Goal: Task Accomplishment & Management: Use online tool/utility

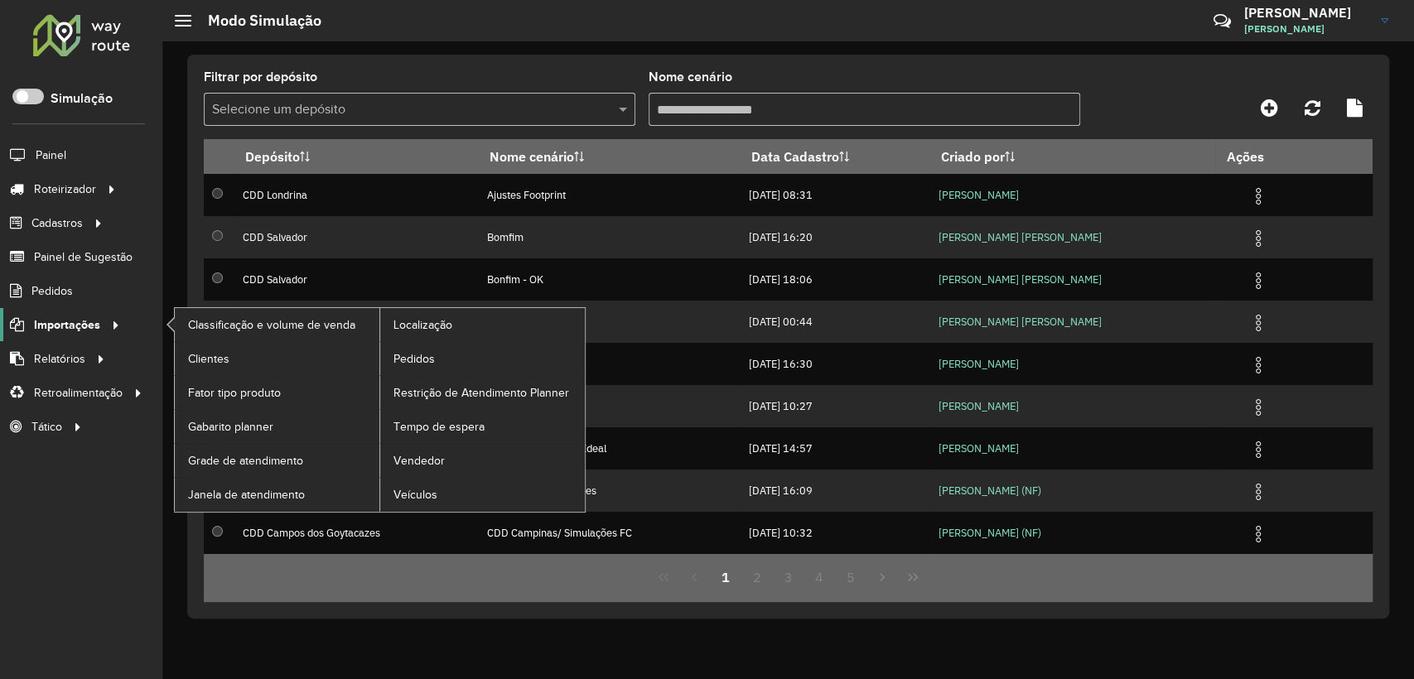
scroll to position [9, 5]
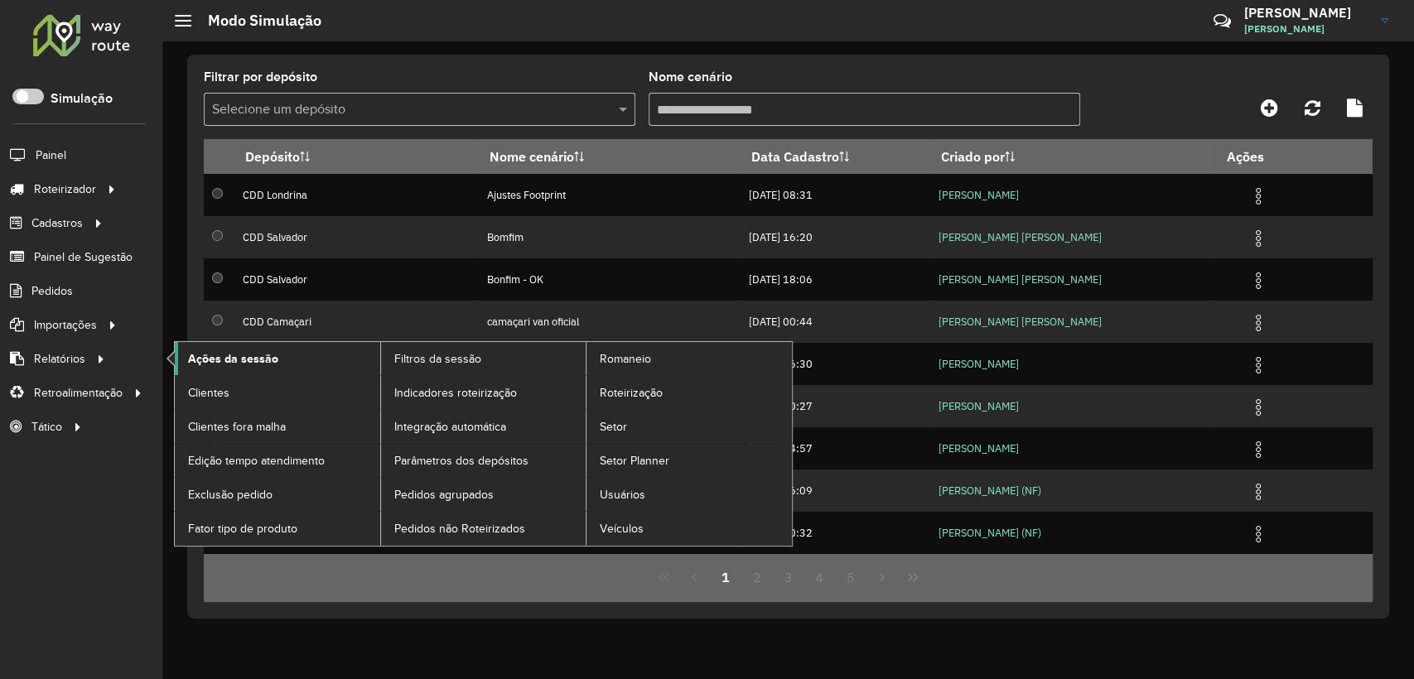
click at [207, 356] on span "Ações da sessão" at bounding box center [233, 358] width 90 height 17
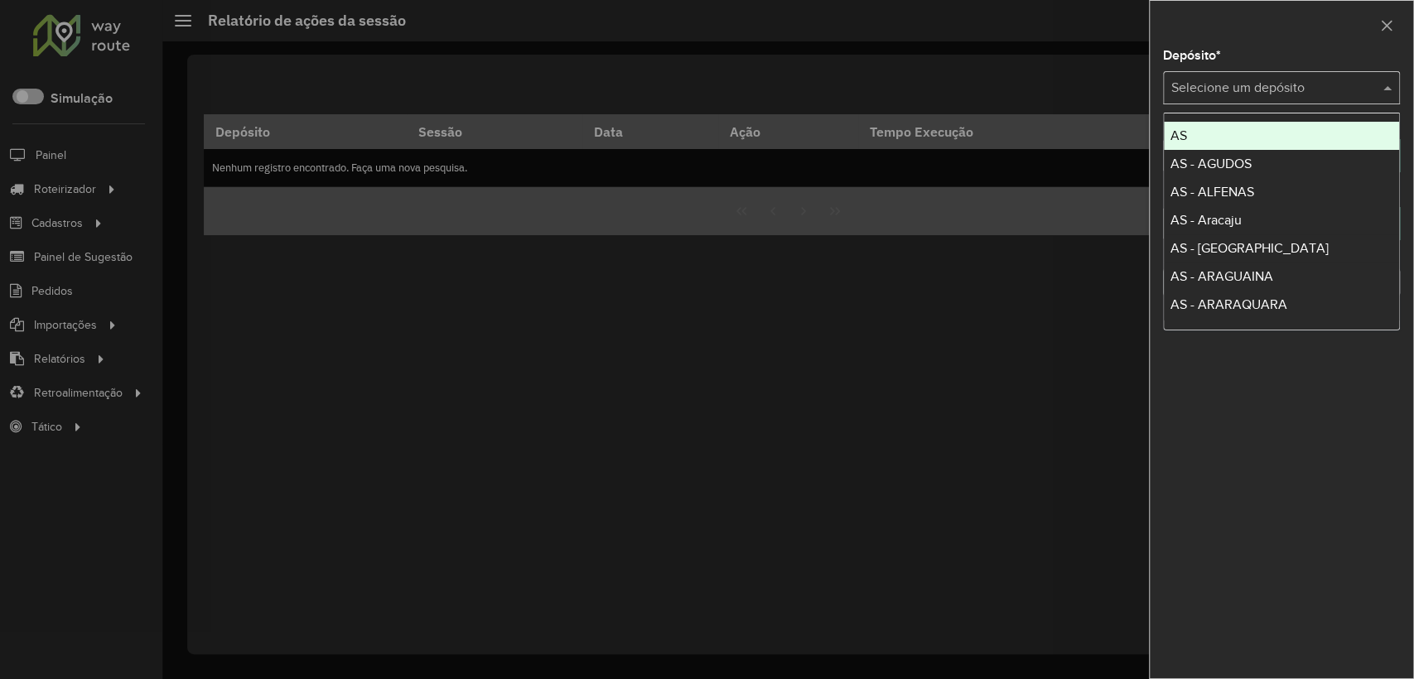
click at [1211, 94] on input "text" at bounding box center [1264, 89] width 187 height 20
type input "*"
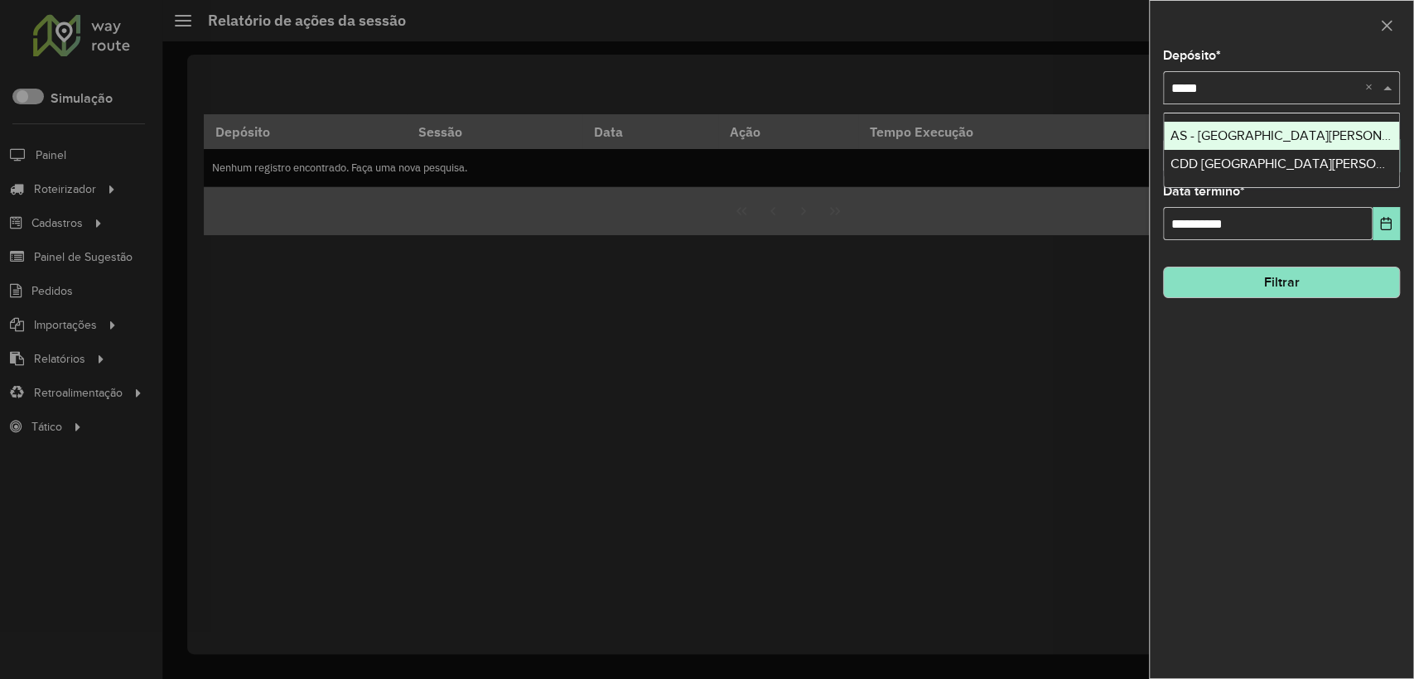
type input "******"
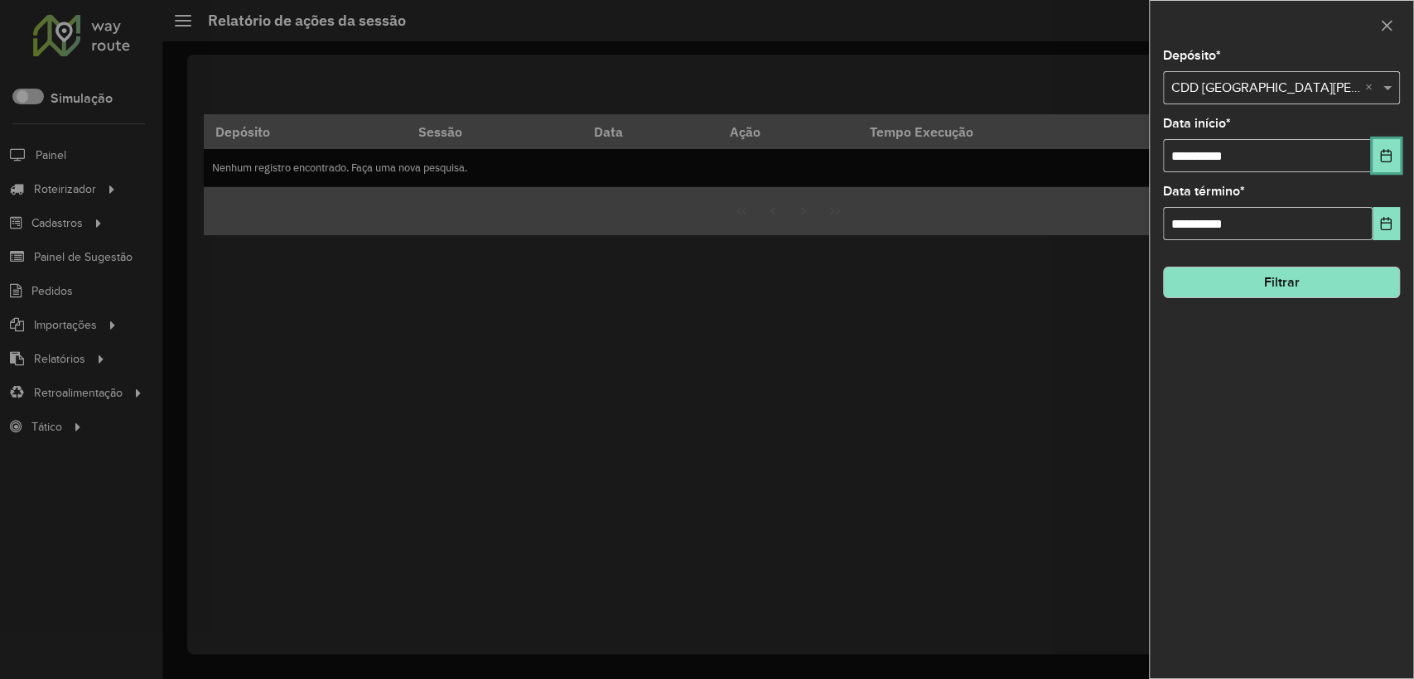
click at [1379, 149] on icon "Choose Date" at bounding box center [1385, 155] width 13 height 13
drag, startPoint x: 1358, startPoint y: 638, endPoint x: 1316, endPoint y: 374, distance: 266.7
click at [1359, 631] on div "**********" at bounding box center [1280, 364] width 263 height 629
click at [1291, 288] on button "Filtrar" at bounding box center [1281, 282] width 237 height 31
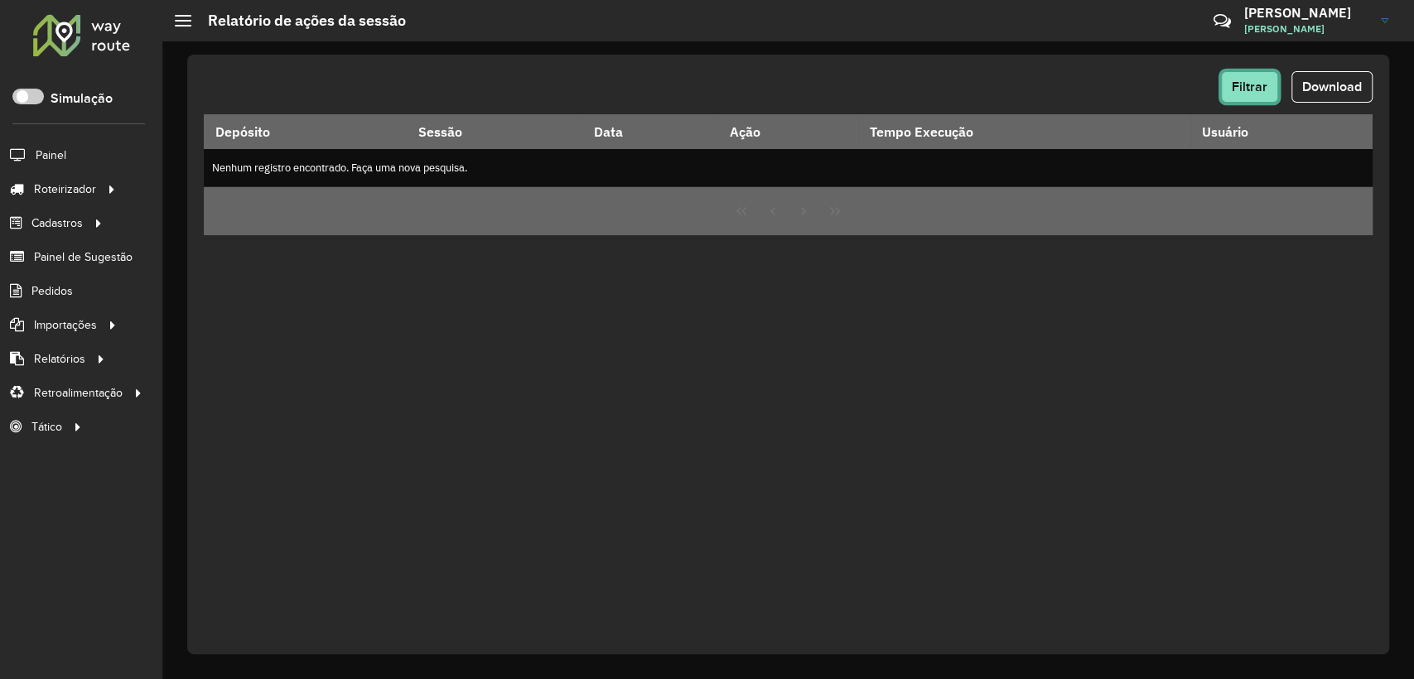
click at [1236, 94] on button "Filtrar" at bounding box center [1249, 86] width 57 height 31
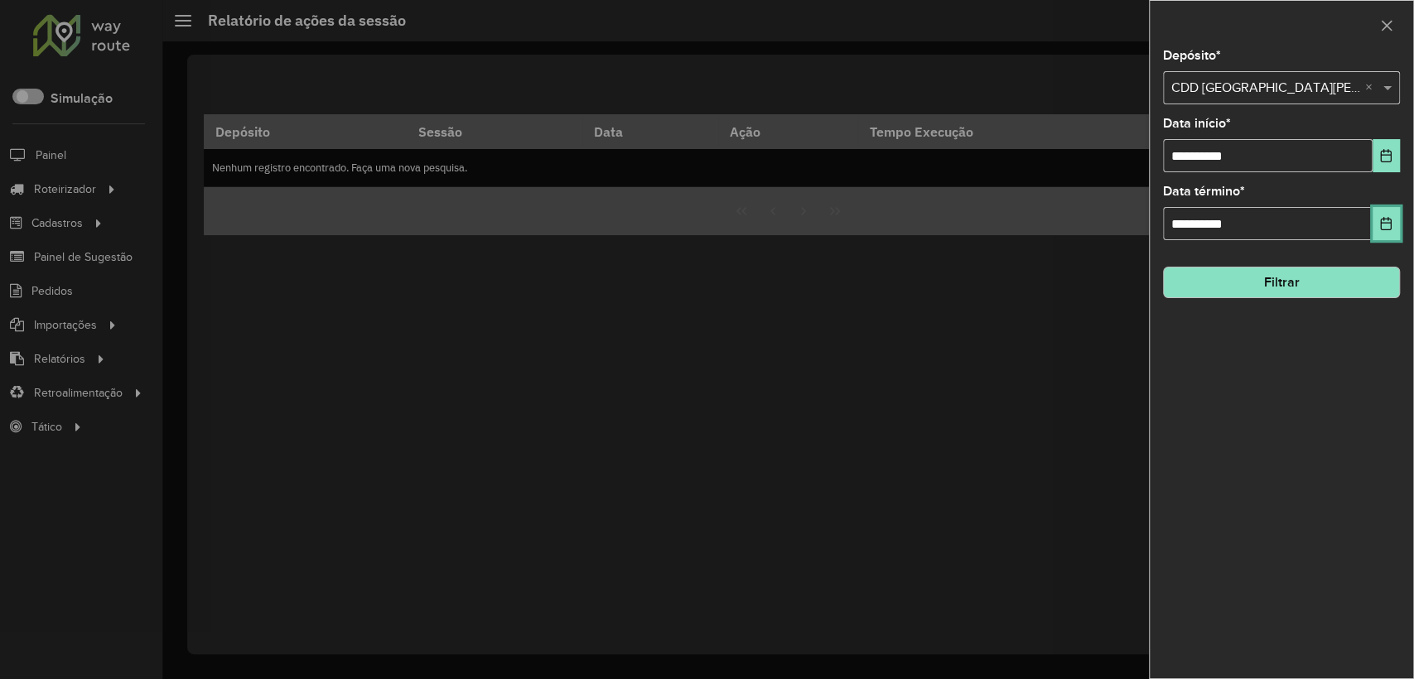
click at [1372, 232] on button "Choose Date" at bounding box center [1385, 223] width 27 height 33
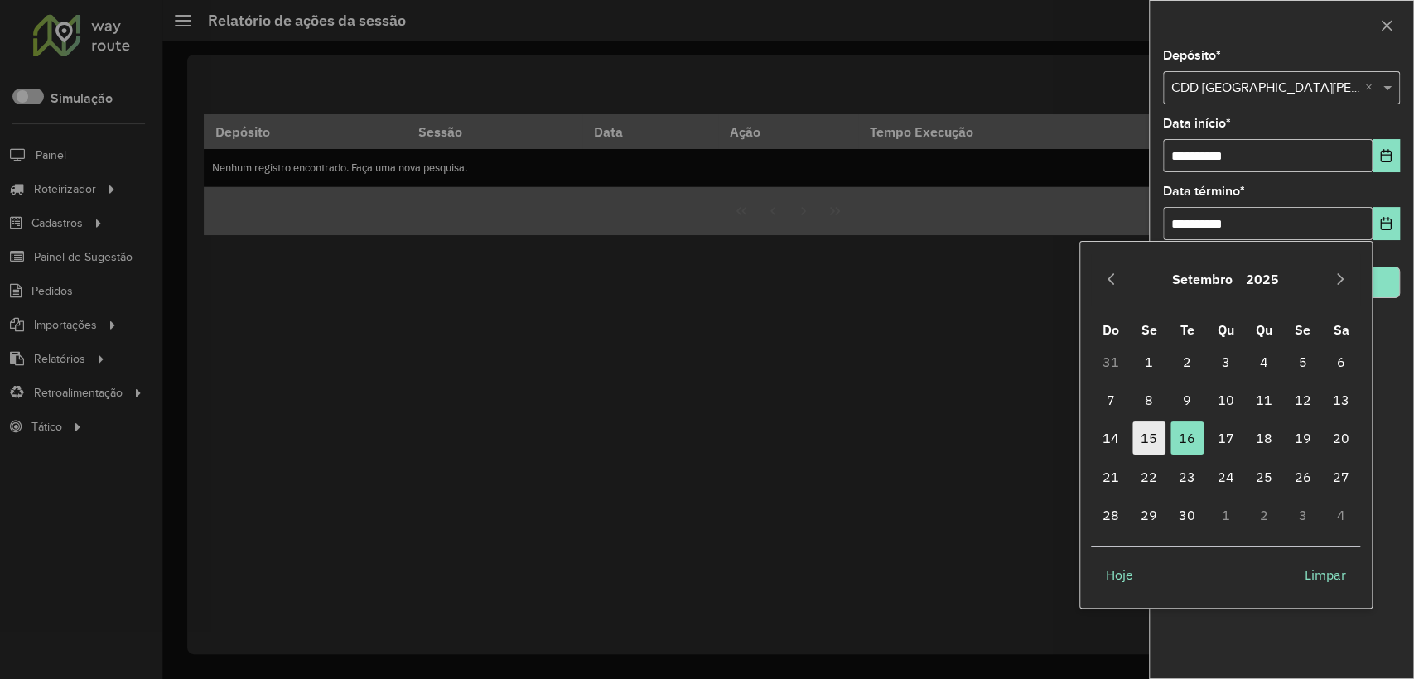
click at [1145, 439] on span "15" at bounding box center [1148, 438] width 33 height 33
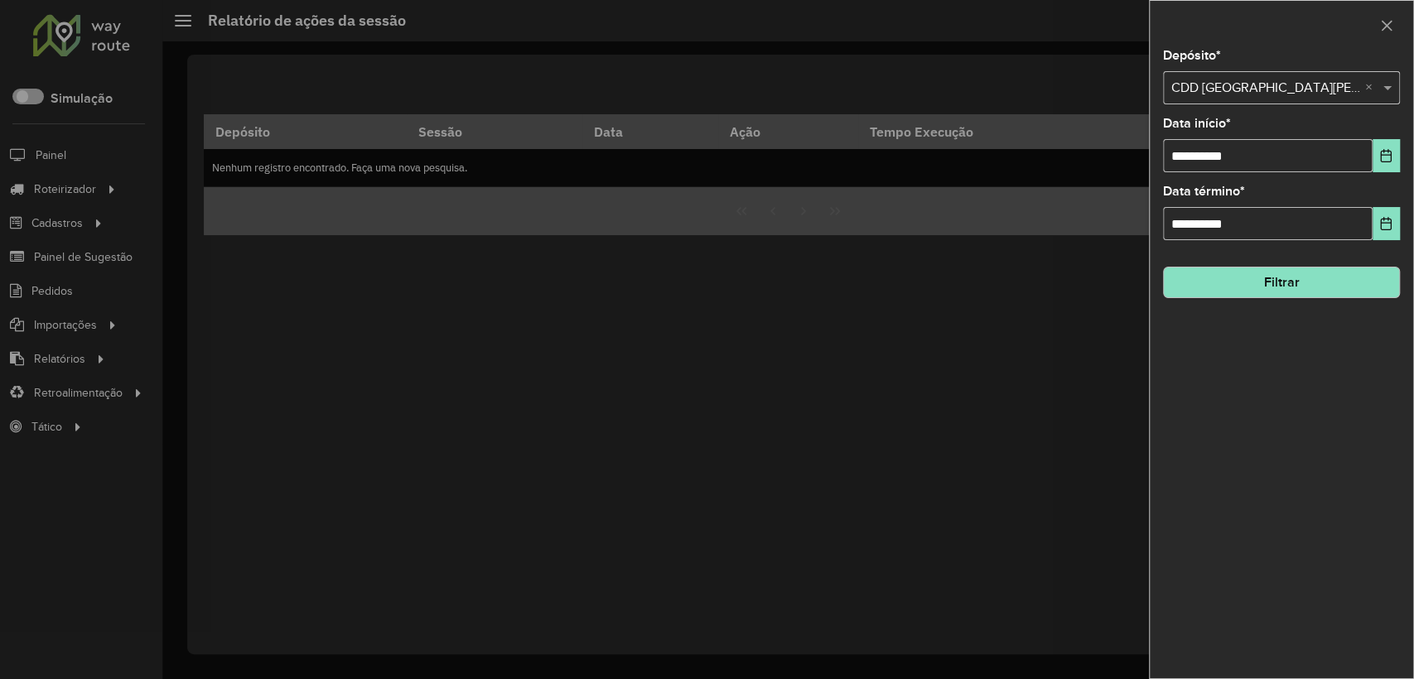
click at [1284, 254] on hb-field-button "Filtrar" at bounding box center [1281, 275] width 237 height 45
click at [1279, 286] on button "Filtrar" at bounding box center [1281, 282] width 237 height 31
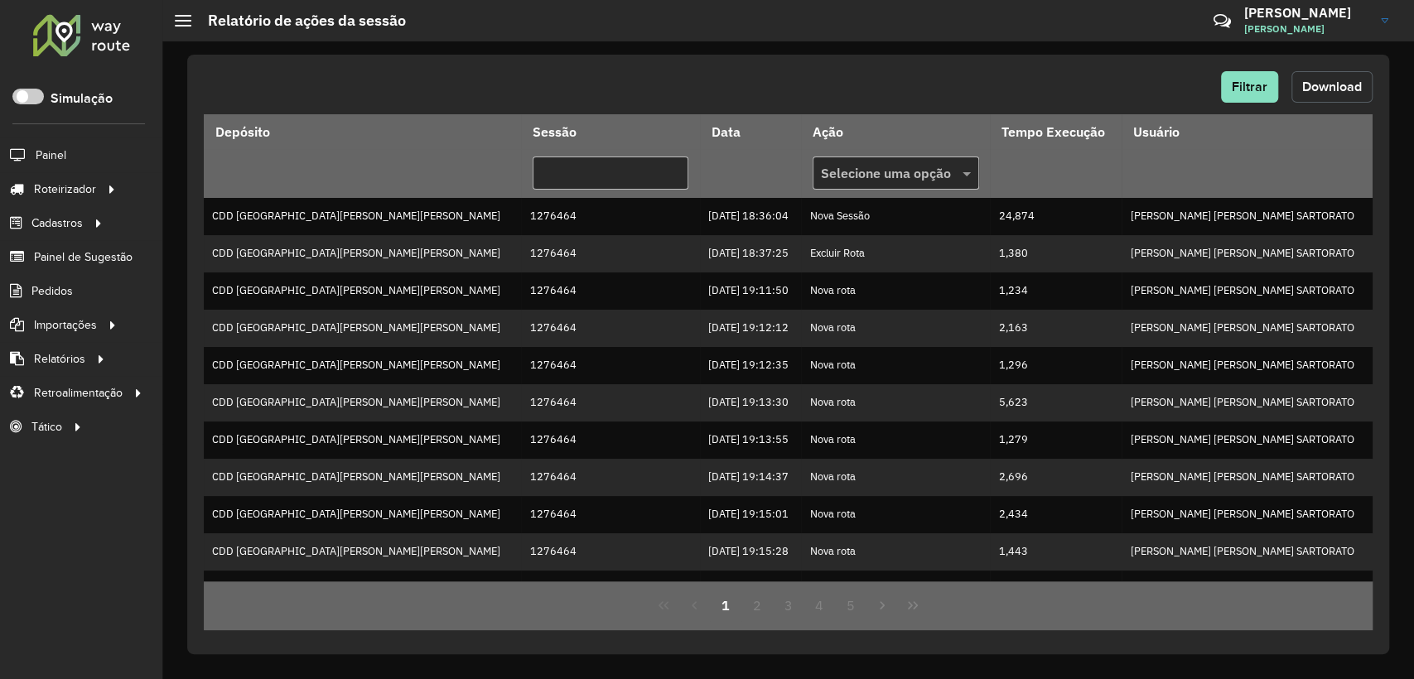
click at [1323, 83] on span "Download" at bounding box center [1332, 86] width 60 height 14
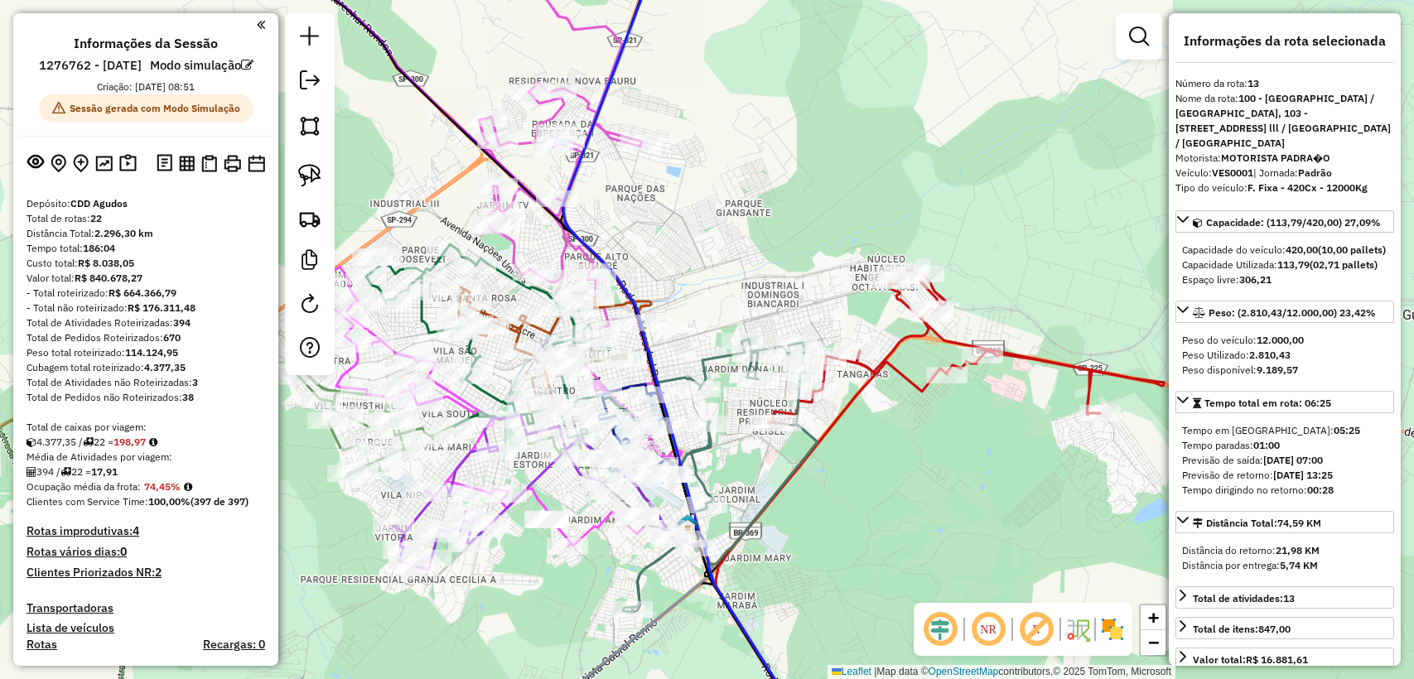
select select "**********"
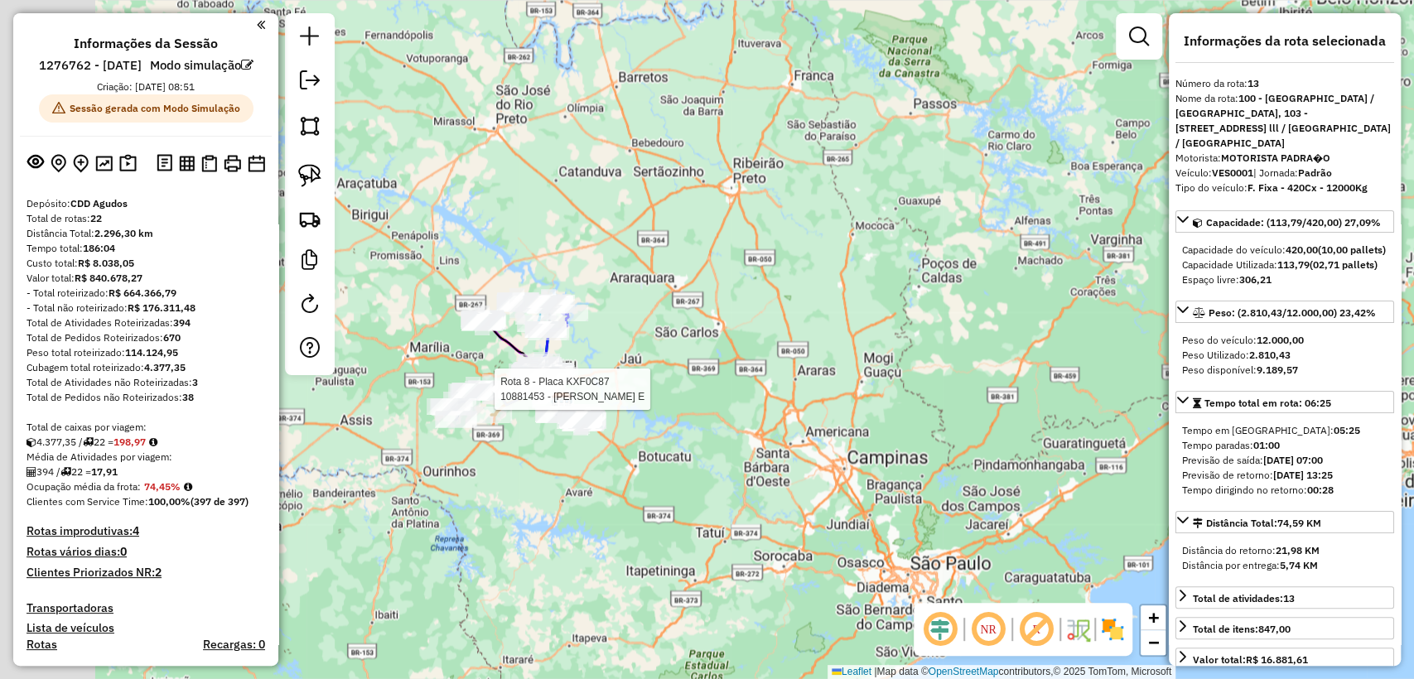
click at [633, 359] on div "Rota 8 - Placa KXF0C87 10881453 - CARVALHO DA SILVA E Janela de atendimento Gra…" at bounding box center [707, 339] width 1414 height 679
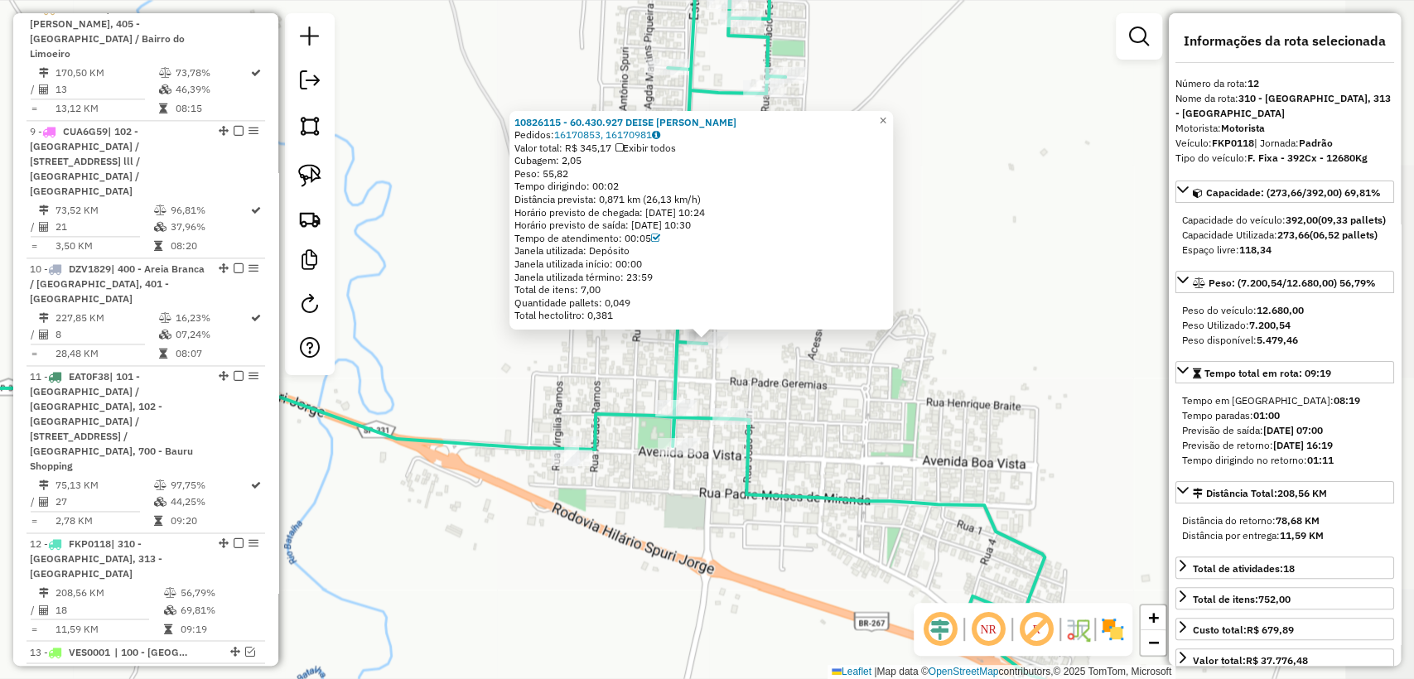
scroll to position [2034, 0]
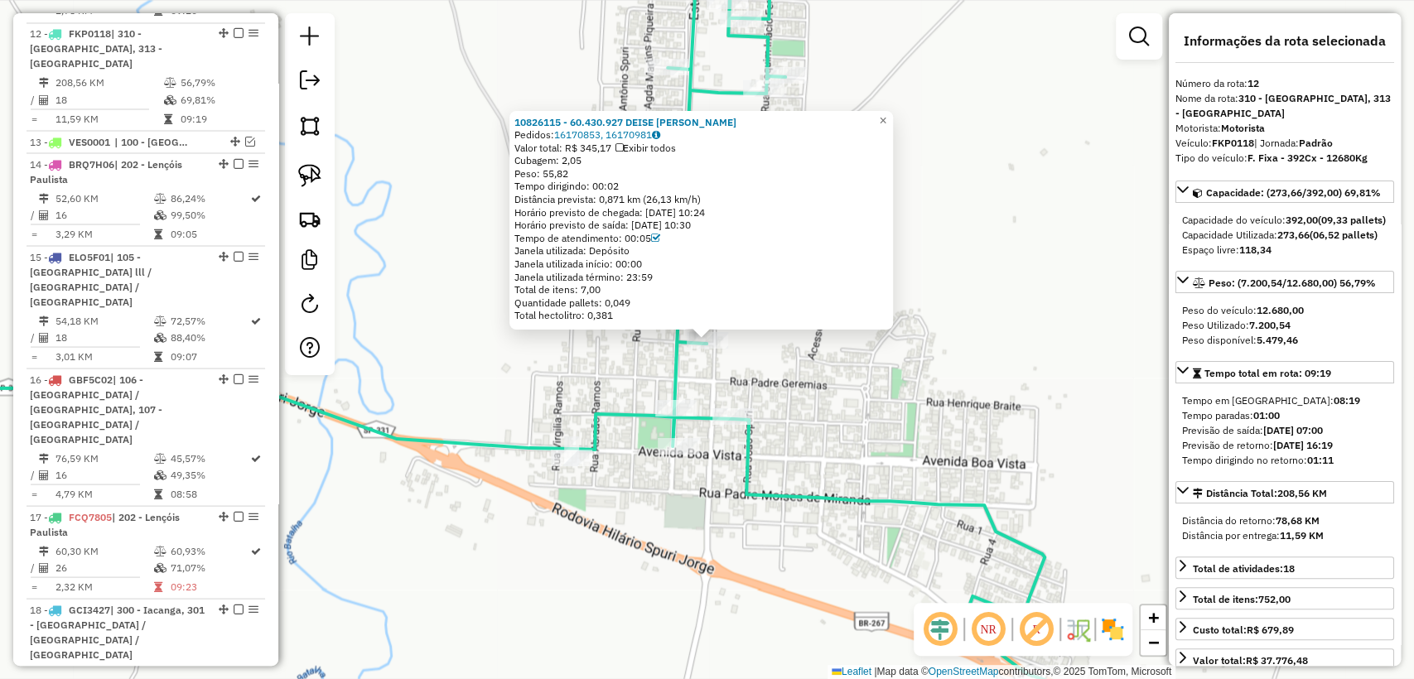
click at [815, 396] on div "10826115 - 60.430.927 DEISE CRISTINA MARCELINO Pedidos: 16170853, 16170981 Valo…" at bounding box center [707, 339] width 1414 height 679
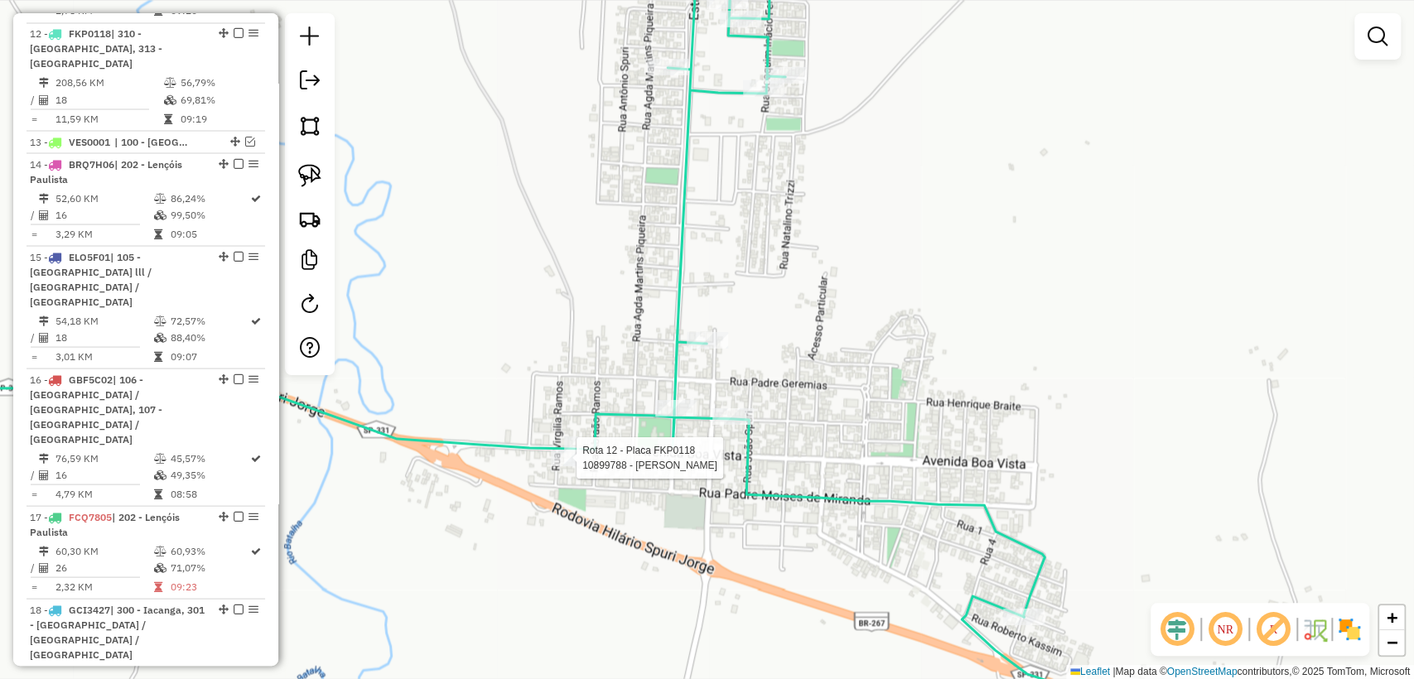
select select "**********"
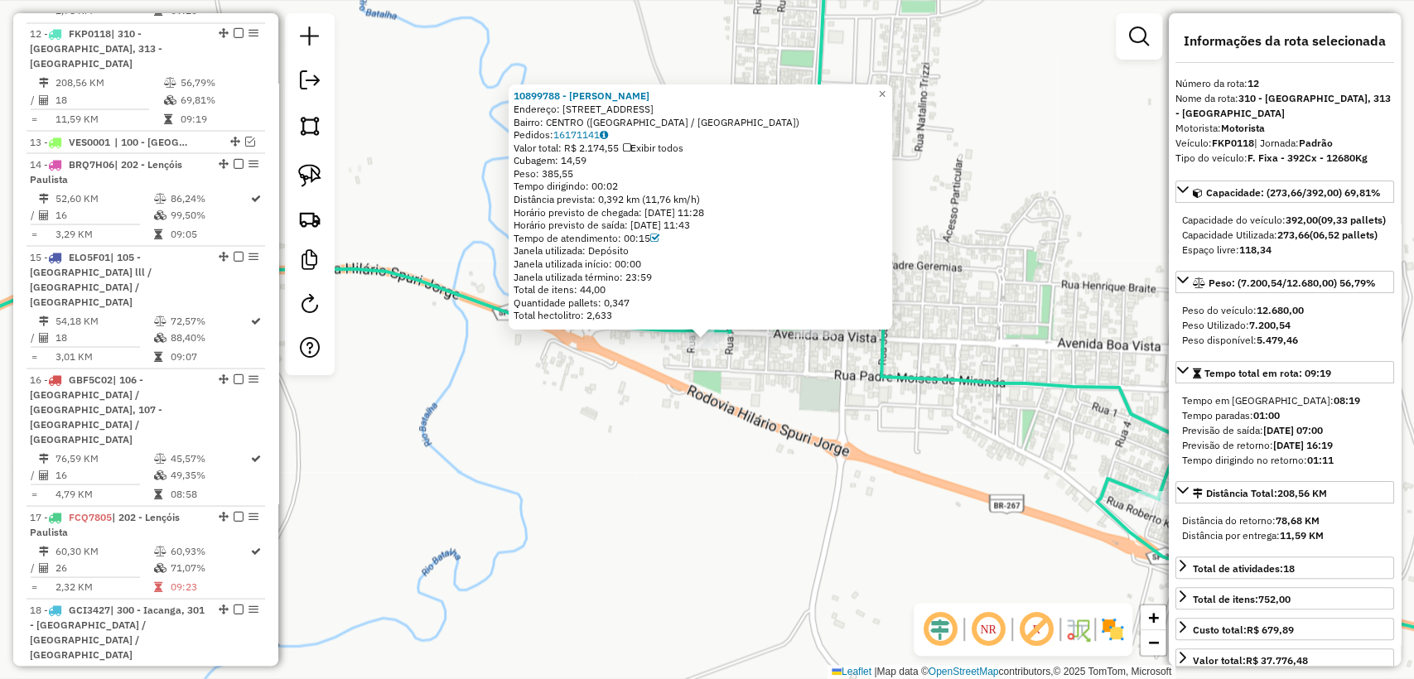
click at [723, 366] on div "10899788 - ROBERTO CARLOS DE SA Endereço: R BOA VISTA 266 Bairro: CENTRO (REGIN…" at bounding box center [707, 339] width 1414 height 679
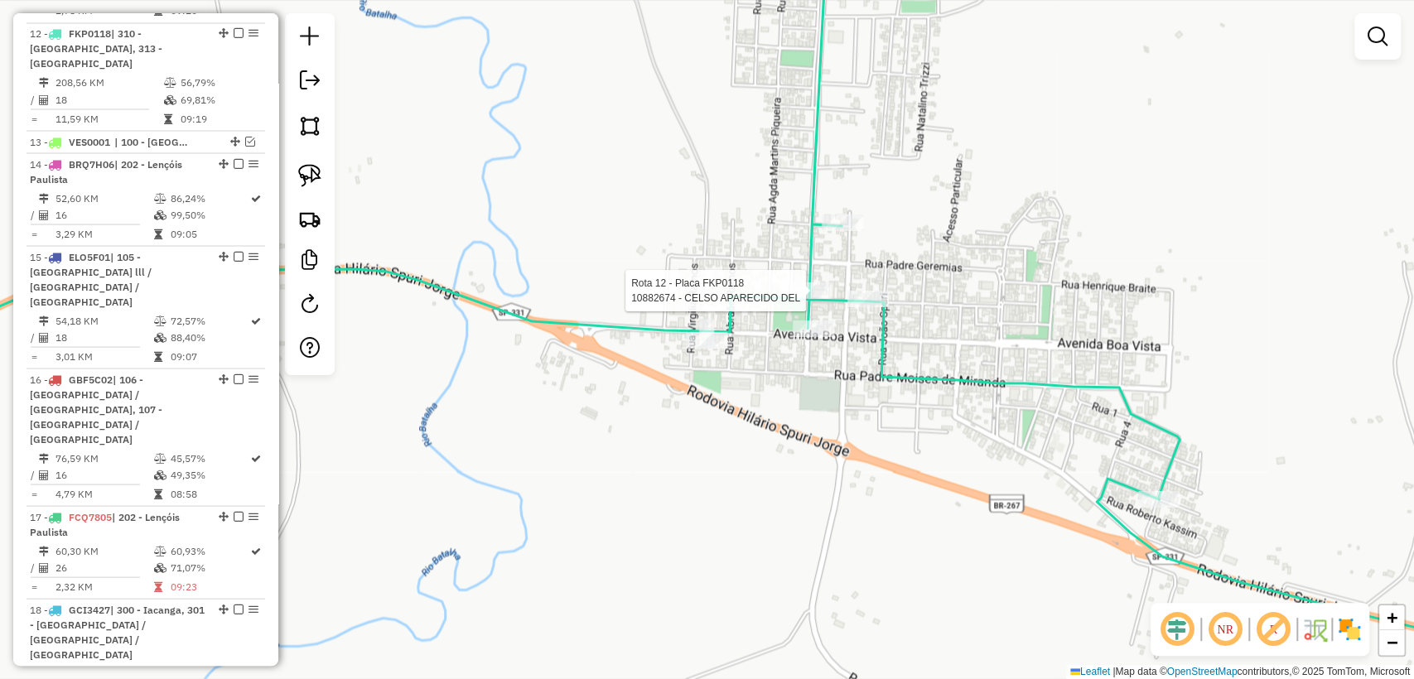
select select "**********"
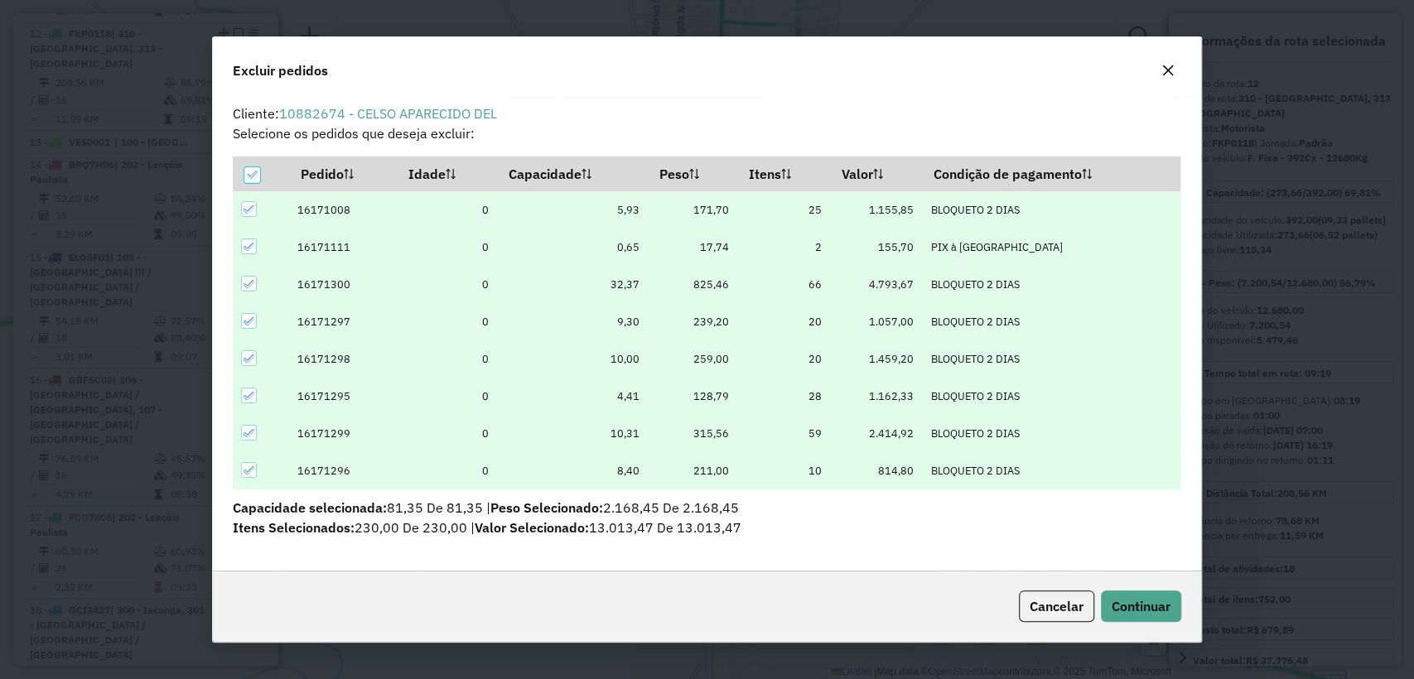
scroll to position [0, 0]
click at [1153, 600] on span "Continuar" at bounding box center [1140, 606] width 59 height 17
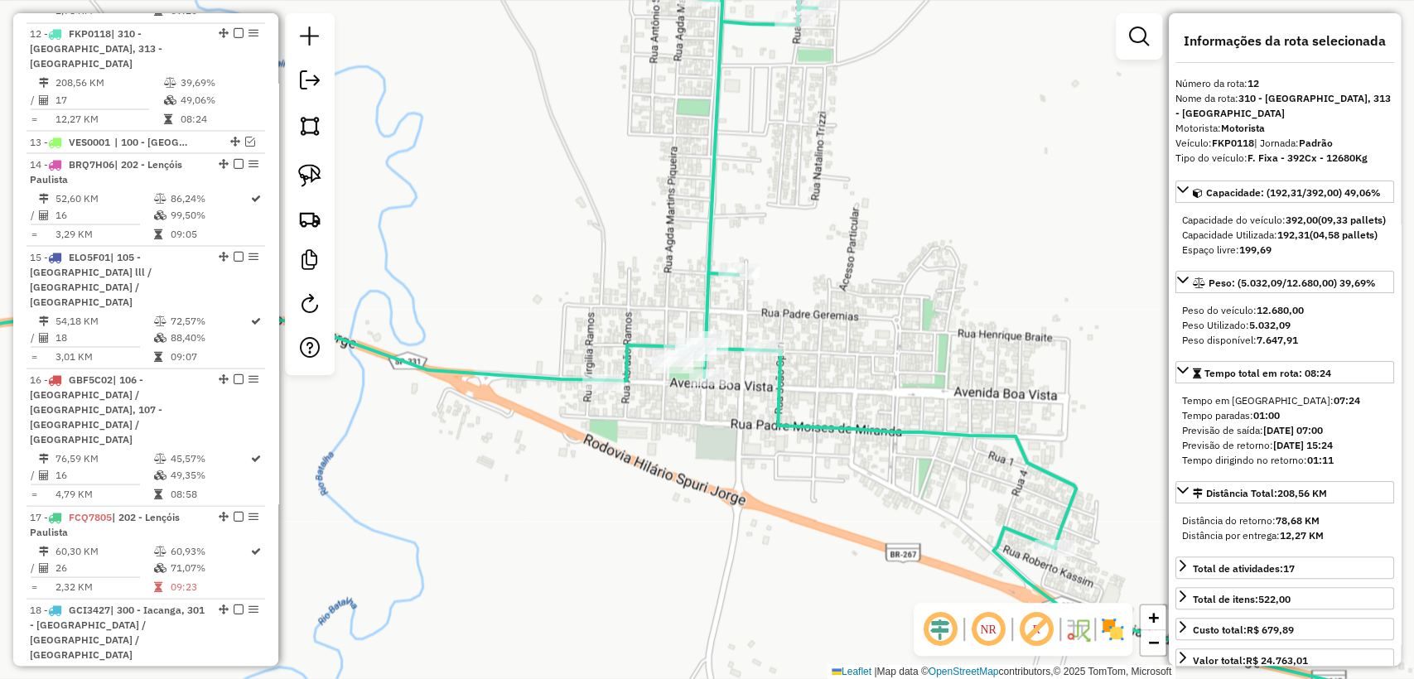
click at [779, 210] on div "Janela de atendimento Grade de atendimento Capacidade Transportadoras Veículos …" at bounding box center [707, 339] width 1414 height 679
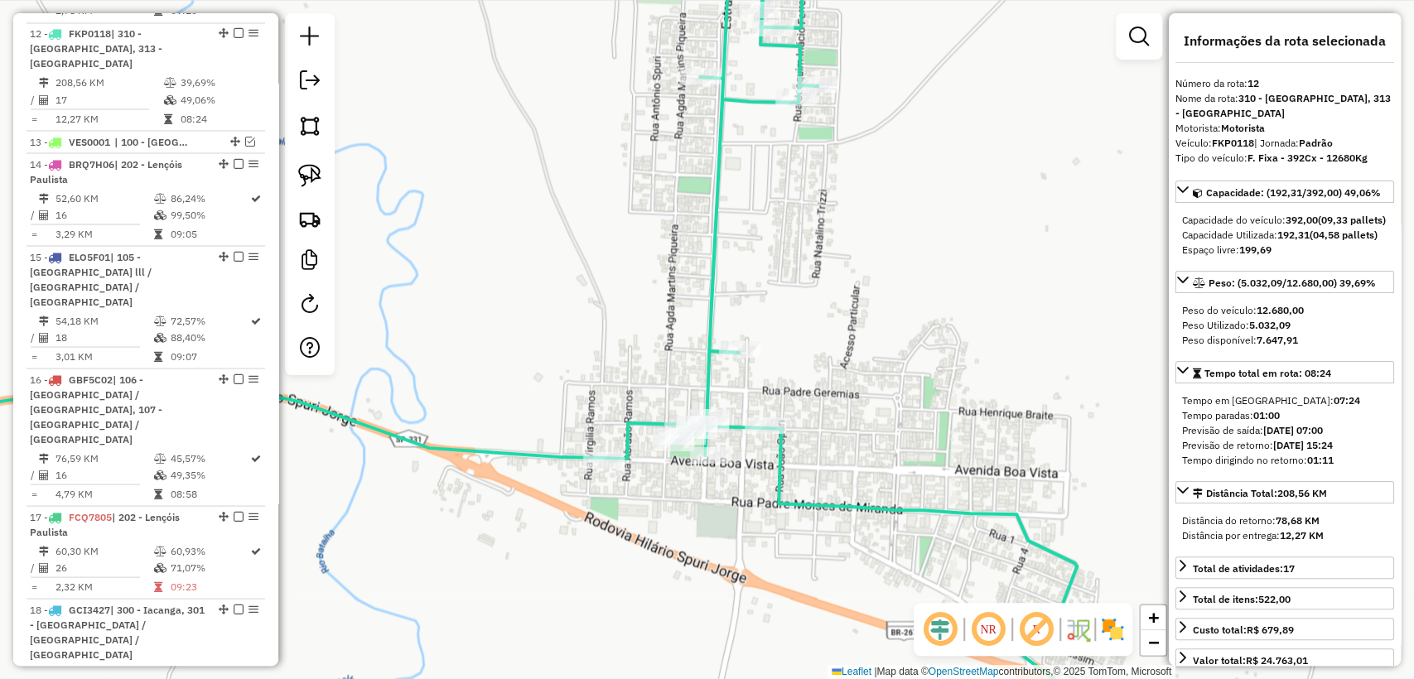
drag, startPoint x: 772, startPoint y: 230, endPoint x: 774, endPoint y: 218, distance: 12.7
click at [772, 240] on div "Janela de atendimento Grade de atendimento Capacidade Transportadoras Veículos …" at bounding box center [707, 339] width 1414 height 679
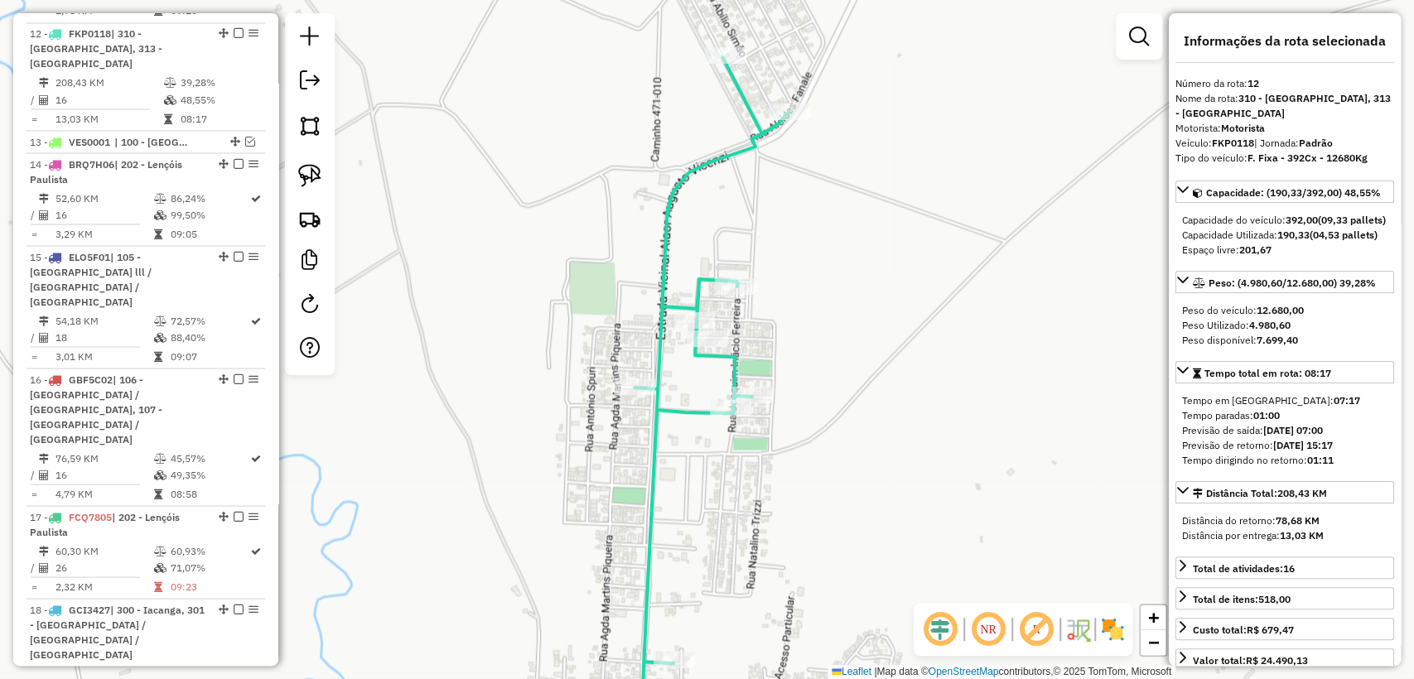
click at [829, 365] on div "Janela de atendimento Grade de atendimento Capacidade Transportadoras Veículos …" at bounding box center [707, 339] width 1414 height 679
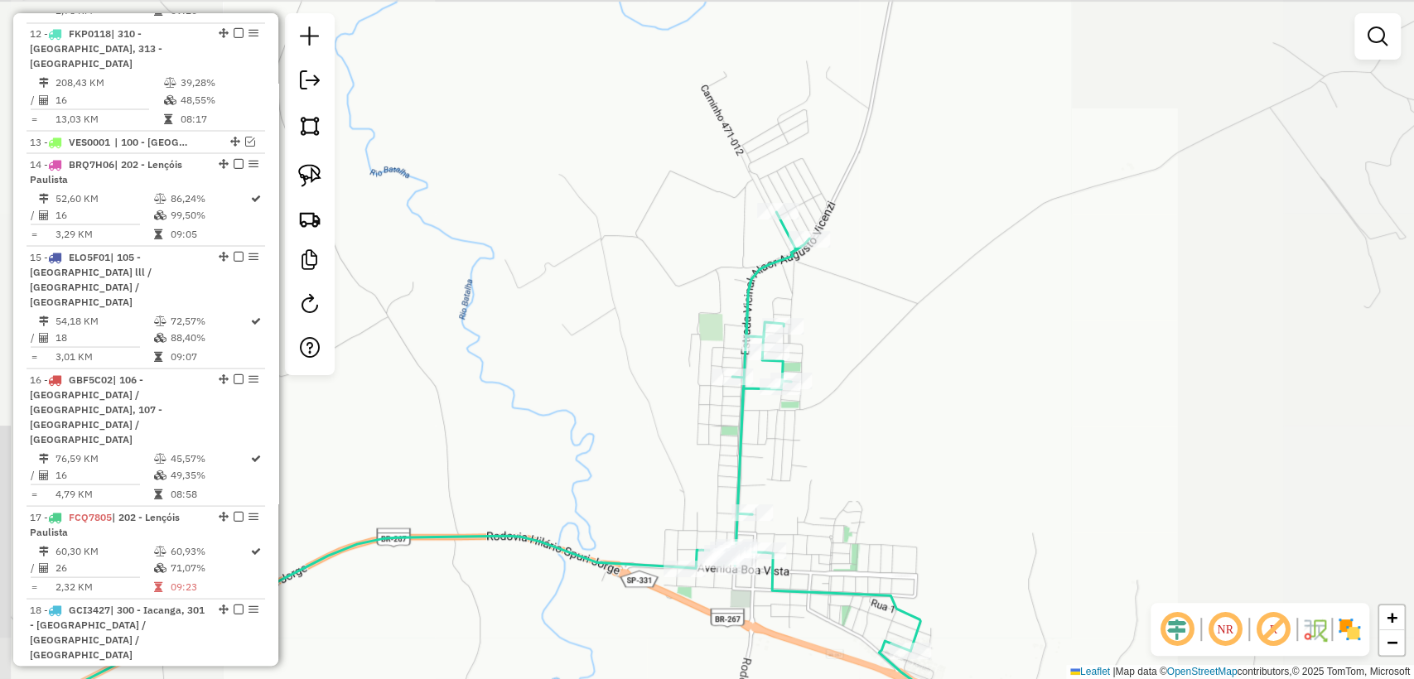
click at [753, 443] on div "Janela de atendimento Grade de atendimento Capacidade Transportadoras Veículos …" at bounding box center [707, 339] width 1414 height 679
click at [743, 443] on icon at bounding box center [437, 479] width 965 height 535
select select "**********"
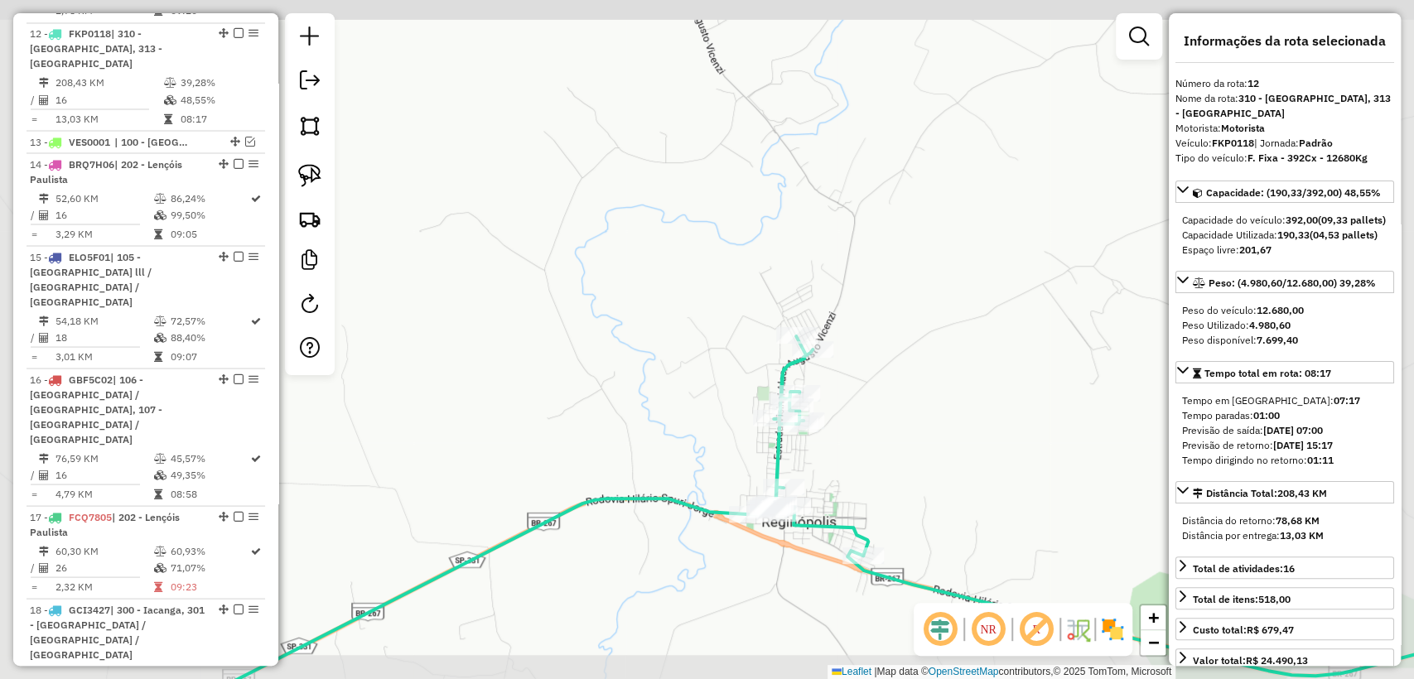
click at [923, 441] on div "Janela de atendimento Grade de atendimento Capacidade Transportadoras Veículos …" at bounding box center [707, 339] width 1414 height 679
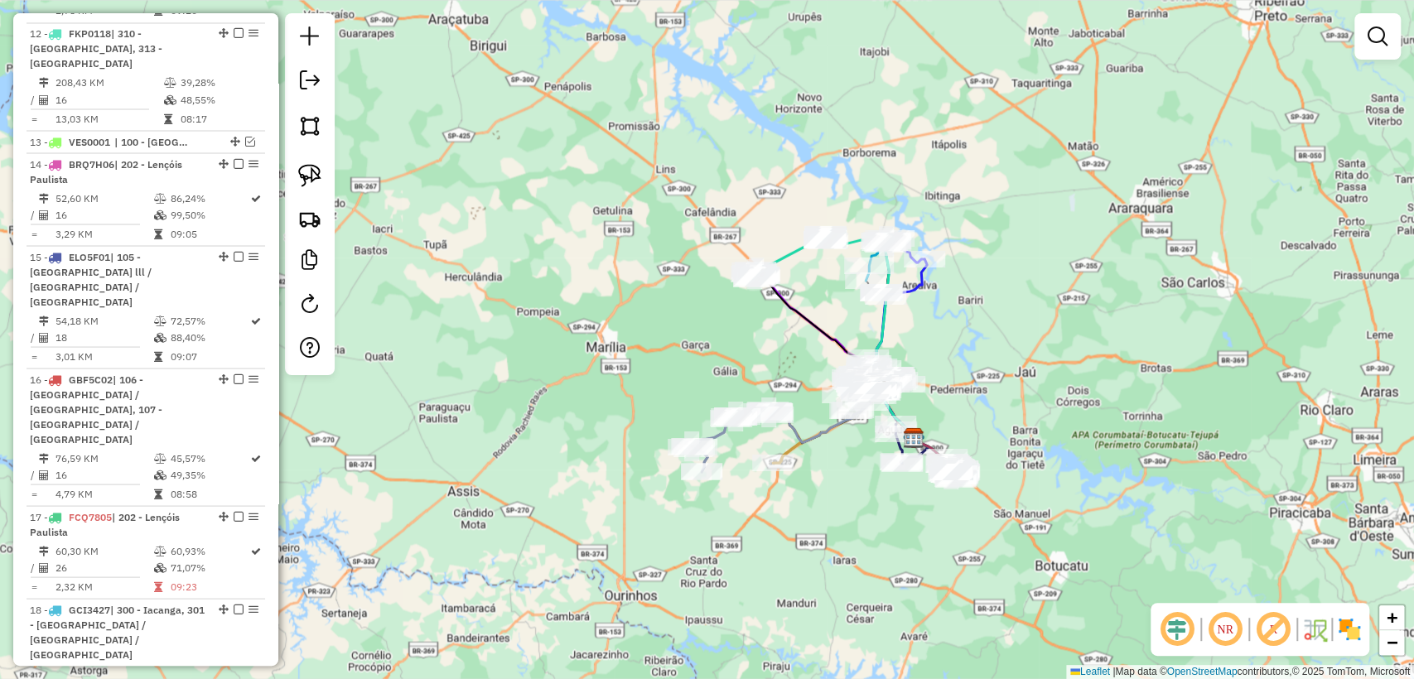
drag, startPoint x: 927, startPoint y: 512, endPoint x: 833, endPoint y: 313, distance: 220.0
click at [833, 313] on div "Janela de atendimento Grade de atendimento Capacidade Transportadoras Veículos …" at bounding box center [707, 339] width 1414 height 679
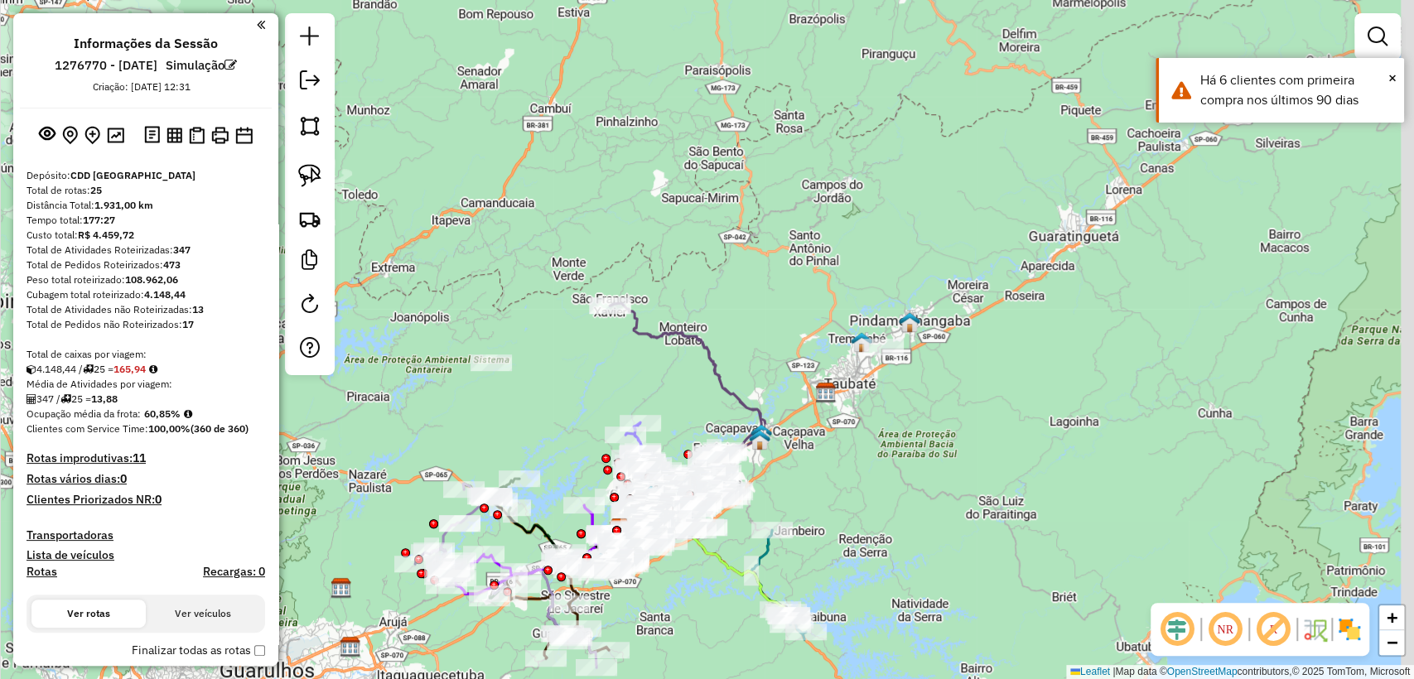
drag, startPoint x: 958, startPoint y: 312, endPoint x: 879, endPoint y: 472, distance: 178.1
click at [879, 472] on div "Janela de atendimento Grade de atendimento Capacidade Transportadoras Veículos …" at bounding box center [707, 339] width 1414 height 679
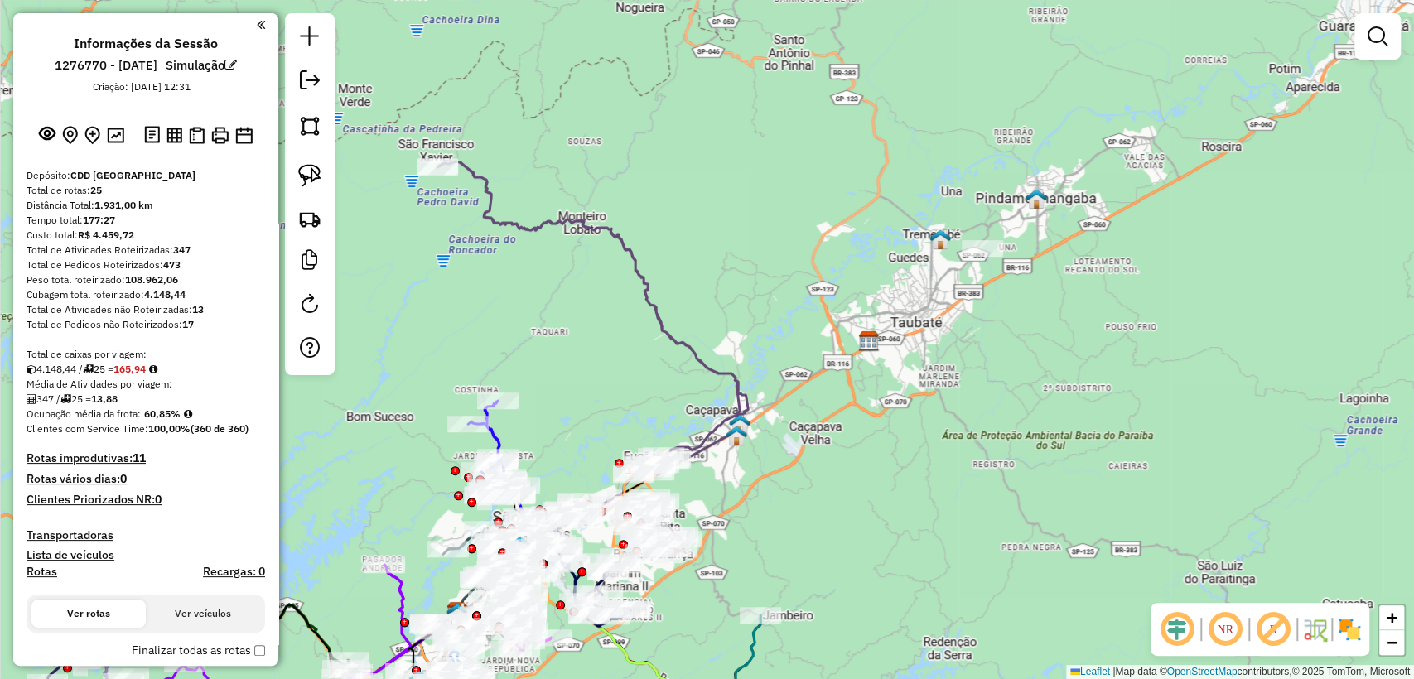
click at [724, 367] on icon at bounding box center [592, 318] width 311 height 315
select select "**********"
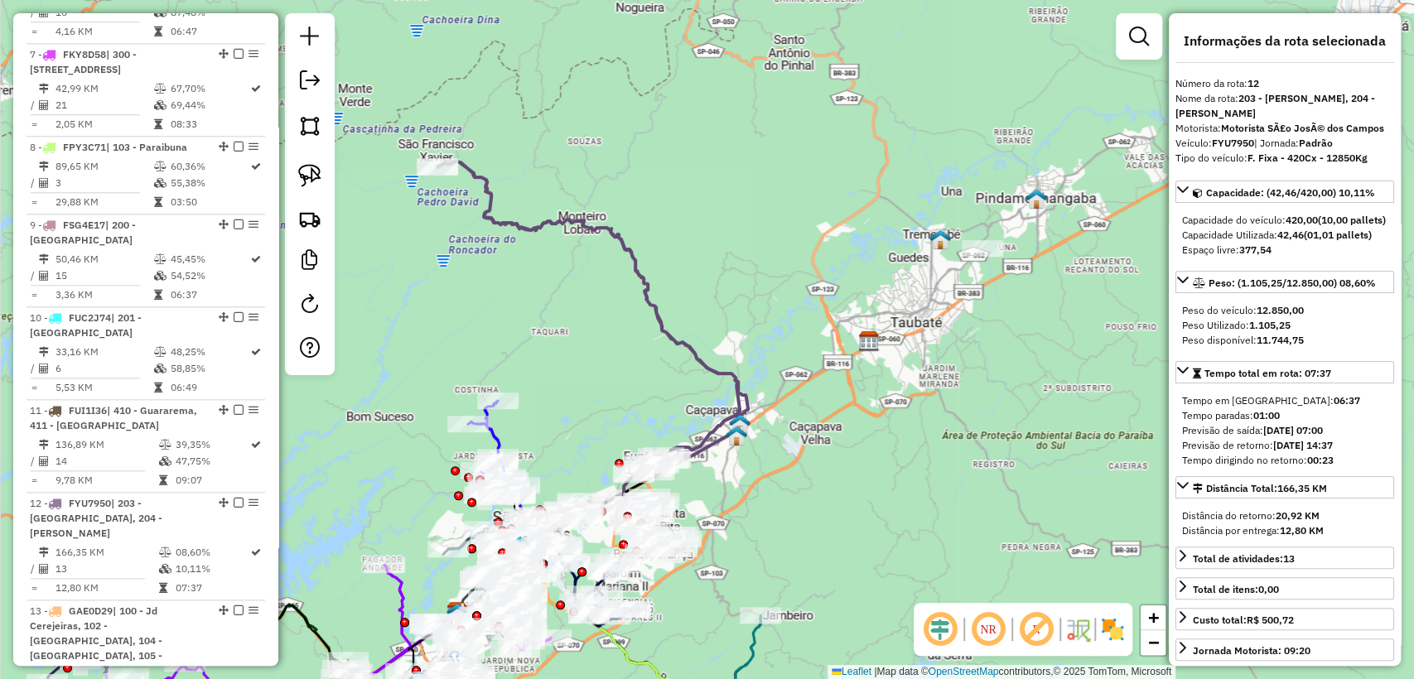
scroll to position [1641, 0]
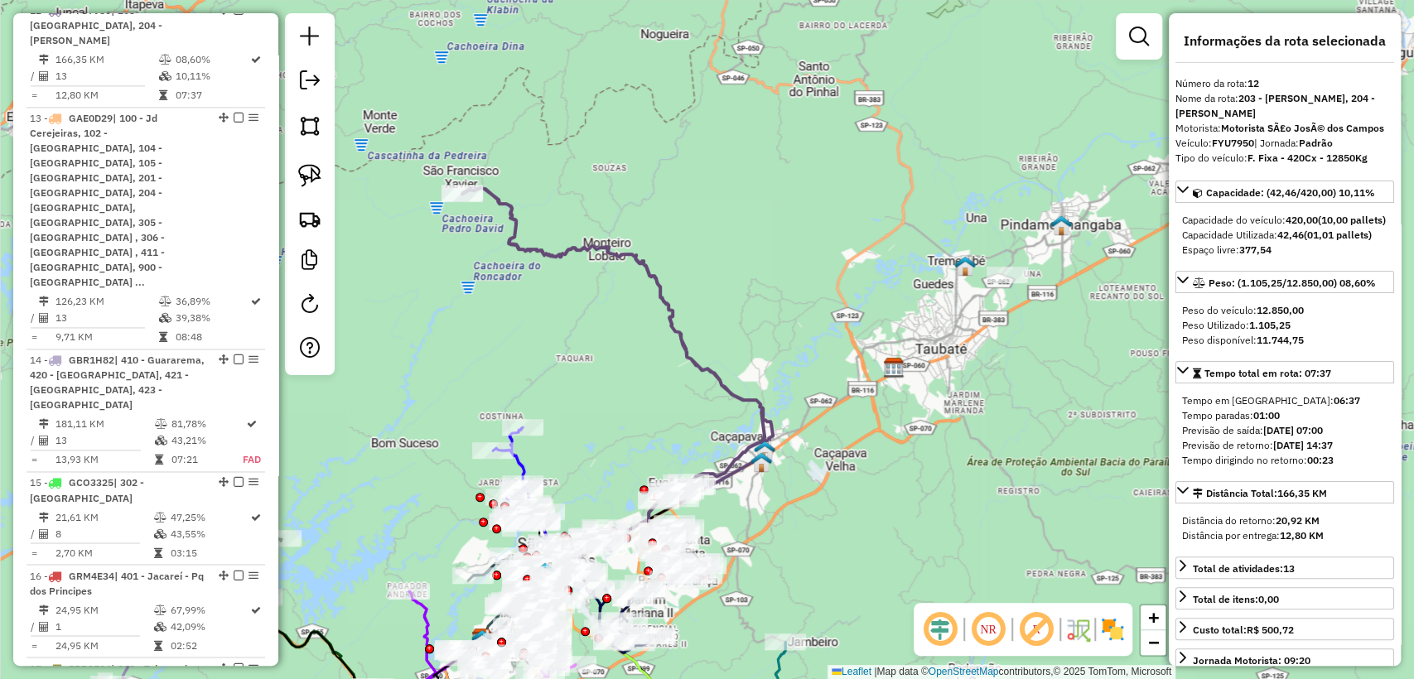
drag, startPoint x: 709, startPoint y: 301, endPoint x: 734, endPoint y: 328, distance: 36.3
click at [734, 328] on div "Janela de atendimento Grade de atendimento Capacidade Transportadoras Veículos …" at bounding box center [707, 339] width 1414 height 679
click at [741, 322] on div "Janela de atendimento Grade de atendimento Capacidade Transportadoras Veículos …" at bounding box center [707, 339] width 1414 height 679
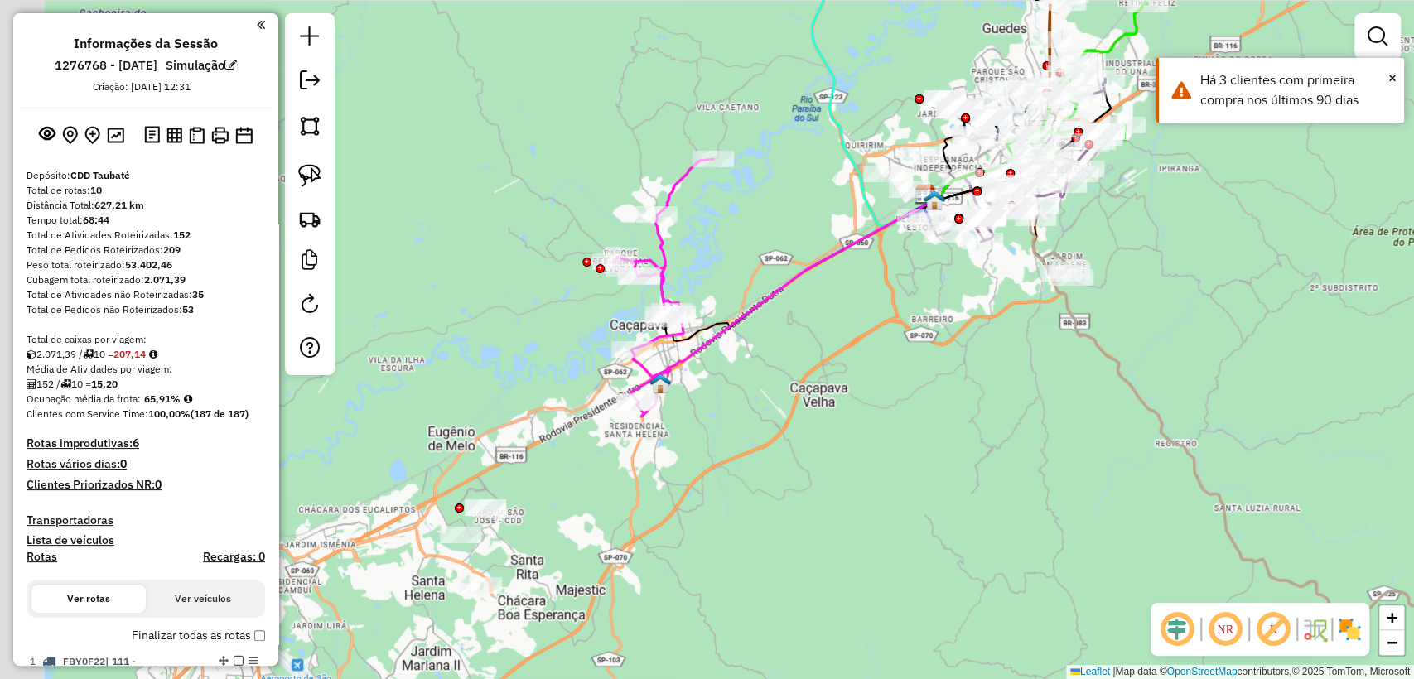
drag, startPoint x: 627, startPoint y: 523, endPoint x: 689, endPoint y: 459, distance: 89.0
click at [678, 465] on div "Janela de atendimento Grade de atendimento Capacidade Transportadoras Veículos …" at bounding box center [707, 339] width 1414 height 679
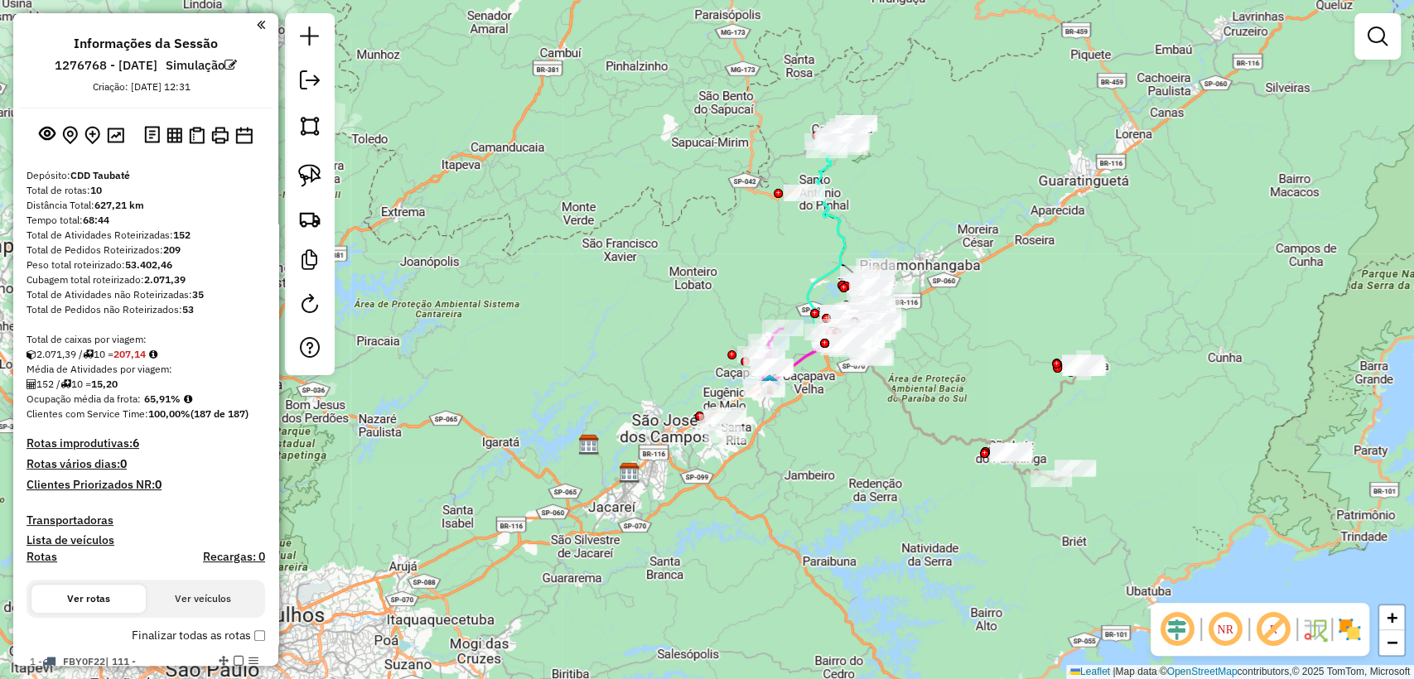
drag, startPoint x: 977, startPoint y: 518, endPoint x: 855, endPoint y: 479, distance: 128.8
click at [855, 479] on div "Janela de atendimento Grade de atendimento Capacidade Transportadoras Veículos …" at bounding box center [707, 339] width 1414 height 679
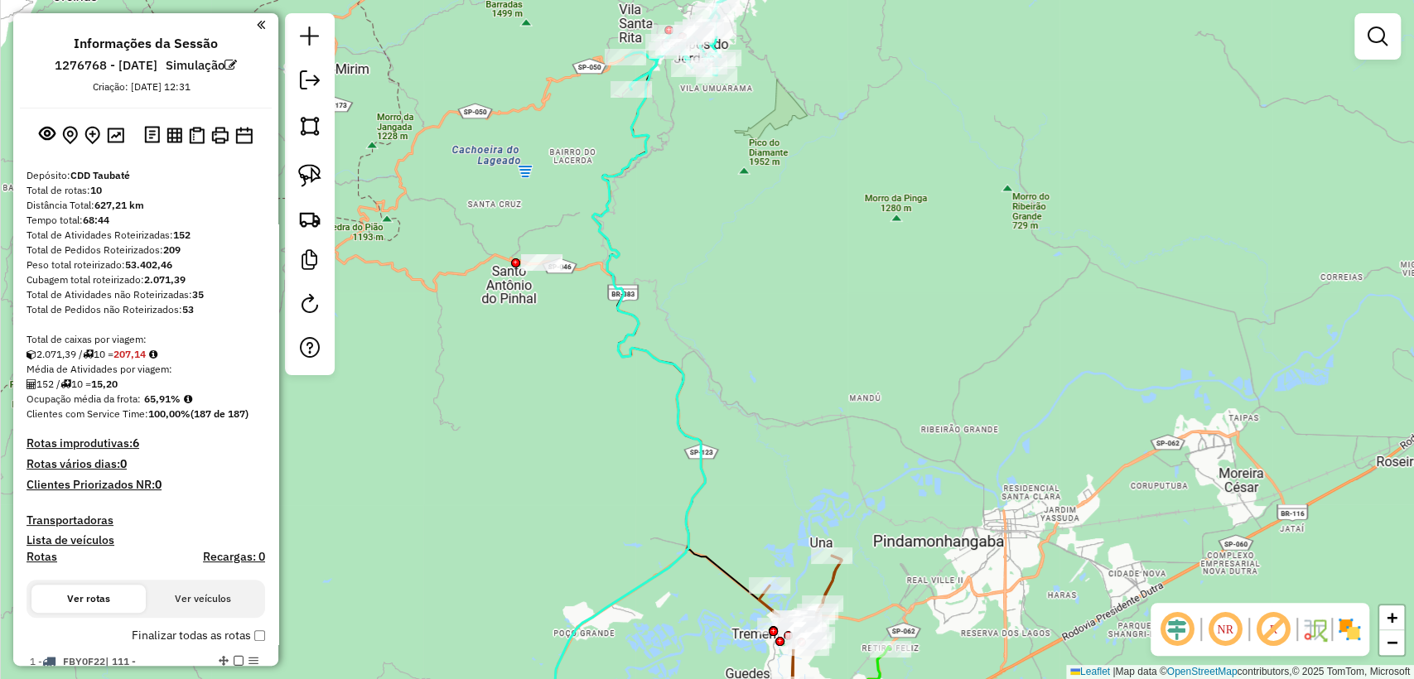
click at [641, 137] on icon at bounding box center [630, 396] width 150 height 701
select select "**********"
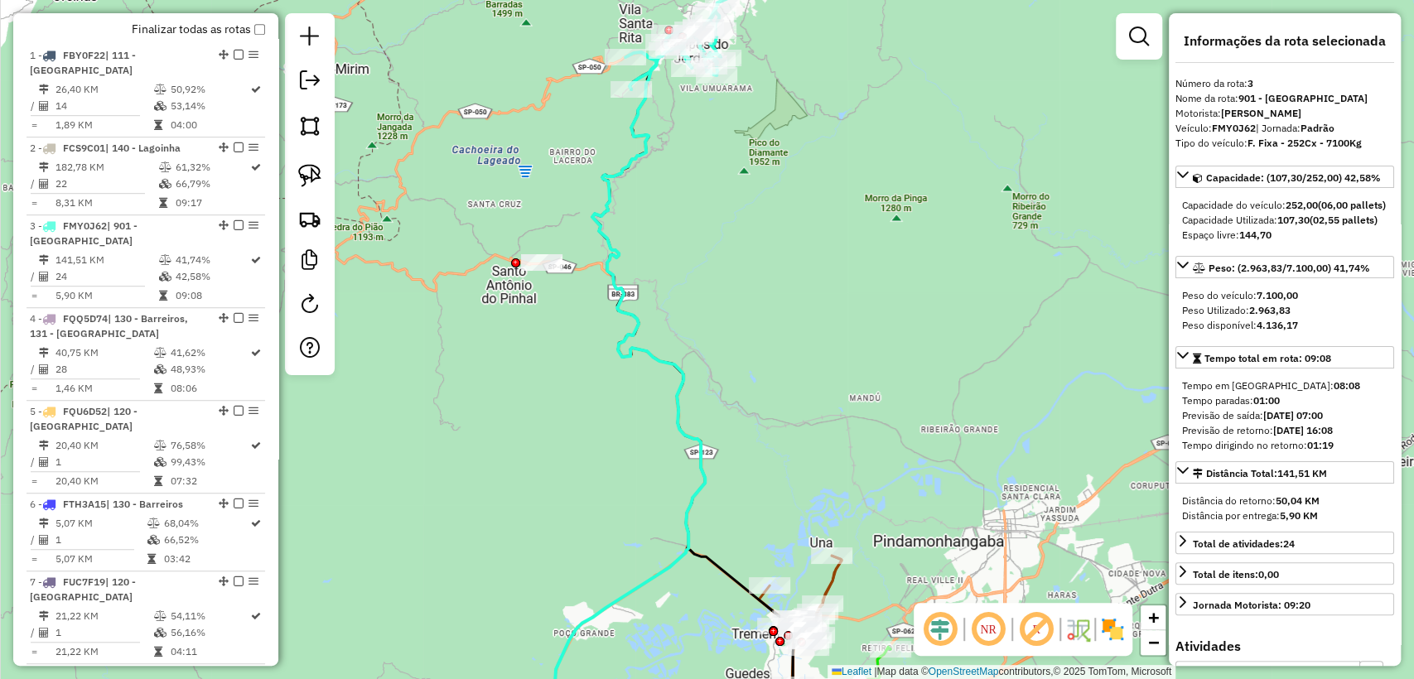
scroll to position [807, 0]
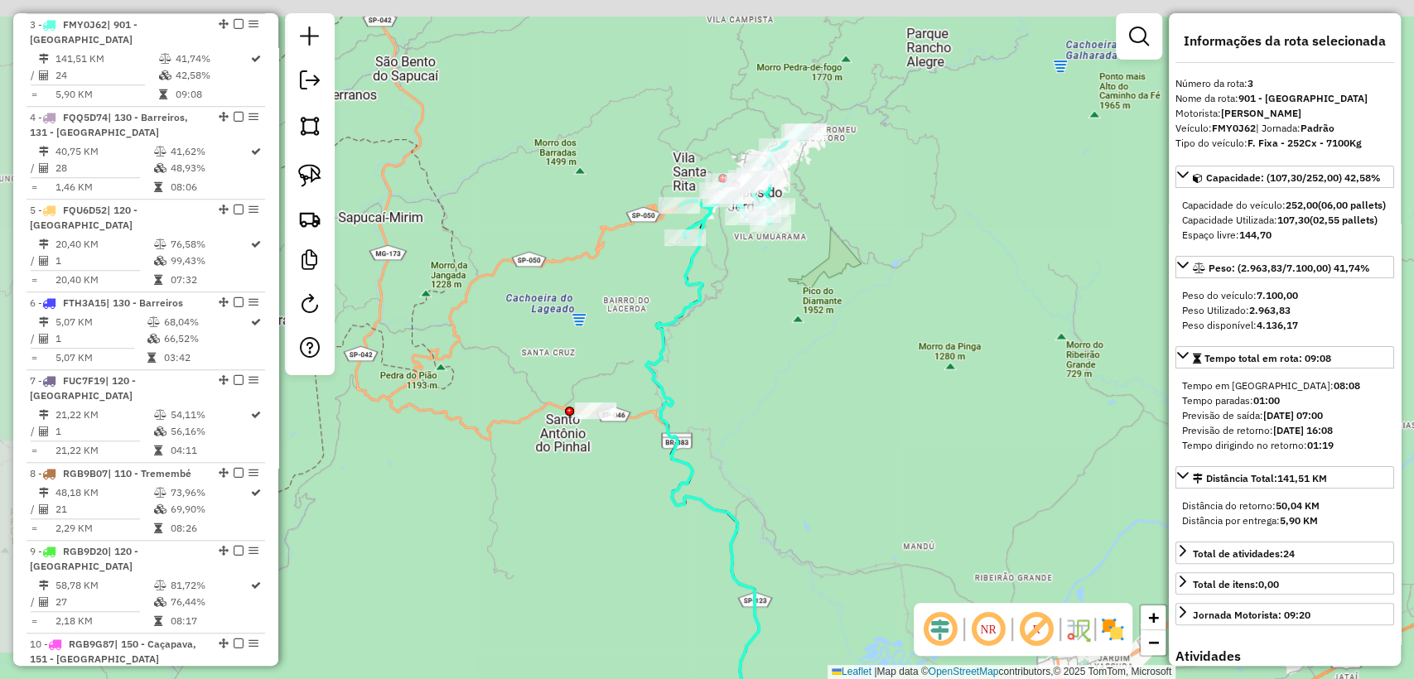
drag, startPoint x: 704, startPoint y: 208, endPoint x: 733, endPoint y: 307, distance: 103.5
click at [733, 307] on div "Janela de atendimento Grade de atendimento Capacidade Transportadoras Veículos …" at bounding box center [707, 339] width 1414 height 679
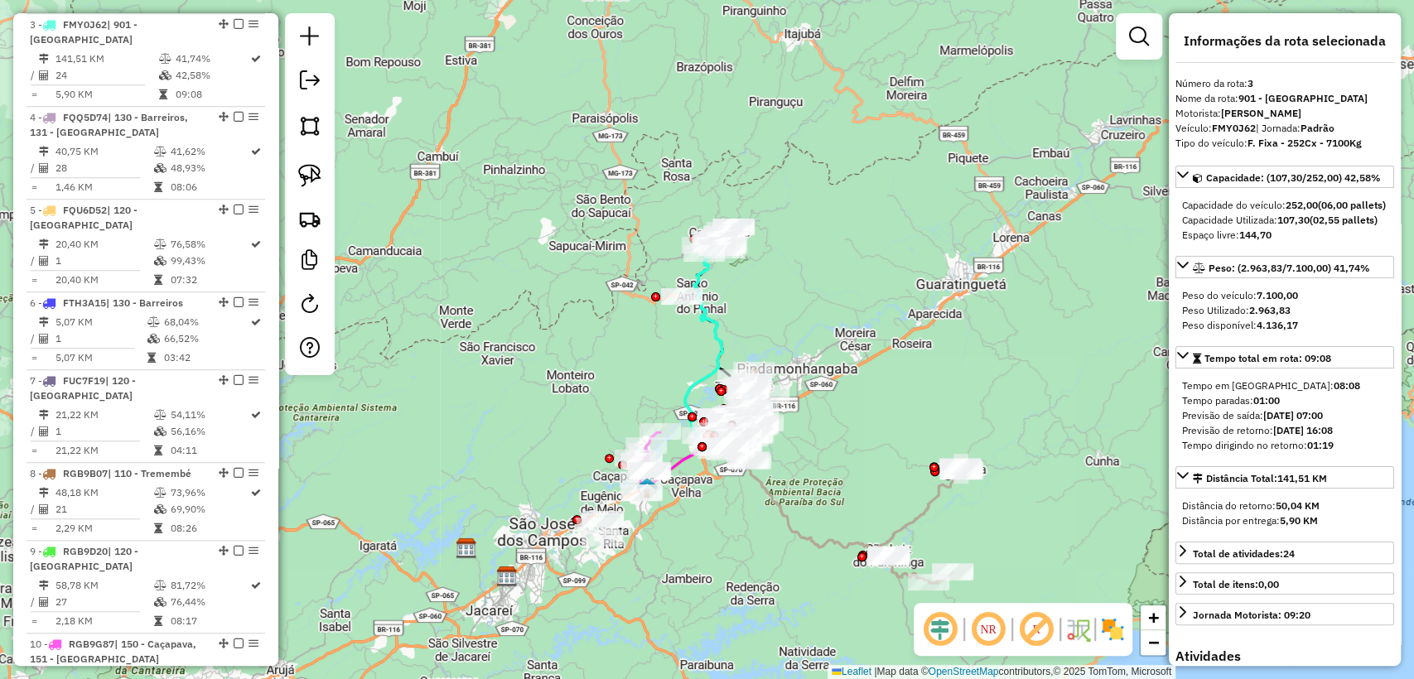
drag, startPoint x: 760, startPoint y: 394, endPoint x: 792, endPoint y: 289, distance: 110.0
click at [792, 289] on div "Janela de atendimento Grade de atendimento Capacidade Transportadoras Veículos …" at bounding box center [707, 339] width 1414 height 679
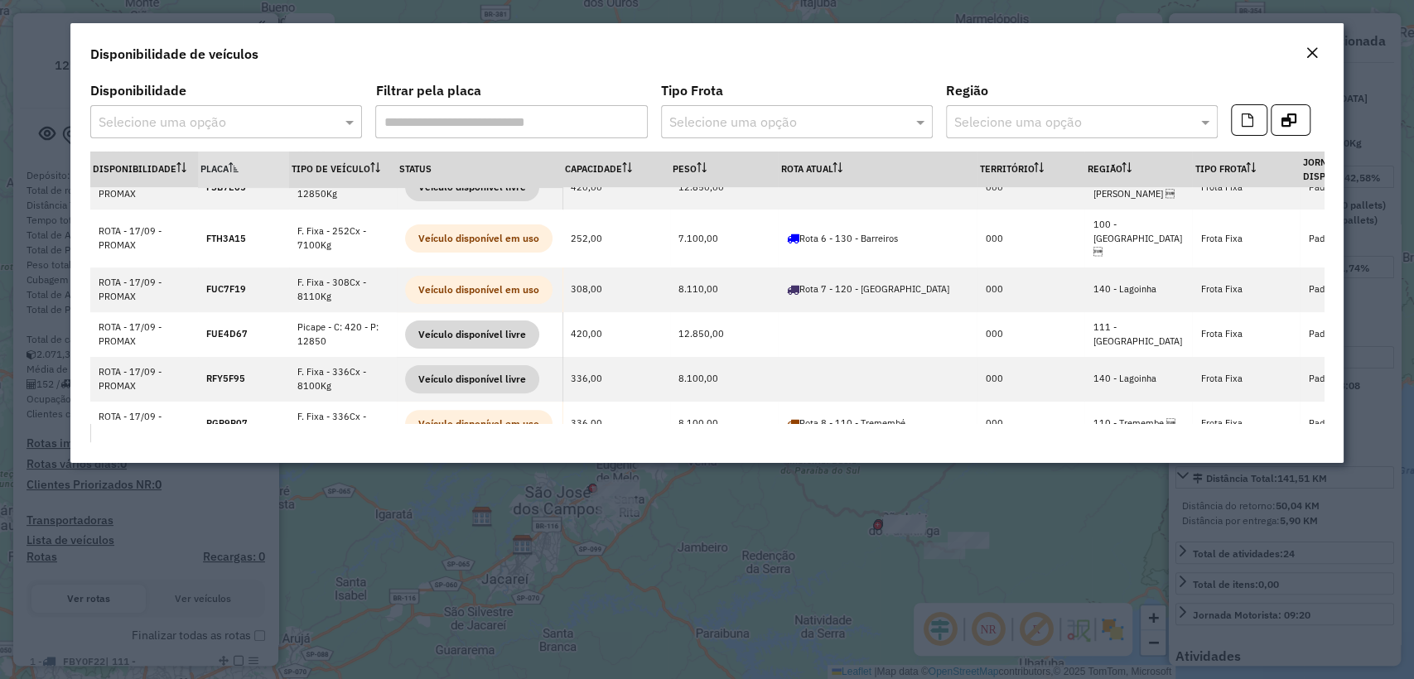
scroll to position [439, 0]
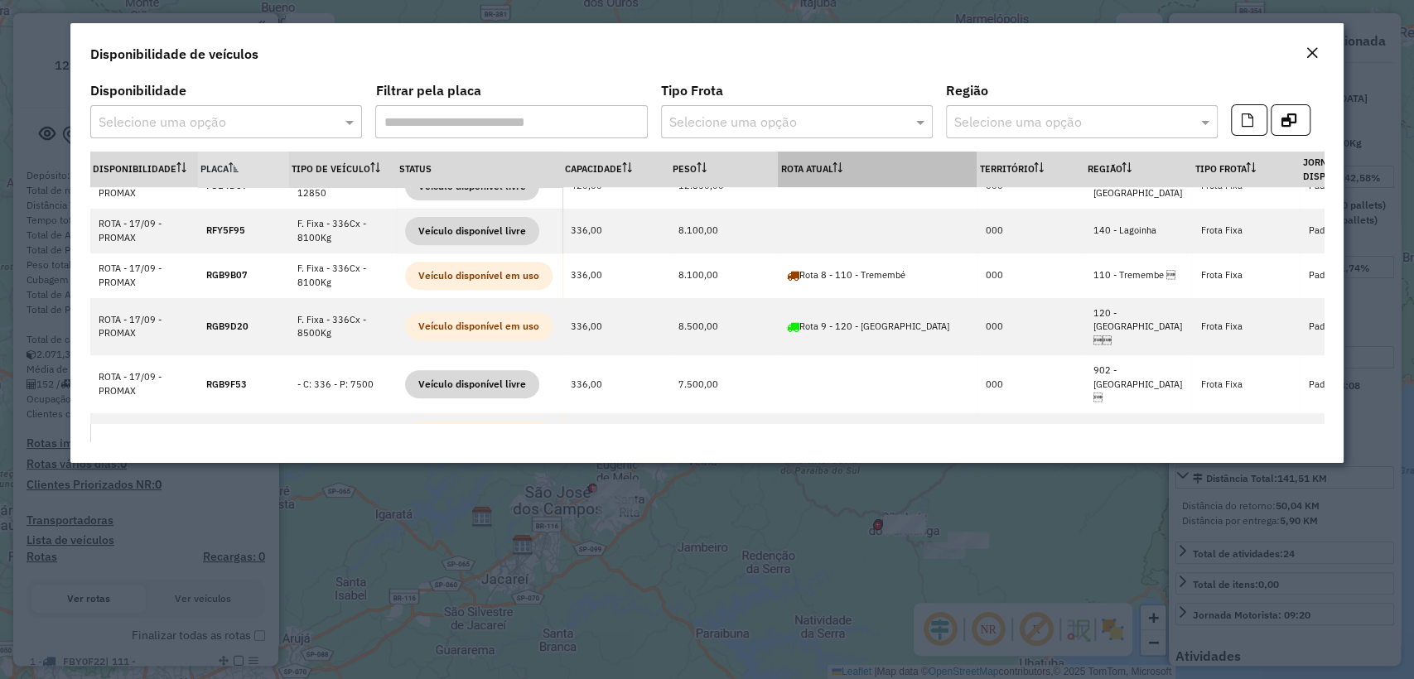
click at [861, 172] on th "Rota Atual" at bounding box center [877, 170] width 199 height 36
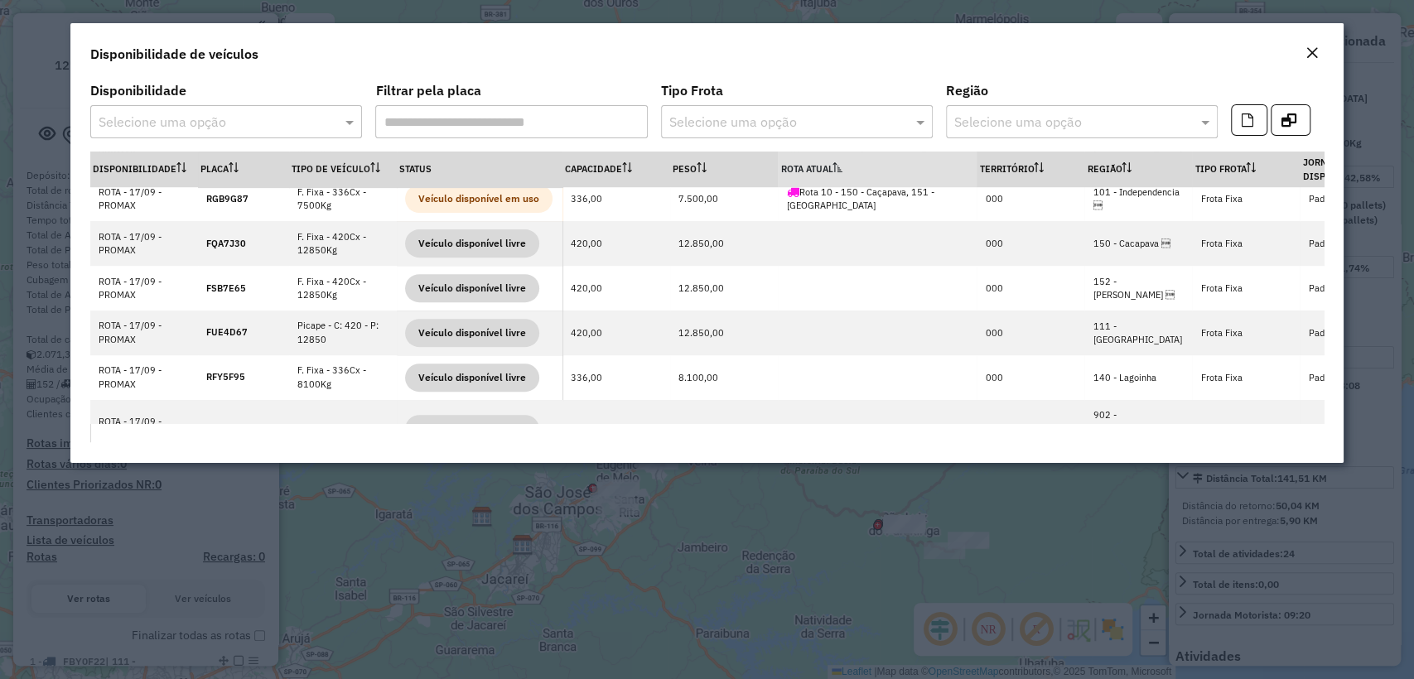
scroll to position [0, 0]
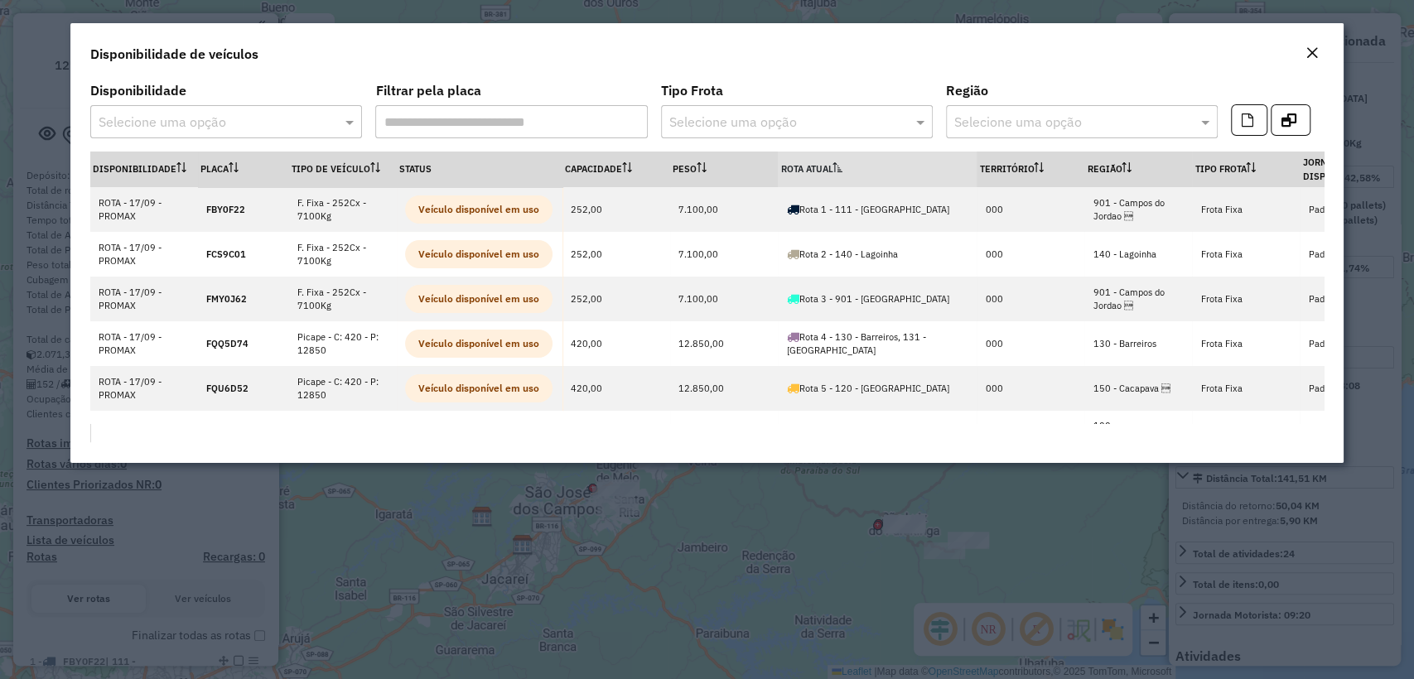
click at [855, 168] on th "Rota Atual" at bounding box center [877, 170] width 199 height 36
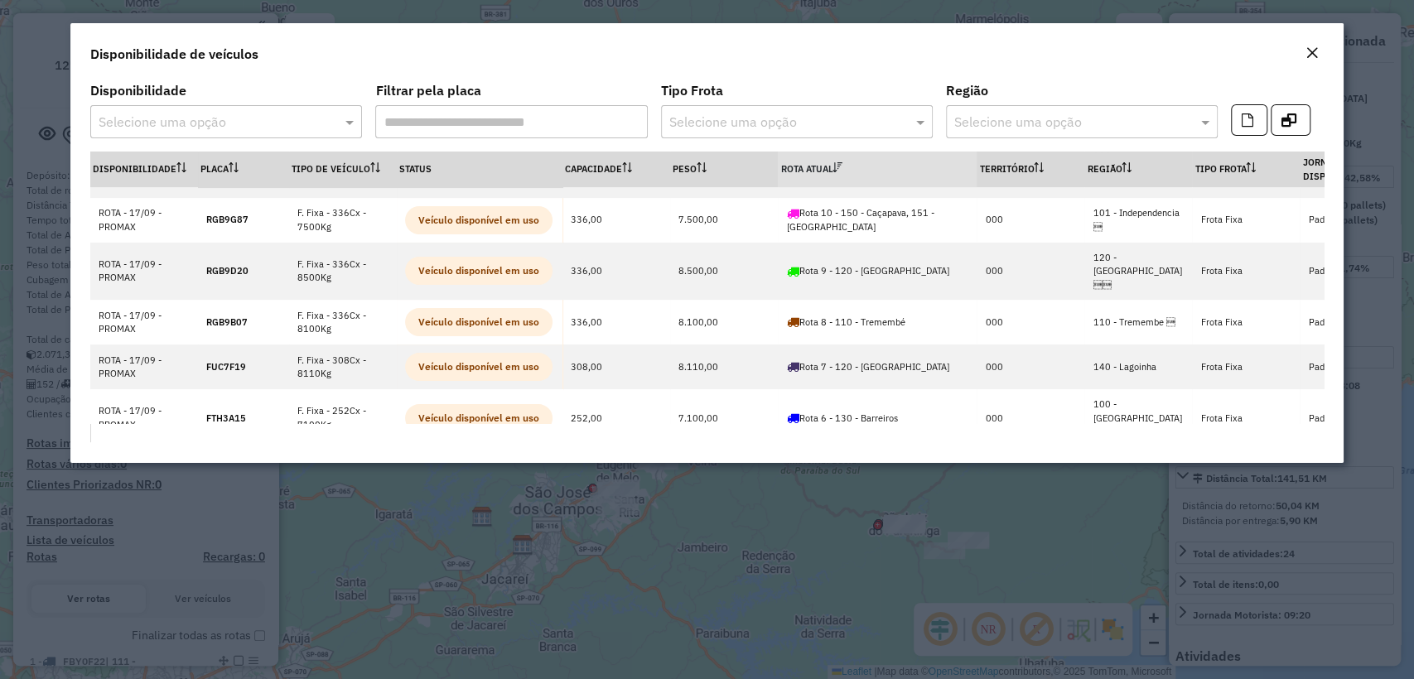
scroll to position [276, 0]
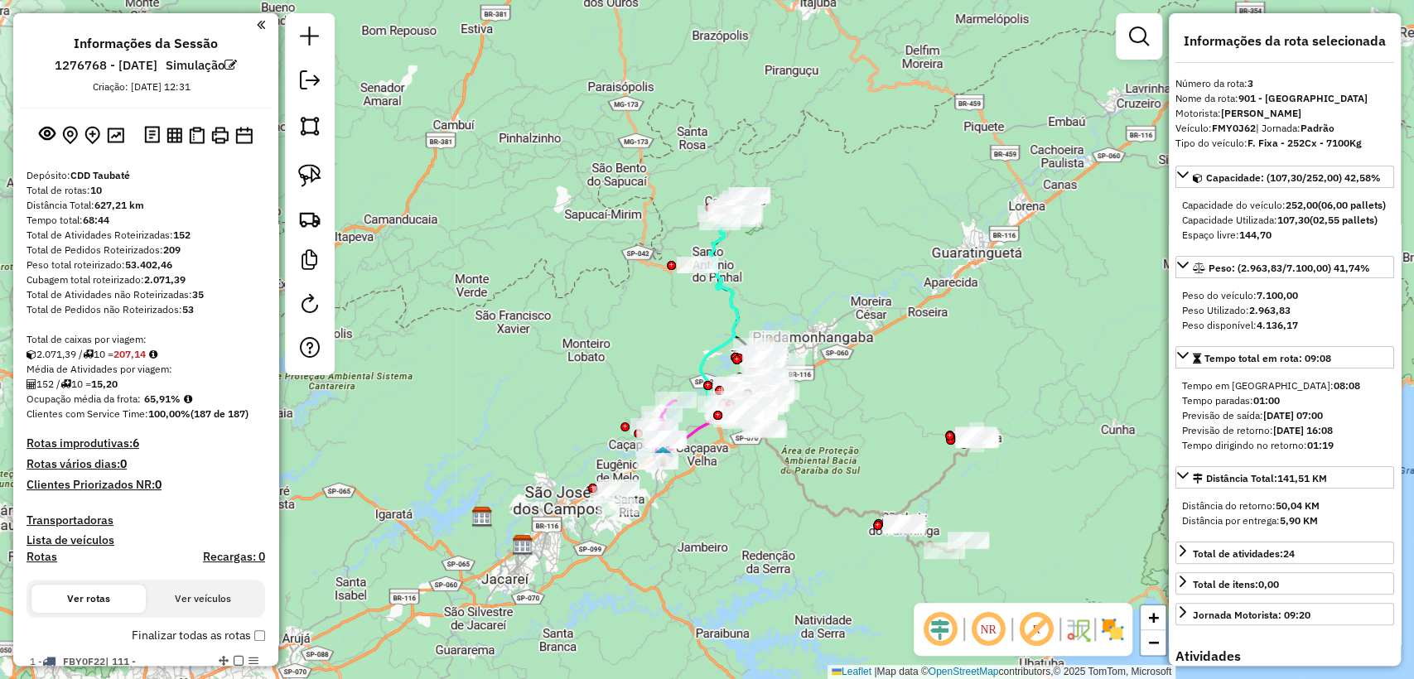
click at [875, 397] on div "Janela de atendimento Grade de atendimento Capacidade Transportadoras Veículos …" at bounding box center [707, 339] width 1414 height 679
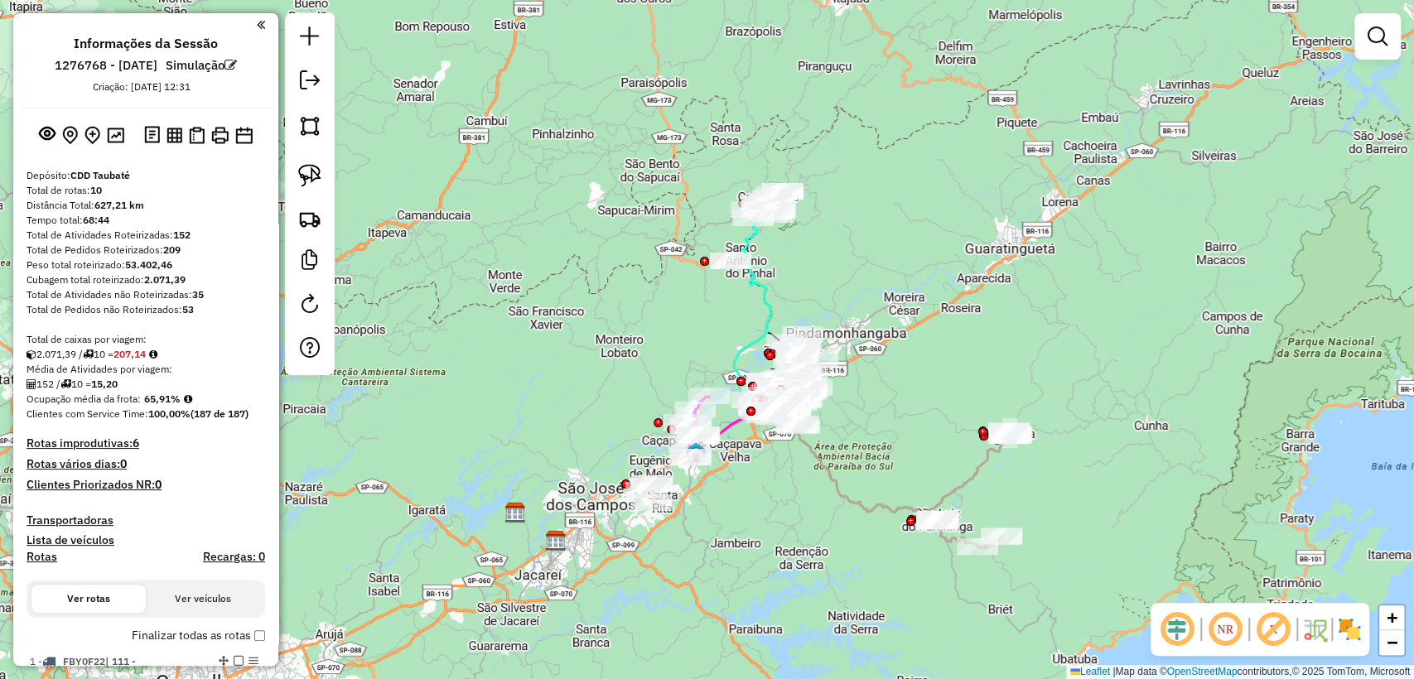
drag, startPoint x: 752, startPoint y: 517, endPoint x: 613, endPoint y: 479, distance: 144.2
click at [613, 479] on div "Janela de atendimento Grade de atendimento Capacidade Transportadoras Veículos …" at bounding box center [707, 339] width 1414 height 679
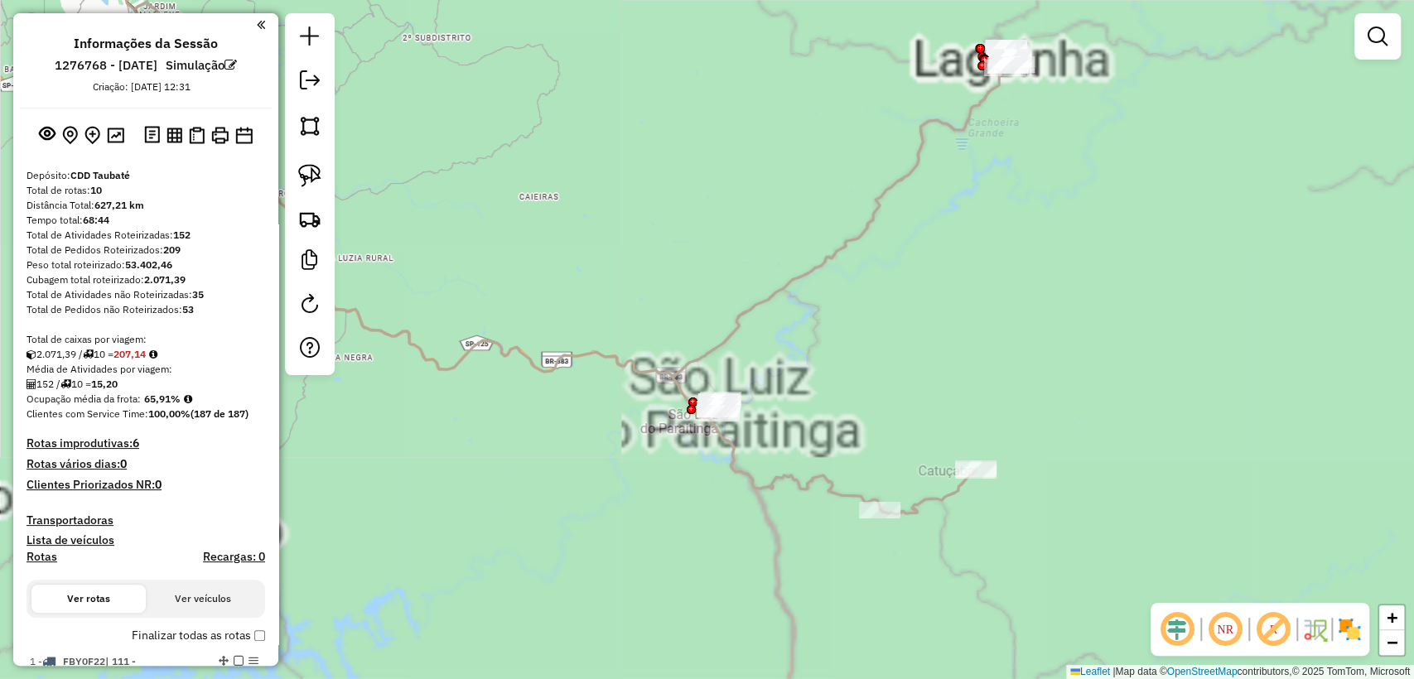
click at [798, 248] on div "Janela de atendimento Grade de atendimento Capacidade Transportadoras Veículos …" at bounding box center [707, 339] width 1414 height 679
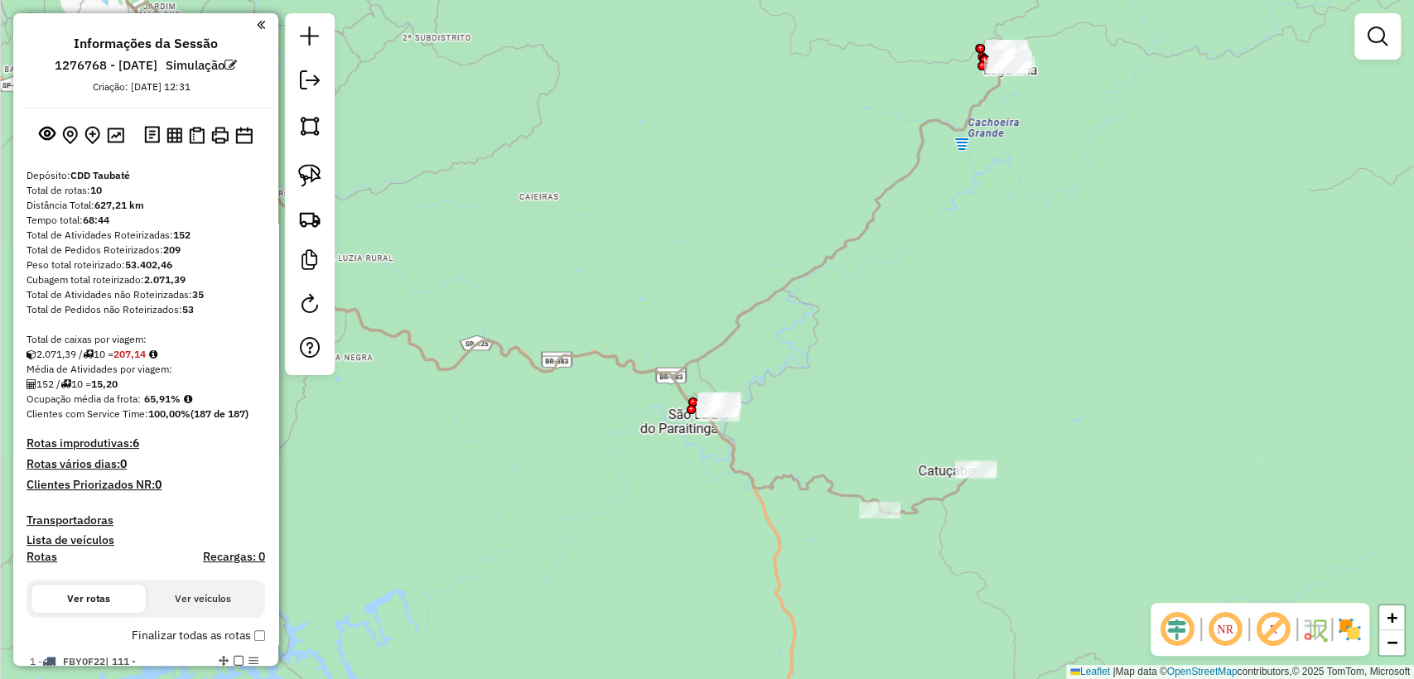
click at [801, 263] on div "Janela de atendimento Grade de atendimento Capacidade Transportadoras Veículos …" at bounding box center [707, 339] width 1414 height 679
click at [802, 273] on icon at bounding box center [573, 258] width 879 height 513
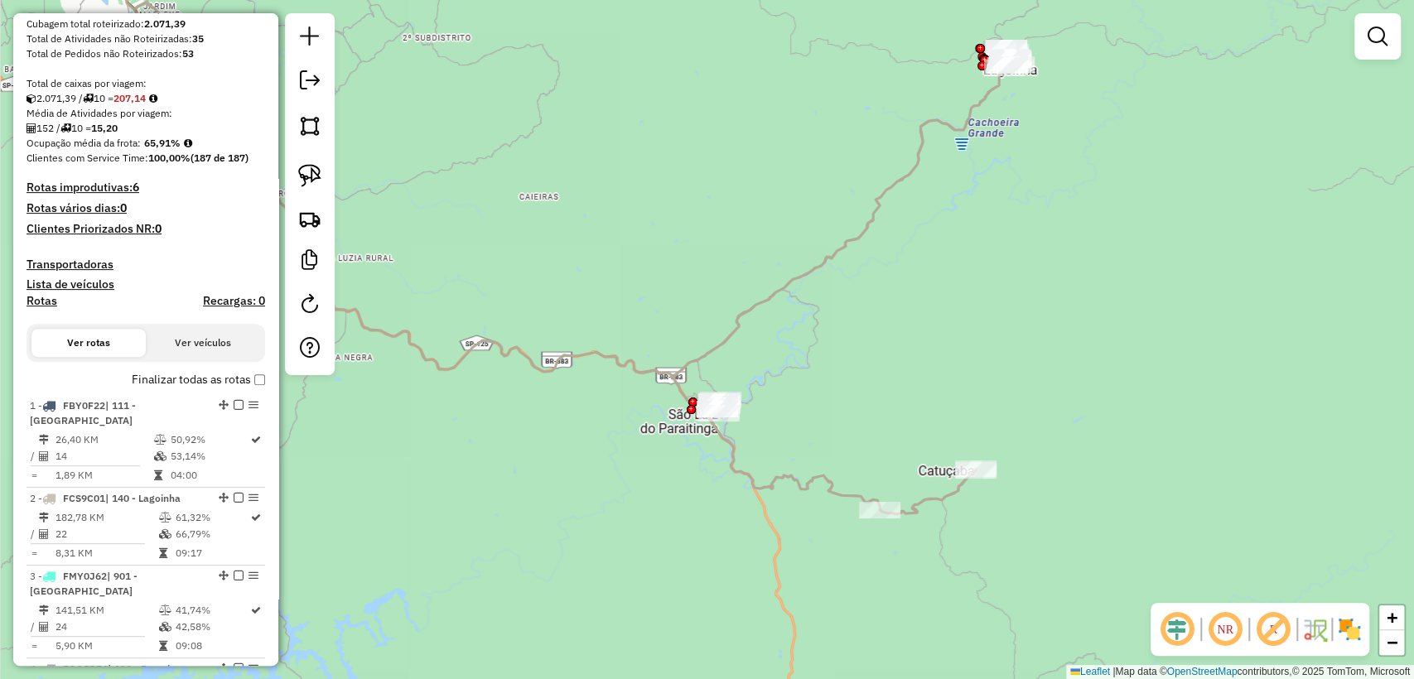
select select "**********"
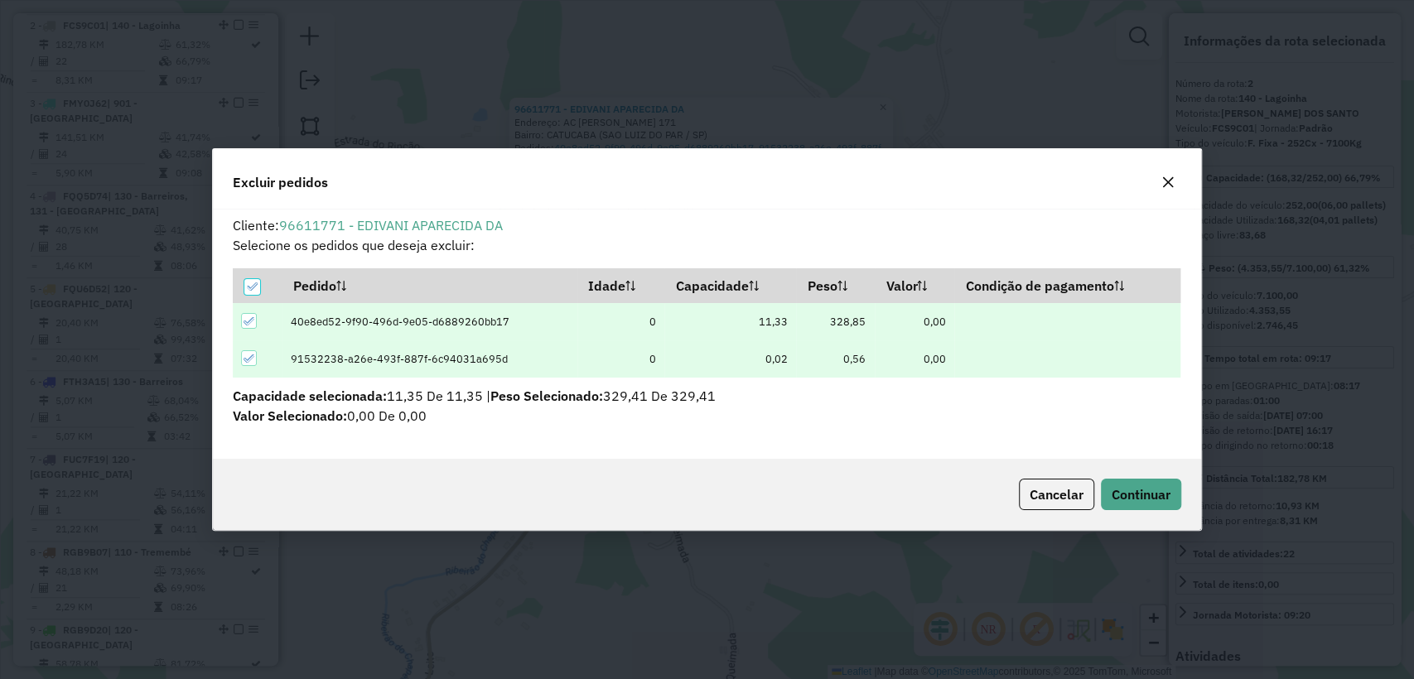
scroll to position [0, 0]
drag, startPoint x: 1134, startPoint y: 489, endPoint x: 947, endPoint y: 419, distance: 200.0
click at [1137, 489] on span "Continuar" at bounding box center [1140, 494] width 59 height 17
click at [1094, 499] on hb-button "Continuar" at bounding box center [1137, 494] width 87 height 31
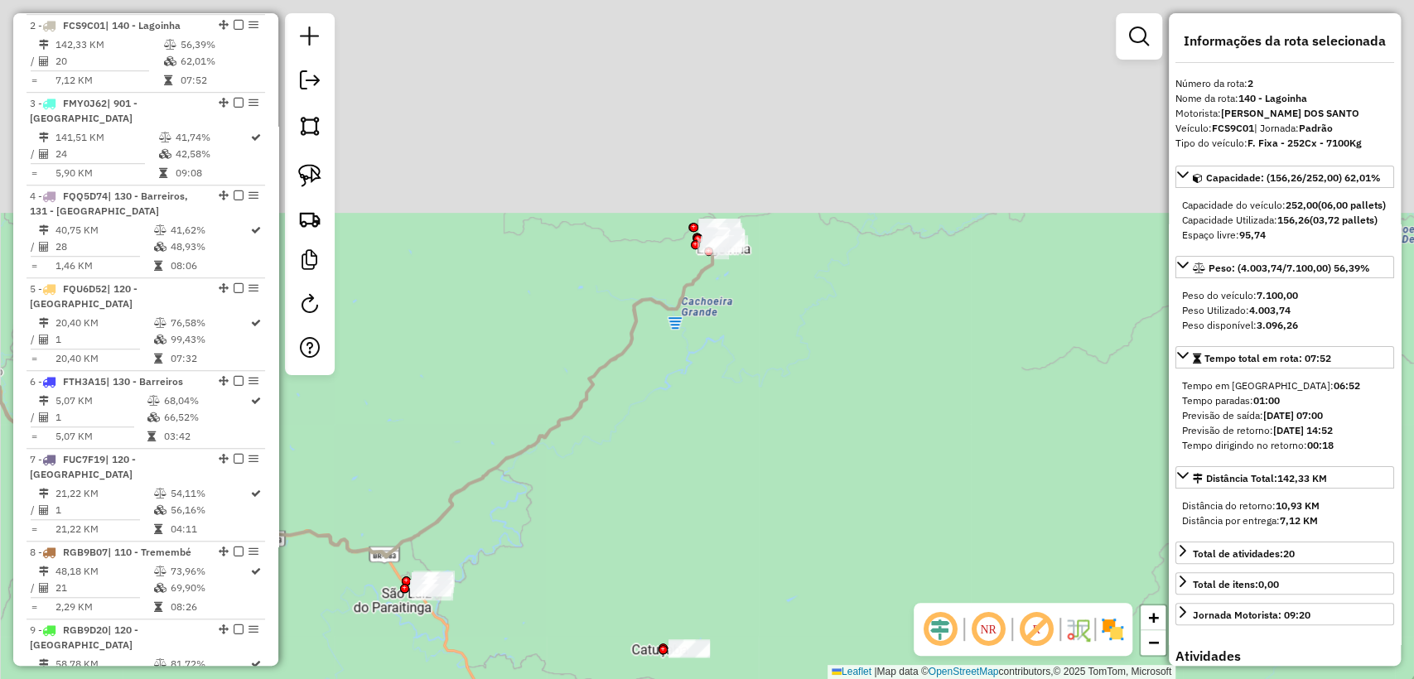
drag, startPoint x: 708, startPoint y: 215, endPoint x: 729, endPoint y: 313, distance: 99.9
click at [689, 528] on div "Janela de atendimento Grade de atendimento Capacidade Transportadoras Veículos …" at bounding box center [707, 339] width 1414 height 679
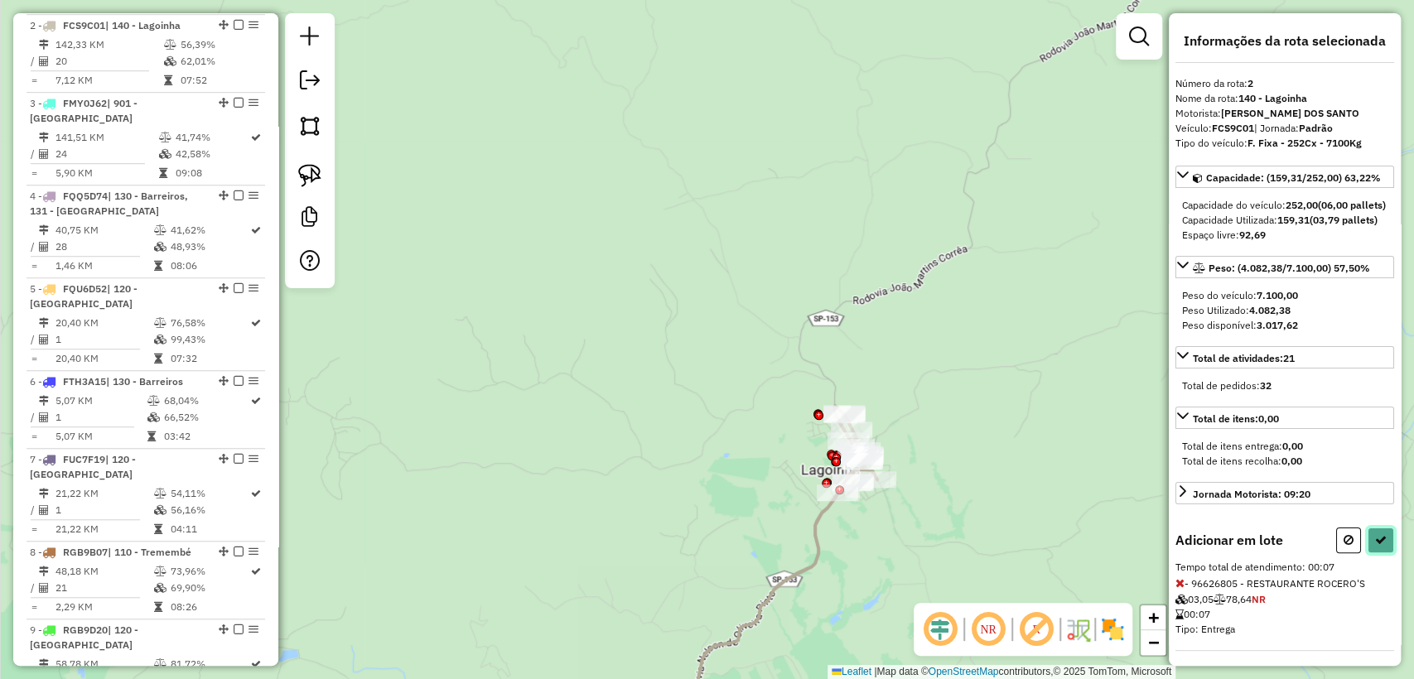
click at [1384, 553] on button at bounding box center [1380, 541] width 26 height 26
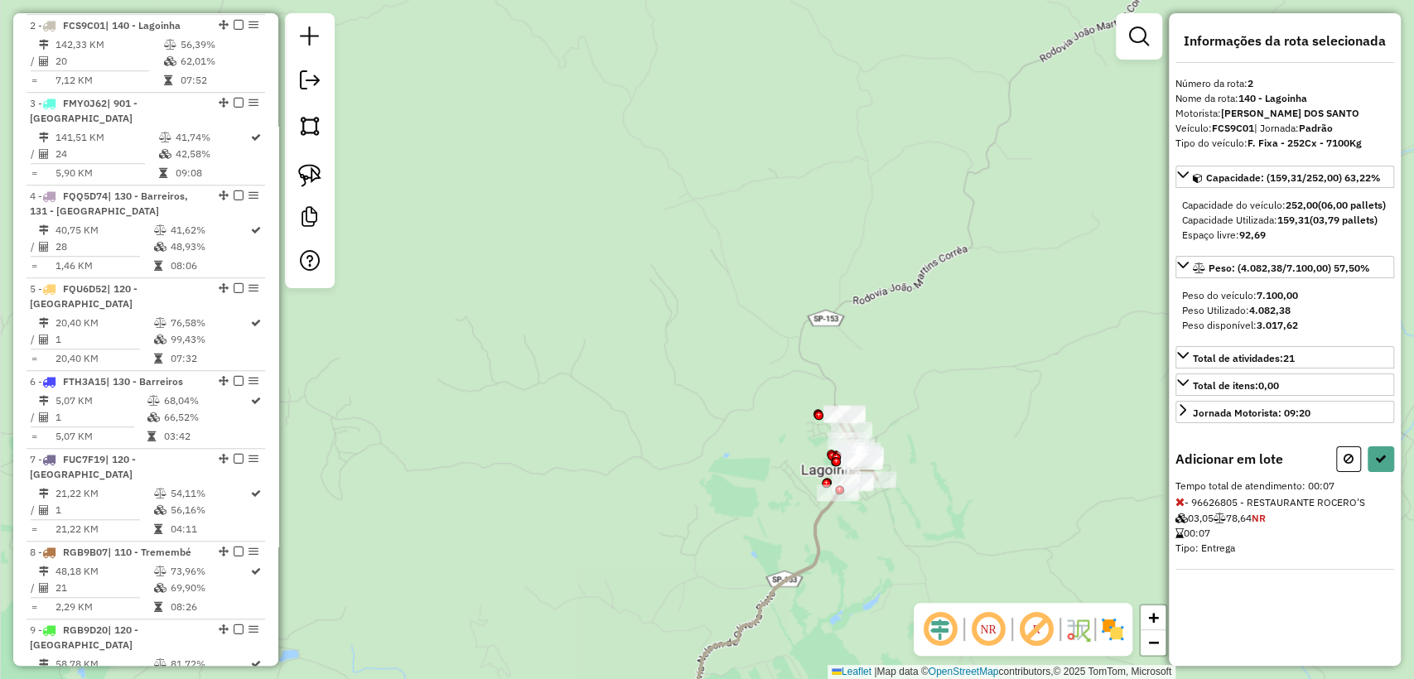
select select "**********"
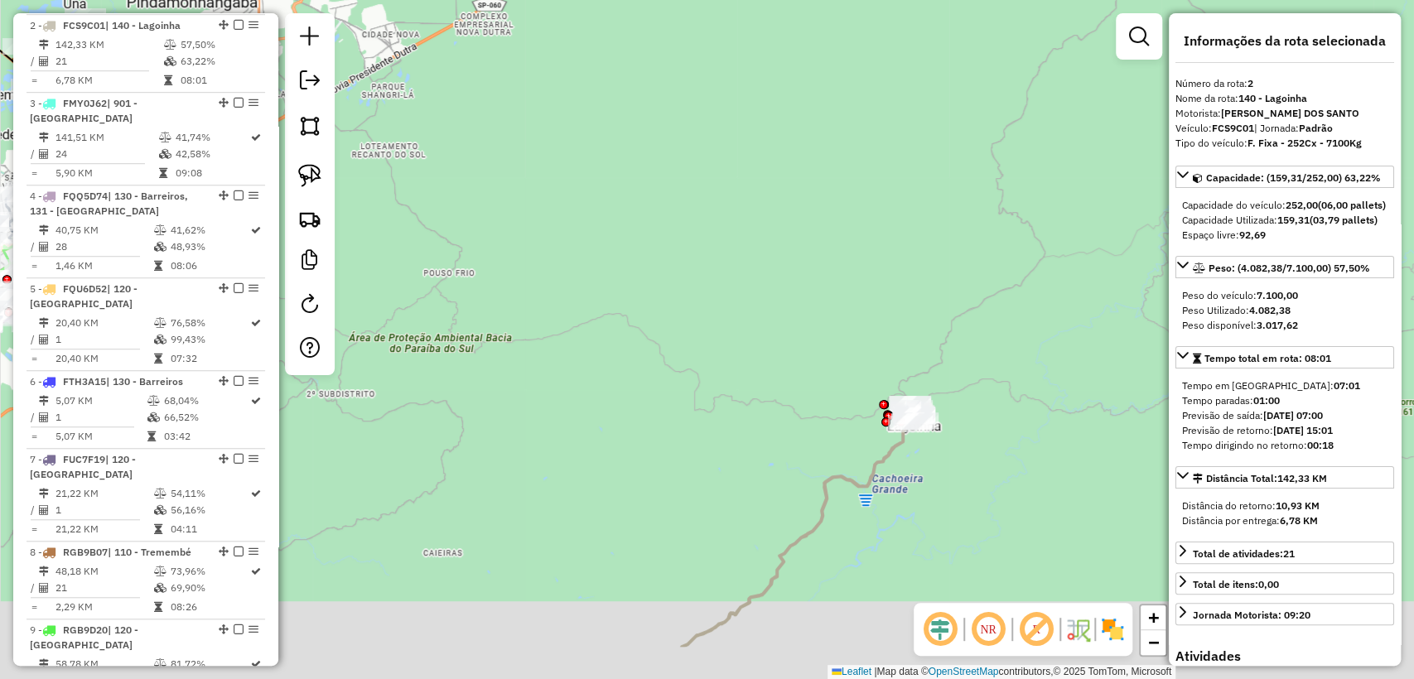
drag, startPoint x: 816, startPoint y: 478, endPoint x: 841, endPoint y: 318, distance: 161.9
click at [841, 358] on icon at bounding box center [477, 502] width 879 height 289
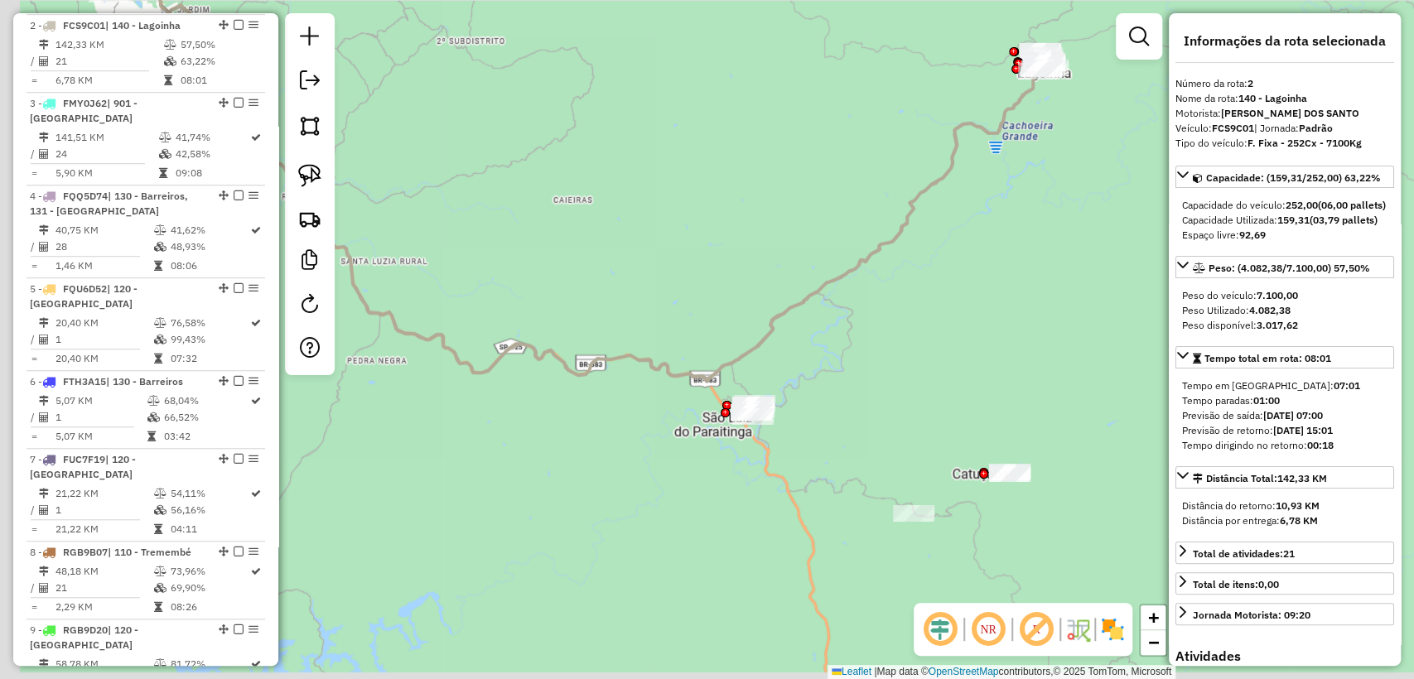
click at [850, 344] on div "Janela de atendimento Grade de atendimento Capacidade Transportadoras Veículos …" at bounding box center [707, 339] width 1414 height 679
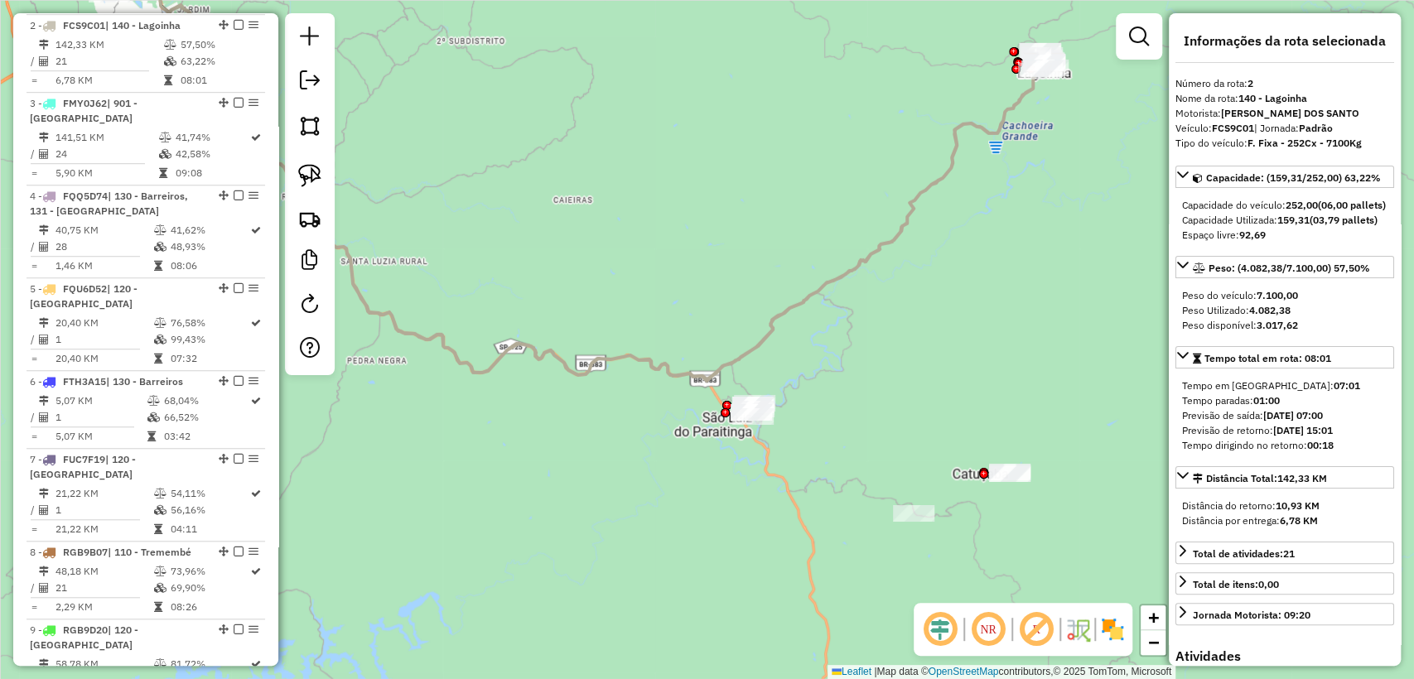
click at [733, 354] on icon at bounding box center [607, 193] width 879 height 376
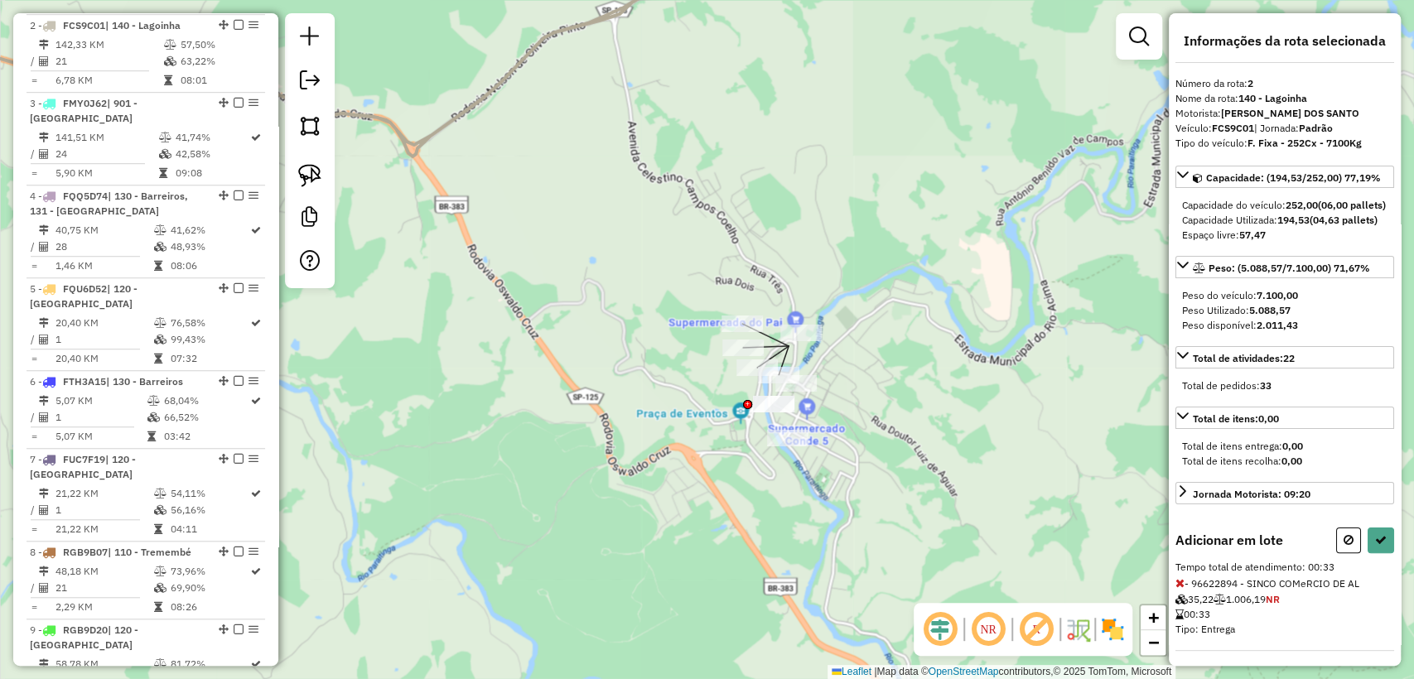
click at [787, 341] on div at bounding box center [800, 333] width 41 height 17
click at [1375, 546] on icon at bounding box center [1381, 540] width 12 height 12
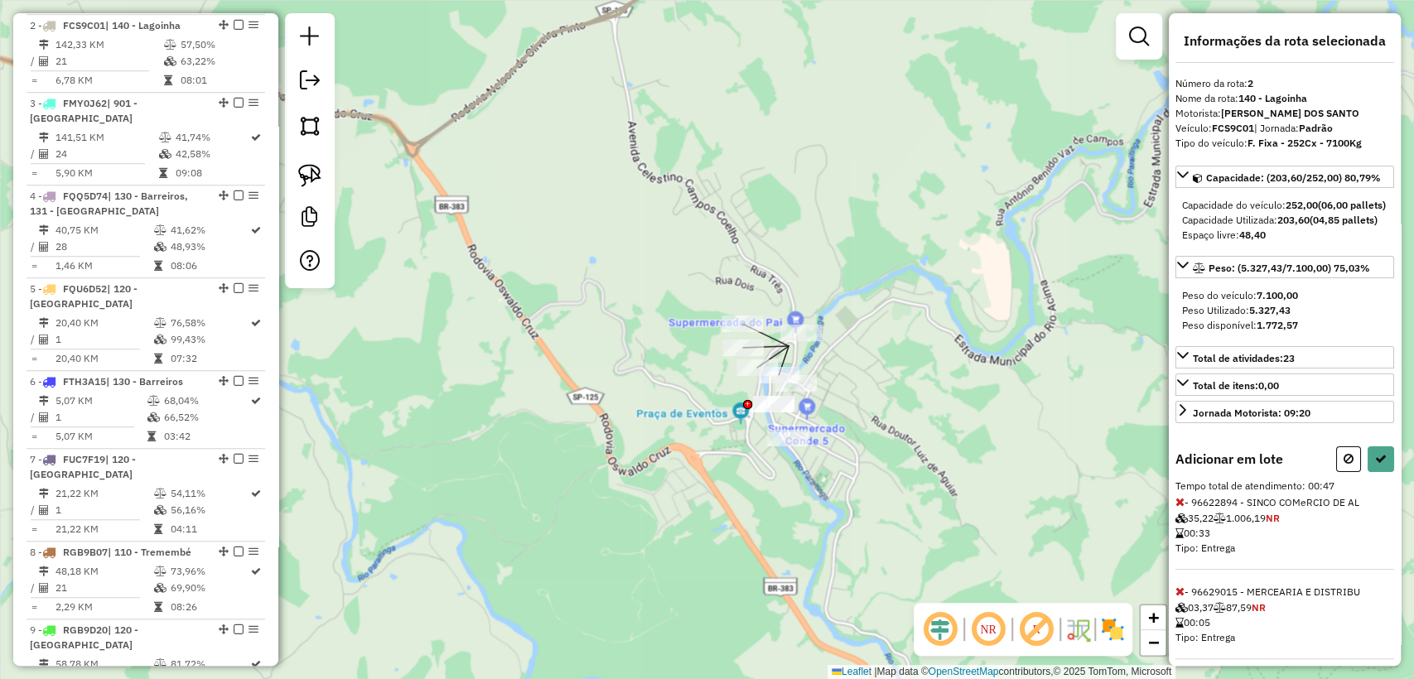
select select "**********"
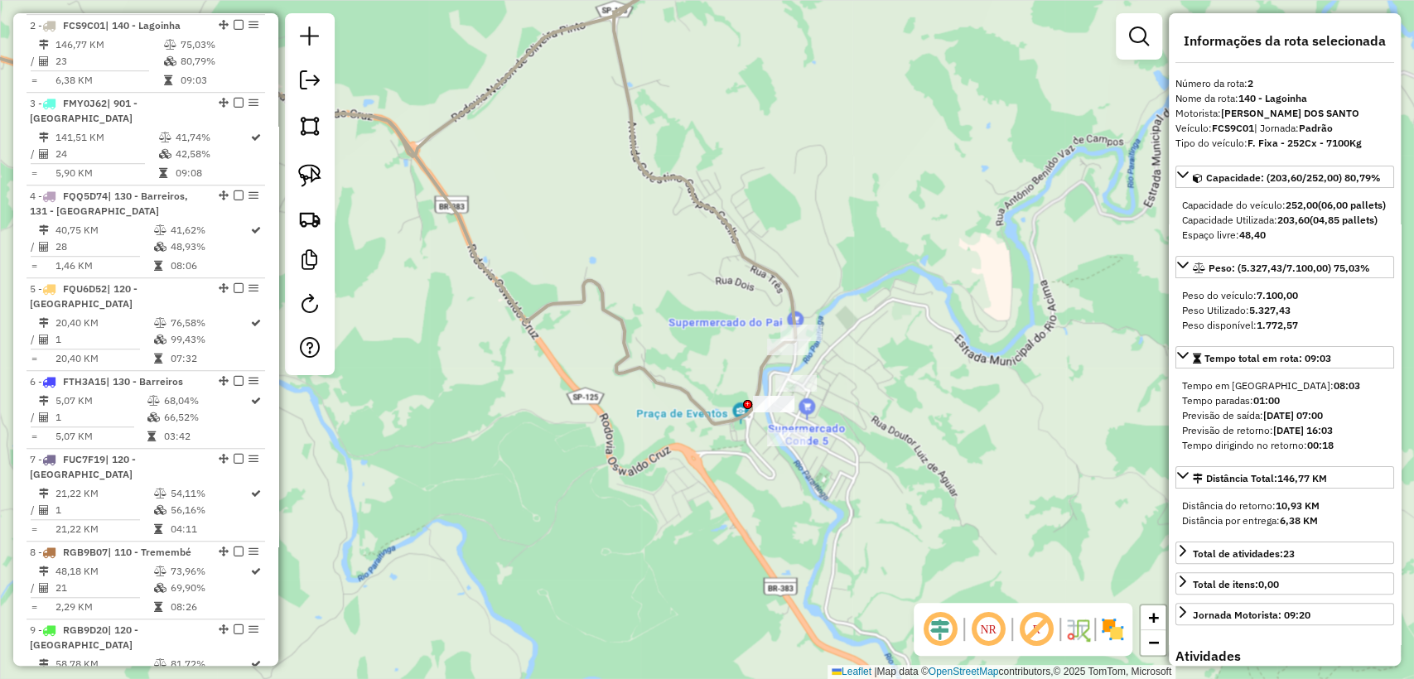
click at [788, 293] on icon at bounding box center [326, 178] width 937 height 492
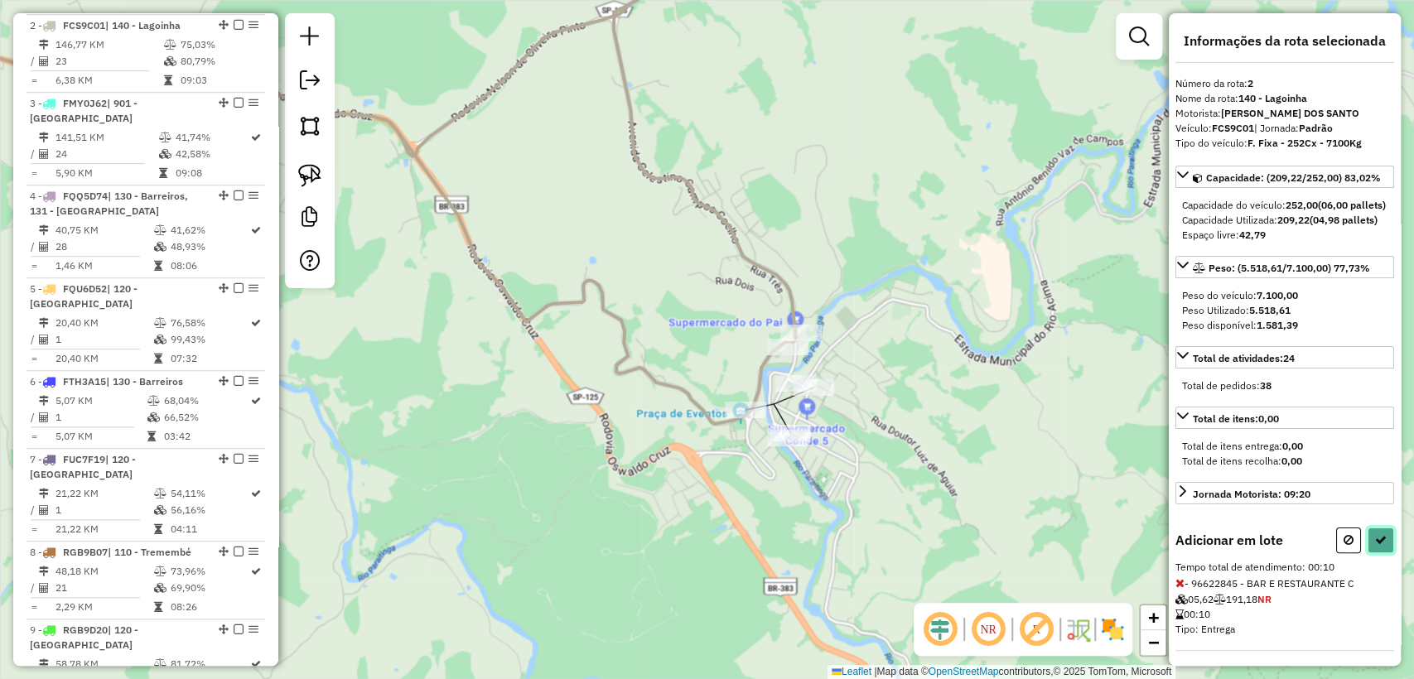
click at [1369, 553] on button at bounding box center [1380, 541] width 26 height 26
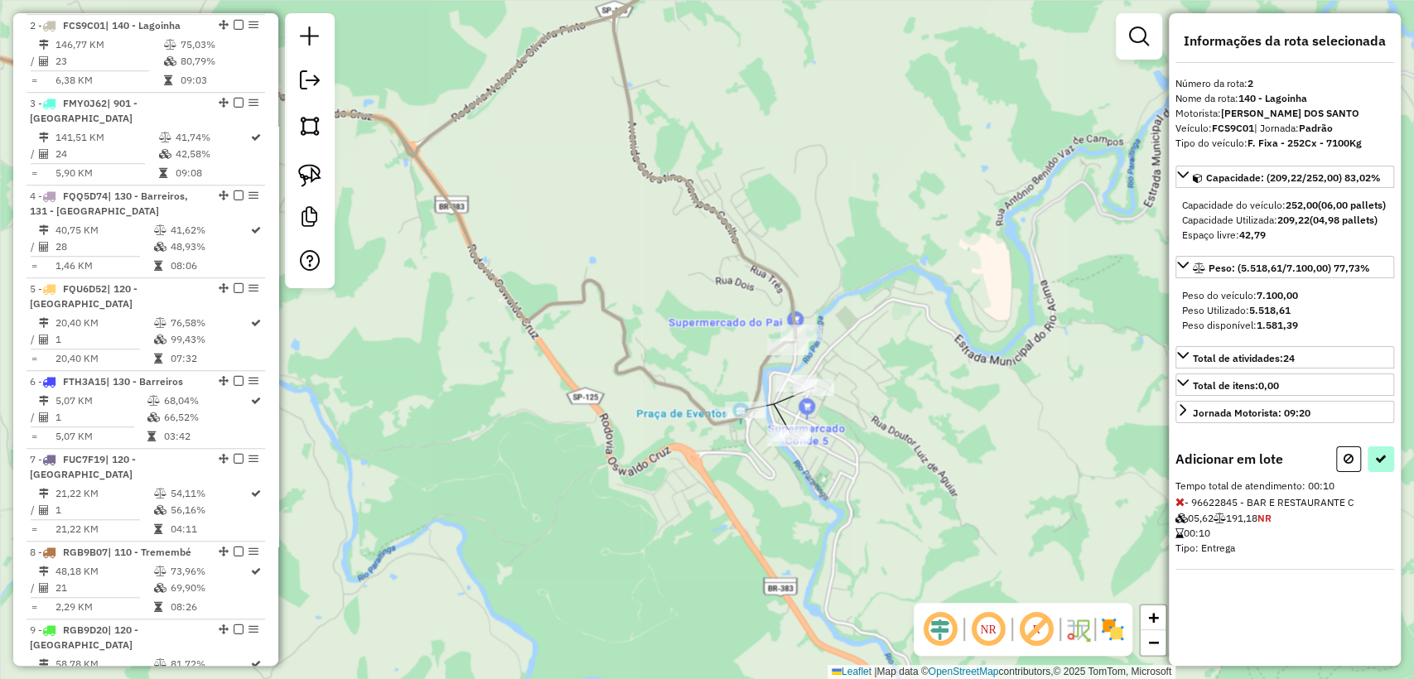
select select "**********"
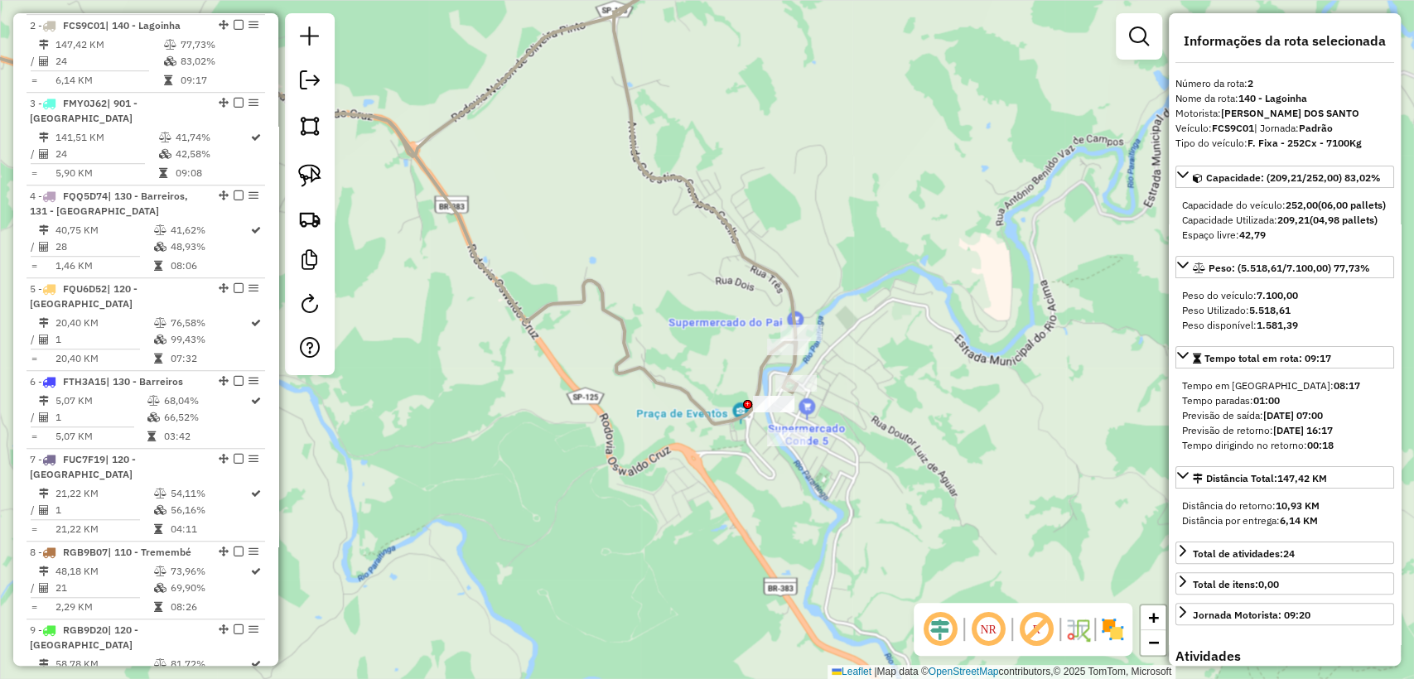
click at [785, 287] on icon at bounding box center [327, 178] width 938 height 492
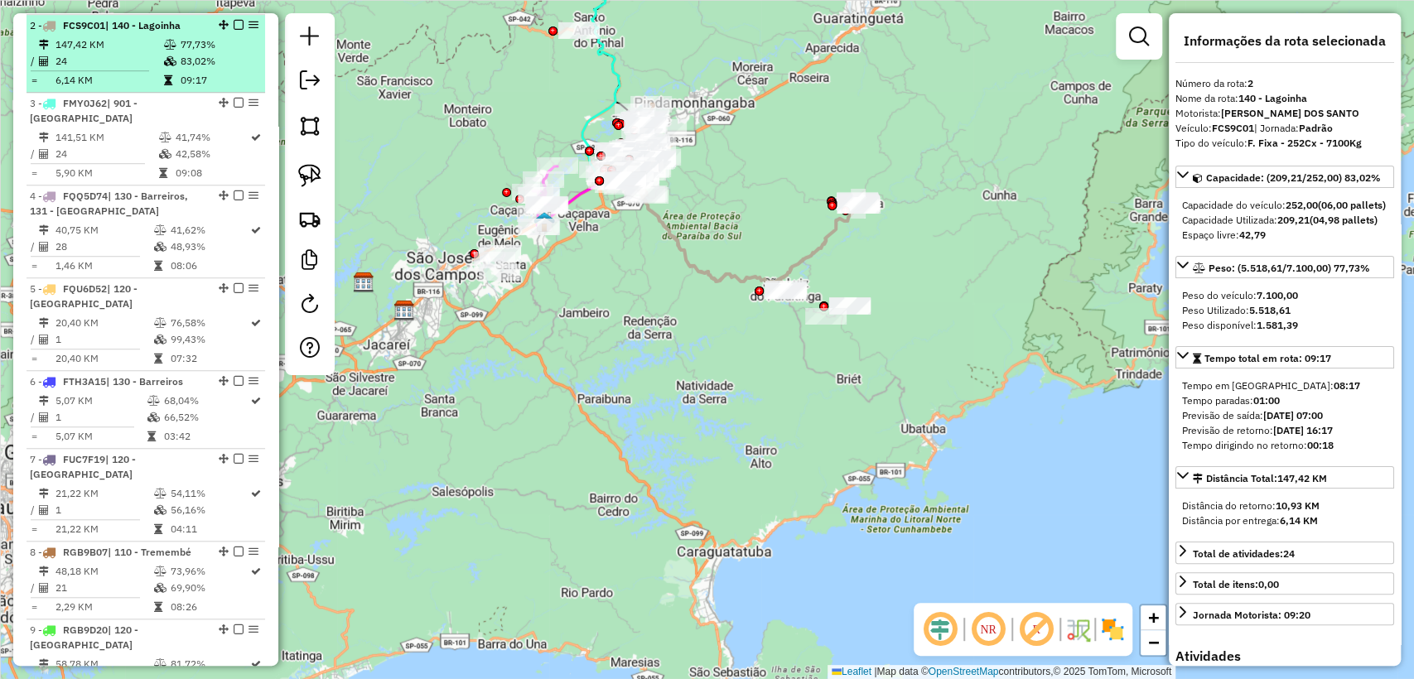
click at [234, 23] on em at bounding box center [239, 25] width 10 height 10
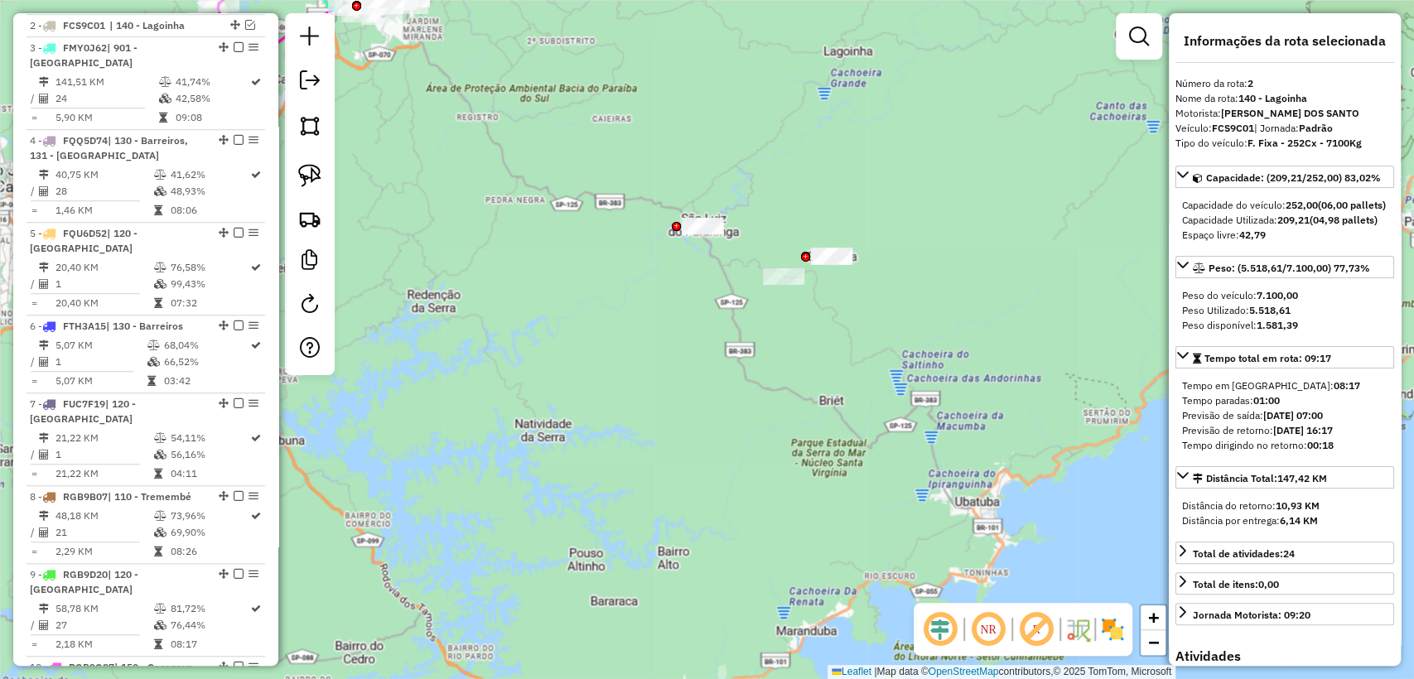
click at [334, 167] on div at bounding box center [310, 194] width 50 height 362
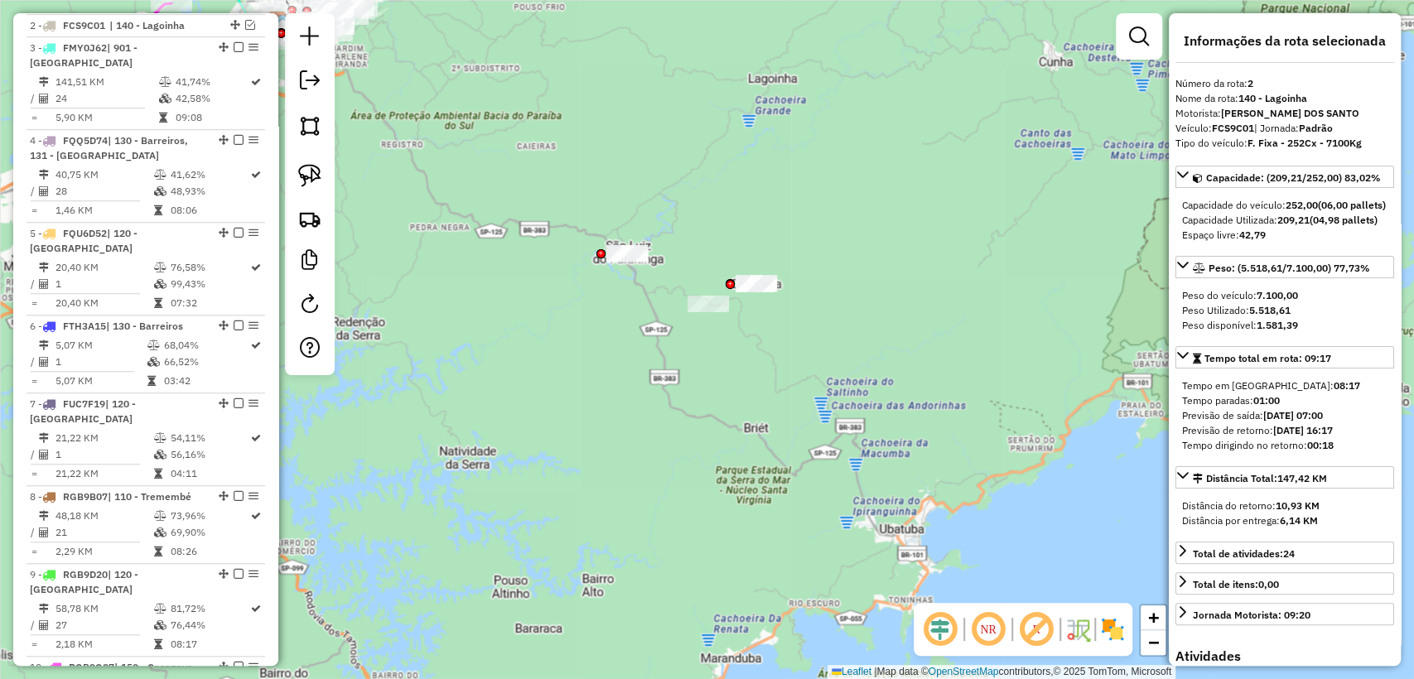
drag, startPoint x: 706, startPoint y: 325, endPoint x: 558, endPoint y: 267, distance: 158.4
click at [558, 267] on div "Janela de atendimento Grade de atendimento Capacidade Transportadoras Veículos …" at bounding box center [707, 339] width 1414 height 679
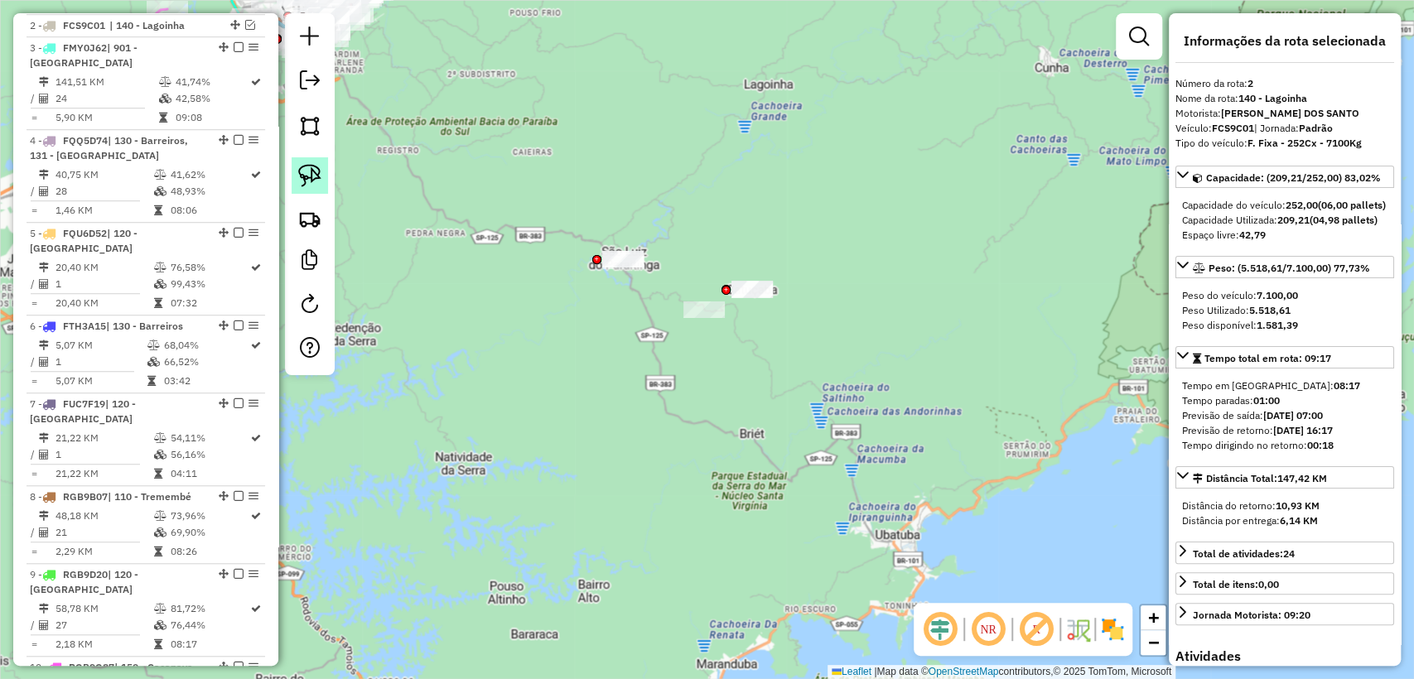
click at [309, 180] on img at bounding box center [309, 175] width 23 height 23
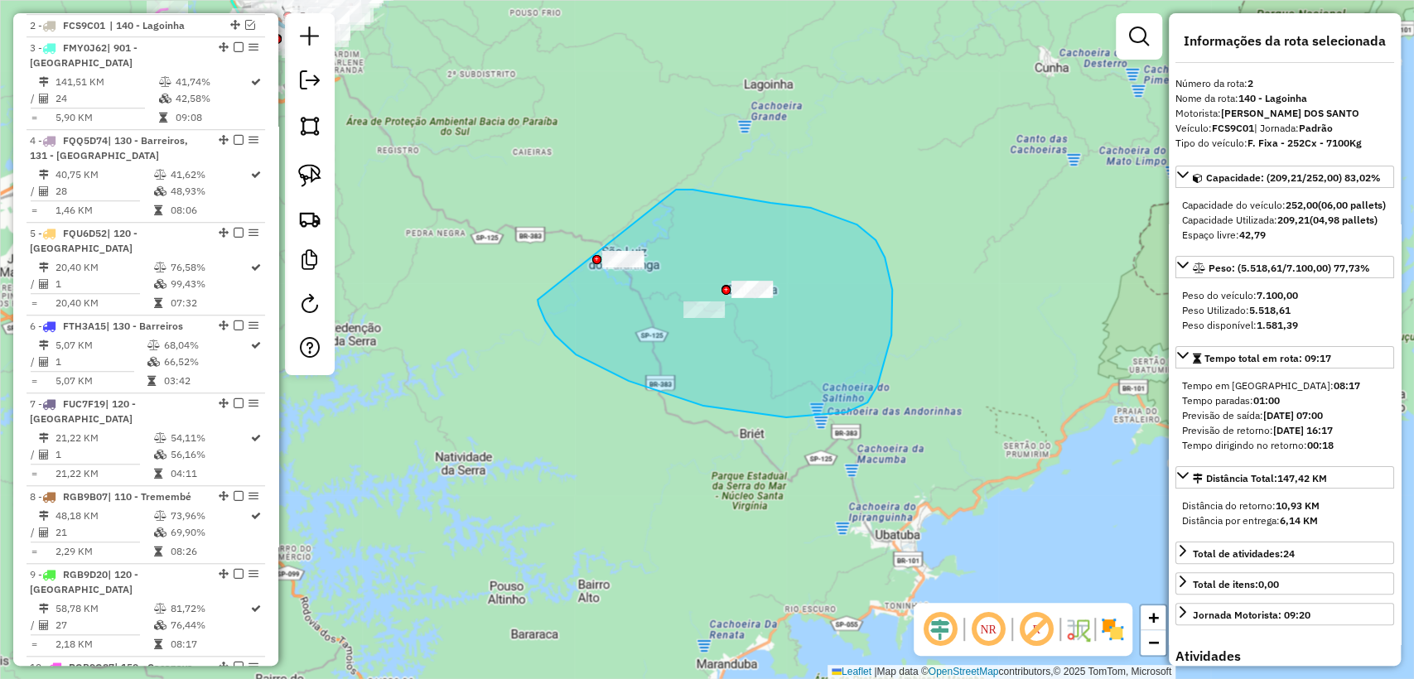
drag, startPoint x: 845, startPoint y: 412, endPoint x: 675, endPoint y: 190, distance: 280.6
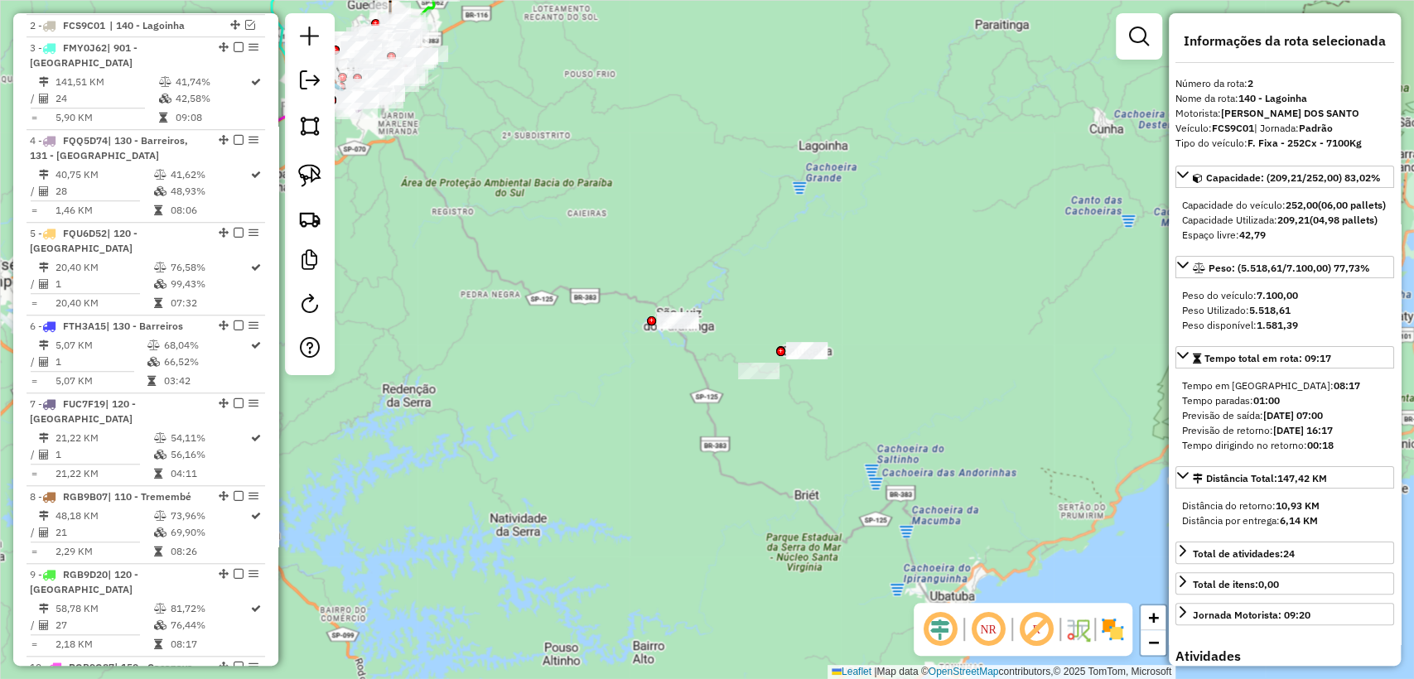
drag, startPoint x: 514, startPoint y: 205, endPoint x: 816, endPoint y: 431, distance: 376.3
click at [816, 431] on div "Janela de atendimento Grade de atendimento Capacidade Transportadoras Veículos …" at bounding box center [707, 339] width 1414 height 679
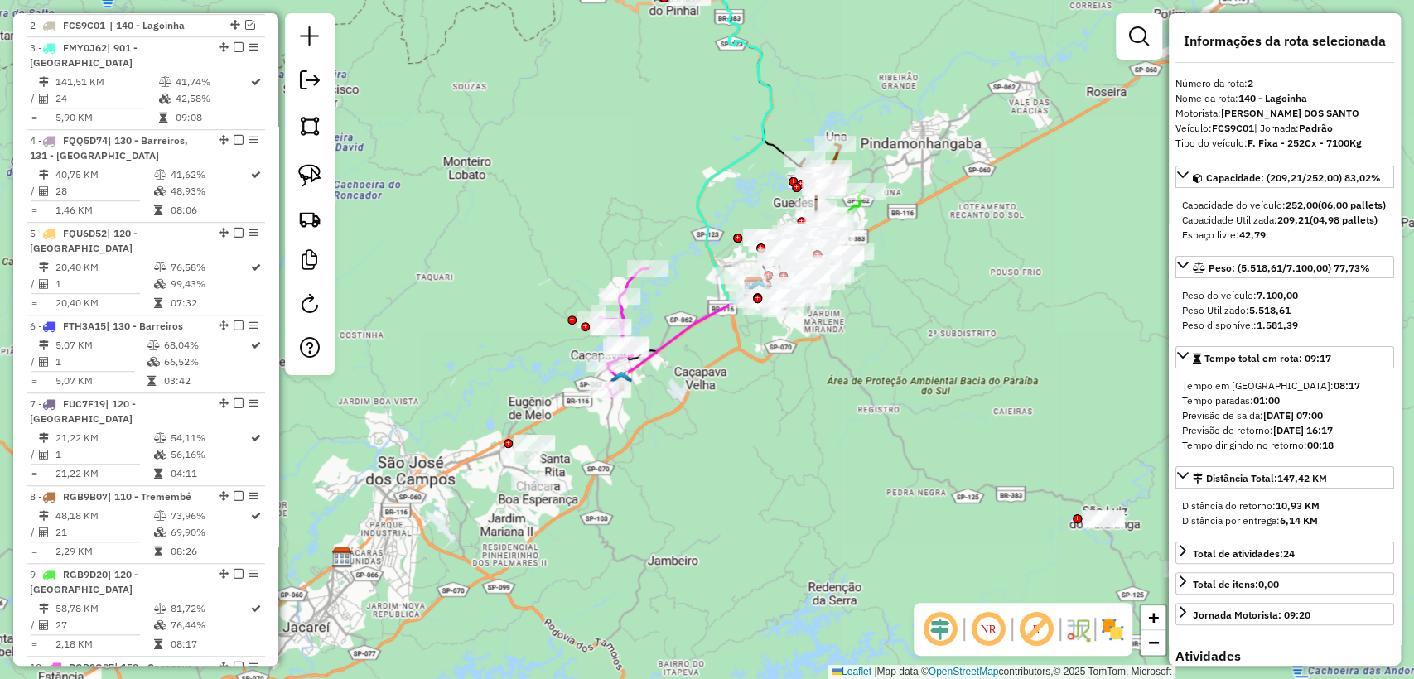
drag, startPoint x: 777, startPoint y: 464, endPoint x: 791, endPoint y: 451, distance: 18.8
click at [802, 462] on div "Janela de atendimento Grade de atendimento Capacidade Transportadoras Veículos …" at bounding box center [707, 339] width 1414 height 679
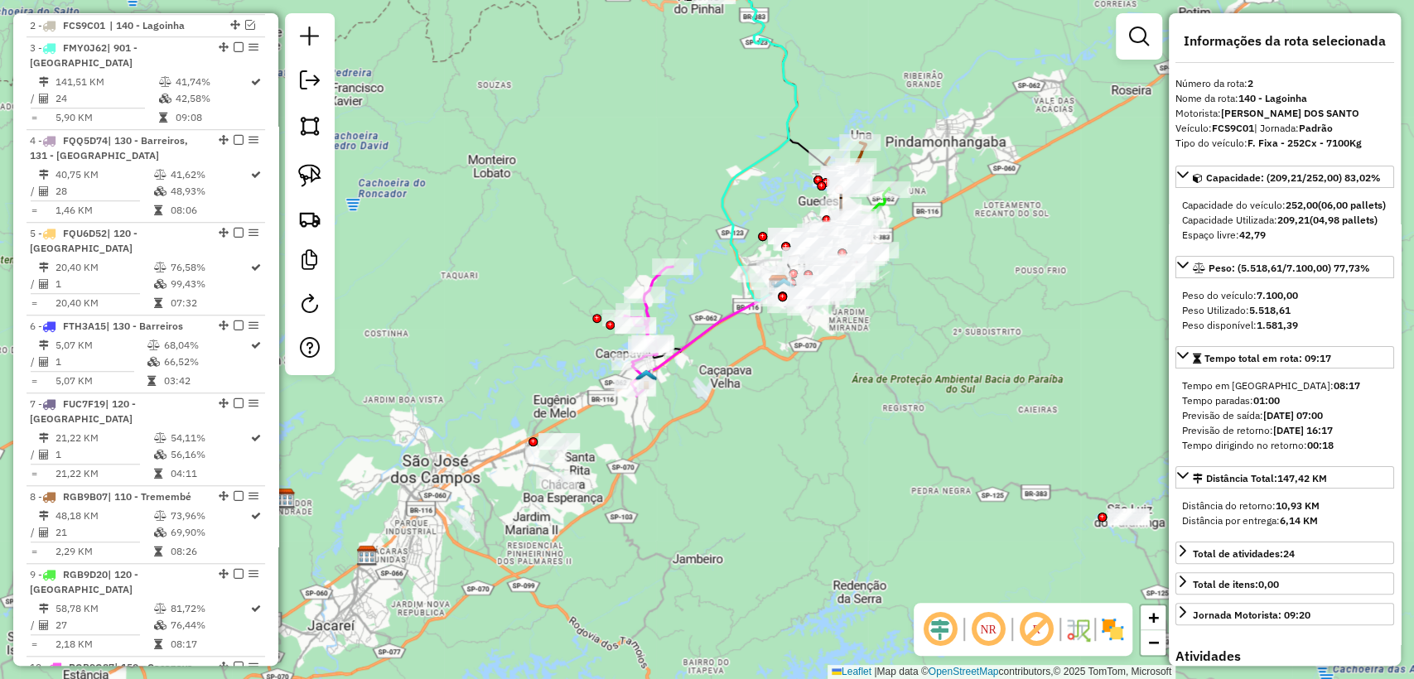
click at [710, 333] on icon at bounding box center [708, 340] width 149 height 112
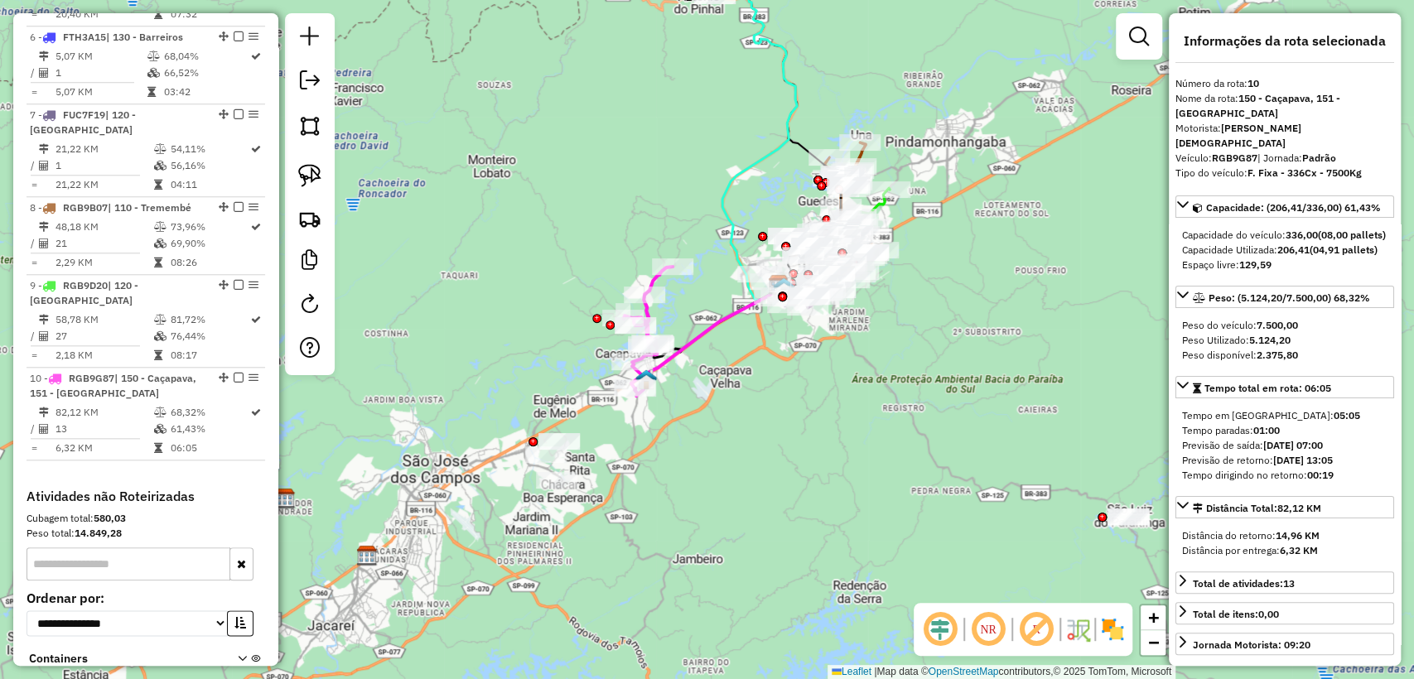
scroll to position [1181, 0]
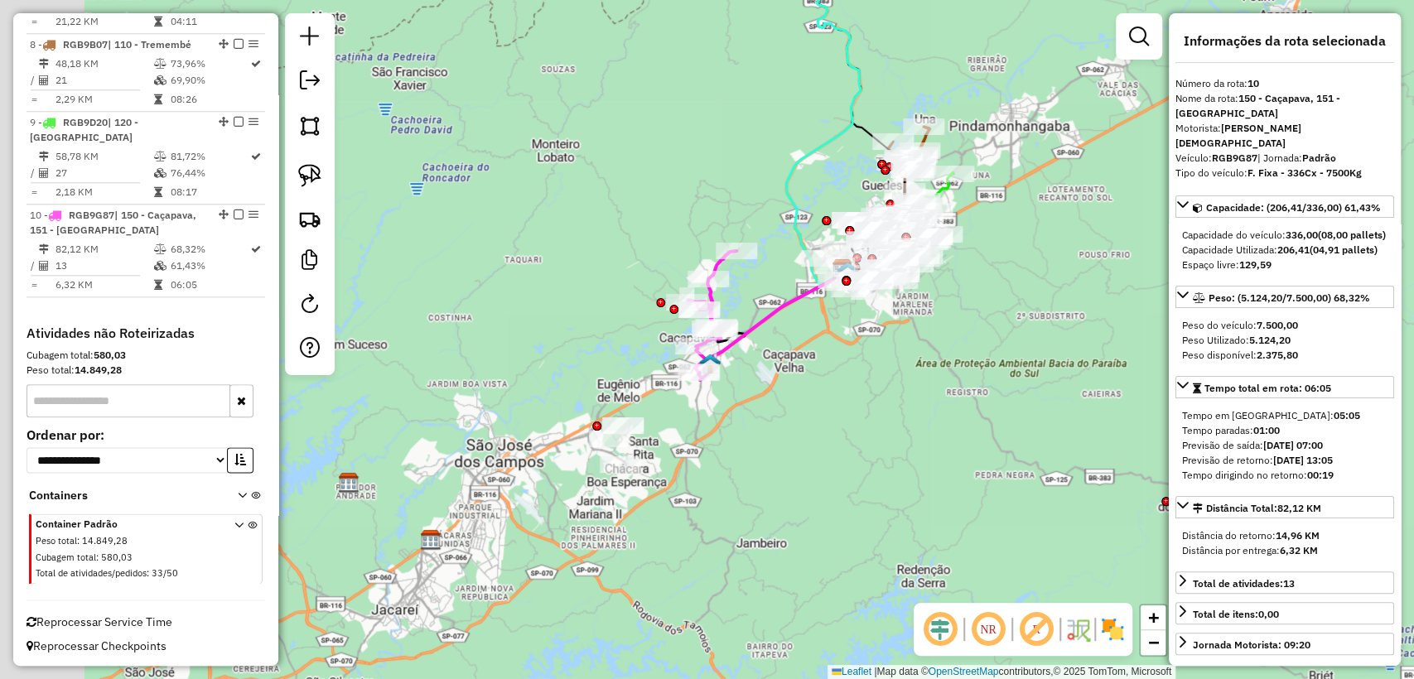
drag, startPoint x: 649, startPoint y: 440, endPoint x: 773, endPoint y: 355, distance: 149.5
click at [773, 355] on div "Janela de atendimento Grade de atendimento Capacidade Transportadoras Veículos …" at bounding box center [707, 339] width 1414 height 679
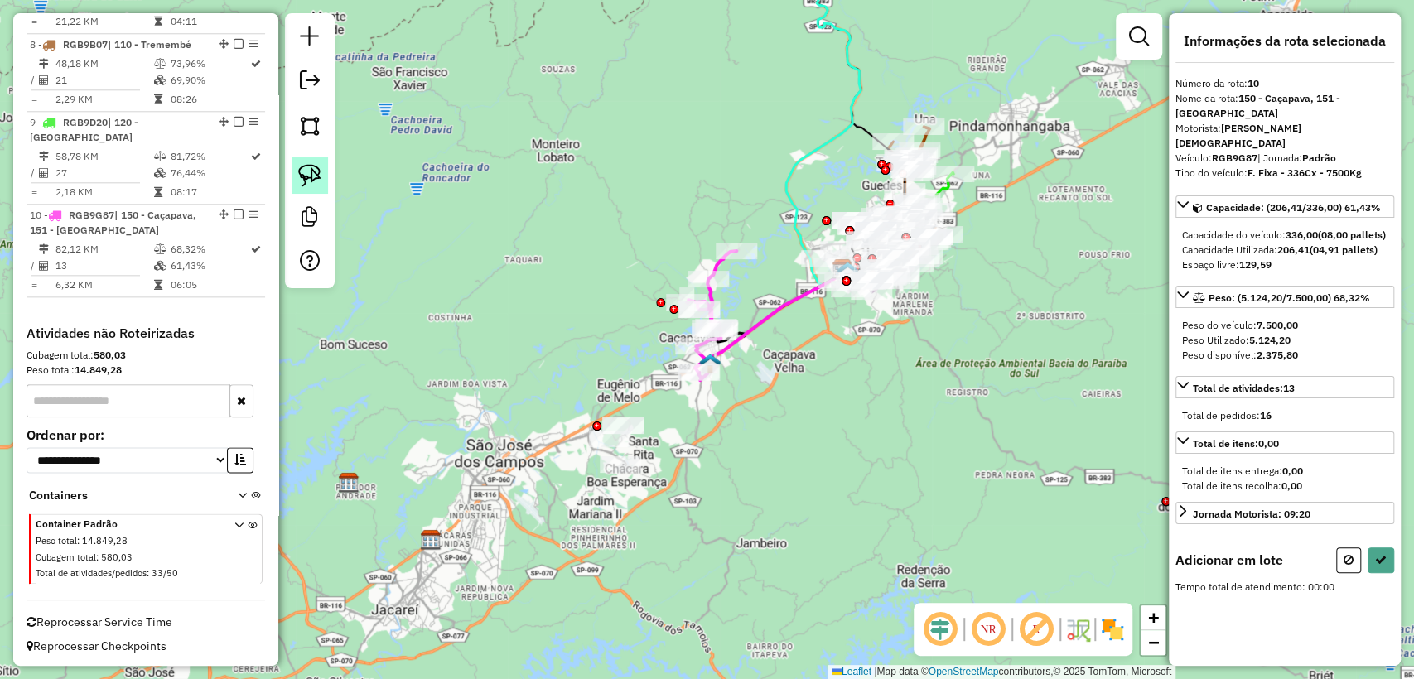
click at [318, 166] on img at bounding box center [309, 175] width 23 height 23
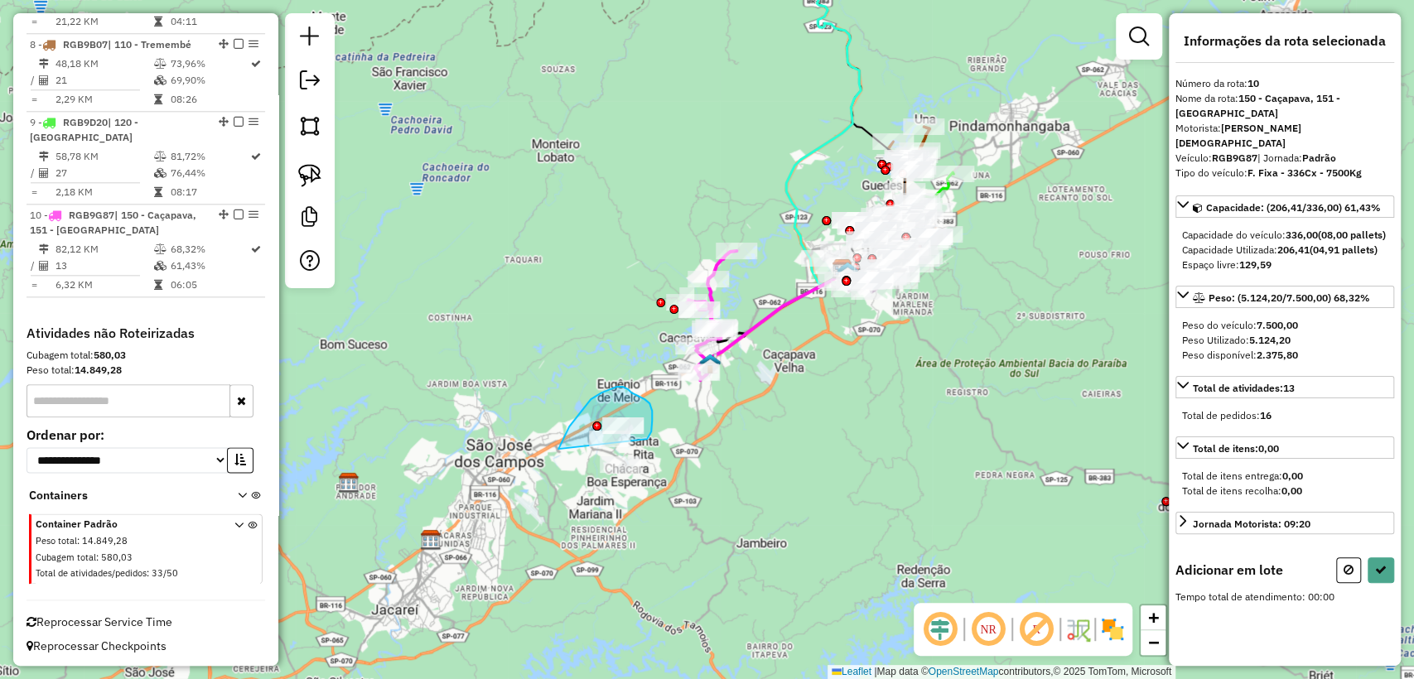
drag, startPoint x: 647, startPoint y: 439, endPoint x: 649, endPoint y: 502, distance: 63.0
click at [1383, 566] on button at bounding box center [1380, 570] width 26 height 26
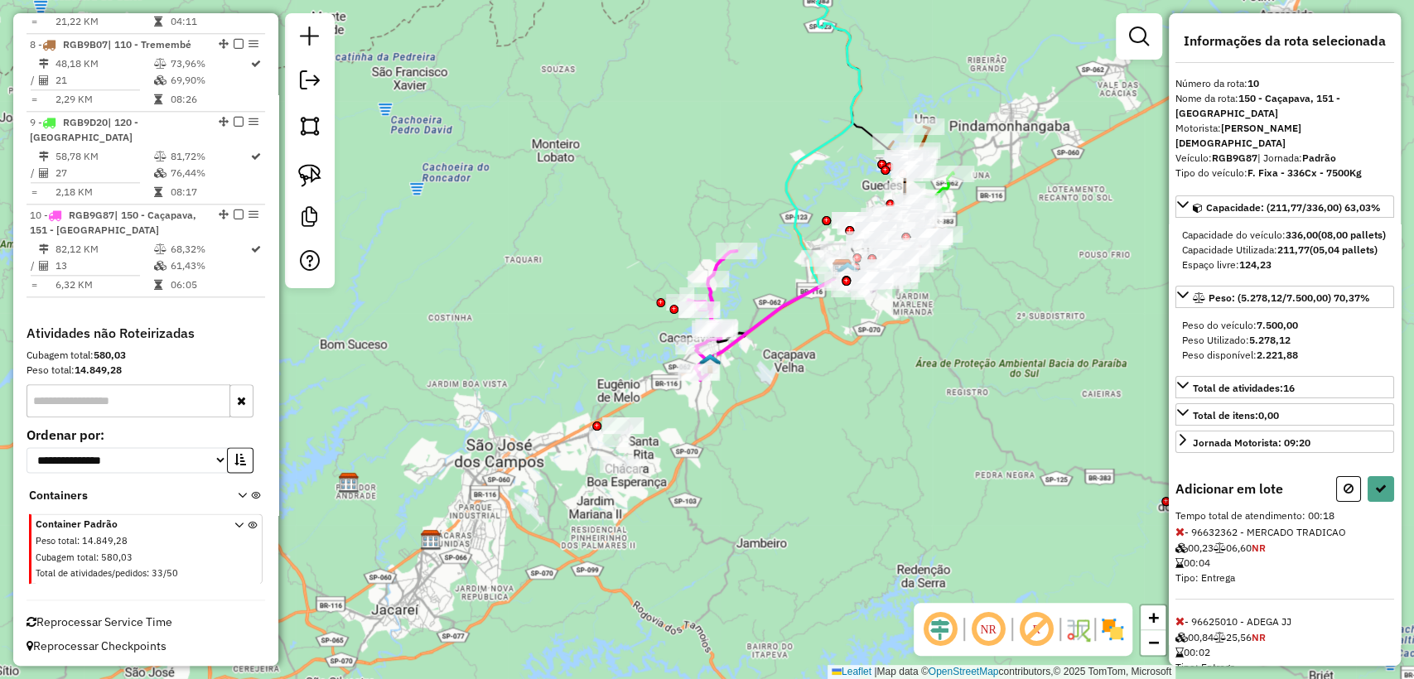
select select "**********"
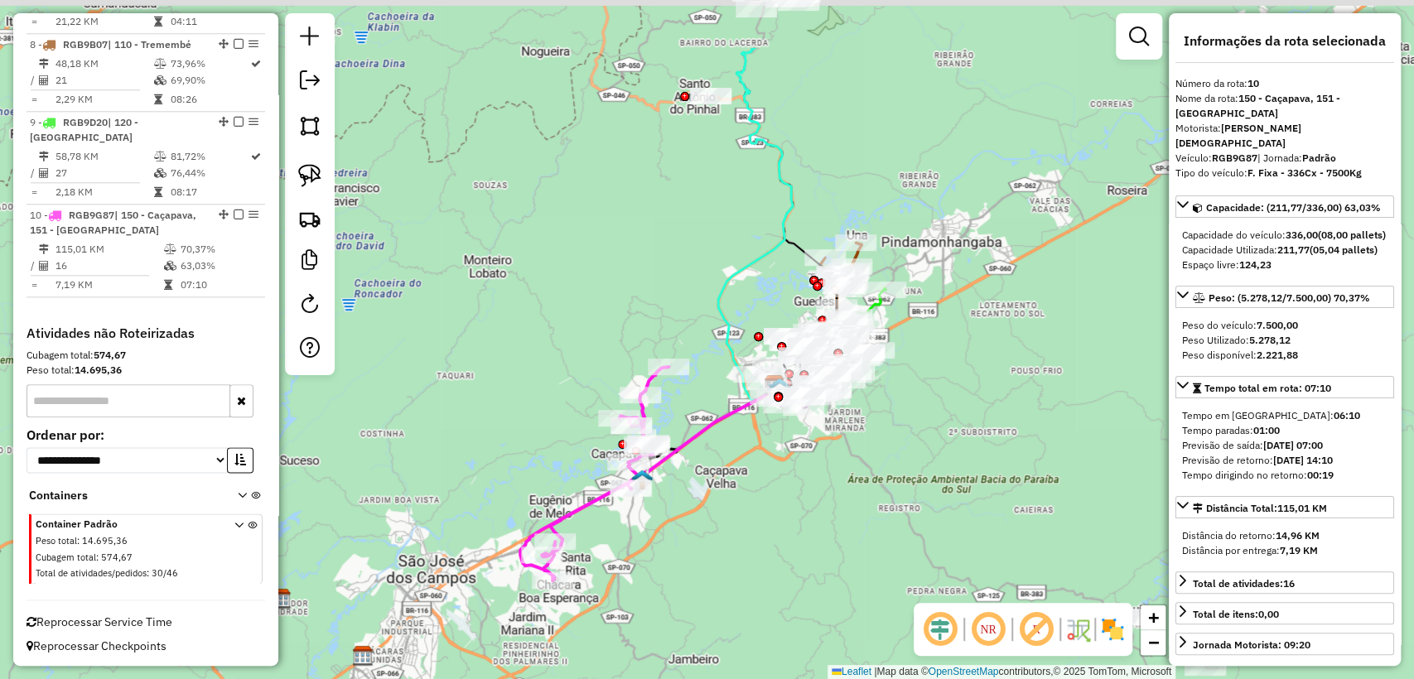
drag, startPoint x: 807, startPoint y: 499, endPoint x: 800, endPoint y: 519, distance: 21.2
click at [800, 519] on div "Janela de atendimento Grade de atendimento Capacidade Transportadoras Veículos …" at bounding box center [707, 339] width 1414 height 679
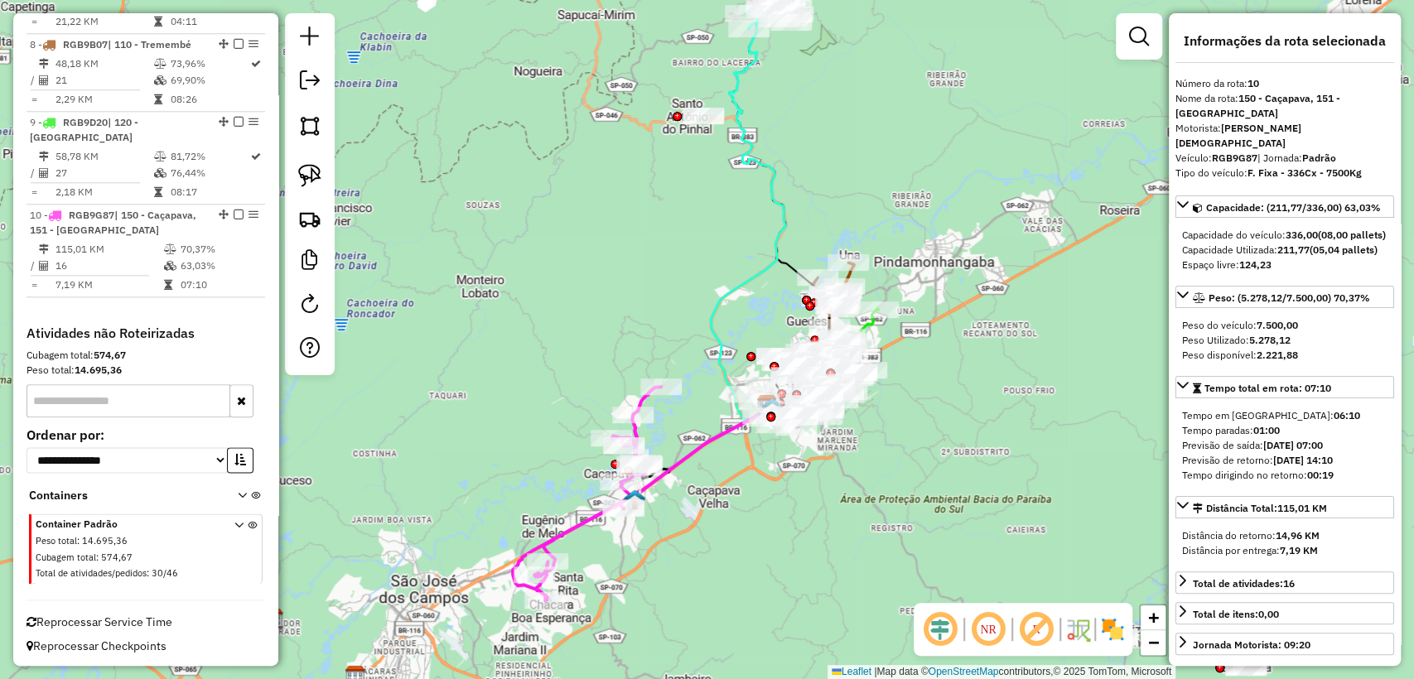
drag, startPoint x: 770, startPoint y: 118, endPoint x: 761, endPoint y: 234, distance: 115.5
click at [762, 233] on div "Janela de atendimento Grade de atendimento Capacidade Transportadoras Veículos …" at bounding box center [707, 339] width 1414 height 679
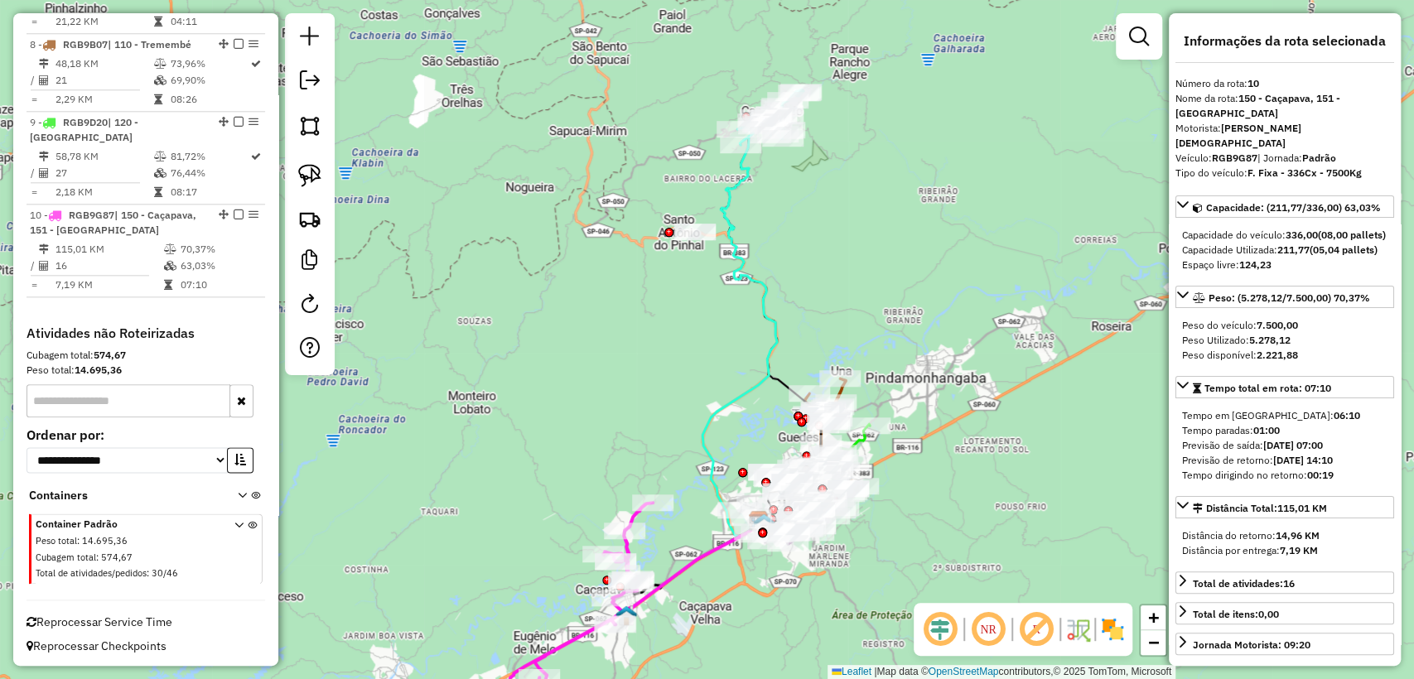
click at [731, 209] on icon at bounding box center [739, 329] width 75 height 413
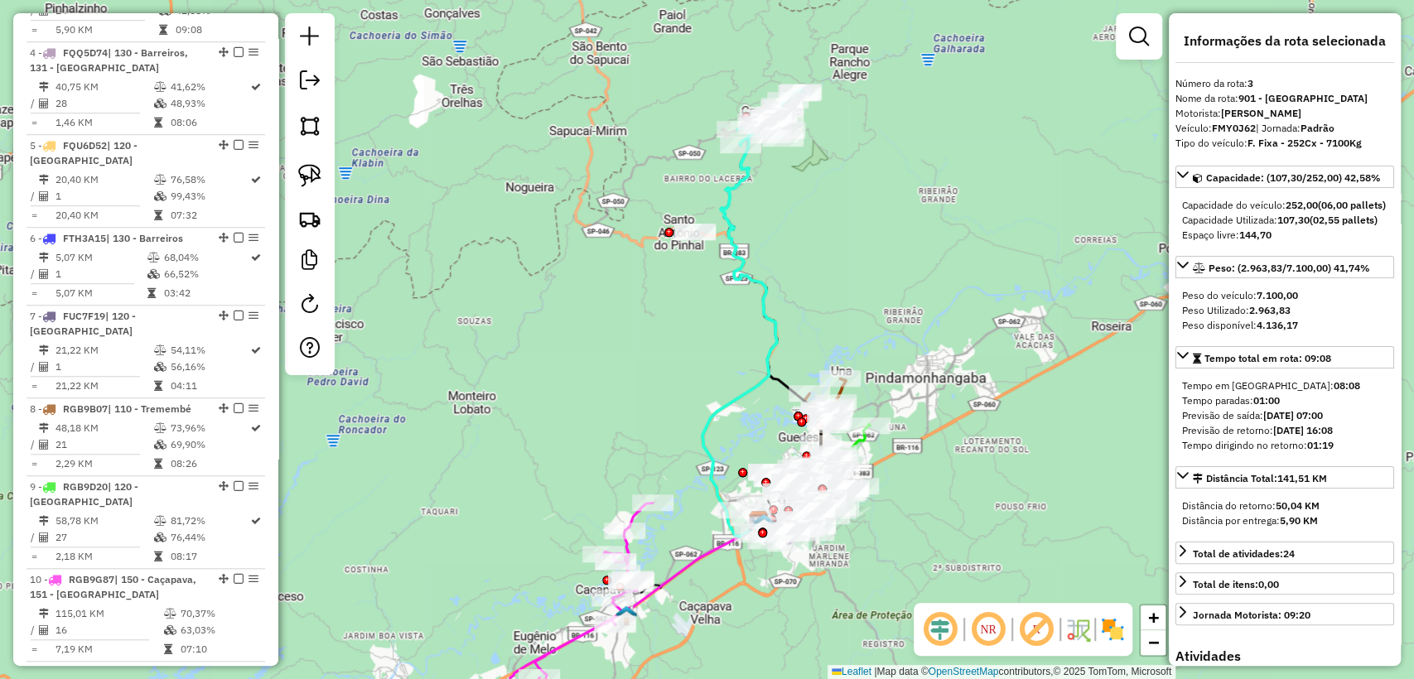
scroll to position [752, 0]
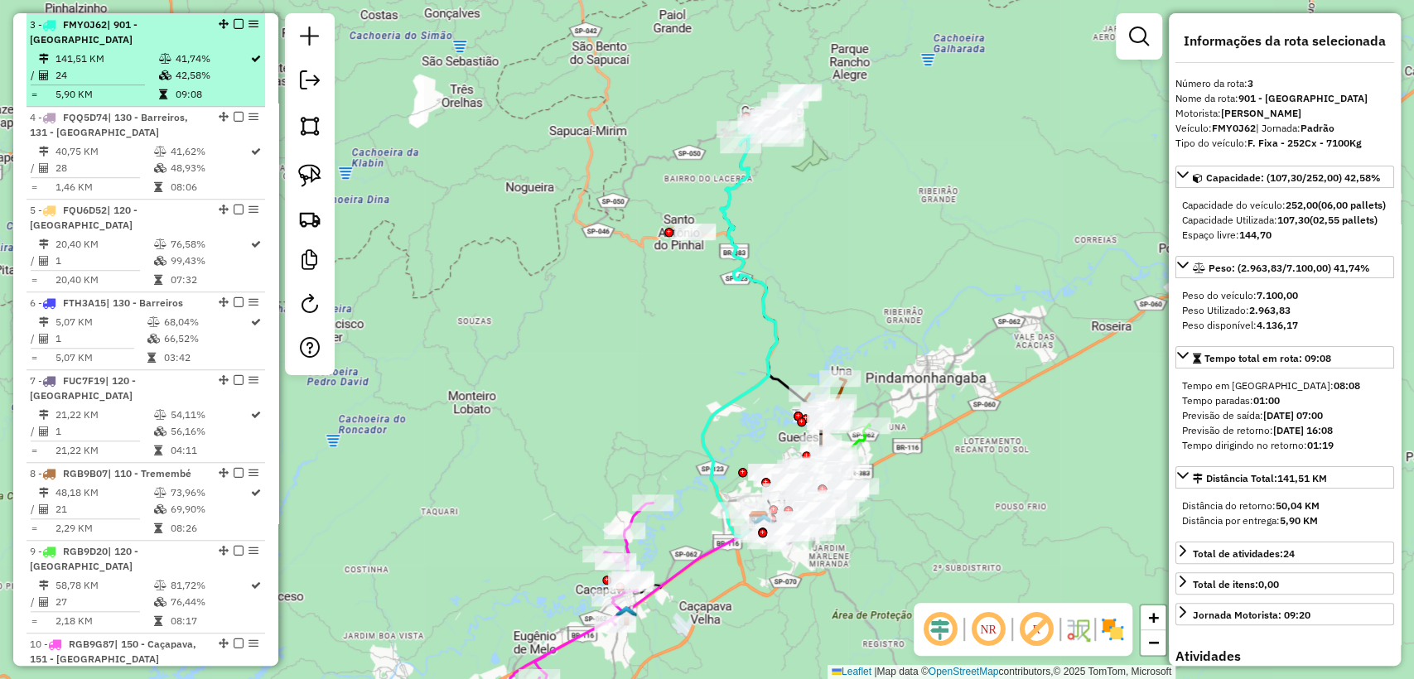
click at [234, 26] on em at bounding box center [239, 24] width 10 height 10
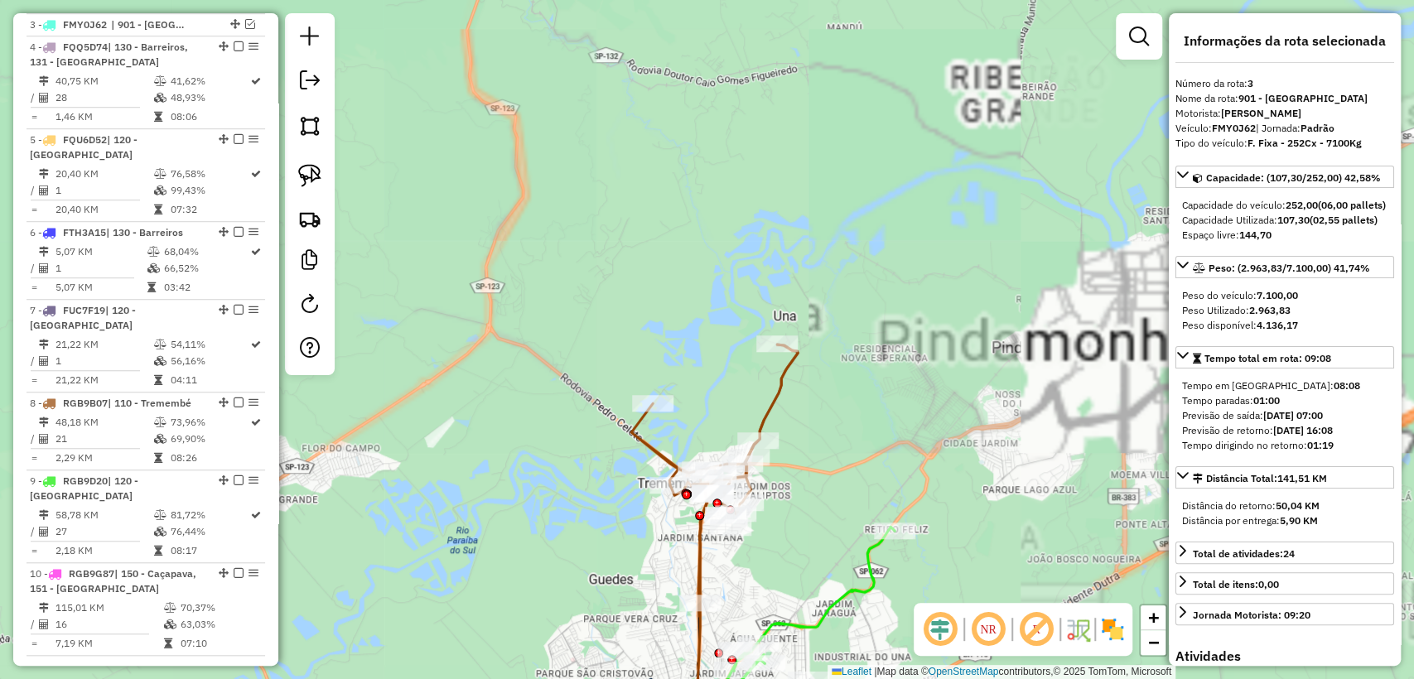
click at [773, 394] on icon at bounding box center [714, 480] width 166 height 272
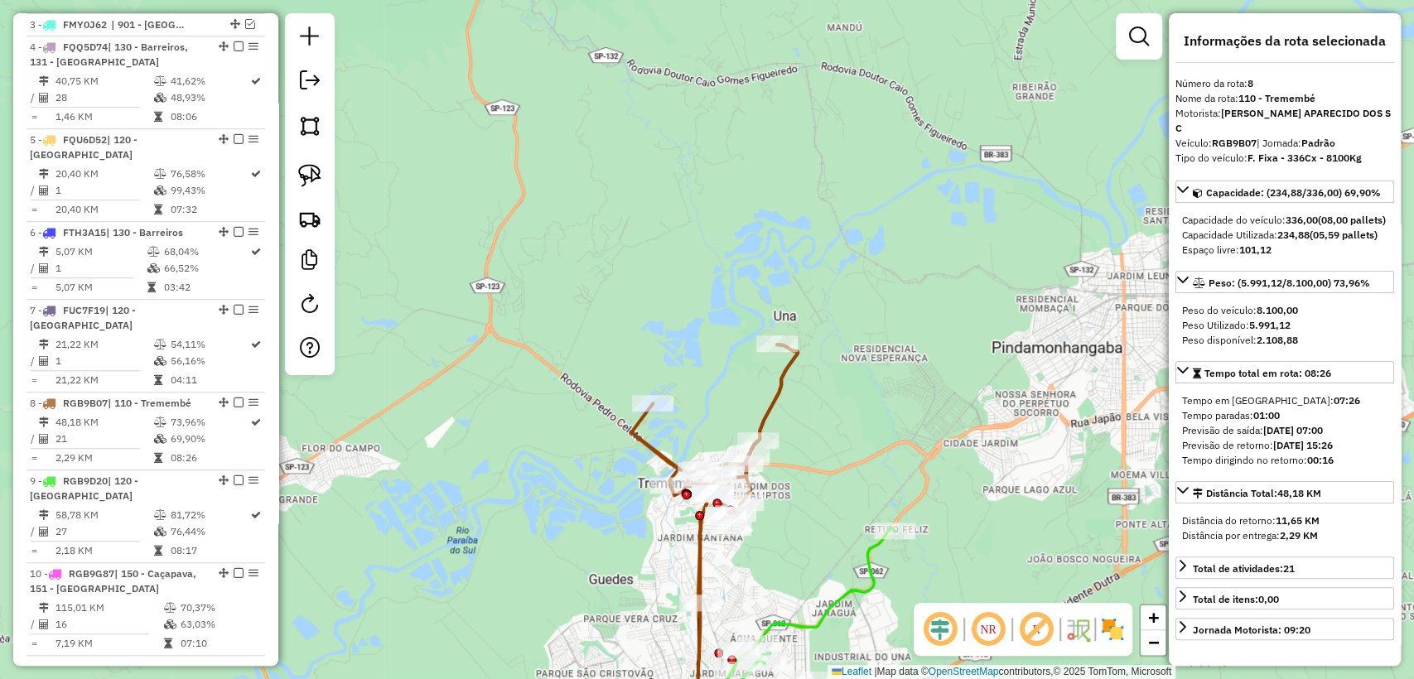
scroll to position [1111, 0]
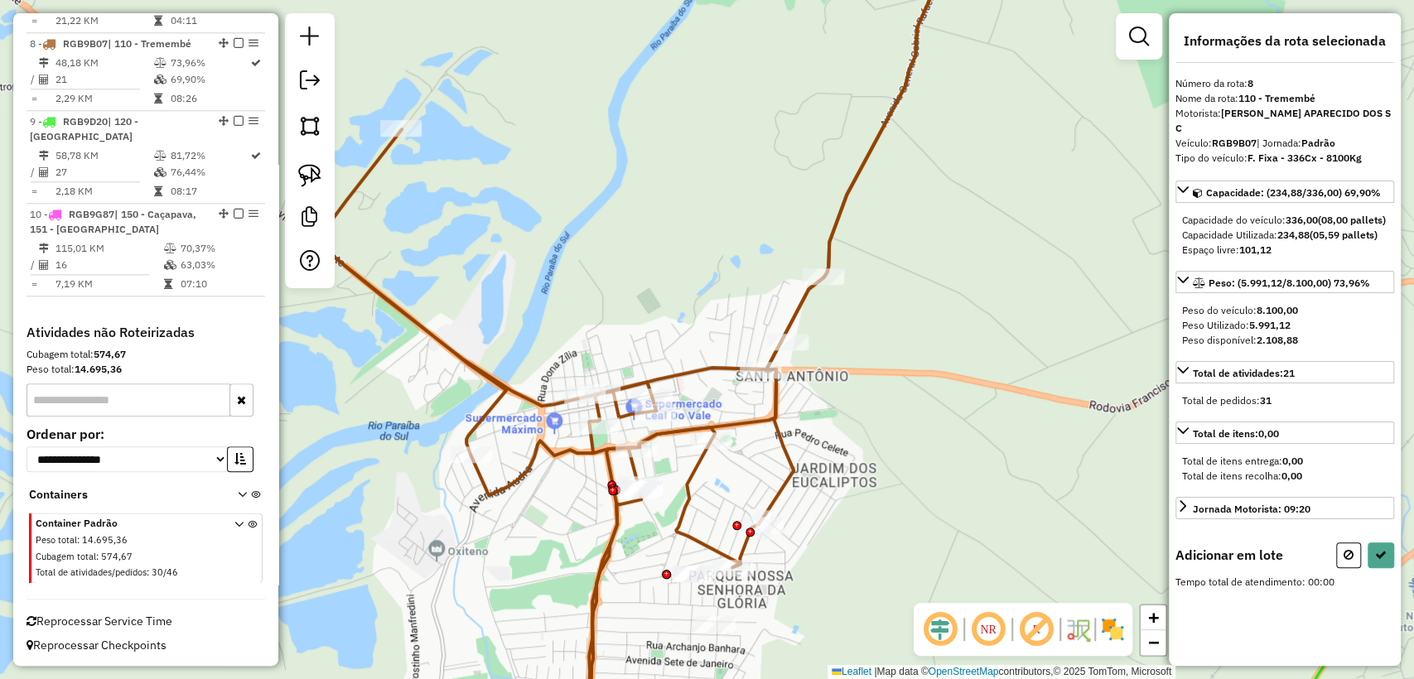
click at [1024, 493] on div "Janela de atendimento Grade de atendimento Capacidade Transportadoras Veículos …" at bounding box center [707, 339] width 1414 height 679
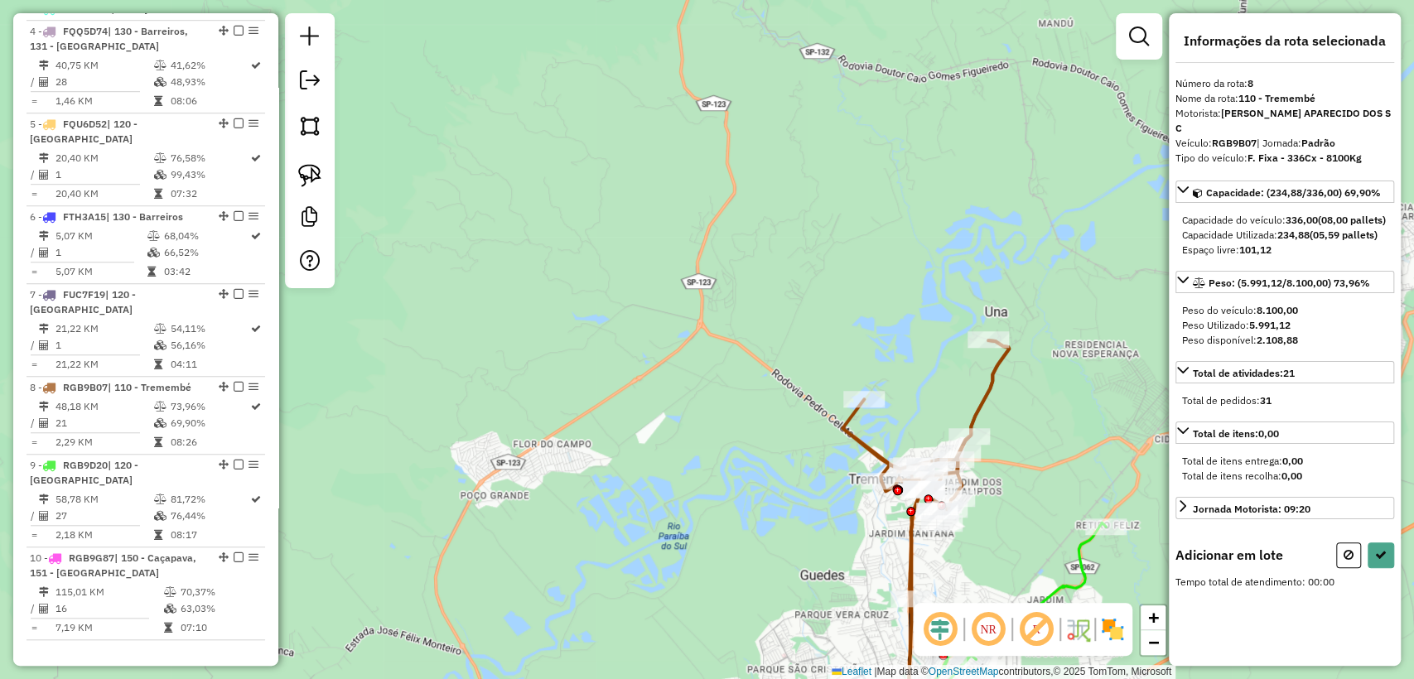
scroll to position [559, 0]
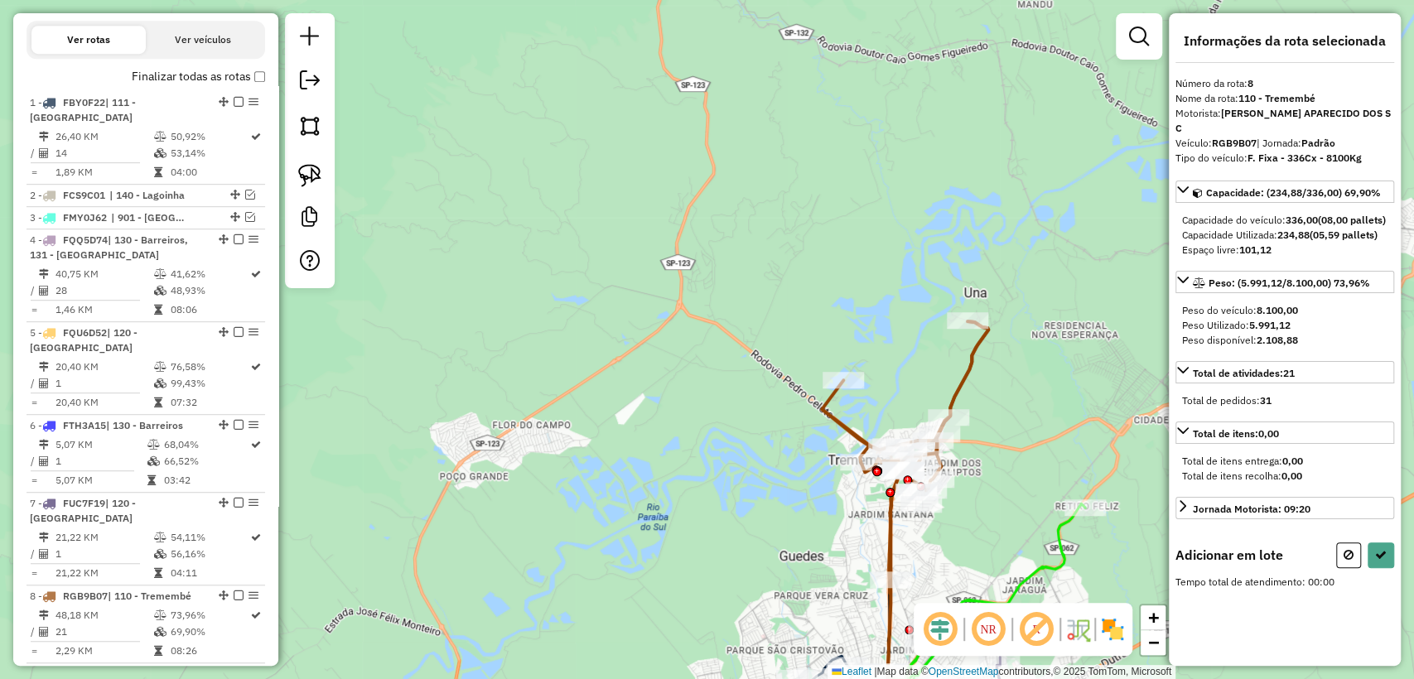
drag, startPoint x: 781, startPoint y: 555, endPoint x: 546, endPoint y: 402, distance: 280.2
click at [546, 402] on div "Janela de atendimento Grade de atendimento Capacidade Transportadoras Veículos …" at bounding box center [707, 339] width 1414 height 679
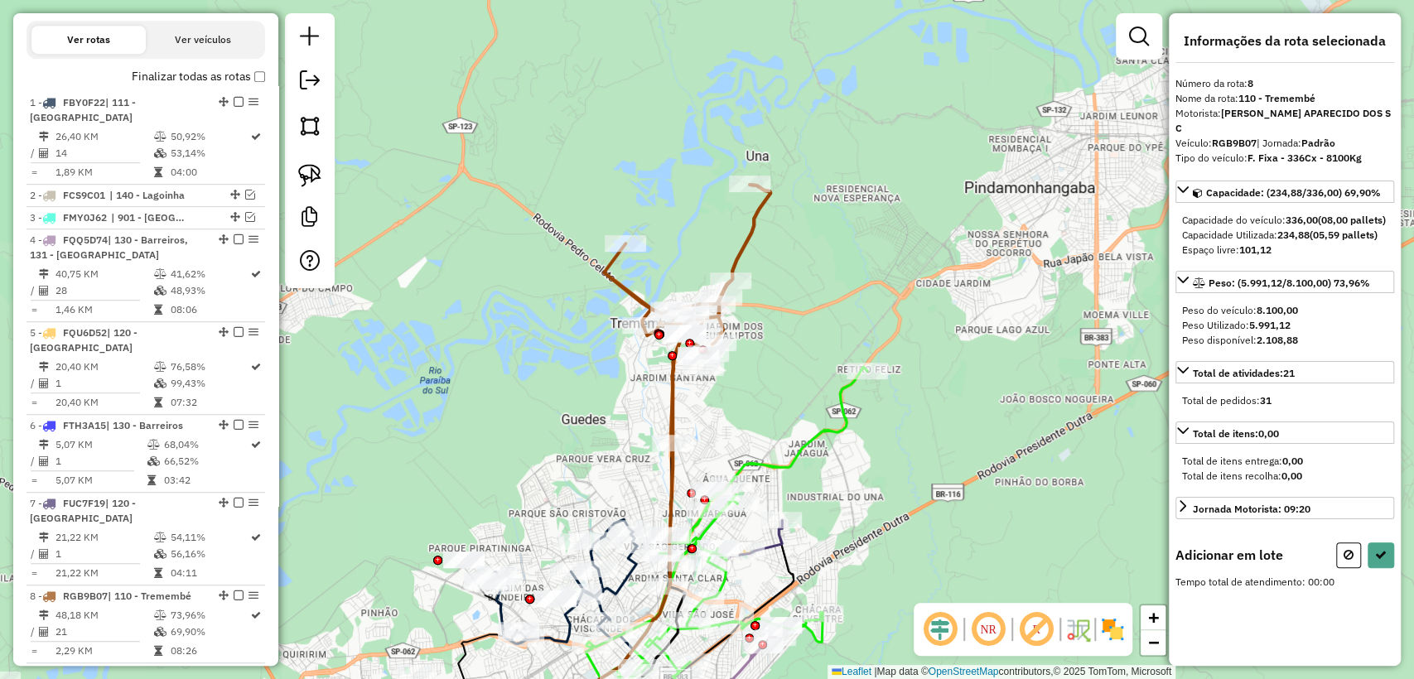
click at [1131, 35] on em at bounding box center [1139, 36] width 20 height 20
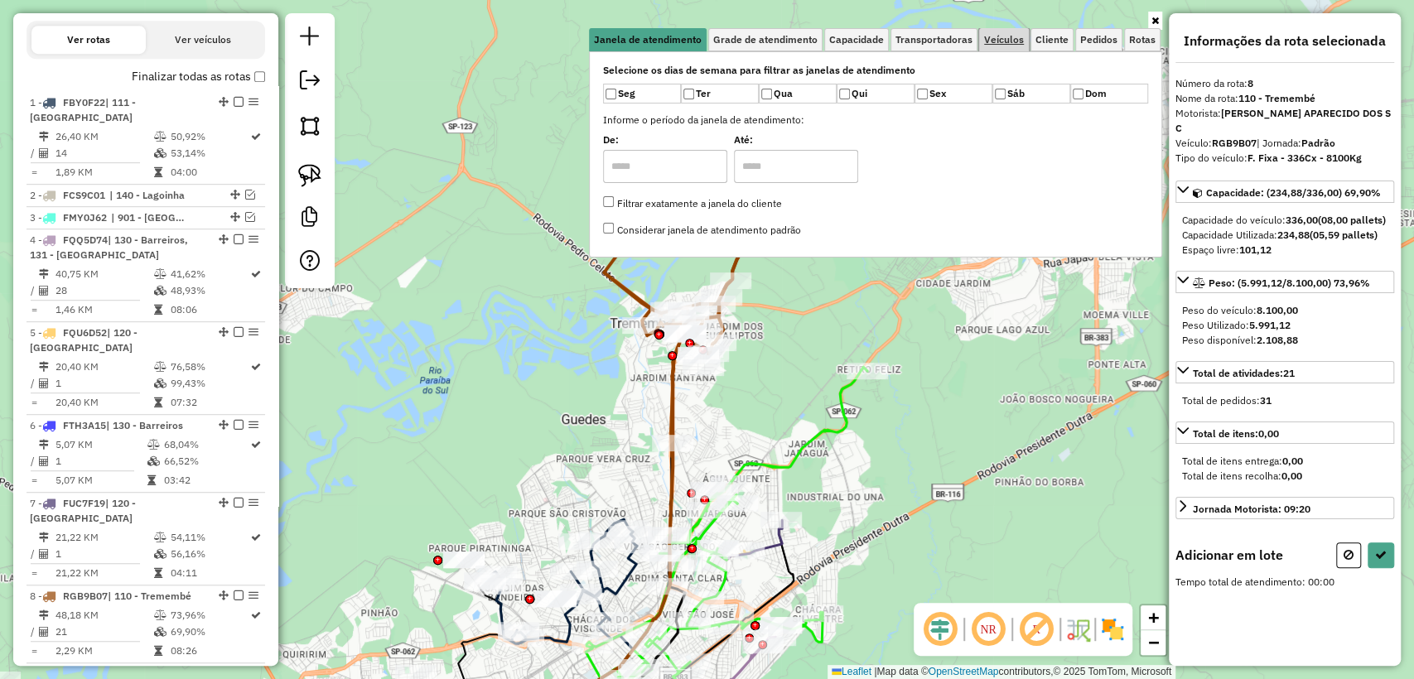
click at [990, 45] on span "Veículos" at bounding box center [1004, 40] width 40 height 10
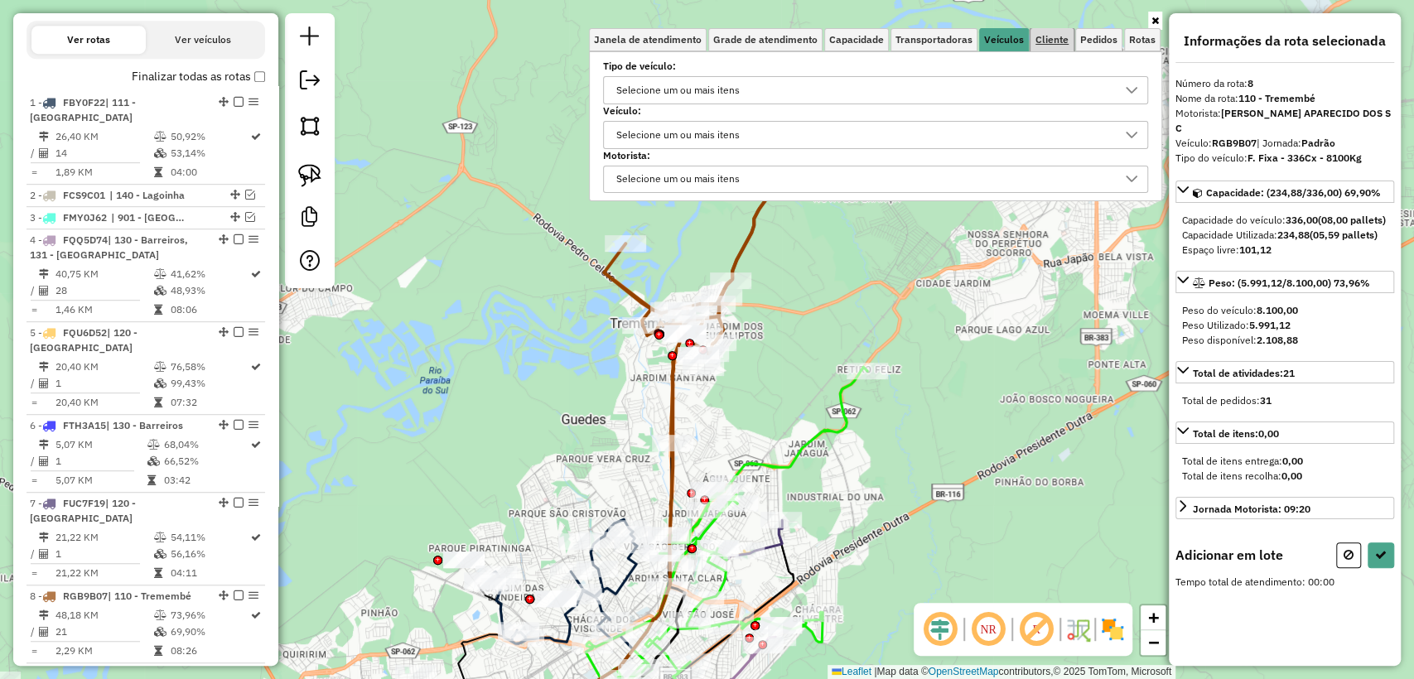
click at [1043, 48] on link "Cliente" at bounding box center [1051, 39] width 43 height 23
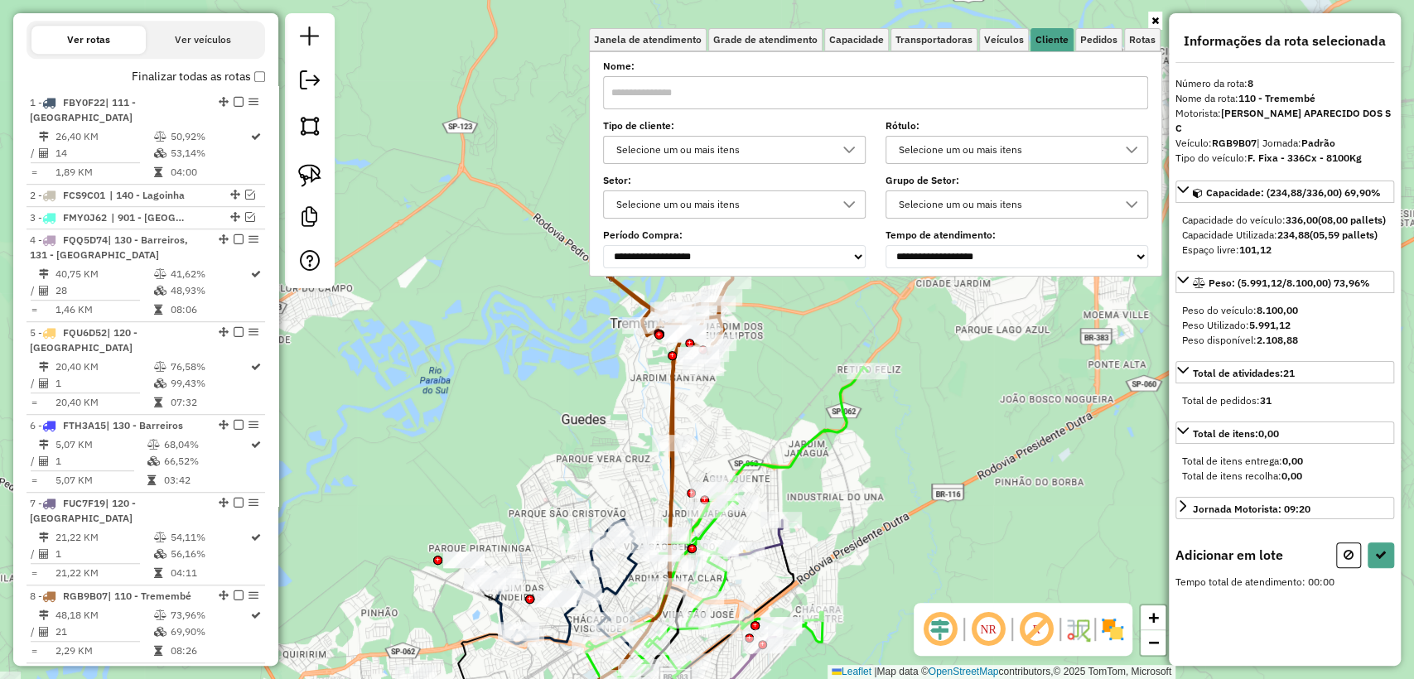
click at [817, 152] on div "Selecione um ou mais itens" at bounding box center [721, 150] width 223 height 26
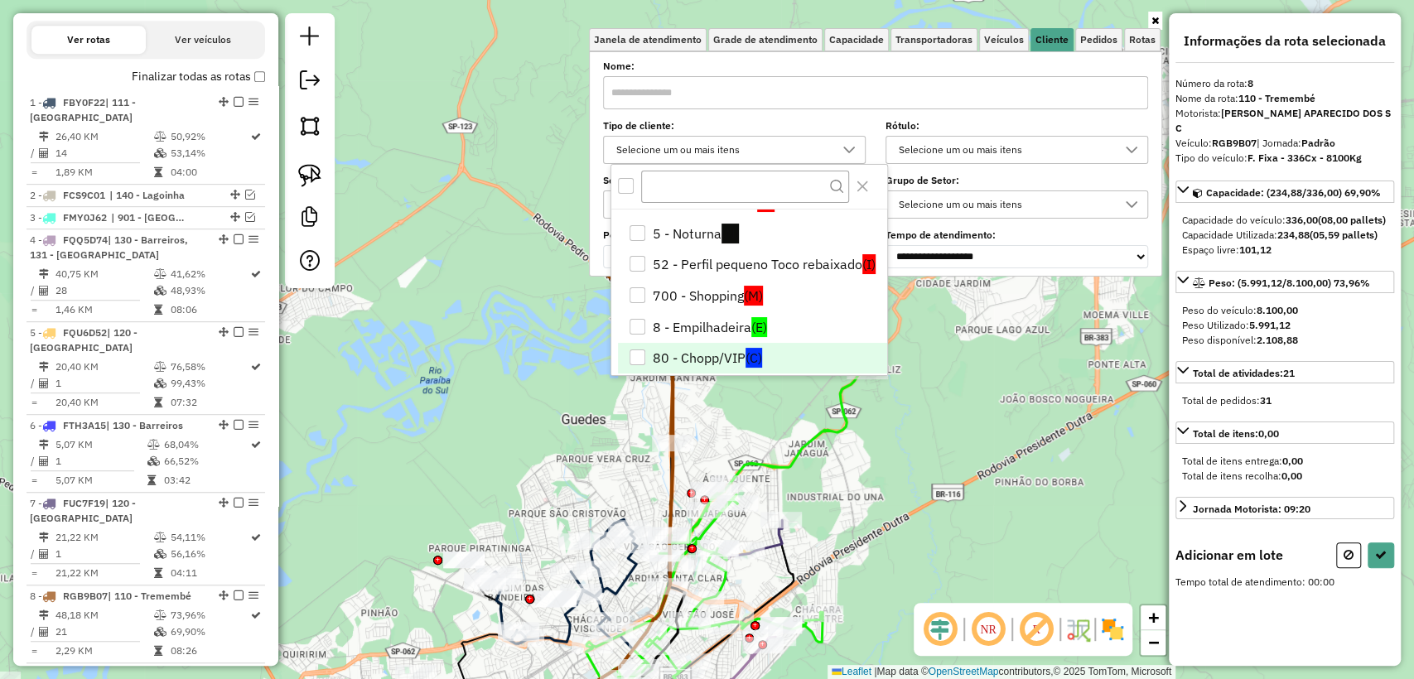
scroll to position [92, 0]
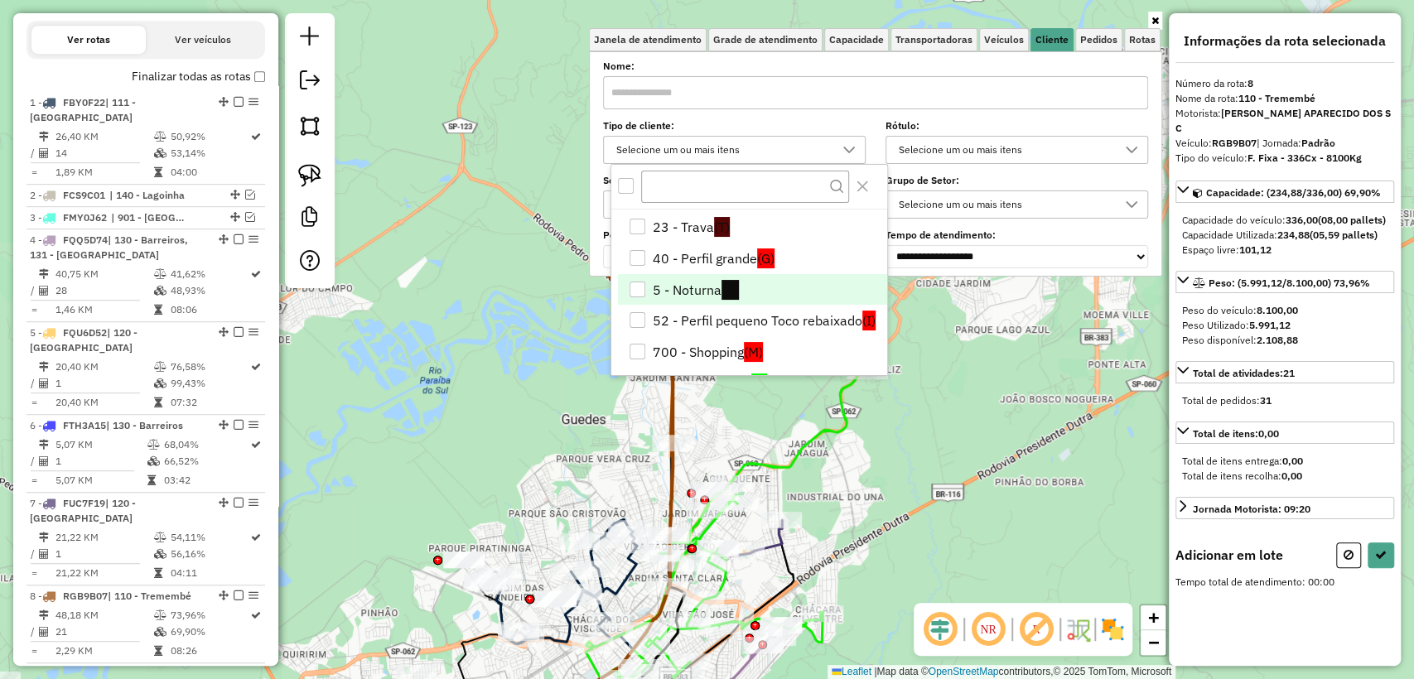
click at [641, 290] on div "5 - Noturna" at bounding box center [637, 290] width 16 height 16
click at [527, 359] on div "Janela de atendimento Grade de atendimento Capacidade Transportadoras Veículos …" at bounding box center [707, 339] width 1414 height 679
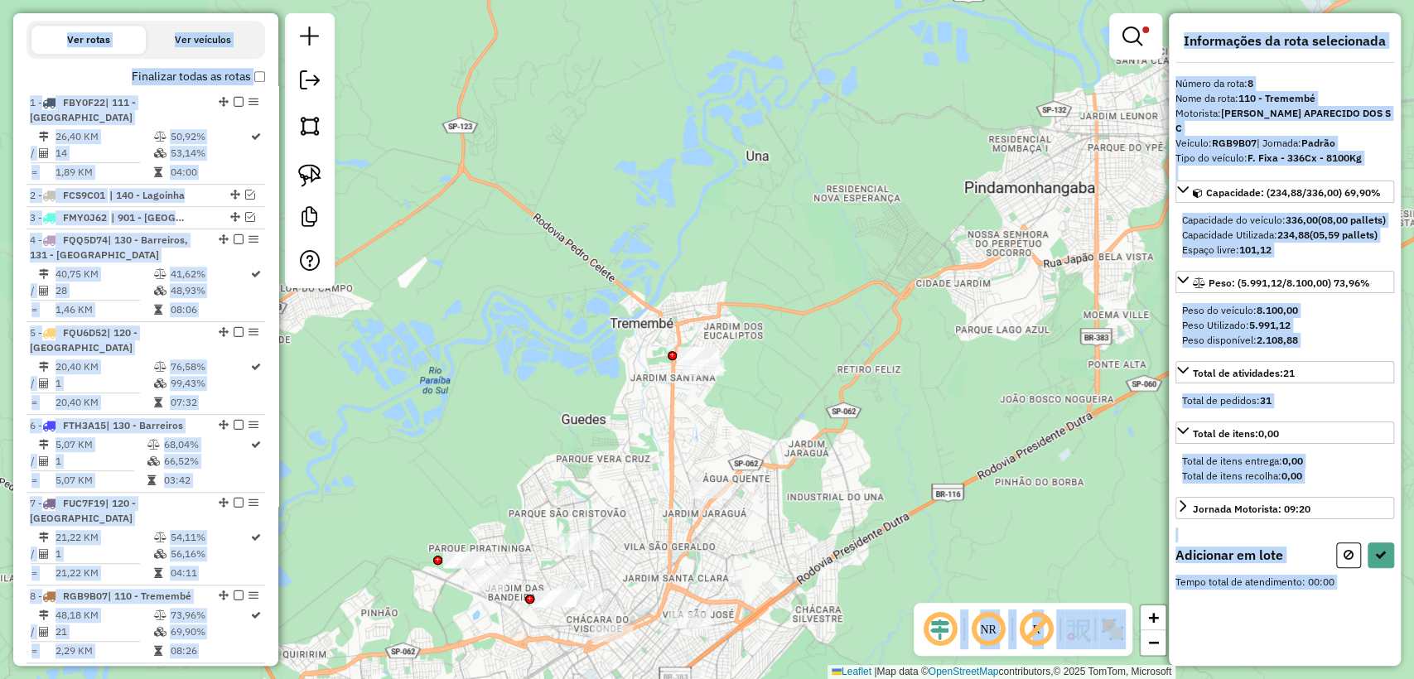
drag, startPoint x: 554, startPoint y: 362, endPoint x: 576, endPoint y: 311, distance: 54.9
click at [576, 307] on hb-app "Aplicando filtros Pop-up bloqueado! Seu navegador bloqueou automáticamente a ab…" at bounding box center [707, 339] width 1414 height 679
drag, startPoint x: 515, startPoint y: 366, endPoint x: 525, endPoint y: 219, distance: 146.9
click at [525, 219] on div "Limpar filtros Janela de atendimento Grade de atendimento Capacidade Transporta…" at bounding box center [707, 339] width 1414 height 679
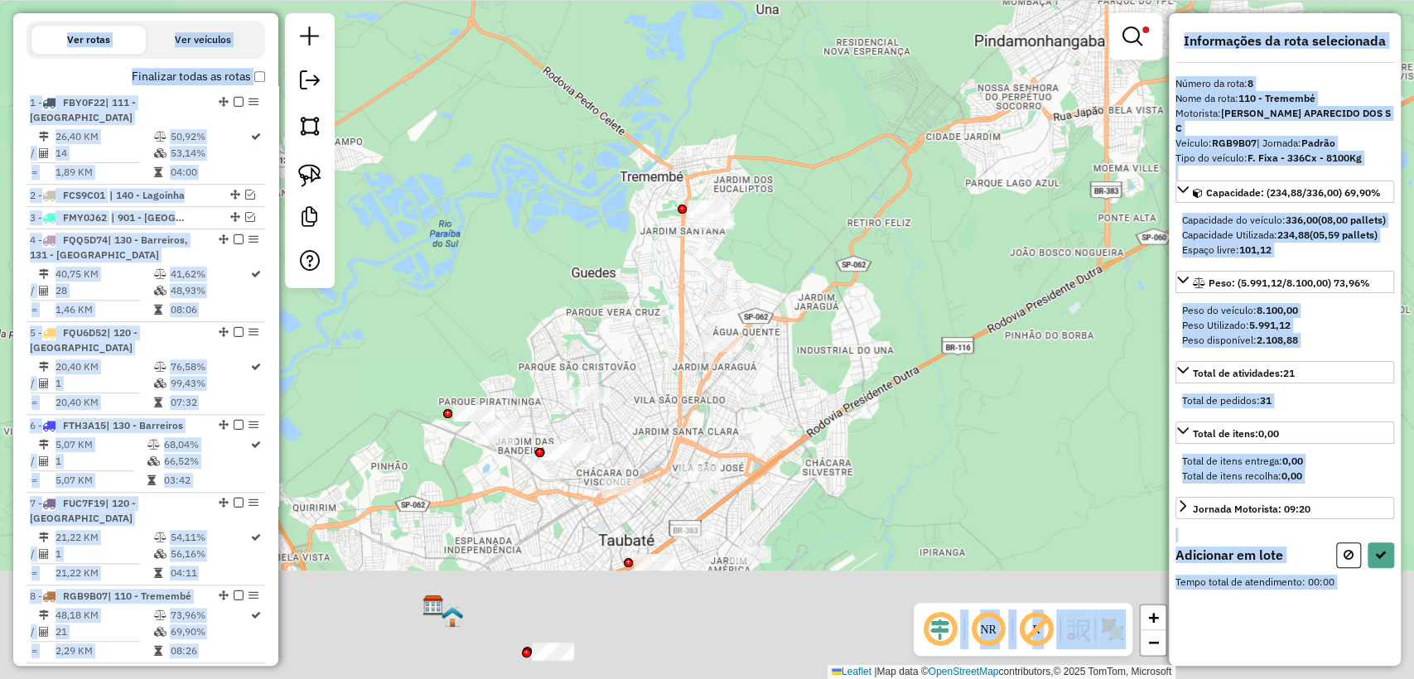
click at [537, 236] on div "Limpar filtros Janela de atendimento Grade de atendimento Capacidade Transporta…" at bounding box center [707, 339] width 1414 height 679
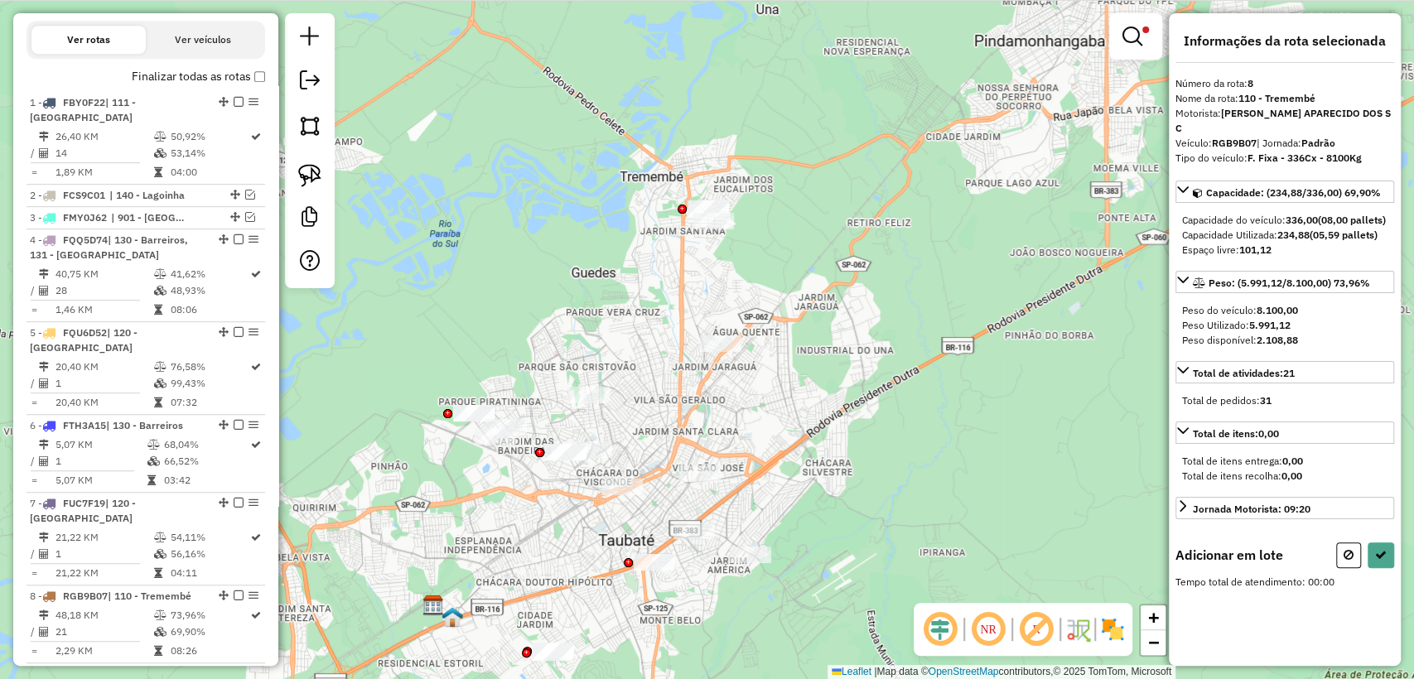
drag, startPoint x: 549, startPoint y: 290, endPoint x: 566, endPoint y: 248, distance: 45.4
click at [566, 248] on div "Limpar filtros Janela de atendimento Grade de atendimento Capacidade Transporta…" at bounding box center [707, 339] width 1414 height 679
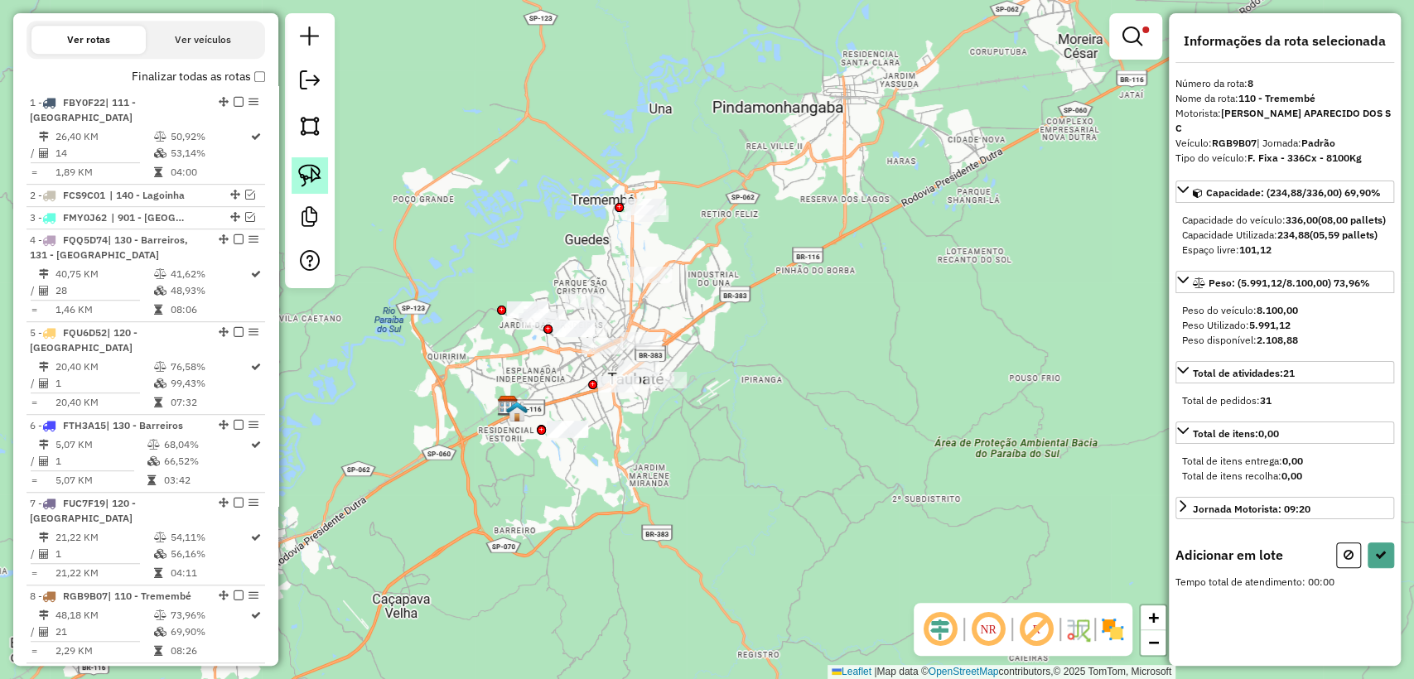
click at [319, 180] on img at bounding box center [309, 175] width 23 height 23
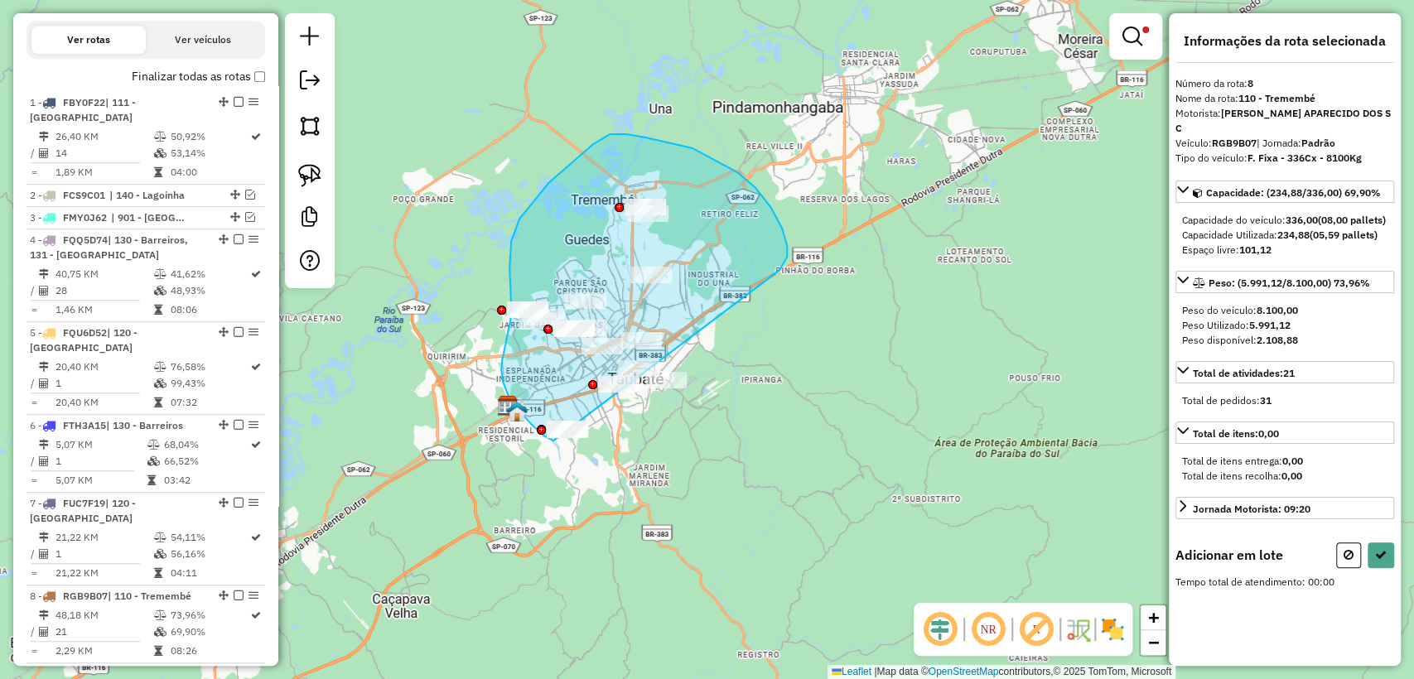
drag, startPoint x: 787, startPoint y: 257, endPoint x: 694, endPoint y: 440, distance: 205.2
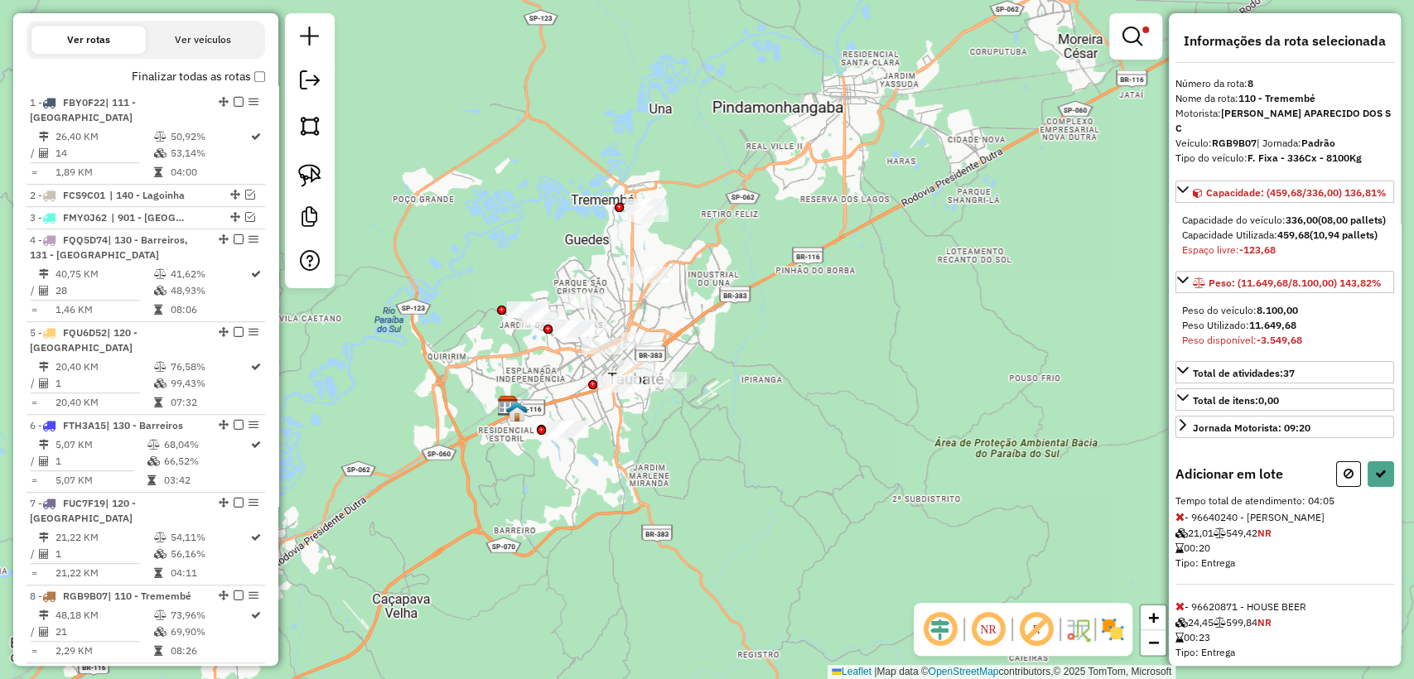
select select "**********"
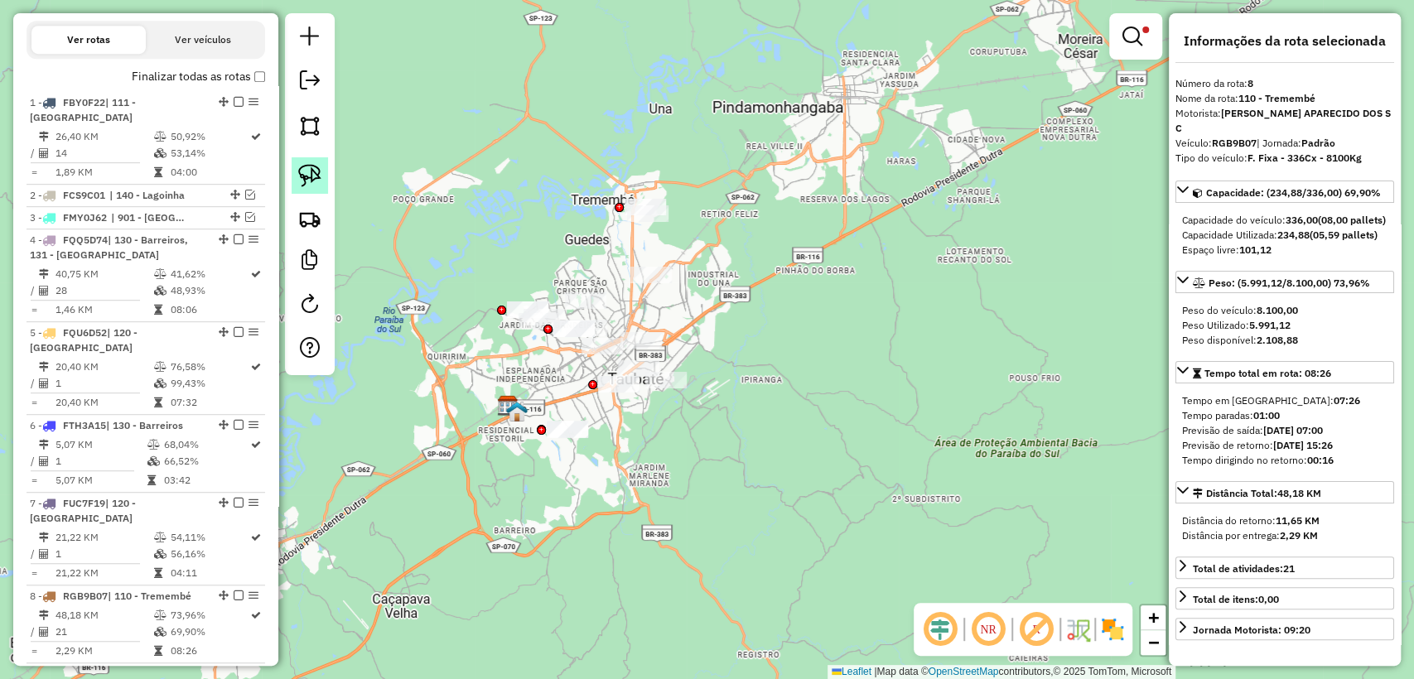
click at [323, 177] on link at bounding box center [309, 175] width 36 height 36
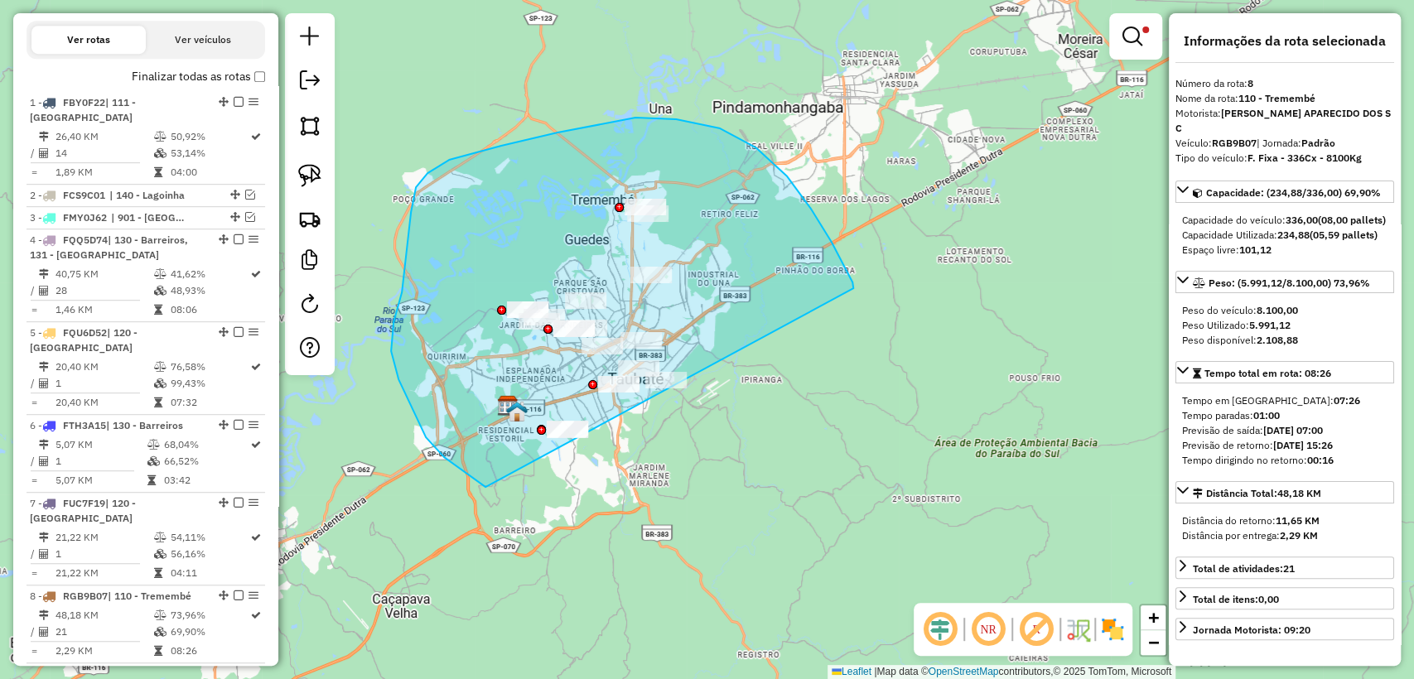
drag, startPoint x: 853, startPoint y: 288, endPoint x: 630, endPoint y: 499, distance: 306.4
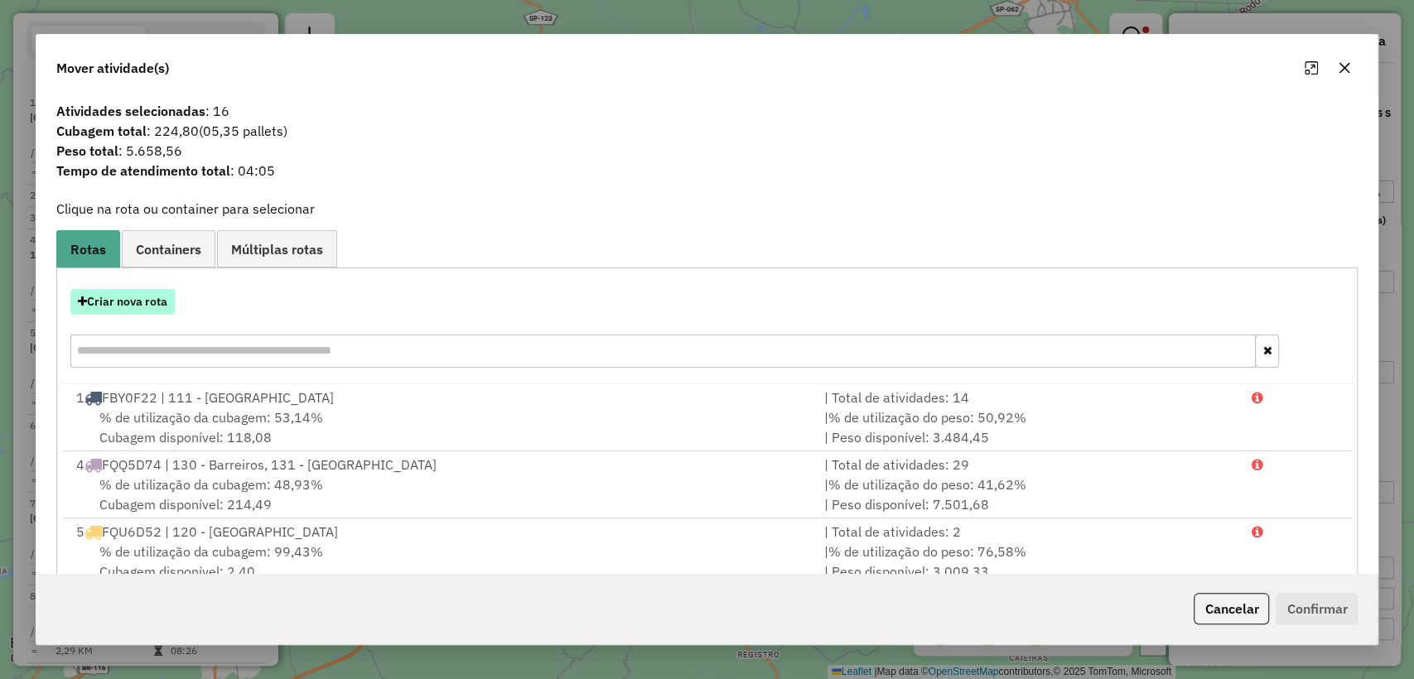
click at [141, 300] on button "Criar nova rota" at bounding box center [122, 302] width 104 height 26
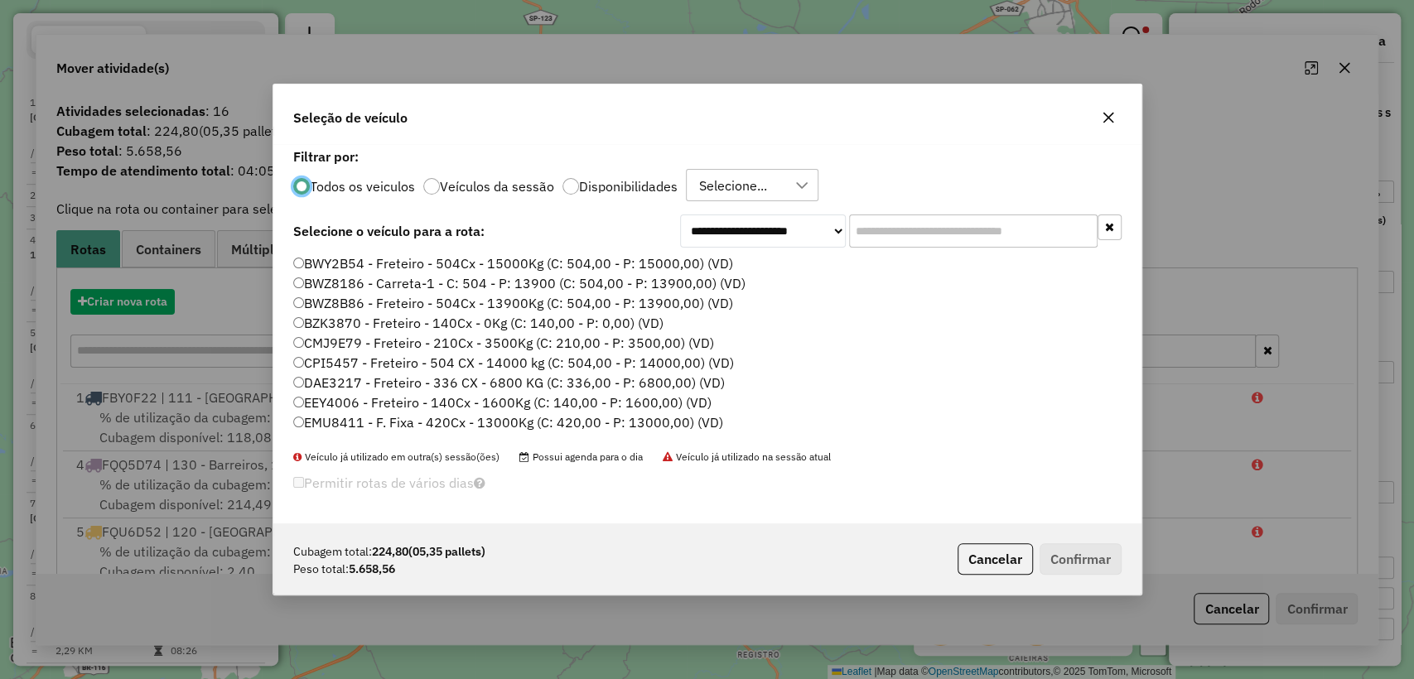
scroll to position [8, 5]
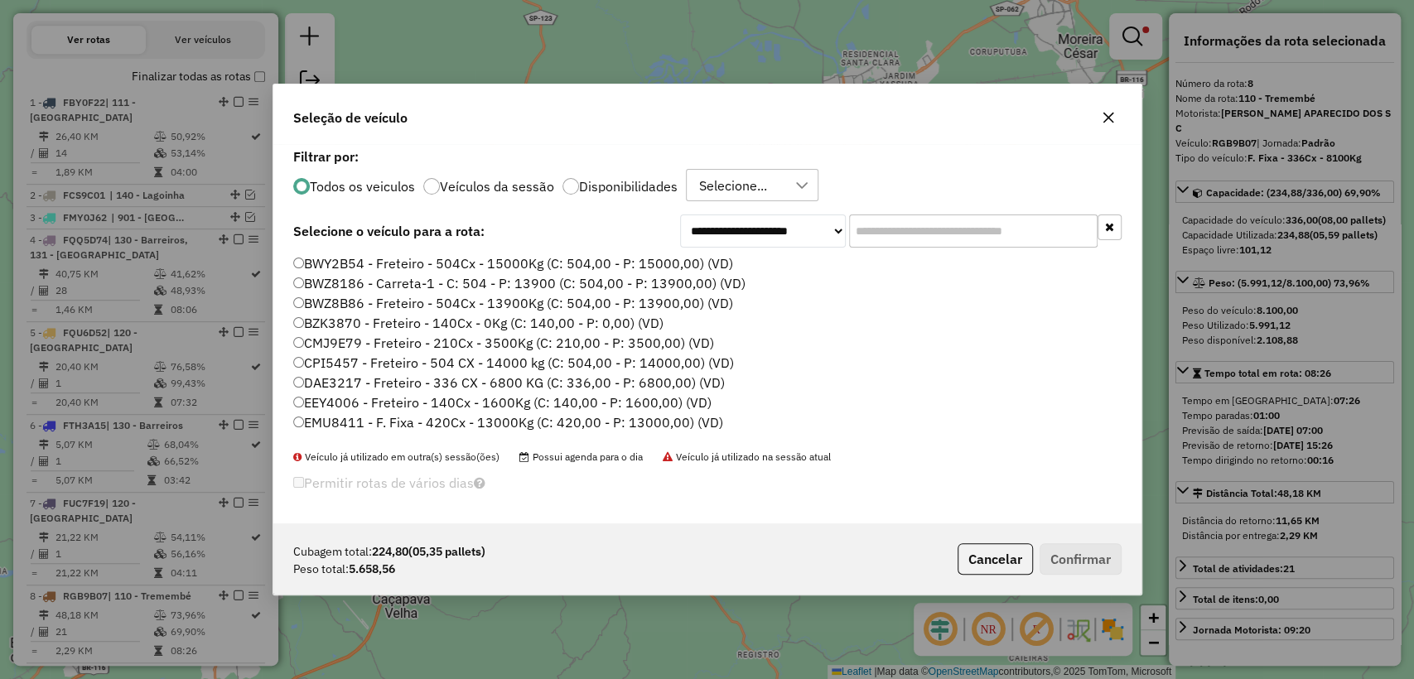
click at [895, 226] on input "text" at bounding box center [973, 230] width 248 height 33
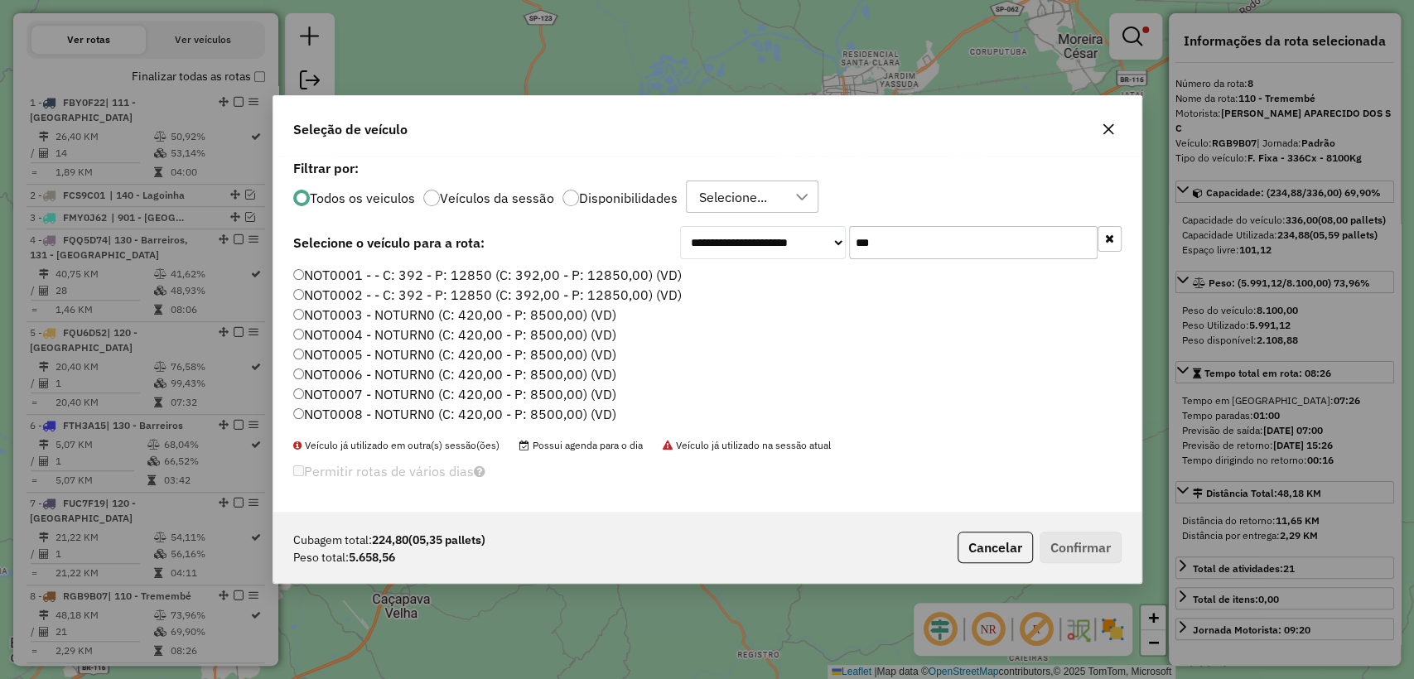
type input "***"
click at [557, 281] on label "NOT0001 - - C: 392 - P: 12850 (C: 392,00 - P: 12850,00) (VD)" at bounding box center [487, 275] width 388 height 20
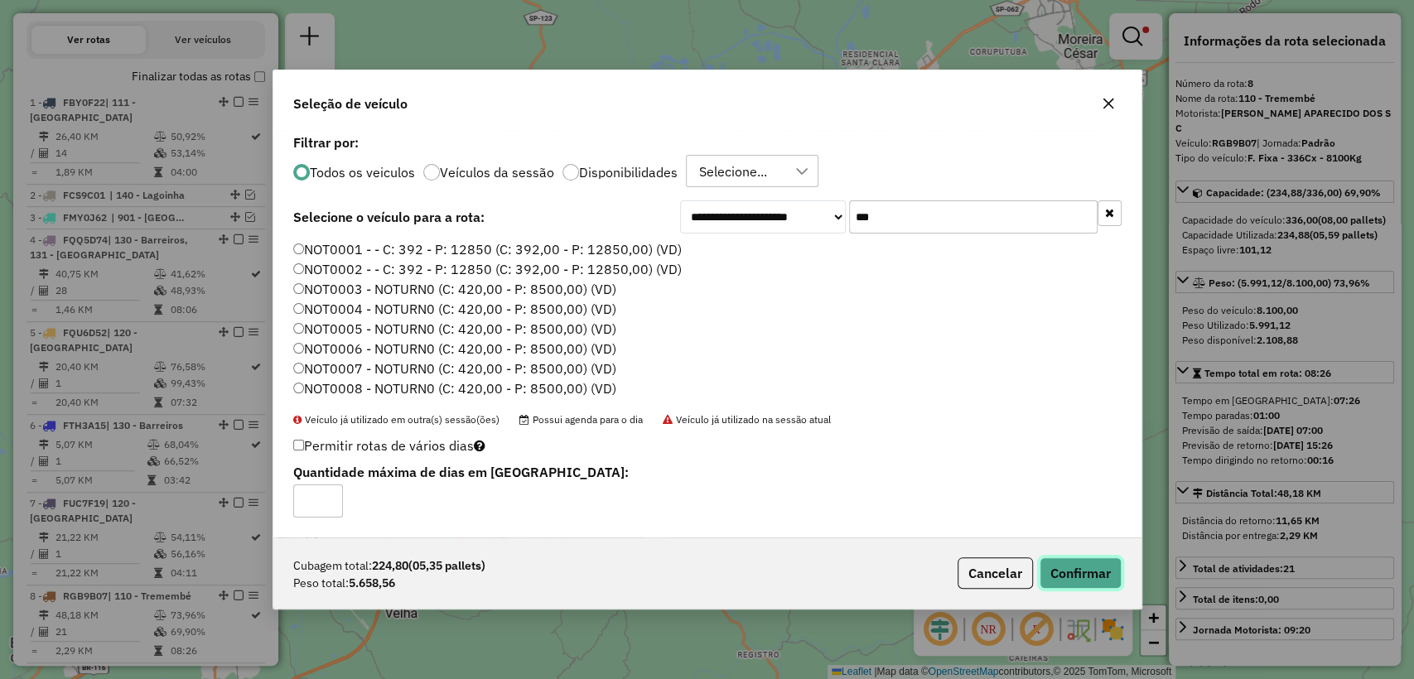
click at [1073, 580] on button "Confirmar" at bounding box center [1080, 572] width 82 height 31
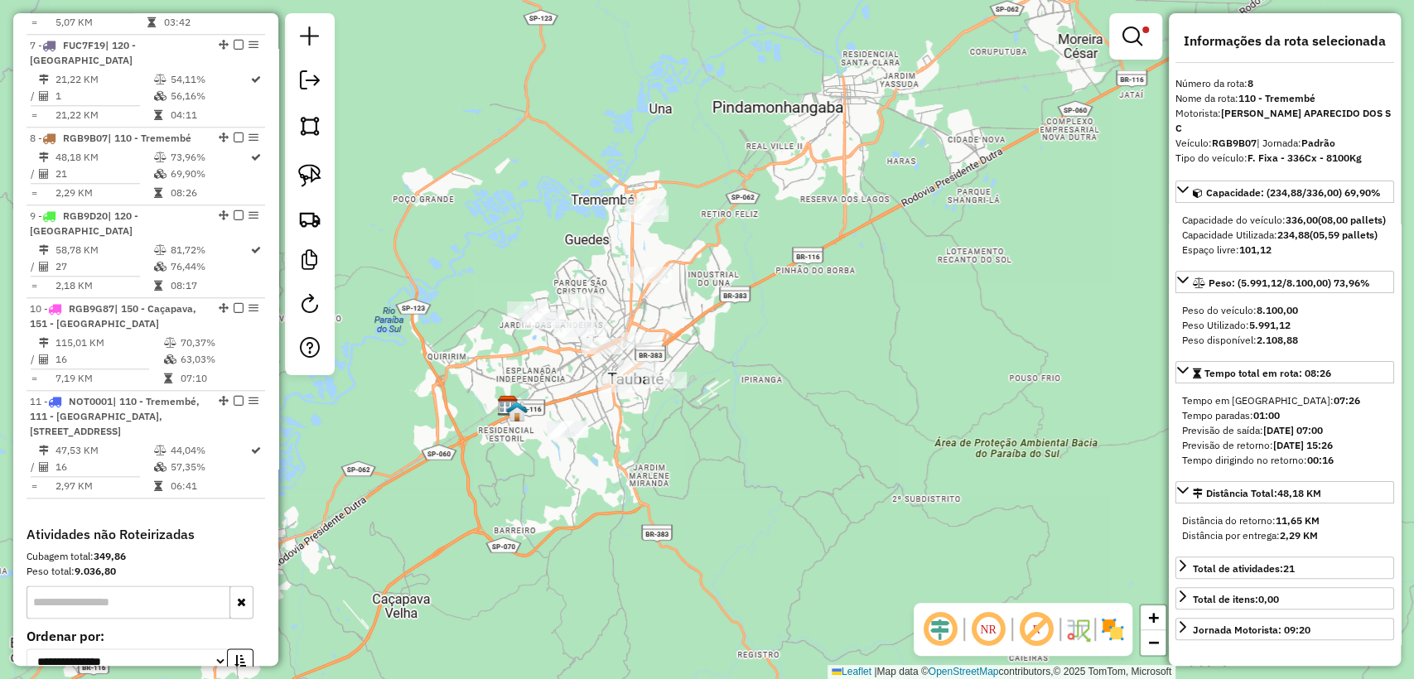
scroll to position [1130, 0]
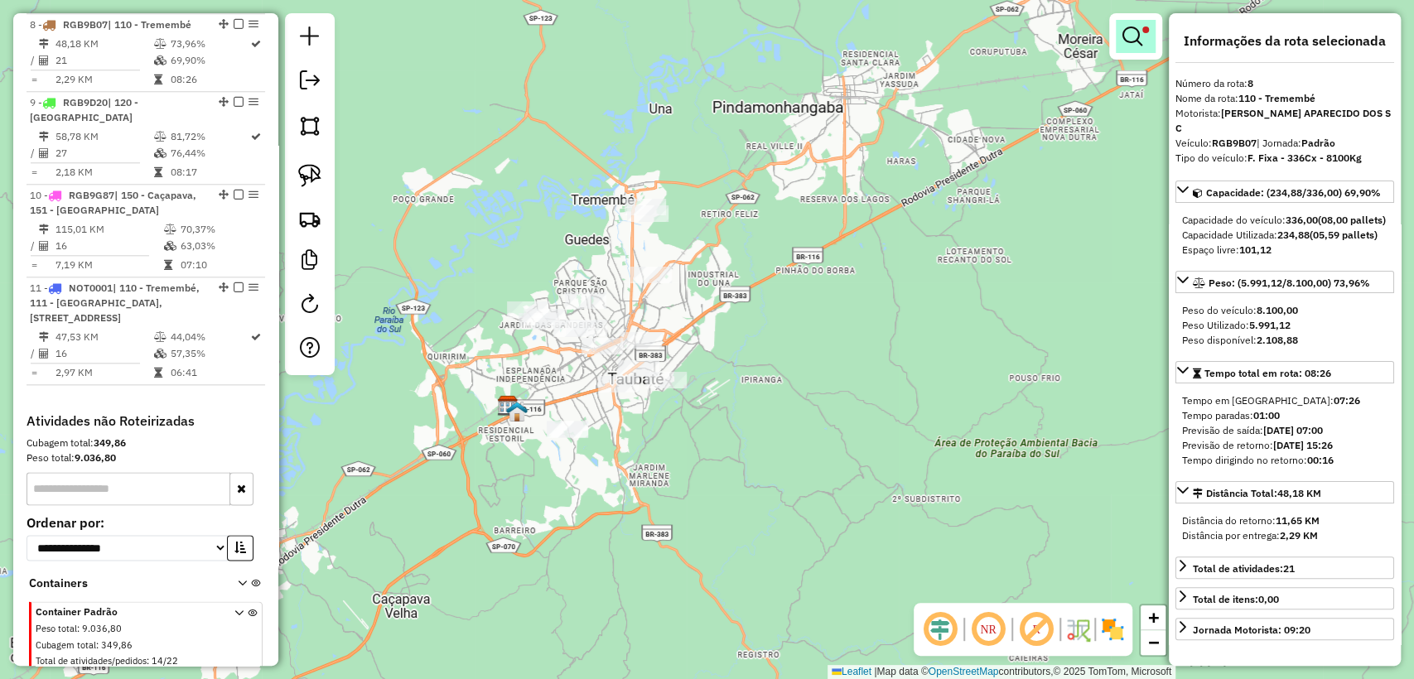
click at [1115, 31] on link at bounding box center [1135, 36] width 40 height 33
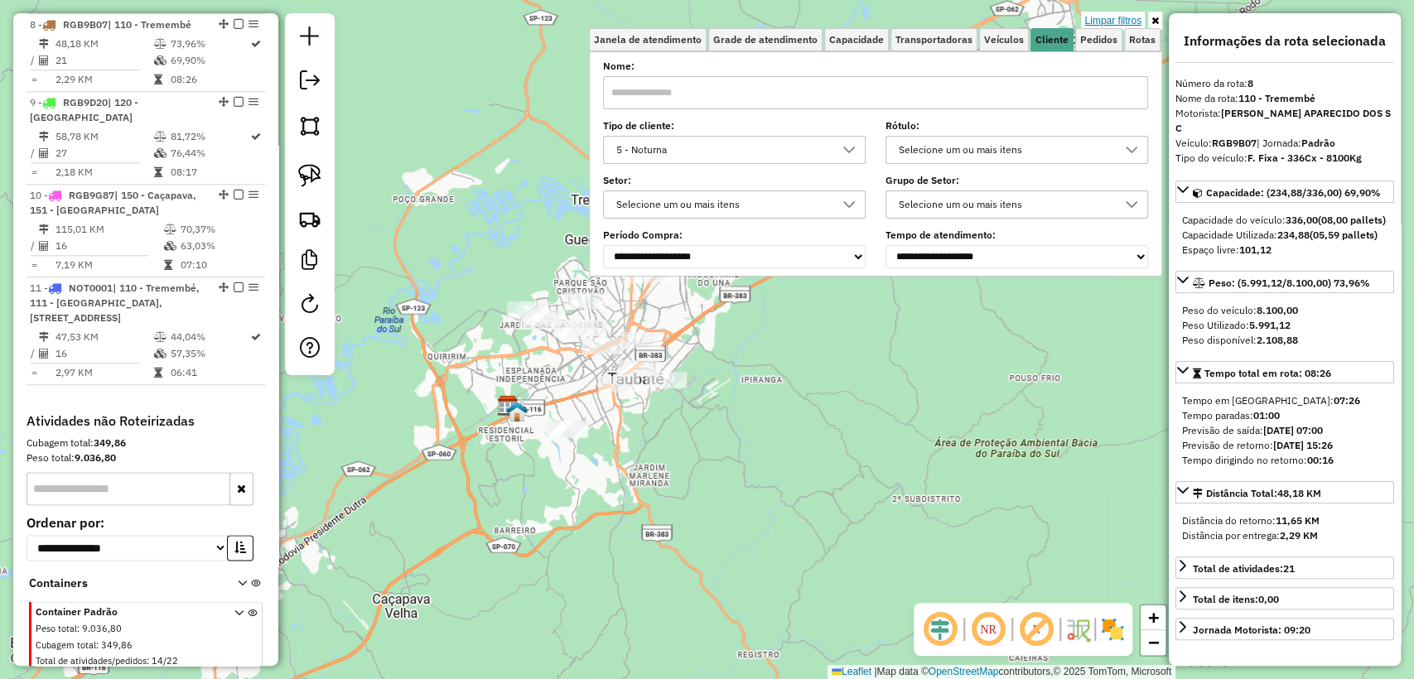
click at [1117, 20] on link "Limpar filtros" at bounding box center [1113, 21] width 64 height 18
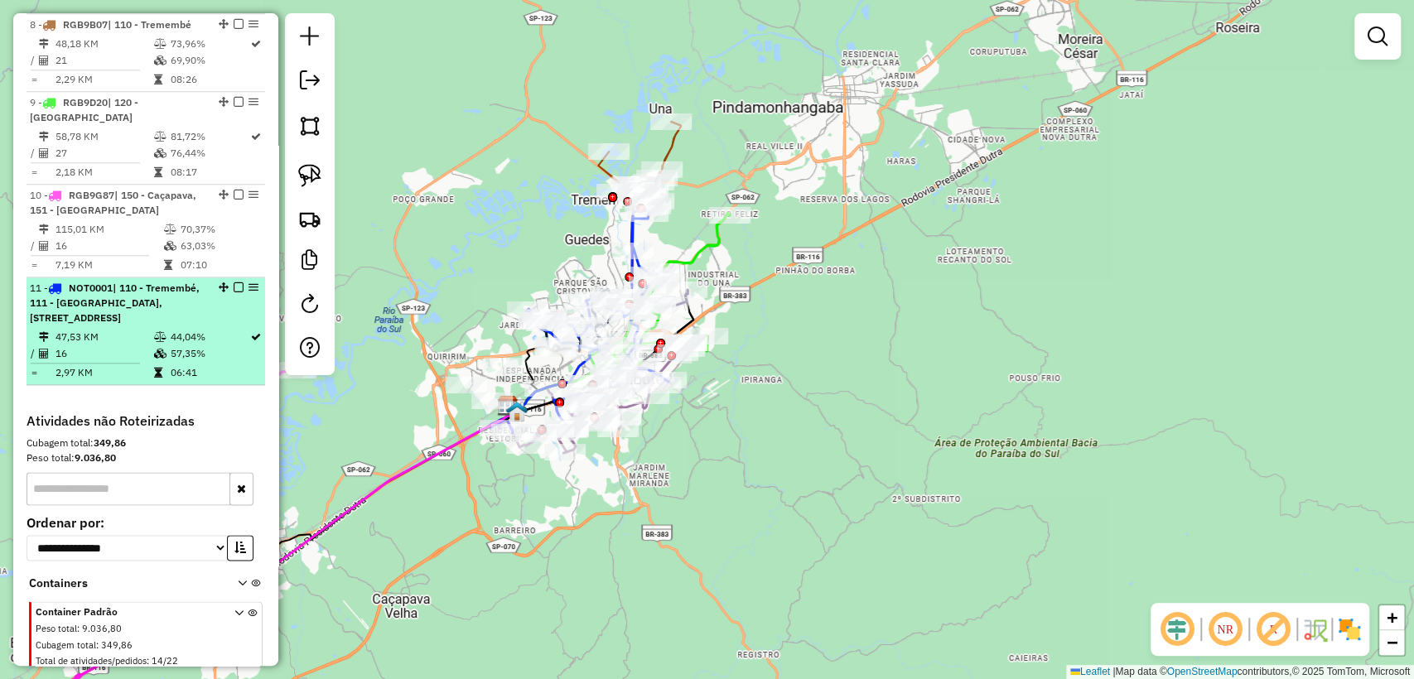
click at [236, 282] on em at bounding box center [239, 287] width 10 height 10
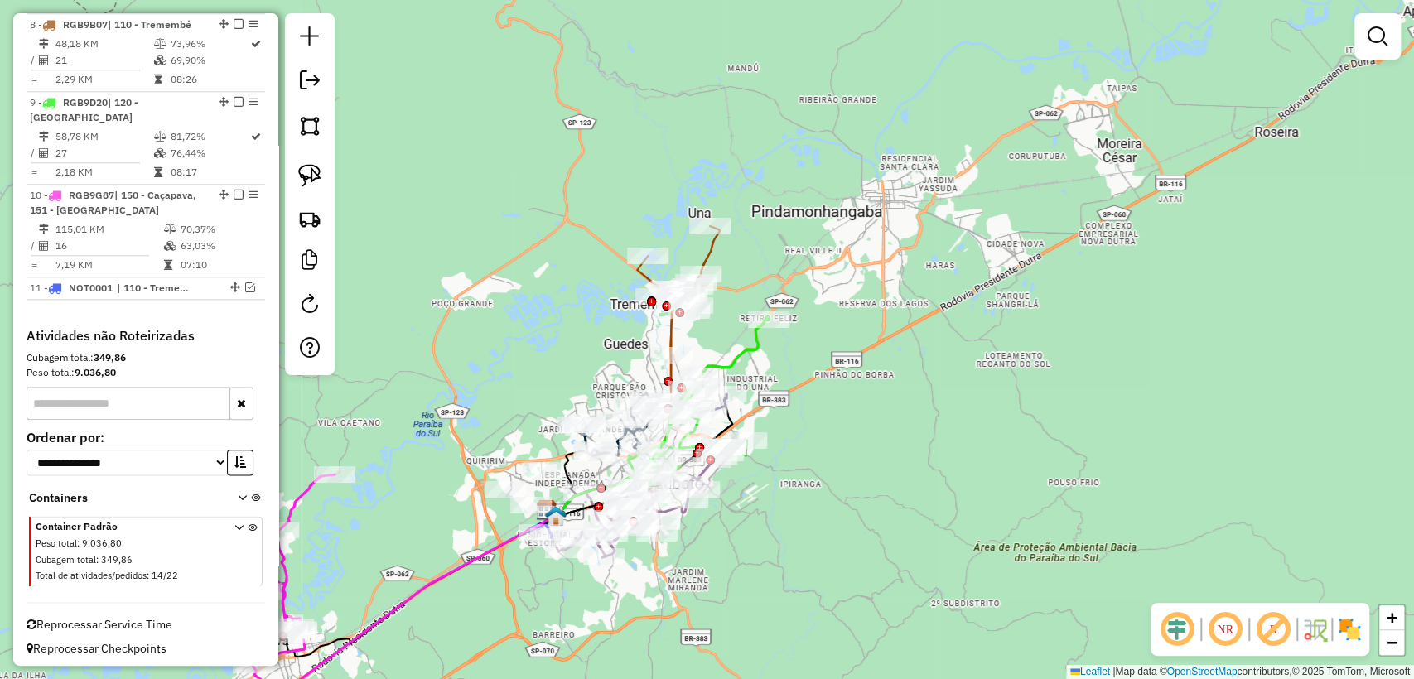
drag, startPoint x: 479, startPoint y: 568, endPoint x: 472, endPoint y: 560, distance: 11.1
click at [478, 568] on g at bounding box center [376, 245] width 783 height 1003
click at [471, 559] on icon at bounding box center [367, 628] width 377 height 238
select select "**********"
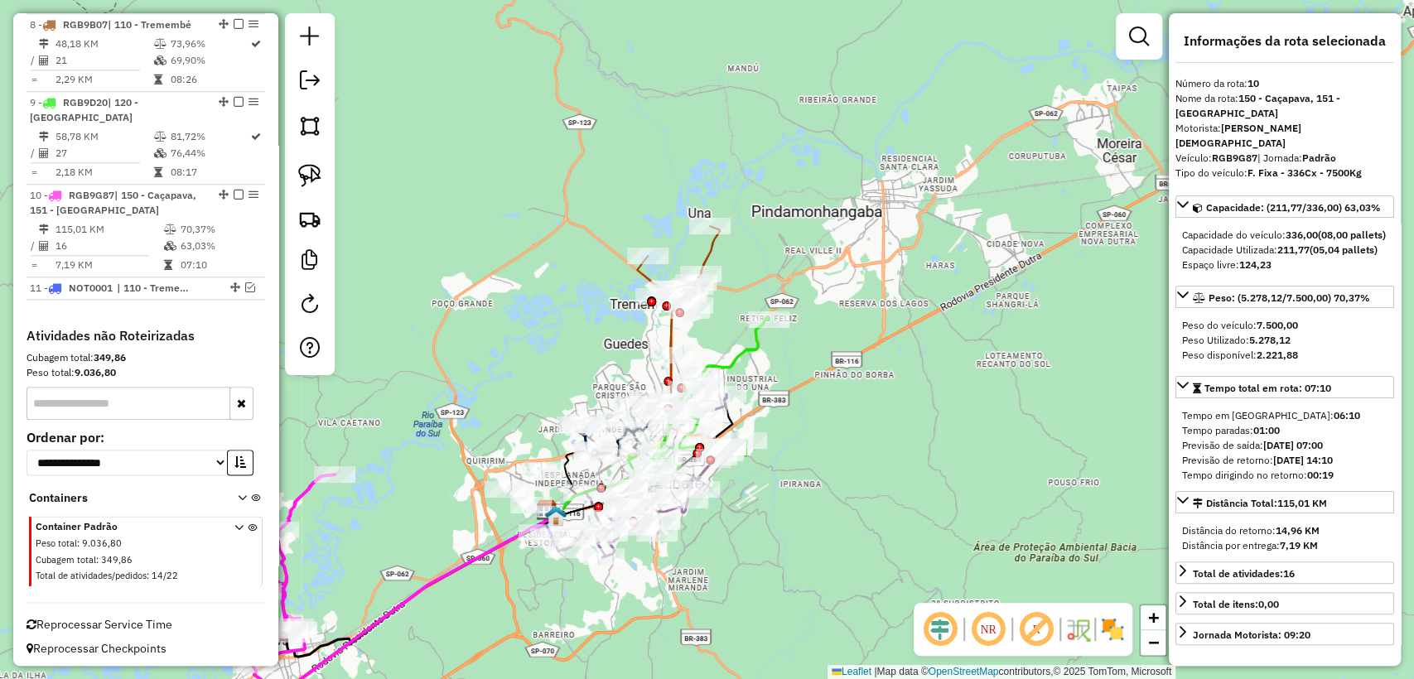
scroll to position [1133, 0]
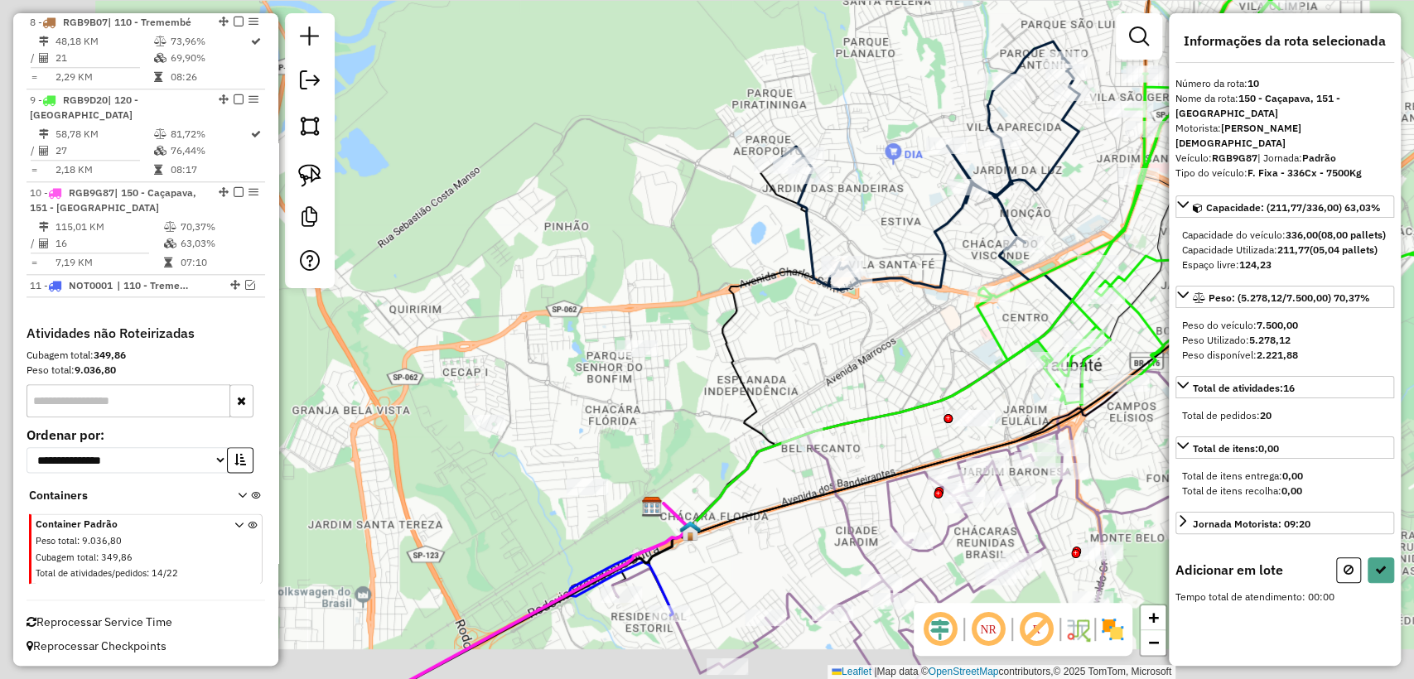
drag, startPoint x: 435, startPoint y: 448, endPoint x: 694, endPoint y: 391, distance: 265.4
click at [694, 391] on div "Janela de atendimento Grade de atendimento Capacidade Transportadoras Veículos …" at bounding box center [707, 339] width 1414 height 679
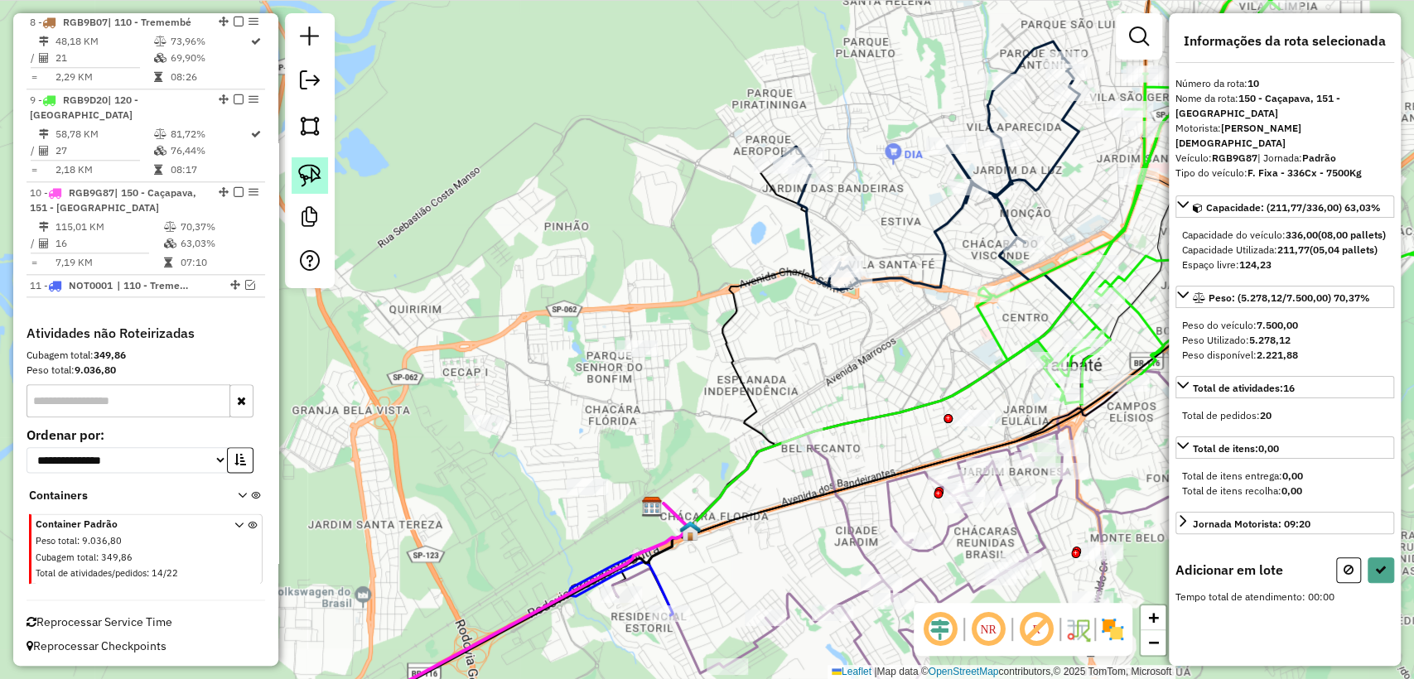
click at [317, 177] on img at bounding box center [309, 175] width 23 height 23
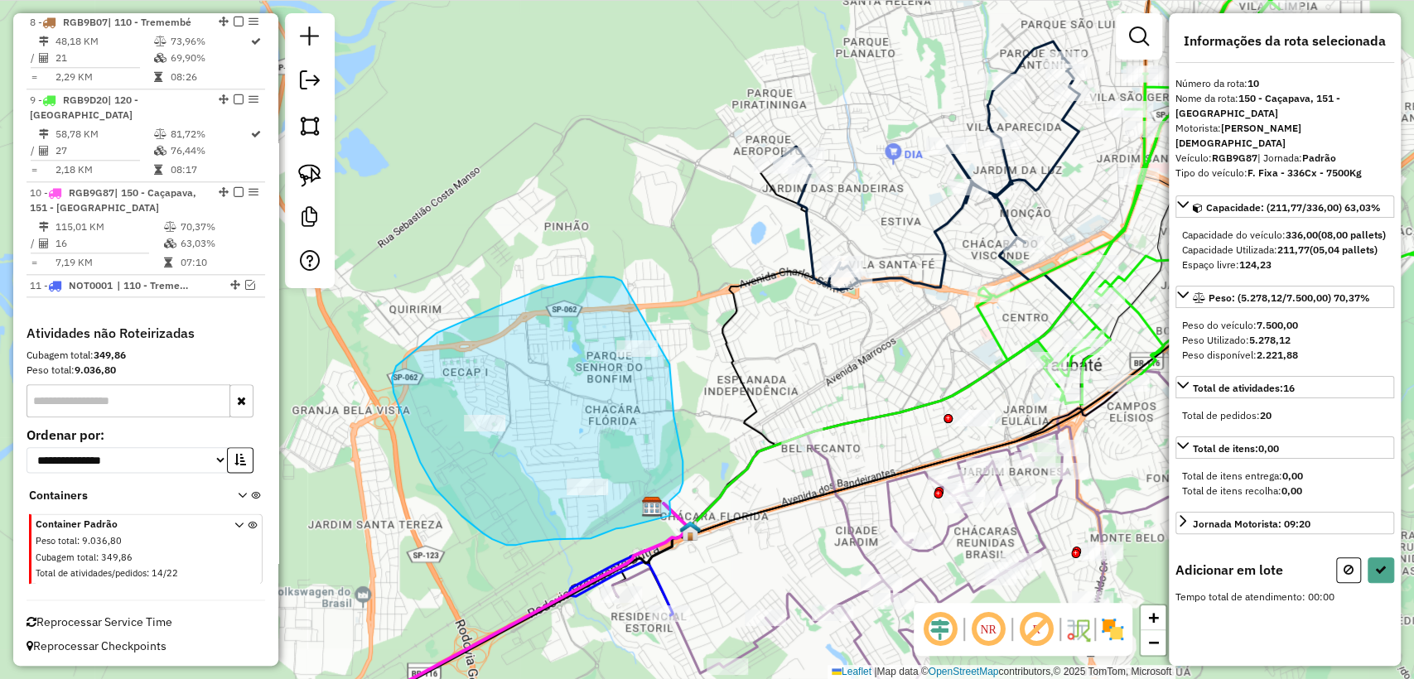
drag, startPoint x: 497, startPoint y: 306, endPoint x: 669, endPoint y: 364, distance: 181.7
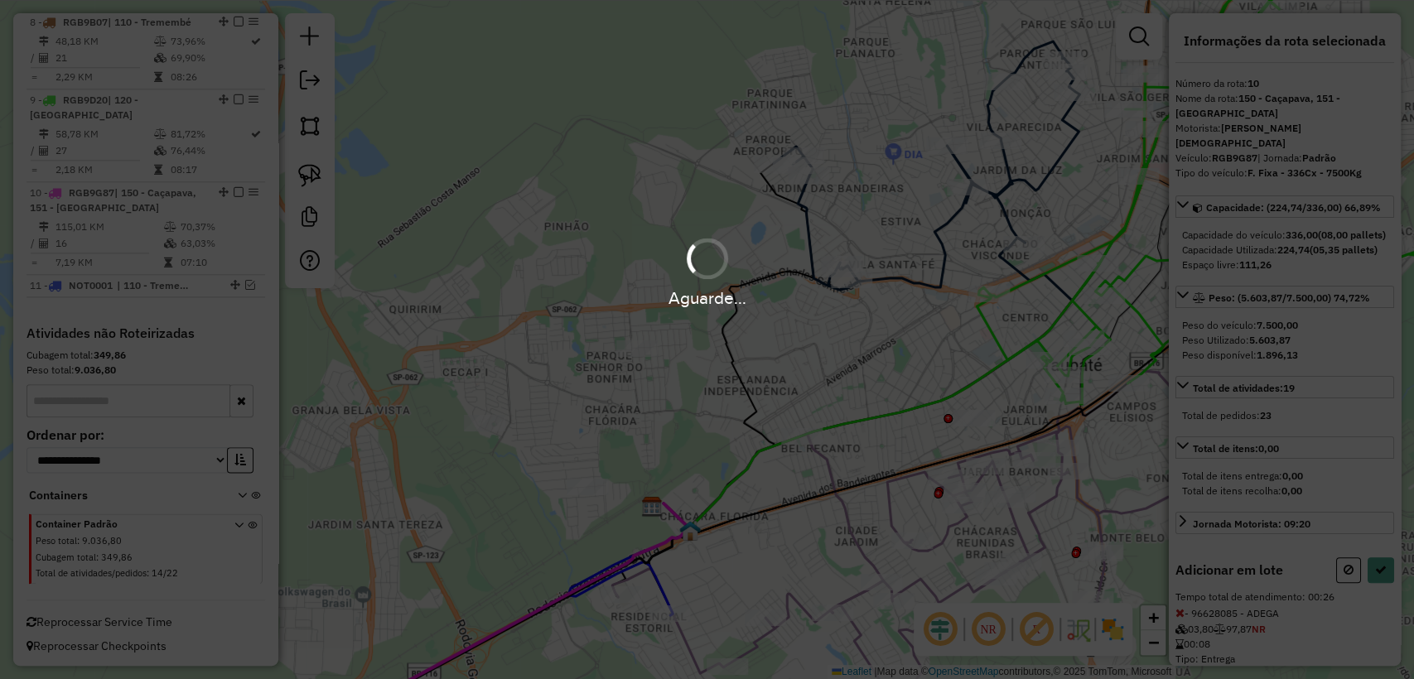
click at [1372, 576] on div "Aguarde..." at bounding box center [707, 339] width 1414 height 679
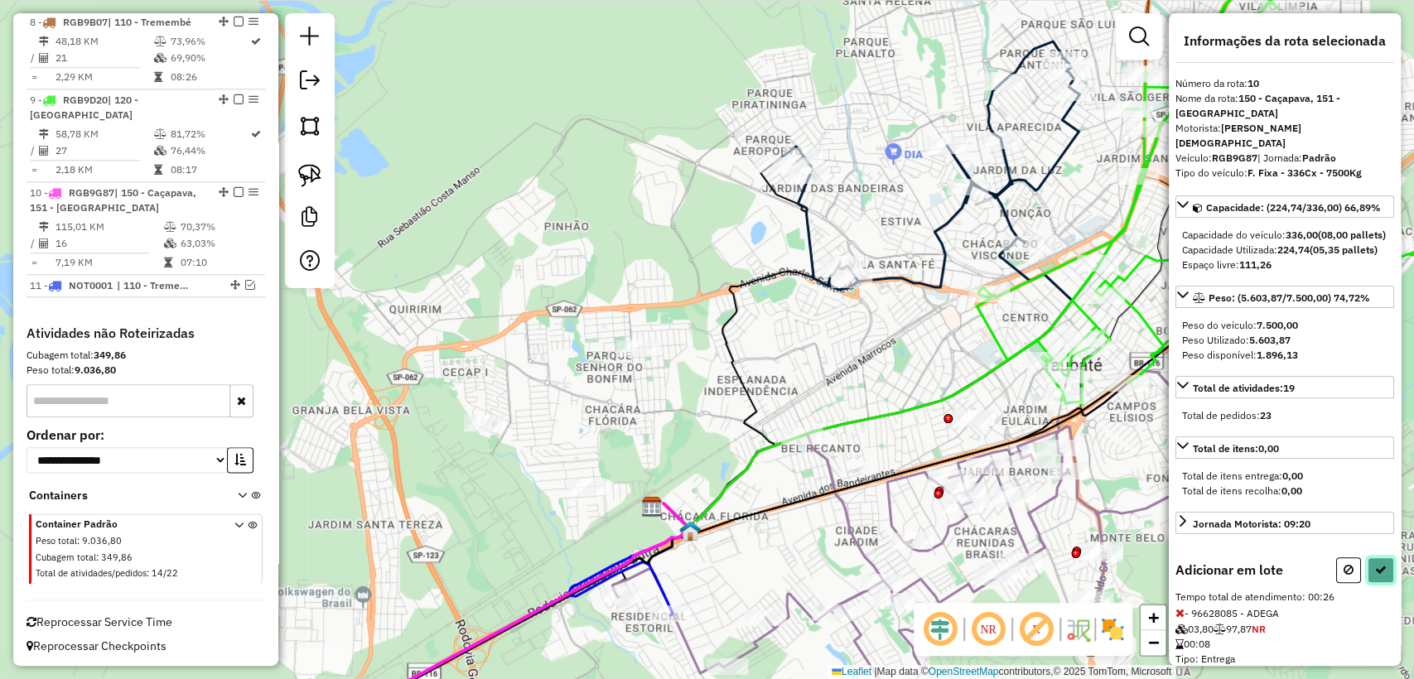
click at [1377, 571] on icon at bounding box center [1381, 570] width 12 height 12
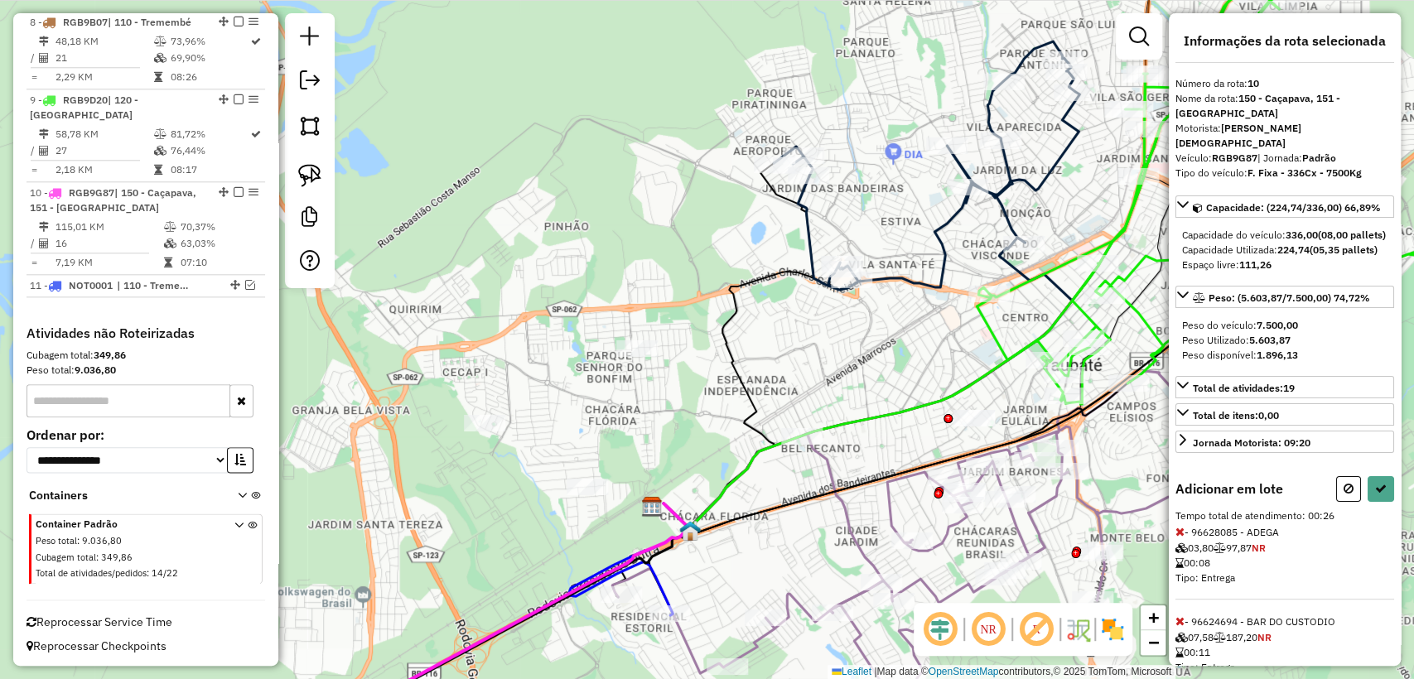
select select "**********"
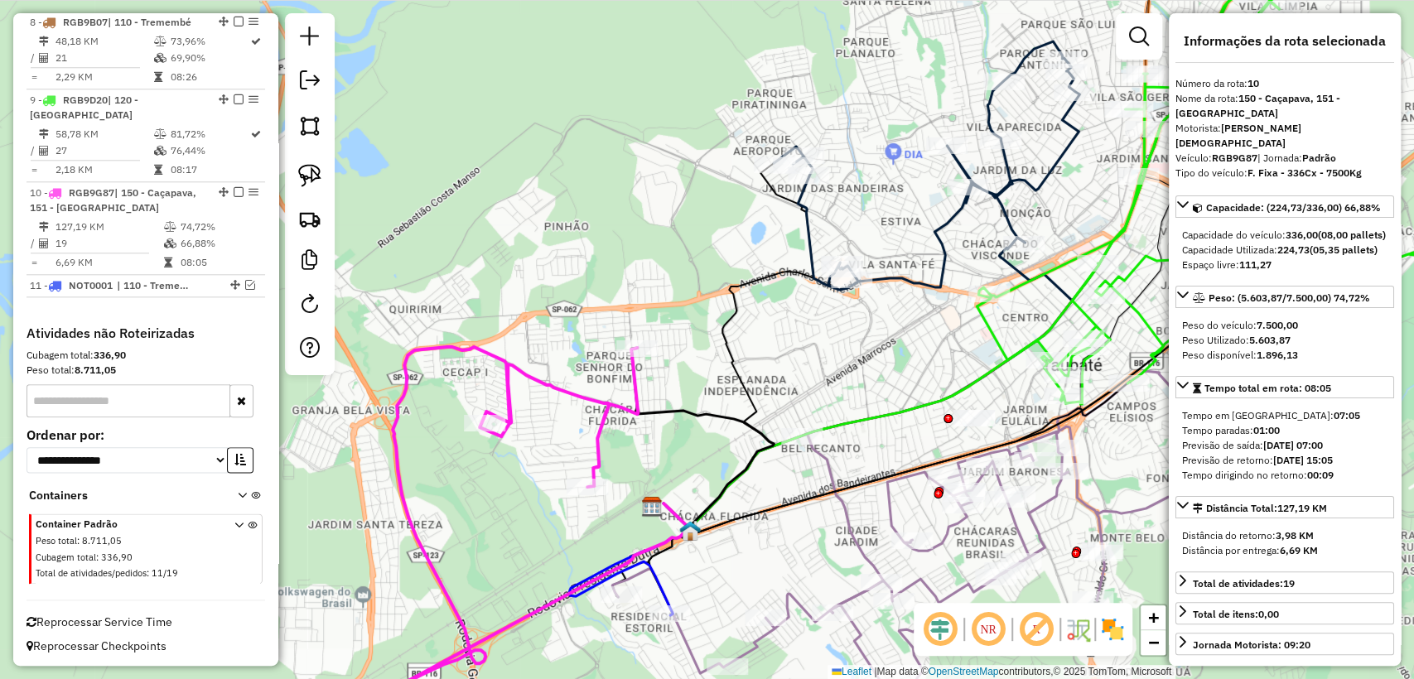
click at [809, 224] on icon at bounding box center [926, 165] width 306 height 248
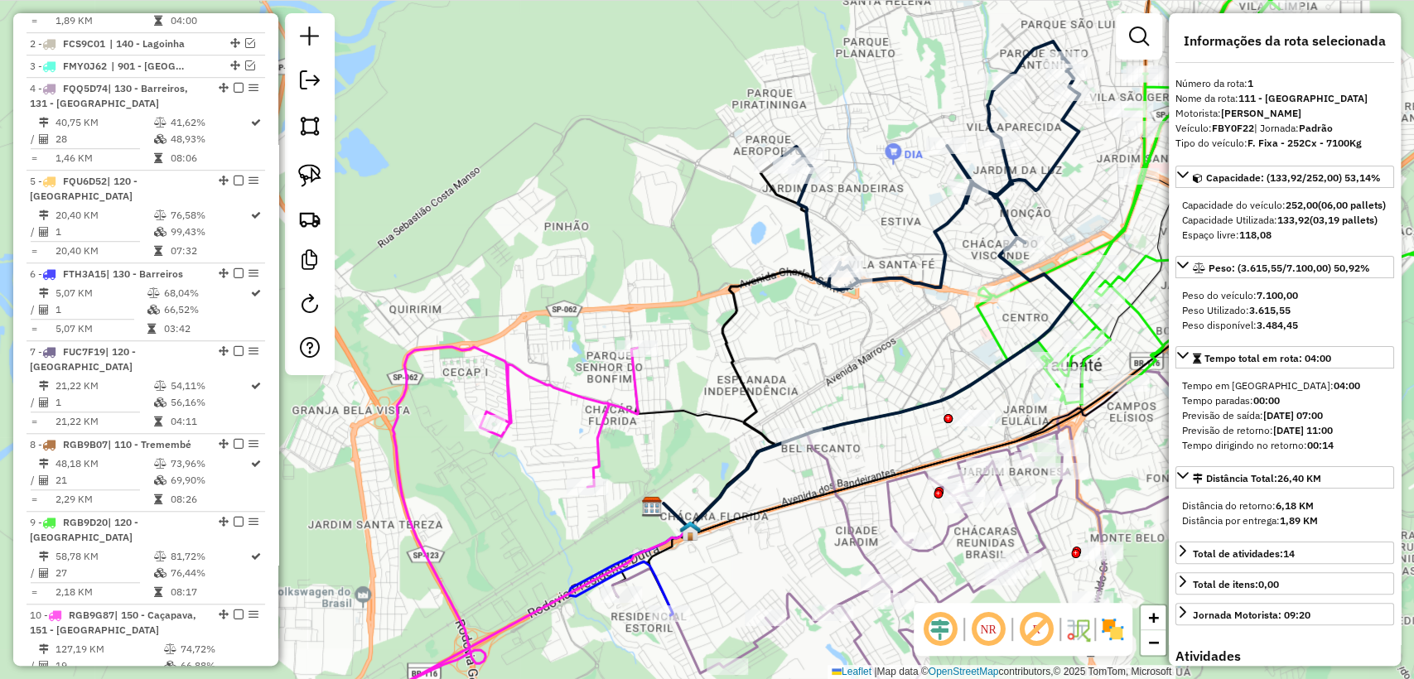
scroll to position [636, 0]
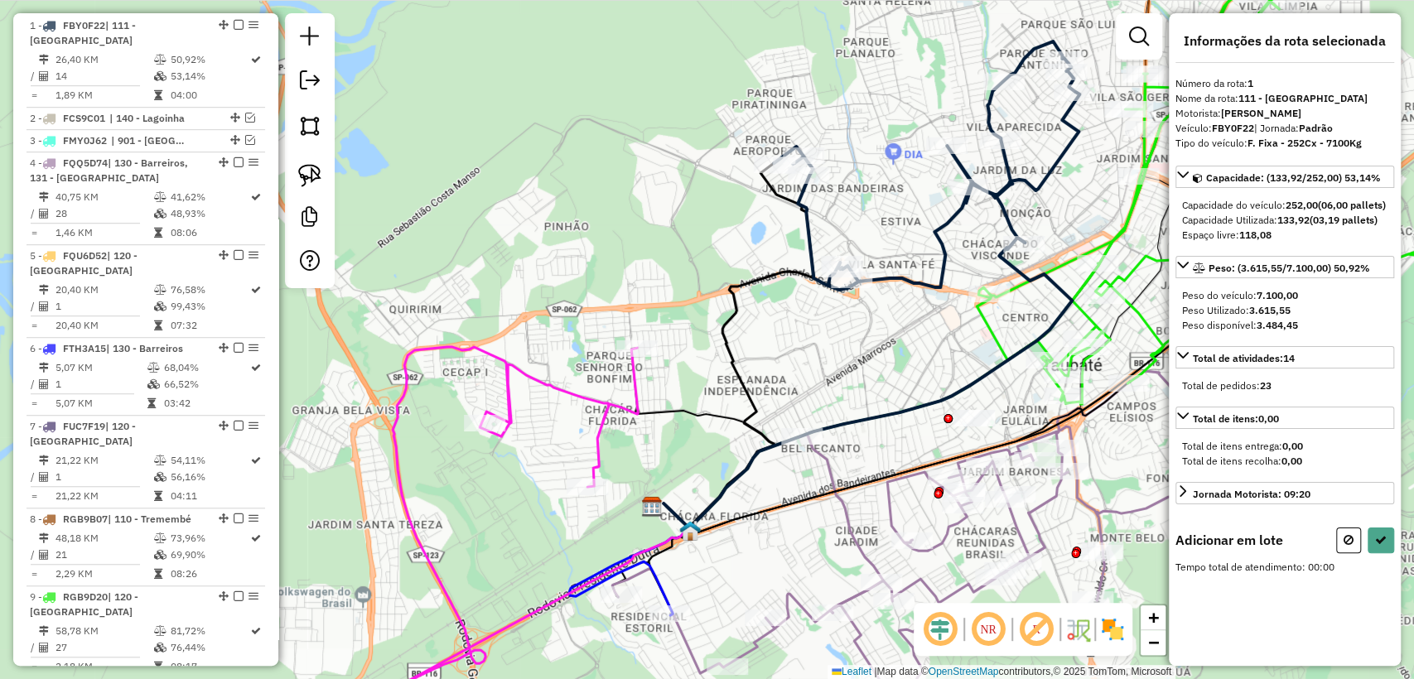
click at [850, 288] on div at bounding box center [851, 280] width 41 height 17
click at [1385, 553] on button at bounding box center [1380, 541] width 26 height 26
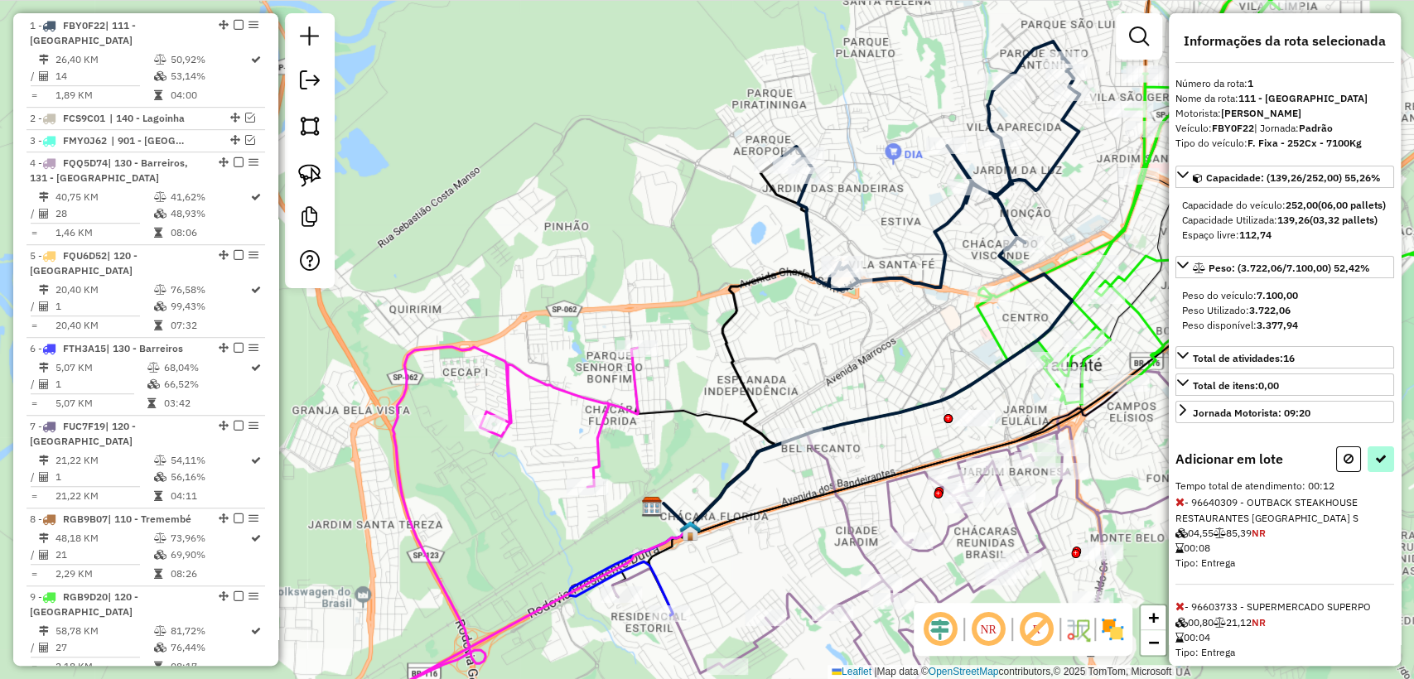
select select "**********"
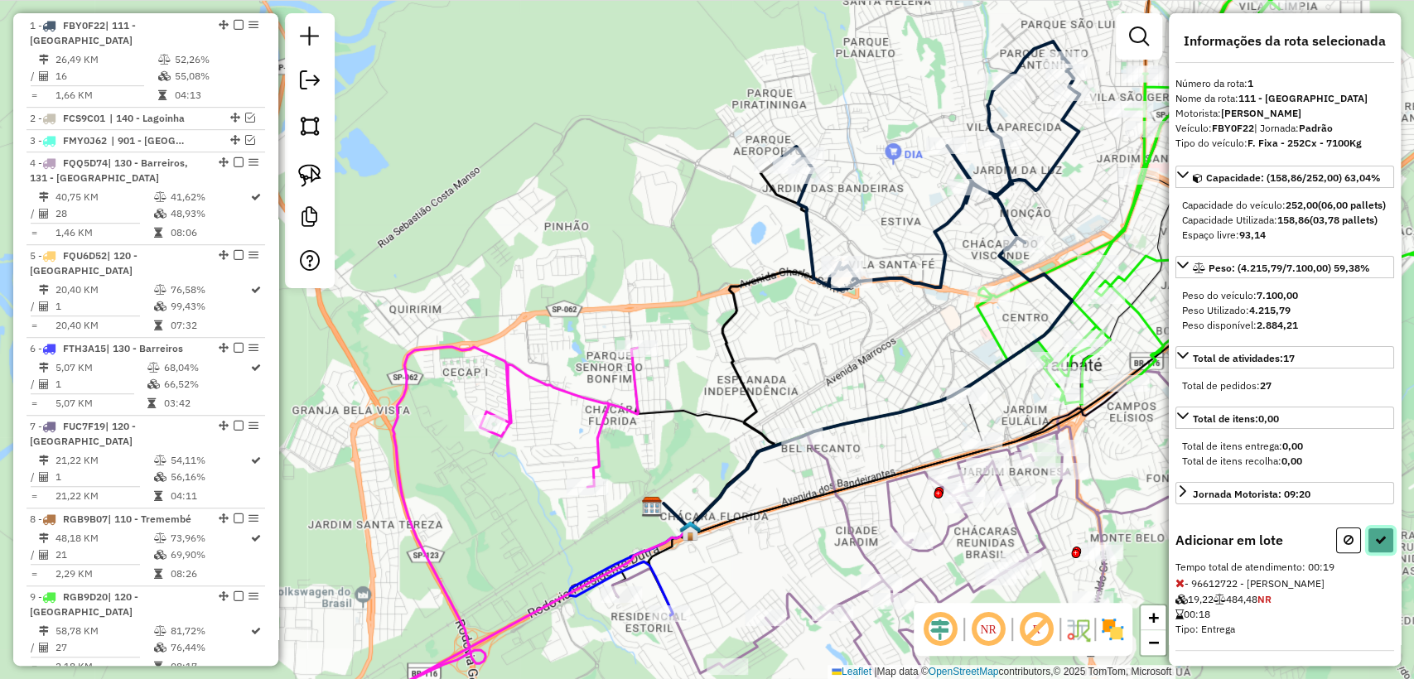
click at [1380, 546] on icon at bounding box center [1381, 540] width 12 height 12
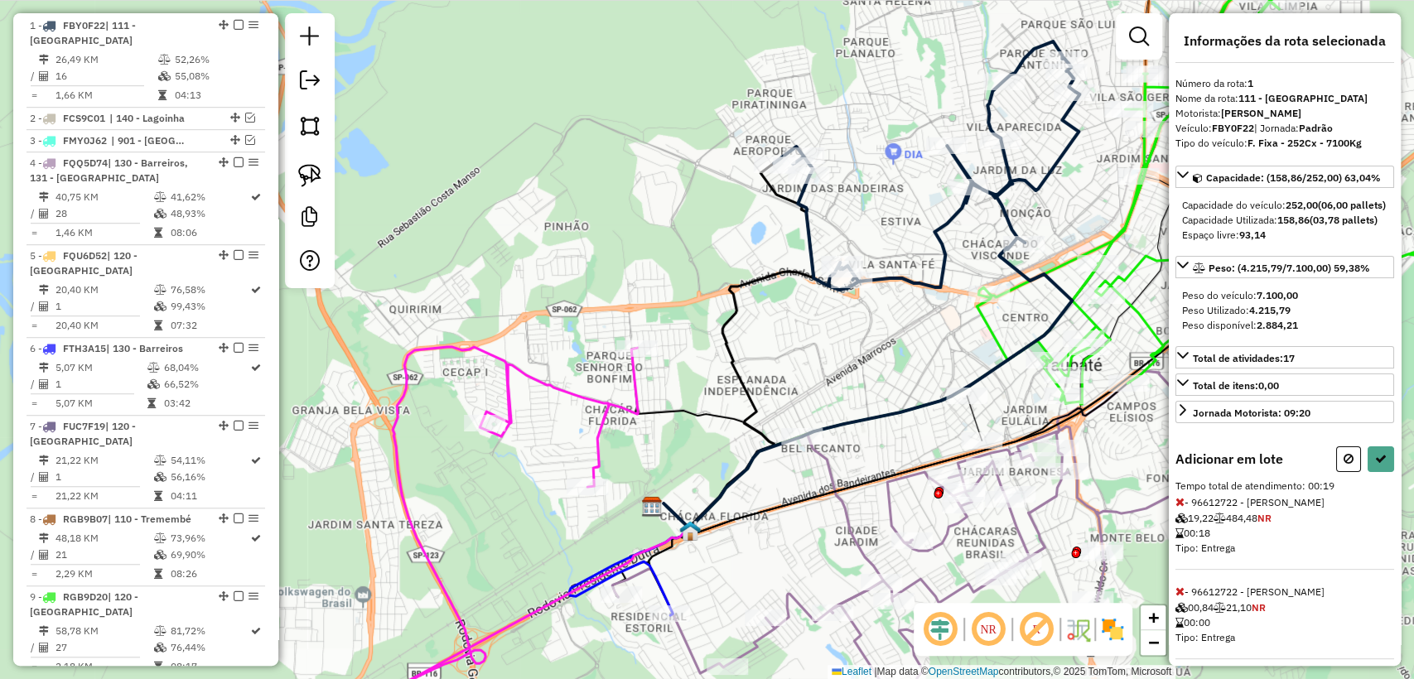
select select "**********"
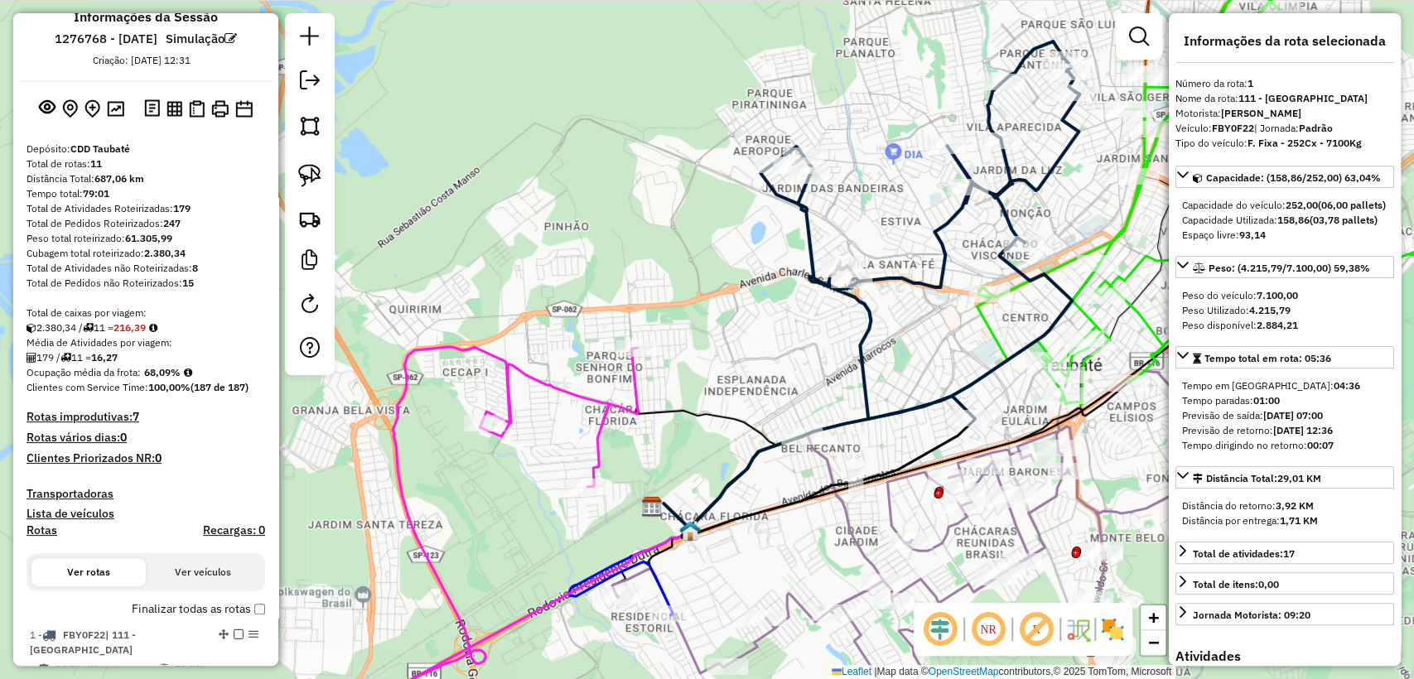
scroll to position [0, 0]
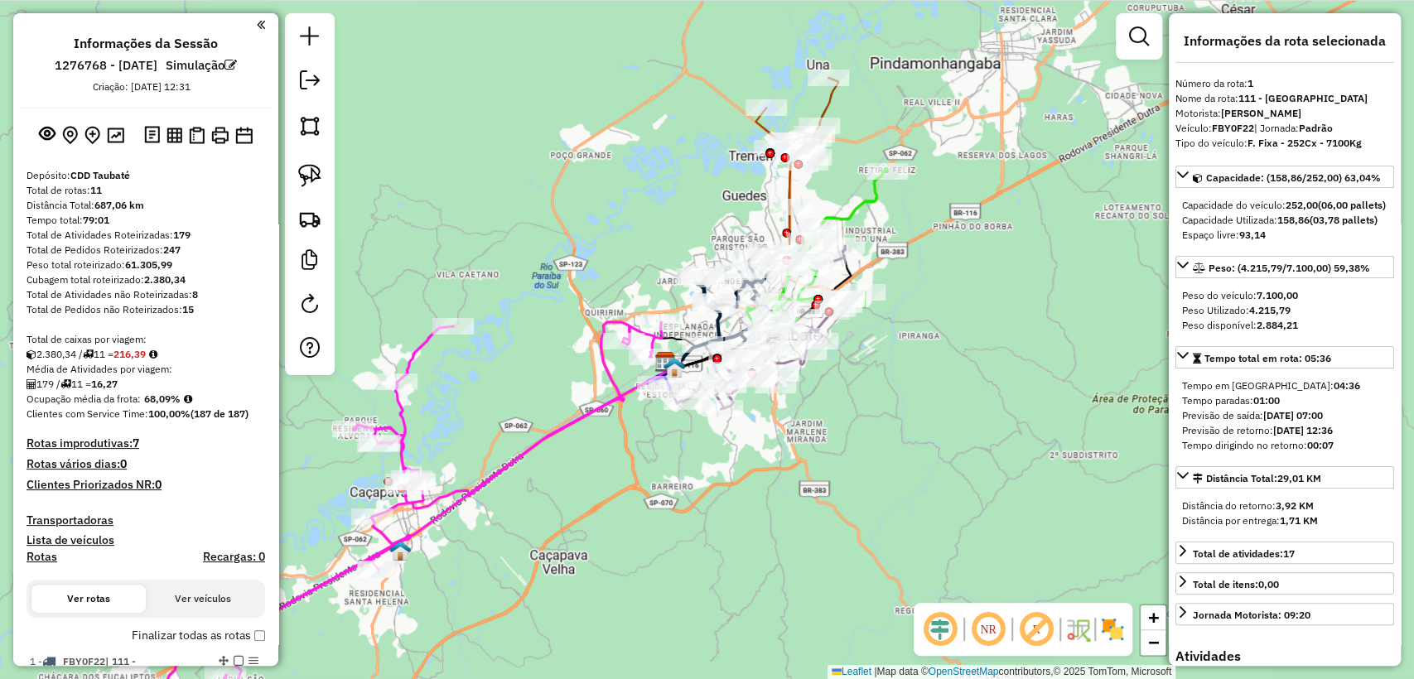
click at [930, 330] on div "Rota 9 - Placa RGB9D20 96686873 - PANIFICADORA BENTO E Rota 4 - Placa FQQ5D74 9…" at bounding box center [707, 339] width 1414 height 679
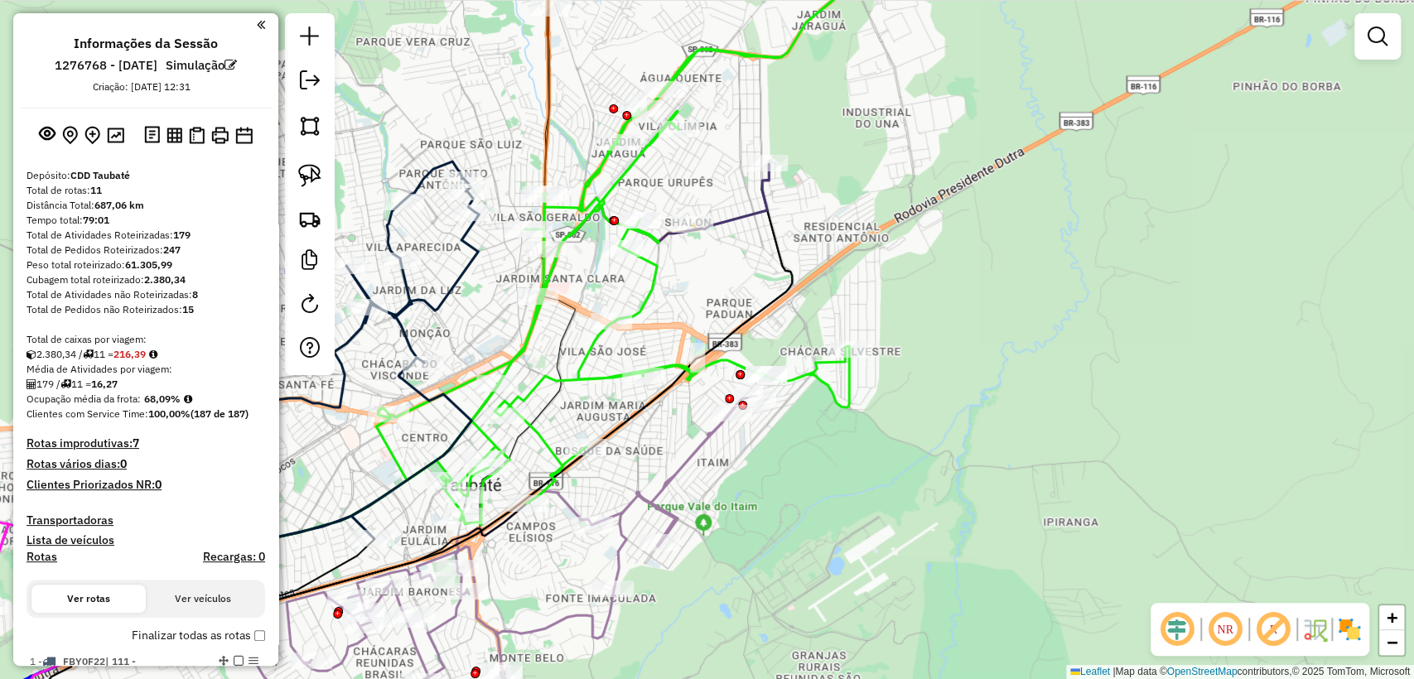
click at [805, 376] on icon at bounding box center [636, 228] width 521 height 592
select select "**********"
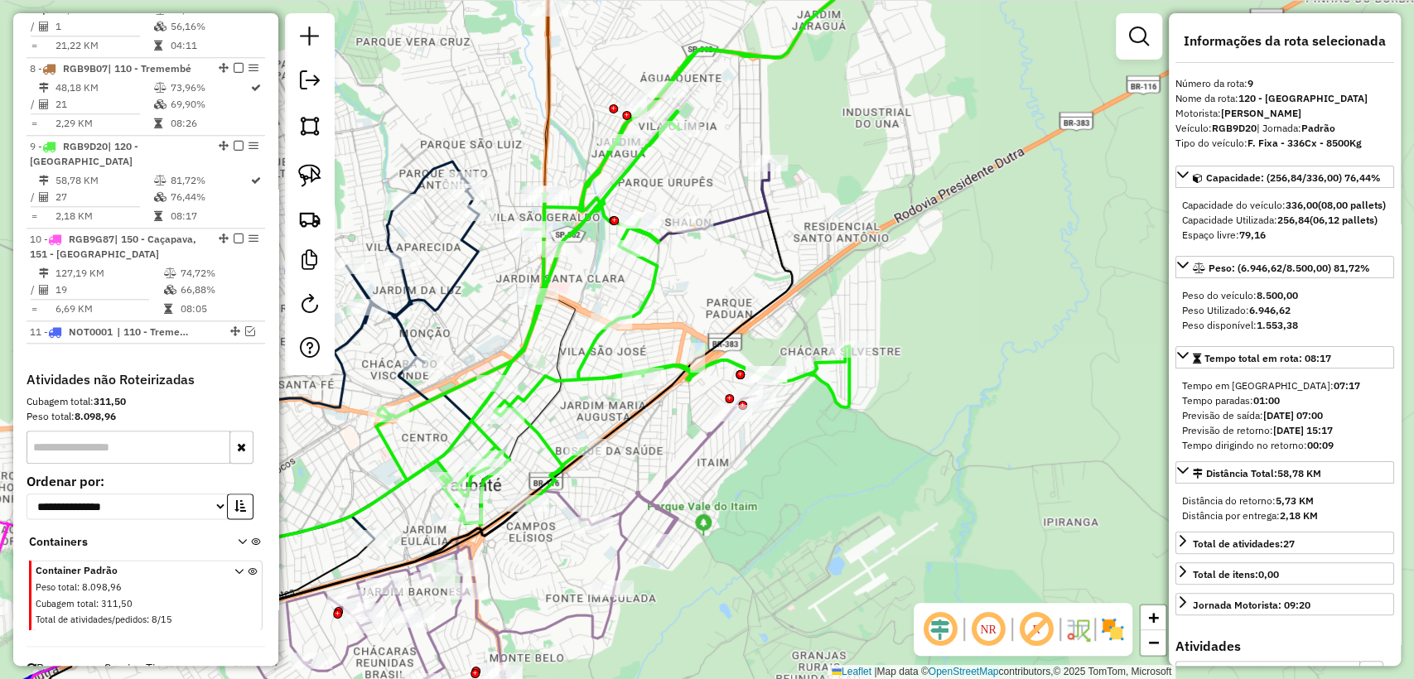
scroll to position [1133, 0]
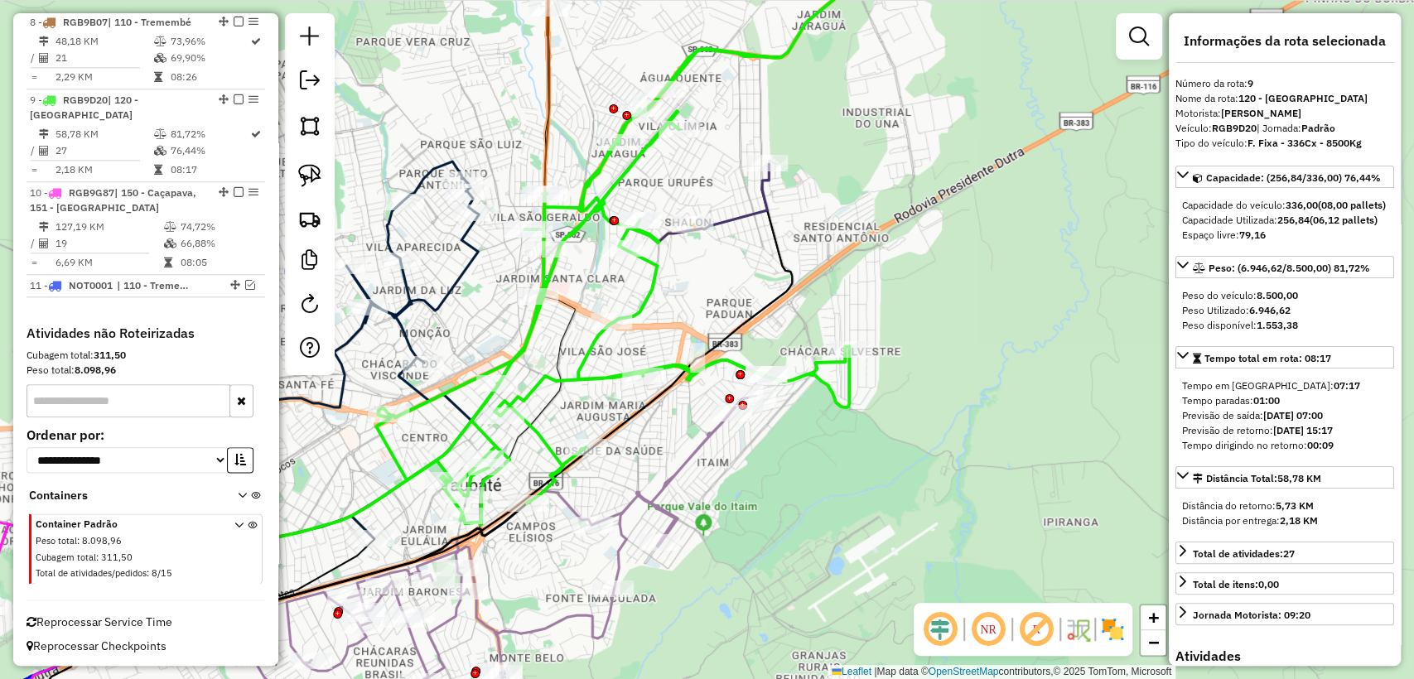
click at [442, 297] on icon at bounding box center [319, 358] width 319 height 395
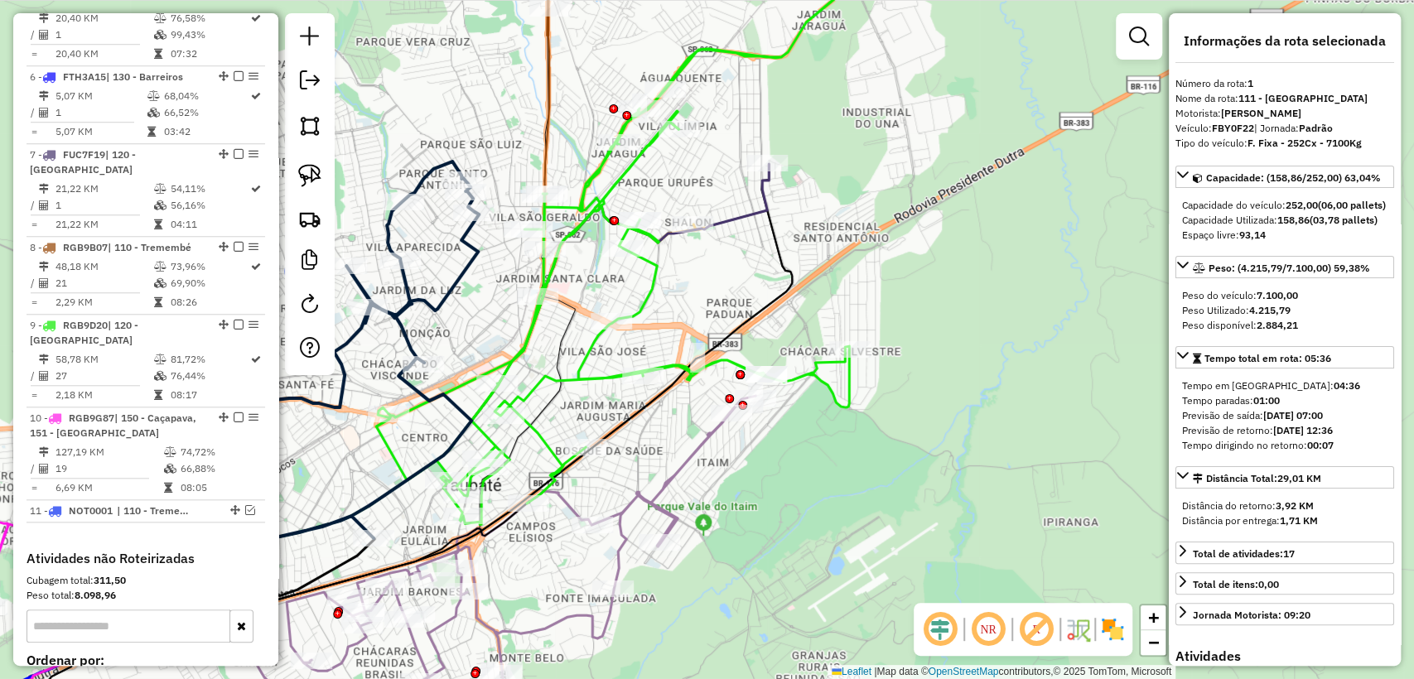
scroll to position [636, 0]
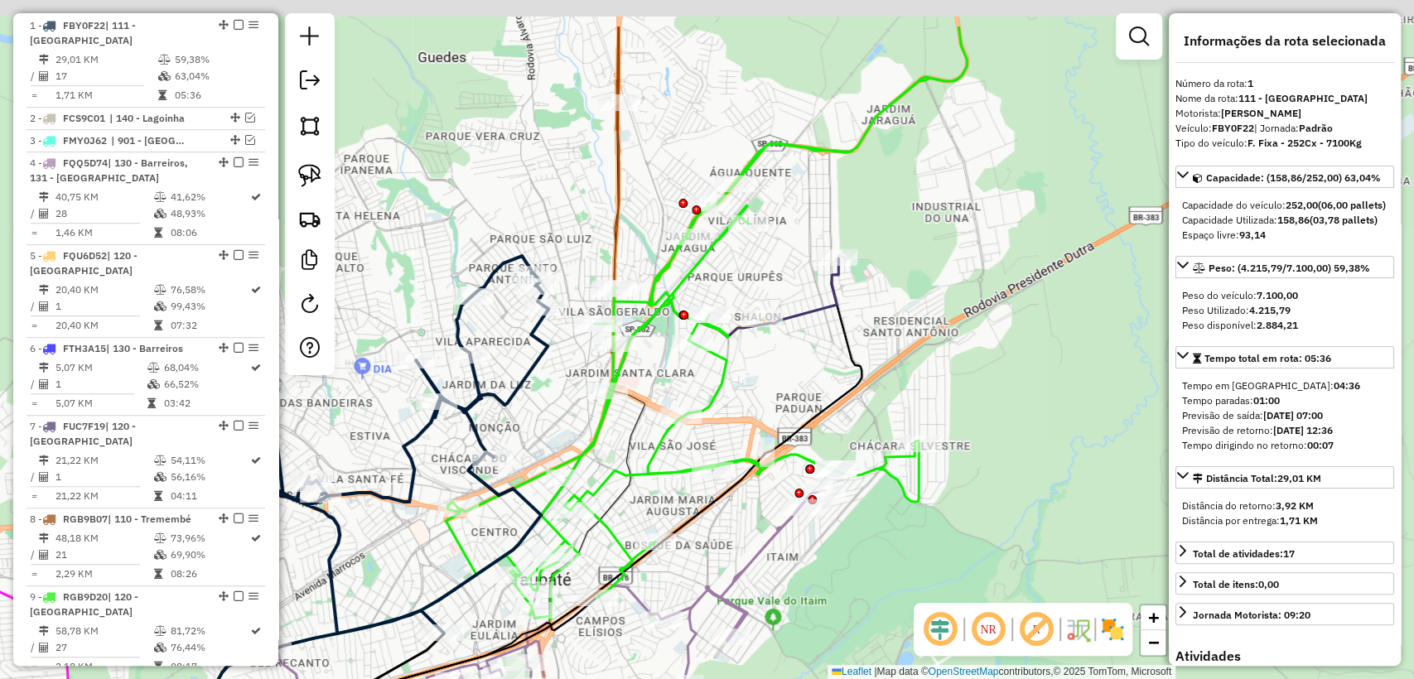
drag, startPoint x: 494, startPoint y: 306, endPoint x: 558, endPoint y: 397, distance: 111.2
click at [558, 397] on div "Janela de atendimento Grade de atendimento Capacidade Transportadoras Veículos …" at bounding box center [707, 339] width 1414 height 679
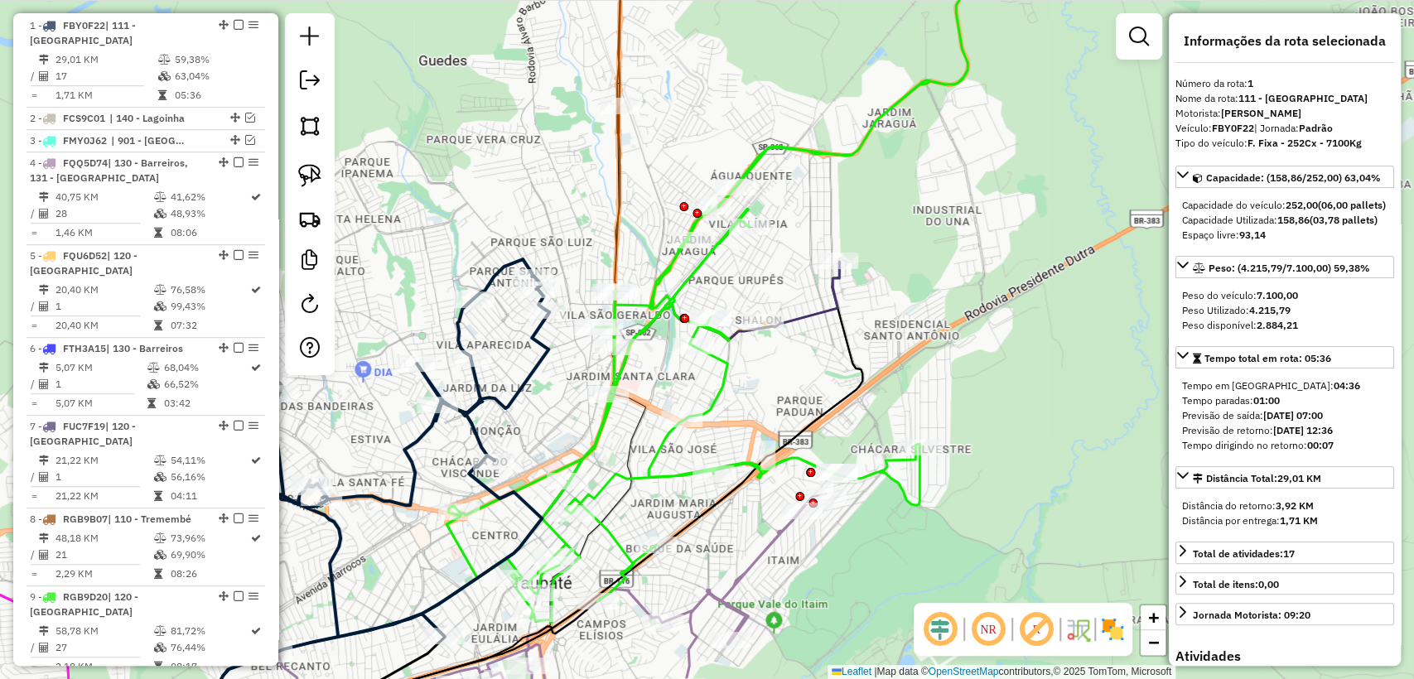
click at [623, 147] on icon at bounding box center [378, 339] width 490 height 814
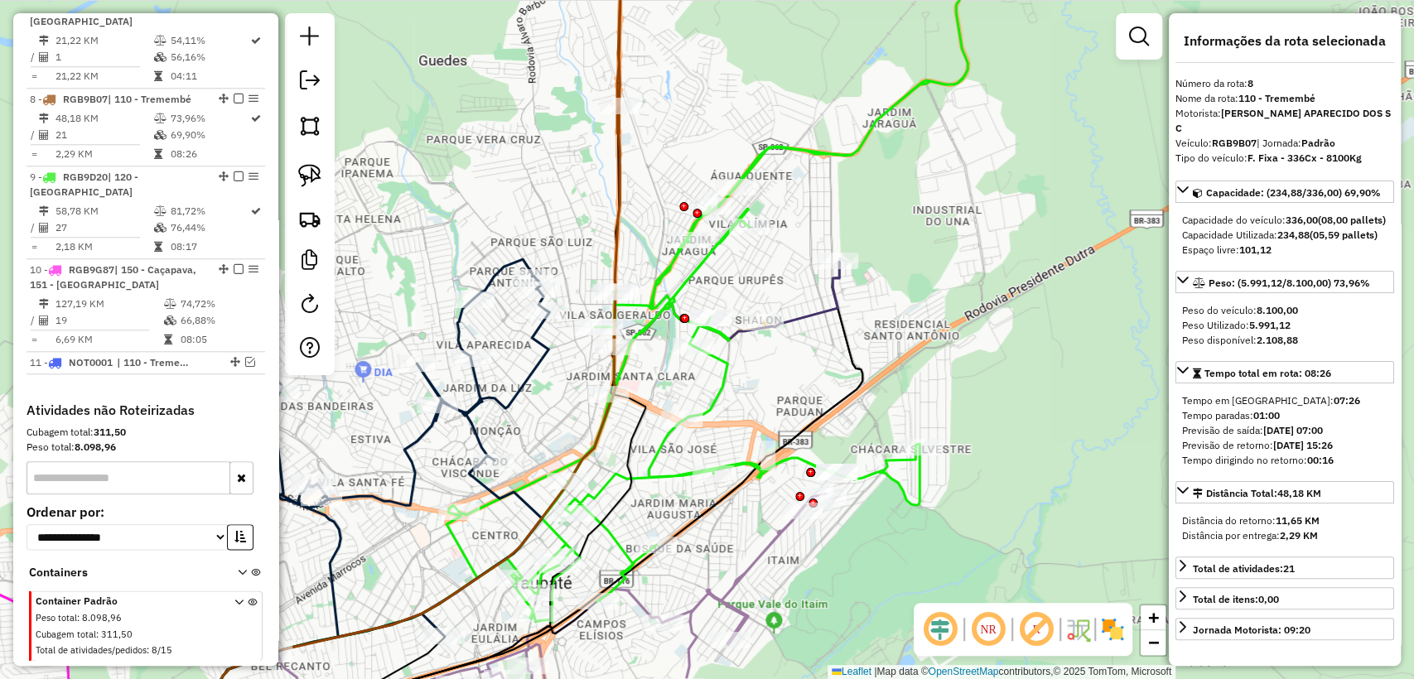
scroll to position [1130, 0]
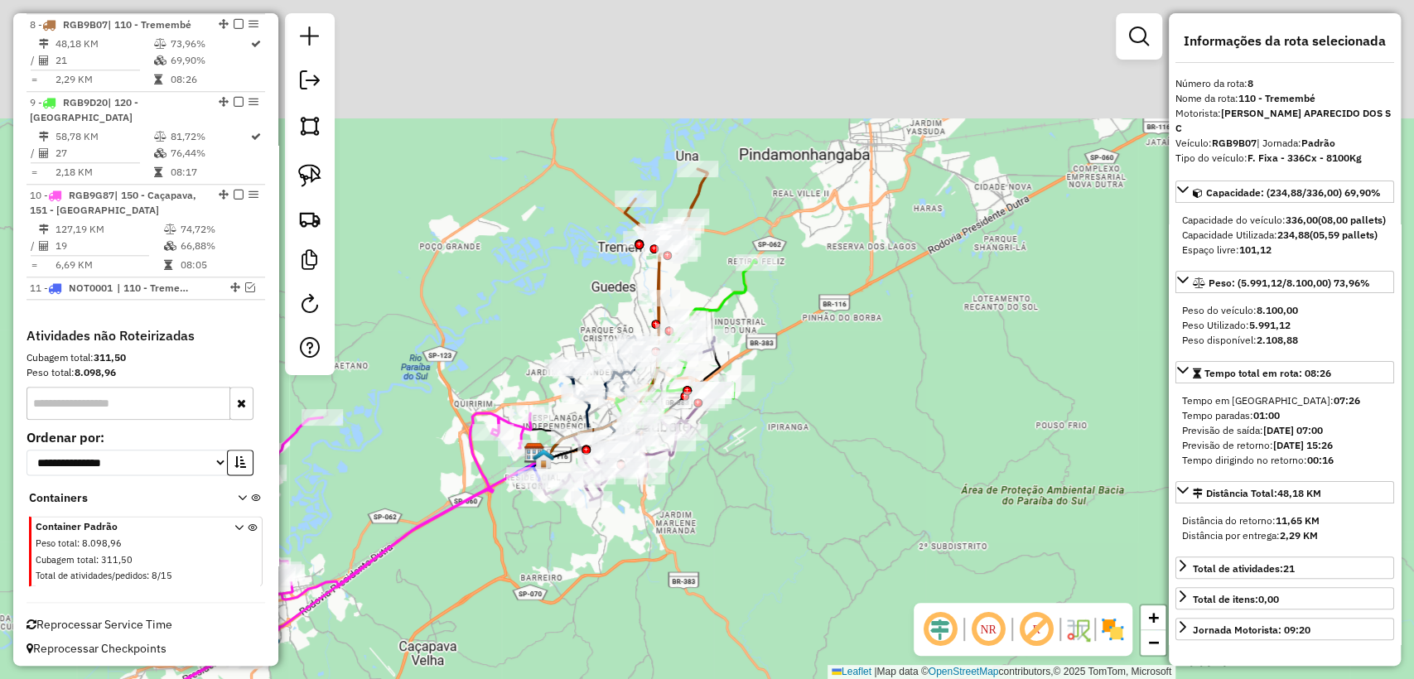
drag, startPoint x: 697, startPoint y: 222, endPoint x: 706, endPoint y: 247, distance: 26.2
click at [706, 247] on div "Janela de atendimento Grade de atendimento Capacidade Transportadoras Veículos …" at bounding box center [707, 339] width 1414 height 679
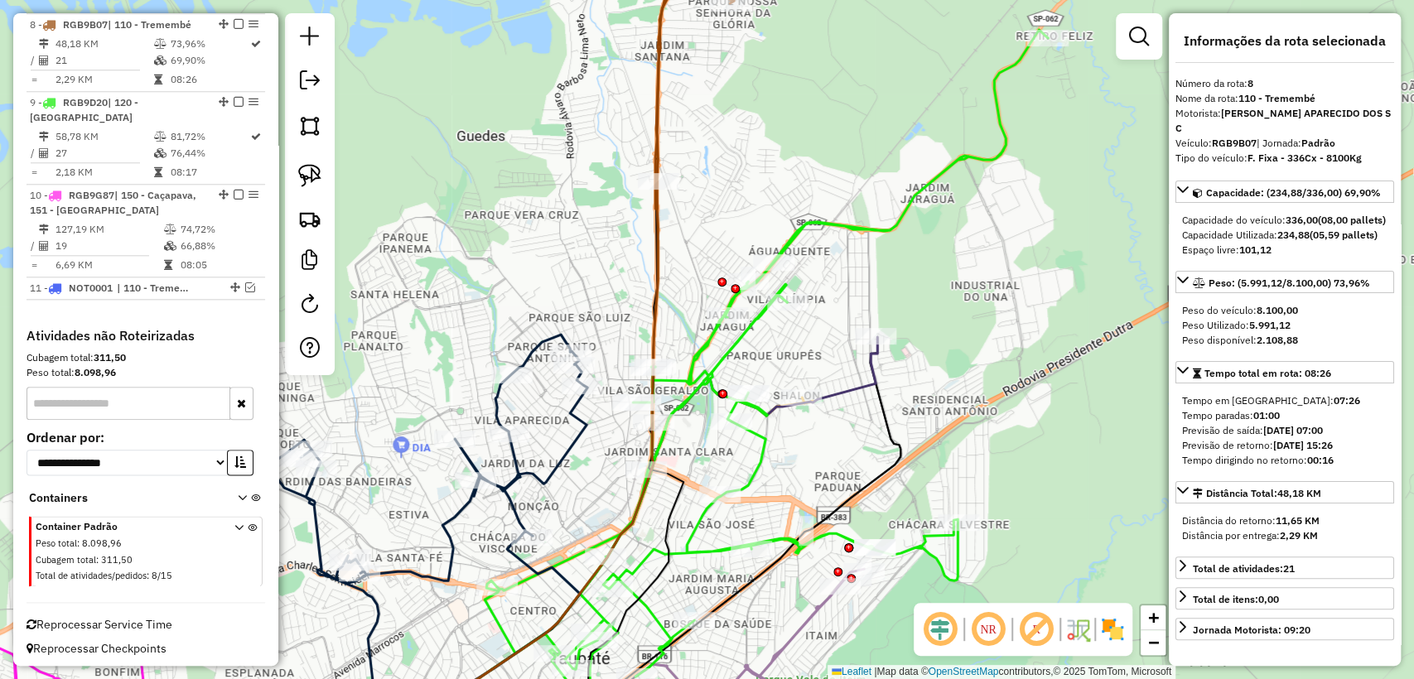
click at [571, 414] on icon at bounding box center [427, 532] width 319 height 395
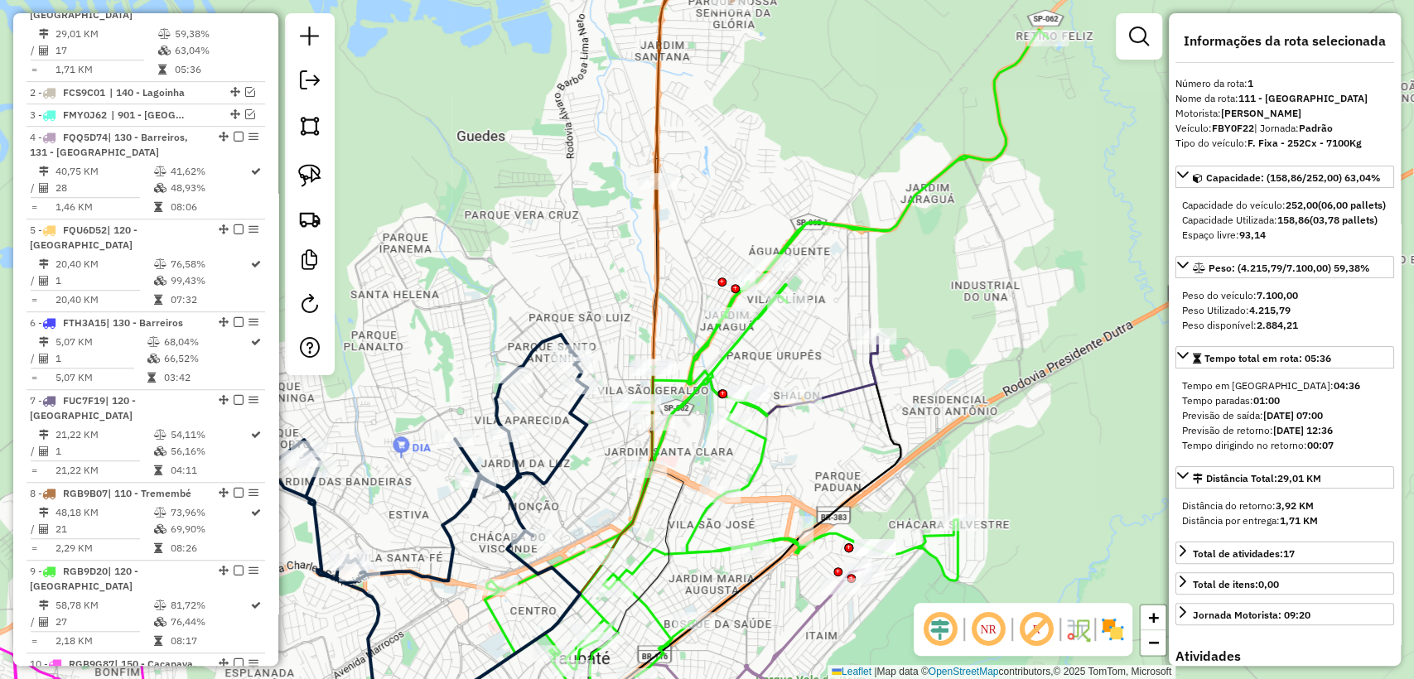
scroll to position [636, 0]
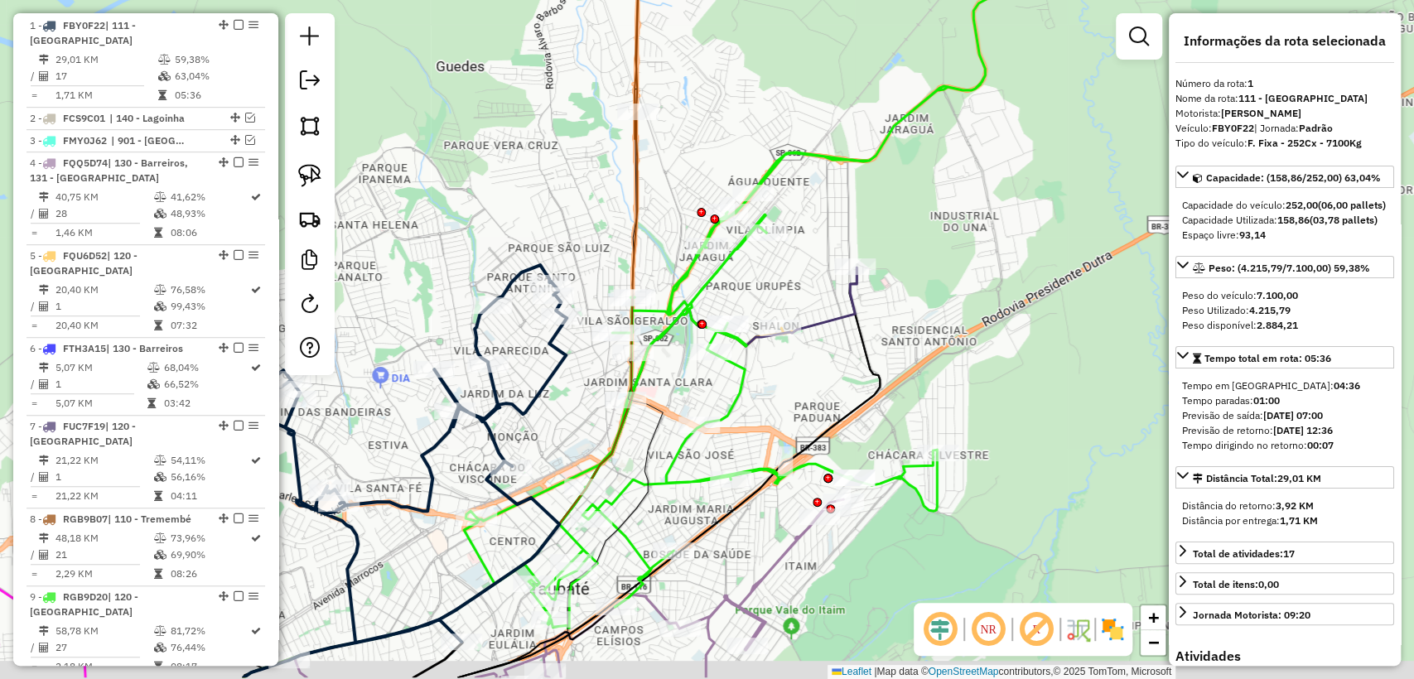
click at [586, 416] on div "Janela de atendimento Grade de atendimento Capacidade Transportadoras Veículos …" at bounding box center [707, 339] width 1414 height 679
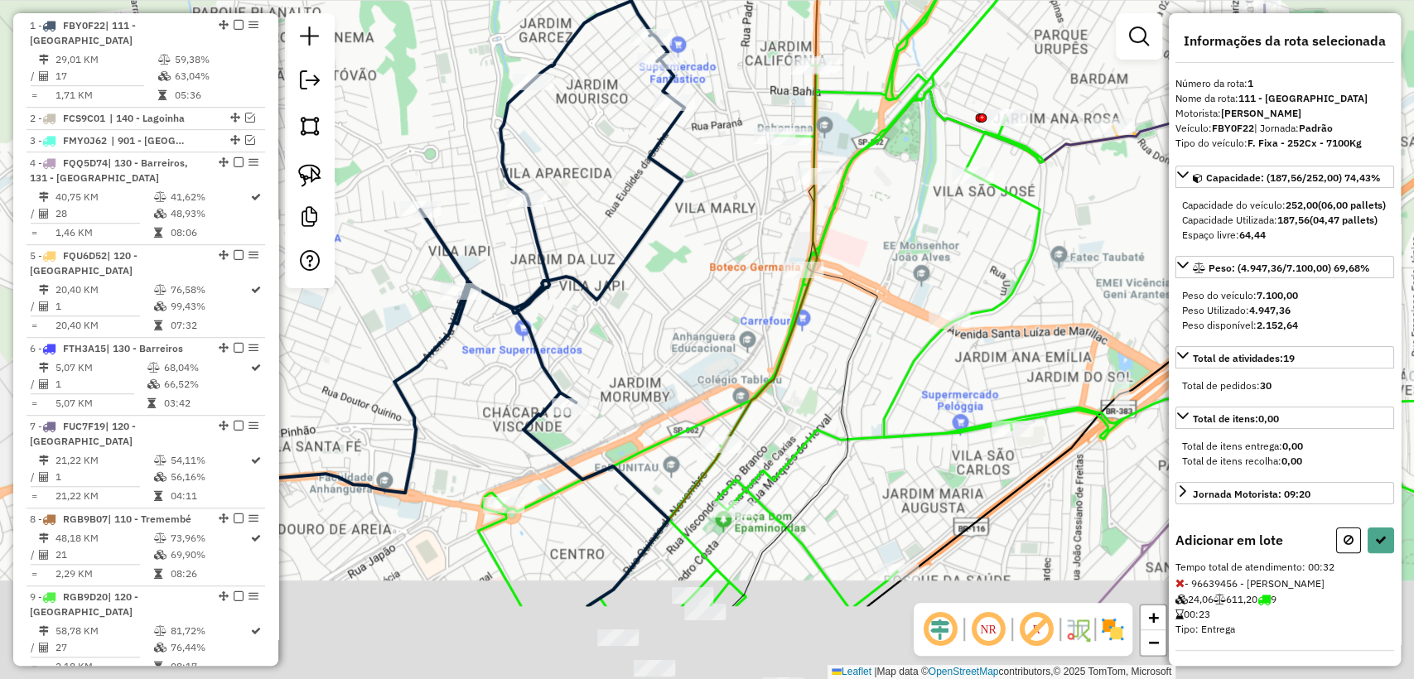
drag, startPoint x: 466, startPoint y: 540, endPoint x: 730, endPoint y: 293, distance: 360.9
click at [730, 293] on div "Janela de atendimento Grade de atendimento Capacidade Transportadoras Veículos …" at bounding box center [707, 339] width 1414 height 679
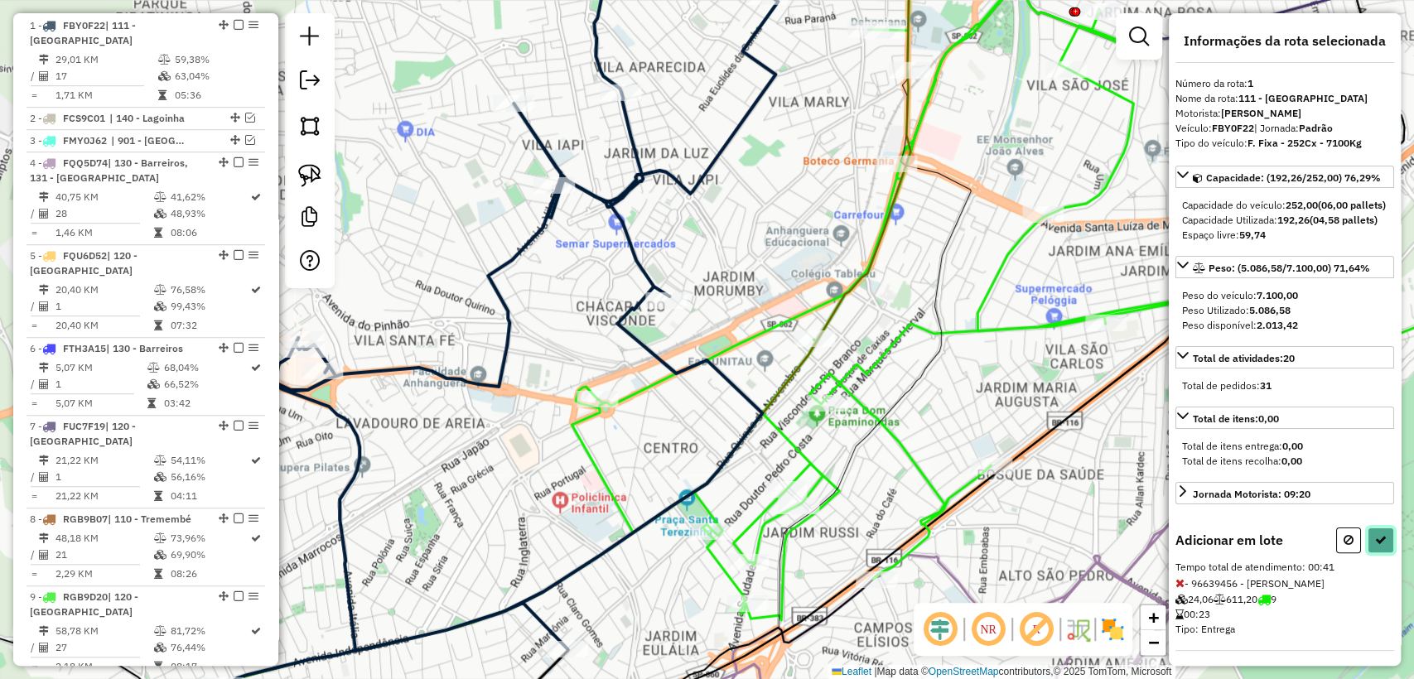
click at [1376, 546] on icon at bounding box center [1381, 540] width 12 height 12
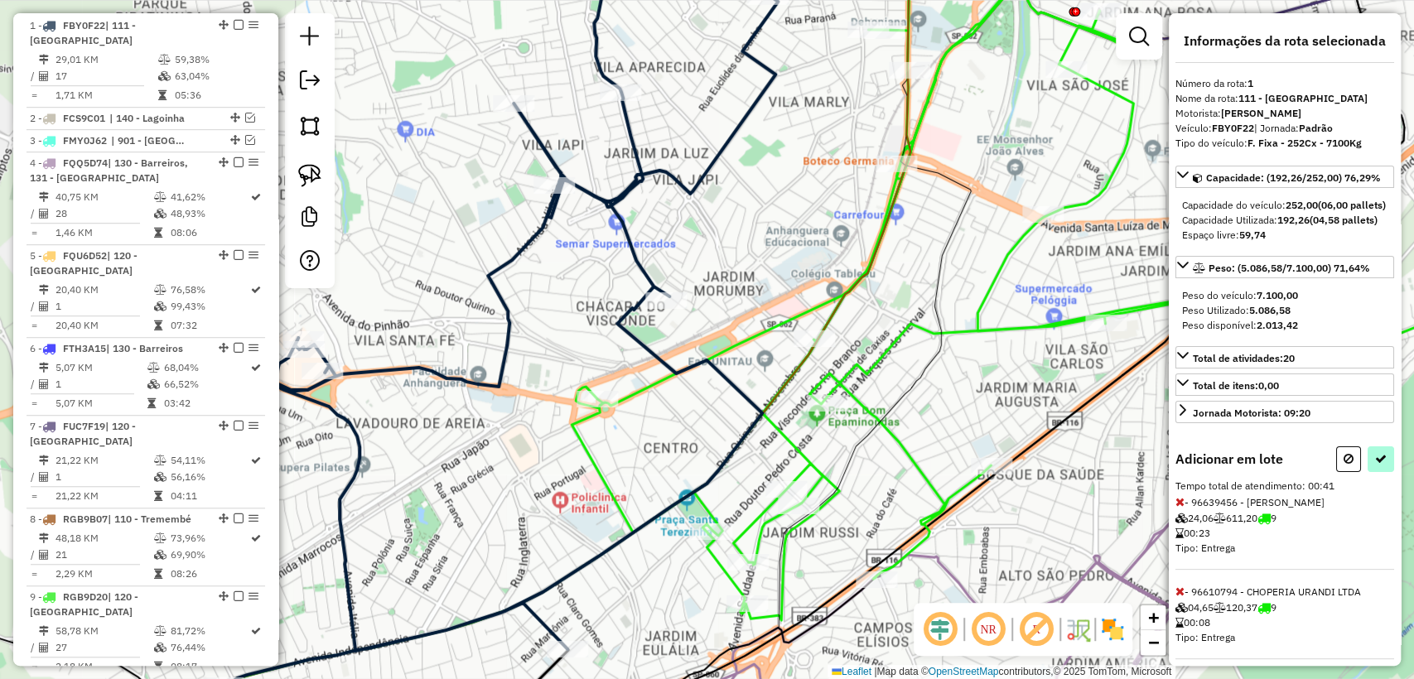
select select "**********"
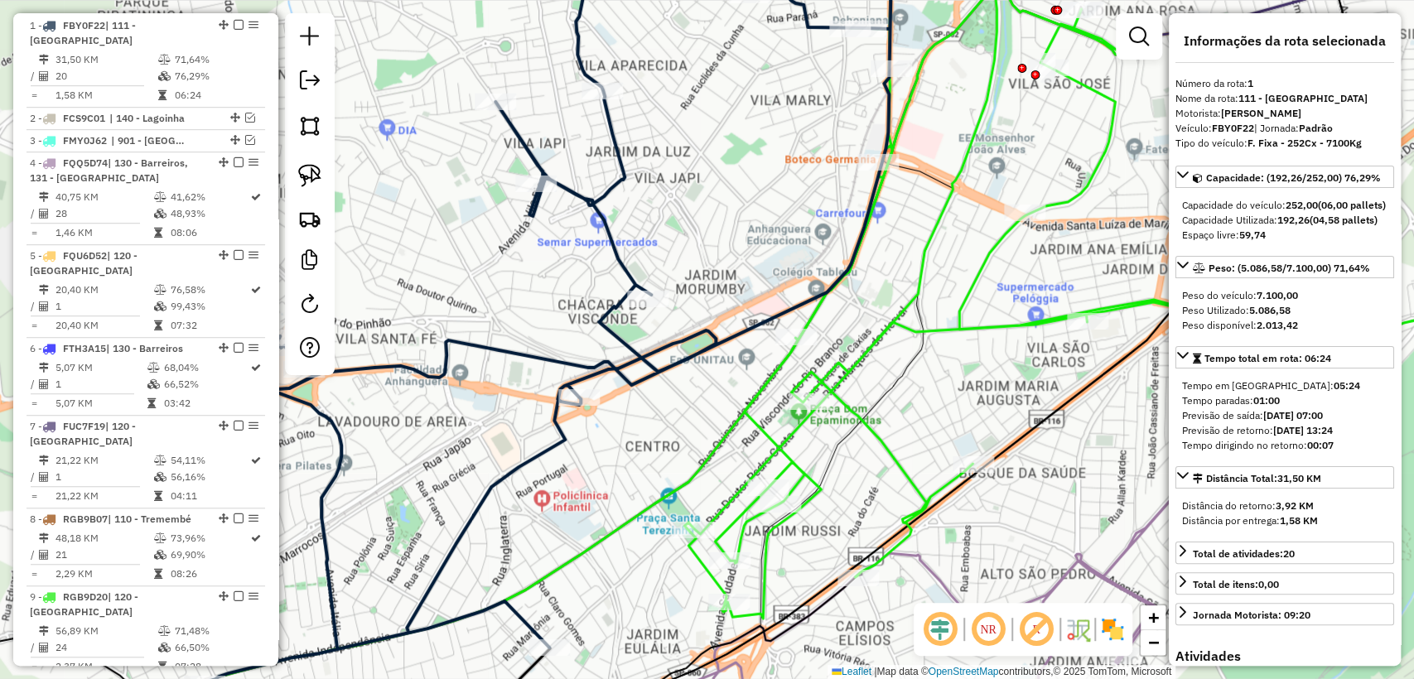
drag, startPoint x: 1014, startPoint y: 386, endPoint x: 513, endPoint y: 275, distance: 512.3
click at [513, 275] on div "Janela de atendimento Grade de atendimento Capacidade Transportadoras Veículos …" at bounding box center [707, 339] width 1414 height 679
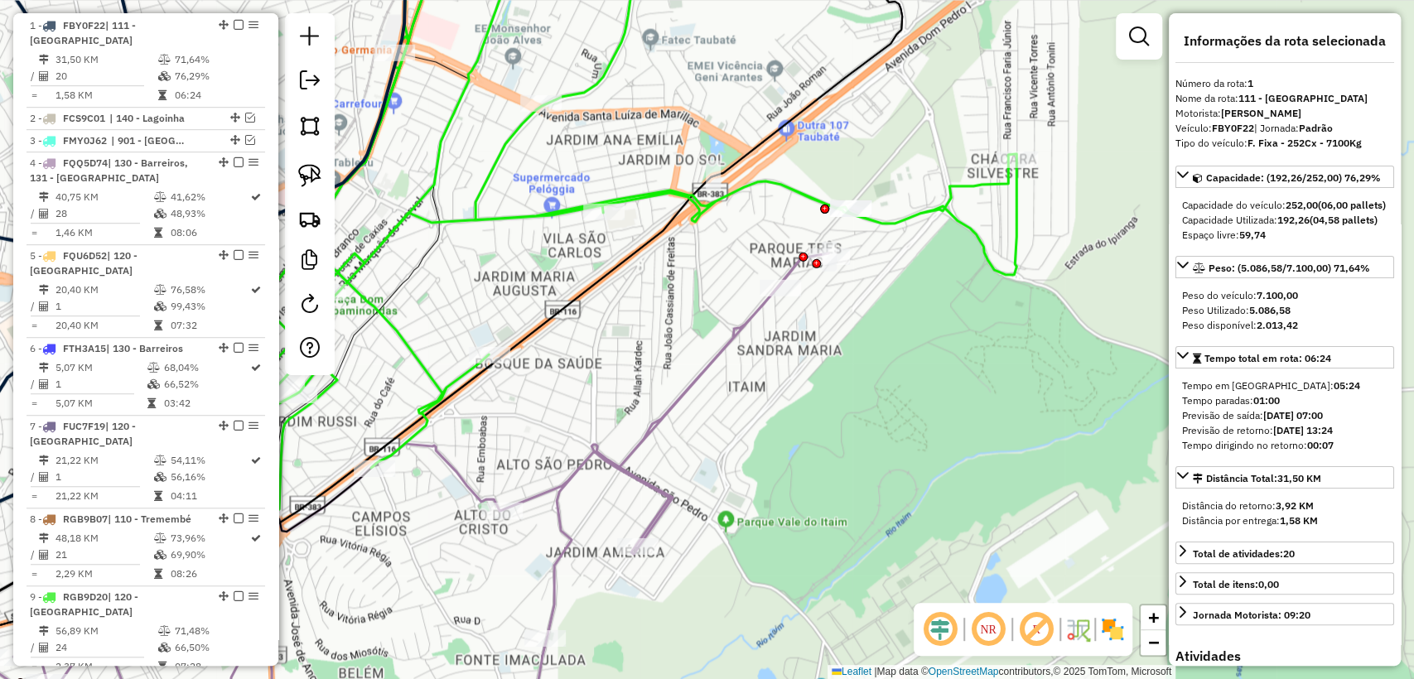
click at [744, 200] on div "Janela de atendimento Grade de atendimento Capacidade Transportadoras Veículos …" at bounding box center [707, 339] width 1414 height 679
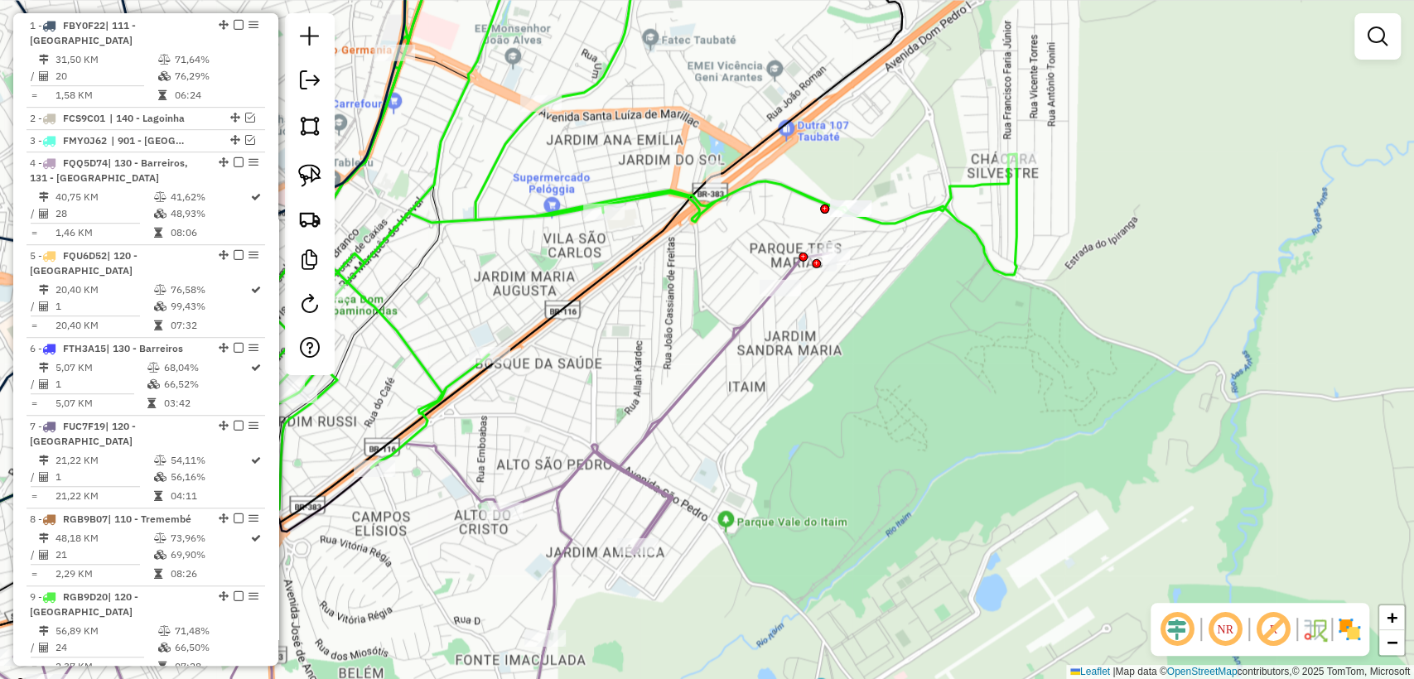
click at [746, 181] on icon at bounding box center [608, 220] width 816 height 577
select select "**********"
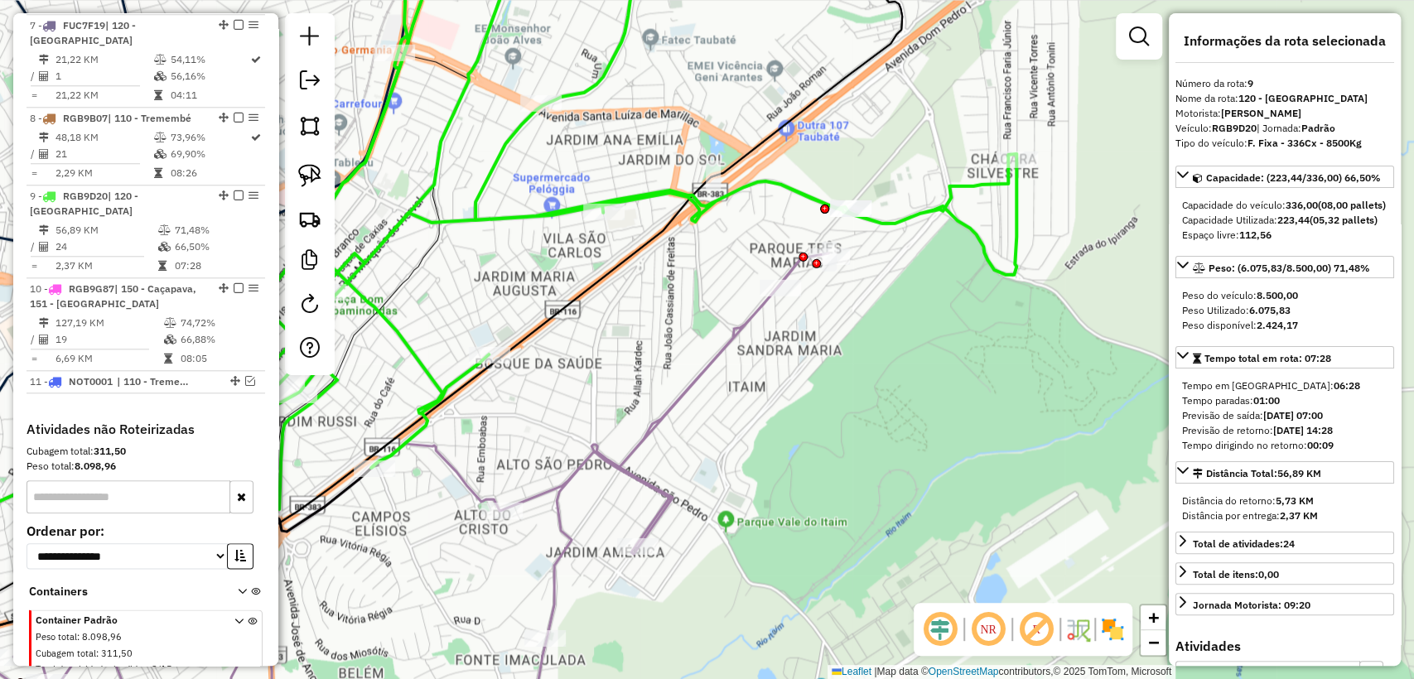
scroll to position [1133, 0]
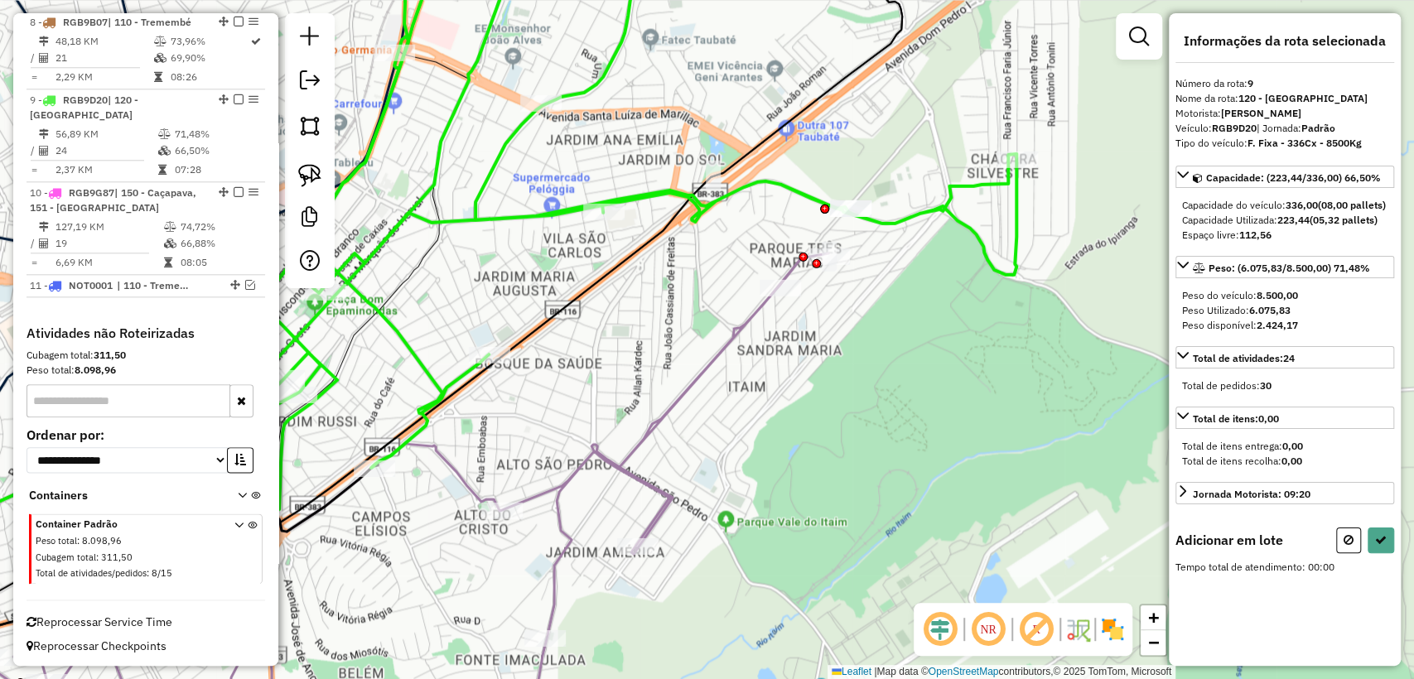
click at [845, 195] on div "Janela de atendimento Grade de atendimento Capacidade Transportadoras Veículos …" at bounding box center [707, 339] width 1414 height 679
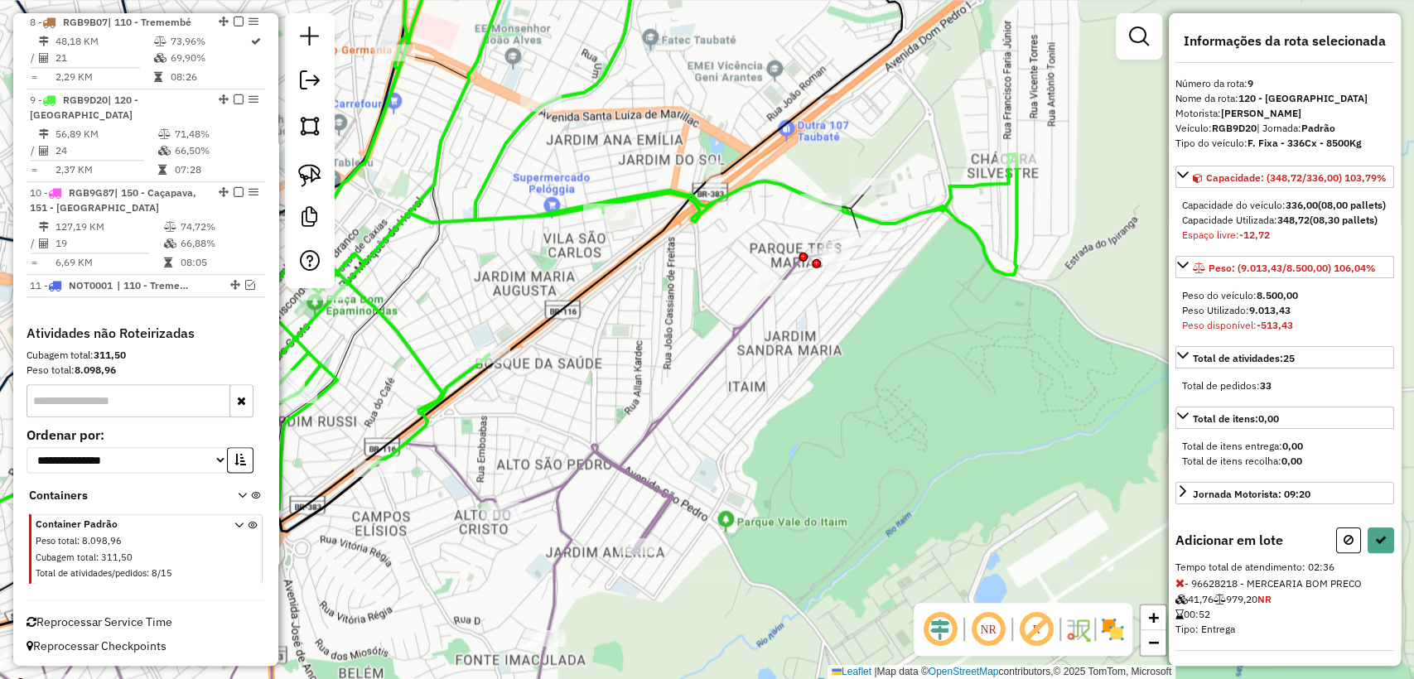
click at [1390, 588] on div "Informações da rota selecionada Número da rota: 9 Nome da rota: 120 - Vila São …" at bounding box center [1284, 339] width 232 height 653
click at [1384, 553] on button at bounding box center [1380, 541] width 26 height 26
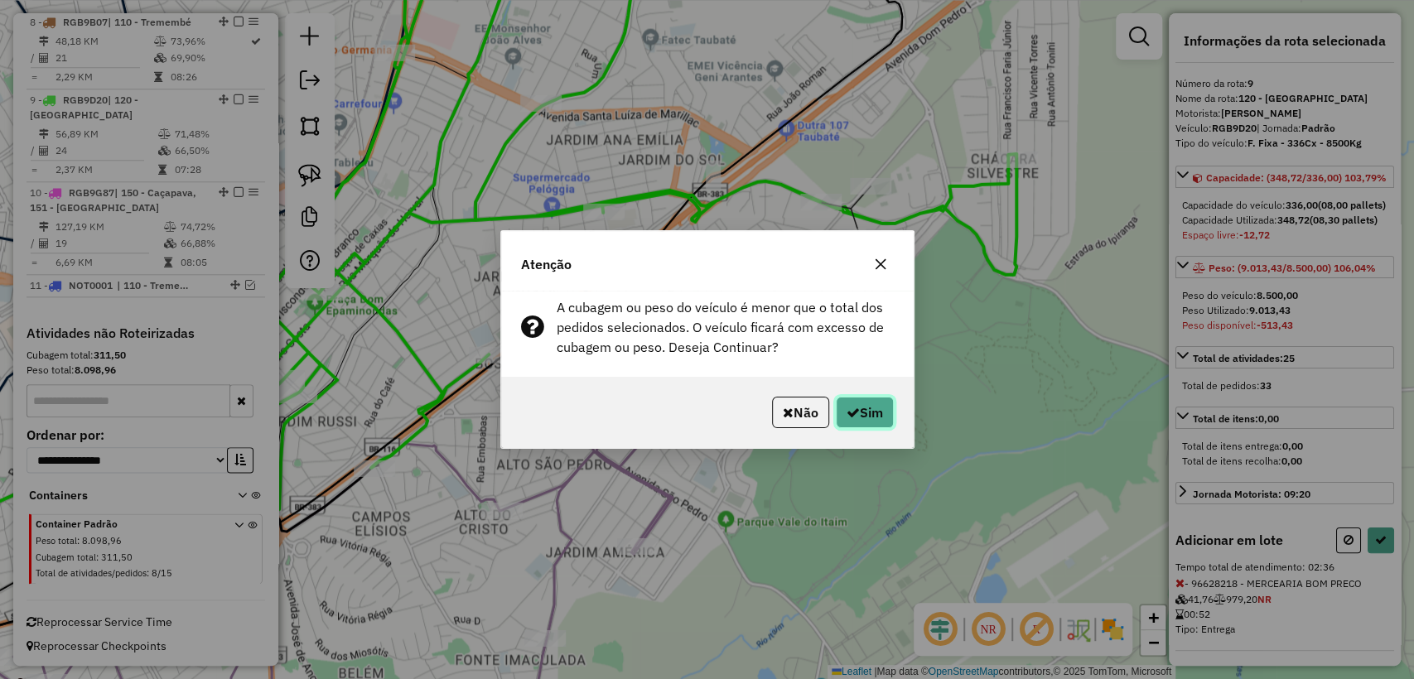
drag, startPoint x: 874, startPoint y: 411, endPoint x: 799, endPoint y: 442, distance: 80.9
click at [874, 409] on button "Sim" at bounding box center [865, 412] width 58 height 31
select select "**********"
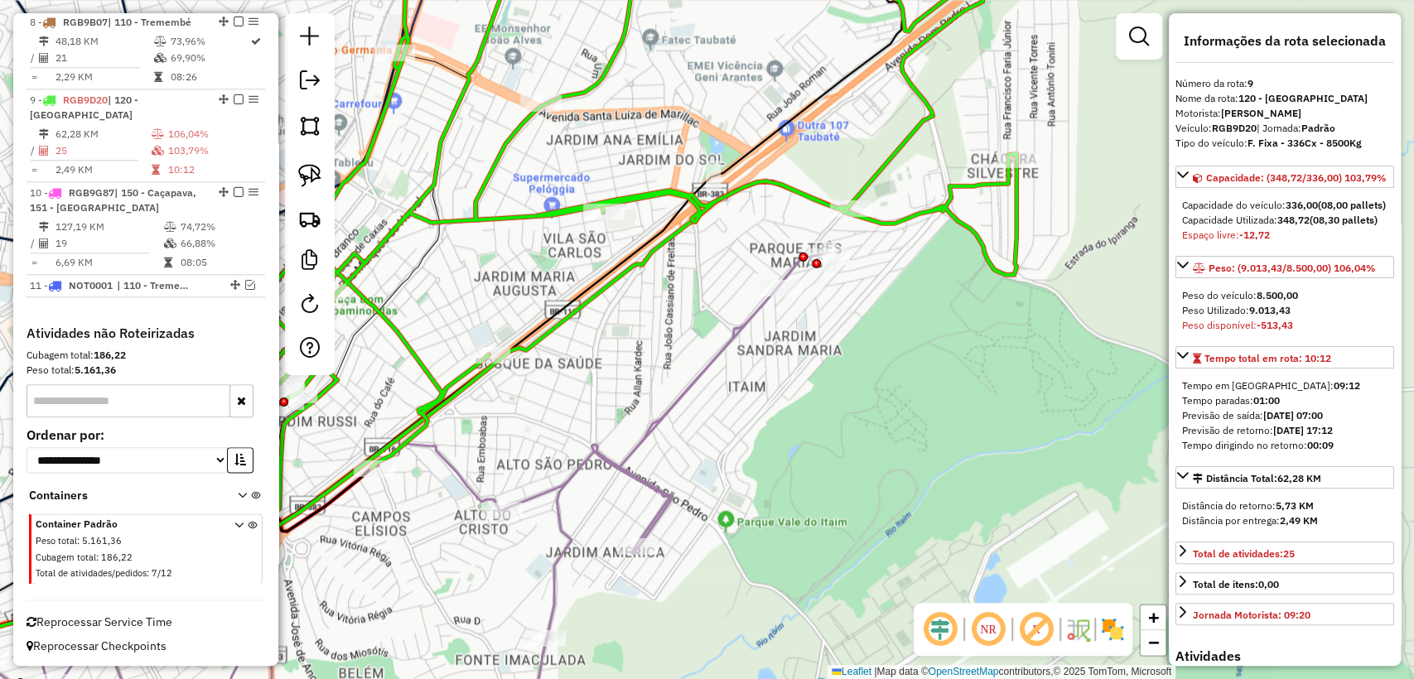
click at [696, 379] on icon at bounding box center [360, 500] width 937 height 494
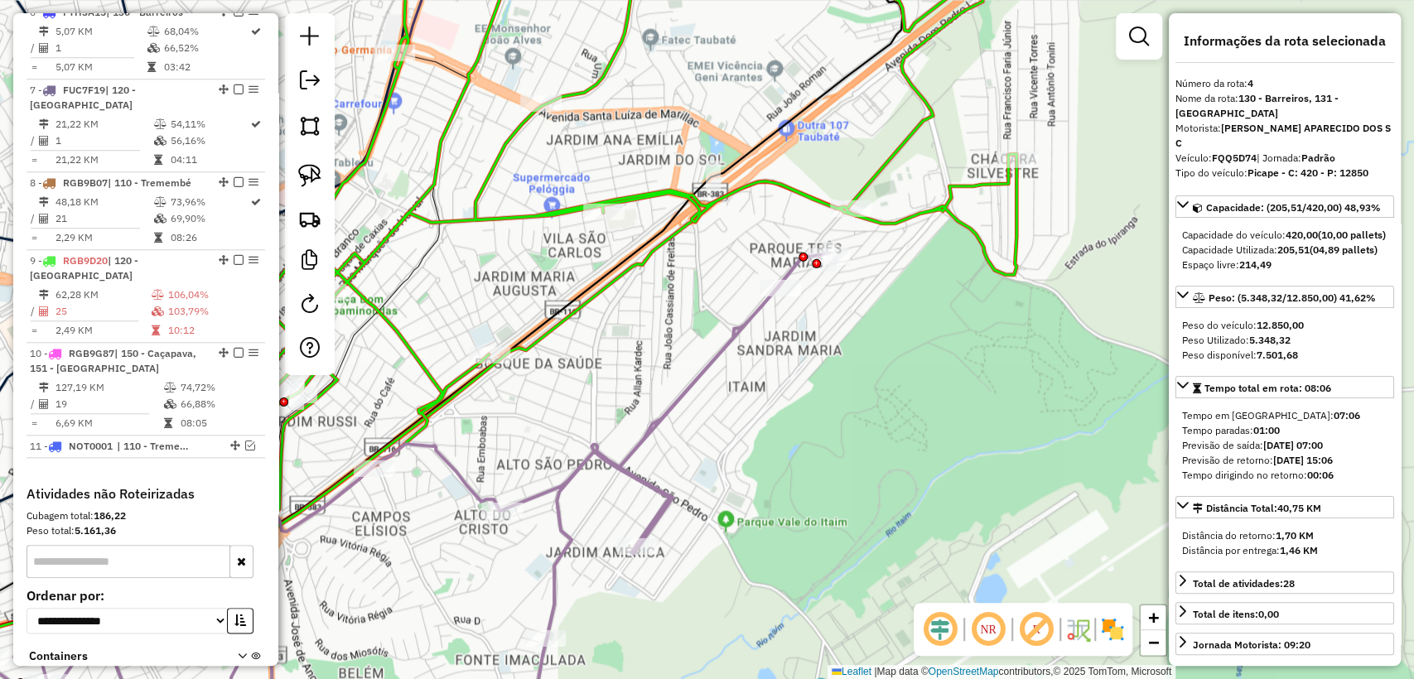
scroll to position [774, 0]
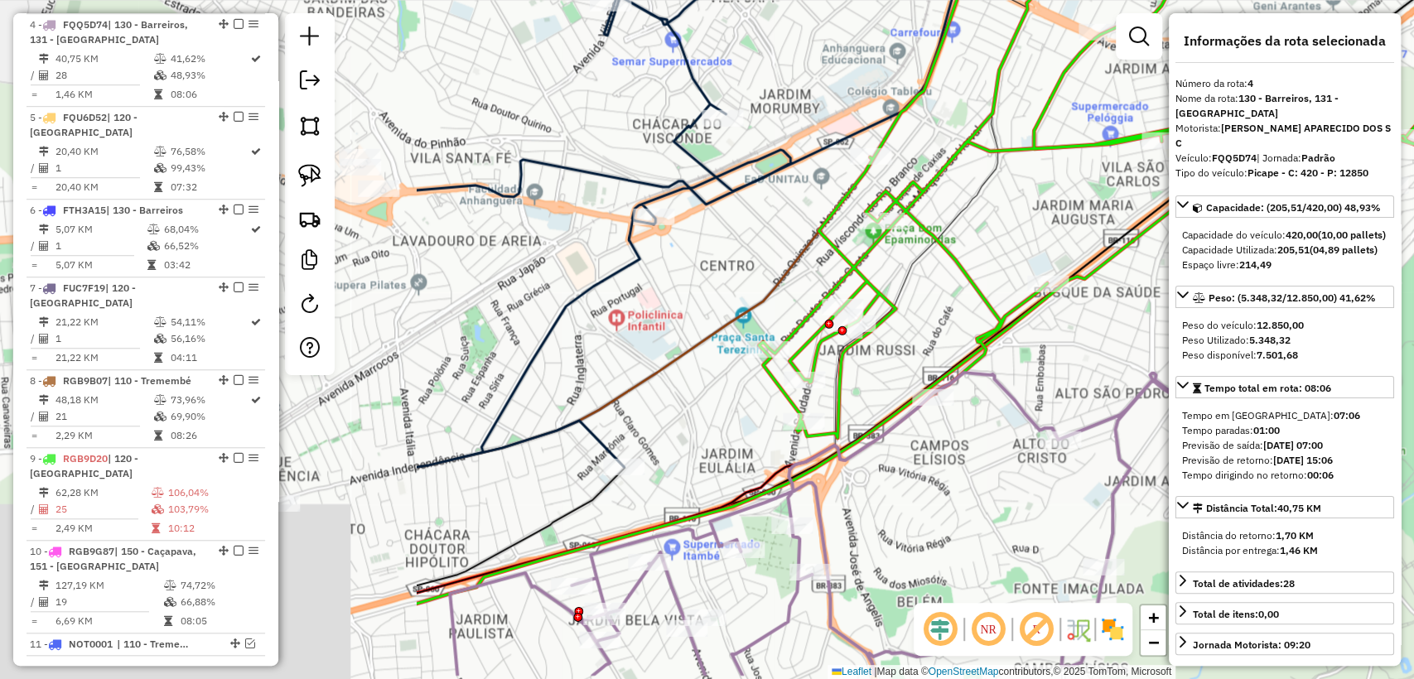
drag, startPoint x: 577, startPoint y: 379, endPoint x: 1135, endPoint y: 308, distance: 562.7
click at [1135, 308] on div "Janela de atendimento Grade de atendimento Capacidade Transportadoras Veículos …" at bounding box center [707, 339] width 1414 height 679
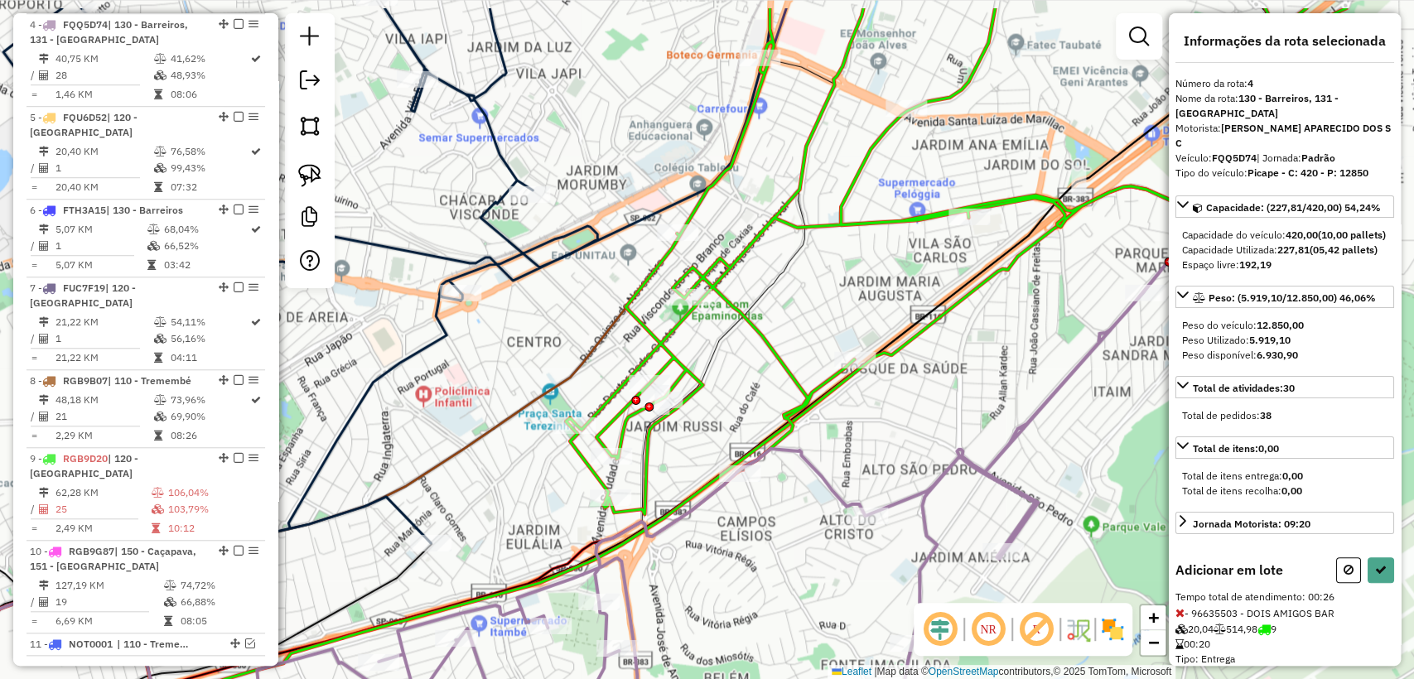
drag, startPoint x: 949, startPoint y: 409, endPoint x: 847, endPoint y: 390, distance: 103.6
click at [874, 444] on div "Janela de atendimento Grade de atendimento Capacidade Transportadoras Veículos …" at bounding box center [707, 339] width 1414 height 679
click at [1371, 573] on button at bounding box center [1380, 570] width 26 height 26
select select "**********"
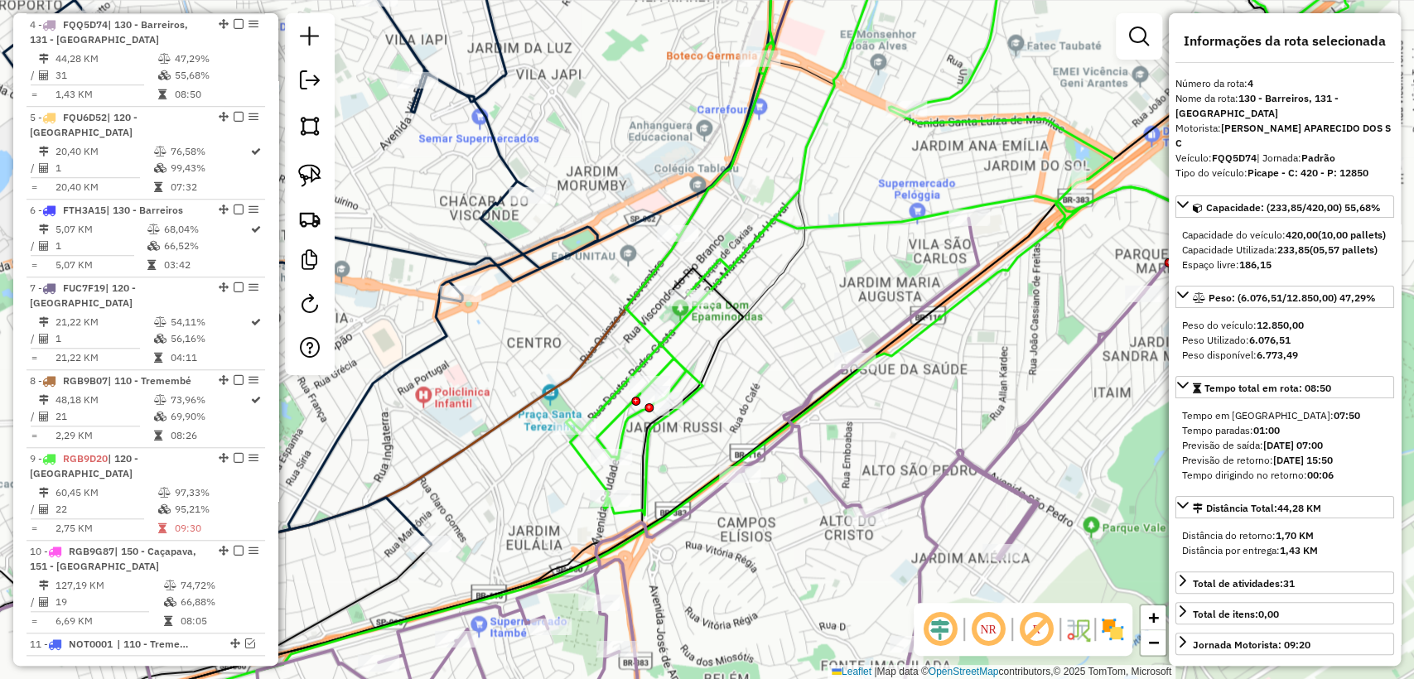
click at [961, 400] on div "Janela de atendimento Grade de atendimento Capacidade Transportadoras Veículos …" at bounding box center [707, 339] width 1414 height 679
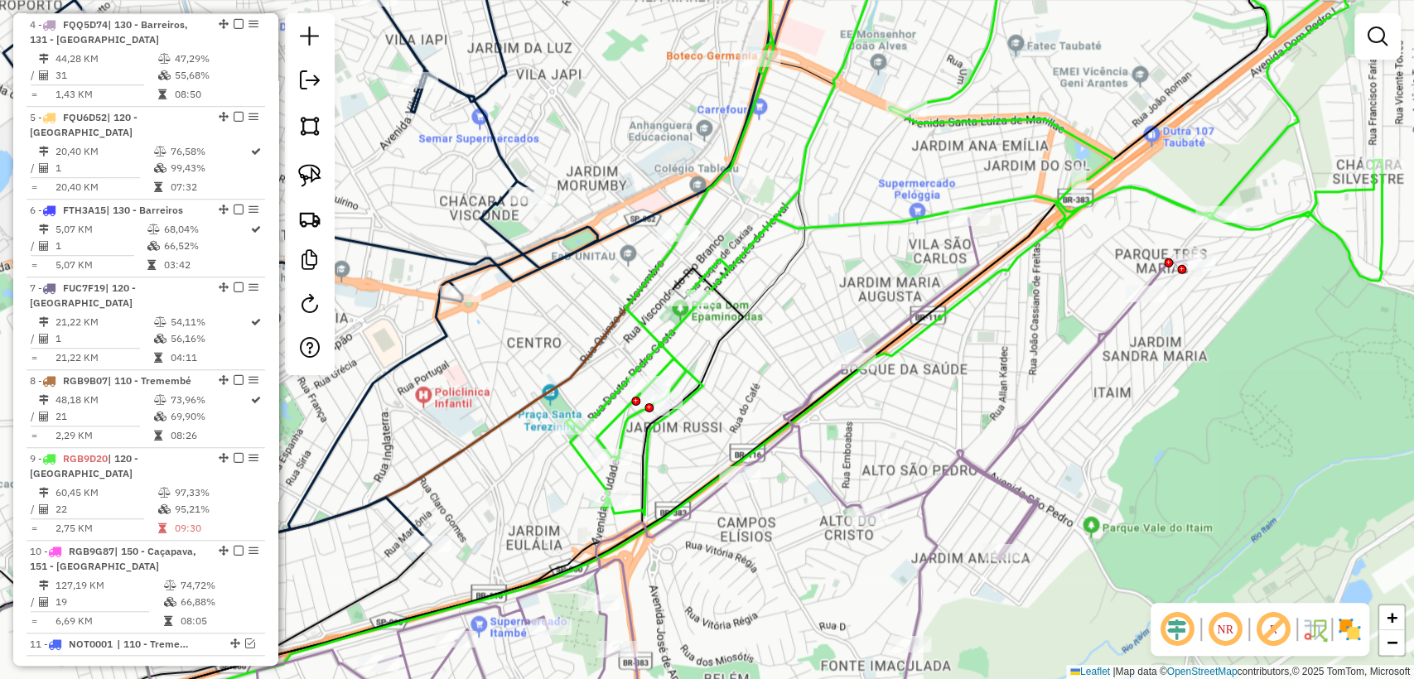
click at [981, 300] on div "Janela de atendimento Grade de atendimento Capacidade Transportadoras Veículos …" at bounding box center [707, 339] width 1414 height 679
click at [980, 291] on icon at bounding box center [545, 467] width 1337 height 560
select select "**********"
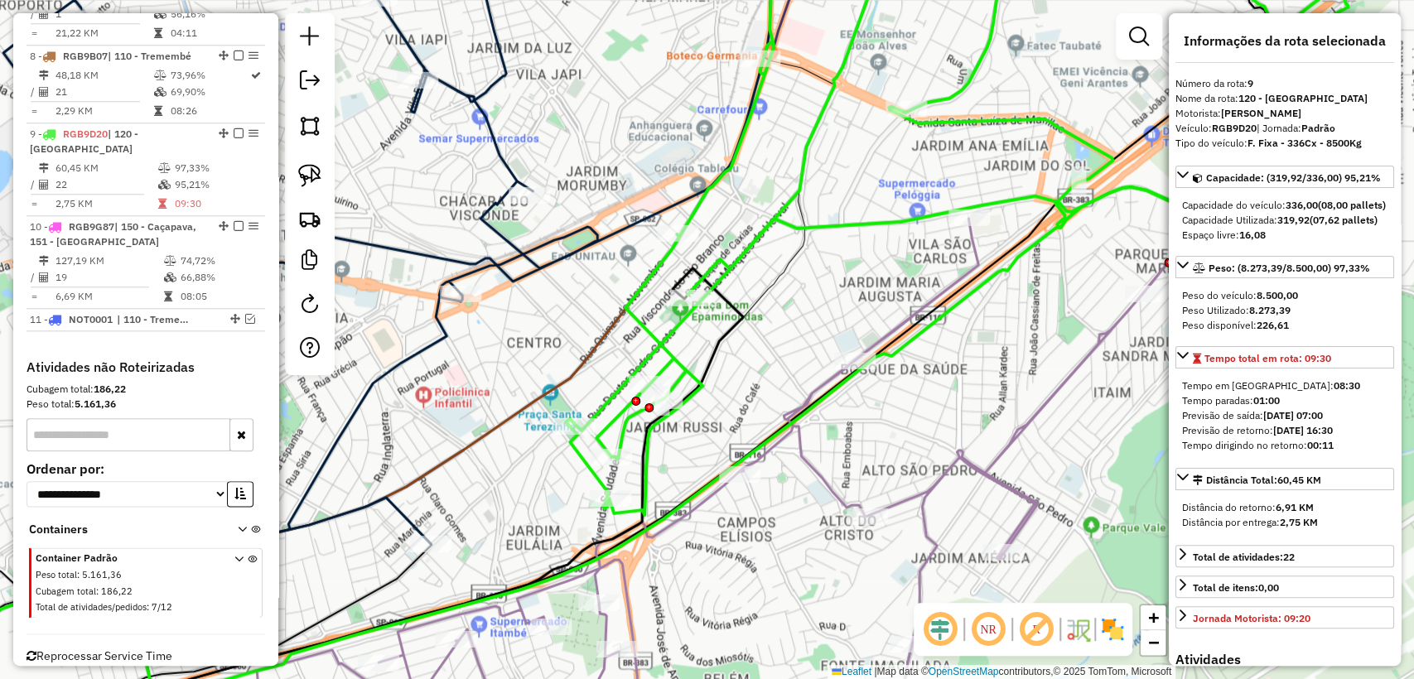
scroll to position [1133, 0]
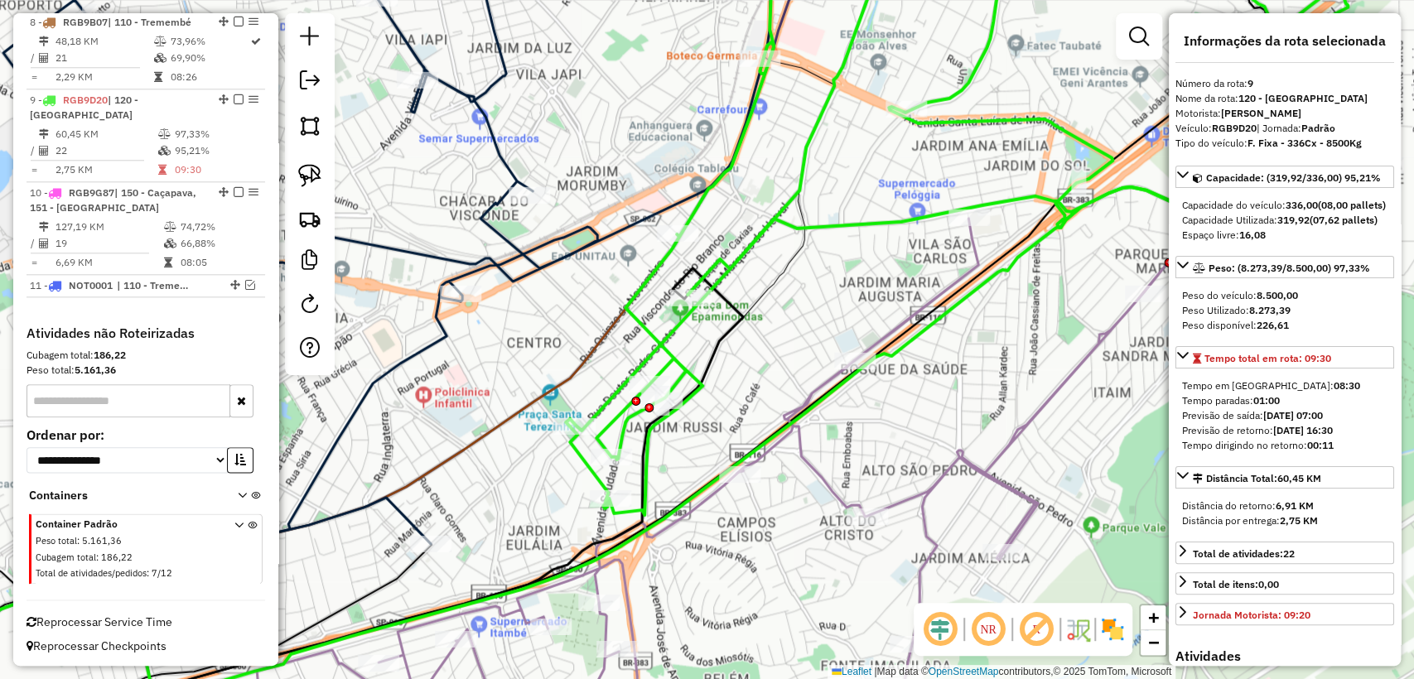
click at [532, 274] on icon at bounding box center [387, 255] width 768 height 647
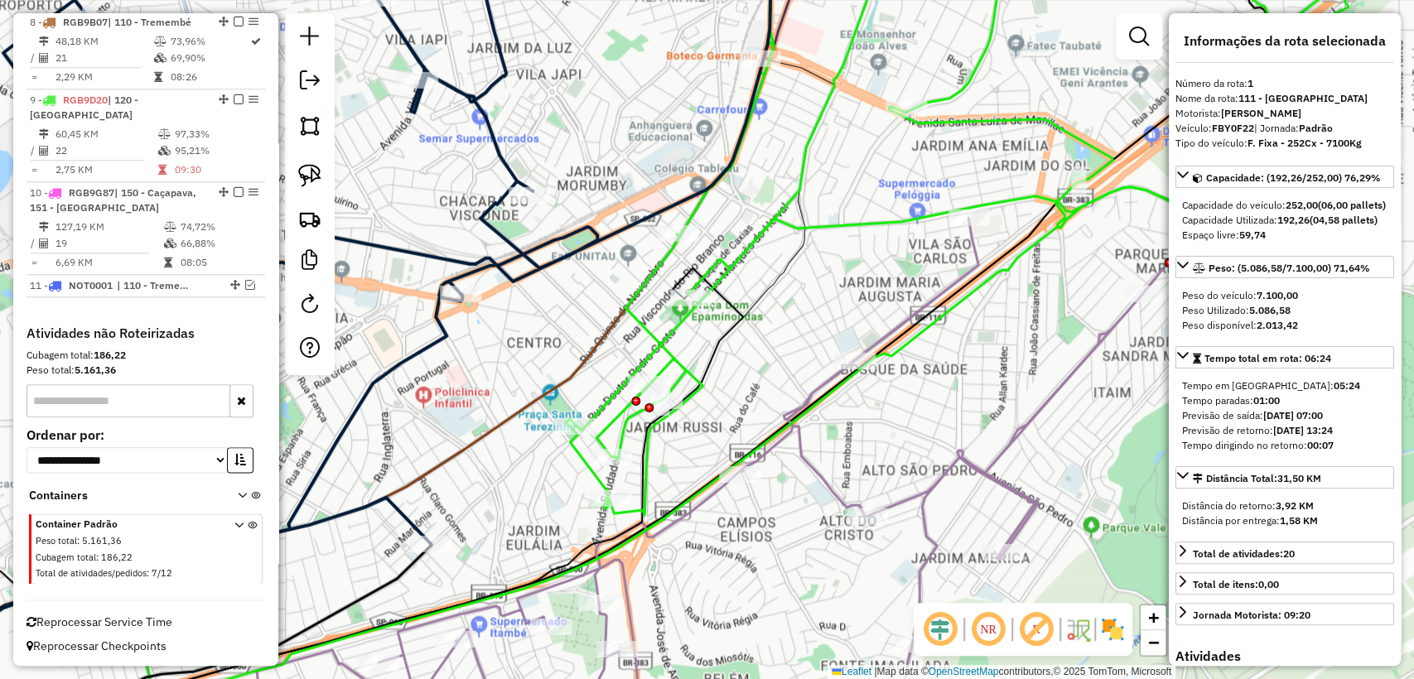
scroll to position [636, 0]
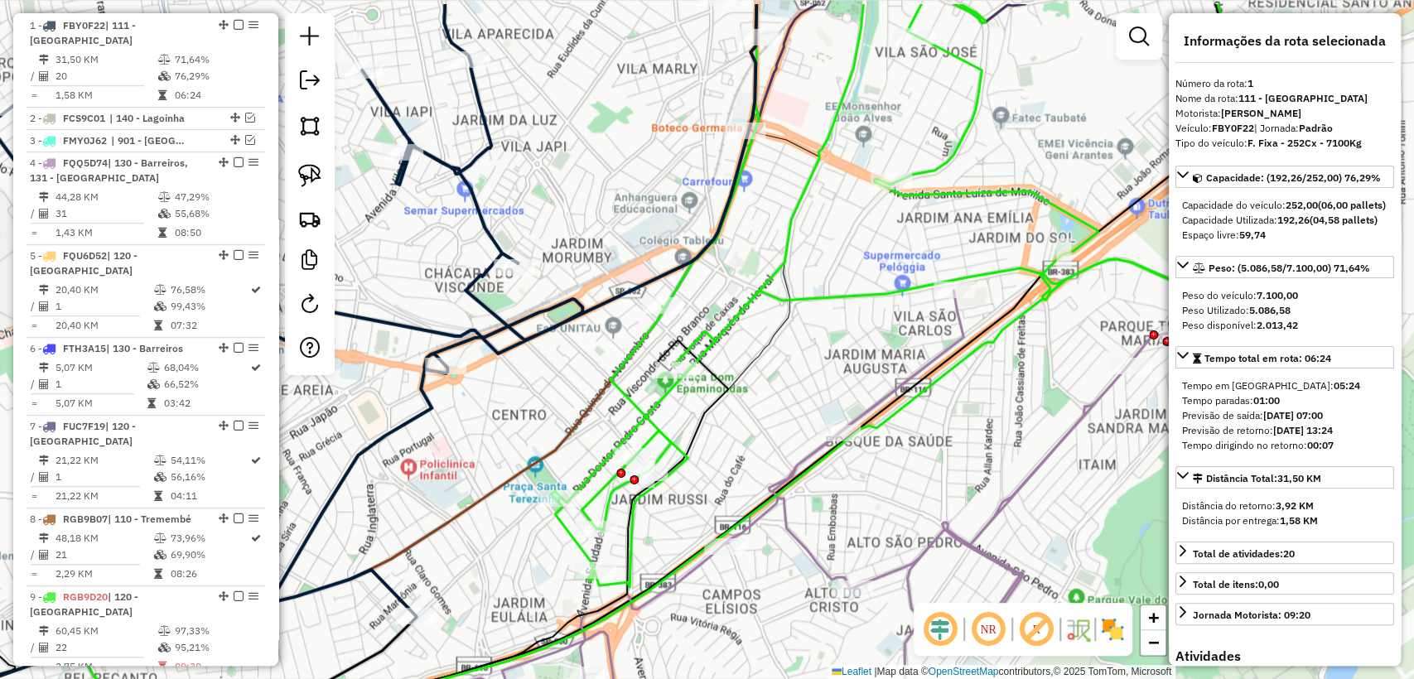
drag, startPoint x: 554, startPoint y: 316, endPoint x: 518, endPoint y: 538, distance: 225.6
click at [518, 538] on div "Janela de atendimento Grade de atendimento Capacidade Transportadoras Veículos …" at bounding box center [707, 339] width 1414 height 679
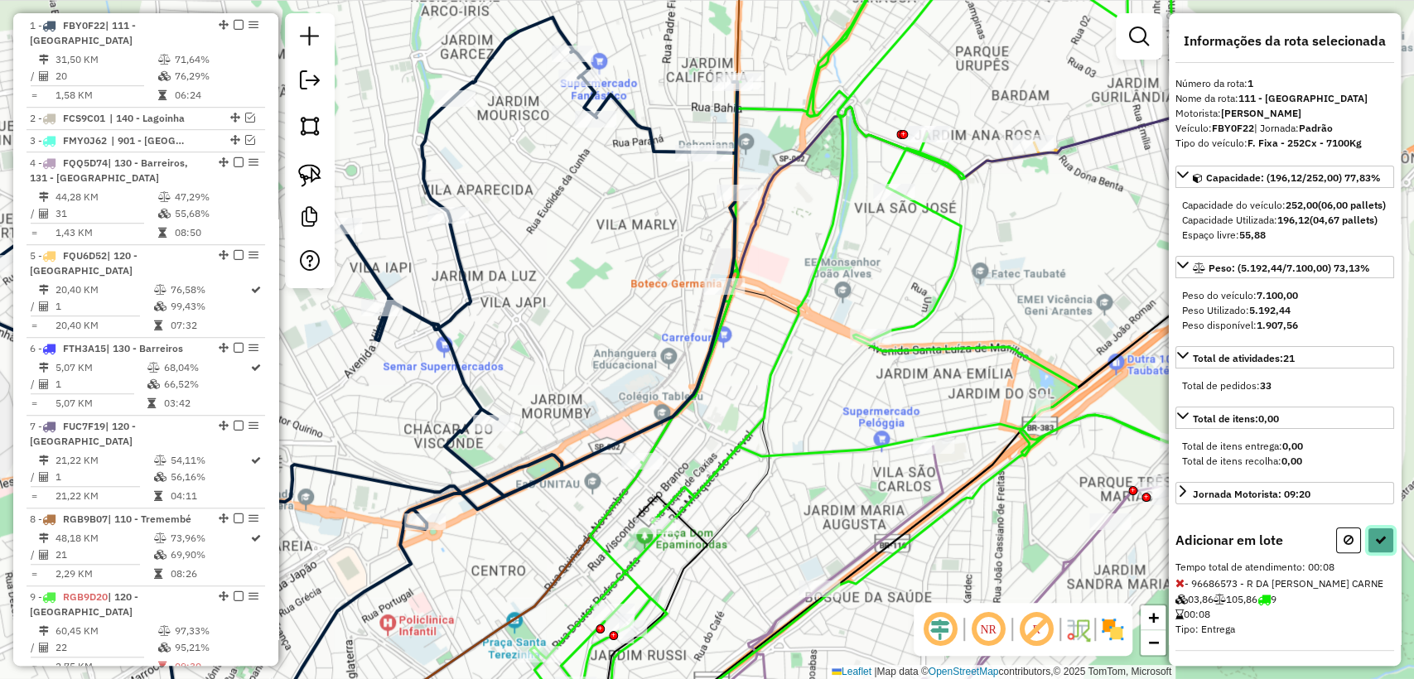
click at [1375, 546] on icon at bounding box center [1381, 540] width 12 height 12
select select "**********"
click at [1367, 553] on button at bounding box center [1380, 541] width 26 height 26
select select "**********"
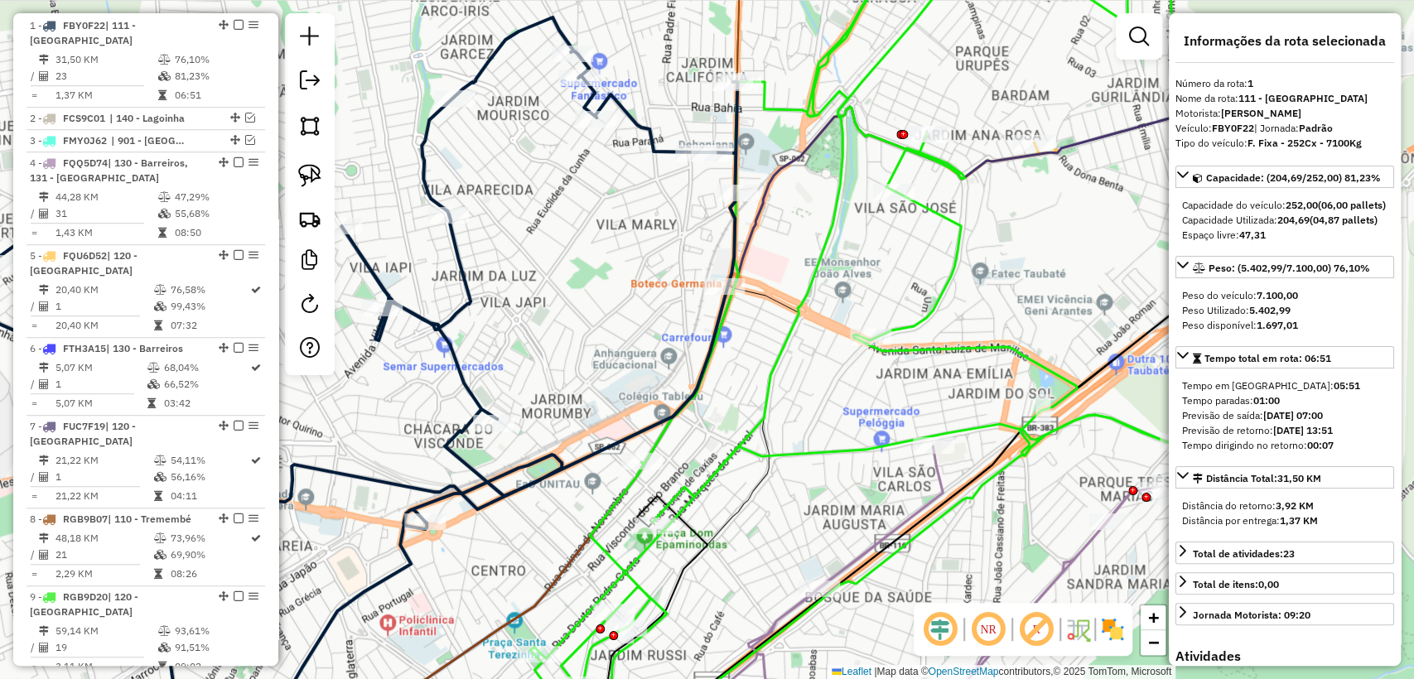
click at [937, 296] on icon at bounding box center [938, 337] width 816 height 811
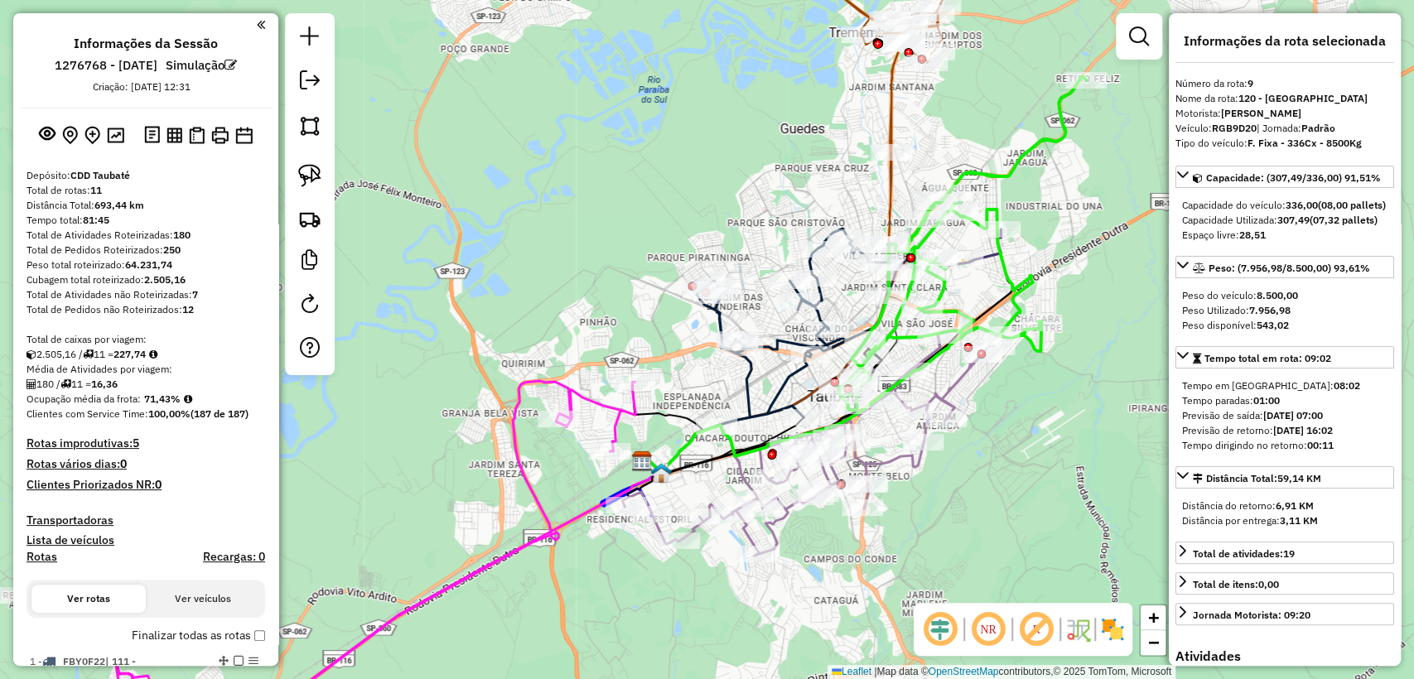
scroll to position [184, 0]
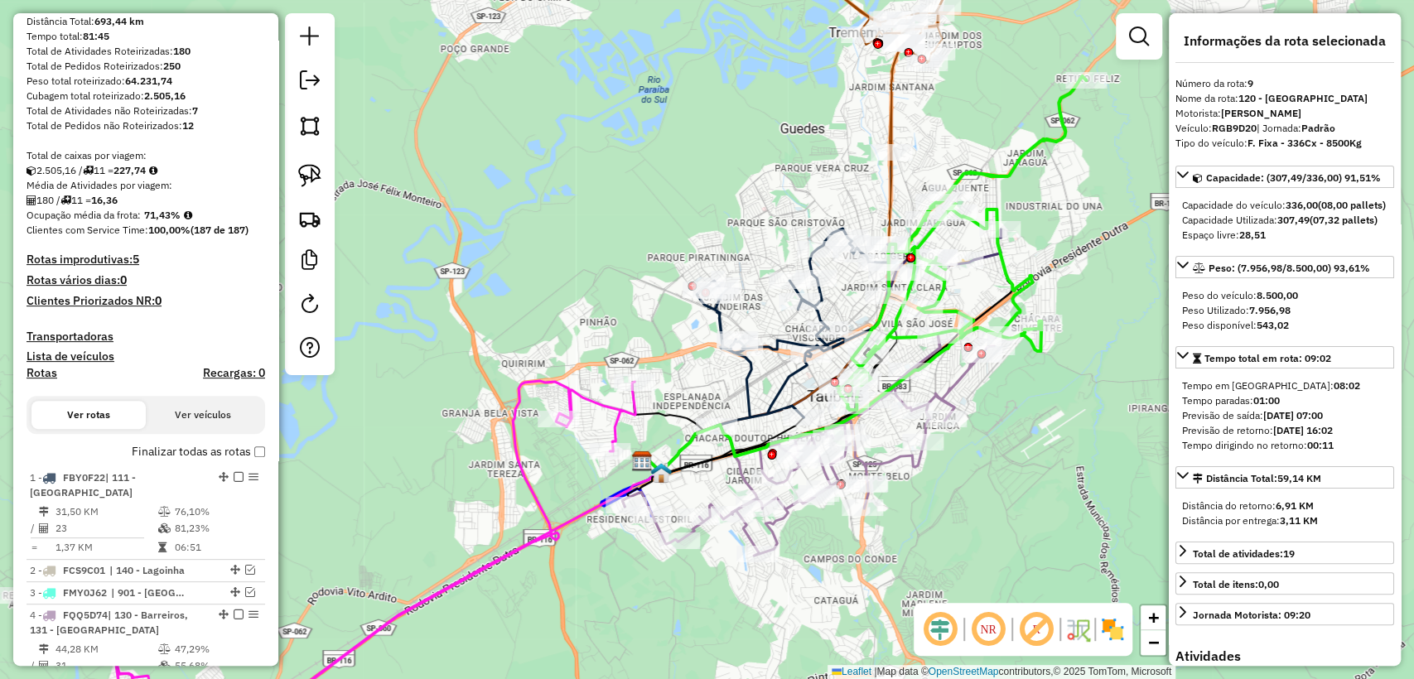
click at [261, 447] on div "Depósito: CDD Taubaté Total de rotas: 11 Distância Total: 693,44 km Tempo total…" at bounding box center [146, 629] width 252 height 1290
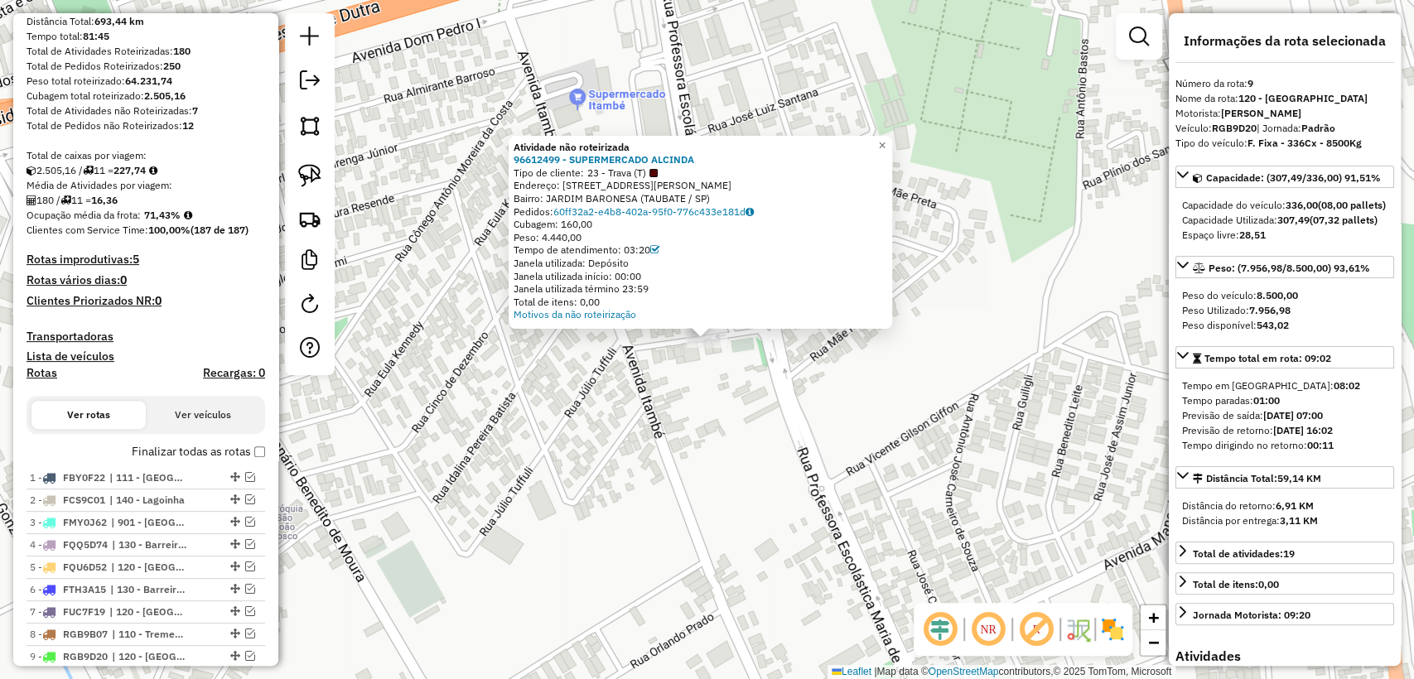
click at [696, 412] on div "Atividade não roteirizada 96612499 - SUPERMERCADO ALCINDA Tipo de cliente: 23 -…" at bounding box center [707, 339] width 1414 height 679
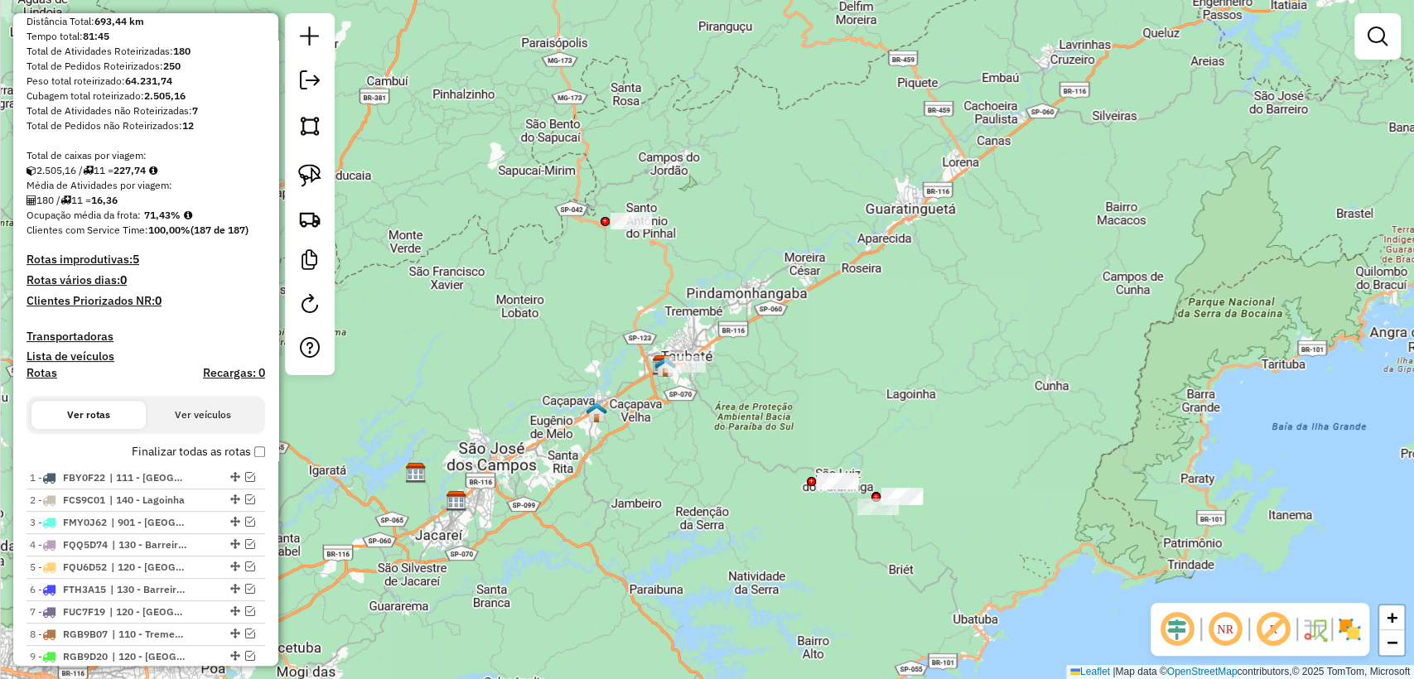
drag, startPoint x: 825, startPoint y: 529, endPoint x: 736, endPoint y: 422, distance: 138.8
click at [736, 422] on div "Janela de atendimento Grade de atendimento Capacidade Transportadoras Veículos …" at bounding box center [707, 339] width 1414 height 679
drag, startPoint x: 307, startPoint y: 178, endPoint x: 860, endPoint y: 412, distance: 600.8
click at [309, 176] on img at bounding box center [309, 175] width 23 height 23
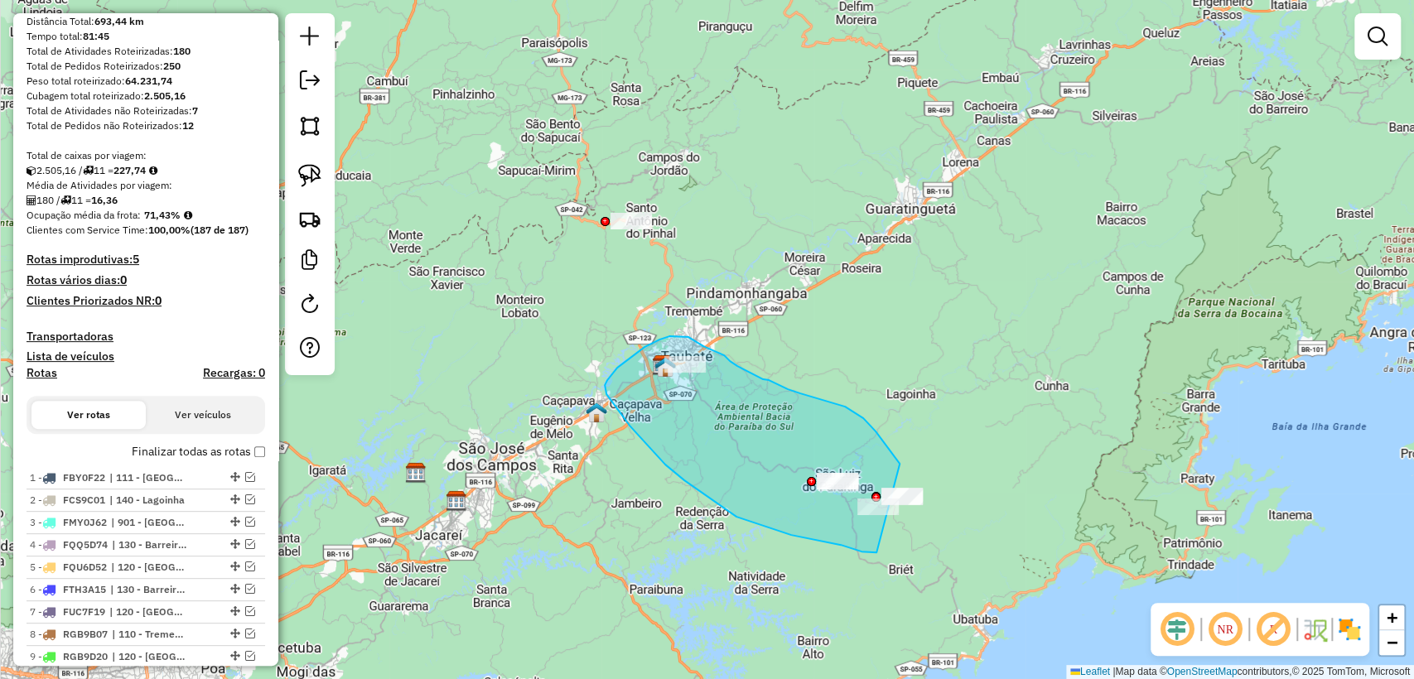
drag, startPoint x: 800, startPoint y: 393, endPoint x: 961, endPoint y: 507, distance: 196.7
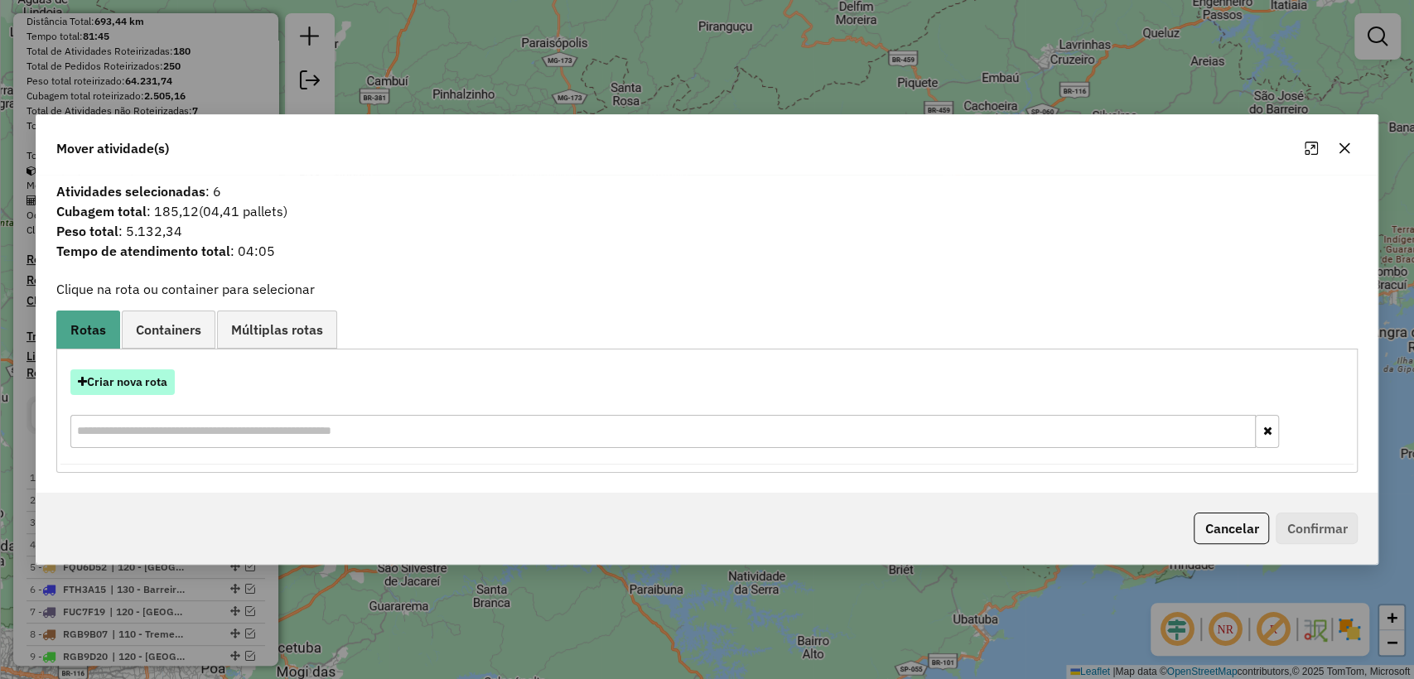
click at [142, 388] on button "Criar nova rota" at bounding box center [122, 382] width 104 height 26
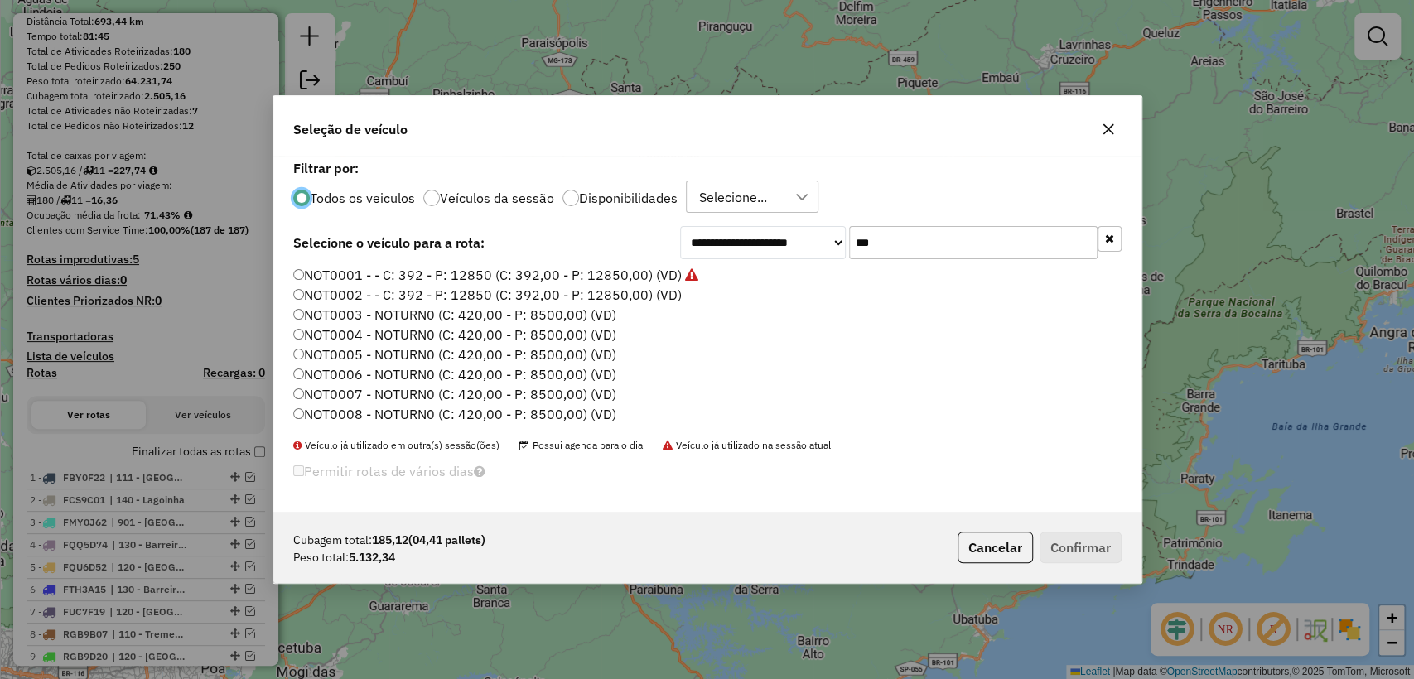
scroll to position [8, 5]
click at [633, 198] on label "Disponibilidades" at bounding box center [628, 197] width 99 height 13
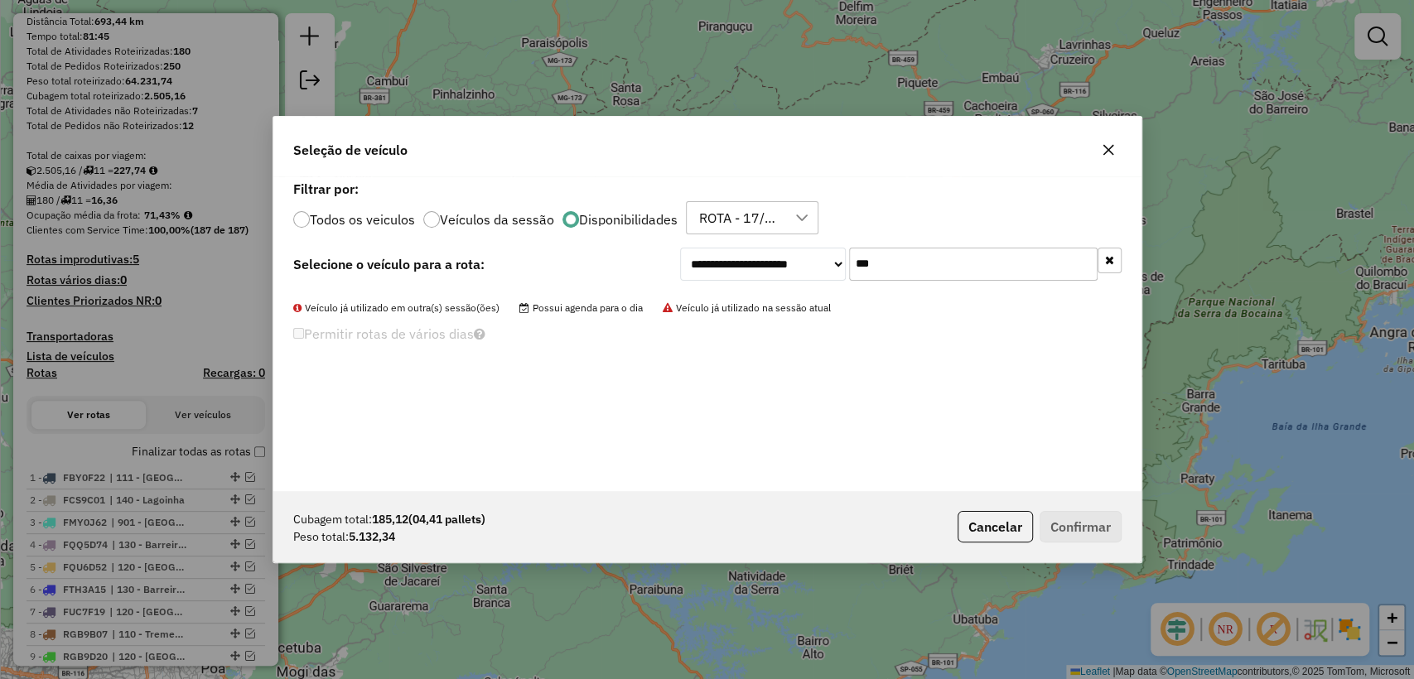
drag, startPoint x: 1093, startPoint y: 271, endPoint x: 1106, endPoint y: 263, distance: 15.6
click at [1097, 270] on div "***" at bounding box center [985, 264] width 272 height 33
click at [1108, 262] on icon "button" at bounding box center [1109, 260] width 9 height 12
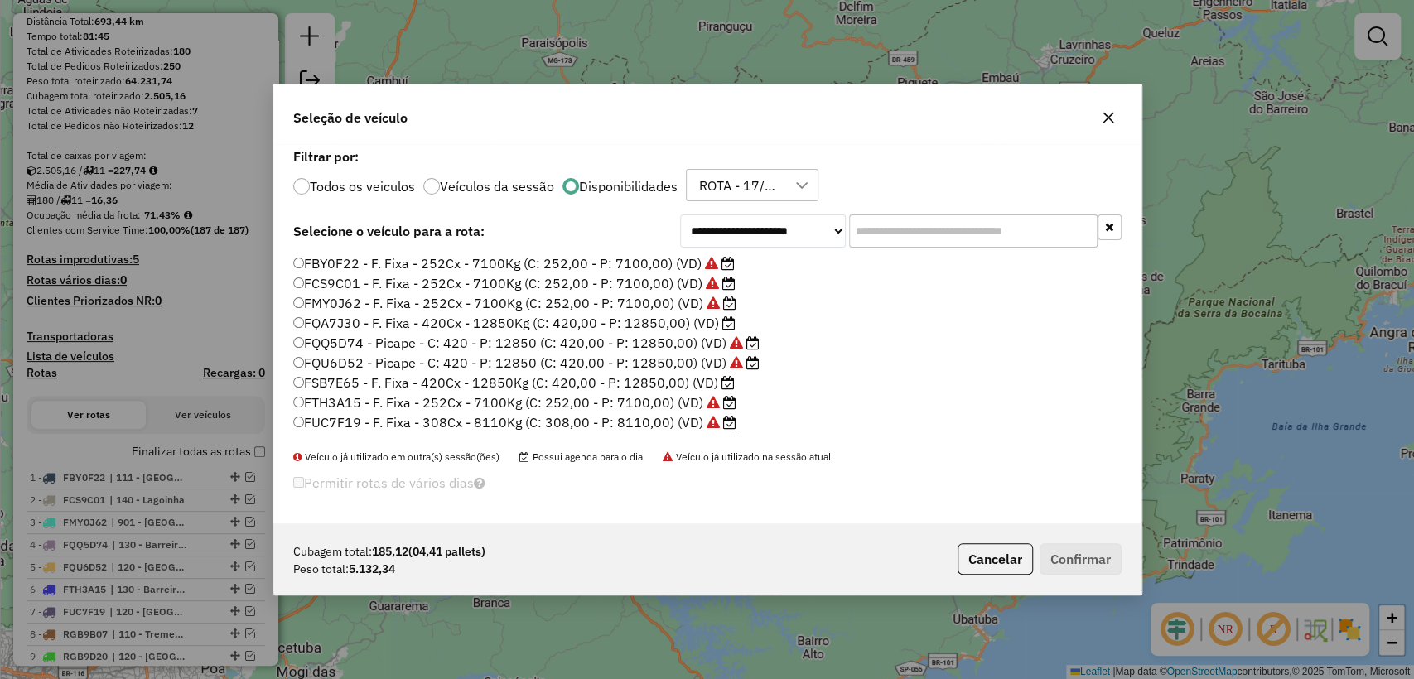
click at [628, 319] on label "FQA7J30 - F. Fixa - 420Cx - 12850Kg (C: 420,00 - P: 12850,00) (VD)" at bounding box center [514, 323] width 442 height 20
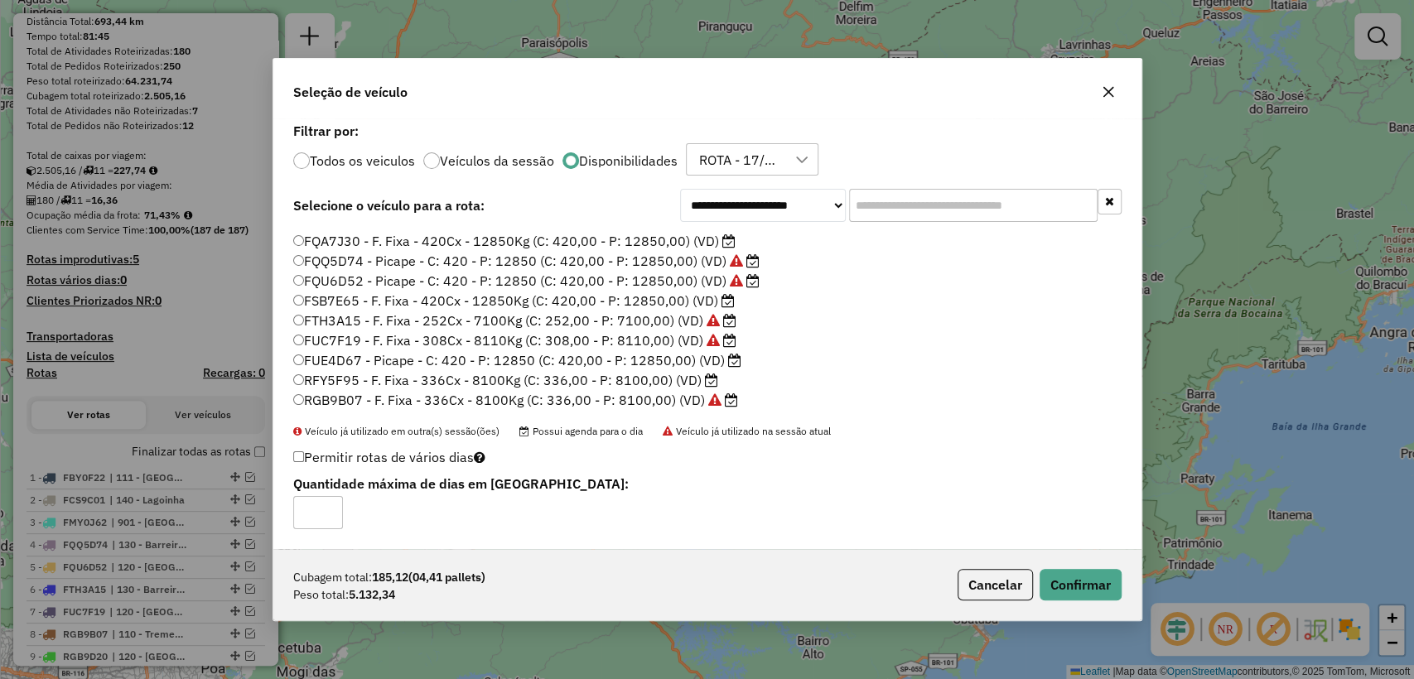
scroll to position [115, 0]
click at [543, 376] on label "RGB9F53 - - C: 336 - P: 7500 (C: 336,00 - P: 7500,00) (VD)" at bounding box center [487, 381] width 388 height 20
click at [1105, 580] on button "Confirmar" at bounding box center [1080, 584] width 82 height 31
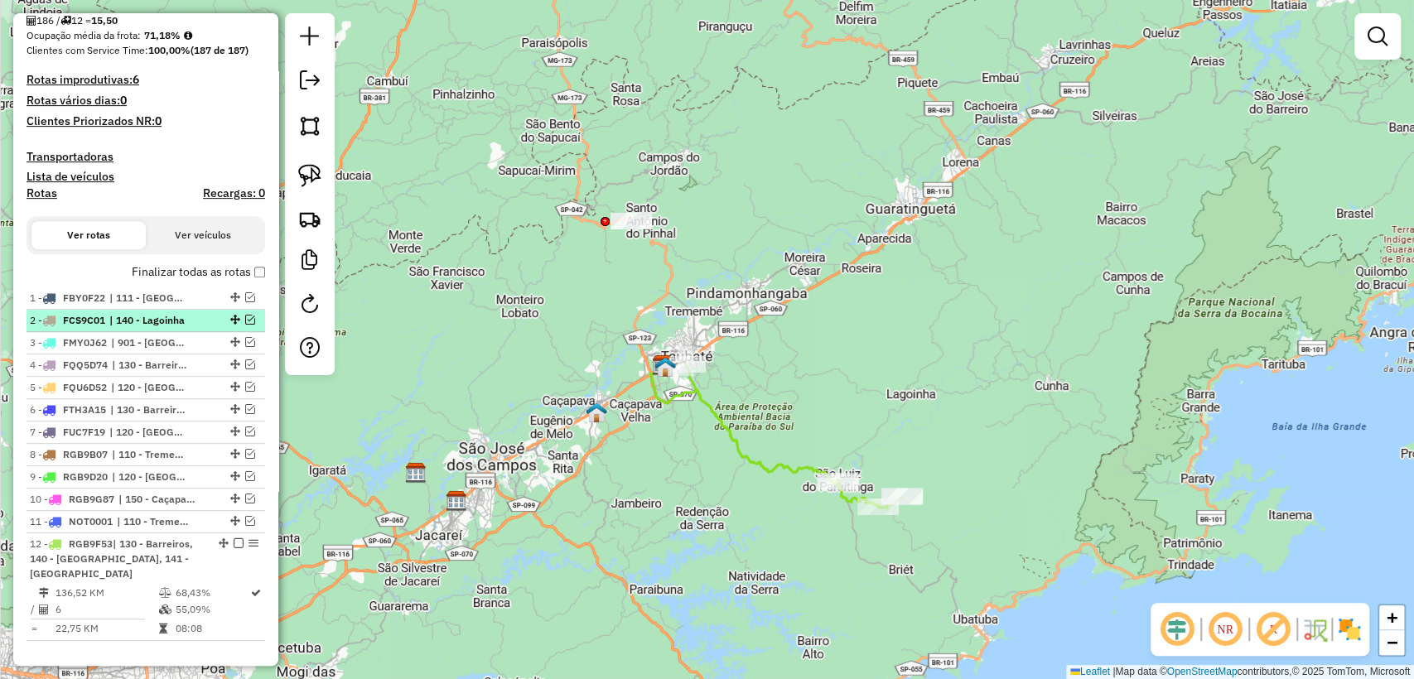
scroll to position [707, 0]
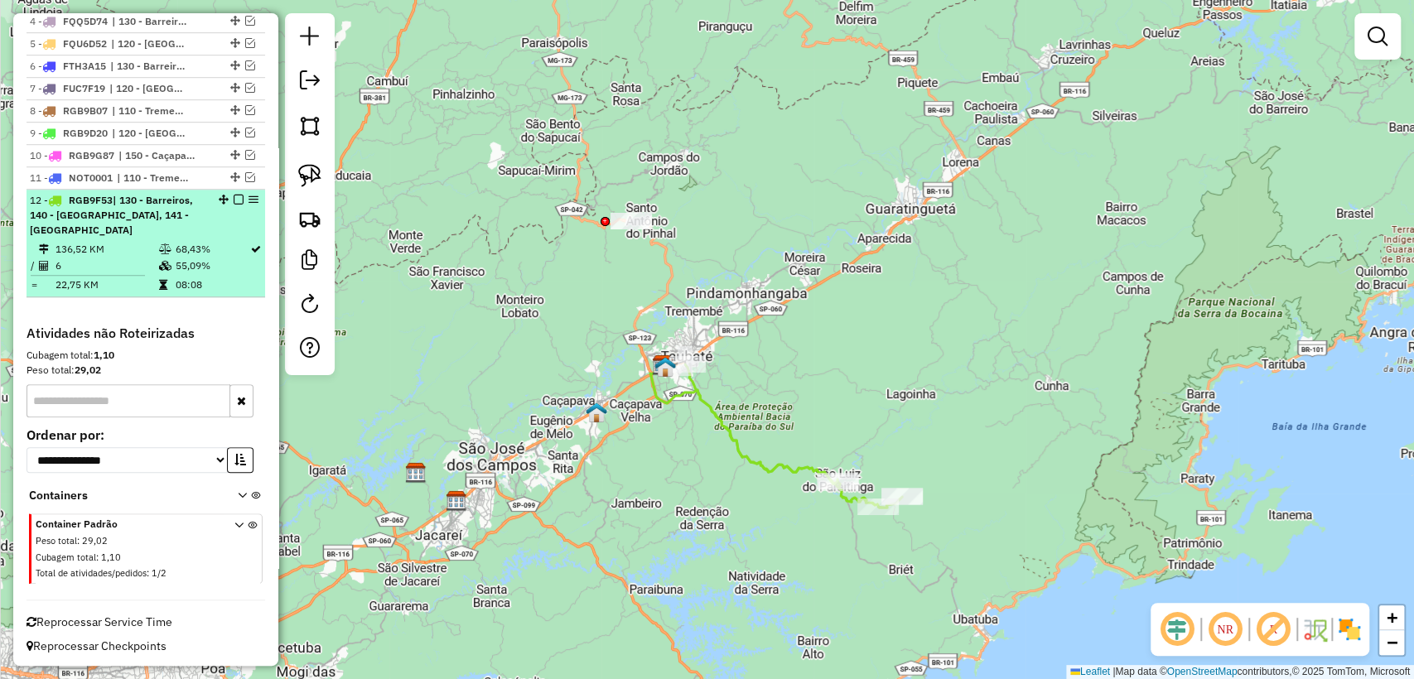
click at [224, 241] on td "68,43%" at bounding box center [212, 249] width 75 height 17
select select "**********"
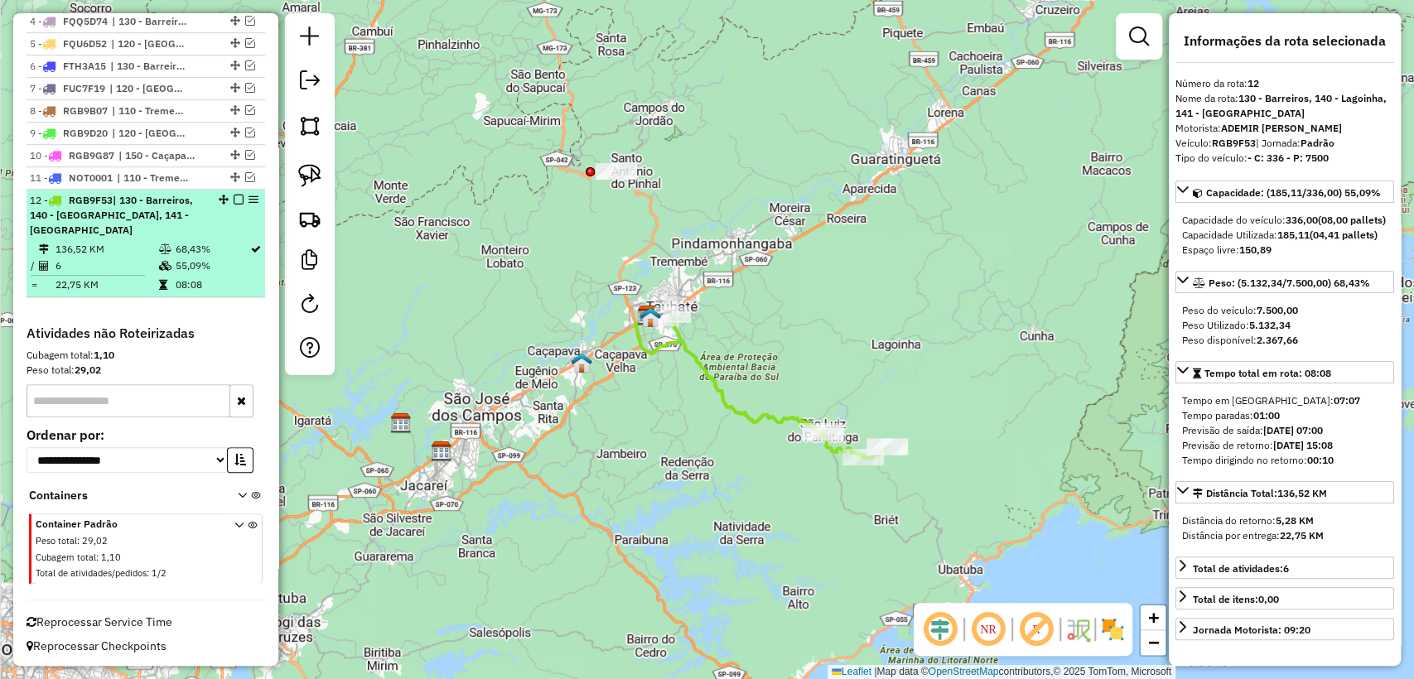
click at [234, 197] on em at bounding box center [239, 200] width 10 height 10
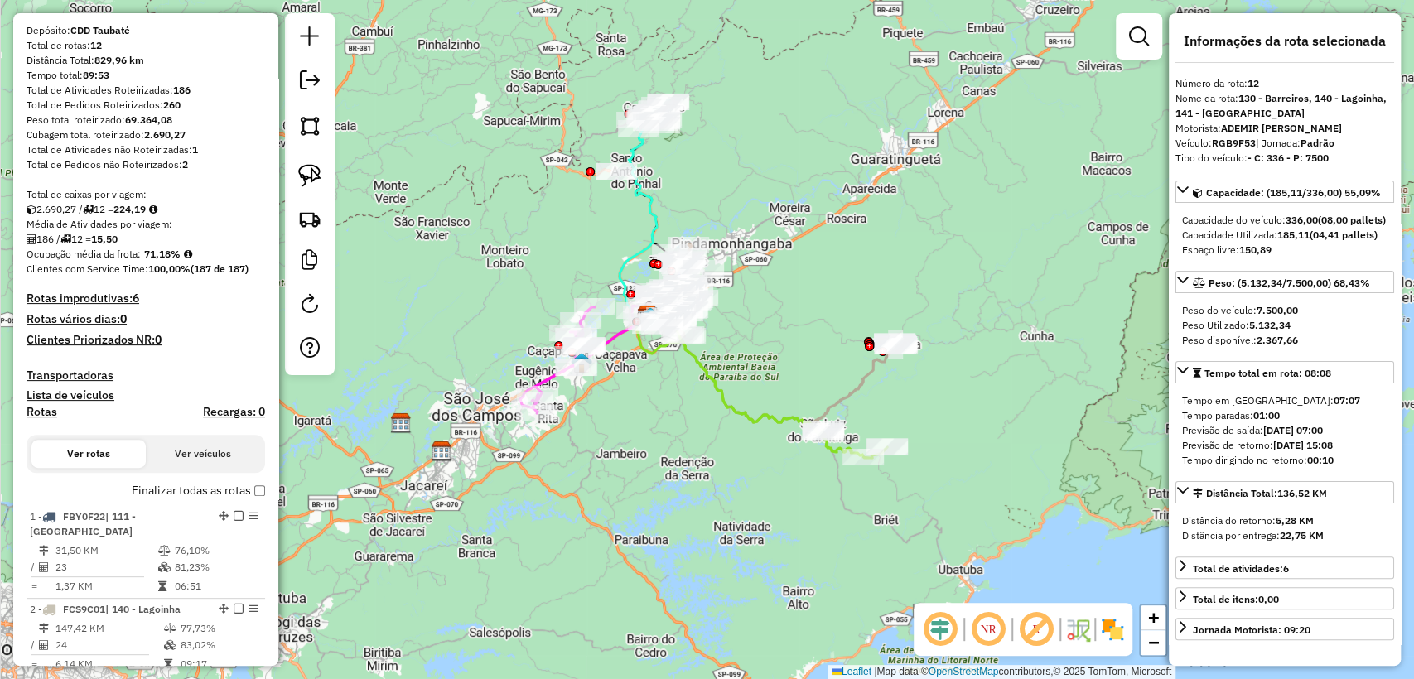
scroll to position [0, 0]
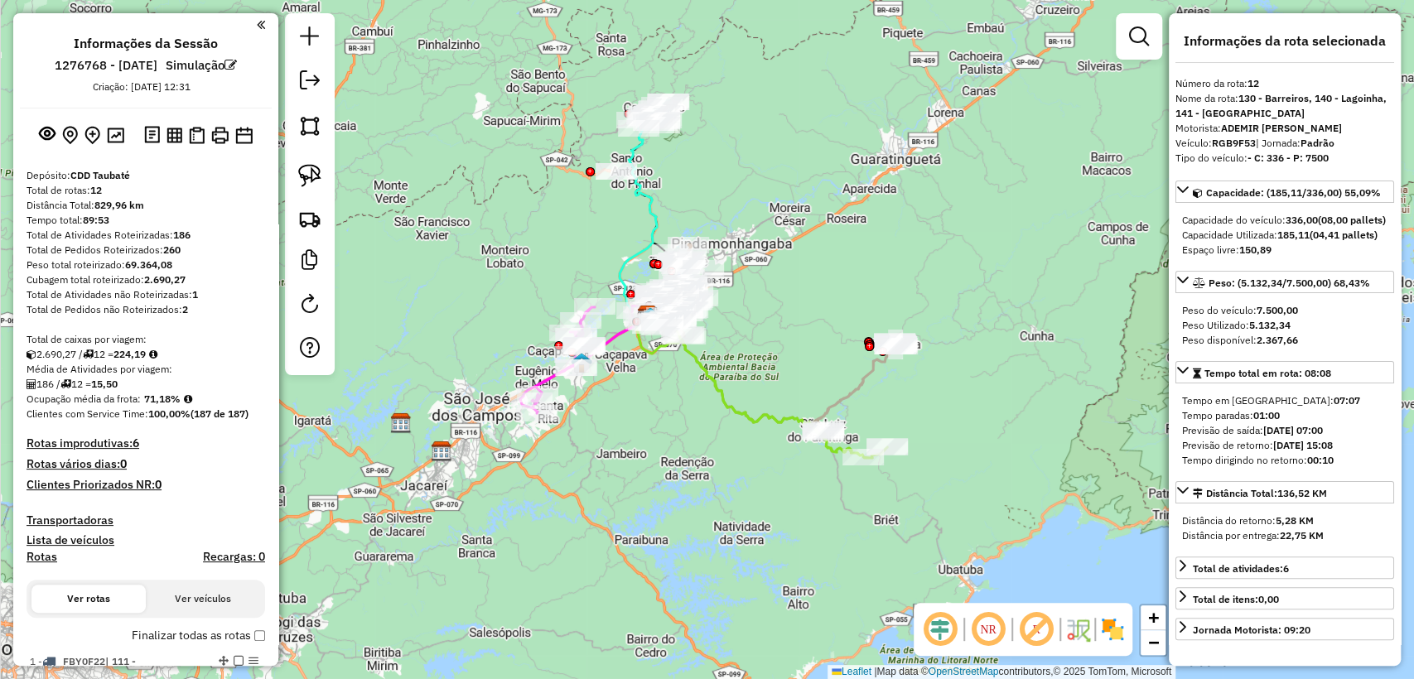
click at [223, 436] on h4 "Rotas improdutivas: 6" at bounding box center [145, 443] width 238 height 14
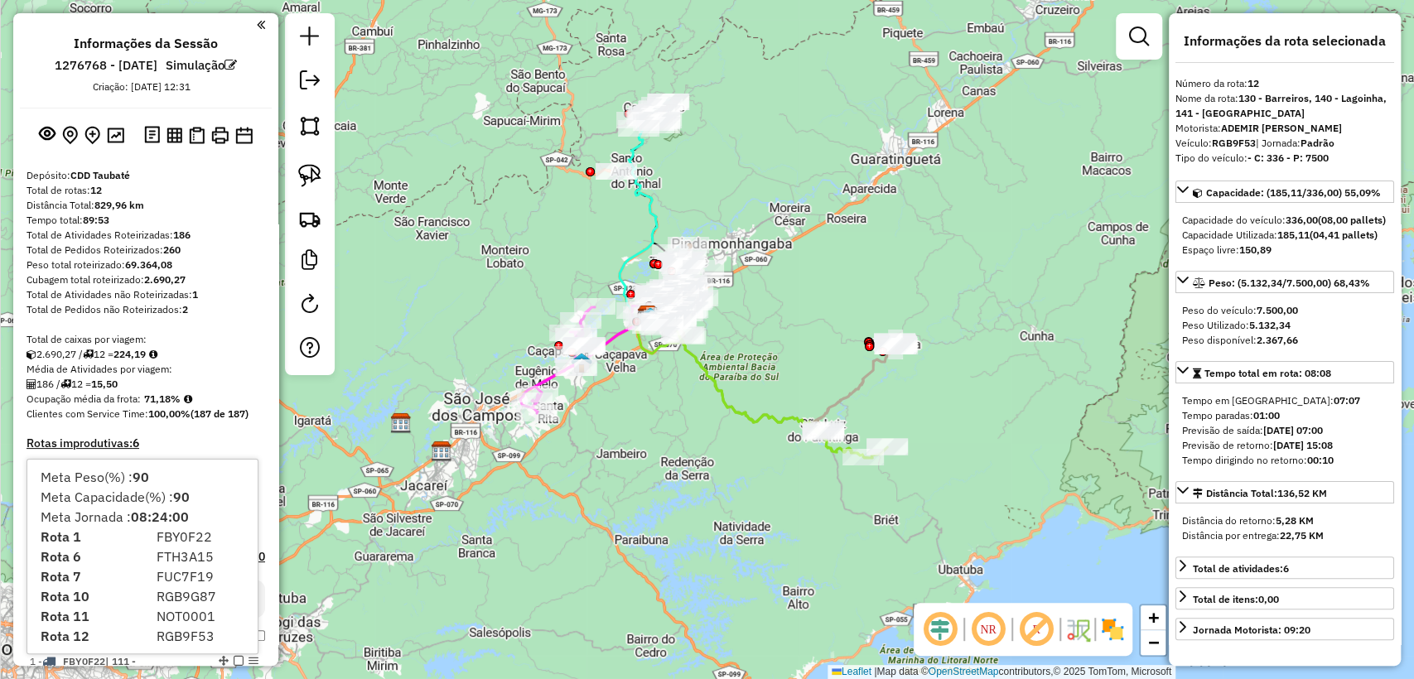
click at [236, 350] on div "2.690,27 / 12 = 224,19" at bounding box center [145, 354] width 238 height 15
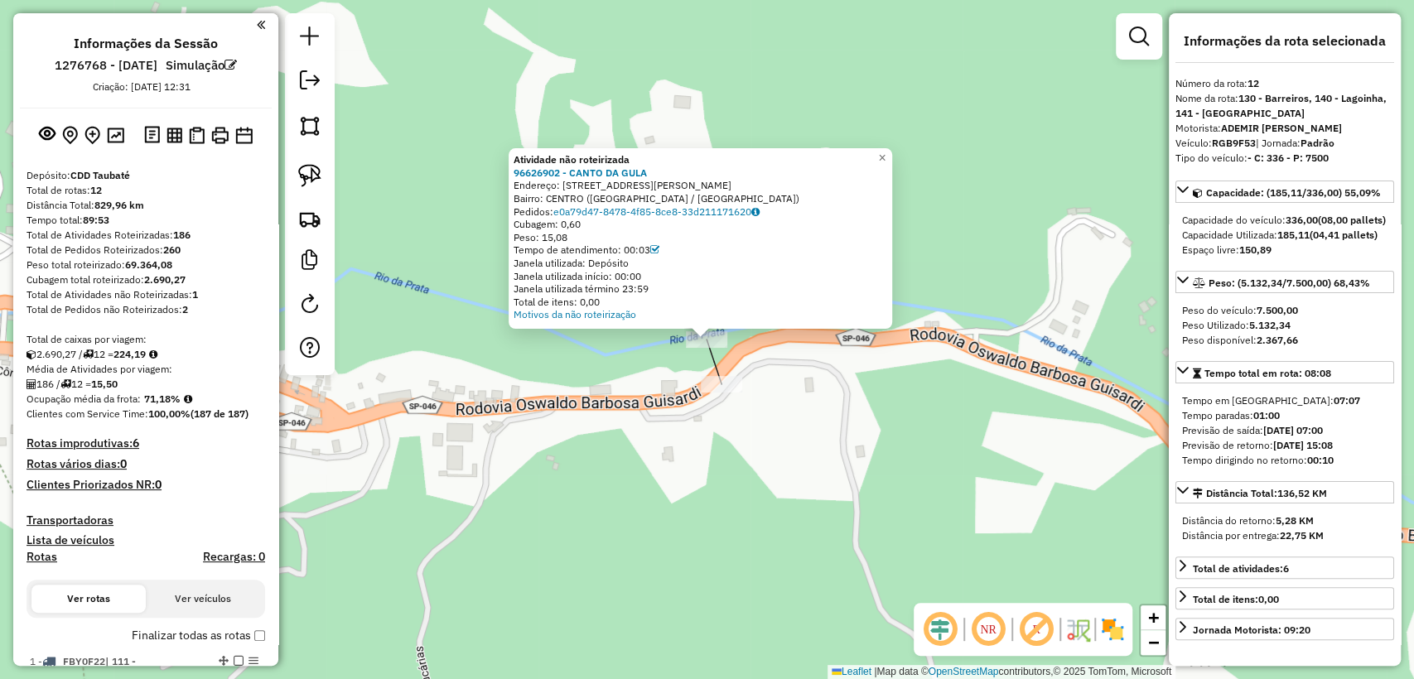
click at [711, 361] on div "Atividade não roteirizada 96626902 - CANTO DA GULA Endereço: AV ANT NIO J OLIVE…" at bounding box center [707, 339] width 1414 height 679
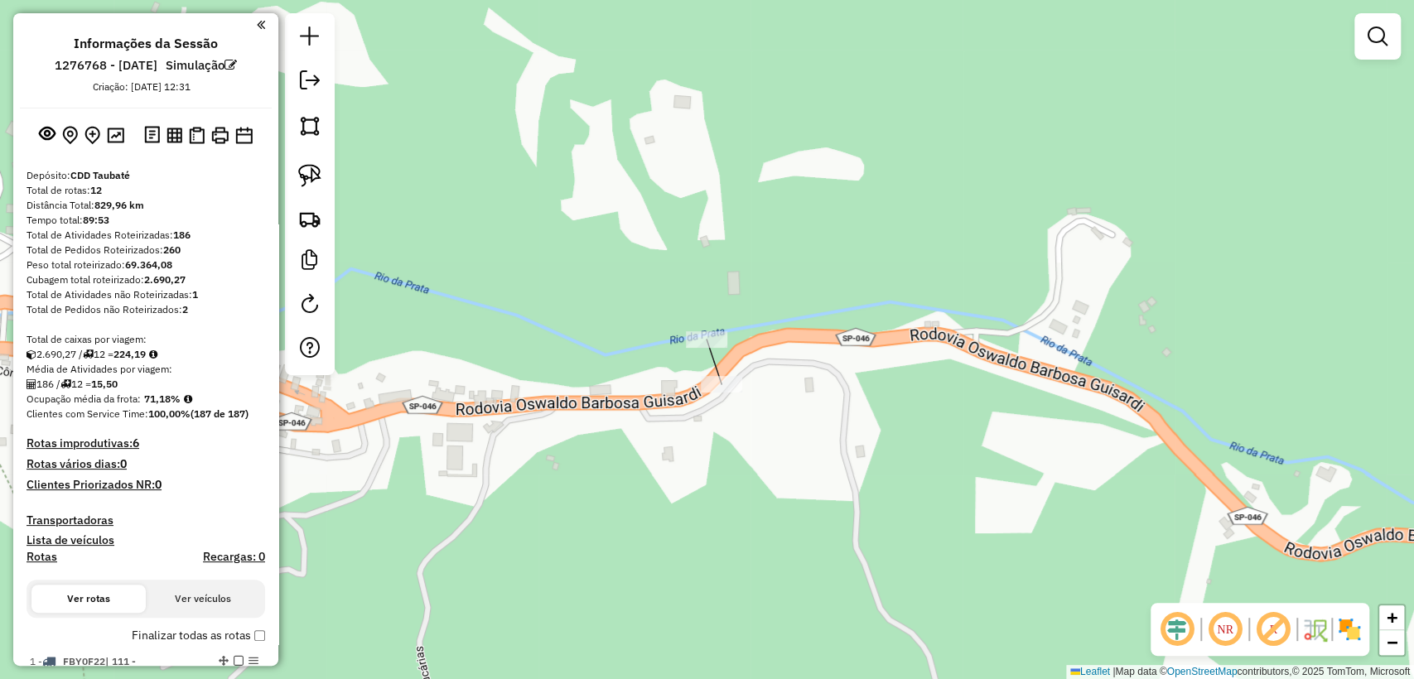
click at [712, 372] on div "Janela de atendimento Grade de atendimento Capacidade Transportadoras Veículos …" at bounding box center [707, 339] width 1414 height 679
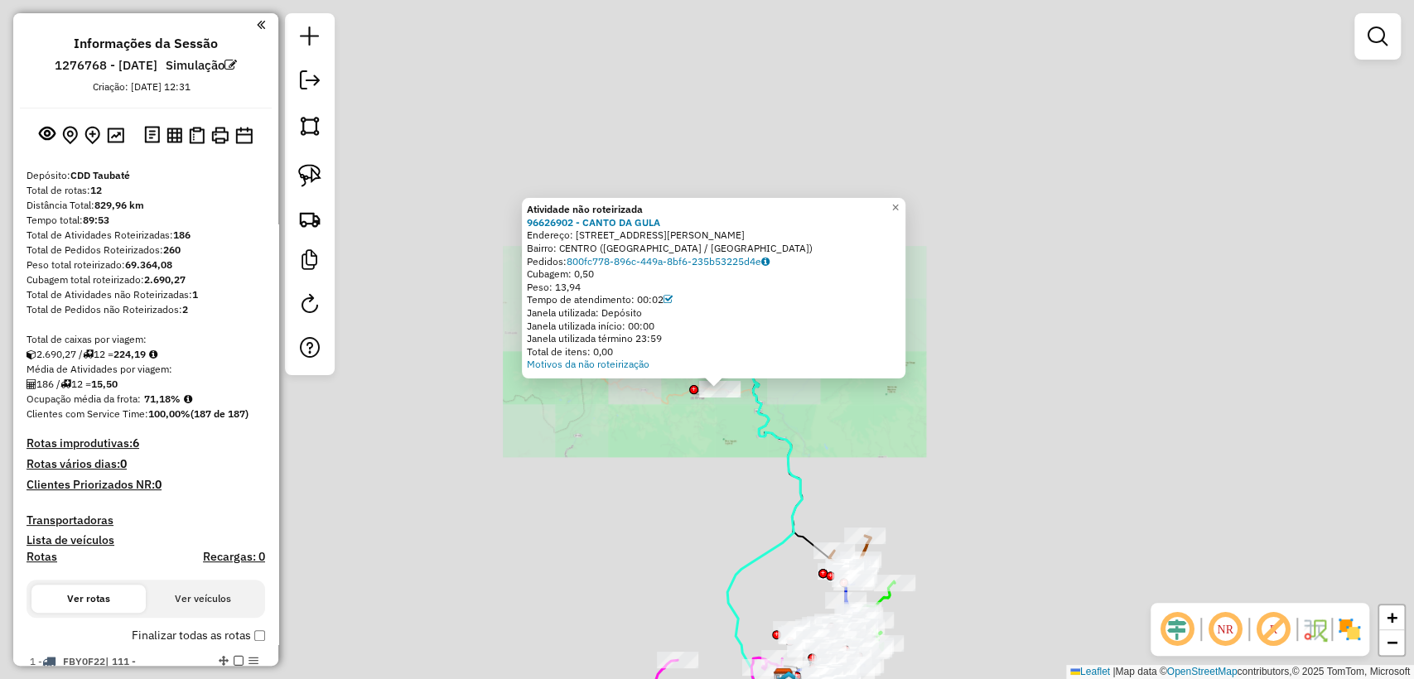
click at [739, 436] on div "Atividade não roteirizada 96626902 - CANTO DA GULA Endereço: AV ANT NIO J OLIVE…" at bounding box center [707, 339] width 1414 height 679
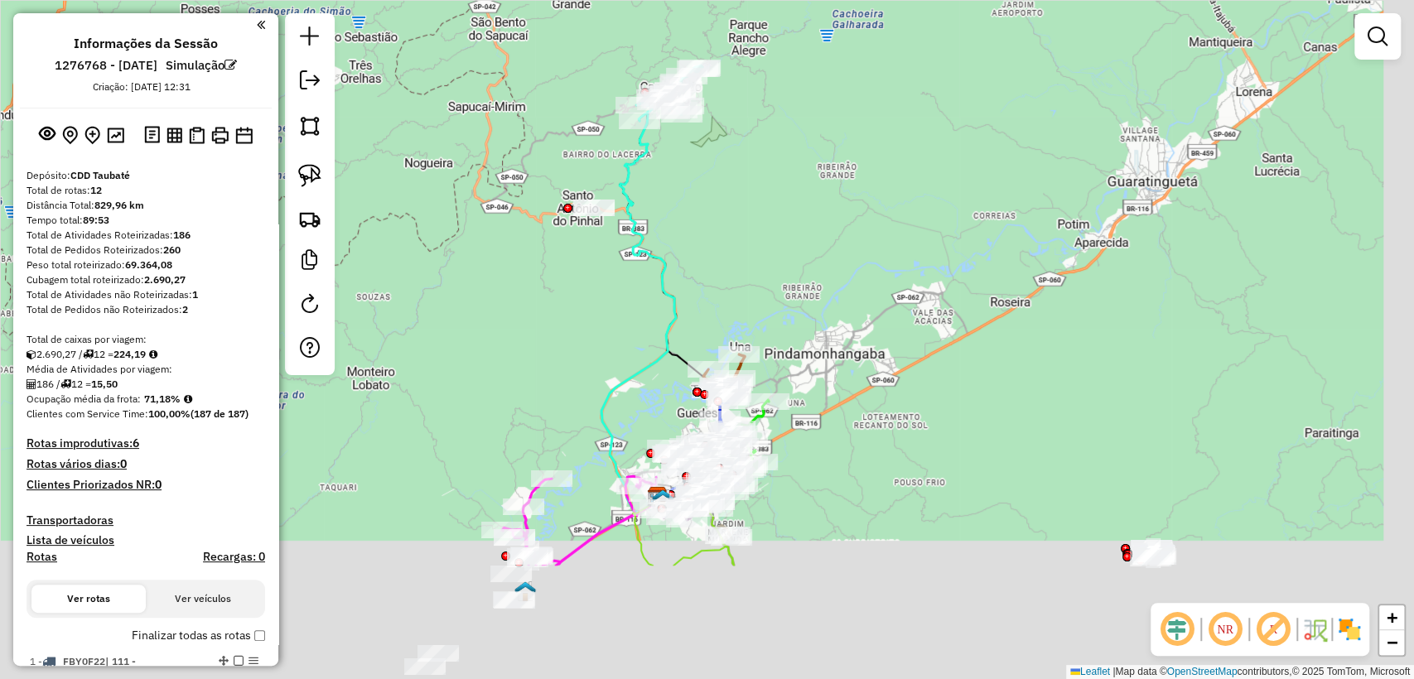
drag, startPoint x: 686, startPoint y: 450, endPoint x: 611, endPoint y: 385, distance: 99.3
click at [589, 335] on div "Janela de atendimento Grade de atendimento Capacidade Transportadoras Veículos …" at bounding box center [707, 339] width 1414 height 679
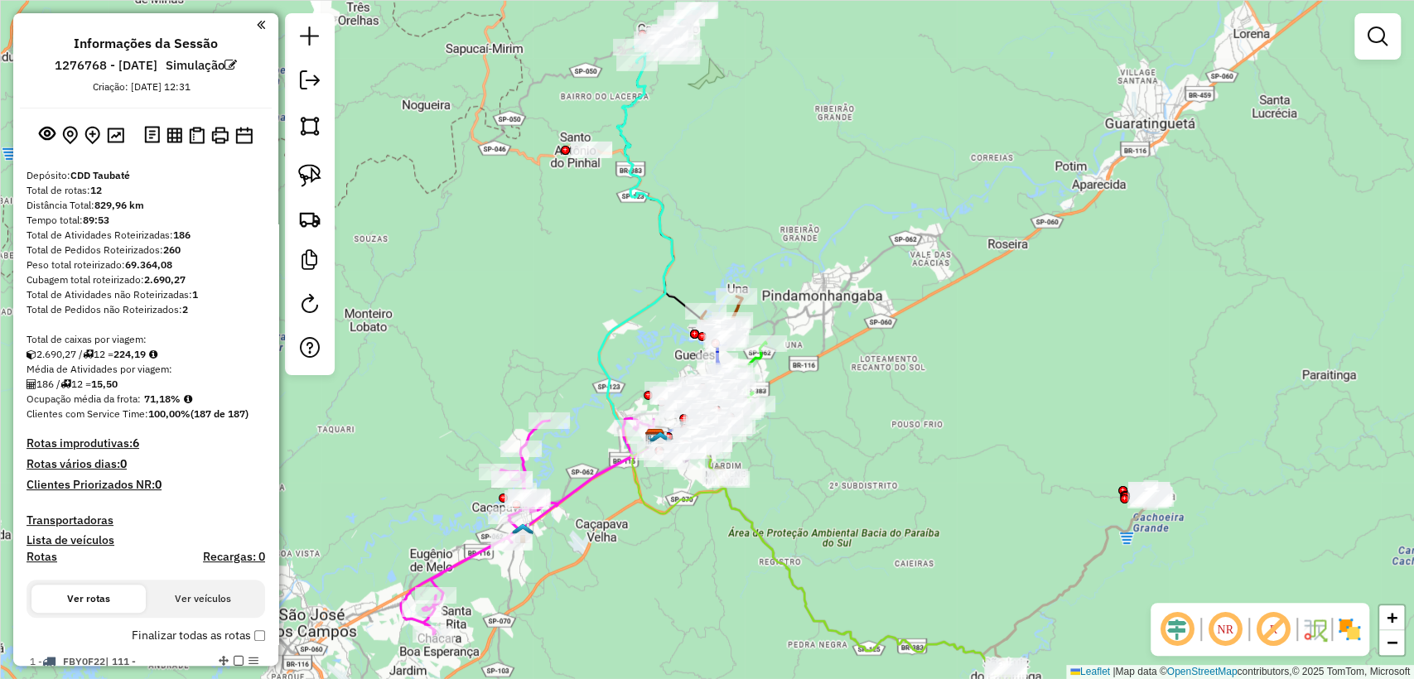
drag, startPoint x: 624, startPoint y: 368, endPoint x: 624, endPoint y: 339, distance: 29.0
click at [624, 339] on div "Janela de atendimento Grade de atendimento Capacidade Transportadoras Veículos …" at bounding box center [707, 339] width 1414 height 679
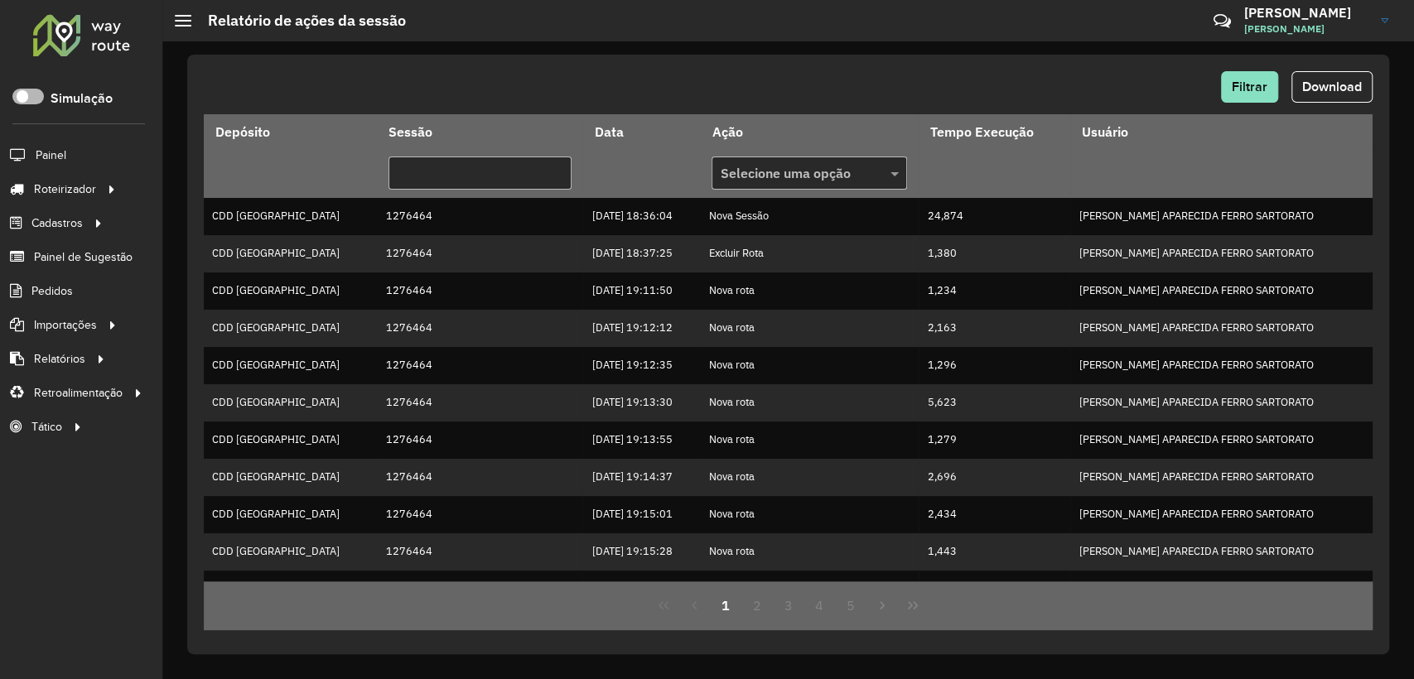
click at [22, 83] on div "Roteirizador AmbevTech Simulação Painel Roteirizador Entregas Vendas Cadastros …" at bounding box center [81, 339] width 162 height 679
click at [31, 93] on span at bounding box center [27, 97] width 31 height 16
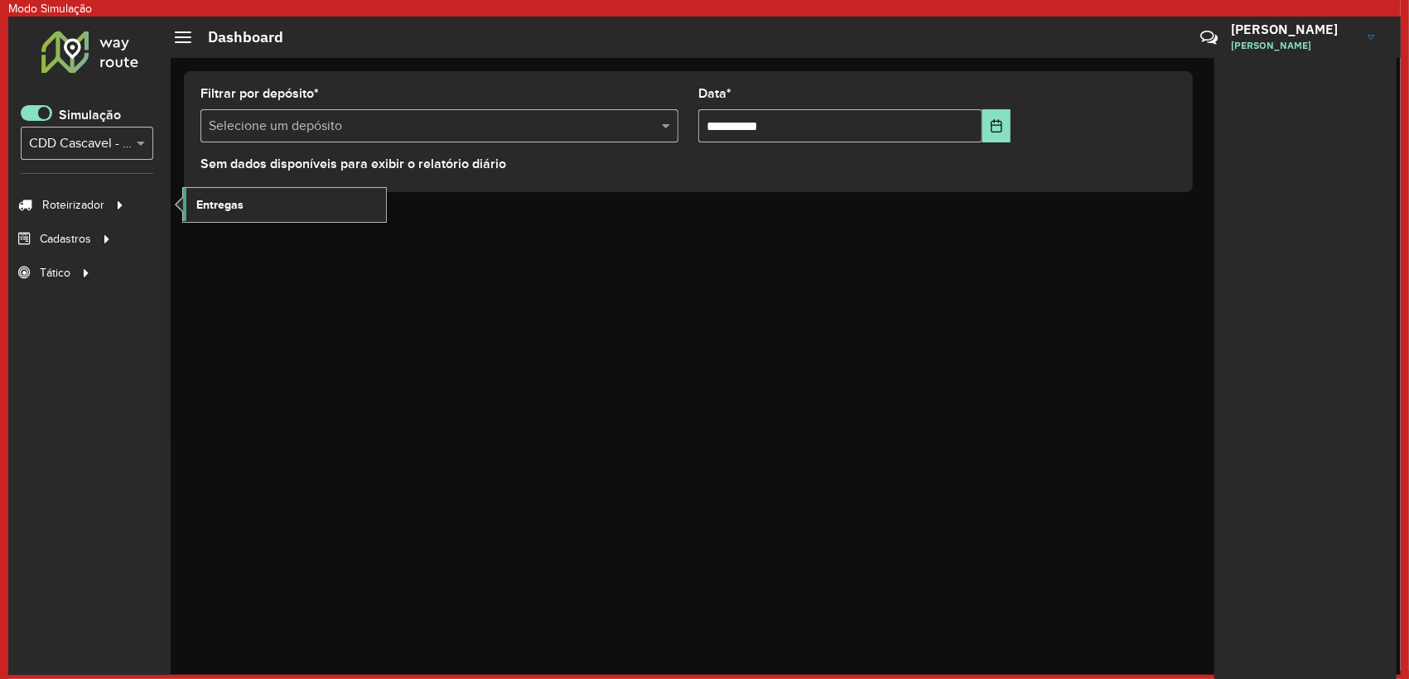
click at [224, 199] on span "Entregas" at bounding box center [219, 204] width 47 height 17
click at [36, 114] on span at bounding box center [36, 113] width 31 height 16
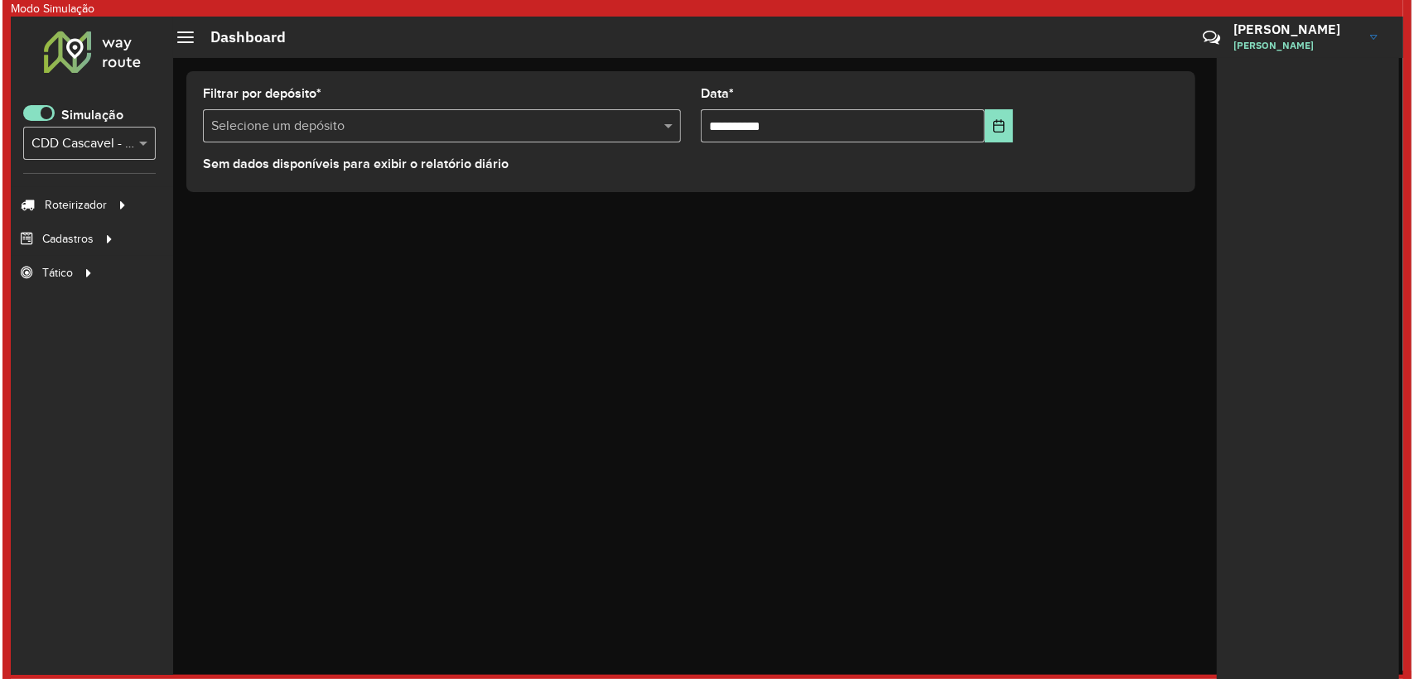
scroll to position [9, 5]
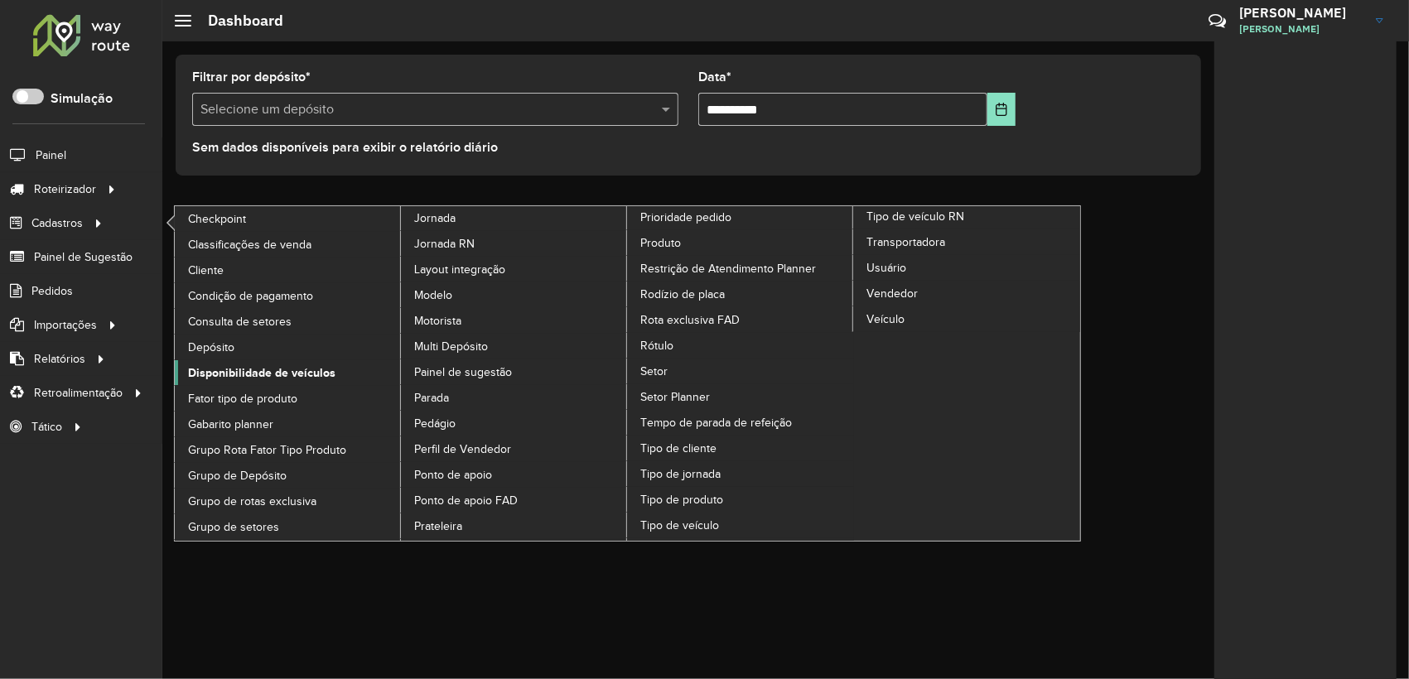
click at [227, 366] on span "Disponibilidade de veículos" at bounding box center [261, 372] width 147 height 17
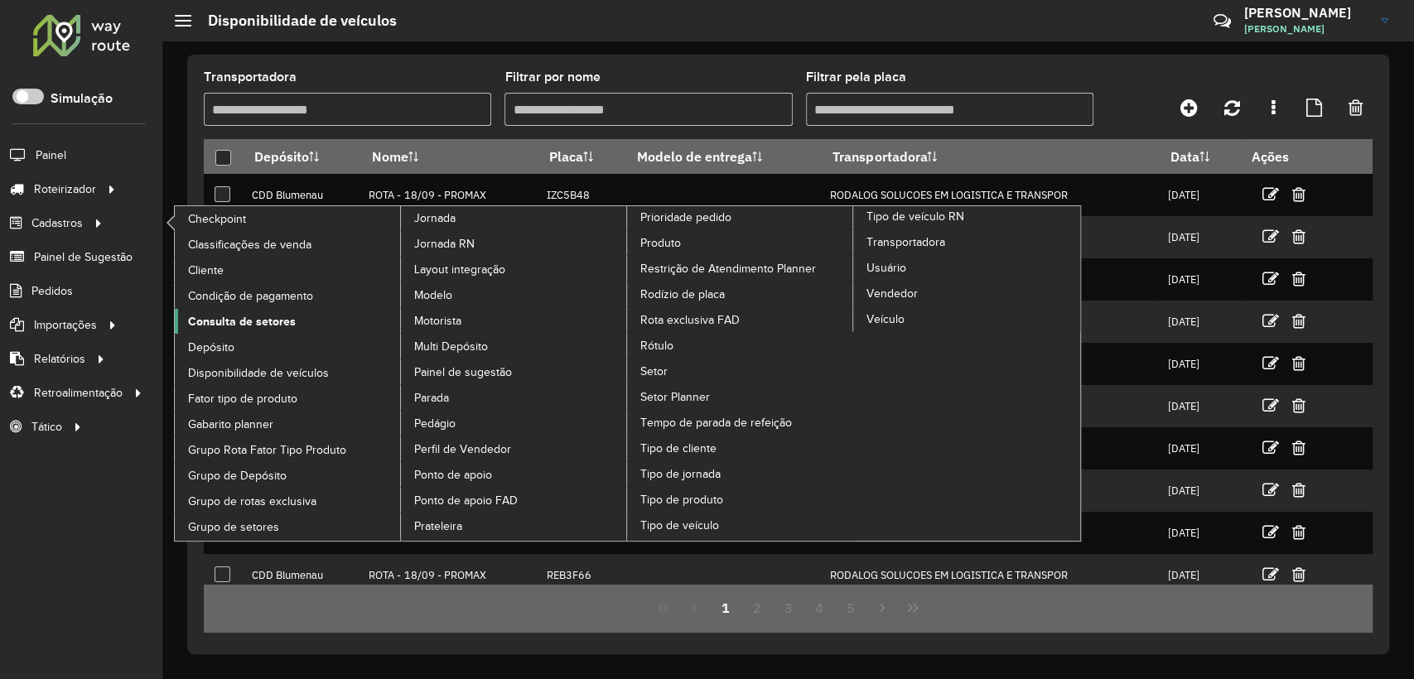
click at [238, 323] on span "Consulta de setores" at bounding box center [242, 321] width 108 height 17
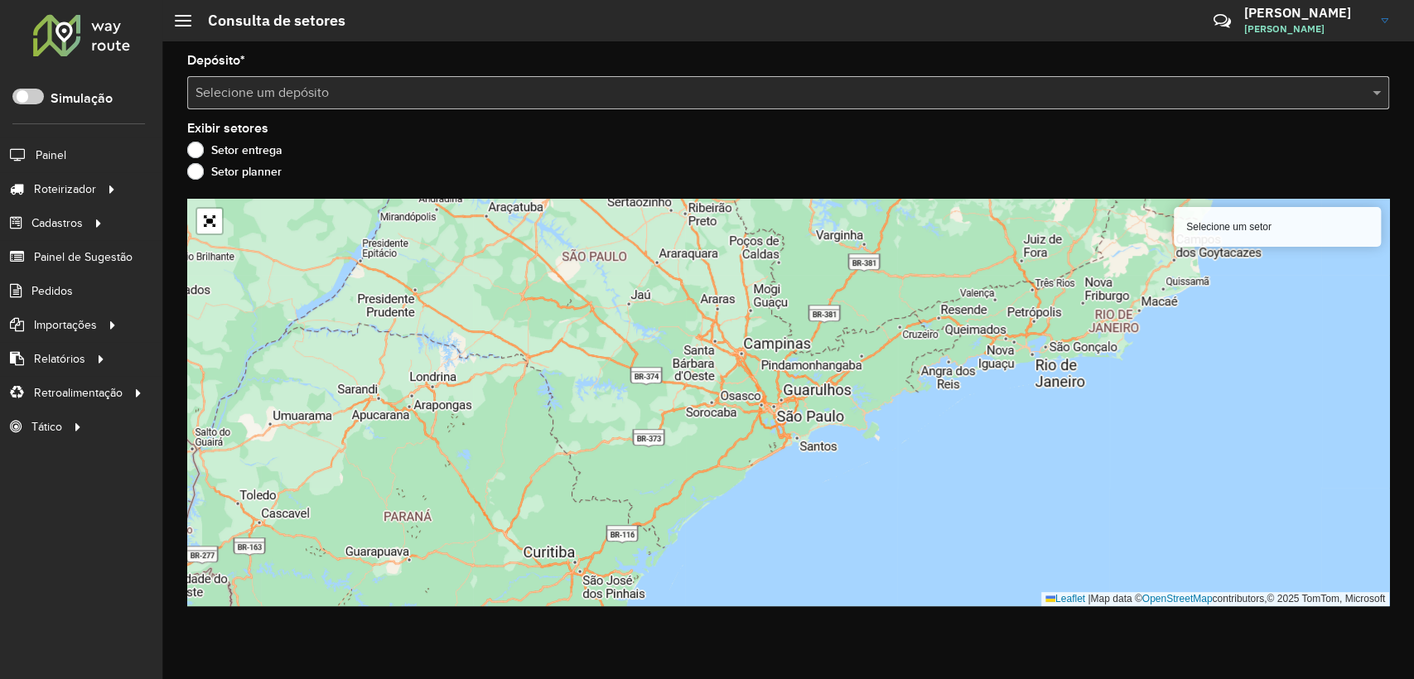
click at [89, 532] on div "Roteirizador AmbevTech Simulação Painel Roteirizador Entregas Vendas Cadastros …" at bounding box center [81, 339] width 162 height 679
click at [348, 113] on div "Depósito * Selecione um depósito Exibir setores Setor entrega Setor planner Sel…" at bounding box center [787, 360] width 1251 height 638
click at [348, 104] on div "Selecione um depósito" at bounding box center [788, 92] width 1202 height 33
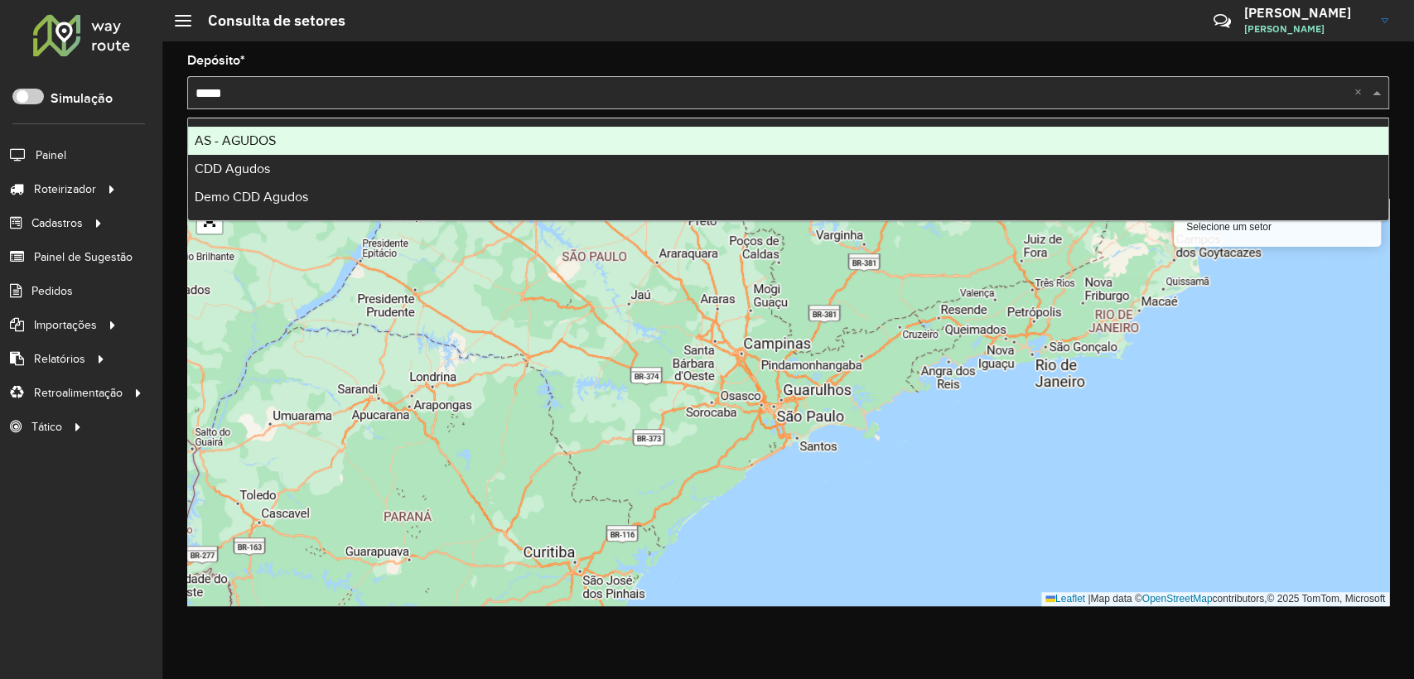
type input "******"
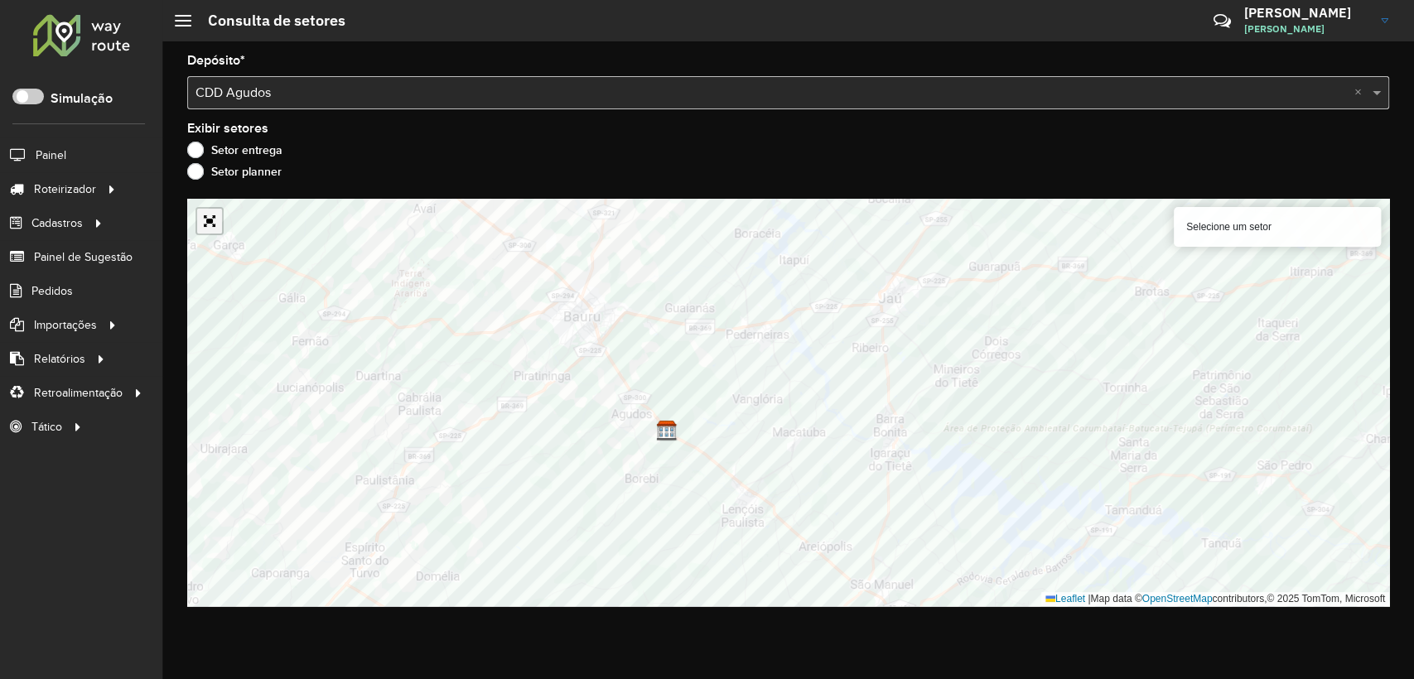
click at [208, 229] on link "Abrir mapa em tela cheia" at bounding box center [209, 221] width 25 height 25
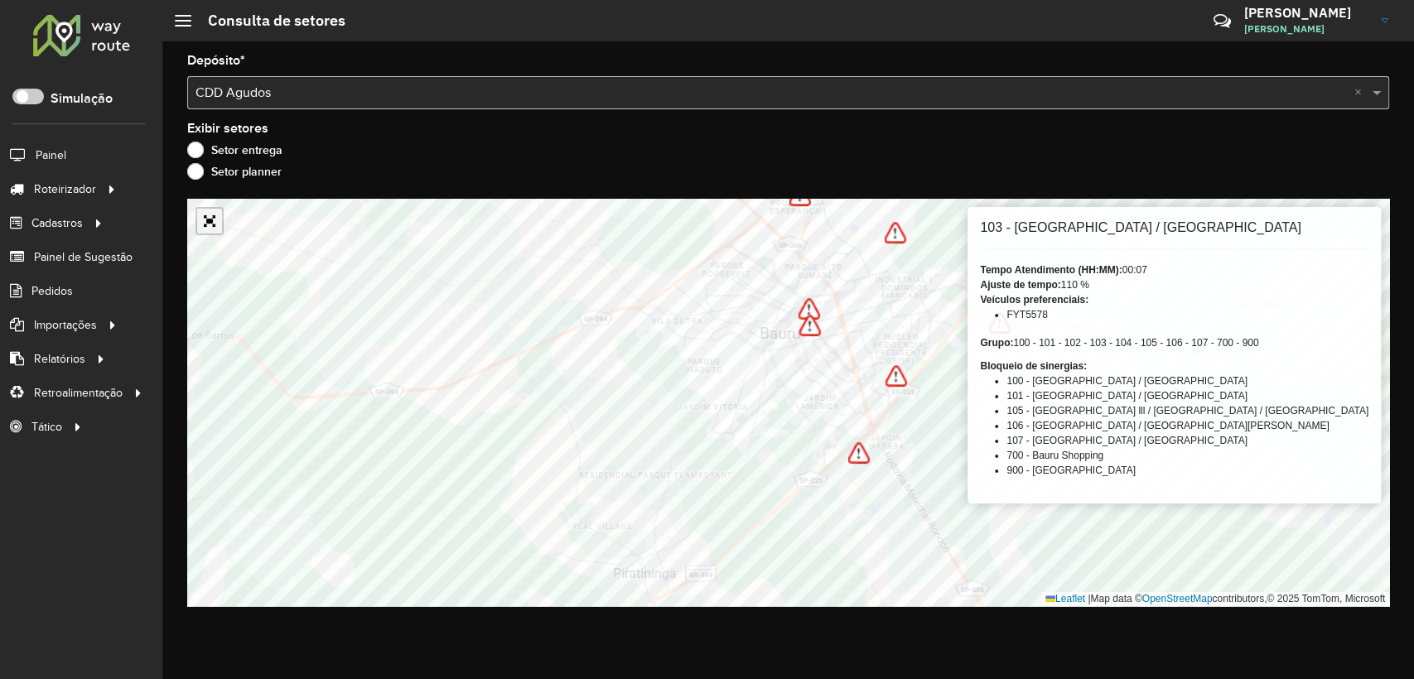
click at [205, 216] on link "Abrir mapa em tela cheia" at bounding box center [209, 221] width 25 height 25
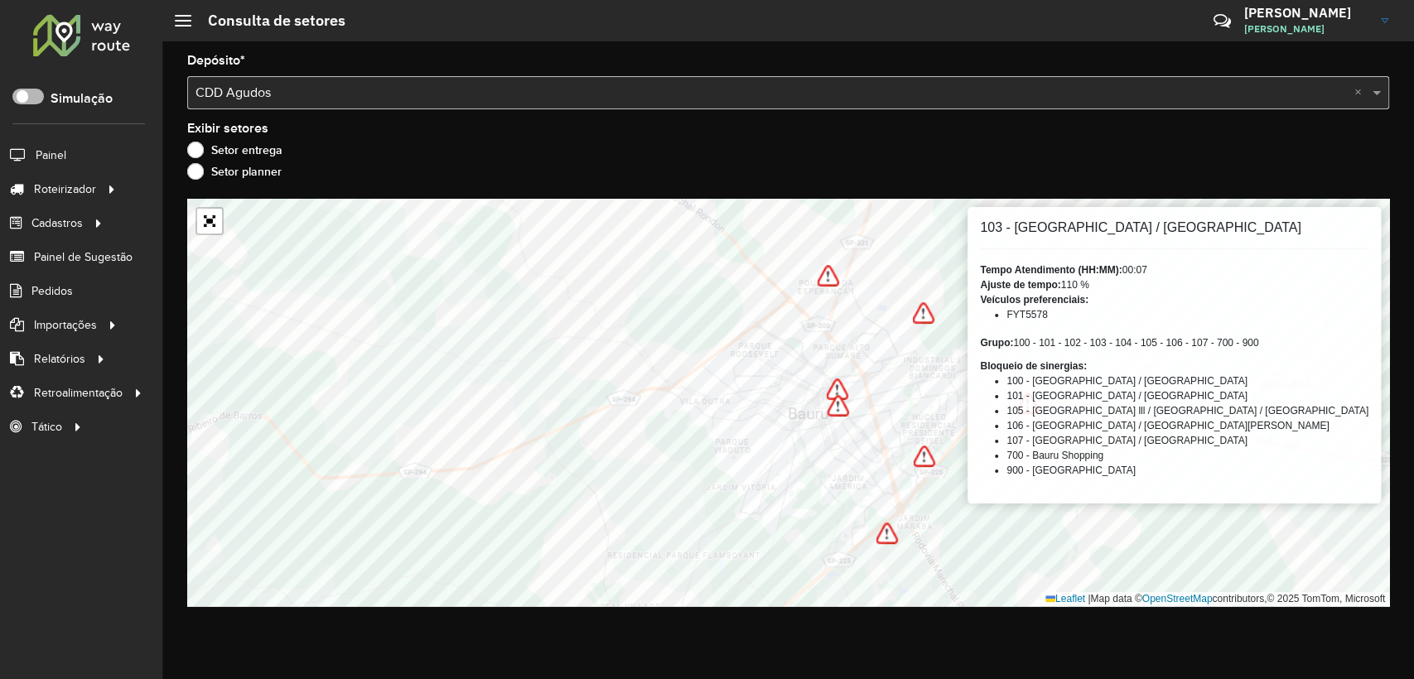
click at [33, 99] on span at bounding box center [27, 97] width 31 height 16
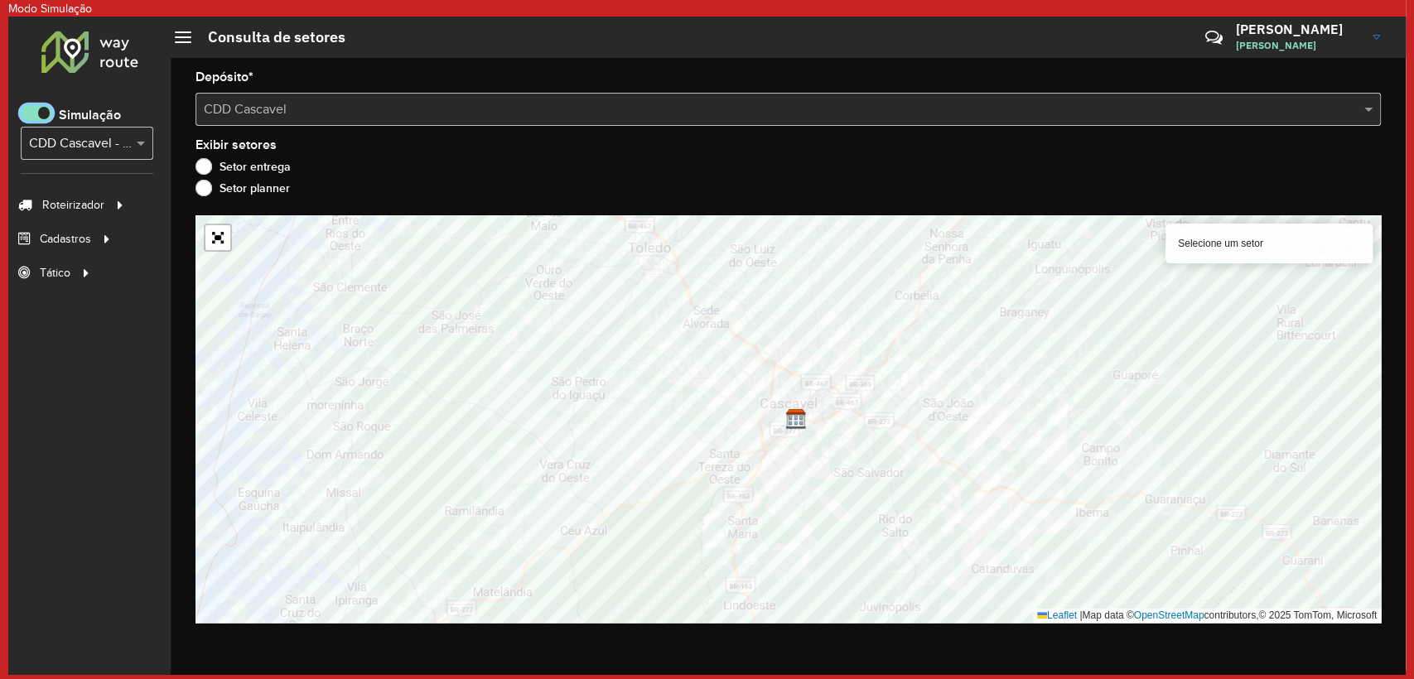
click at [99, 137] on input "text" at bounding box center [70, 144] width 83 height 20
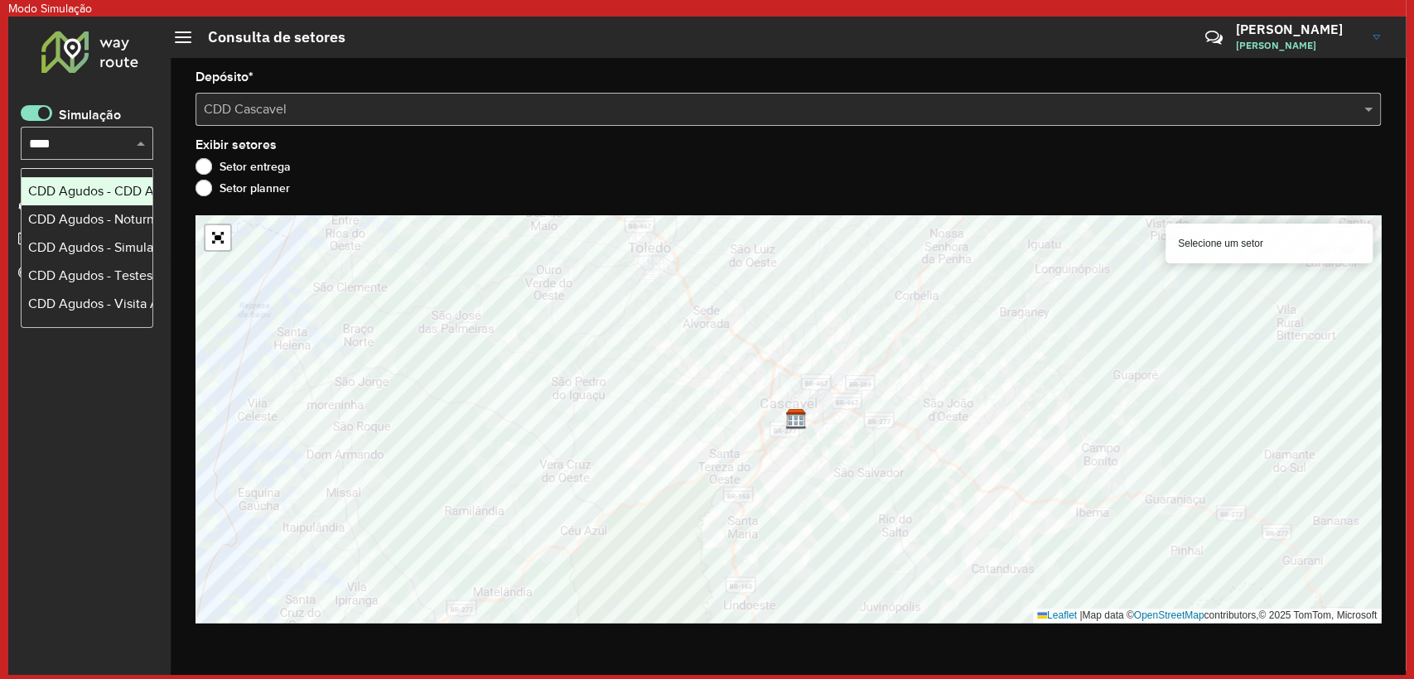
scroll to position [0, 0]
type input "******"
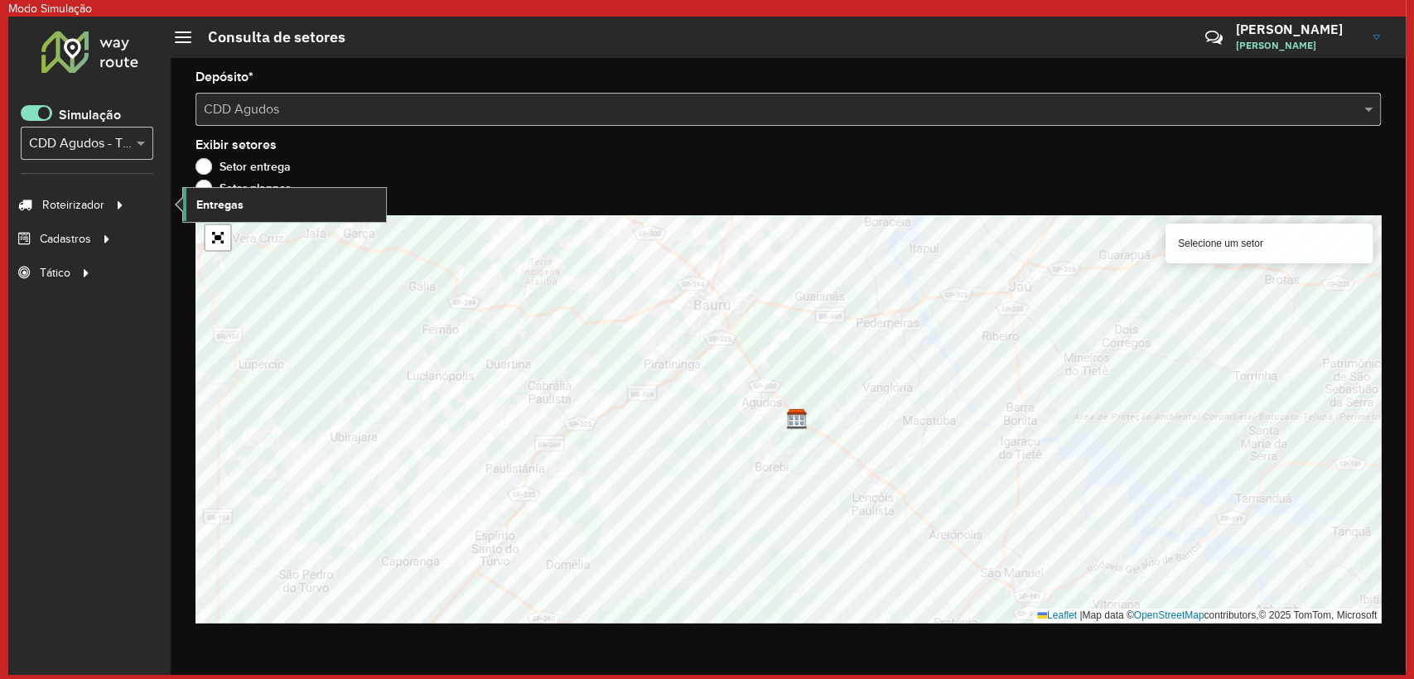
click at [239, 199] on span "Entregas" at bounding box center [219, 204] width 47 height 17
click at [123, 141] on div at bounding box center [87, 143] width 132 height 21
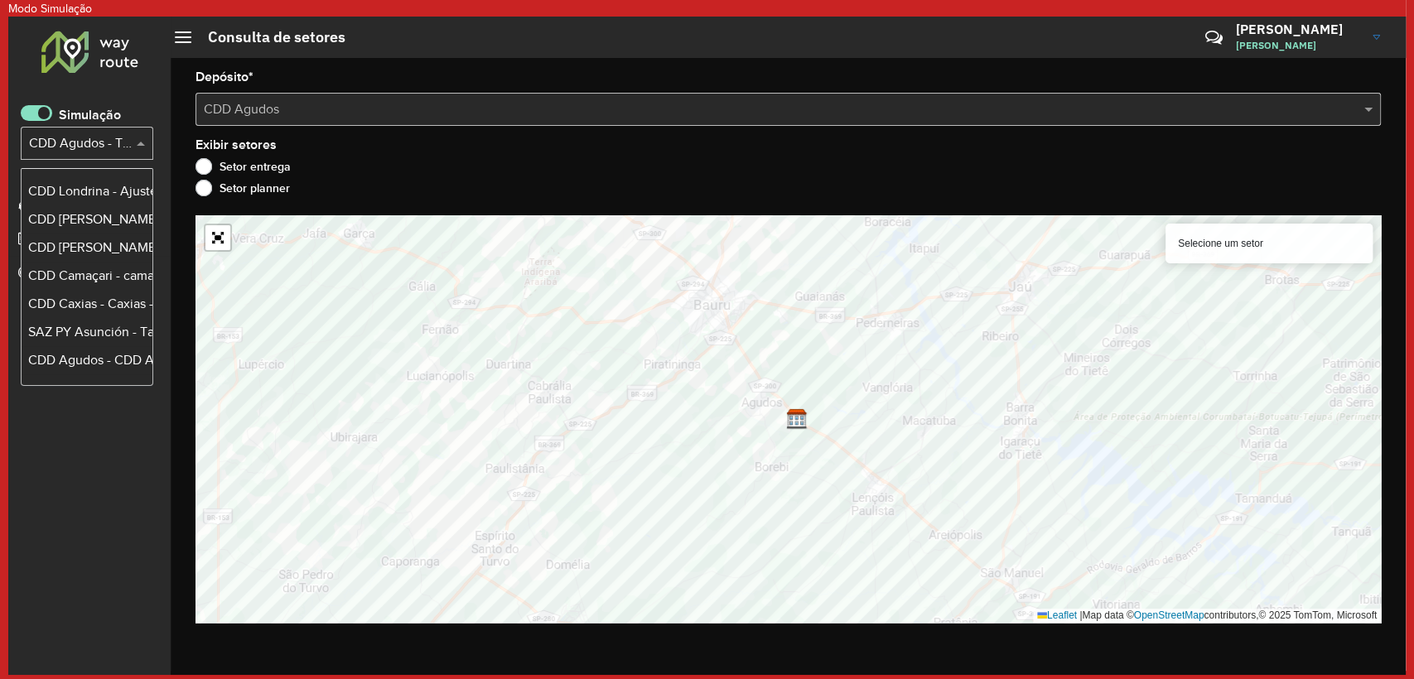
scroll to position [3773, 0]
drag, startPoint x: 40, startPoint y: 109, endPoint x: 87, endPoint y: 108, distance: 47.2
click at [40, 109] on span at bounding box center [36, 113] width 31 height 16
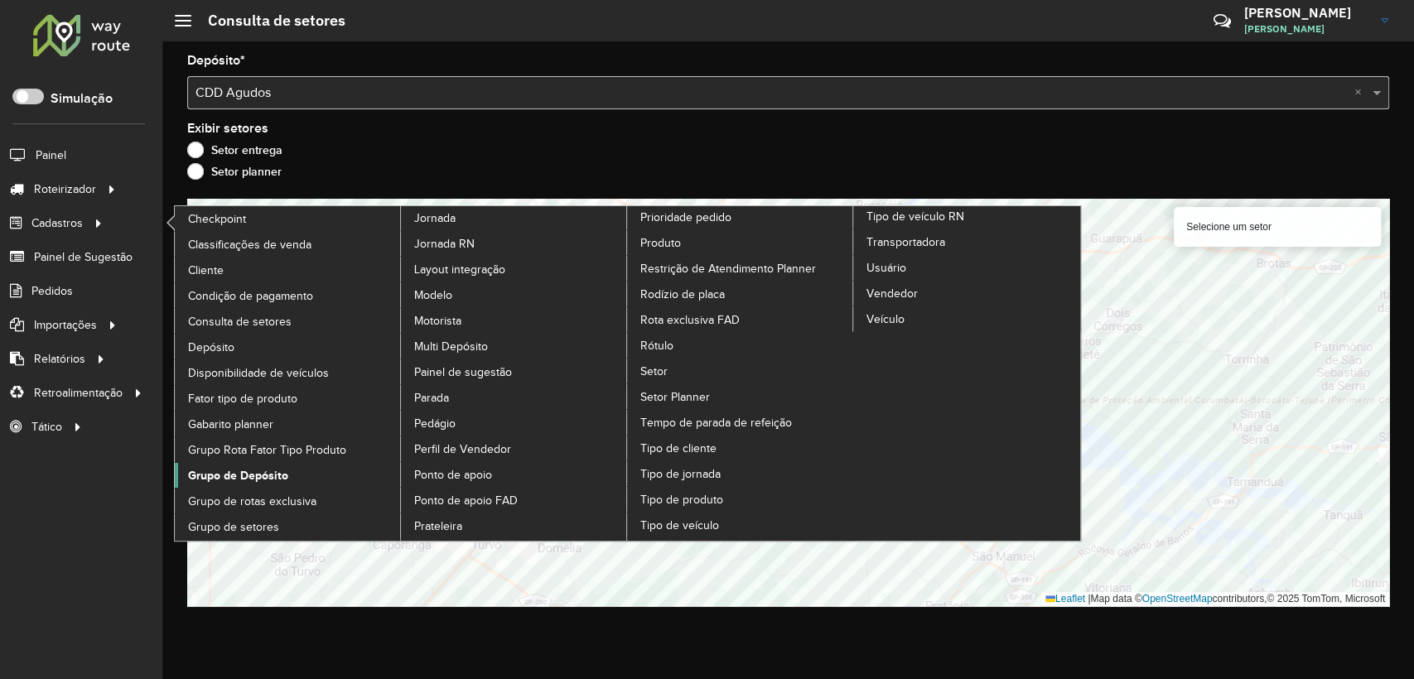
click at [288, 475] on link "Grupo de Depósito" at bounding box center [288, 475] width 227 height 25
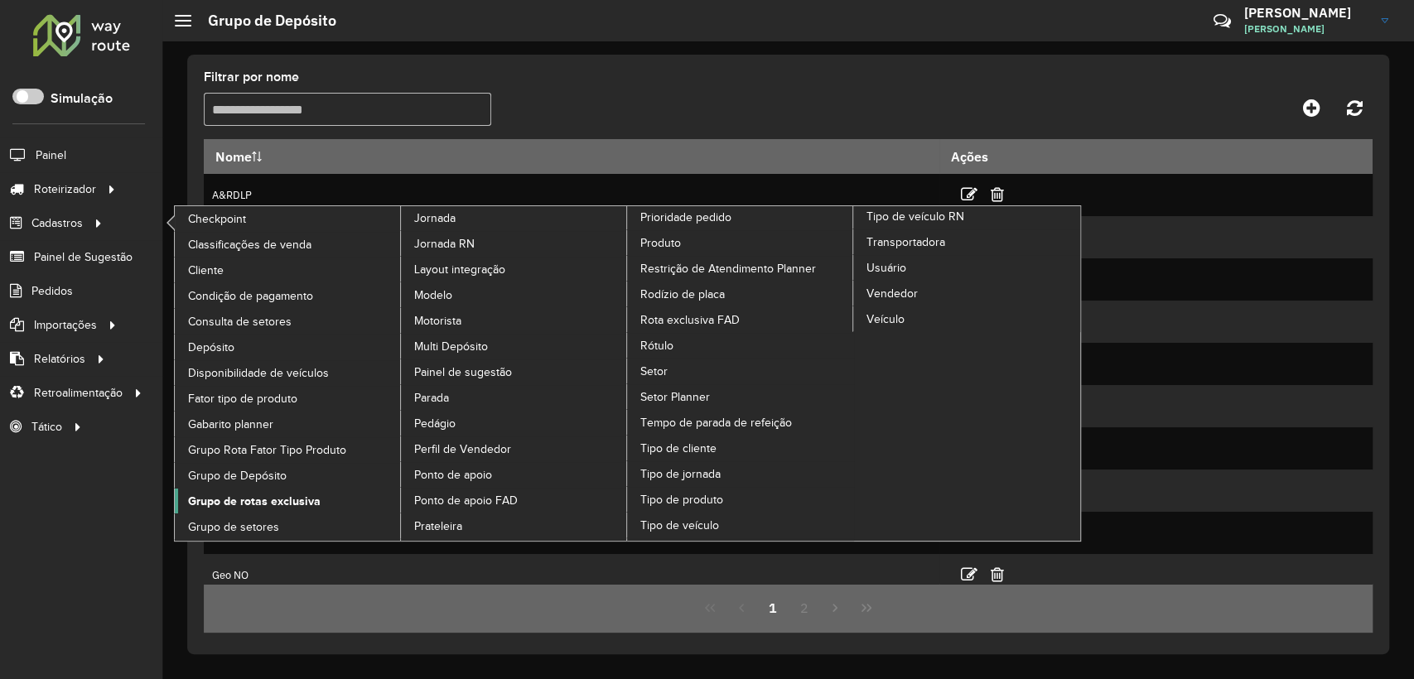
click at [251, 502] on span "Grupo de rotas exclusiva" at bounding box center [254, 501] width 132 height 17
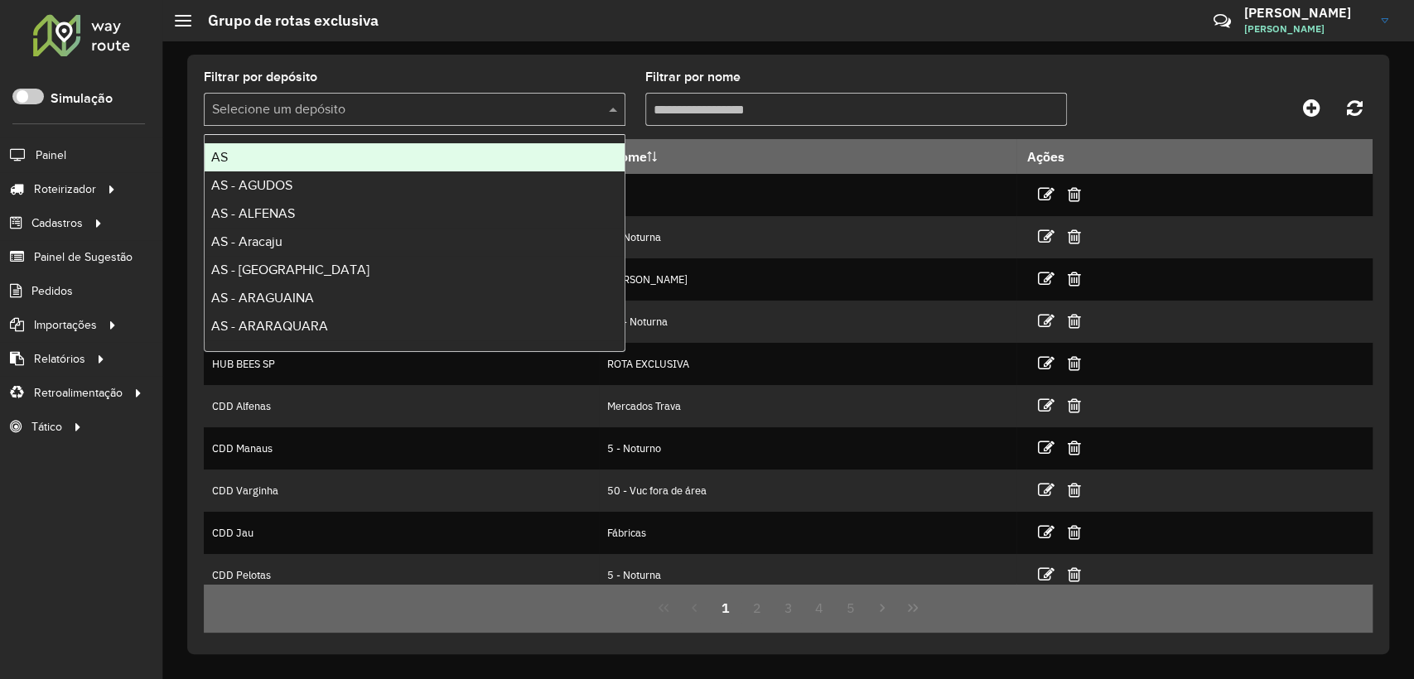
click at [332, 112] on input "text" at bounding box center [398, 110] width 372 height 20
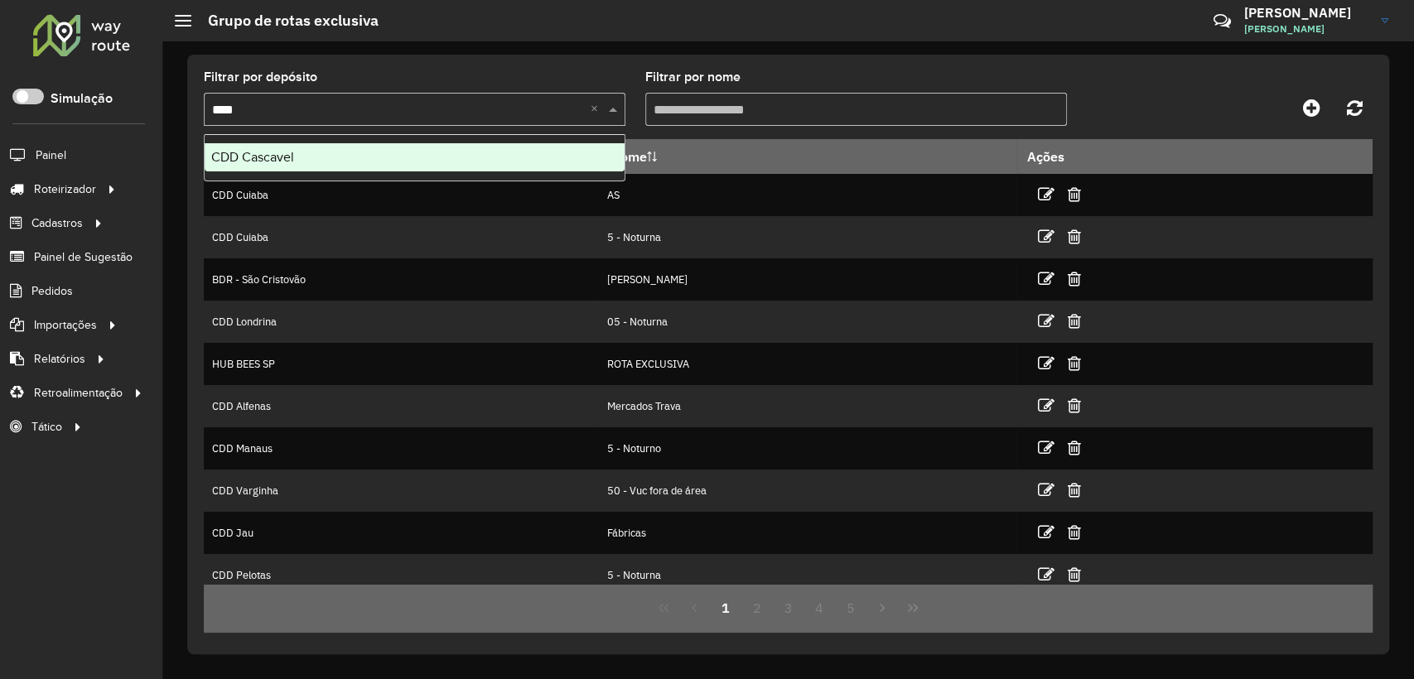
type input "*****"
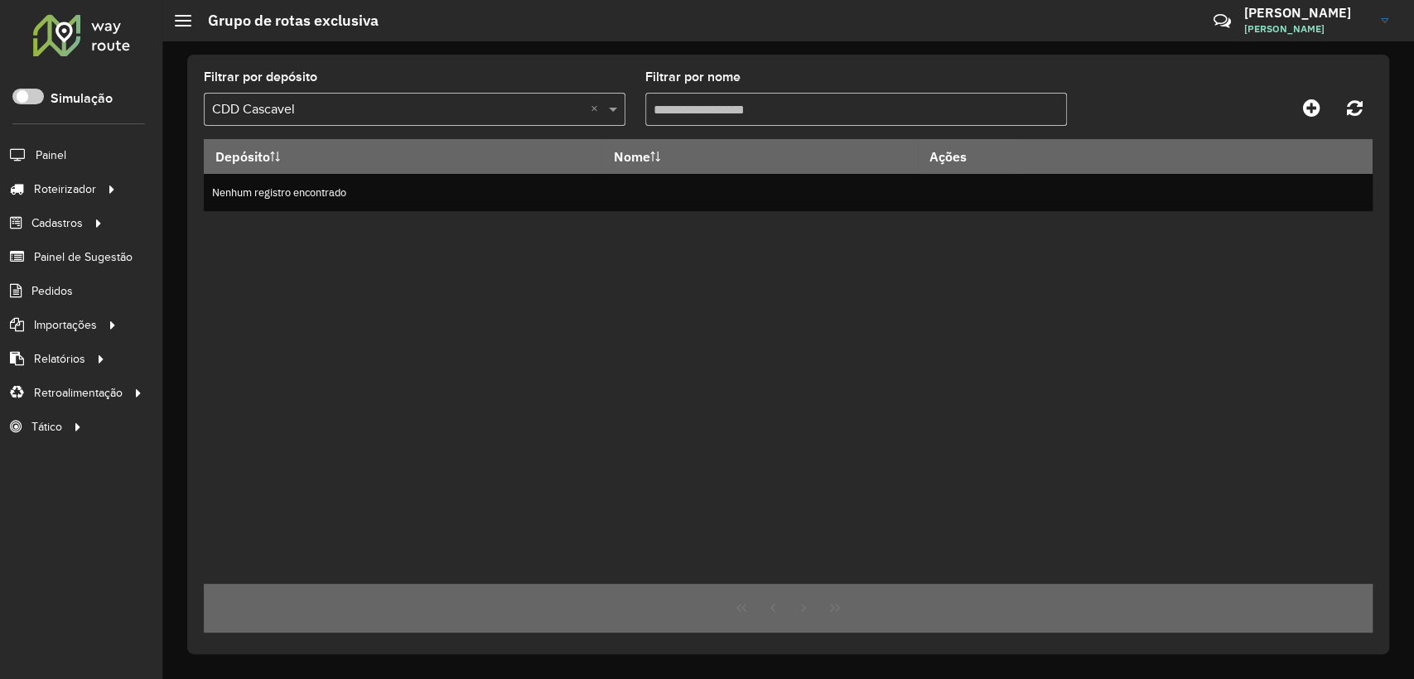
click at [1207, 109] on div at bounding box center [1226, 108] width 292 height 30
click at [1314, 103] on icon at bounding box center [1311, 108] width 17 height 20
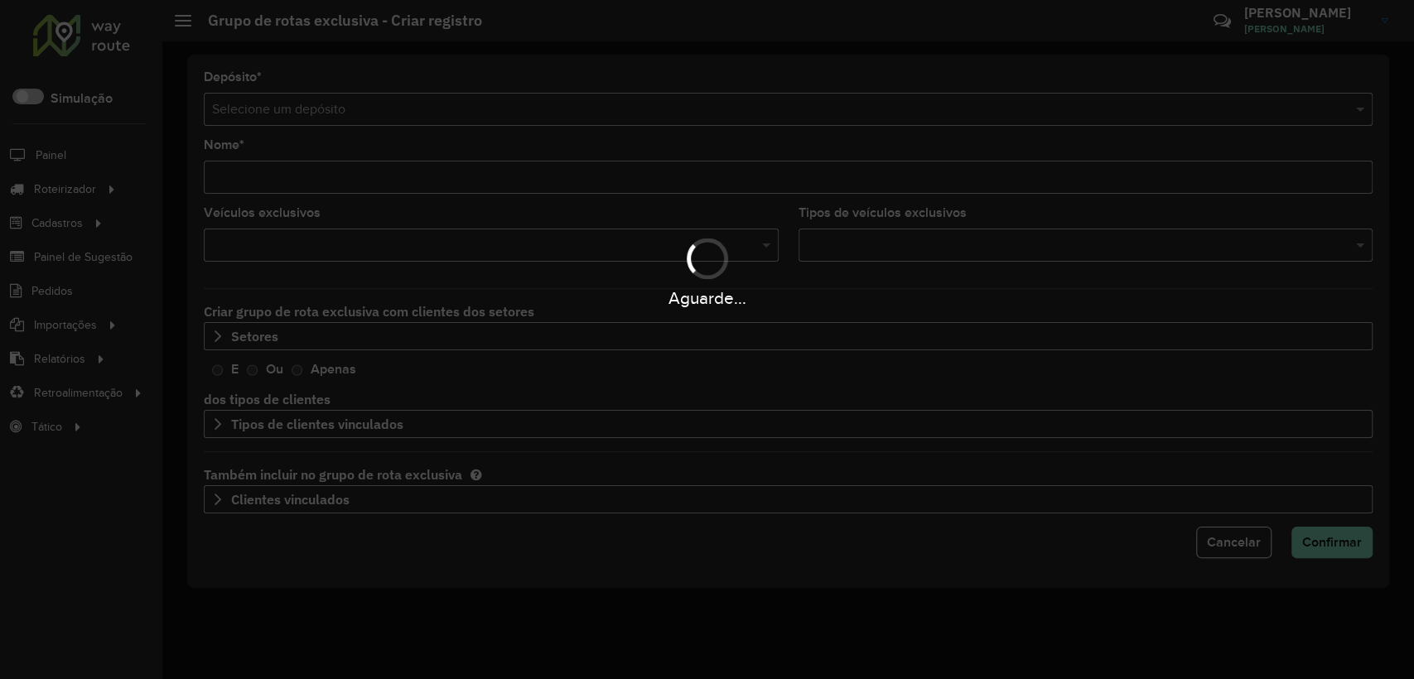
click at [291, 120] on div "Aguarde..." at bounding box center [707, 339] width 1414 height 679
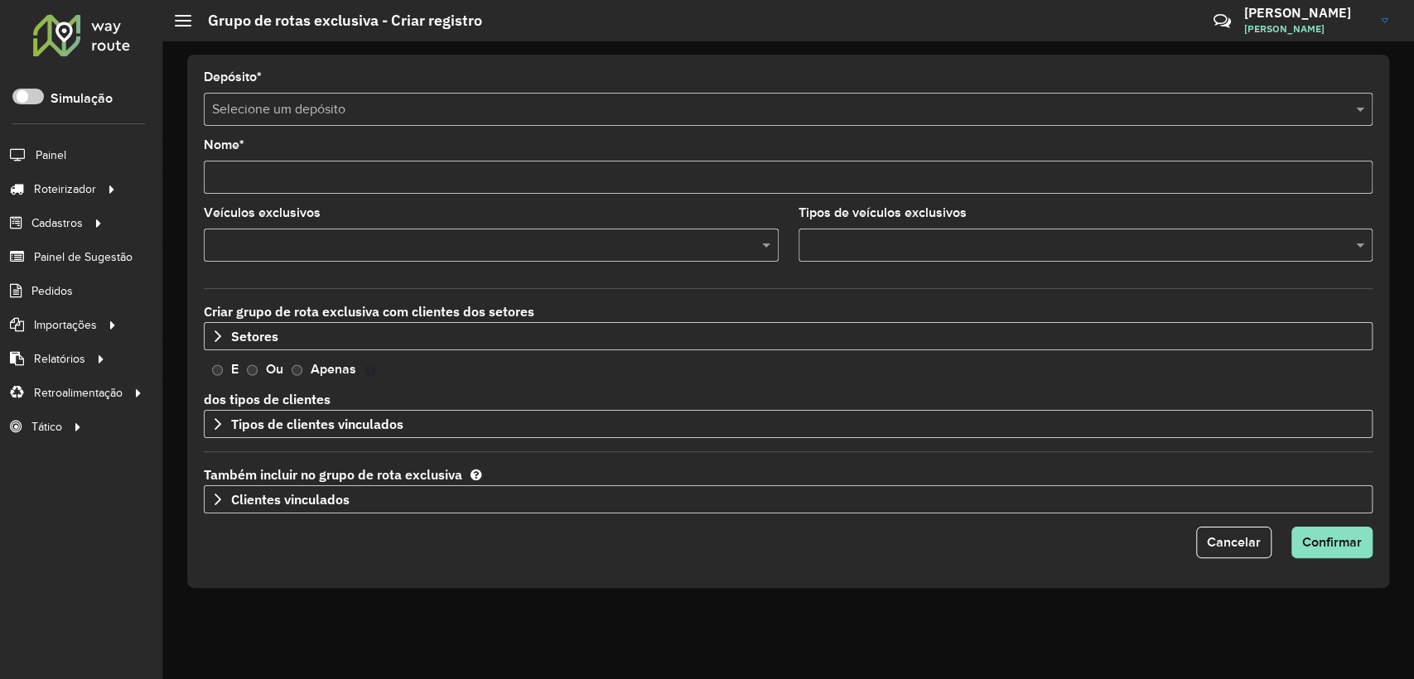
click at [296, 155] on div "Nome *" at bounding box center [788, 166] width 1168 height 55
click at [289, 111] on input "text" at bounding box center [771, 110] width 1119 height 20
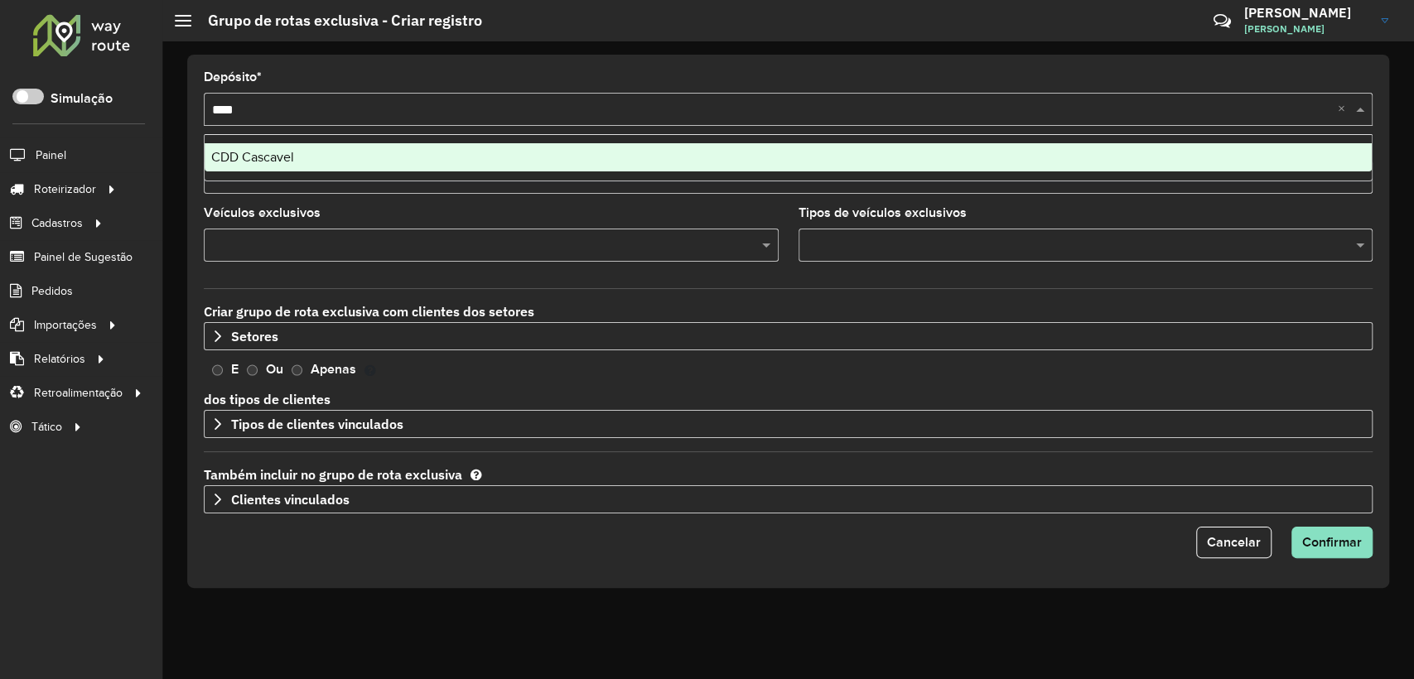
type input "*****"
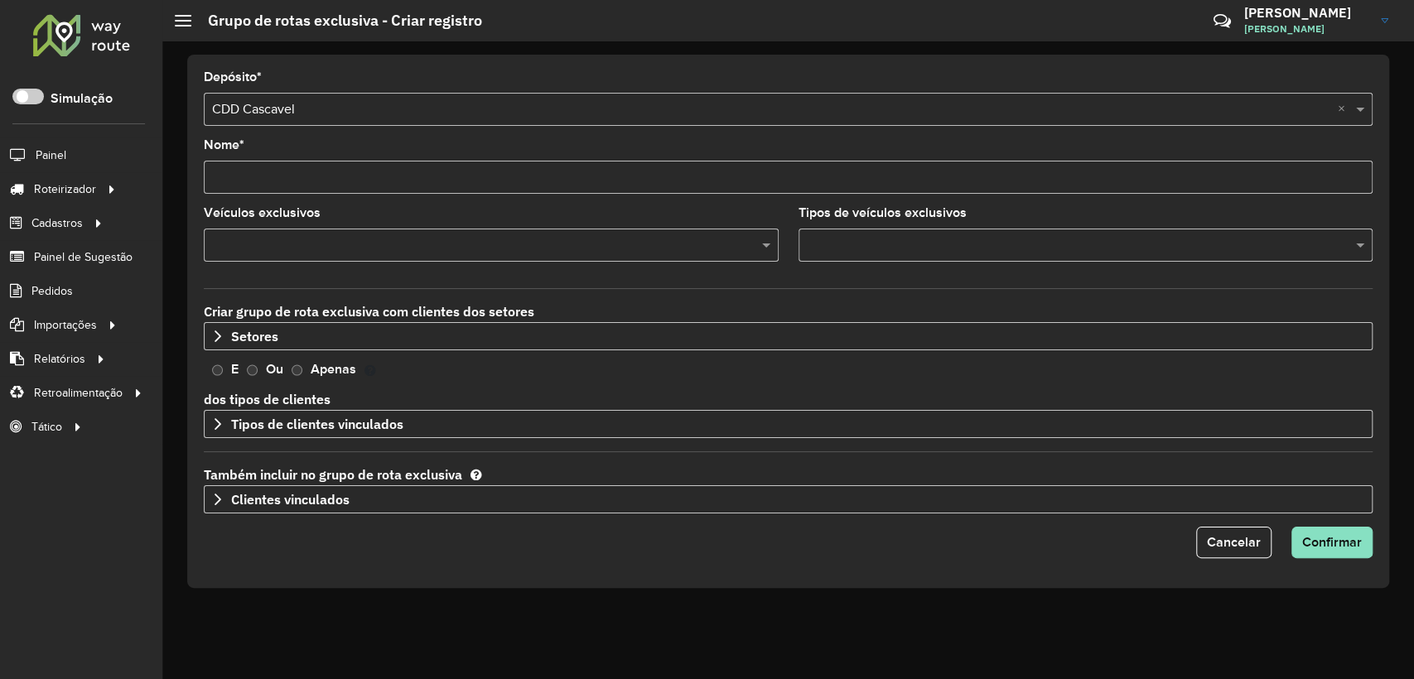
click at [285, 173] on input "Nome *" at bounding box center [788, 177] width 1168 height 33
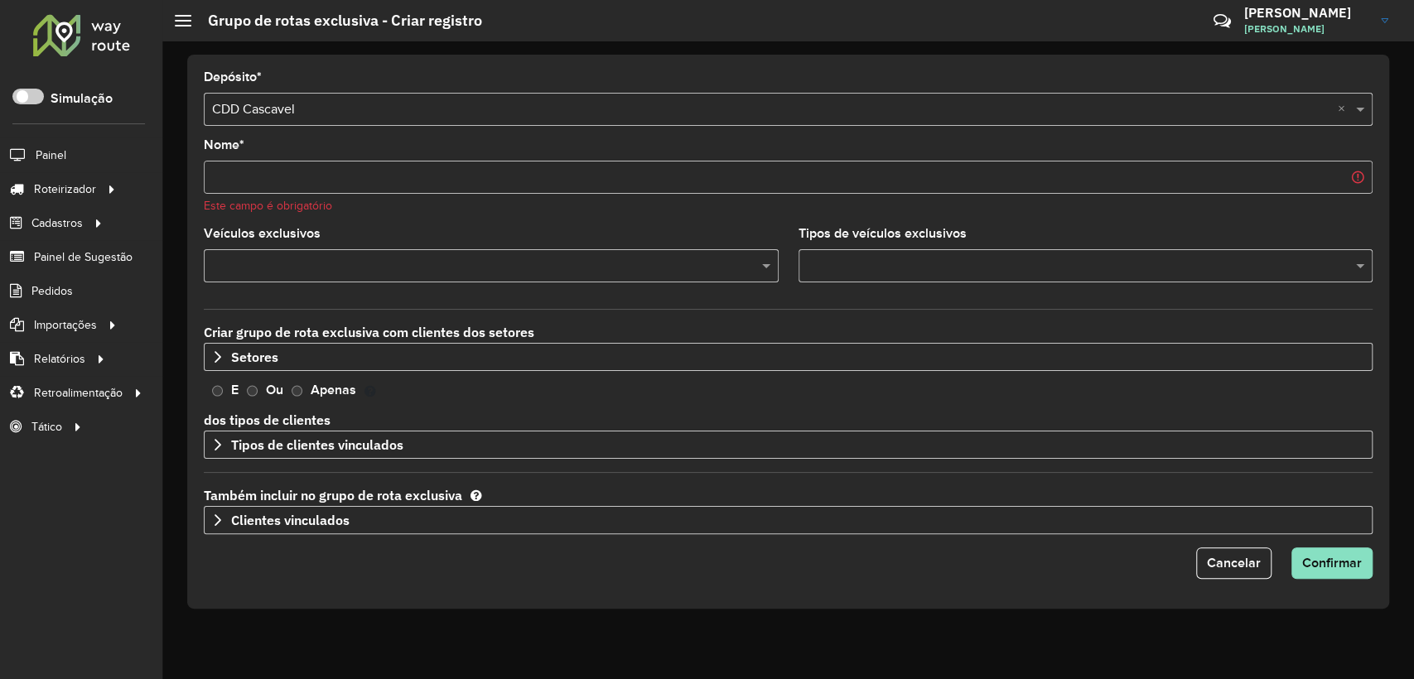
click at [279, 139] on div "Nome * Este campo é obrigatório" at bounding box center [788, 176] width 1168 height 75
click at [281, 171] on input "Nome *" at bounding box center [788, 177] width 1168 height 33
click at [277, 133] on form "Depósito * Selecione um depósito × CDD Cascavel × Nome * Este campo é obrigatór…" at bounding box center [788, 325] width 1168 height 508
click at [278, 170] on input "Nome *" at bounding box center [788, 177] width 1168 height 33
click at [272, 144] on div "Nome * Este campo é obrigatório" at bounding box center [788, 176] width 1168 height 75
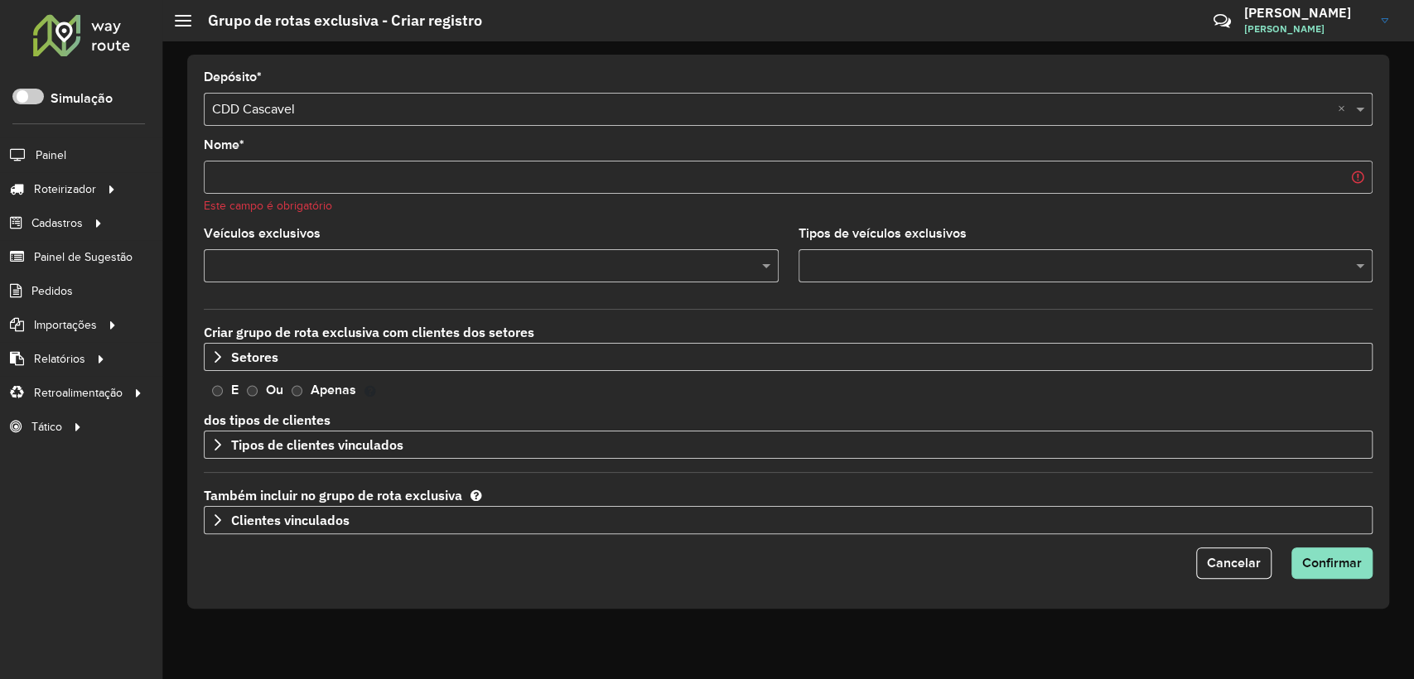
click at [277, 176] on input "Nome *" at bounding box center [788, 177] width 1168 height 33
click at [502, 207] on div "Este campo é obrigatório" at bounding box center [788, 205] width 1168 height 17
click at [428, 173] on input "Nome *" at bounding box center [788, 177] width 1168 height 33
click at [465, 210] on div "Este campo é obrigatório" at bounding box center [788, 205] width 1168 height 17
click at [428, 166] on input "Nome *" at bounding box center [788, 177] width 1168 height 33
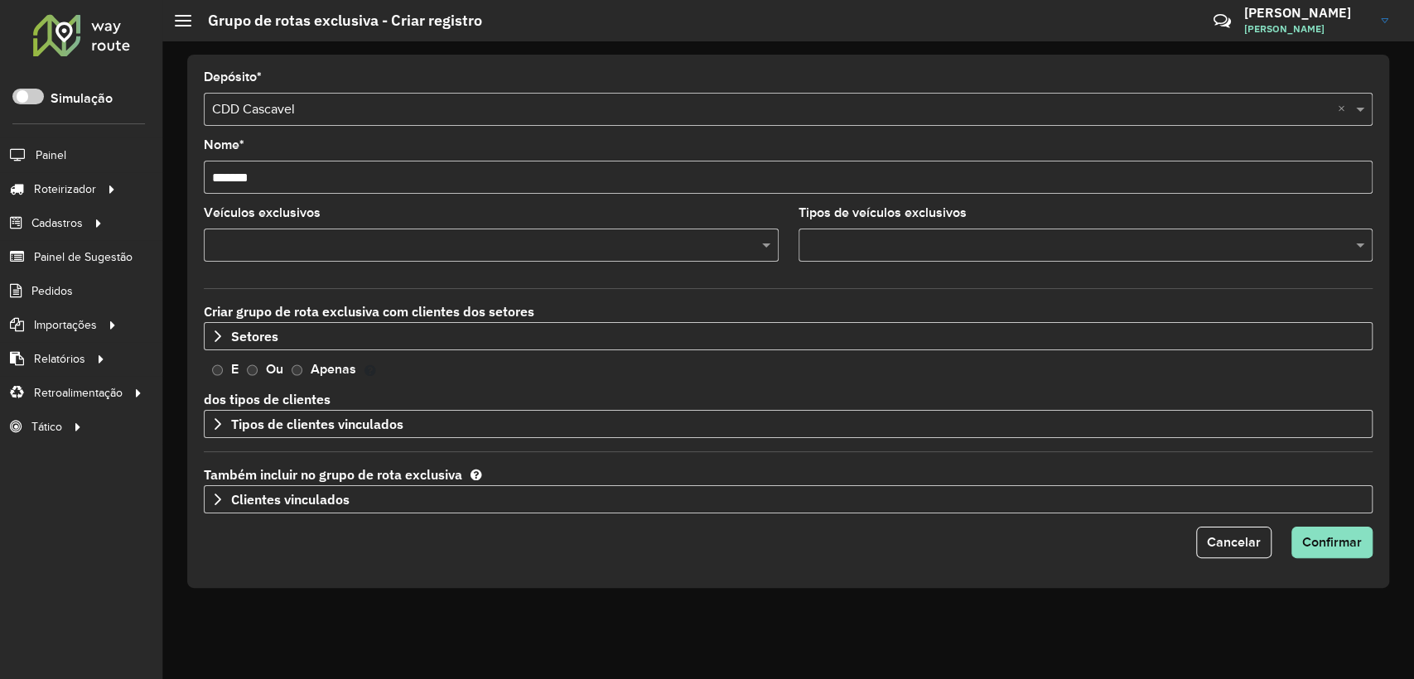
type input "*******"
click at [407, 258] on div at bounding box center [491, 245] width 575 height 33
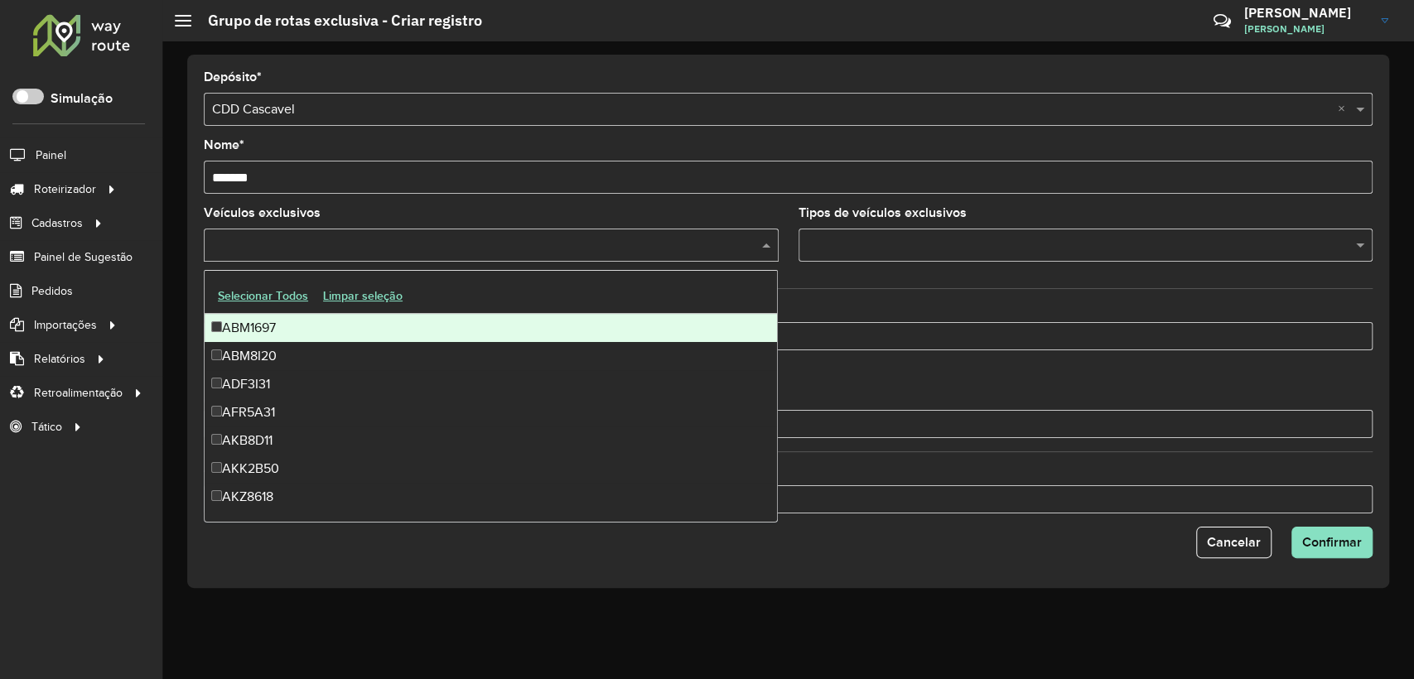
paste input "*******"
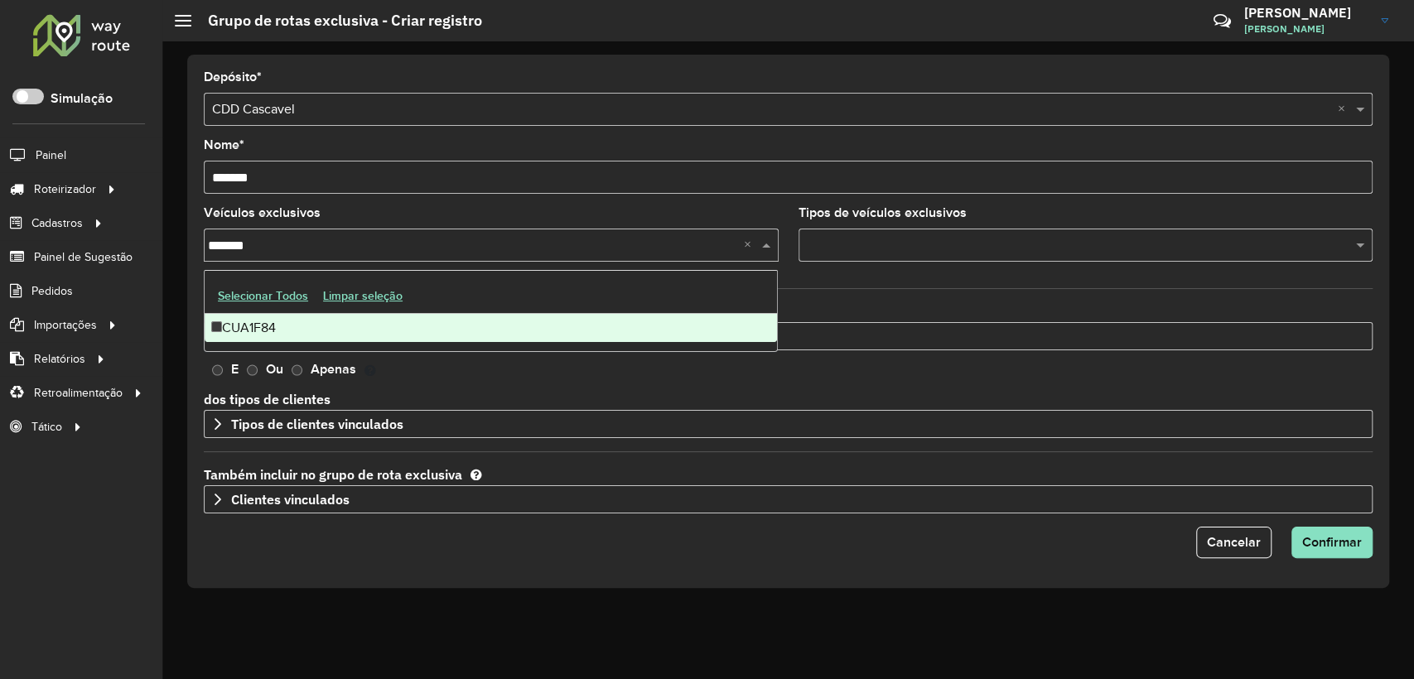
type input "*******"
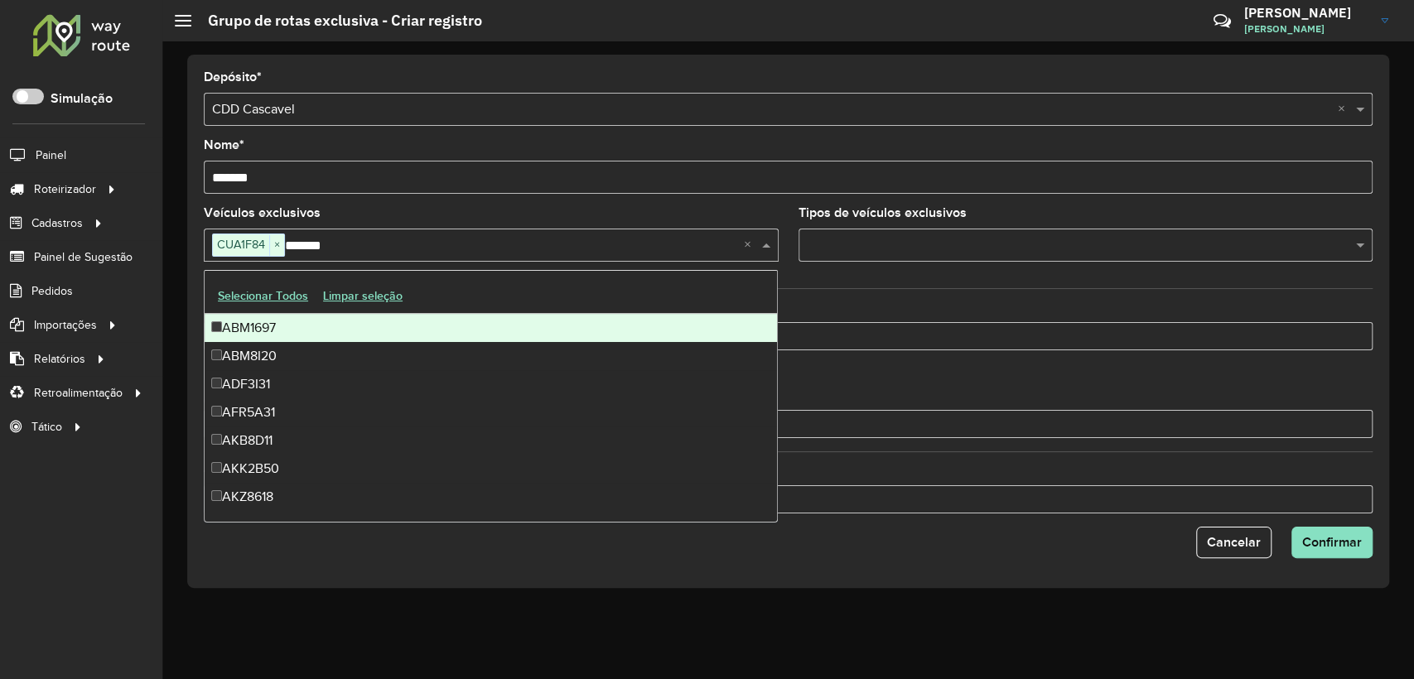
click at [520, 180] on input "*******" at bounding box center [788, 177] width 1168 height 33
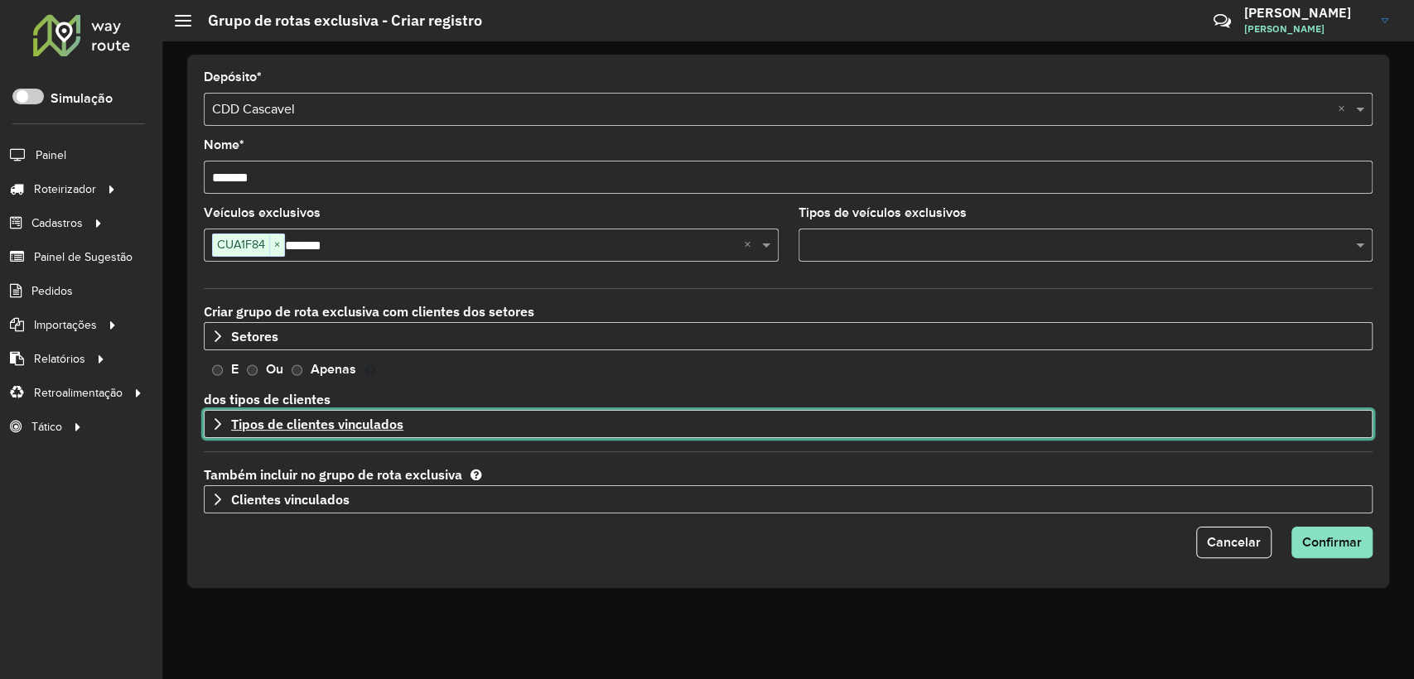
click at [224, 418] on link "Tipos de clientes vinculados" at bounding box center [788, 424] width 1168 height 28
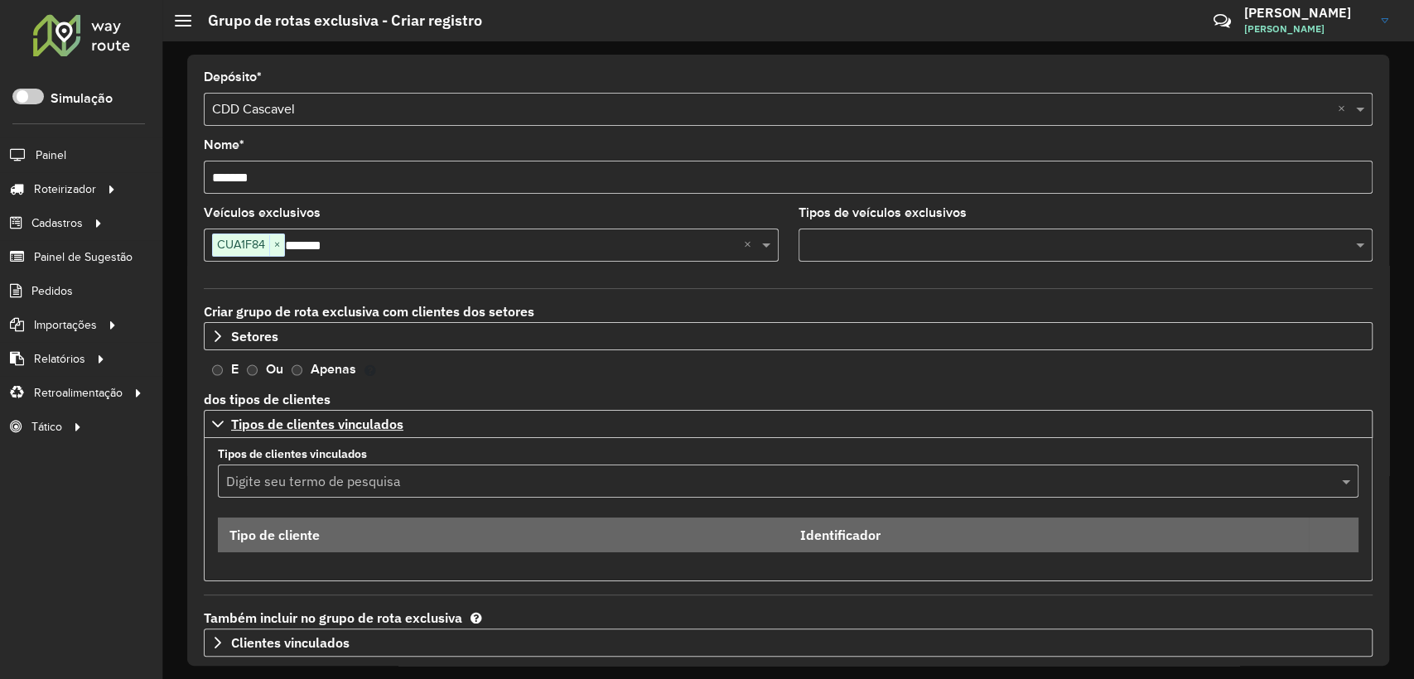
click at [266, 472] on input "text" at bounding box center [771, 482] width 1091 height 20
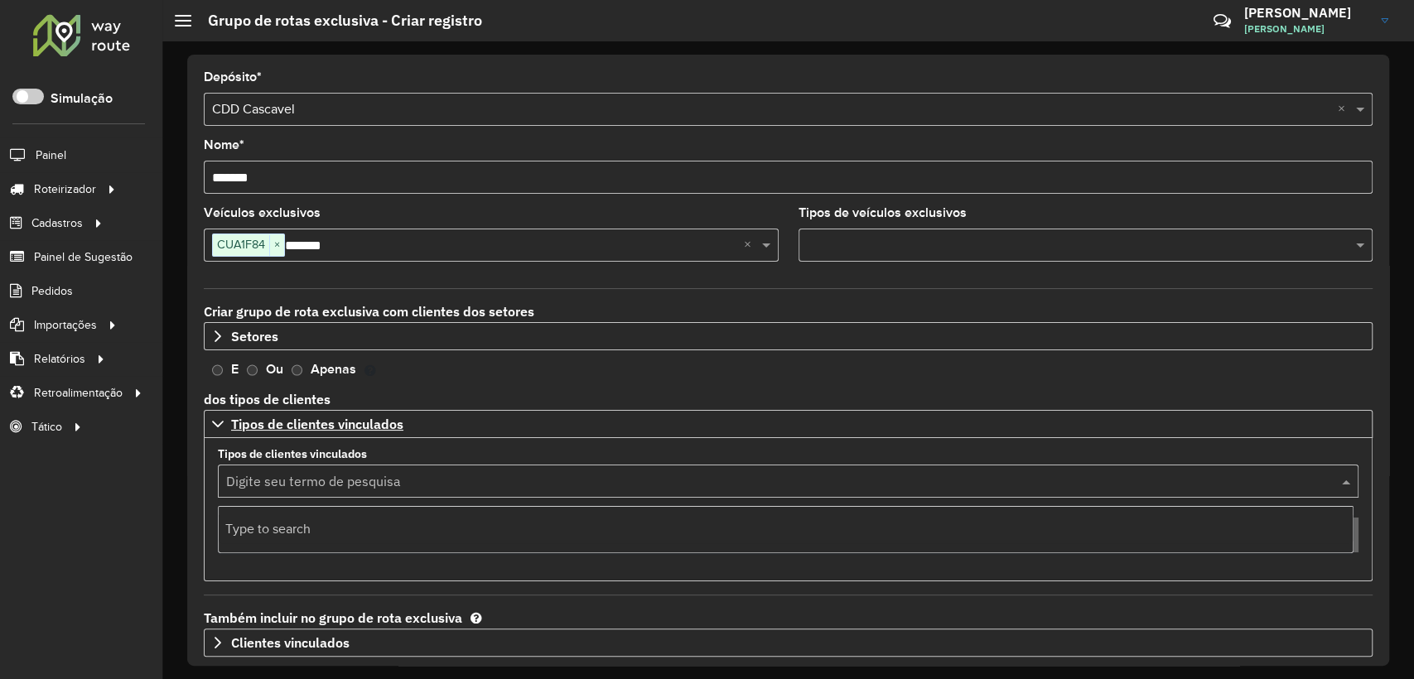
type input "*"
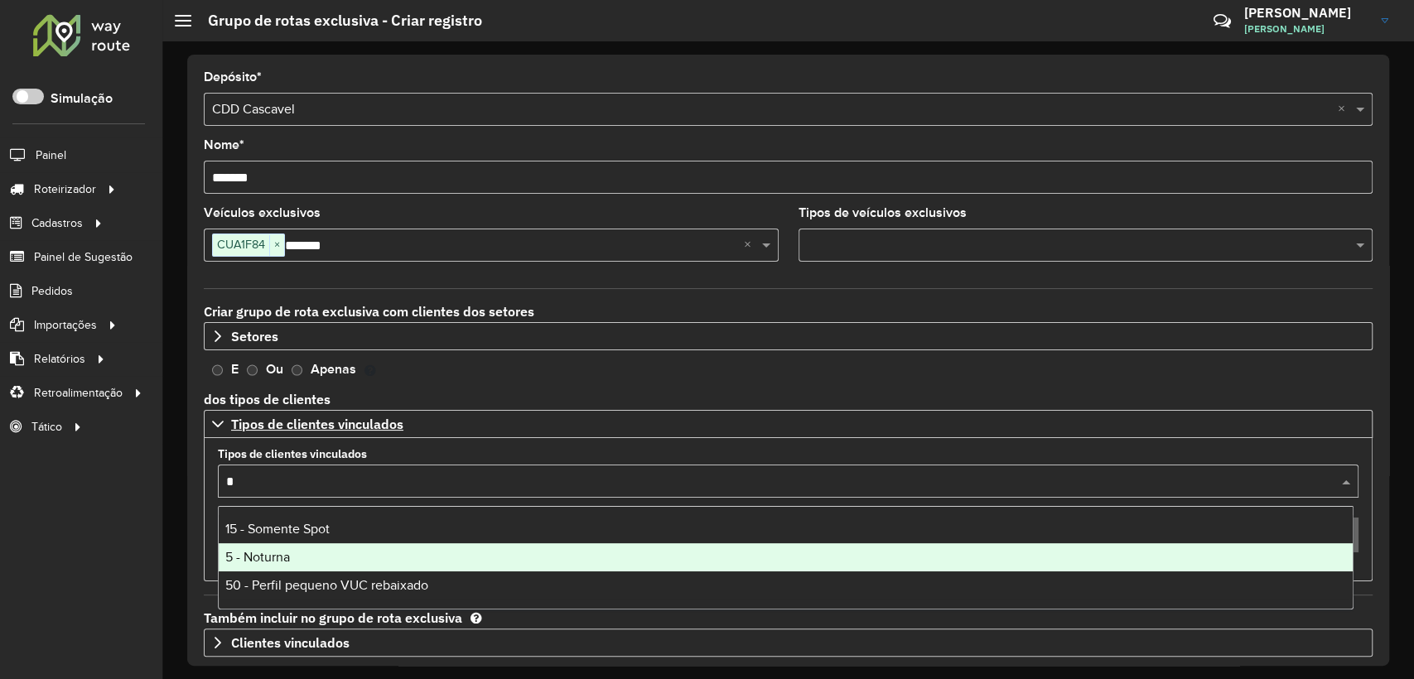
click at [294, 549] on div "5 - Noturna" at bounding box center [786, 557] width 1134 height 28
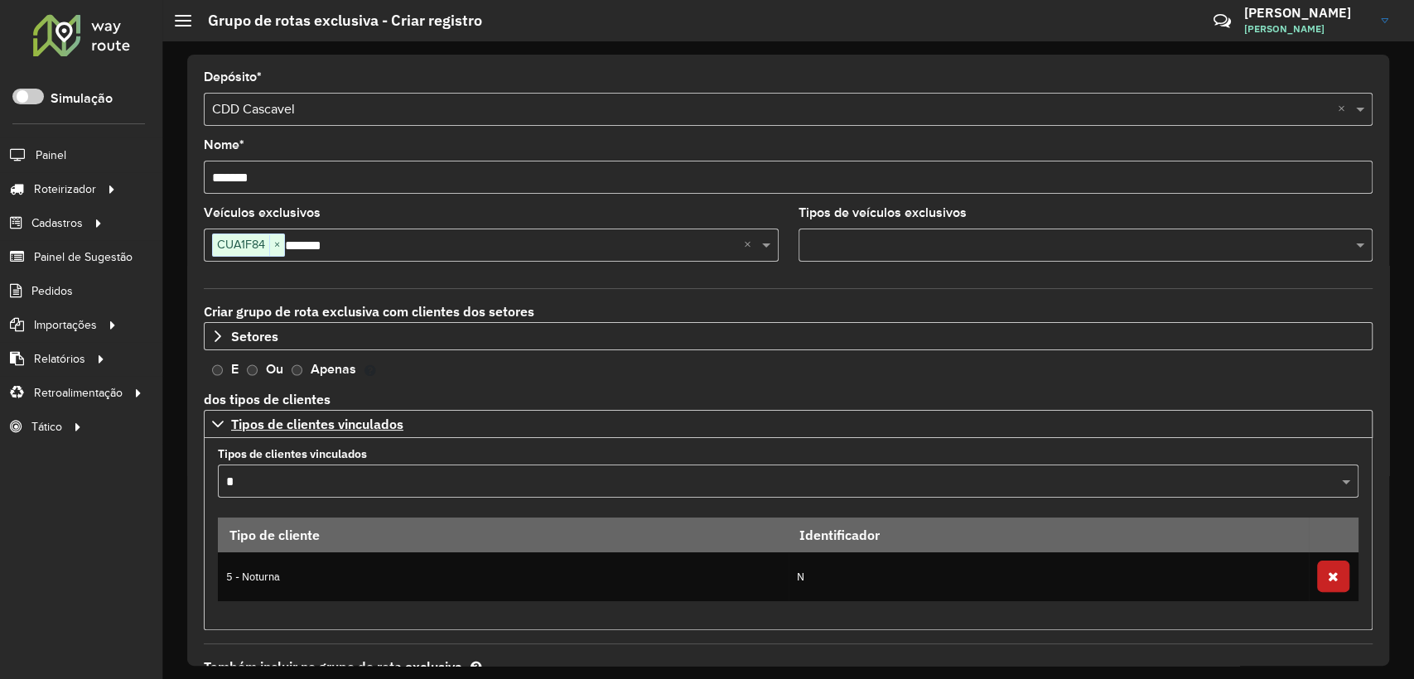
scroll to position [113, 0]
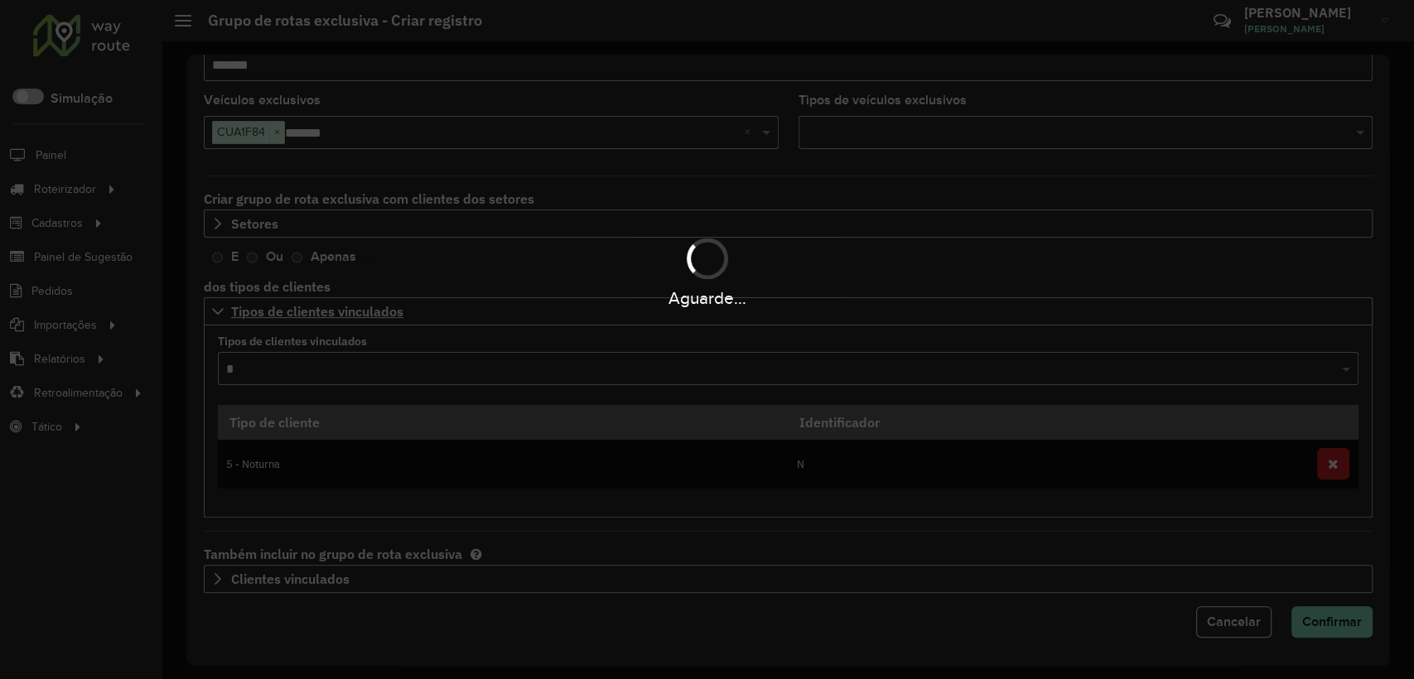
click at [1322, 625] on div "Aguarde..." at bounding box center [707, 339] width 1414 height 679
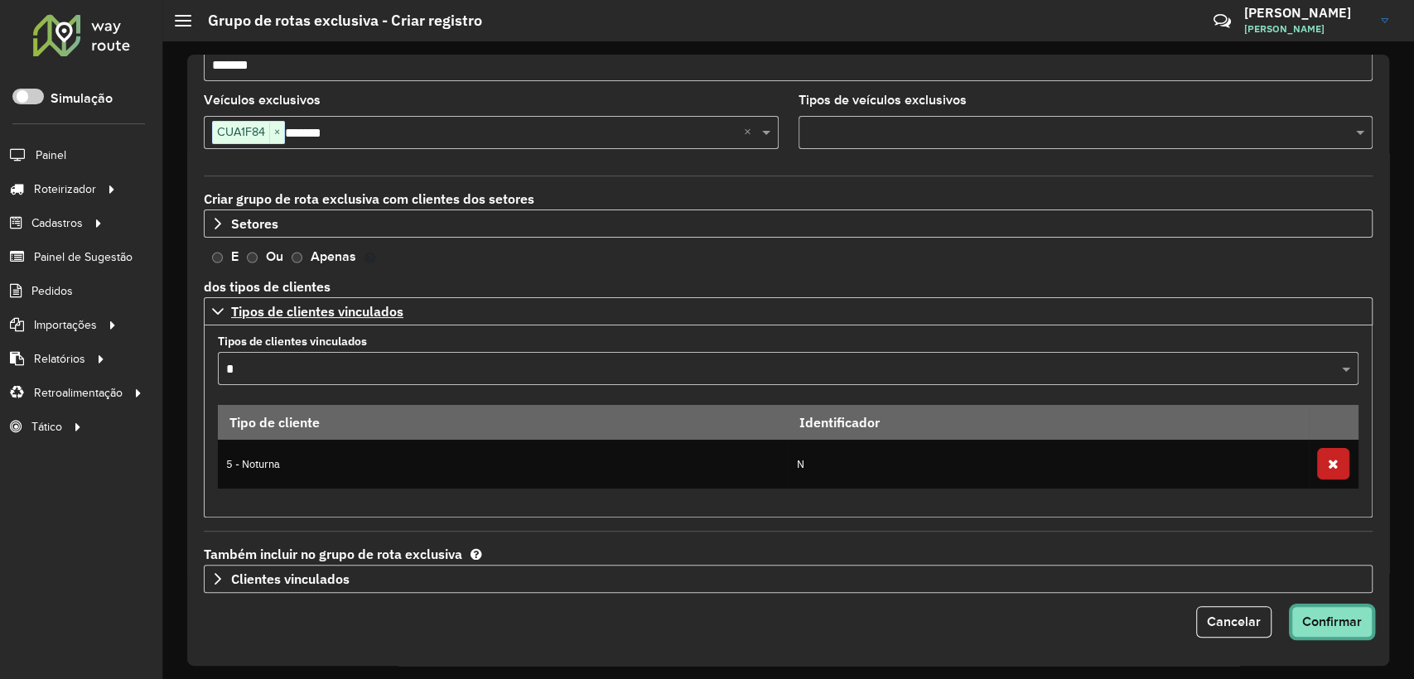
click at [1320, 621] on span "Confirmar" at bounding box center [1332, 621] width 60 height 14
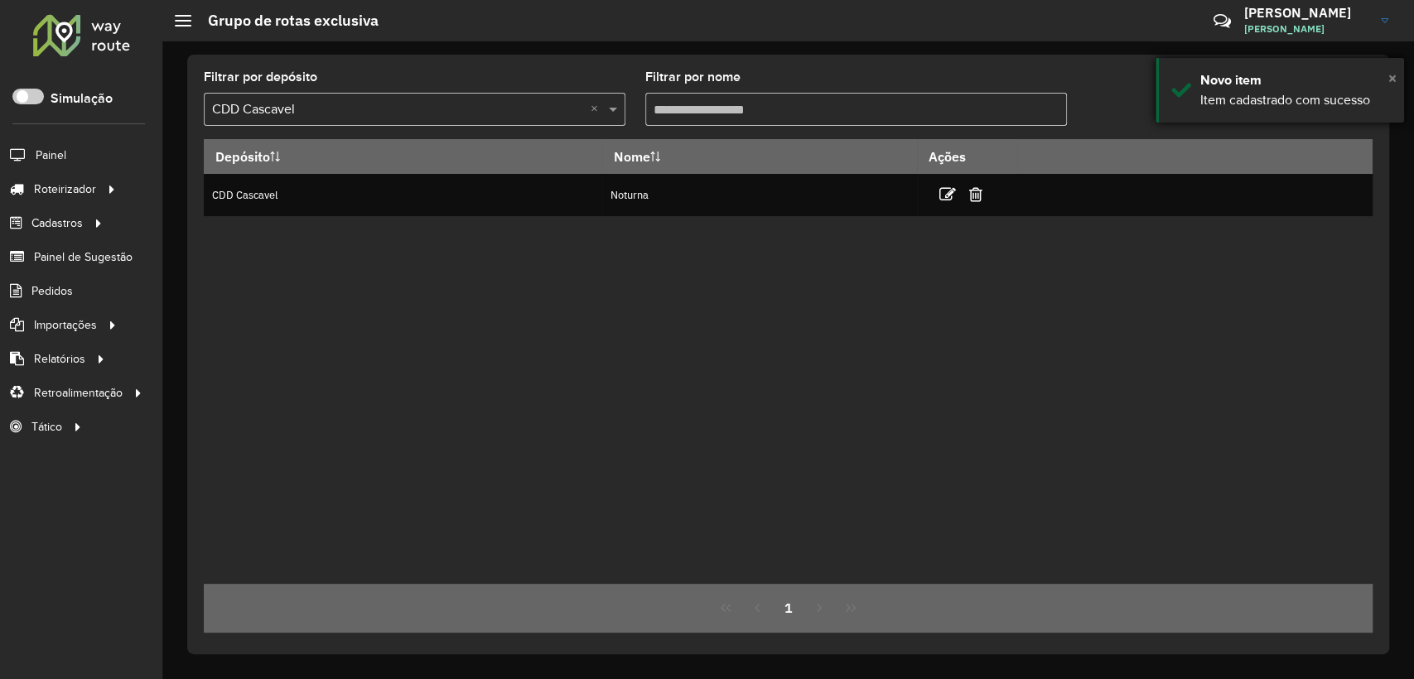
click at [1391, 75] on span "×" at bounding box center [1392, 78] width 8 height 18
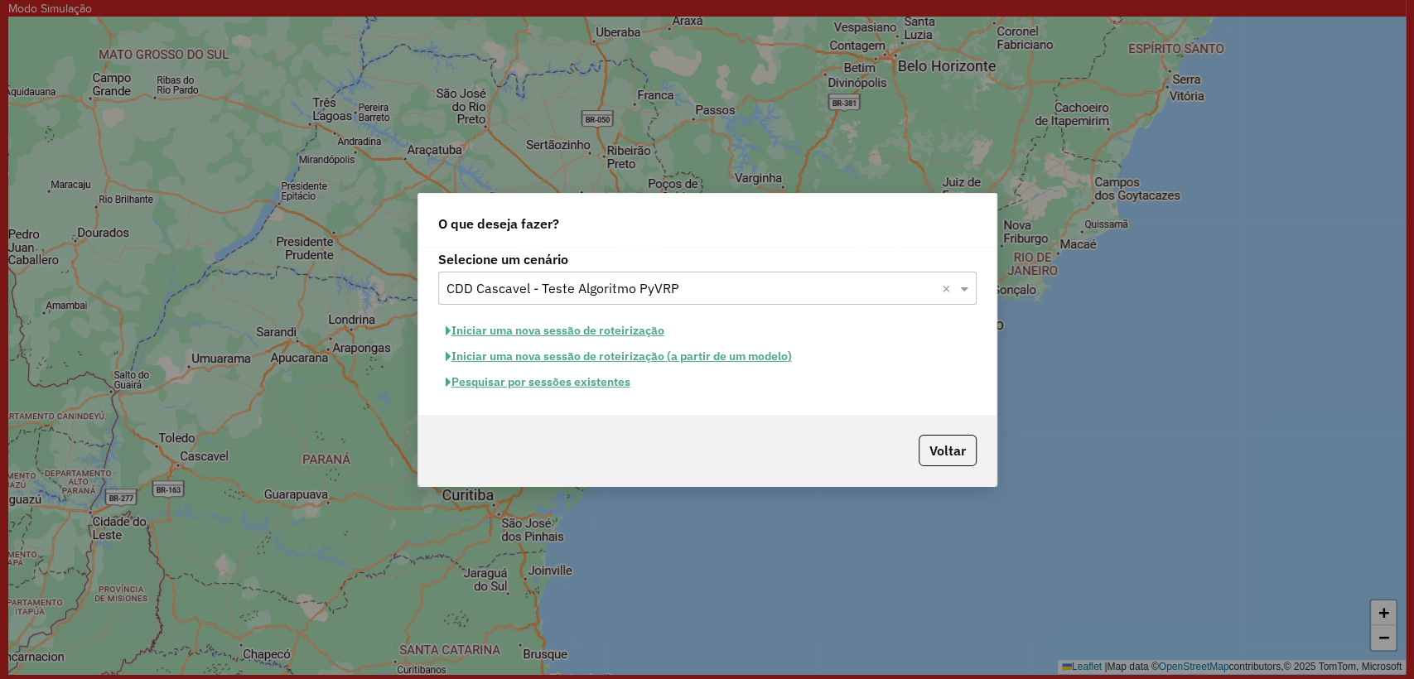
click at [566, 328] on button "Iniciar uma nova sessão de roteirização" at bounding box center [555, 331] width 234 height 26
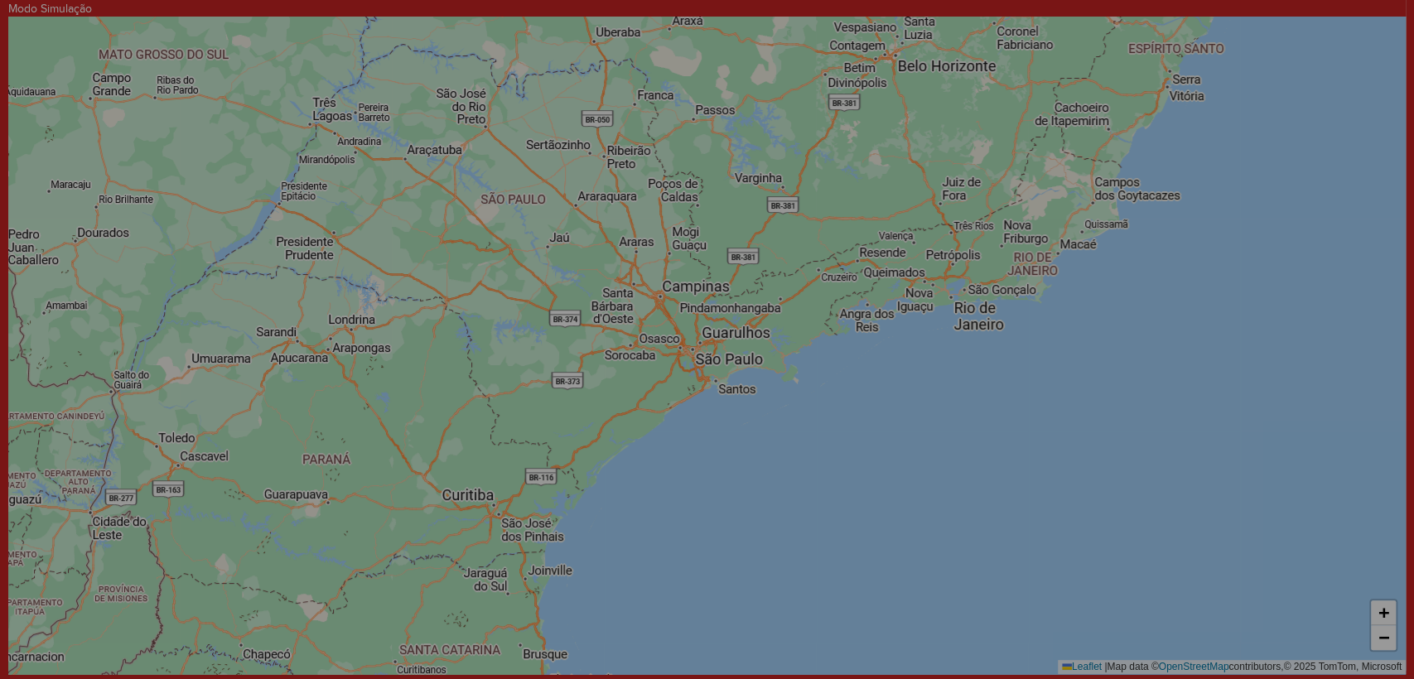
select select "*"
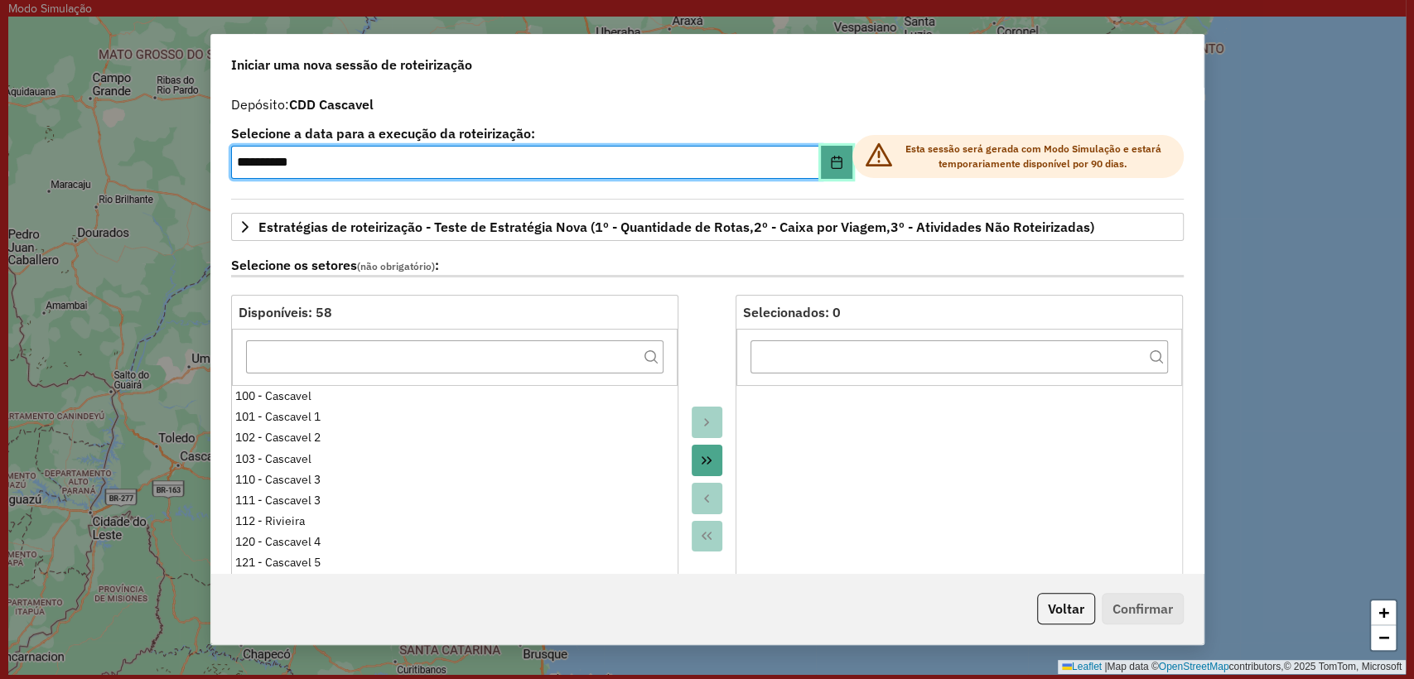
click at [830, 161] on icon "Choose Date" at bounding box center [836, 162] width 13 height 13
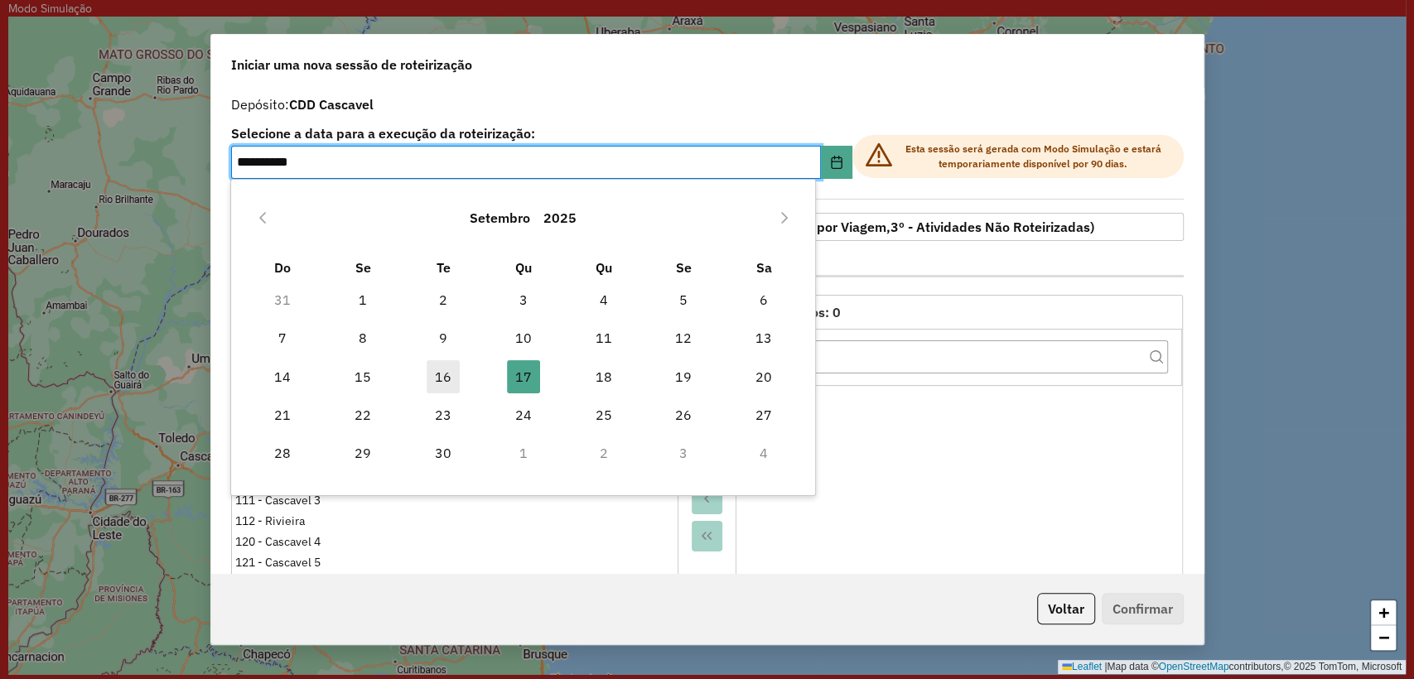
click at [437, 372] on span "16" at bounding box center [442, 376] width 33 height 33
type input "**********"
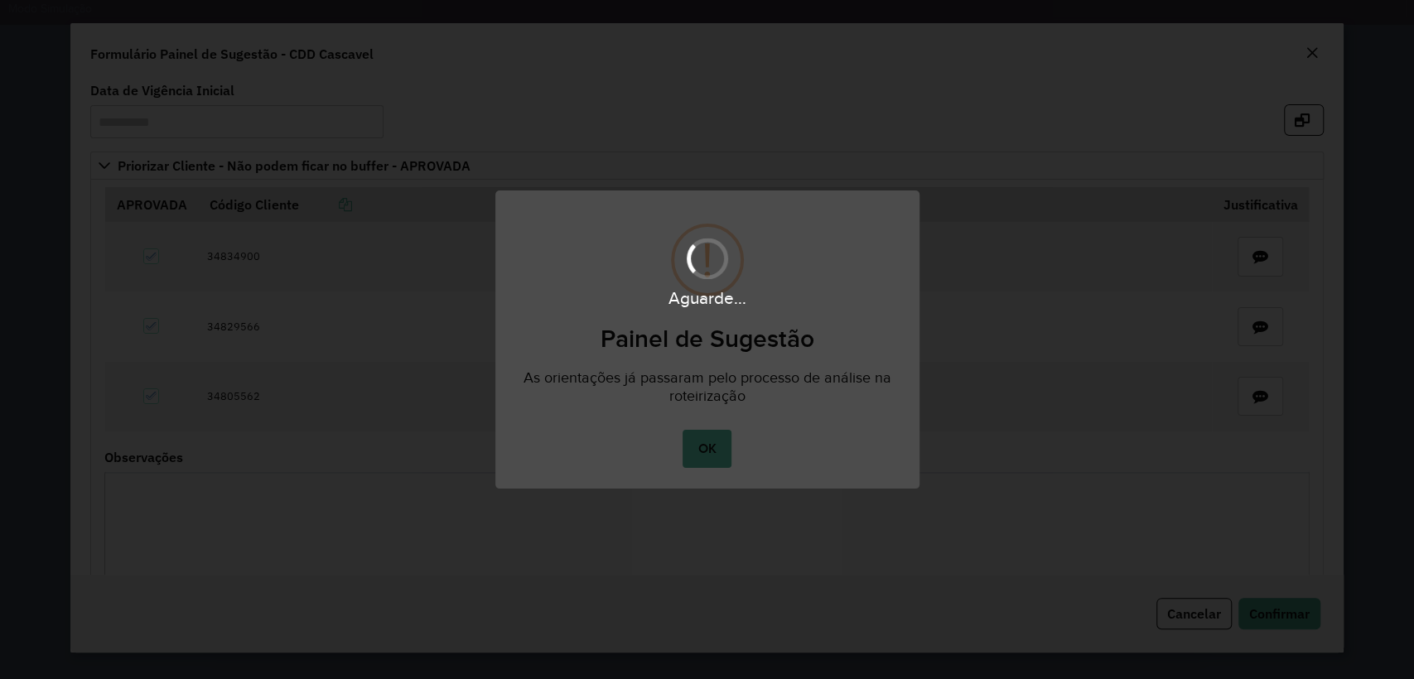
click at [697, 455] on div "Aguarde..." at bounding box center [707, 339] width 1414 height 679
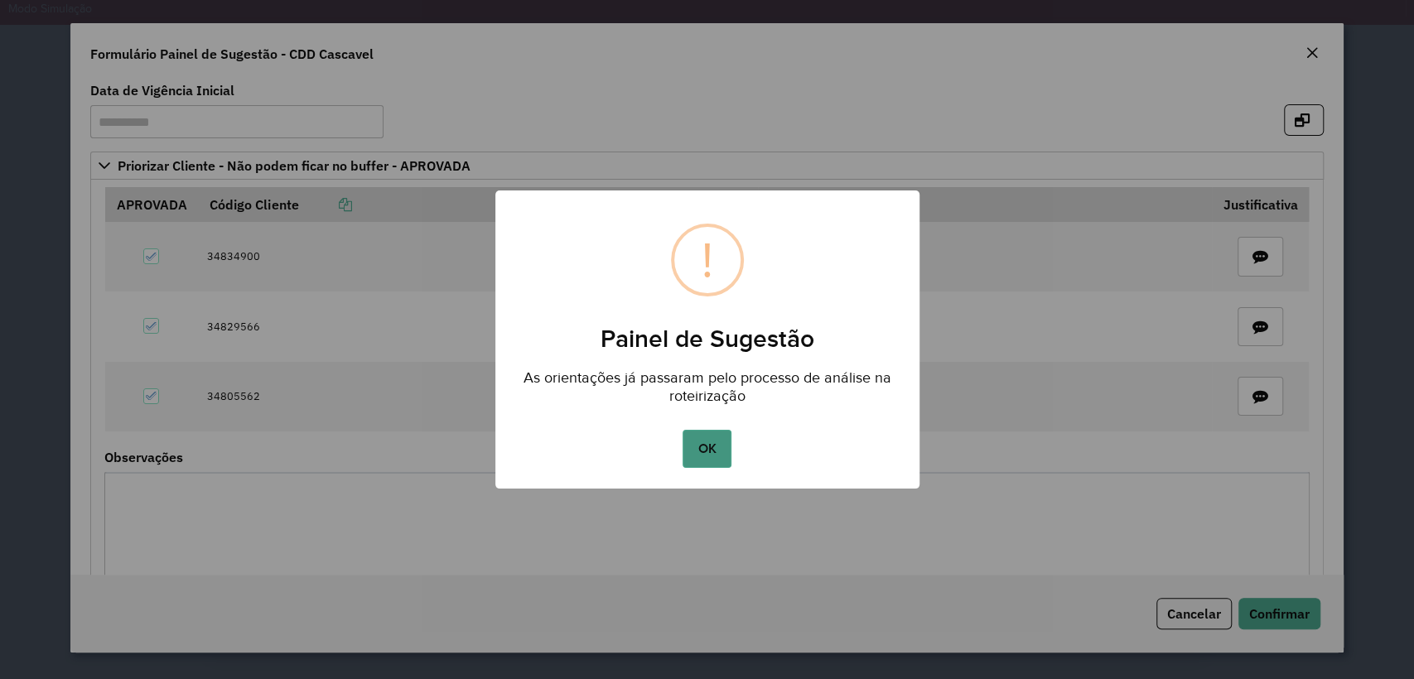
click at [704, 447] on button "OK" at bounding box center [706, 449] width 49 height 38
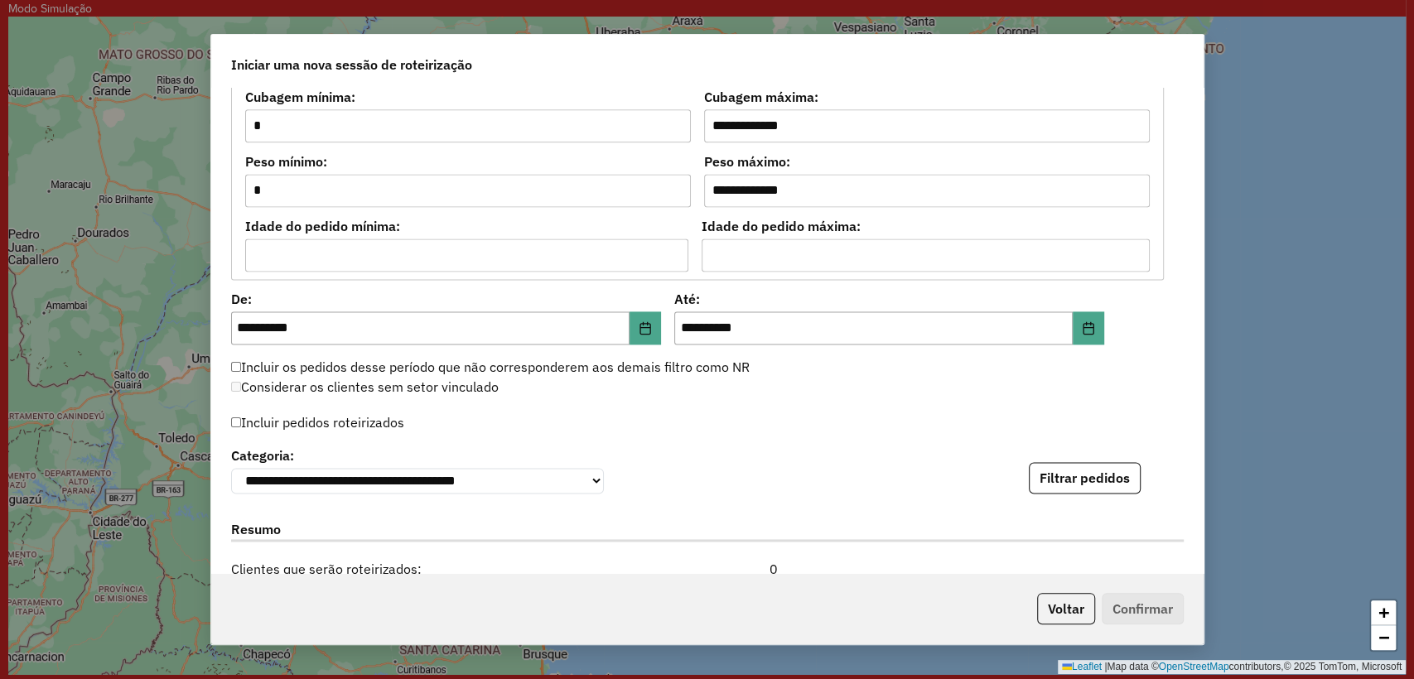
scroll to position [1563, 0]
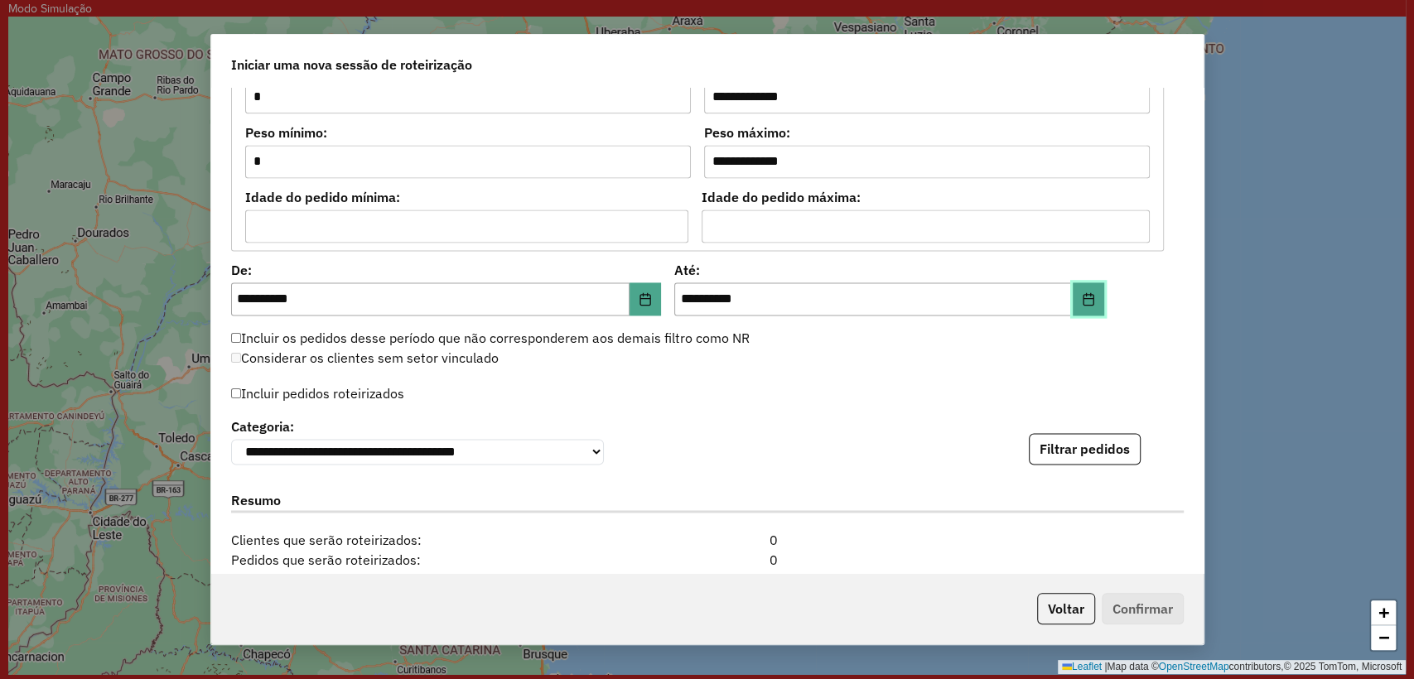
click at [1082, 302] on button "Choose Date" at bounding box center [1087, 298] width 31 height 33
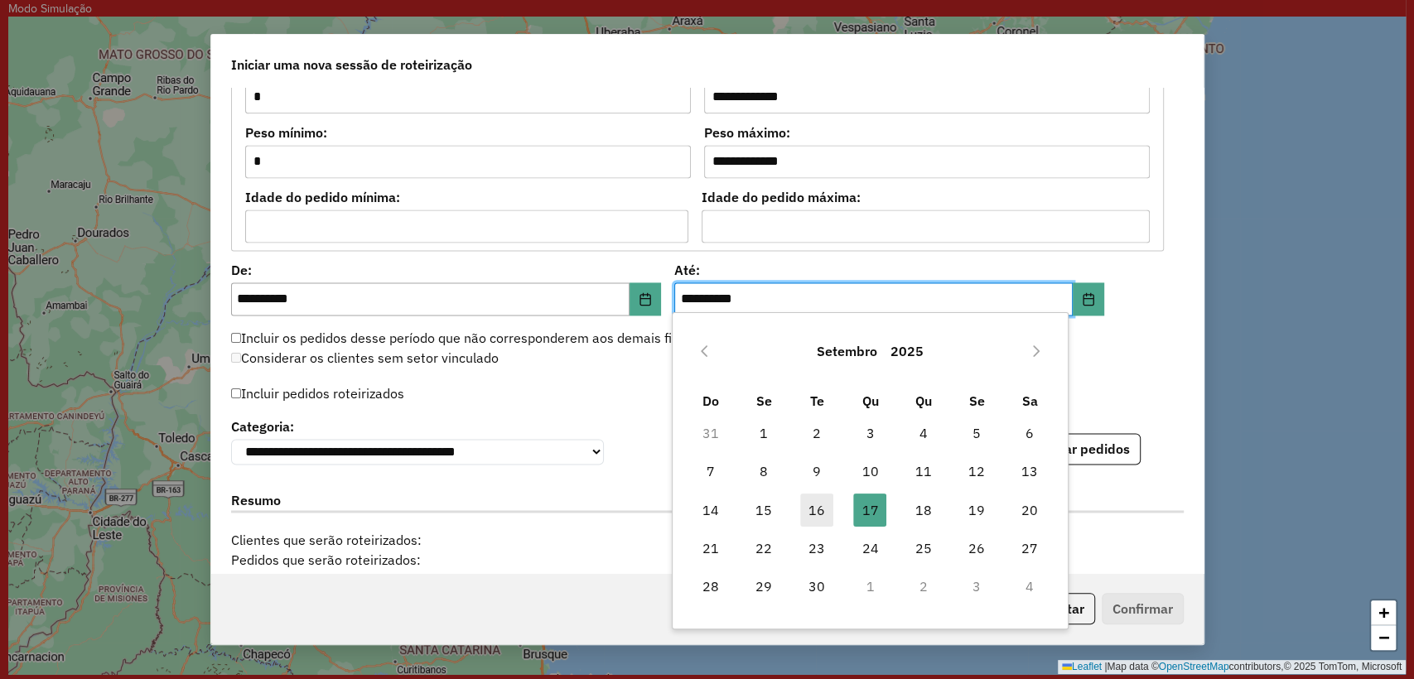
click at [822, 511] on span "16" at bounding box center [816, 510] width 33 height 33
type input "**********"
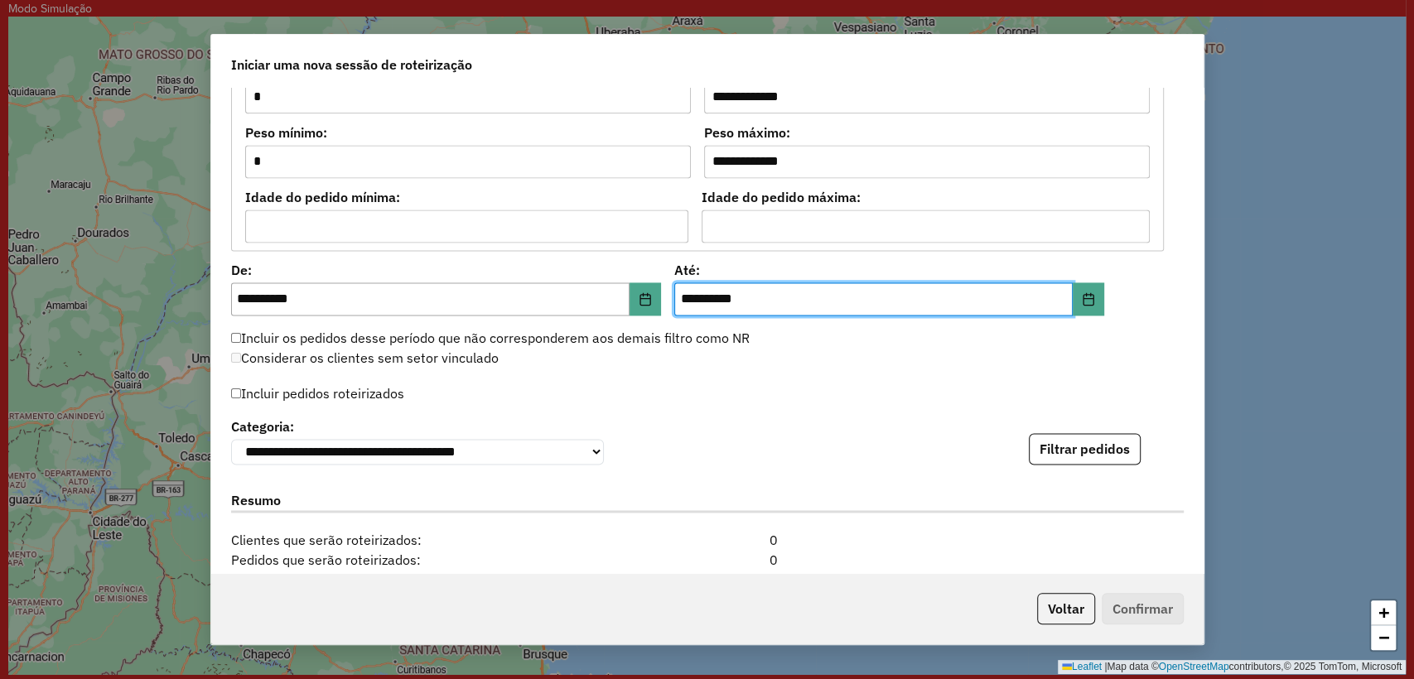
click at [808, 393] on div "Incluir pedidos roteirizados" at bounding box center [707, 398] width 952 height 32
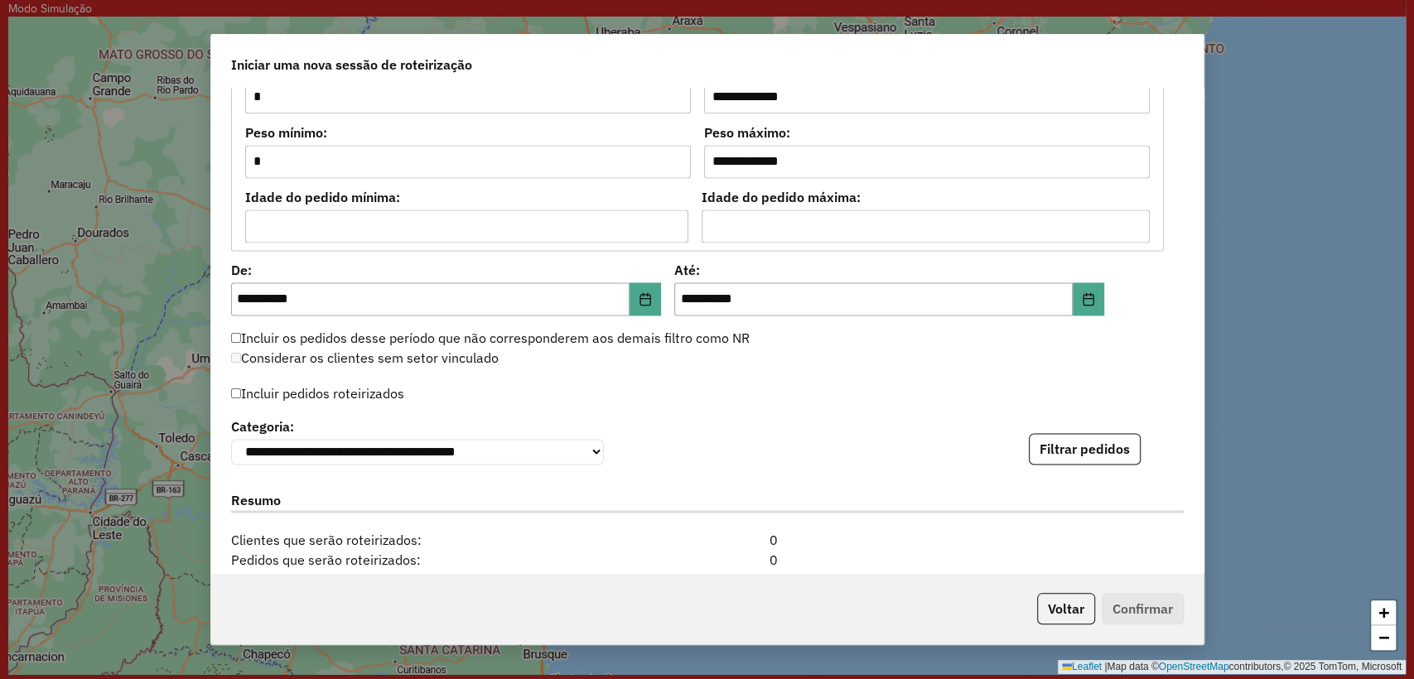
click at [358, 386] on label "Incluir pedidos roteirizados" at bounding box center [318, 393] width 174 height 31
click at [1058, 444] on button "Filtrar pedidos" at bounding box center [1085, 448] width 112 height 31
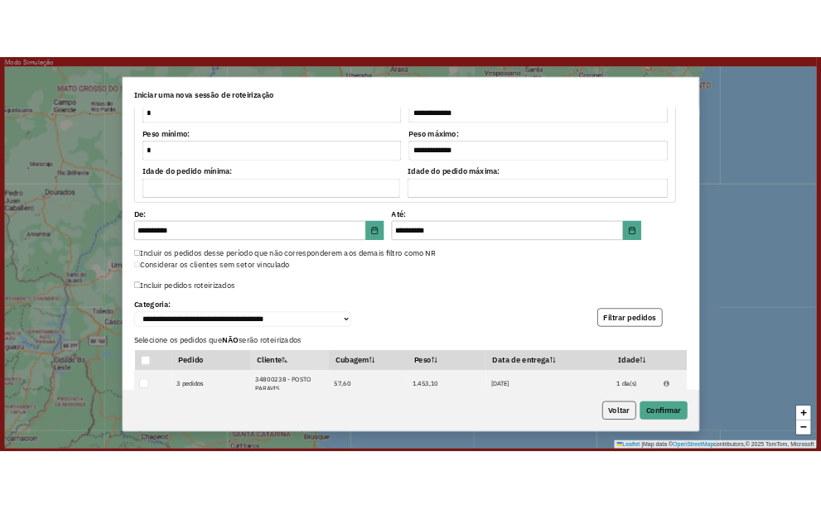
scroll to position [2156, 0]
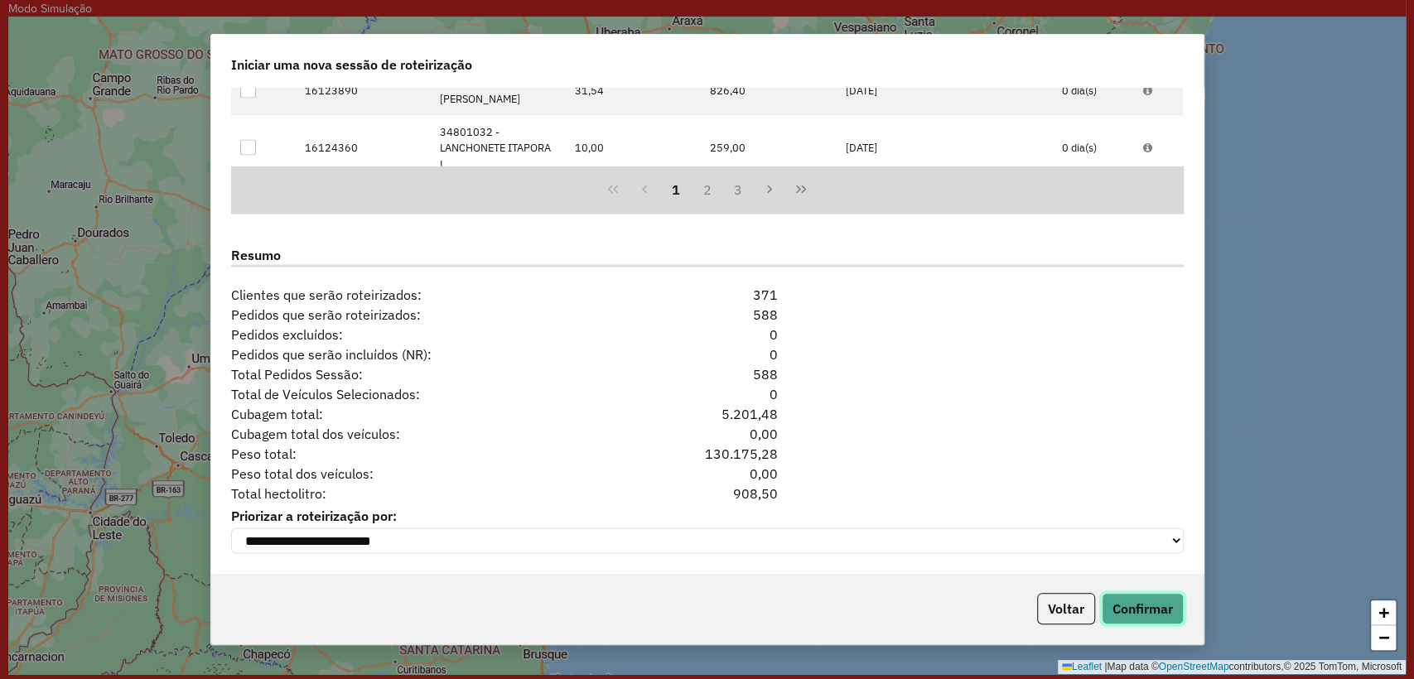
click at [1134, 609] on button "Confirmar" at bounding box center [1142, 608] width 82 height 31
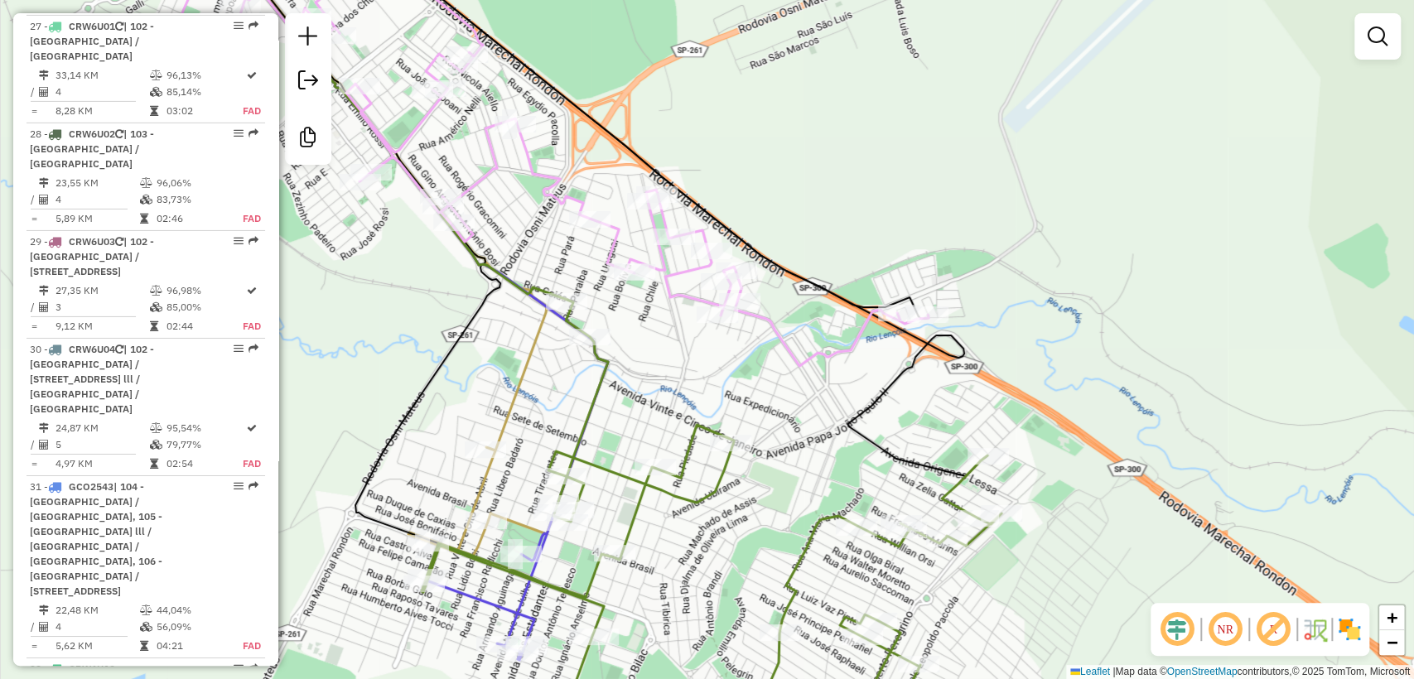
scroll to position [3816, 0]
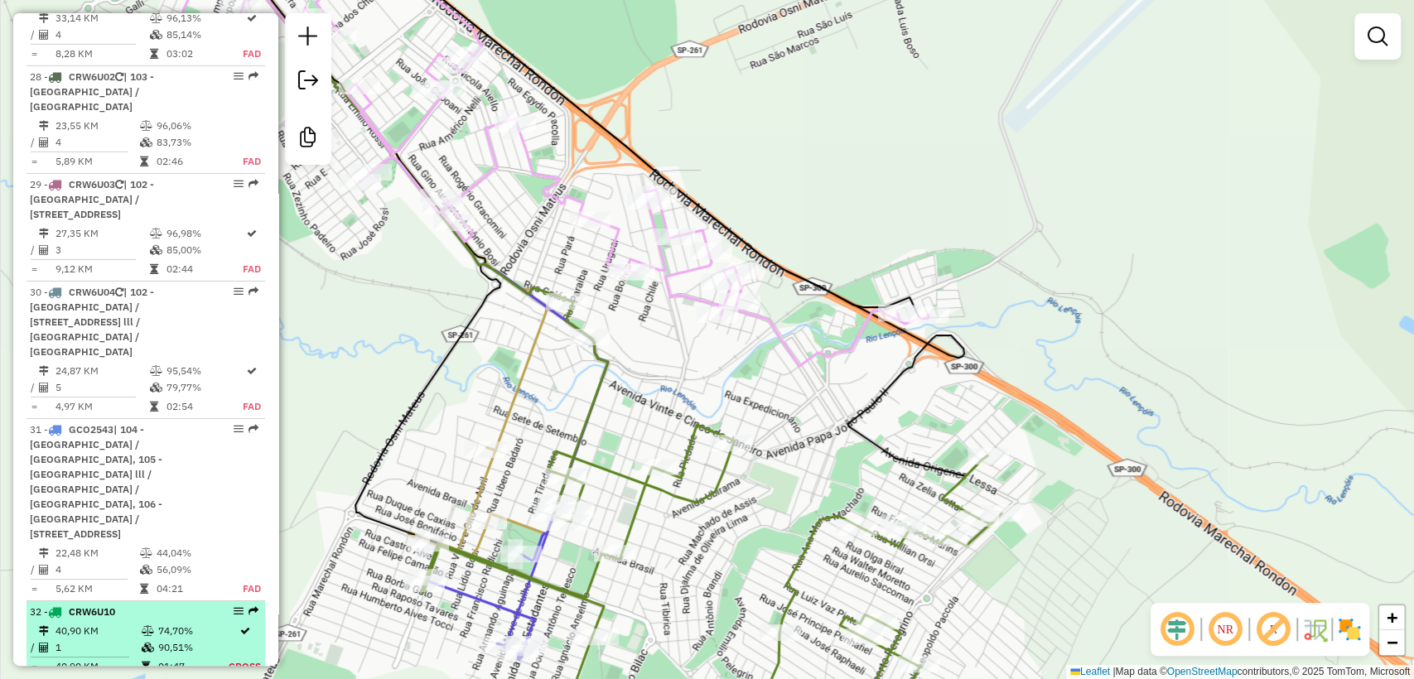
drag, startPoint x: 147, startPoint y: 375, endPoint x: 120, endPoint y: 388, distance: 29.3
click at [146, 626] on icon at bounding box center [148, 631] width 12 height 10
select select "**********"
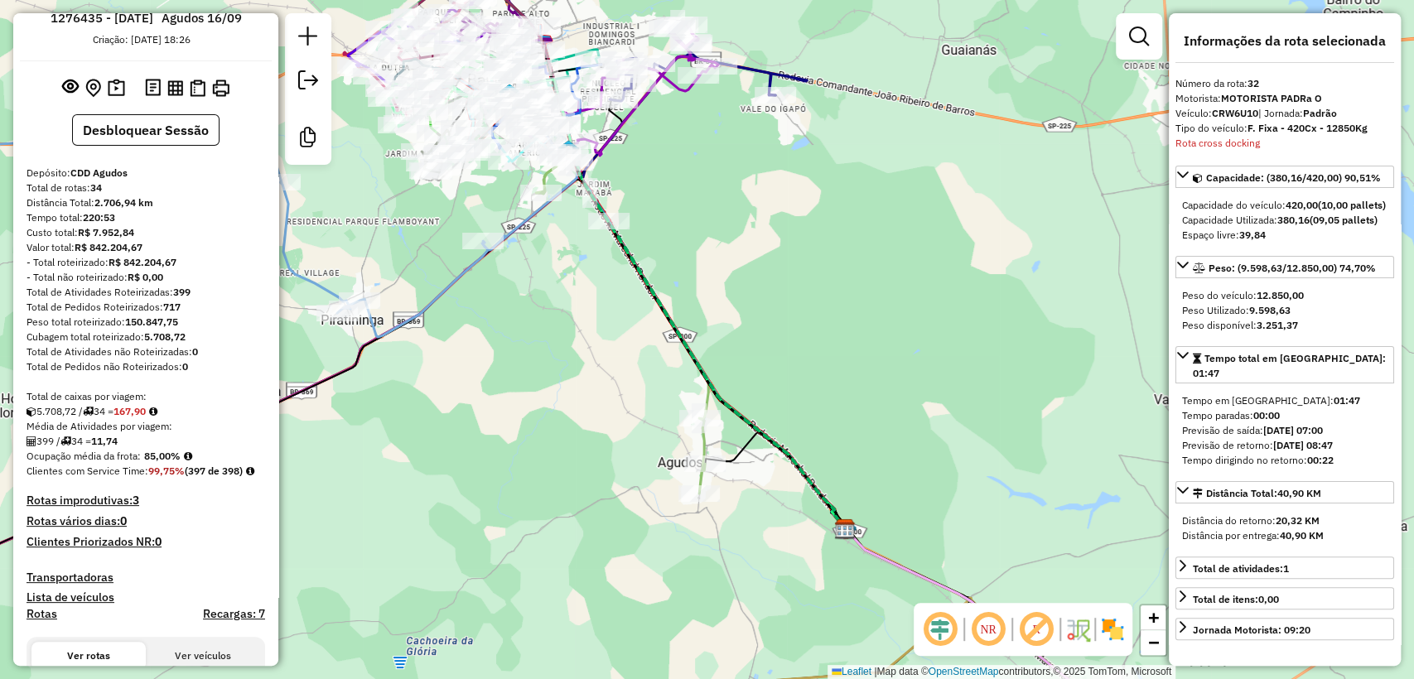
scroll to position [0, 0]
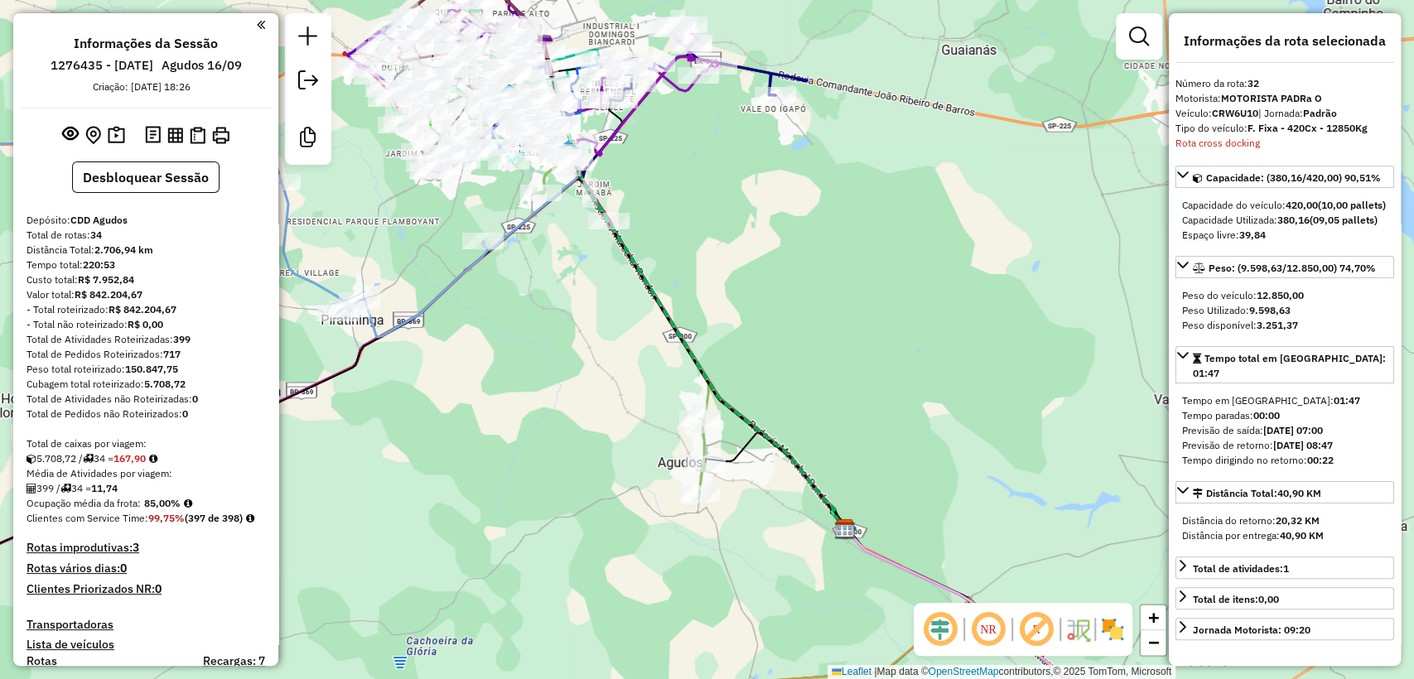
drag, startPoint x: 122, startPoint y: 465, endPoint x: 156, endPoint y: 458, distance: 34.8
click at [156, 458] on div "5.708,72 / 34 = 167,90" at bounding box center [145, 458] width 238 height 15
click at [190, 446] on div "Total de caixas por viagem:" at bounding box center [145, 443] width 238 height 15
drag, startPoint x: 126, startPoint y: 460, endPoint x: 157, endPoint y: 452, distance: 31.5
click at [146, 452] on strong "167,90" at bounding box center [129, 458] width 32 height 12
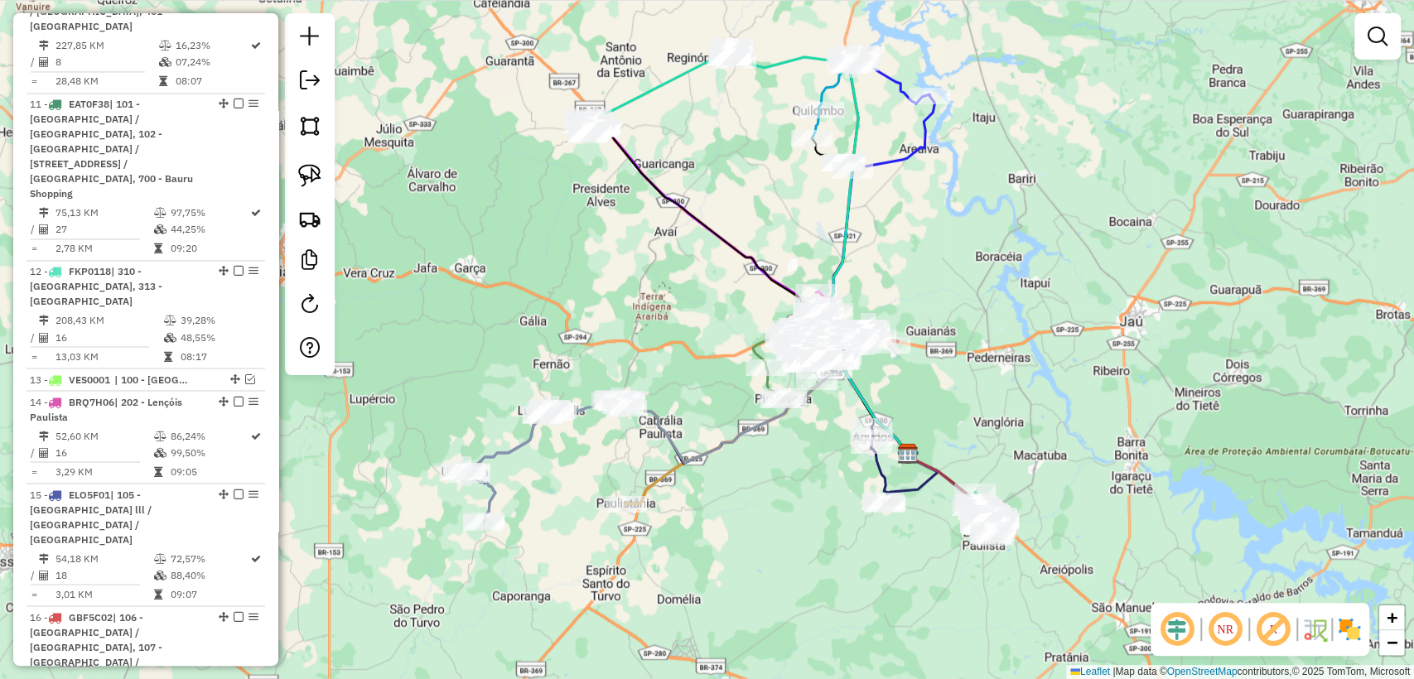
scroll to position [1849, 0]
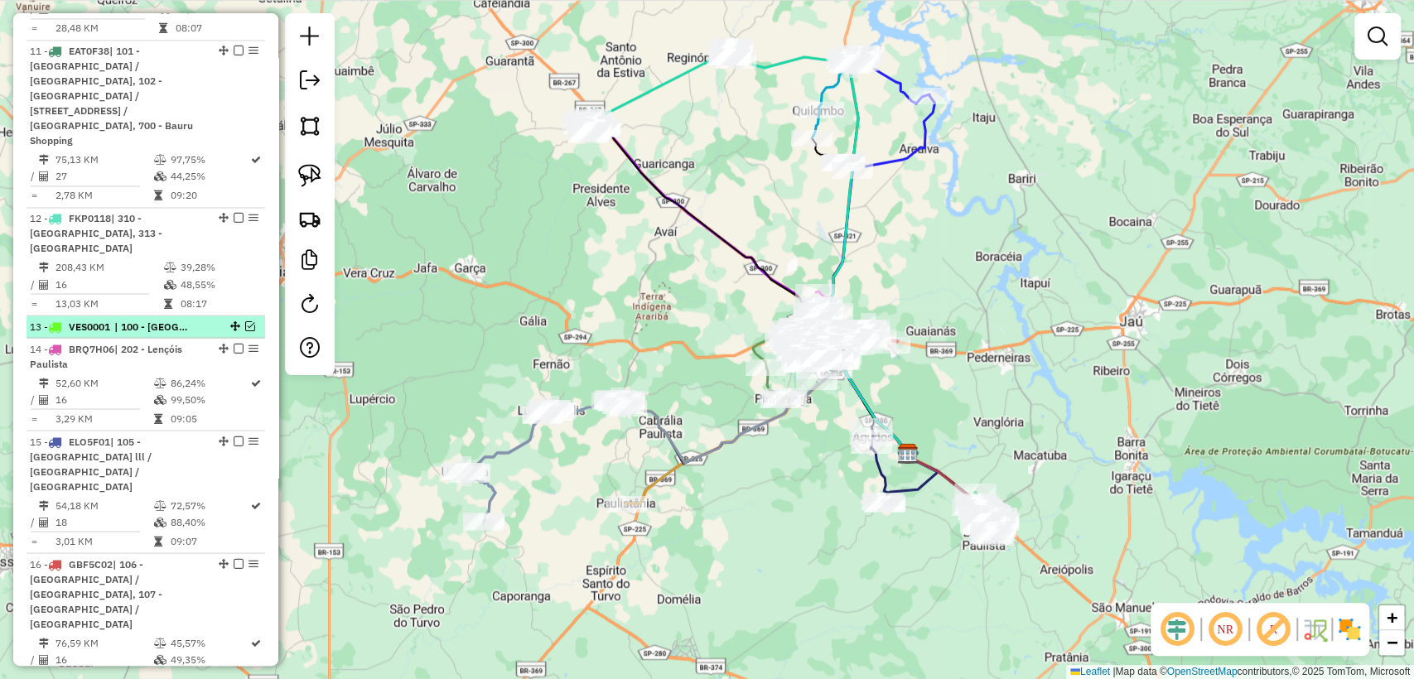
click at [245, 320] on em at bounding box center [250, 325] width 10 height 10
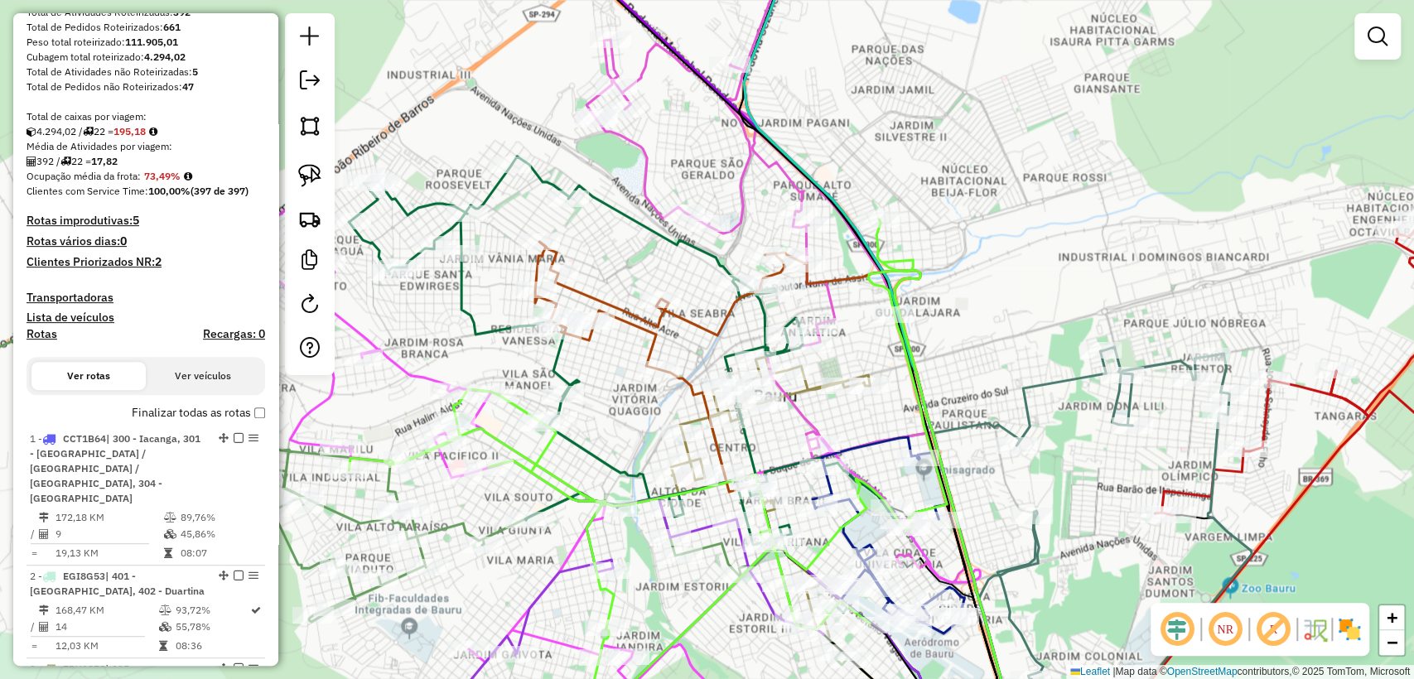
scroll to position [193, 0]
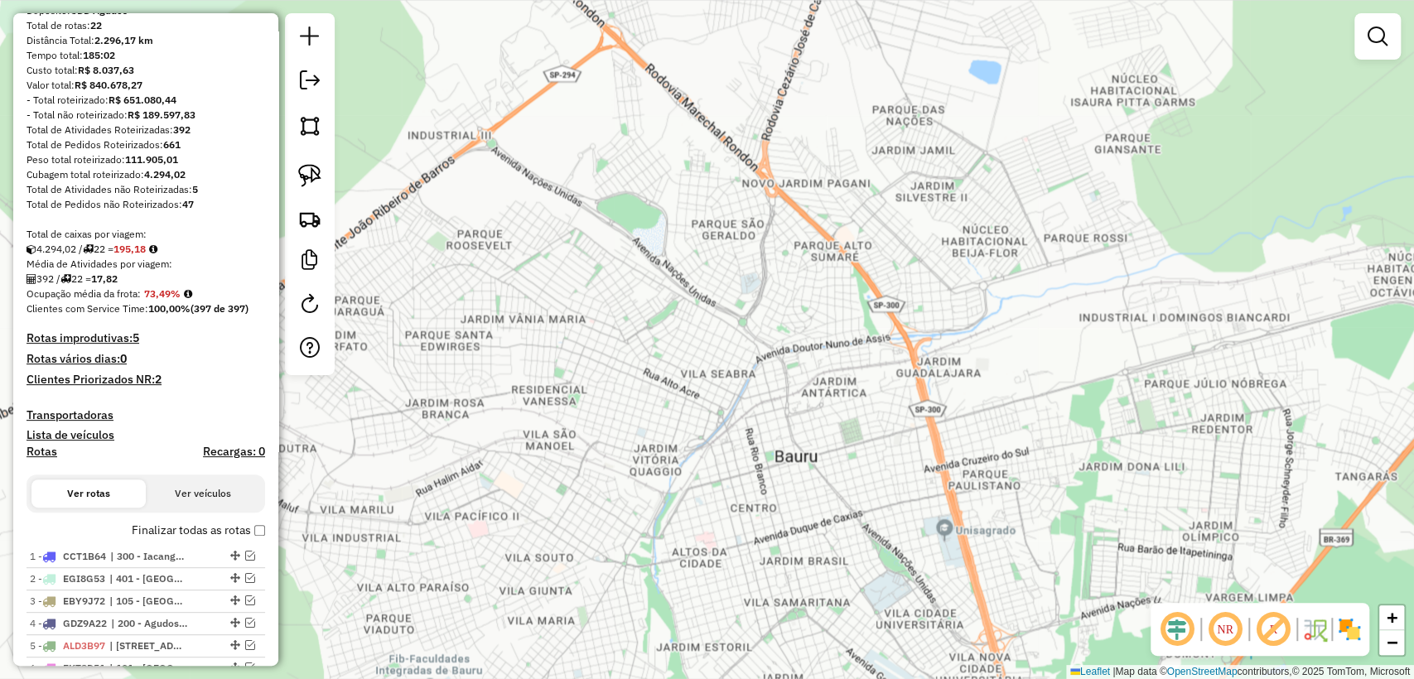
drag, startPoint x: 575, startPoint y: 366, endPoint x: 595, endPoint y: 426, distance: 63.9
click at [595, 426] on div "Janela de atendimento Grade de atendimento Capacidade Transportadoras Veículos …" at bounding box center [707, 339] width 1414 height 679
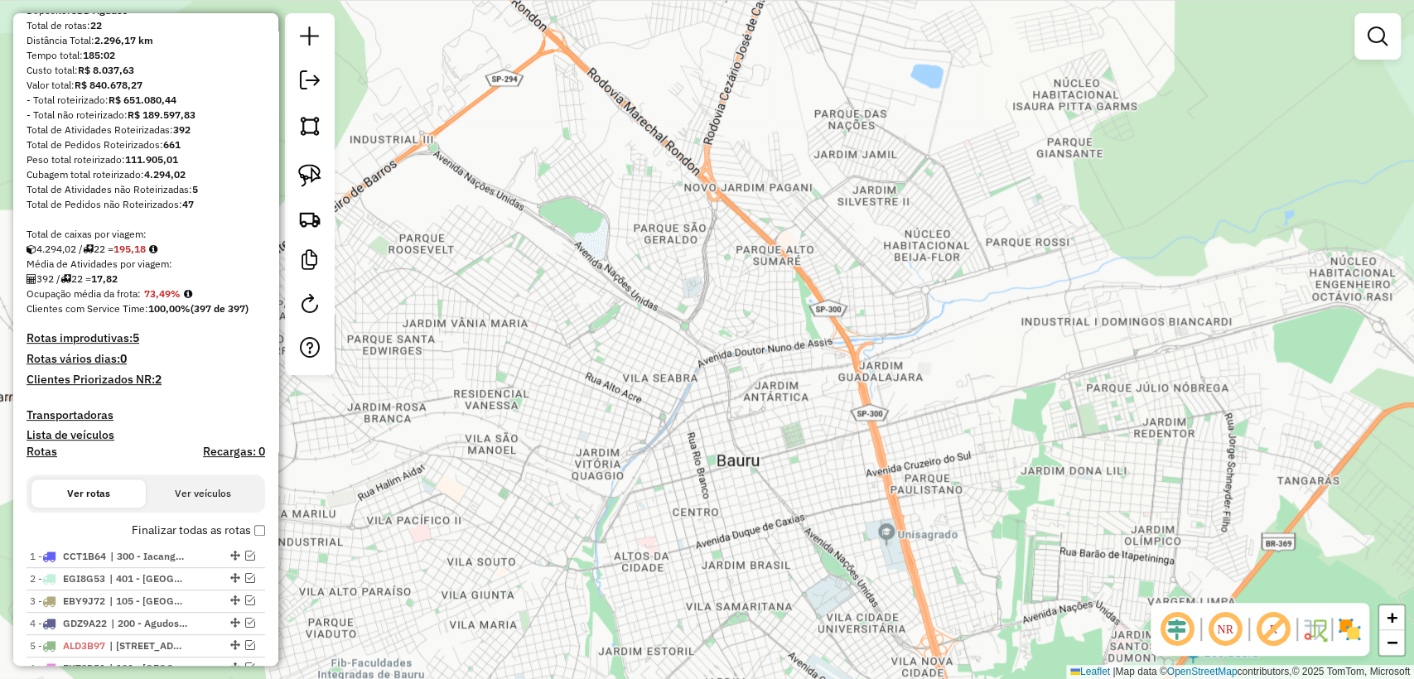
drag, startPoint x: 513, startPoint y: 485, endPoint x: 542, endPoint y: 460, distance: 38.2
click at [542, 460] on div "Janela de atendimento Grade de atendimento Capacidade Transportadoras Veículos …" at bounding box center [707, 339] width 1414 height 679
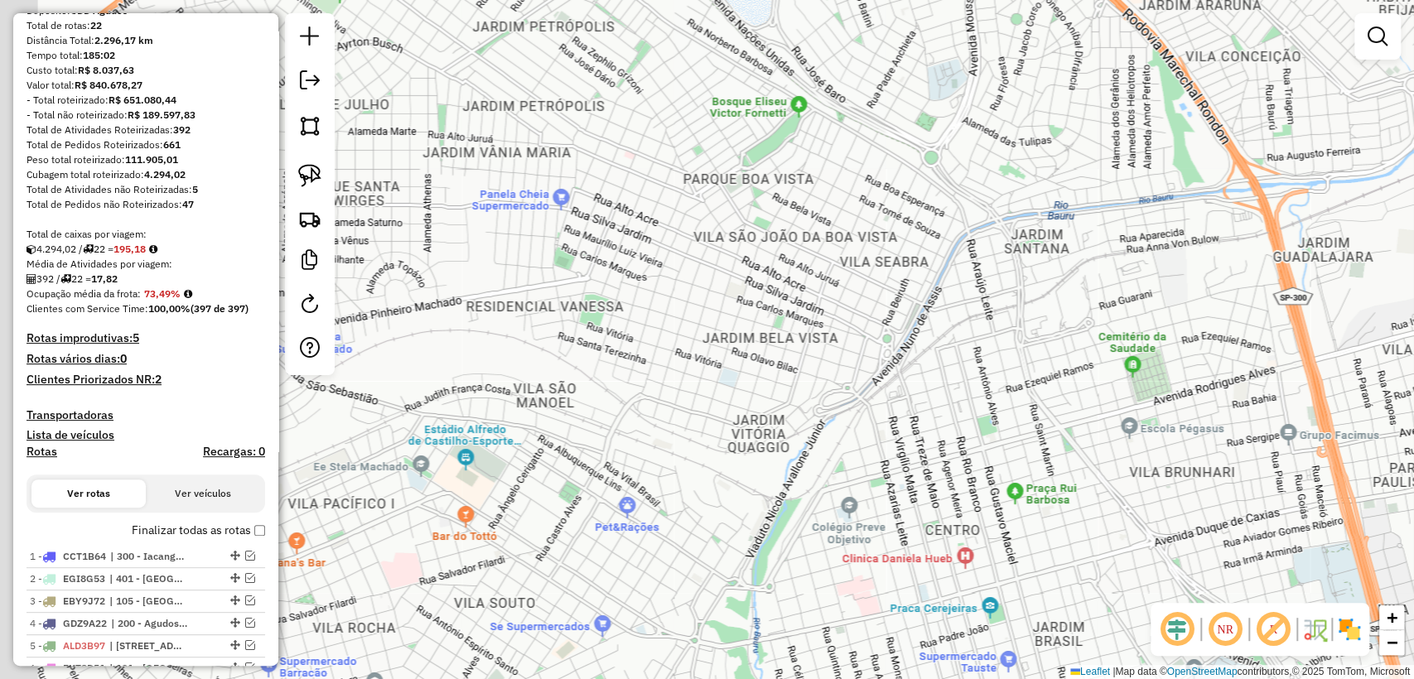
drag, startPoint x: 545, startPoint y: 466, endPoint x: 662, endPoint y: 449, distance: 118.9
click at [662, 450] on div "Janela de atendimento Grade de atendimento Capacidade Transportadoras Veículos …" at bounding box center [707, 339] width 1414 height 679
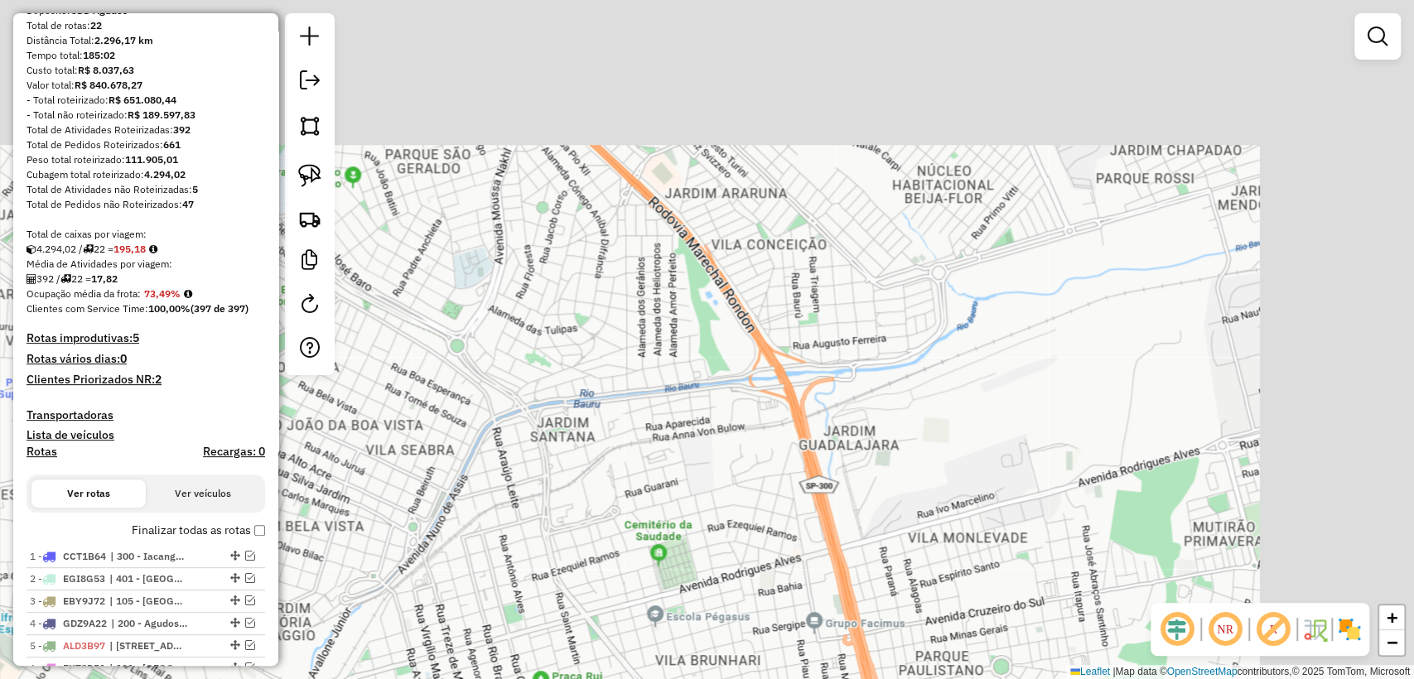
drag, startPoint x: 860, startPoint y: 318, endPoint x: 628, endPoint y: 426, distance: 256.4
click at [553, 431] on div "Janela de atendimento Grade de atendimento Capacidade Transportadoras Veículos …" at bounding box center [707, 339] width 1414 height 679
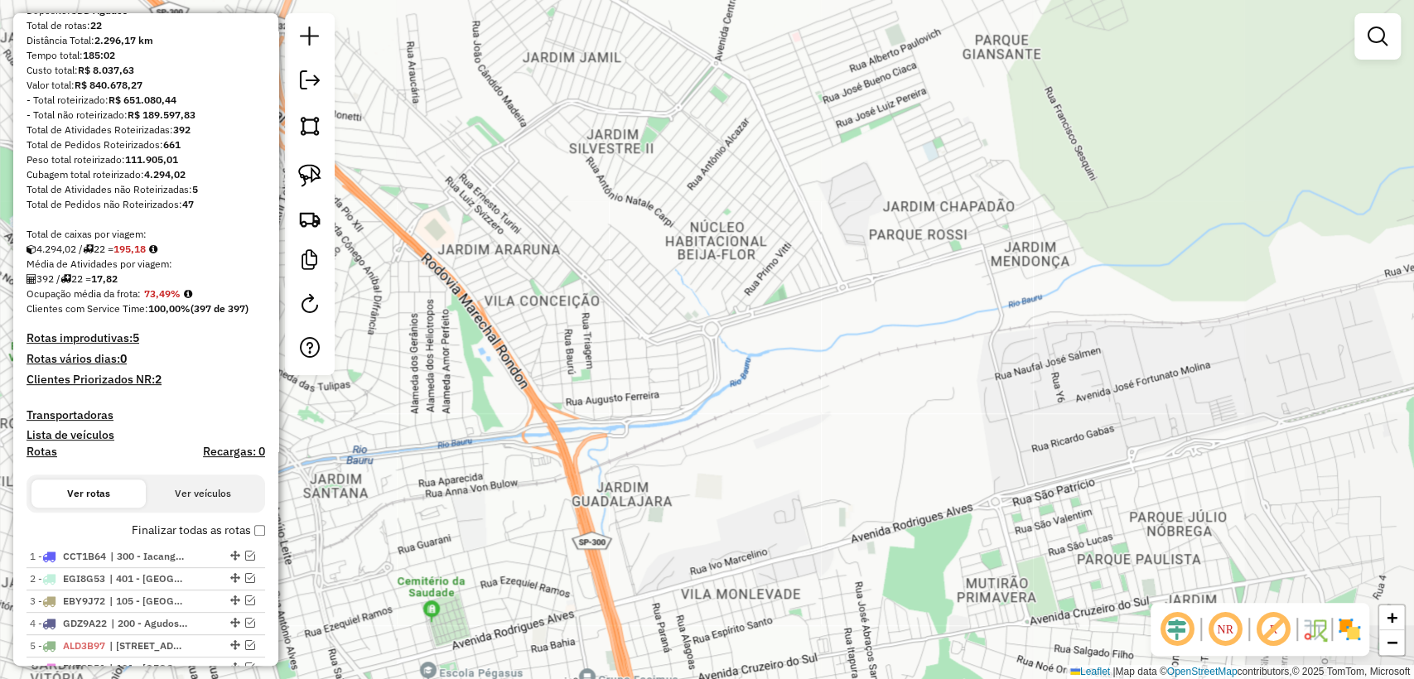
drag, startPoint x: 791, startPoint y: 426, endPoint x: 636, endPoint y: 451, distance: 157.0
click at [636, 451] on div "Janela de atendimento Grade de atendimento Capacidade Transportadoras Veículos …" at bounding box center [707, 339] width 1414 height 679
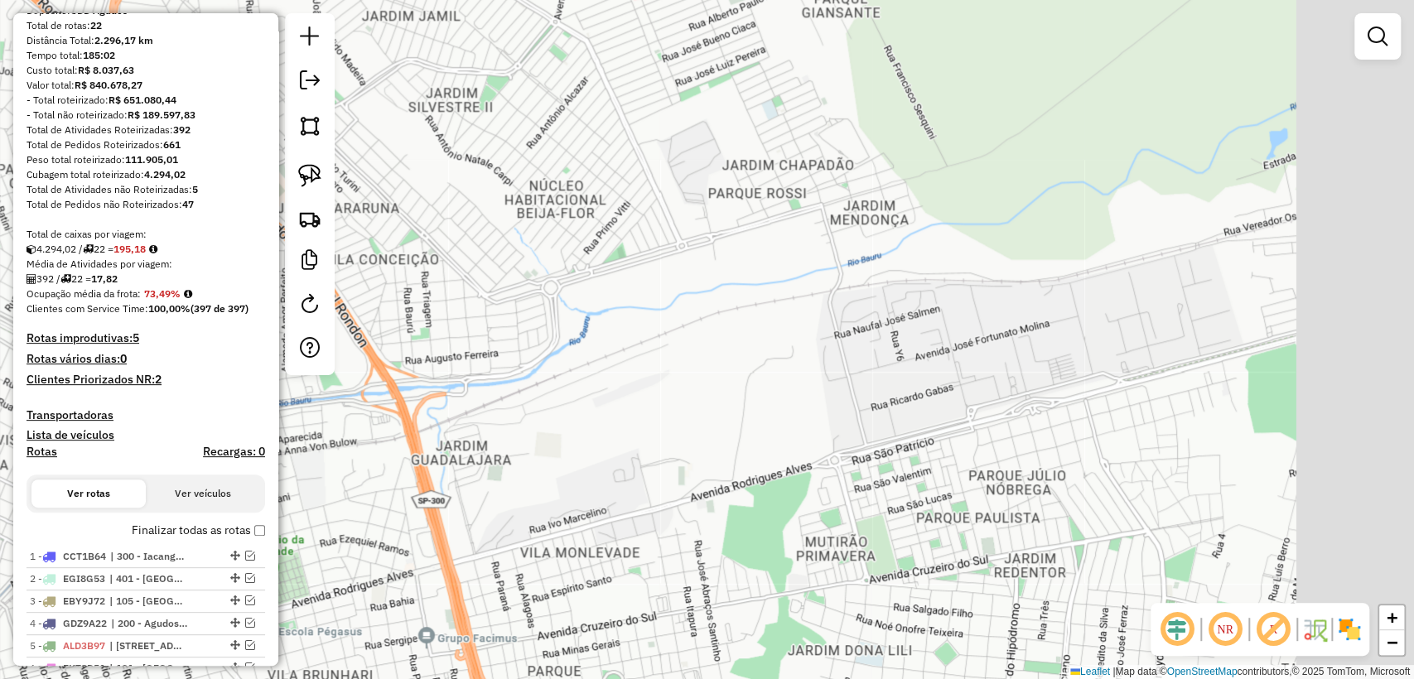
drag, startPoint x: 870, startPoint y: 427, endPoint x: 772, endPoint y: 383, distance: 107.9
click at [772, 383] on div "Janela de atendimento Grade de atendimento Capacidade Transportadoras Veículos …" at bounding box center [707, 339] width 1414 height 679
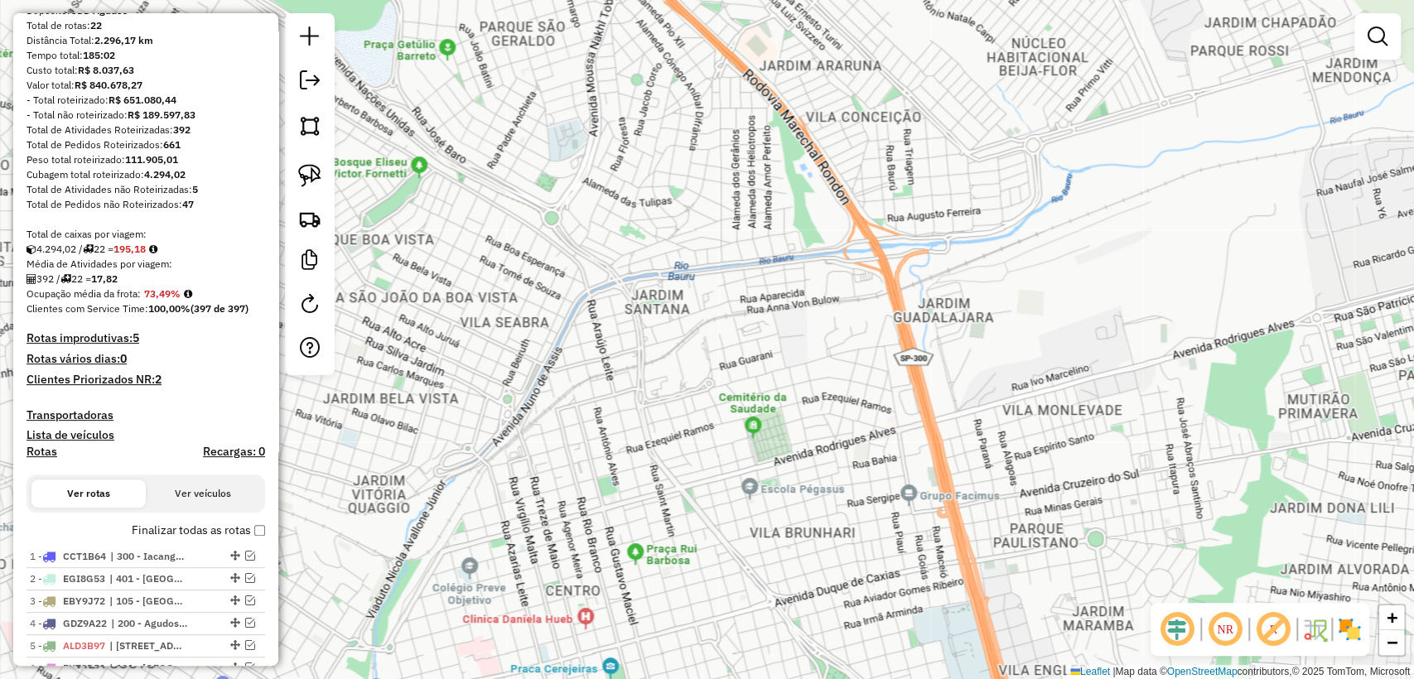
drag, startPoint x: 658, startPoint y: 447, endPoint x: 1024, endPoint y: 321, distance: 387.1
click at [1024, 321] on div "Janela de atendimento Grade de atendimento Capacidade Transportadoras Veículos …" at bounding box center [707, 339] width 1414 height 679
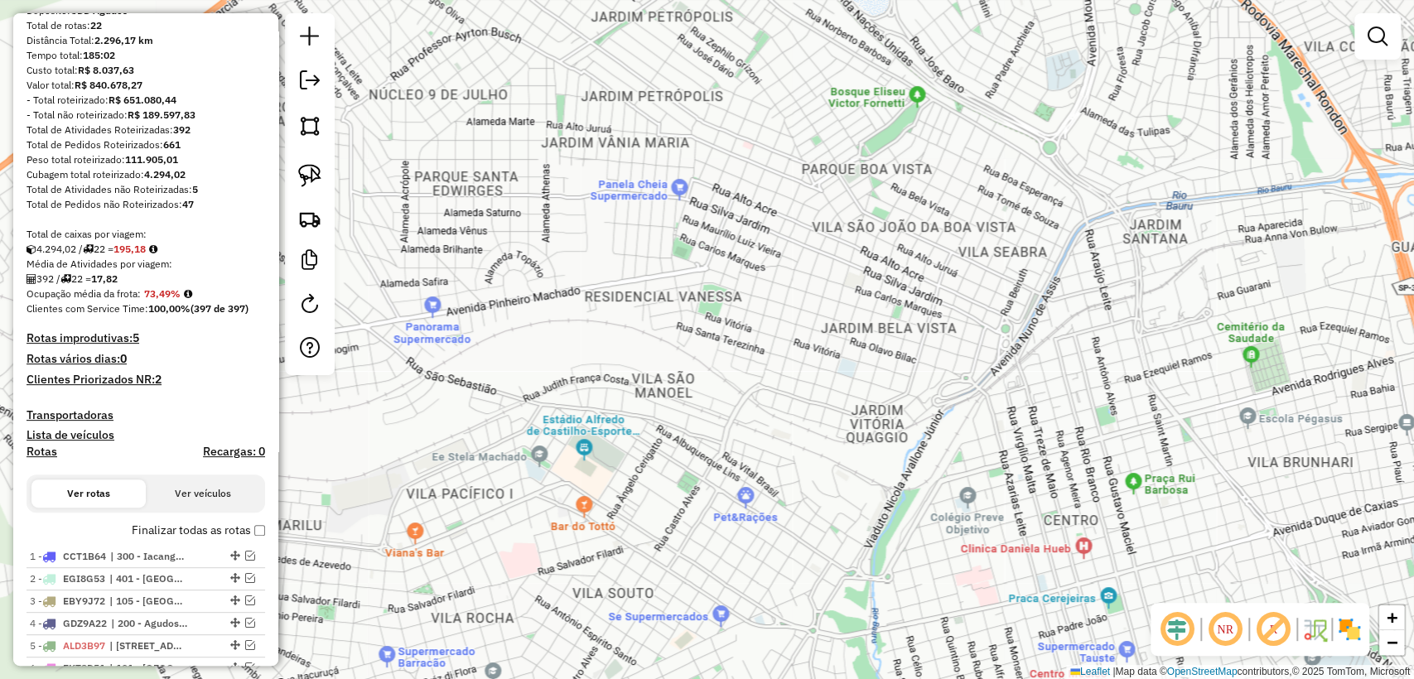
drag, startPoint x: 566, startPoint y: 388, endPoint x: 934, endPoint y: 324, distance: 374.0
click at [934, 324] on div "Janela de atendimento Grade de atendimento Capacidade Transportadoras Veículos …" at bounding box center [707, 339] width 1414 height 679
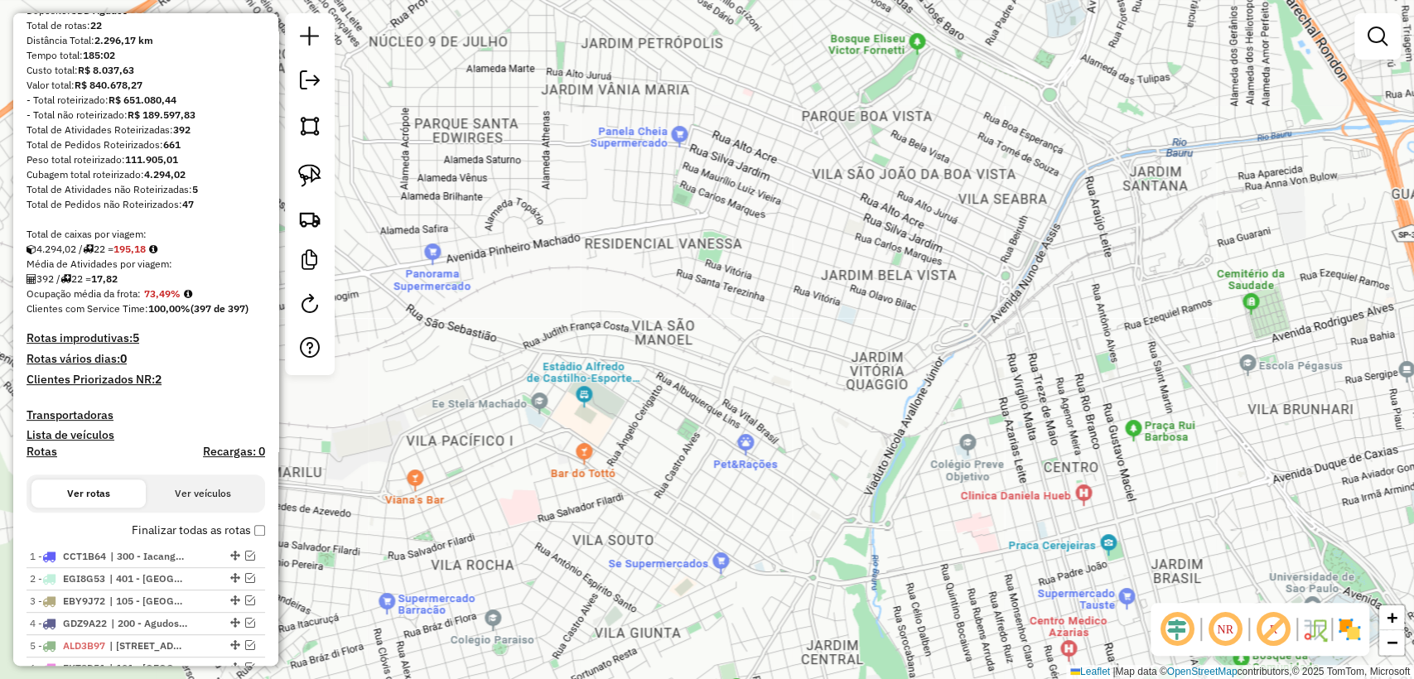
drag, startPoint x: 750, startPoint y: 353, endPoint x: 881, endPoint y: 371, distance: 132.1
click at [881, 371] on div "Janela de atendimento Grade de atendimento Capacidade Transportadoras Veículos …" at bounding box center [707, 339] width 1414 height 679
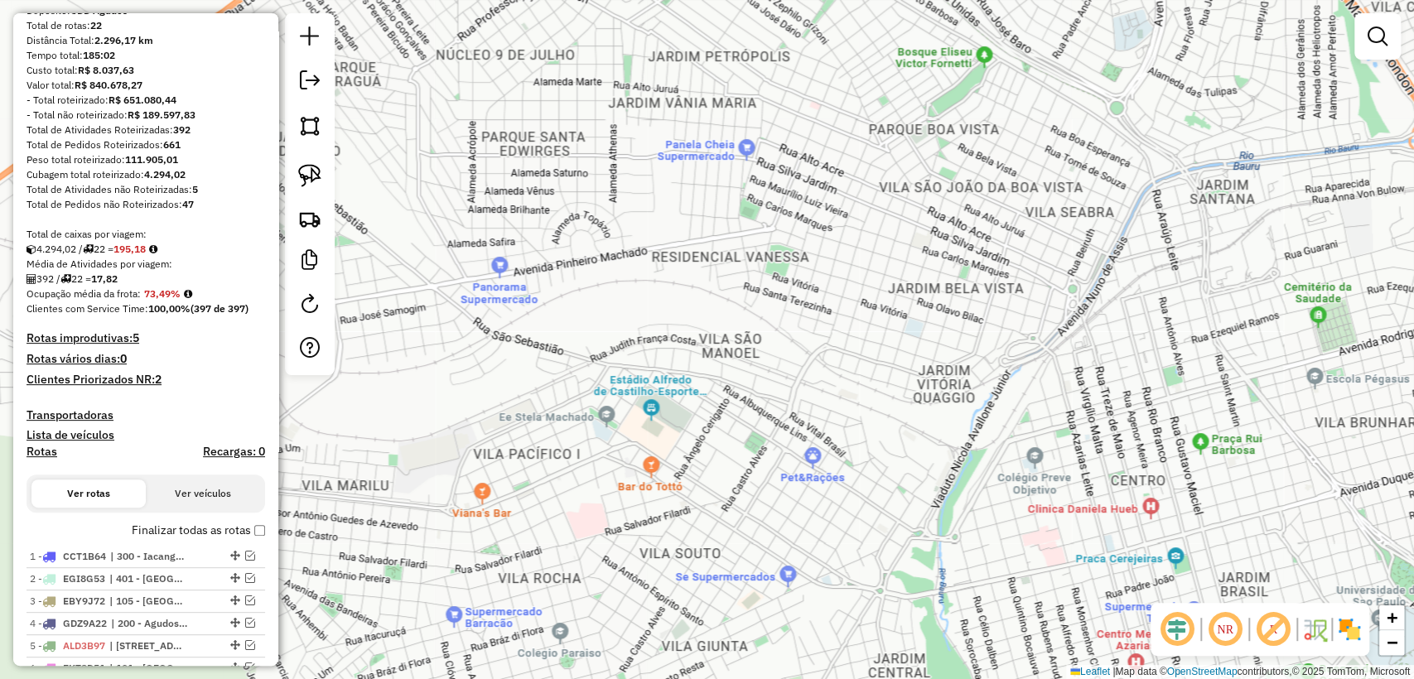
drag, startPoint x: 964, startPoint y: 419, endPoint x: 900, endPoint y: 414, distance: 64.0
click at [900, 414] on div "Janela de atendimento Grade de atendimento Capacidade Transportadoras Veículos …" at bounding box center [707, 339] width 1414 height 679
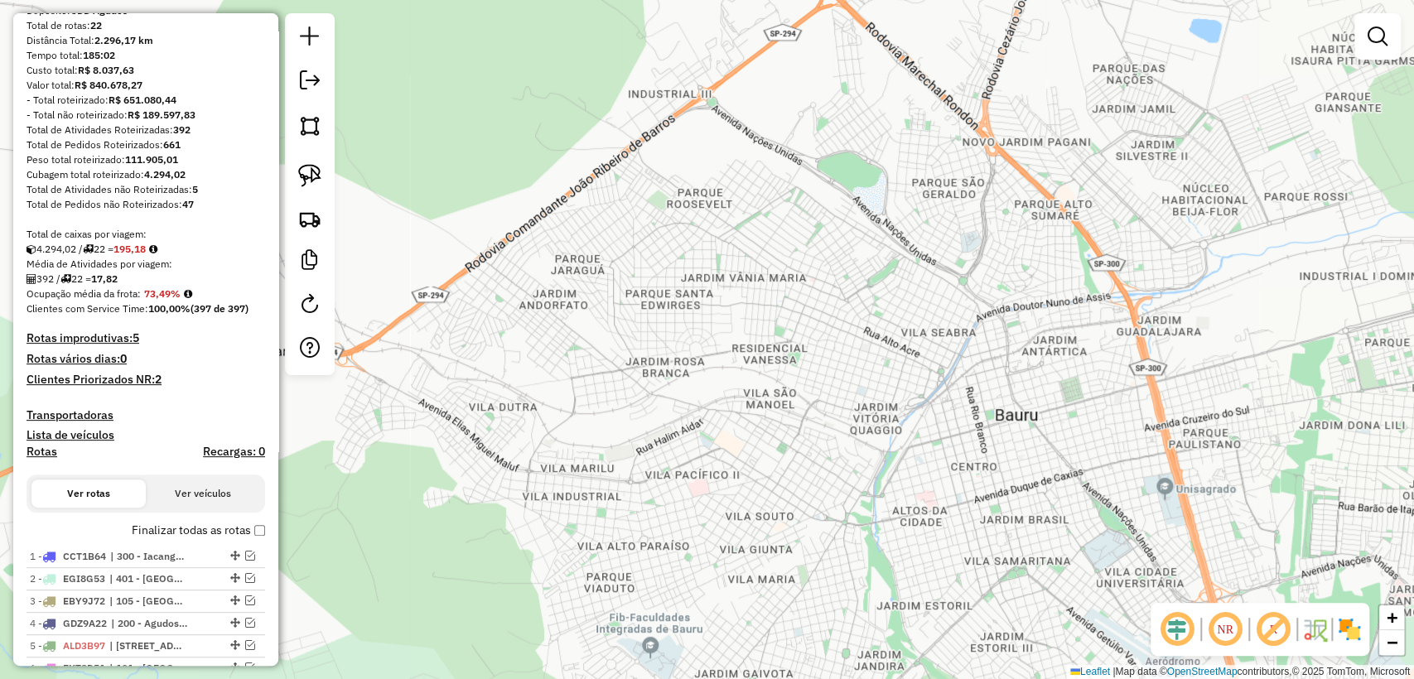
drag, startPoint x: 958, startPoint y: 460, endPoint x: 894, endPoint y: 460, distance: 63.8
click at [894, 460] on div "Janela de atendimento Grade de atendimento Capacidade Transportadoras Veículos …" at bounding box center [707, 339] width 1414 height 679
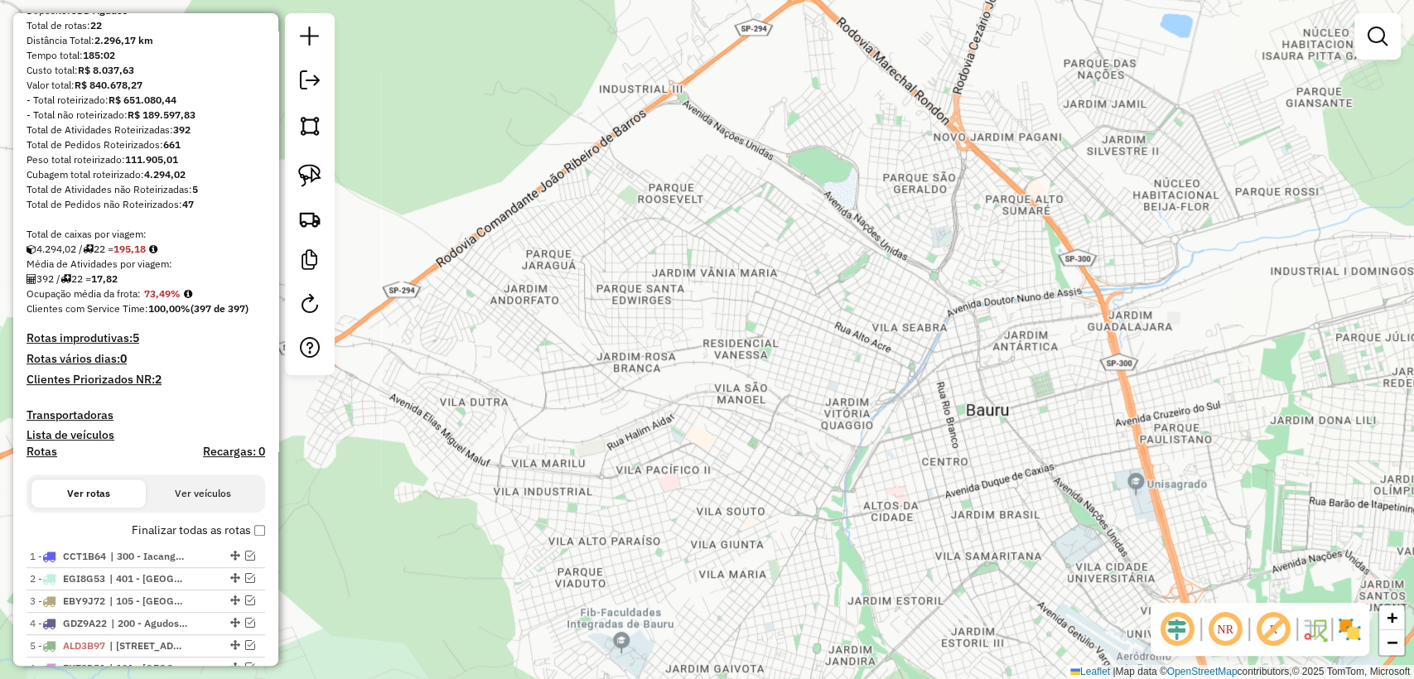
drag, startPoint x: 932, startPoint y: 429, endPoint x: 921, endPoint y: 429, distance: 11.6
click at [921, 429] on div "Janela de atendimento Grade de atendimento Capacidade Transportadoras Veículos …" at bounding box center [707, 339] width 1414 height 679
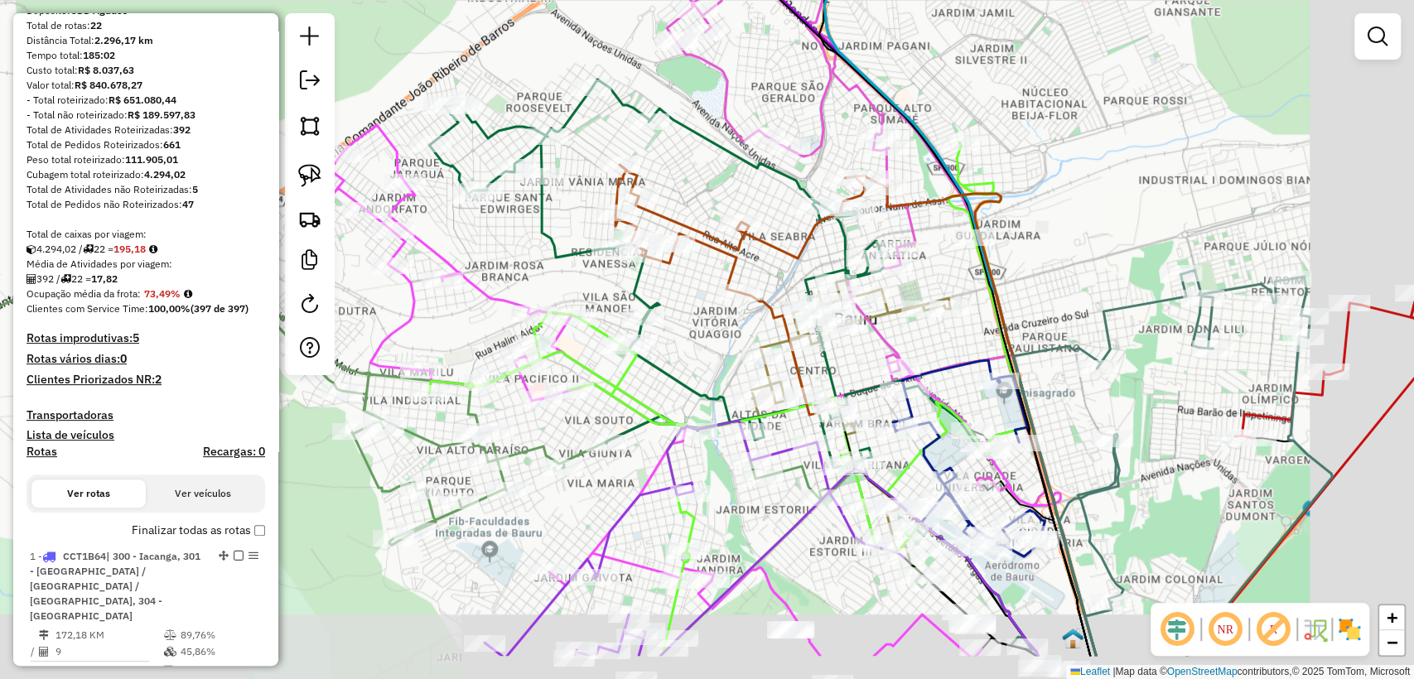
drag, startPoint x: 858, startPoint y: 420, endPoint x: 746, endPoint y: 326, distance: 145.8
click at [744, 325] on div "Janela de atendimento Grade de atendimento Capacidade Transportadoras Veículos …" at bounding box center [707, 339] width 1414 height 679
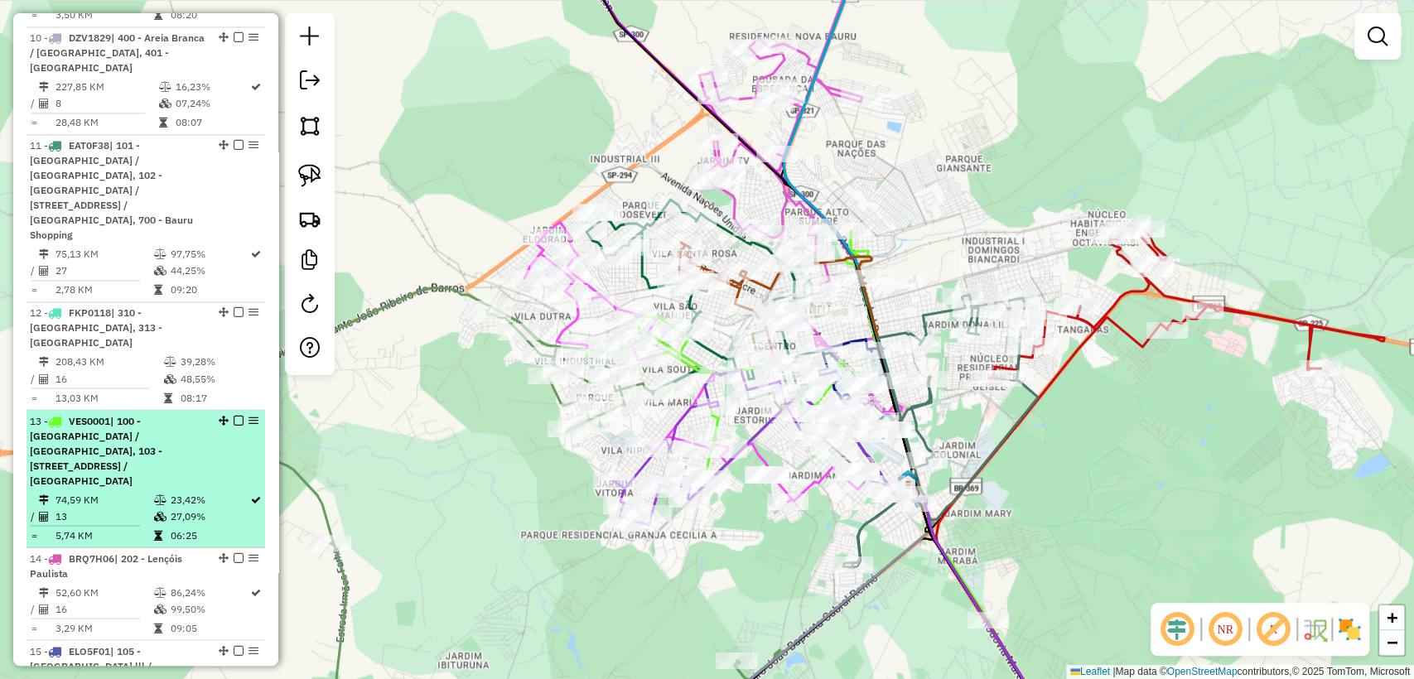
scroll to position [1757, 0]
click at [235, 412] on em at bounding box center [239, 417] width 10 height 10
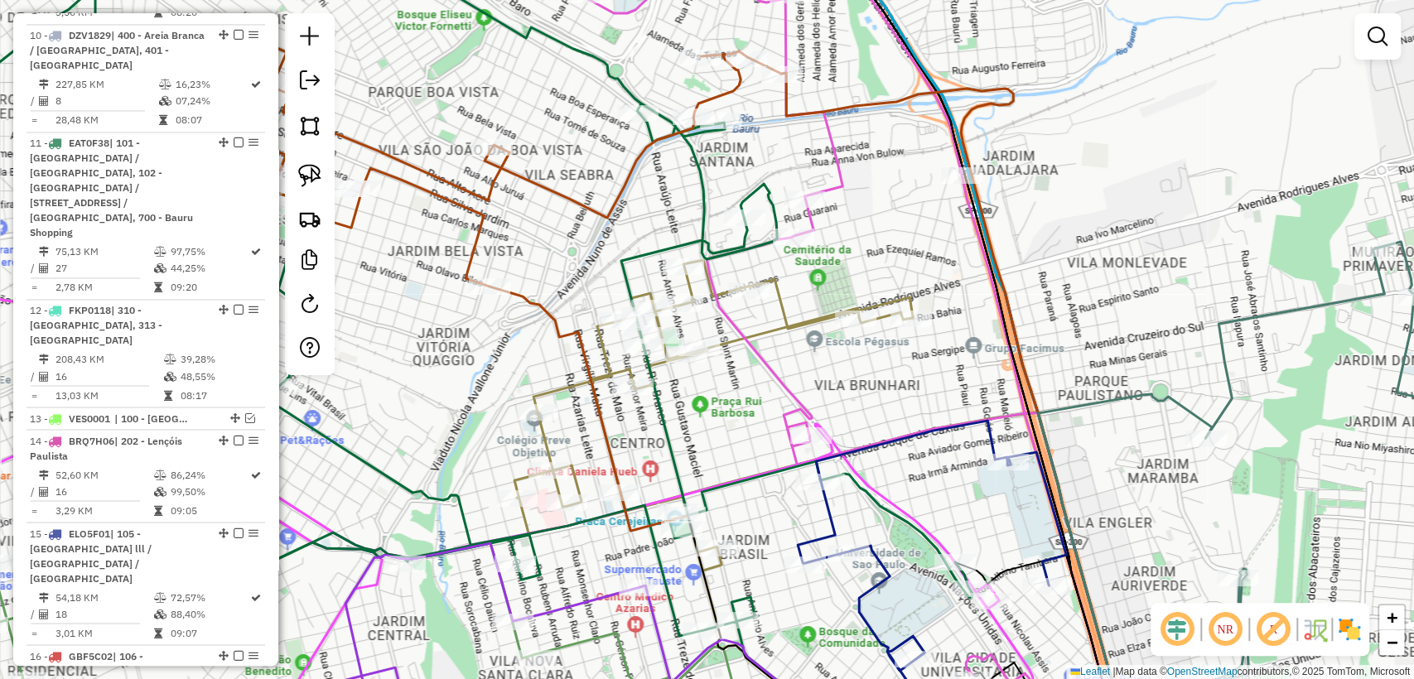
drag, startPoint x: 844, startPoint y: 351, endPoint x: 861, endPoint y: 379, distance: 33.1
click at [861, 379] on div "Janela de atendimento Grade de atendimento Capacidade Transportadoras Veículos …" at bounding box center [707, 339] width 1414 height 679
click at [836, 183] on icon at bounding box center [781, 321] width 639 height 779
select select "**********"
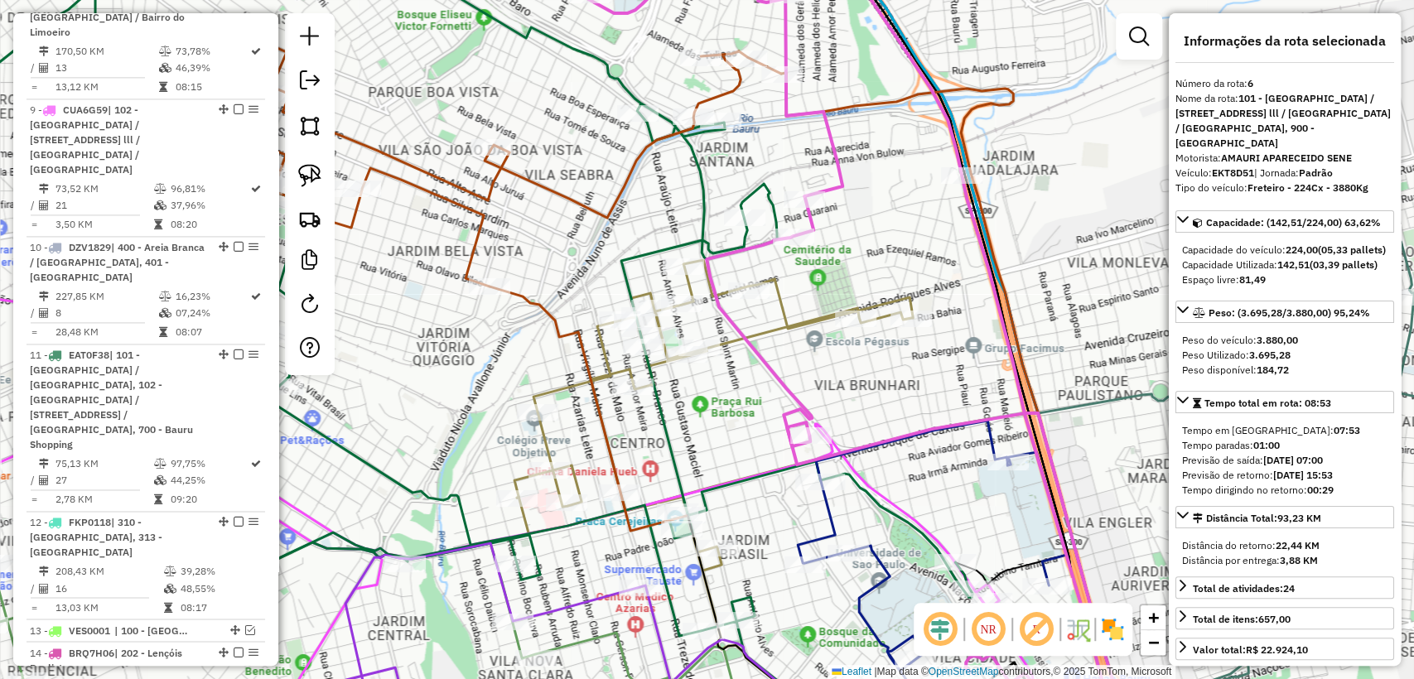
scroll to position [1284, 0]
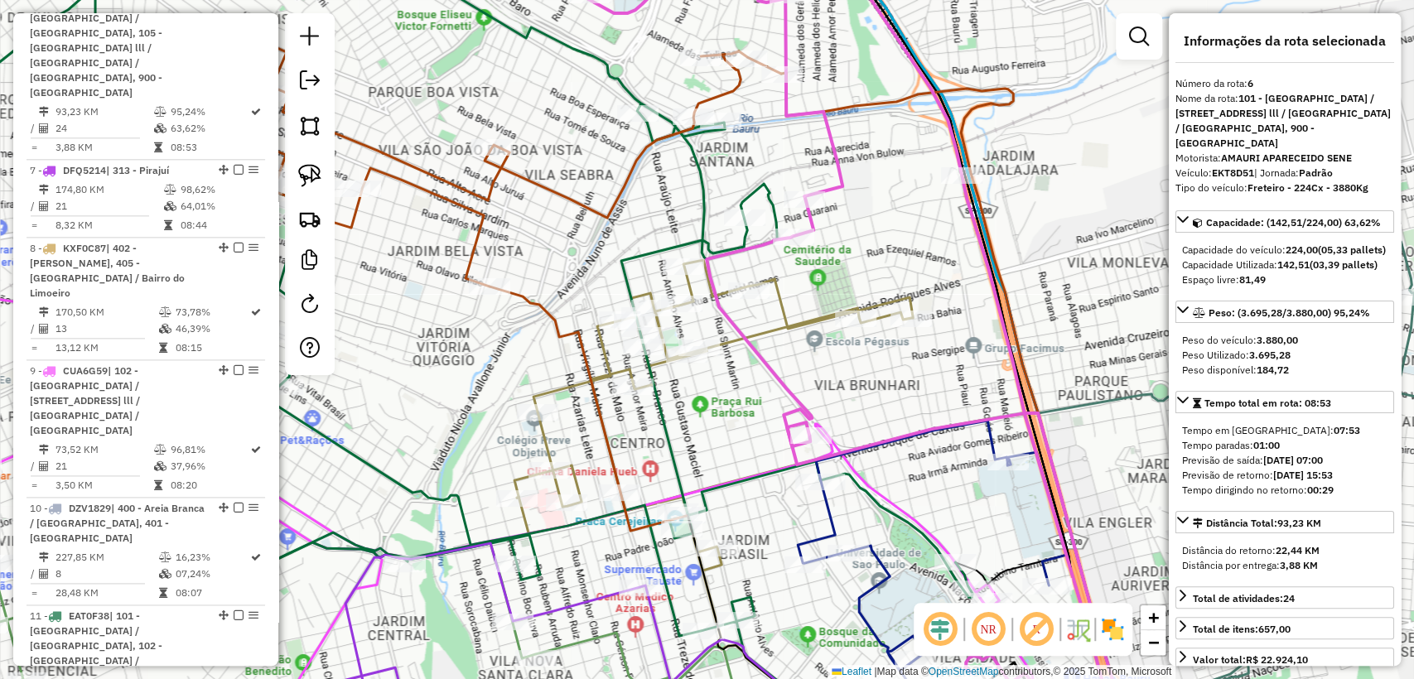
click at [759, 188] on icon at bounding box center [421, 339] width 1102 height 815
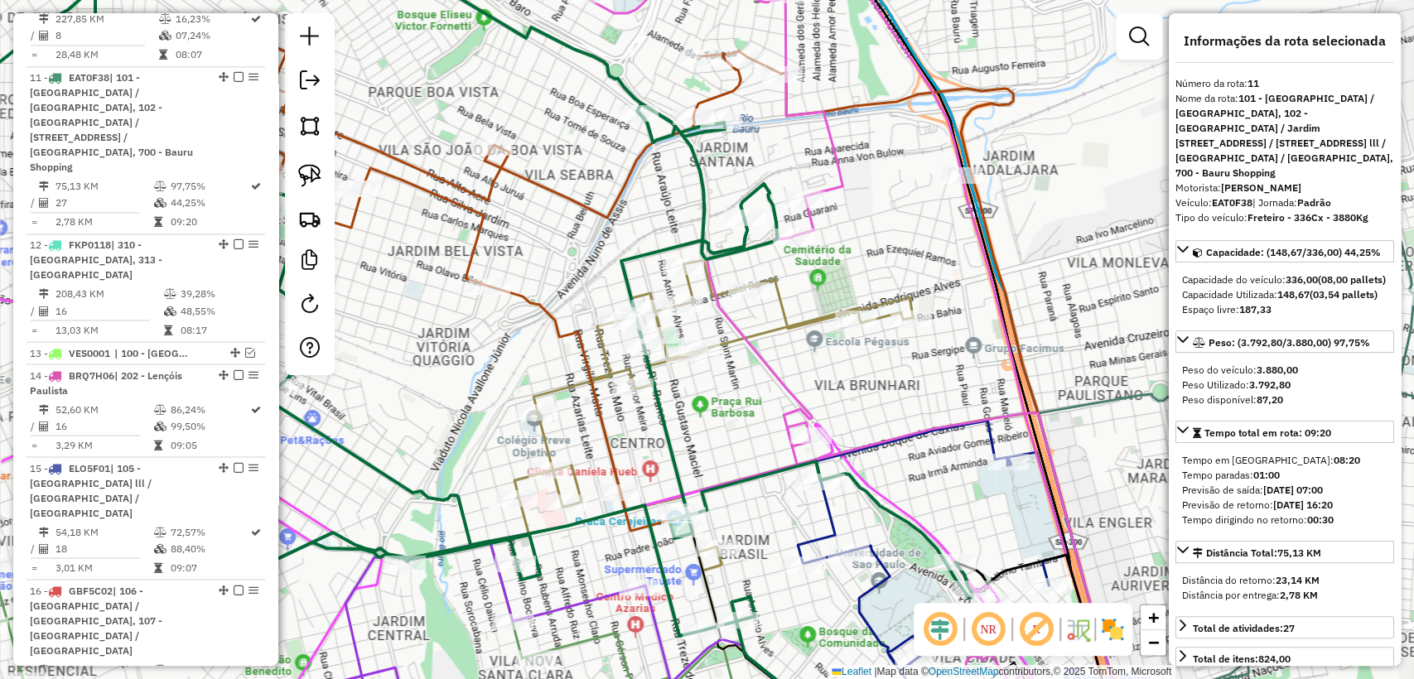
scroll to position [1852, 0]
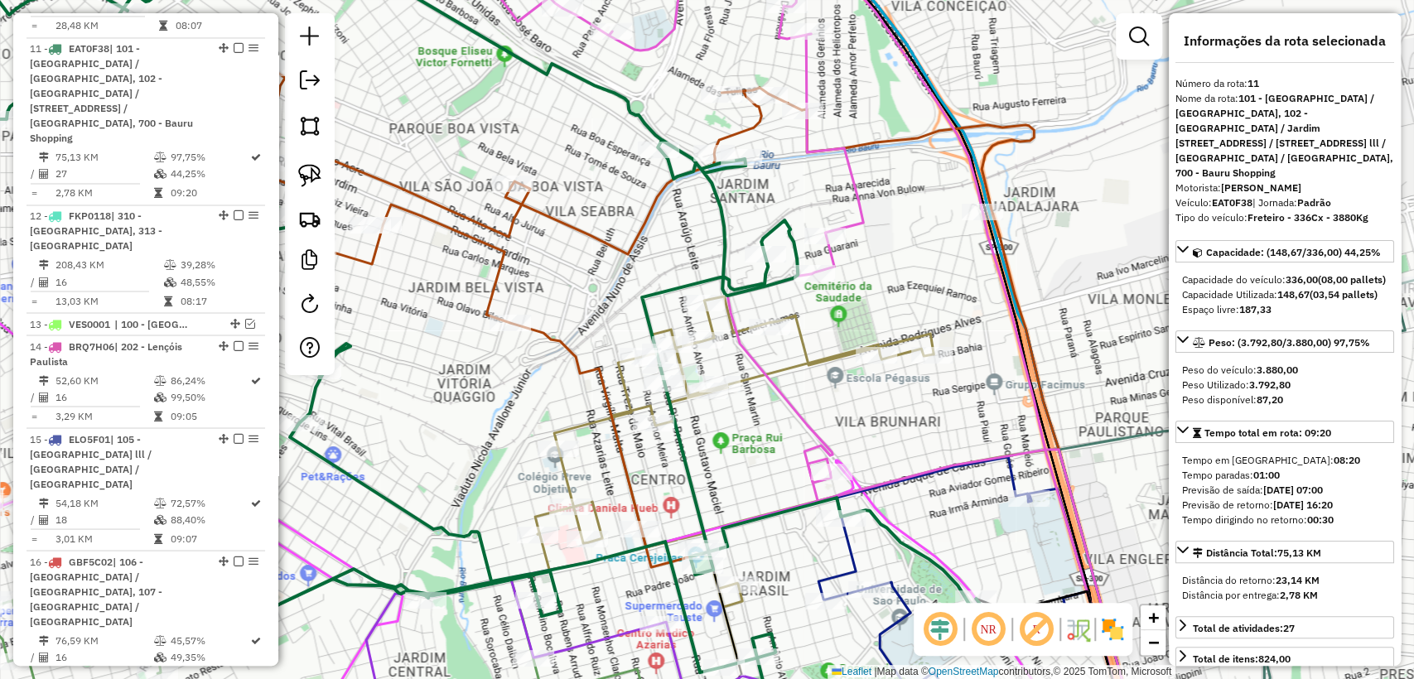
click at [709, 321] on icon at bounding box center [734, 521] width 398 height 450
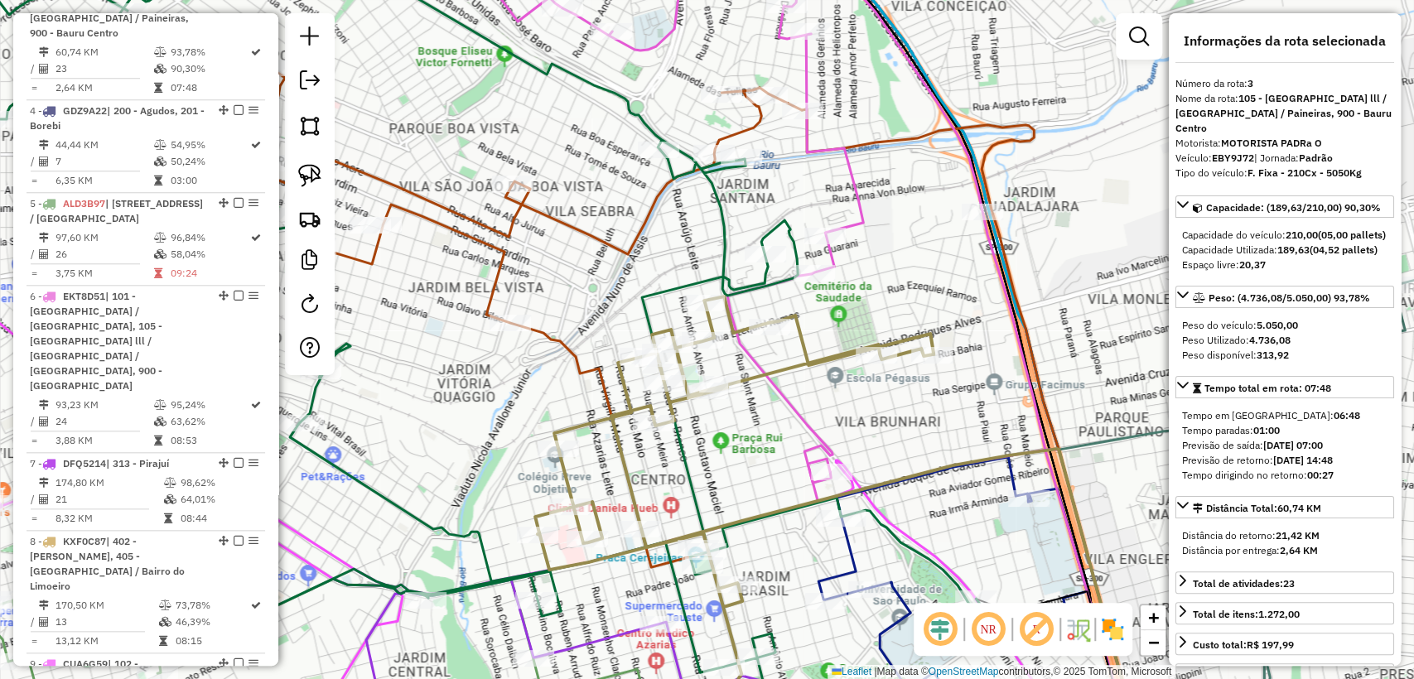
scroll to position [947, 0]
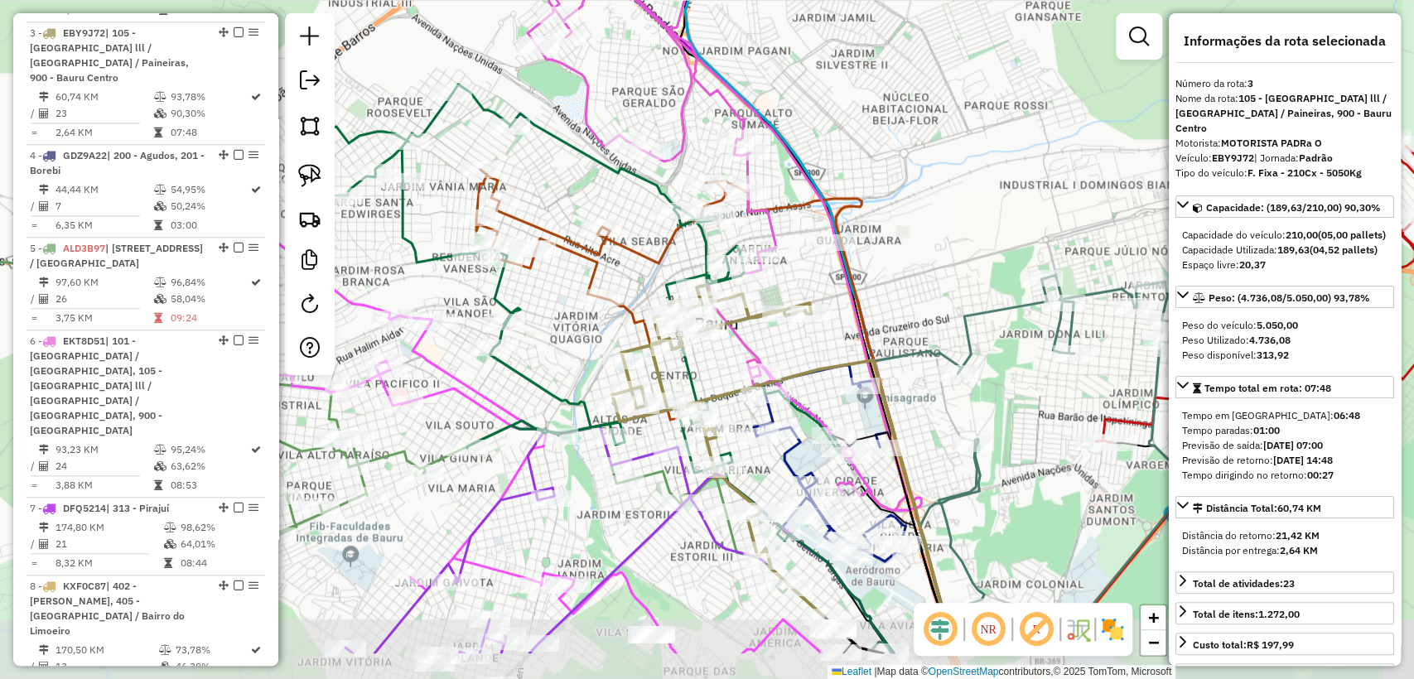
drag, startPoint x: 752, startPoint y: 466, endPoint x: 718, endPoint y: 373, distance: 99.5
click at [718, 373] on div "Janela de atendimento Grade de atendimento Capacidade Transportadoras Veículos …" at bounding box center [707, 339] width 1414 height 679
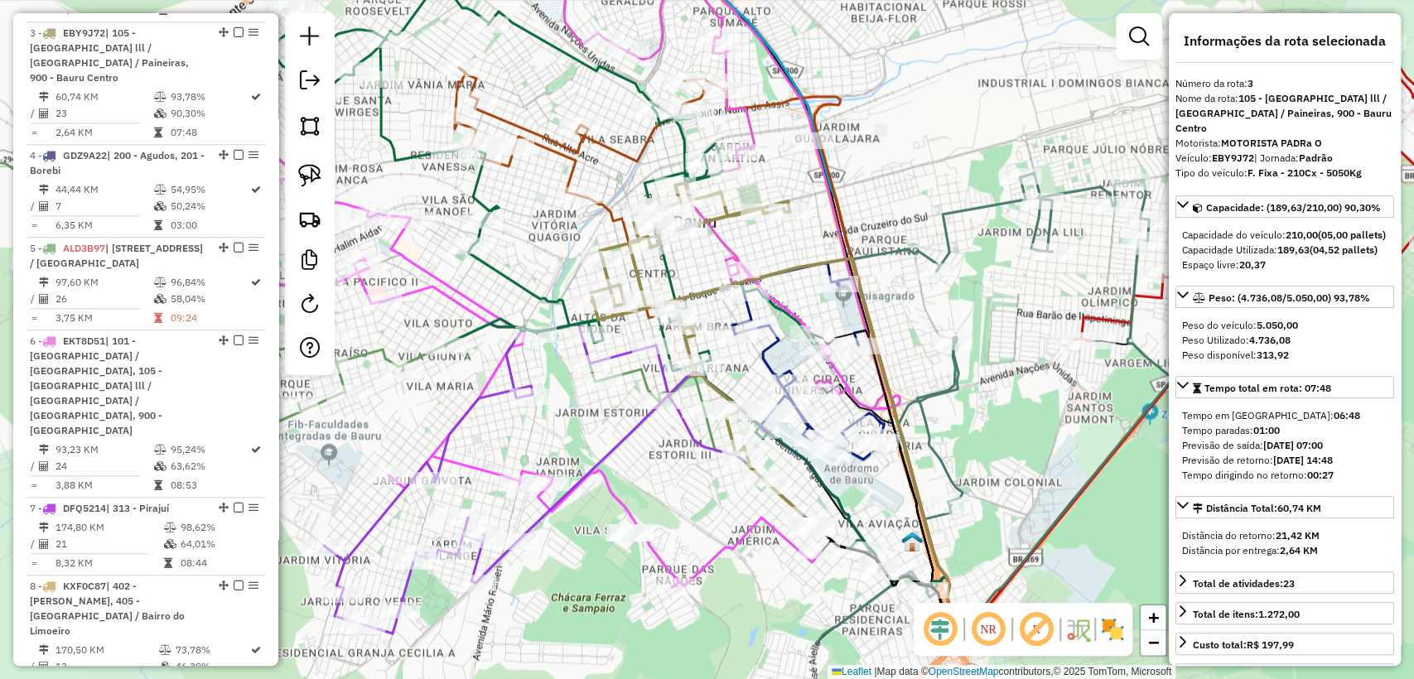
drag, startPoint x: 708, startPoint y: 290, endPoint x: 701, endPoint y: 261, distance: 29.9
click at [701, 261] on div "Janela de atendimento Grade de atendimento Capacidade Transportadoras Veículos …" at bounding box center [707, 339] width 1414 height 679
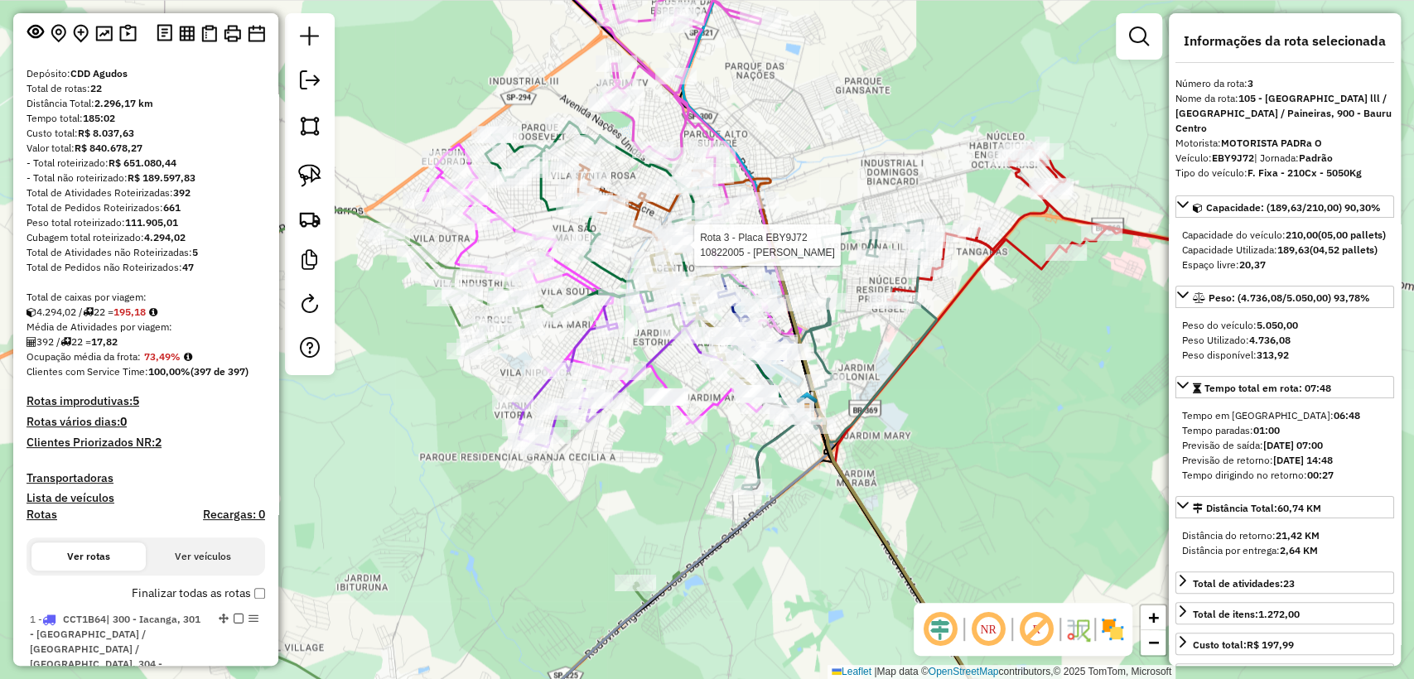
scroll to position [0, 0]
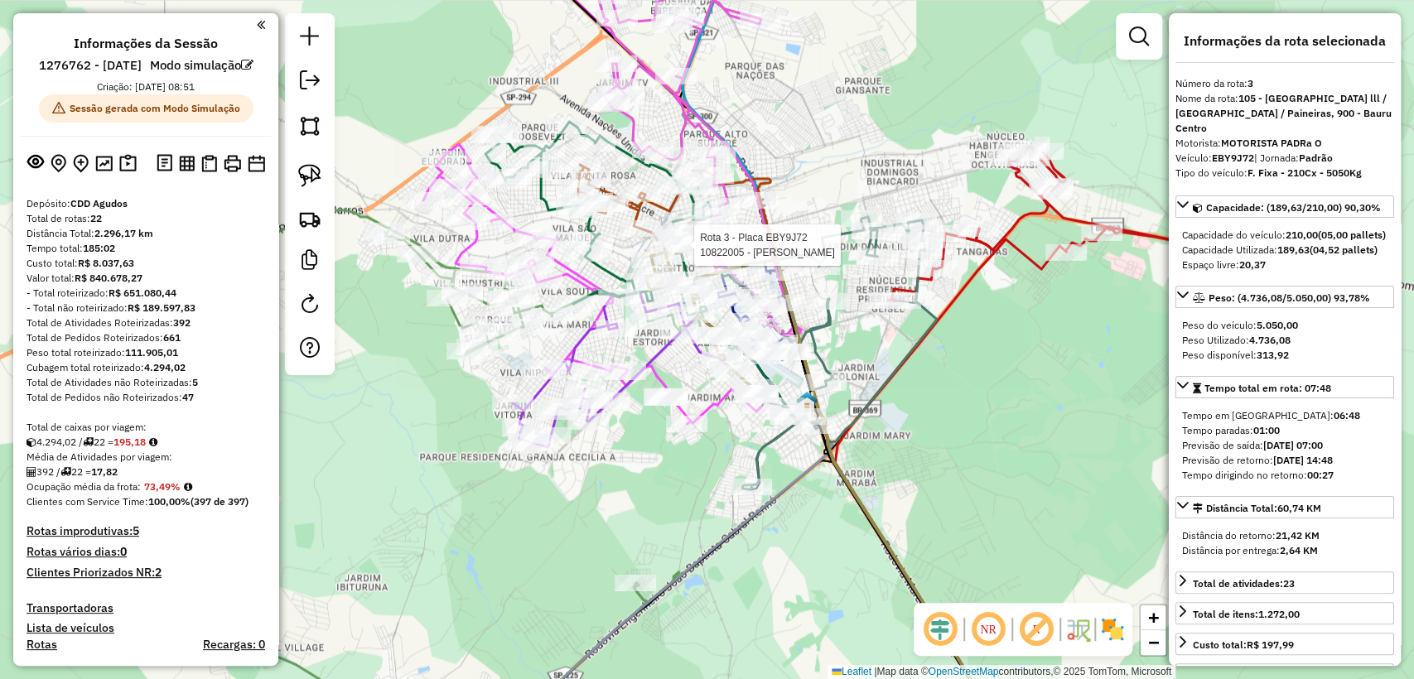
drag, startPoint x: 107, startPoint y: 246, endPoint x: 94, endPoint y: 240, distance: 14.5
click at [94, 226] on div "Total de rotas: 22" at bounding box center [145, 218] width 238 height 15
click at [127, 210] on strong "CDD Agudos" at bounding box center [98, 203] width 57 height 12
click at [208, 375] on div "Cubagem total roteirizado: 4.294,02" at bounding box center [145, 367] width 238 height 15
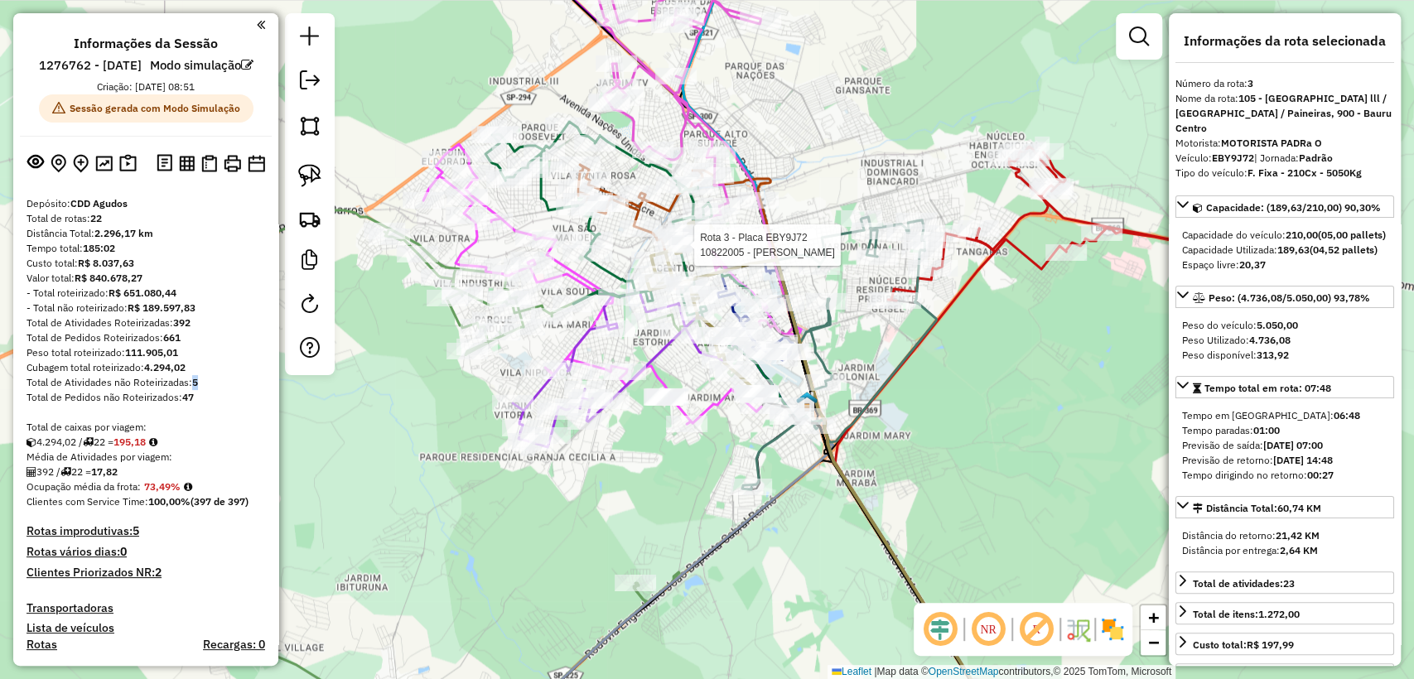
drag, startPoint x: 193, startPoint y: 402, endPoint x: 201, endPoint y: 403, distance: 8.4
click at [201, 390] on div "Total de Atividades não Roteirizadas: 5" at bounding box center [145, 382] width 238 height 15
click at [222, 375] on div "Cubagem total roteirizado: 4.294,02" at bounding box center [145, 367] width 238 height 15
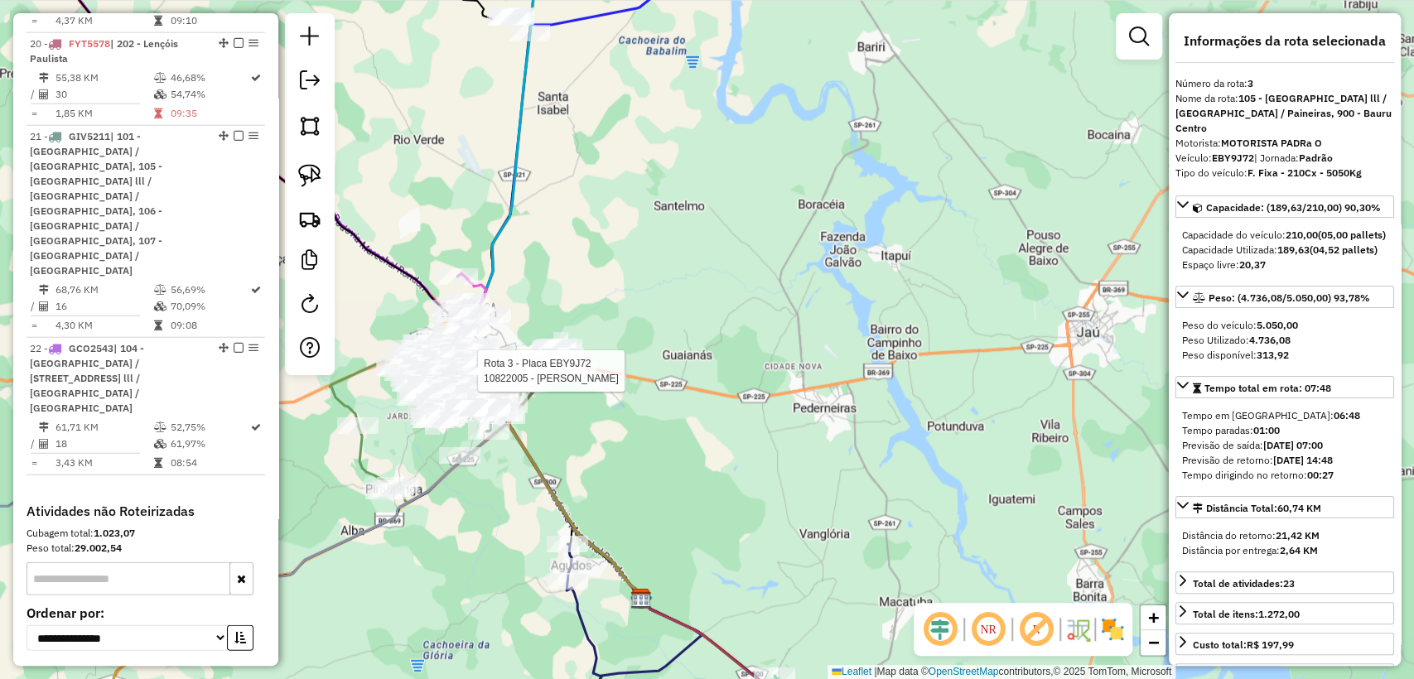
scroll to position [2864, 0]
drag, startPoint x: 89, startPoint y: 349, endPoint x: 141, endPoint y: 347, distance: 52.2
click at [141, 521] on div "Cubagem total: 1.023,07" at bounding box center [145, 528] width 238 height 15
click at [147, 521] on div "Cubagem total: 1.023,07" at bounding box center [145, 528] width 238 height 15
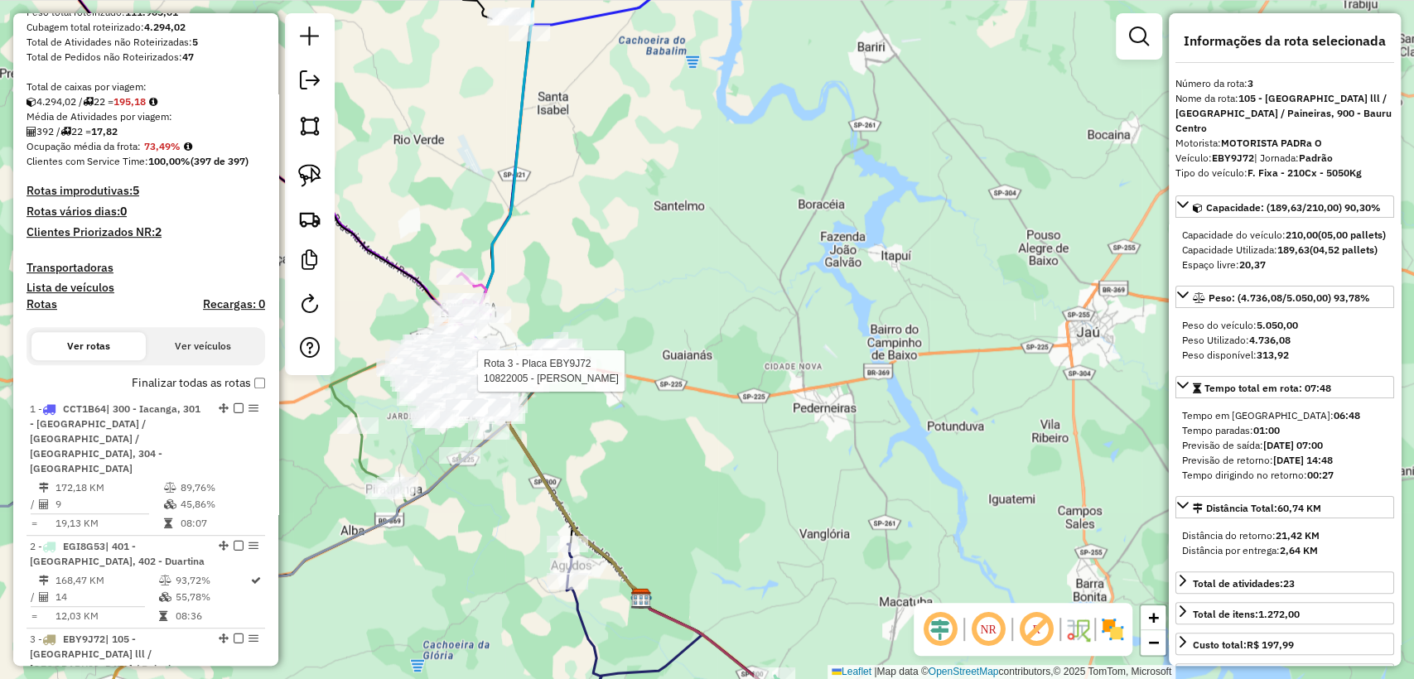
scroll to position [196, 0]
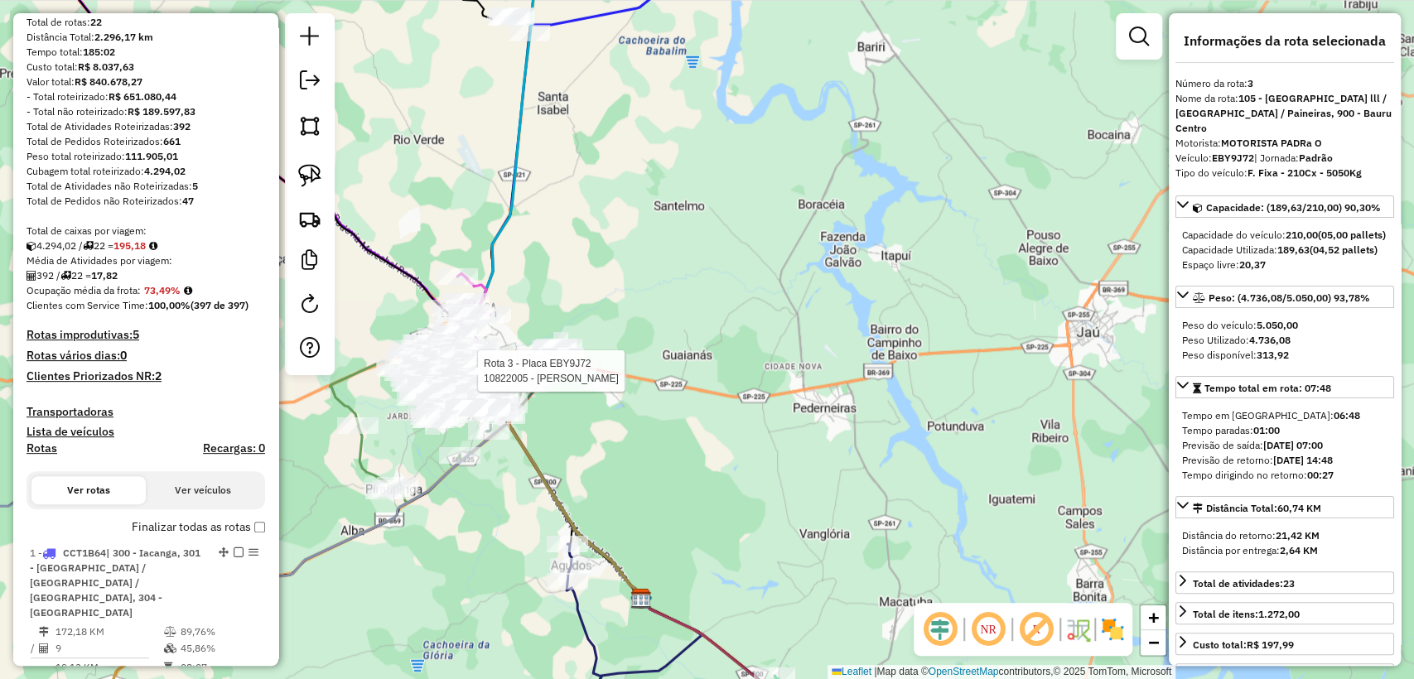
drag, startPoint x: 153, startPoint y: 193, endPoint x: 190, endPoint y: 190, distance: 37.3
click at [190, 179] on div "Cubagem total roteirizado: 4.294,02" at bounding box center [145, 171] width 238 height 15
click at [234, 238] on div "Total de caixas por viagem:" at bounding box center [145, 231] width 238 height 15
click at [462, 544] on div "Rota 3 - Placa EBY9J72 10822005 - ANTONIO CANDIDO DE R Janela de atendimento Gr…" at bounding box center [707, 339] width 1414 height 679
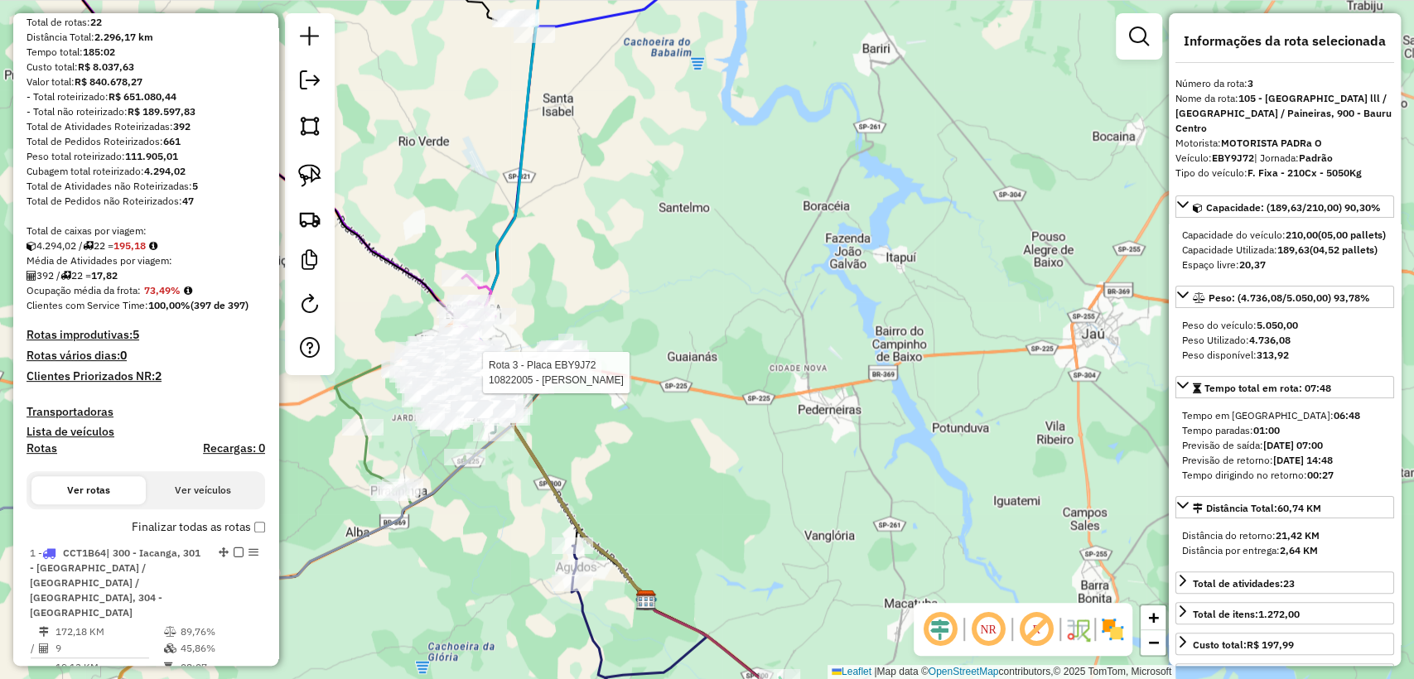
click at [187, 383] on h4 "Clientes Priorizados NR: 2" at bounding box center [145, 376] width 238 height 14
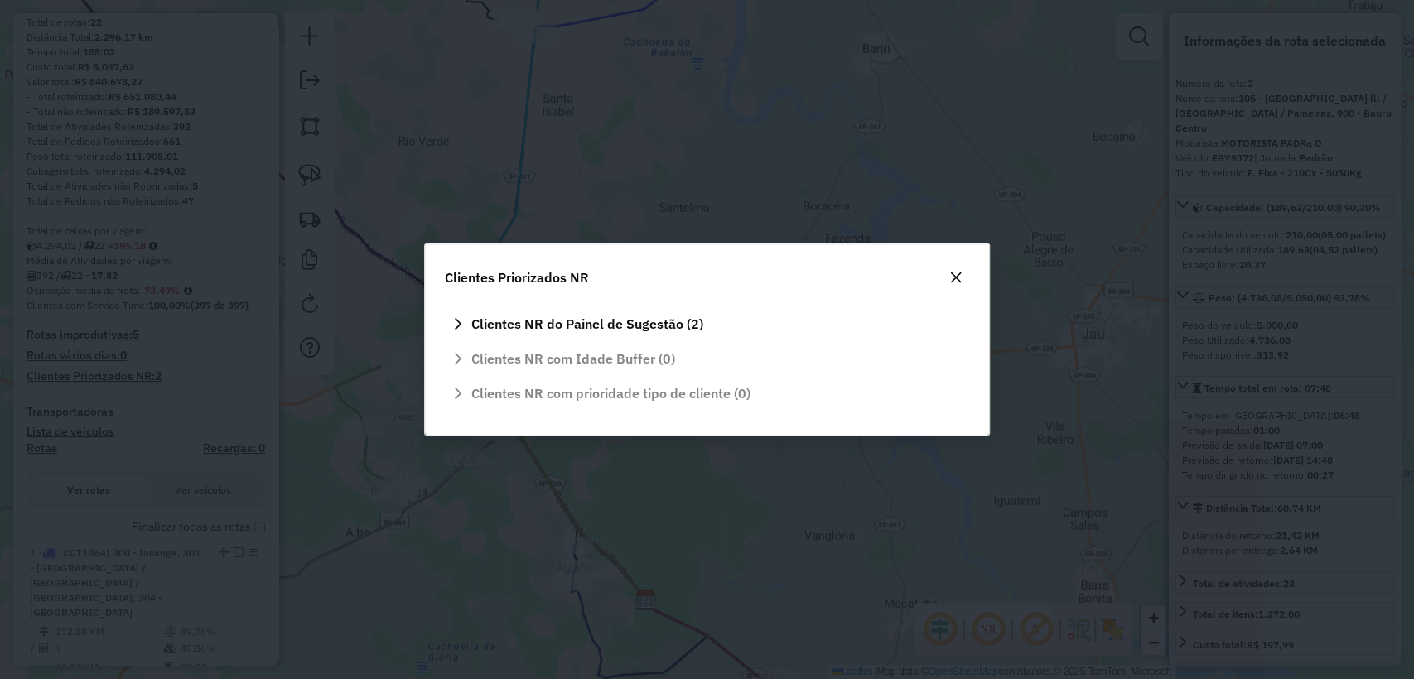
scroll to position [0, 0]
click at [961, 280] on icon "button" at bounding box center [955, 277] width 13 height 13
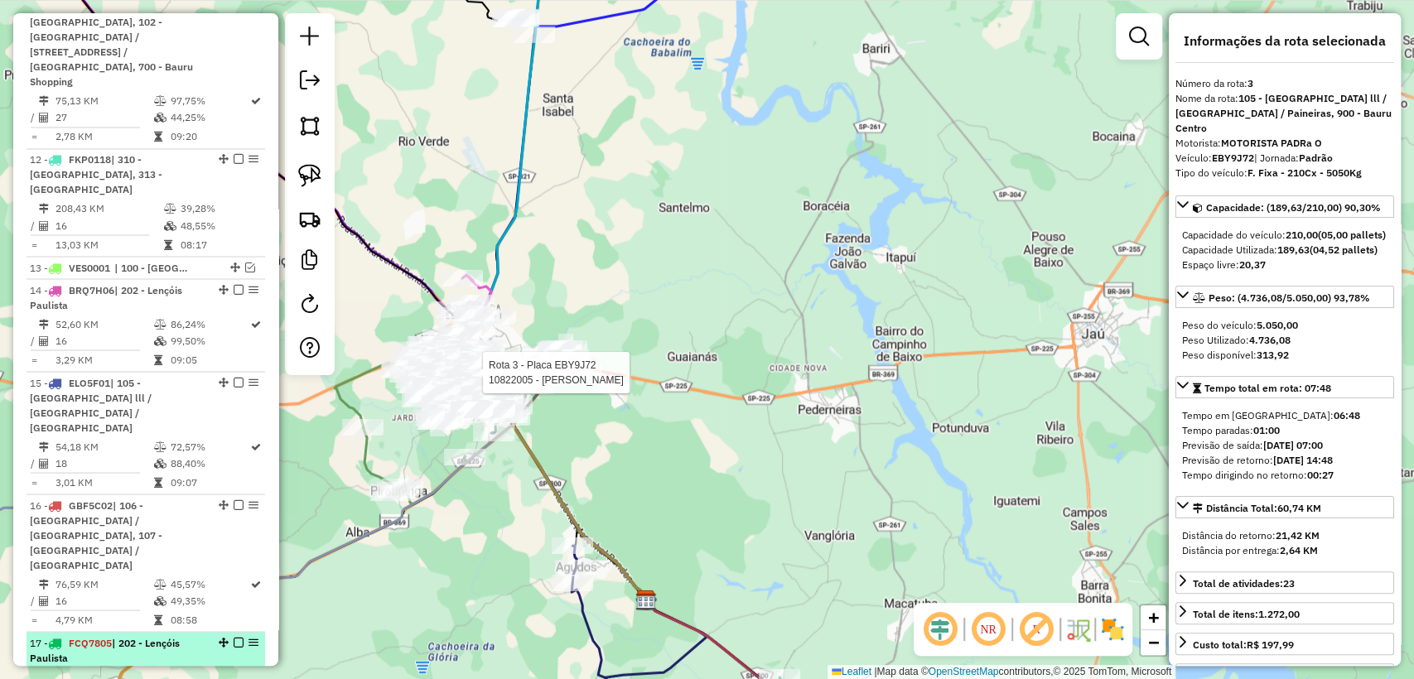
scroll to position [2036, 0]
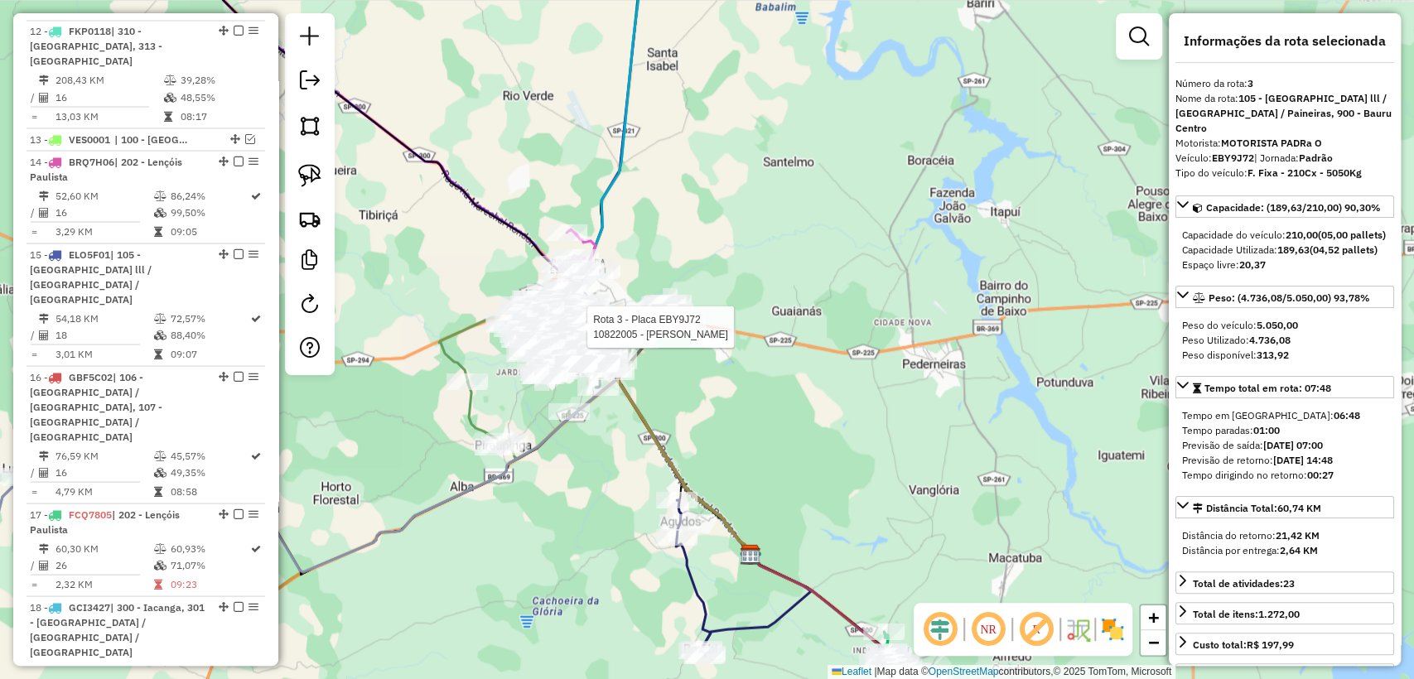
drag, startPoint x: 471, startPoint y: 529, endPoint x: 576, endPoint y: 484, distance: 113.8
click at [576, 484] on div "Rota 3 - Placa EBY9J72 10822005 - ANTONIO CANDIDO DE R Janela de atendimento Gr…" at bounding box center [707, 339] width 1414 height 679
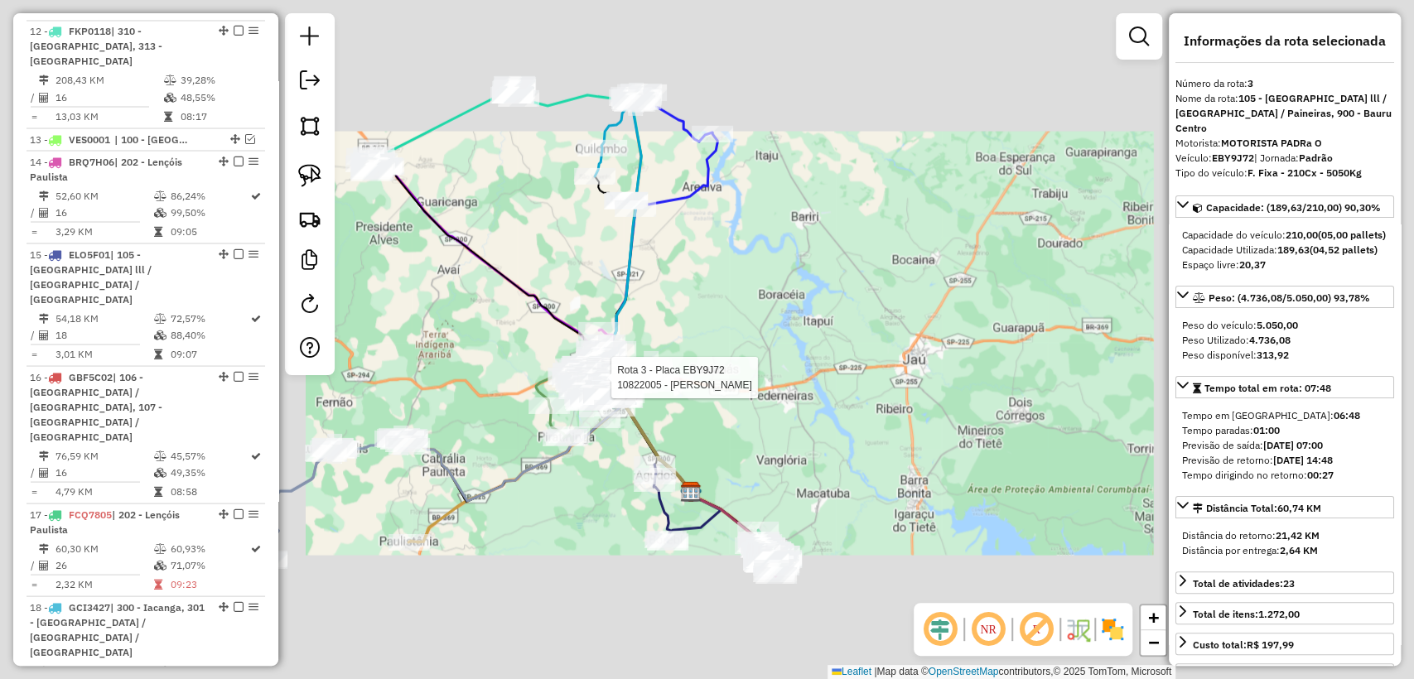
click at [590, 518] on div "Rota 3 - Placa EBY9J72 10822005 - ANTONIO CANDIDO DE R Janela de atendimento Gr…" at bounding box center [707, 339] width 1414 height 679
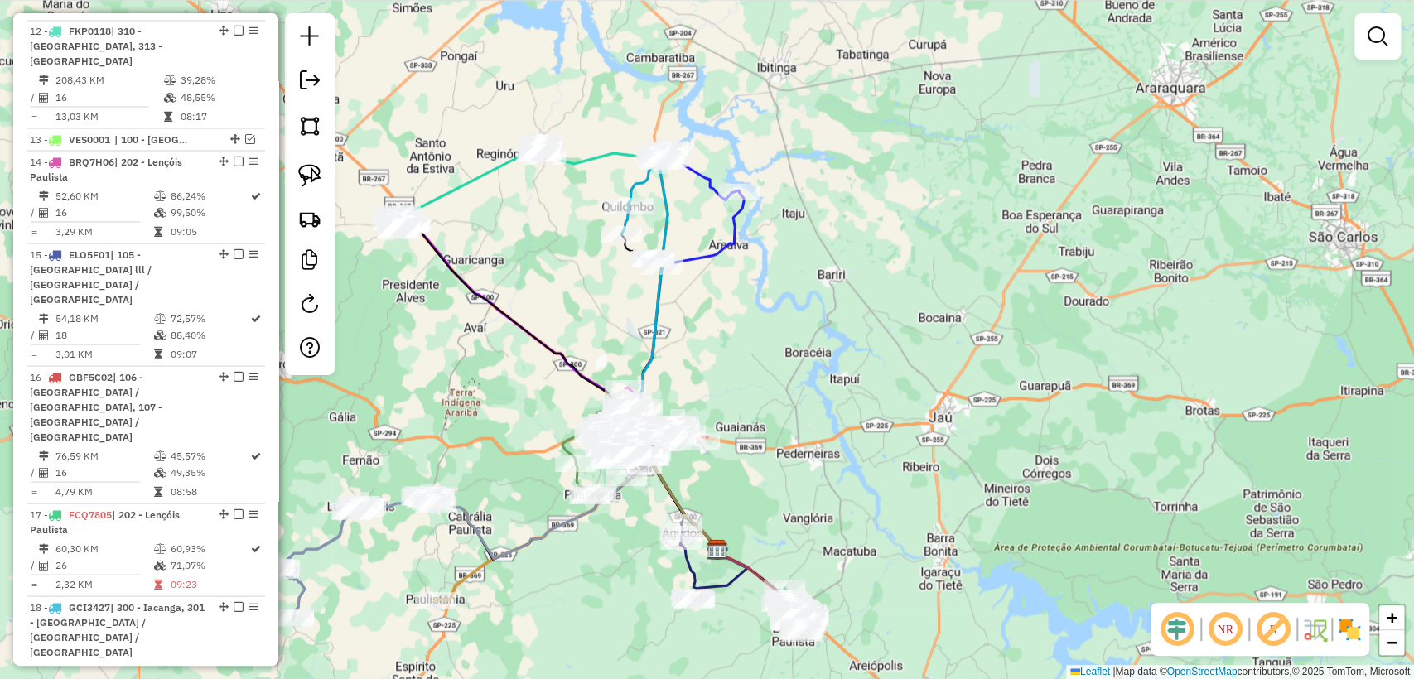
drag, startPoint x: 720, startPoint y: 219, endPoint x: 739, endPoint y: 269, distance: 52.9
click at [739, 269] on div "Janela de atendimento Grade de atendimento Capacidade Transportadoras Veículos …" at bounding box center [707, 339] width 1414 height 679
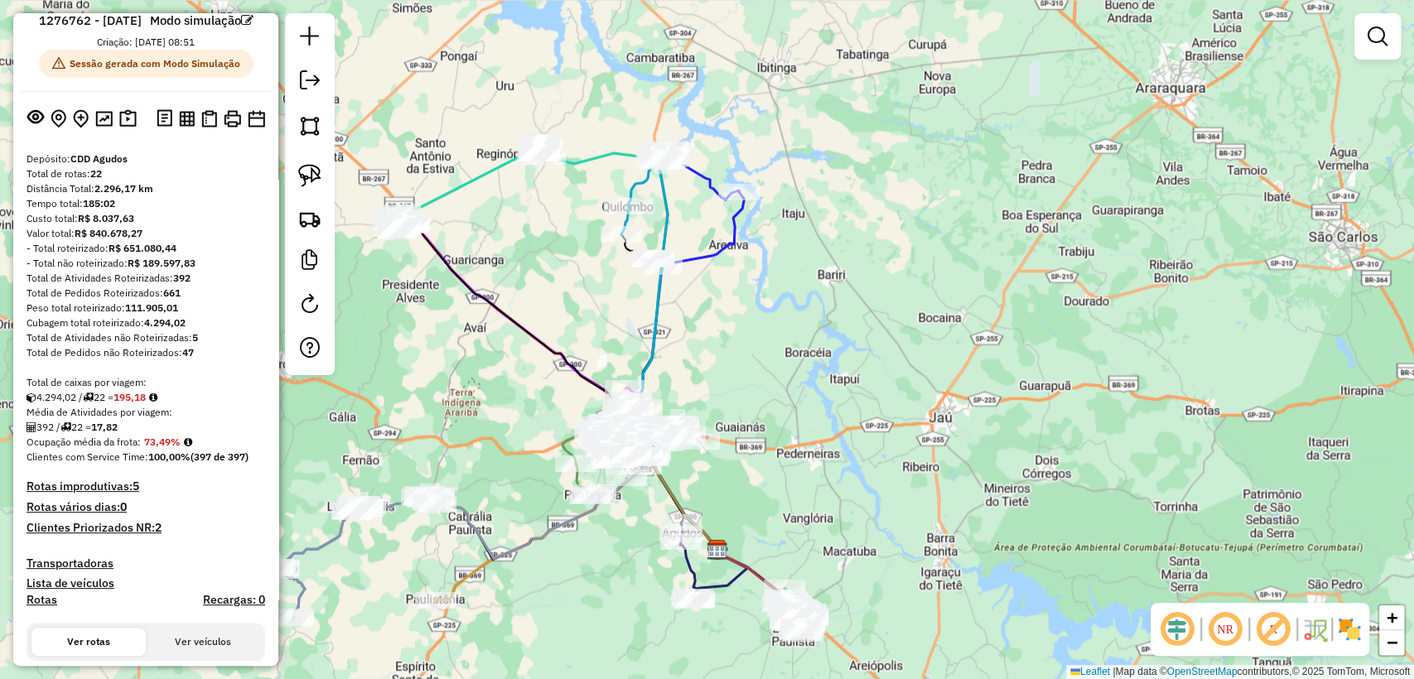
scroll to position [0, 0]
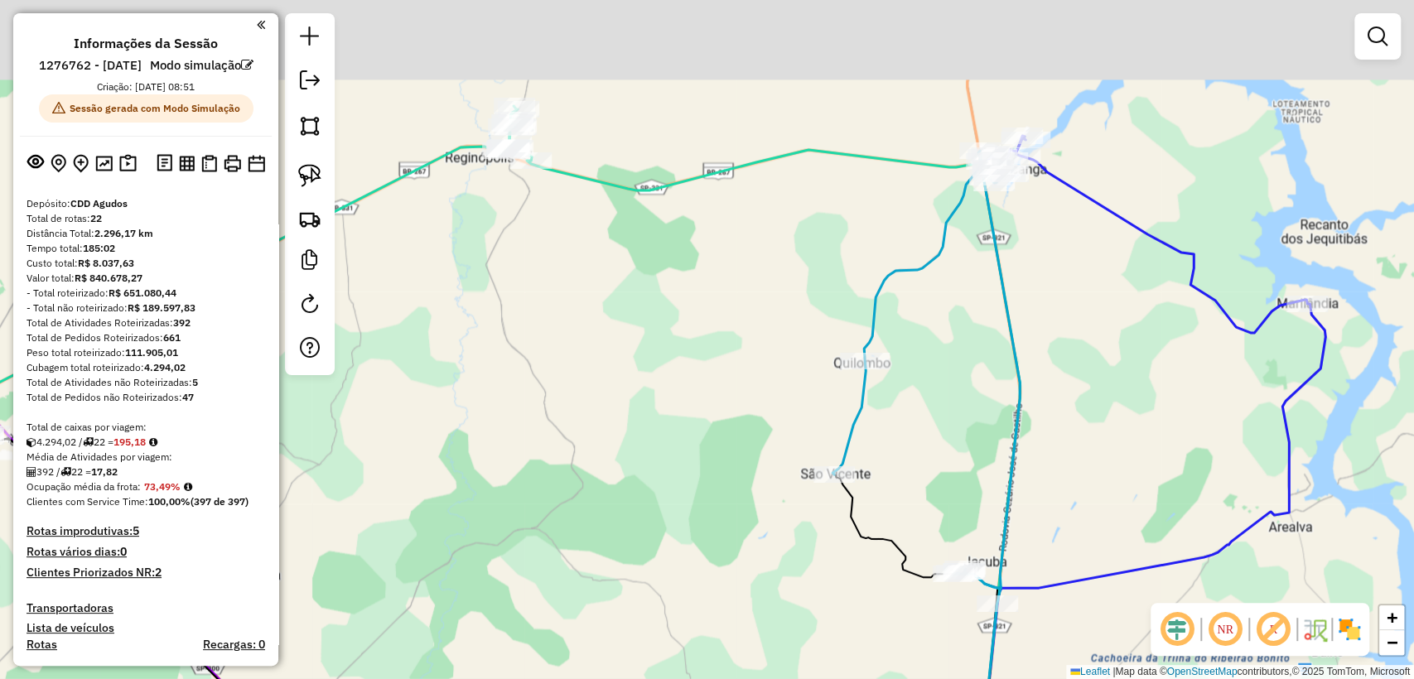
drag, startPoint x: 501, startPoint y: 181, endPoint x: 628, endPoint y: 384, distance: 239.9
click at [635, 407] on div "Janela de atendimento Grade de atendimento Capacidade Transportadoras Veículos …" at bounding box center [707, 339] width 1414 height 679
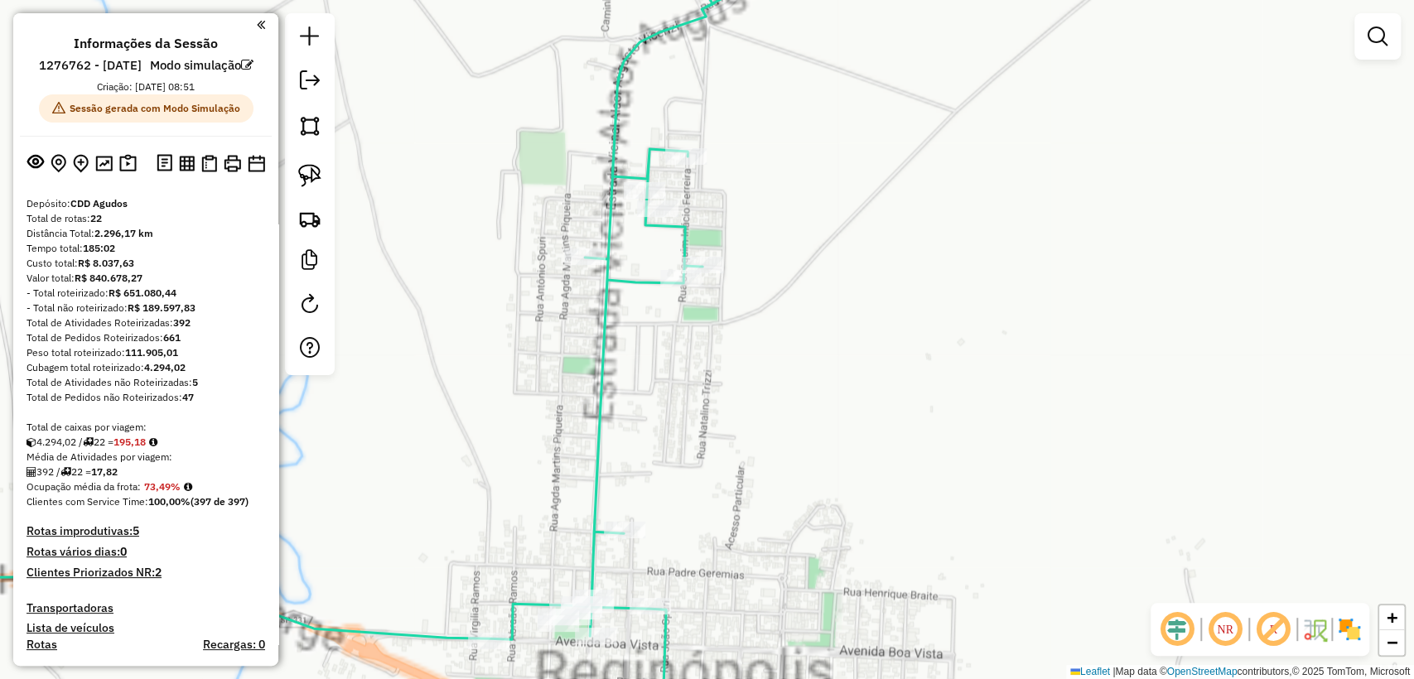
drag, startPoint x: 600, startPoint y: 323, endPoint x: 619, endPoint y: 287, distance: 41.1
click at [600, 324] on icon at bounding box center [409, 339] width 1103 height 815
select select "**********"
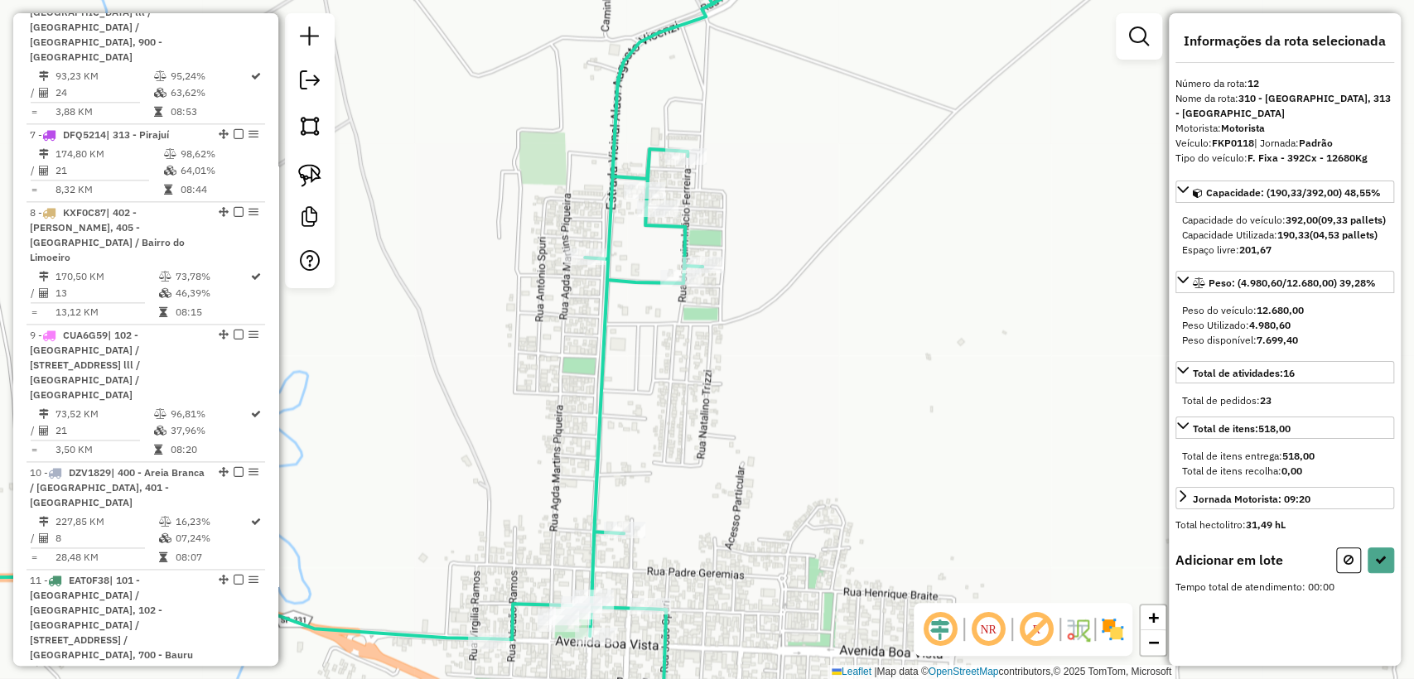
scroll to position [2034, 0]
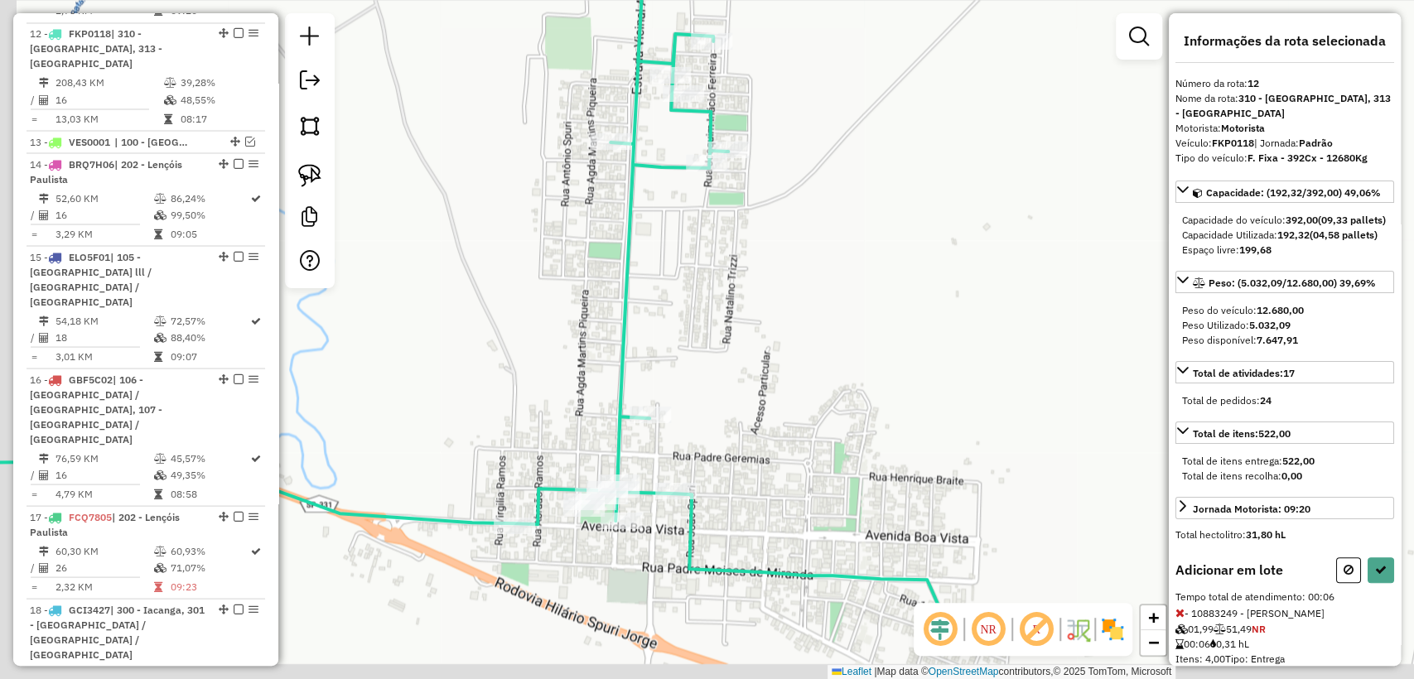
drag, startPoint x: 656, startPoint y: 355, endPoint x: 675, endPoint y: 278, distance: 79.3
click at [675, 278] on div "Janela de atendimento Grade de atendimento Capacidade Transportadoras Veículos …" at bounding box center [707, 339] width 1414 height 679
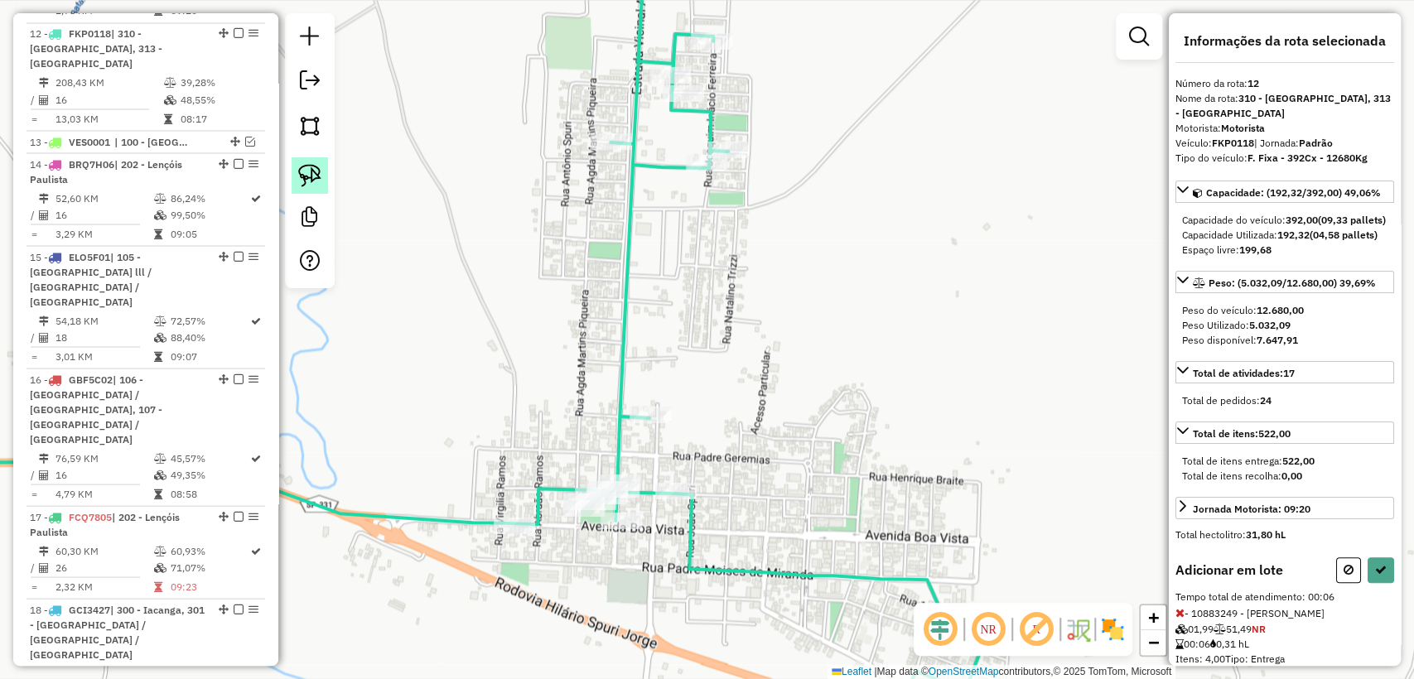
drag, startPoint x: 302, startPoint y: 174, endPoint x: 331, endPoint y: 190, distance: 33.4
click at [301, 173] on img at bounding box center [309, 175] width 23 height 23
drag, startPoint x: 638, startPoint y: 450, endPoint x: 643, endPoint y: 504, distance: 54.1
drag, startPoint x: 1377, startPoint y: 585, endPoint x: 1358, endPoint y: 592, distance: 20.5
click at [1375, 576] on icon at bounding box center [1381, 570] width 12 height 12
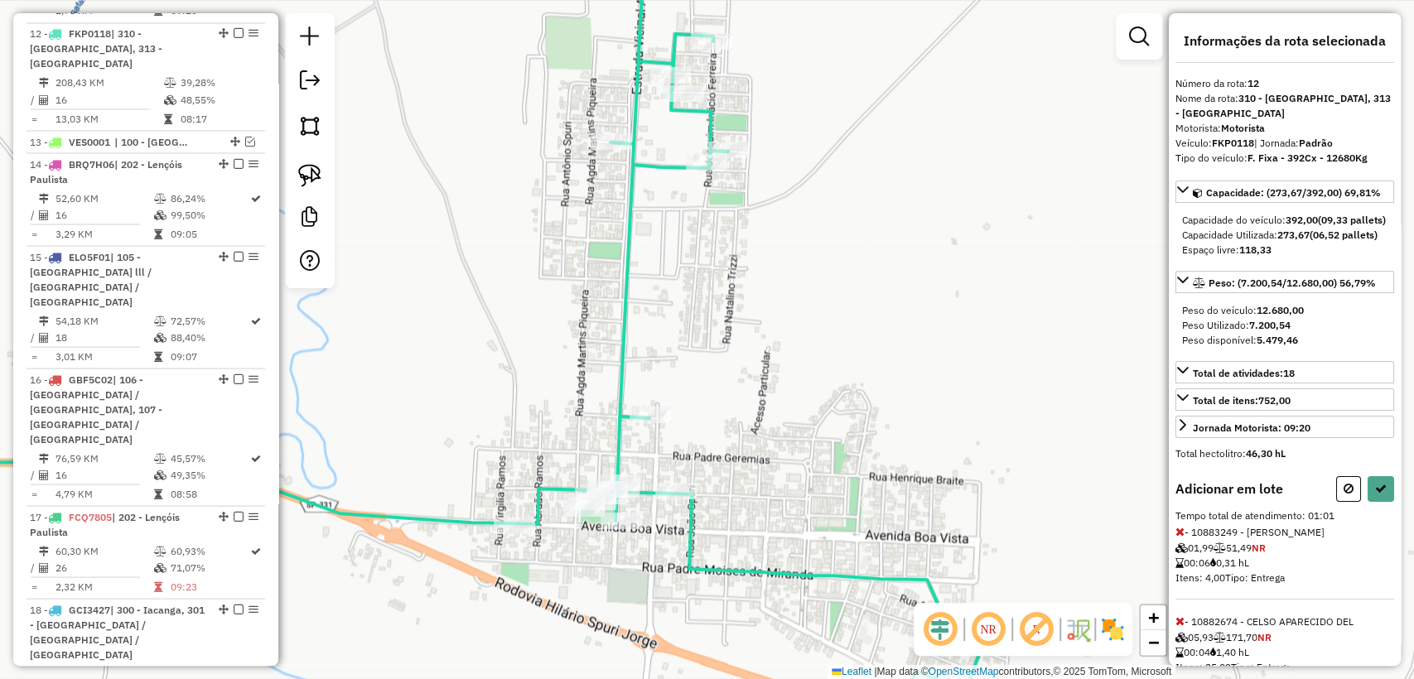
select select "**********"
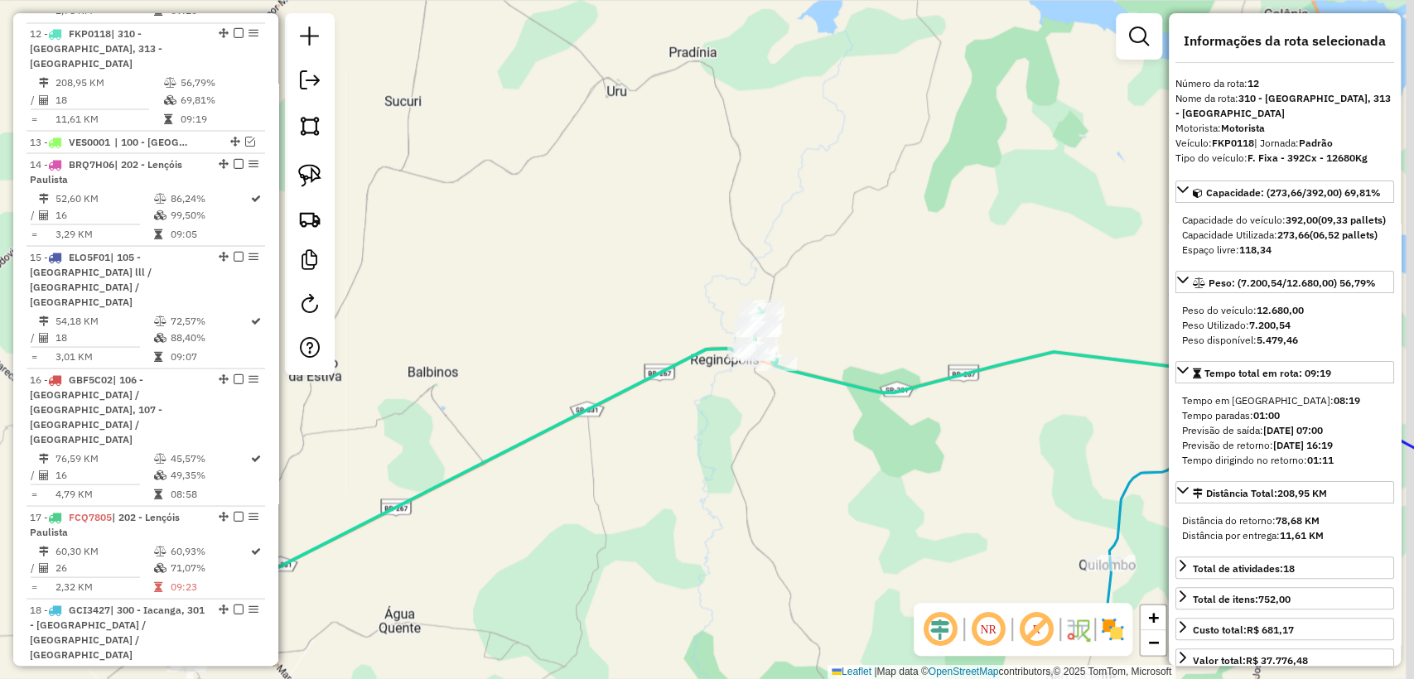
drag, startPoint x: 841, startPoint y: 472, endPoint x: 803, endPoint y: 428, distance: 58.1
click at [803, 428] on div "Janela de atendimento Grade de atendimento Capacidade Transportadoras Veículos …" at bounding box center [707, 339] width 1414 height 679
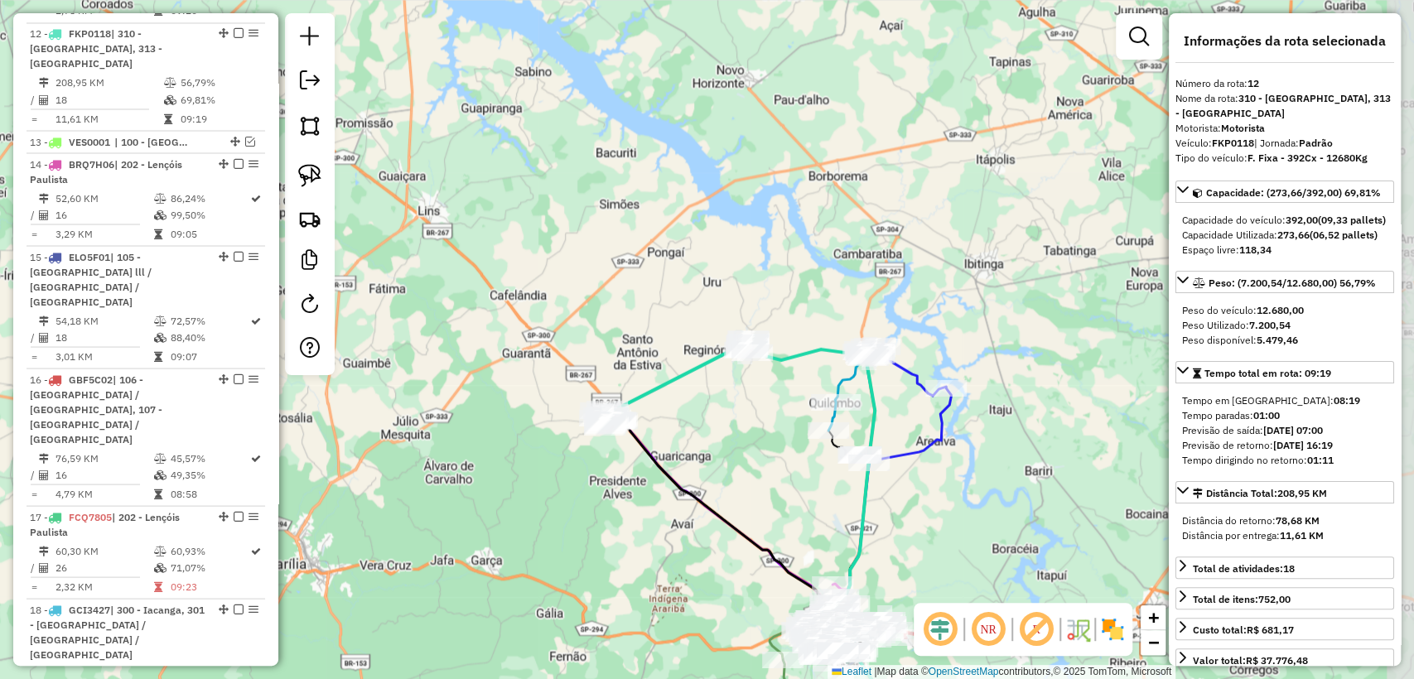
drag, startPoint x: 802, startPoint y: 473, endPoint x: 754, endPoint y: 412, distance: 76.7
click at [757, 415] on div "Janela de atendimento Grade de atendimento Capacidade Transportadoras Veículos …" at bounding box center [707, 339] width 1414 height 679
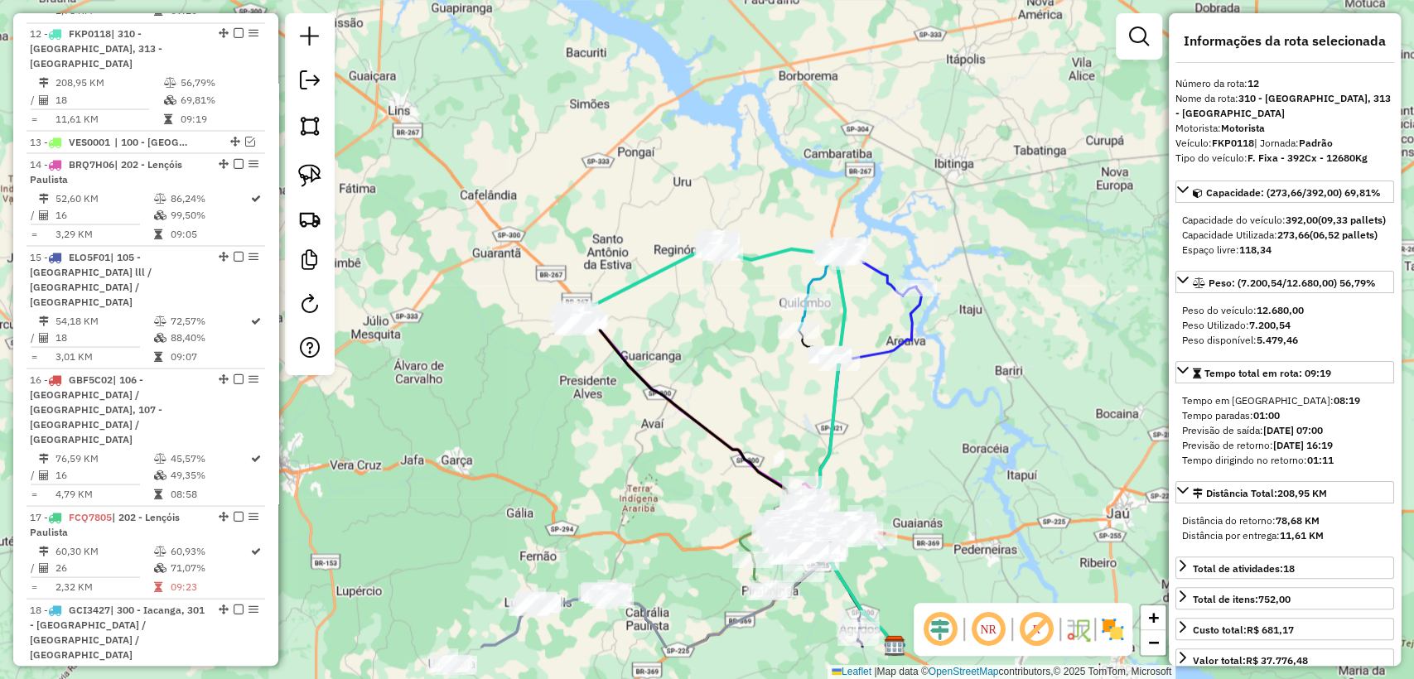
drag, startPoint x: 730, startPoint y: 411, endPoint x: 701, endPoint y: 311, distance: 104.3
click at [701, 311] on div "Janela de atendimento Grade de atendimento Capacidade Transportadoras Veículos …" at bounding box center [707, 339] width 1414 height 679
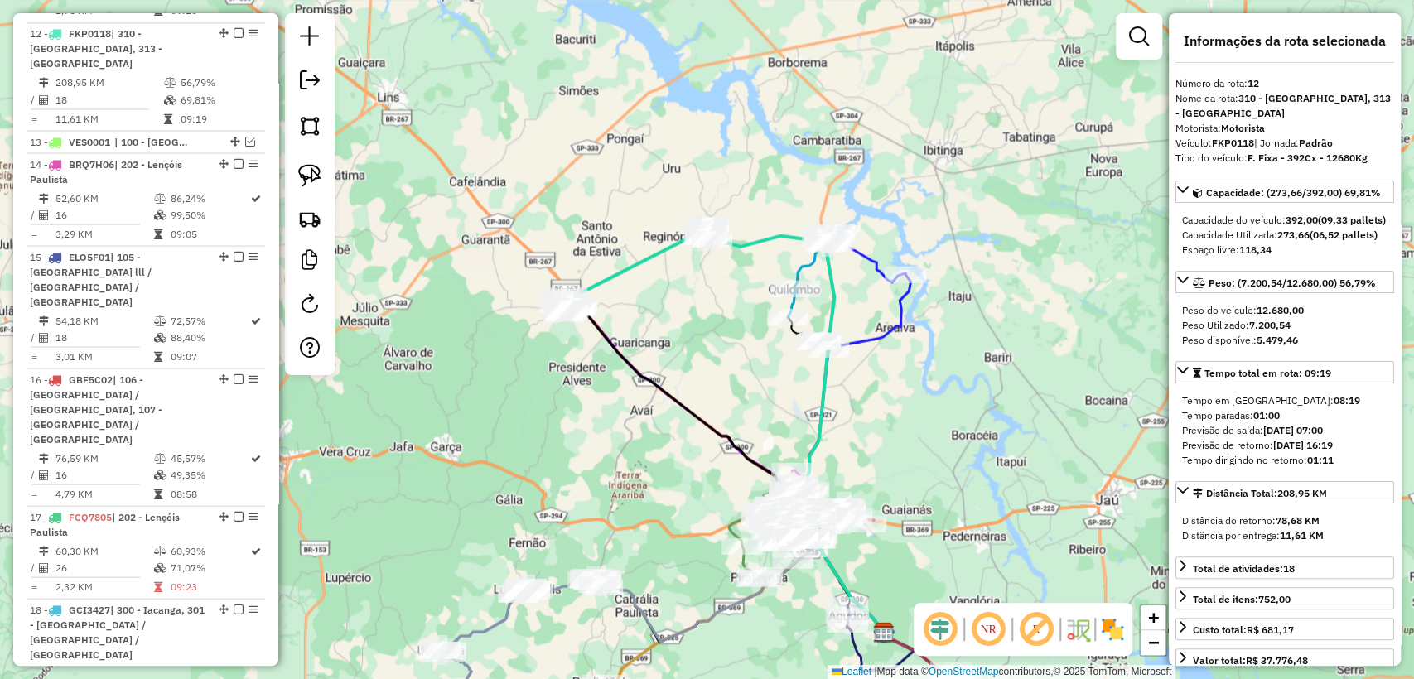
drag, startPoint x: 721, startPoint y: 377, endPoint x: 713, endPoint y: 365, distance: 14.2
click at [713, 365] on div "Janela de atendimento Grade de atendimento Capacidade Transportadoras Veículos …" at bounding box center [707, 339] width 1414 height 679
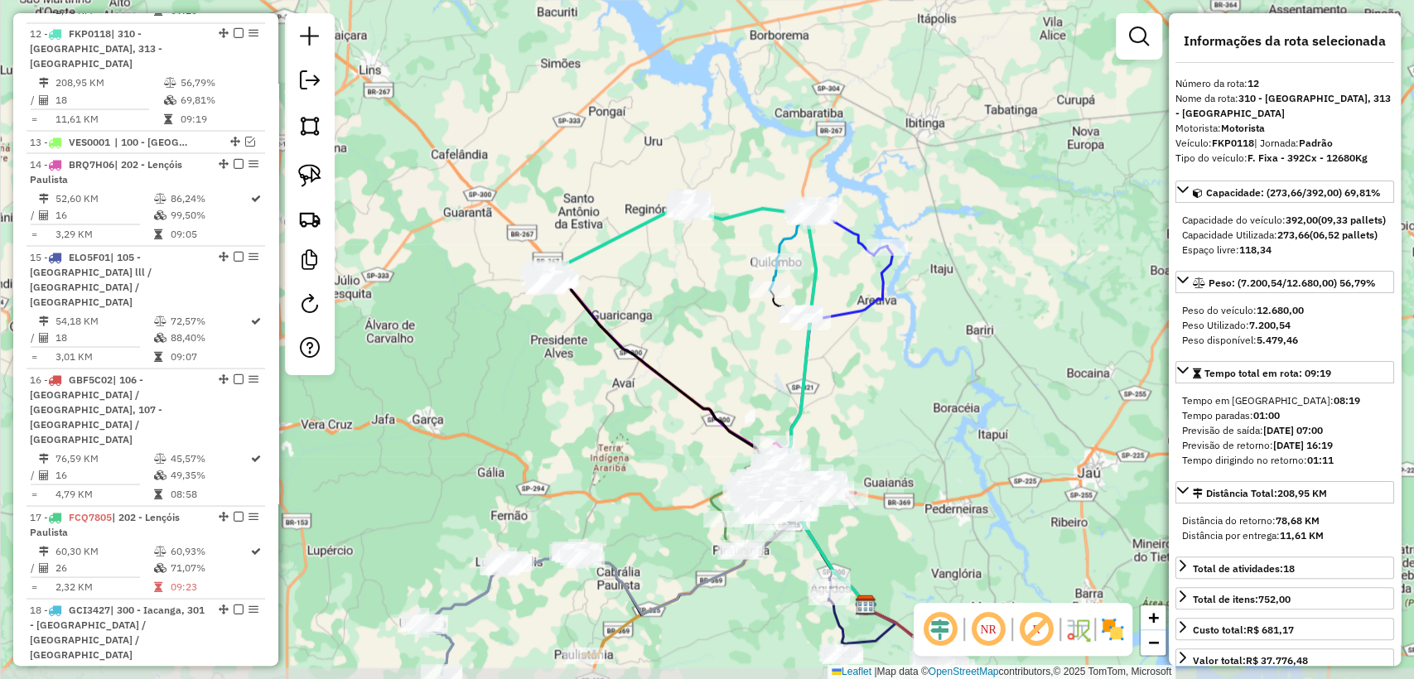
drag, startPoint x: 710, startPoint y: 376, endPoint x: 701, endPoint y: 359, distance: 18.5
click at [701, 359] on div "Janela de atendimento Grade de atendimento Capacidade Transportadoras Veículos …" at bounding box center [707, 339] width 1414 height 679
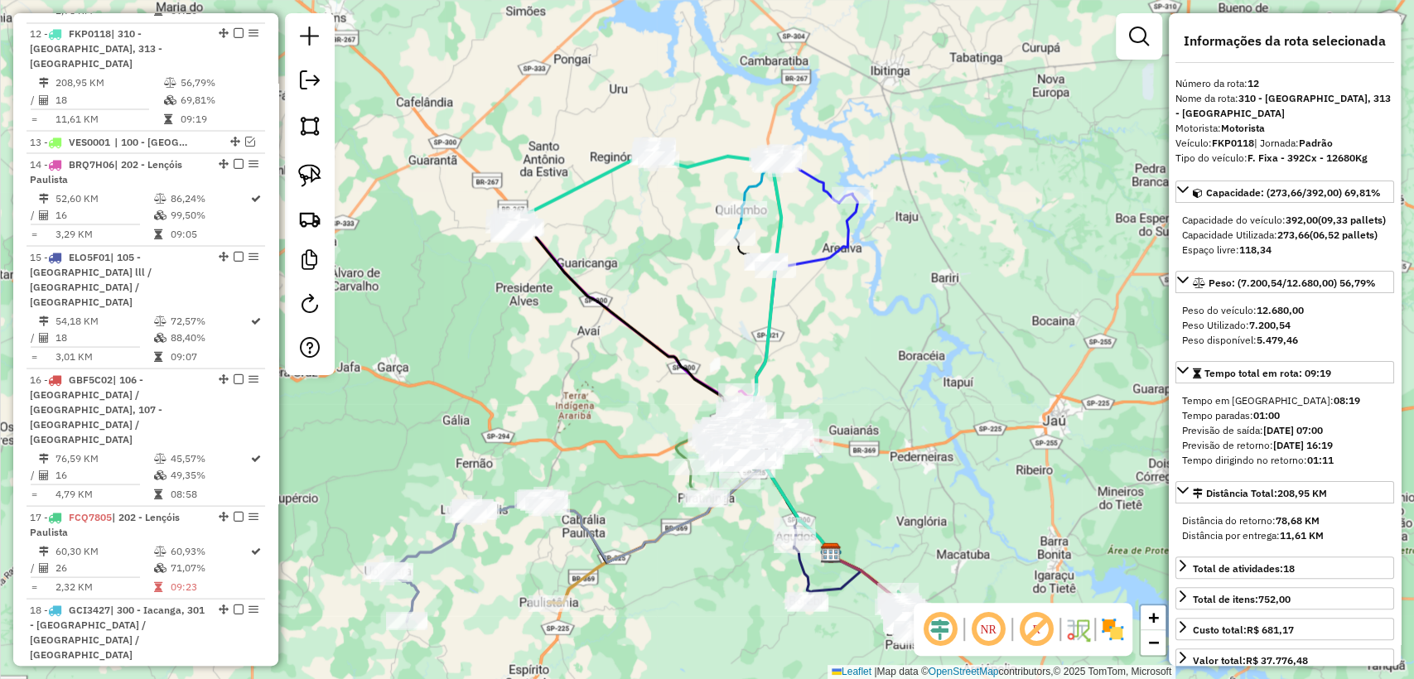
drag, startPoint x: 709, startPoint y: 365, endPoint x: 674, endPoint y: 313, distance: 62.7
click at [674, 313] on div "Janela de atendimento Grade de atendimento Capacidade Transportadoras Veículos …" at bounding box center [707, 339] width 1414 height 679
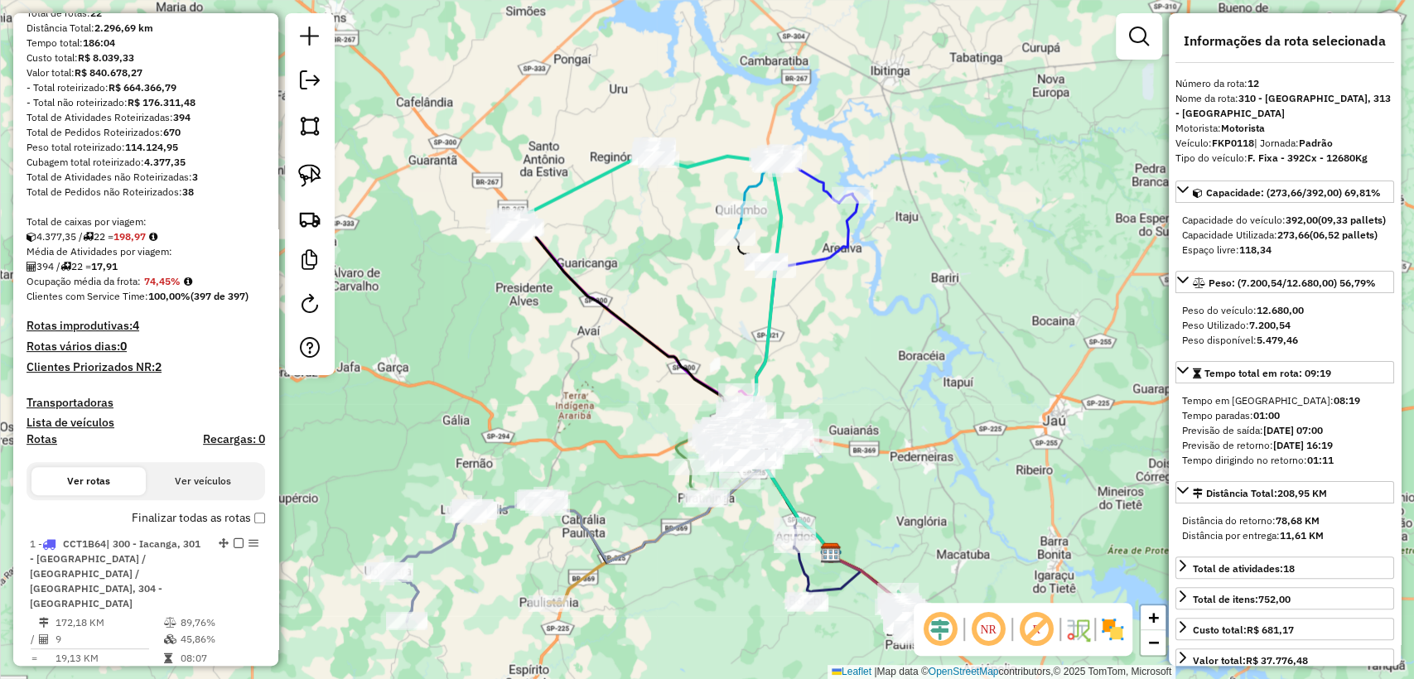
scroll to position [101, 0]
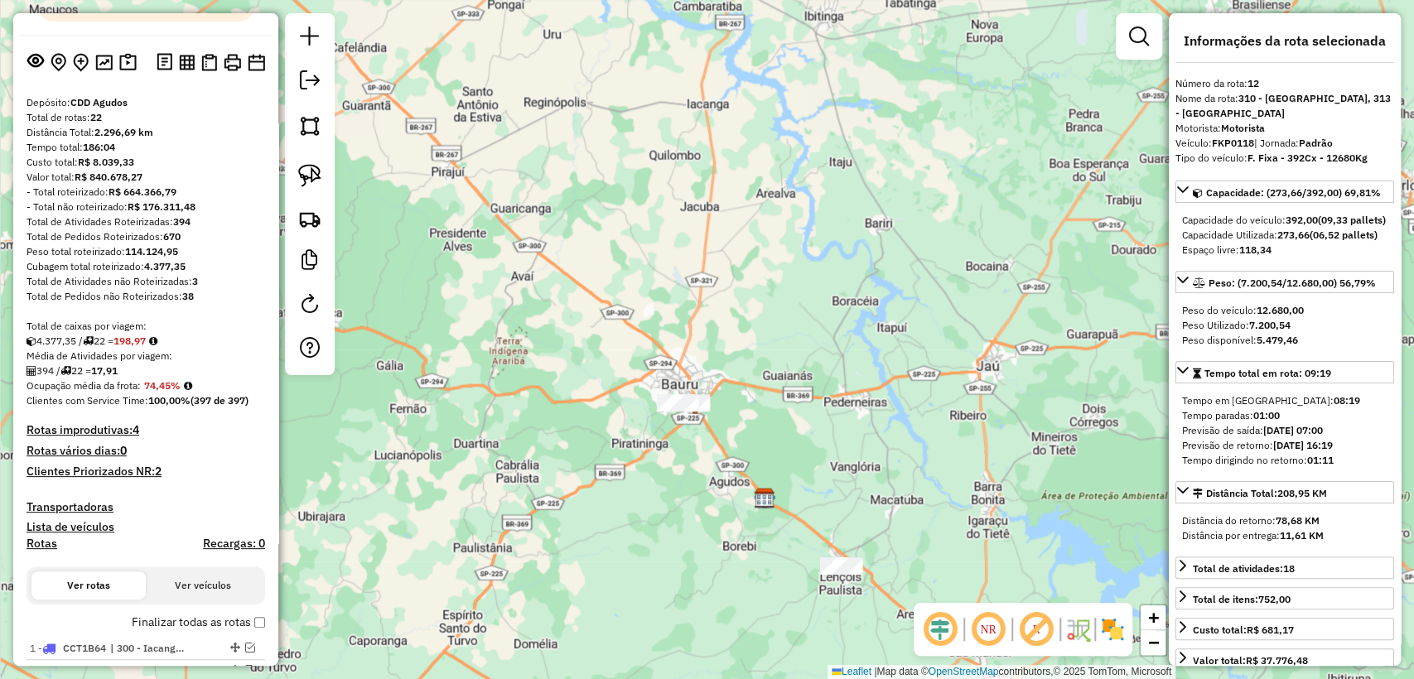
drag, startPoint x: 676, startPoint y: 612, endPoint x: 609, endPoint y: 557, distance: 85.9
click at [609, 557] on div "Janela de atendimento Grade de atendimento Capacidade Transportadoras Veículos …" at bounding box center [707, 339] width 1414 height 679
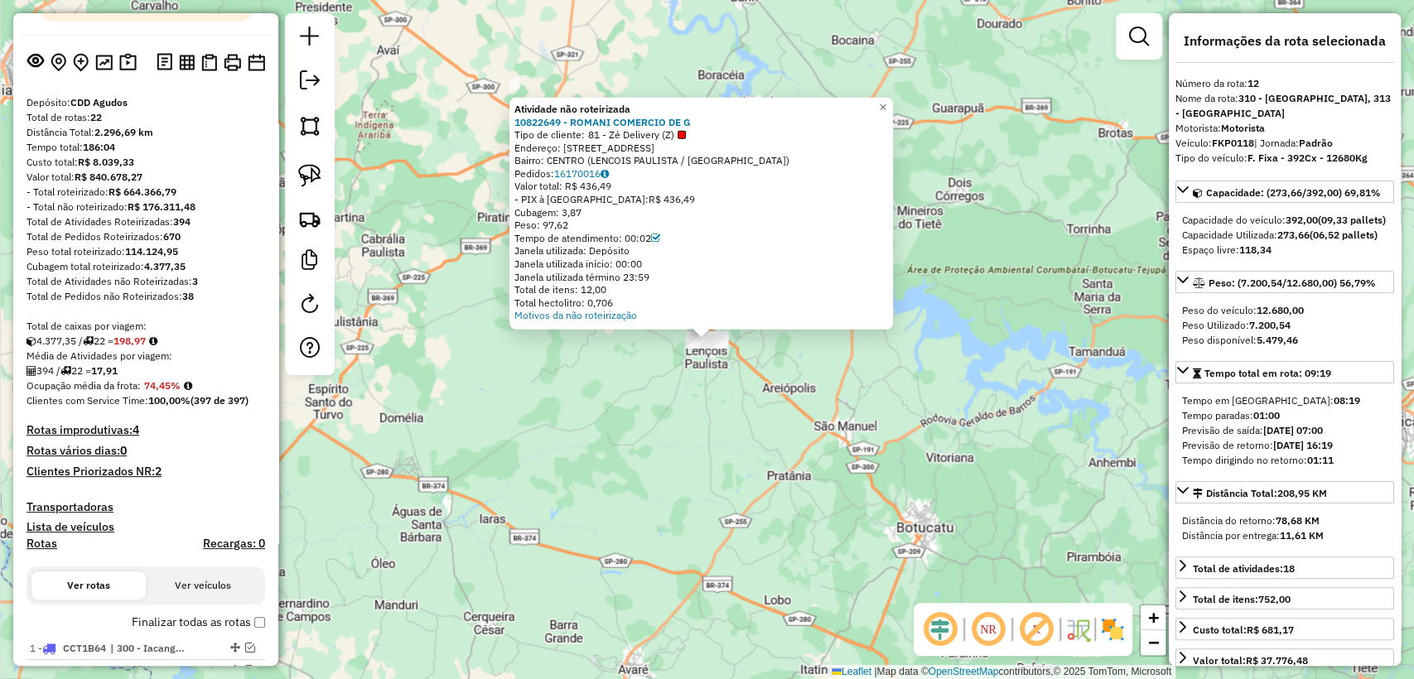
drag, startPoint x: 612, startPoint y: 376, endPoint x: 616, endPoint y: 353, distance: 23.6
click at [623, 373] on div "Atividade não roteirizada 10822649 - ROMANI COMERCIO DE G Tipo de cliente: 81 -…" at bounding box center [707, 339] width 1414 height 679
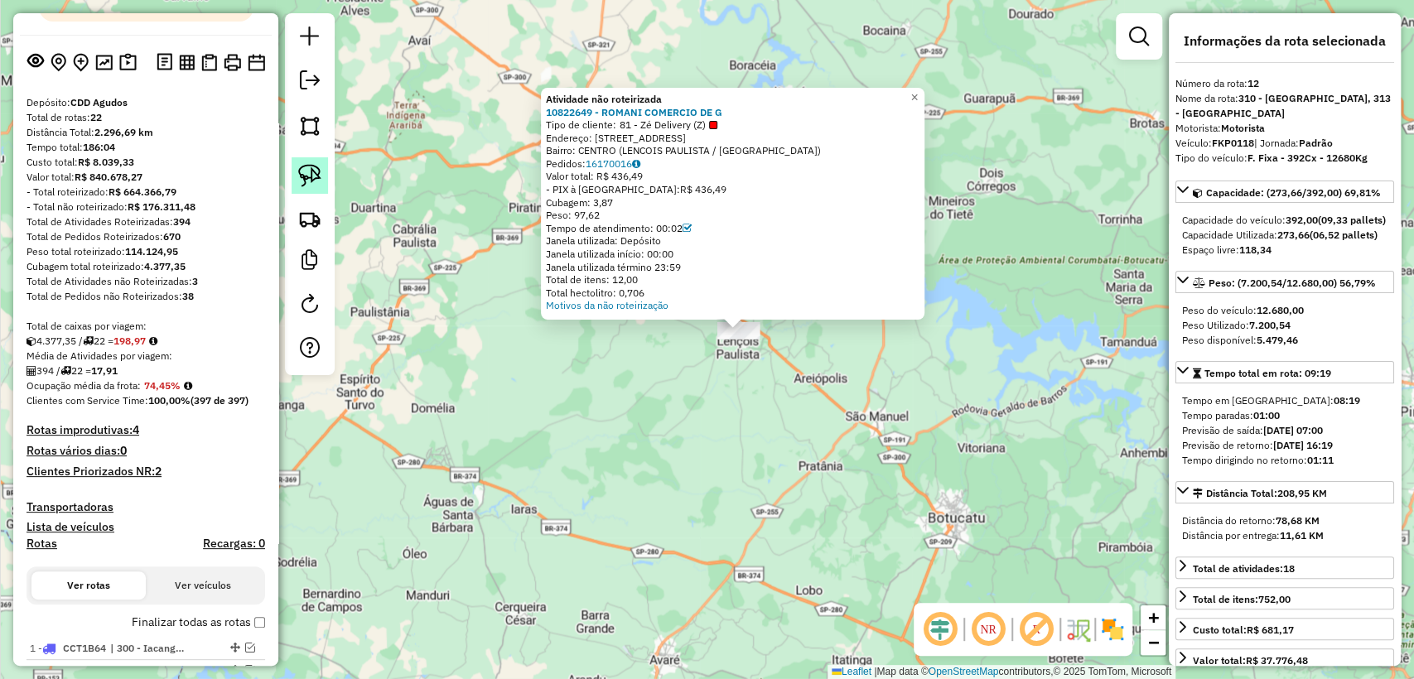
drag, startPoint x: 311, startPoint y: 180, endPoint x: 321, endPoint y: 187, distance: 12.4
click at [310, 180] on img at bounding box center [309, 175] width 23 height 23
drag, startPoint x: 662, startPoint y: 354, endPoint x: 725, endPoint y: 290, distance: 89.0
click at [725, 290] on div "Atividade não roteirizada 10822649 - ROMANI COMERCIO DE G Tipo de cliente: 81 -…" at bounding box center [707, 339] width 1414 height 679
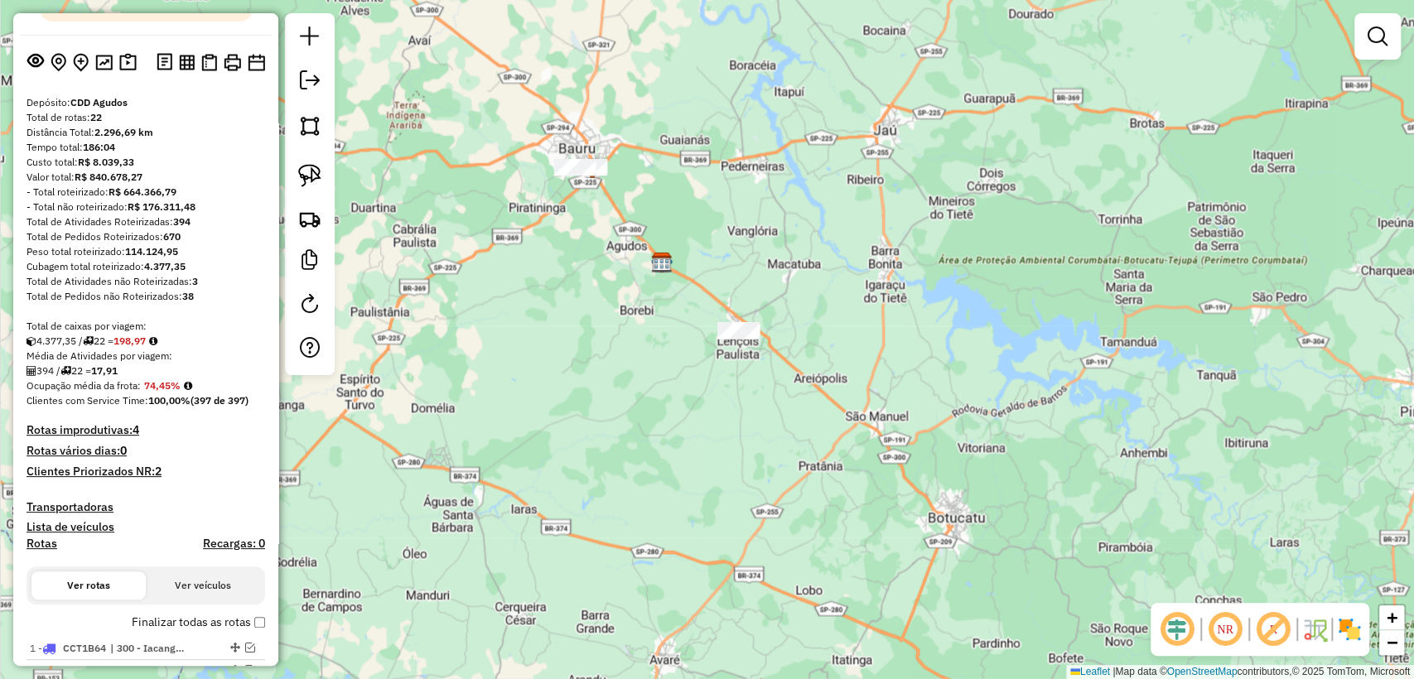
click at [601, 312] on div "Janela de atendimento Grade de atendimento Capacidade Transportadoras Veículos …" at bounding box center [707, 339] width 1414 height 679
drag, startPoint x: 595, startPoint y: 253, endPoint x: 624, endPoint y: 376, distance: 125.9
click at [624, 376] on div "Janela de atendimento Grade de atendimento Capacidade Transportadoras Veículos …" at bounding box center [707, 339] width 1414 height 679
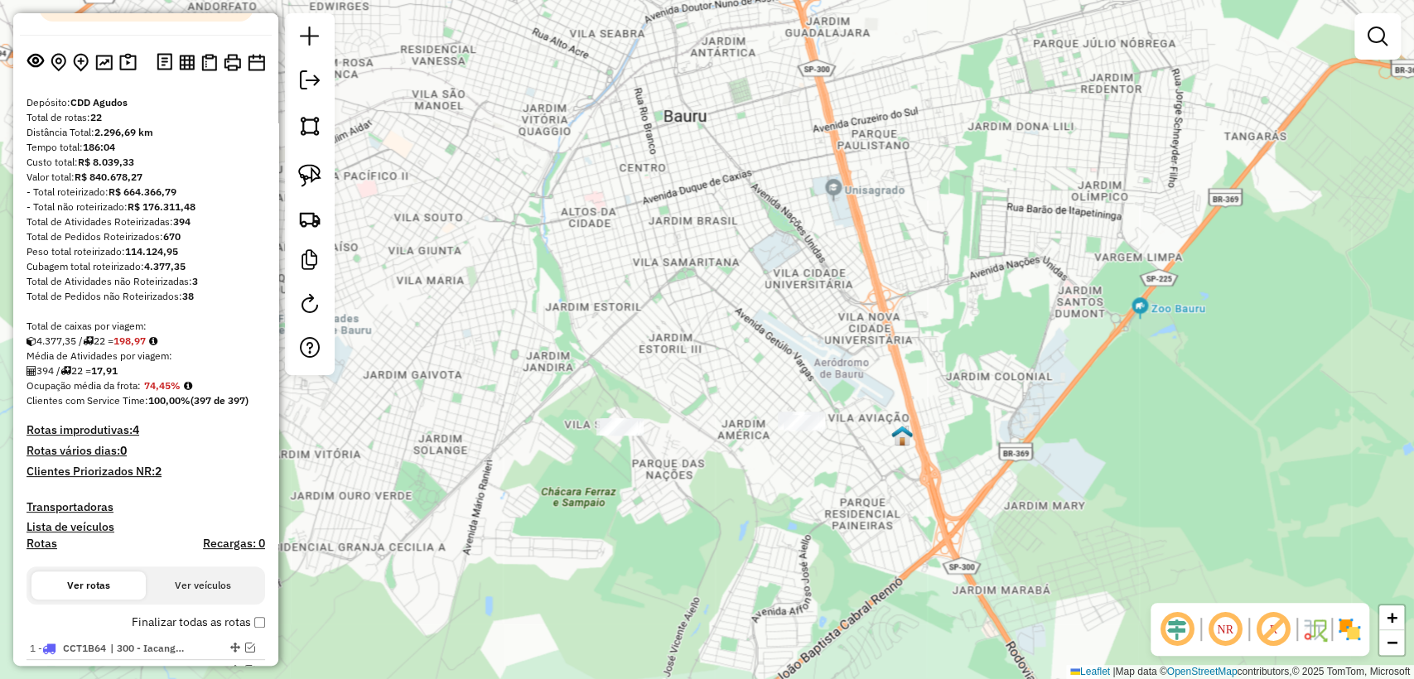
drag, startPoint x: 299, startPoint y: 185, endPoint x: 505, endPoint y: 326, distance: 249.7
click at [298, 185] on img at bounding box center [309, 175] width 23 height 23
drag, startPoint x: 854, startPoint y: 461, endPoint x: 743, endPoint y: 417, distance: 119.3
click at [308, 174] on img at bounding box center [309, 175] width 23 height 23
drag, startPoint x: 557, startPoint y: 445, endPoint x: 636, endPoint y: 499, distance: 95.3
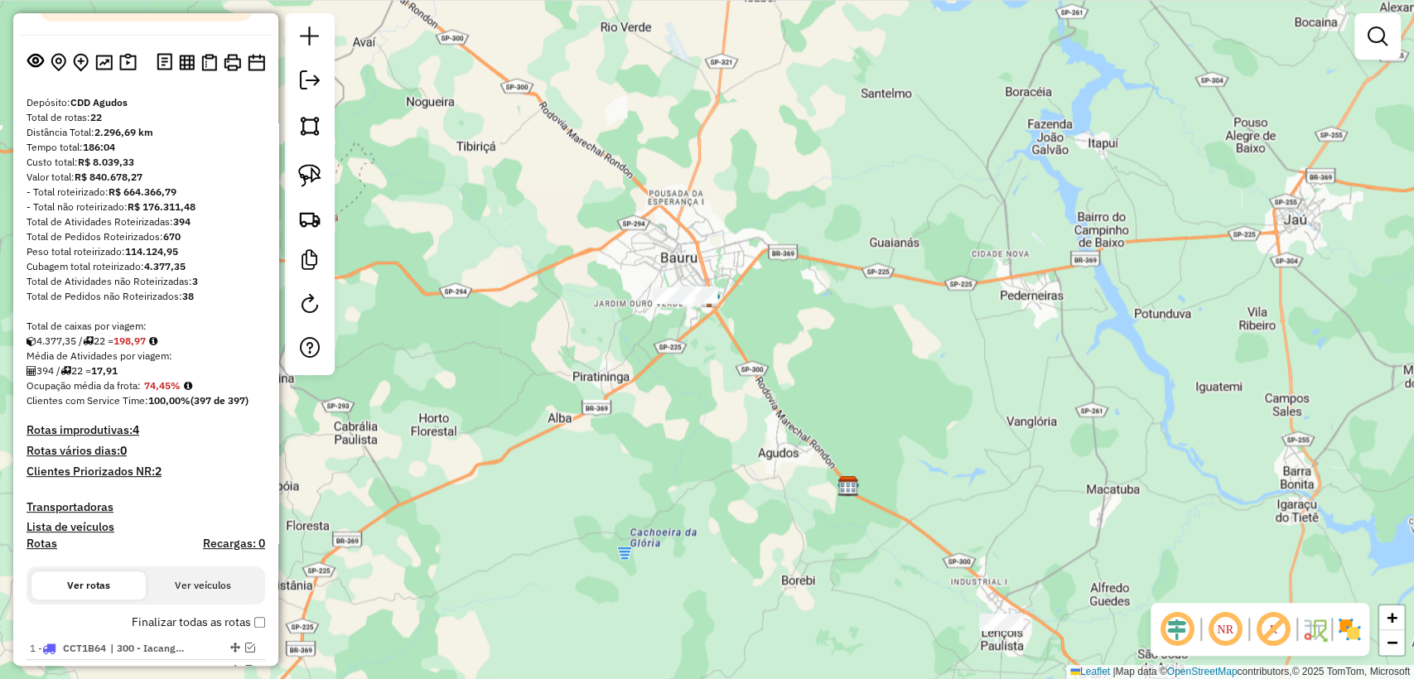
drag, startPoint x: 795, startPoint y: 541, endPoint x: 718, endPoint y: 375, distance: 182.7
click at [718, 375] on div "Janela de atendimento Grade de atendimento Capacidade Transportadoras Veículos …" at bounding box center [707, 339] width 1414 height 679
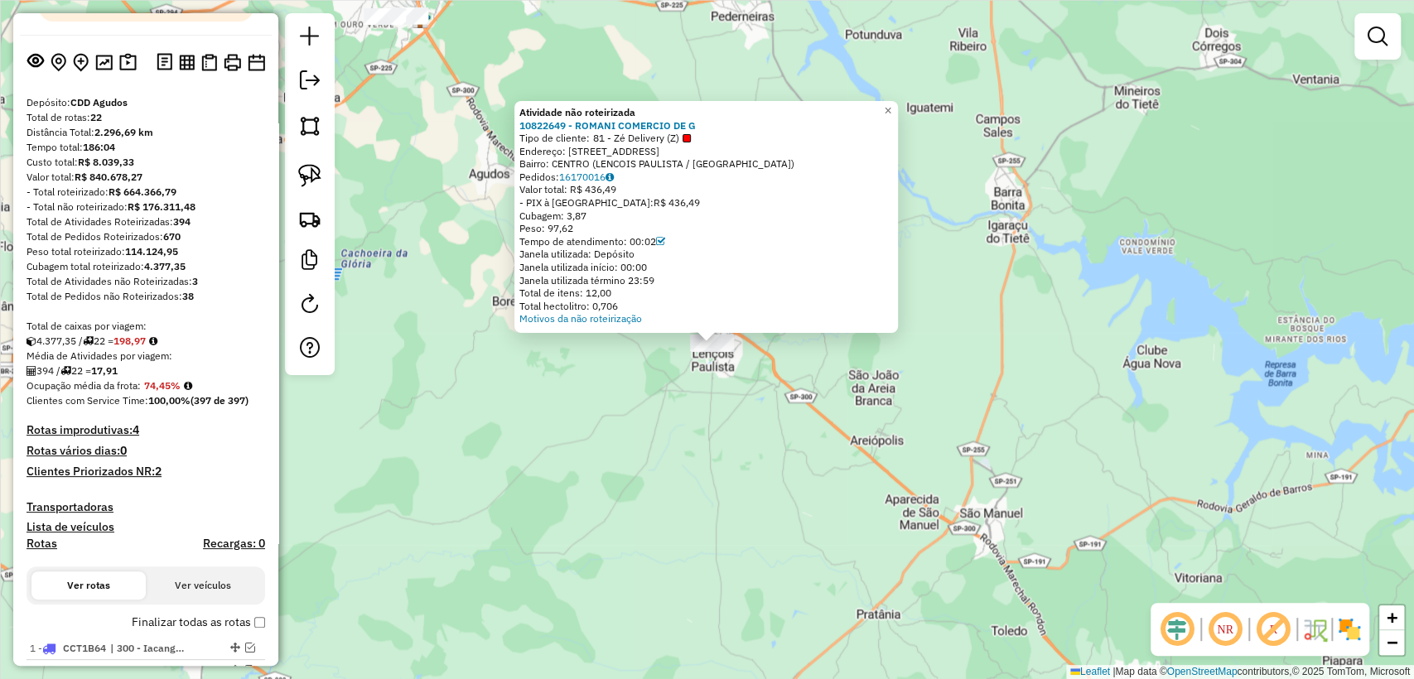
drag, startPoint x: 611, startPoint y: 407, endPoint x: 639, endPoint y: 430, distance: 36.5
click at [641, 431] on div "Atividade não roteirizada 10822649 - ROMANI COMERCIO DE G Tipo de cliente: 81 -…" at bounding box center [707, 339] width 1414 height 679
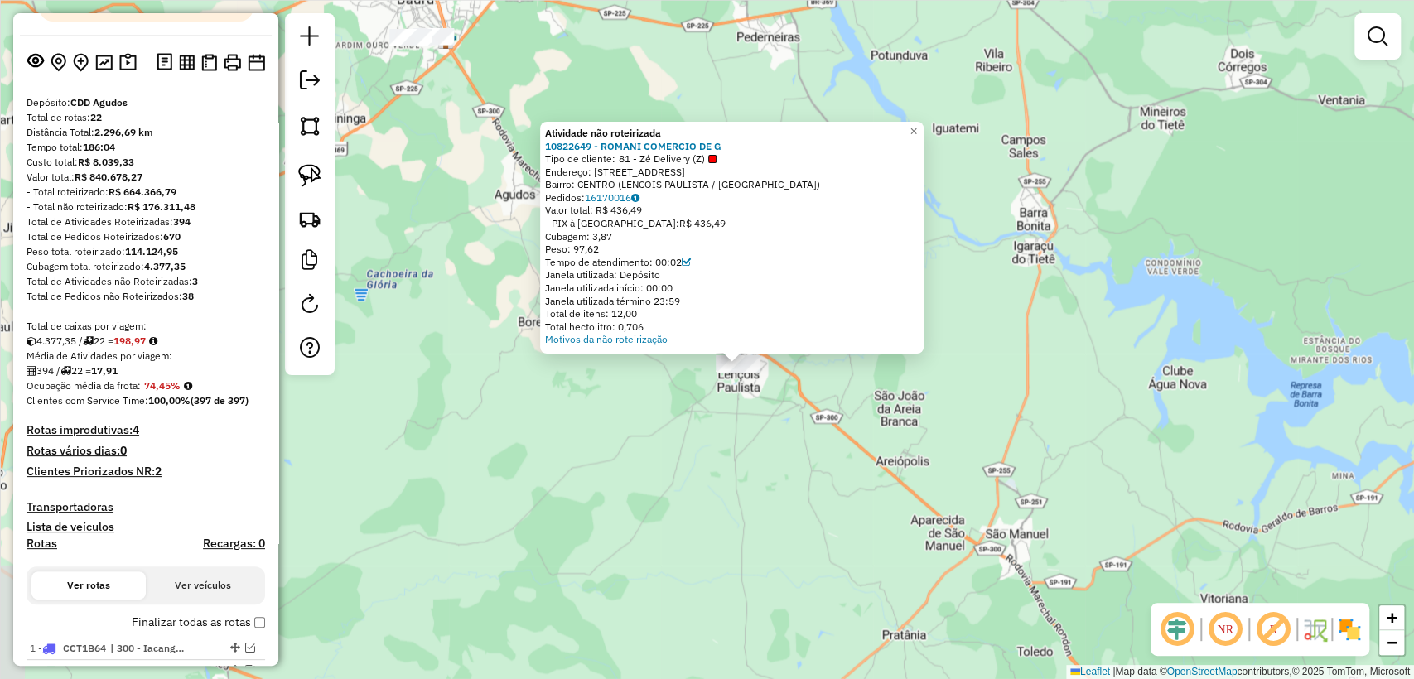
click at [631, 430] on div "Atividade não roteirizada 10822649 - ROMANI COMERCIO DE G Tipo de cliente: 81 -…" at bounding box center [707, 339] width 1414 height 679
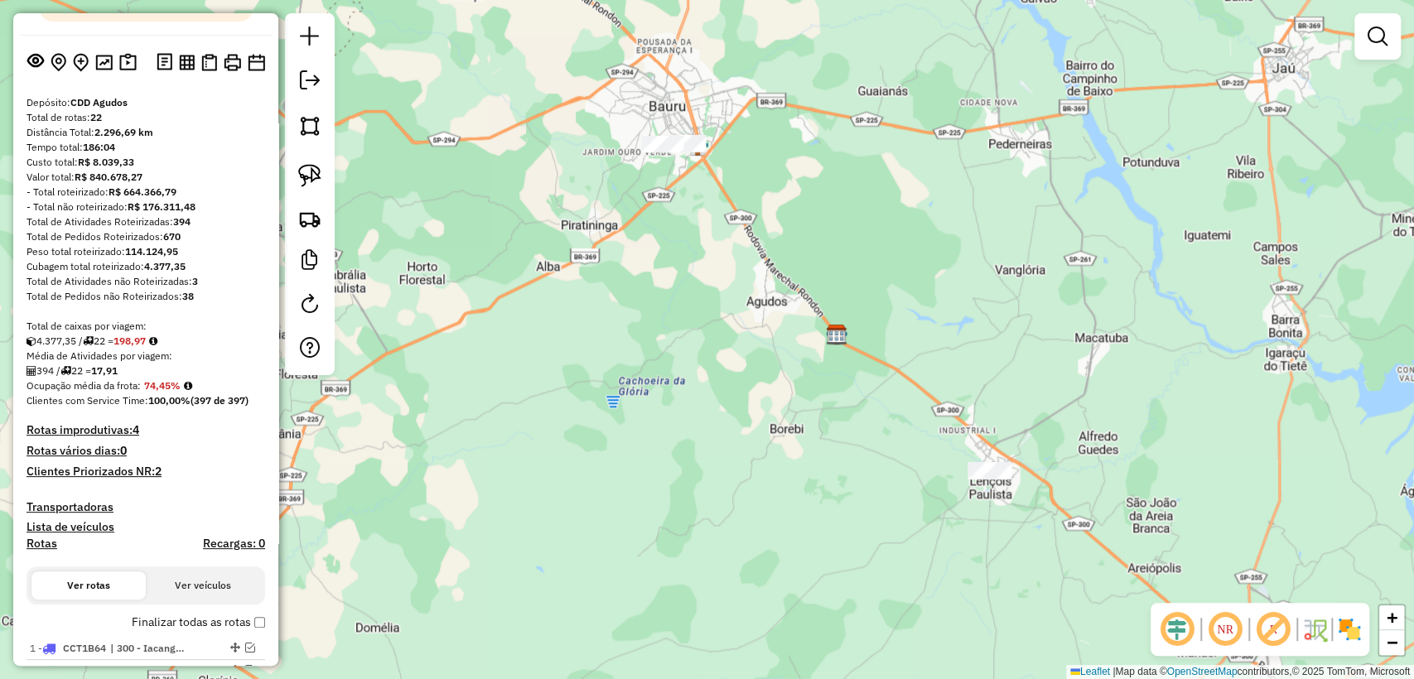
drag, startPoint x: 549, startPoint y: 366, endPoint x: 771, endPoint y: 446, distance: 236.0
click at [771, 446] on div "Janela de atendimento Grade de atendimento Capacidade Transportadoras Veículos …" at bounding box center [707, 339] width 1414 height 679
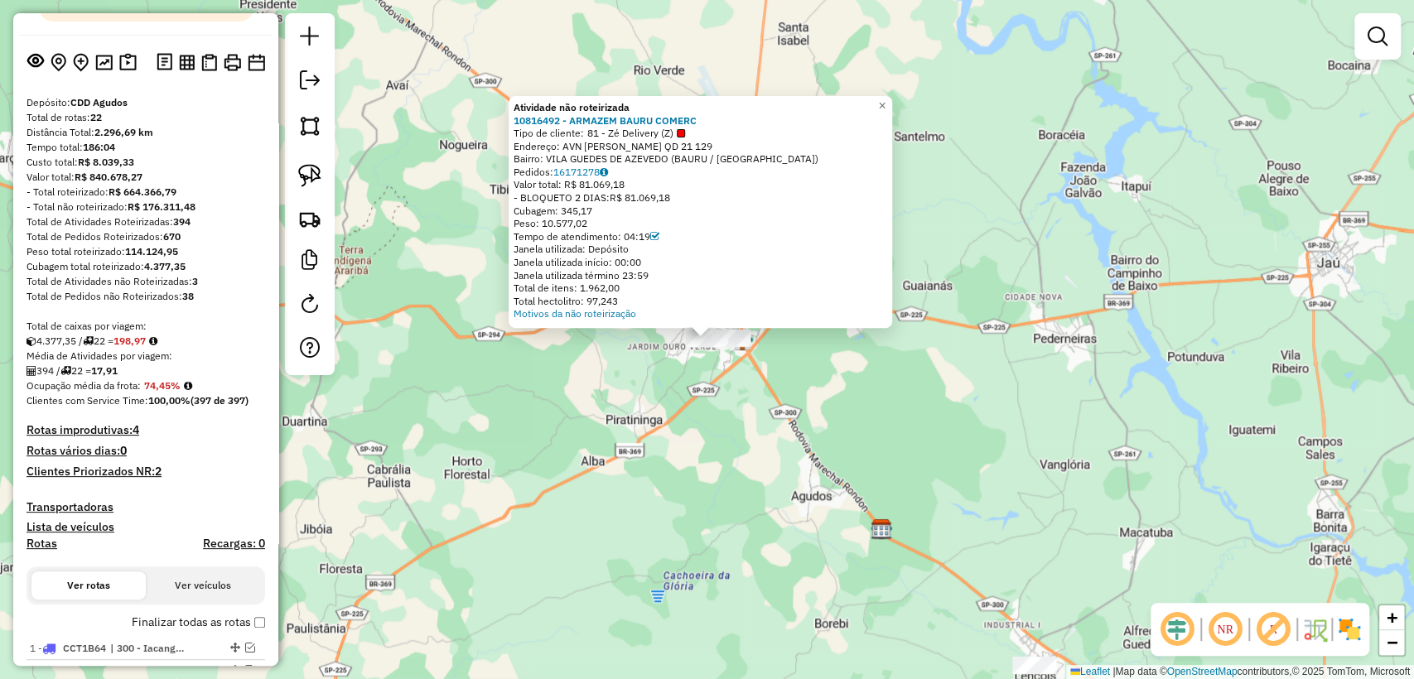
click at [701, 377] on div "Atividade não roteirizada 10816492 - ARMAZEM BAURU COMERC Tipo de cliente: 81 -…" at bounding box center [707, 339] width 1414 height 679
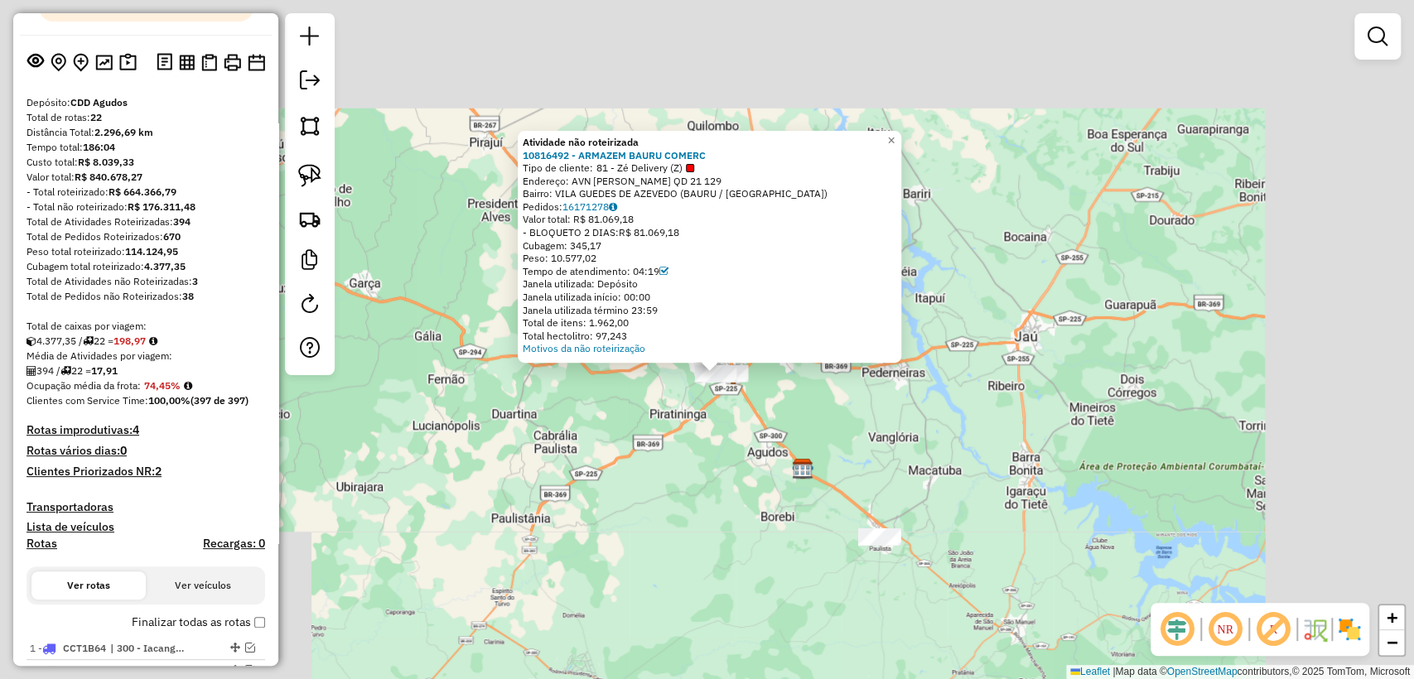
click at [730, 429] on div "Atividade não roteirizada 10816492 - ARMAZEM BAURU COMERC Tipo de cliente: 81 -…" at bounding box center [707, 339] width 1414 height 679
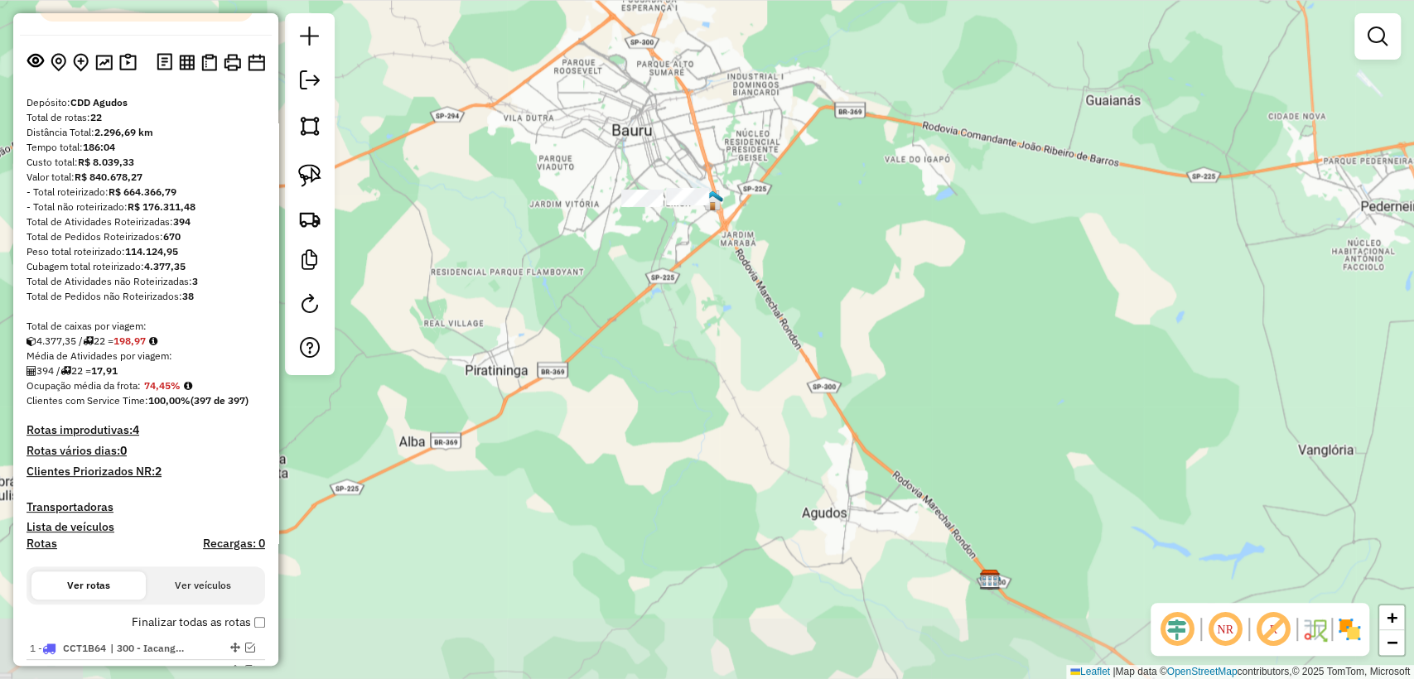
drag, startPoint x: 797, startPoint y: 500, endPoint x: 696, endPoint y: 326, distance: 200.7
click at [696, 326] on div "Janela de atendimento Grade de atendimento Capacidade Transportadoras Veículos …" at bounding box center [707, 339] width 1414 height 679
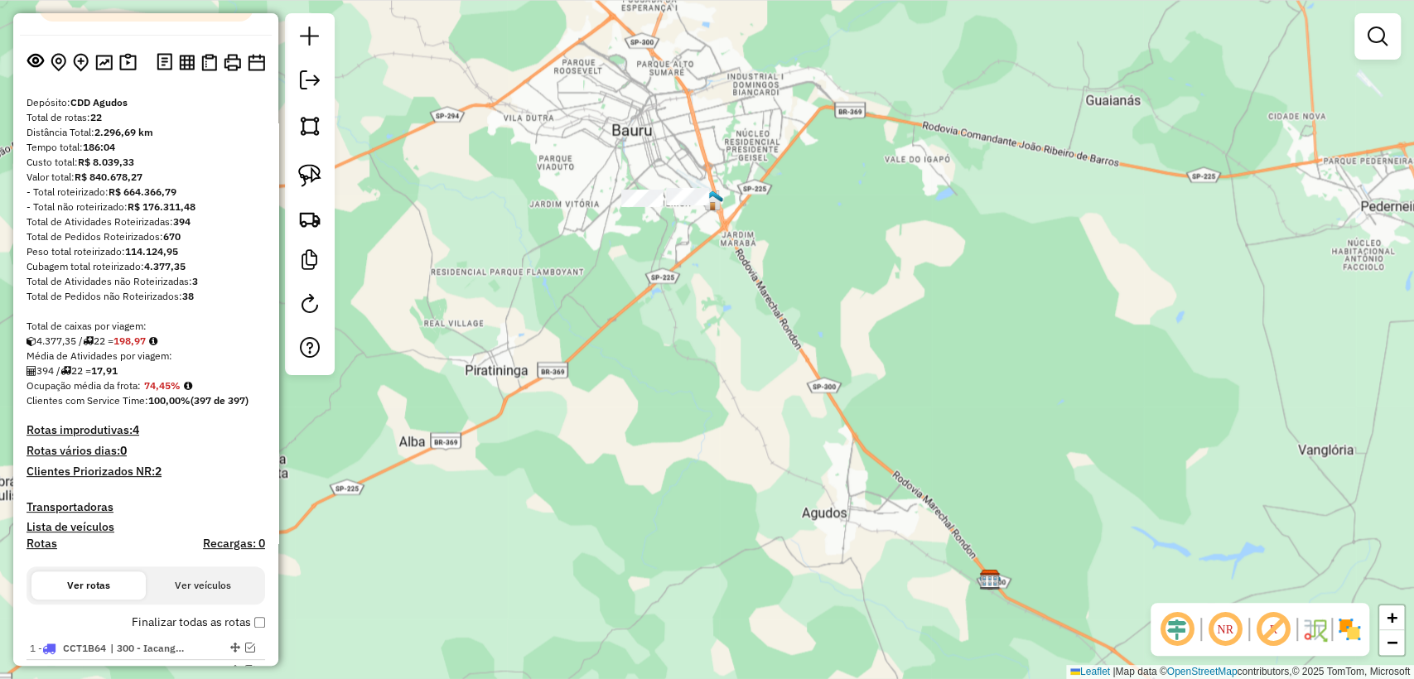
drag, startPoint x: 203, startPoint y: 304, endPoint x: 189, endPoint y: 301, distance: 14.5
click at [189, 289] on div "Total de Atividades não Roteirizadas: 3" at bounding box center [145, 281] width 238 height 15
click at [210, 289] on div "Total de Atividades não Roteirizadas: 3" at bounding box center [145, 281] width 238 height 15
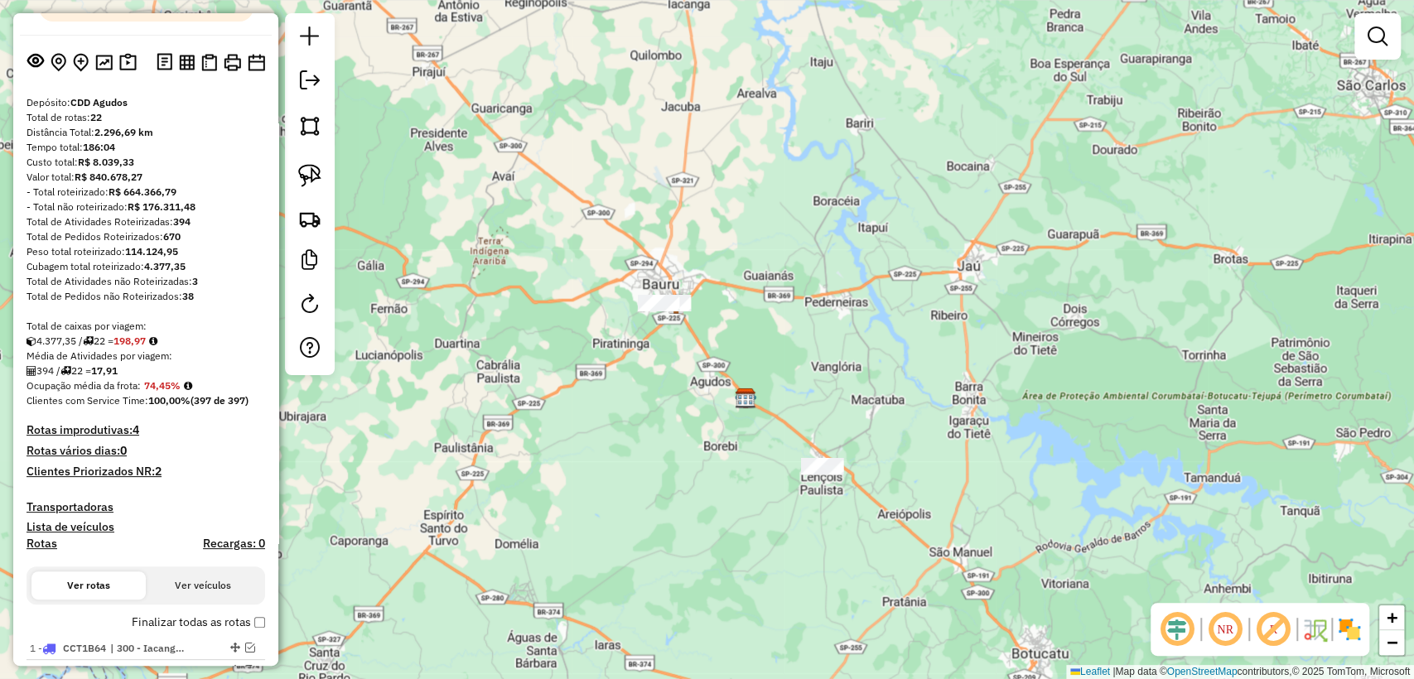
click at [646, 373] on div "Janela de atendimento Grade de atendimento Capacidade Transportadoras Veículos …" at bounding box center [707, 339] width 1414 height 679
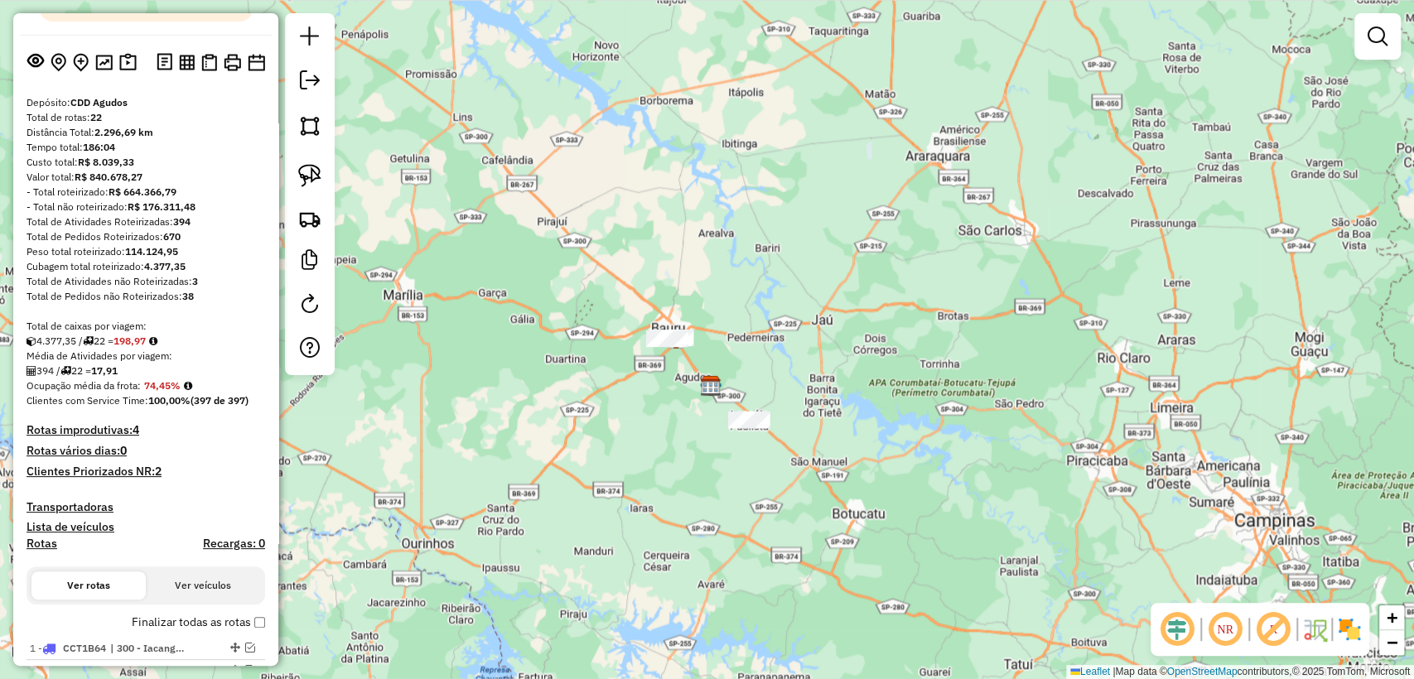
drag, startPoint x: 752, startPoint y: 256, endPoint x: 763, endPoint y: 256, distance: 10.8
click at [764, 256] on div "Janela de atendimento Grade de atendimento Capacidade Transportadoras Veículos …" at bounding box center [707, 339] width 1414 height 679
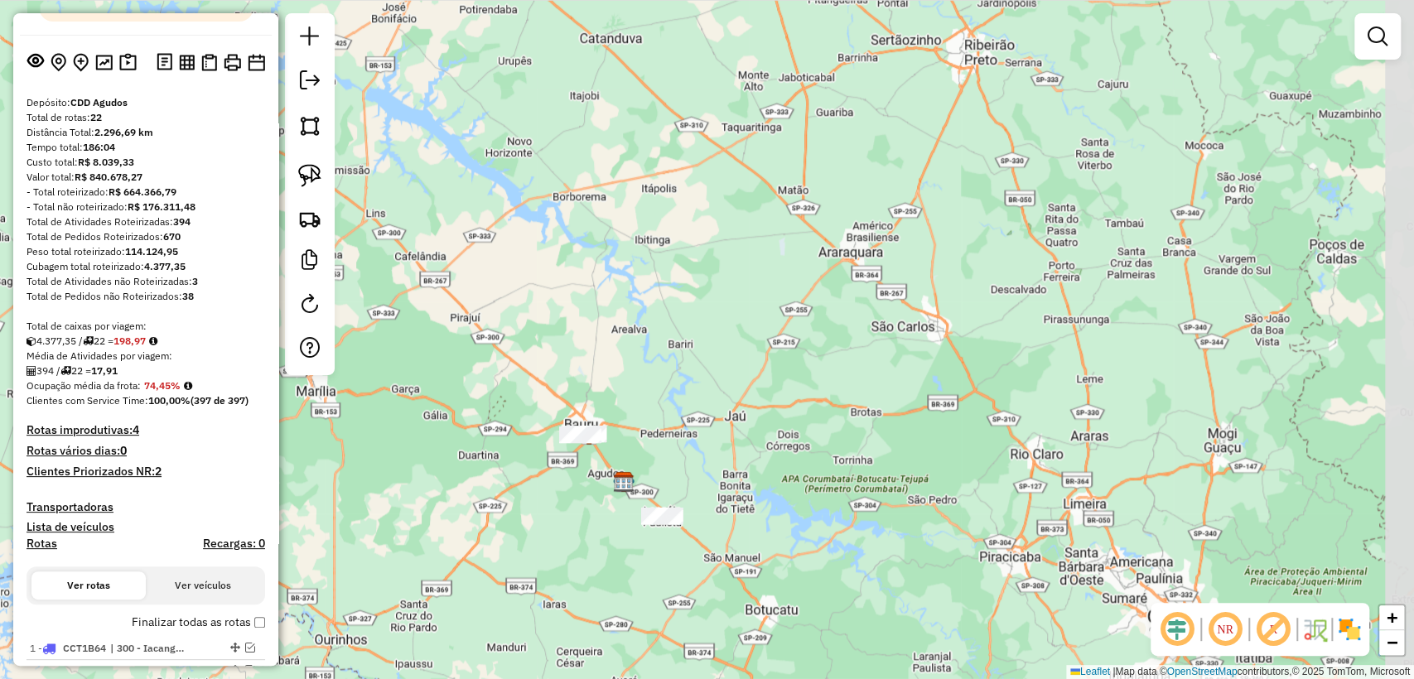
drag, startPoint x: 759, startPoint y: 291, endPoint x: 689, endPoint y: 359, distance: 97.2
click at [688, 359] on div "Janela de atendimento Grade de atendimento Capacidade Transportadoras Veículos …" at bounding box center [707, 339] width 1414 height 679
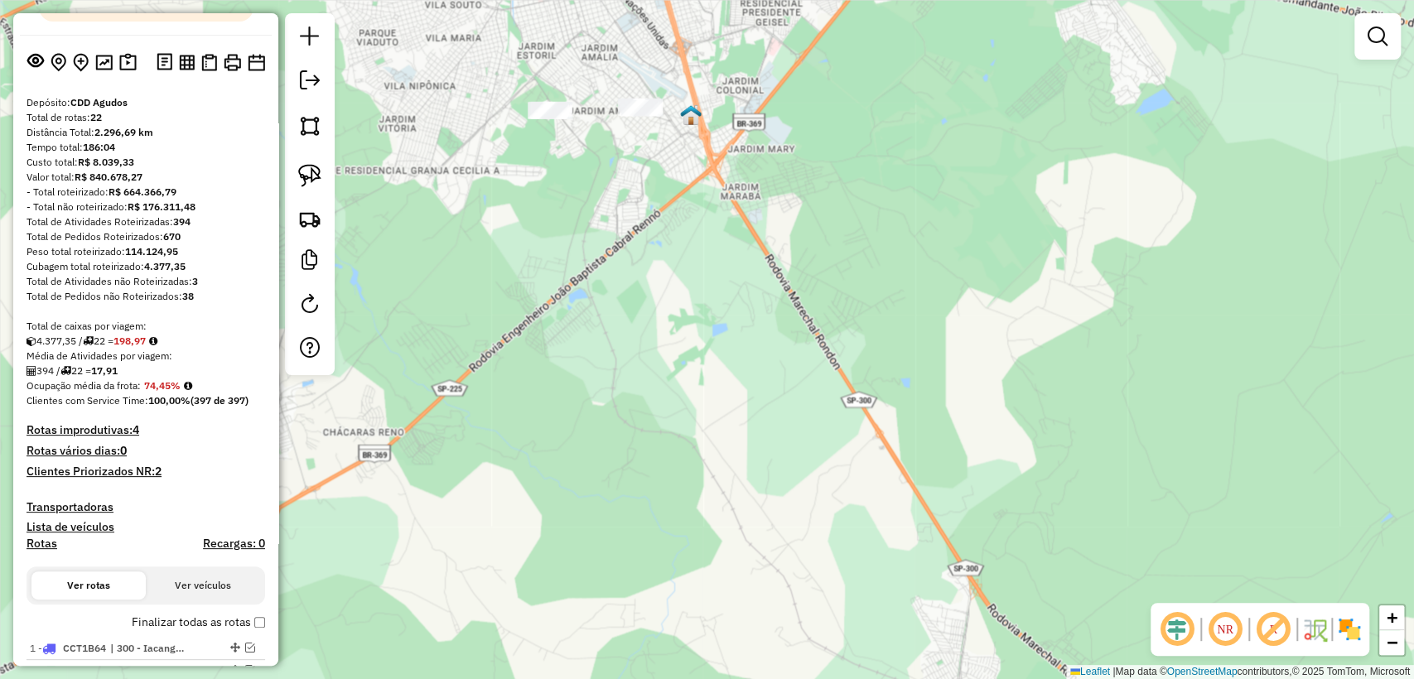
drag, startPoint x: 715, startPoint y: 412, endPoint x: 561, endPoint y: 163, distance: 292.7
click at [561, 163] on div "Janela de atendimento Grade de atendimento Capacidade Transportadoras Veículos …" at bounding box center [707, 339] width 1414 height 679
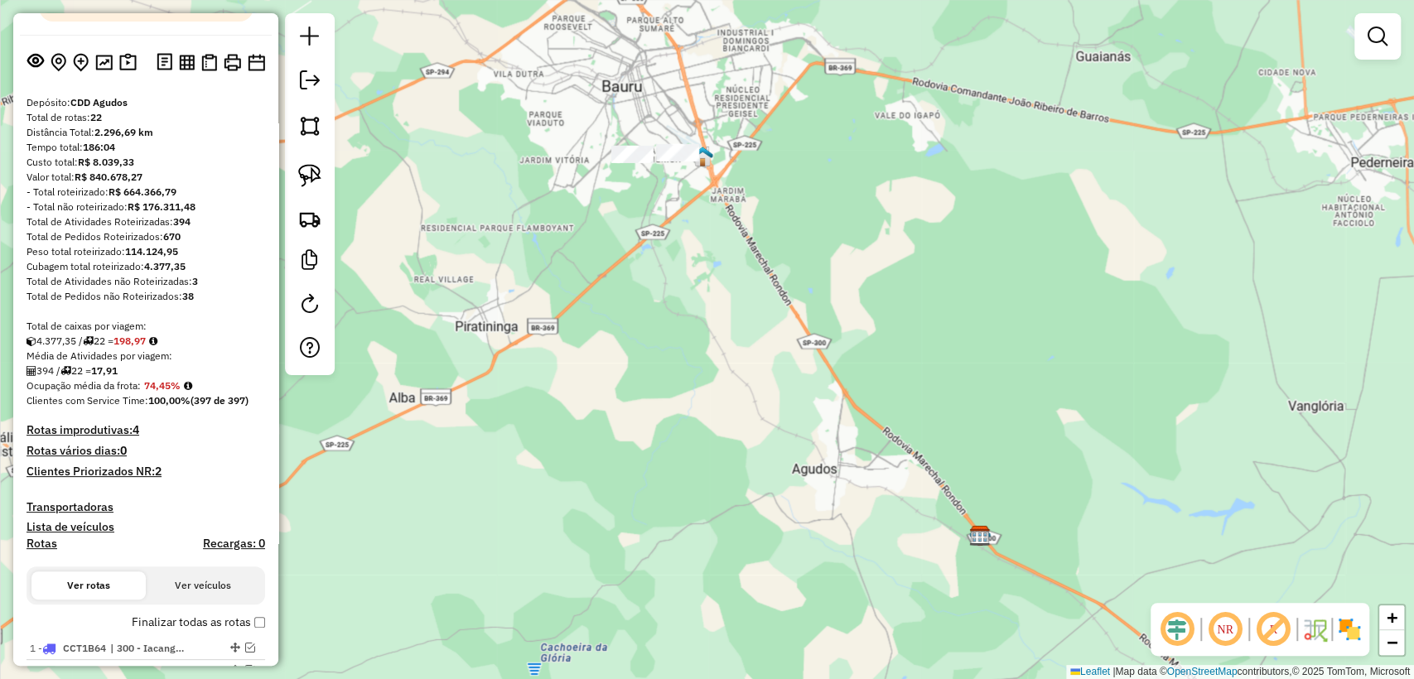
drag, startPoint x: 712, startPoint y: 423, endPoint x: 701, endPoint y: 409, distance: 17.7
click at [701, 411] on div "Janela de atendimento Grade de atendimento Capacidade Transportadoras Veículos …" at bounding box center [707, 339] width 1414 height 679
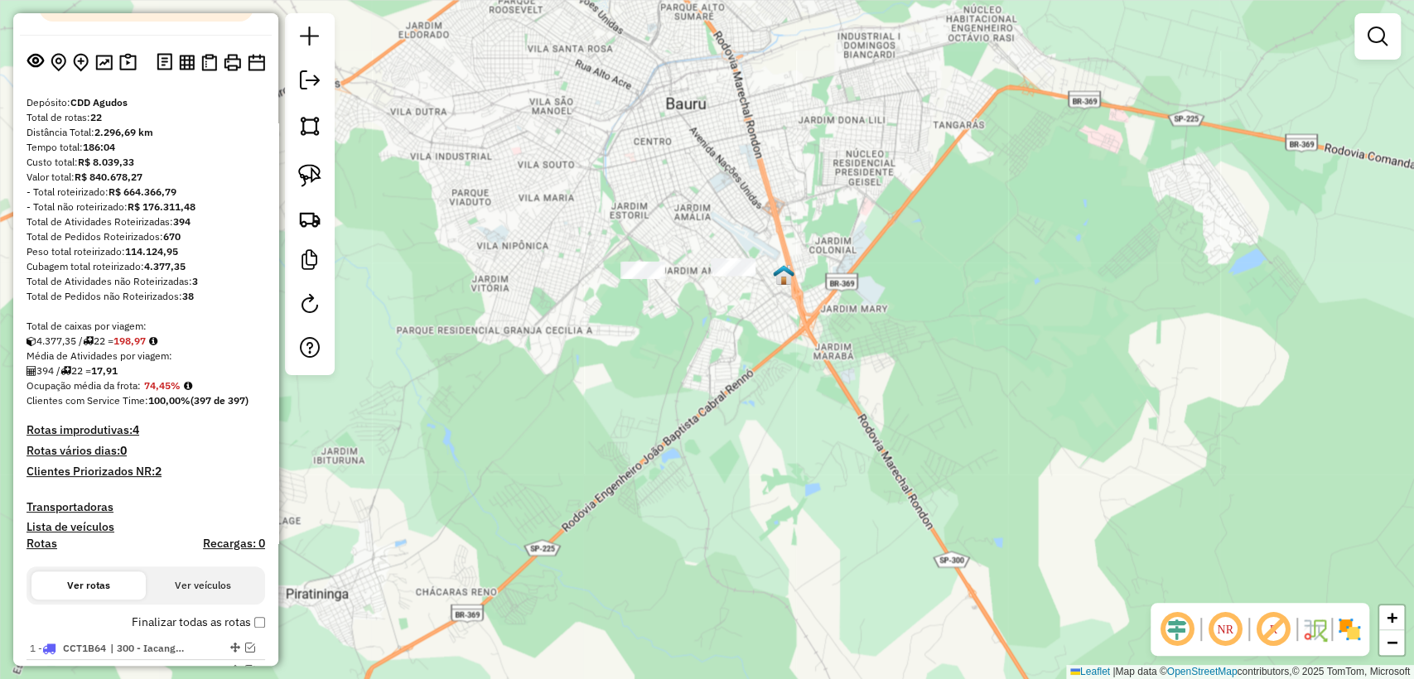
click at [629, 296] on div "Janela de atendimento Grade de atendimento Capacidade Transportadoras Veículos …" at bounding box center [707, 339] width 1414 height 679
drag, startPoint x: 301, startPoint y: 172, endPoint x: 636, endPoint y: 304, distance: 360.3
click at [301, 171] on img at bounding box center [309, 175] width 23 height 23
click at [620, 261] on div "Janela de atendimento Grade de atendimento Capacidade Transportadoras Veículos …" at bounding box center [707, 339] width 1414 height 679
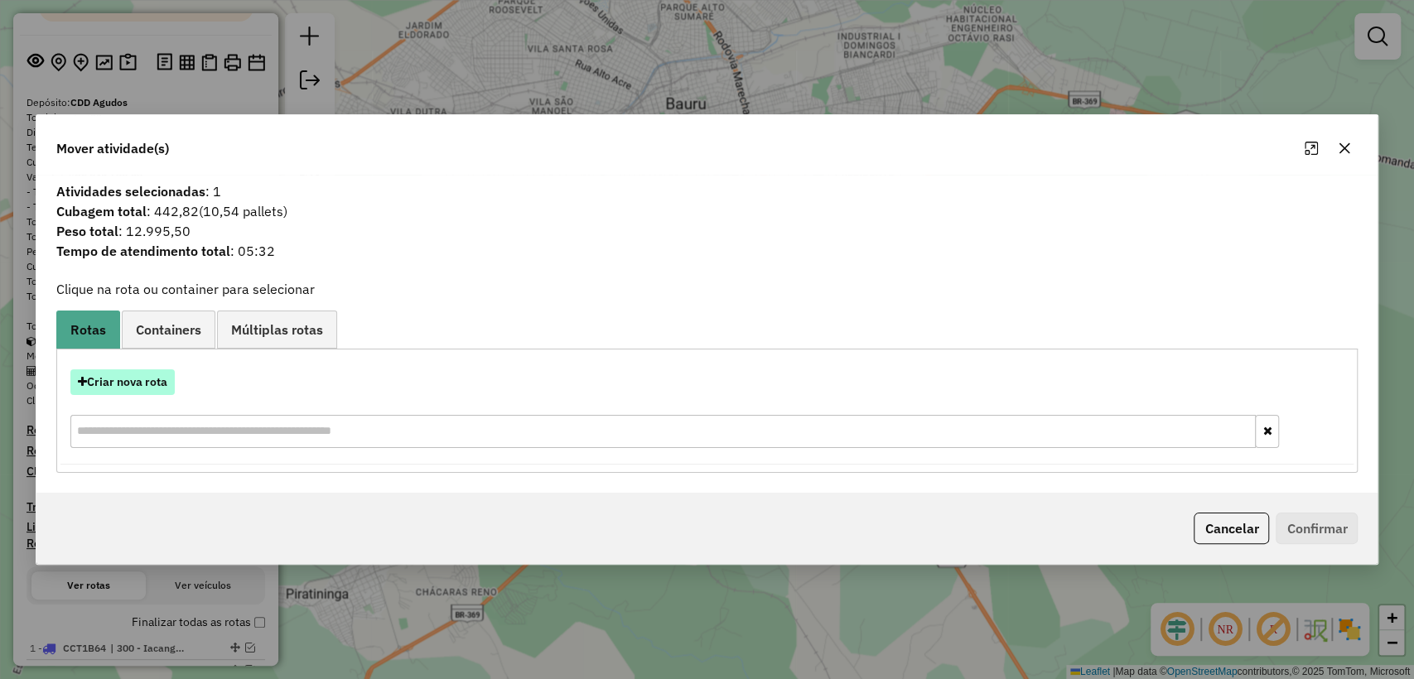
click at [142, 386] on button "Criar nova rota" at bounding box center [122, 382] width 104 height 26
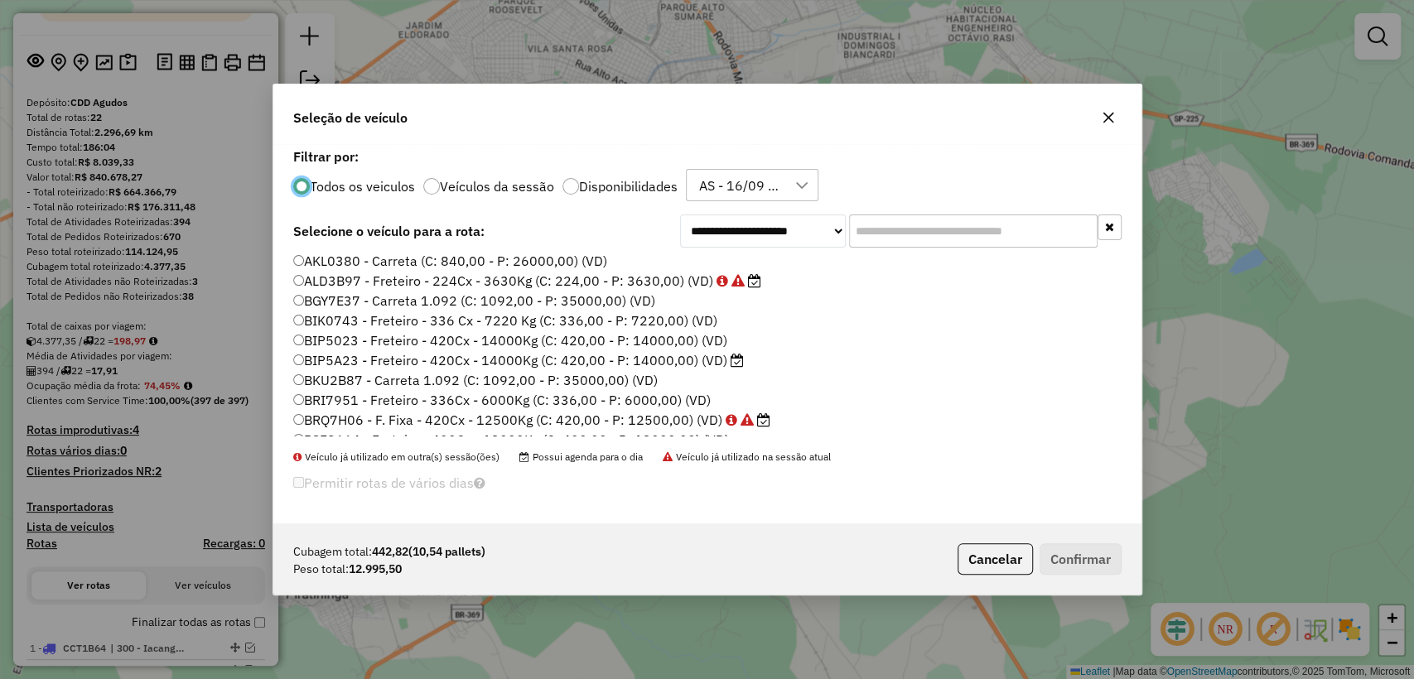
scroll to position [0, 0]
click at [564, 191] on div at bounding box center [570, 186] width 17 height 17
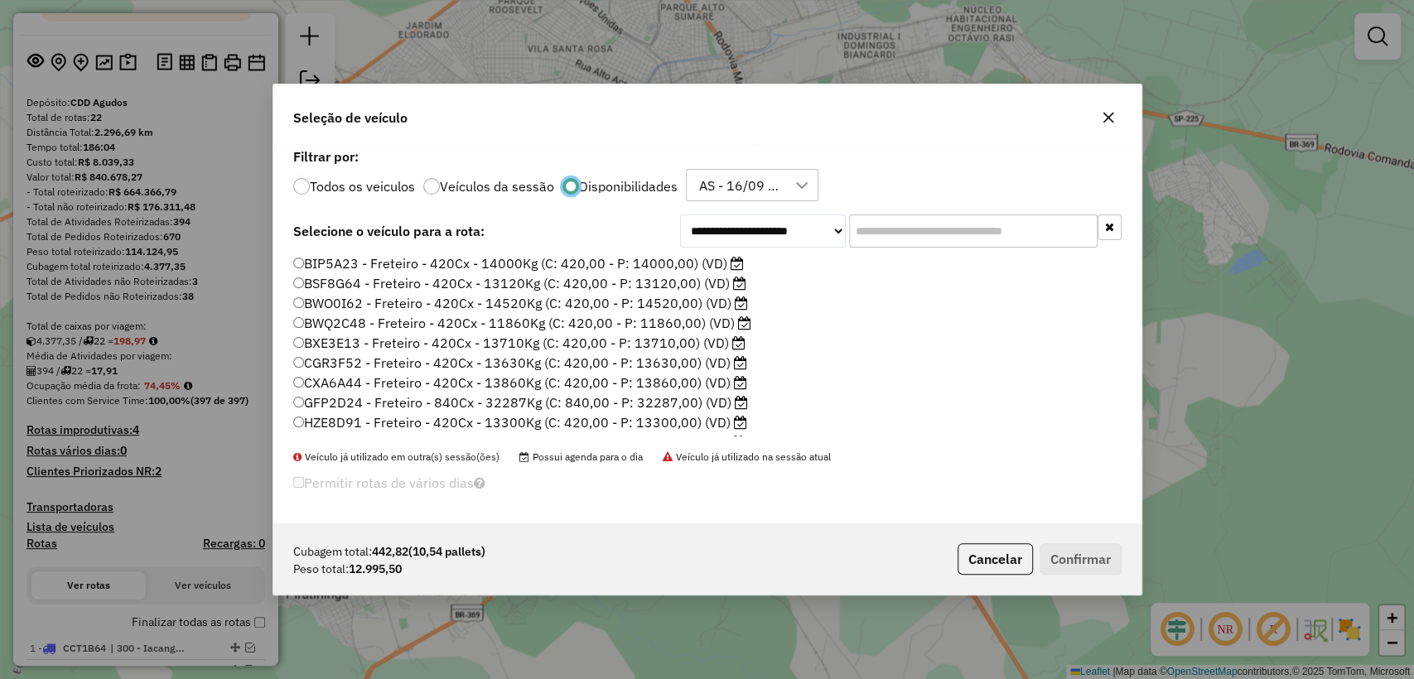
scroll to position [36, 0]
click at [510, 413] on label "JVD0E30 - Freteiro - 504Cx - 14360Kg (C: 504,00 - P: 14360,00) (VD)" at bounding box center [519, 407] width 452 height 20
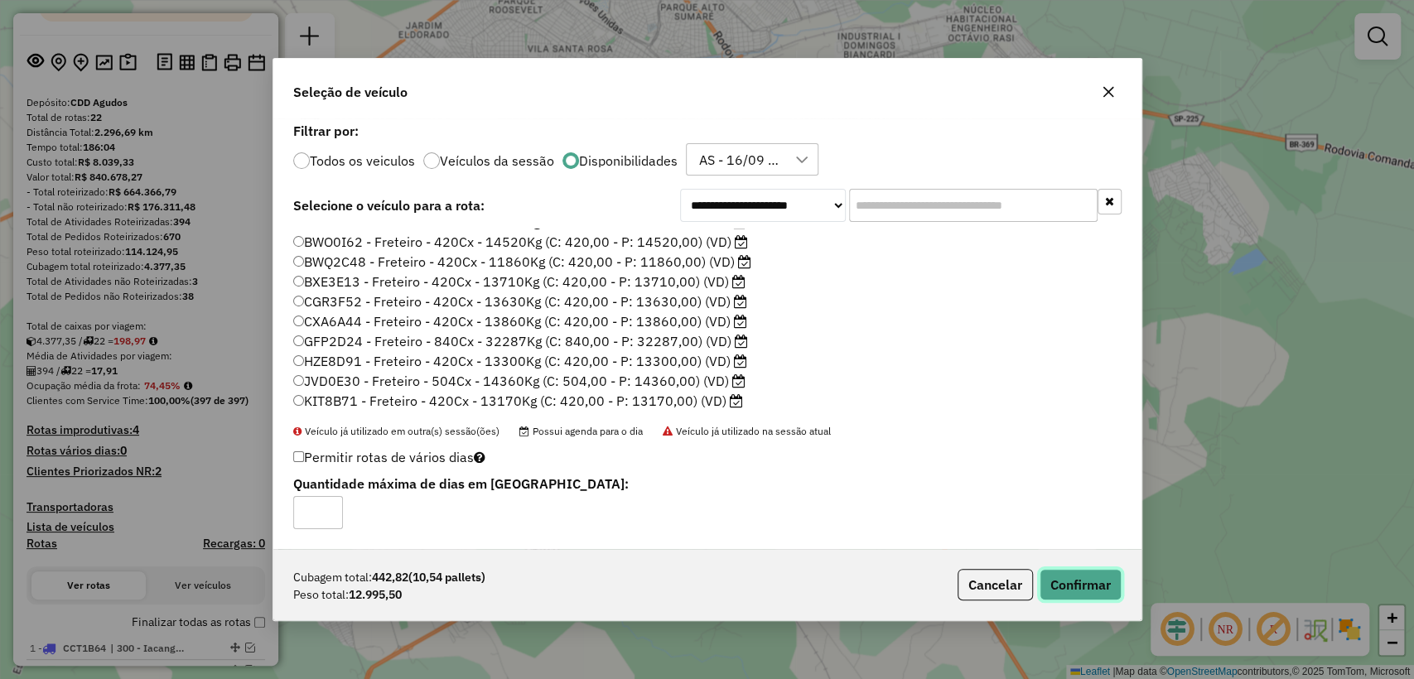
click at [1081, 590] on button "Confirmar" at bounding box center [1080, 584] width 82 height 31
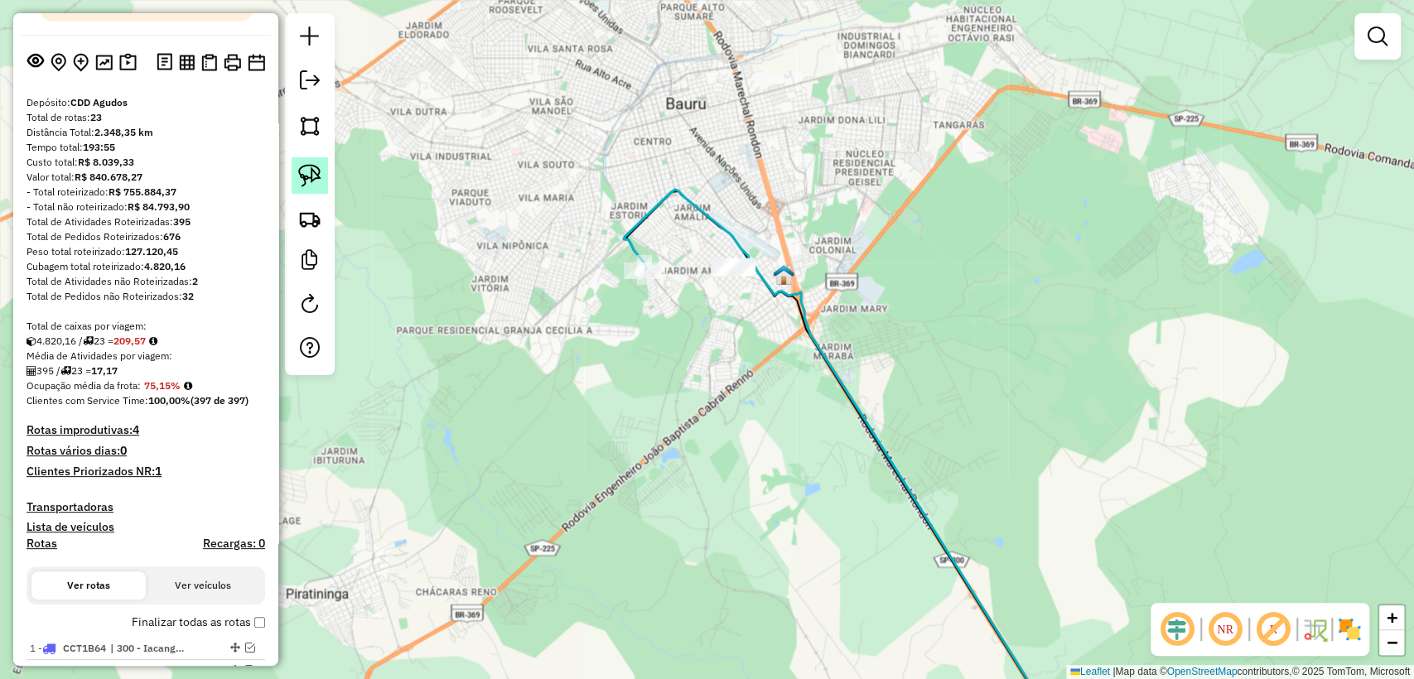
click at [320, 180] on img at bounding box center [309, 175] width 23 height 23
drag, startPoint x: 699, startPoint y: 288, endPoint x: 715, endPoint y: 247, distance: 44.3
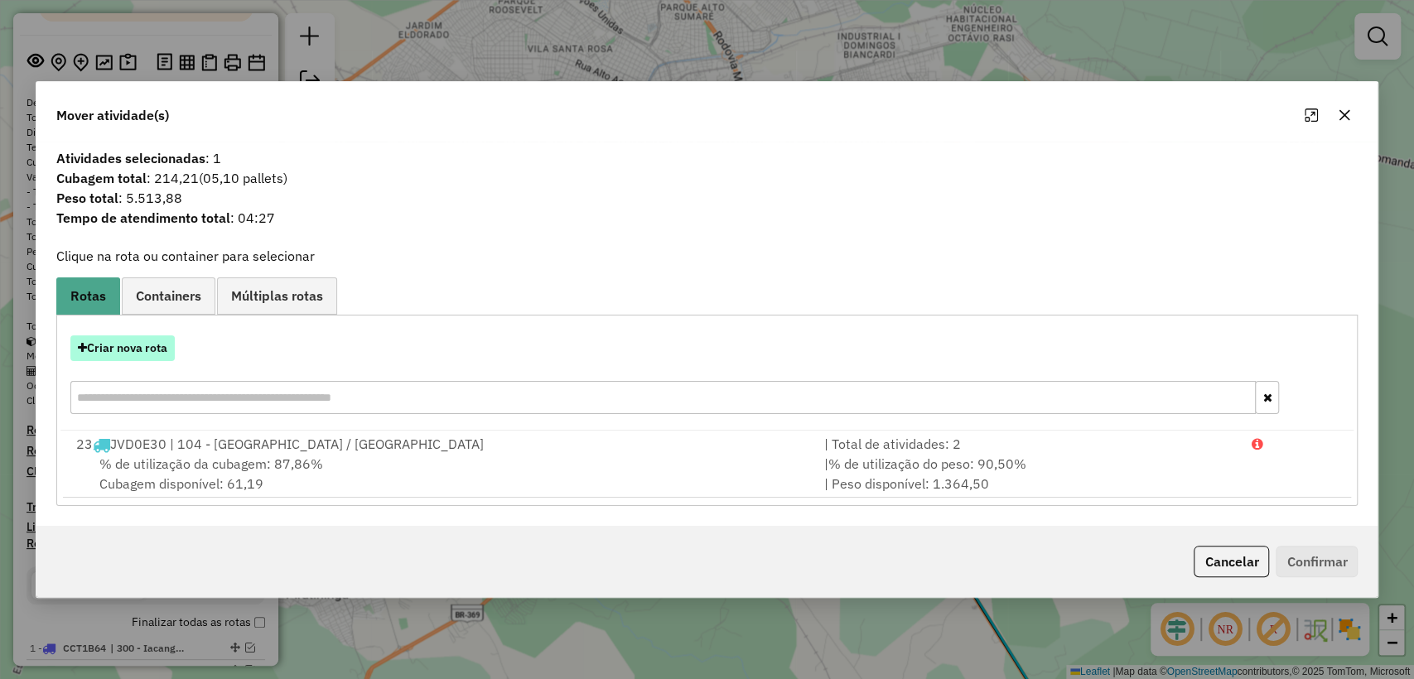
click at [137, 349] on button "Criar nova rota" at bounding box center [122, 348] width 104 height 26
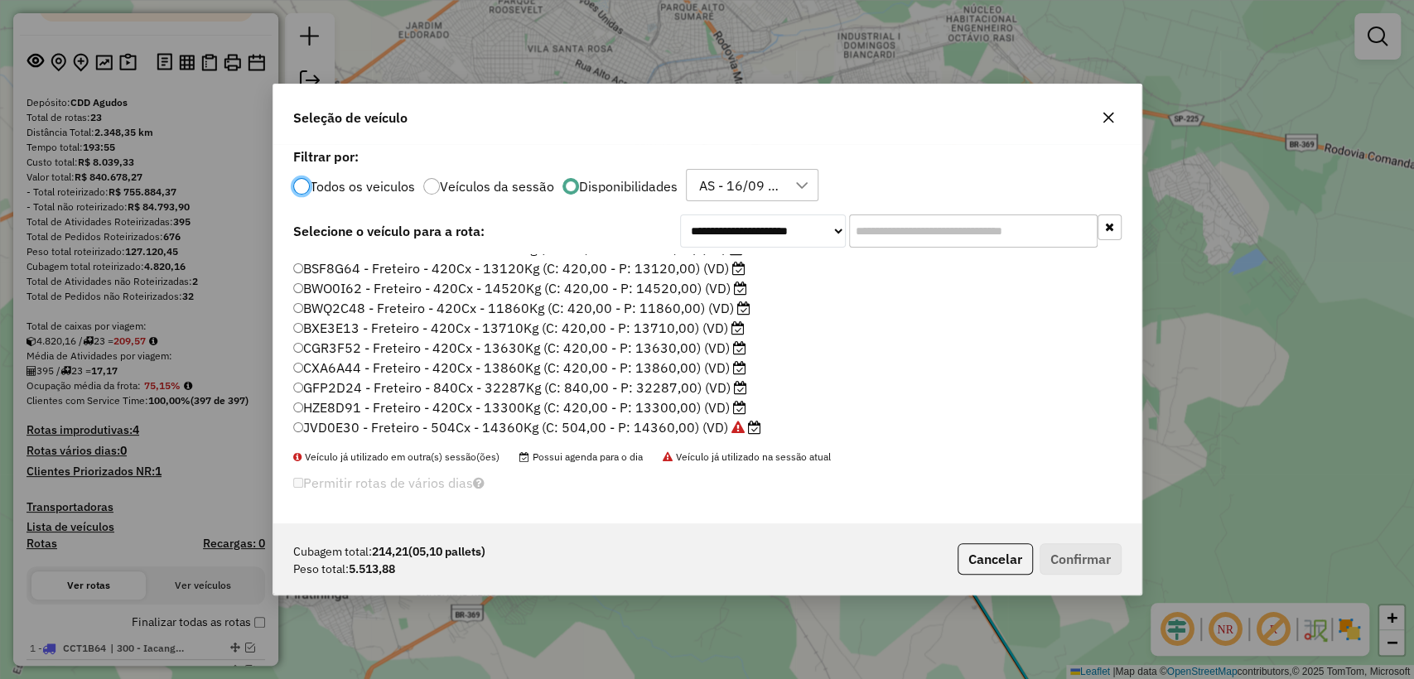
scroll to position [0, 0]
click at [581, 265] on label "BIP5A23 - Freteiro - 420Cx - 14000Kg (C: 420,00 - P: 14000,00) (VD)" at bounding box center [518, 263] width 450 height 20
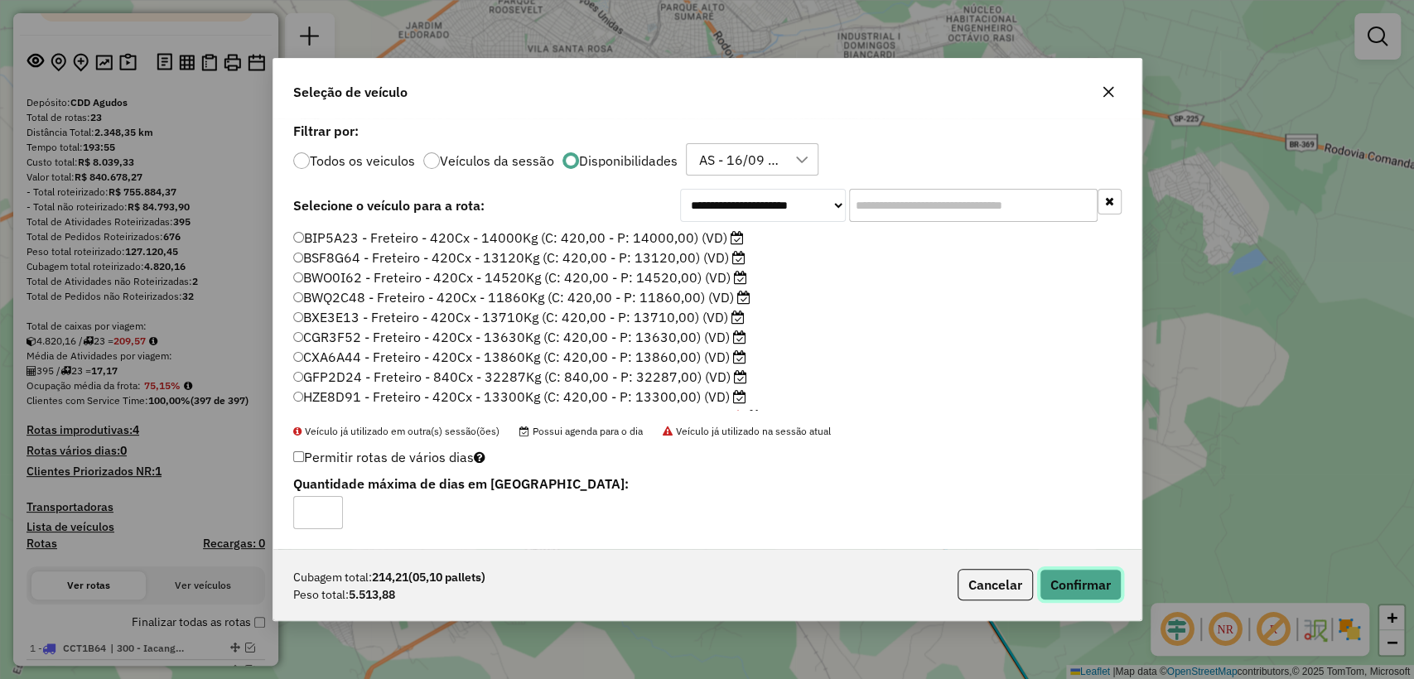
click at [1057, 584] on button "Confirmar" at bounding box center [1080, 584] width 82 height 31
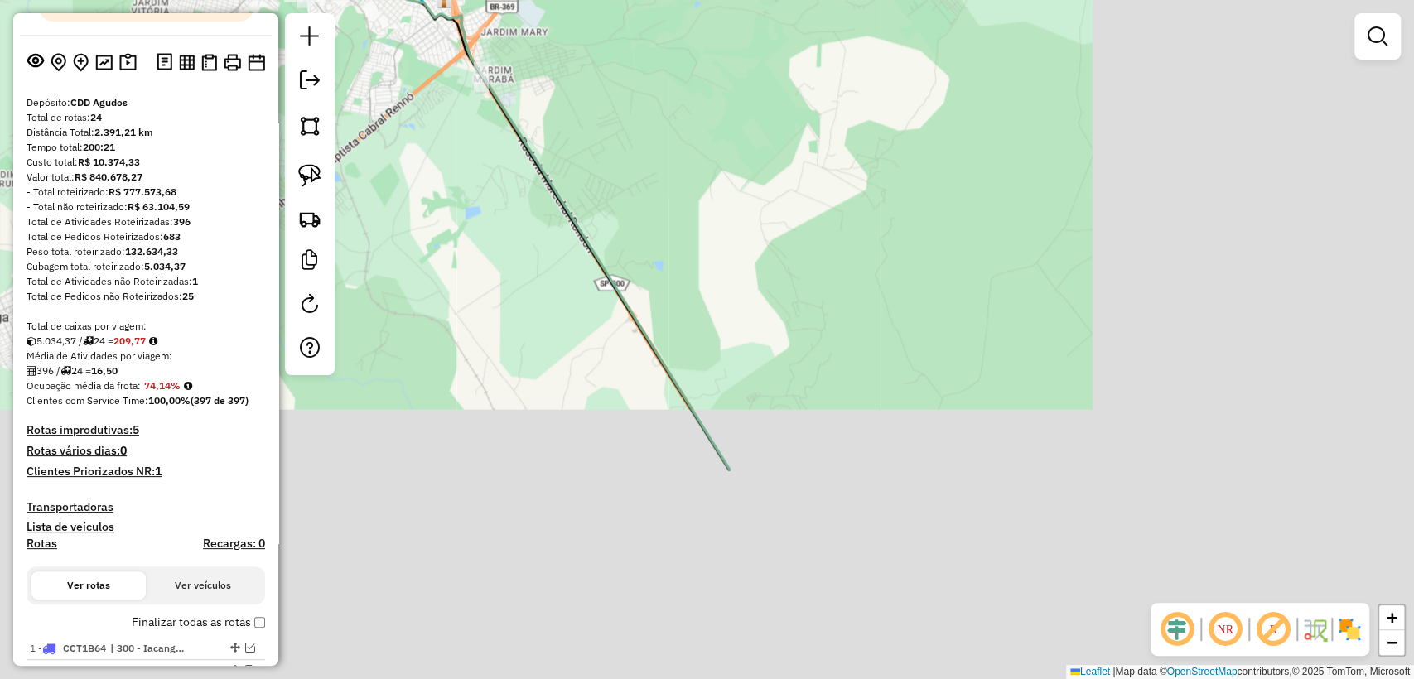
drag, startPoint x: 818, startPoint y: 286, endPoint x: 683, endPoint y: 162, distance: 182.9
click at [683, 162] on div "Janela de atendimento Grade de atendimento Capacidade Transportadoras Veículos …" at bounding box center [707, 339] width 1414 height 679
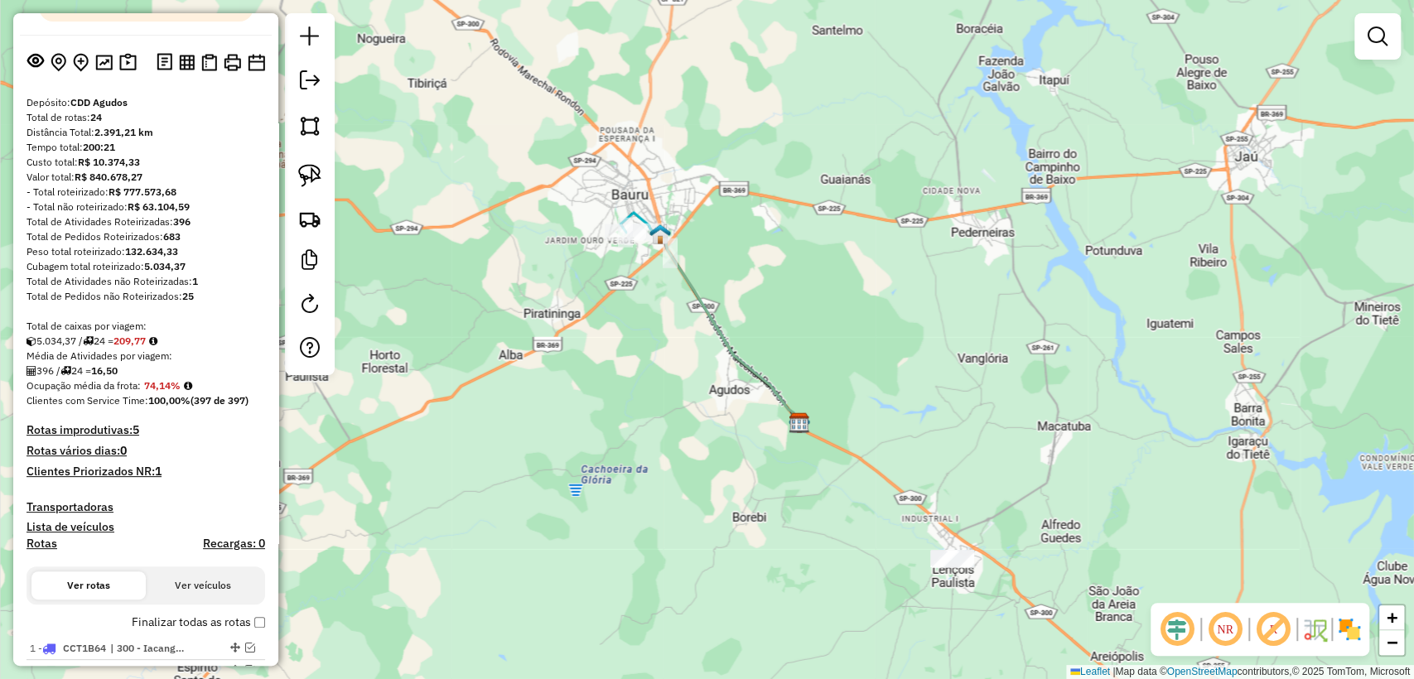
drag, startPoint x: 914, startPoint y: 475, endPoint x: 836, endPoint y: 366, distance: 134.2
click at [854, 375] on div "Janela de atendimento Grade de atendimento Capacidade Transportadoras Veículos …" at bounding box center [707, 339] width 1414 height 679
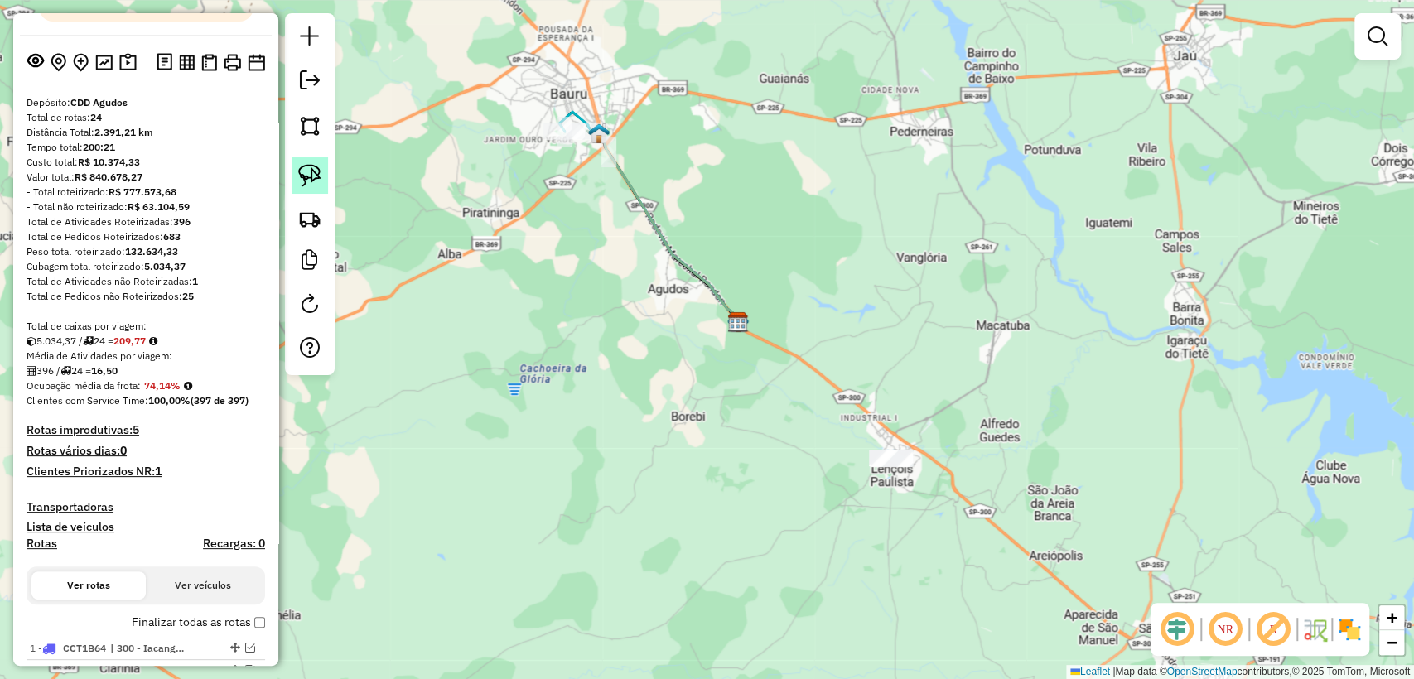
click at [309, 176] on img at bounding box center [309, 175] width 23 height 23
drag, startPoint x: 880, startPoint y: 491, endPoint x: 927, endPoint y: 433, distance: 74.8
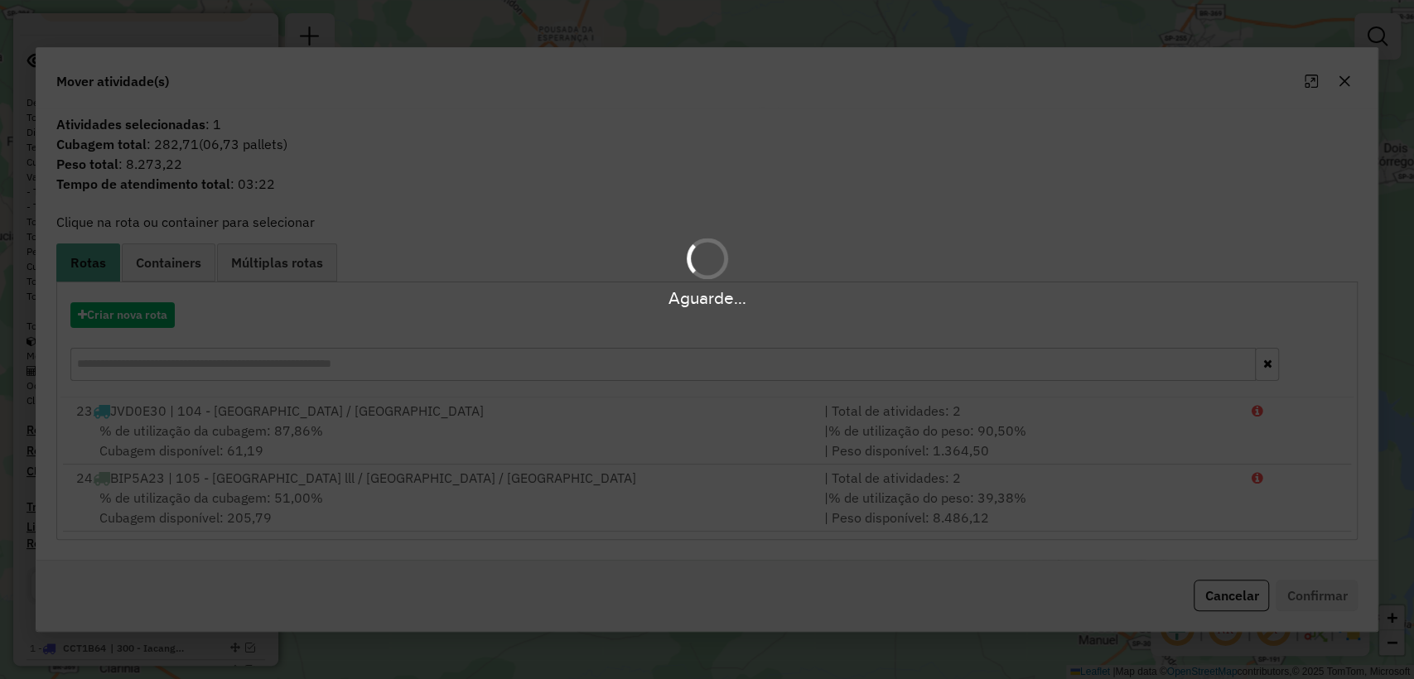
click at [136, 324] on div "Aguarde..." at bounding box center [707, 339] width 1414 height 679
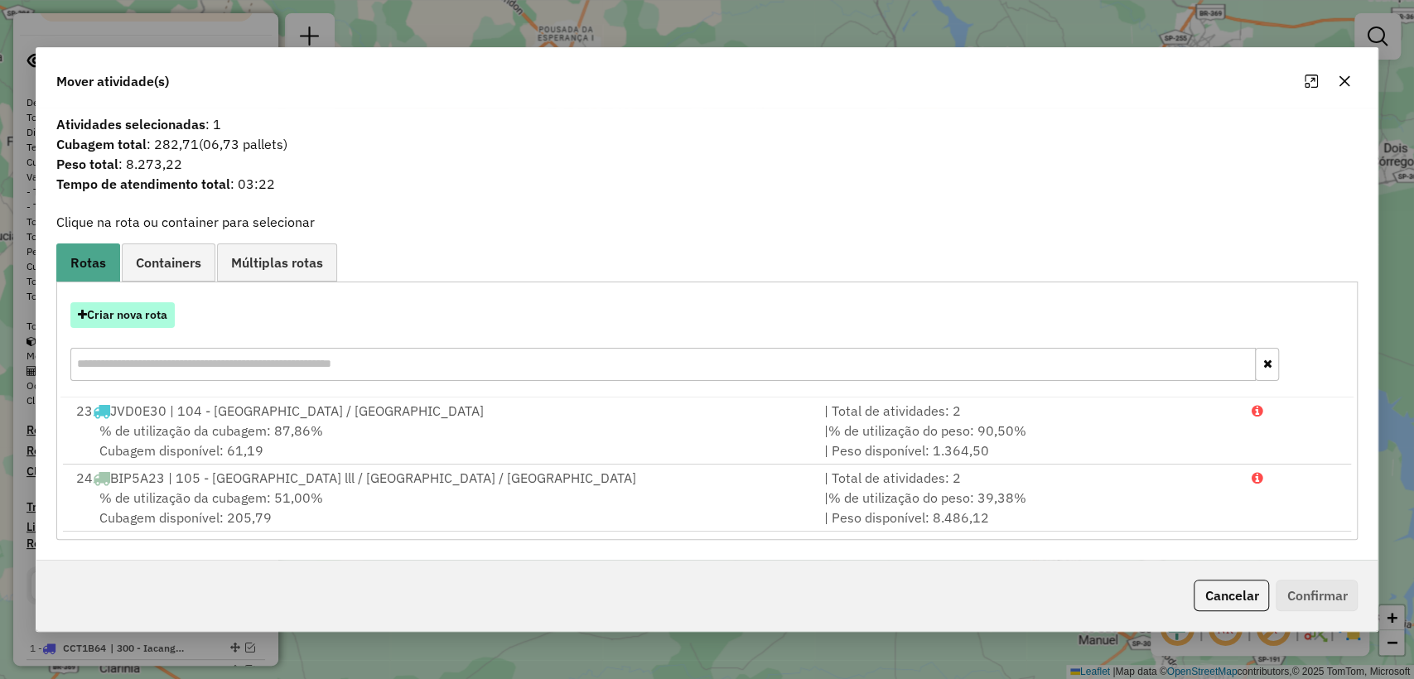
click at [127, 318] on button "Criar nova rota" at bounding box center [122, 315] width 104 height 26
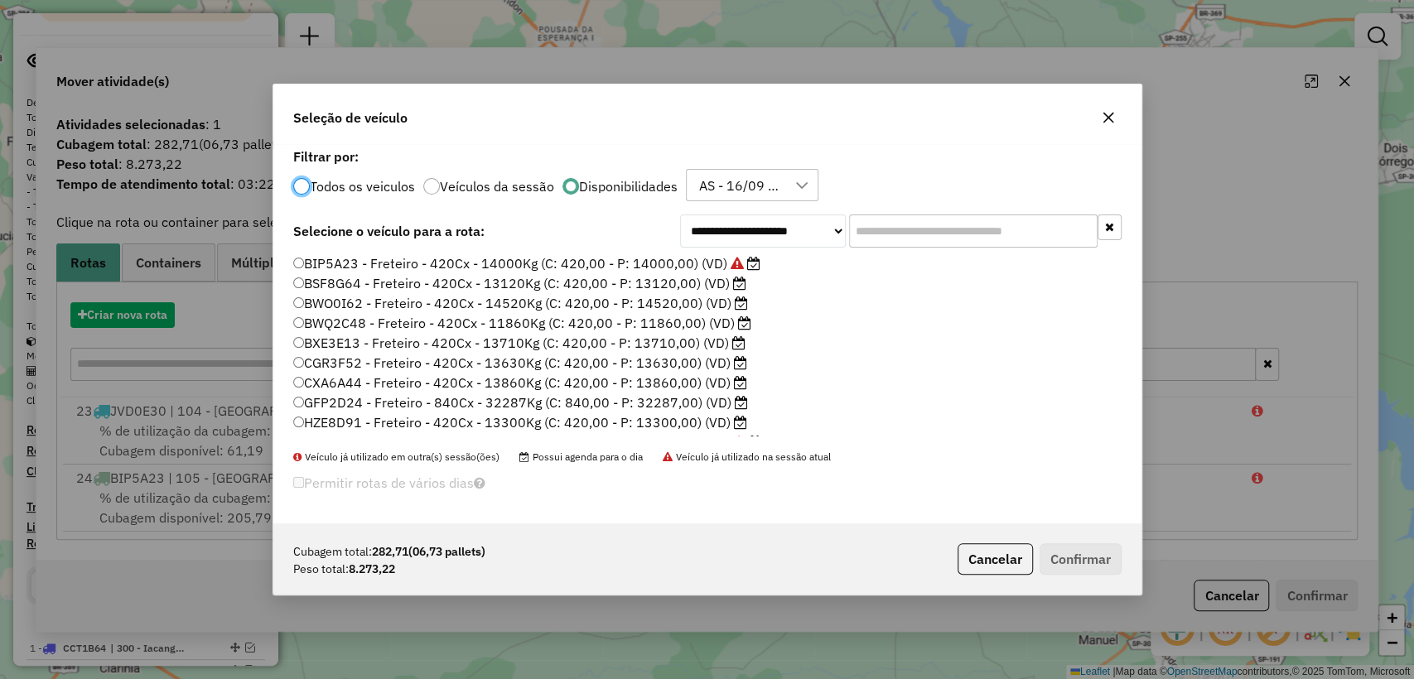
scroll to position [8, 5]
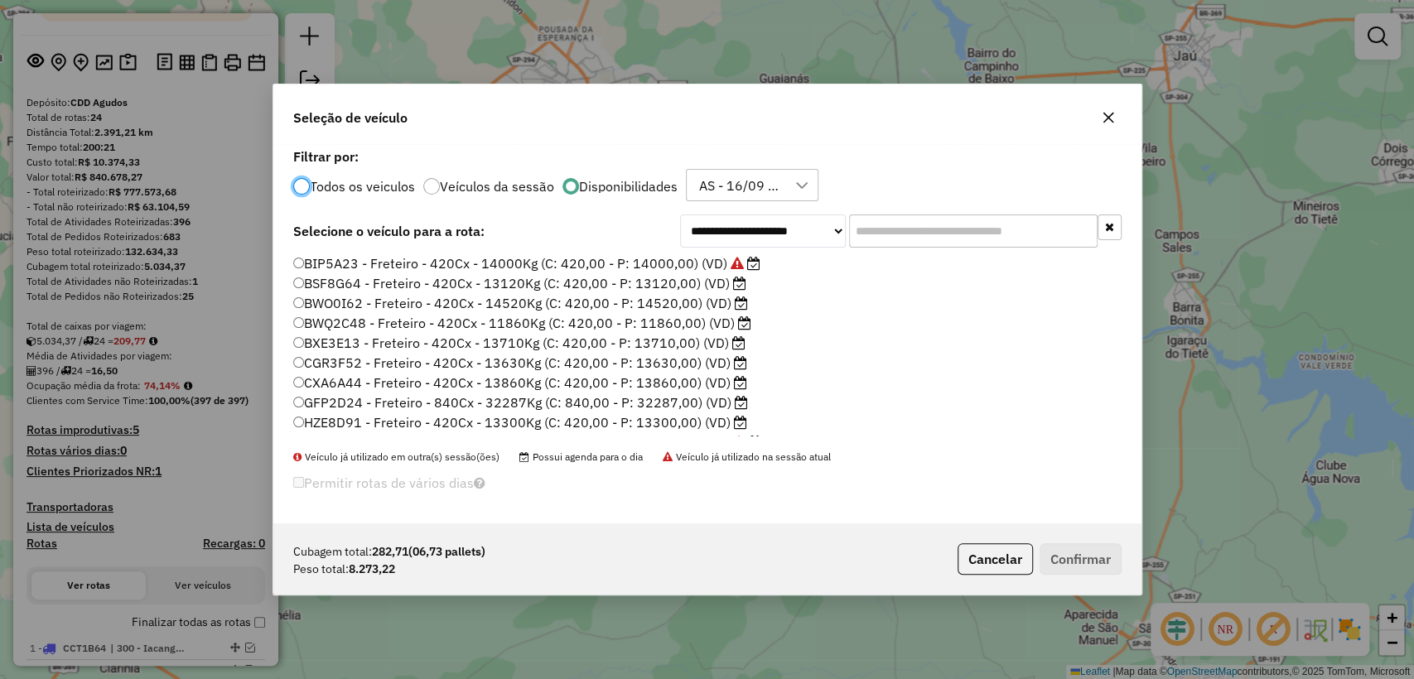
click at [498, 287] on label "BSF8G64 - Freteiro - 420Cx - 13120Kg (C: 420,00 - P: 13120,00) (VD)" at bounding box center [519, 283] width 453 height 20
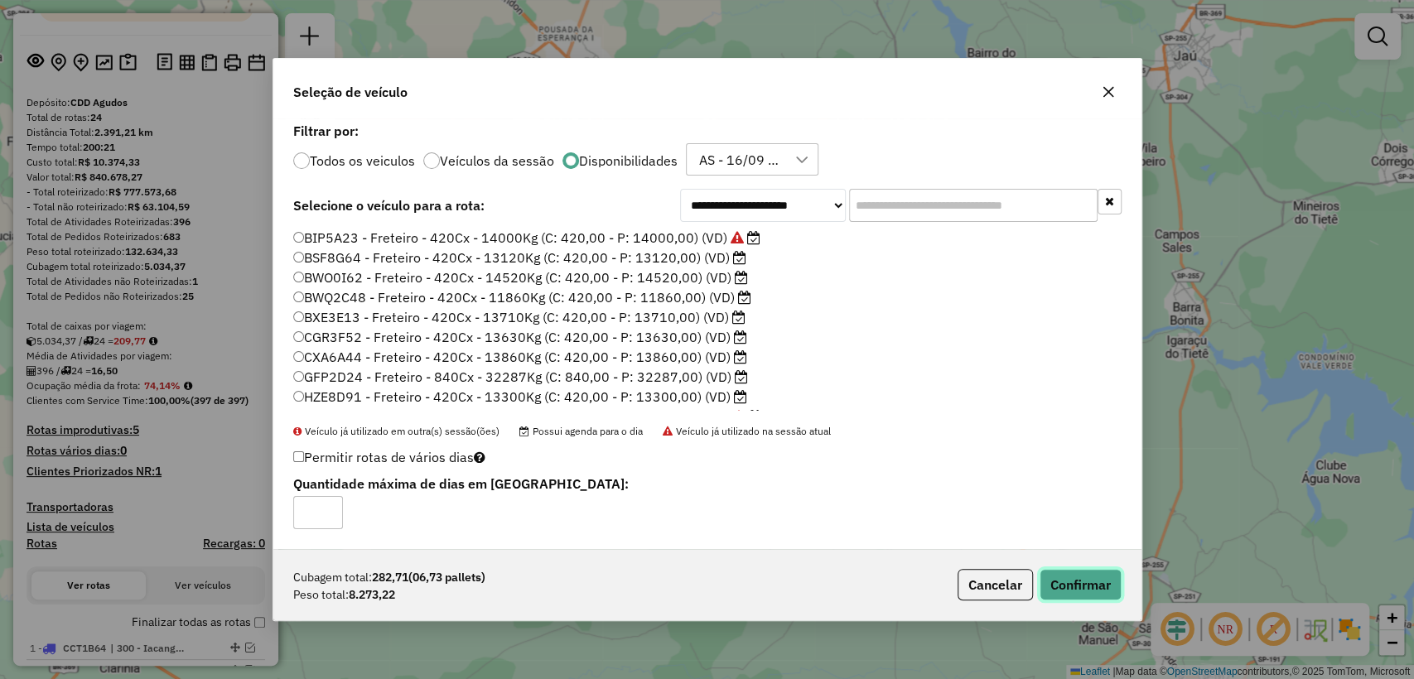
click at [1060, 580] on button "Confirmar" at bounding box center [1080, 584] width 82 height 31
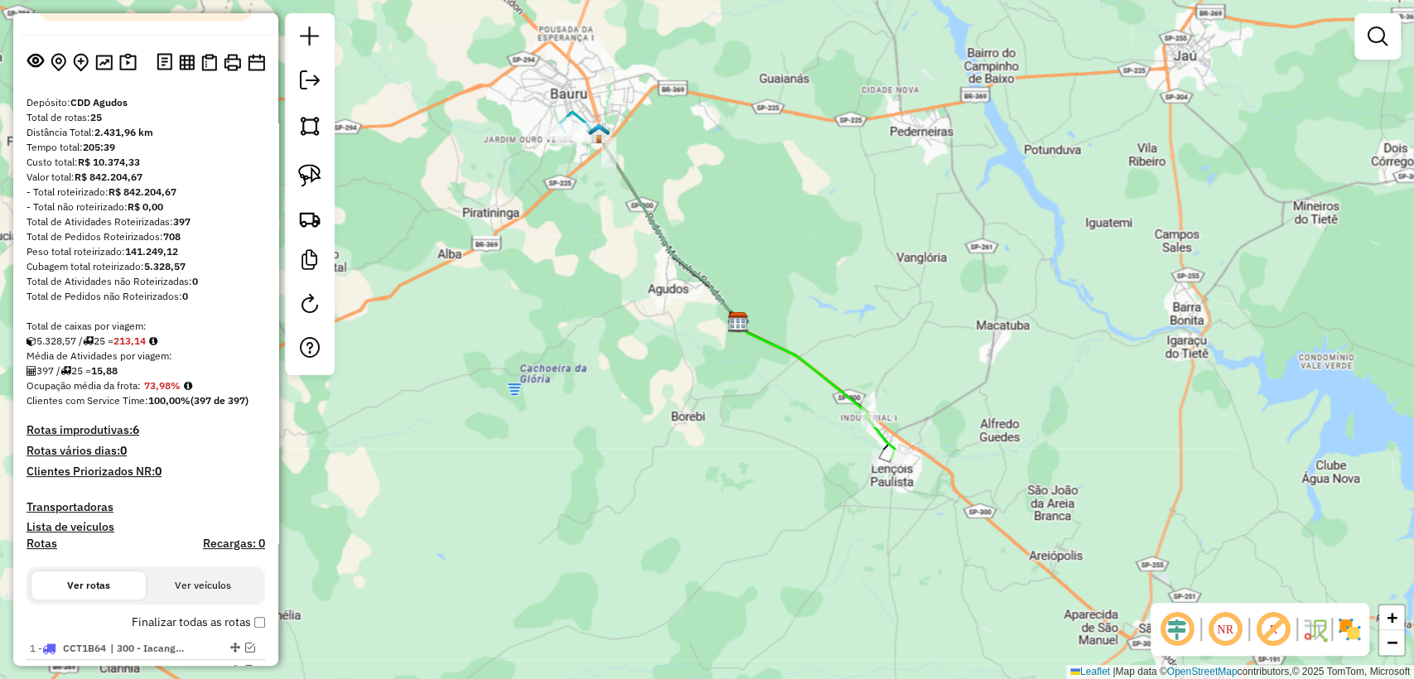
drag, startPoint x: 121, startPoint y: 364, endPoint x: 154, endPoint y: 364, distance: 33.1
click at [154, 349] on div "5.328,57 / 25 = 213,14" at bounding box center [145, 341] width 238 height 15
click at [204, 334] on div "Total de caixas por viagem:" at bounding box center [145, 326] width 238 height 15
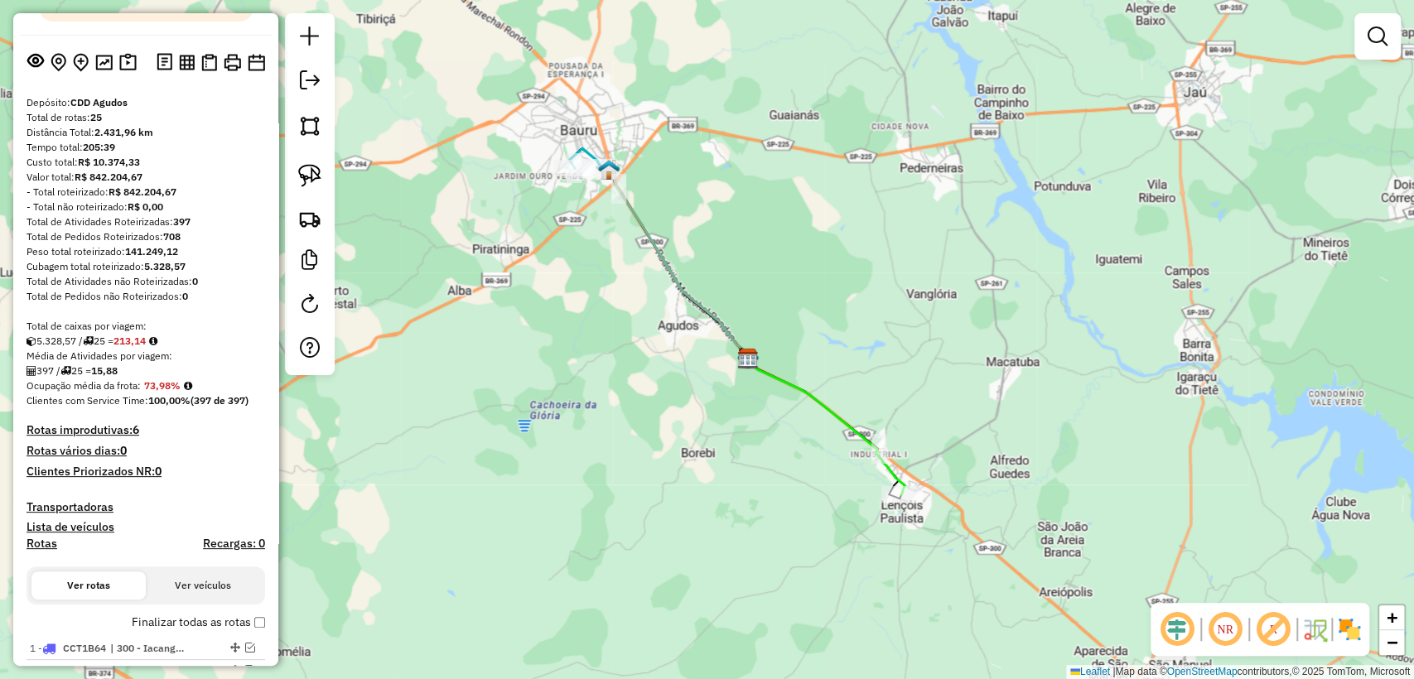
drag, startPoint x: 523, startPoint y: 176, endPoint x: 533, endPoint y: 213, distance: 37.8
click at [533, 213] on div "Janela de atendimento Grade de atendimento Capacidade Transportadoras Veículos …" at bounding box center [707, 339] width 1414 height 679
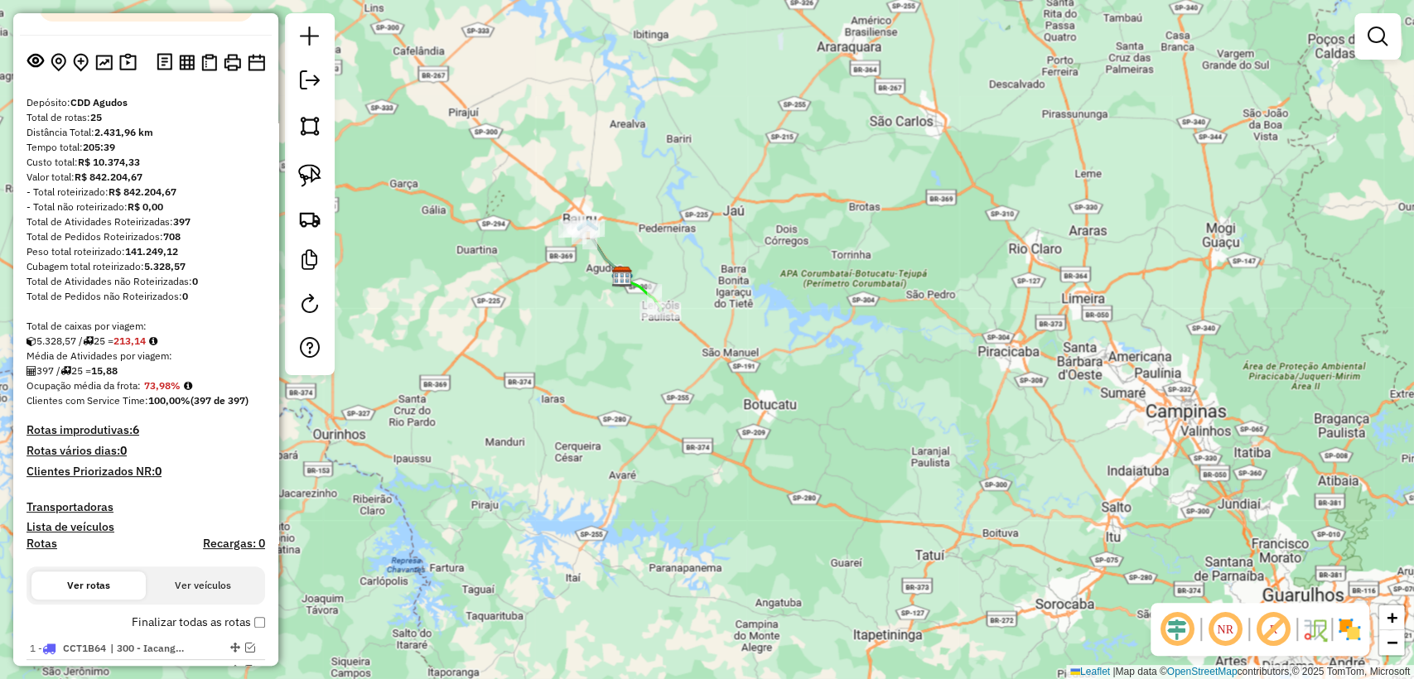
drag, startPoint x: 562, startPoint y: 184, endPoint x: 563, endPoint y: 252, distance: 67.9
click at [563, 252] on div "Janela de atendimento Grade de atendimento Capacidade Transportadoras Veículos …" at bounding box center [707, 339] width 1414 height 679
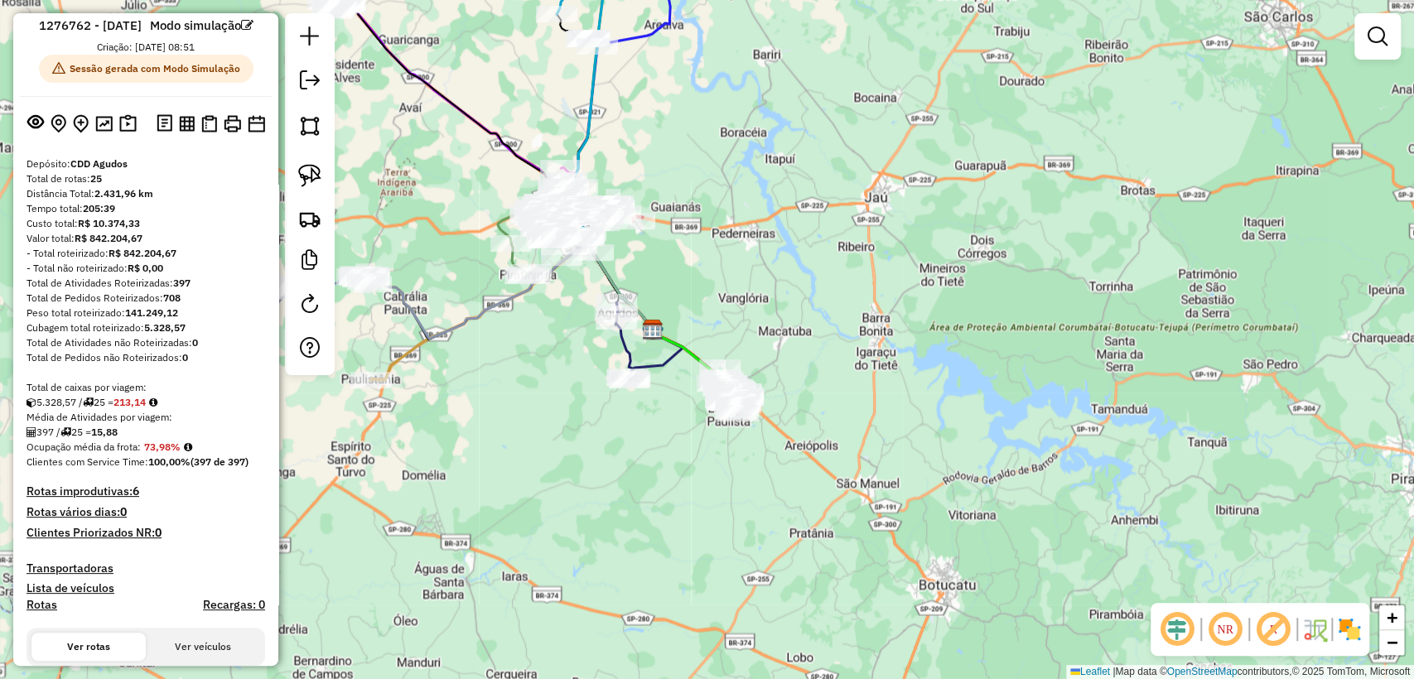
scroll to position [9, 0]
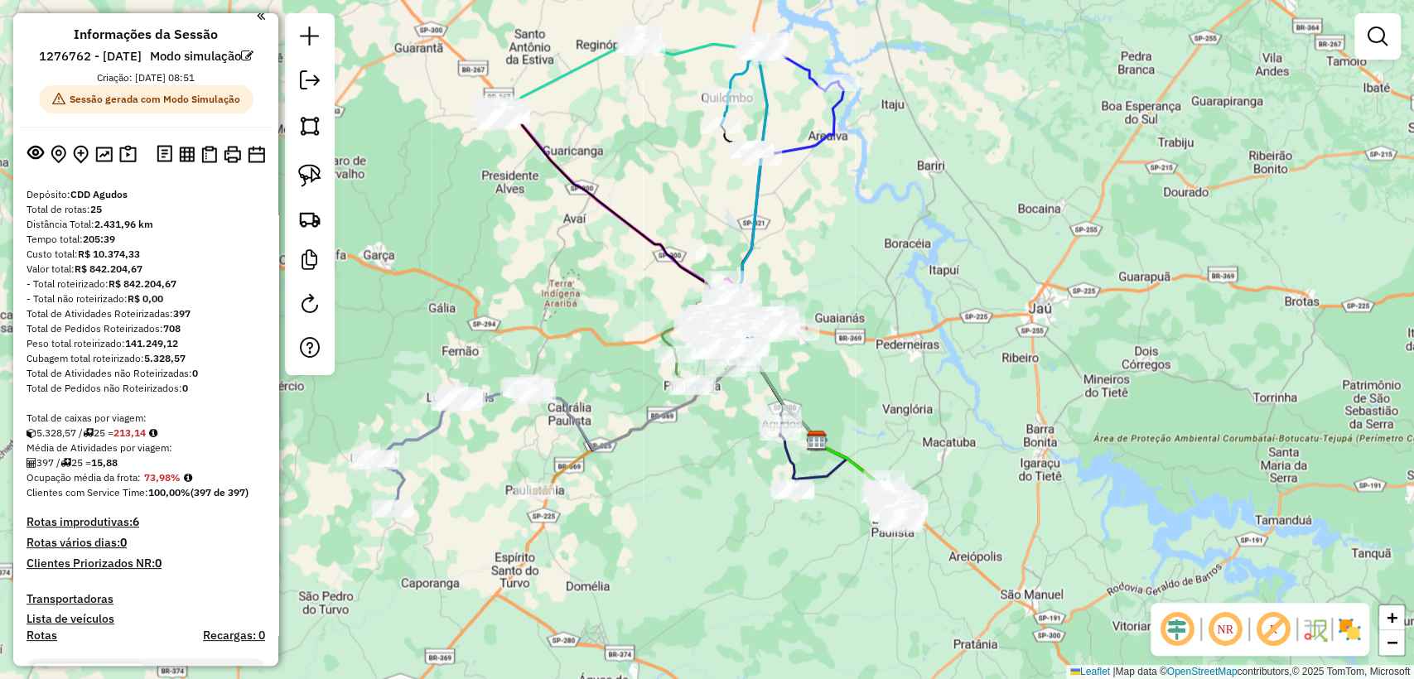
drag, startPoint x: 523, startPoint y: 349, endPoint x: 687, endPoint y: 460, distance: 197.5
click at [687, 460] on div "Janela de atendimento Grade de atendimento Capacidade Transportadoras Veículos …" at bounding box center [707, 339] width 1414 height 679
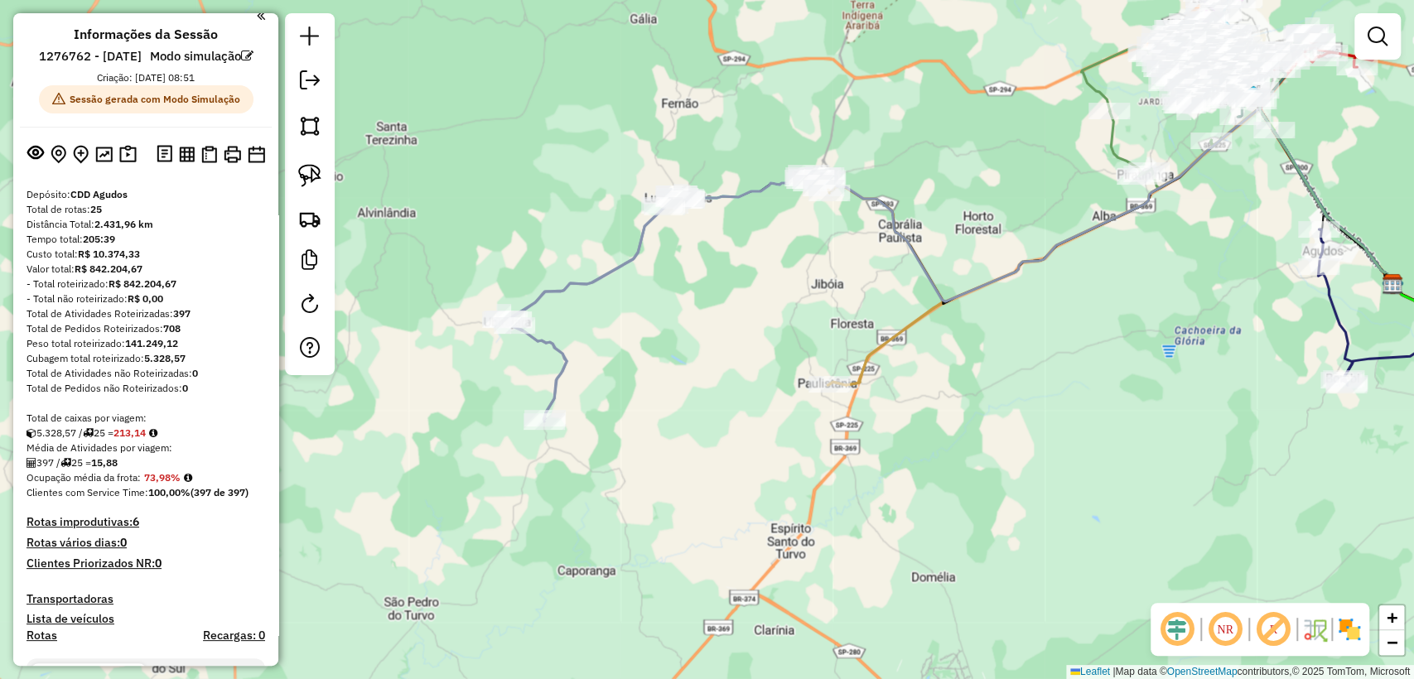
drag, startPoint x: 588, startPoint y: 491, endPoint x: 708, endPoint y: 391, distance: 156.4
click at [709, 393] on div "Janela de atendimento Grade de atendimento Capacidade Transportadoras Veículos …" at bounding box center [707, 339] width 1414 height 679
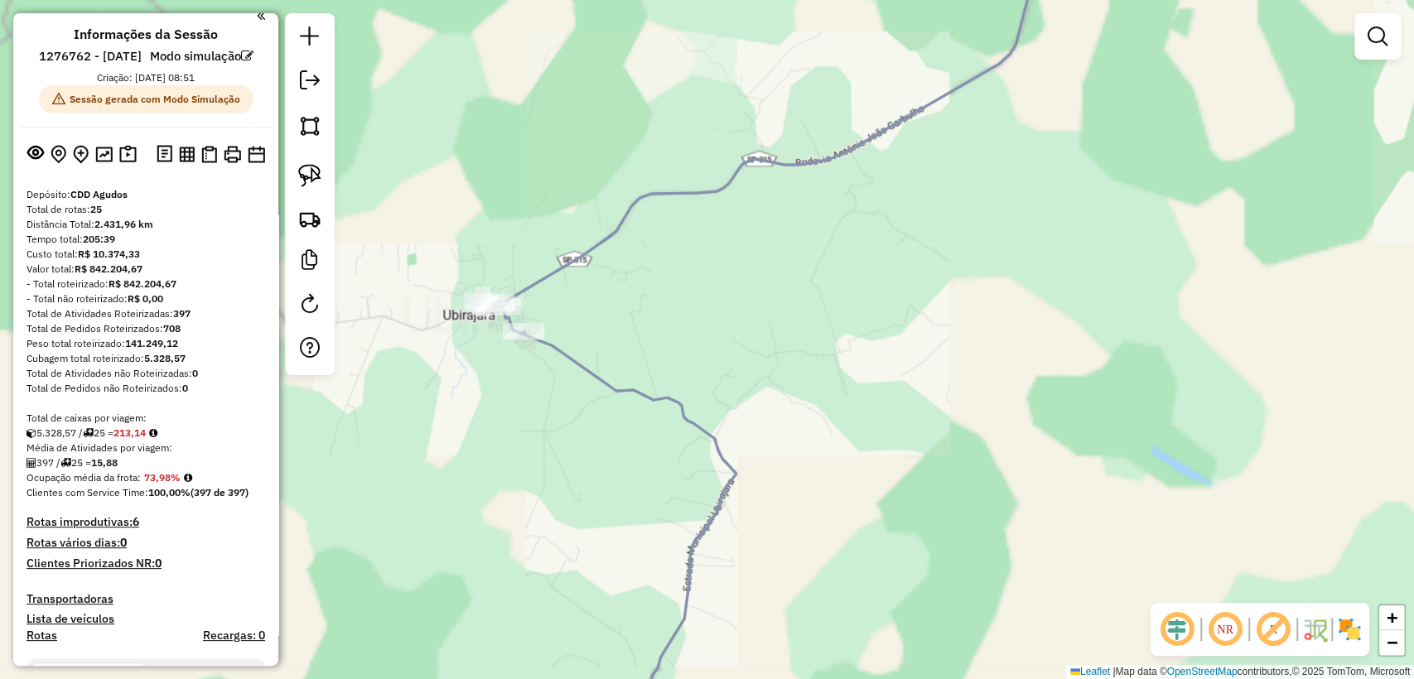
click at [570, 343] on div "Rota 10 - Placa DZV1829 10811982 - EUZA DE JESUS BOMFIM Janela de atendimento G…" at bounding box center [707, 339] width 1414 height 679
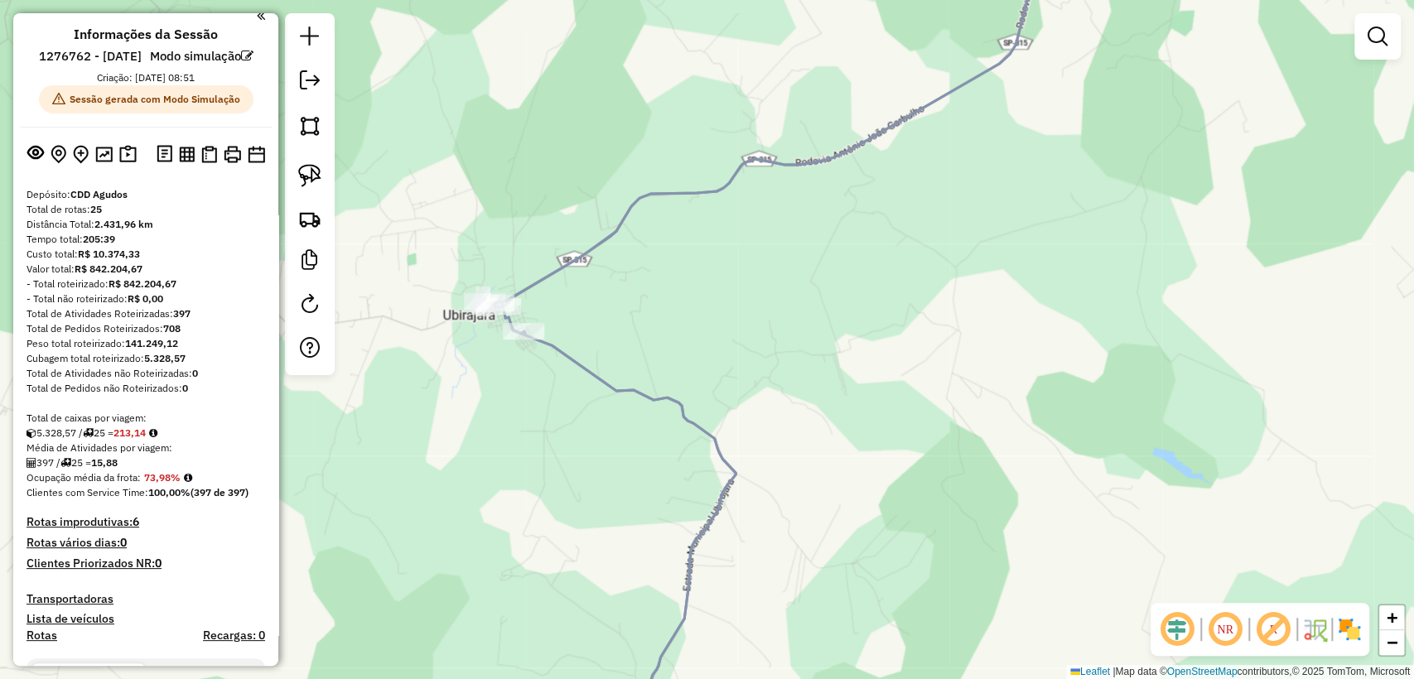
click at [571, 358] on icon at bounding box center [765, 322] width 562 height 780
select select "**********"
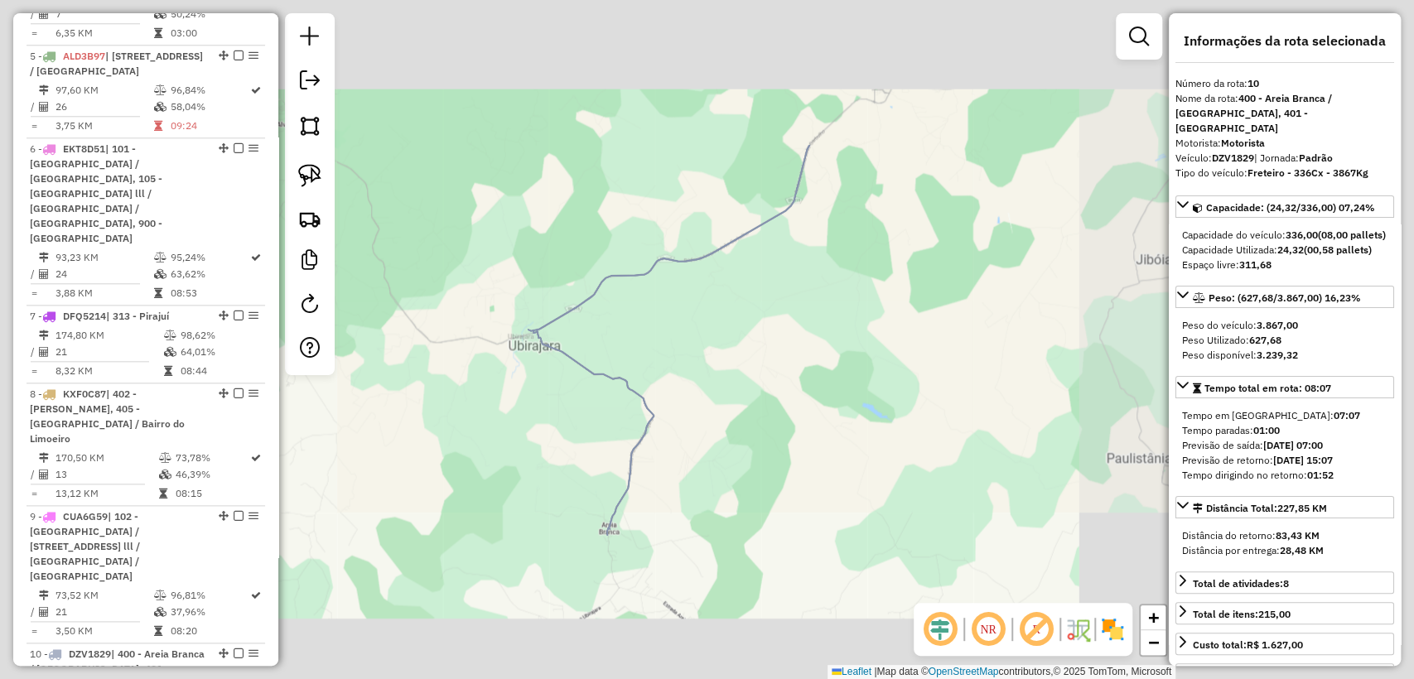
scroll to position [1743, 0]
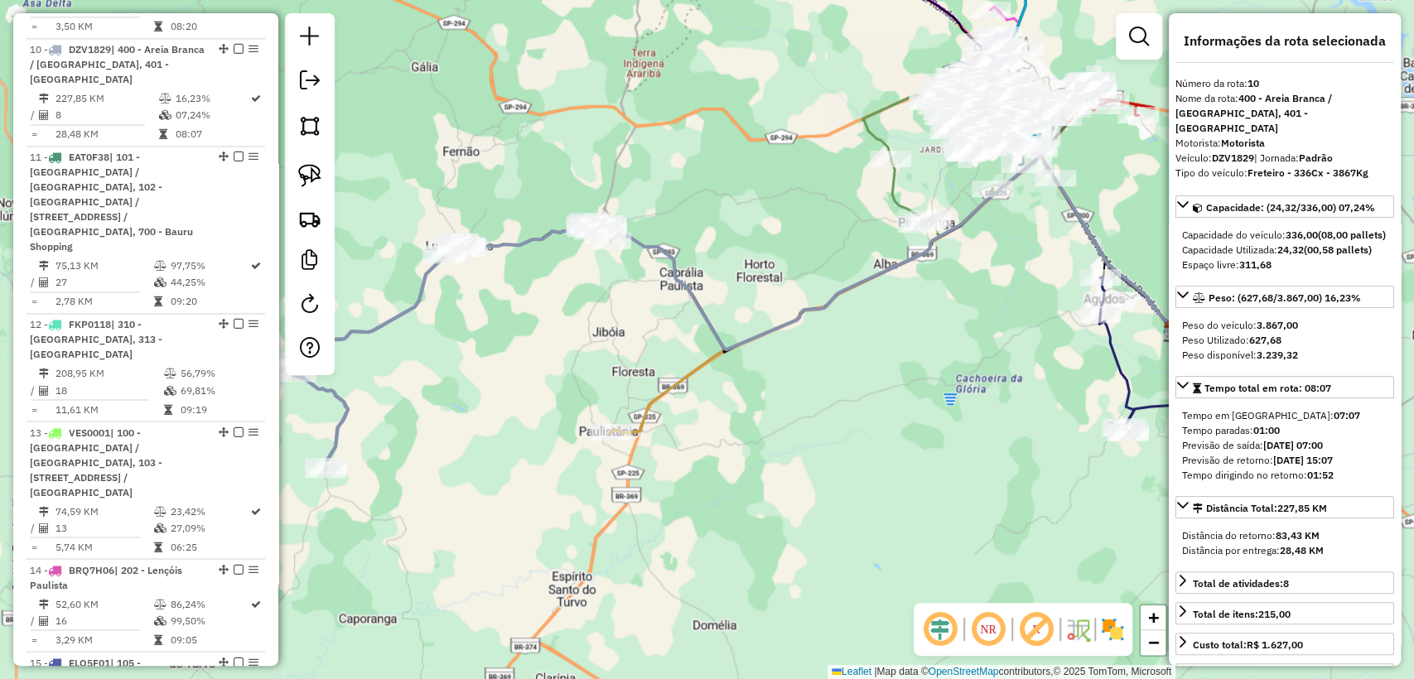
drag, startPoint x: 753, startPoint y: 292, endPoint x: 537, endPoint y: 299, distance: 216.2
click at [537, 299] on div "Janela de atendimento Grade de atendimento Capacidade Transportadoras Veículos …" at bounding box center [707, 339] width 1414 height 679
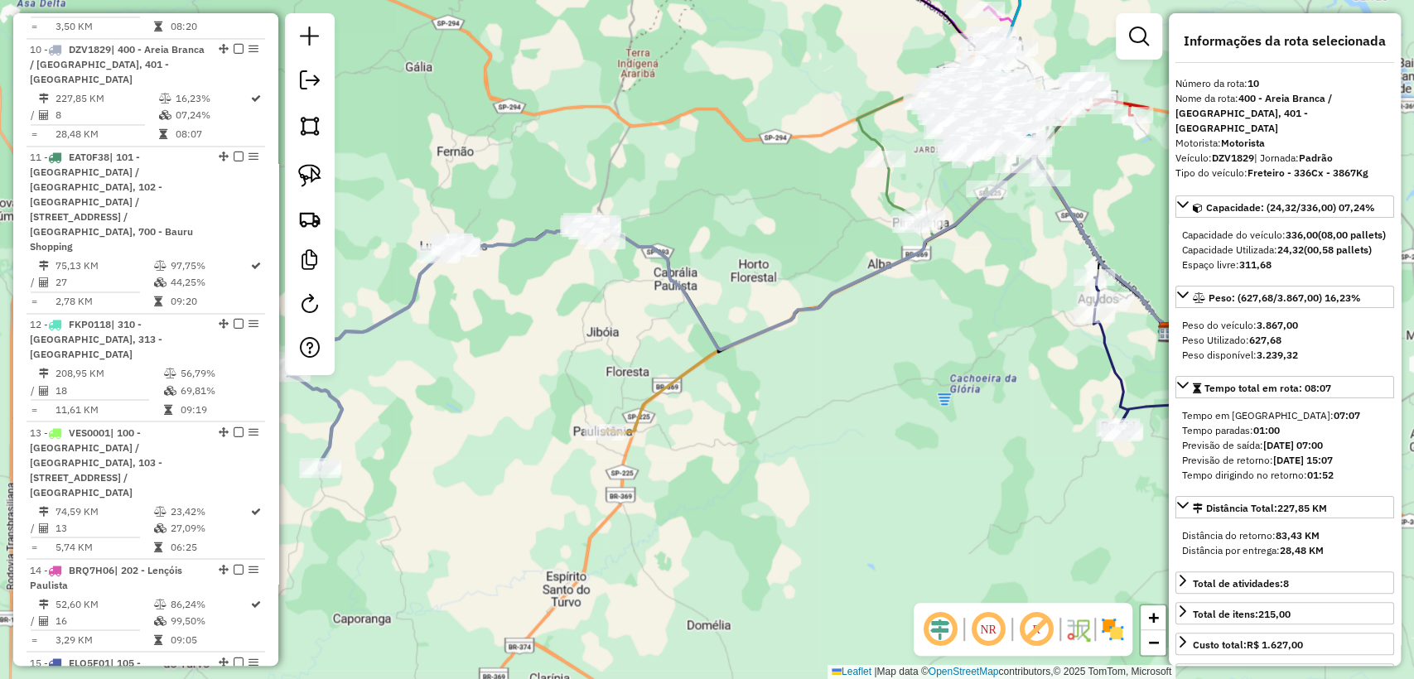
drag, startPoint x: 841, startPoint y: 389, endPoint x: 813, endPoint y: 381, distance: 29.3
click at [813, 381] on div "Janela de atendimento Grade de atendimento Capacidade Transportadoras Veículos …" at bounding box center [707, 339] width 1414 height 679
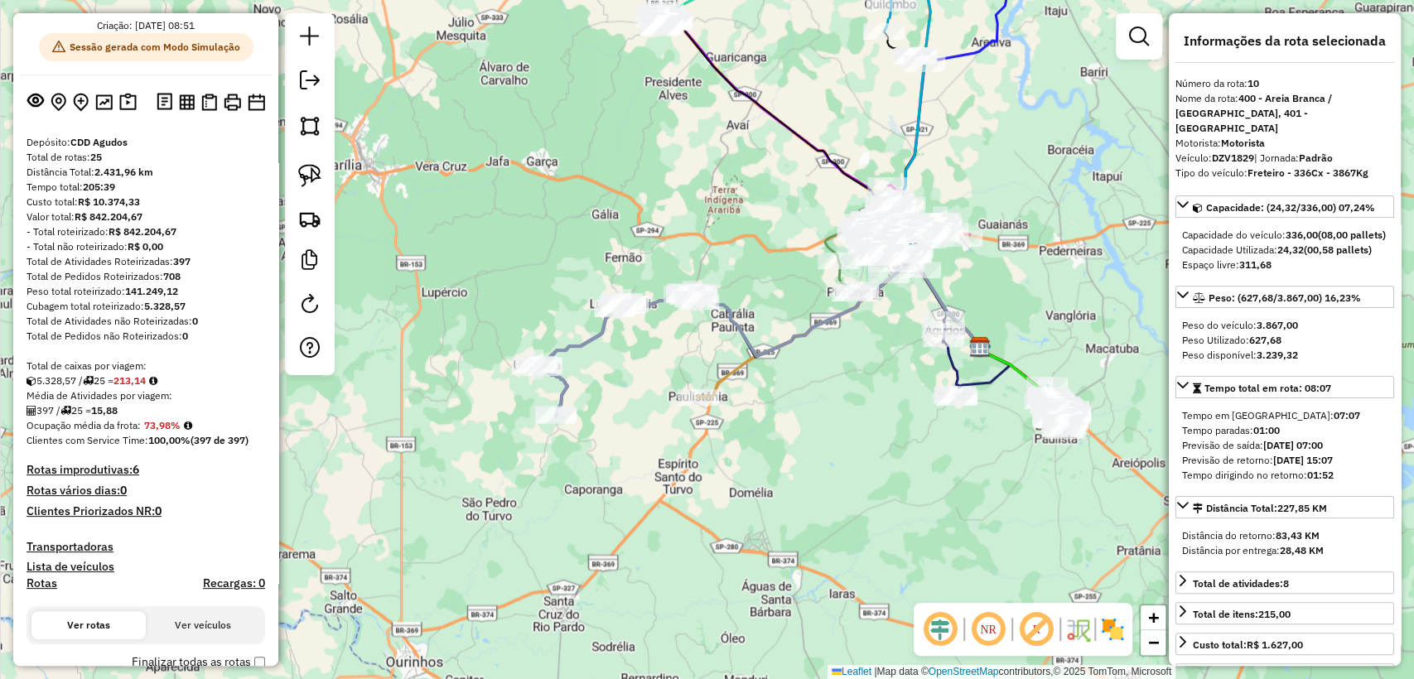
scroll to position [0, 0]
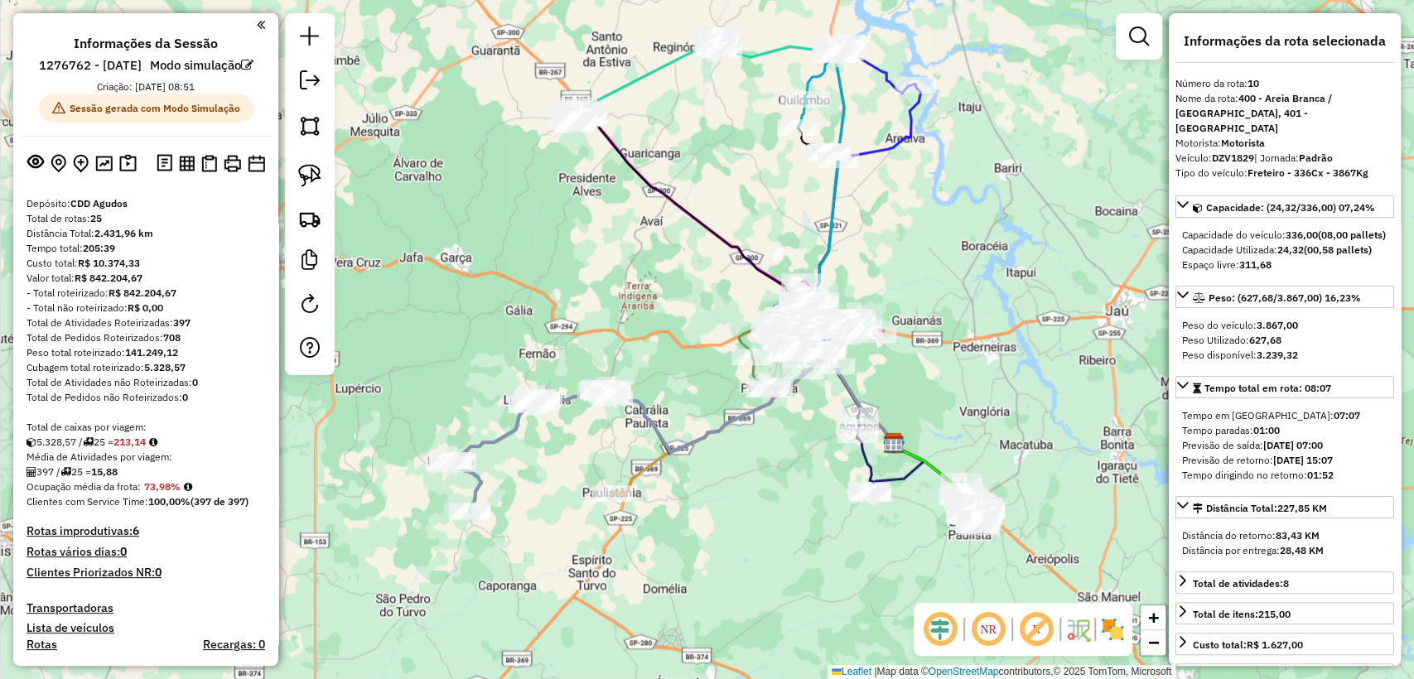
drag, startPoint x: 839, startPoint y: 419, endPoint x: 764, endPoint y: 508, distance: 117.0
click at [764, 508] on div "Janela de atendimento Grade de atendimento Capacidade Transportadoras Veículos …" at bounding box center [707, 339] width 1414 height 679
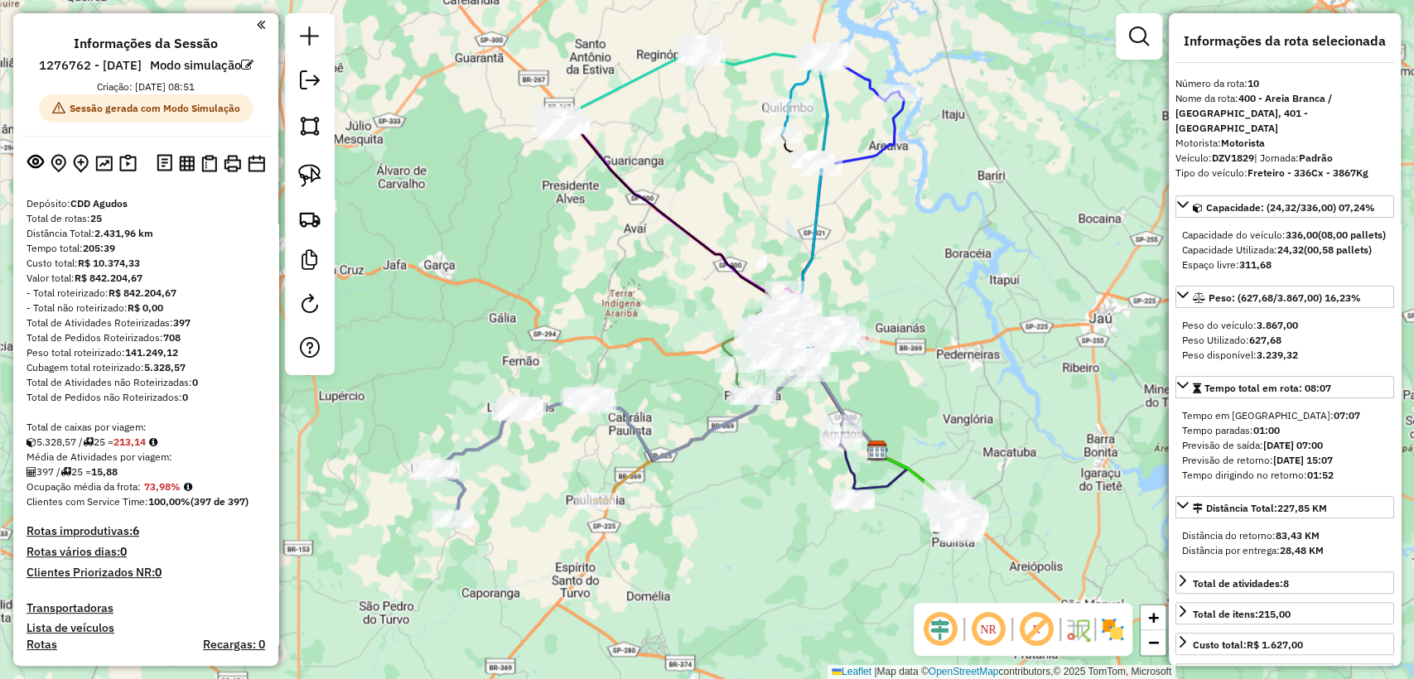
drag, startPoint x: 775, startPoint y: 492, endPoint x: 759, endPoint y: 499, distance: 17.8
click at [759, 499] on div "Janela de atendimento Grade de atendimento Capacidade Transportadoras Veículos …" at bounding box center [707, 339] width 1414 height 679
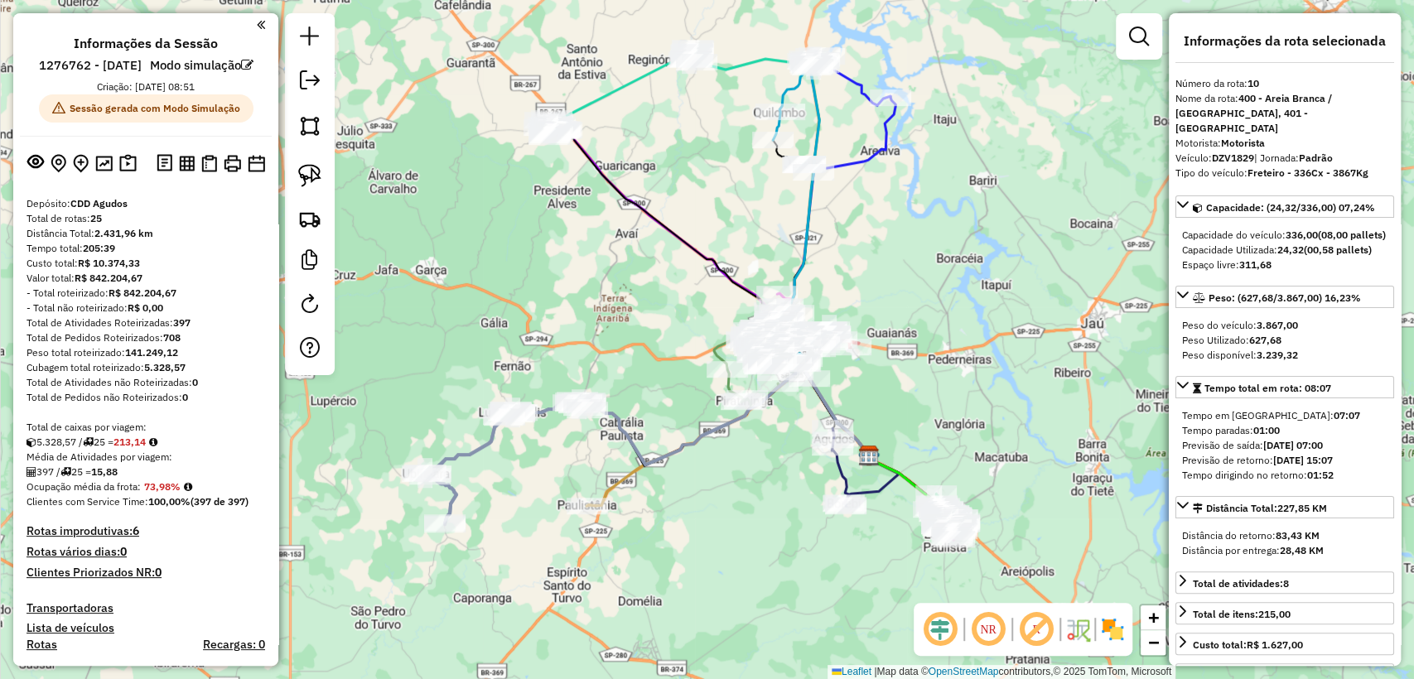
drag, startPoint x: 759, startPoint y: 499, endPoint x: 750, endPoint y: 503, distance: 9.7
click at [750, 503] on div "Janela de atendimento Grade de atendimento Capacidade Transportadoras Veículos …" at bounding box center [707, 339] width 1414 height 679
click at [784, 498] on div "Janela de atendimento Grade de atendimento Capacidade Transportadoras Veículos …" at bounding box center [707, 339] width 1414 height 679
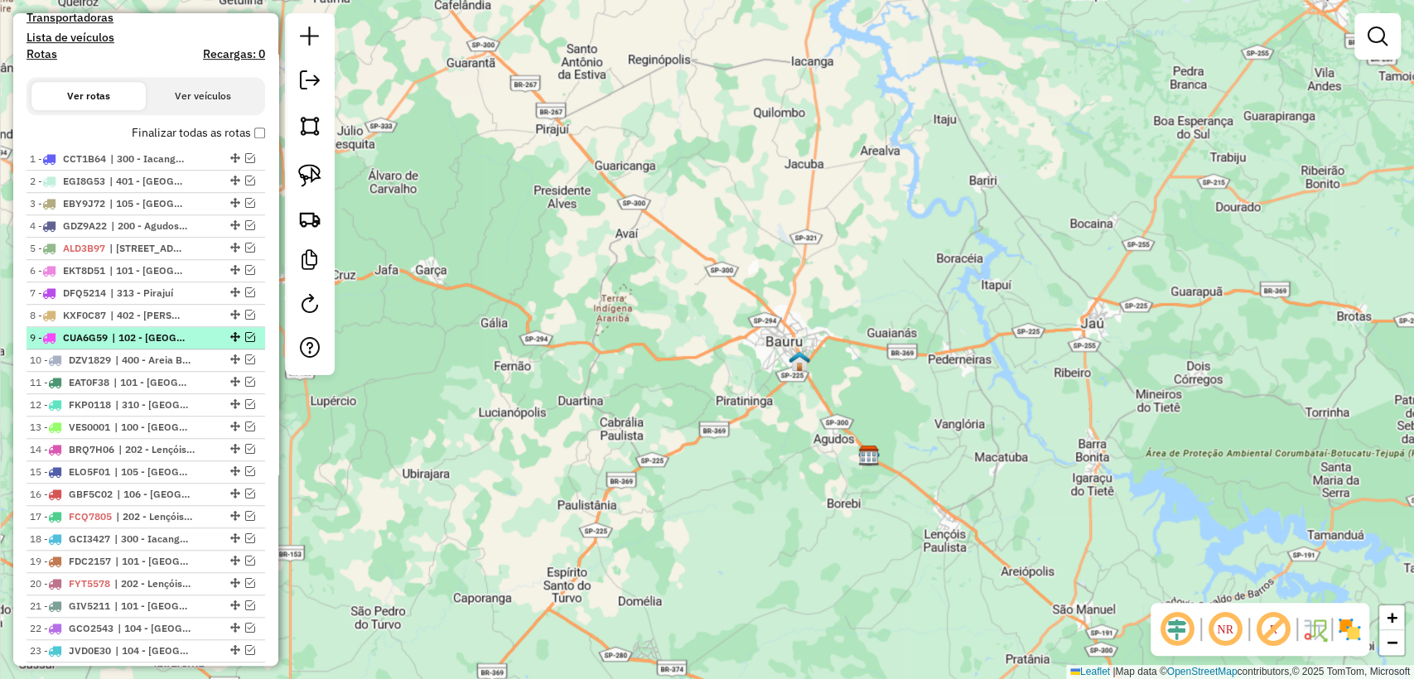
scroll to position [761, 0]
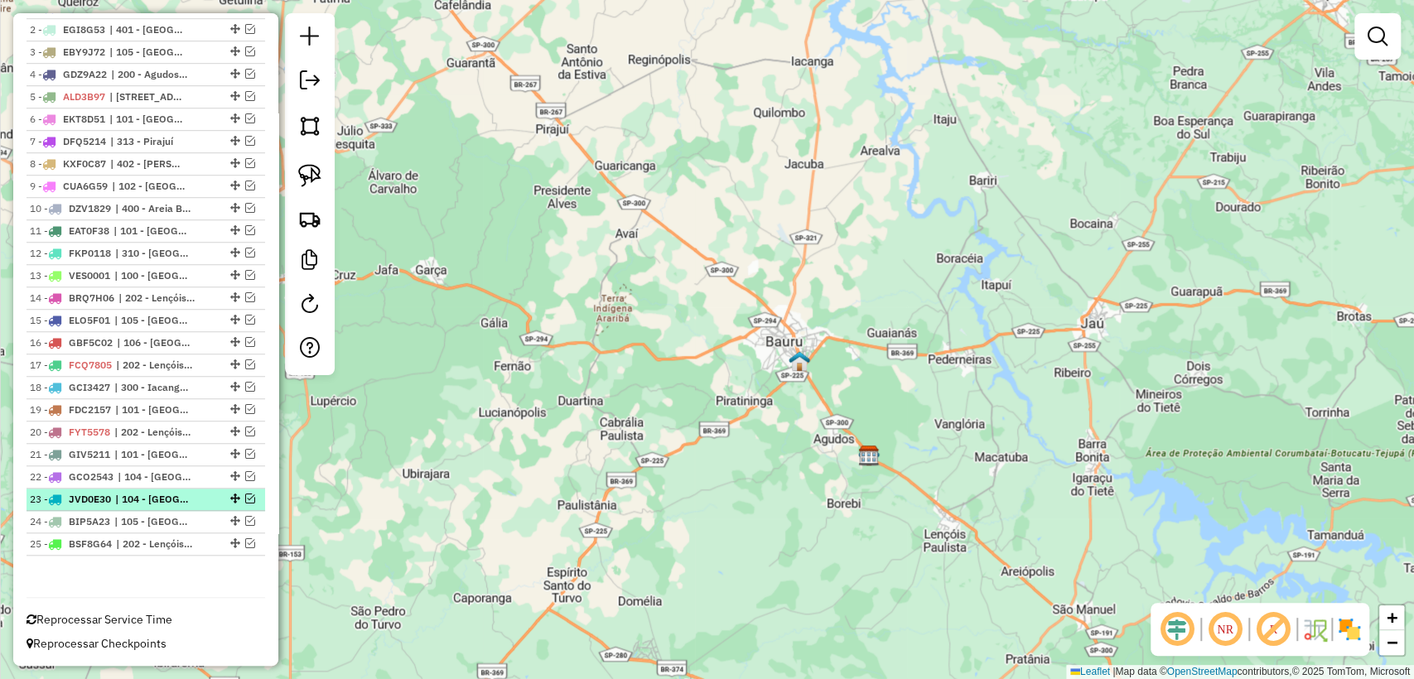
click at [245, 497] on em at bounding box center [250, 499] width 10 height 10
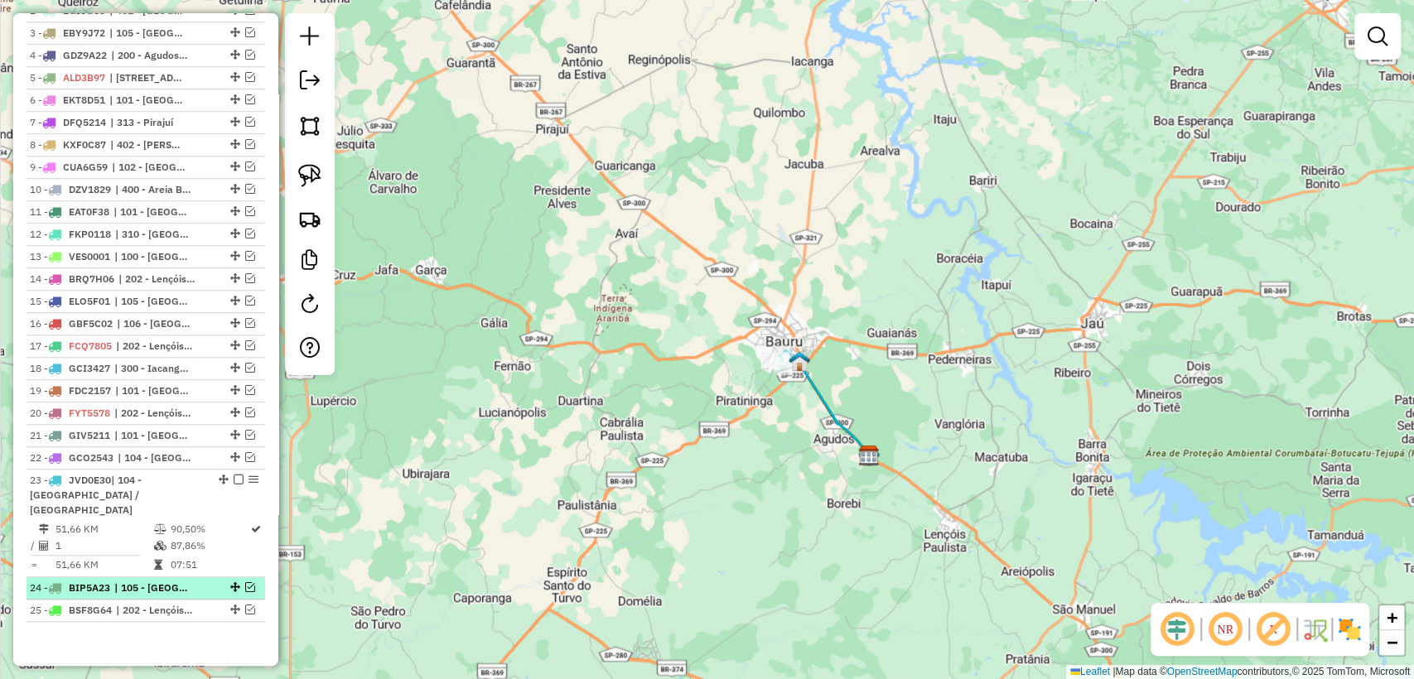
click at [245, 589] on em at bounding box center [250, 587] width 10 height 10
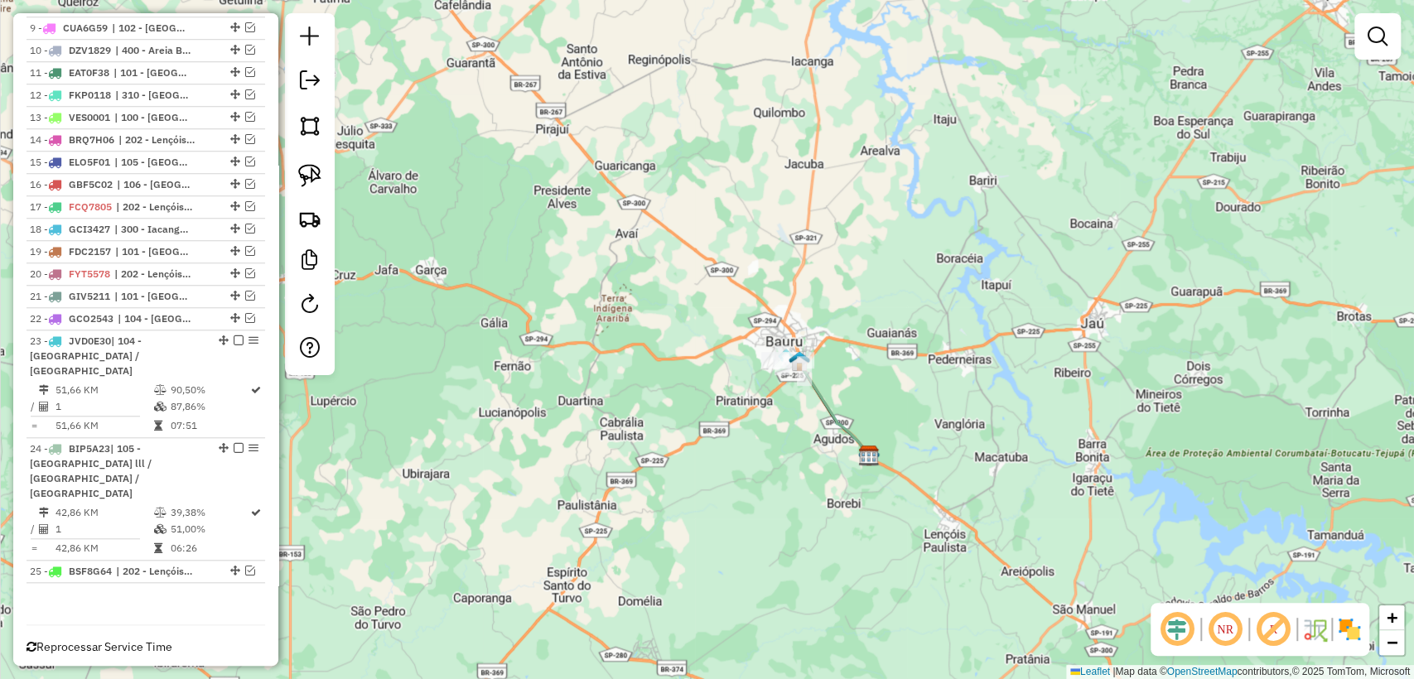
scroll to position [901, 0]
click at [247, 565] on em at bounding box center [250, 570] width 10 height 10
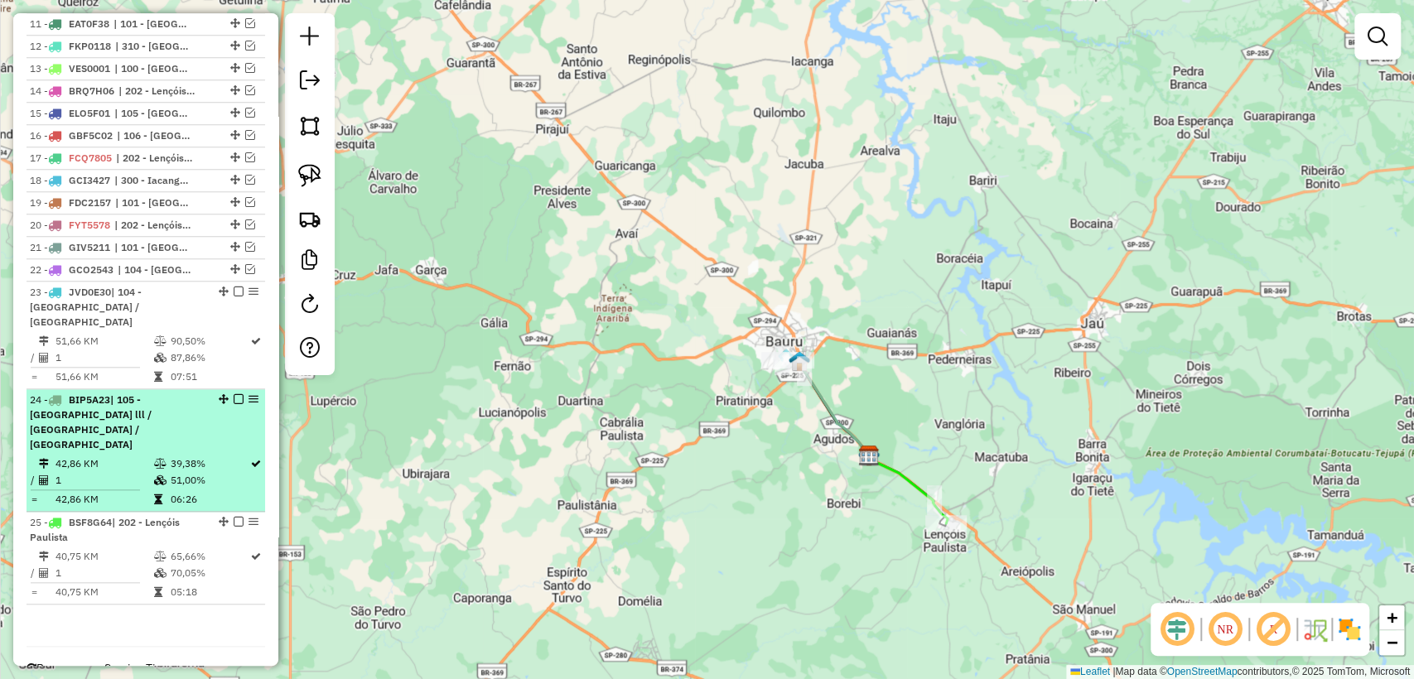
scroll to position [972, 0]
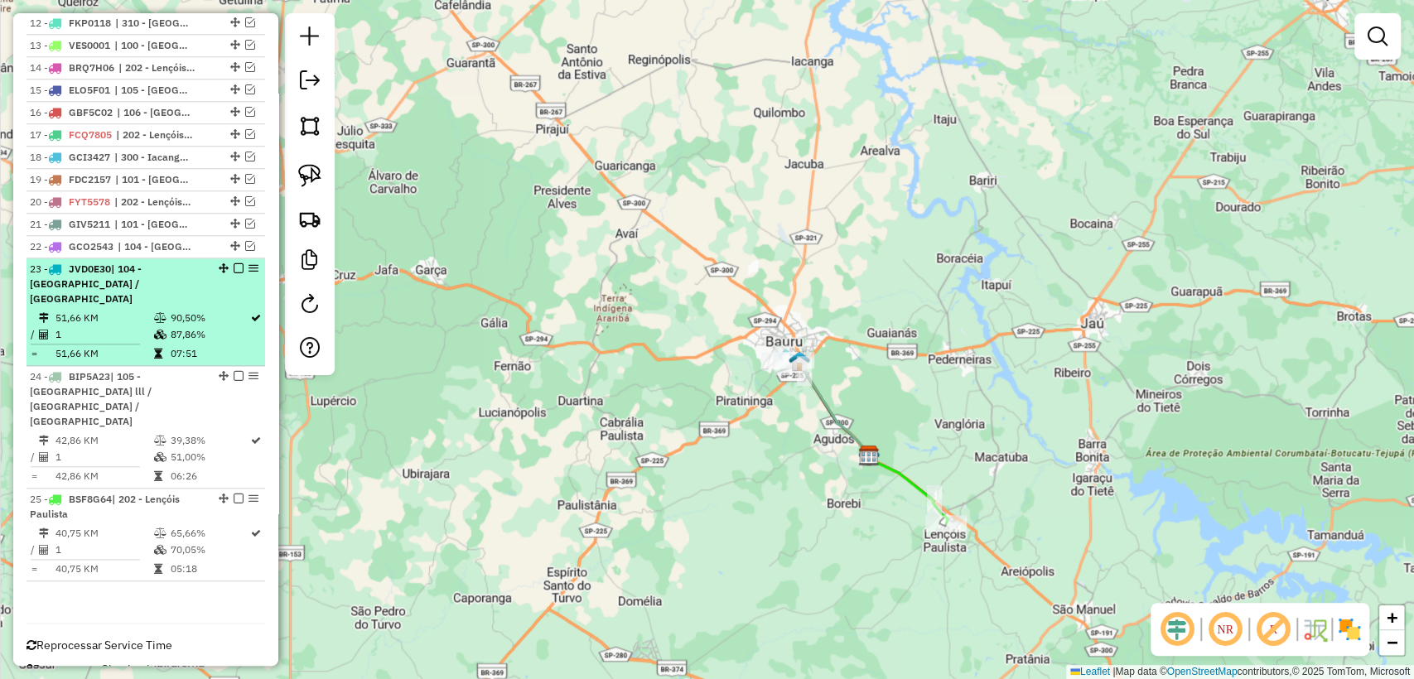
click at [121, 334] on td "1" at bounding box center [104, 334] width 98 height 17
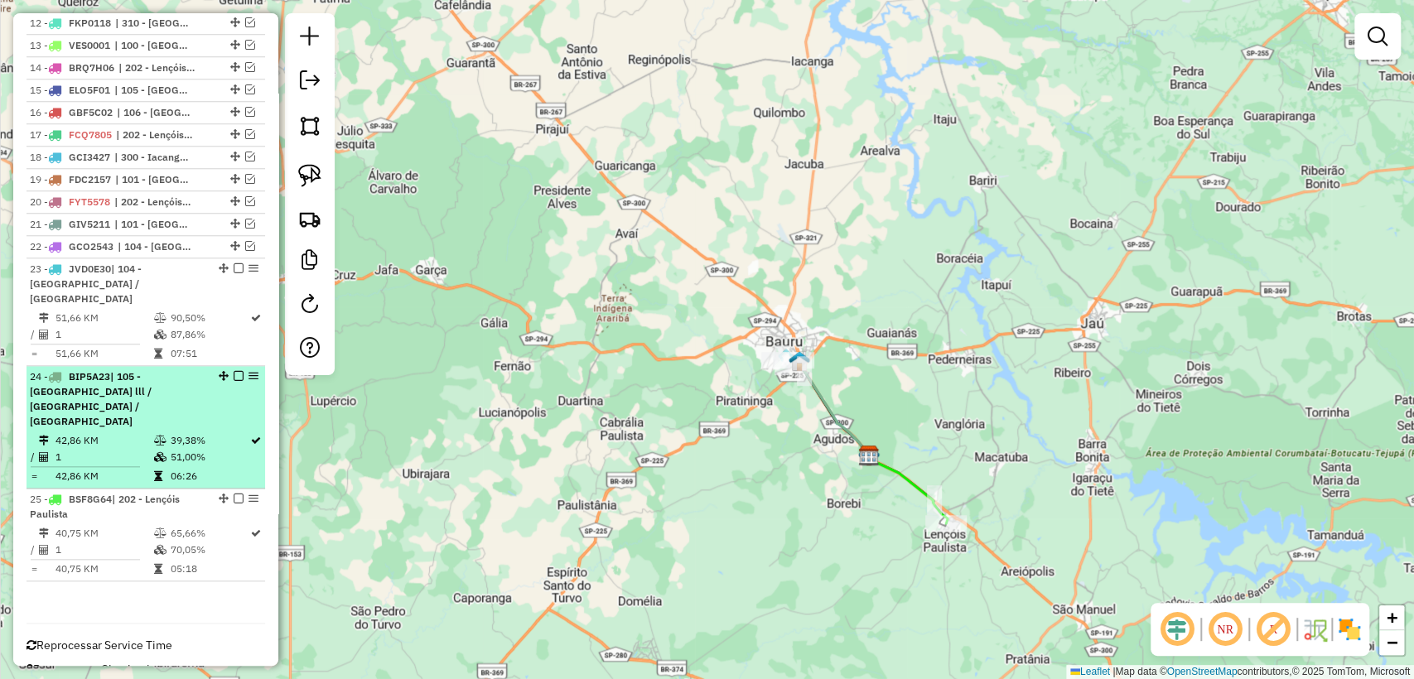
select select "**********"
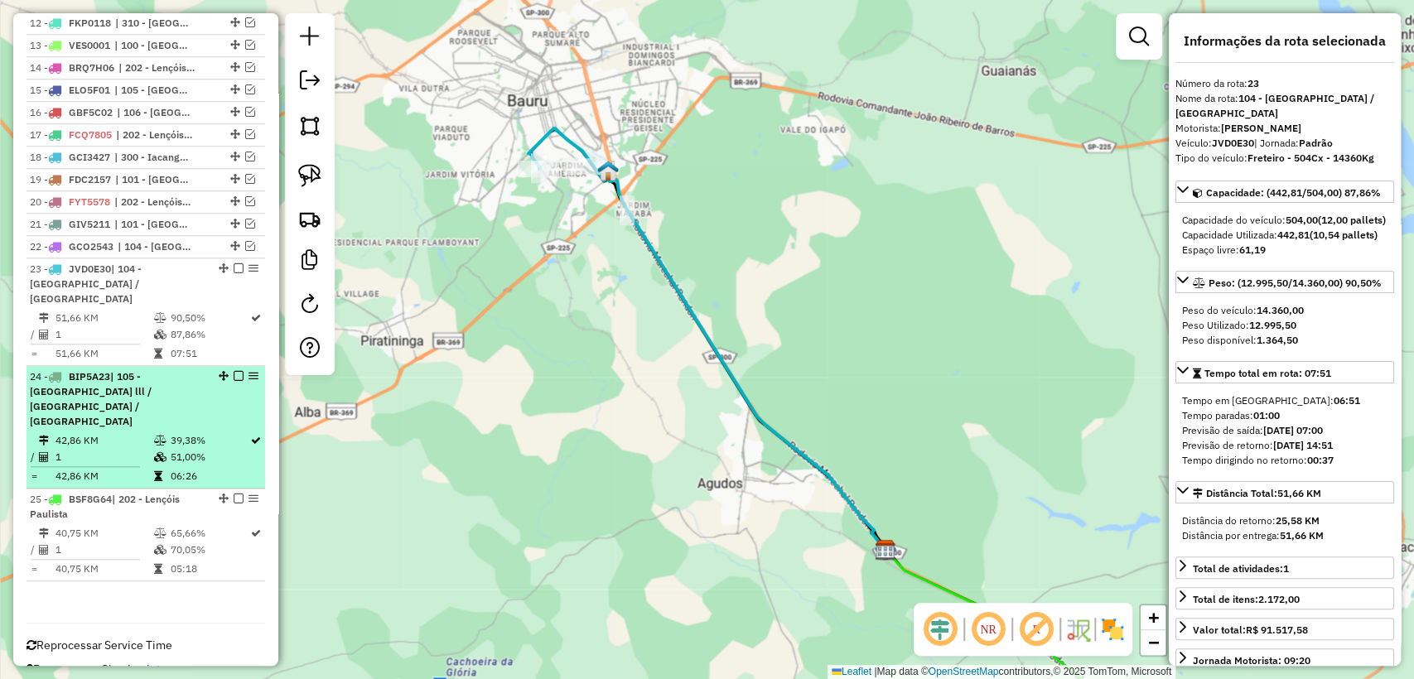
click at [131, 449] on td "1" at bounding box center [104, 457] width 98 height 17
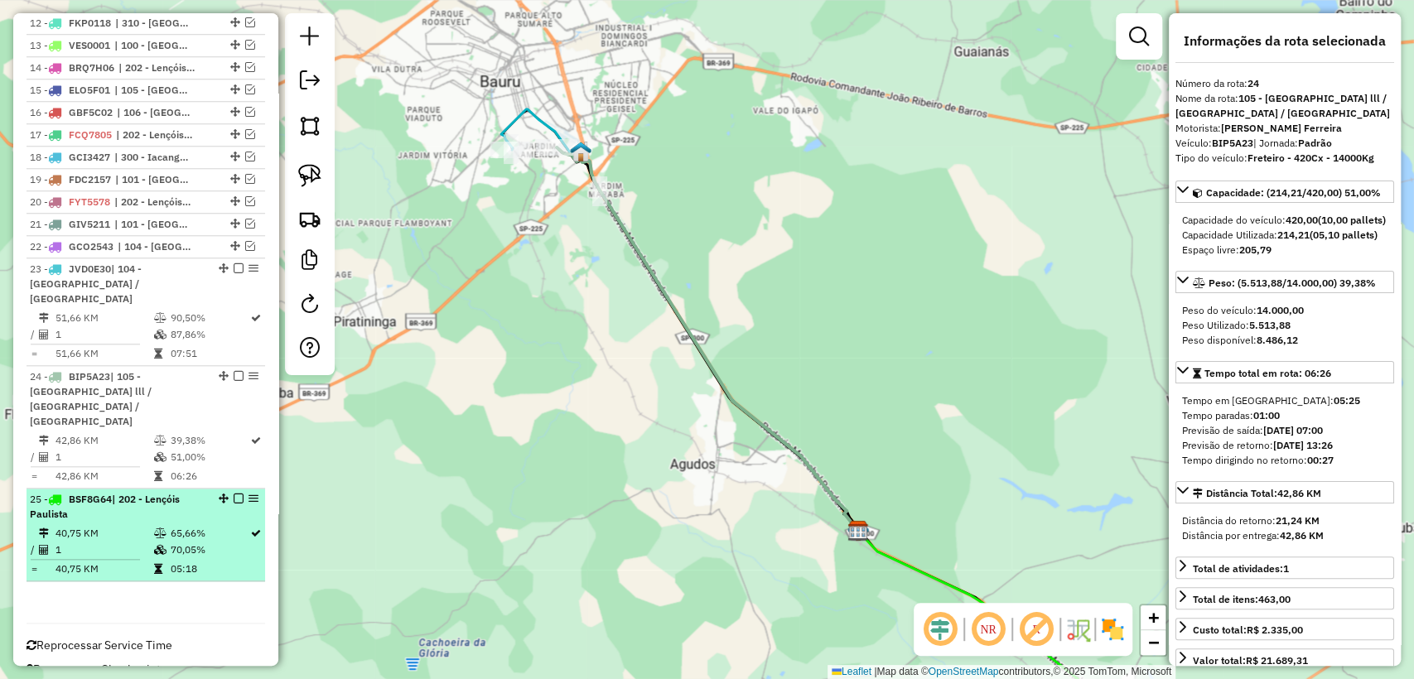
click at [126, 492] on div "25 - BSF8G64 | 202 - Lençóis Paulista" at bounding box center [118, 507] width 176 height 30
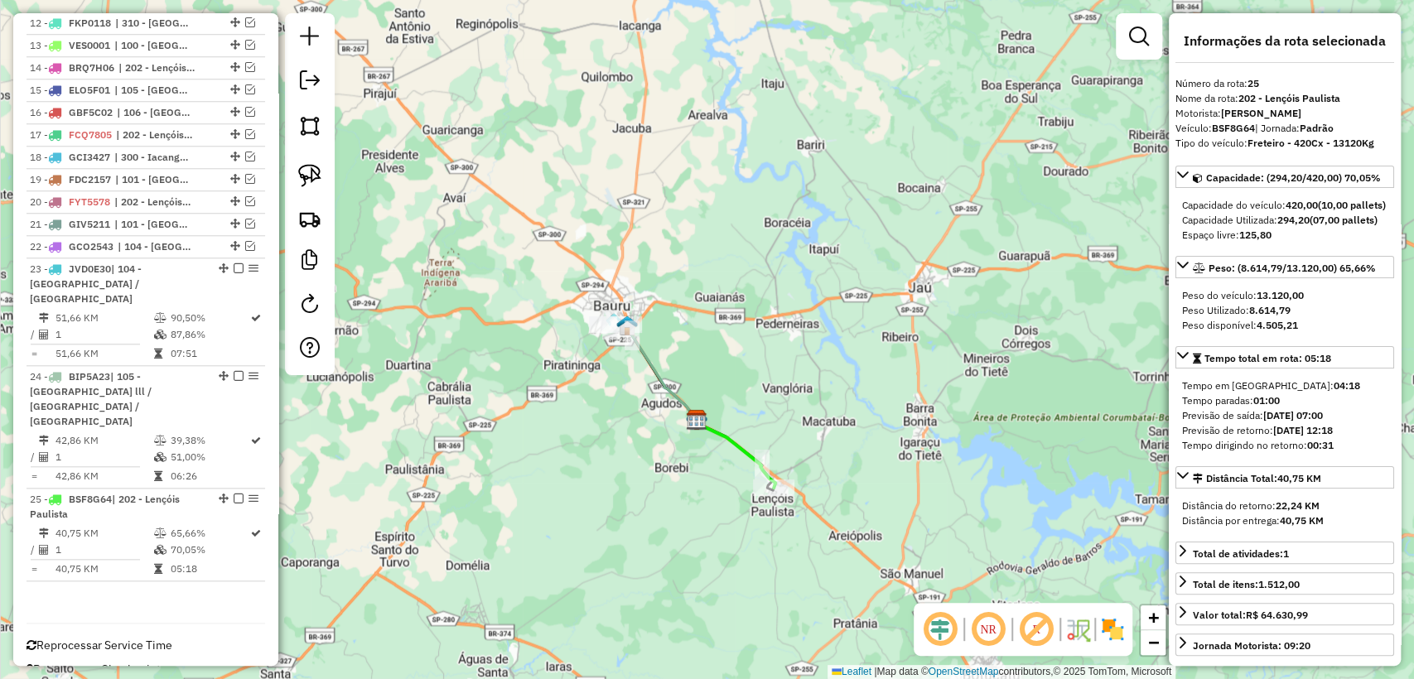
click at [635, 450] on div "Janela de atendimento Grade de atendimento Capacidade Transportadoras Veículos …" at bounding box center [707, 339] width 1414 height 679
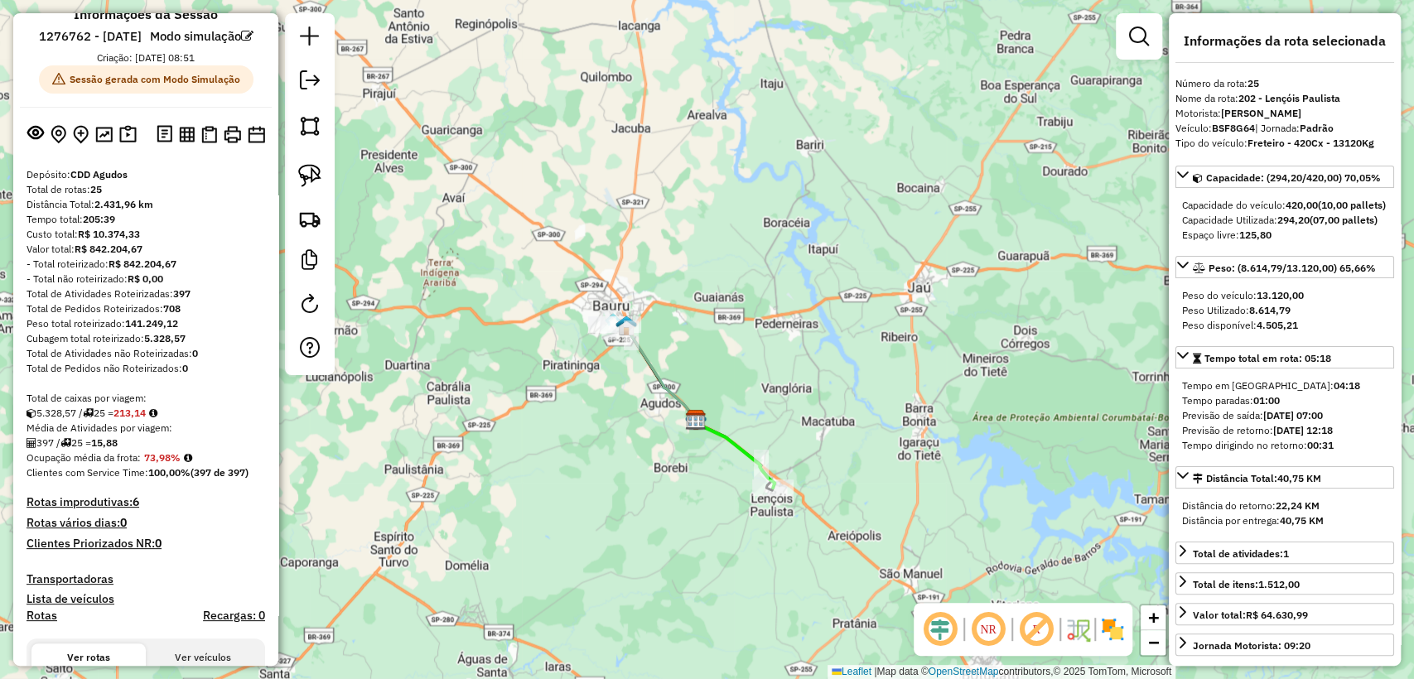
scroll to position [0, 0]
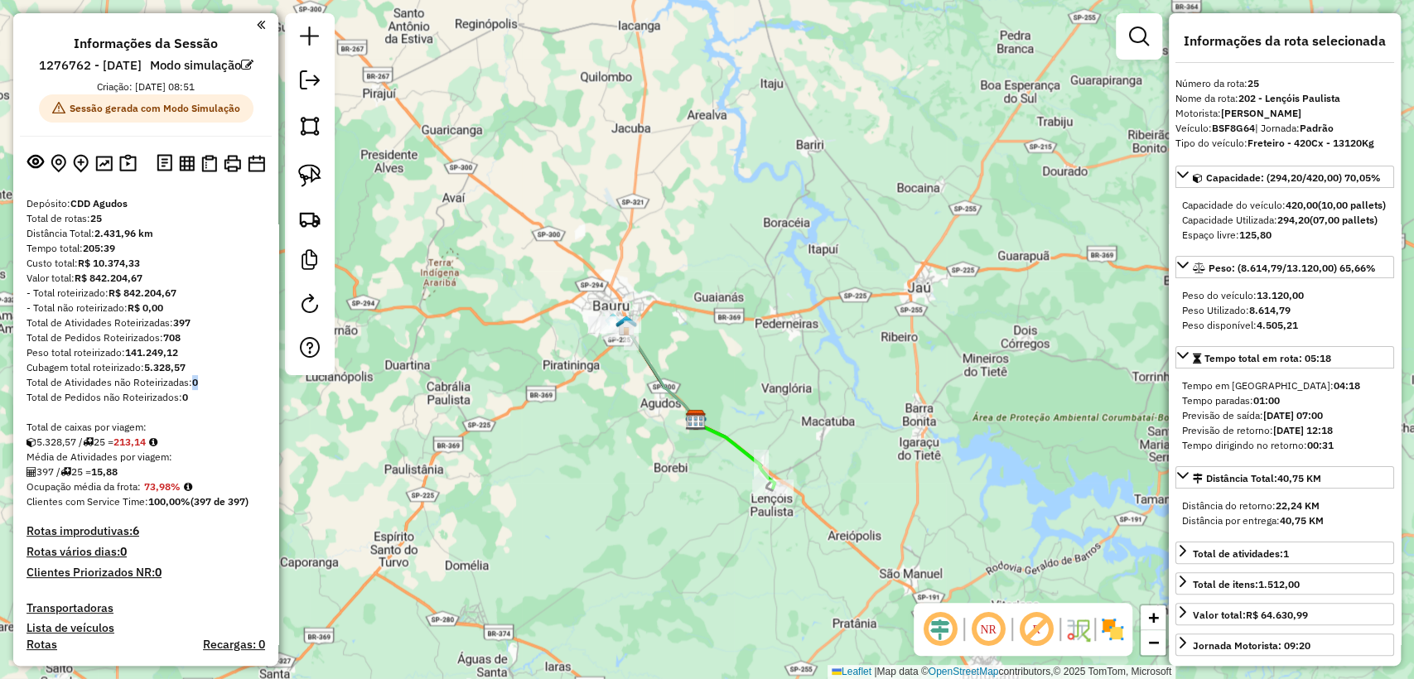
click at [195, 388] on strong "0" at bounding box center [195, 382] width 6 height 12
click at [214, 405] on div "Total de Pedidos não Roteirizados: 0" at bounding box center [145, 397] width 238 height 15
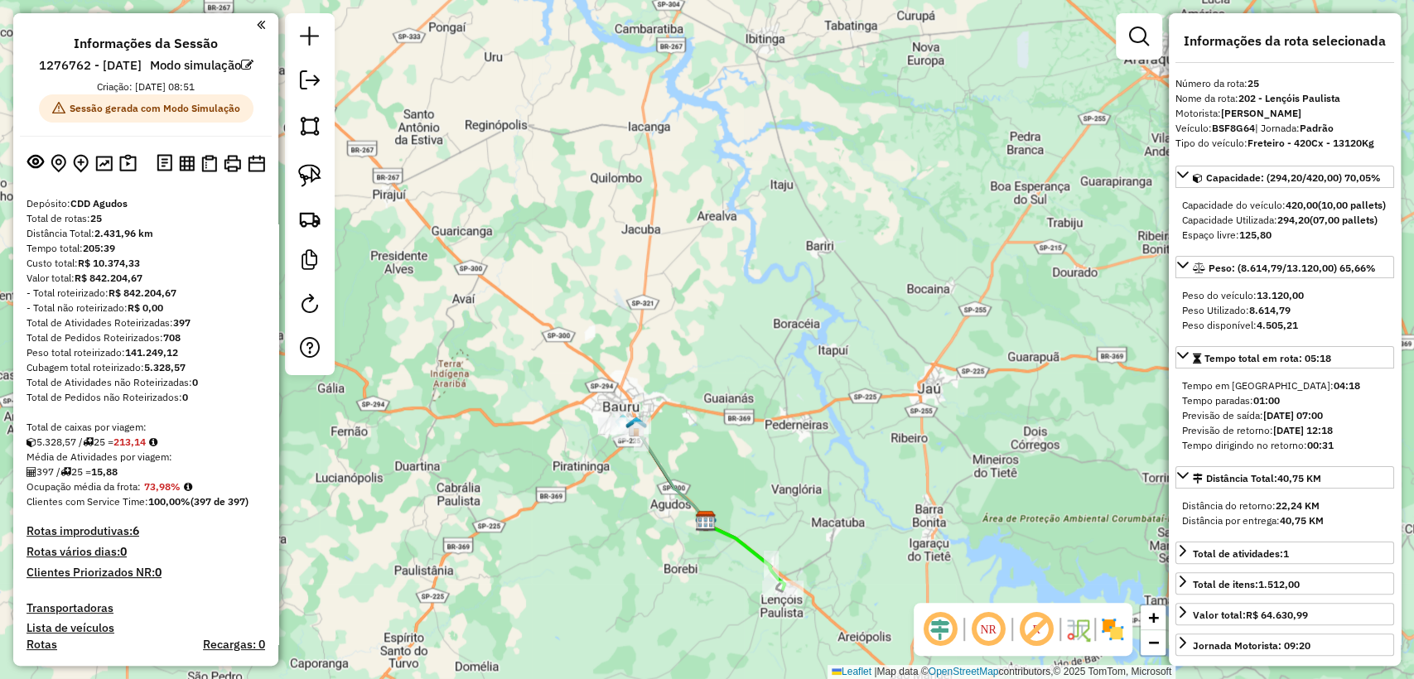
drag, startPoint x: 542, startPoint y: 293, endPoint x: 553, endPoint y: 375, distance: 82.8
click at [553, 375] on div "Janela de atendimento Grade de atendimento Capacidade Transportadoras Veículos …" at bounding box center [707, 339] width 1414 height 679
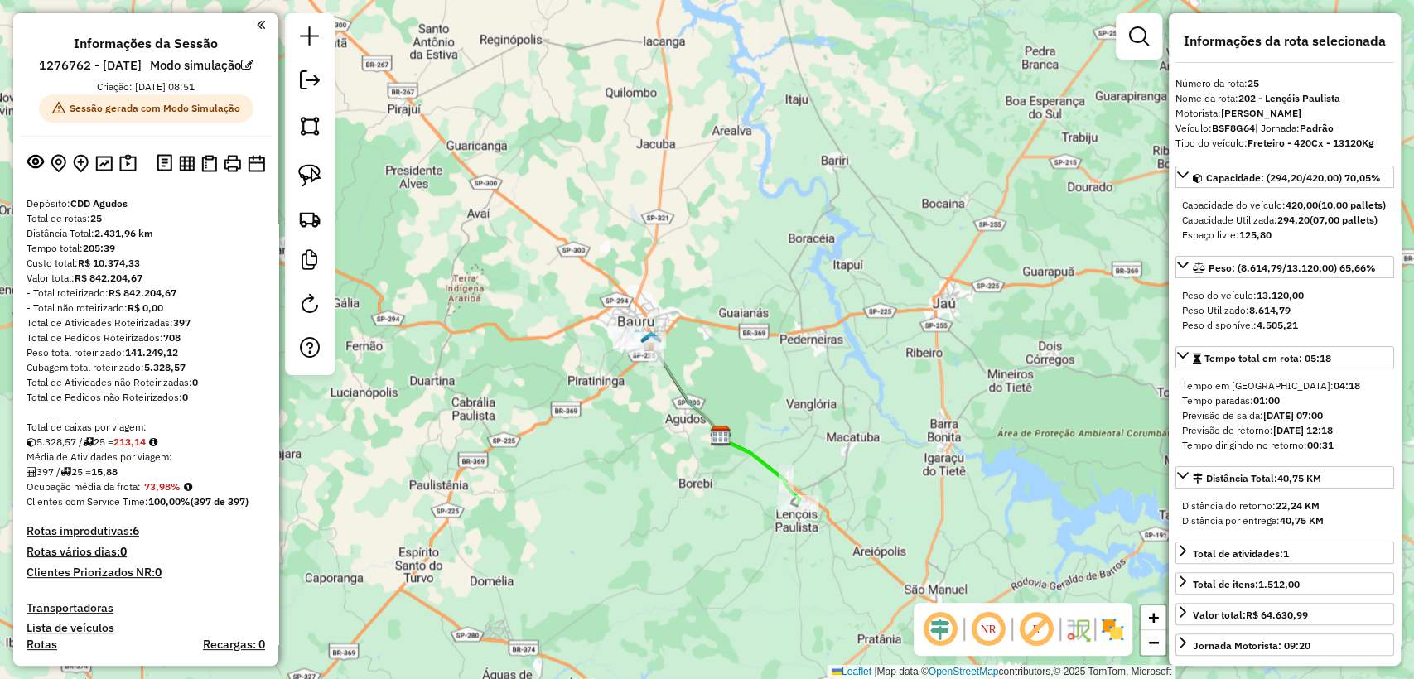
drag, startPoint x: 497, startPoint y: 412, endPoint x: 512, endPoint y: 343, distance: 71.1
click at [512, 343] on div "Janela de atendimento Grade de atendimento Capacidade Transportadoras Veículos …" at bounding box center [707, 339] width 1414 height 679
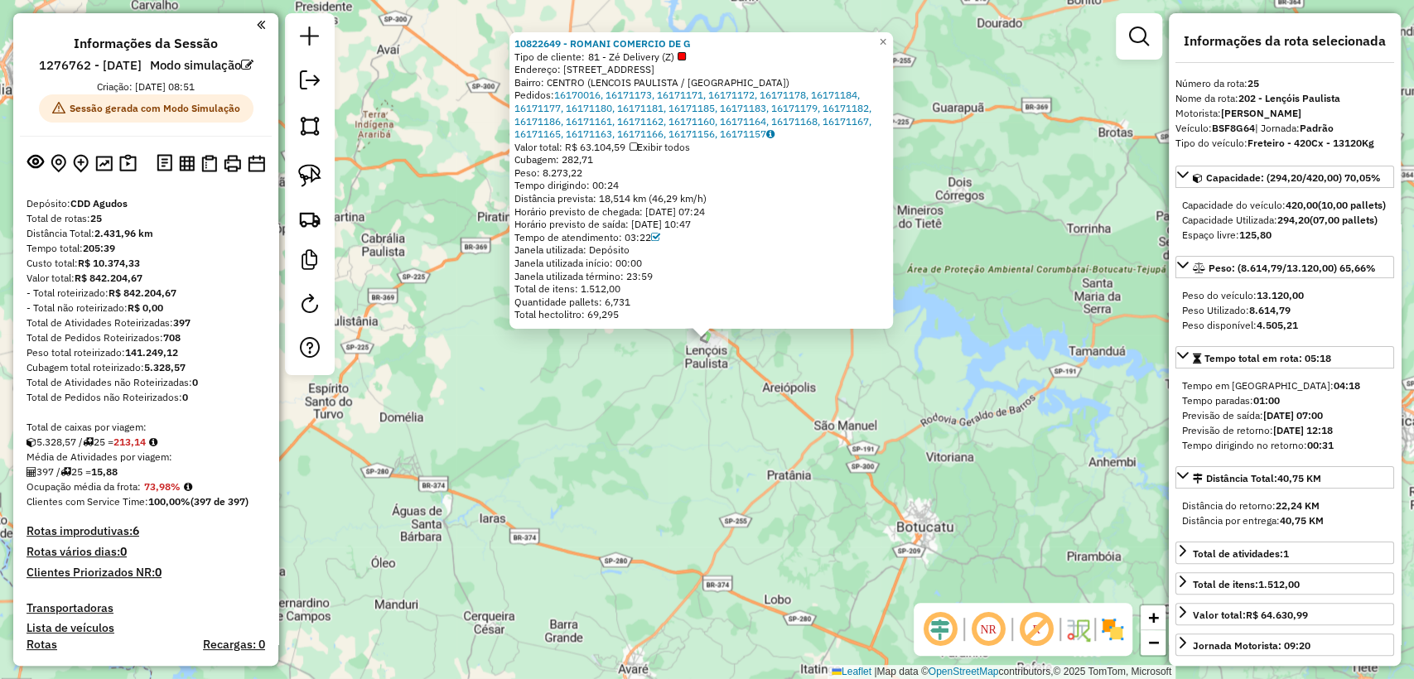
scroll to position [972, 0]
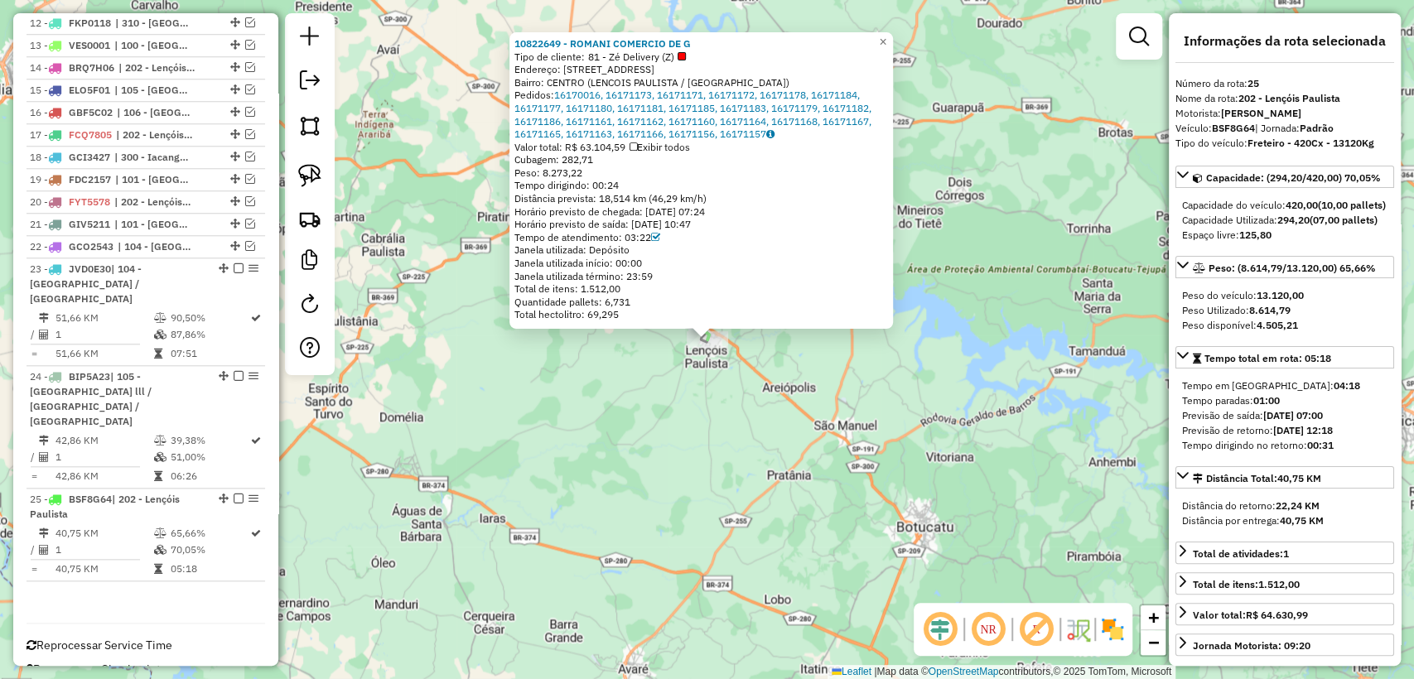
click at [571, 373] on div "10822649 - ROMANI COMERCIO DE G Tipo de cliente: 81 - Zé Delivery (Z) Endereço:…" at bounding box center [707, 339] width 1414 height 679
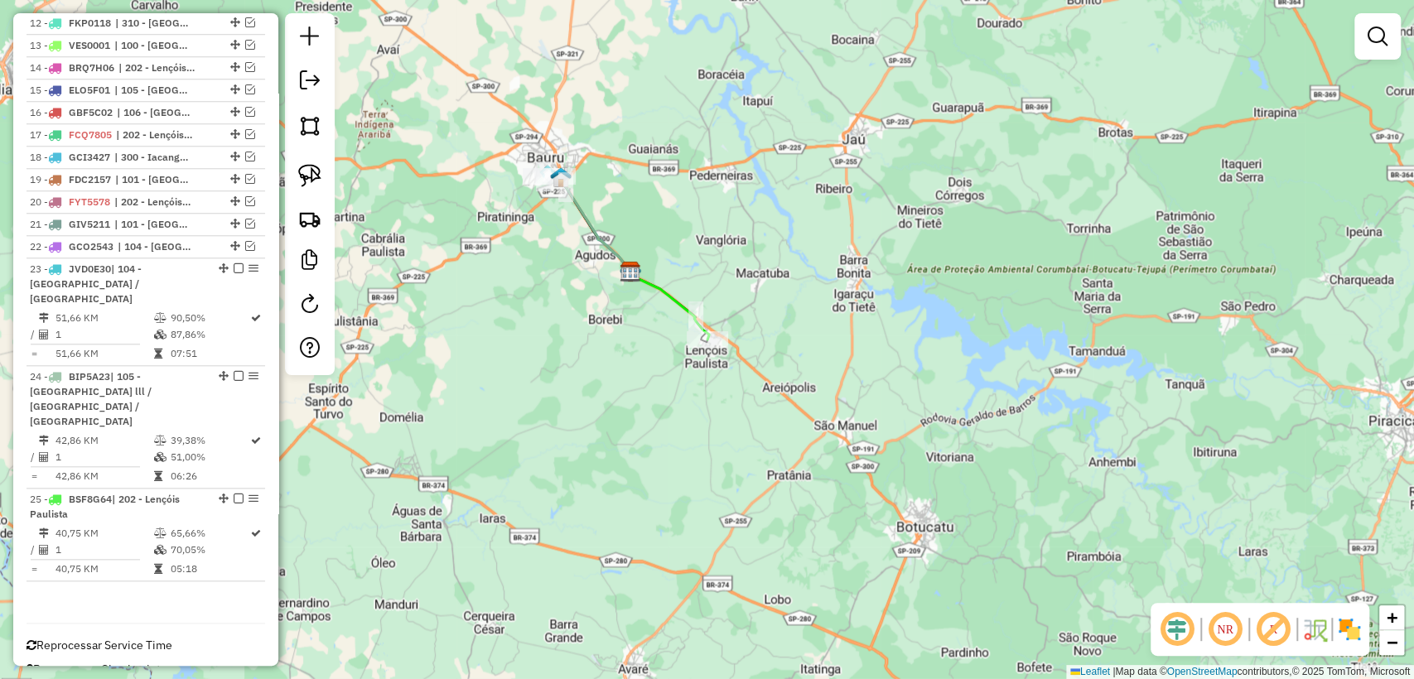
click at [523, 176] on div "Rota 23 - Placa JVD0E30 10816492 - ARMAZEM BAURU COMERC Rota 23 - Placa JVD0E30…" at bounding box center [707, 339] width 1414 height 679
select select "**********"
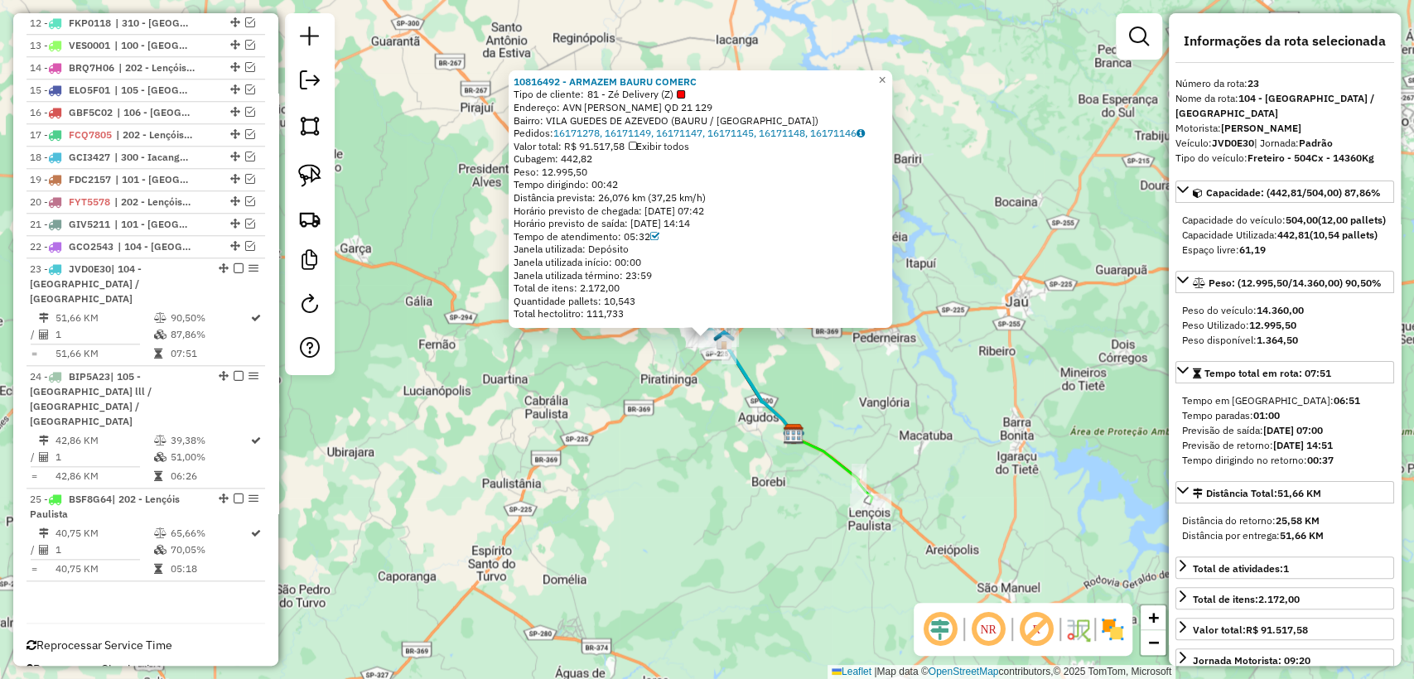
click at [723, 400] on div "10816492 - ARMAZEM BAURU COMERC Tipo de cliente: 81 - Zé Delivery (Z) Endereço:…" at bounding box center [707, 339] width 1414 height 679
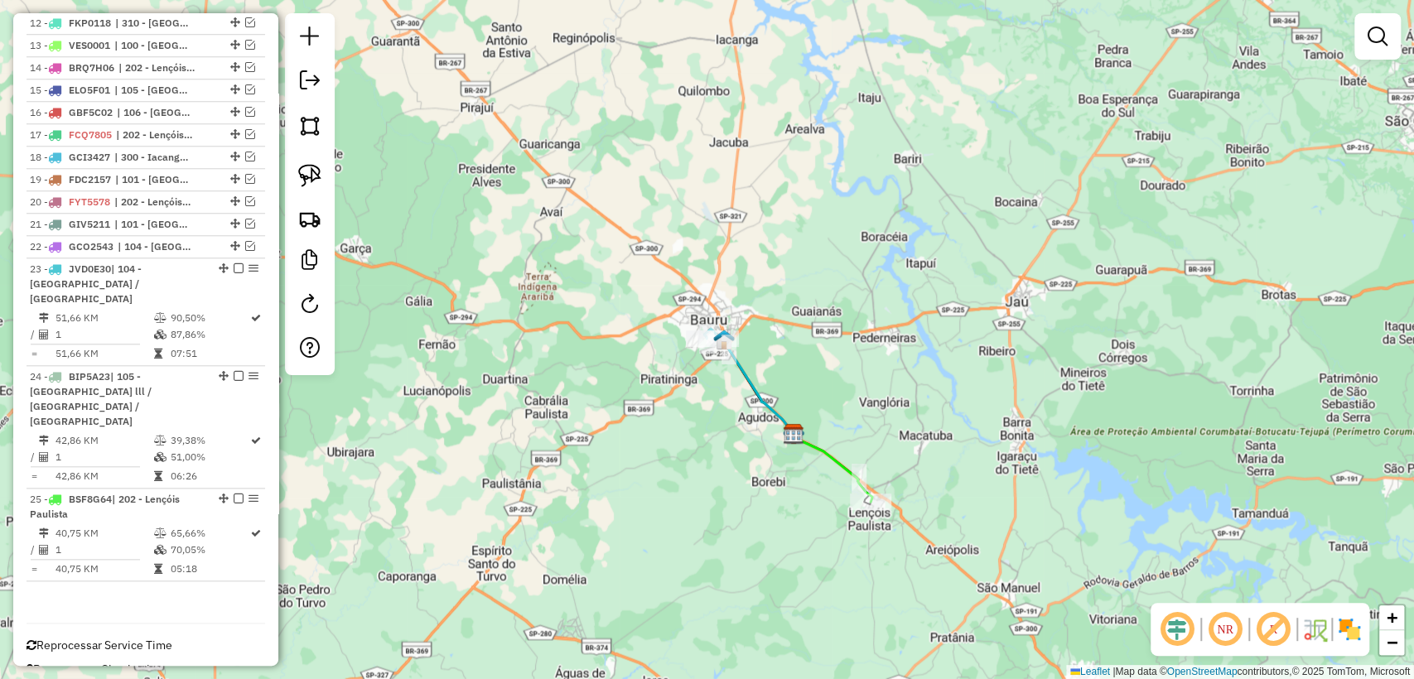
click at [726, 393] on div "Janela de atendimento Grade de atendimento Capacidade Transportadoras Veículos …" at bounding box center [707, 339] width 1414 height 679
click at [691, 347] on div at bounding box center [706, 338] width 41 height 17
select select "**********"
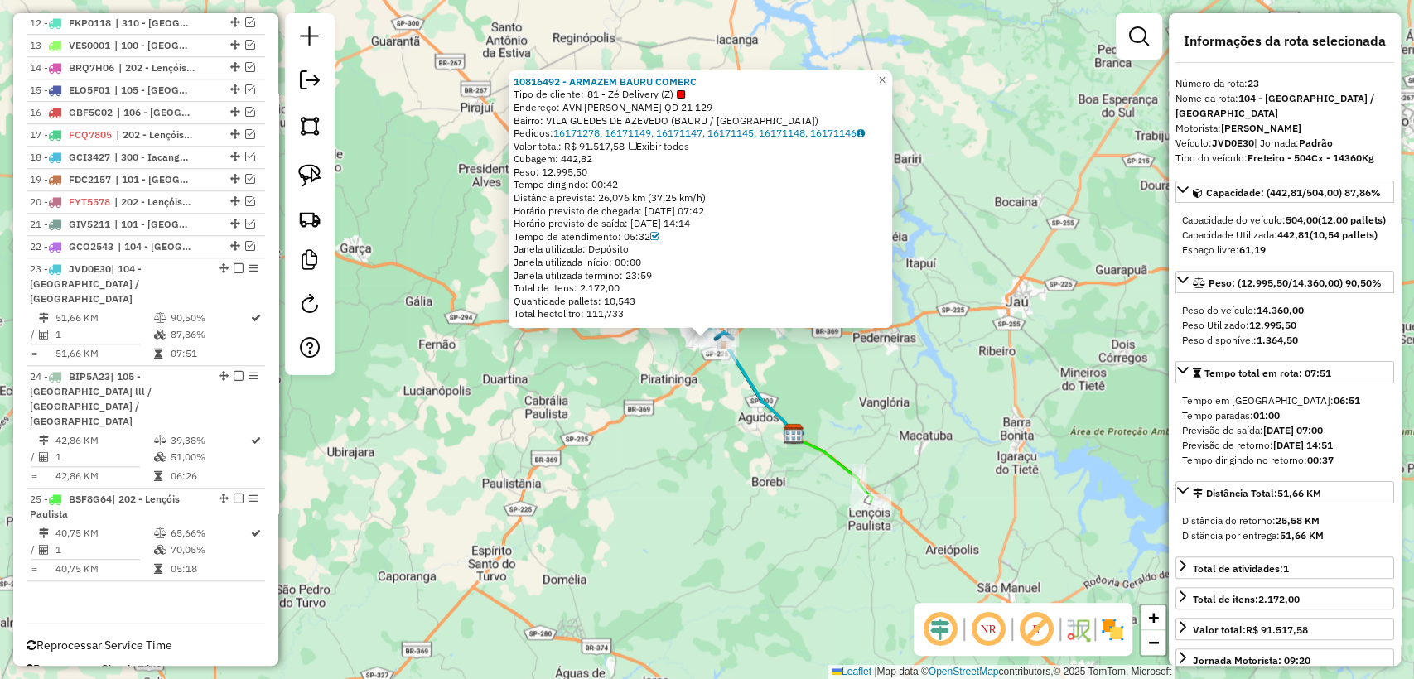
click at [703, 412] on div "10816492 - ARMAZEM BAURU COMERC Tipo de cliente: 81 - Zé Delivery (Z) Endereço:…" at bounding box center [707, 339] width 1414 height 679
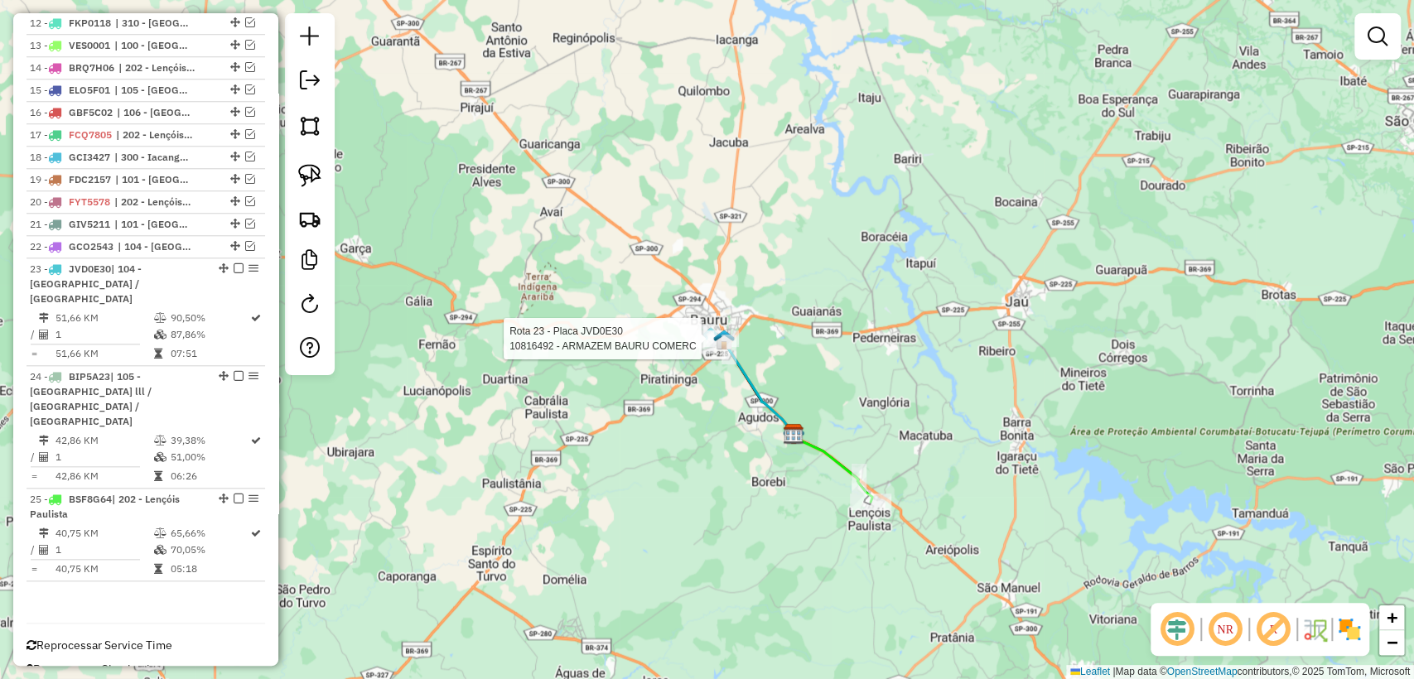
select select "**********"
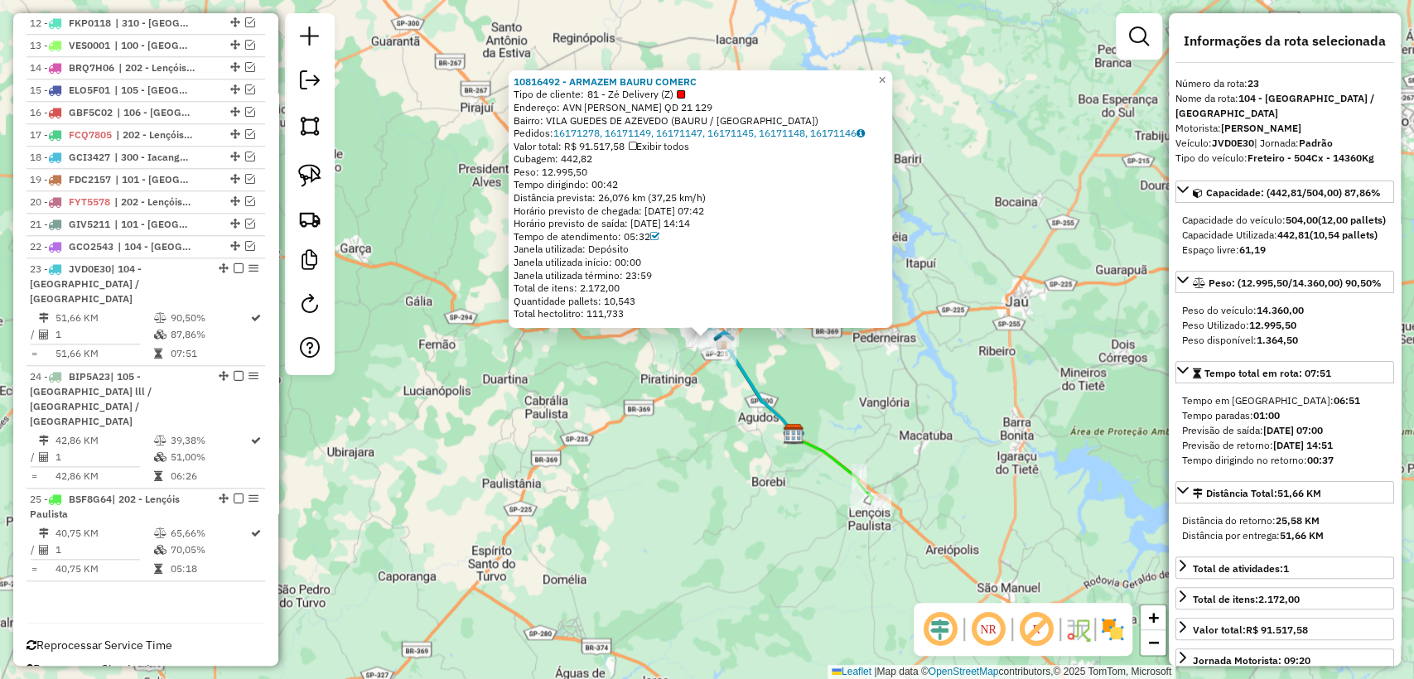
drag, startPoint x: 565, startPoint y: 155, endPoint x: 603, endPoint y: 164, distance: 39.2
click at [603, 164] on div "Cubagem: 442,82" at bounding box center [699, 158] width 373 height 13
click at [603, 154] on div "Cubagem: 442,82" at bounding box center [699, 158] width 373 height 13
drag, startPoint x: 596, startPoint y: 154, endPoint x: 570, endPoint y: 156, distance: 26.6
click at [570, 156] on div "Cubagem: 442,82" at bounding box center [699, 158] width 373 height 13
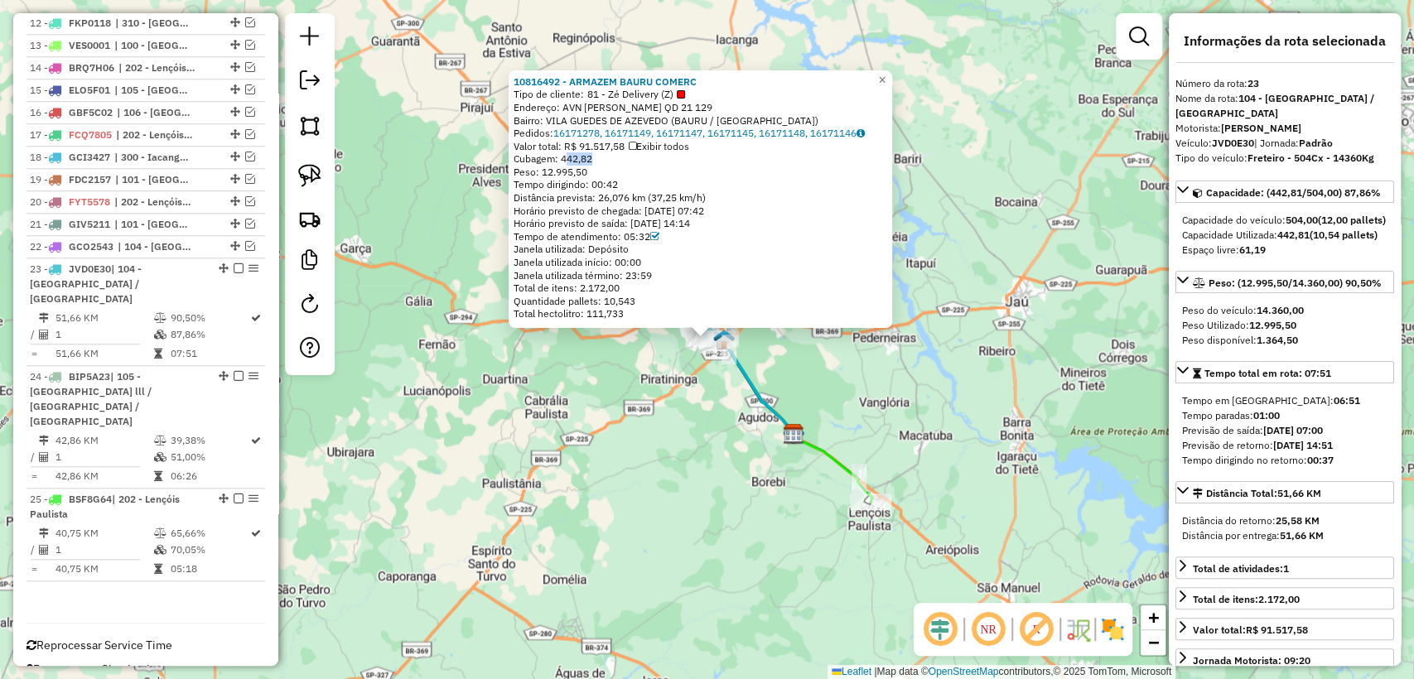
click at [570, 157] on span "Cubagem: 442,82" at bounding box center [552, 158] width 79 height 12
drag, startPoint x: 565, startPoint y: 157, endPoint x: 598, endPoint y: 160, distance: 33.3
click at [592, 160] on span "Cubagem: 442,82" at bounding box center [552, 158] width 79 height 12
drag, startPoint x: 1316, startPoint y: 190, endPoint x: 1327, endPoint y: 190, distance: 10.8
click at [1327, 190] on span "Capacidade: (442,81/504,00) 87,86%" at bounding box center [1293, 192] width 175 height 12
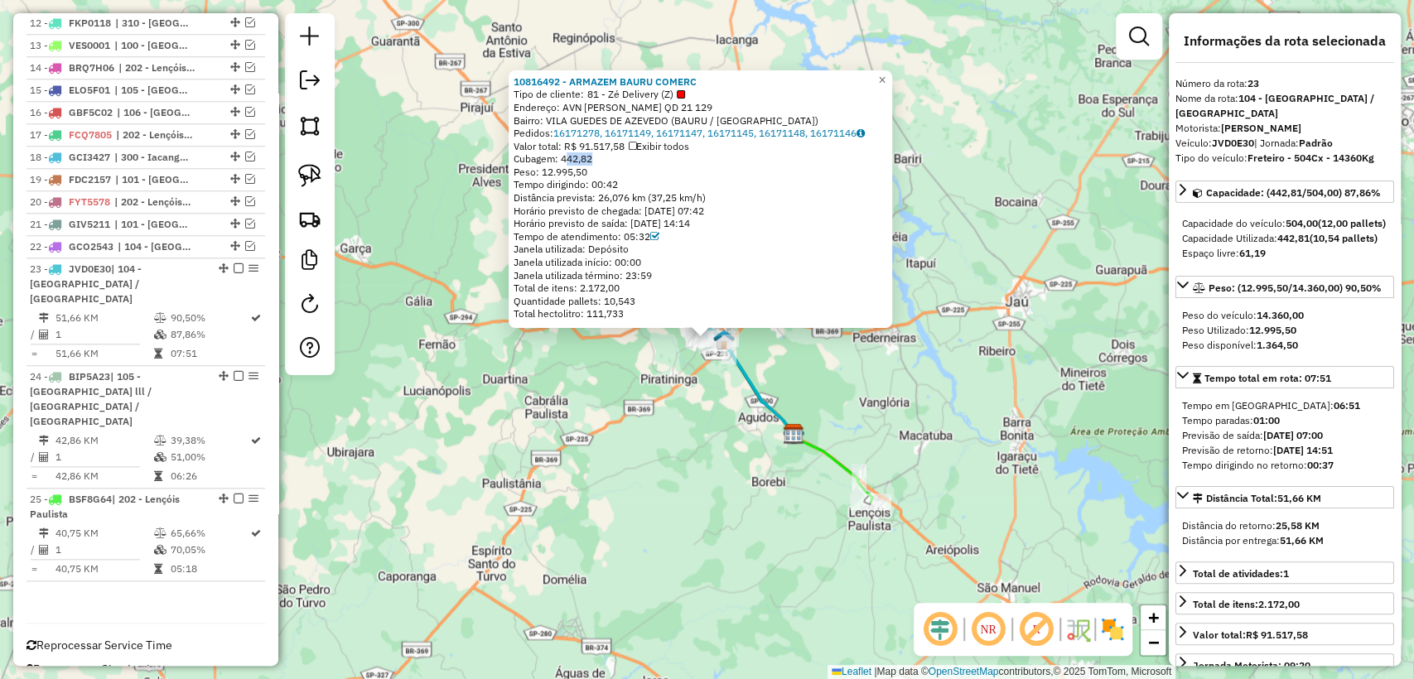
click at [847, 426] on div "10816492 - ARMAZEM BAURU COMERC Tipo de cliente: 81 - Zé Delivery (Z) Endereço:…" at bounding box center [707, 339] width 1414 height 679
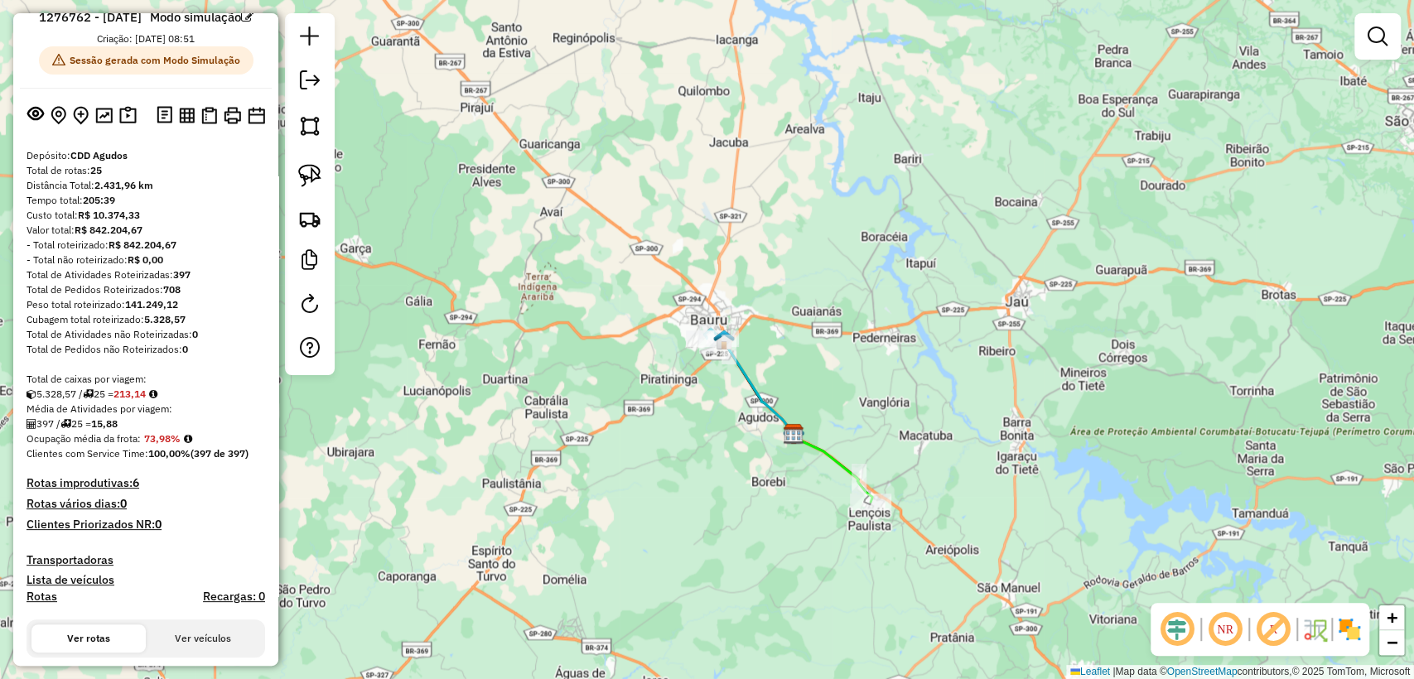
scroll to position [0, 0]
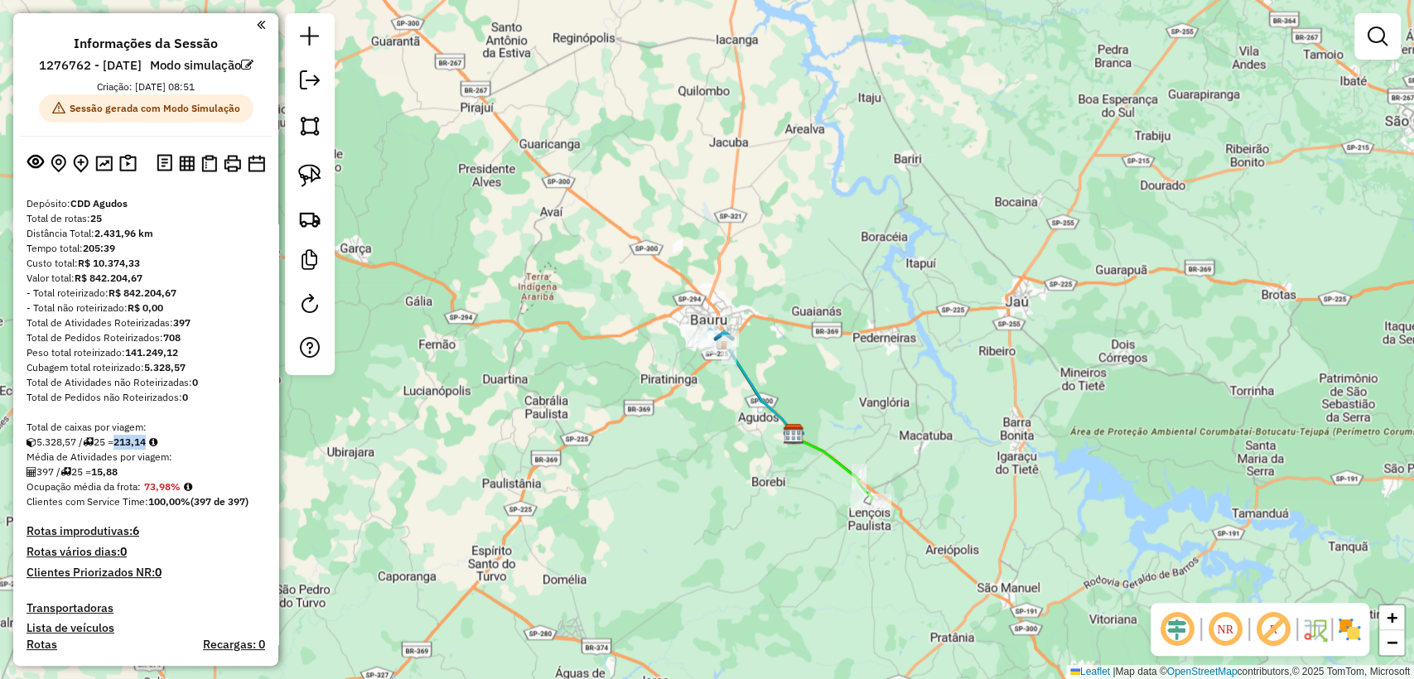
drag, startPoint x: 125, startPoint y: 462, endPoint x: 159, endPoint y: 460, distance: 34.0
click at [159, 450] on div "5.328,57 / 25 = 213,14" at bounding box center [145, 442] width 238 height 15
click at [199, 435] on div "Total de caixas por viagem:" at bounding box center [145, 427] width 238 height 15
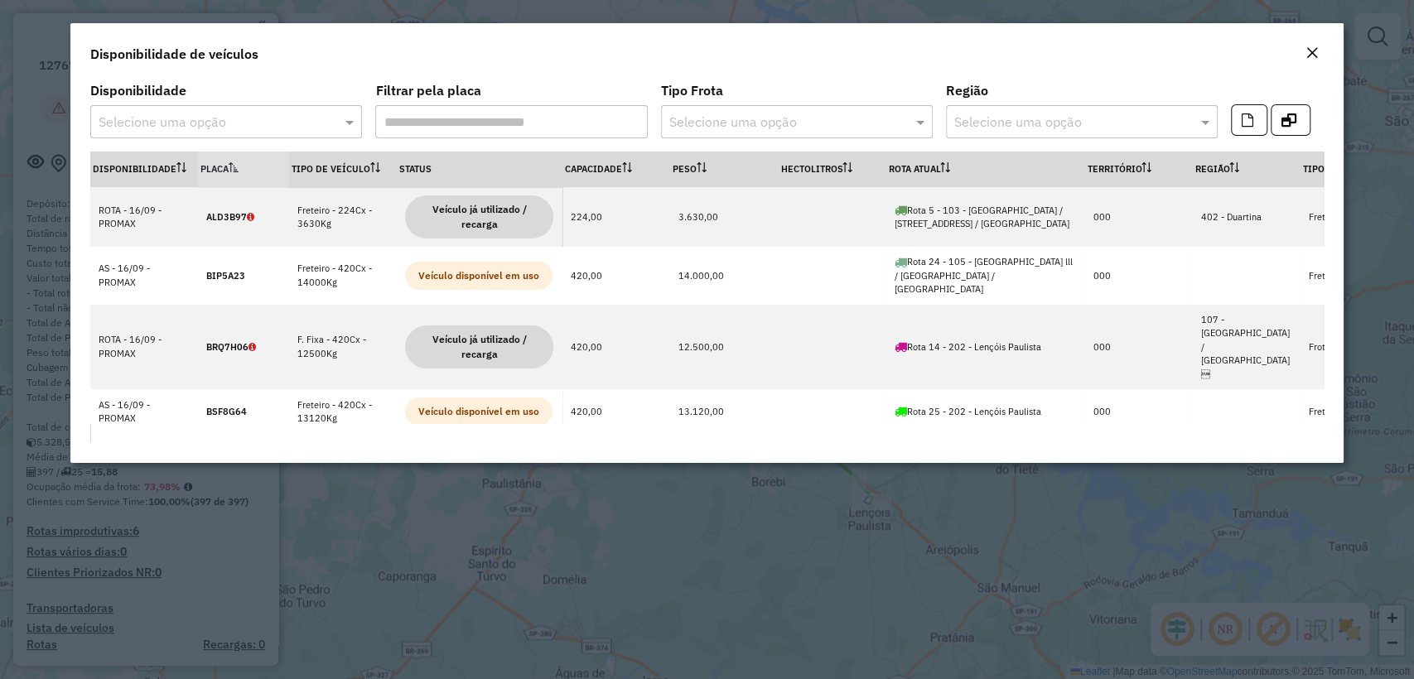
click at [229, 113] on input "text" at bounding box center [210, 123] width 222 height 20
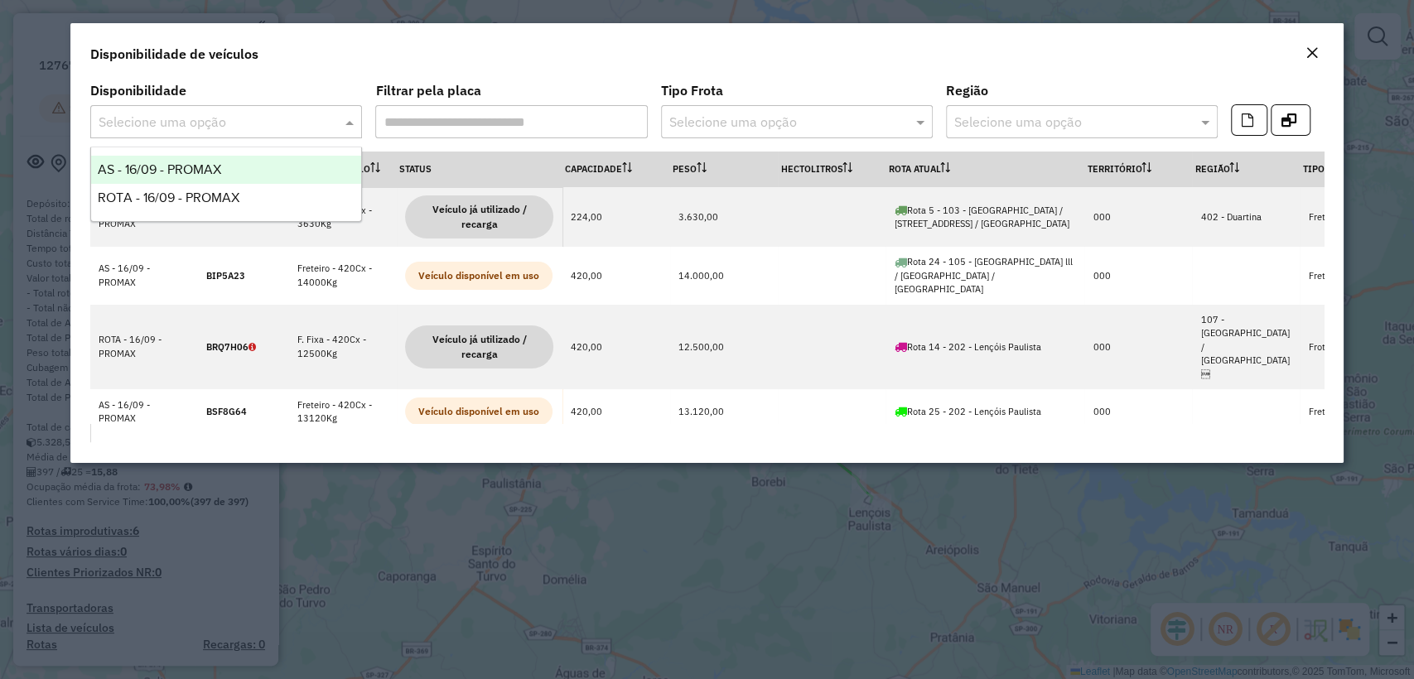
click at [219, 163] on span "AS - 16/09 - PROMAX" at bounding box center [159, 169] width 123 height 14
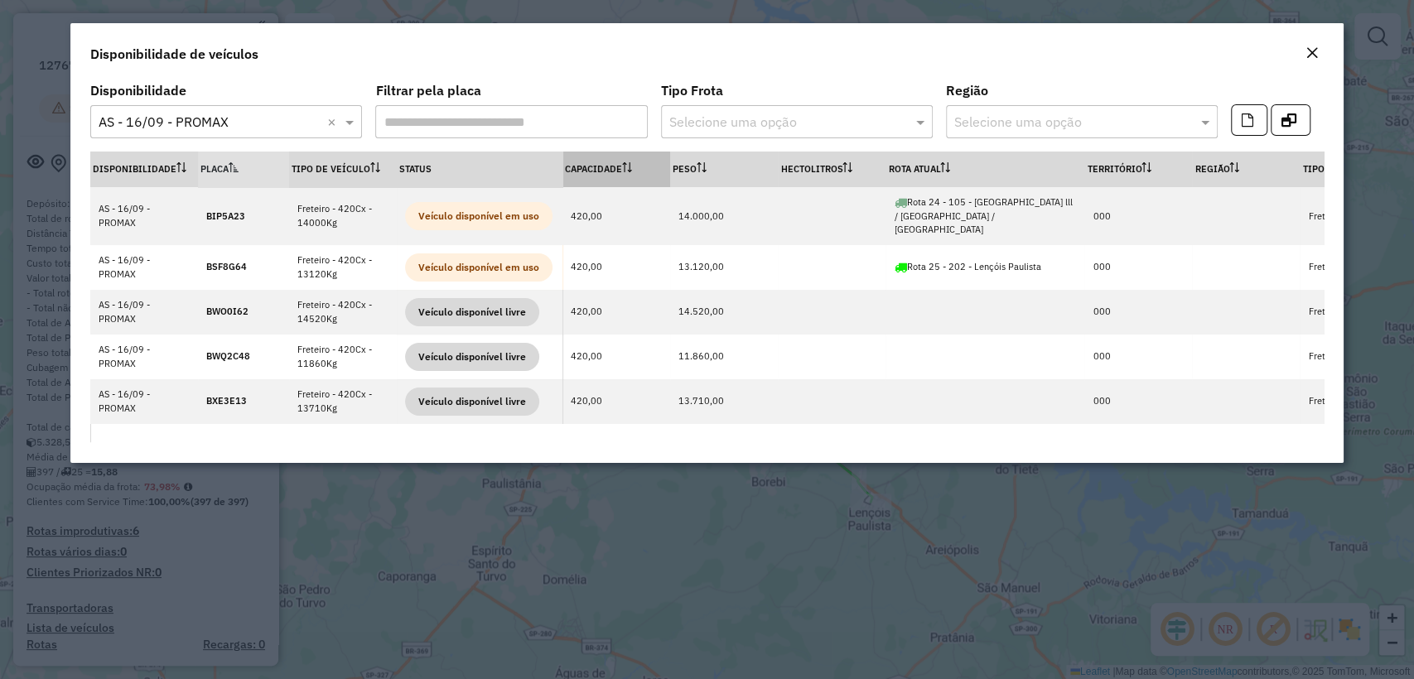
click at [590, 159] on th "Capacidade" at bounding box center [616, 170] width 108 height 36
click at [600, 167] on th "Capacidade" at bounding box center [616, 170] width 108 height 36
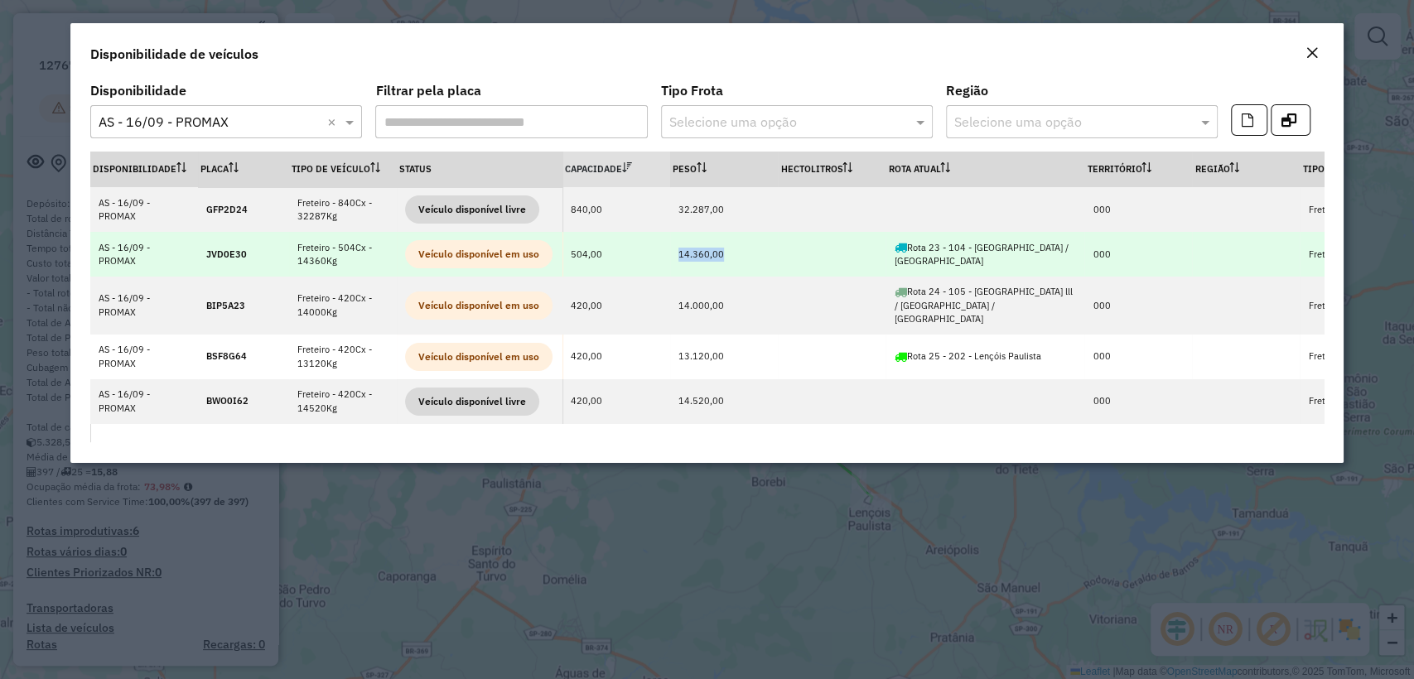
drag, startPoint x: 696, startPoint y: 254, endPoint x: 759, endPoint y: 253, distance: 62.1
click at [759, 253] on td "14.360,00" at bounding box center [724, 254] width 108 height 45
click at [760, 253] on td "14.360,00" at bounding box center [724, 254] width 108 height 45
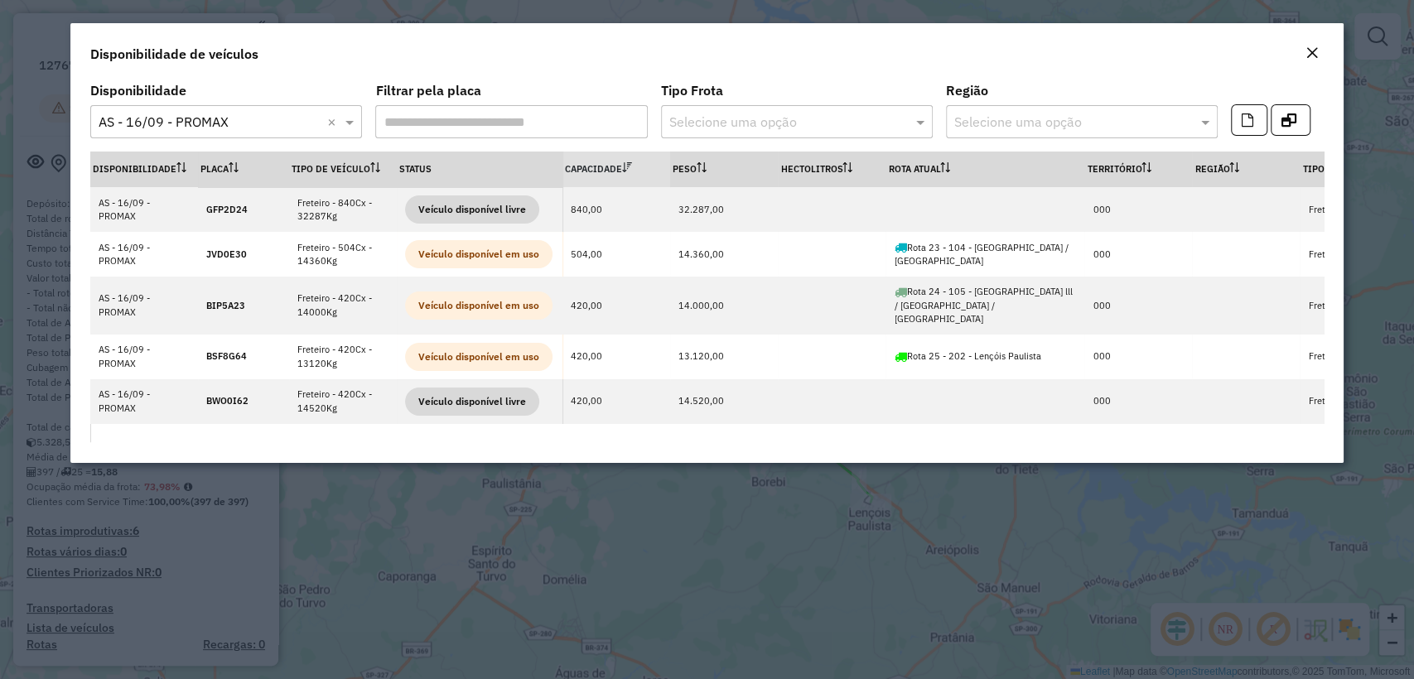
click at [1309, 48] on em "Close" at bounding box center [1311, 52] width 13 height 13
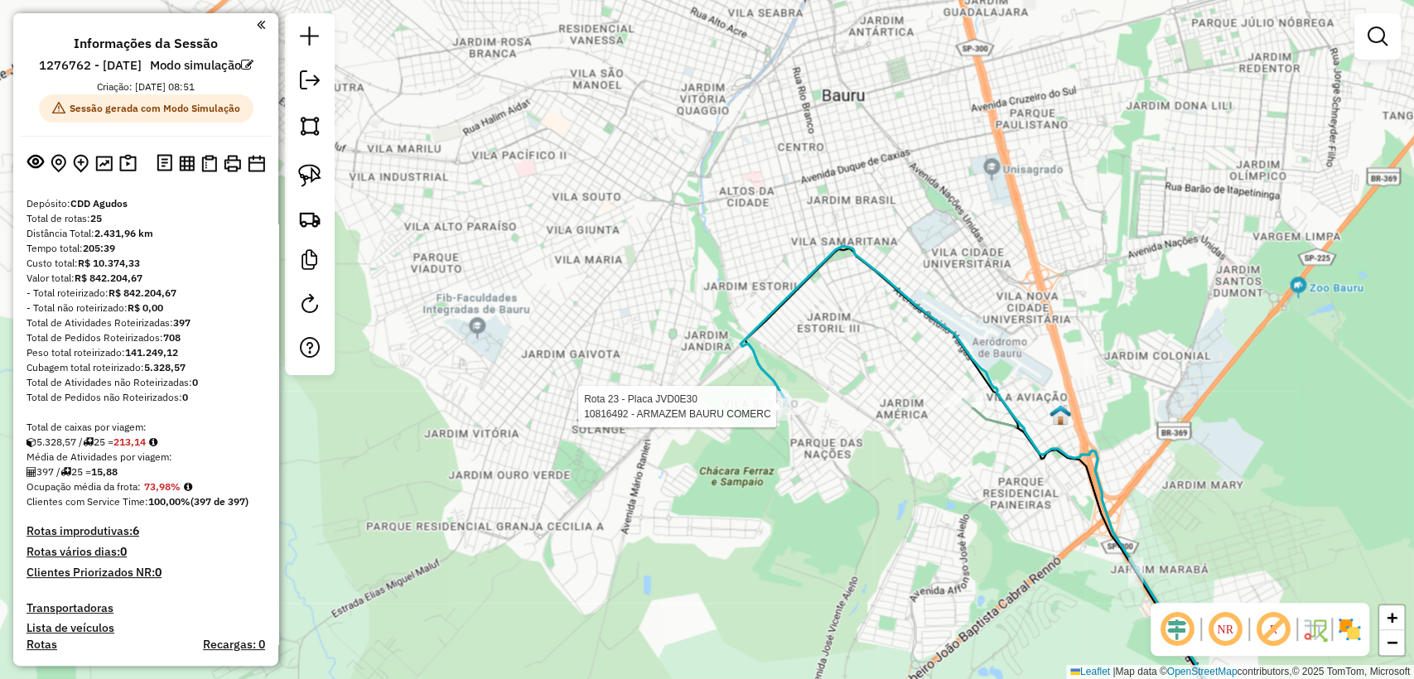
select select "**********"
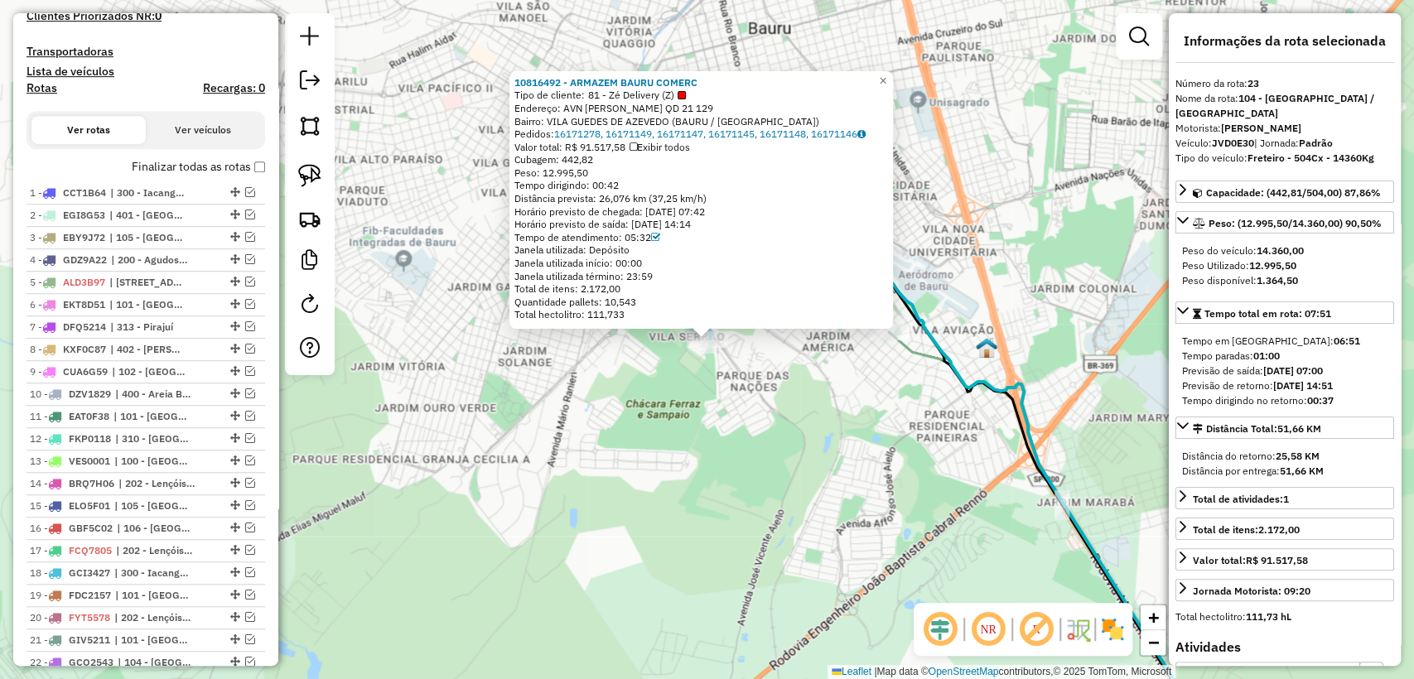
scroll to position [972, 0]
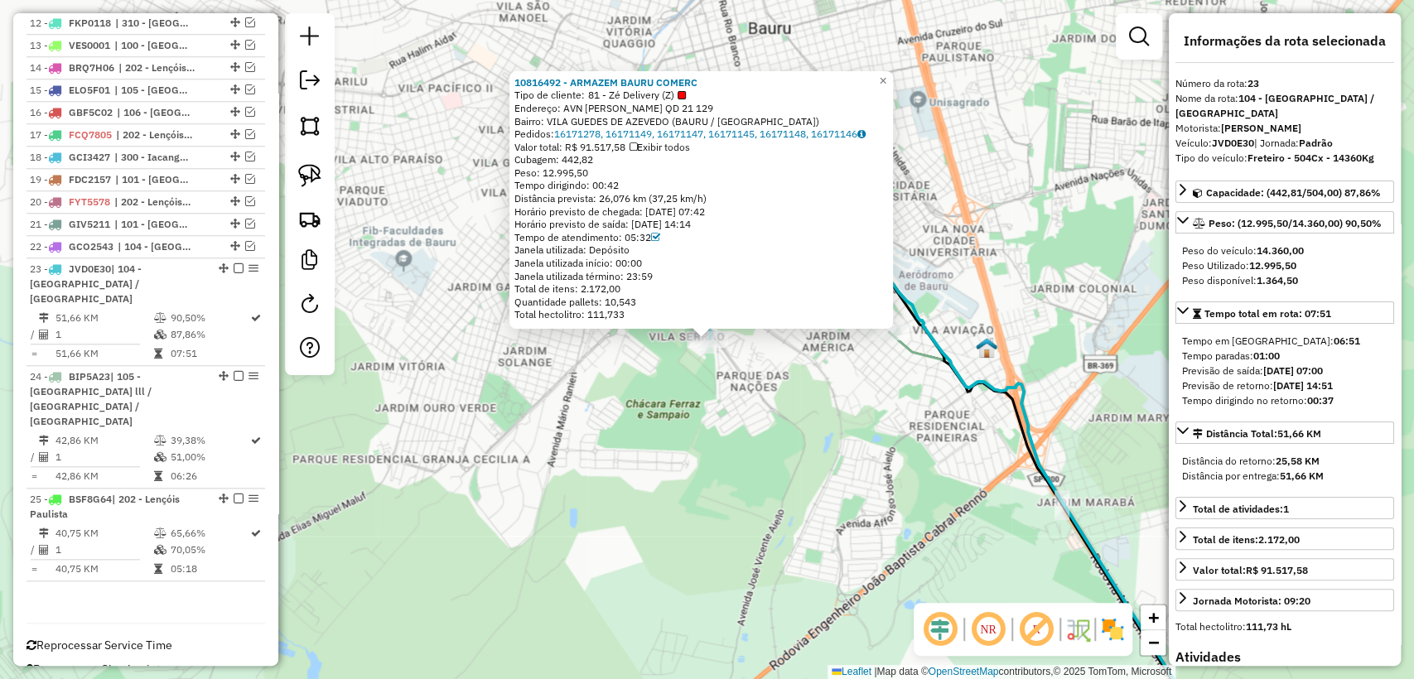
click at [752, 385] on div "10816492 - ARMAZEM BAURU COMERC Tipo de cliente: 81 - Zé Delivery (Z) Endereço:…" at bounding box center [707, 339] width 1414 height 679
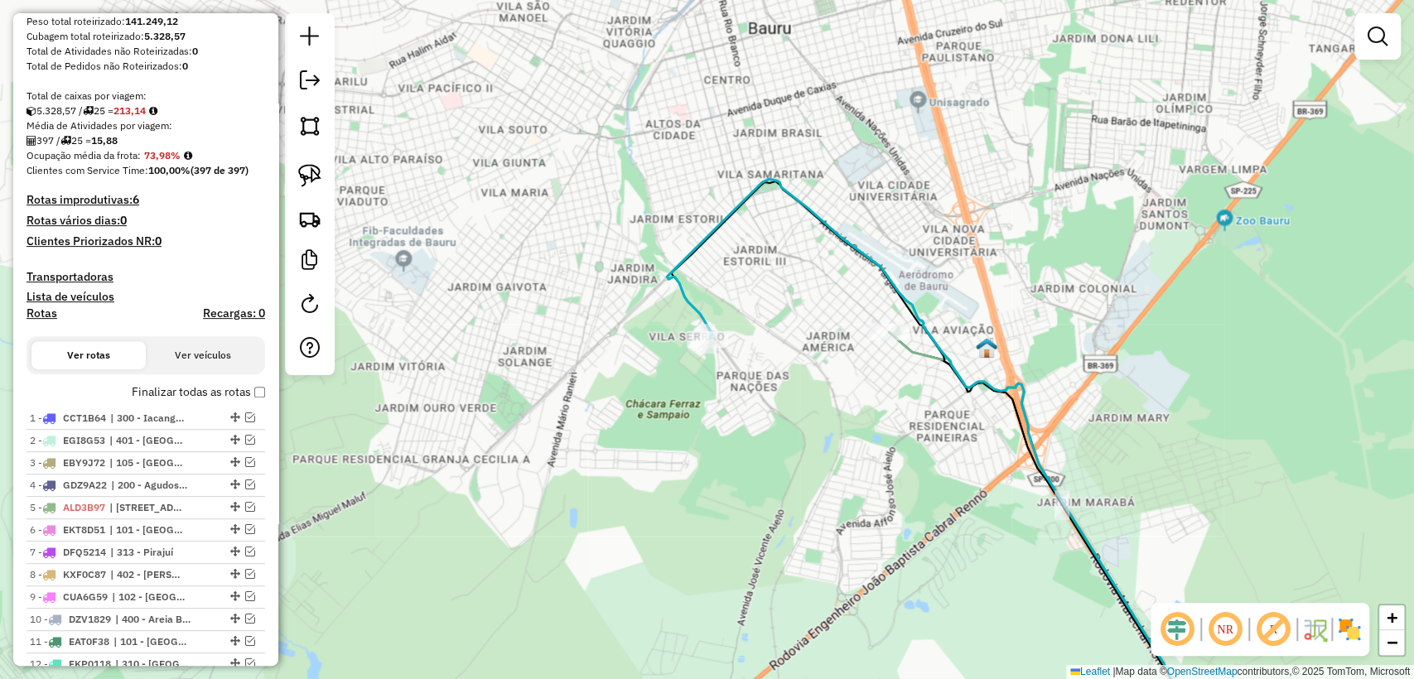
scroll to position [328, 0]
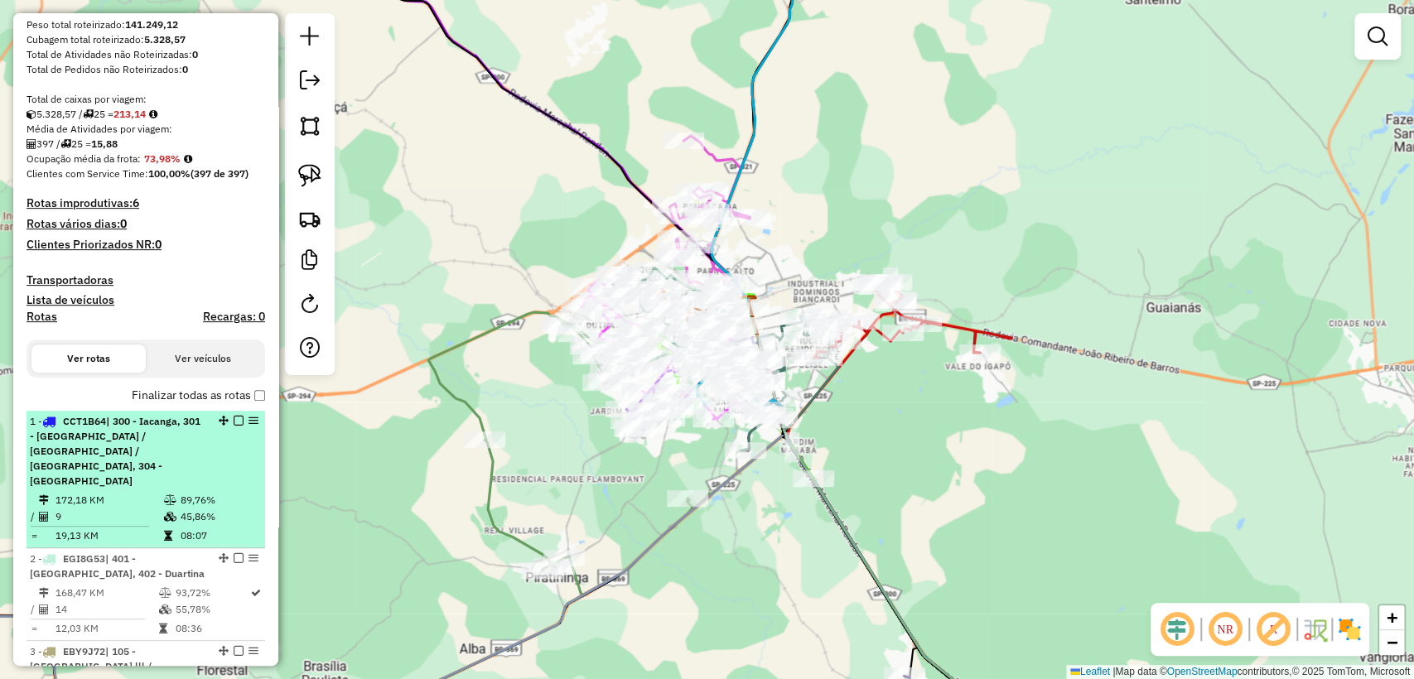
click at [236, 426] on em at bounding box center [239, 421] width 10 height 10
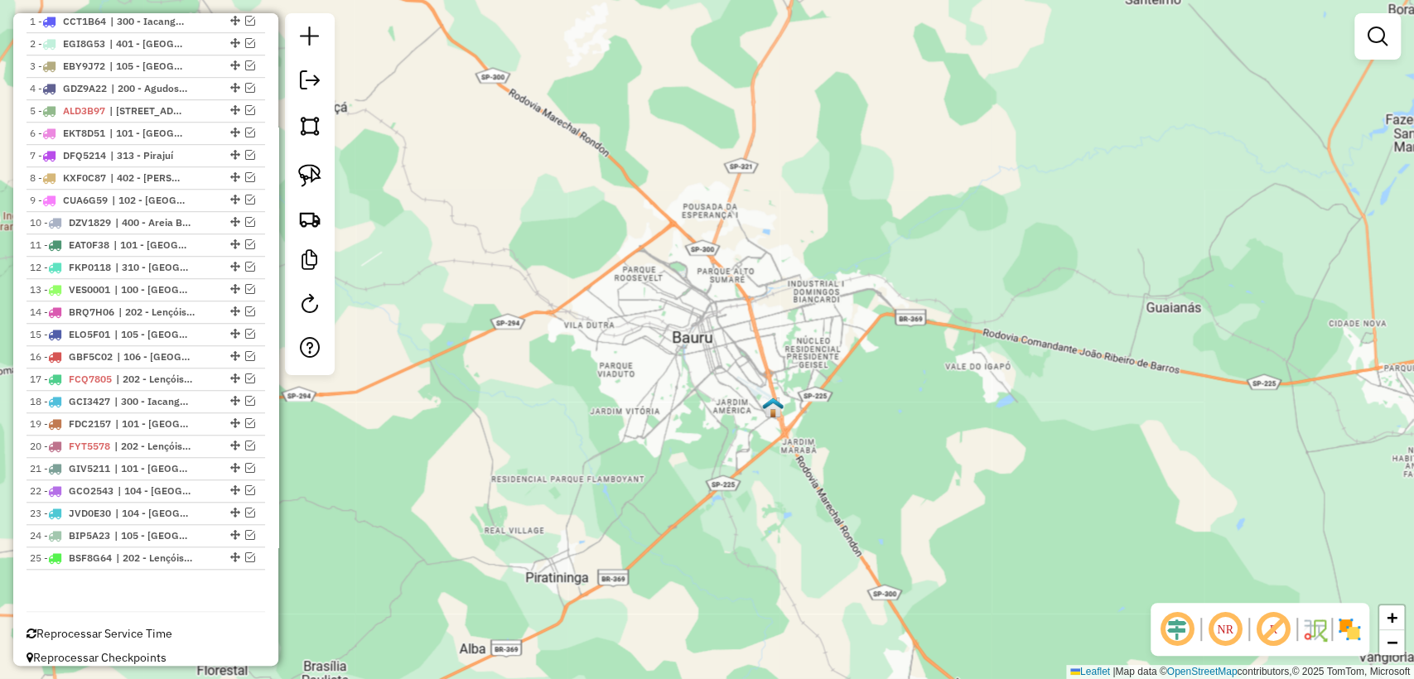
scroll to position [761, 0]
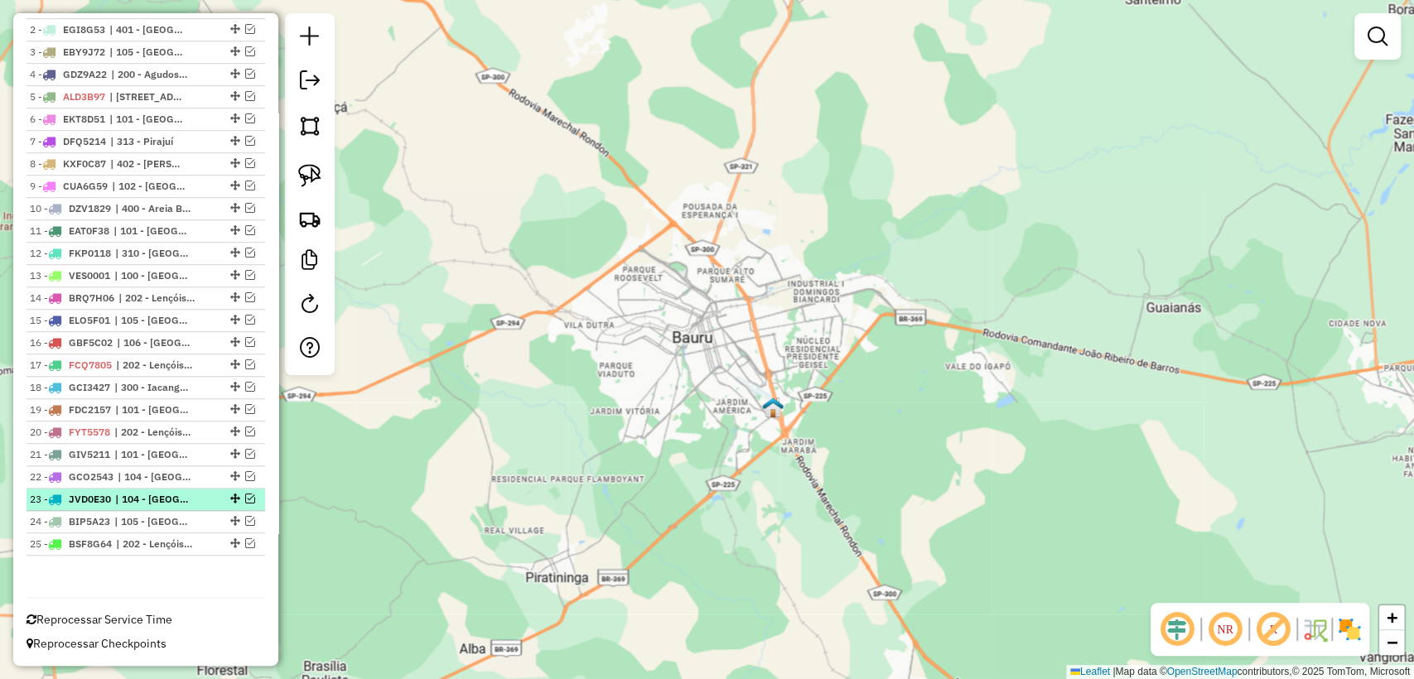
click at [245, 499] on em at bounding box center [250, 499] width 10 height 10
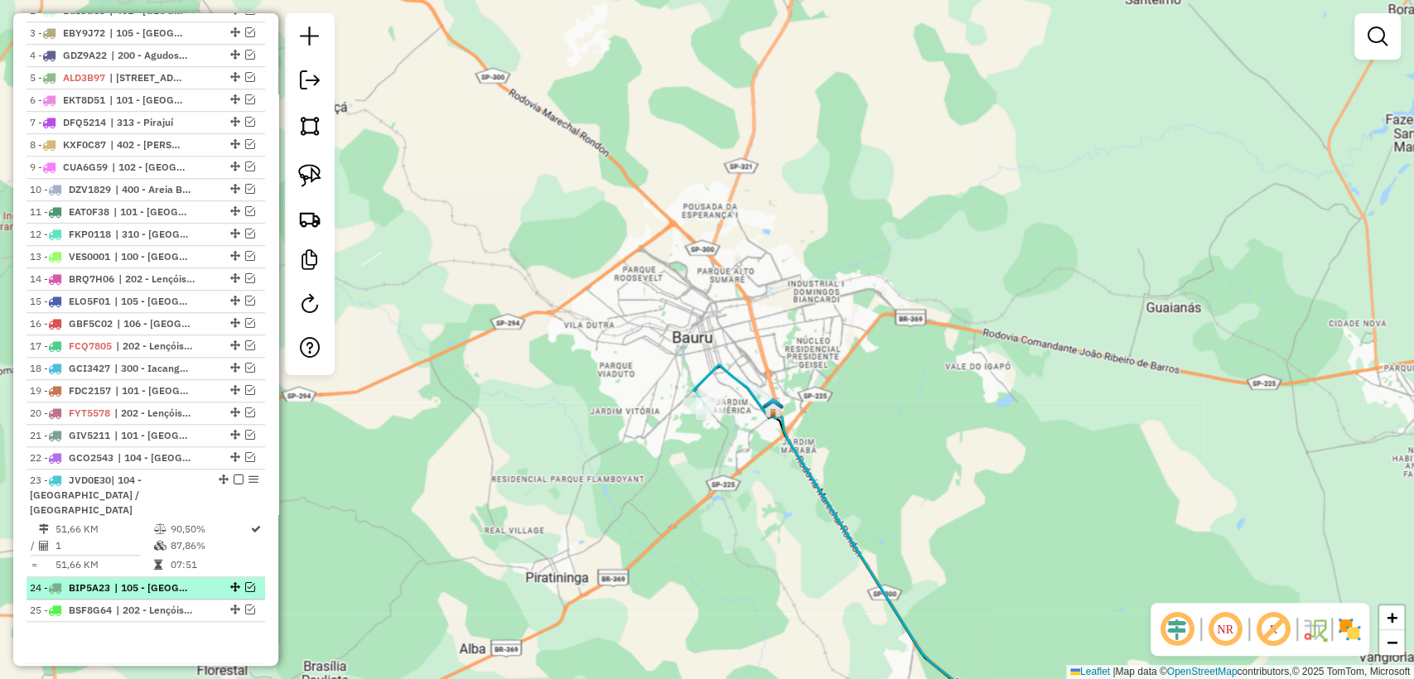
click at [245, 590] on em at bounding box center [250, 587] width 10 height 10
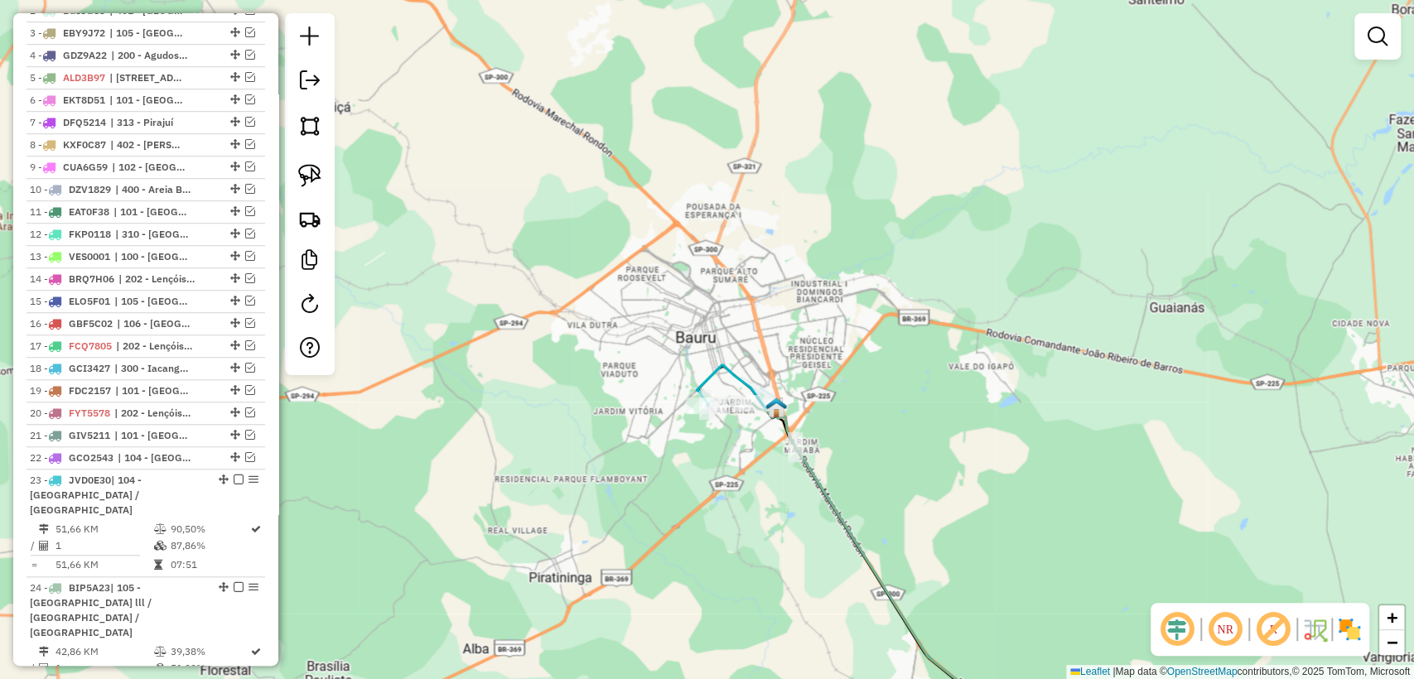
click at [696, 386] on icon at bounding box center [859, 556] width 327 height 382
click at [702, 382] on icon at bounding box center [859, 556] width 327 height 382
select select "**********"
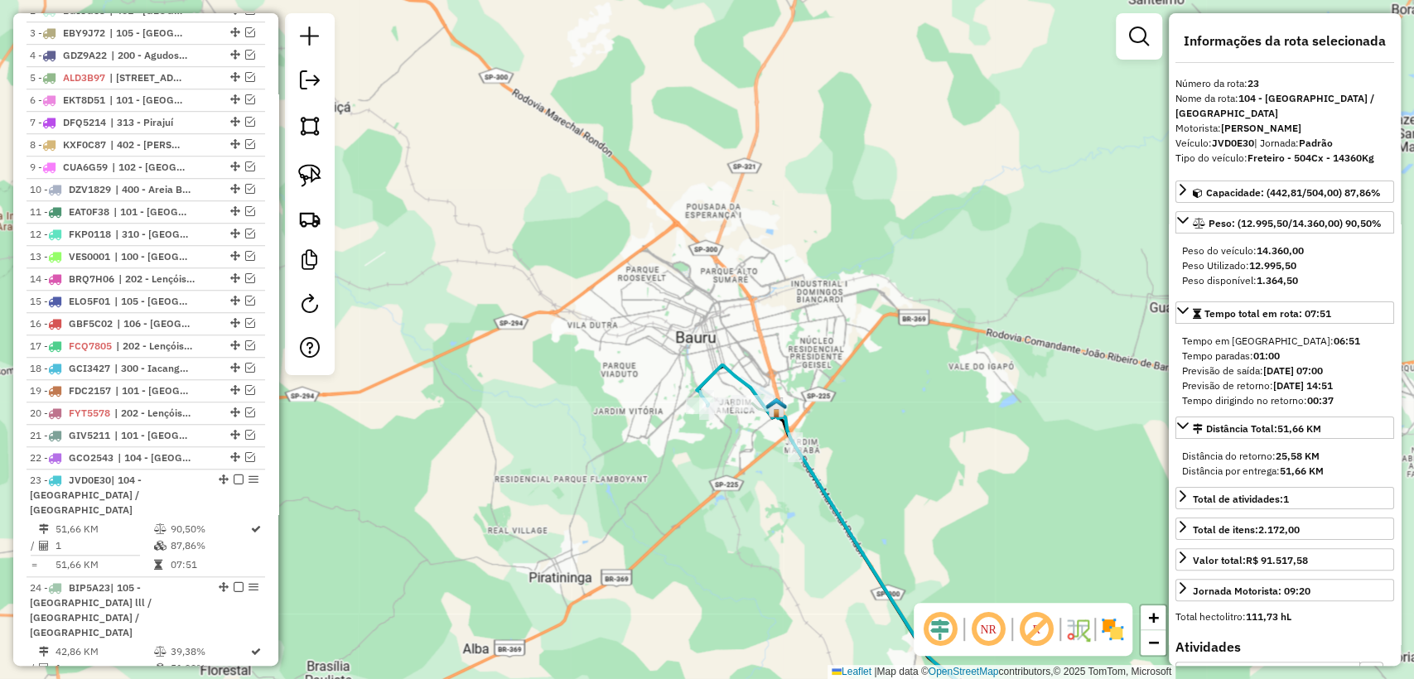
scroll to position [901, 0]
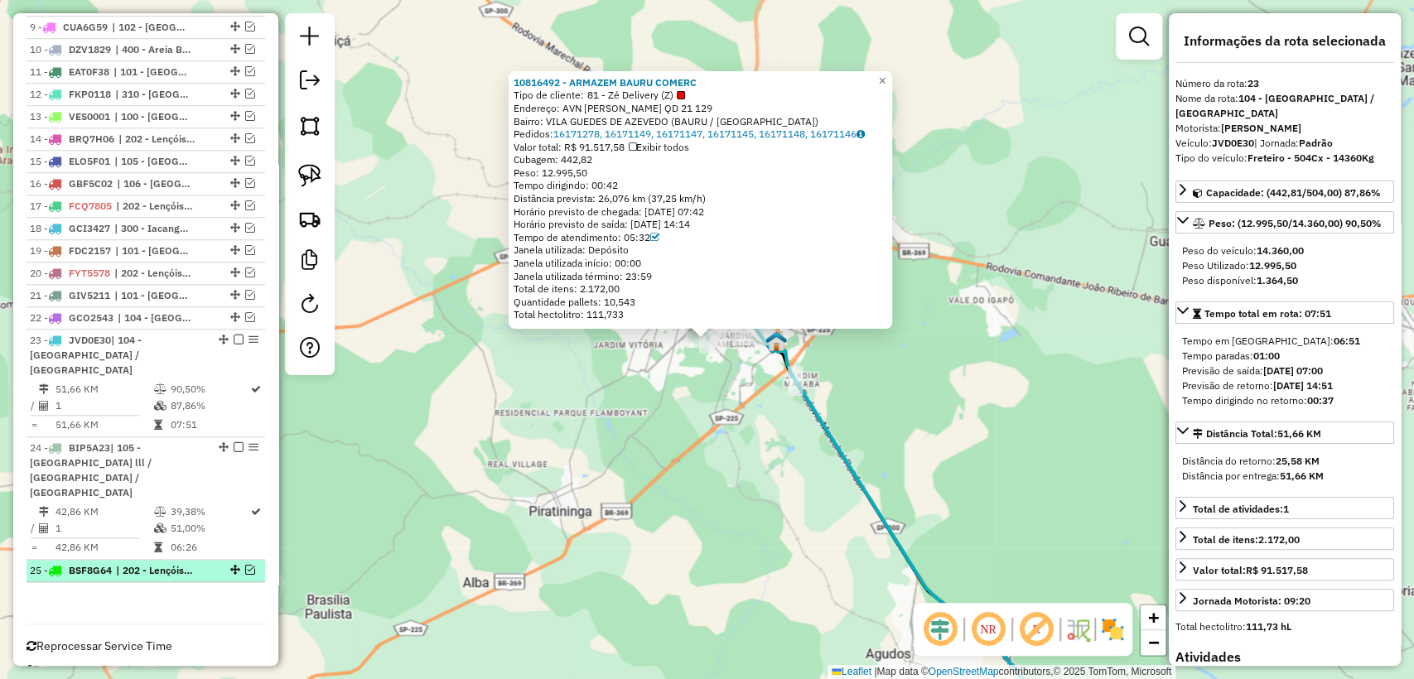
click at [245, 565] on em at bounding box center [250, 570] width 10 height 10
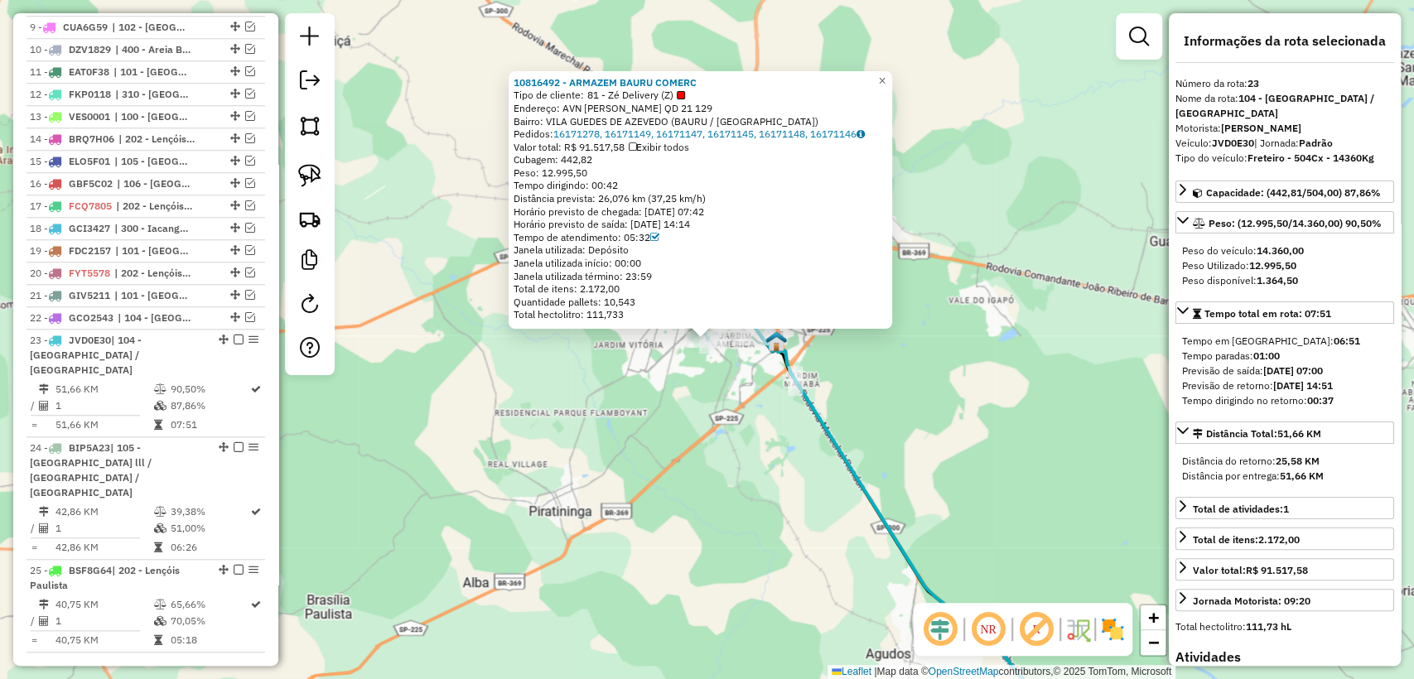
click at [712, 382] on div "10816492 - ARMAZEM BAURU COMERC Tipo de cliente: 81 - Zé Delivery (Z) Endereço:…" at bounding box center [707, 339] width 1414 height 679
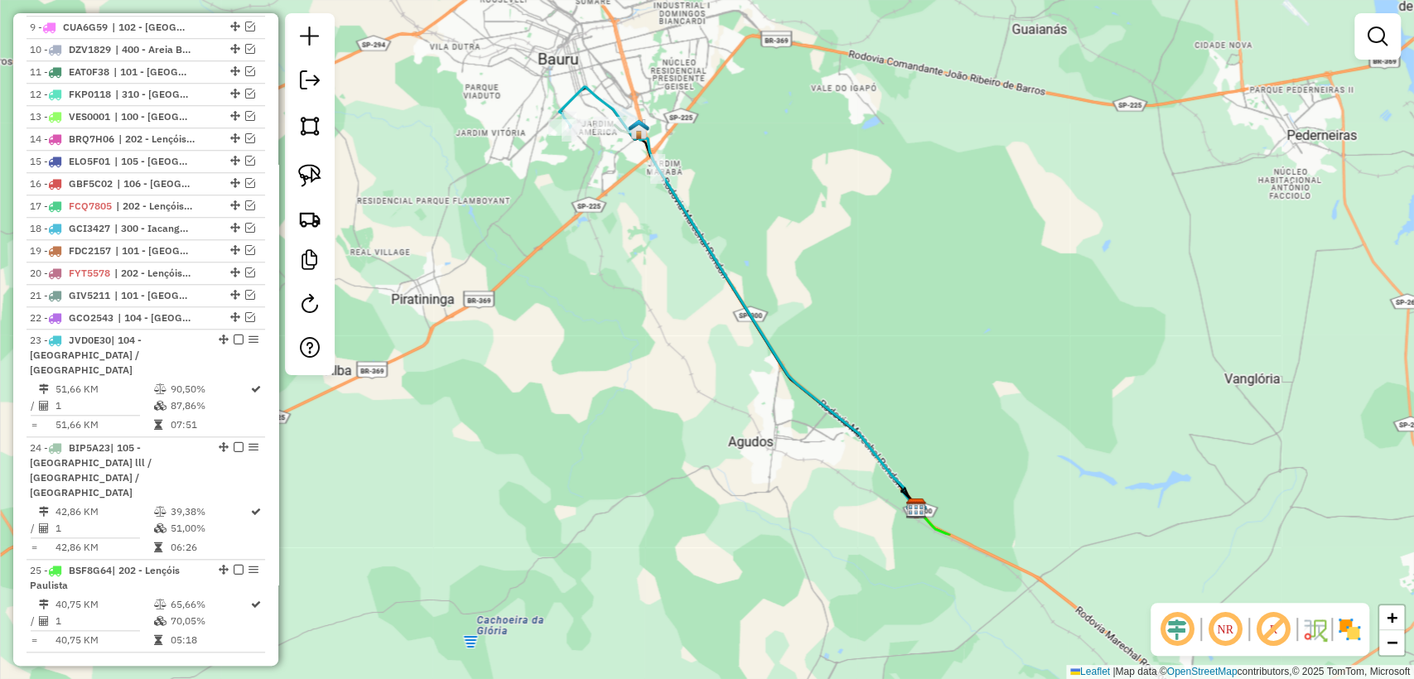
drag, startPoint x: 792, startPoint y: 466, endPoint x: 658, endPoint y: 259, distance: 246.7
click at [658, 259] on div "Janela de atendimento Grade de atendimento Capacidade Transportadoras Veículos …" at bounding box center [707, 339] width 1414 height 679
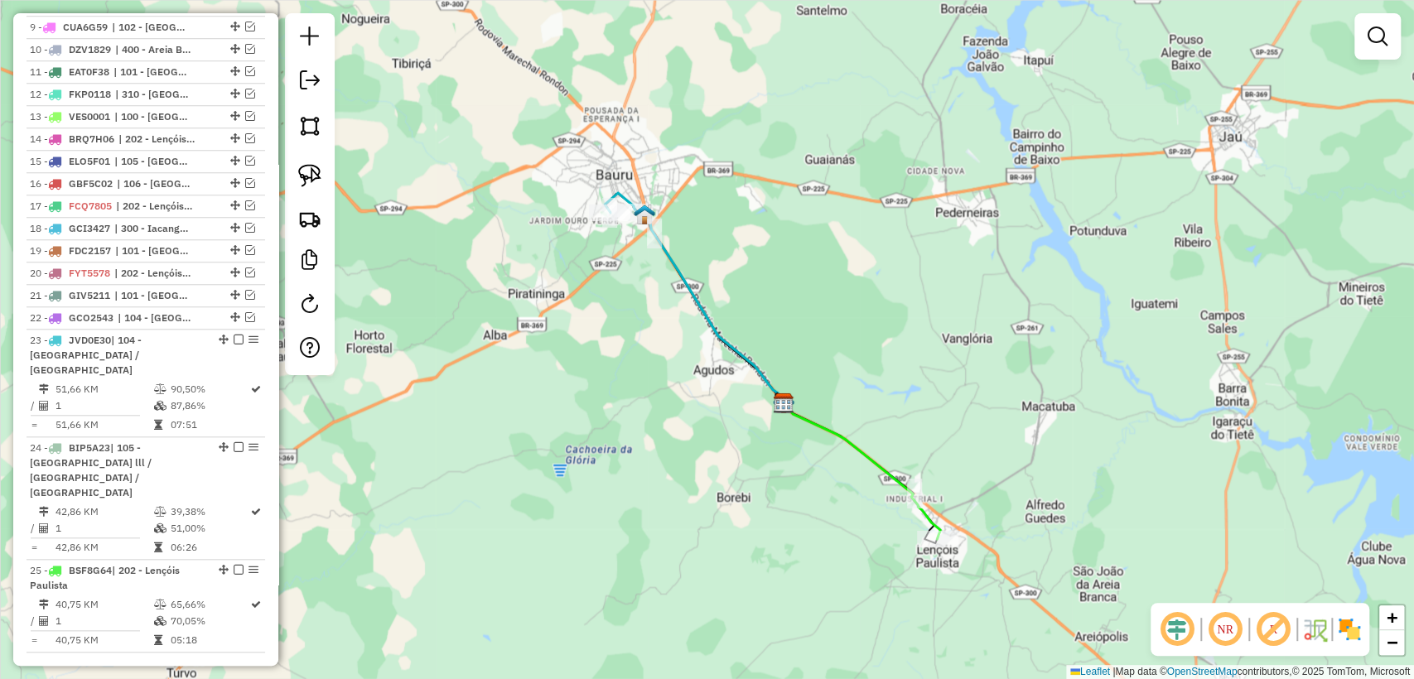
click at [927, 512] on icon at bounding box center [861, 471] width 157 height 136
select select "**********"
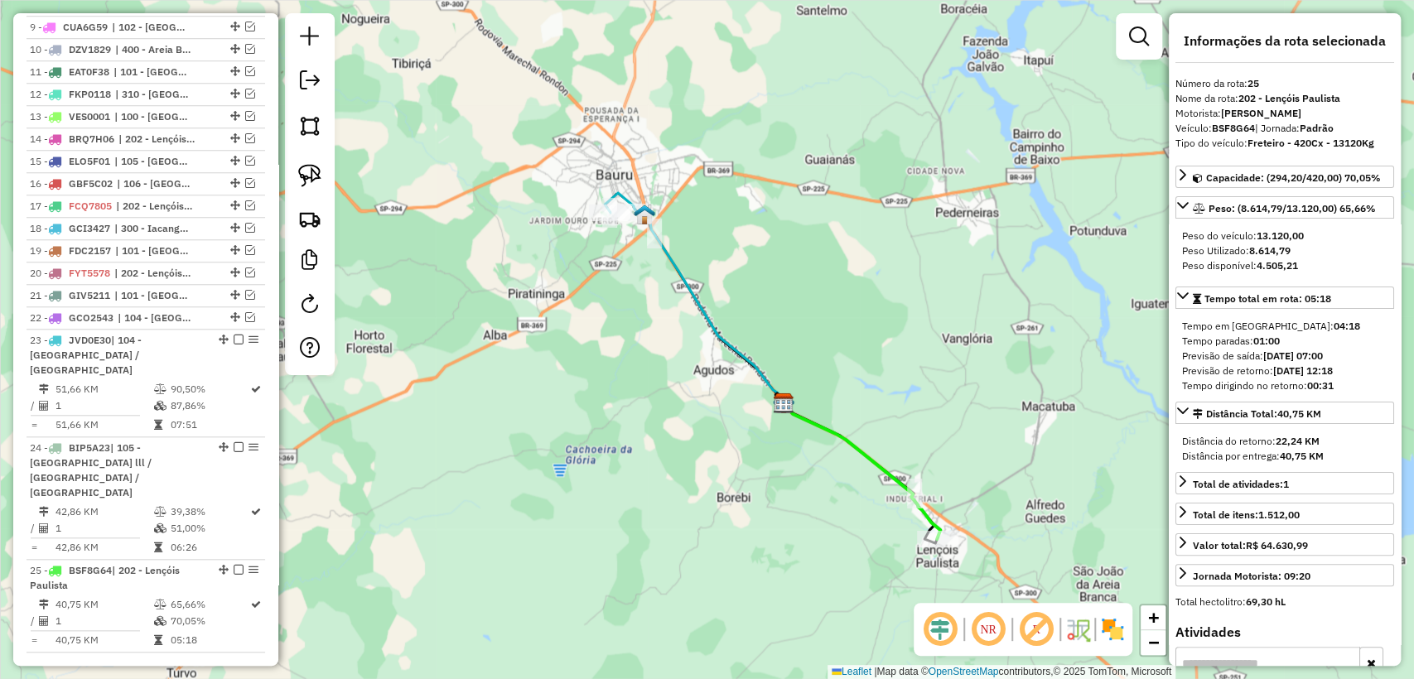
scroll to position [972, 0]
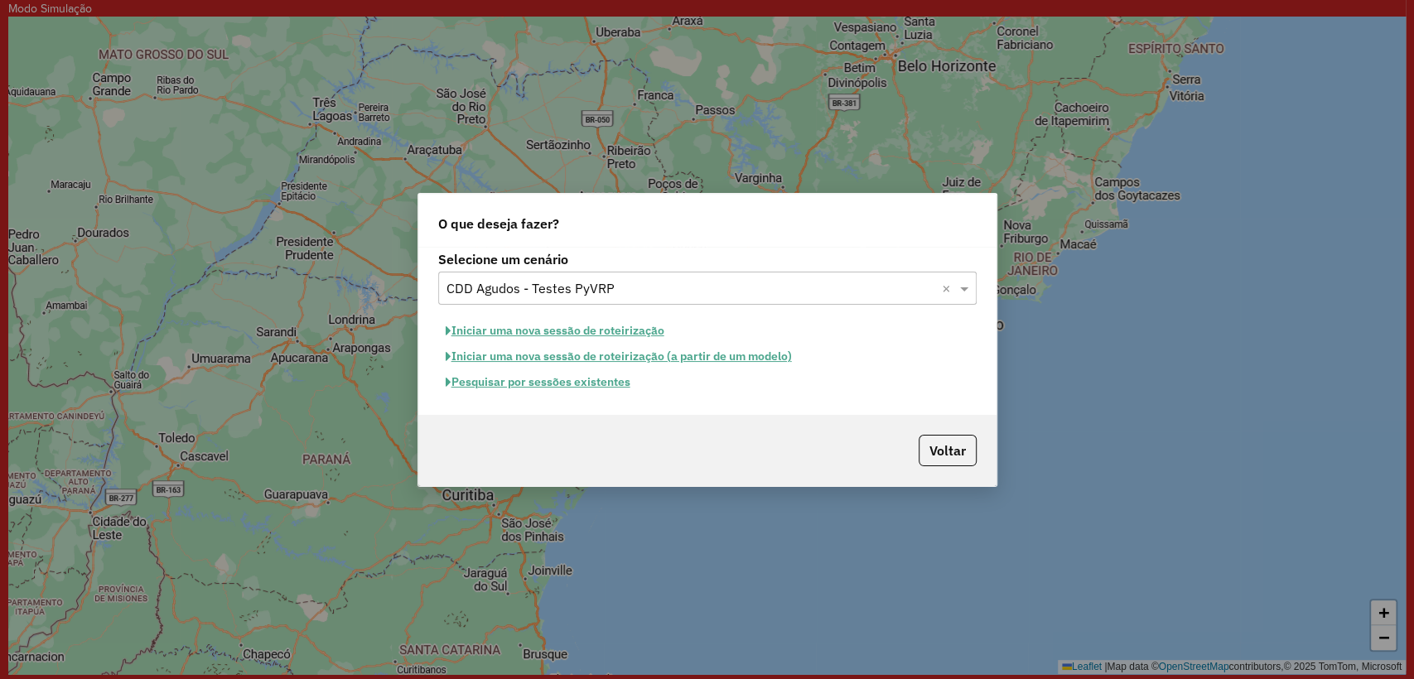
click at [591, 378] on button "Pesquisar por sessões existentes" at bounding box center [538, 382] width 200 height 26
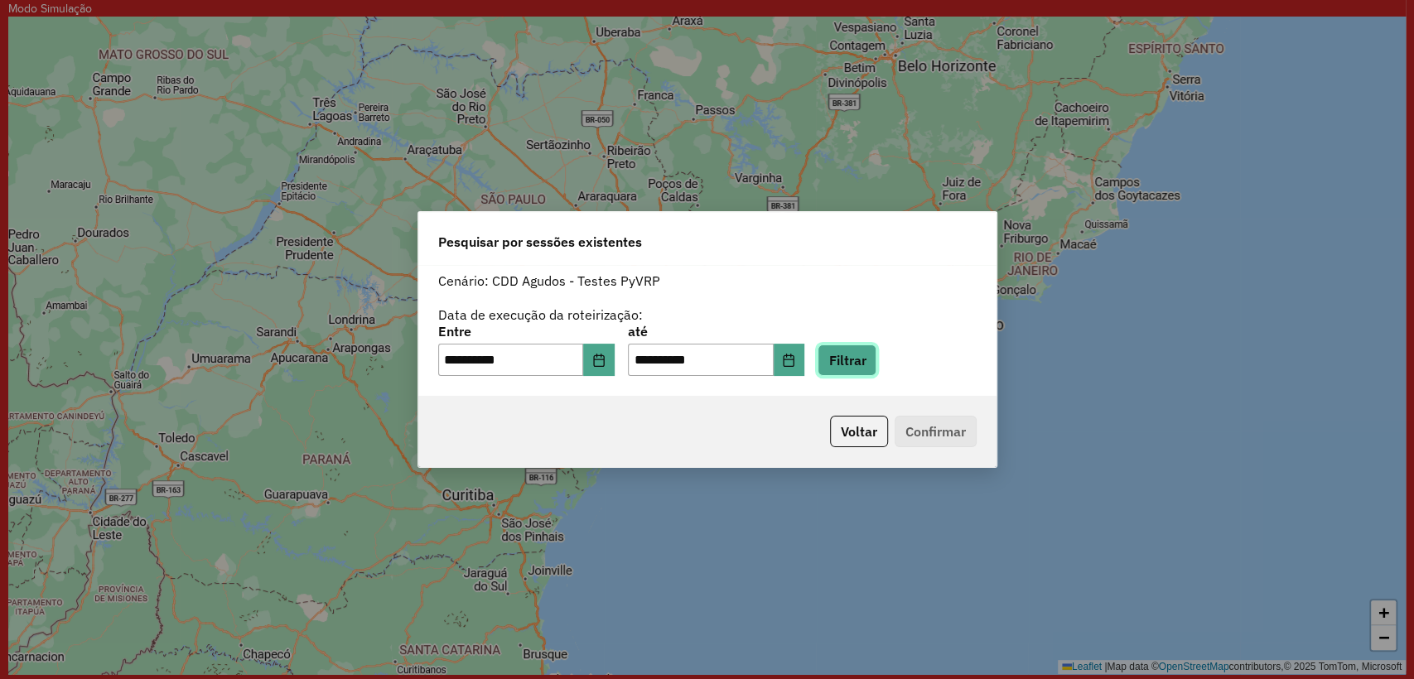
click at [851, 353] on button "Filtrar" at bounding box center [846, 359] width 59 height 31
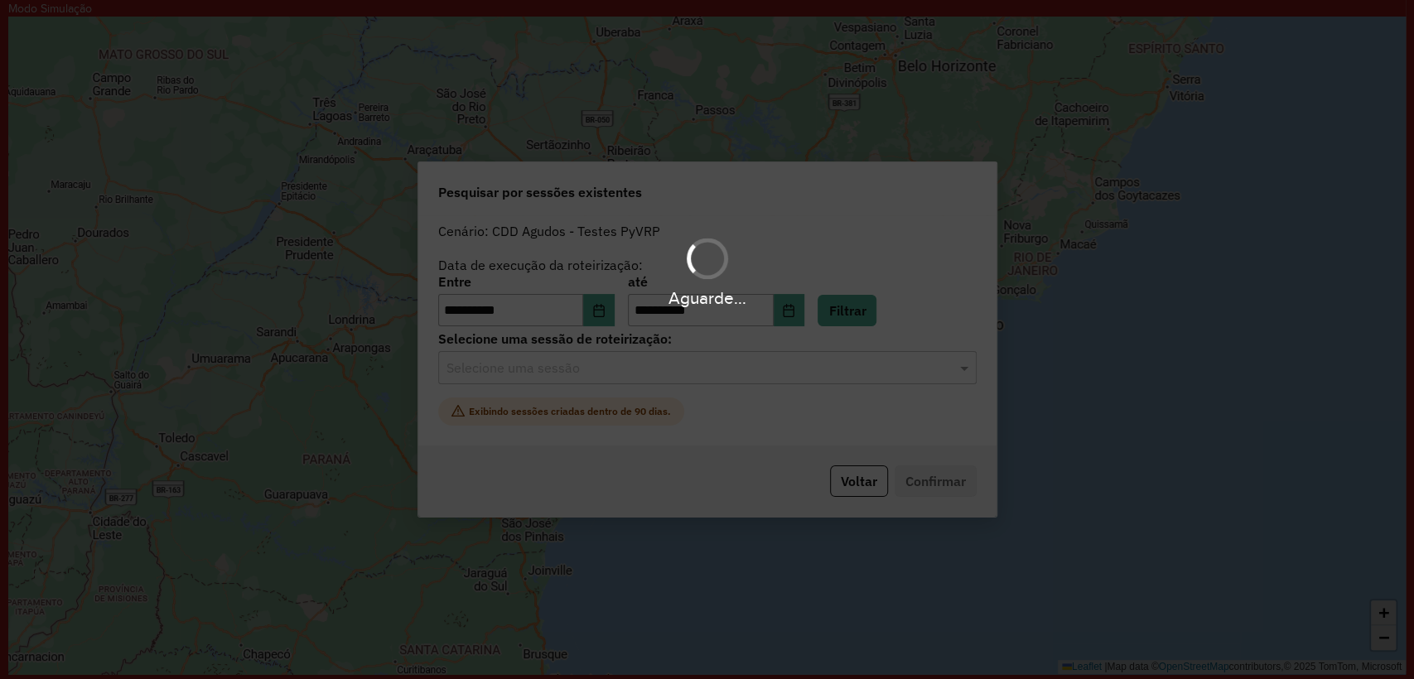
click at [737, 396] on div "Aguarde..." at bounding box center [707, 339] width 1414 height 679
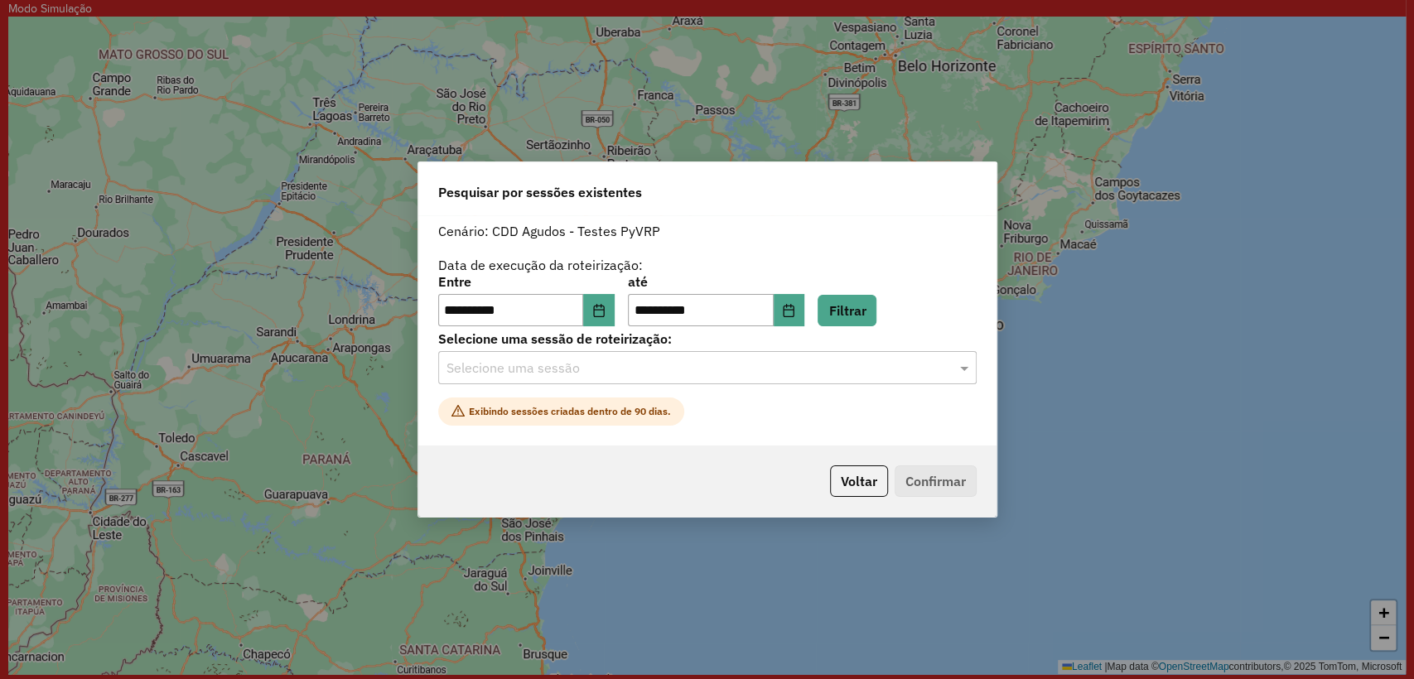
click at [739, 393] on div "Selecione uma sessão de roteirização: Selecione uma sessão Exibindo sessões cri…" at bounding box center [707, 379] width 538 height 93
click at [735, 401] on hb-tag "Exibindo sessões criadas dentro de 90 dias." at bounding box center [707, 411] width 538 height 28
click at [729, 365] on input "text" at bounding box center [690, 369] width 489 height 20
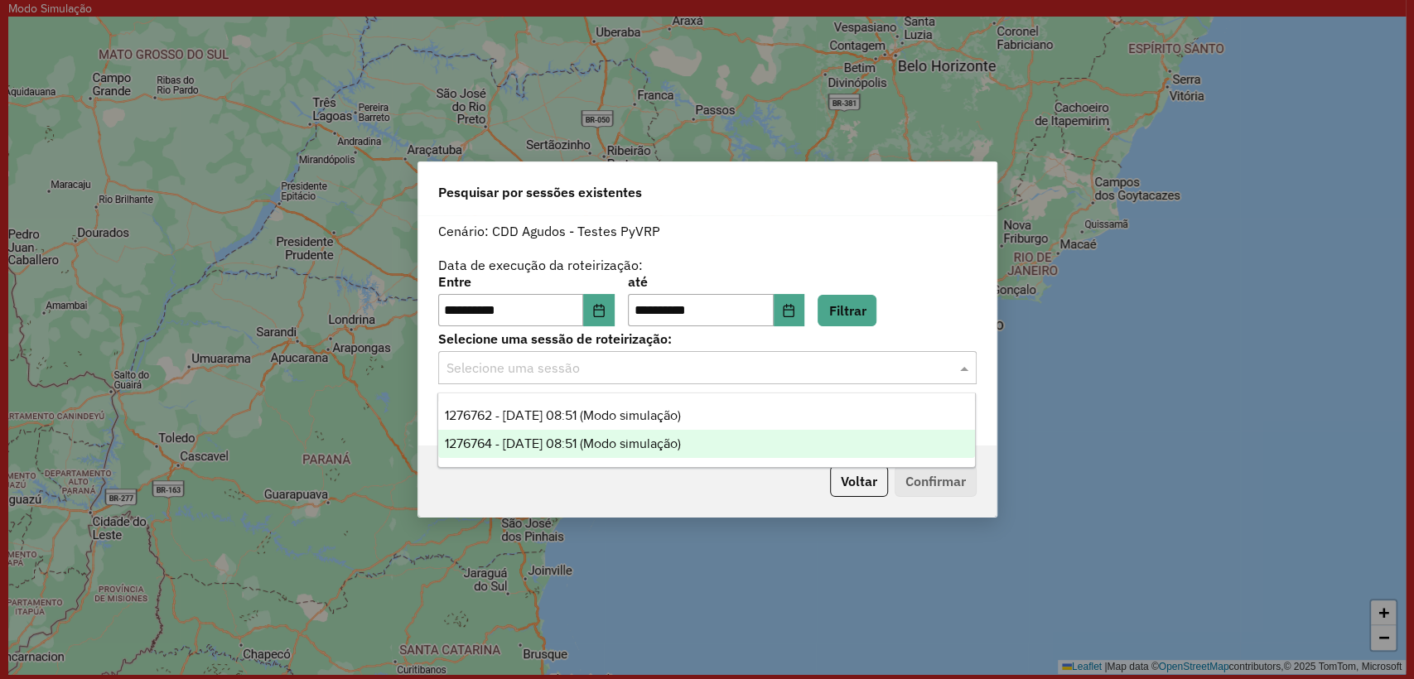
click at [681, 445] on span "1276764 - [DATE] 08:51 (Modo simulação)" at bounding box center [563, 443] width 236 height 14
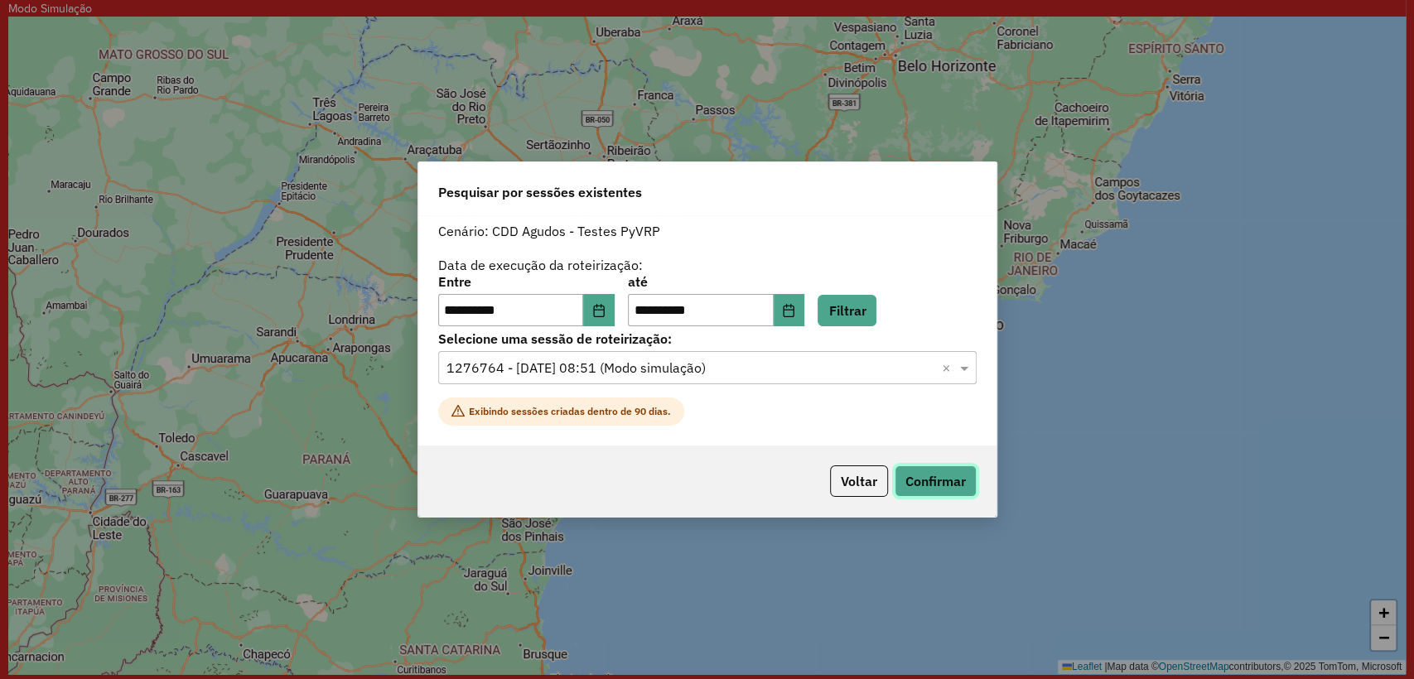
click at [921, 477] on button "Confirmar" at bounding box center [935, 480] width 82 height 31
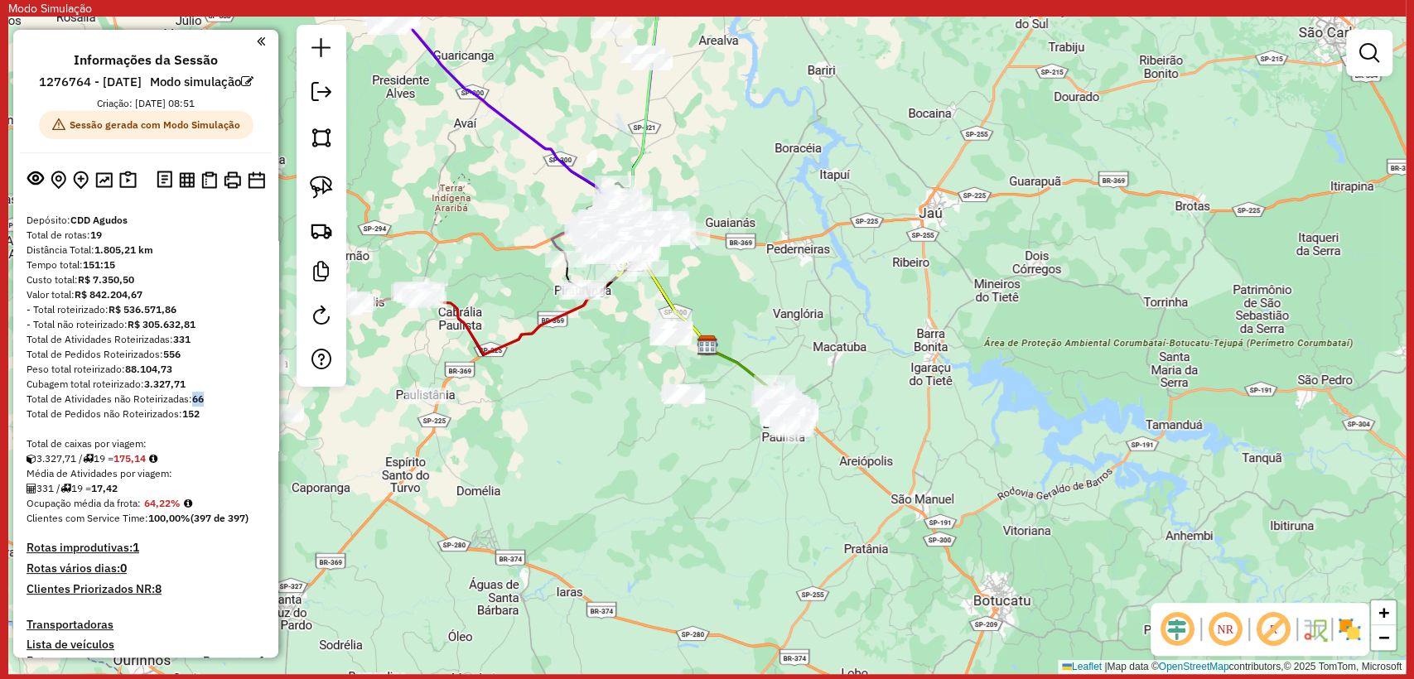
click at [192, 407] on div "Total de Atividades não Roteirizadas: 66" at bounding box center [145, 399] width 238 height 15
click at [209, 377] on div "Peso total roteirizado: 88.104,73" at bounding box center [145, 369] width 238 height 15
drag, startPoint x: 105, startPoint y: 253, endPoint x: 93, endPoint y: 253, distance: 12.4
click at [93, 243] on div "Total de rotas: 19" at bounding box center [145, 235] width 238 height 15
click at [204, 287] on div "Custo total: R$ 7.350,50" at bounding box center [145, 279] width 238 height 15
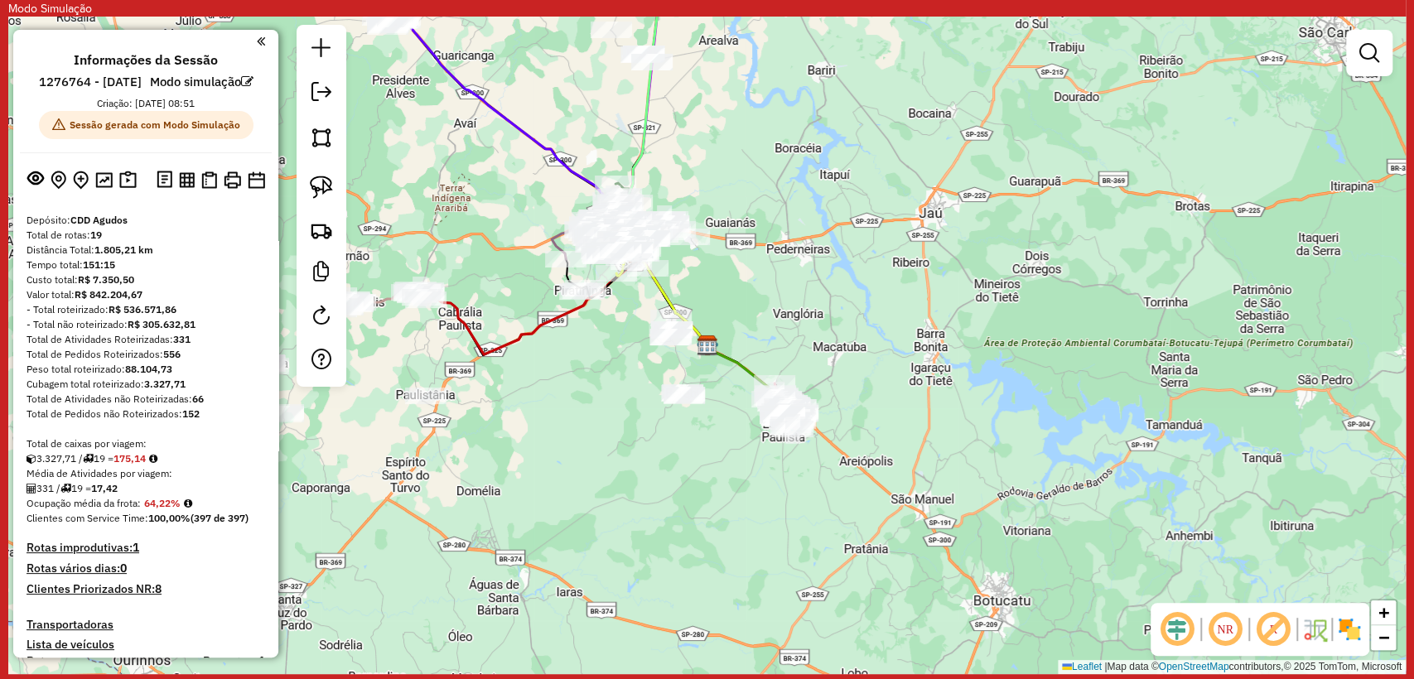
drag, startPoint x: 206, startPoint y: 416, endPoint x: 189, endPoint y: 418, distance: 17.6
click at [189, 407] on div "Total de Atividades não Roteirizadas: 66" at bounding box center [145, 399] width 238 height 15
click at [207, 392] on div "Cubagem total roteirizado: 3.327,71" at bounding box center [145, 384] width 238 height 15
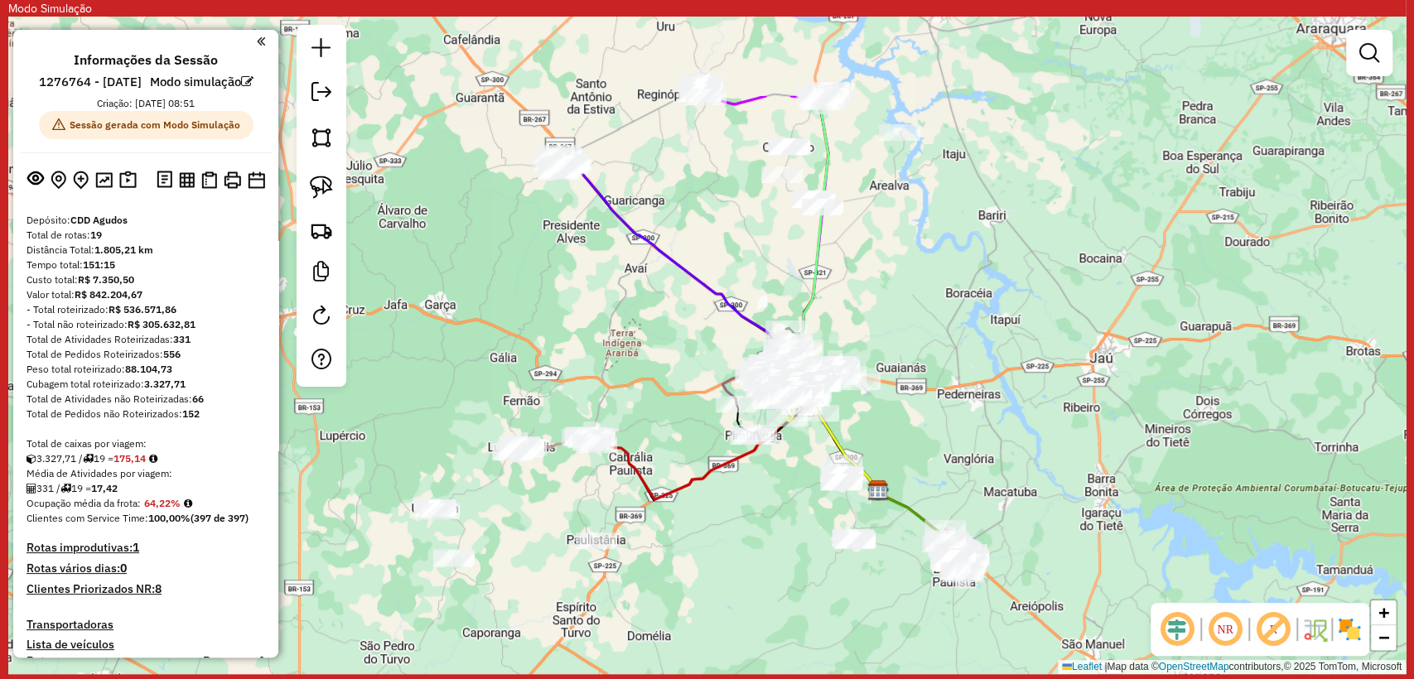
drag, startPoint x: 450, startPoint y: 417, endPoint x: 619, endPoint y: 561, distance: 223.2
click at [619, 561] on div "Janela de atendimento Grade de atendimento Capacidade Transportadoras Veículos …" at bounding box center [706, 346] width 1397 height 658
click at [726, 213] on div "Janela de atendimento Grade de atendimento Capacidade Transportadoras Veículos …" at bounding box center [706, 346] width 1397 height 658
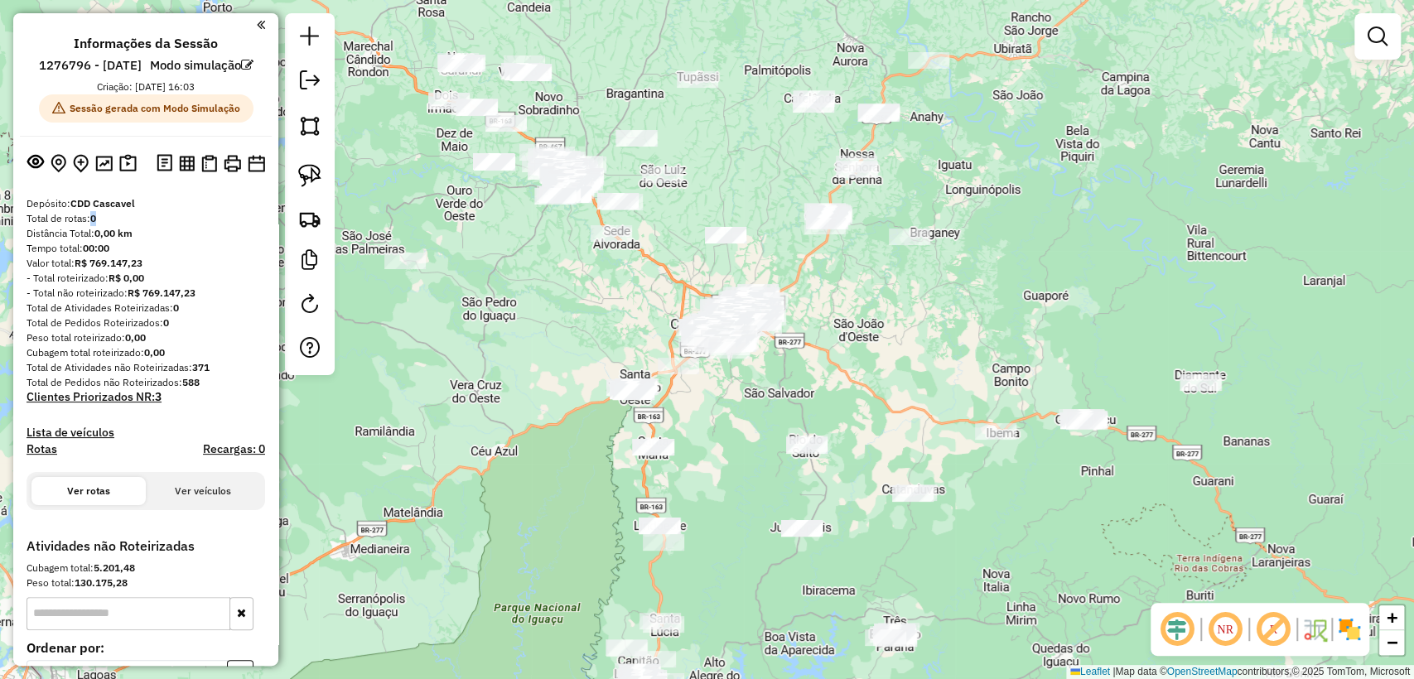
click at [94, 226] on div "Total de rotas: 0" at bounding box center [145, 218] width 238 height 15
click at [156, 211] on div "Depósito: CDD Cascavel" at bounding box center [145, 203] width 238 height 15
click at [293, 214] on link at bounding box center [309, 218] width 36 height 36
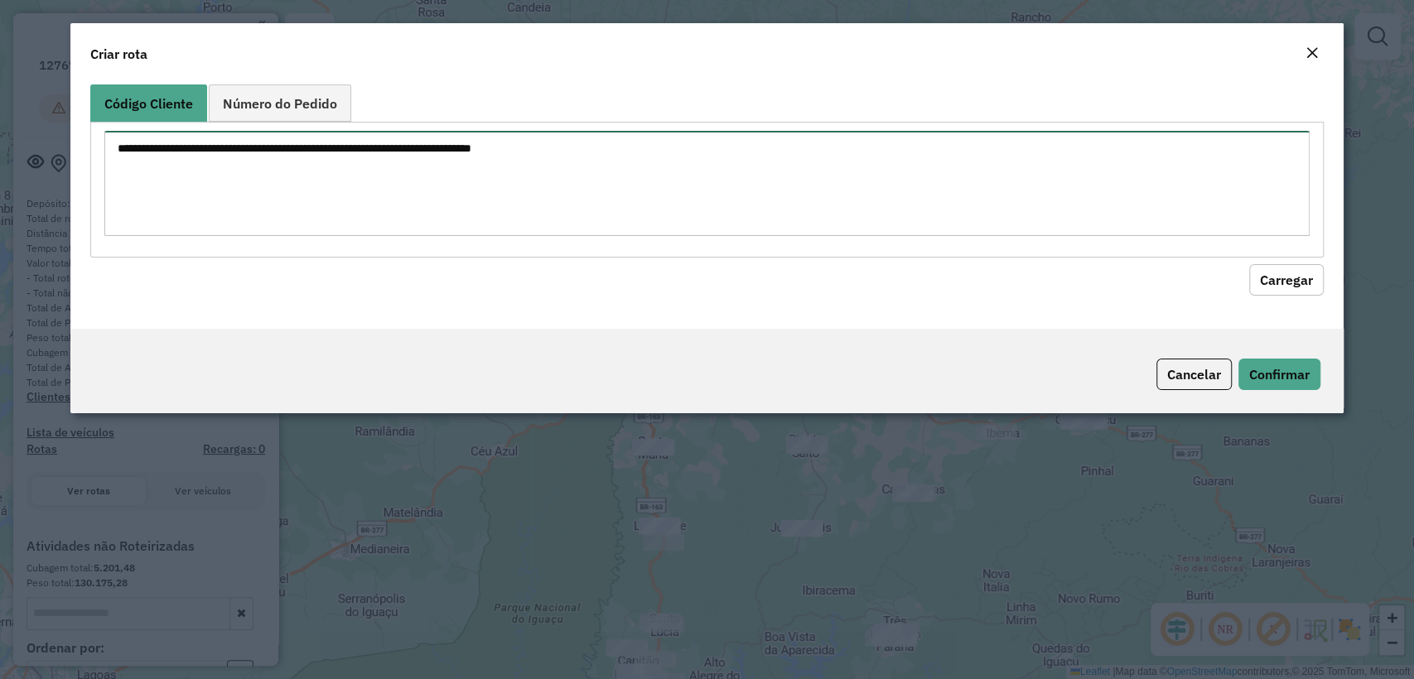
click at [413, 158] on textarea at bounding box center [706, 183] width 1204 height 105
paste textarea "******** ******** ********"
type textarea "******** ******** ********"
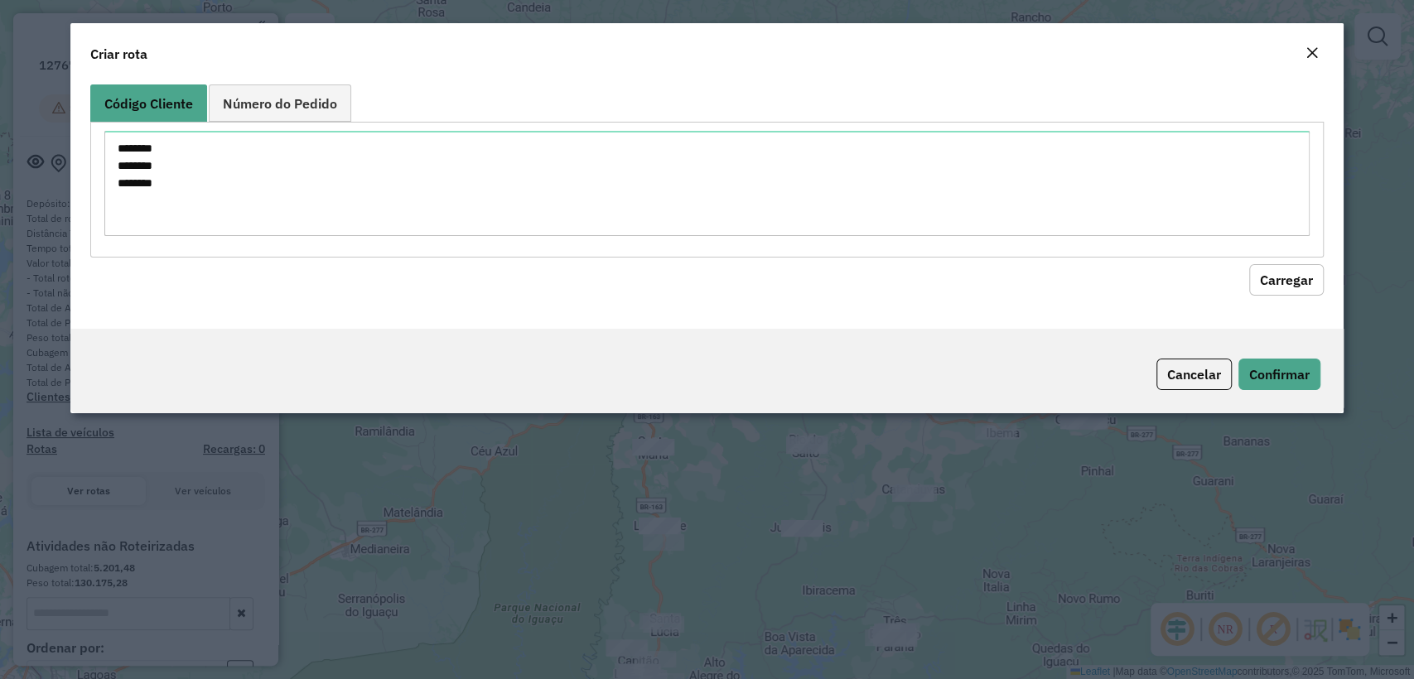
click at [1303, 287] on button "Carregar" at bounding box center [1286, 279] width 75 height 31
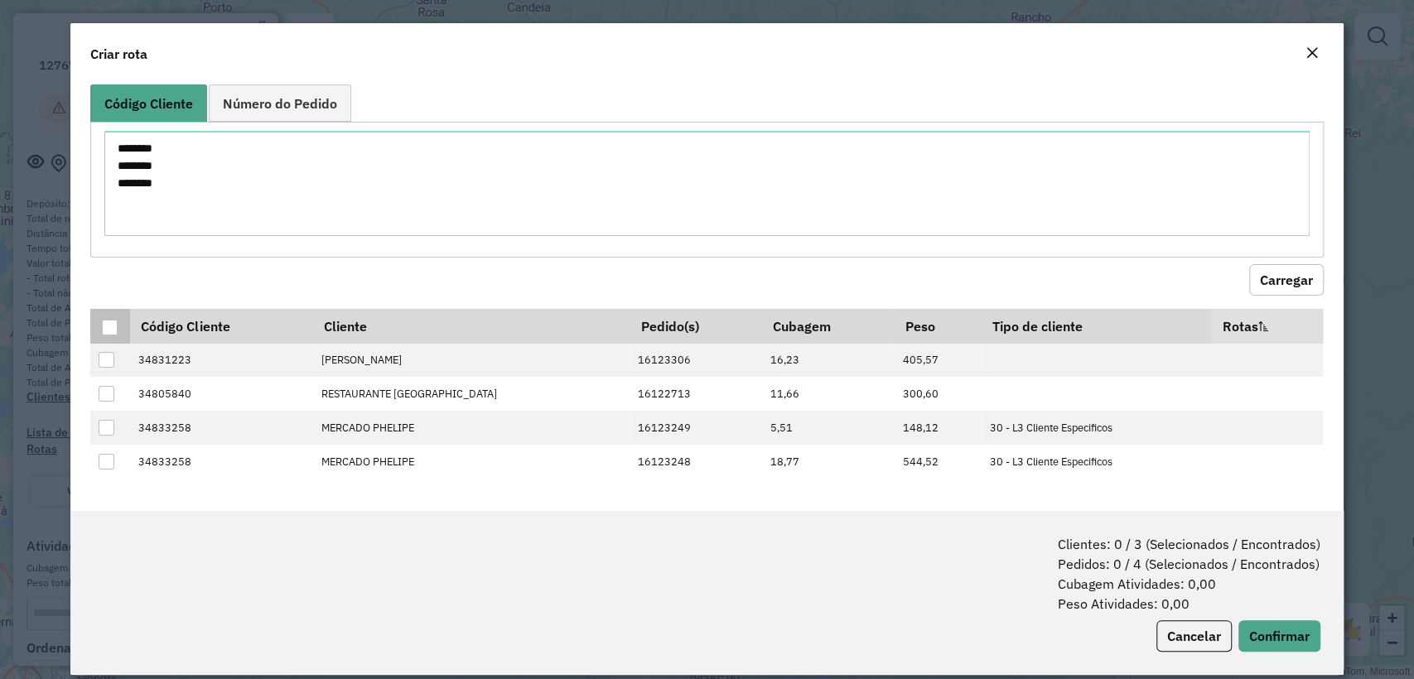
click at [106, 323] on div at bounding box center [110, 328] width 16 height 16
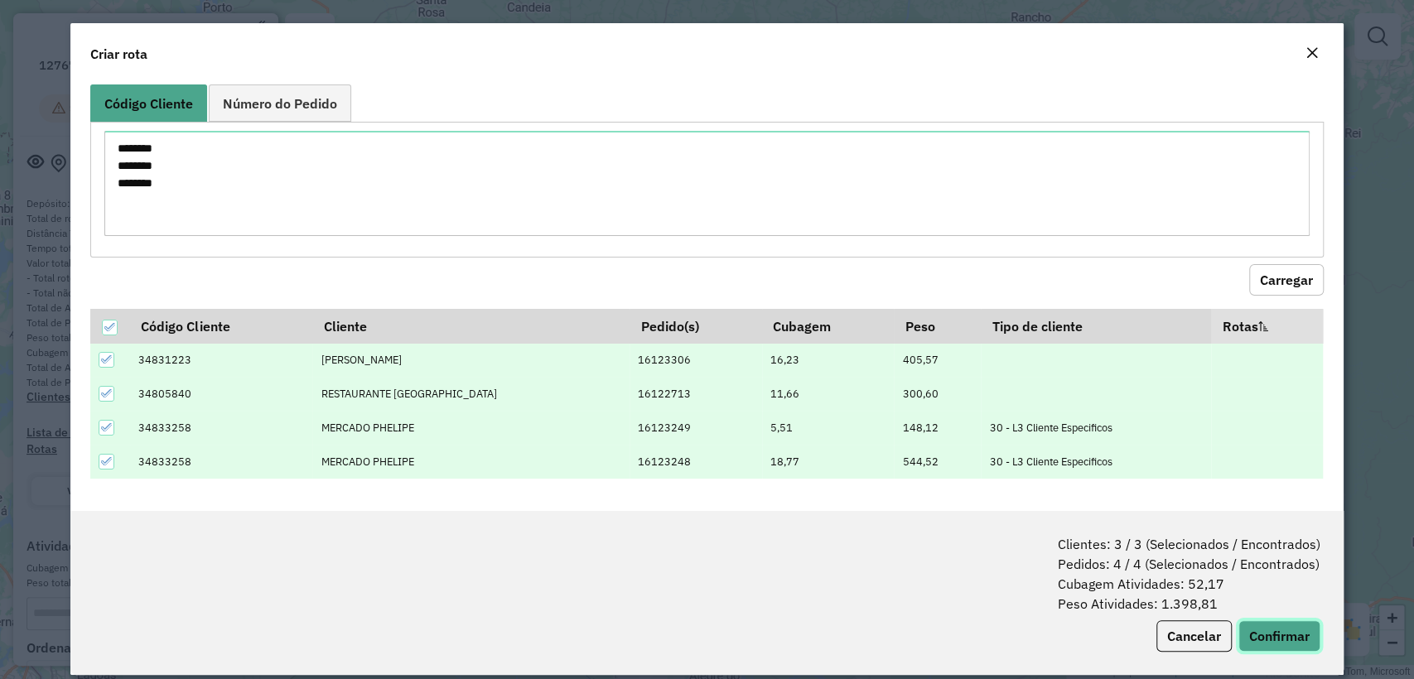
click at [1253, 636] on button "Confirmar" at bounding box center [1279, 635] width 82 height 31
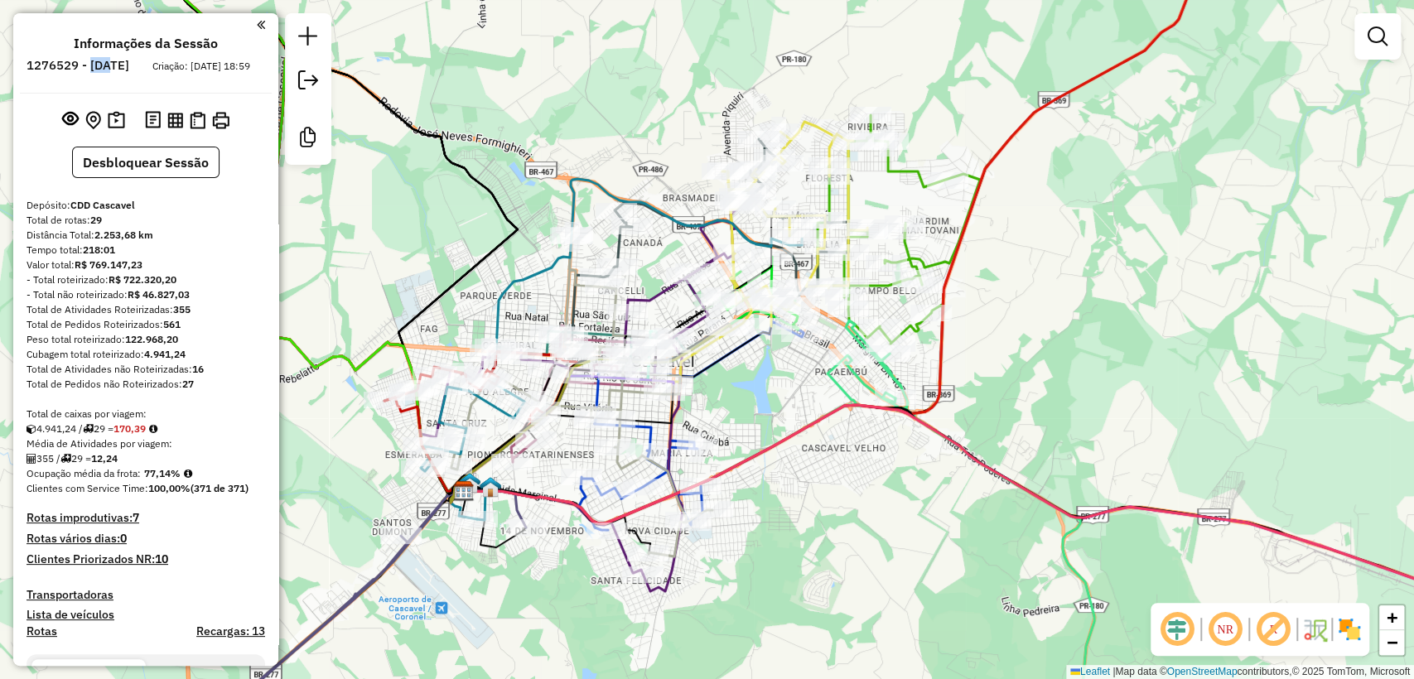
drag, startPoint x: 139, startPoint y: 63, endPoint x: 157, endPoint y: 65, distance: 17.6
click at [129, 65] on h6 "1276529 - [DATE]" at bounding box center [77, 65] width 103 height 15
click at [205, 258] on div "Tempo total: 218:01" at bounding box center [145, 250] width 238 height 15
click at [138, 228] on div "Total de rotas: 29" at bounding box center [145, 220] width 238 height 15
click at [80, 228] on div "Total de rotas: 29" at bounding box center [145, 220] width 238 height 15
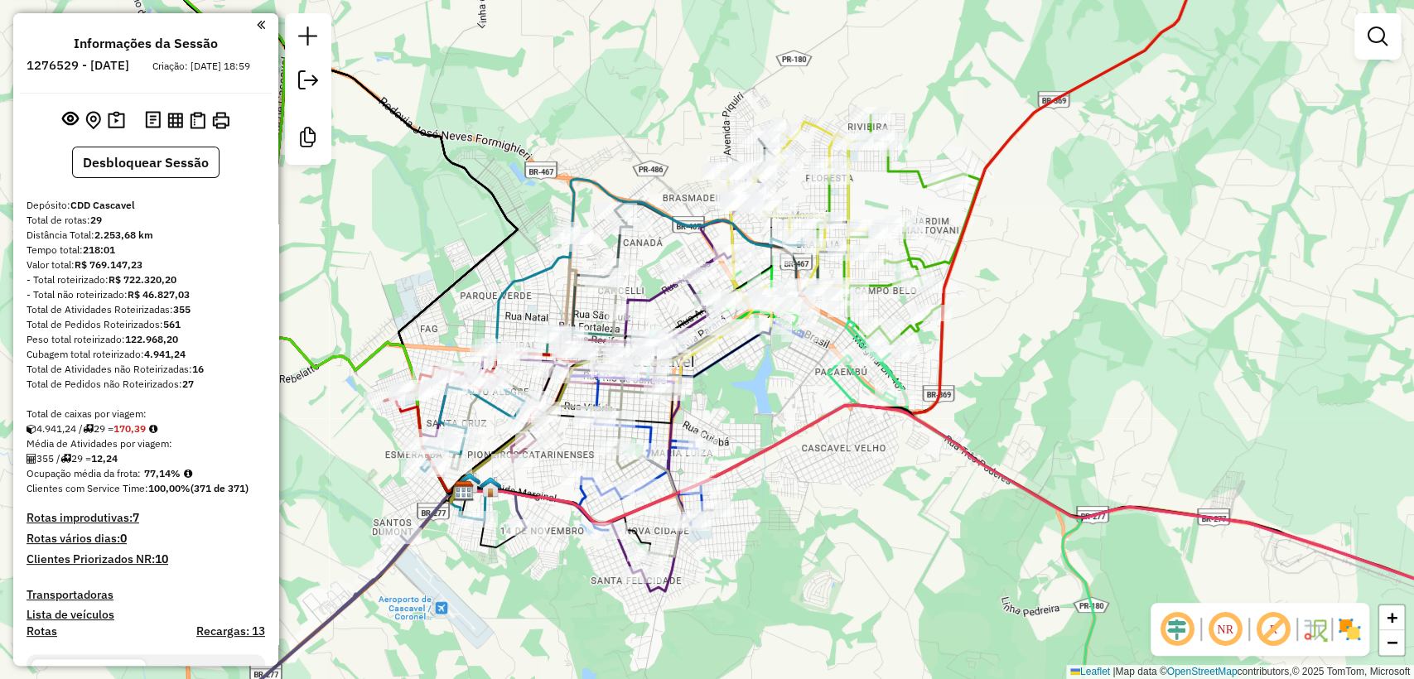
click at [258, 361] on div "Cubagem total roteirizado: 4.941,24" at bounding box center [145, 354] width 238 height 15
drag, startPoint x: 210, startPoint y: 384, endPoint x: 196, endPoint y: 382, distance: 13.5
click at [196, 377] on div "Total de Atividades não Roteirizadas: 16" at bounding box center [145, 369] width 238 height 15
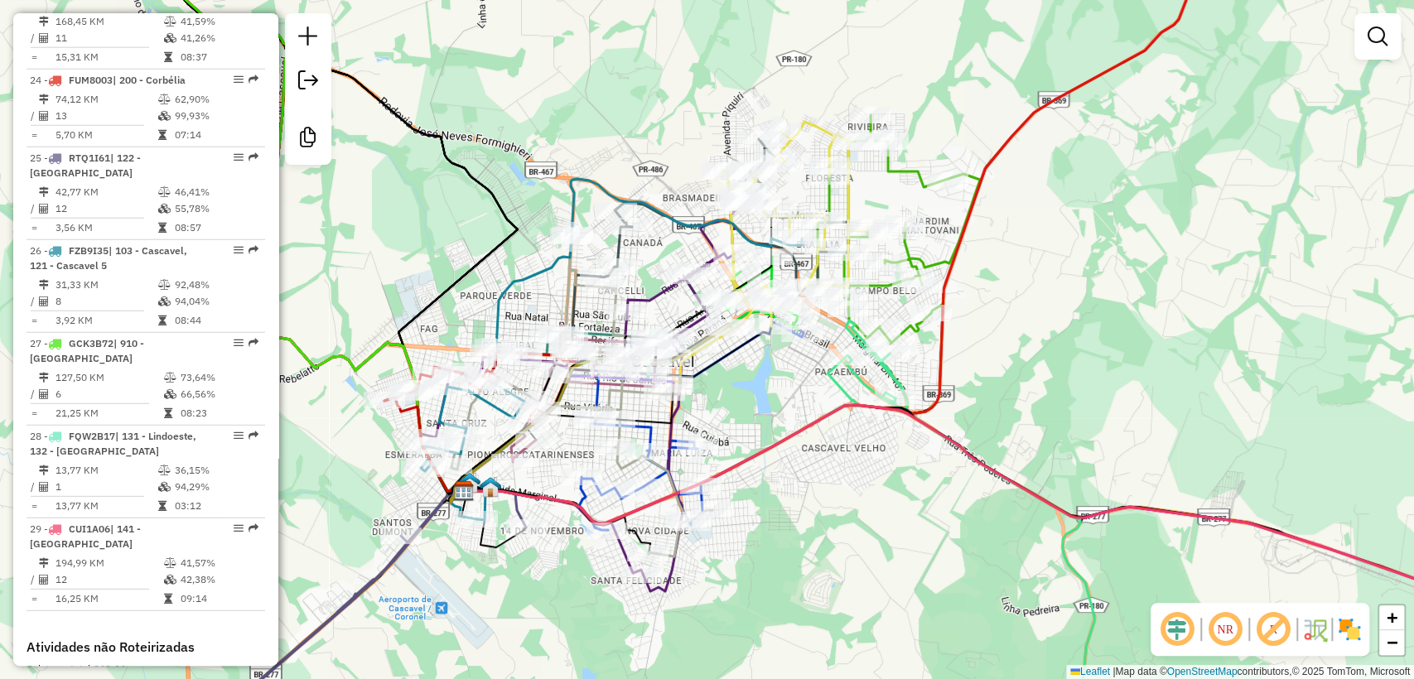
scroll to position [2971, 0]
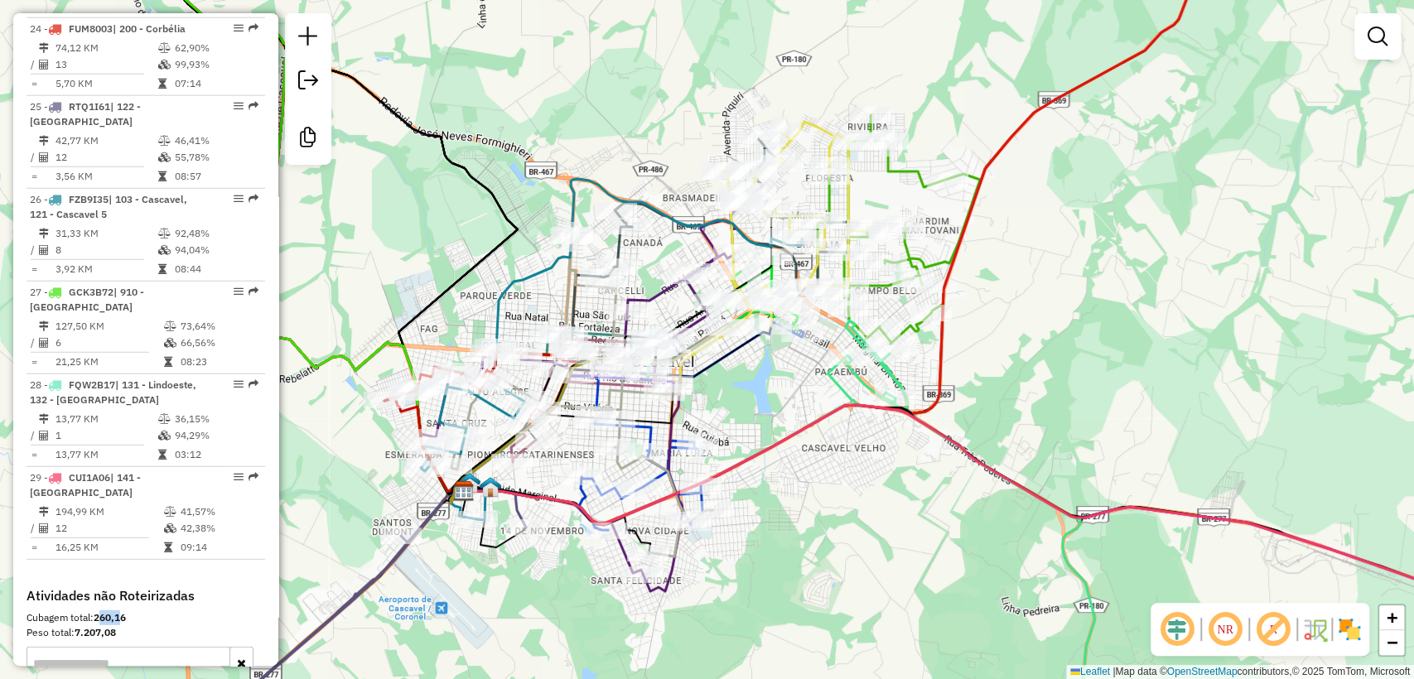
drag, startPoint x: 109, startPoint y: 437, endPoint x: 120, endPoint y: 434, distance: 11.3
click at [120, 611] on strong "260,16" at bounding box center [110, 617] width 32 height 12
click at [147, 610] on div "Cubagem total: 260,16" at bounding box center [145, 617] width 238 height 15
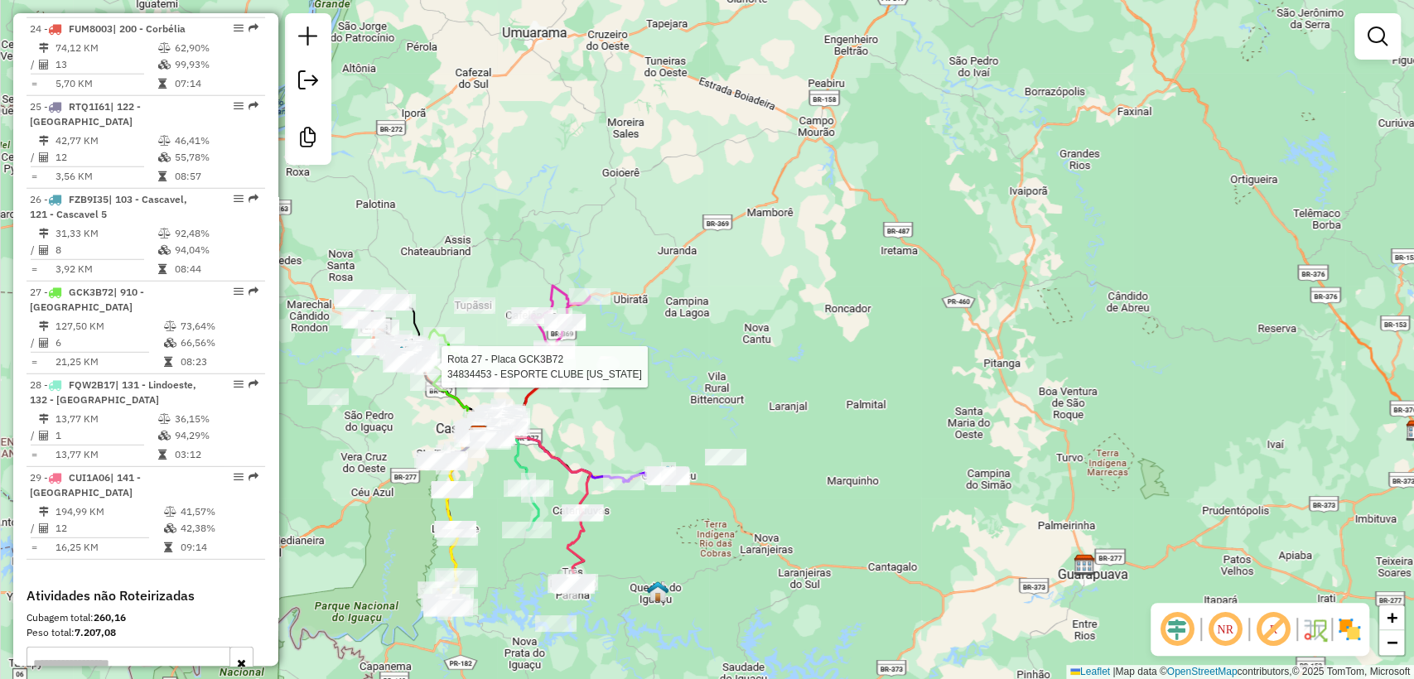
drag, startPoint x: 469, startPoint y: 534, endPoint x: 489, endPoint y: 502, distance: 37.9
click at [489, 502] on div "Rota 27 - Placa GCK3B72 34834453 - ESPORTE CLUBE COLORADO Janela de atendimento…" at bounding box center [707, 339] width 1414 height 679
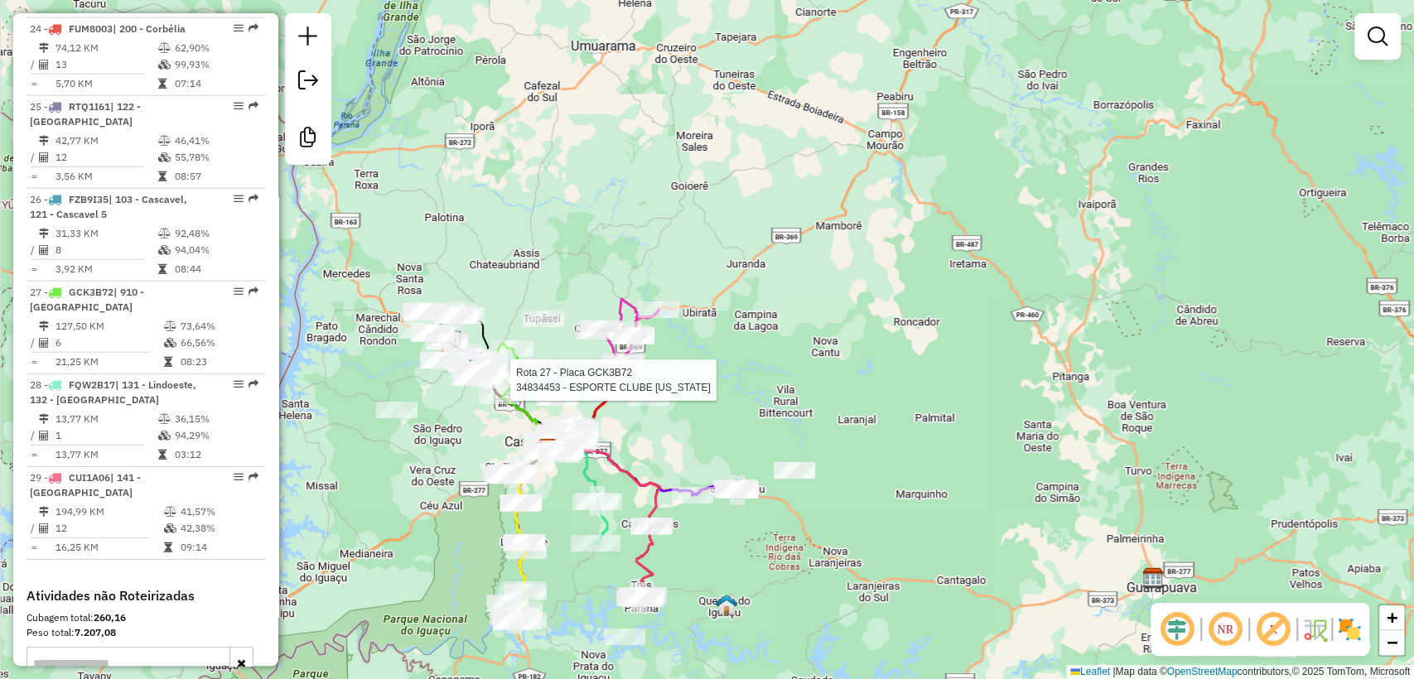
drag, startPoint x: 682, startPoint y: 565, endPoint x: 751, endPoint y: 579, distance: 70.2
click at [751, 579] on div "Rota 27 - Placa GCK3B72 34834453 - ESPORTE CLUBE COLORADO Janela de atendimento…" at bounding box center [707, 339] width 1414 height 679
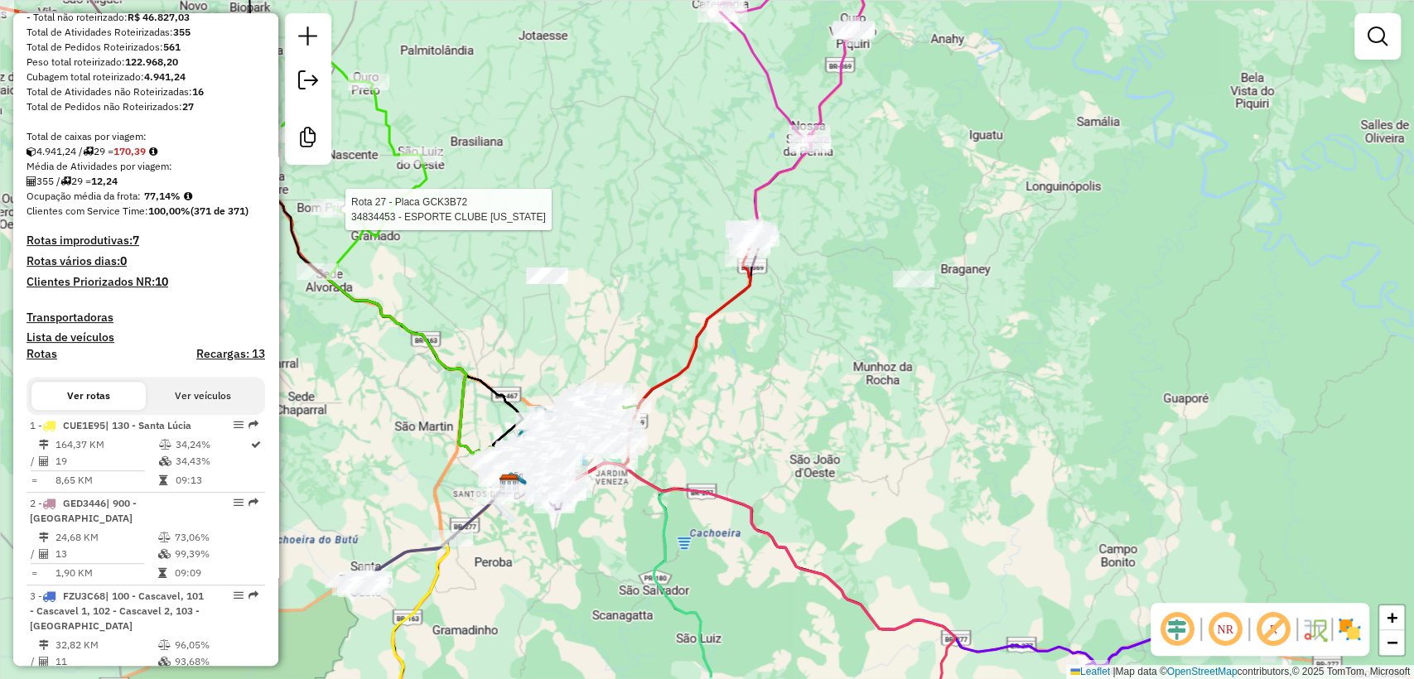
scroll to position [26, 0]
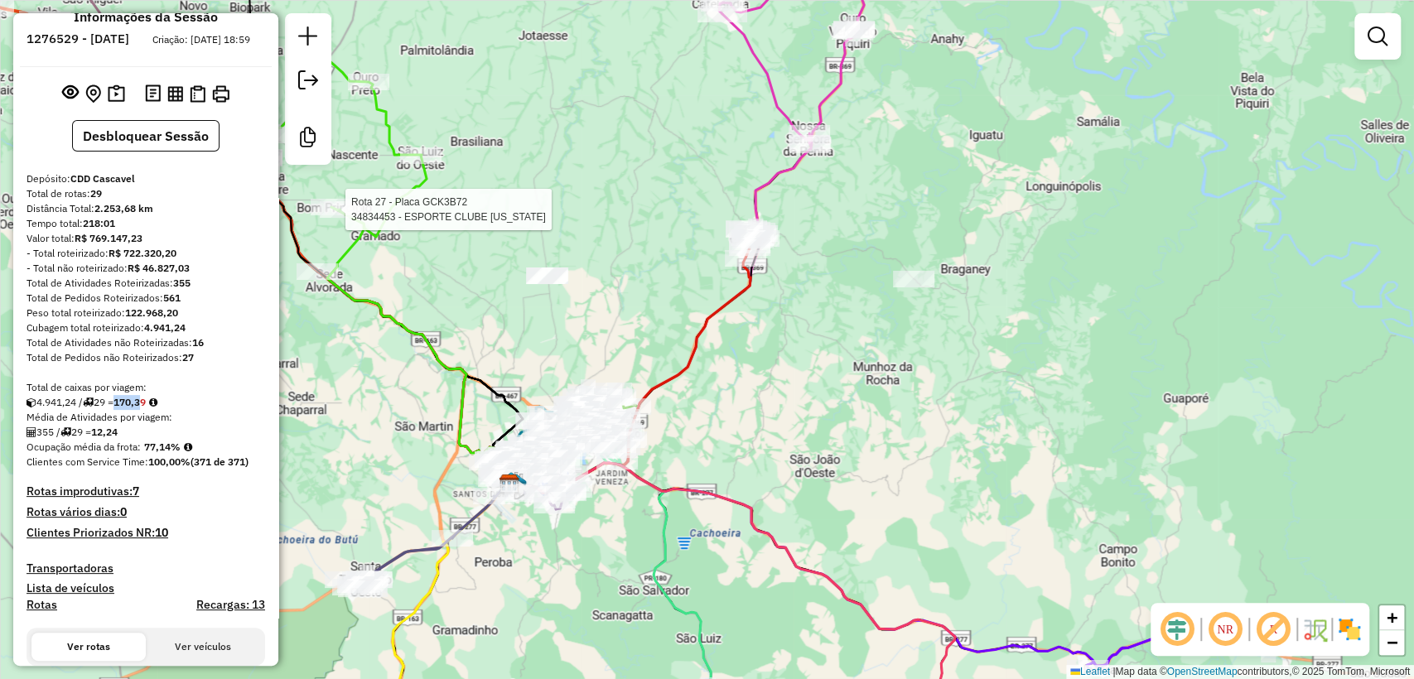
drag, startPoint x: 123, startPoint y: 415, endPoint x: 152, endPoint y: 416, distance: 28.2
click at [146, 408] on strong "170,39" at bounding box center [129, 402] width 32 height 12
click at [185, 409] on div "4.941,24 / 29 = 170,39" at bounding box center [145, 402] width 238 height 15
drag, startPoint x: 104, startPoint y: 443, endPoint x: 135, endPoint y: 446, distance: 31.6
click at [135, 440] on div "355 / 29 = 12,24" at bounding box center [145, 432] width 238 height 15
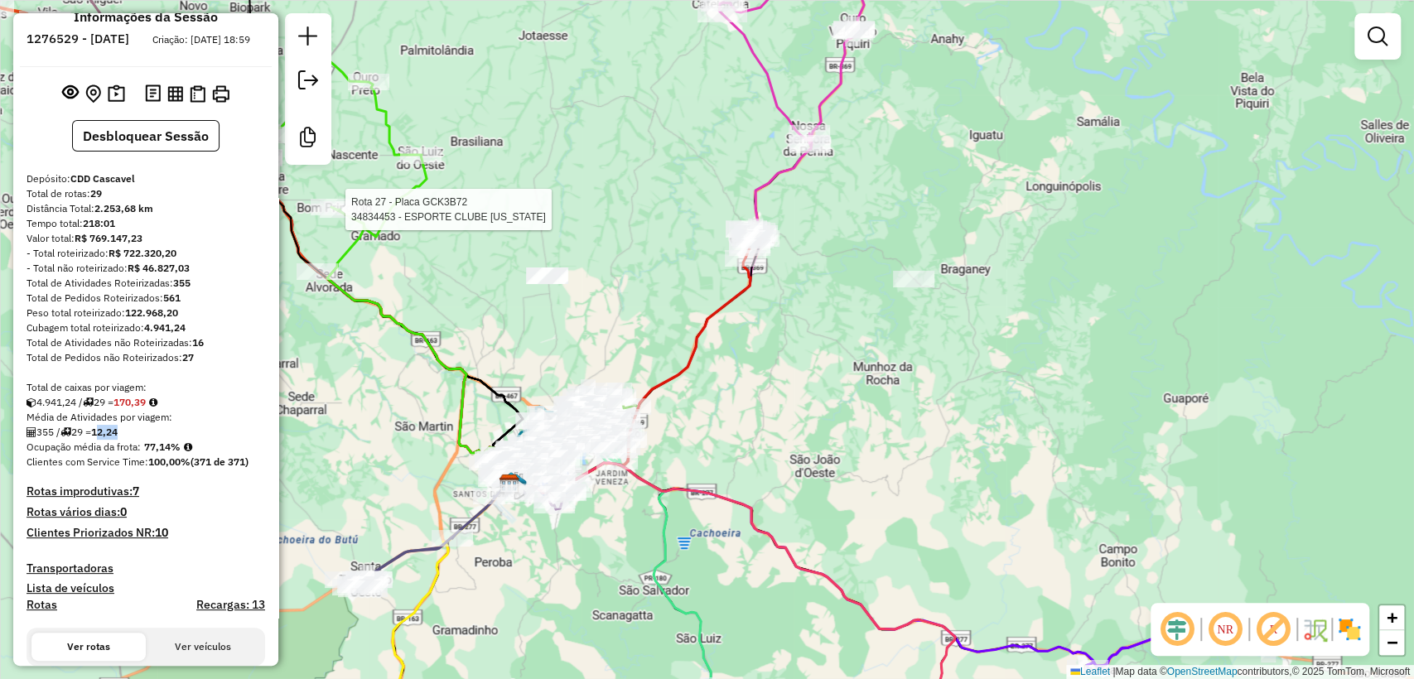
click at [135, 440] on div "355 / 29 = 12,24" at bounding box center [145, 432] width 238 height 15
click at [118, 438] on strong "12,24" at bounding box center [104, 432] width 26 height 12
click at [232, 216] on div "Distância Total: 2.253,68 km" at bounding box center [145, 208] width 238 height 15
click at [229, 231] on div "Tempo total: 218:01" at bounding box center [145, 223] width 238 height 15
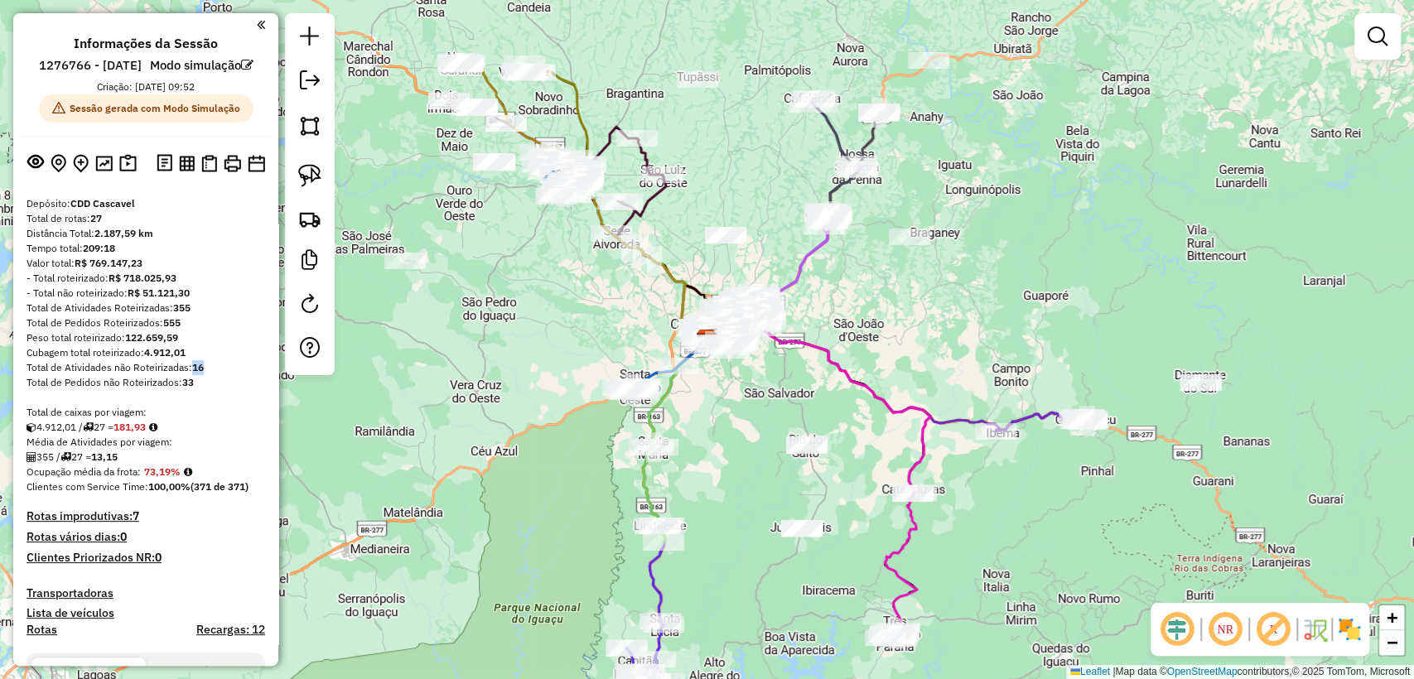
drag, startPoint x: 212, startPoint y: 388, endPoint x: 193, endPoint y: 392, distance: 19.5
click at [193, 375] on div "Total de Atividades não Roteirizadas: 16" at bounding box center [145, 367] width 238 height 15
drag, startPoint x: 108, startPoint y: 238, endPoint x: 93, endPoint y: 238, distance: 14.9
click at [93, 226] on div "Total de rotas: 27" at bounding box center [145, 218] width 238 height 15
click at [225, 286] on div "- Total roteirizado: R$ 718.025,93" at bounding box center [145, 278] width 238 height 15
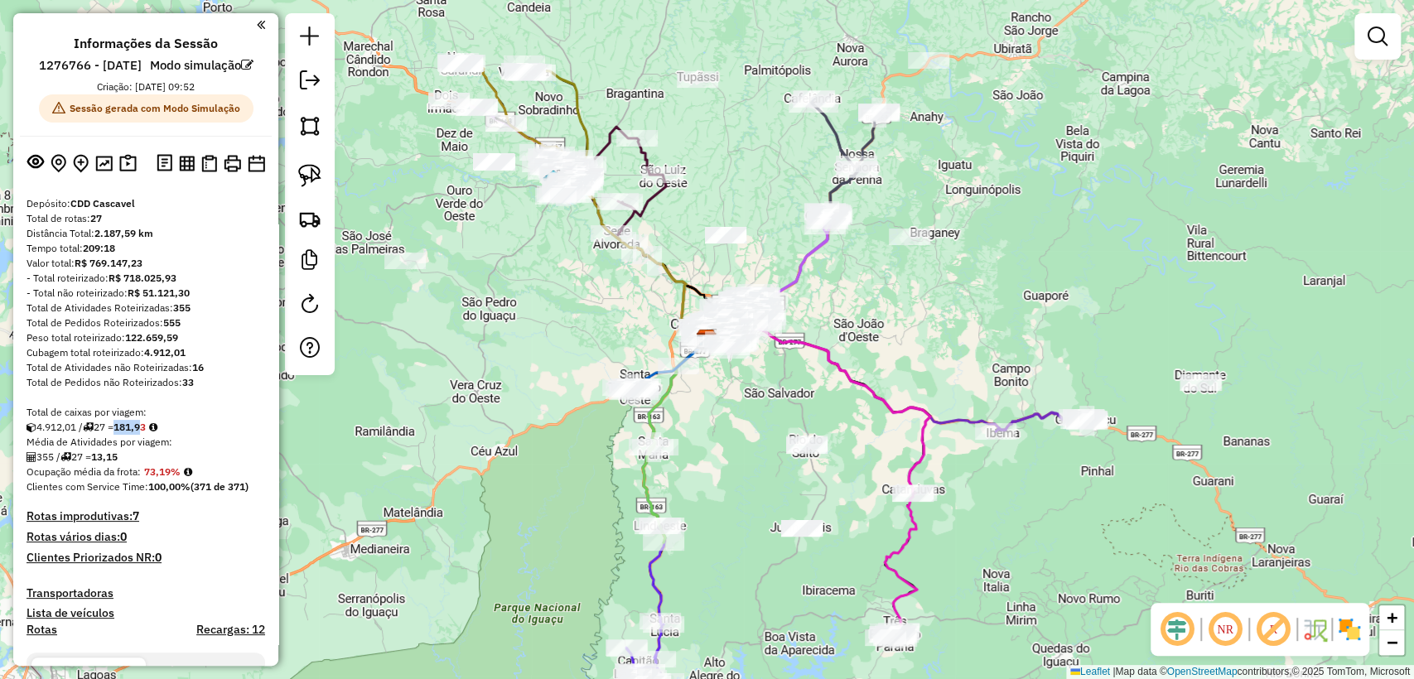
drag, startPoint x: 124, startPoint y: 451, endPoint x: 153, endPoint y: 451, distance: 29.0
click at [146, 433] on strong "181,93" at bounding box center [129, 427] width 32 height 12
click at [183, 420] on div "Total de caixas por viagem:" at bounding box center [145, 412] width 238 height 15
drag, startPoint x: 129, startPoint y: 481, endPoint x: 94, endPoint y: 473, distance: 36.6
click at [94, 465] on div "355 / 27 = 13,15" at bounding box center [145, 457] width 238 height 15
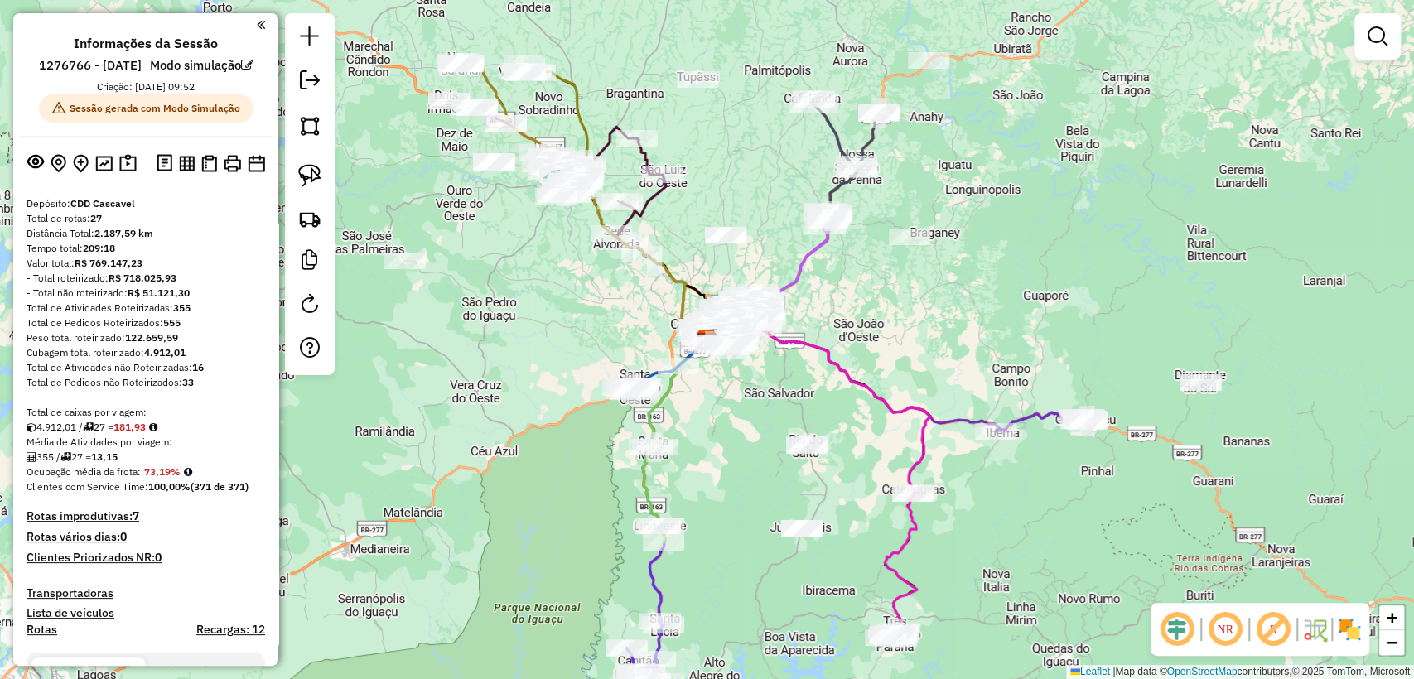
click at [214, 450] on div "Média de Atividades por viagem:" at bounding box center [145, 442] width 238 height 15
drag, startPoint x: 79, startPoint y: 272, endPoint x: 131, endPoint y: 263, distance: 52.8
click at [121, 256] on div "Tempo total: 209:18" at bounding box center [145, 248] width 238 height 15
click at [132, 256] on div "Tempo total: 209:18" at bounding box center [145, 248] width 238 height 15
click at [133, 256] on div "Tempo total: 209:18" at bounding box center [145, 248] width 238 height 15
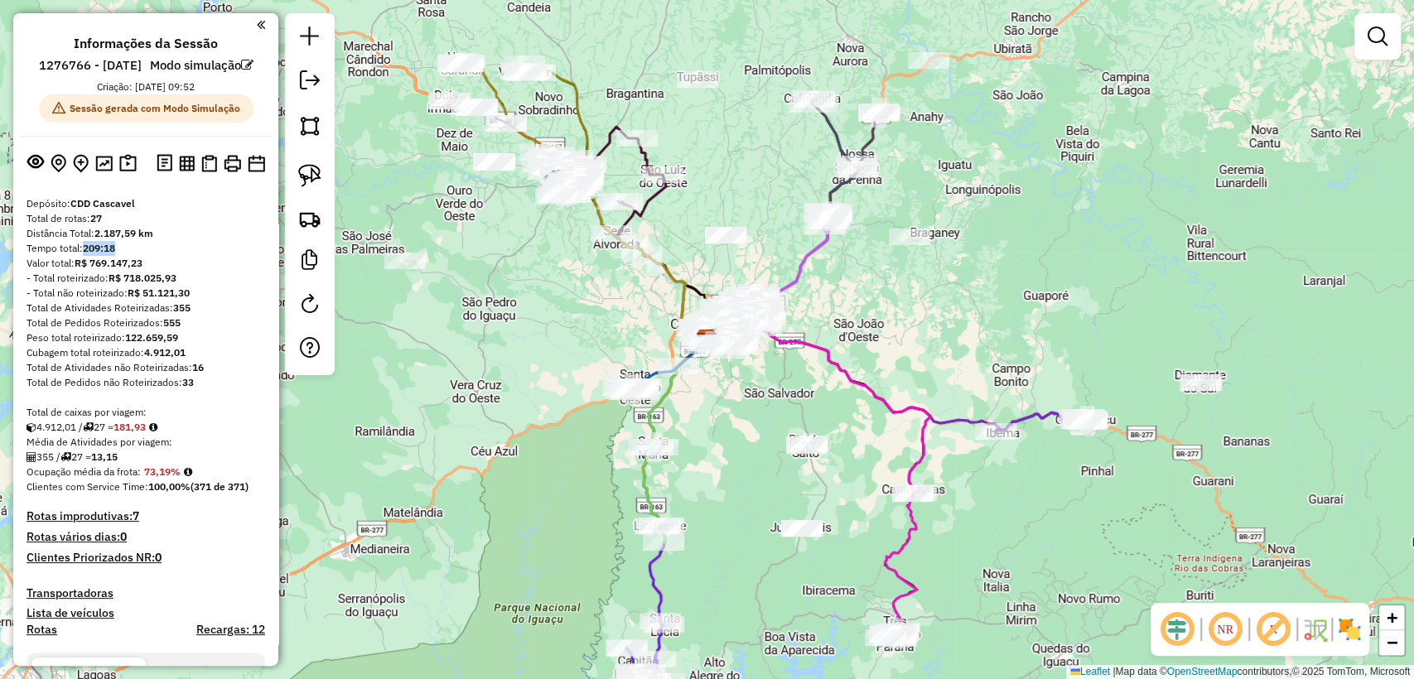
click at [119, 256] on div "Tempo total: 209:18" at bounding box center [145, 248] width 238 height 15
click at [115, 254] on strong "209:18" at bounding box center [99, 248] width 32 height 12
click at [119, 256] on div "Tempo total: 209:18" at bounding box center [145, 248] width 238 height 15
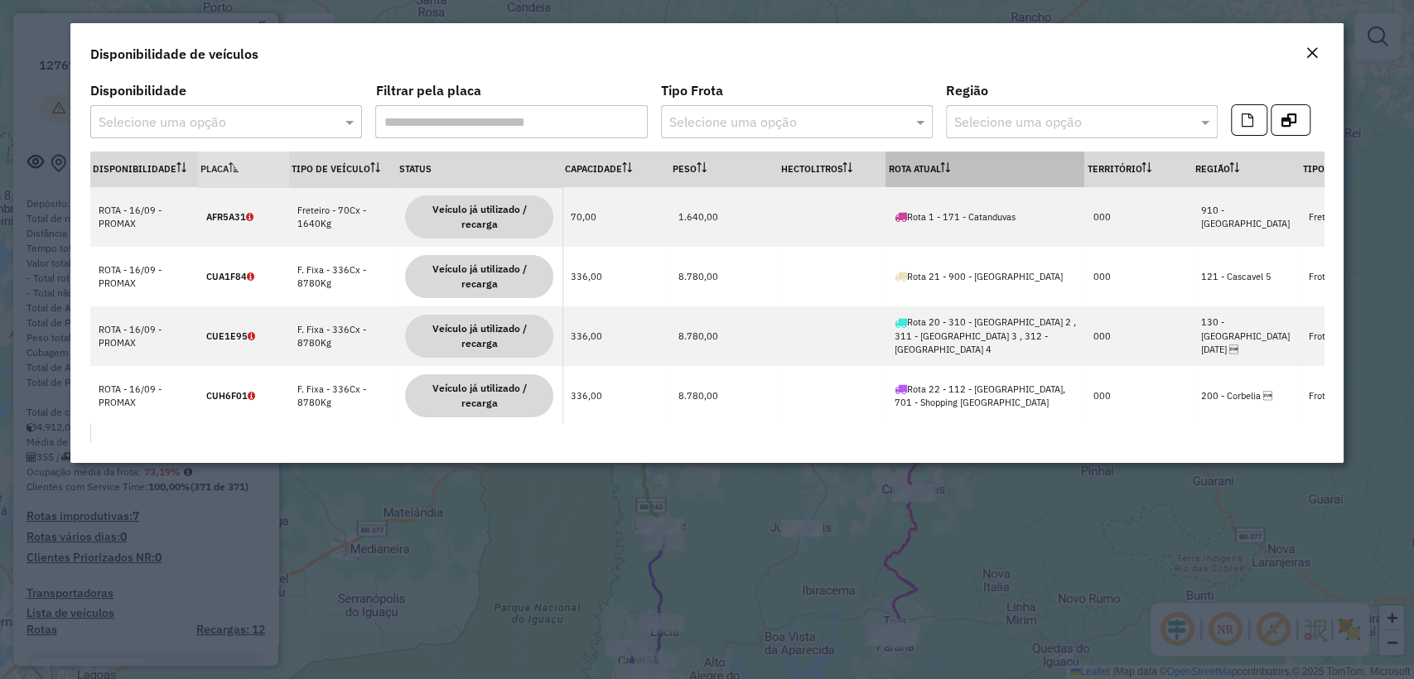
click at [910, 155] on th "Rota Atual" at bounding box center [984, 170] width 199 height 36
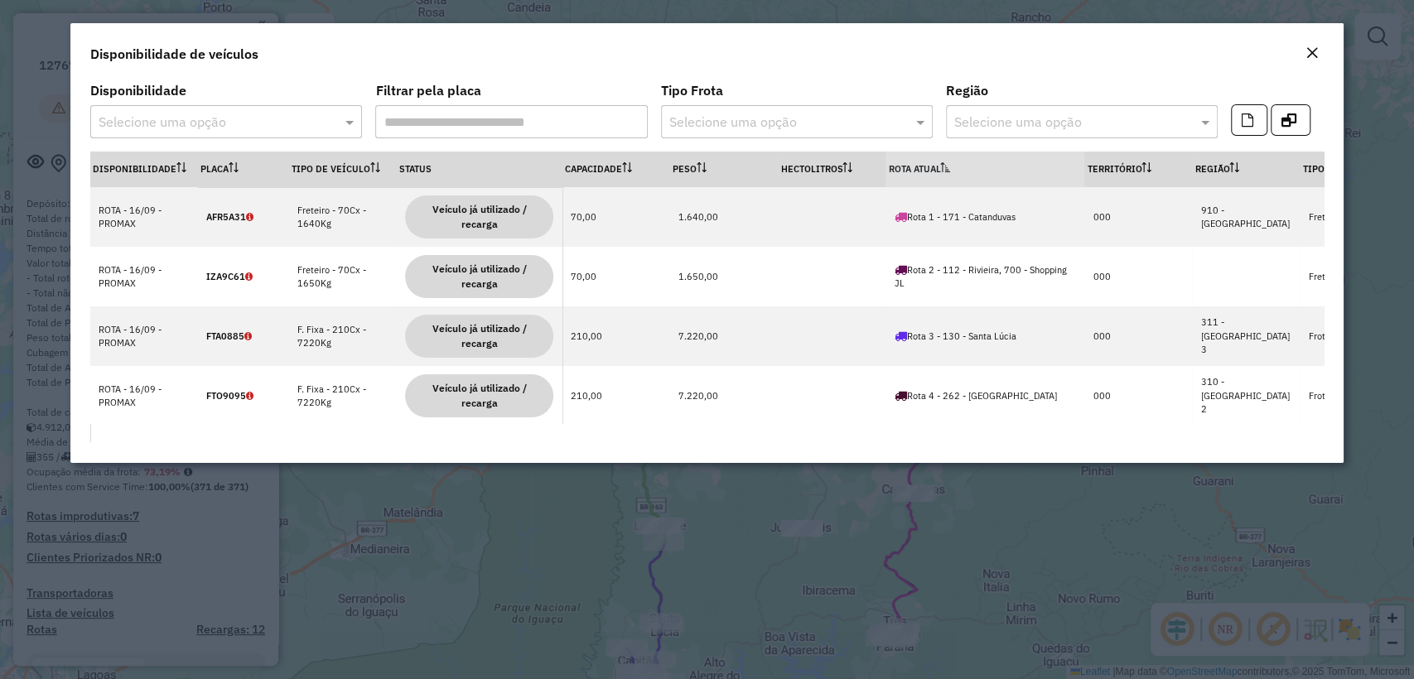
click at [916, 158] on th "Rota Atual" at bounding box center [984, 170] width 199 height 36
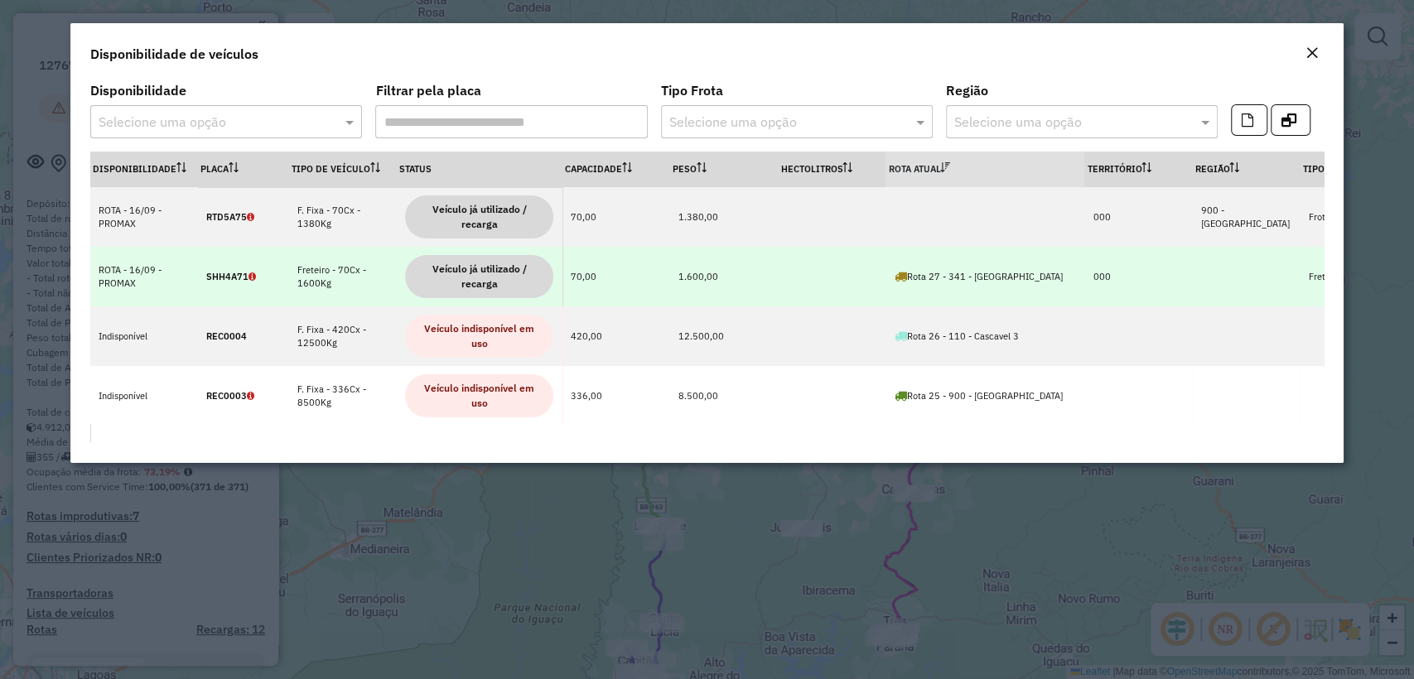
click at [797, 288] on td at bounding box center [832, 277] width 108 height 60
click at [441, 262] on span "Veículo já utilizado / recarga" at bounding box center [479, 276] width 148 height 43
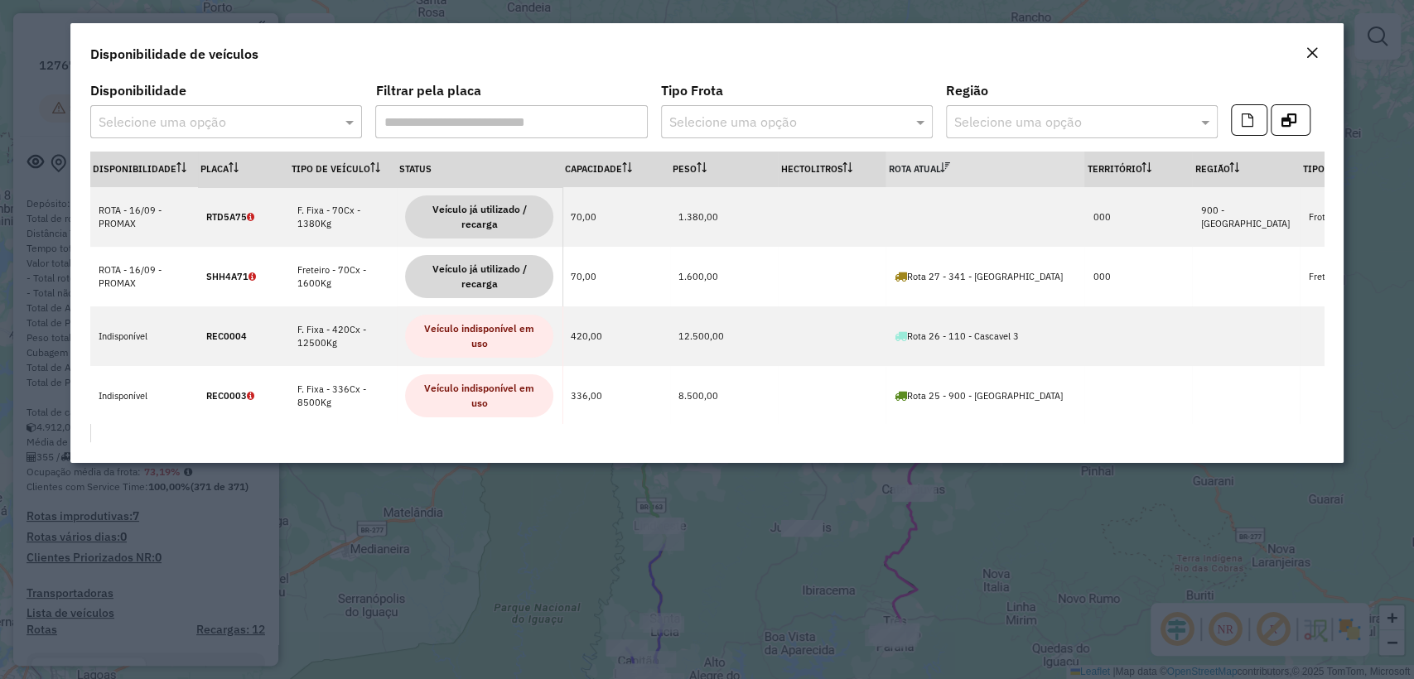
click at [931, 178] on th "Rota Atual" at bounding box center [984, 170] width 199 height 36
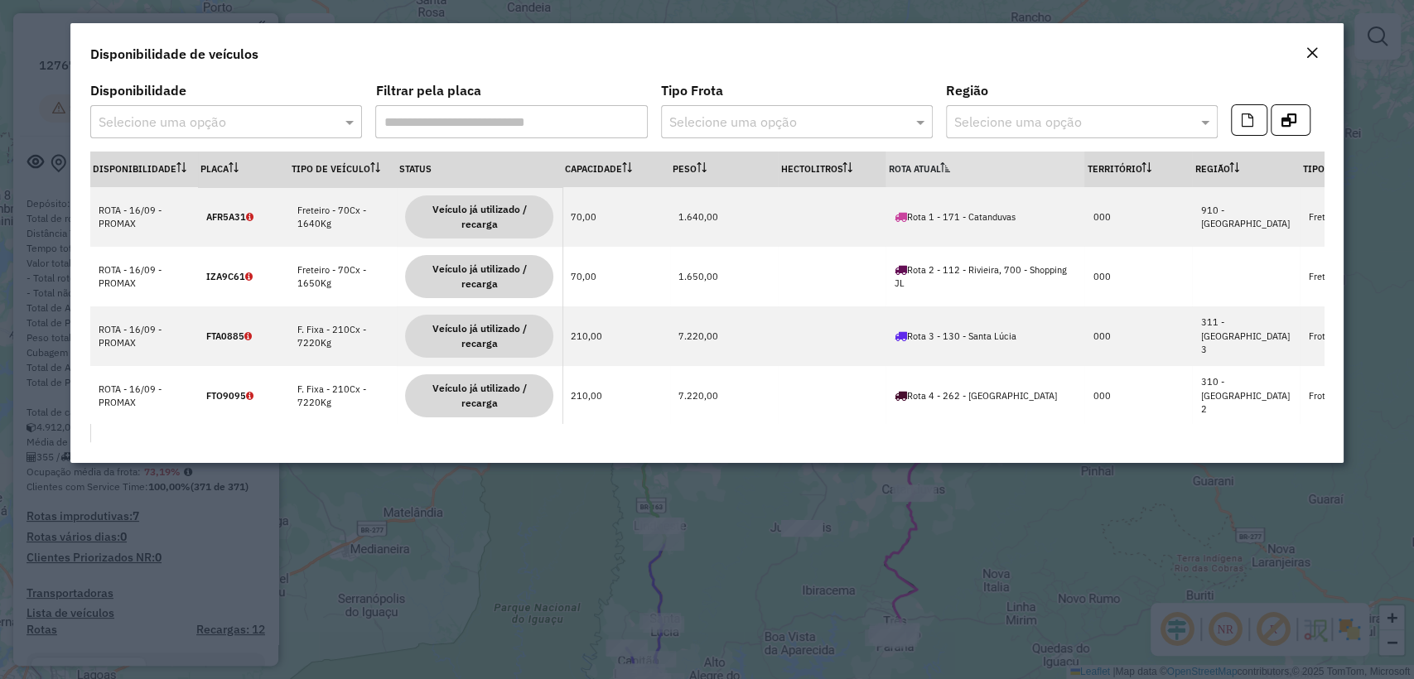
click at [929, 169] on th "Rota Atual" at bounding box center [984, 170] width 199 height 36
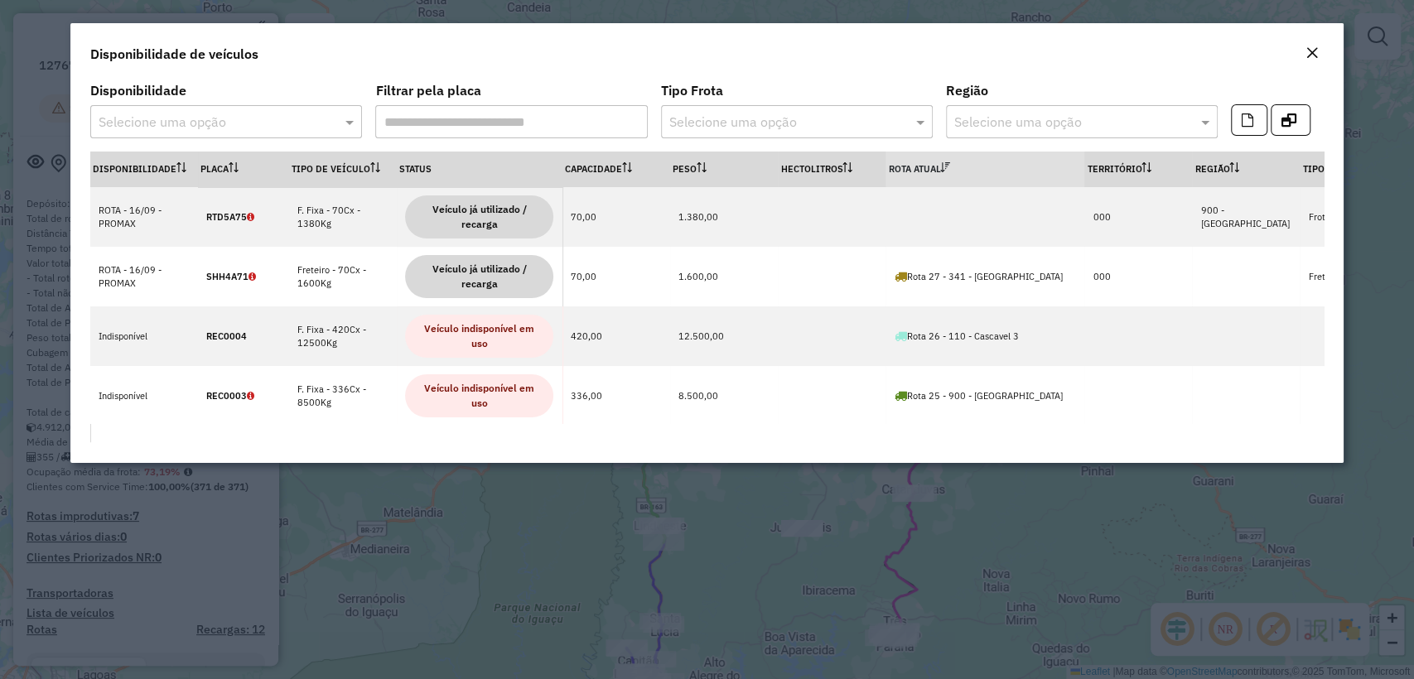
click at [929, 169] on th "Rota Atual" at bounding box center [984, 170] width 199 height 36
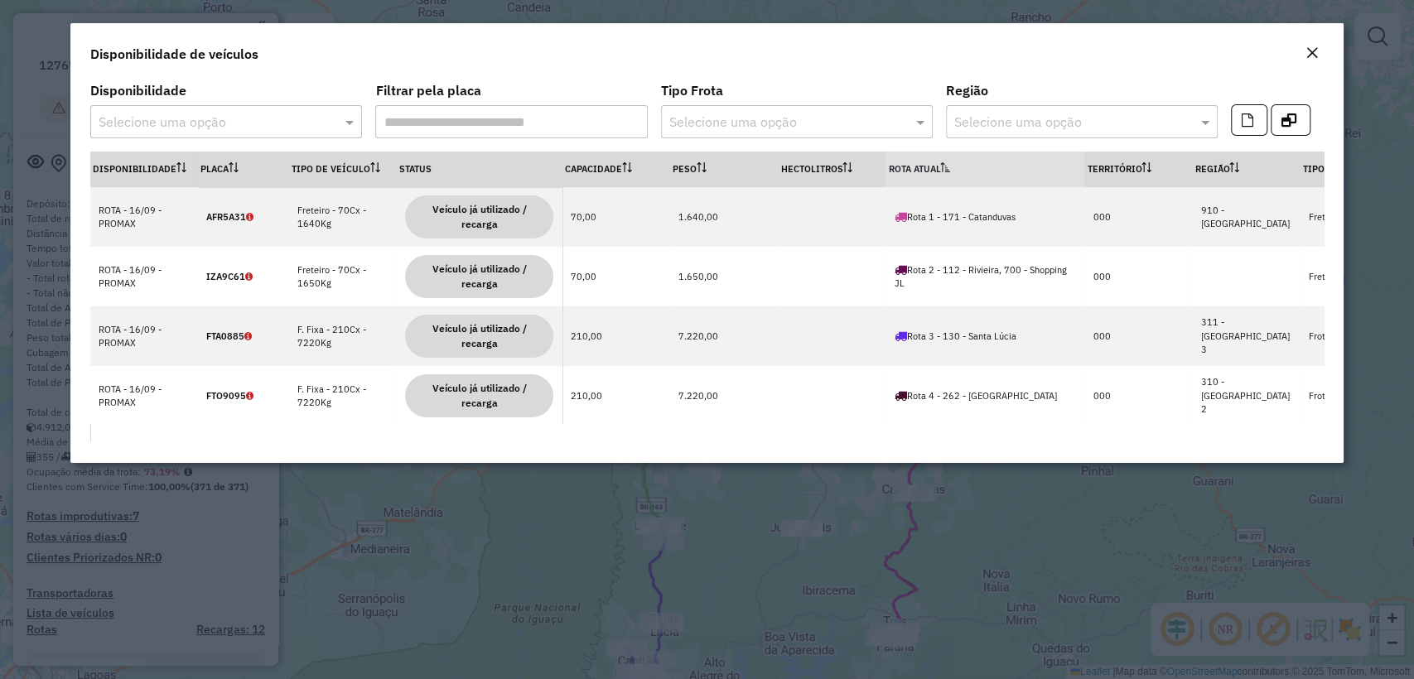
click at [929, 169] on th "Rota Atual" at bounding box center [984, 170] width 199 height 36
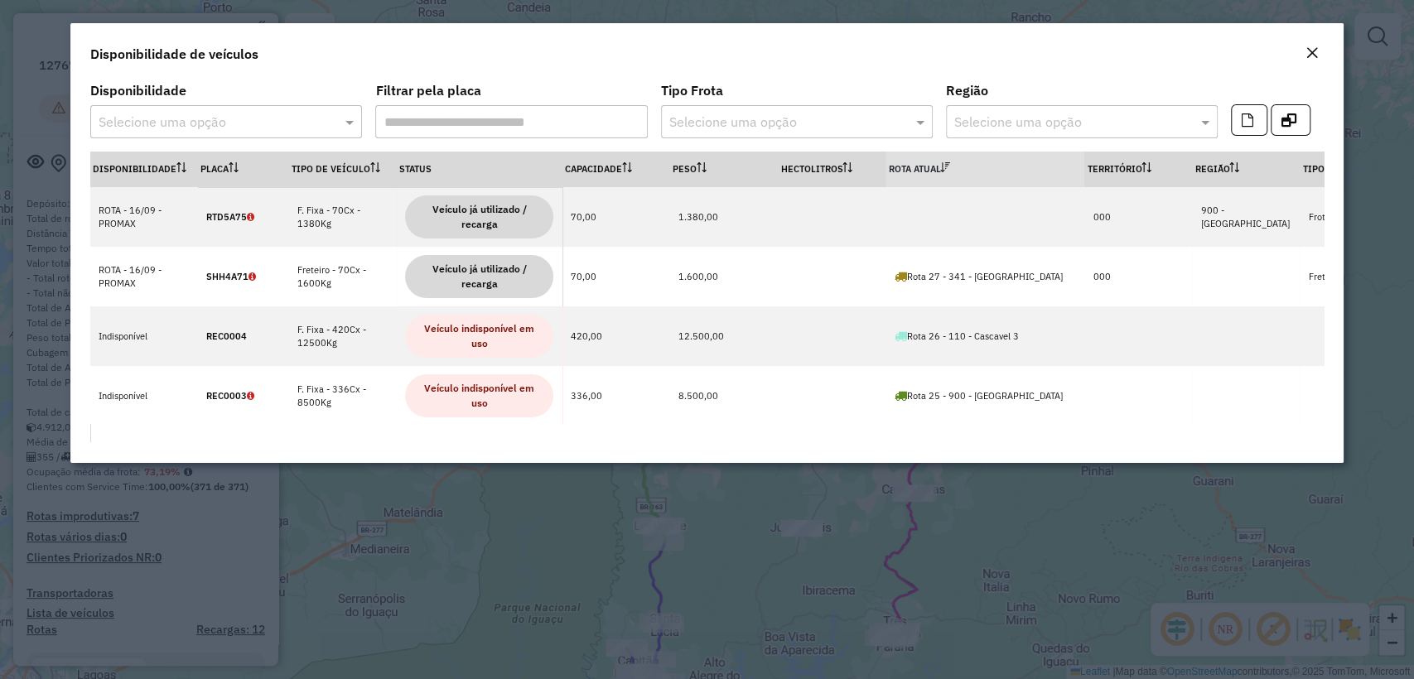
click at [326, 131] on div at bounding box center [226, 122] width 272 height 22
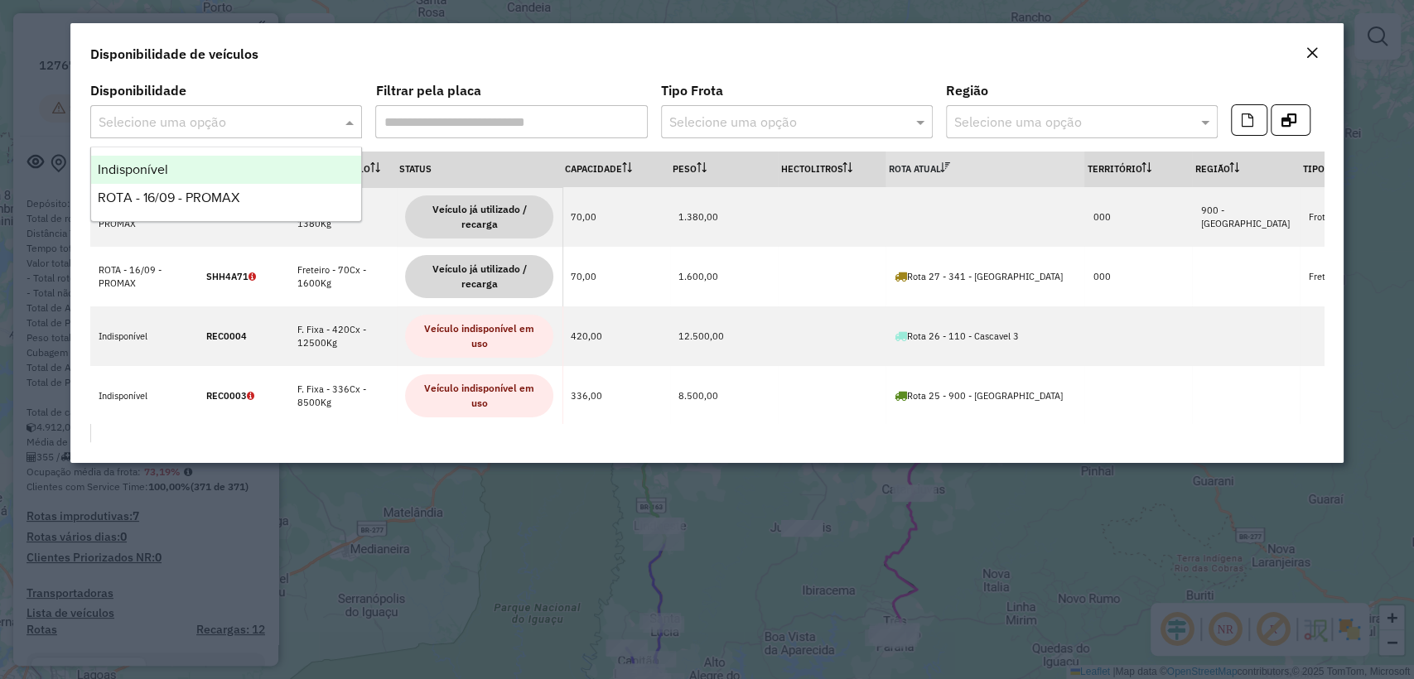
click at [258, 161] on div "Indisponível" at bounding box center [226, 170] width 270 height 28
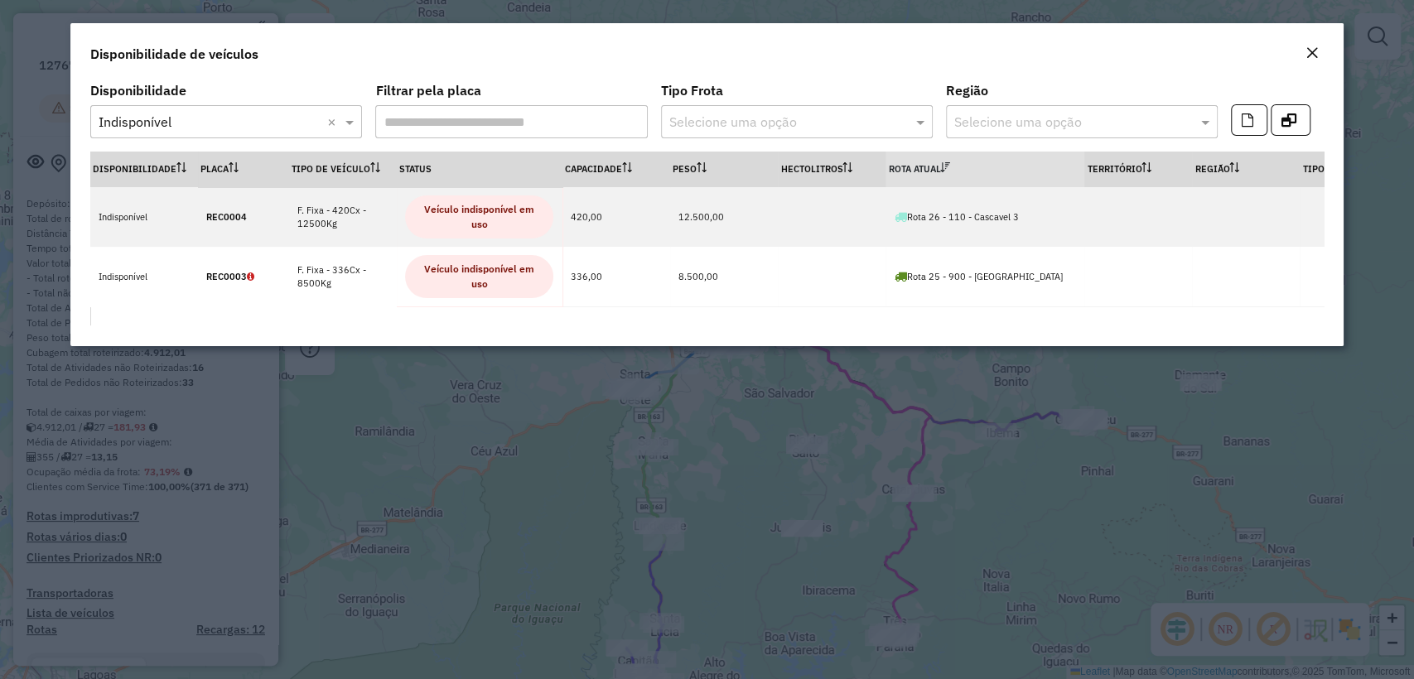
click at [1312, 52] on em "Close" at bounding box center [1311, 52] width 13 height 13
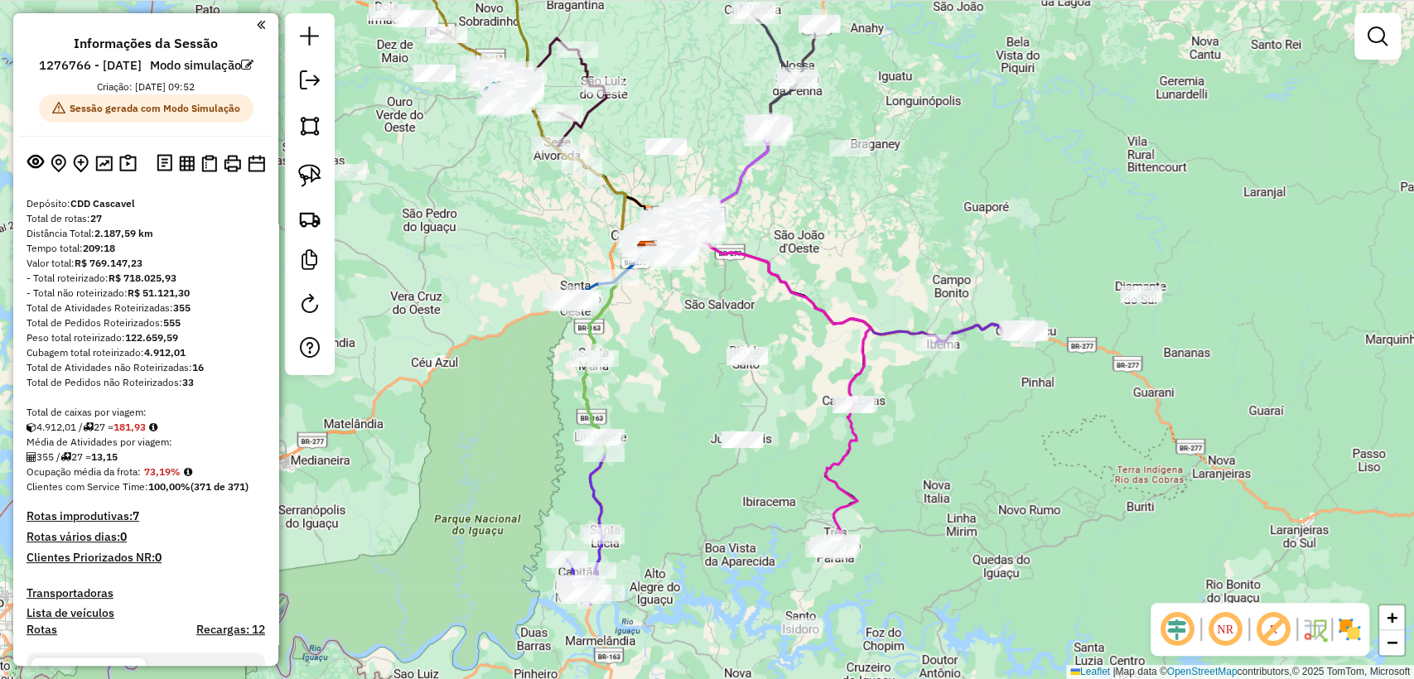
drag, startPoint x: 735, startPoint y: 421, endPoint x: 682, endPoint y: 330, distance: 104.7
click at [682, 332] on div "Janela de atendimento Grade de atendimento Capacidade Transportadoras Veículos …" at bounding box center [707, 339] width 1414 height 679
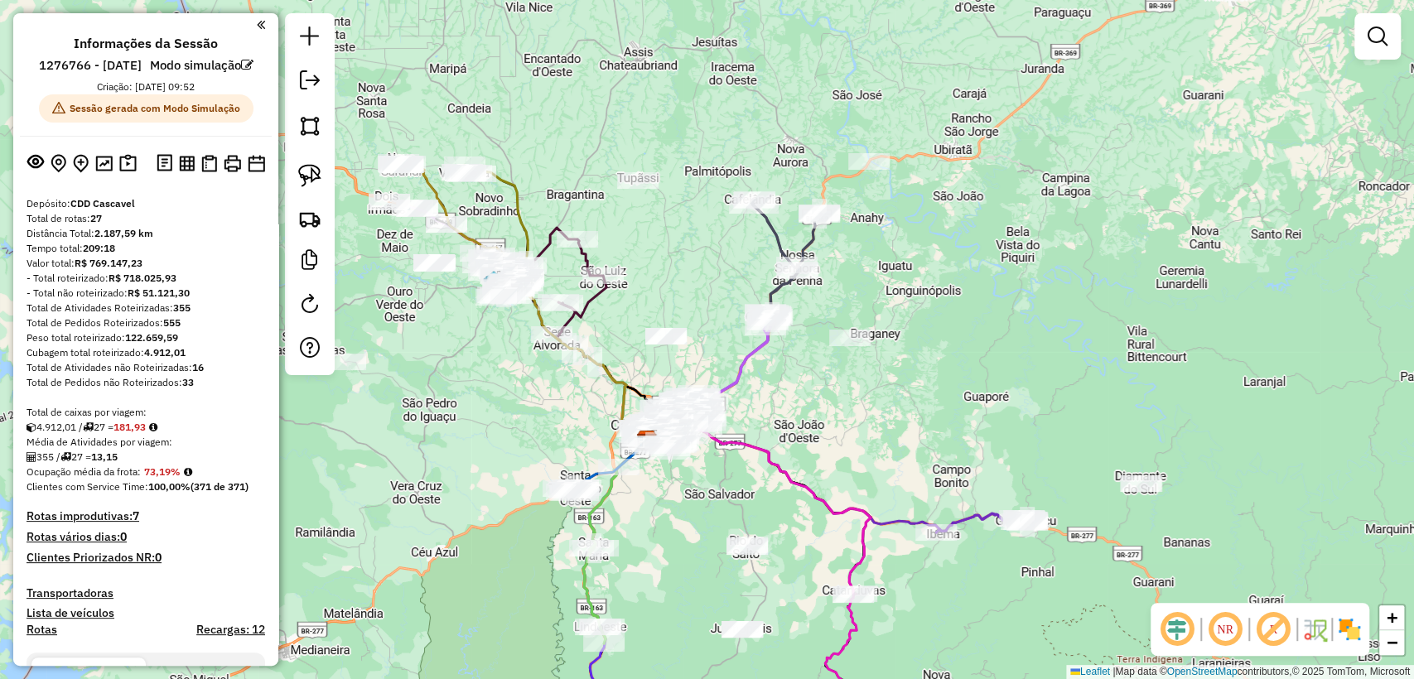
click at [1374, 51] on link at bounding box center [1377, 36] width 33 height 33
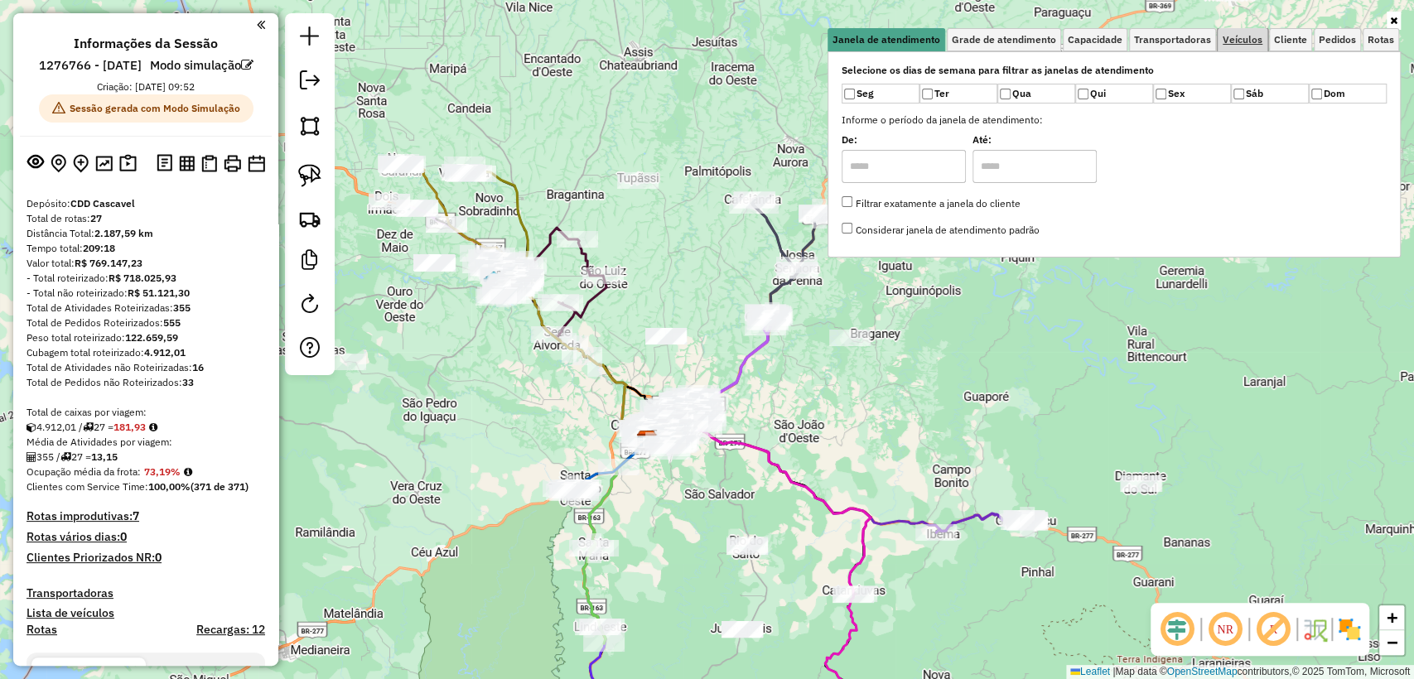
click at [1235, 41] on span "Veículos" at bounding box center [1242, 40] width 40 height 10
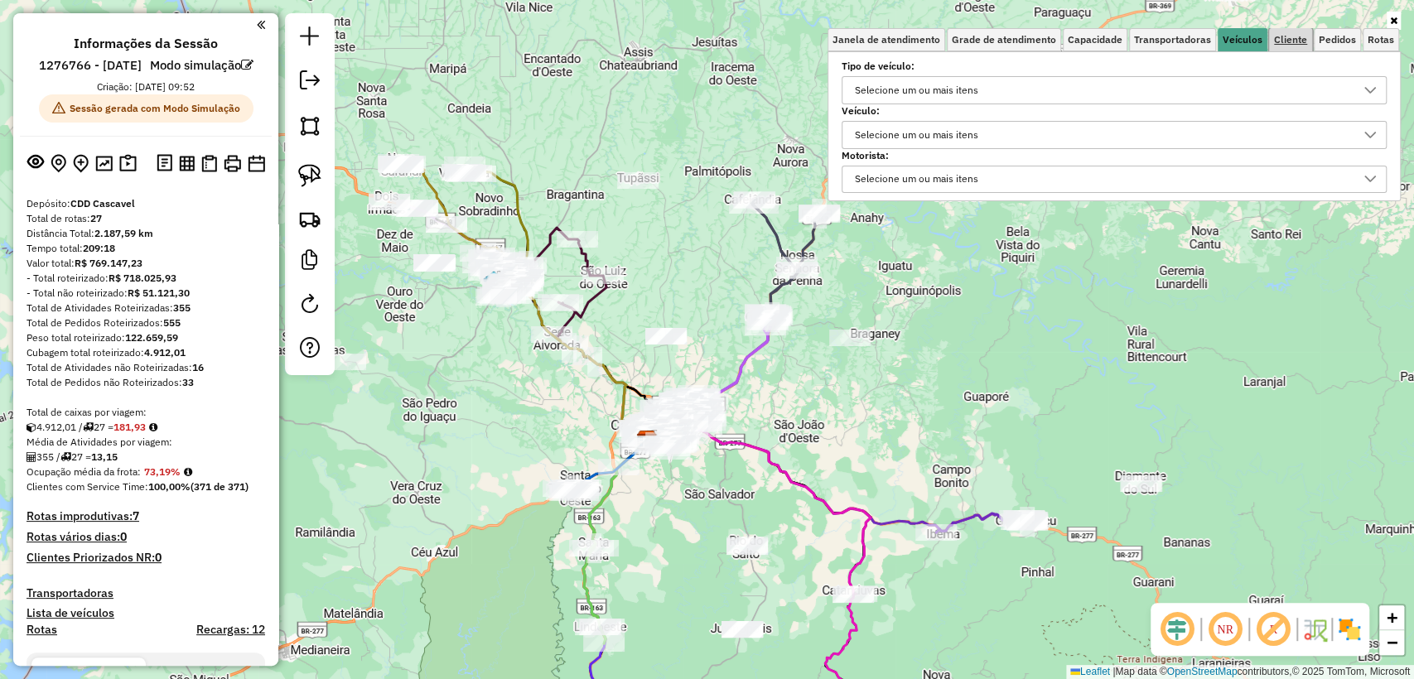
click at [1282, 42] on span "Cliente" at bounding box center [1290, 40] width 33 height 10
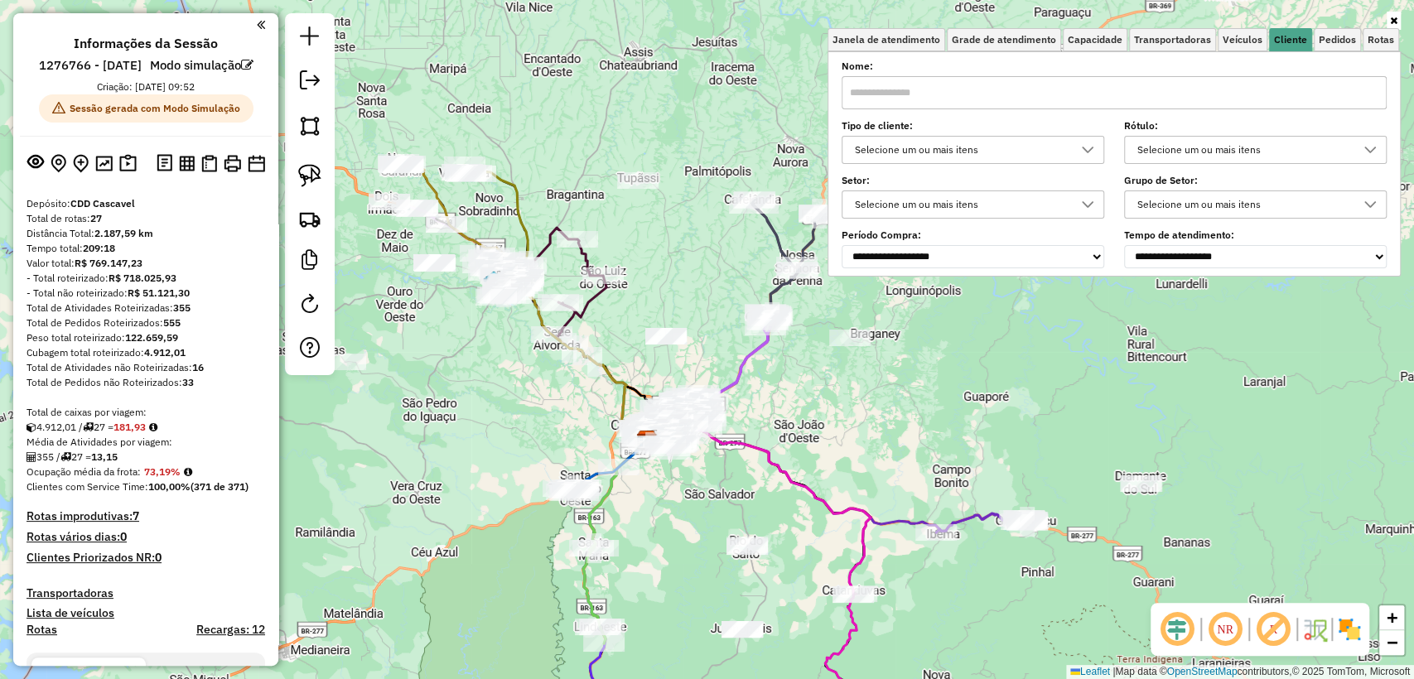
click at [938, 152] on div "Selecione um ou mais itens" at bounding box center [960, 150] width 223 height 26
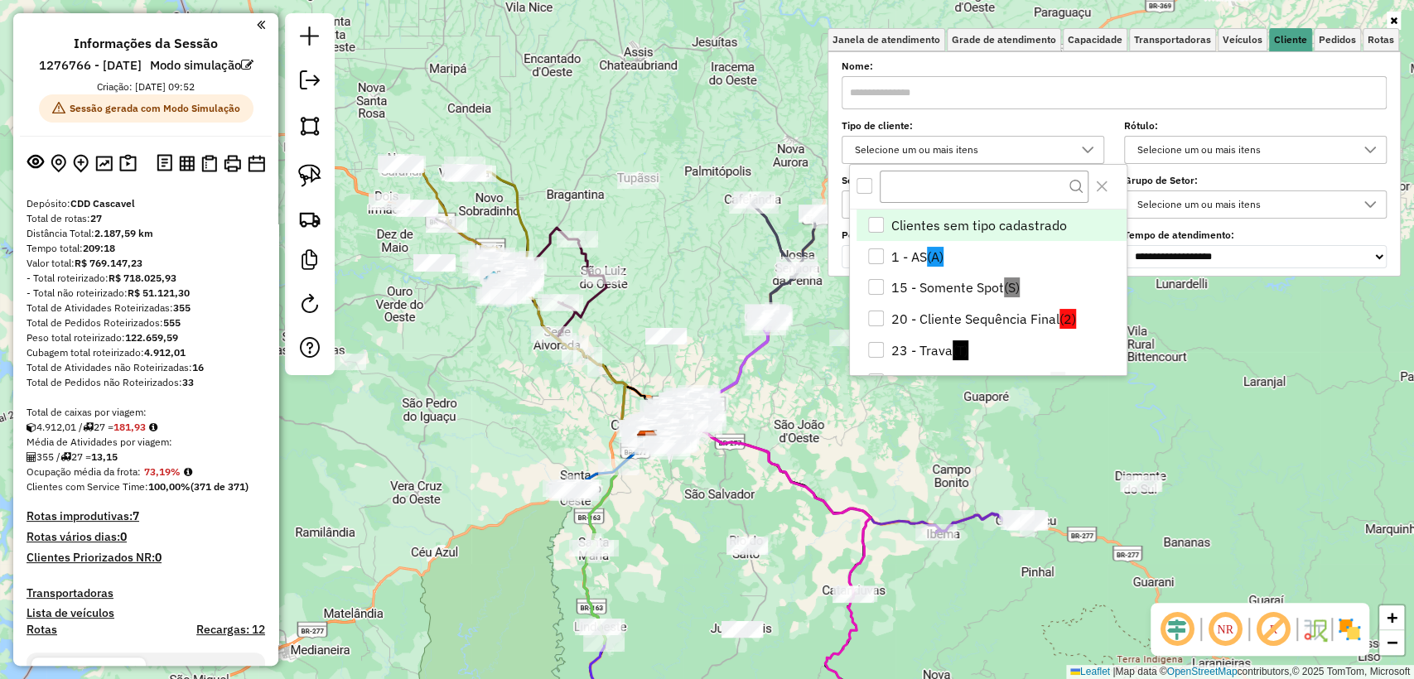
scroll to position [9, 58]
click at [911, 177] on input "text" at bounding box center [983, 187] width 209 height 33
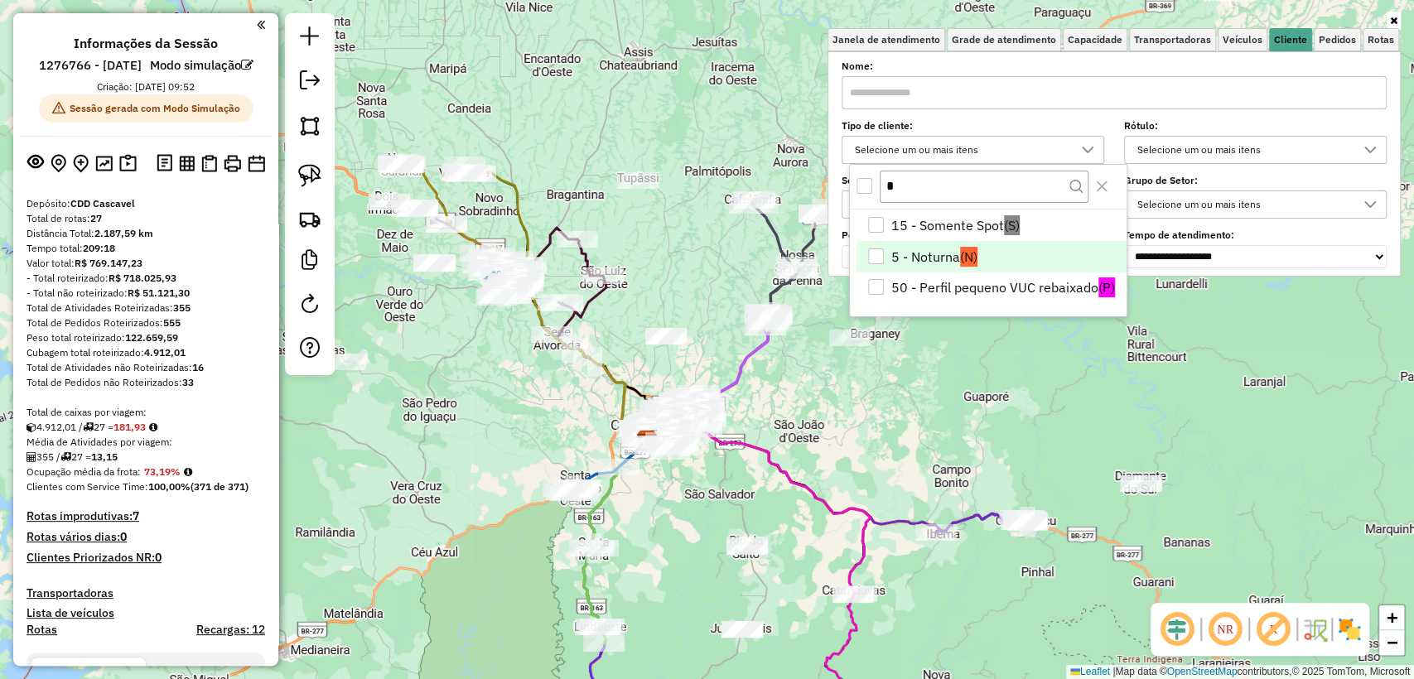
type input "*"
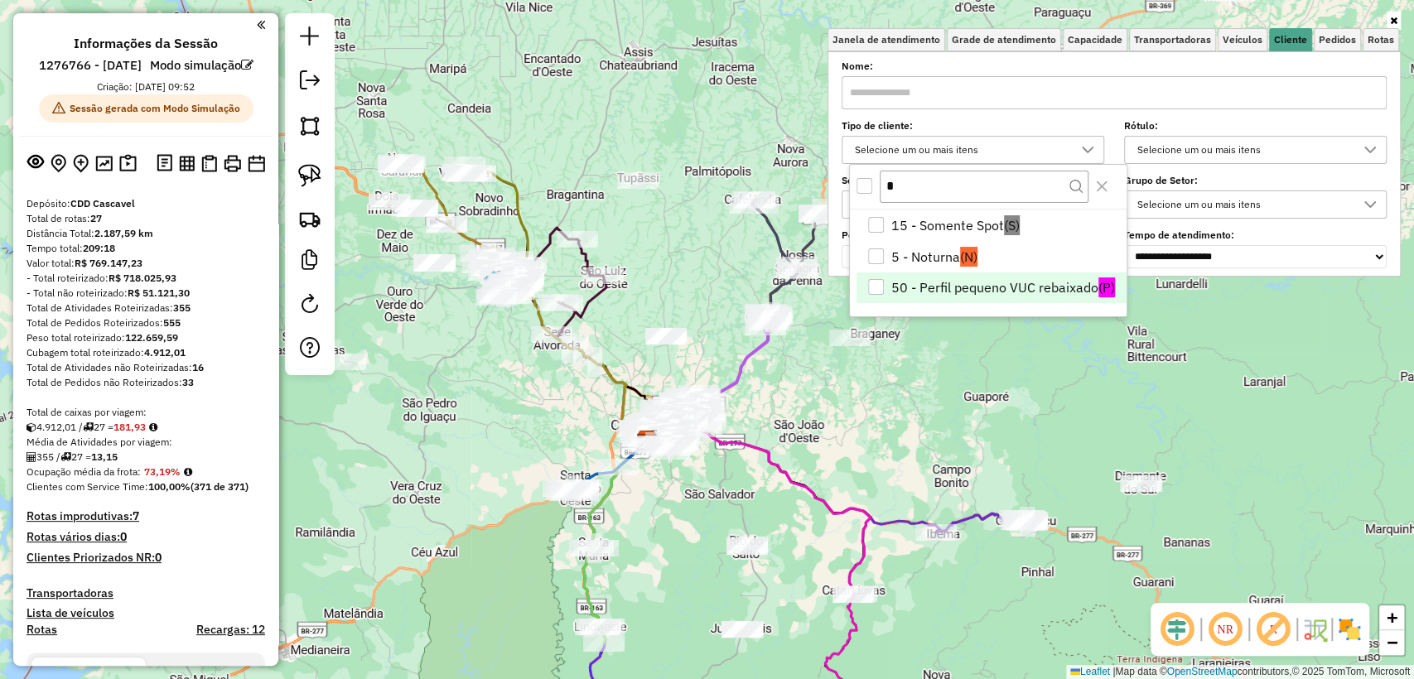
drag, startPoint x: 906, startPoint y: 248, endPoint x: 857, endPoint y: 277, distance: 56.8
click at [905, 248] on li "5 - Noturna (N)" at bounding box center [990, 256] width 269 height 31
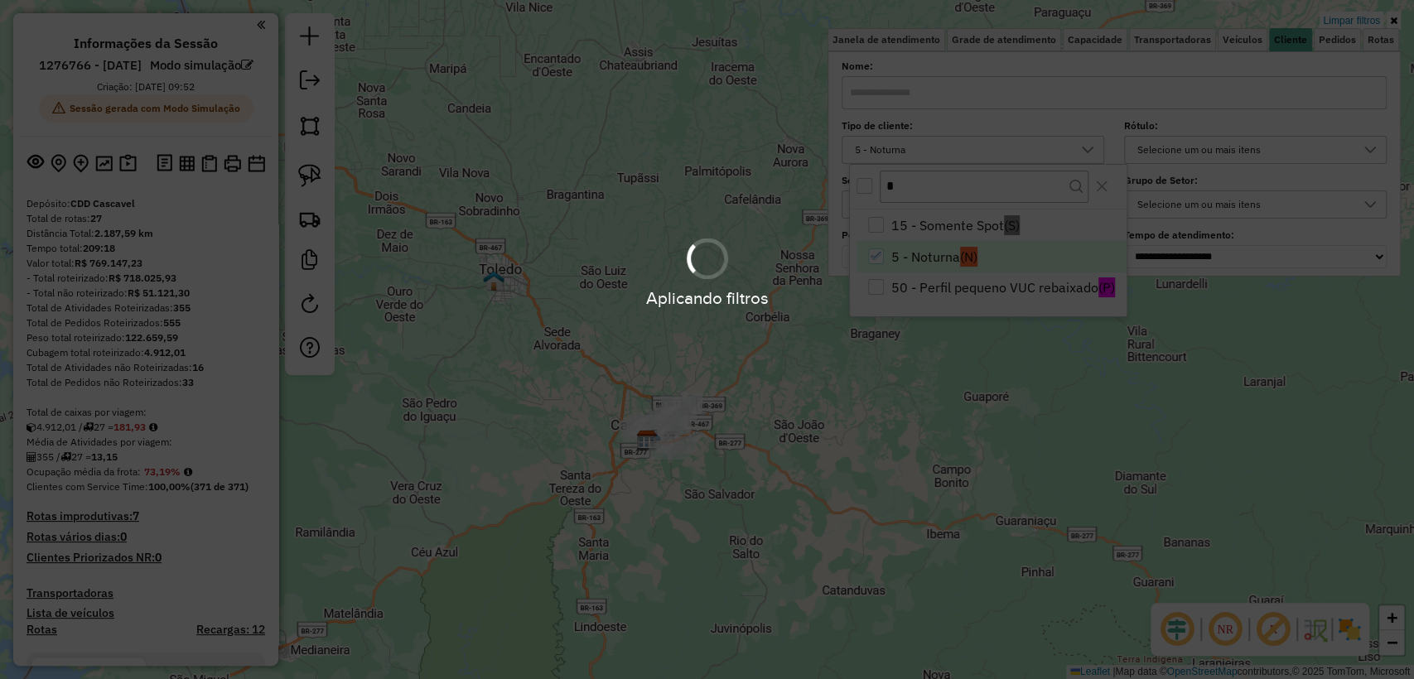
click at [782, 406] on hb-app "Aplicando filtros Pop-up bloqueado! Seu navegador bloqueou automáticamente a ab…" at bounding box center [707, 339] width 1414 height 679
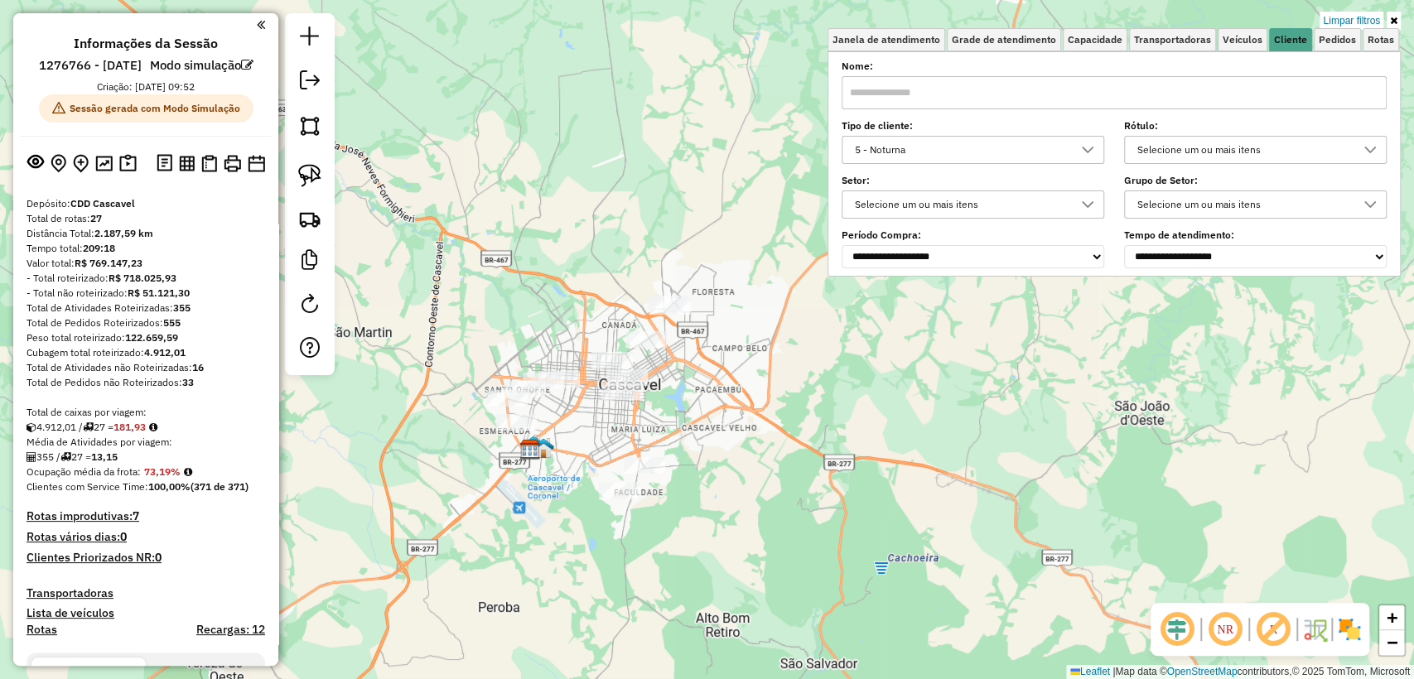
click at [707, 453] on div "Limpar filtros Janela de atendimento Grade de atendimento Capacidade Transporta…" at bounding box center [707, 339] width 1414 height 679
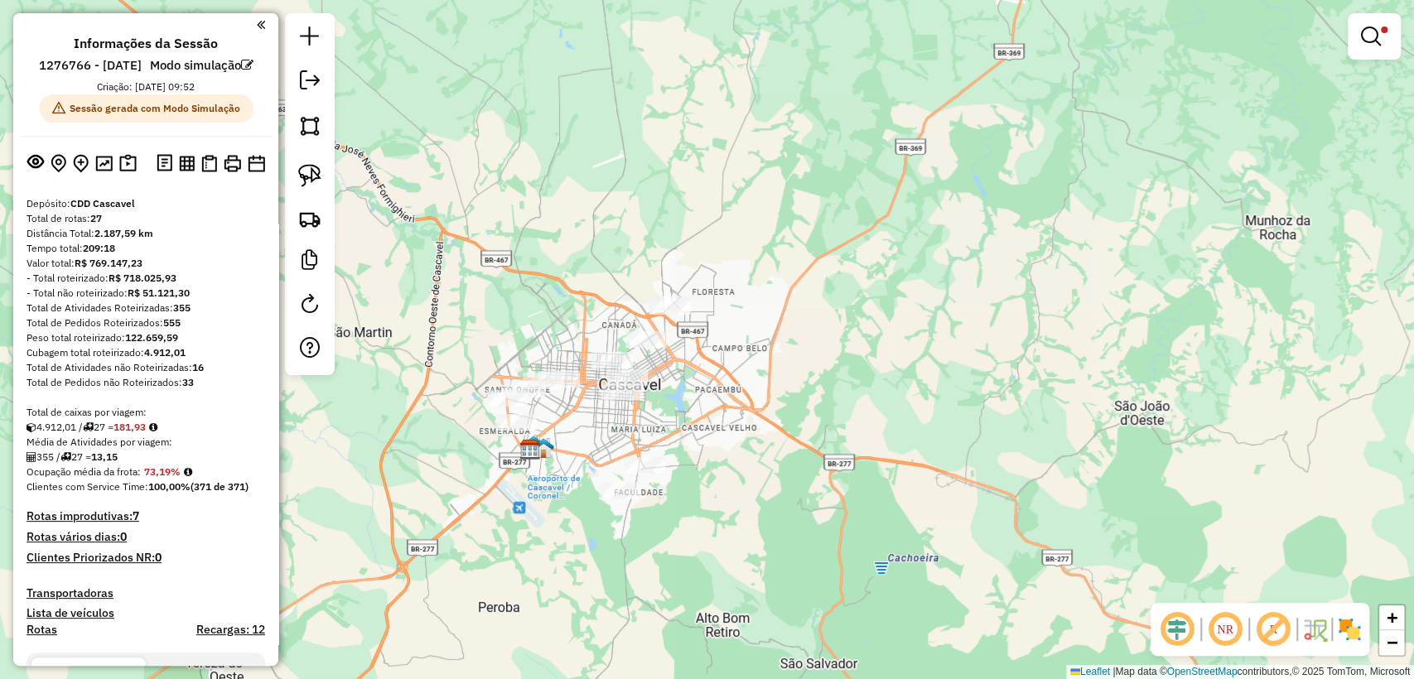
click at [212, 286] on div "- Total roteirizado: R$ 718.025,93" at bounding box center [145, 278] width 238 height 15
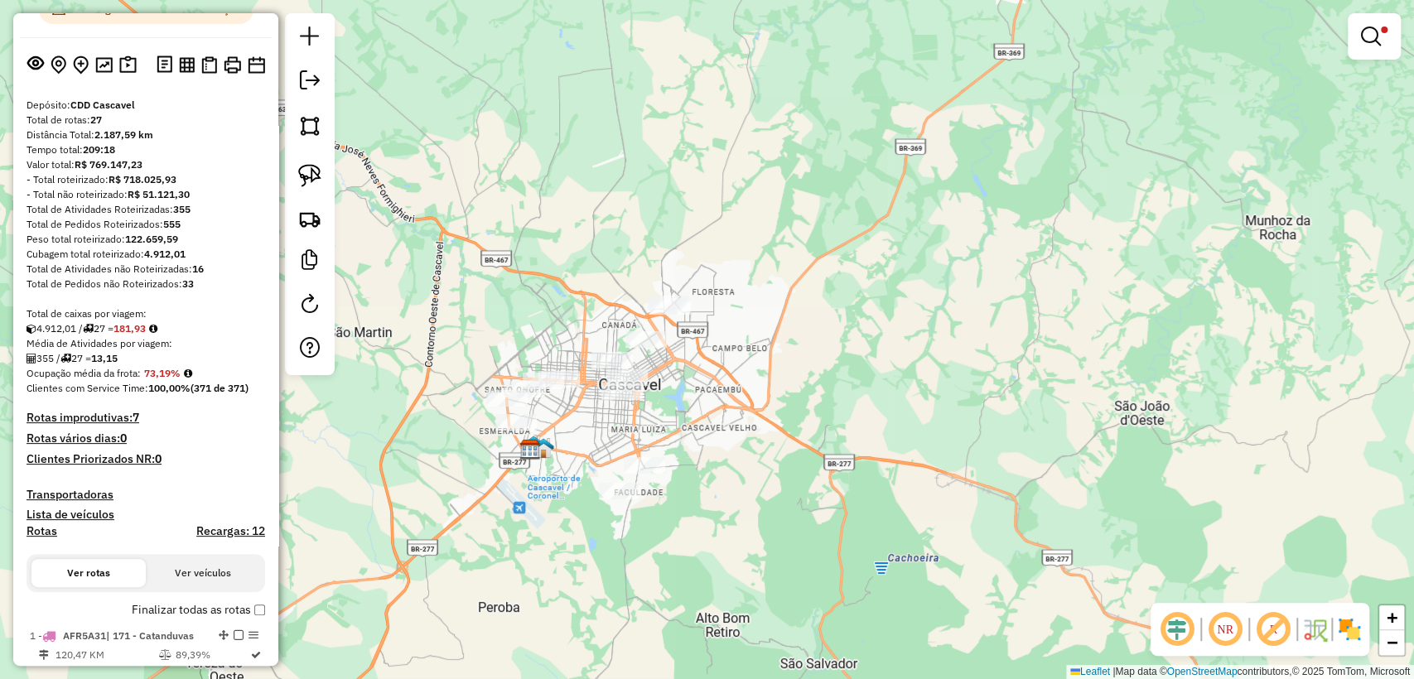
scroll to position [0, 0]
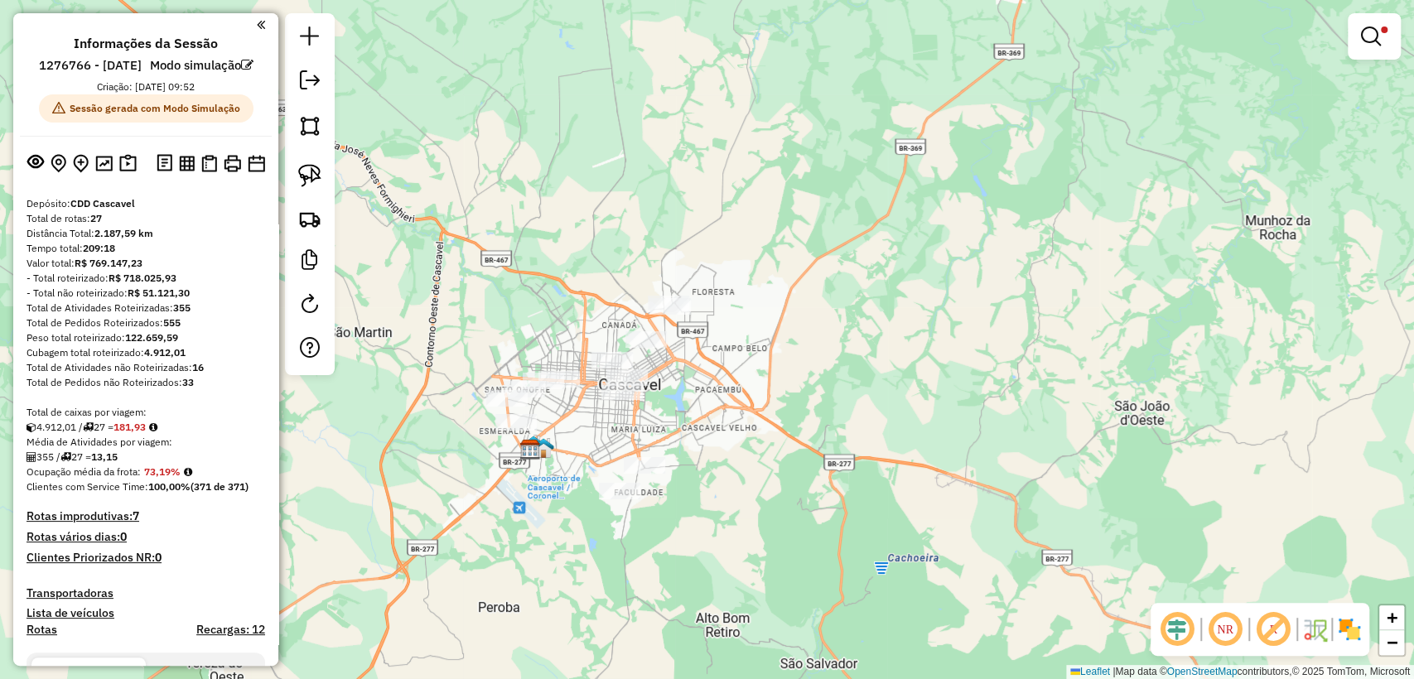
click at [685, 184] on div "Limpar filtros Janela de atendimento Grade de atendimento Capacidade Transporta…" at bounding box center [707, 339] width 1414 height 679
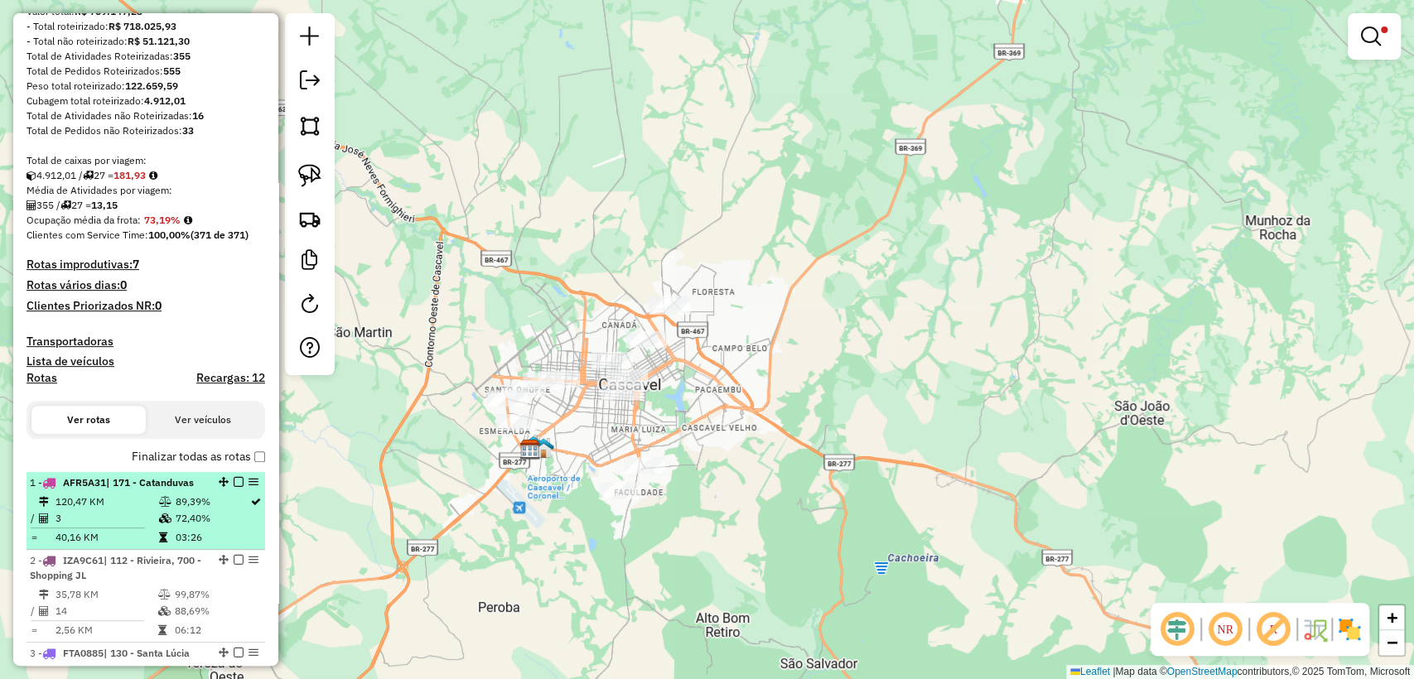
scroll to position [368, 0]
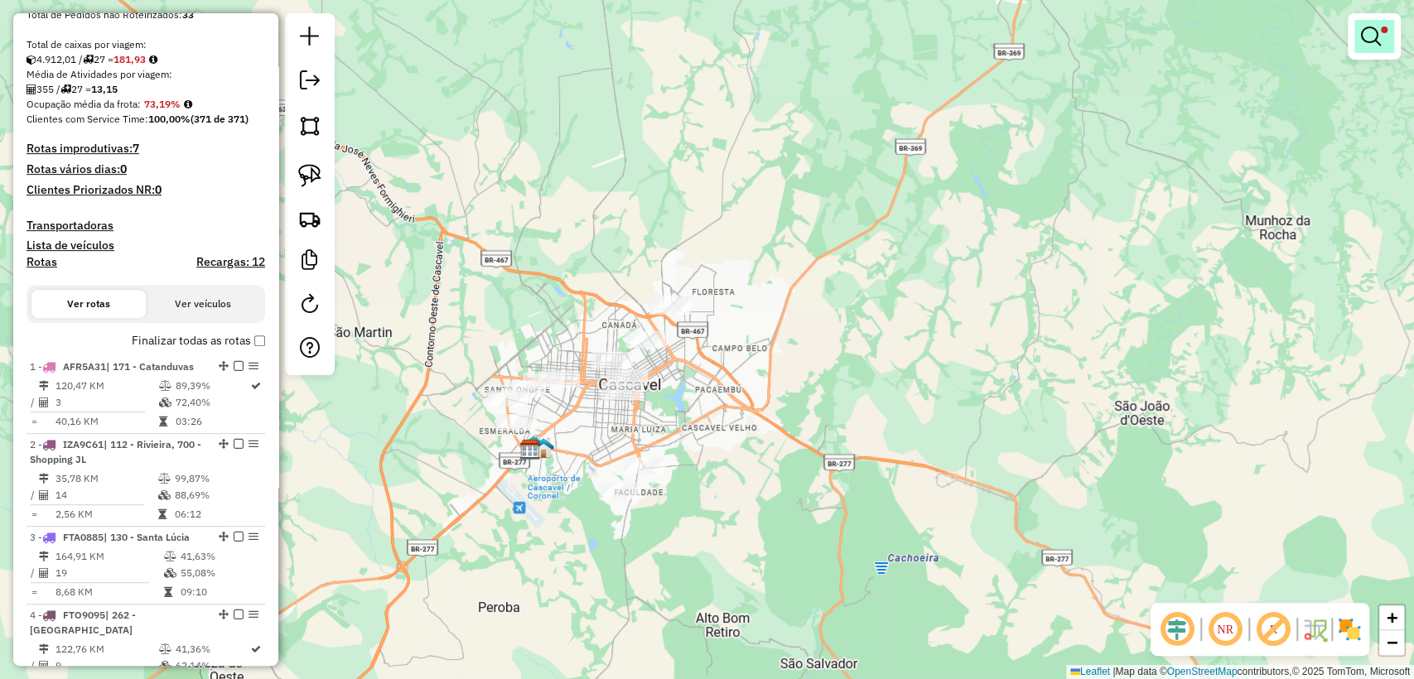
click at [1384, 35] on link at bounding box center [1374, 36] width 40 height 33
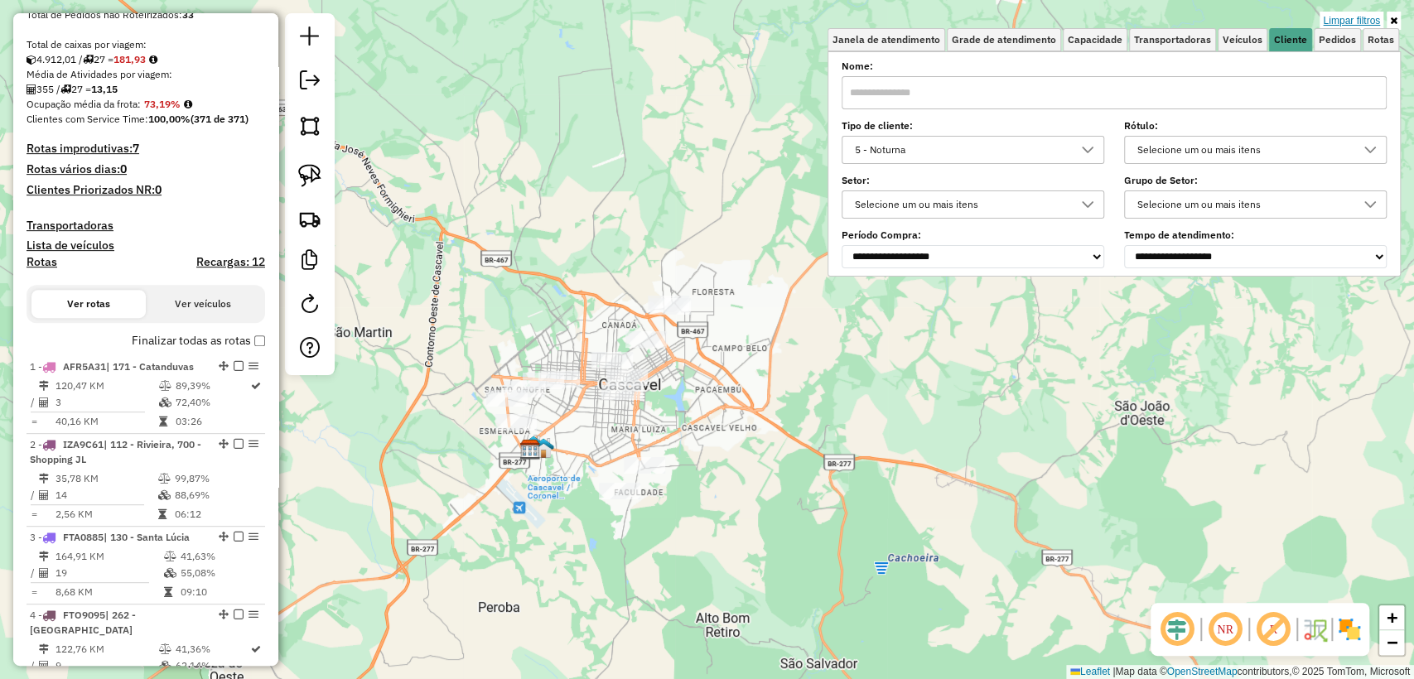
click at [1339, 20] on link "Limpar filtros" at bounding box center [1351, 21] width 64 height 18
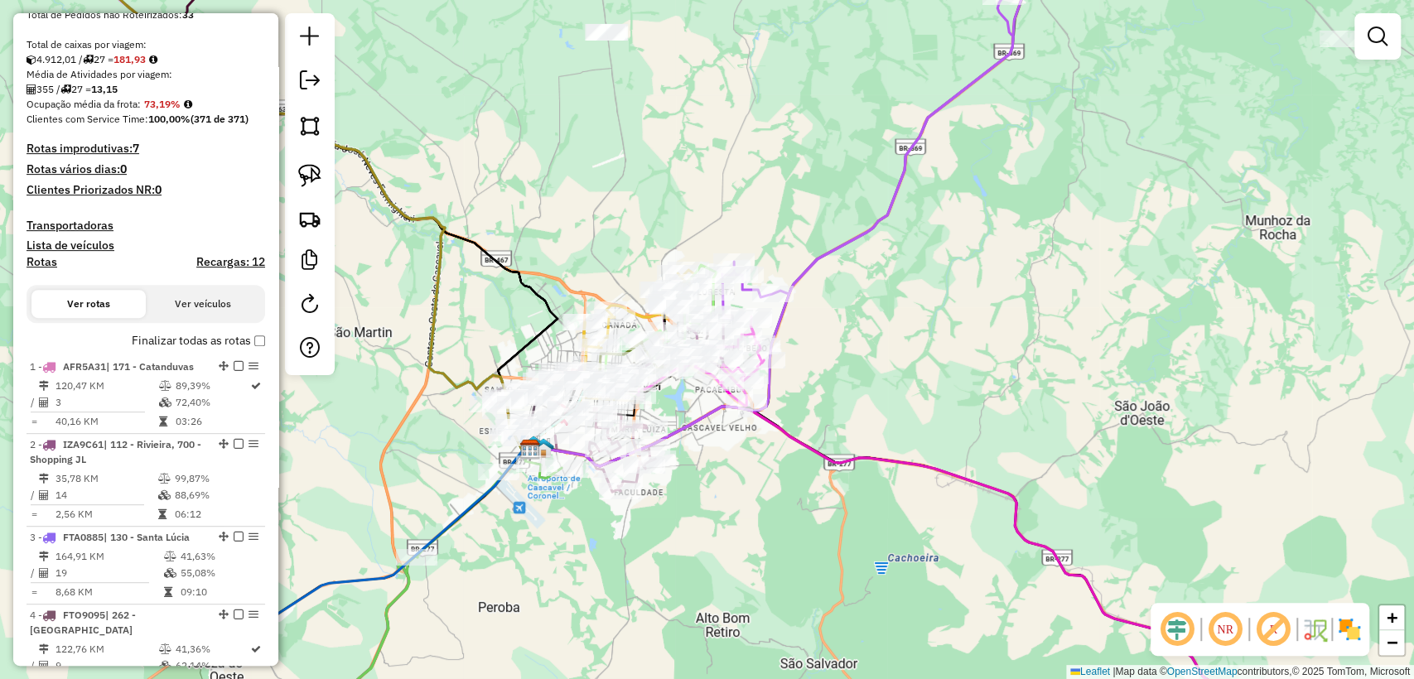
click at [949, 353] on div "Janela de atendimento Grade de atendimento Capacidade Transportadoras Veículos …" at bounding box center [707, 339] width 1414 height 679
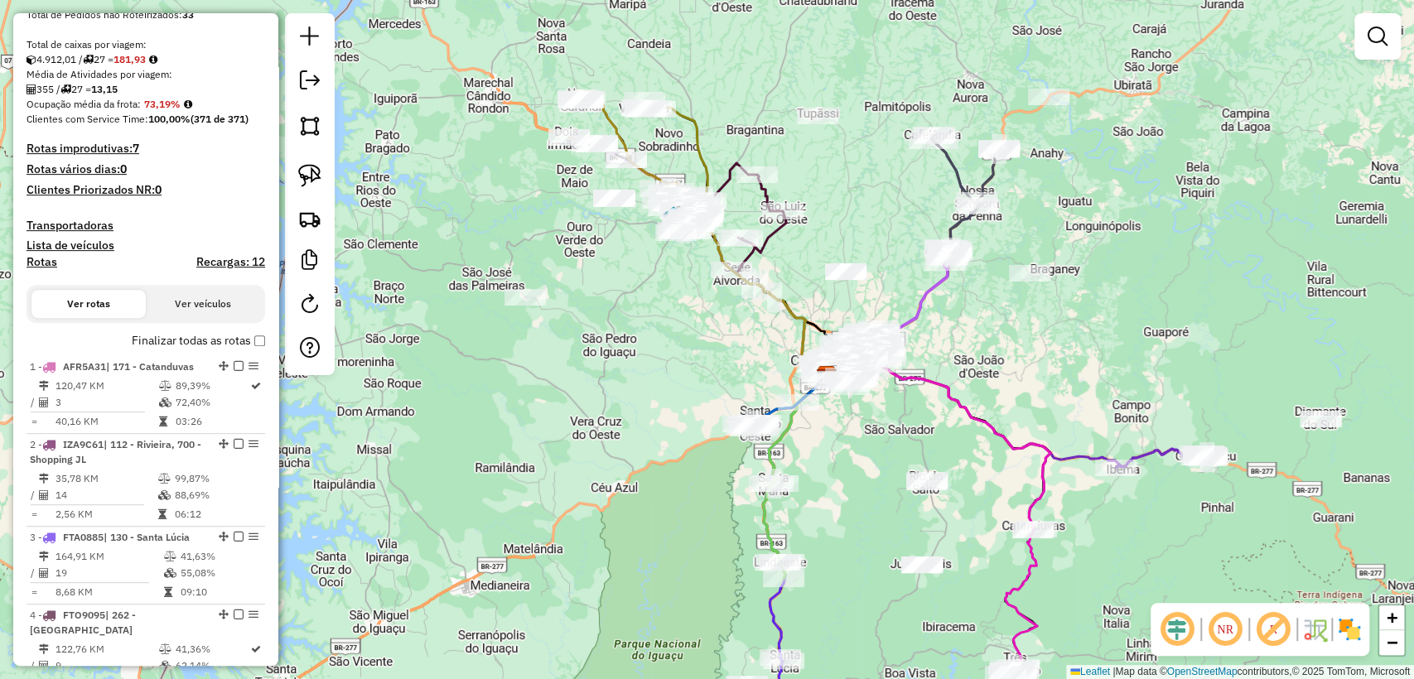
drag, startPoint x: 884, startPoint y: 466, endPoint x: 873, endPoint y: 465, distance: 10.8
click at [873, 465] on div "Janela de atendimento Grade de atendimento Capacidade Transportadoras Veículos …" at bounding box center [707, 339] width 1414 height 679
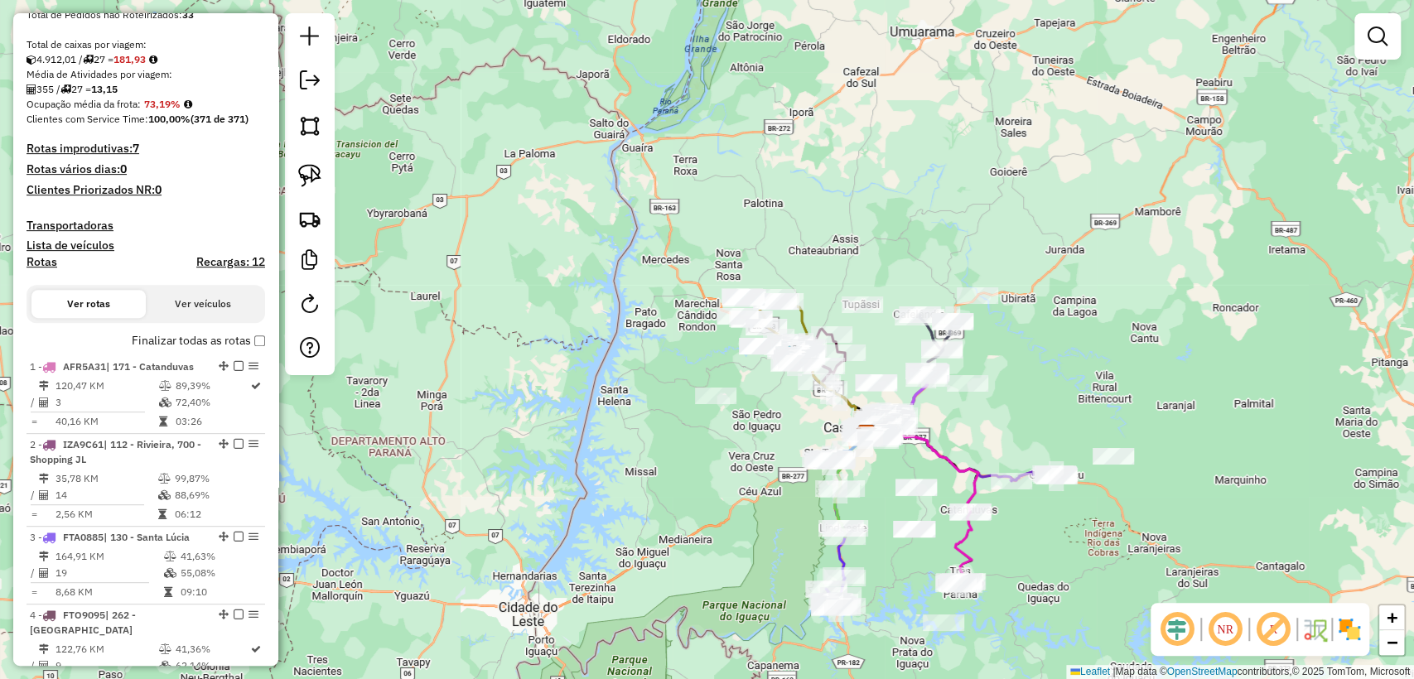
drag, startPoint x: 888, startPoint y: 477, endPoint x: 879, endPoint y: 473, distance: 9.3
click at [879, 473] on div "Janela de atendimento Grade de atendimento Capacidade Transportadoras Veículos …" at bounding box center [707, 339] width 1414 height 679
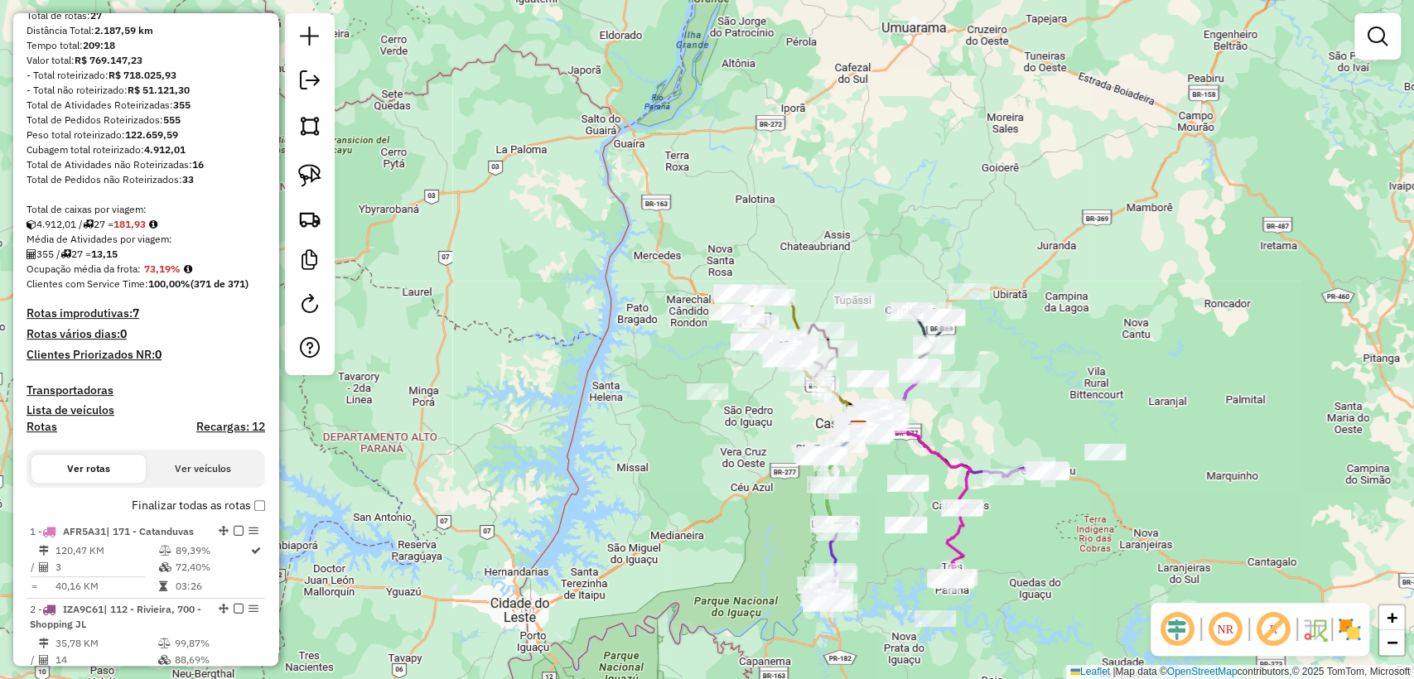
scroll to position [0, 0]
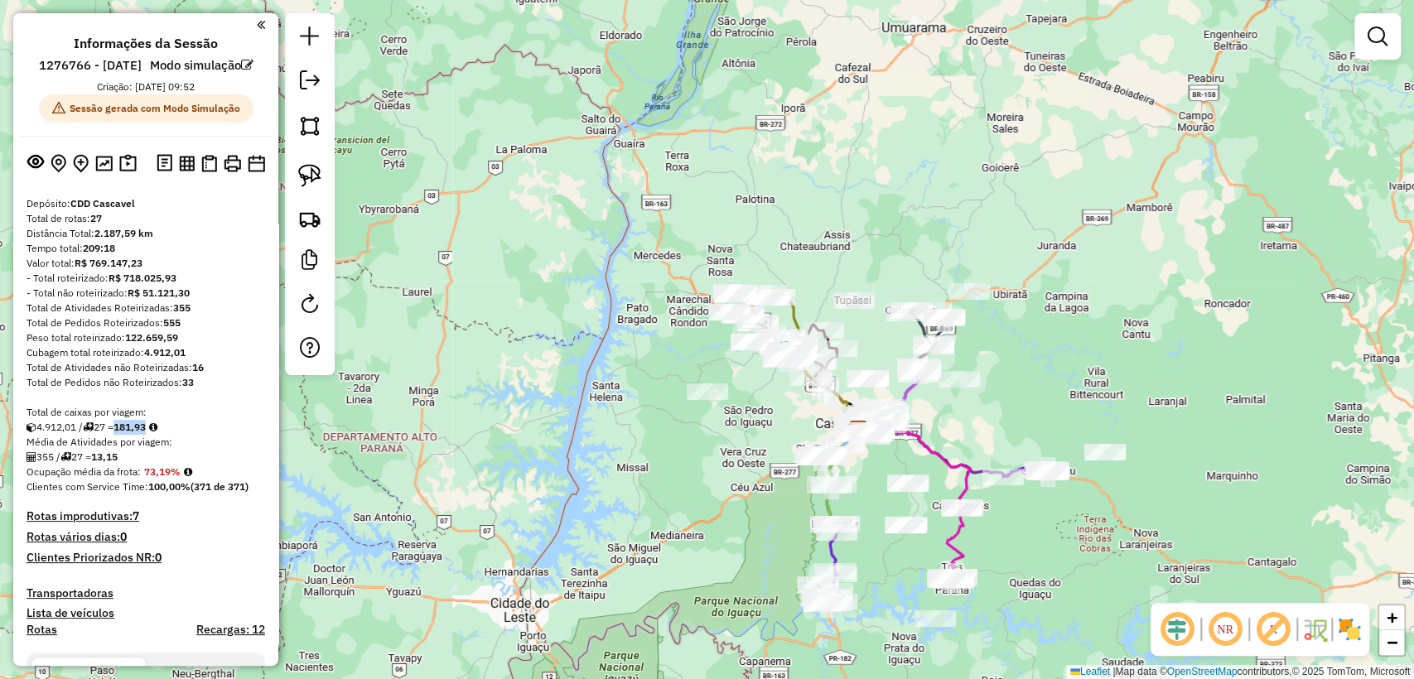
drag, startPoint x: 124, startPoint y: 447, endPoint x: 154, endPoint y: 448, distance: 29.8
click at [146, 433] on strong "181,93" at bounding box center [129, 427] width 32 height 12
click at [213, 435] on div "4.912,01 / 27 = 181,93" at bounding box center [145, 427] width 238 height 15
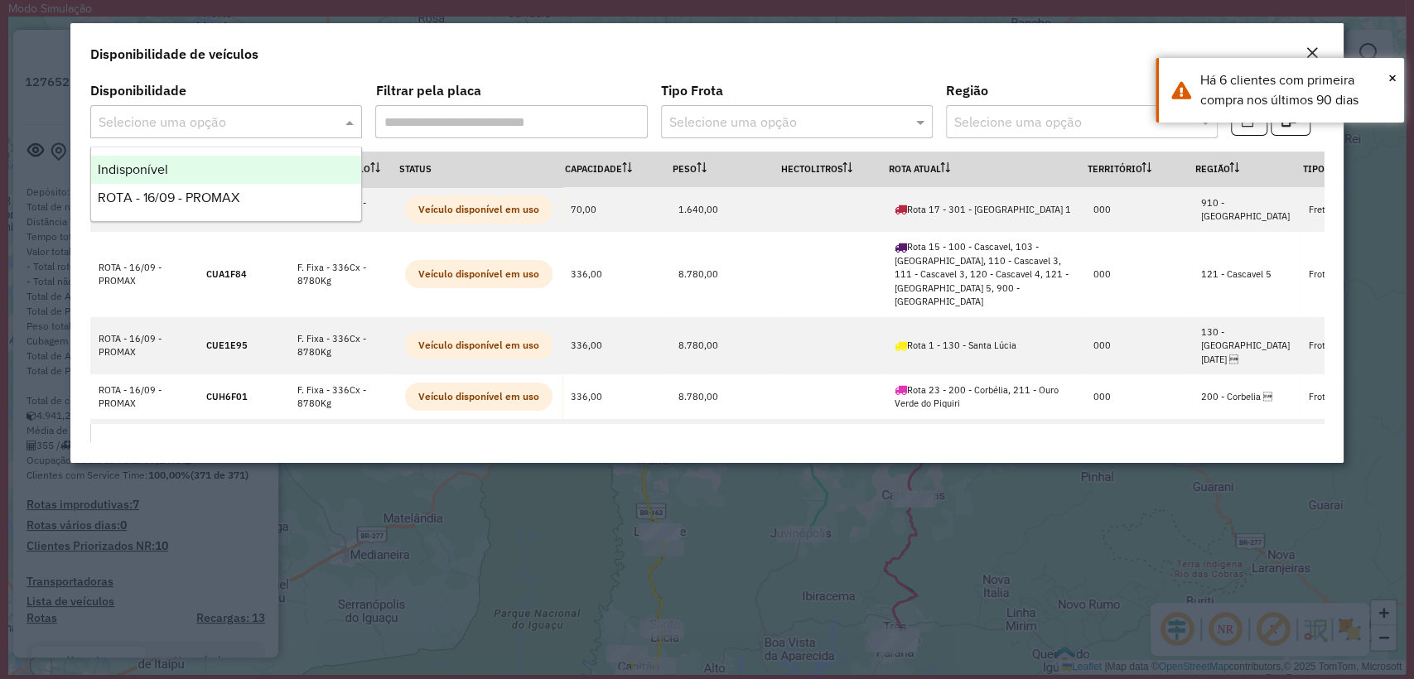
click at [294, 118] on input "text" at bounding box center [210, 123] width 222 height 20
click at [219, 174] on div "Indisponível" at bounding box center [226, 170] width 270 height 28
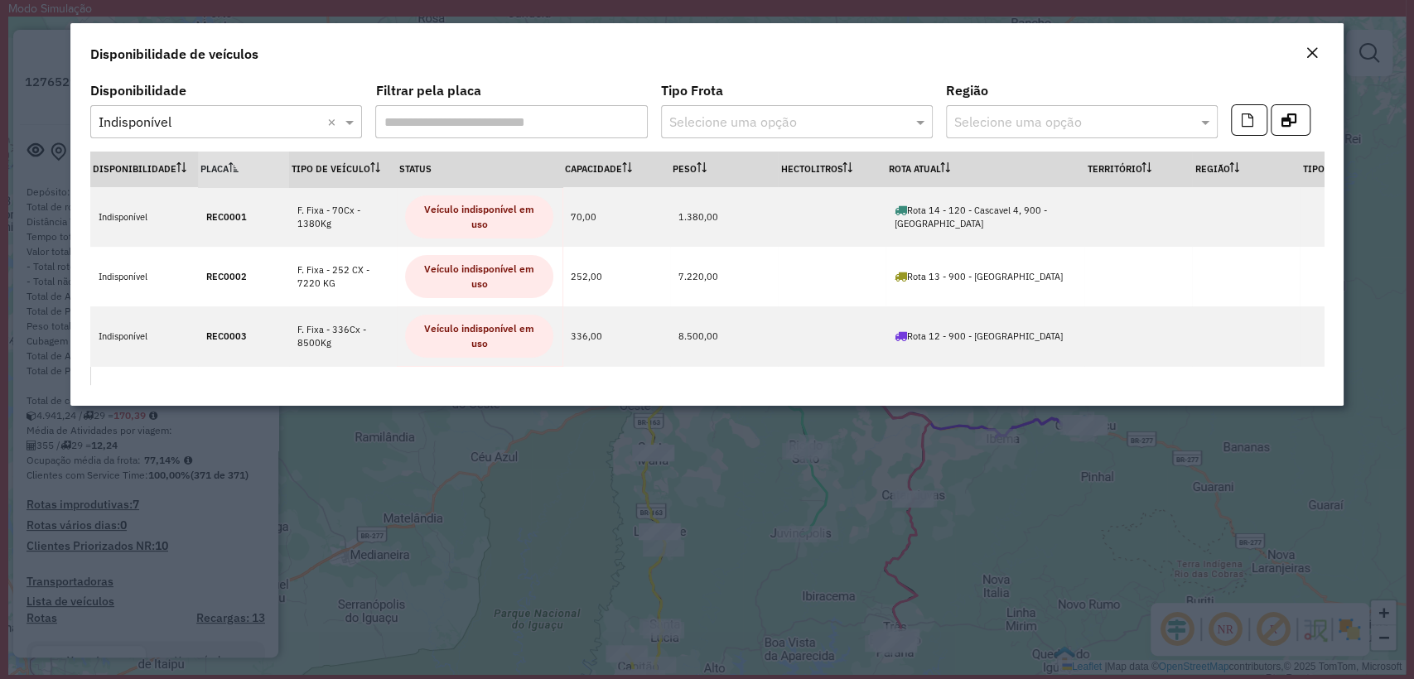
click at [932, 61] on div "Disponibilidade de veículos" at bounding box center [706, 50] width 1272 height 55
click at [1313, 48] on em "Close" at bounding box center [1311, 52] width 13 height 13
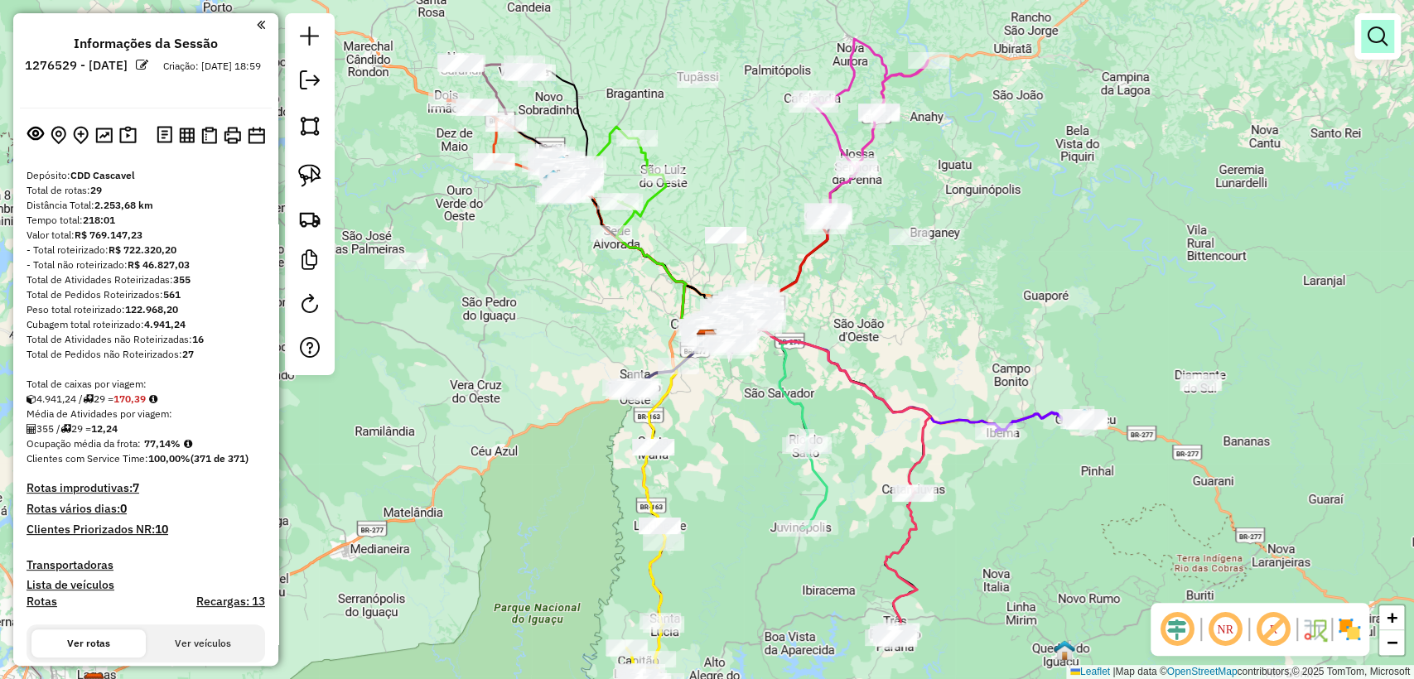
click at [1372, 34] on em at bounding box center [1377, 36] width 20 height 20
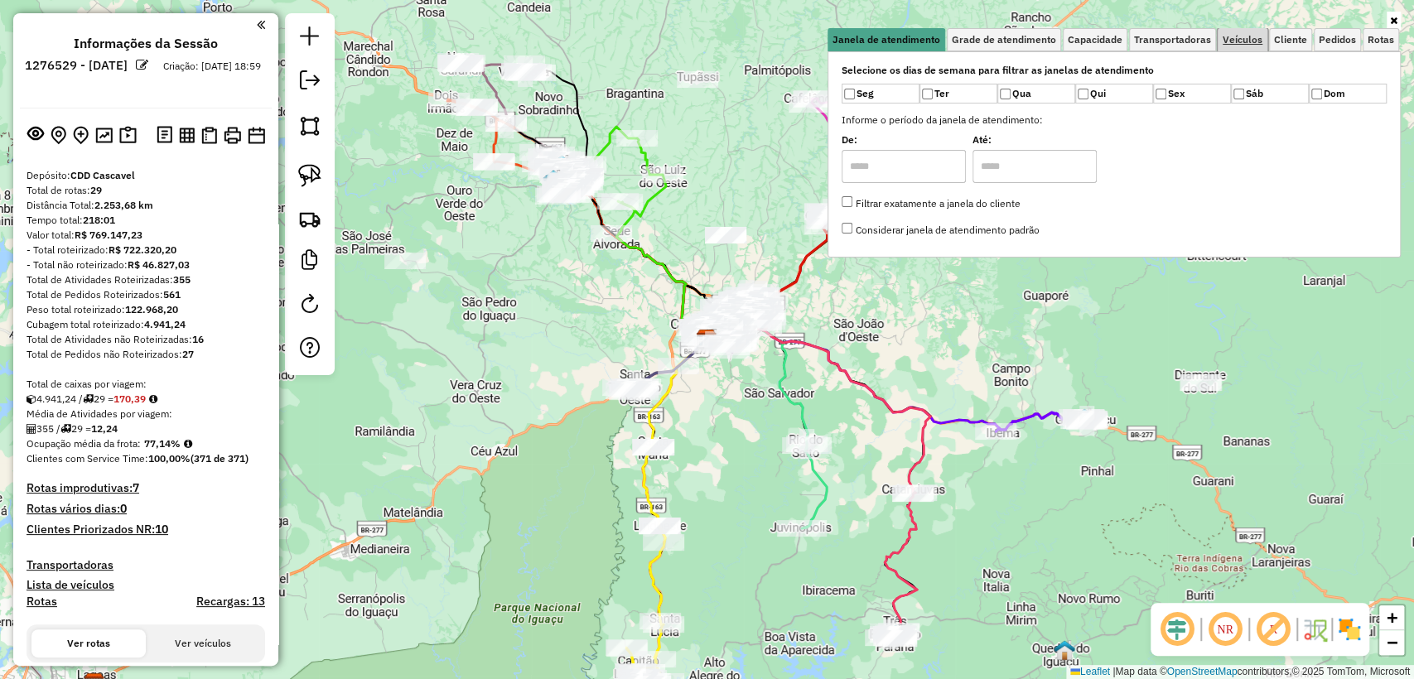
click at [1248, 36] on span "Veículos" at bounding box center [1242, 40] width 40 height 10
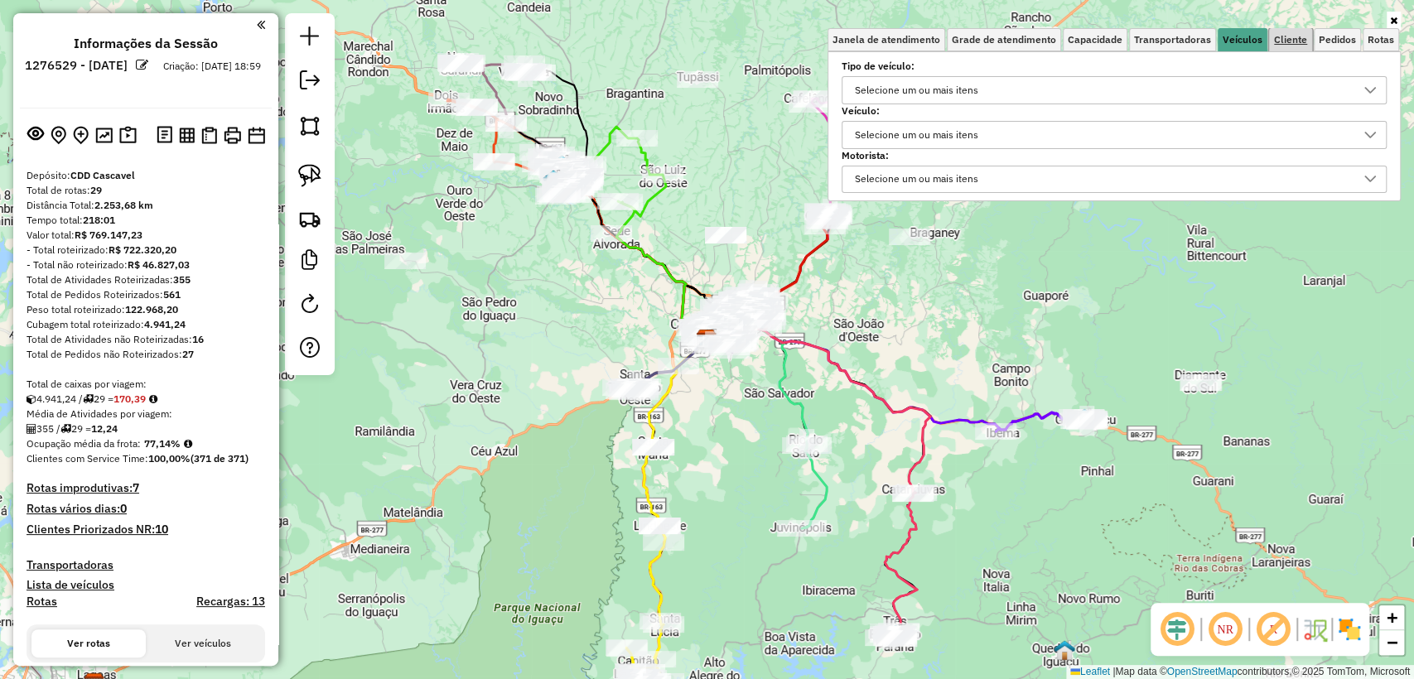
click at [1298, 41] on span "Cliente" at bounding box center [1290, 40] width 33 height 10
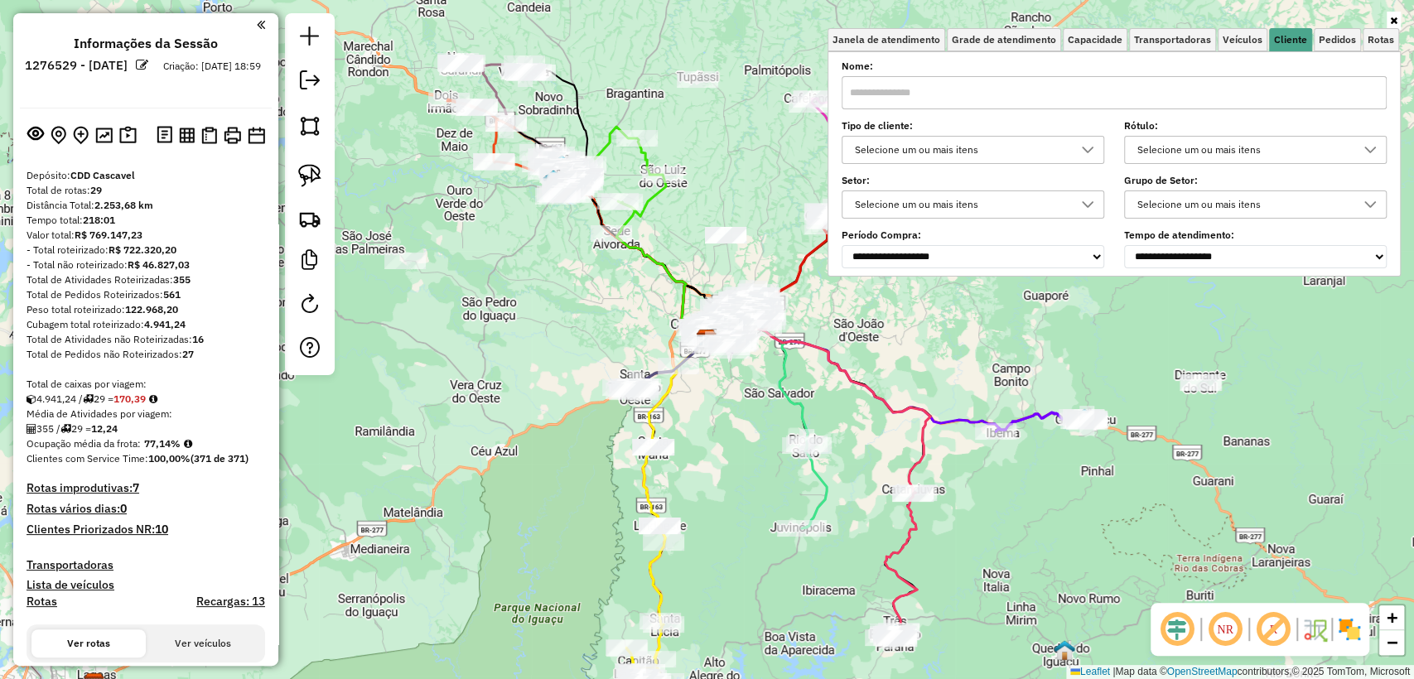
click at [920, 155] on div "Selecione um ou mais itens" at bounding box center [960, 150] width 223 height 26
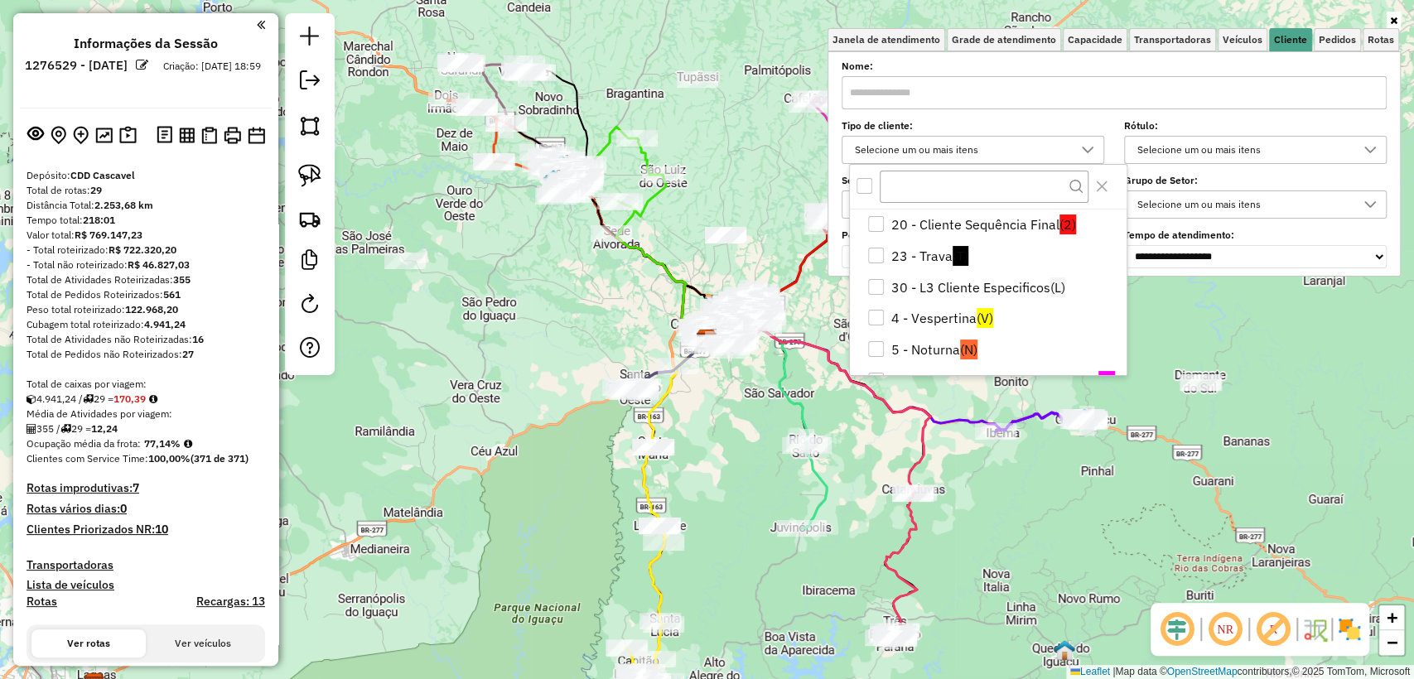
scroll to position [184, 0]
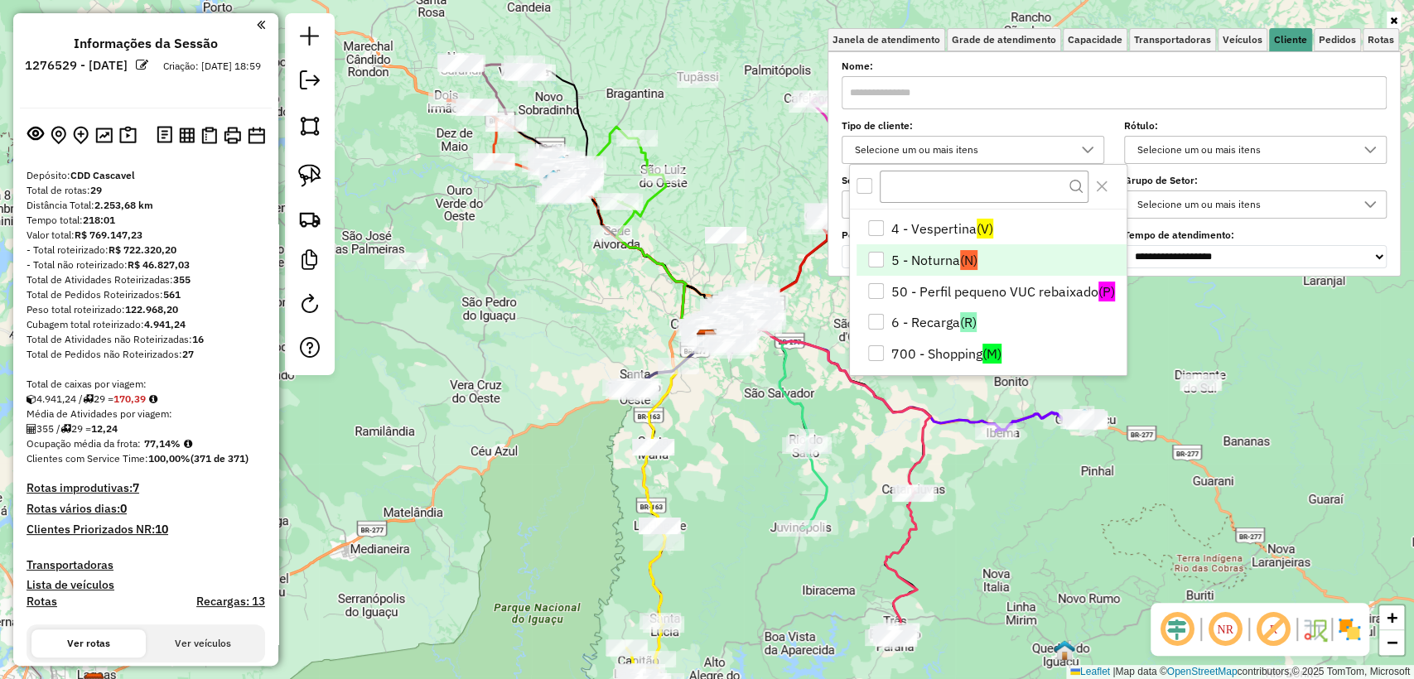
click at [873, 269] on li "5 - Noturna (N)" at bounding box center [990, 259] width 269 height 31
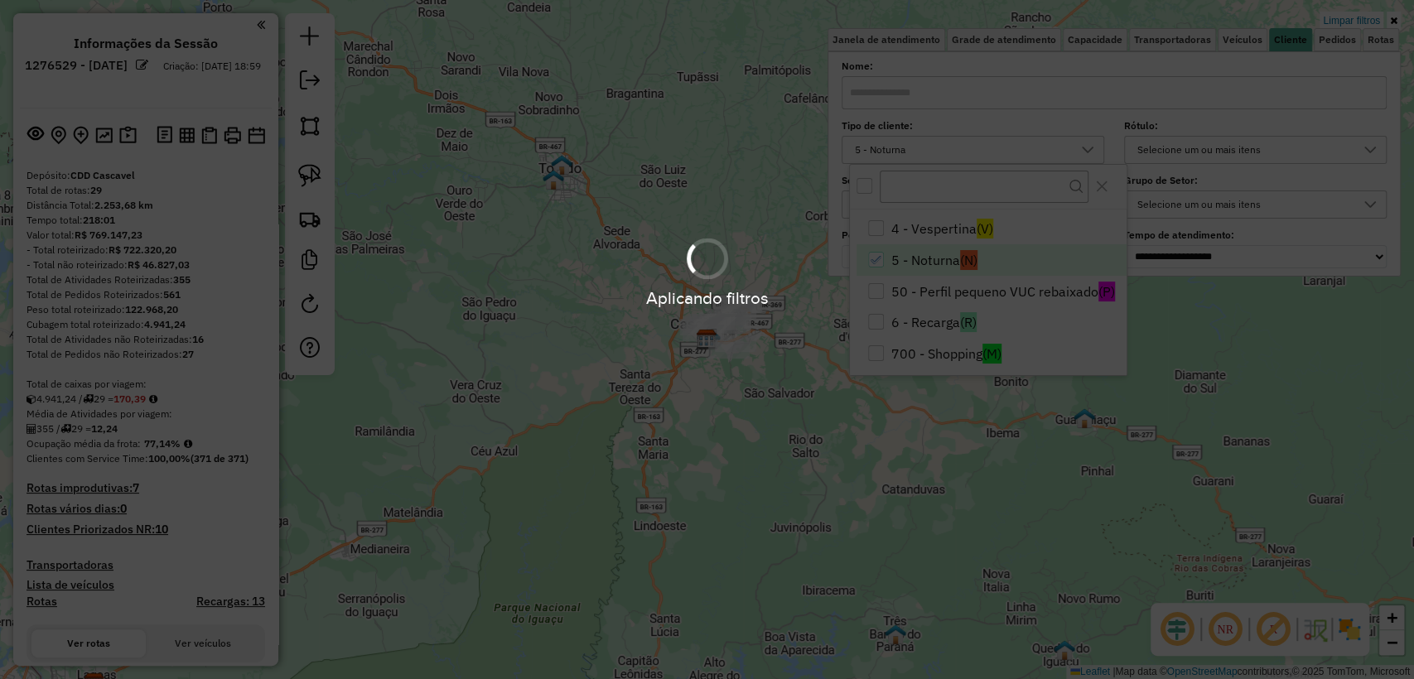
click at [520, 450] on hb-app "Aplicando filtros Pop-up bloqueado! Seu navegador bloqueou automáticamente a ab…" at bounding box center [707, 339] width 1414 height 679
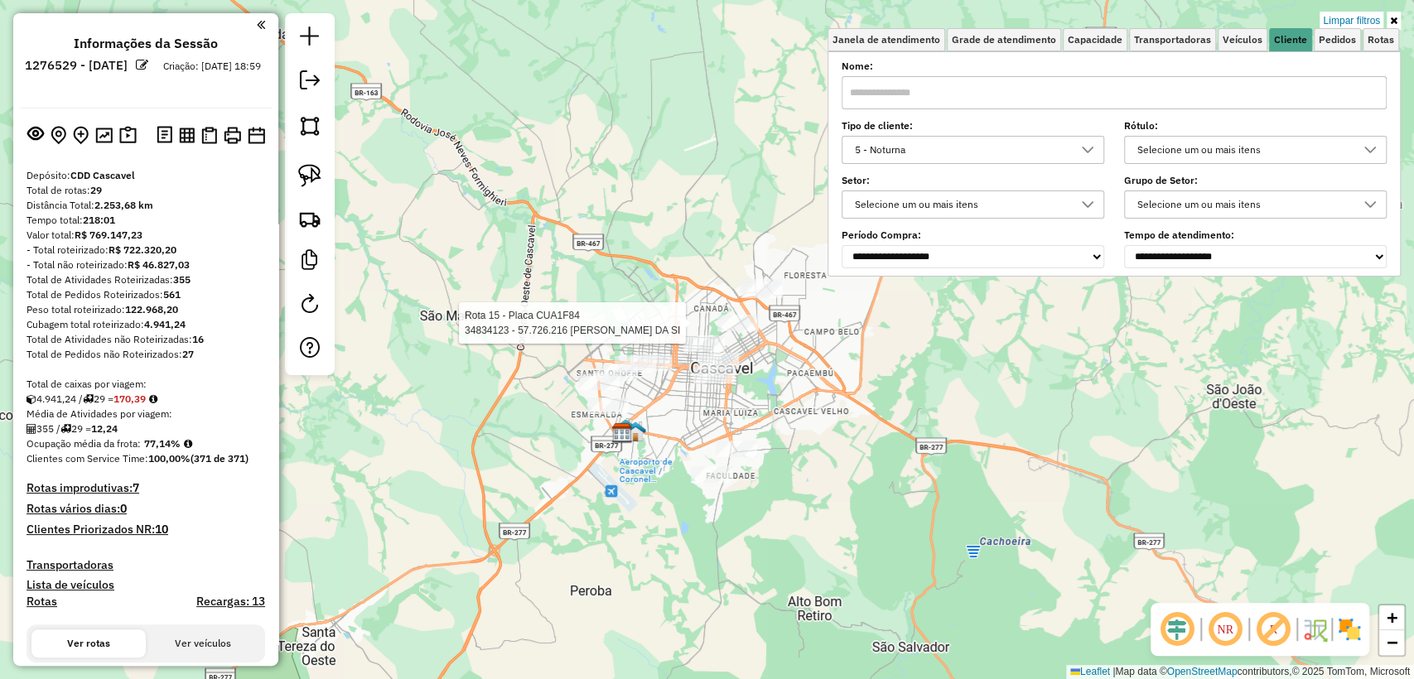
select select "**********"
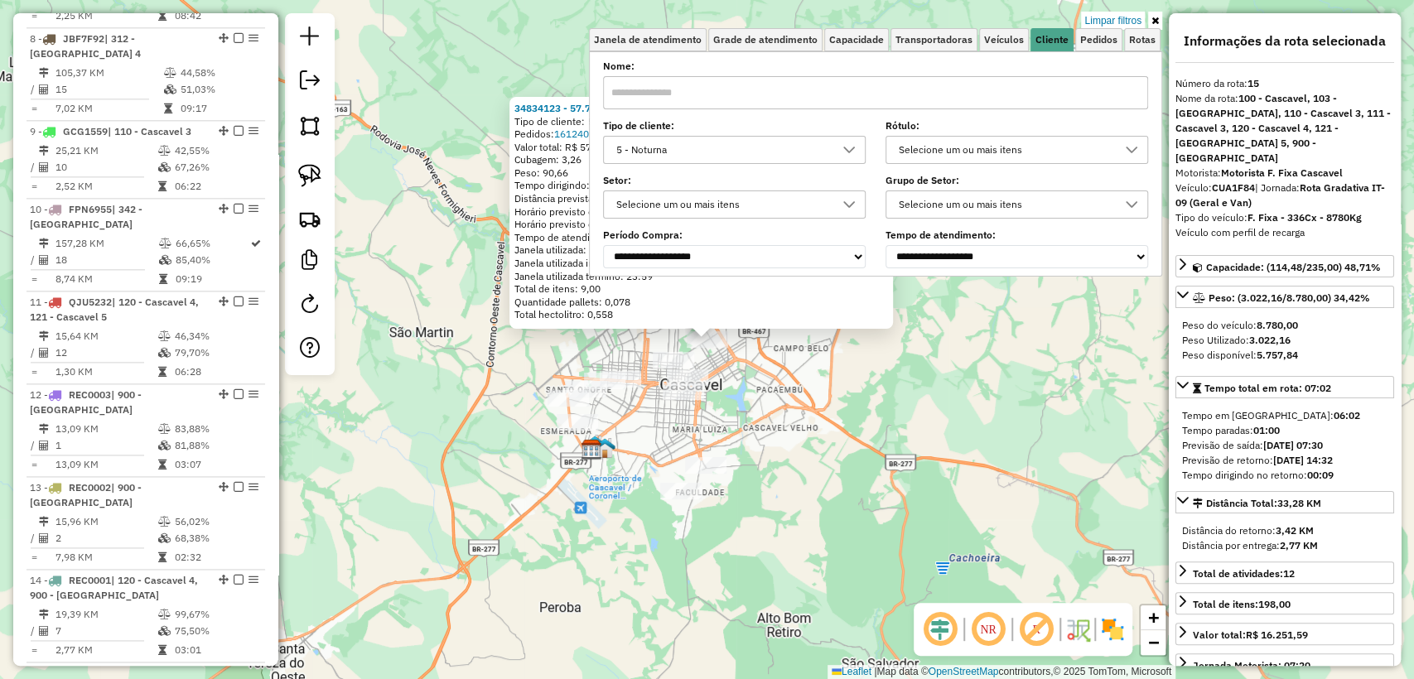
scroll to position [1905, 0]
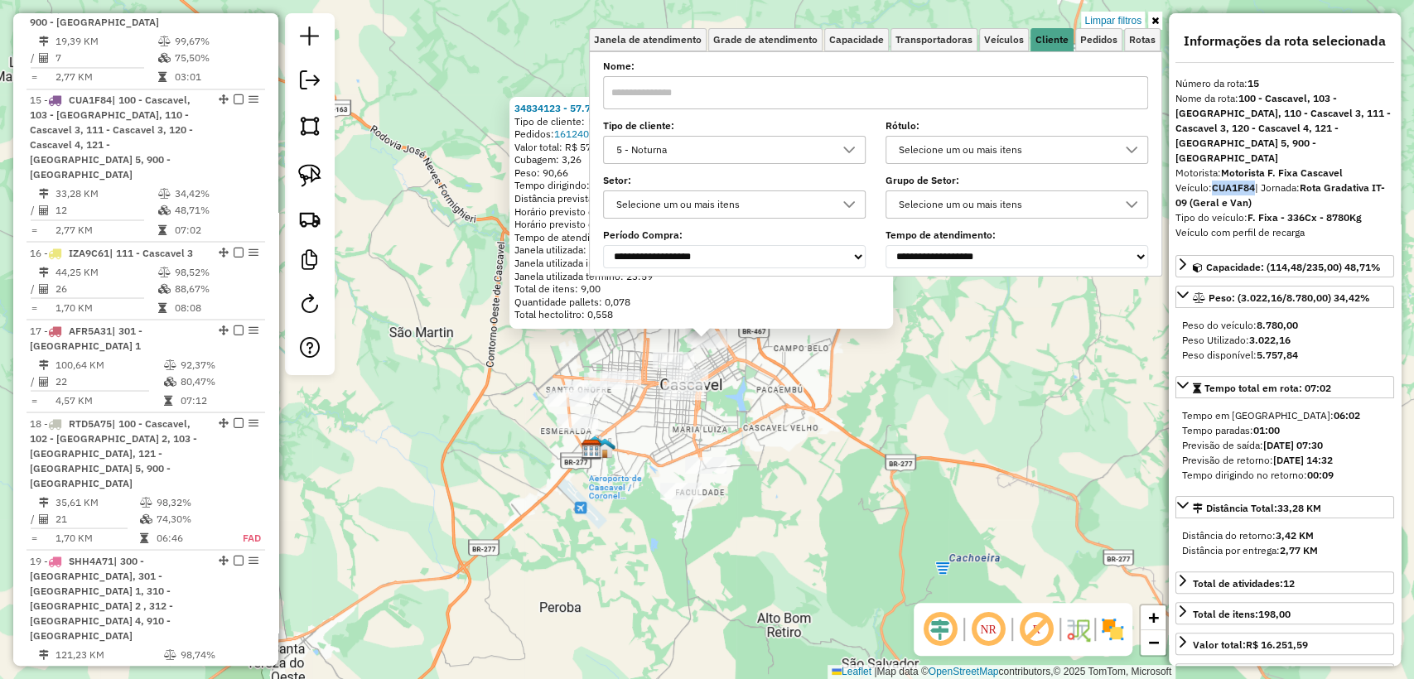
drag, startPoint x: 1214, startPoint y: 171, endPoint x: 1255, endPoint y: 172, distance: 41.4
click at [1255, 181] on div "Veículo: CUA1F84 | Jornada: Rota Gradativa IT-09 (Geral e Van)" at bounding box center [1284, 196] width 219 height 30
copy strong "CUA1F84"
drag, startPoint x: 1309, startPoint y: 171, endPoint x: 1300, endPoint y: 187, distance: 18.2
click at [1300, 187] on div "Veículo: CUA1F84 | Jornada: Rota Gradativa IT-09 (Geral e Van)" at bounding box center [1284, 196] width 219 height 30
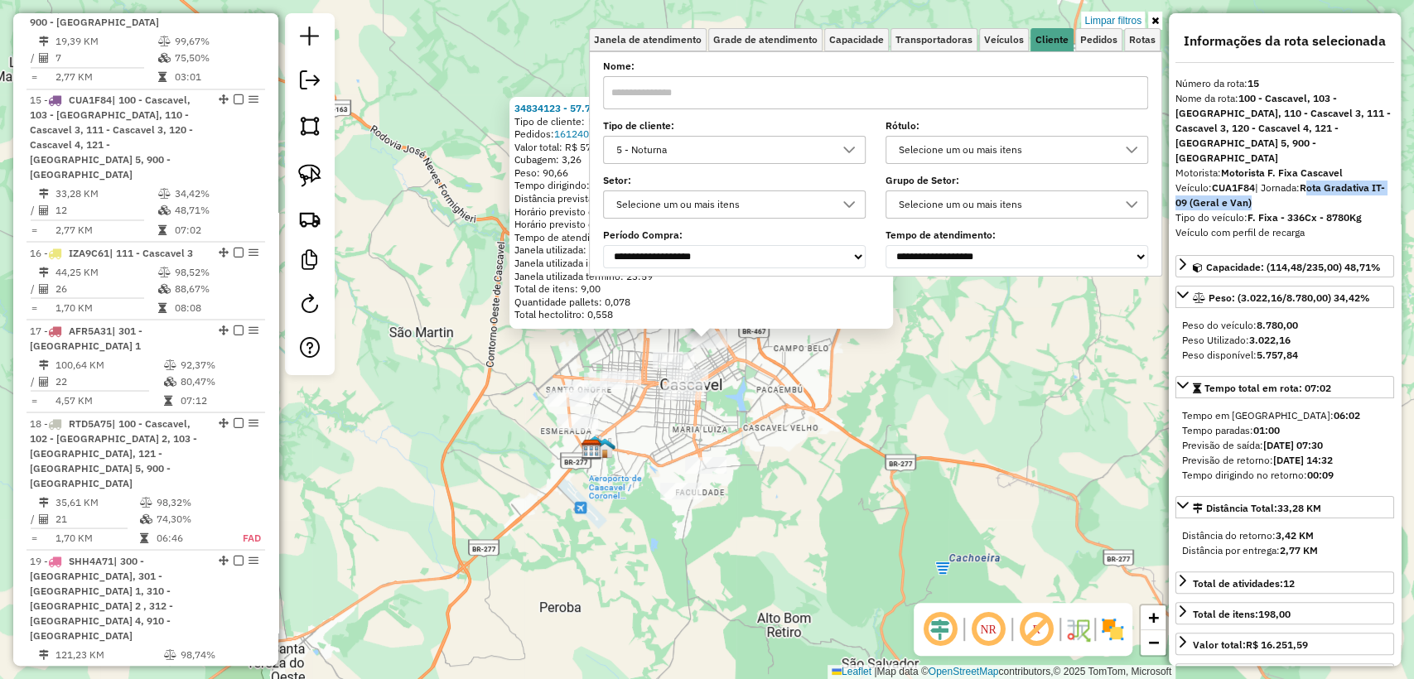
click at [1300, 187] on div "Veículo: CUA1F84 | Jornada: Rota Gradativa IT-09 (Geral e Van)" at bounding box center [1284, 196] width 219 height 30
click at [450, 418] on div "34834123 - 57.726.216 VINICIUS ELIZEU MOREIRA DA SI Tipo de cliente: 5 - Noturn…" at bounding box center [707, 339] width 1414 height 679
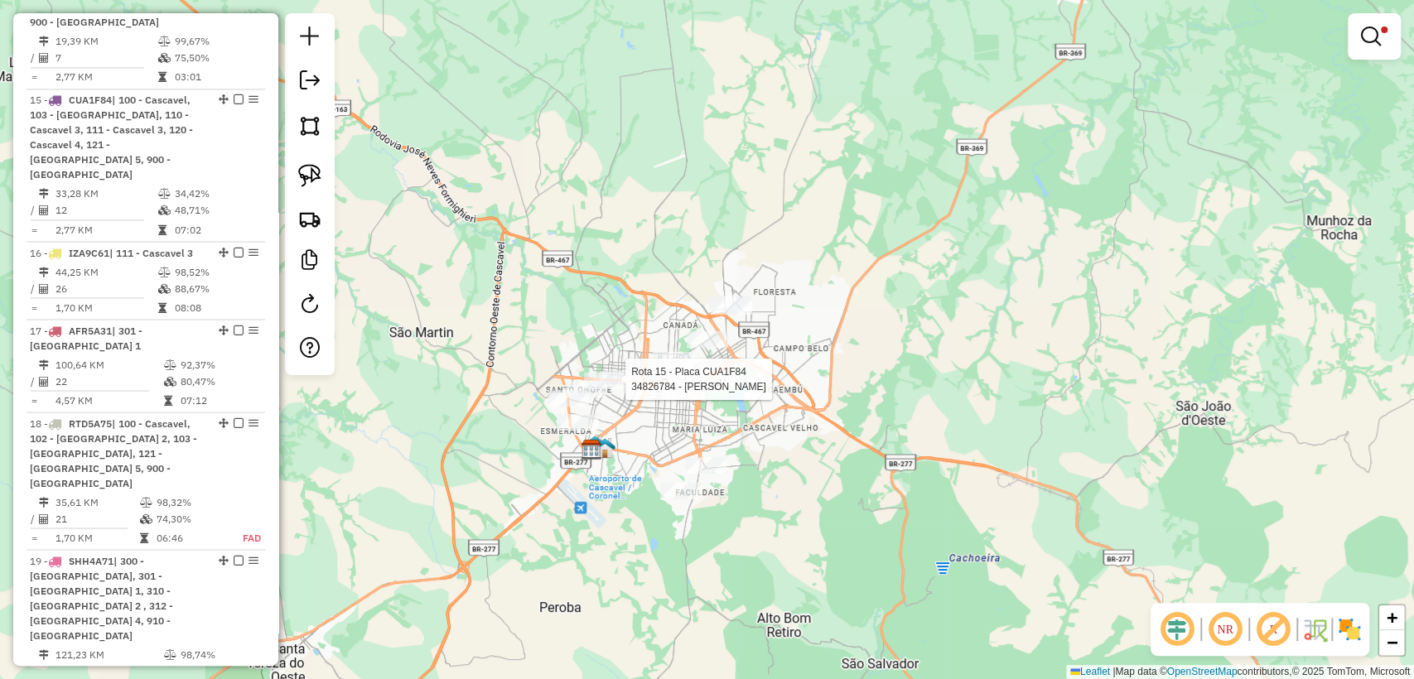
select select "**********"
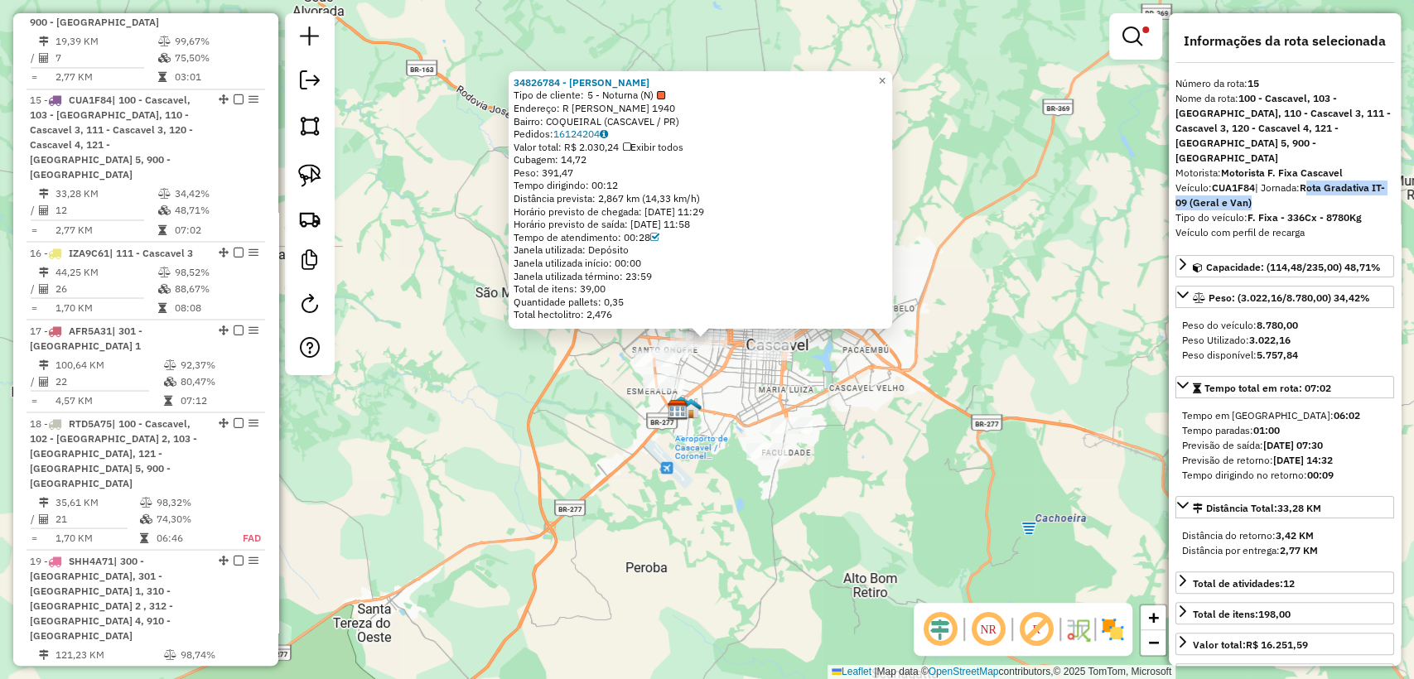
drag, startPoint x: 1308, startPoint y: 170, endPoint x: 1312, endPoint y: 186, distance: 16.9
click at [1312, 186] on div "Veículo: CUA1F84 | Jornada: Rota Gradativa IT-09 (Geral e Van)" at bounding box center [1284, 196] width 219 height 30
click at [890, 431] on div "34826784 - MARGARIDA GOMES DE O Tipo de cliente: 5 - Noturna (N) Endereço: R FA…" at bounding box center [707, 339] width 1414 height 679
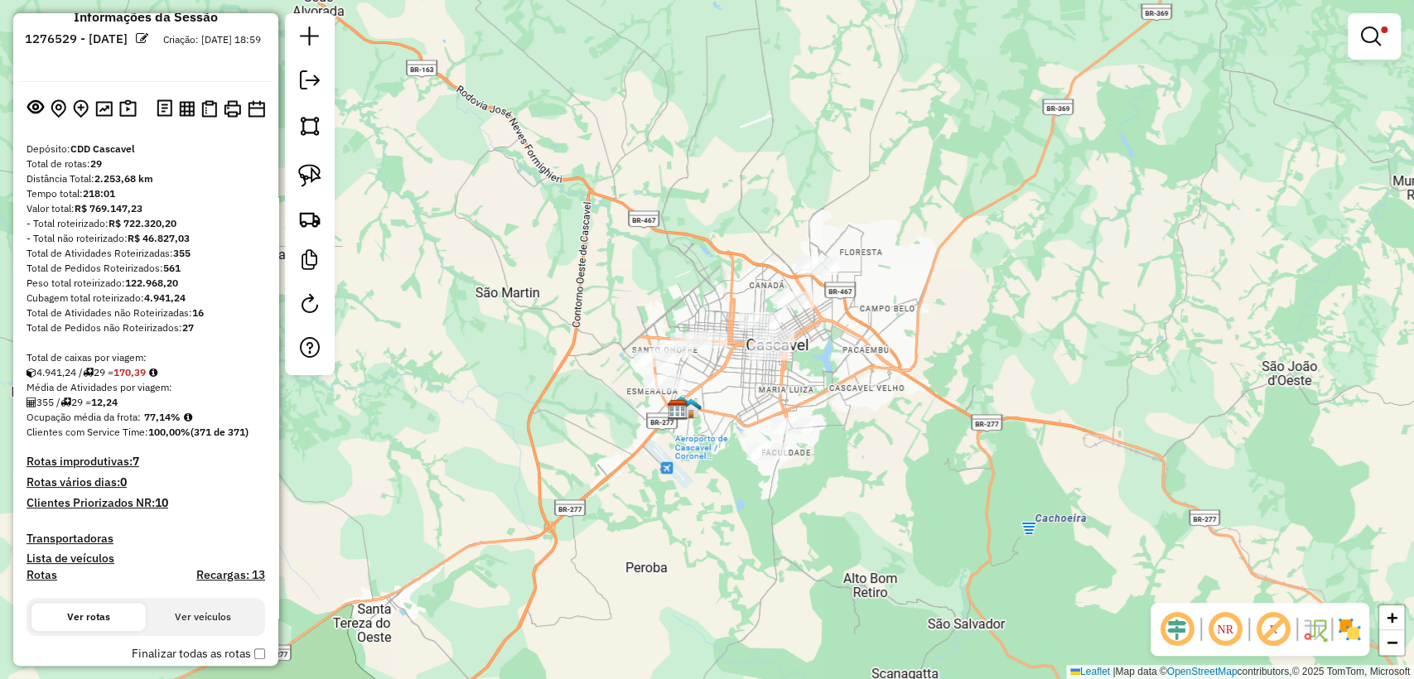
scroll to position [0, 0]
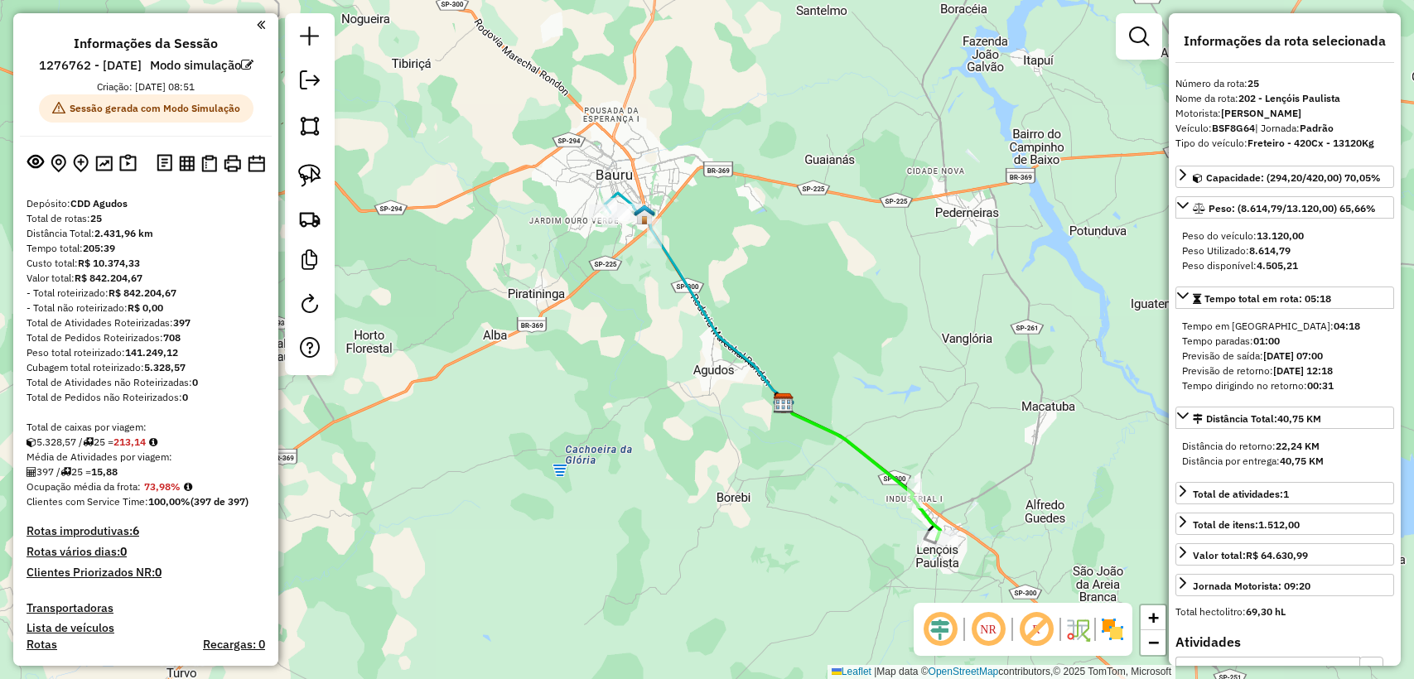
select select "**********"
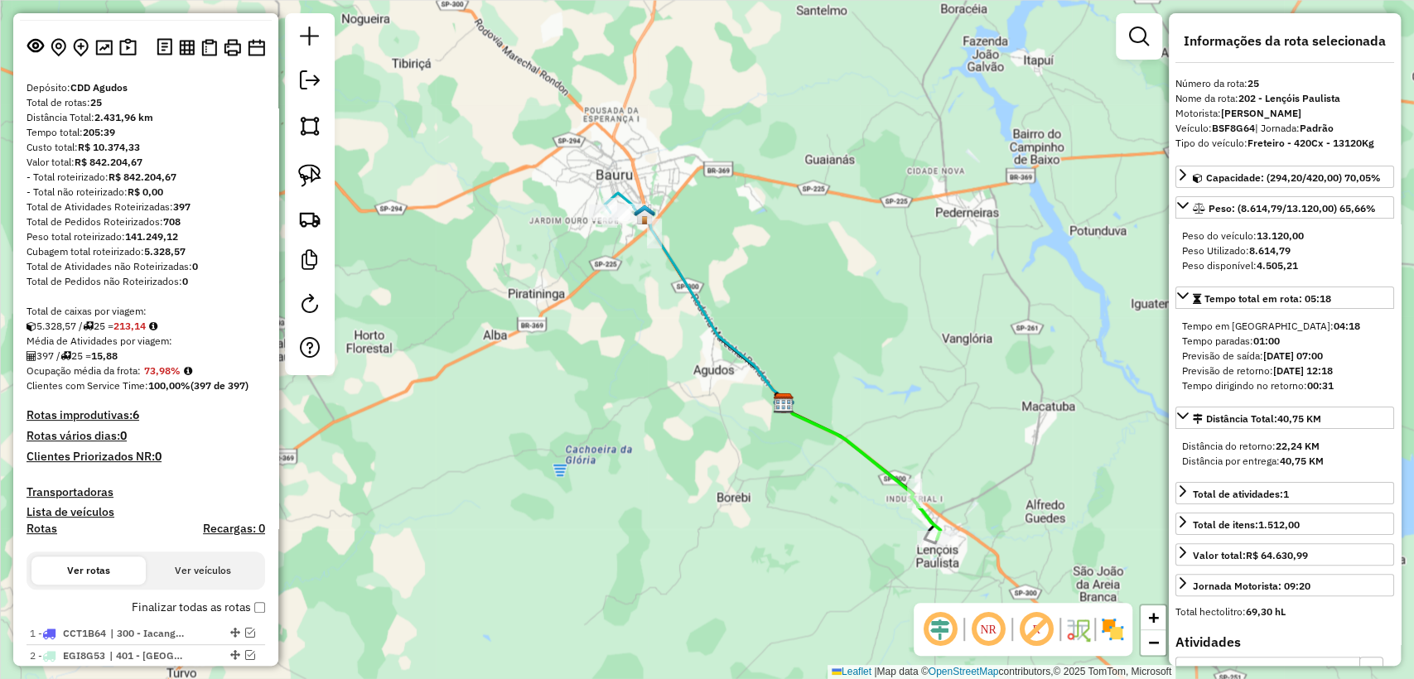
scroll to position [144, 0]
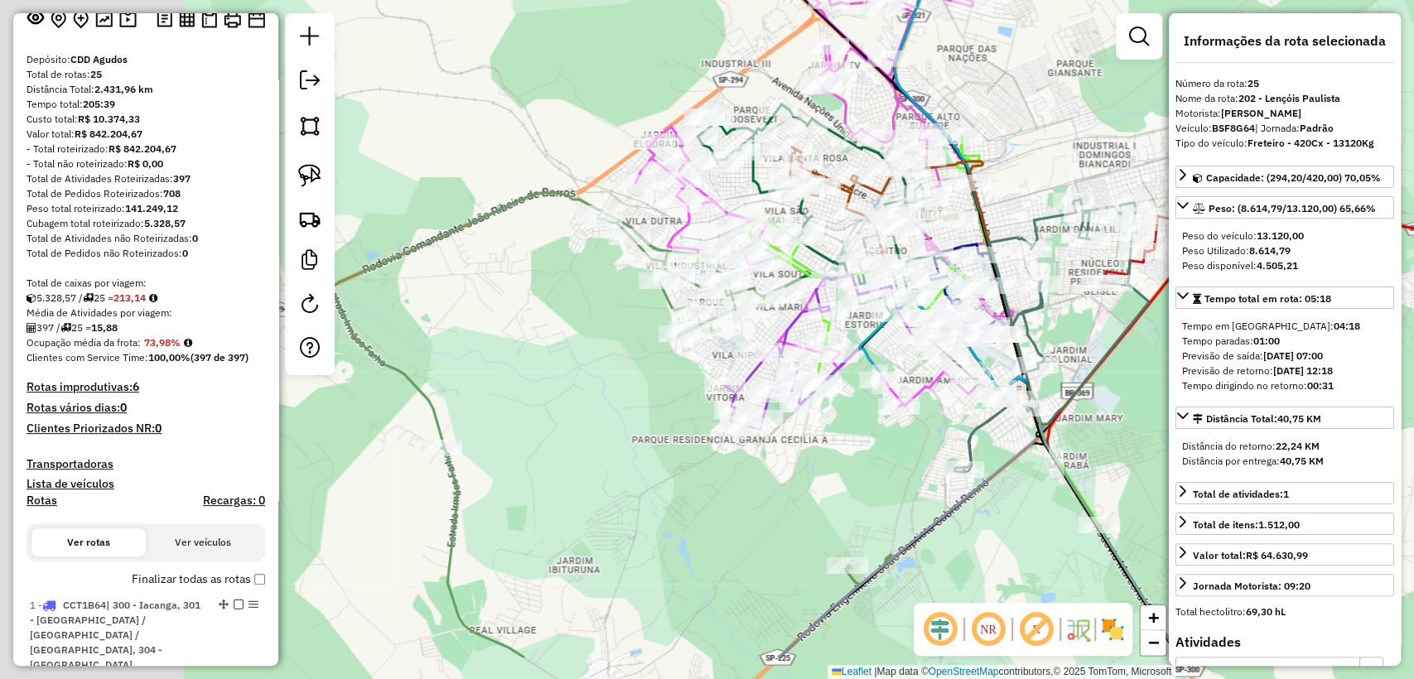
drag, startPoint x: 561, startPoint y: 537, endPoint x: 863, endPoint y: 431, distance: 319.2
click at [863, 432] on div "Janela de atendimento Grade de atendimento Capacidade Transportadoras Veículos …" at bounding box center [707, 339] width 1414 height 679
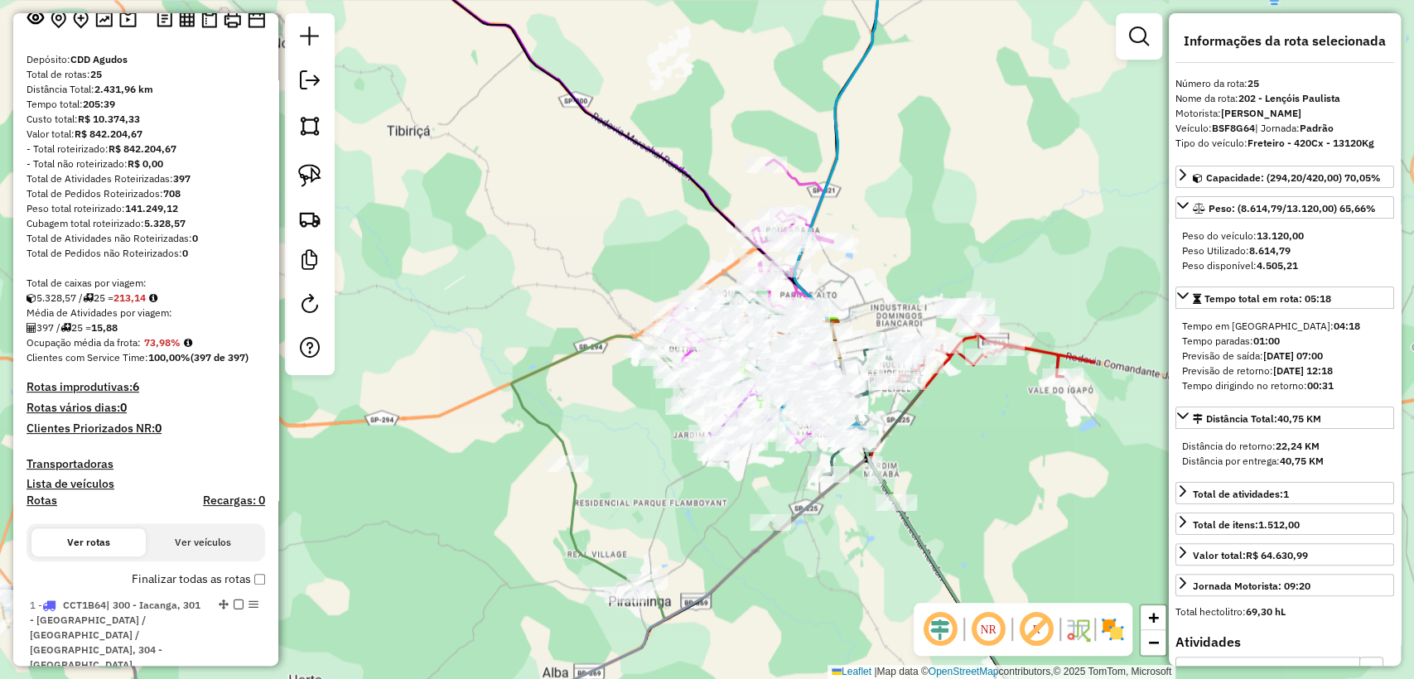
click at [581, 523] on icon at bounding box center [665, 477] width 309 height 282
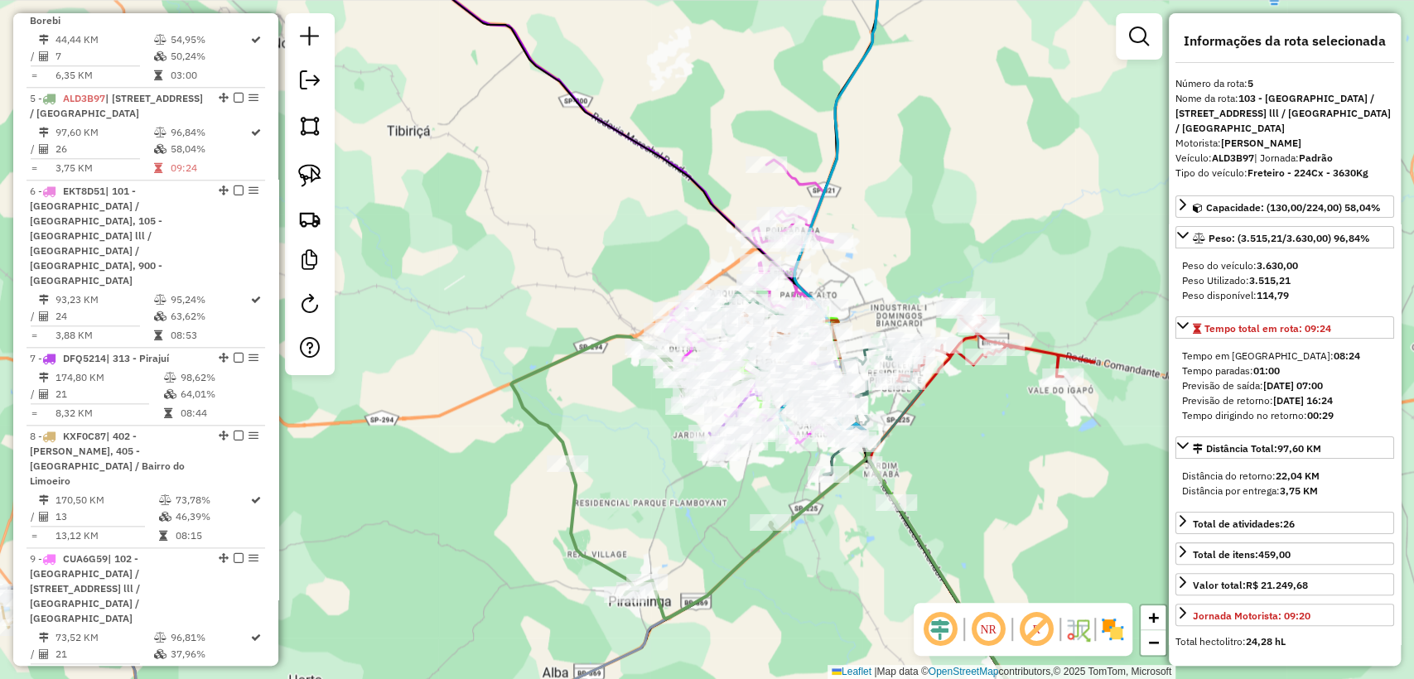
scroll to position [1146, 0]
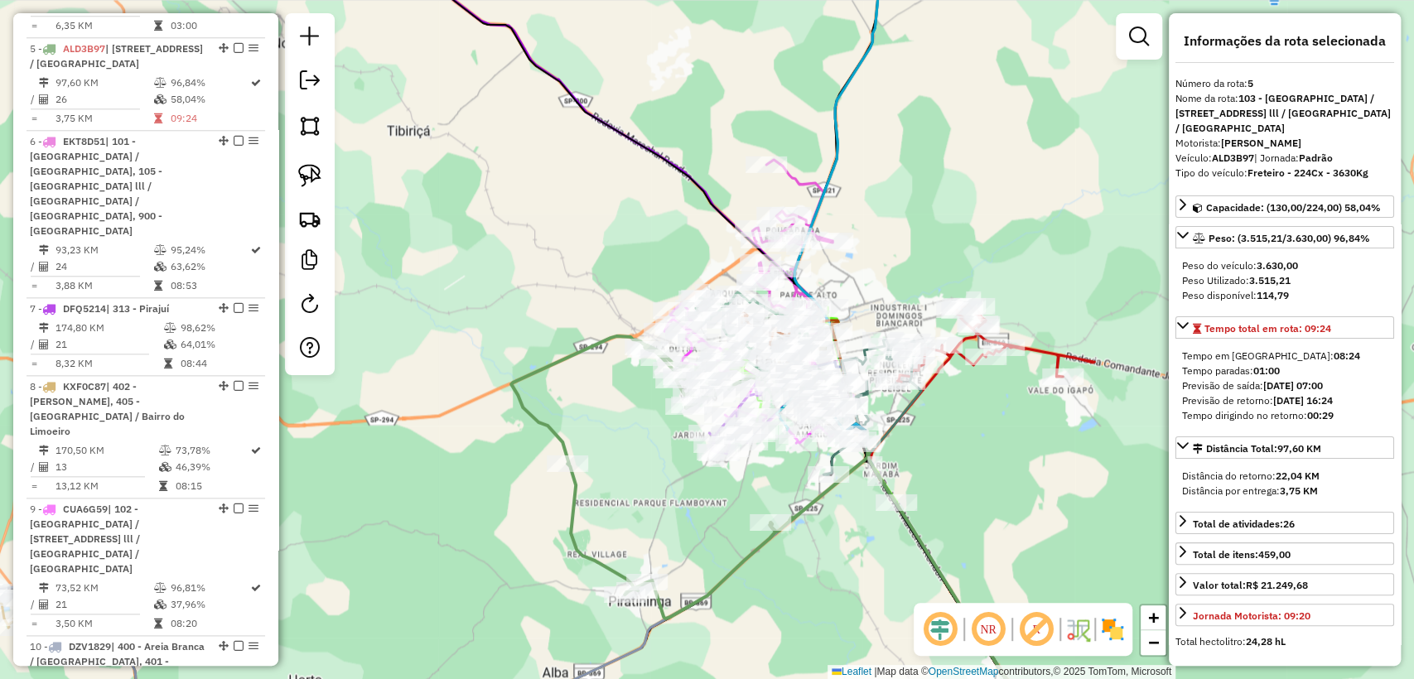
click at [643, 520] on div "Janela de atendimento Grade de atendimento Capacidade Transportadoras Veículos …" at bounding box center [707, 339] width 1414 height 679
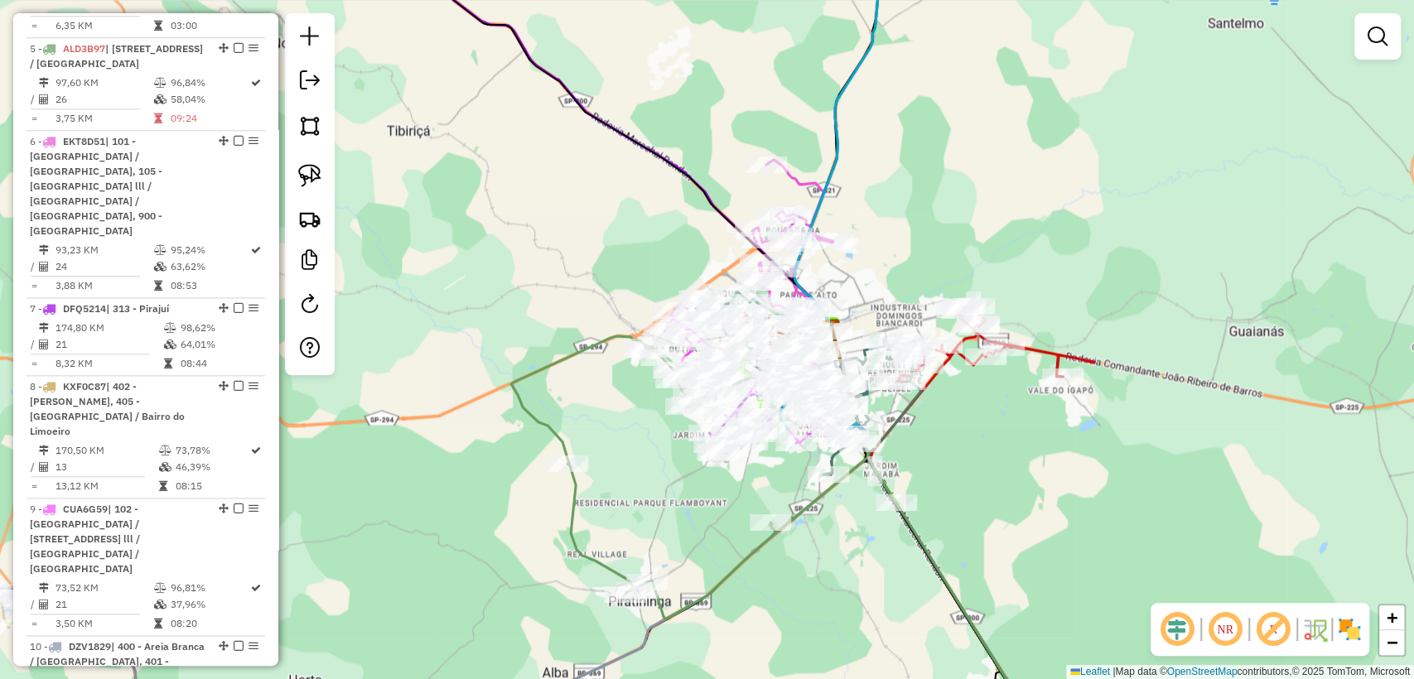
click at [580, 525] on icon at bounding box center [665, 477] width 309 height 282
select select "**********"
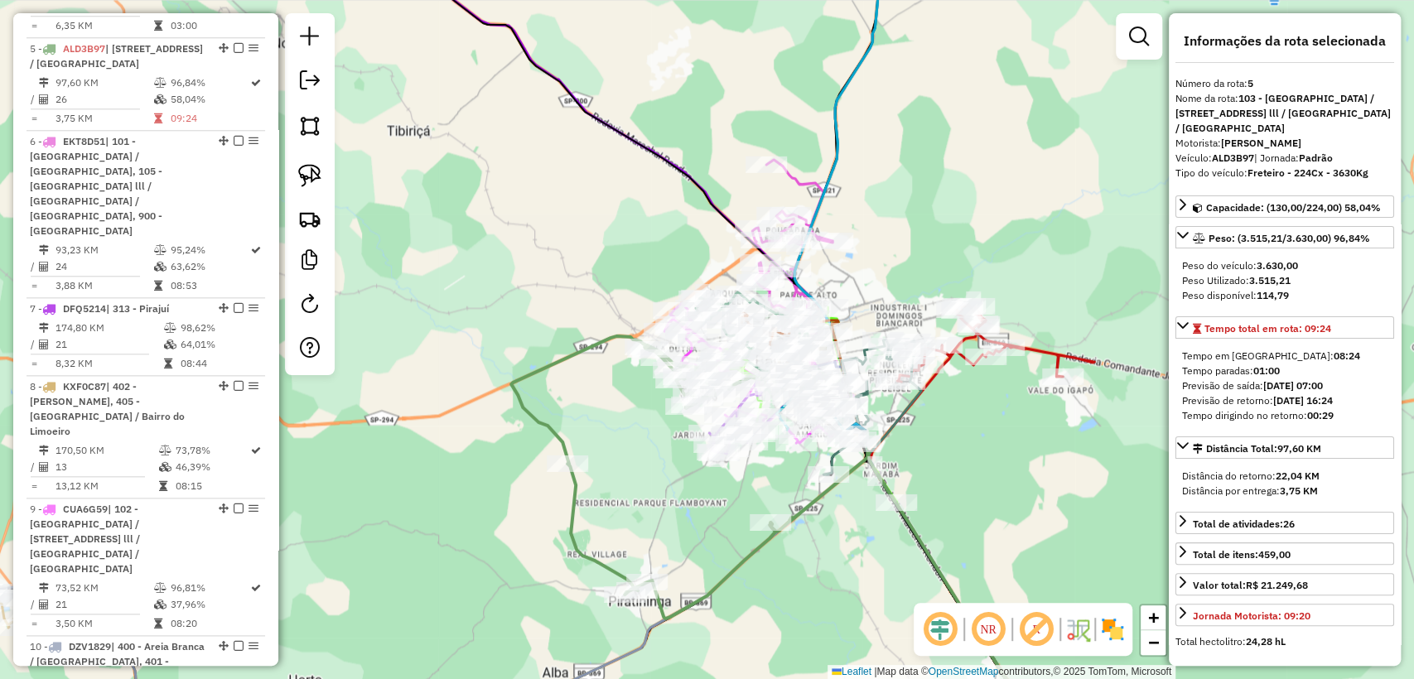
click at [658, 508] on div "Janela de atendimento Grade de atendimento Capacidade Transportadoras Veículos …" at bounding box center [707, 339] width 1414 height 679
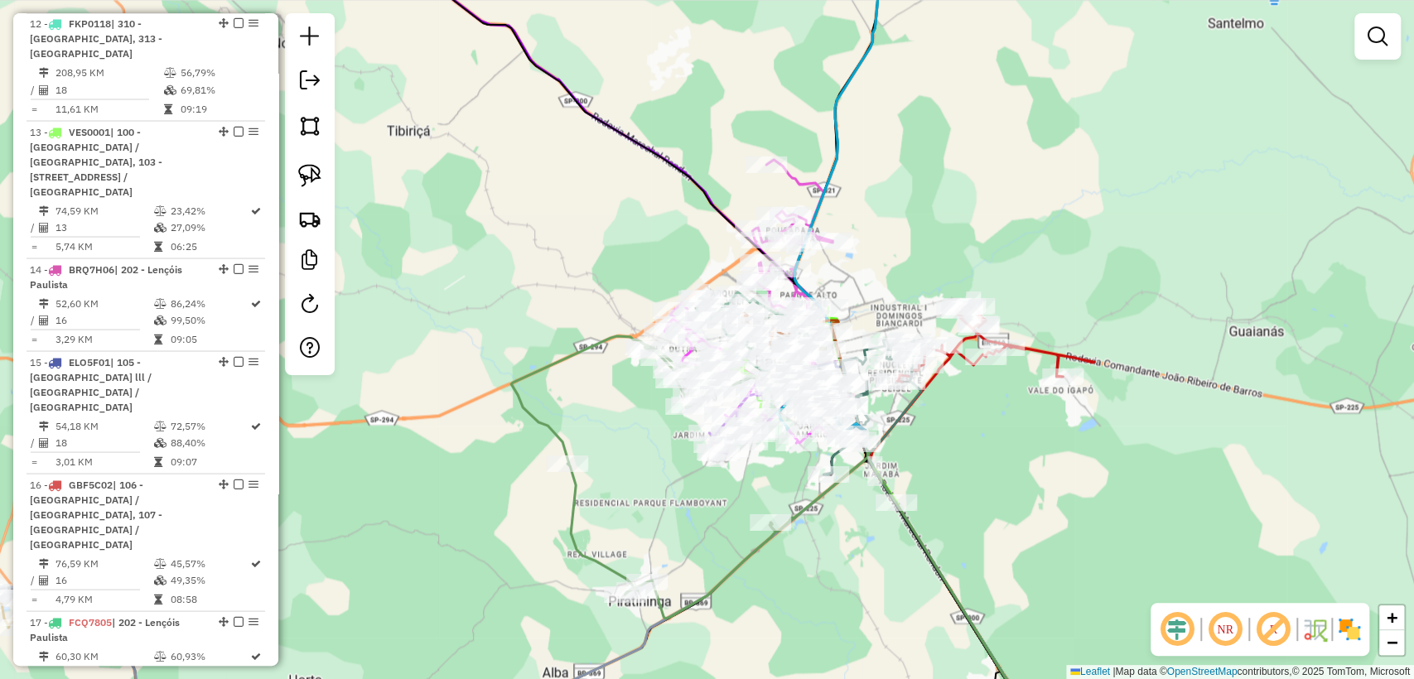
scroll to position [2435, 0]
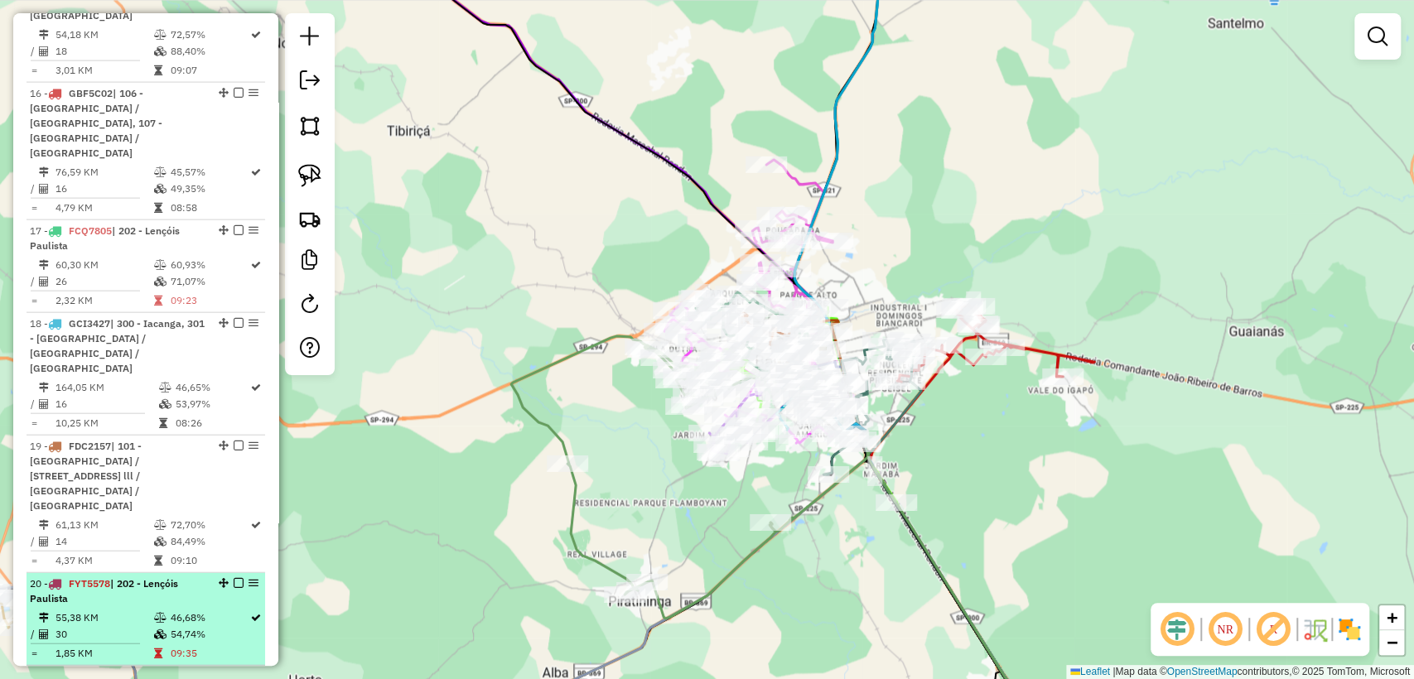
click at [171, 626] on td "54,74%" at bounding box center [209, 634] width 80 height 17
select select "**********"
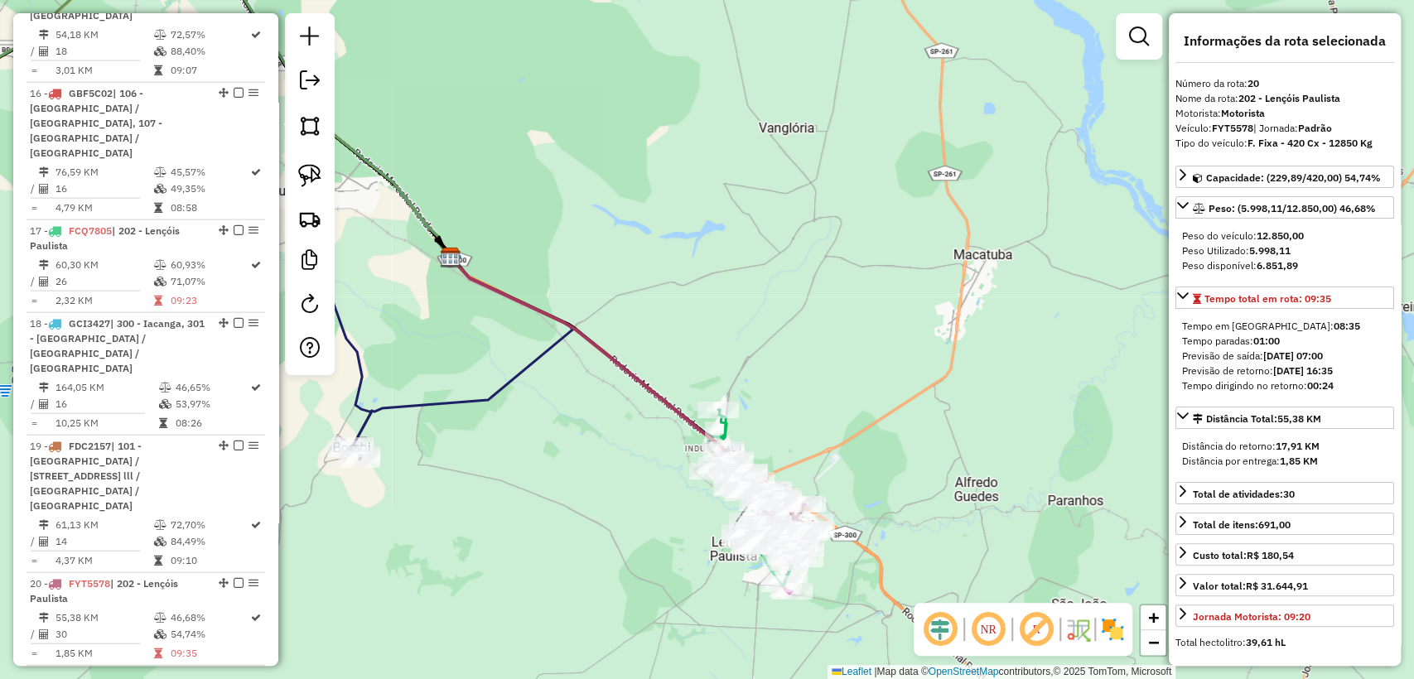
click at [477, 402] on icon at bounding box center [461, 354] width 224 height 192
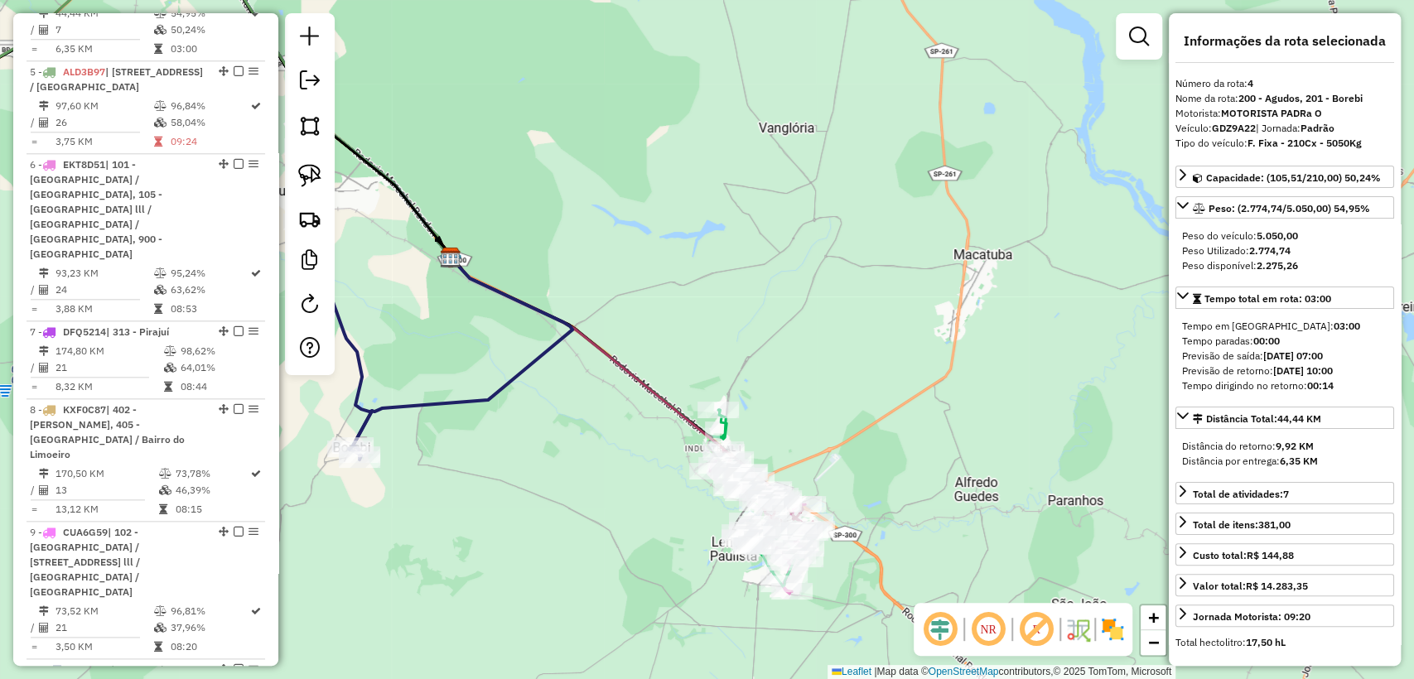
scroll to position [1053, 0]
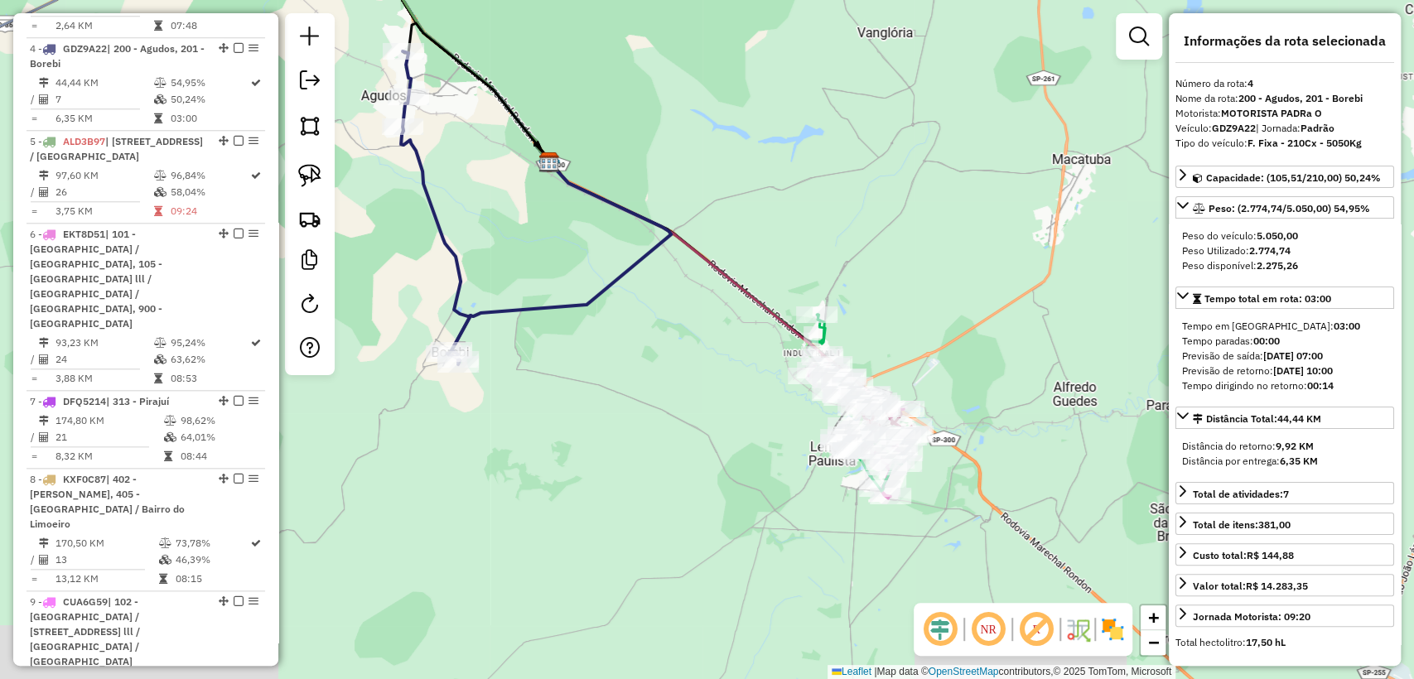
drag, startPoint x: 479, startPoint y: 465, endPoint x: 576, endPoint y: 368, distance: 137.6
click at [576, 368] on div "Janela de atendimento Grade de atendimento Capacidade Transportadoras Veículos …" at bounding box center [707, 339] width 1414 height 679
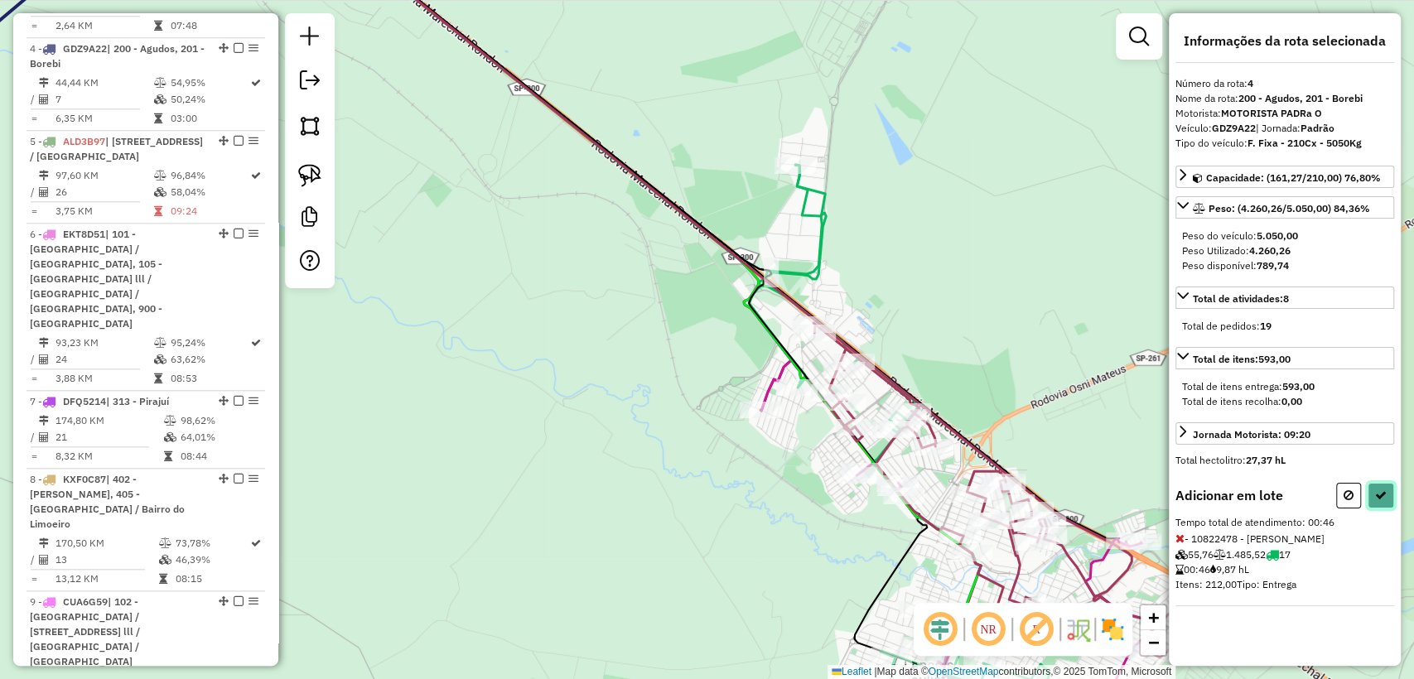
click at [1376, 498] on icon at bounding box center [1381, 495] width 12 height 12
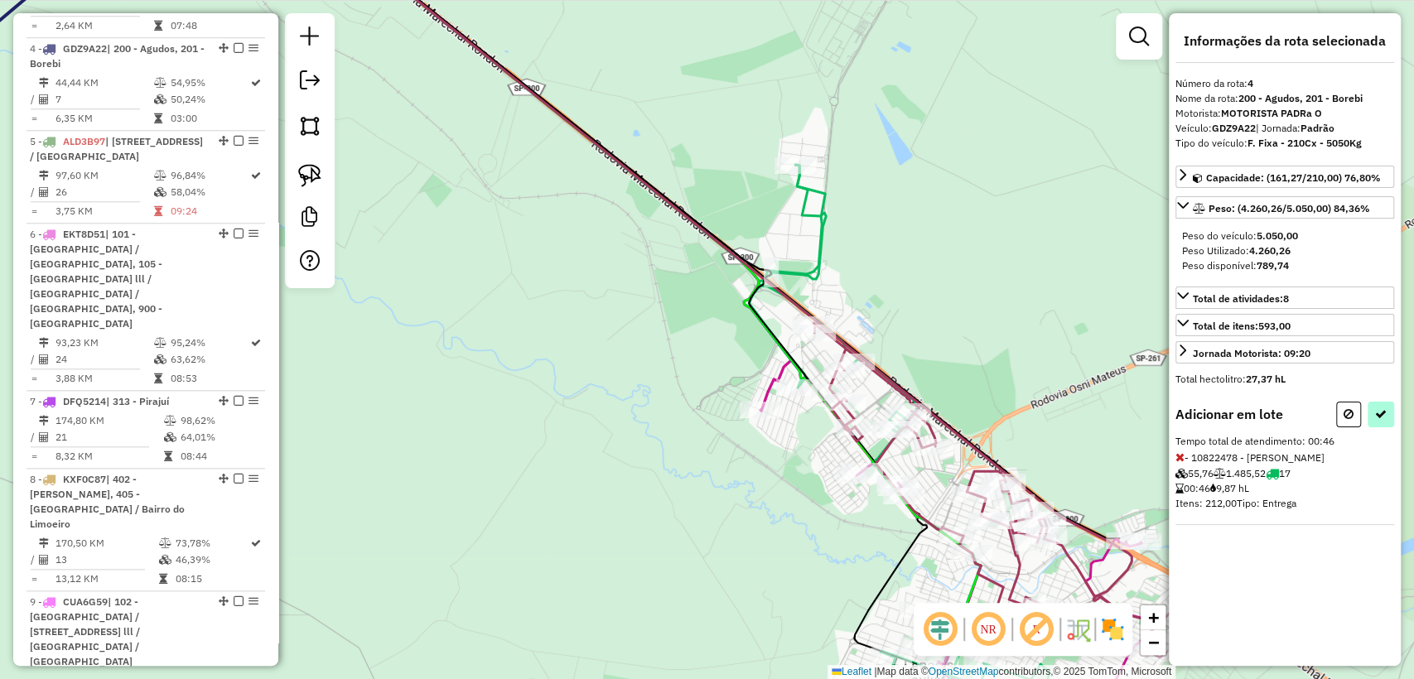
select select "**********"
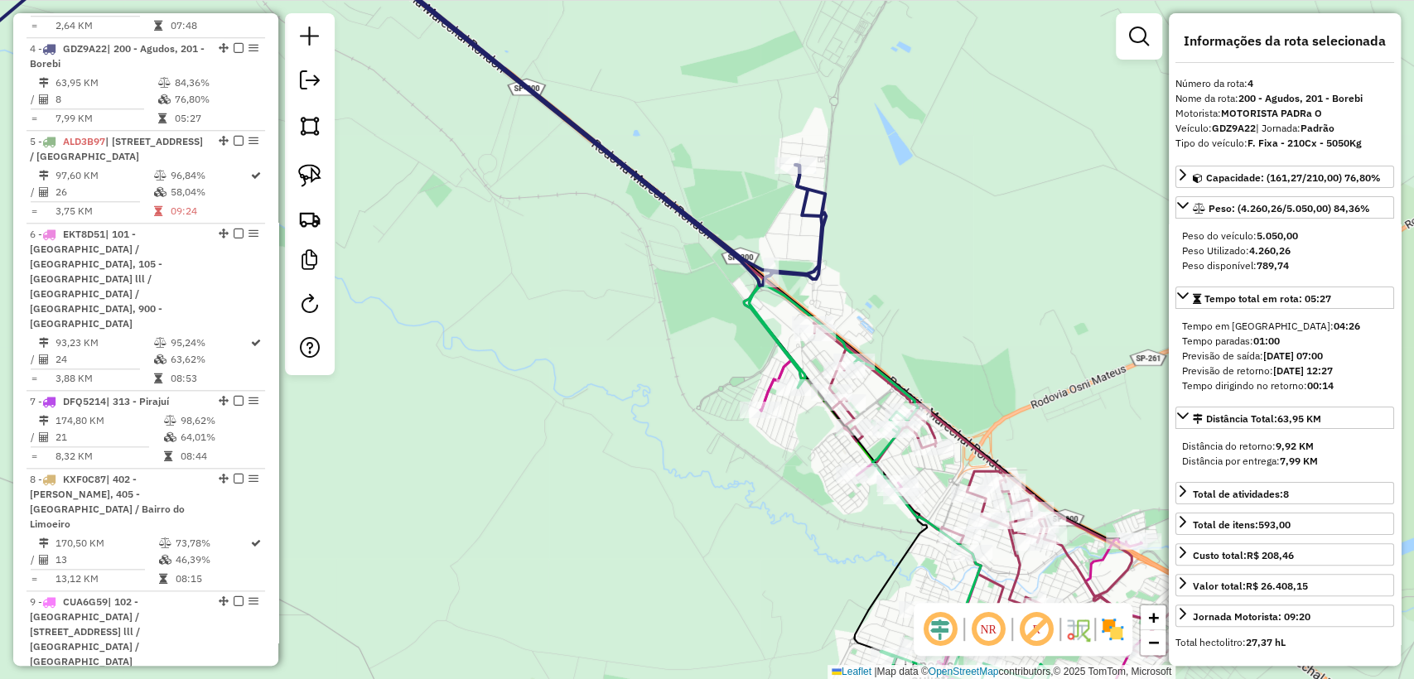
click at [764, 386] on icon at bounding box center [959, 553] width 399 height 387
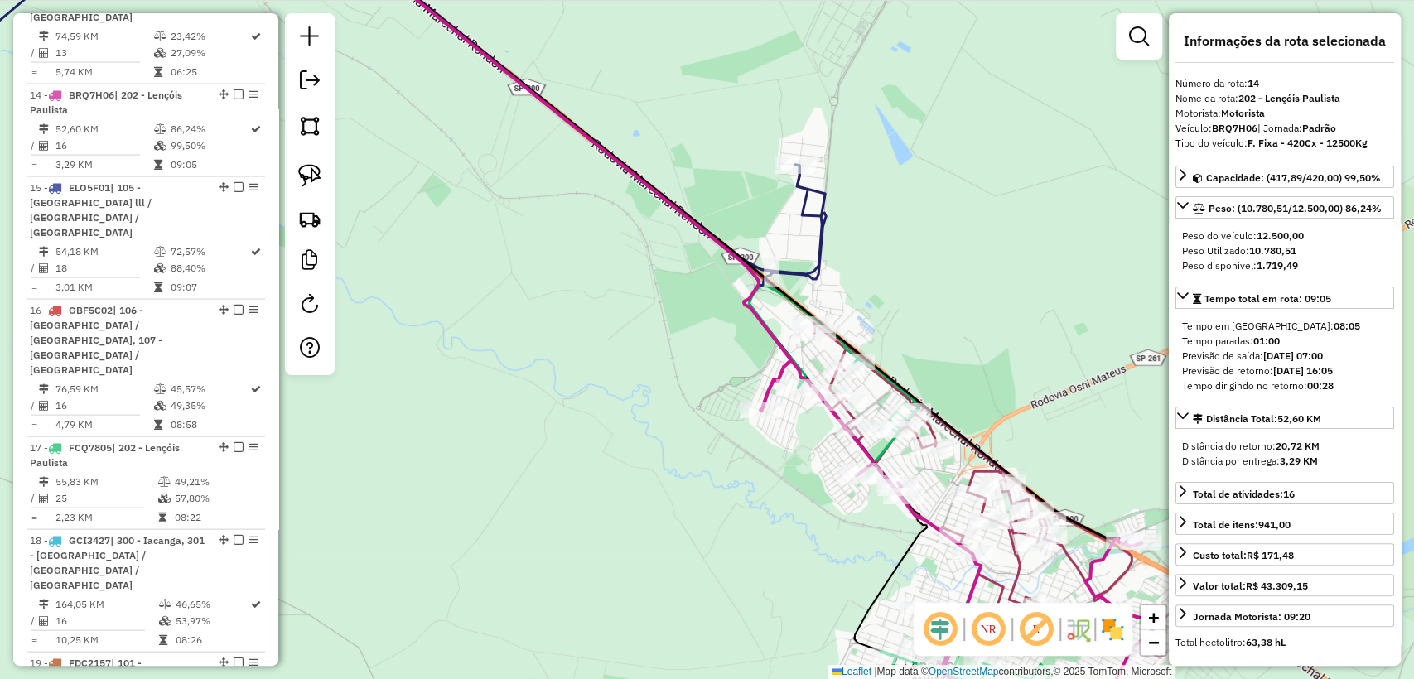
scroll to position [2279, 0]
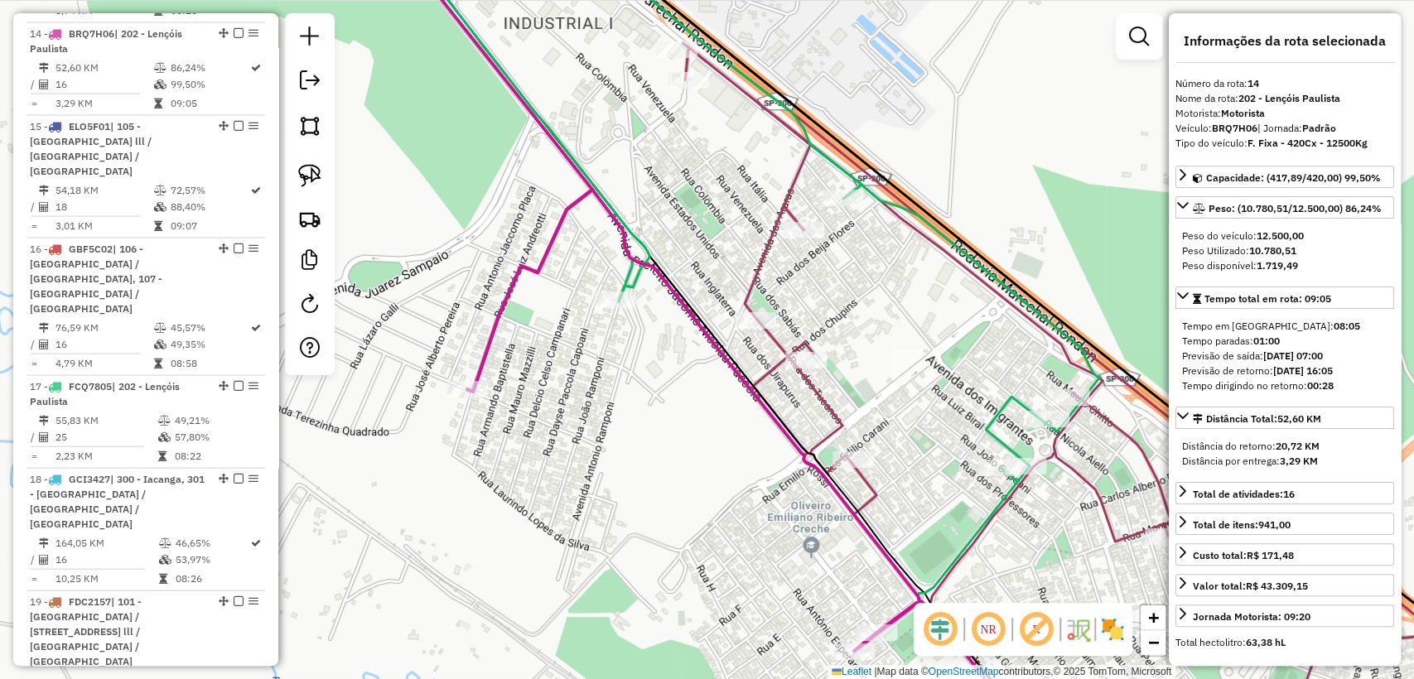
click at [839, 169] on icon at bounding box center [760, 339] width 677 height 815
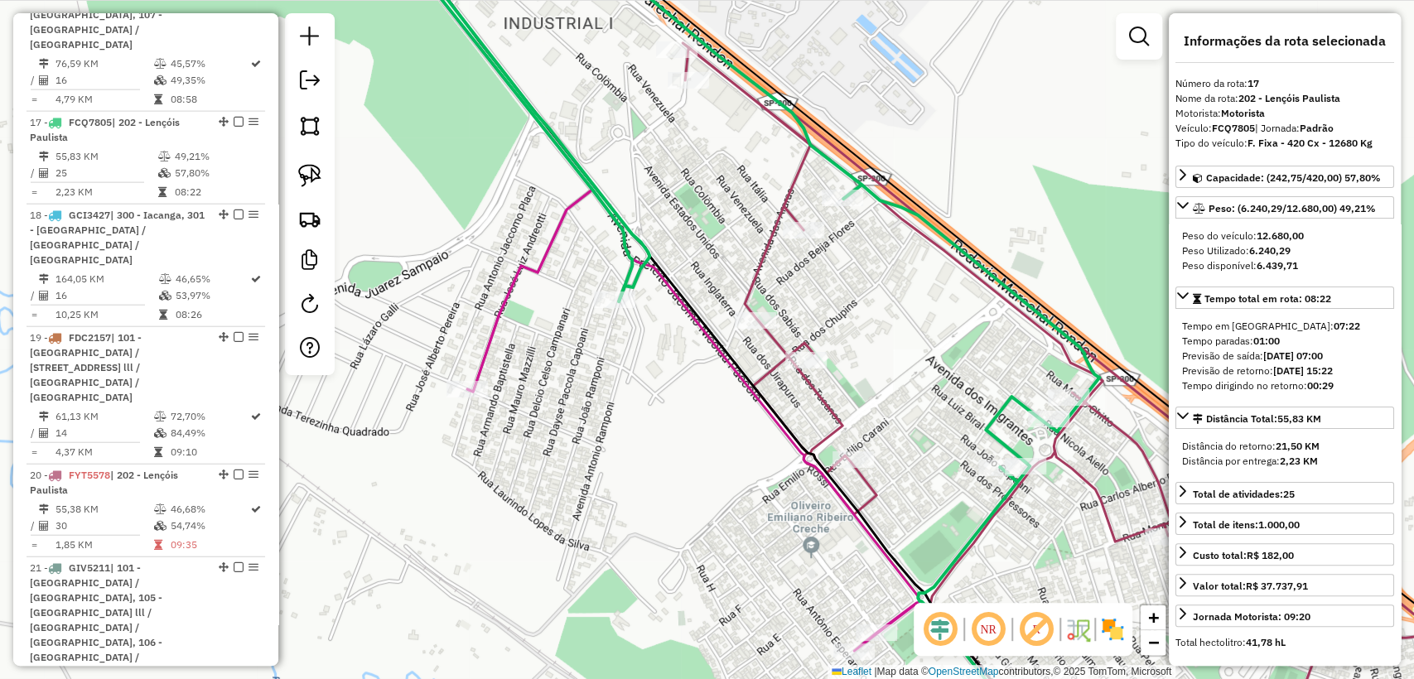
scroll to position [2571, 0]
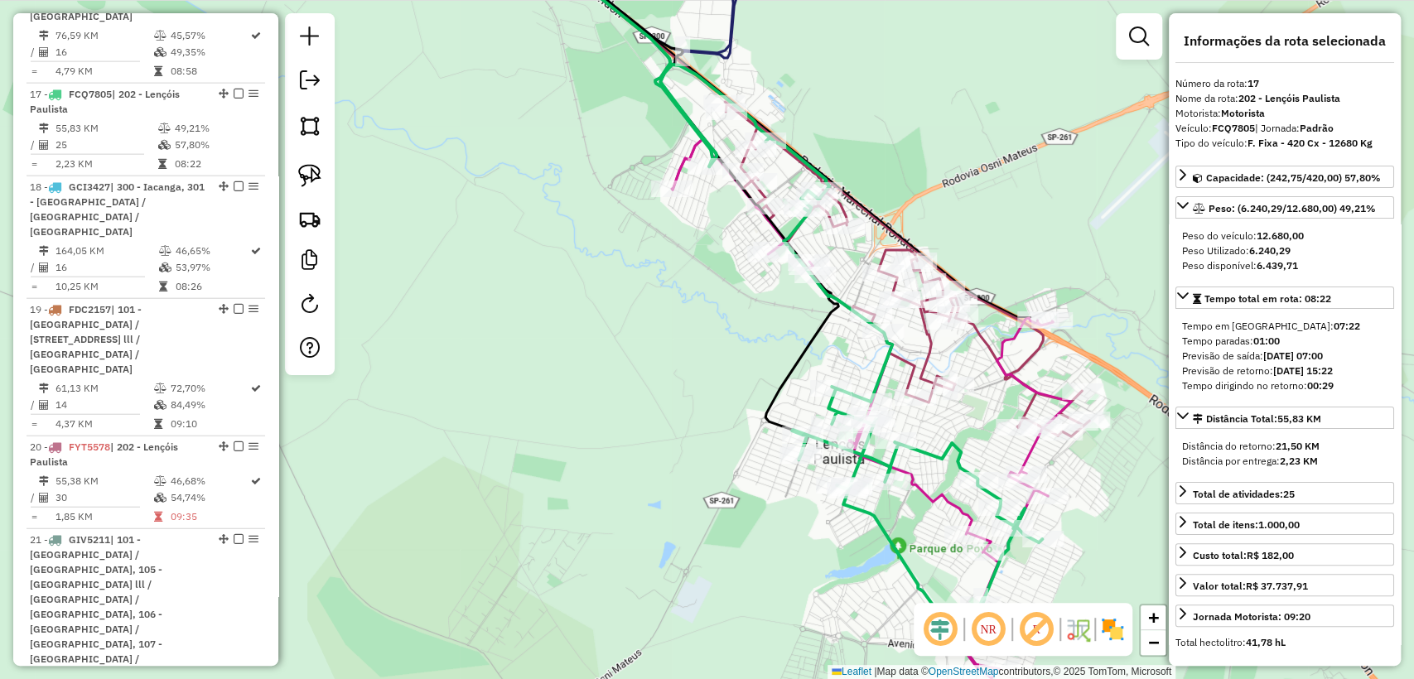
drag, startPoint x: 1053, startPoint y: 209, endPoint x: 922, endPoint y: 158, distance: 141.0
click at [922, 158] on div "Janela de atendimento Grade de atendimento Capacidade Transportadoras Veículos …" at bounding box center [707, 339] width 1414 height 679
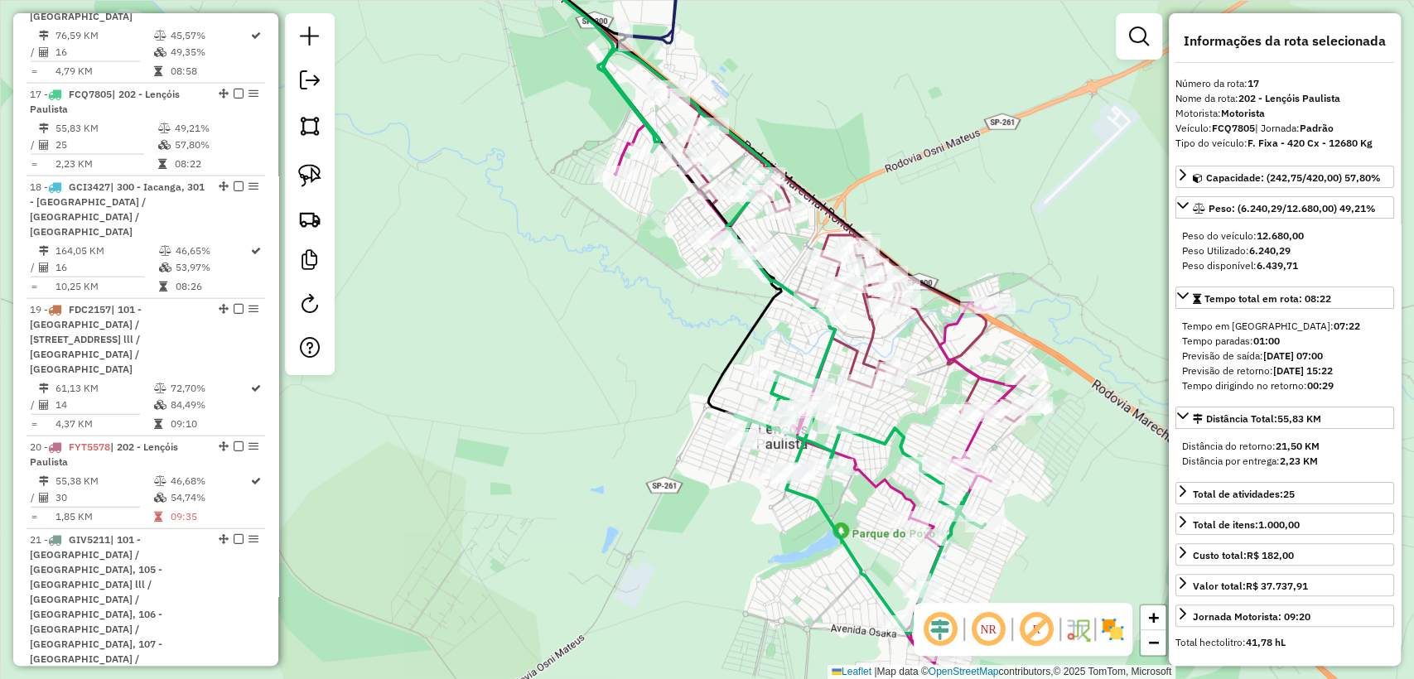
click at [864, 431] on icon at bounding box center [794, 342] width 382 height 584
click at [874, 474] on icon at bounding box center [813, 393] width 399 height 539
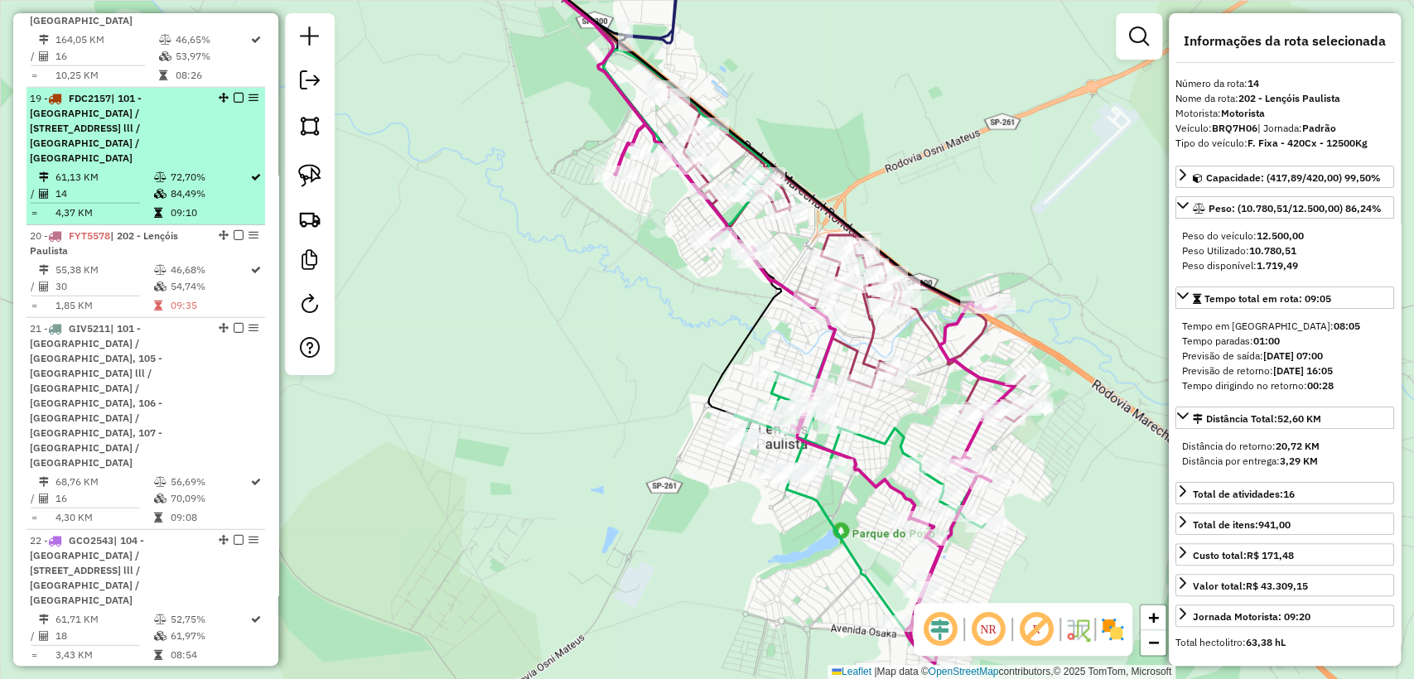
scroll to position [2830, 0]
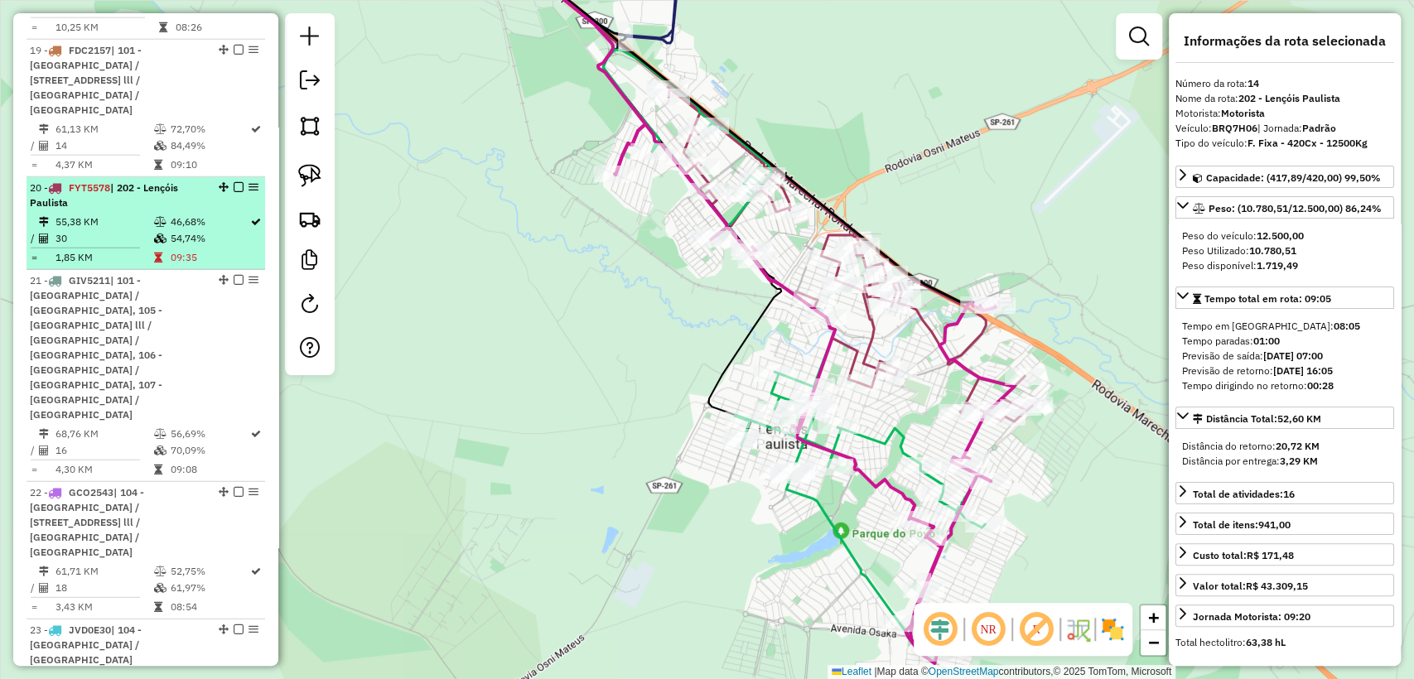
click at [166, 181] on div "20 - FYT5578 | 202 - Lençóis Paulista" at bounding box center [118, 196] width 176 height 30
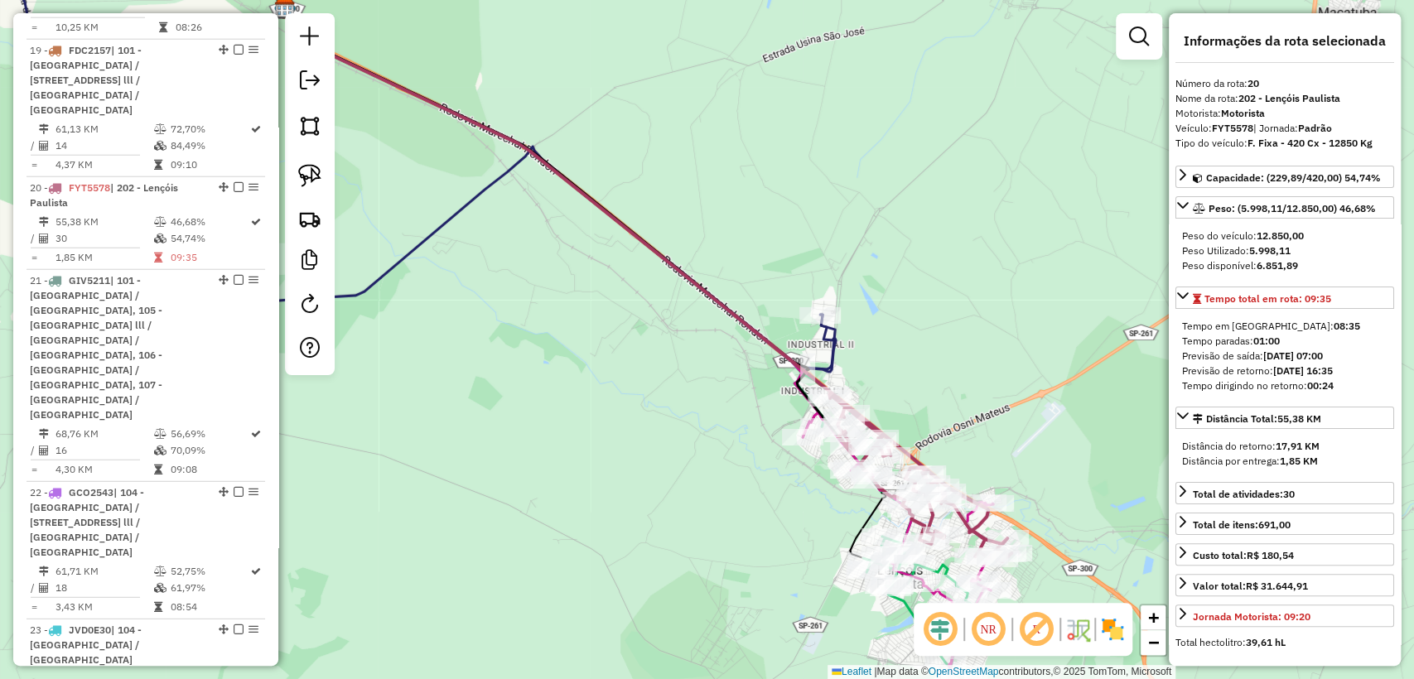
click at [937, 407] on div "Janela de atendimento Grade de atendimento Capacidade Transportadoras Veículos …" at bounding box center [707, 339] width 1414 height 679
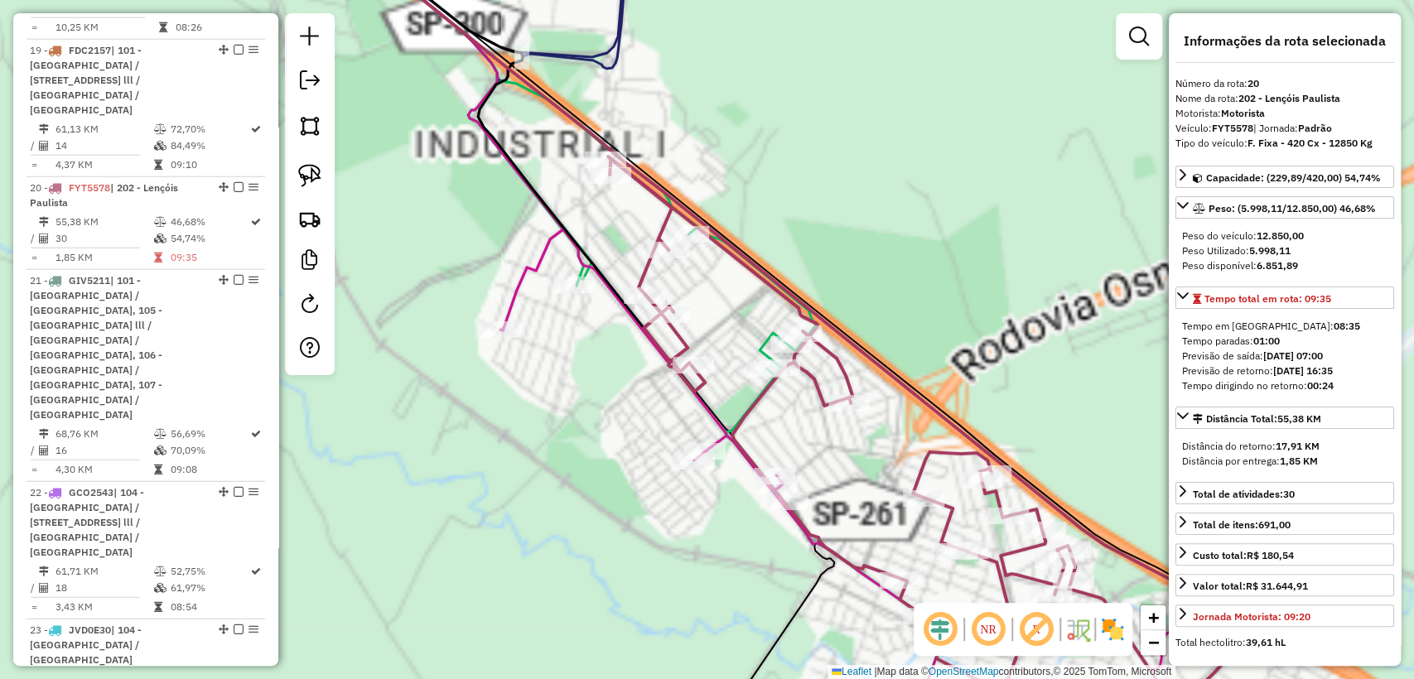
click at [961, 339] on div "Janela de atendimento Grade de atendimento Capacidade Transportadoras Veículos …" at bounding box center [707, 339] width 1414 height 679
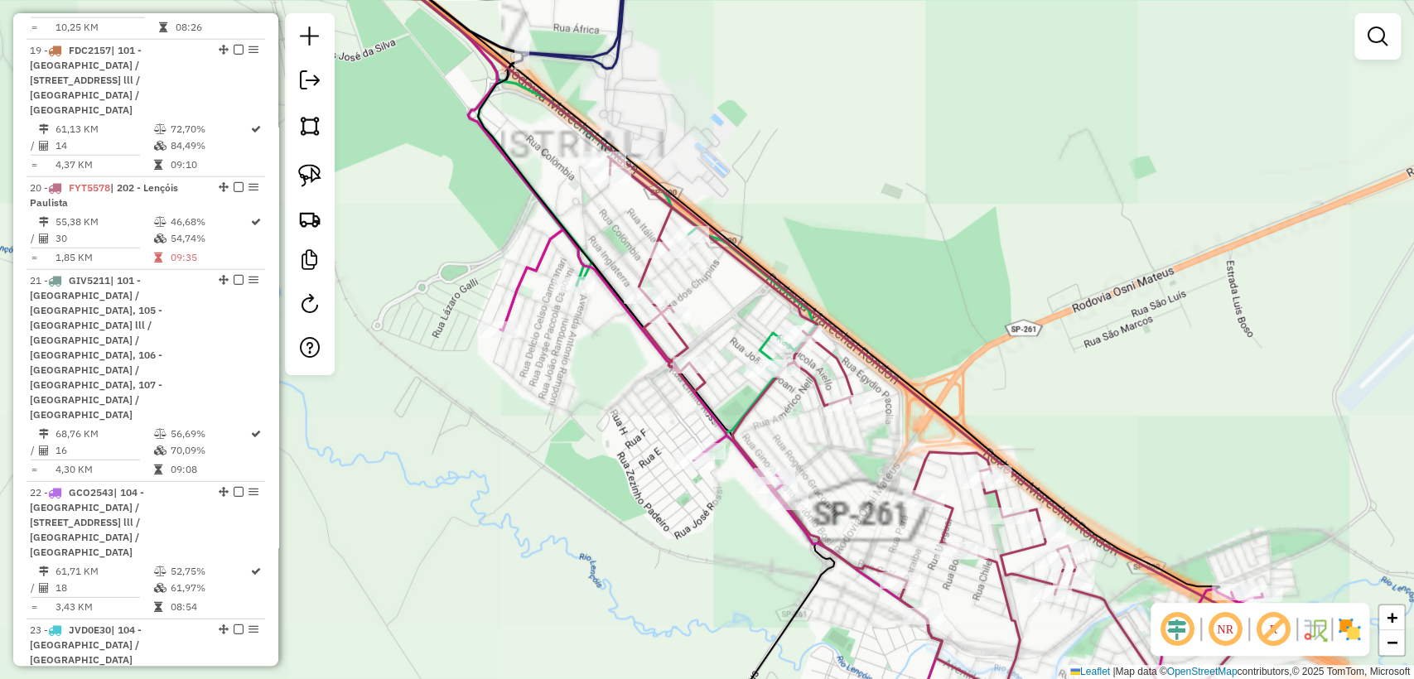
click at [915, 394] on icon at bounding box center [791, 339] width 904 height 815
select select "**********"
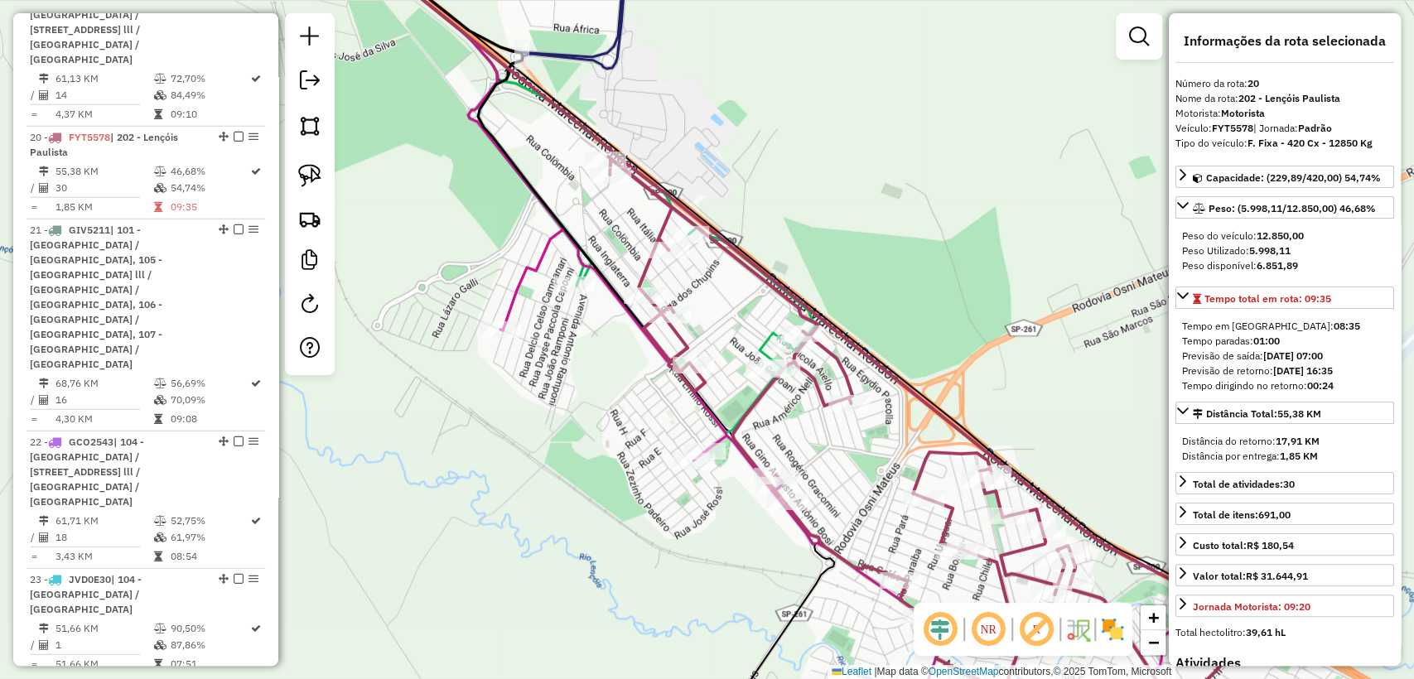
scroll to position [2908, 0]
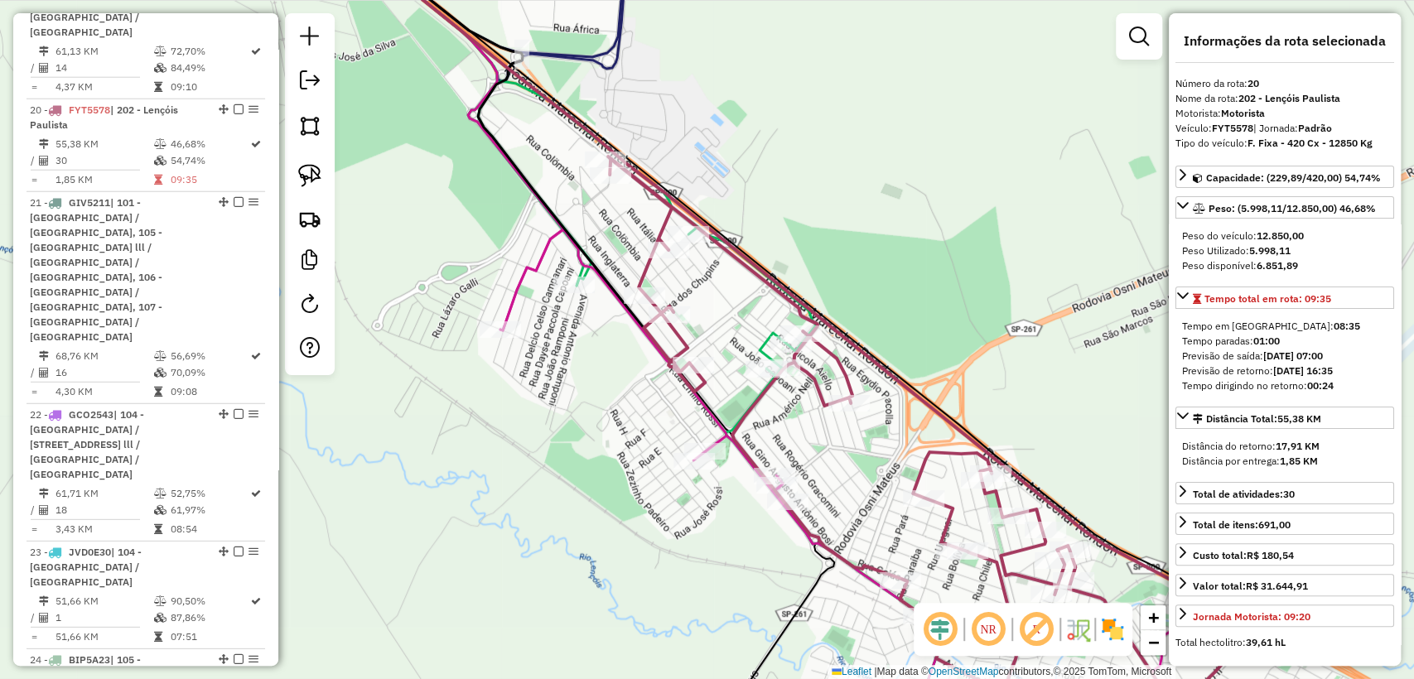
click at [887, 309] on div "Janela de atendimento Grade de atendimento Capacidade Transportadoras Veículos …" at bounding box center [707, 339] width 1414 height 679
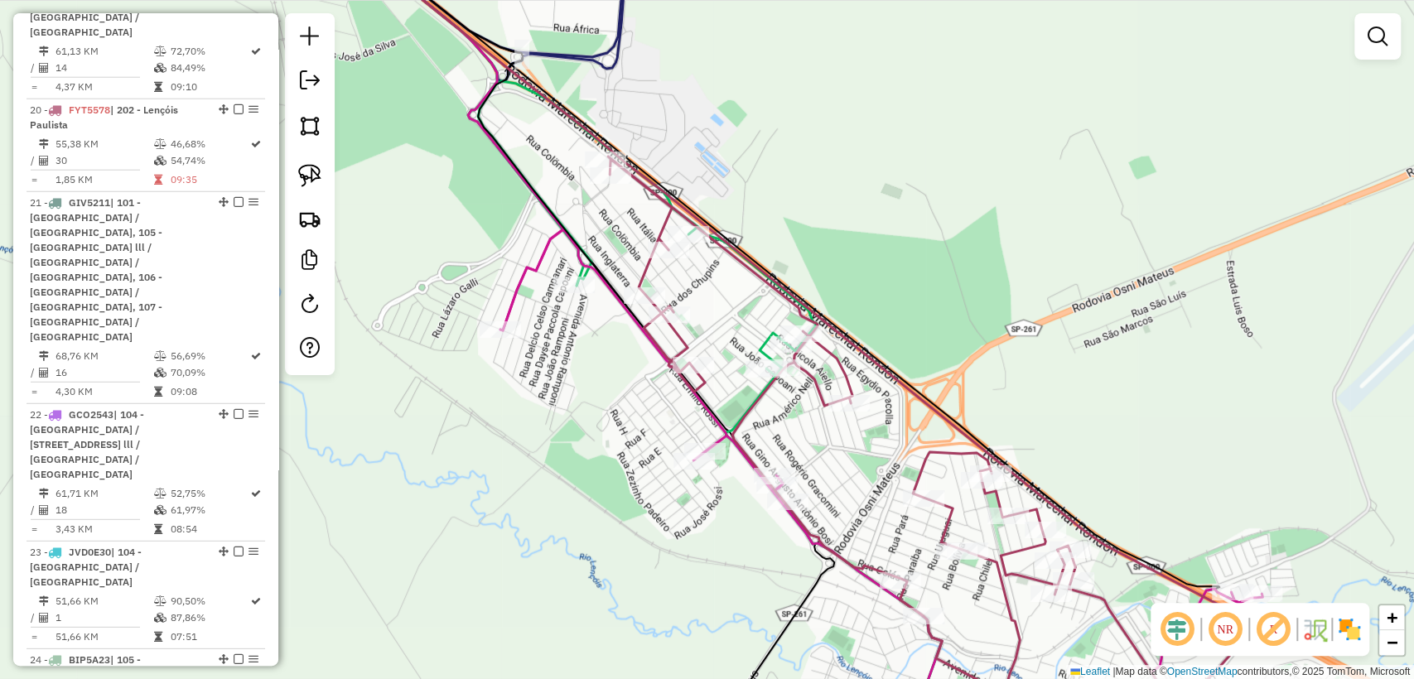
click at [580, 273] on icon at bounding box center [882, 488] width 764 height 518
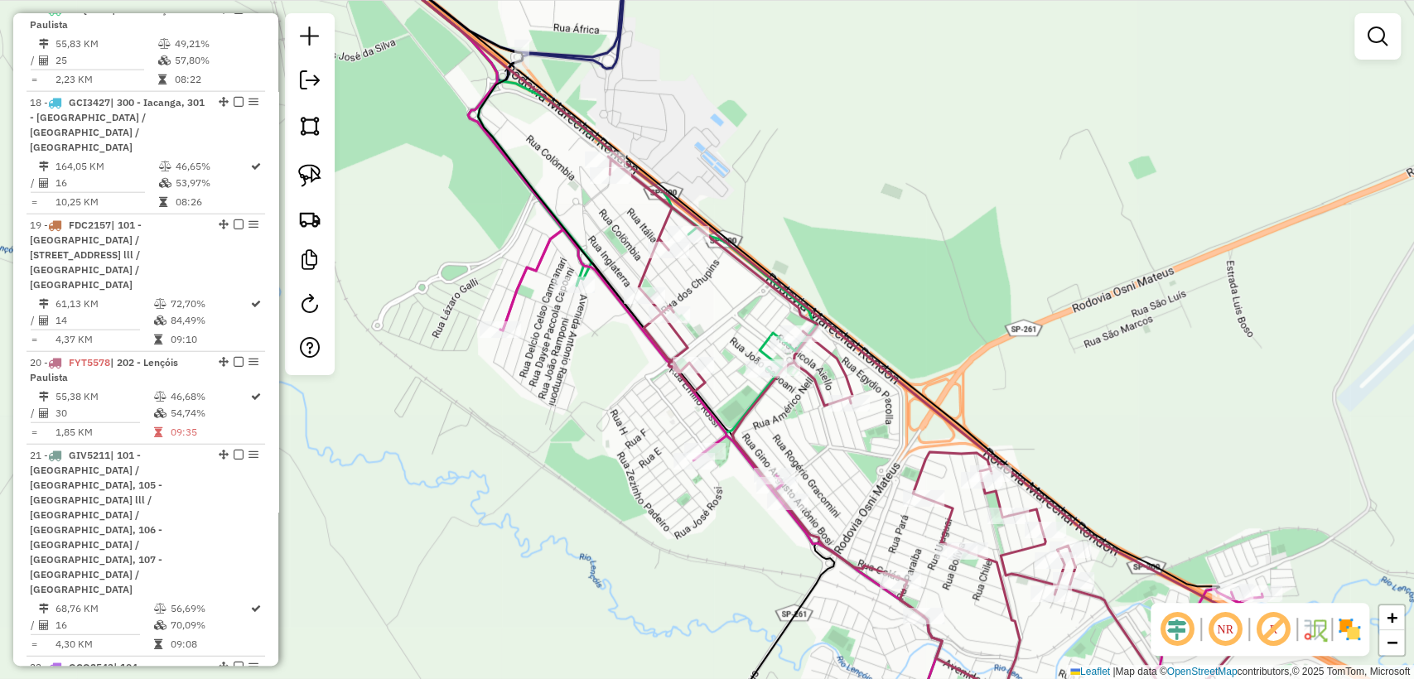
select select "**********"
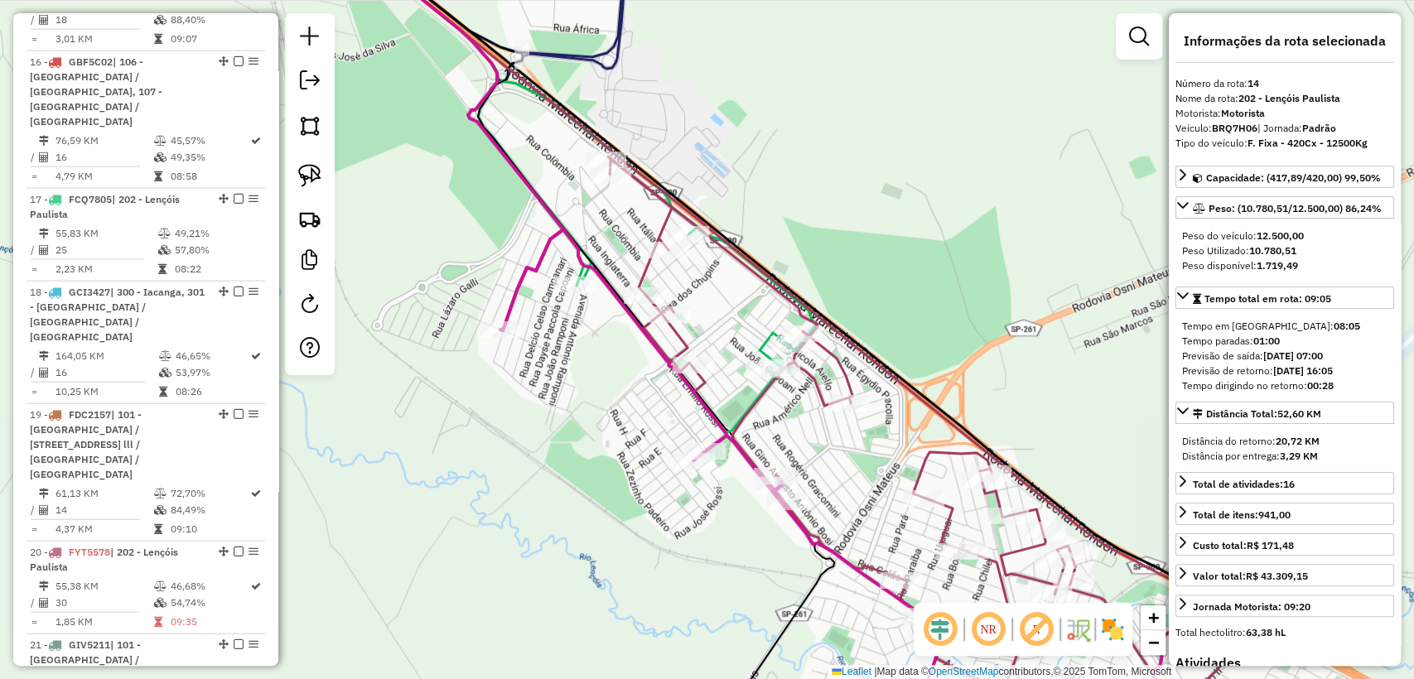
scroll to position [2279, 0]
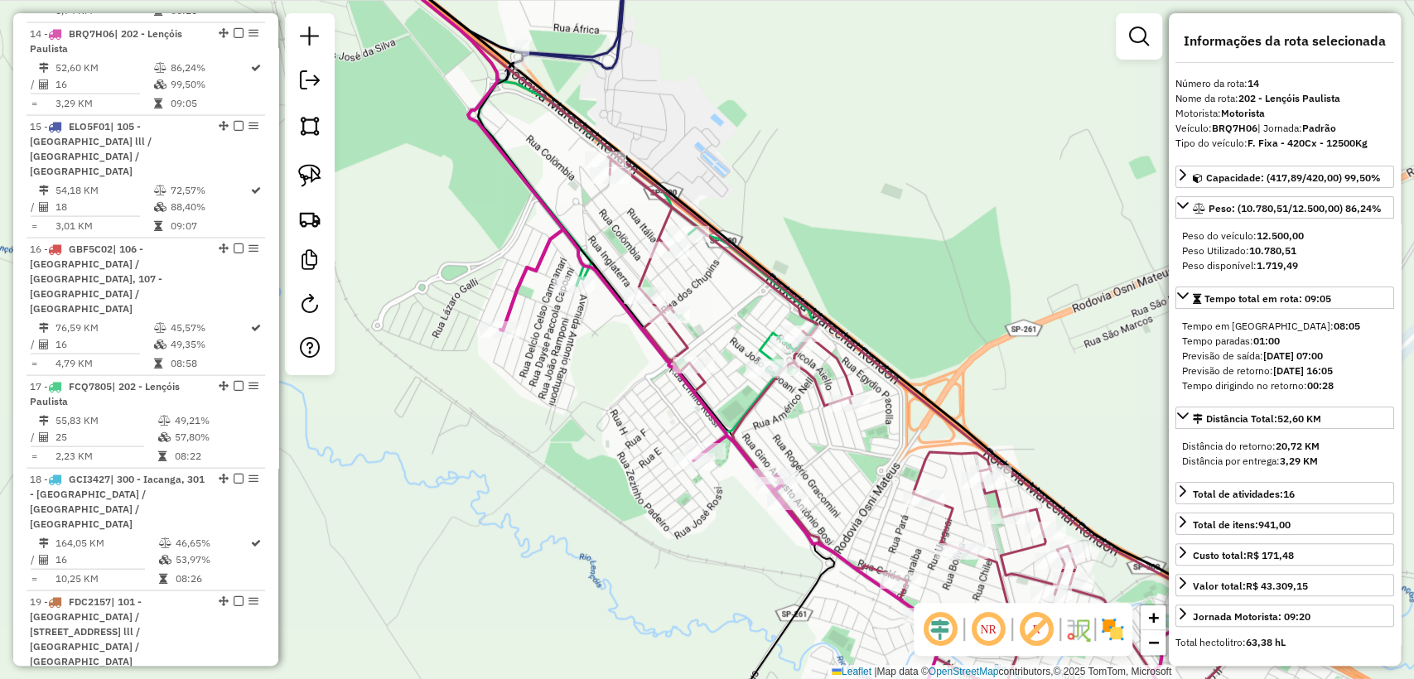
click at [510, 291] on icon at bounding box center [882, 488] width 764 height 518
click at [534, 311] on div "Janela de atendimento Grade de atendimento Capacidade Transportadoras Veículos …" at bounding box center [707, 339] width 1414 height 679
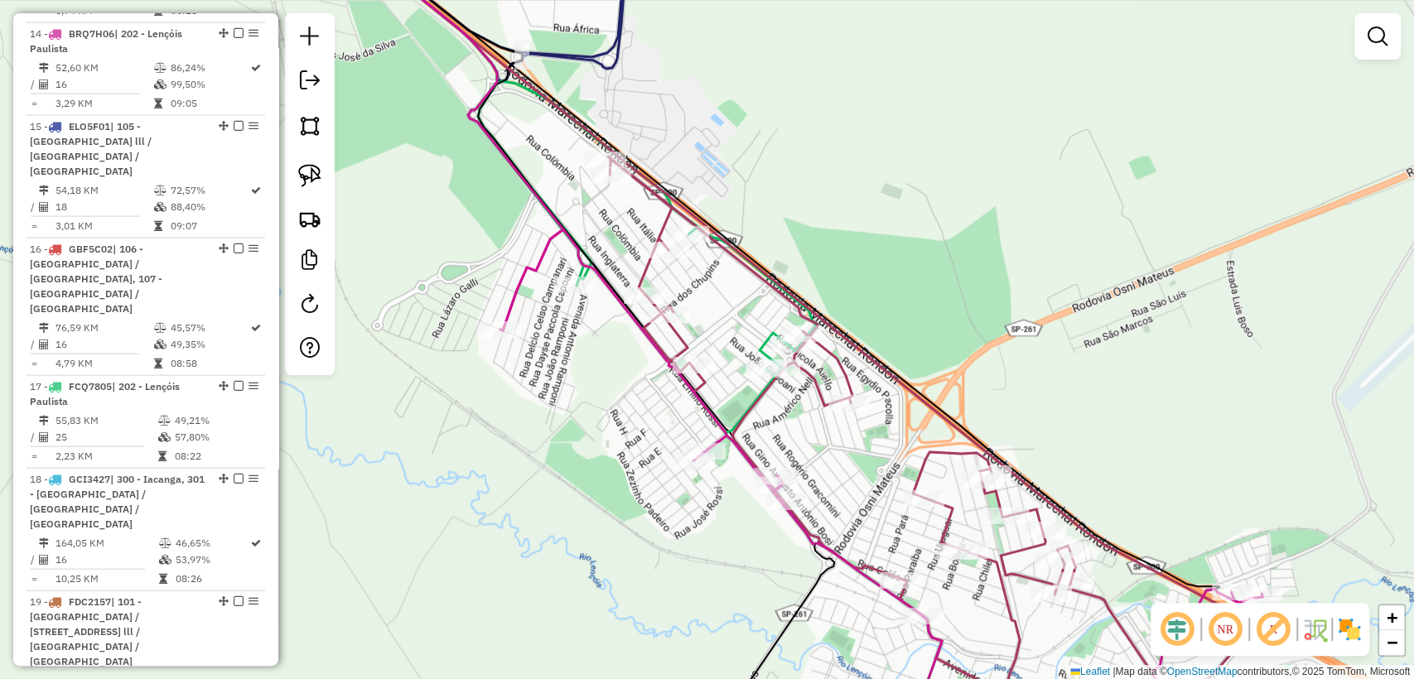
click at [514, 296] on icon at bounding box center [882, 488] width 764 height 518
select select "**********"
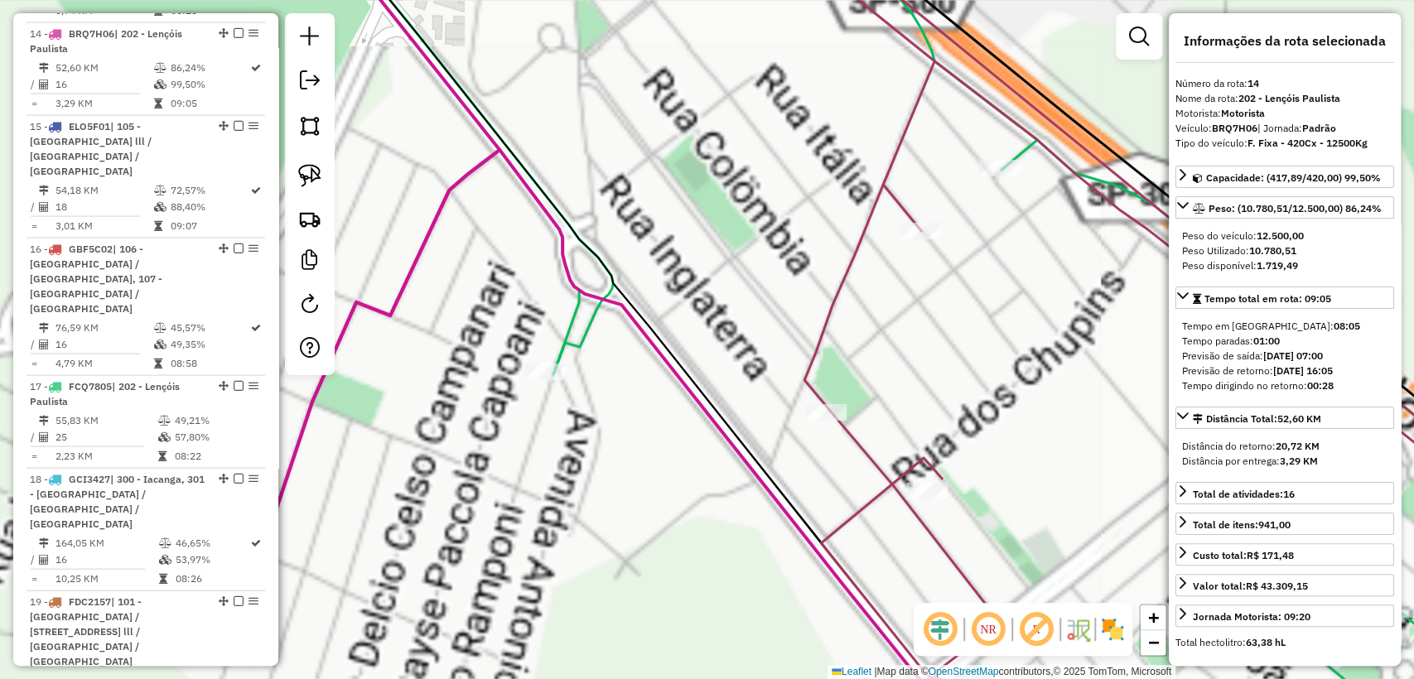
click at [585, 319] on icon at bounding box center [924, 339] width 1178 height 815
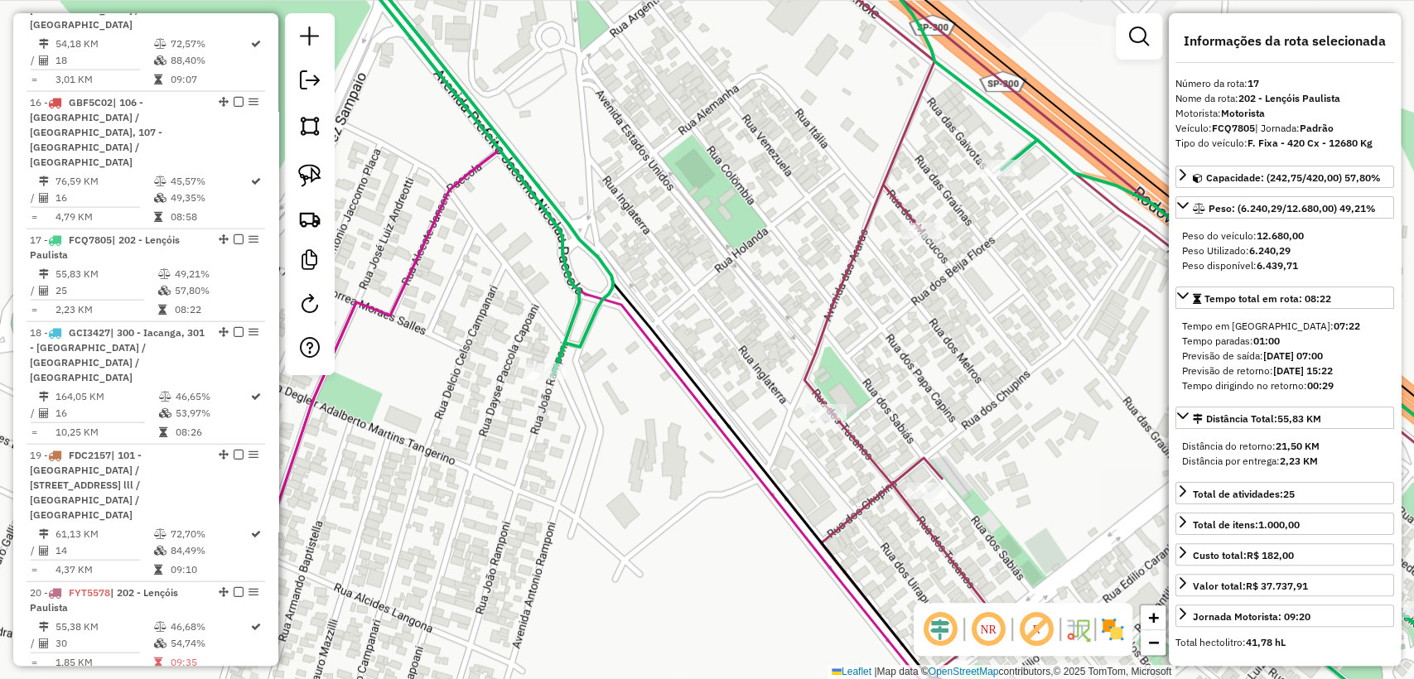
scroll to position [2571, 0]
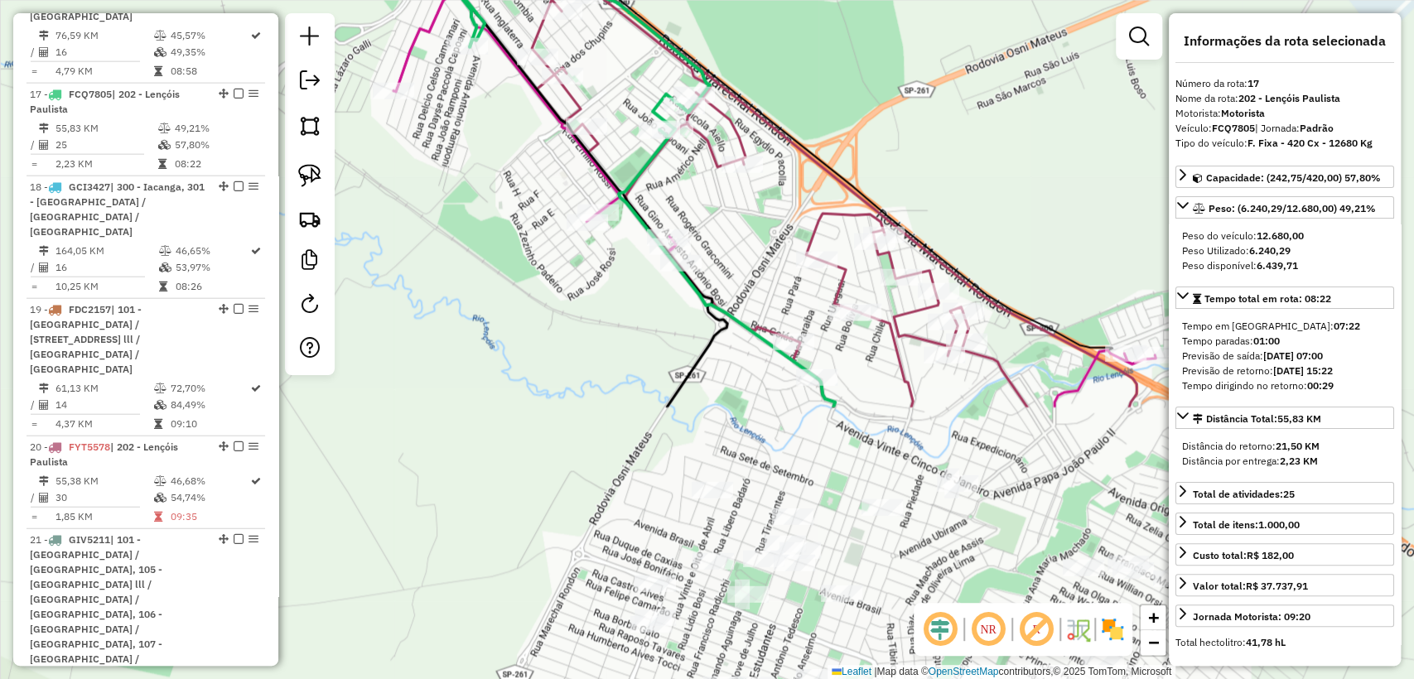
drag, startPoint x: 630, startPoint y: 472, endPoint x: 499, endPoint y: 148, distance: 349.5
click at [499, 148] on div "Janela de atendimento Grade de atendimento Capacidade Transportadoras Veículos …" at bounding box center [707, 339] width 1414 height 679
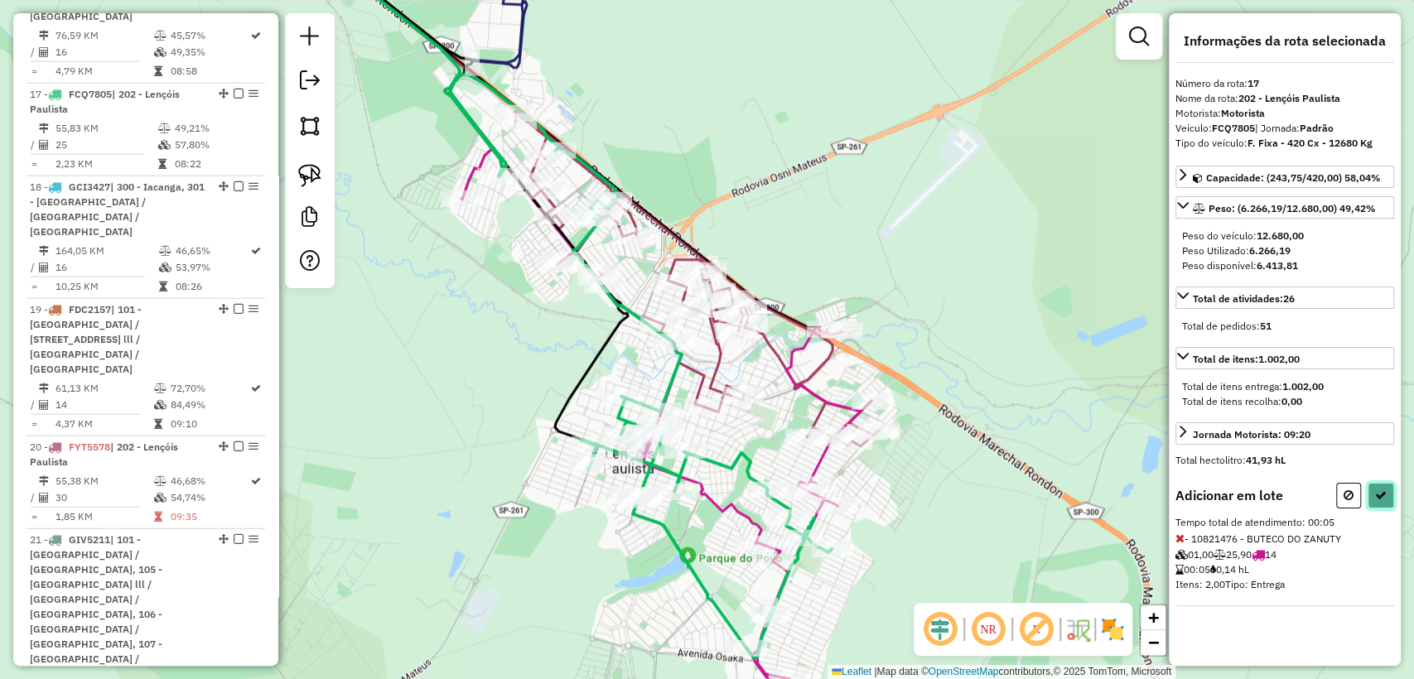
click at [1380, 489] on icon at bounding box center [1381, 495] width 12 height 12
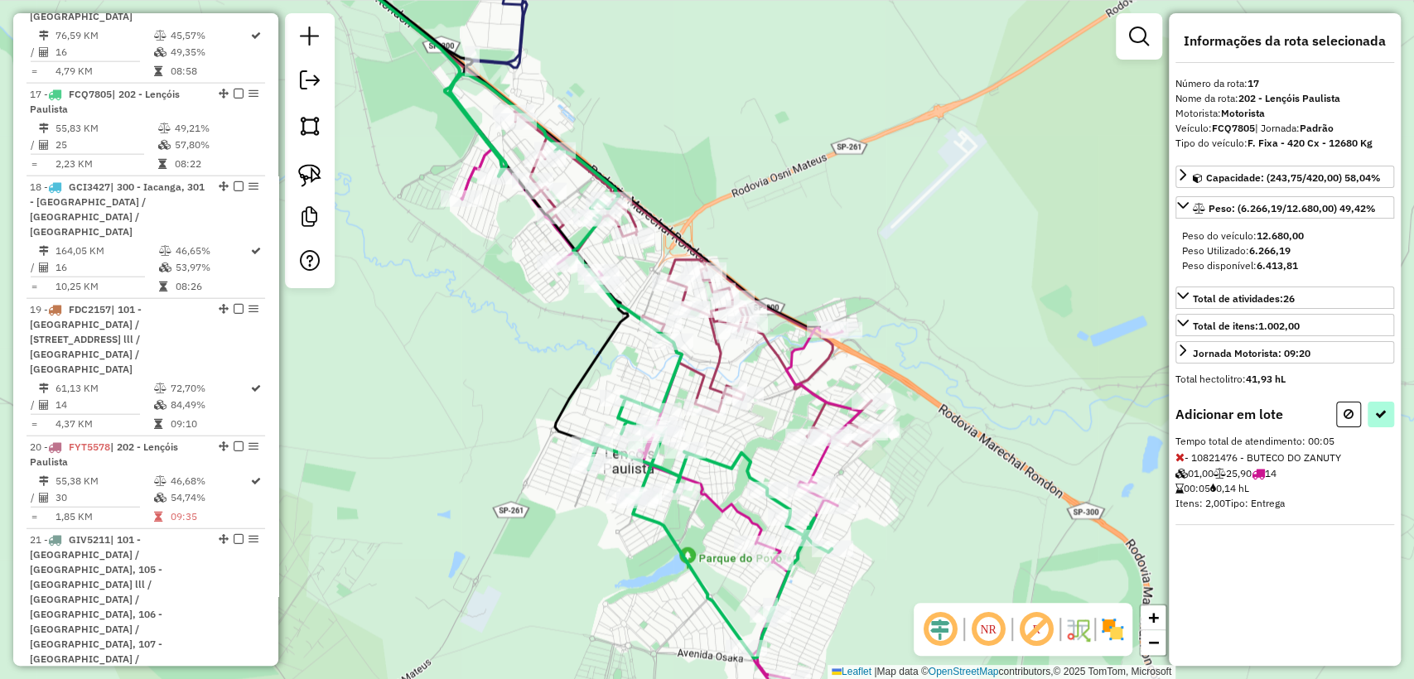
select select "**********"
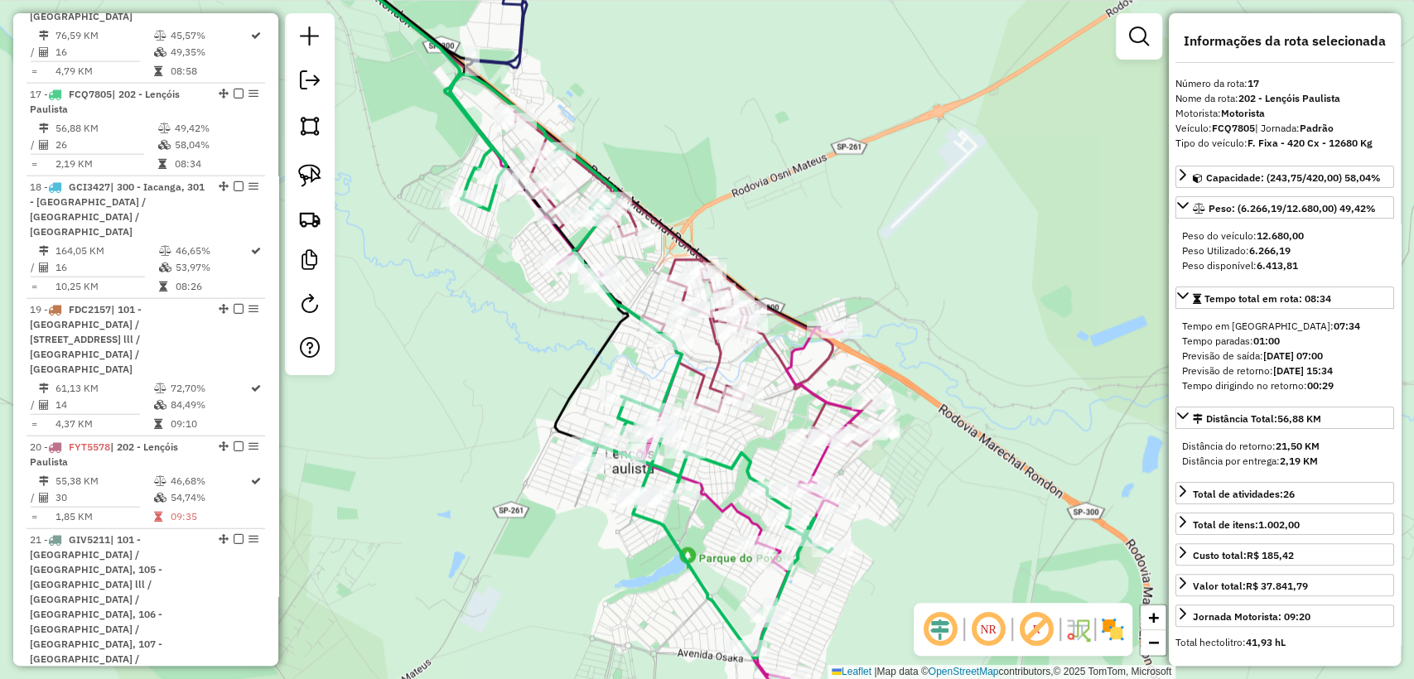
click at [735, 509] on icon at bounding box center [708, 470] width 303 height 436
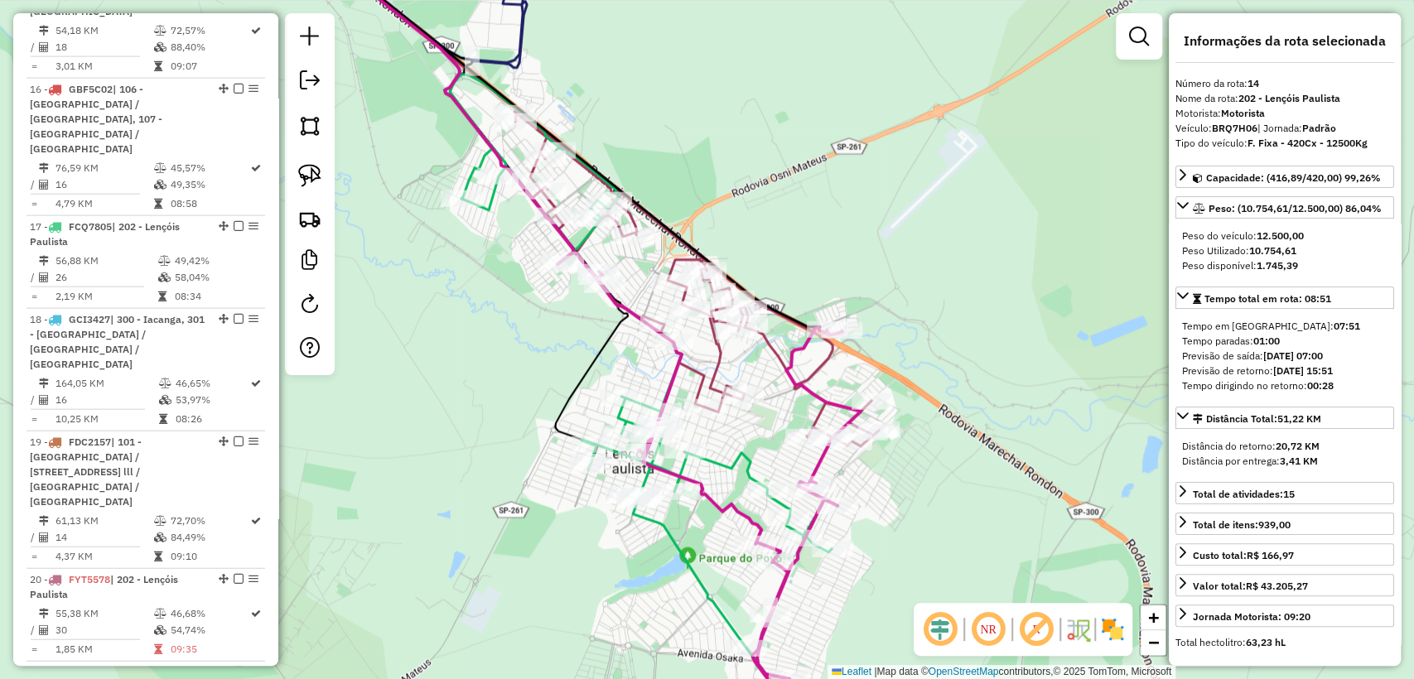
scroll to position [2279, 0]
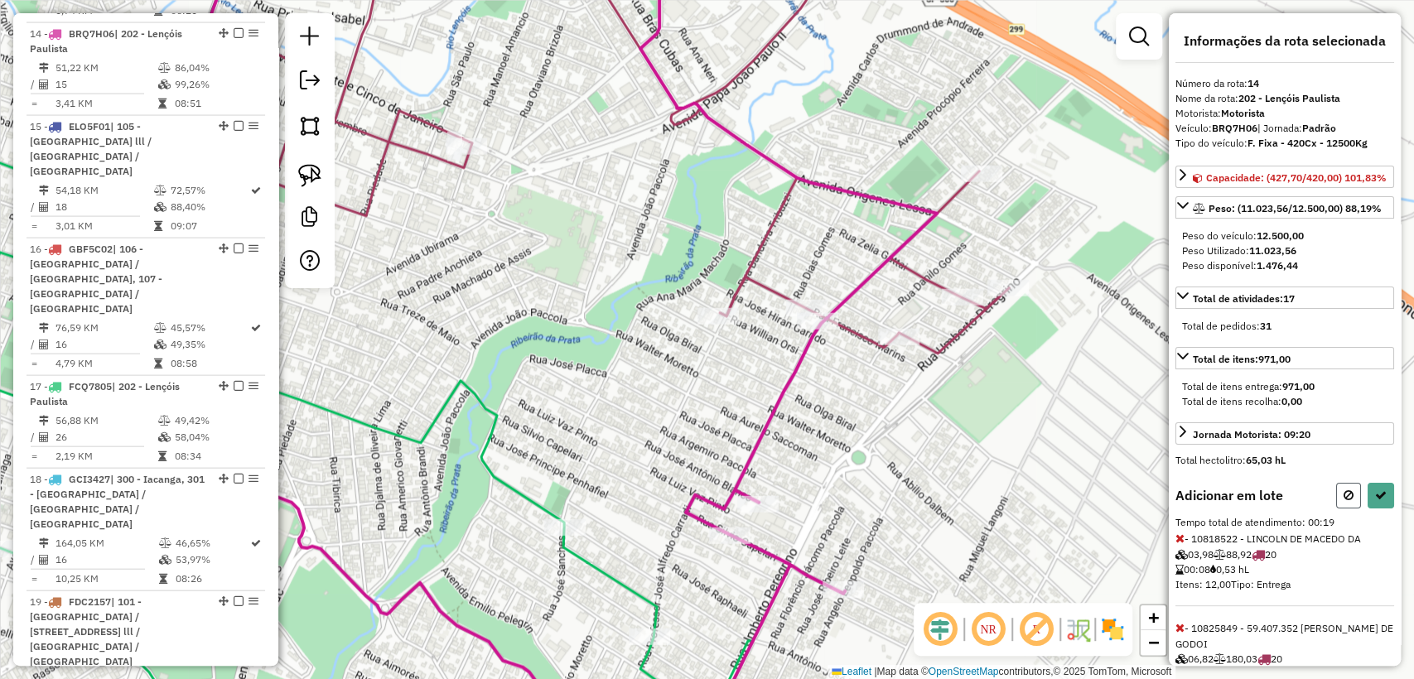
click at [1344, 499] on button at bounding box center [1348, 496] width 25 height 26
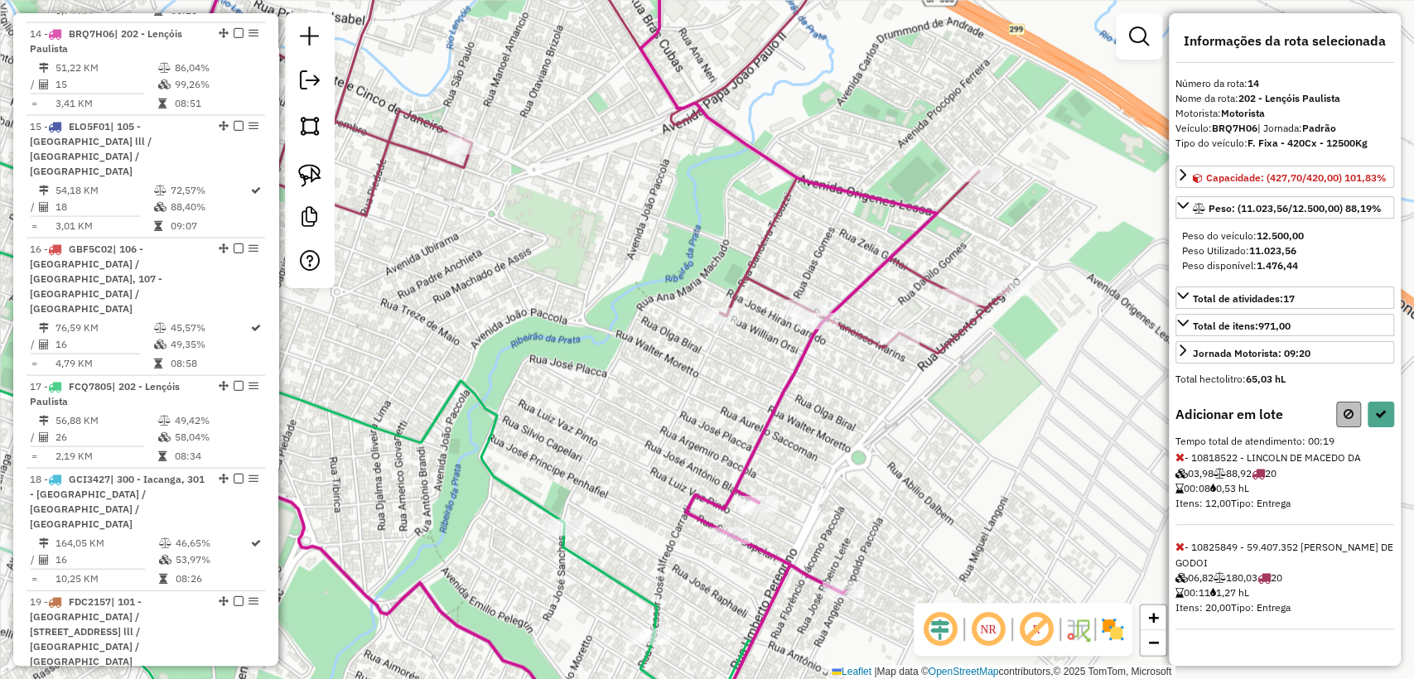
select select "**********"
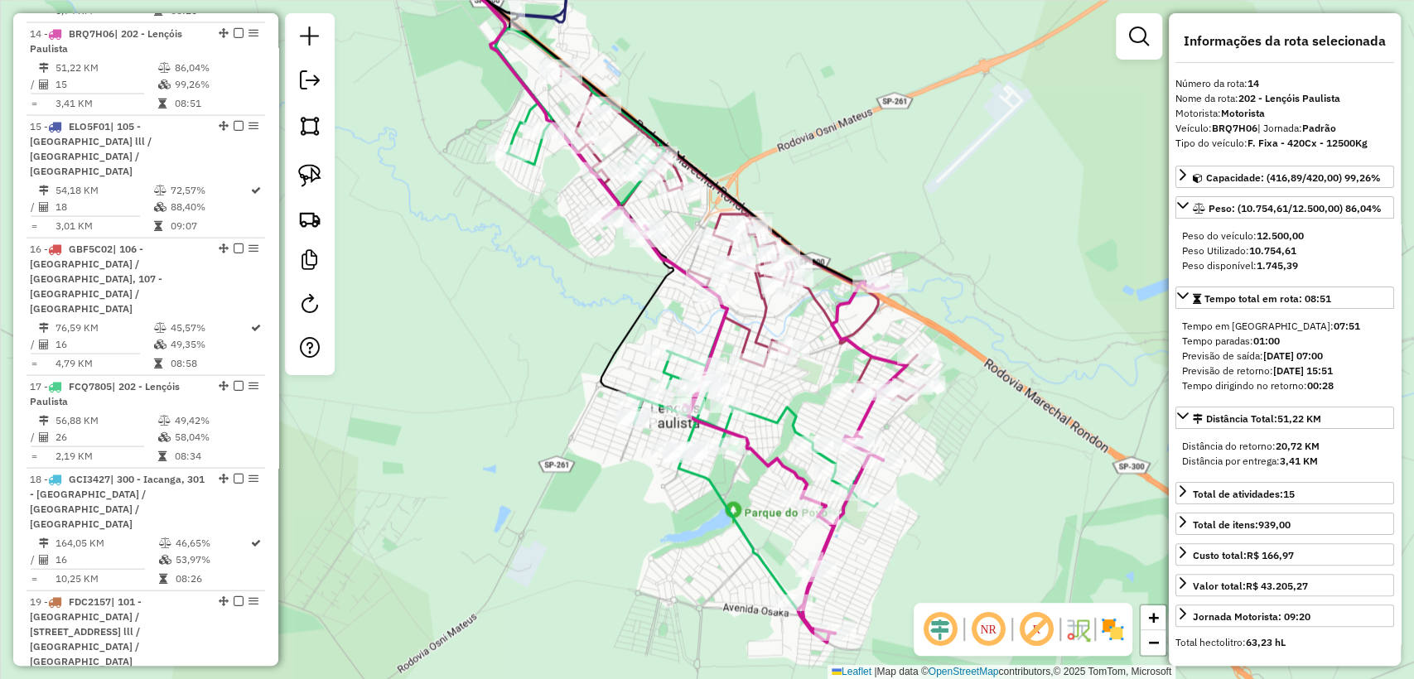
click at [862, 412] on icon at bounding box center [754, 424] width 303 height 436
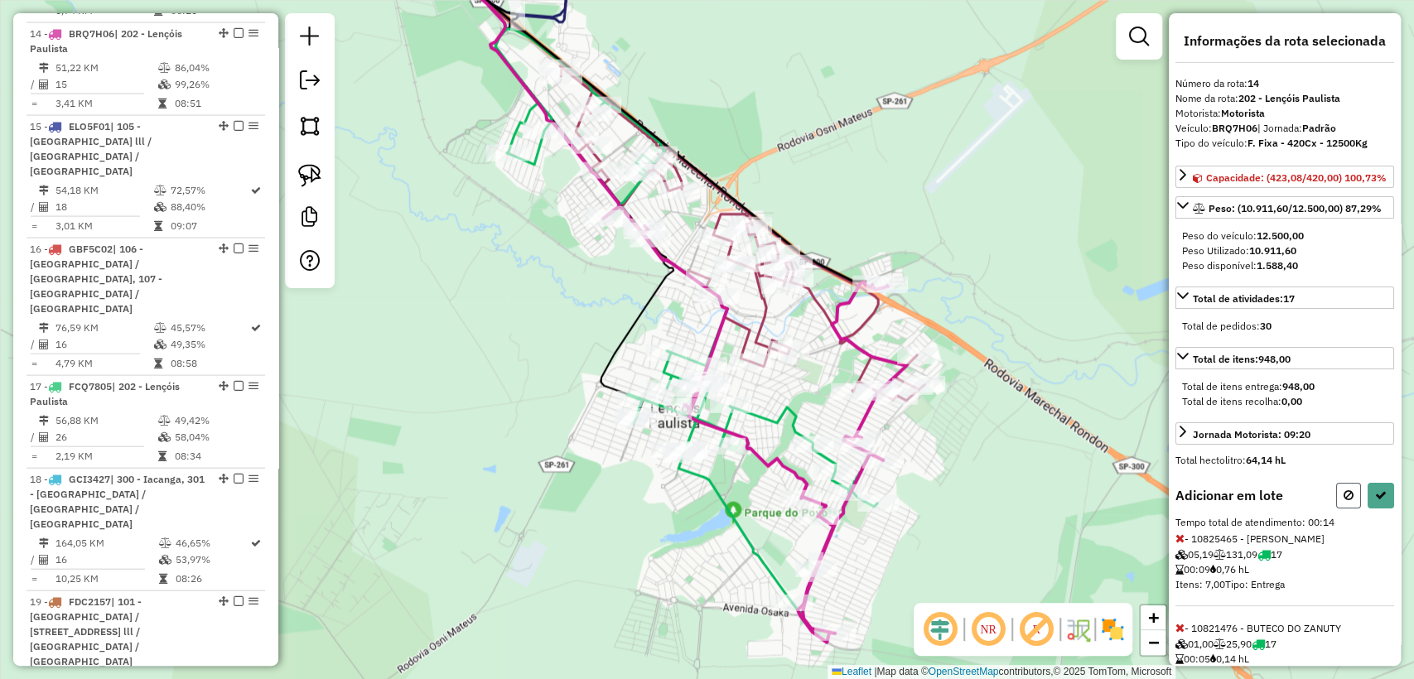
click at [1351, 499] on button at bounding box center [1348, 496] width 25 height 26
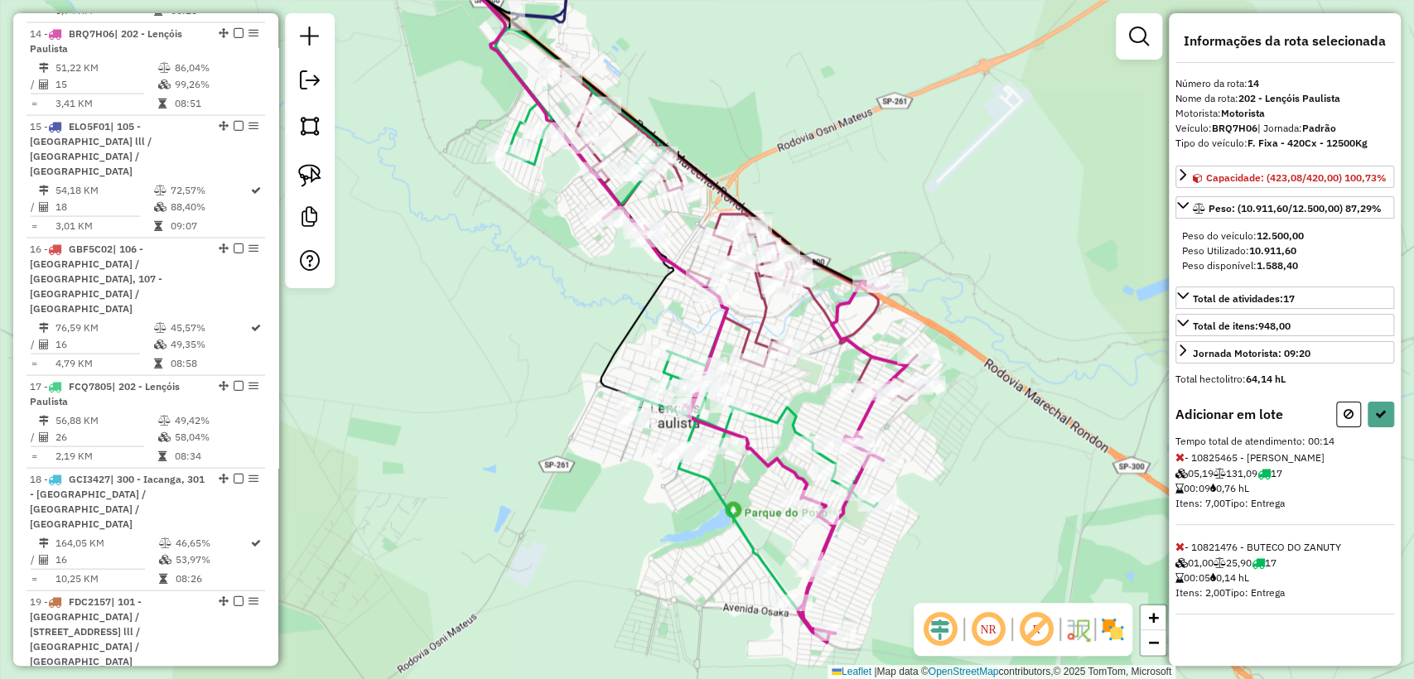
select select "**********"
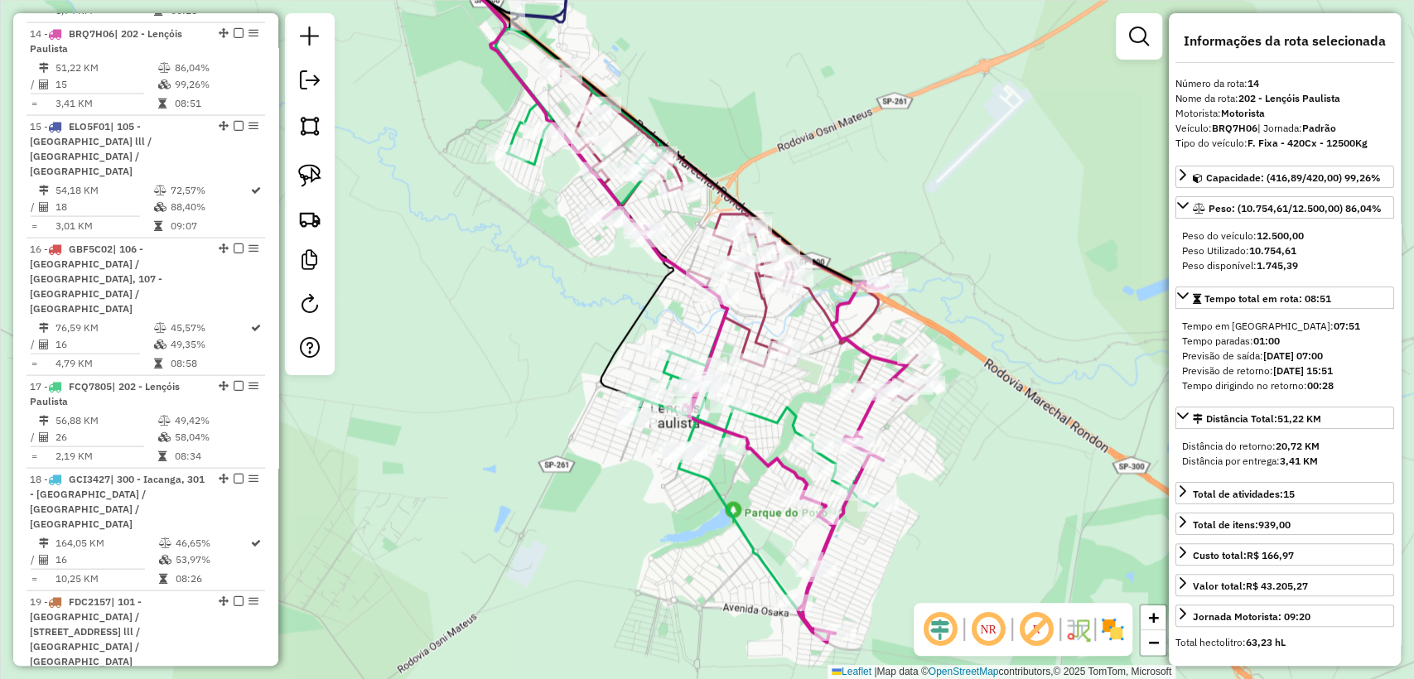
drag, startPoint x: 923, startPoint y: 527, endPoint x: 866, endPoint y: 532, distance: 56.6
click at [923, 526] on div "Janela de atendimento Grade de atendimento Capacidade Transportadoras Veículos …" at bounding box center [707, 339] width 1414 height 679
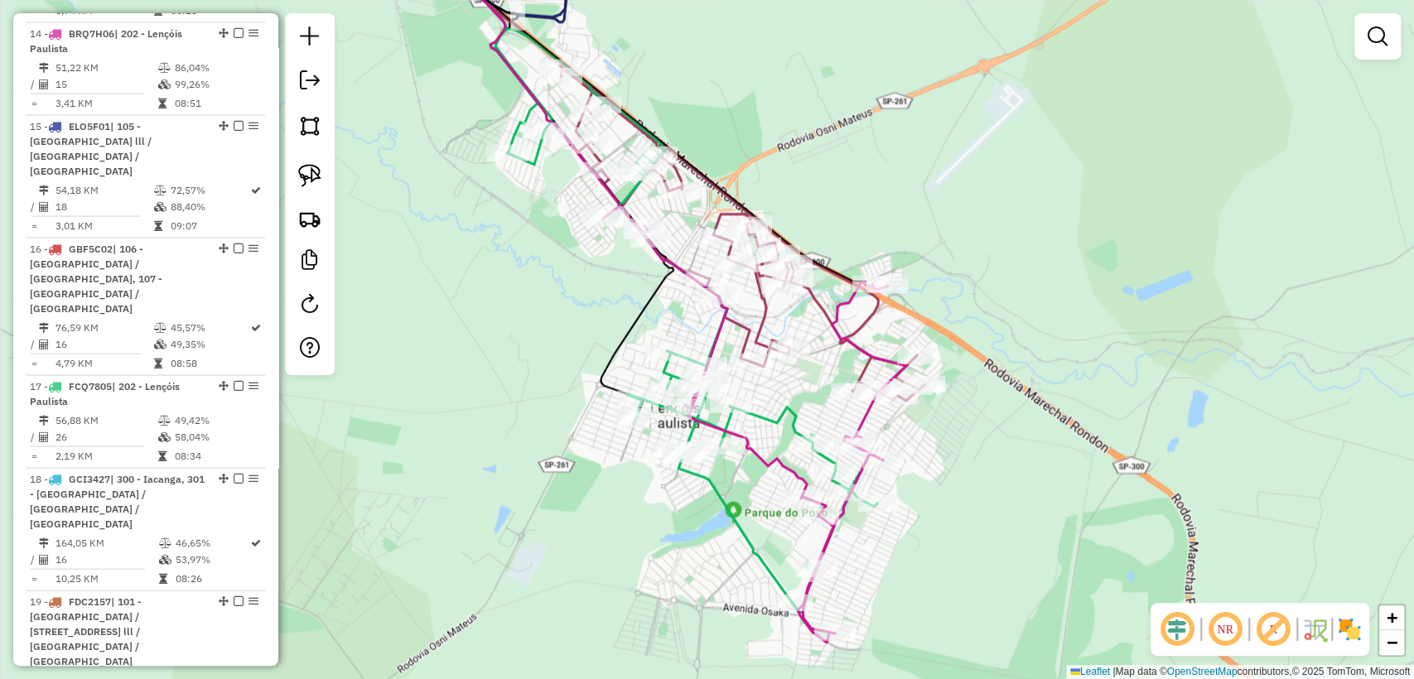
click at [833, 533] on icon at bounding box center [754, 424] width 303 height 436
select select "**********"
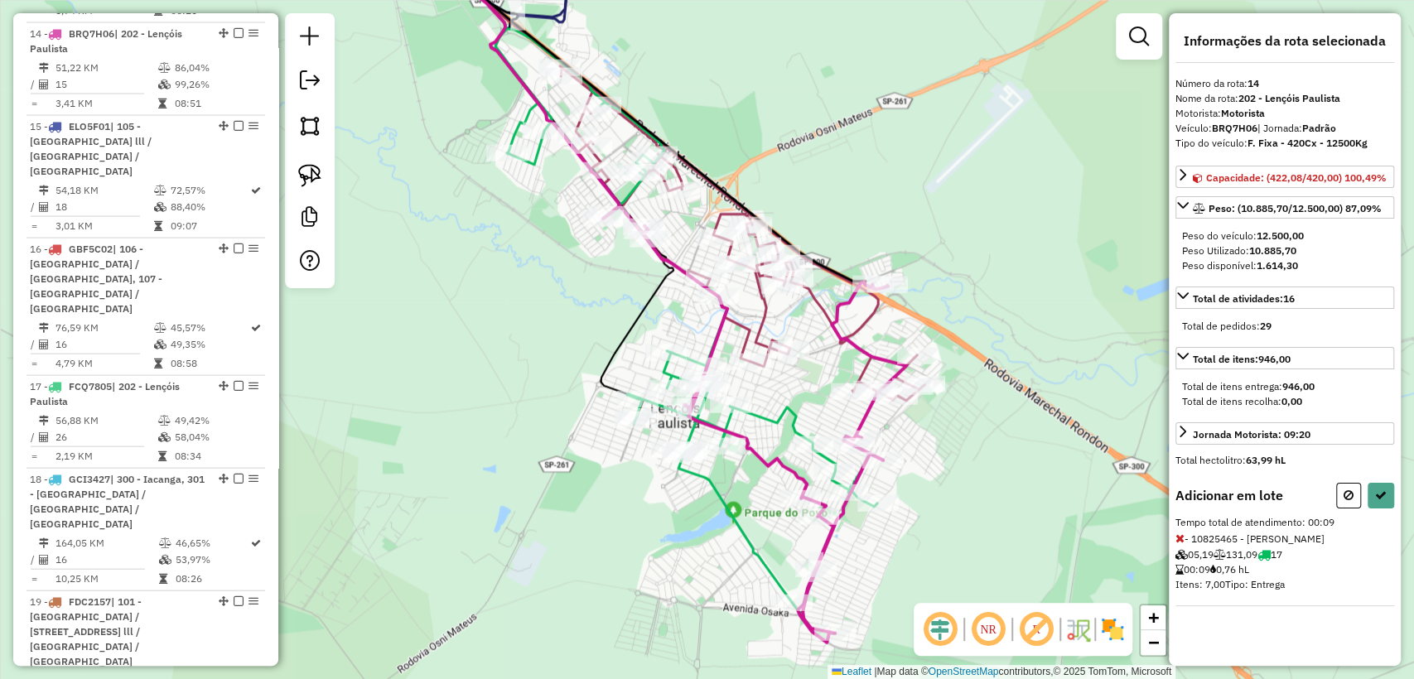
click at [509, 143] on icon at bounding box center [686, 321] width 382 height 584
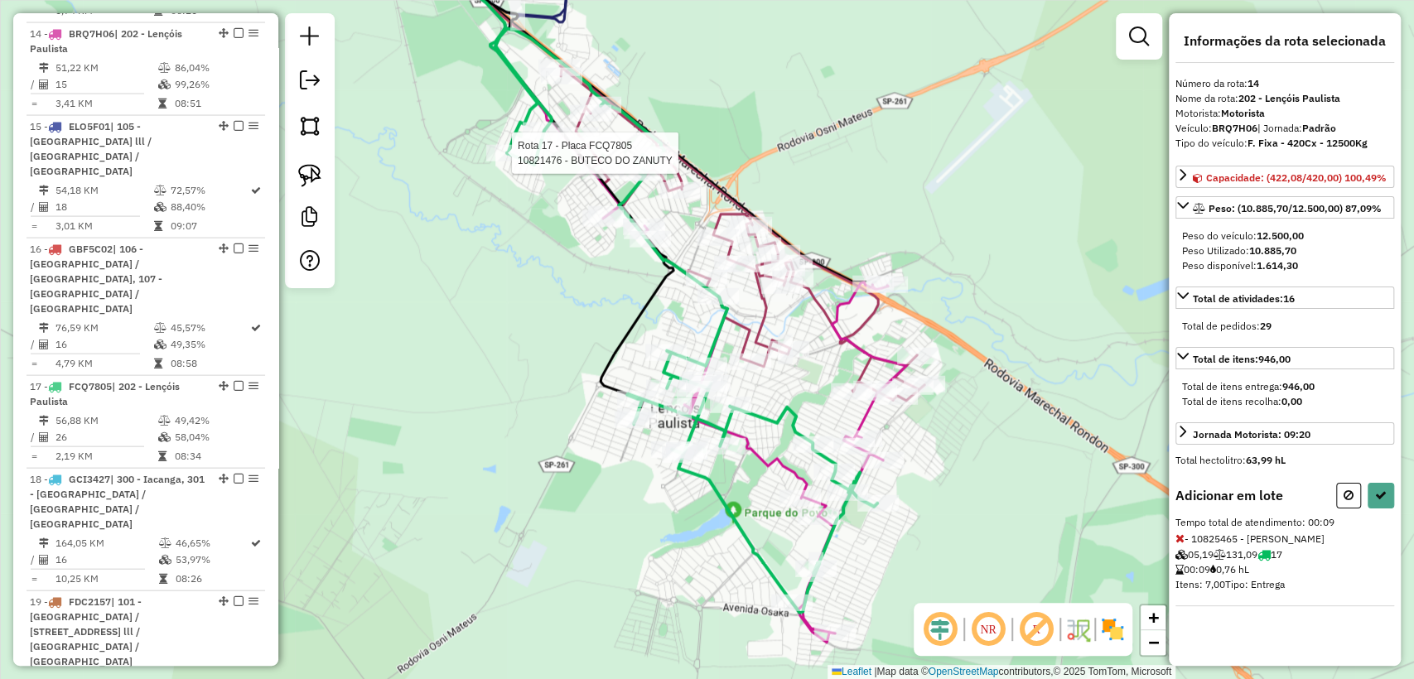
click at [499, 161] on div at bounding box center [506, 153] width 41 height 17
click at [1182, 544] on icon at bounding box center [1179, 538] width 9 height 12
click at [797, 592] on icon at bounding box center [686, 321] width 382 height 584
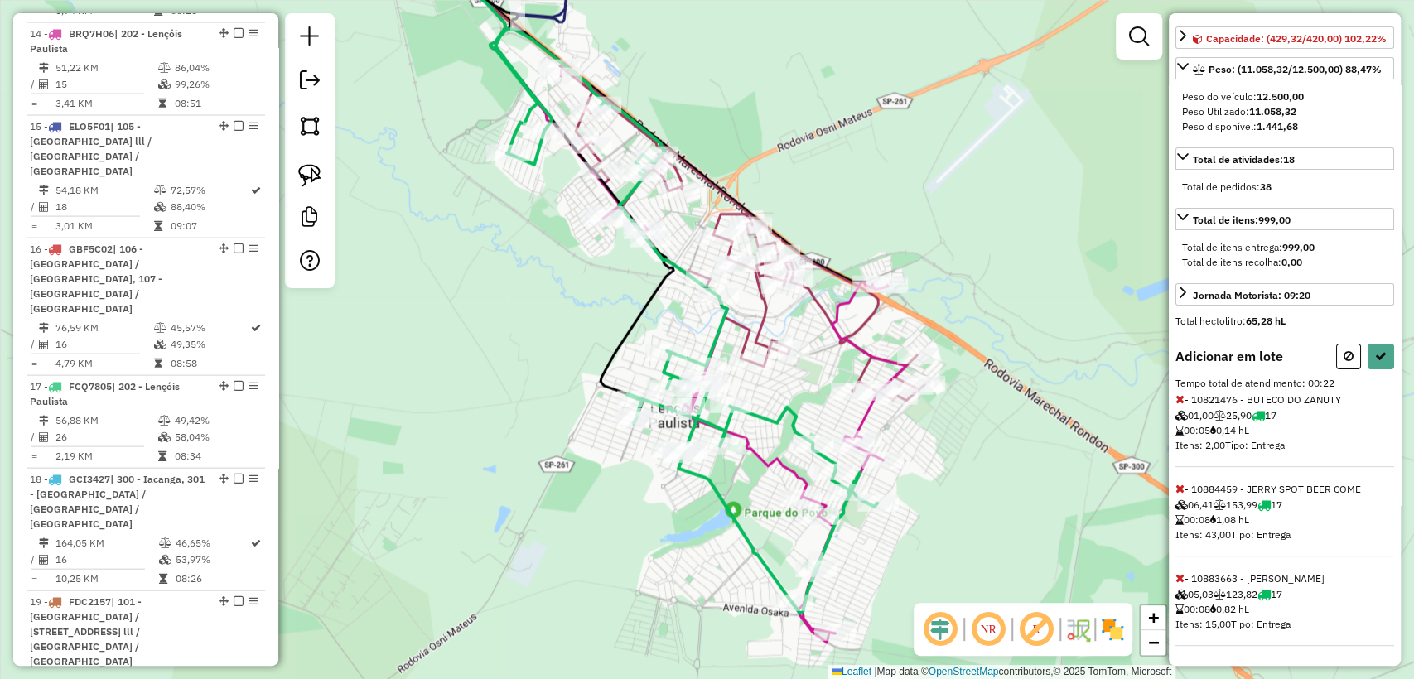
scroll to position [152, 0]
drag, startPoint x: 1179, startPoint y: 487, endPoint x: 1179, endPoint y: 499, distance: 11.6
click at [1179, 486] on icon at bounding box center [1179, 489] width 9 height 12
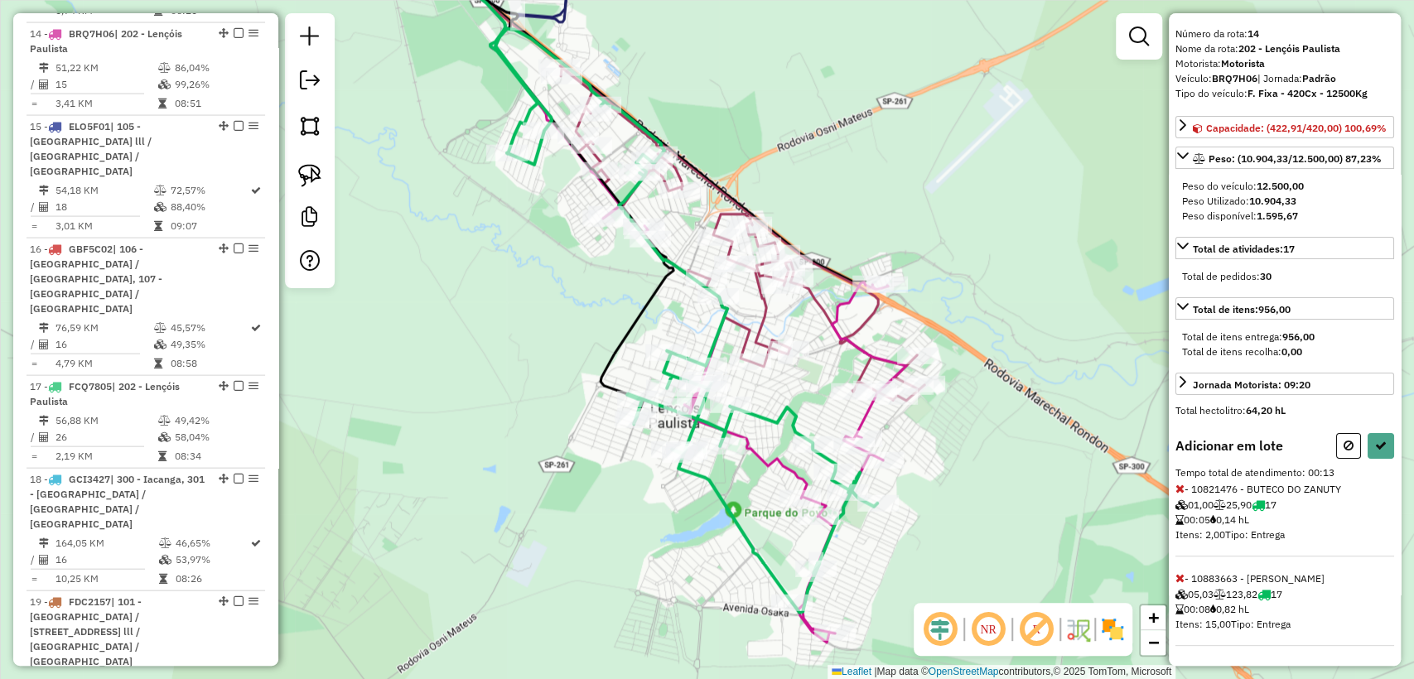
scroll to position [62, 0]
click at [1181, 575] on icon at bounding box center [1179, 578] width 9 height 12
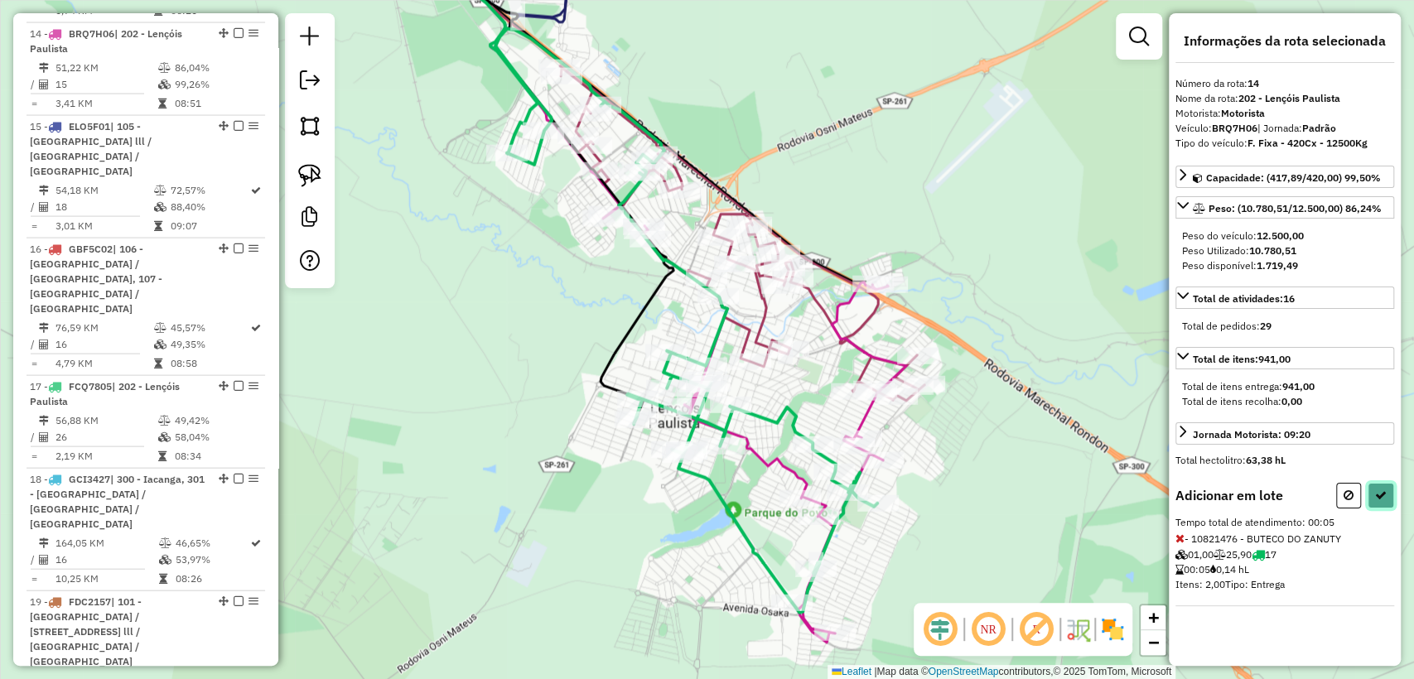
click at [1378, 485] on button at bounding box center [1380, 496] width 26 height 26
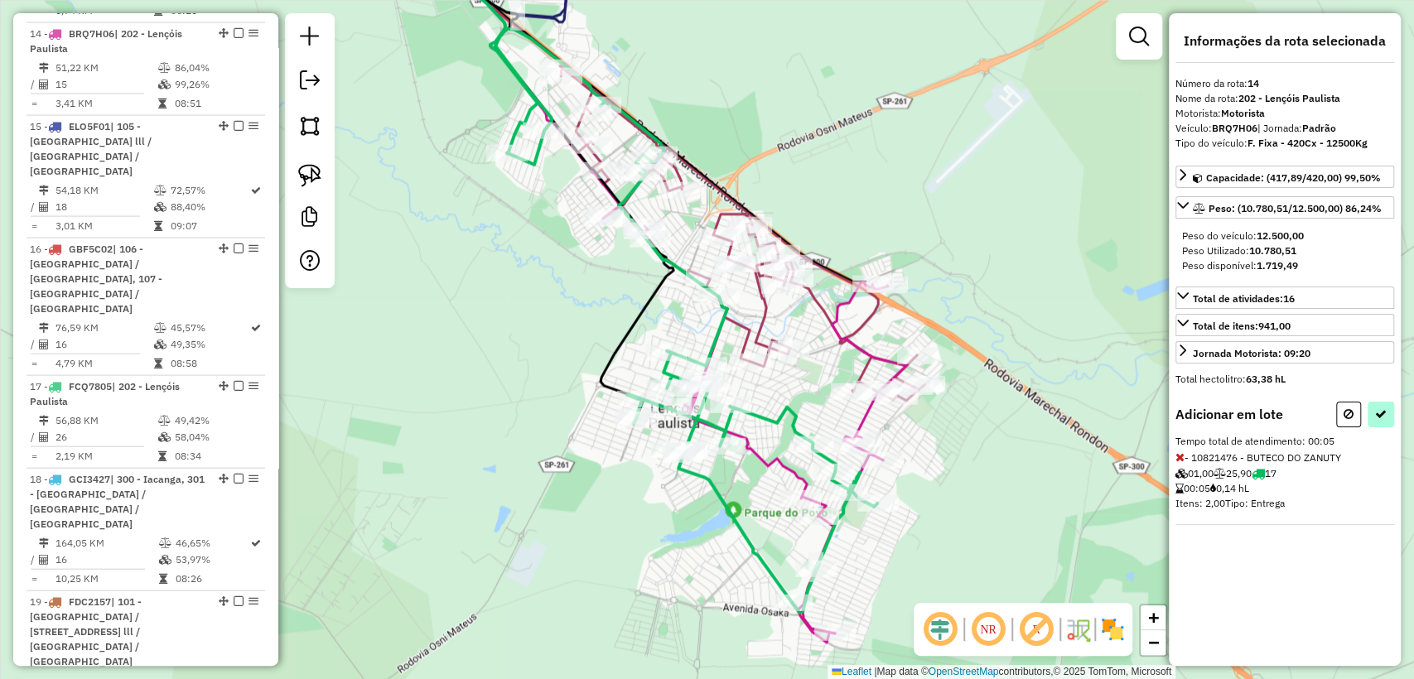
select select "**********"
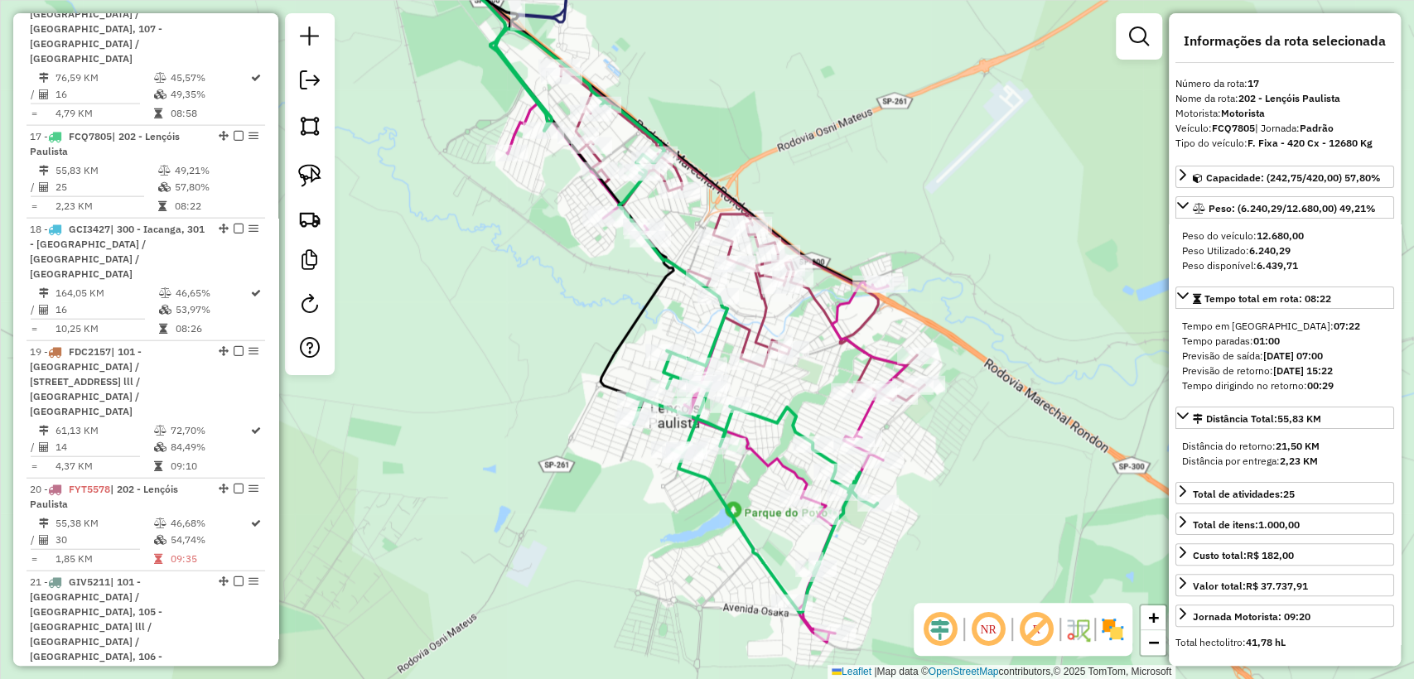
scroll to position [2571, 0]
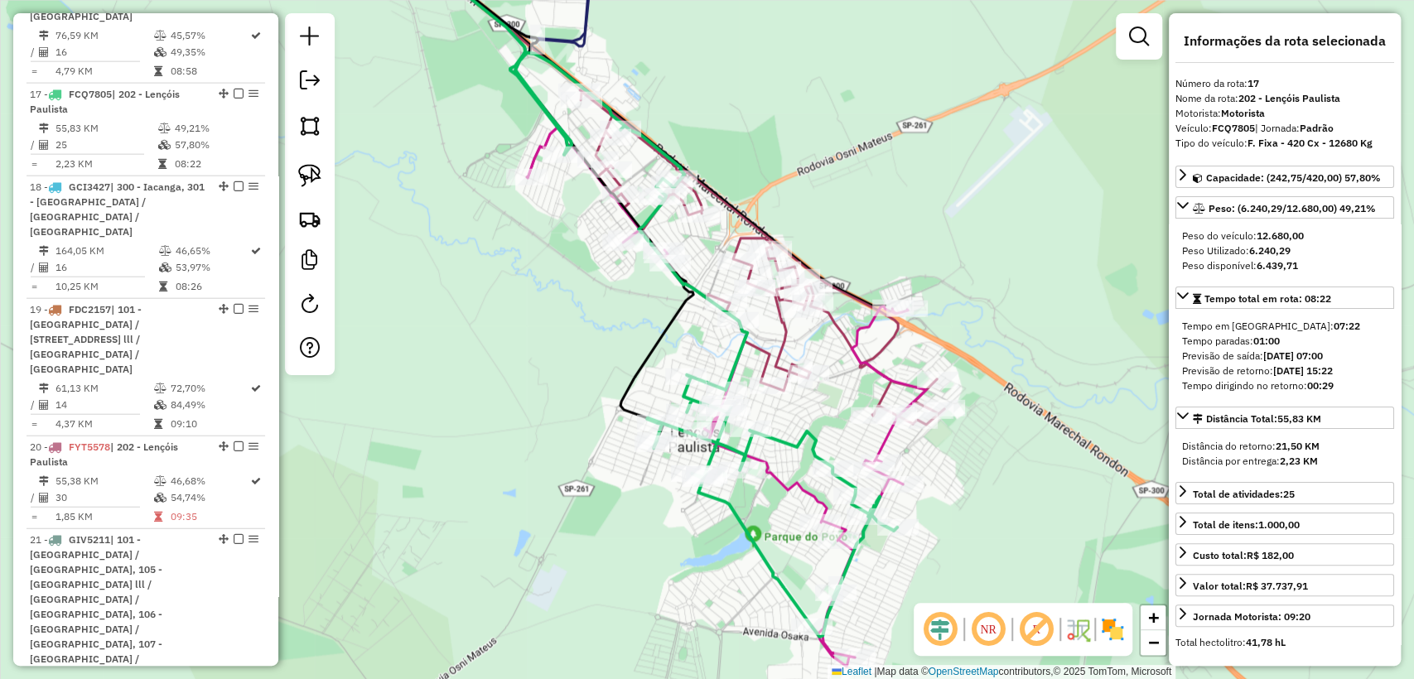
drag, startPoint x: 645, startPoint y: 69, endPoint x: 720, endPoint y: 159, distance: 117.1
click at [720, 159] on div "Janela de atendimento Grade de atendimento Capacidade Transportadoras Veículos …" at bounding box center [707, 339] width 1414 height 679
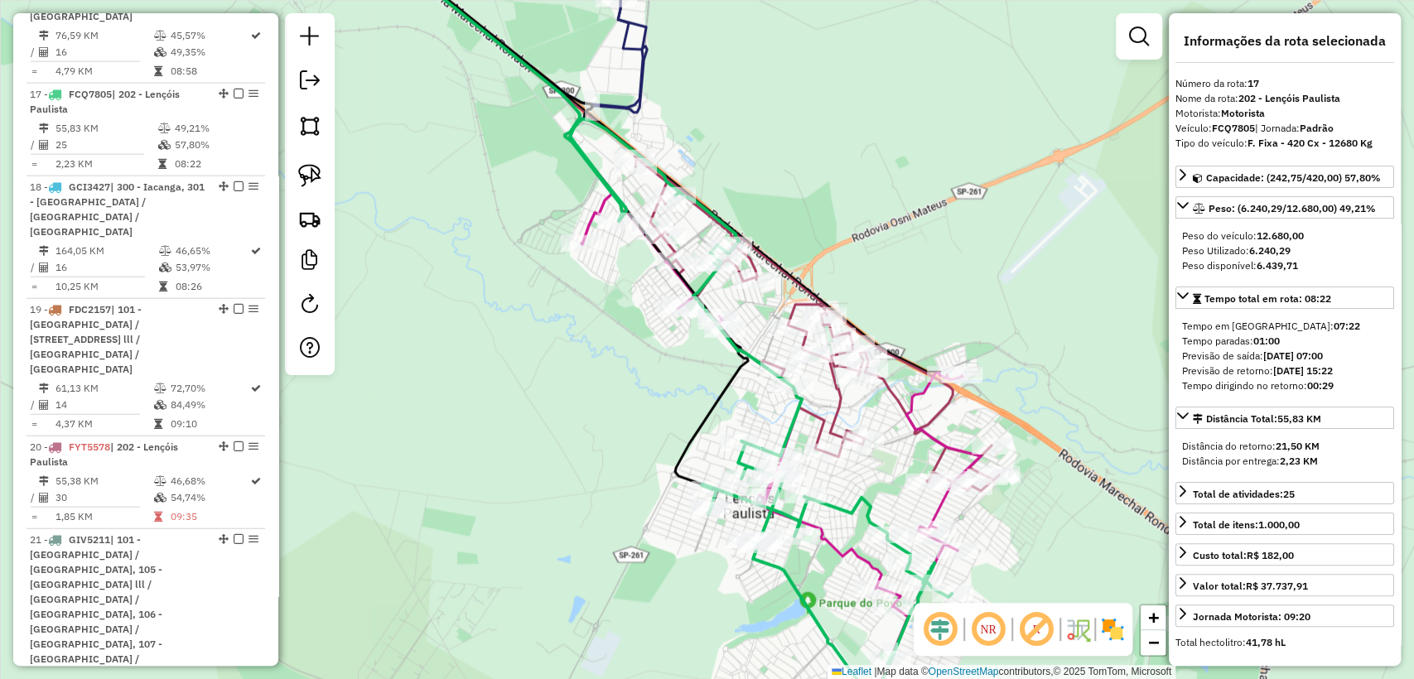
click at [643, 73] on icon at bounding box center [504, 20] width 283 height 176
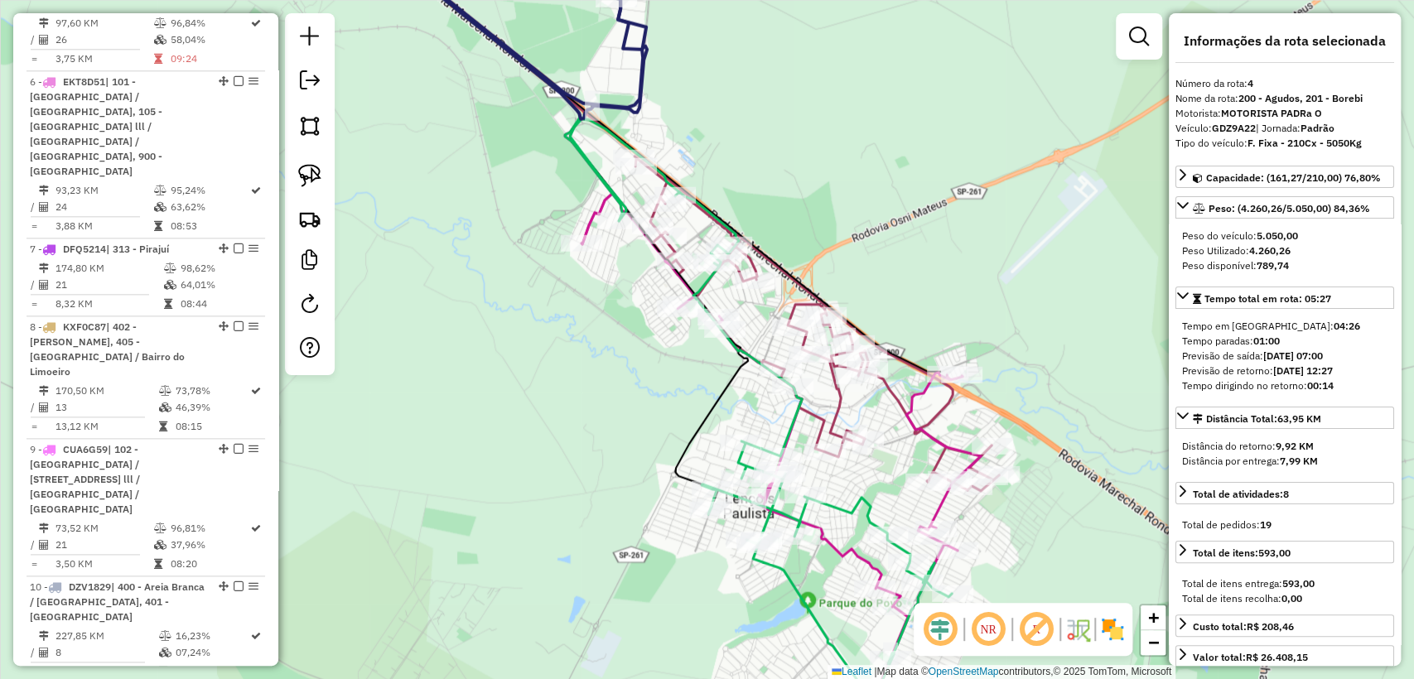
scroll to position [1053, 0]
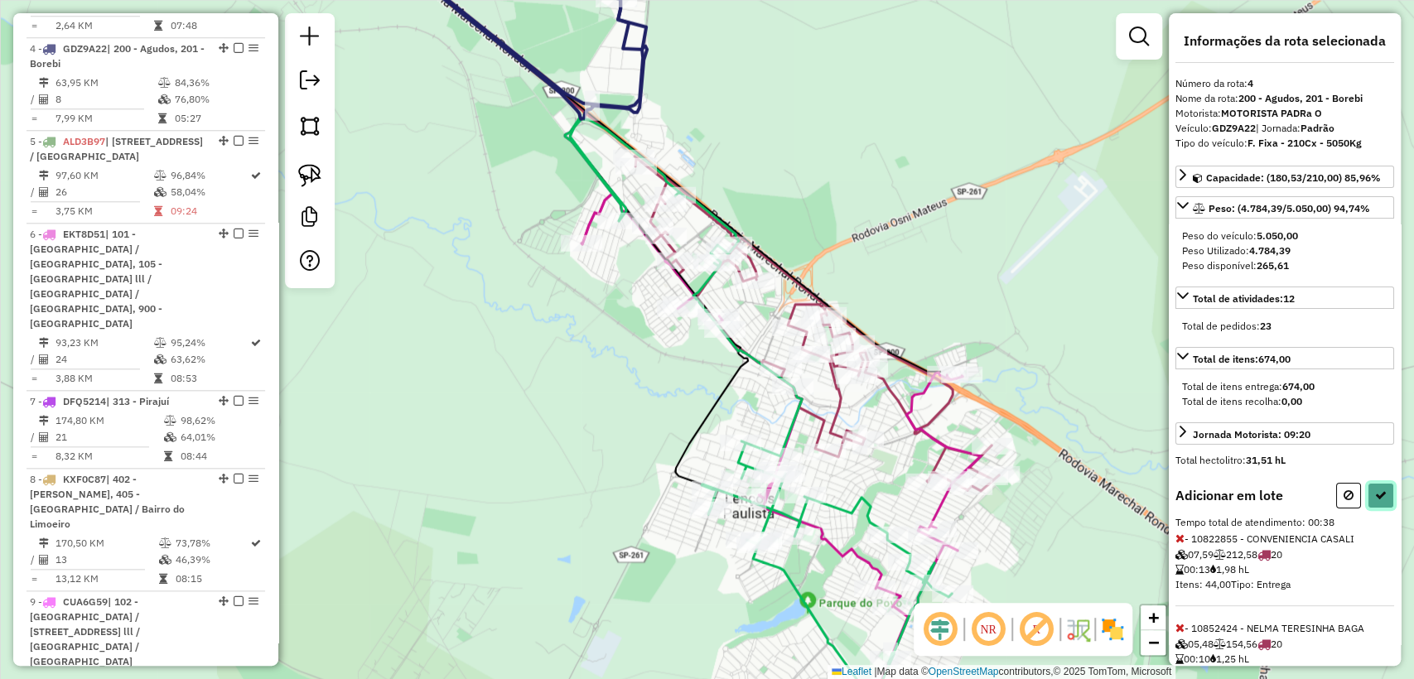
click at [1380, 497] on icon at bounding box center [1381, 495] width 12 height 12
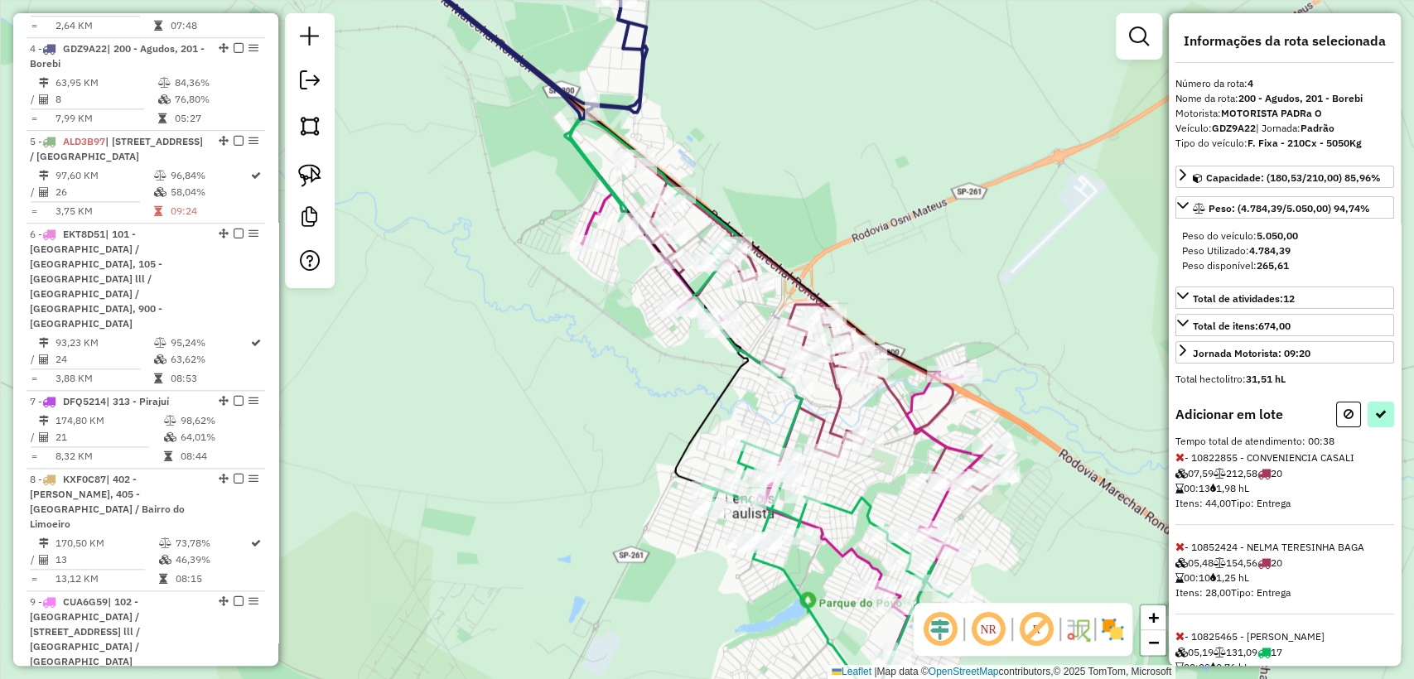
select select "**********"
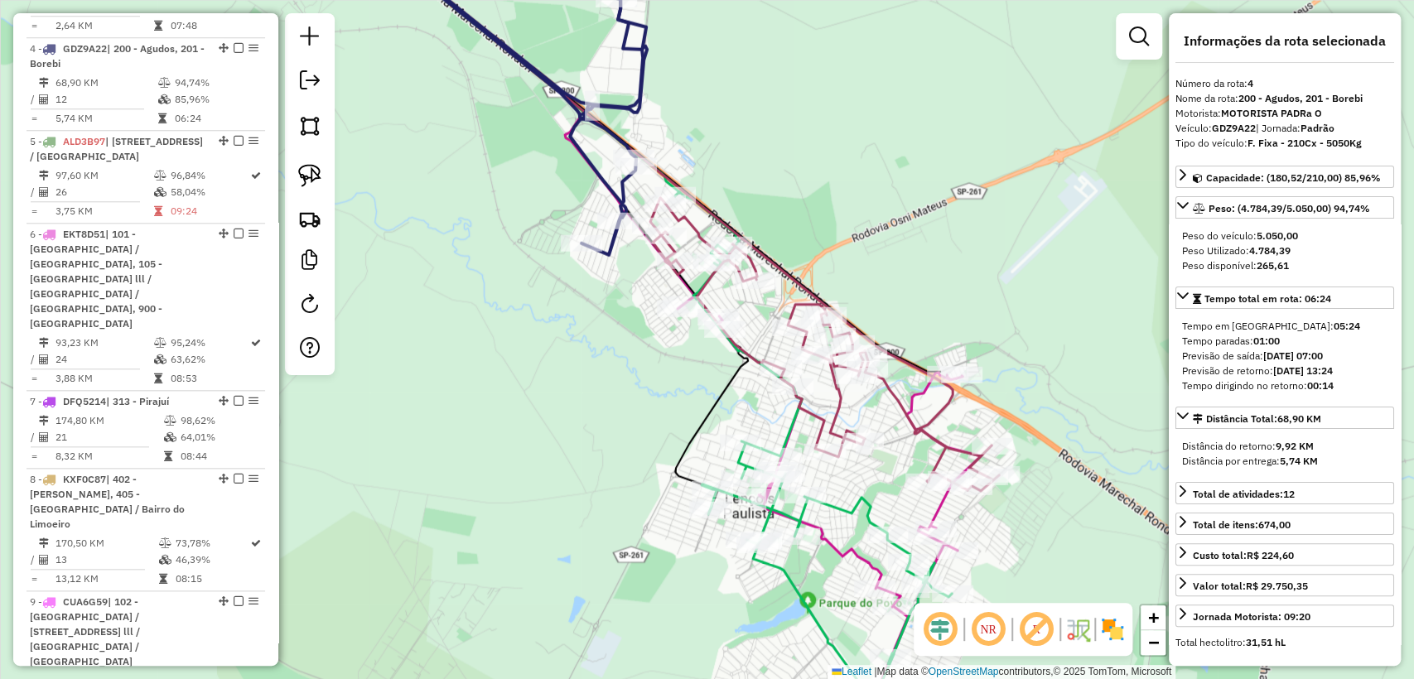
click at [742, 113] on div "Janela de atendimento Grade de atendimento Capacidade Transportadoras Veículos …" at bounding box center [707, 339] width 1414 height 679
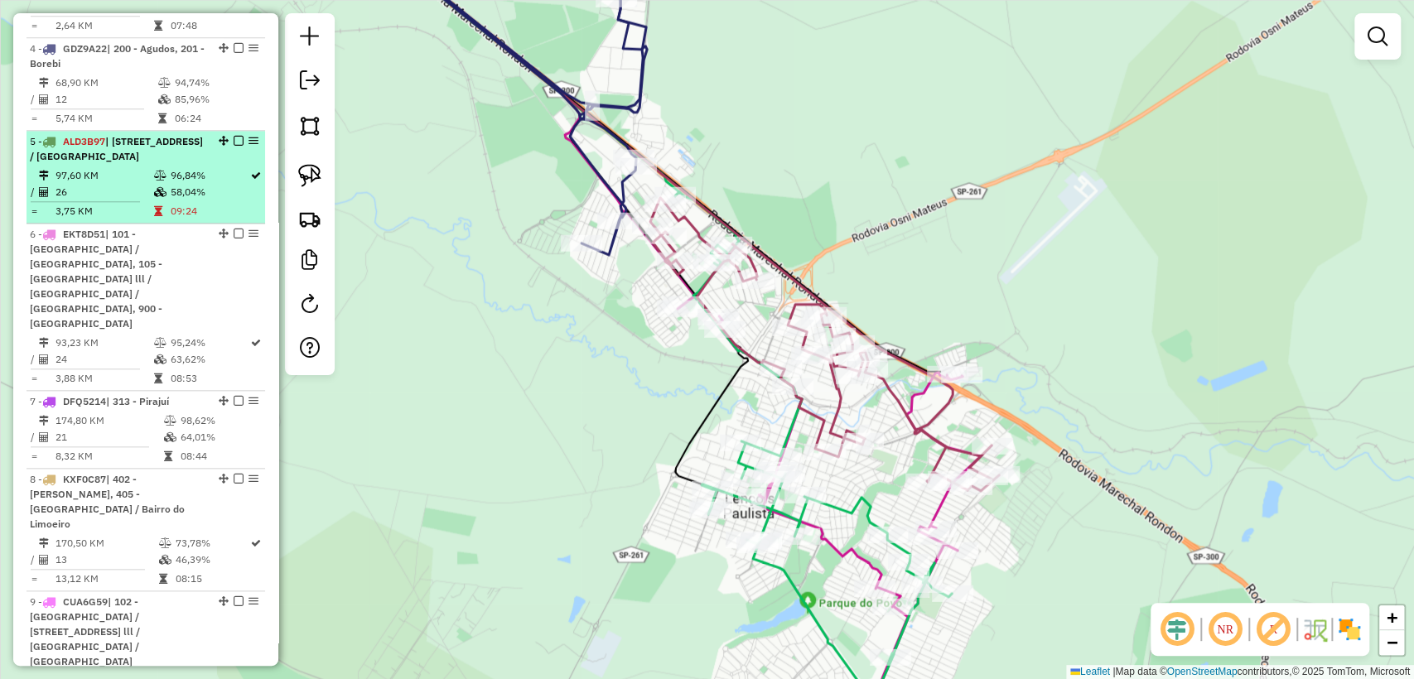
click at [182, 200] on td "58,04%" at bounding box center [209, 192] width 80 height 17
select select "**********"
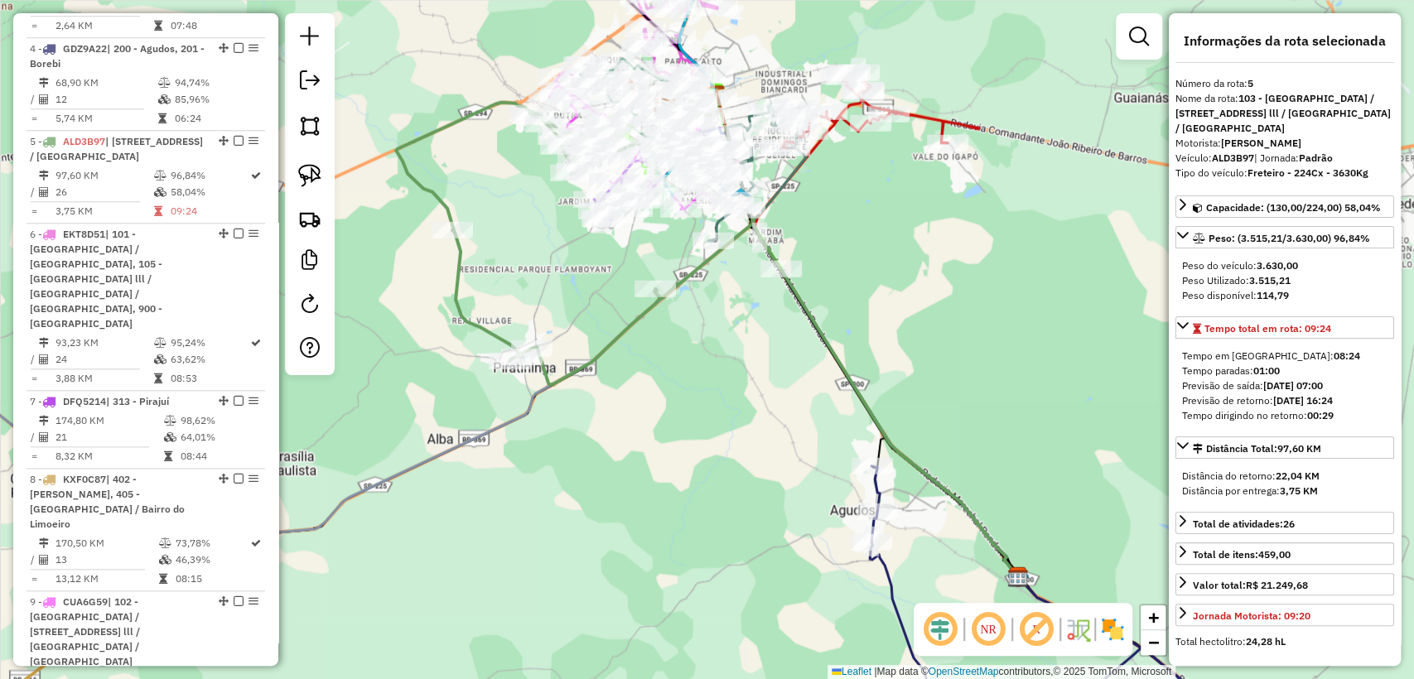
click at [527, 291] on div "Rota 5 - Placa ALD3B97 10821213 - JOSE LUIZ POLICARPO Janela de atendimento Gra…" at bounding box center [707, 339] width 1414 height 679
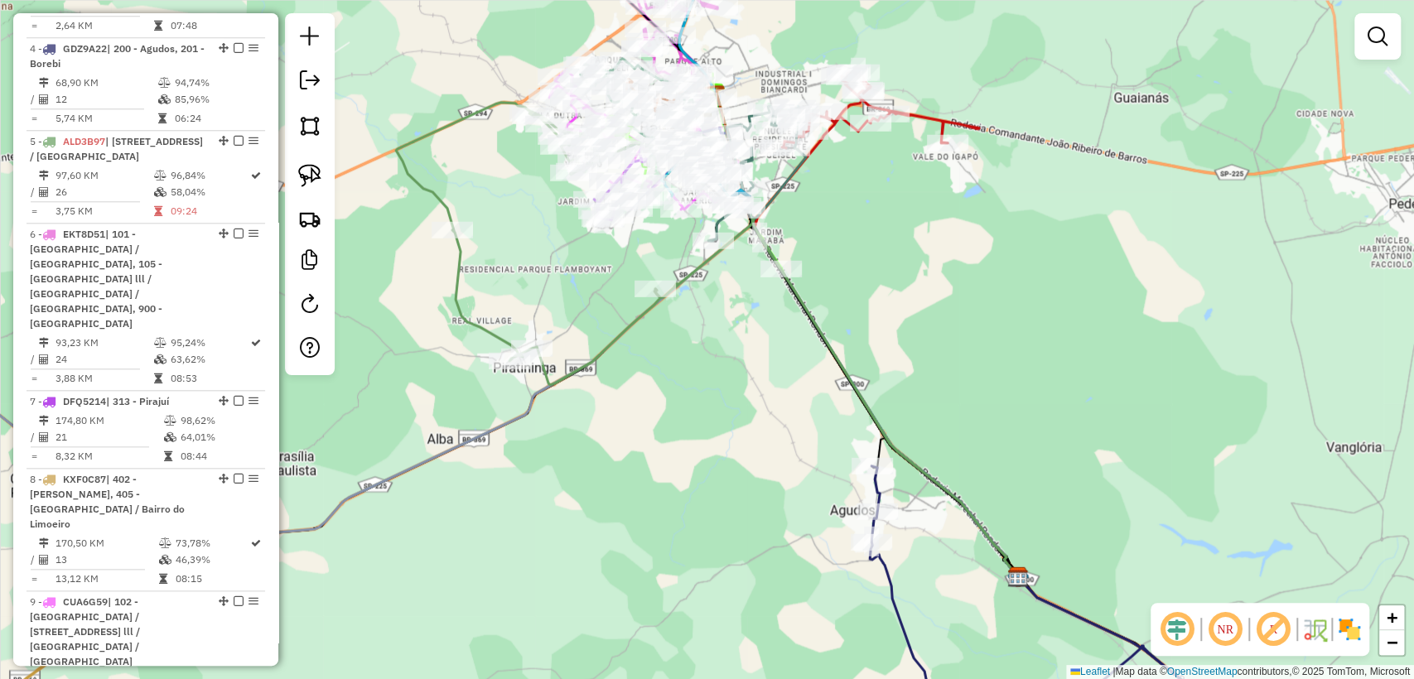
click at [465, 298] on icon at bounding box center [550, 244] width 309 height 282
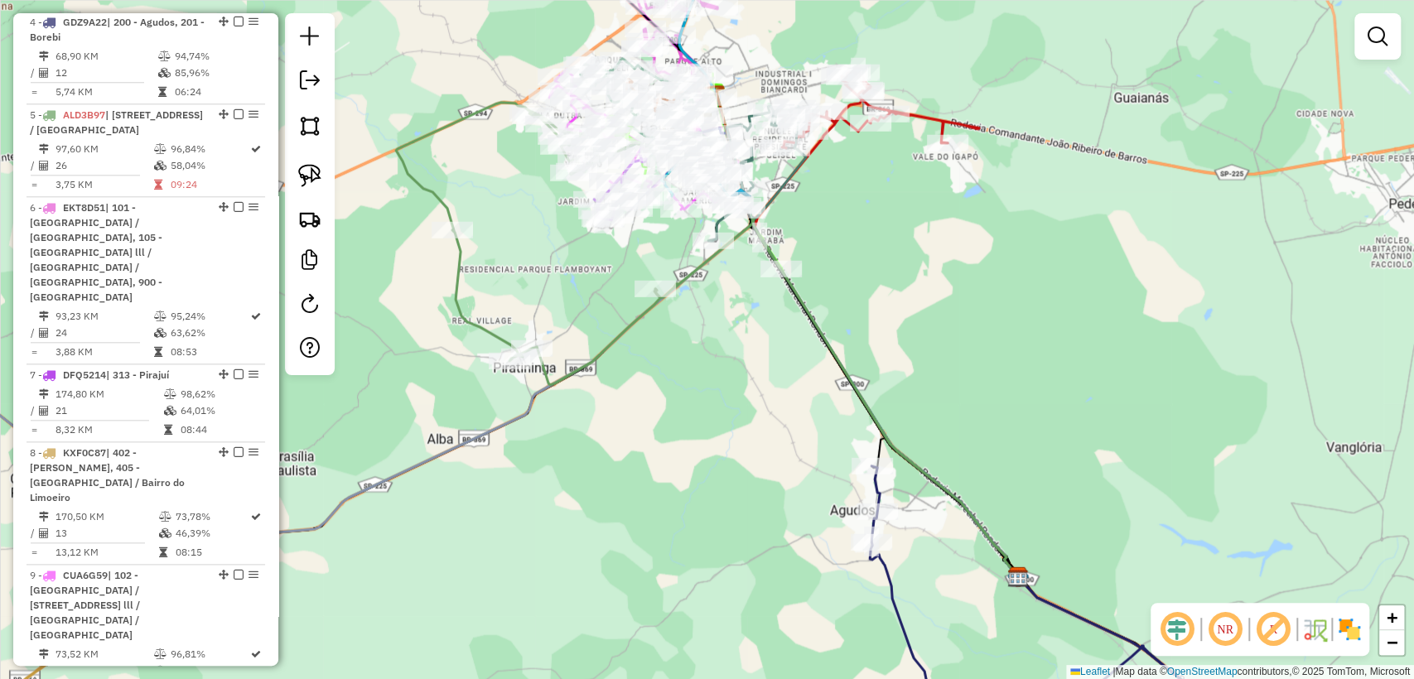
select select "**********"
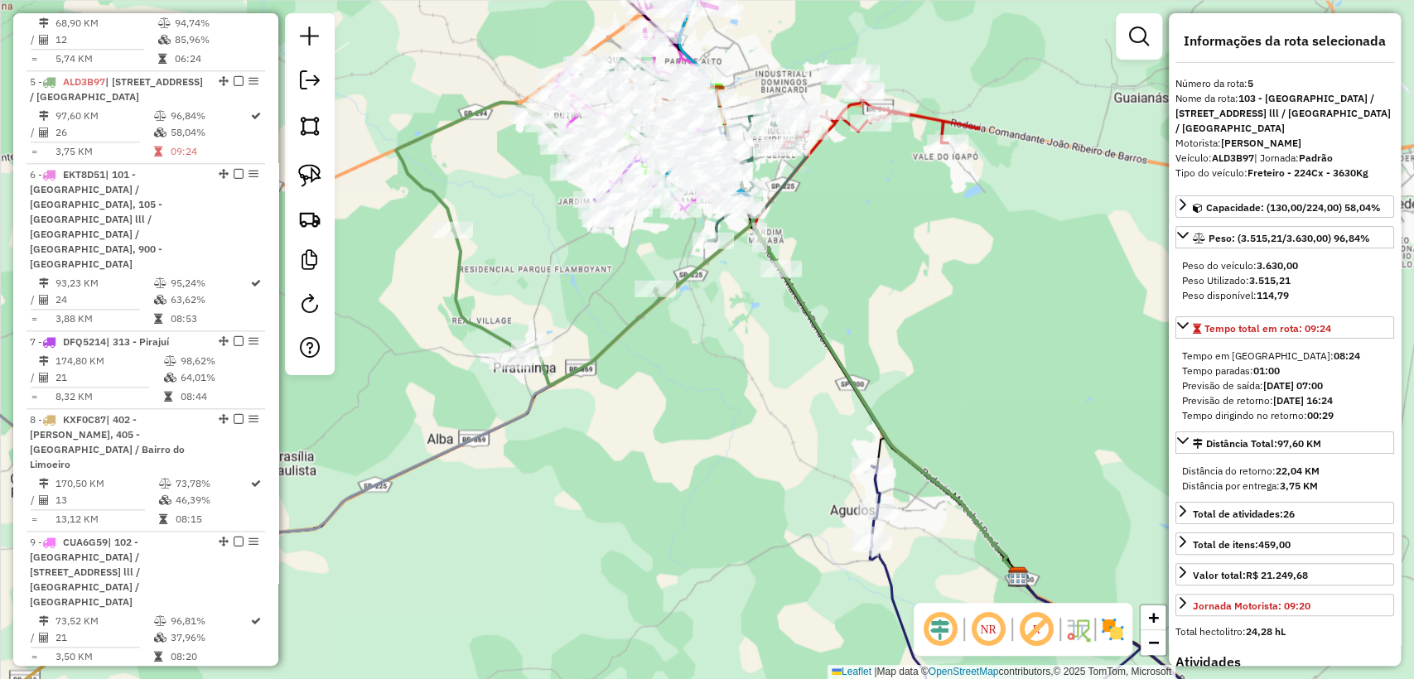
scroll to position [1146, 0]
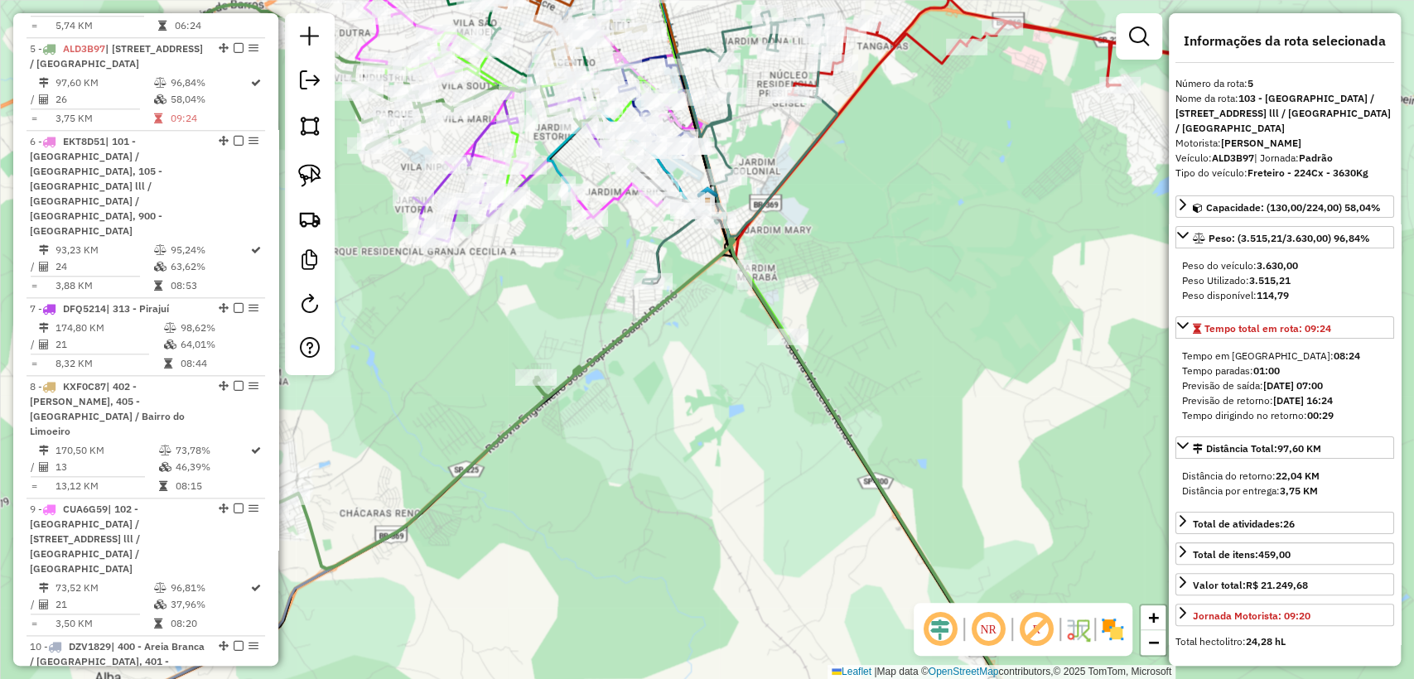
click at [670, 248] on icon at bounding box center [740, 148] width 194 height 272
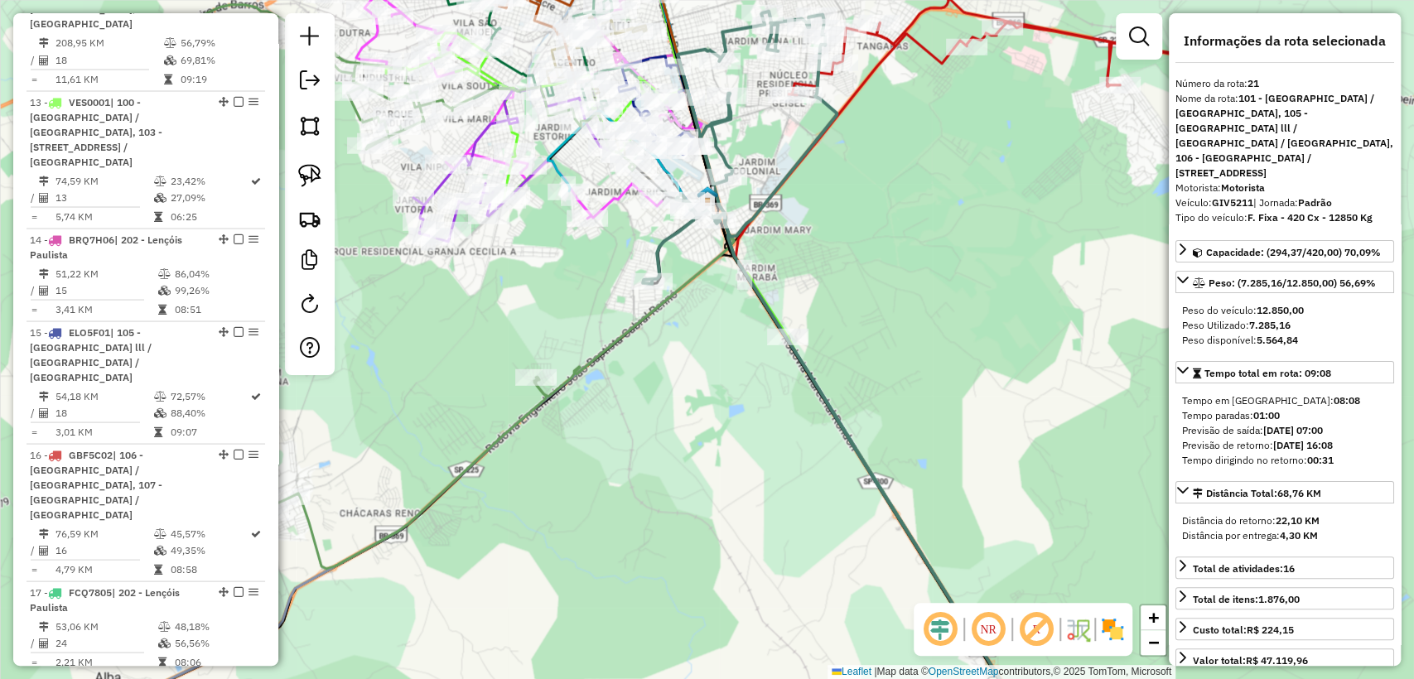
scroll to position [3001, 0]
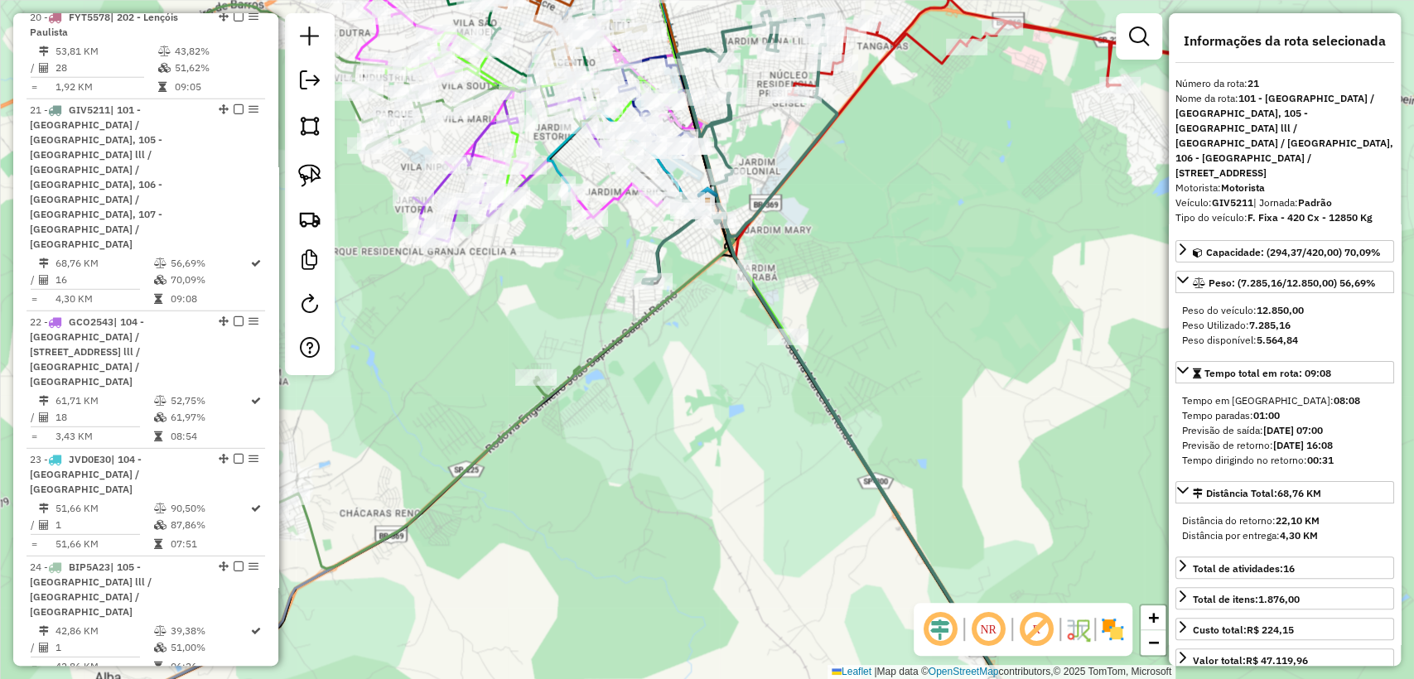
click at [614, 200] on icon at bounding box center [495, 79] width 343 height 280
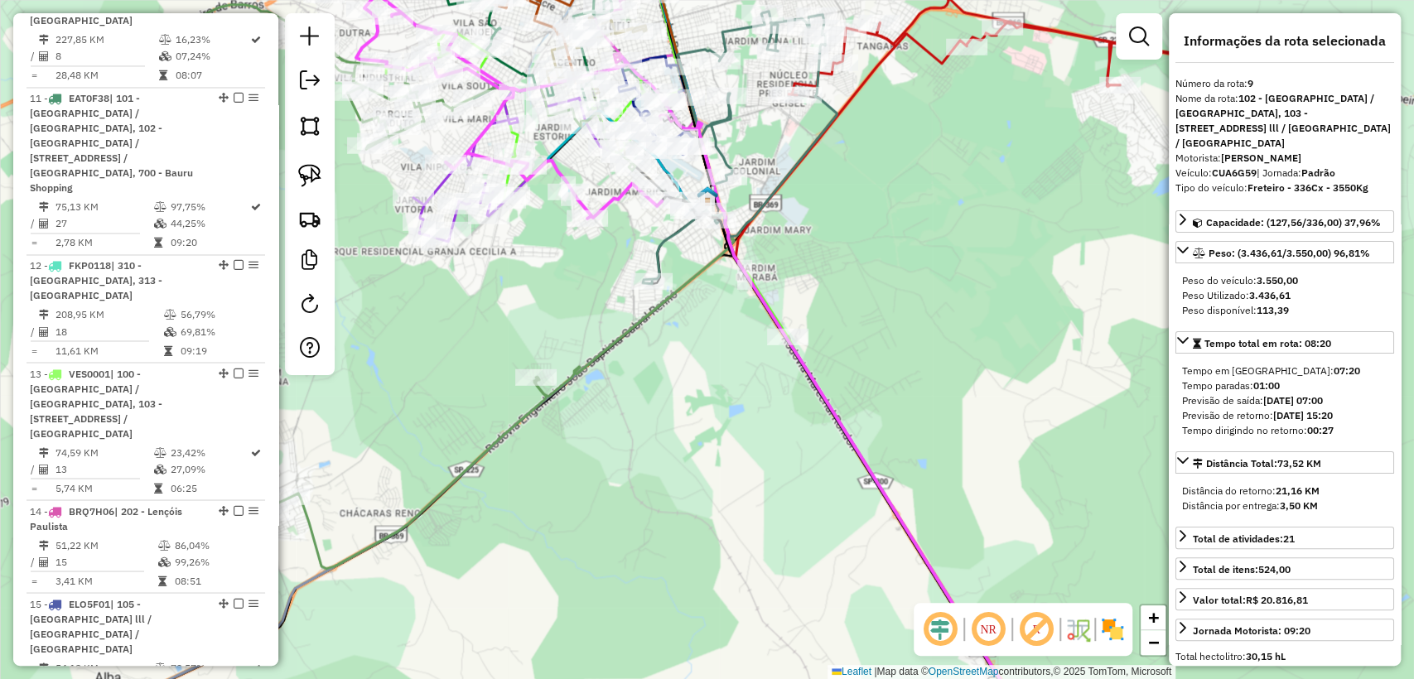
scroll to position [1591, 0]
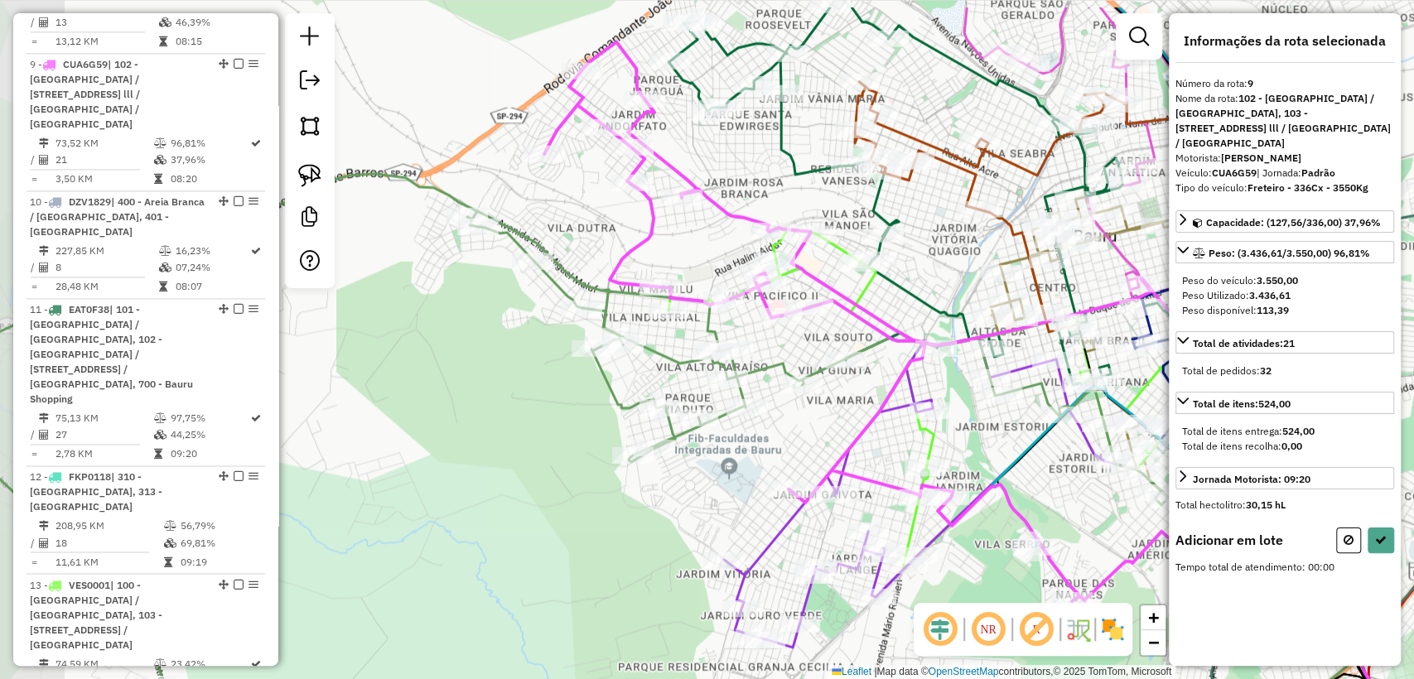
drag, startPoint x: 483, startPoint y: 166, endPoint x: 590, endPoint y: 242, distance: 130.7
click at [590, 242] on div "Janela de atendimento Grade de atendimento Capacidade Transportadoras Veículos …" at bounding box center [707, 339] width 1414 height 679
click at [577, 277] on icon at bounding box center [549, 460] width 1236 height 573
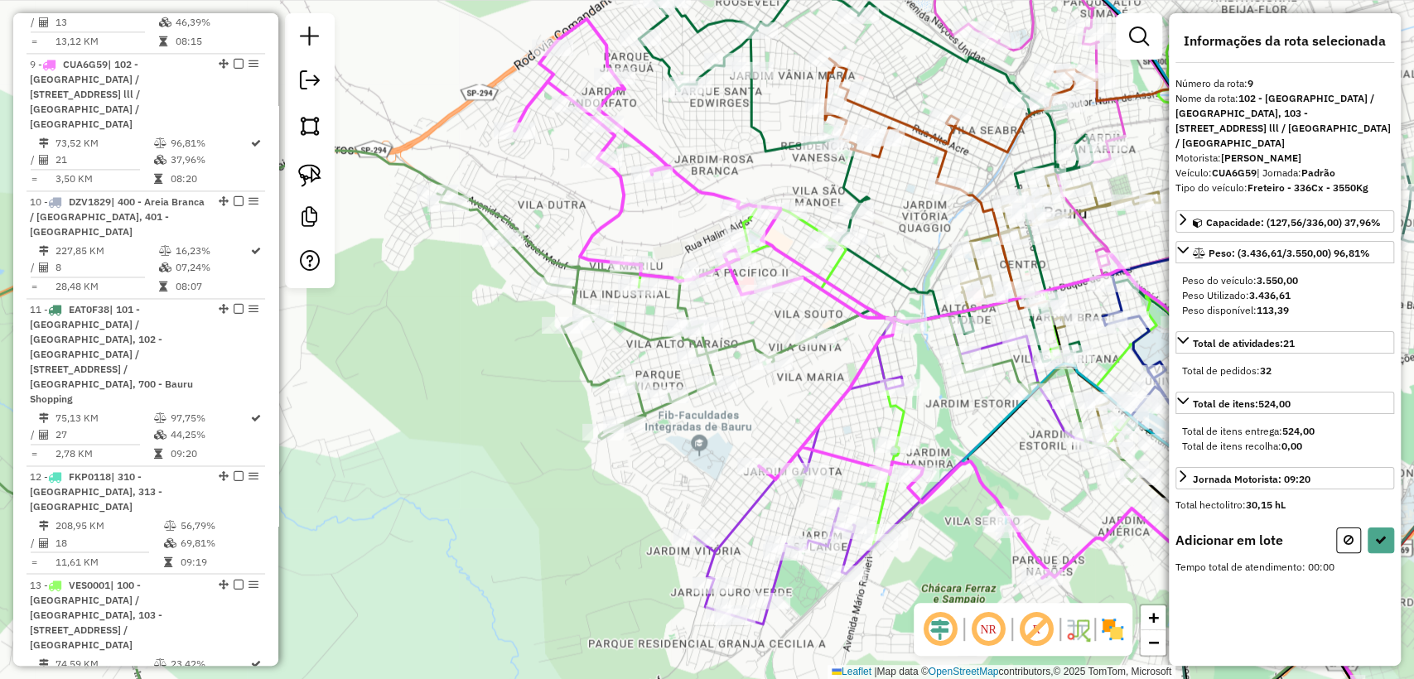
click at [558, 263] on icon at bounding box center [519, 449] width 1236 height 596
click at [1343, 546] on icon at bounding box center [1348, 540] width 10 height 12
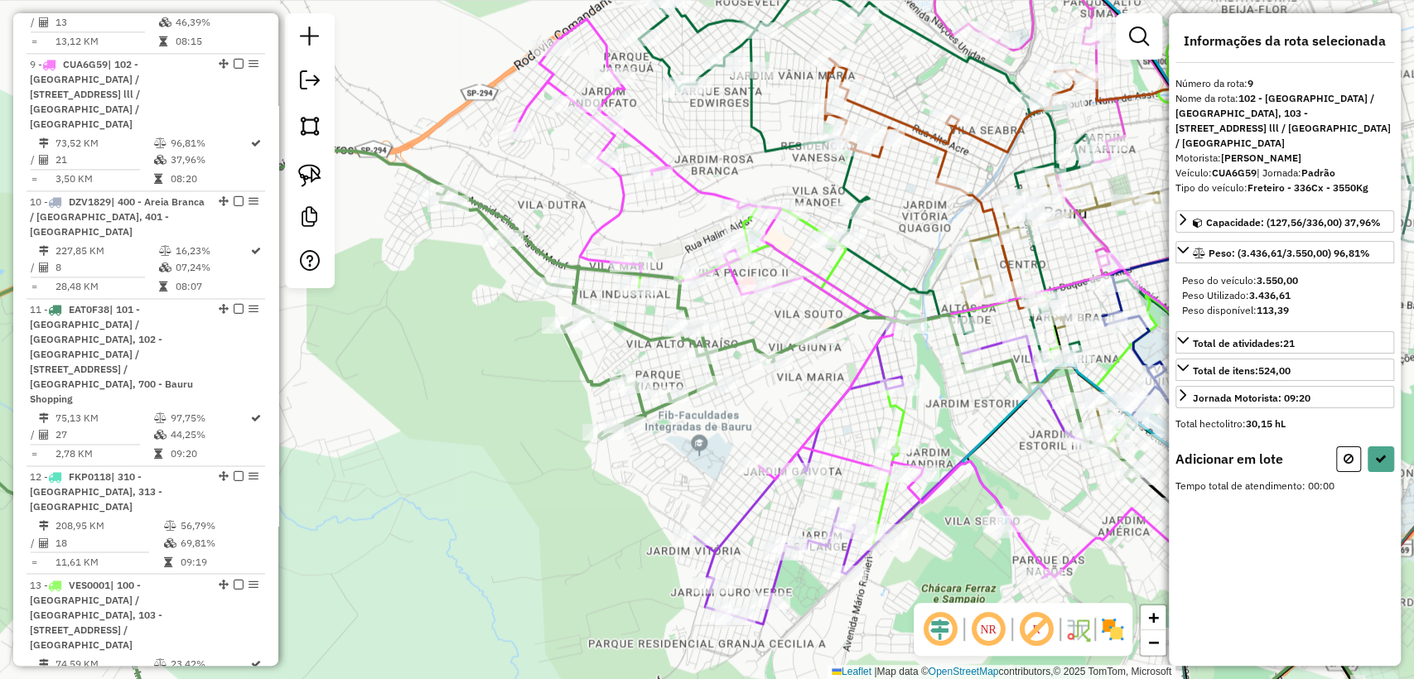
select select "**********"
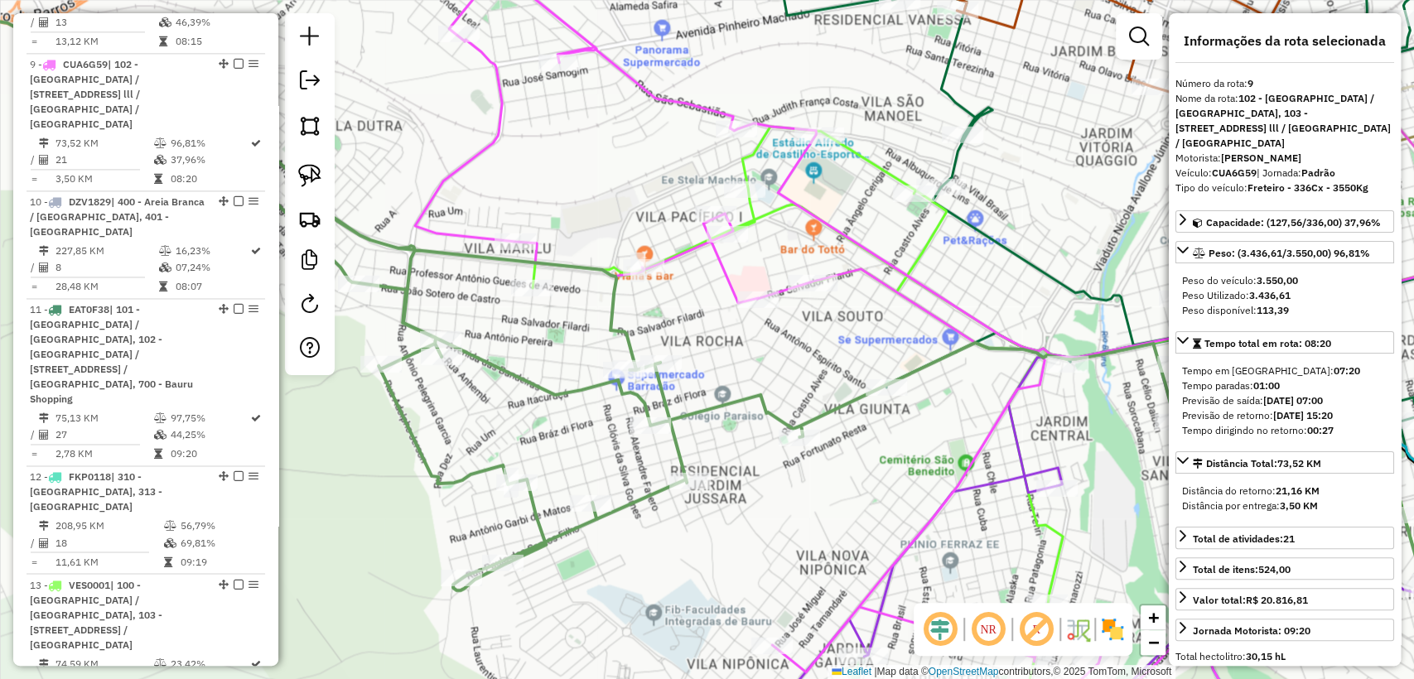
click at [711, 316] on div "Janela de atendimento Grade de atendimento Capacidade Transportadoras Veículos …" at bounding box center [707, 339] width 1414 height 679
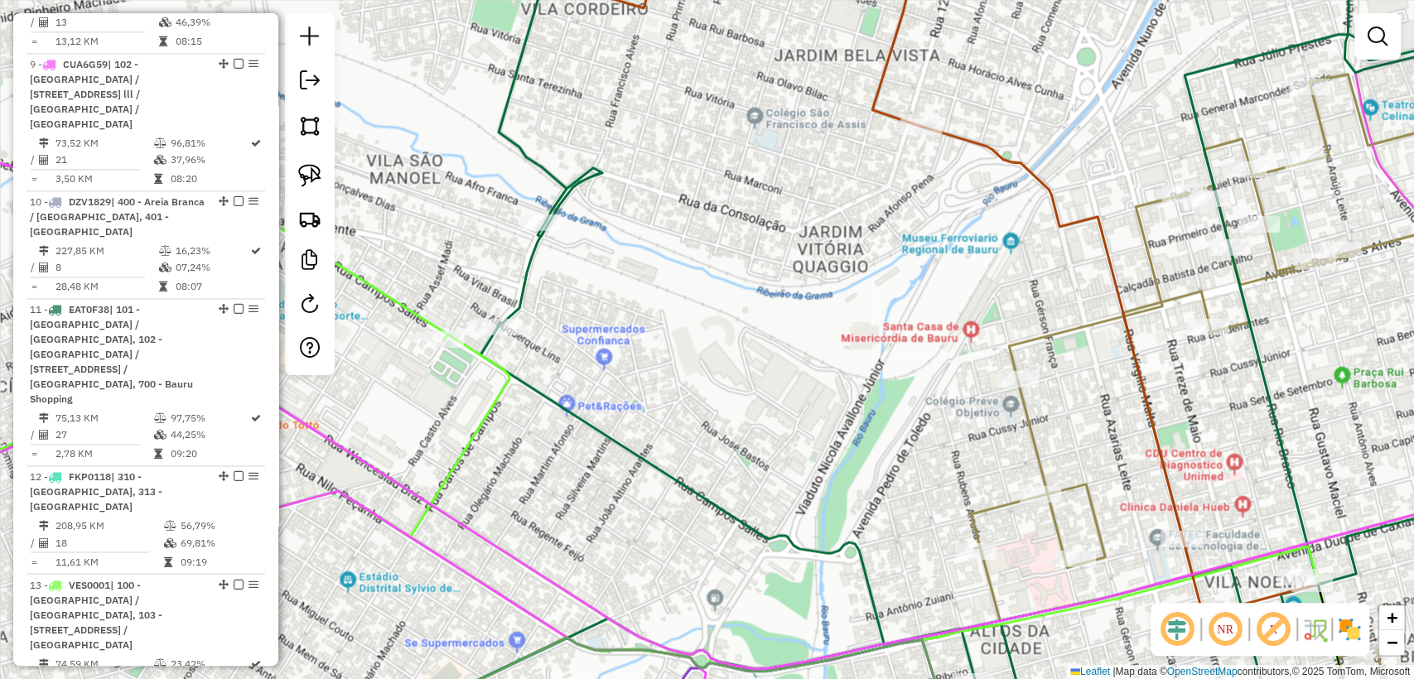
click at [689, 238] on div "Janela de atendimento Grade de atendimento Capacidade Transportadoras Veículos …" at bounding box center [707, 339] width 1414 height 679
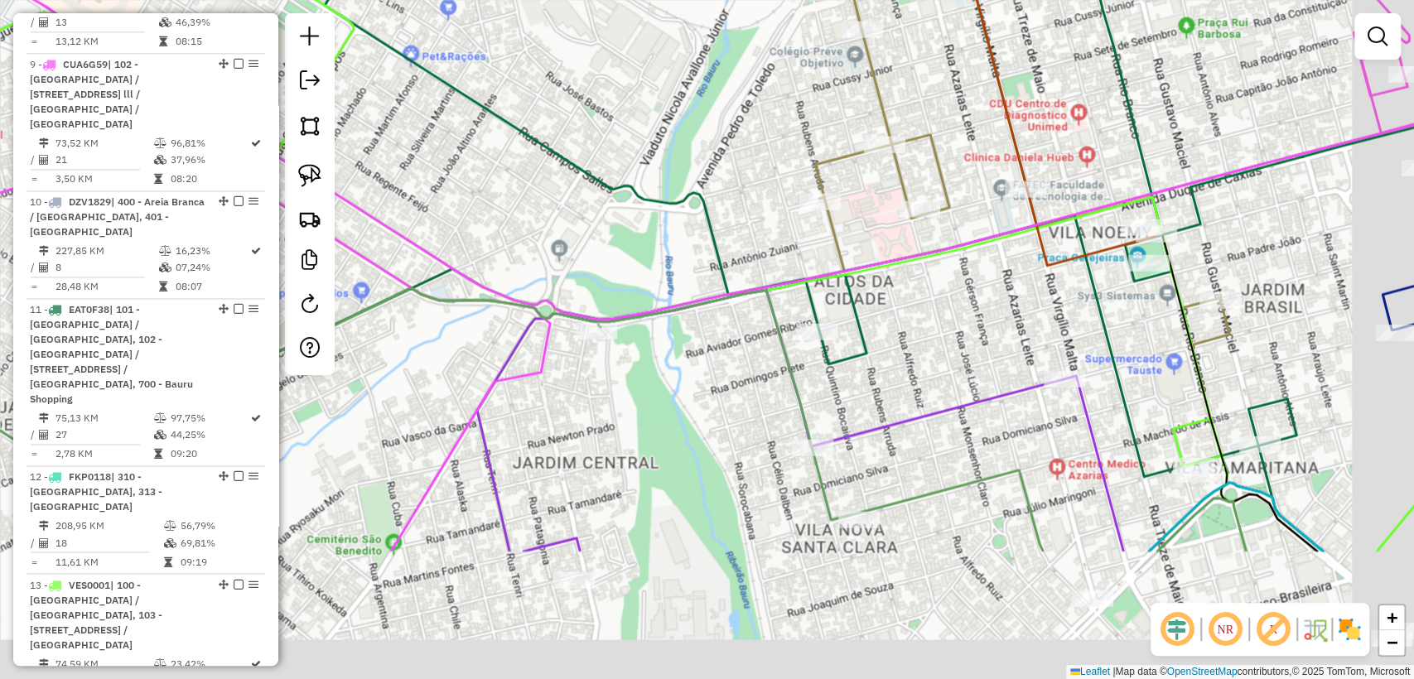
drag, startPoint x: 710, startPoint y: 465, endPoint x: 676, endPoint y: 330, distance: 140.0
click at [674, 330] on div "Janela de atendimento Grade de atendimento Capacidade Transportadoras Veículos …" at bounding box center [707, 339] width 1414 height 679
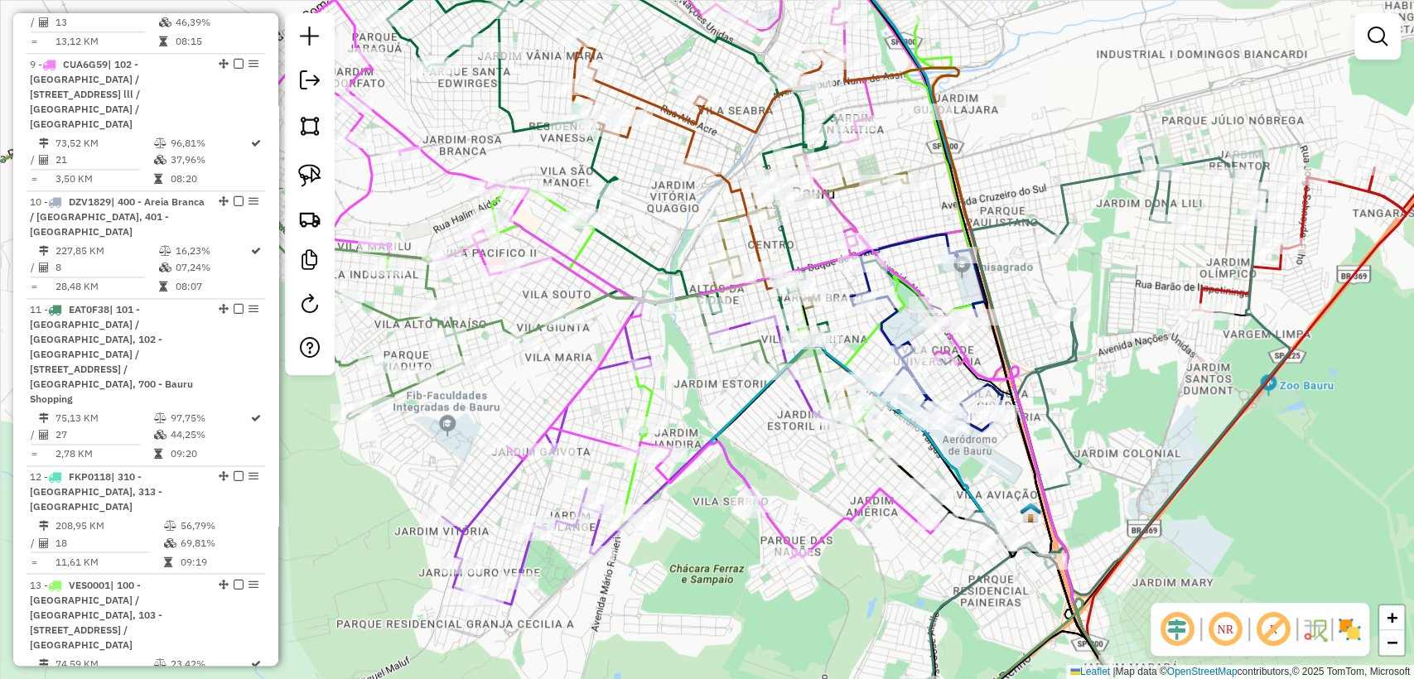
drag, startPoint x: 682, startPoint y: 447, endPoint x: 696, endPoint y: 431, distance: 21.1
click at [679, 430] on div "Janela de atendimento Grade de atendimento Capacidade Transportadoras Veículos …" at bounding box center [707, 339] width 1414 height 679
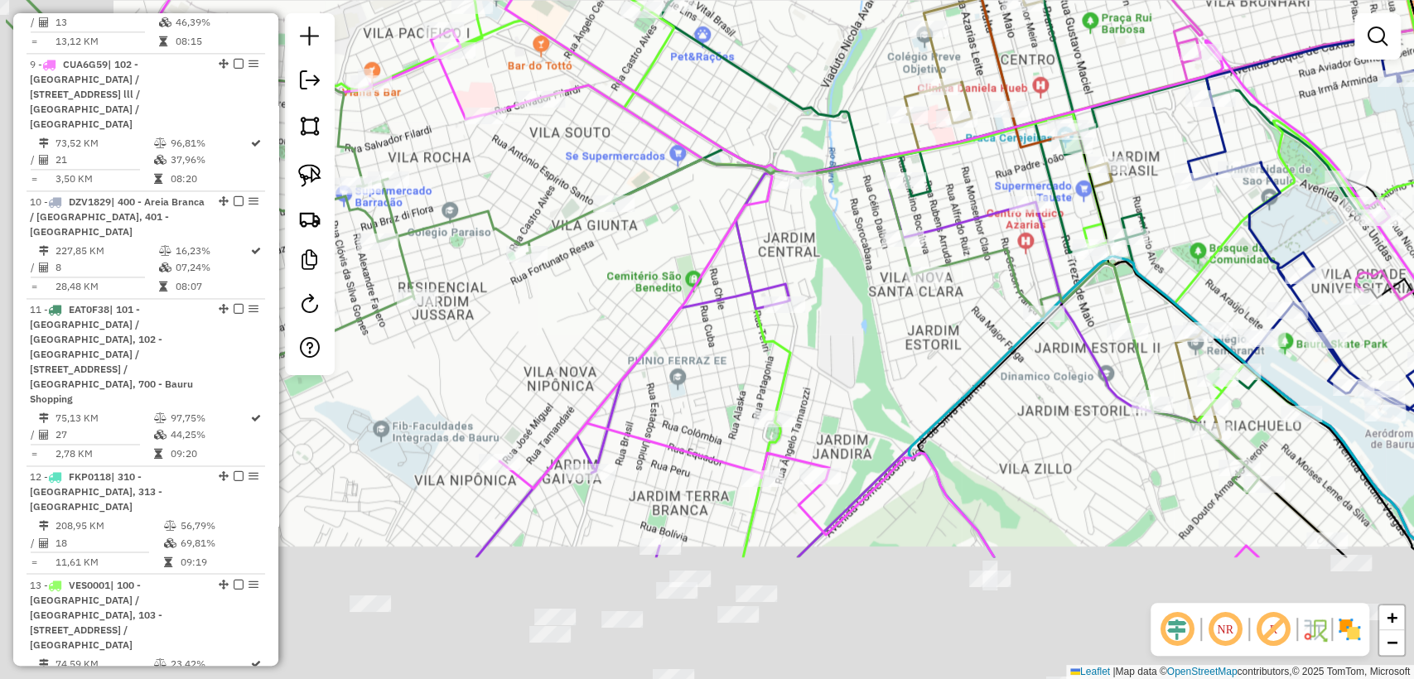
drag, startPoint x: 706, startPoint y: 514, endPoint x: 854, endPoint y: 325, distance: 240.2
click at [854, 325] on div "Janela de atendimento Grade de atendimento Capacidade Transportadoras Veículos …" at bounding box center [707, 339] width 1414 height 679
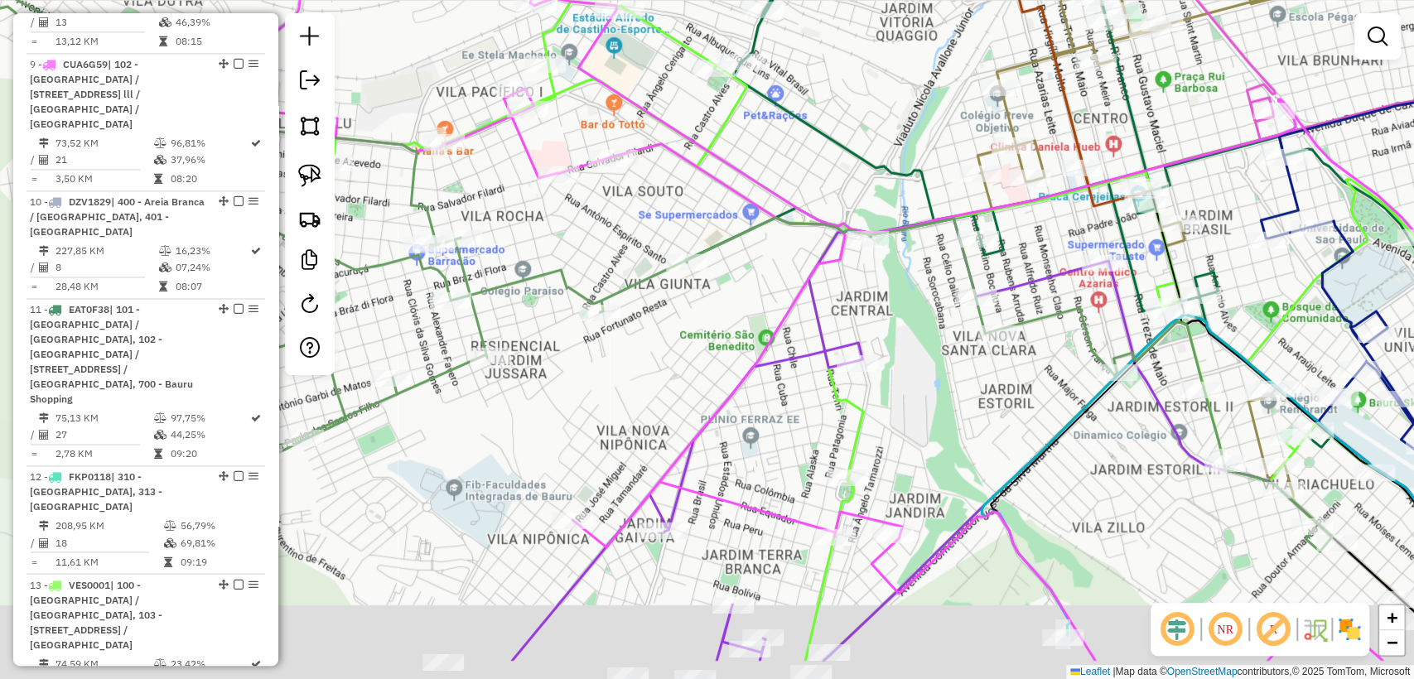
drag, startPoint x: 822, startPoint y: 419, endPoint x: 878, endPoint y: 332, distance: 103.1
click at [878, 332] on div "Janela de atendimento Grade de atendimento Capacidade Transportadoras Veículos …" at bounding box center [707, 339] width 1414 height 679
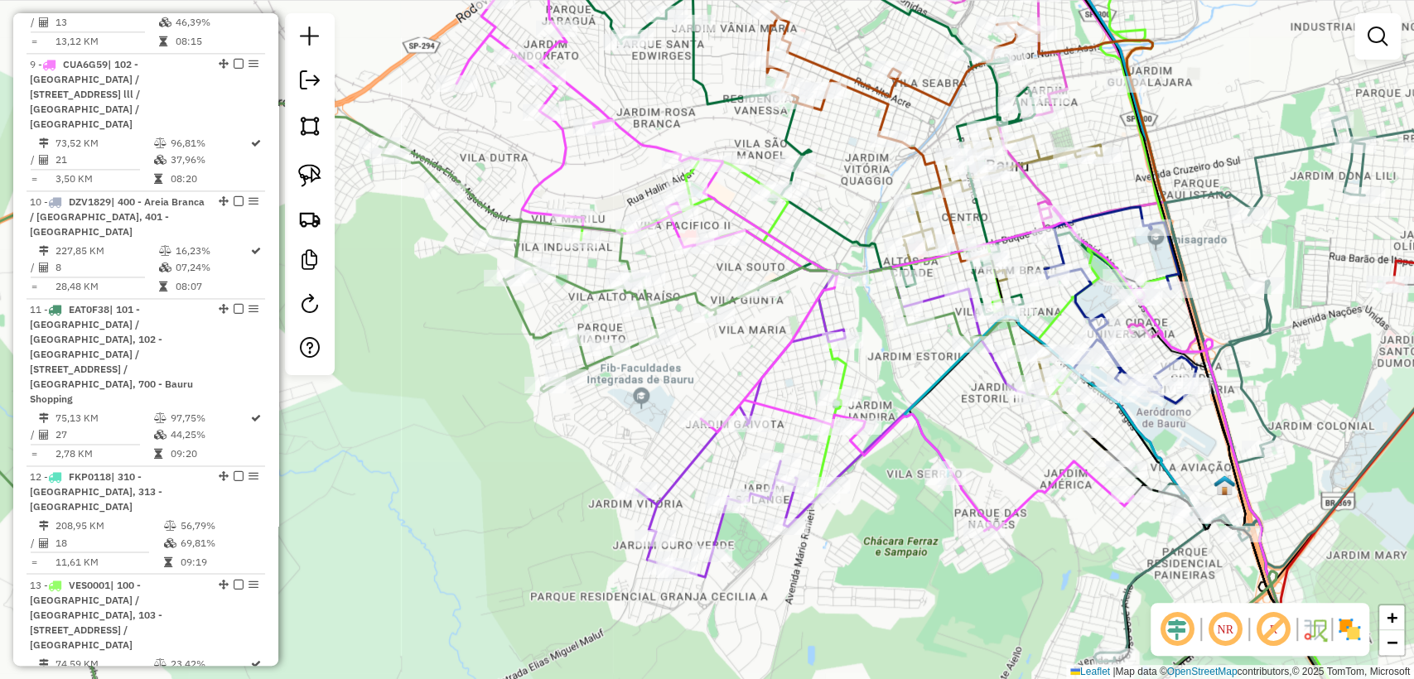
drag, startPoint x: 680, startPoint y: 433, endPoint x: 653, endPoint y: 420, distance: 29.6
click at [653, 420] on div "Janela de atendimento Grade de atendimento Capacidade Transportadoras Veículos …" at bounding box center [707, 339] width 1414 height 679
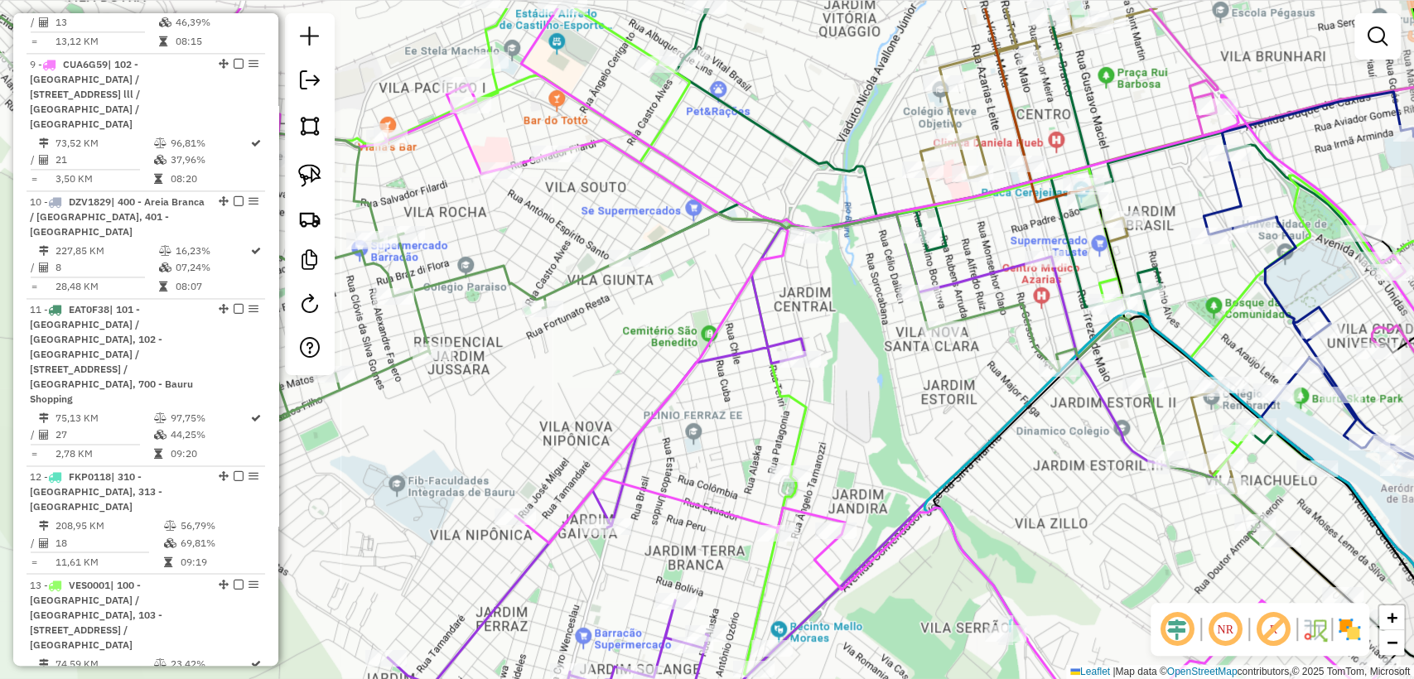
drag, startPoint x: 903, startPoint y: 241, endPoint x: 885, endPoint y: 317, distance: 78.3
click at [885, 317] on div "Janela de atendimento Grade de atendimento Capacidade Transportadoras Veículos …" at bounding box center [707, 339] width 1414 height 679
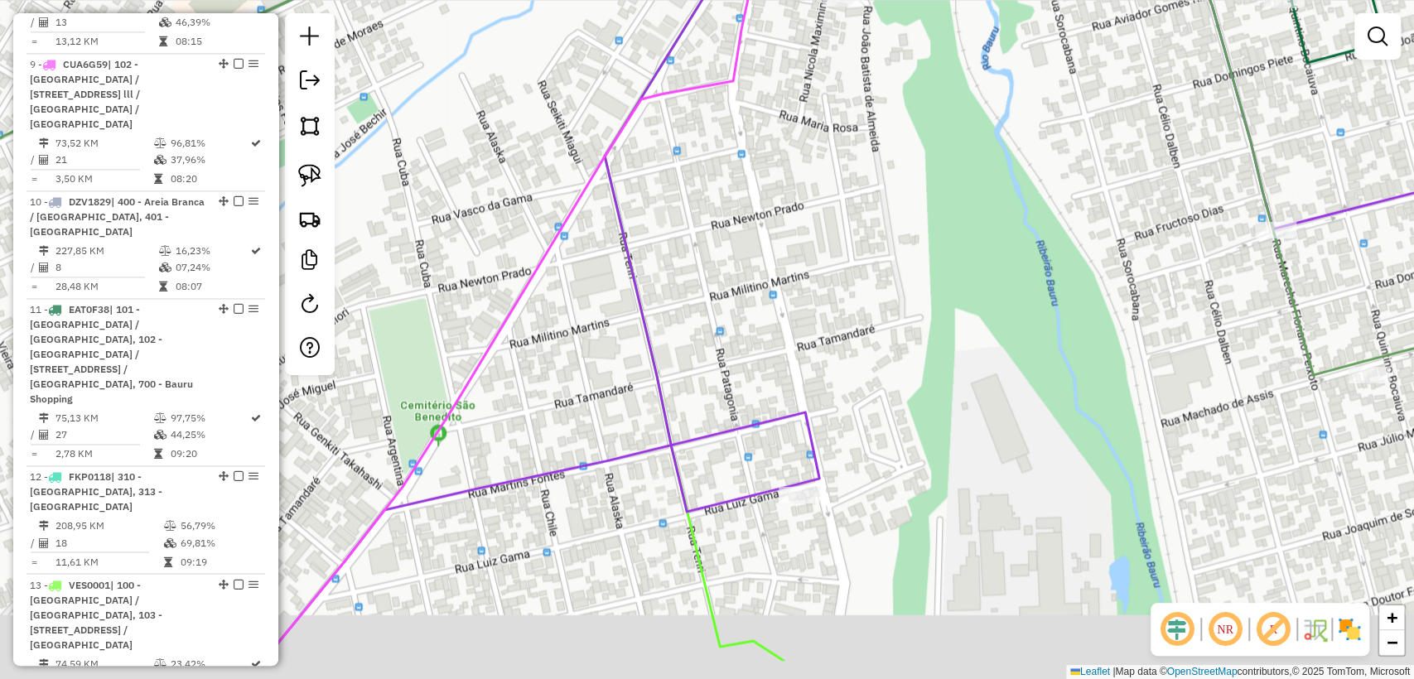
drag, startPoint x: 811, startPoint y: 353, endPoint x: 804, endPoint y: 338, distance: 16.3
click at [804, 340] on div "Janela de atendimento Grade de atendimento Capacidade Transportadoras Veículos …" at bounding box center [707, 339] width 1414 height 679
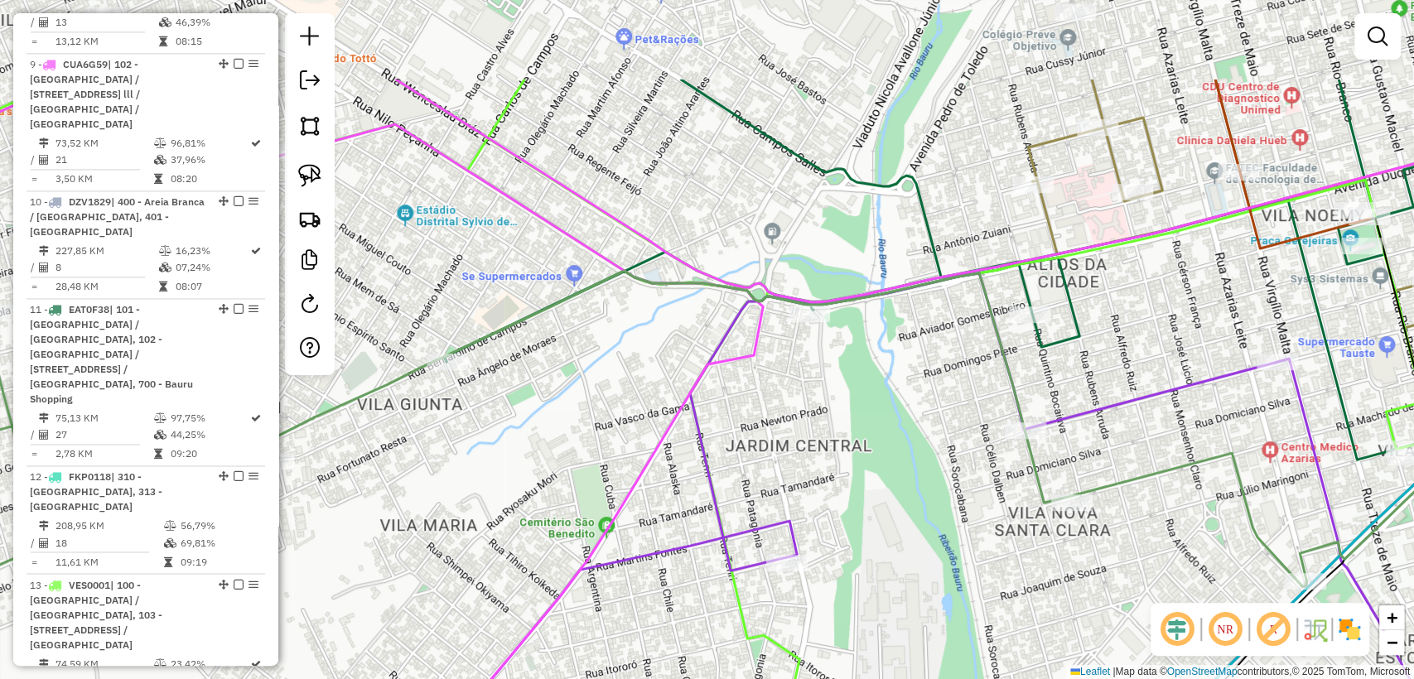
drag, startPoint x: 845, startPoint y: 253, endPoint x: 832, endPoint y: 432, distance: 179.4
click at [832, 432] on div "Janela de atendimento Grade de atendimento Capacidade Transportadoras Veículos …" at bounding box center [707, 339] width 1414 height 679
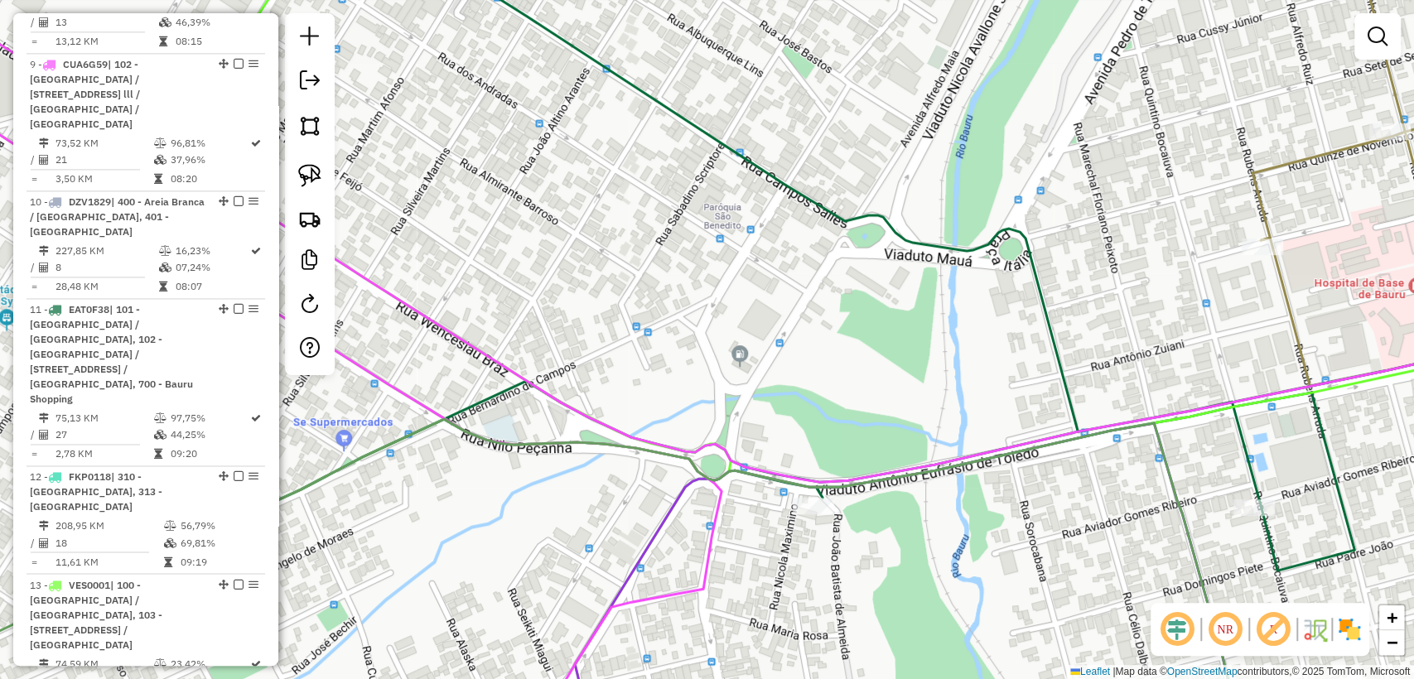
drag, startPoint x: 659, startPoint y: 304, endPoint x: 762, endPoint y: 261, distance: 111.3
click at [761, 262] on div "Janela de atendimento Grade de atendimento Capacidade Transportadoras Veículos …" at bounding box center [707, 339] width 1414 height 679
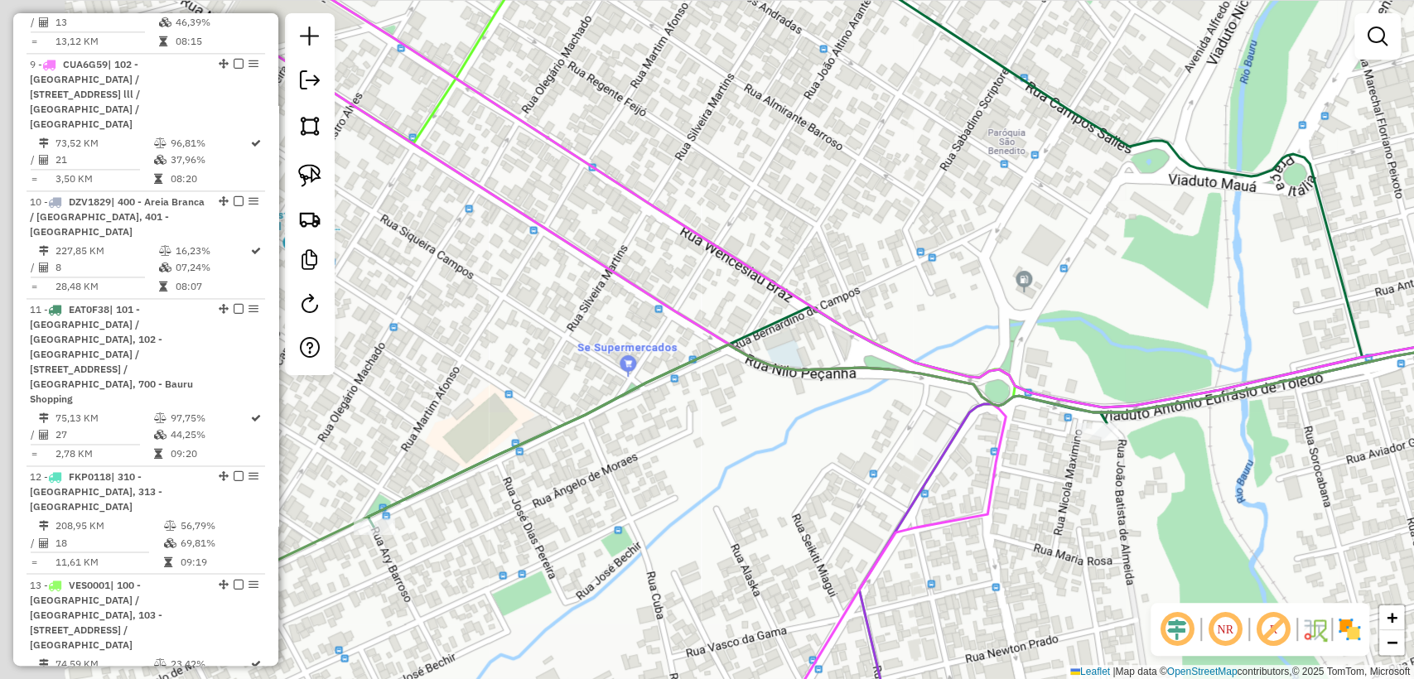
drag, startPoint x: 707, startPoint y: 294, endPoint x: 939, endPoint y: 247, distance: 236.6
click at [939, 247] on div "Janela de atendimento Grade de atendimento Capacidade Transportadoras Veículos …" at bounding box center [707, 339] width 1414 height 679
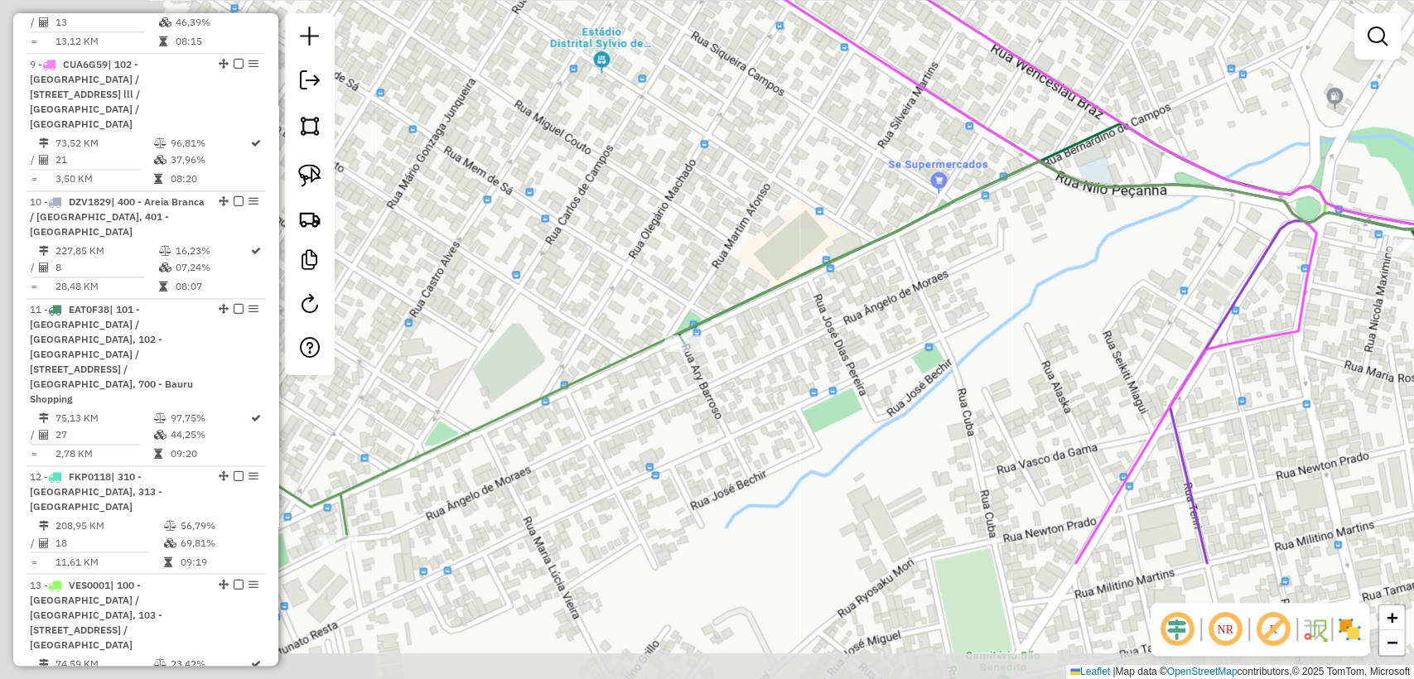
drag, startPoint x: 573, startPoint y: 448, endPoint x: 866, endPoint y: 268, distance: 343.8
click at [866, 268] on div "Janela de atendimento Grade de atendimento Capacidade Transportadoras Veículos …" at bounding box center [707, 339] width 1414 height 679
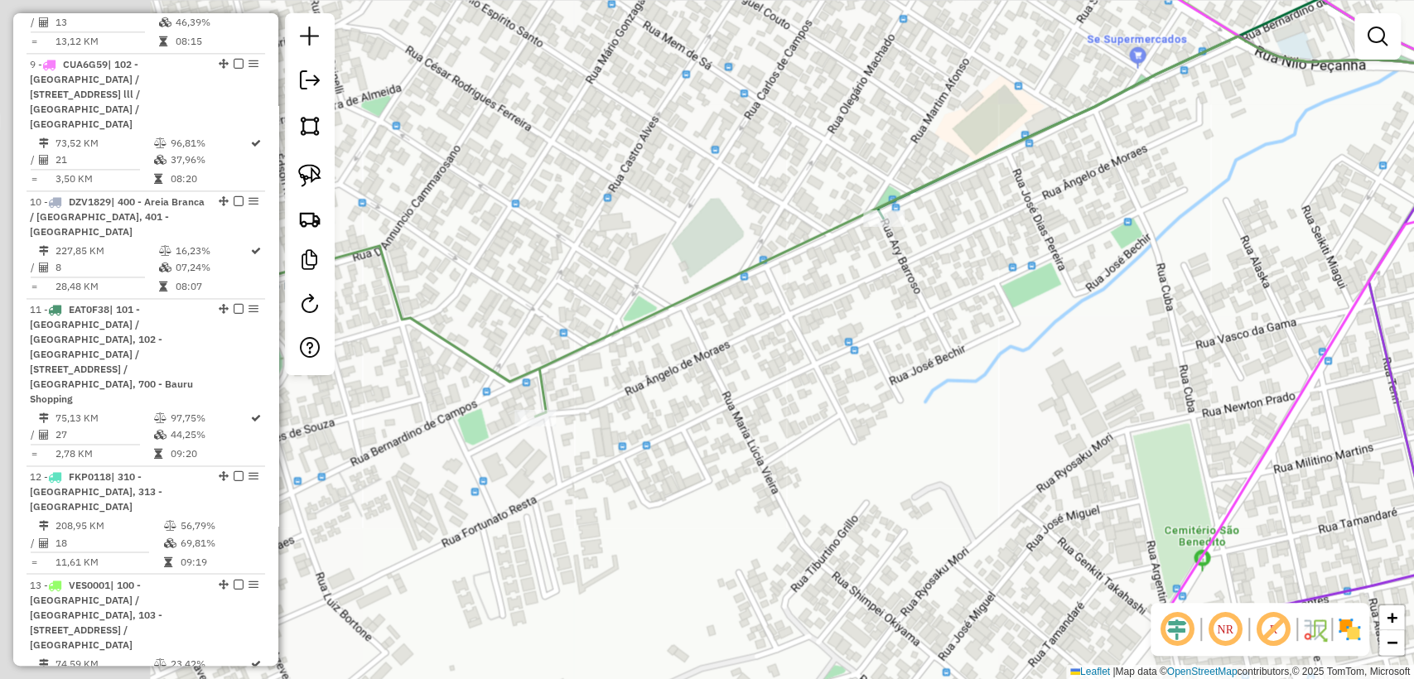
drag, startPoint x: 738, startPoint y: 325, endPoint x: 985, endPoint y: 144, distance: 305.8
click at [984, 144] on div "Janela de atendimento Grade de atendimento Capacidade Transportadoras Veículos …" at bounding box center [707, 339] width 1414 height 679
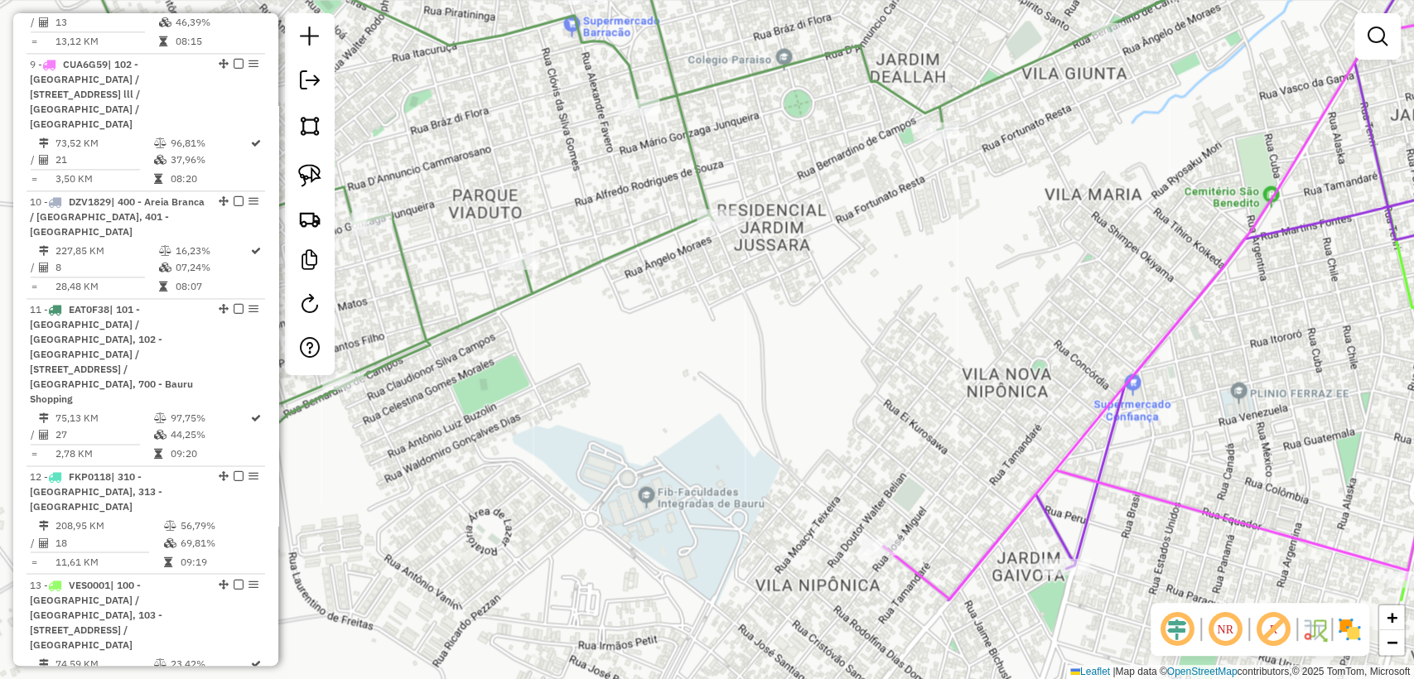
drag, startPoint x: 675, startPoint y: 452, endPoint x: 832, endPoint y: 306, distance: 214.5
click at [832, 306] on div "Janela de atendimento Grade de atendimento Capacidade Transportadoras Veículos …" at bounding box center [707, 339] width 1414 height 679
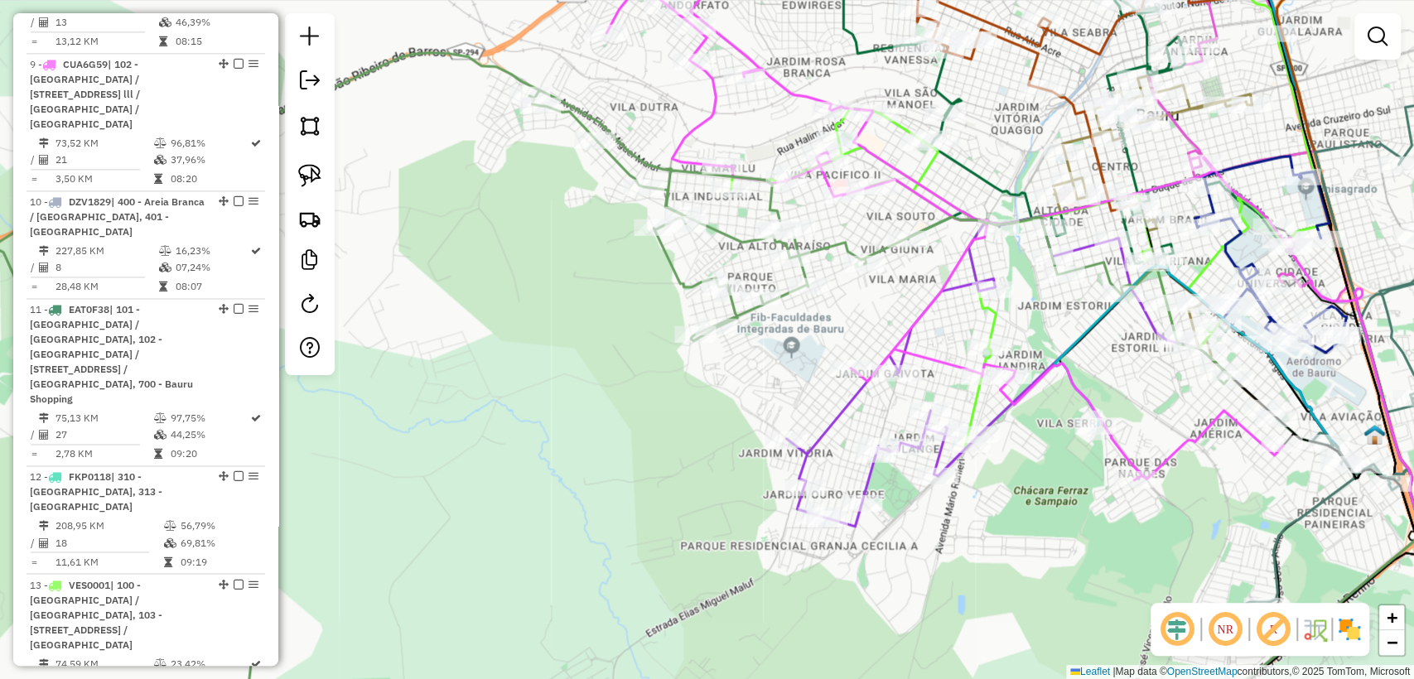
click at [889, 132] on div "Janela de atendimento Grade de atendimento Capacidade Transportadoras Veículos …" at bounding box center [707, 339] width 1414 height 679
click at [892, 128] on icon at bounding box center [1132, 328] width 805 height 778
select select "**********"
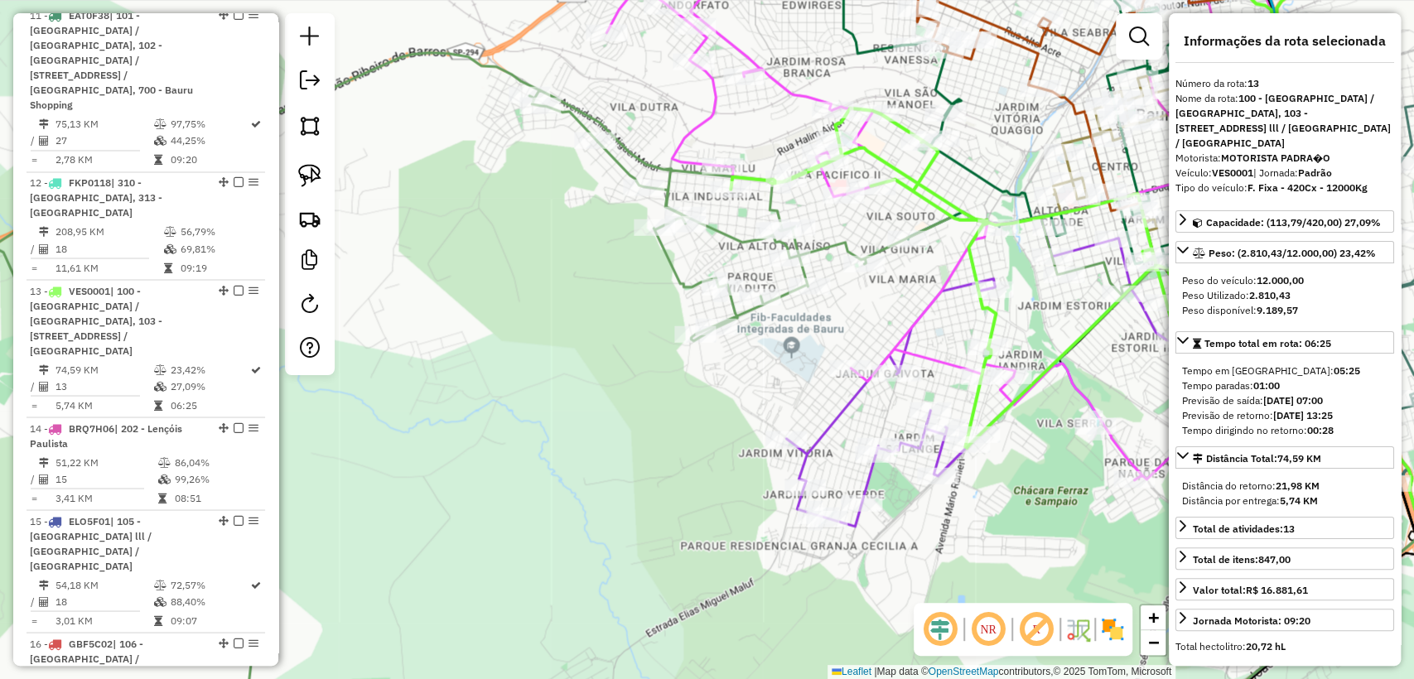
scroll to position [2127, 0]
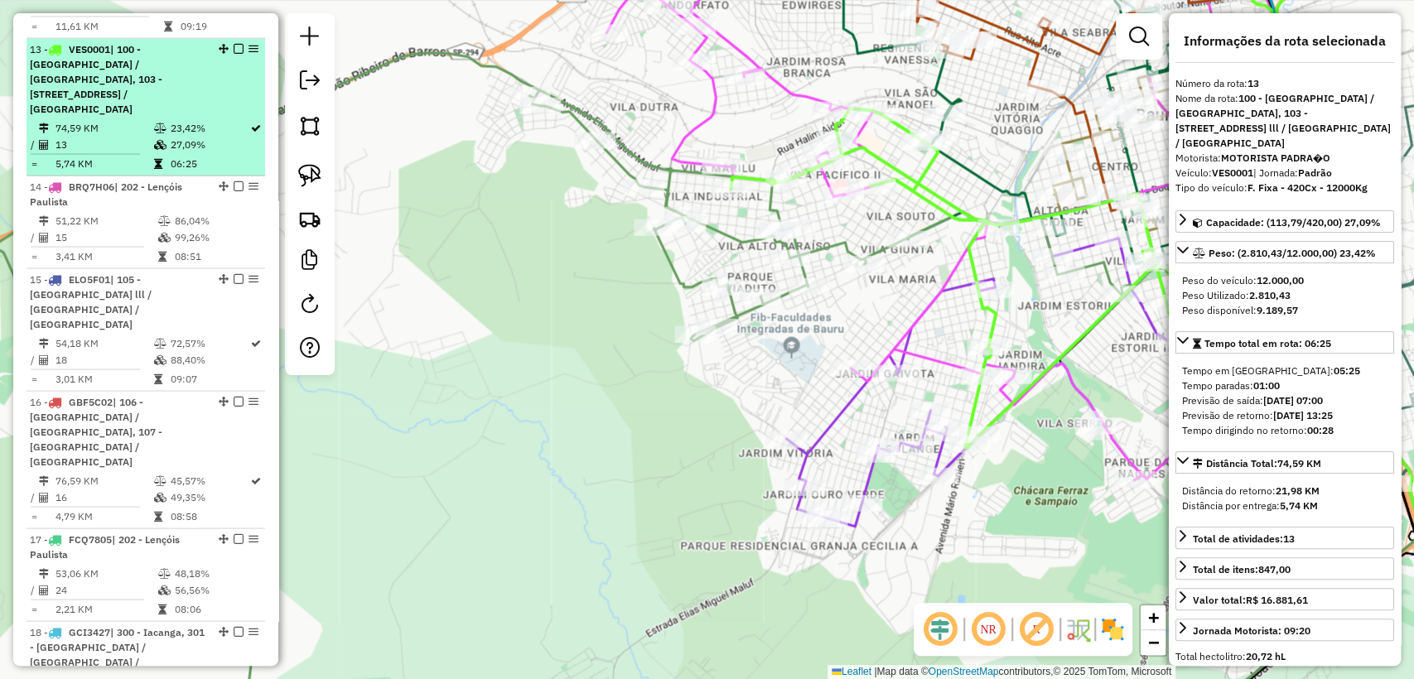
click at [234, 43] on em at bounding box center [239, 48] width 10 height 10
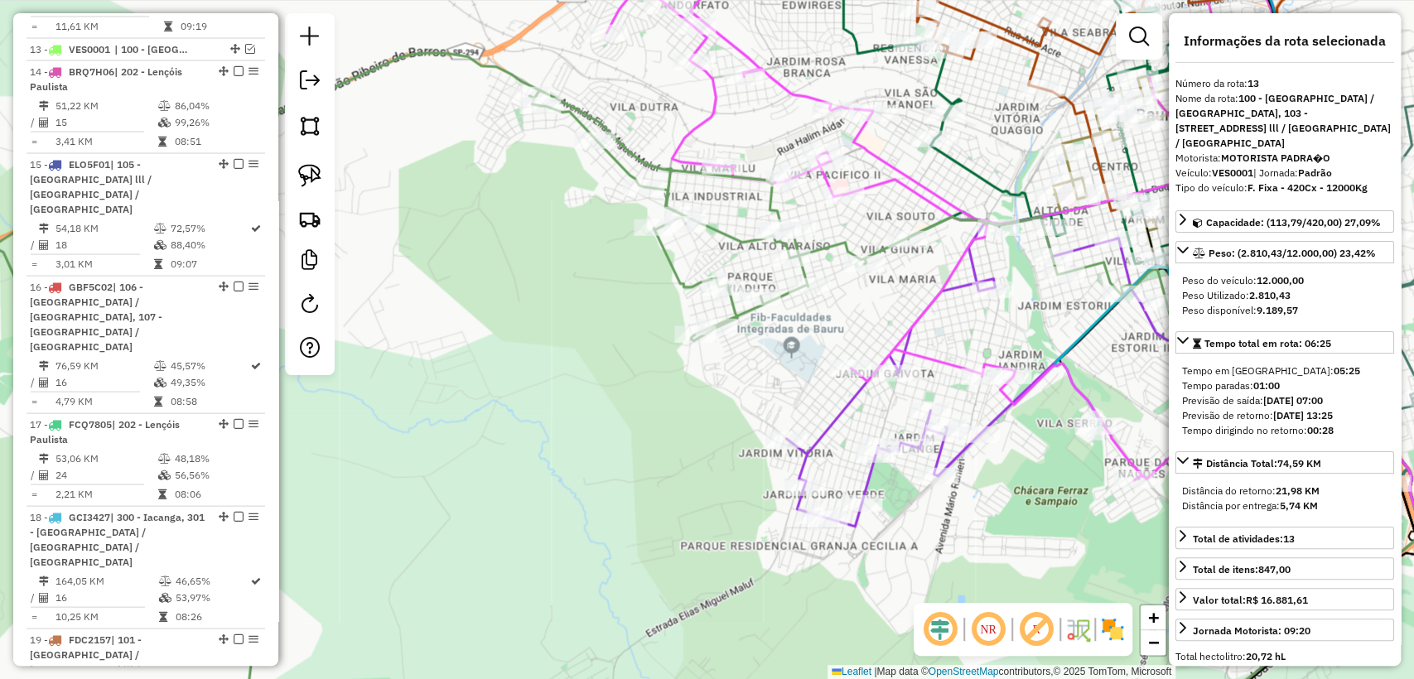
click at [897, 167] on icon at bounding box center [949, 206] width 686 height 548
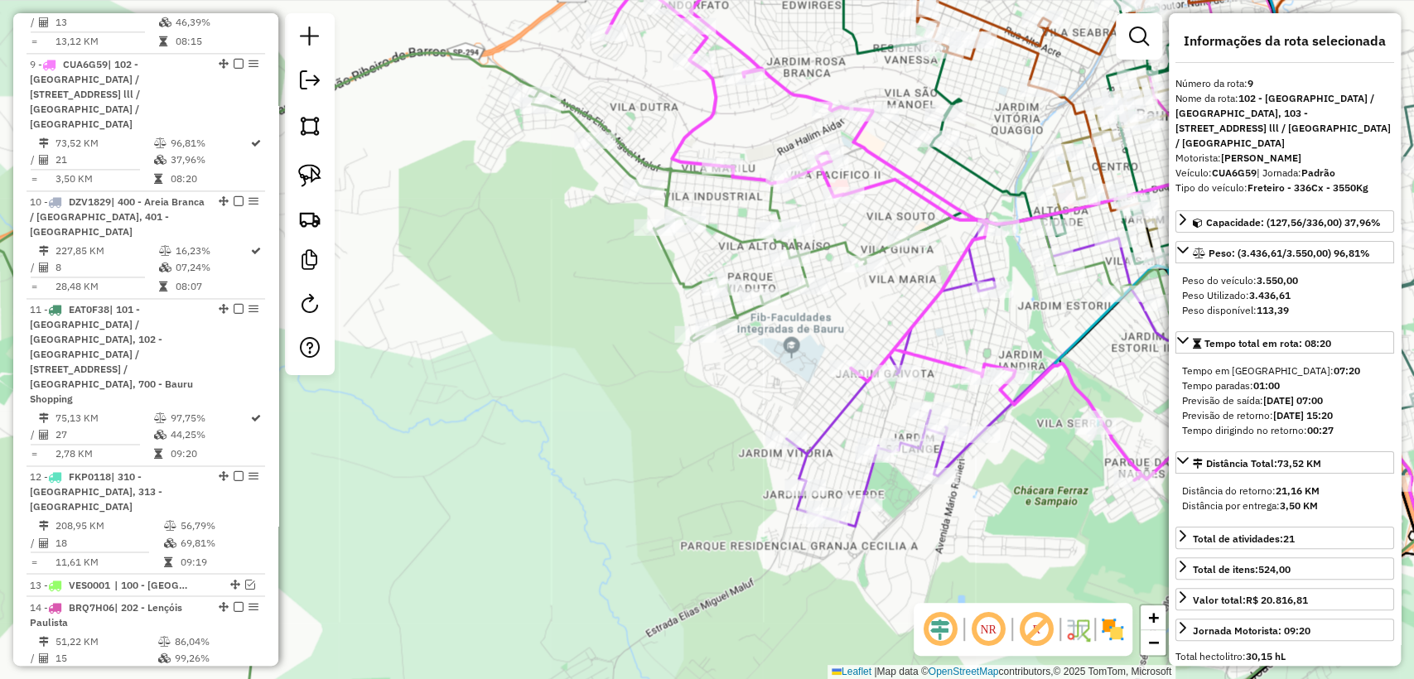
click at [874, 223] on div "Janela de atendimento Grade de atendimento Capacidade Transportadoras Veículos …" at bounding box center [707, 339] width 1414 height 679
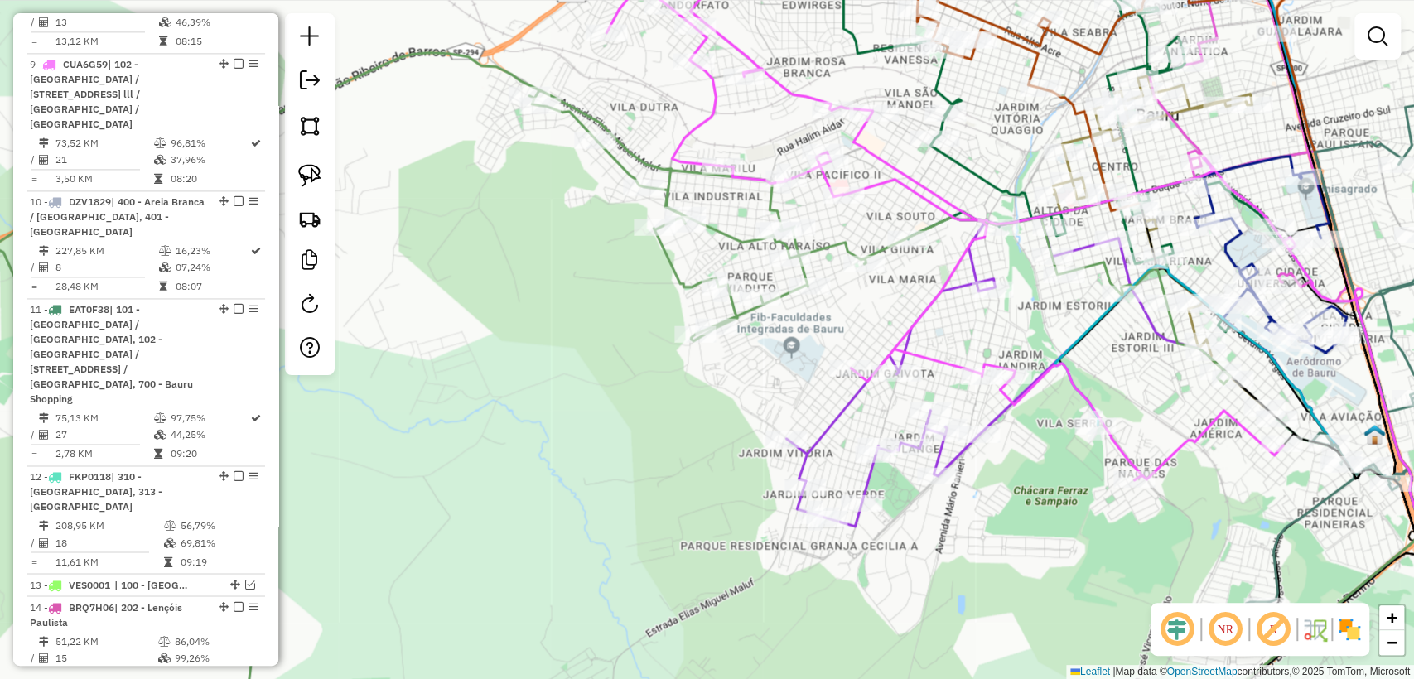
click at [826, 250] on icon at bounding box center [611, 400] width 1236 height 694
select select "**********"
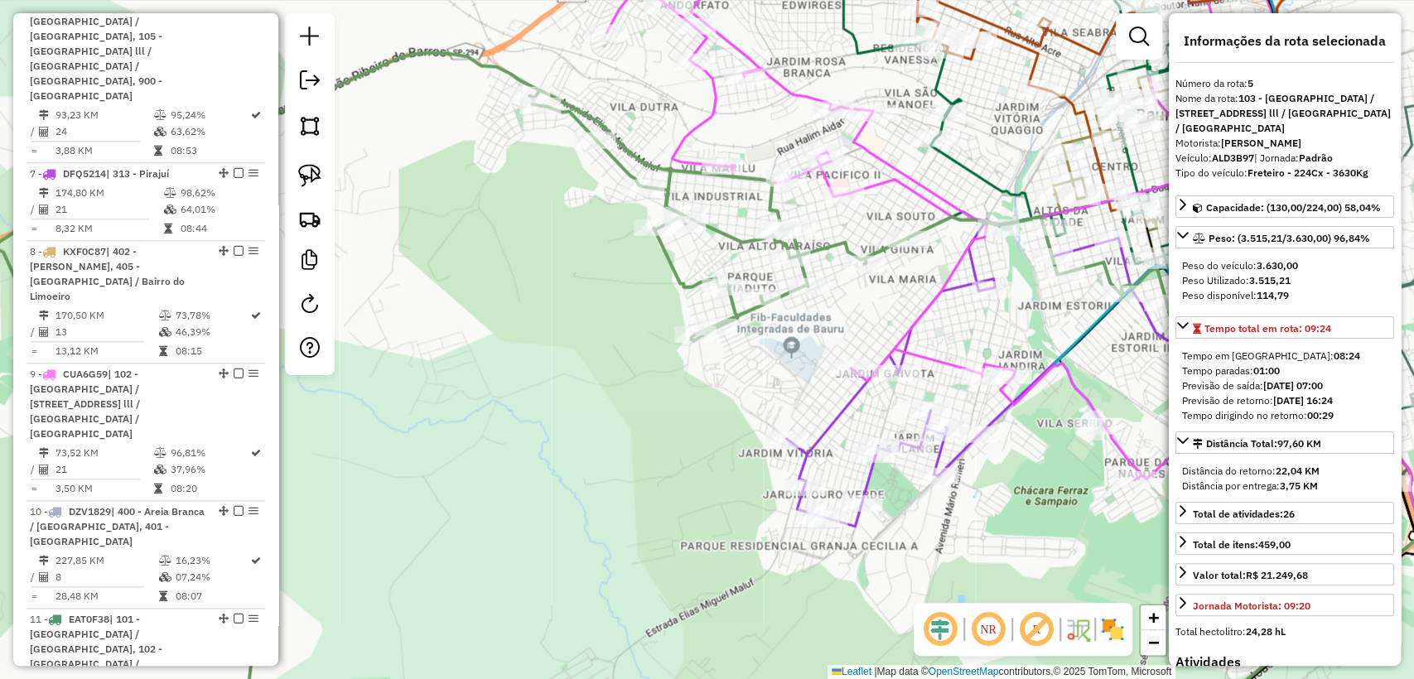
scroll to position [1146, 0]
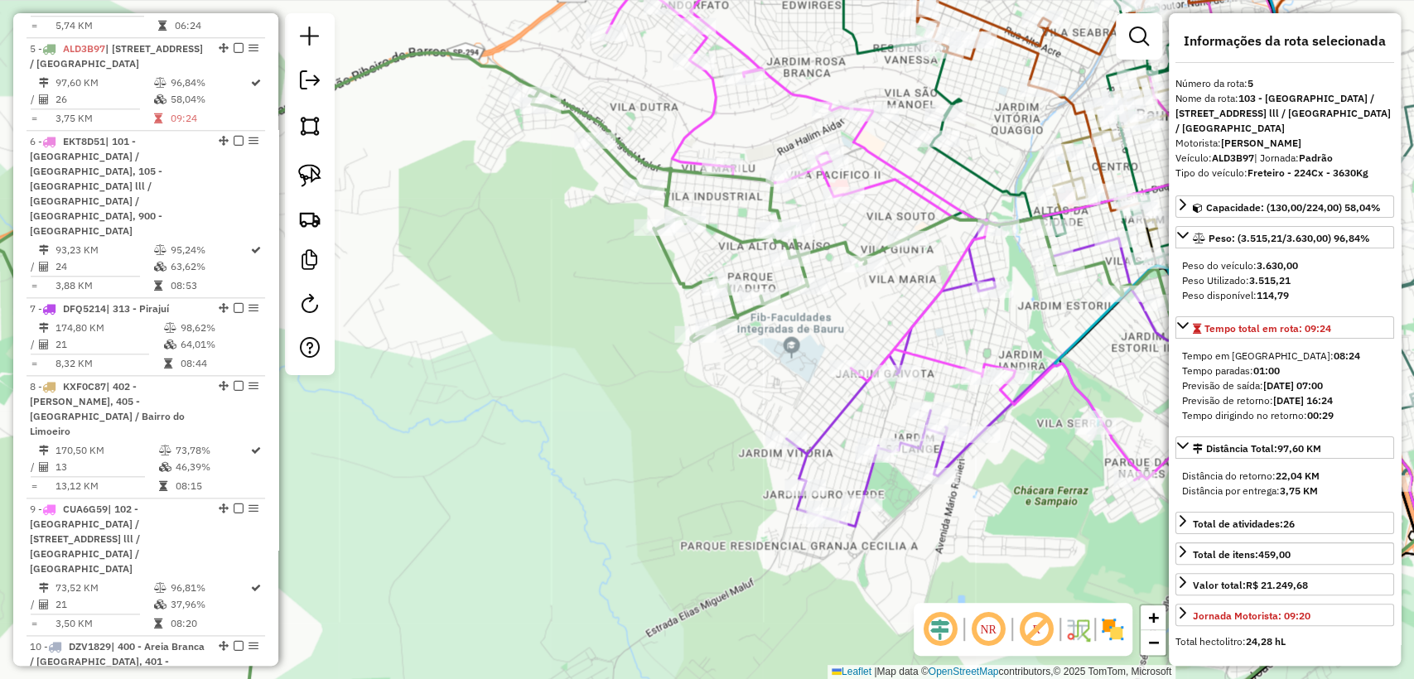
click at [932, 214] on icon at bounding box center [949, 206] width 686 height 548
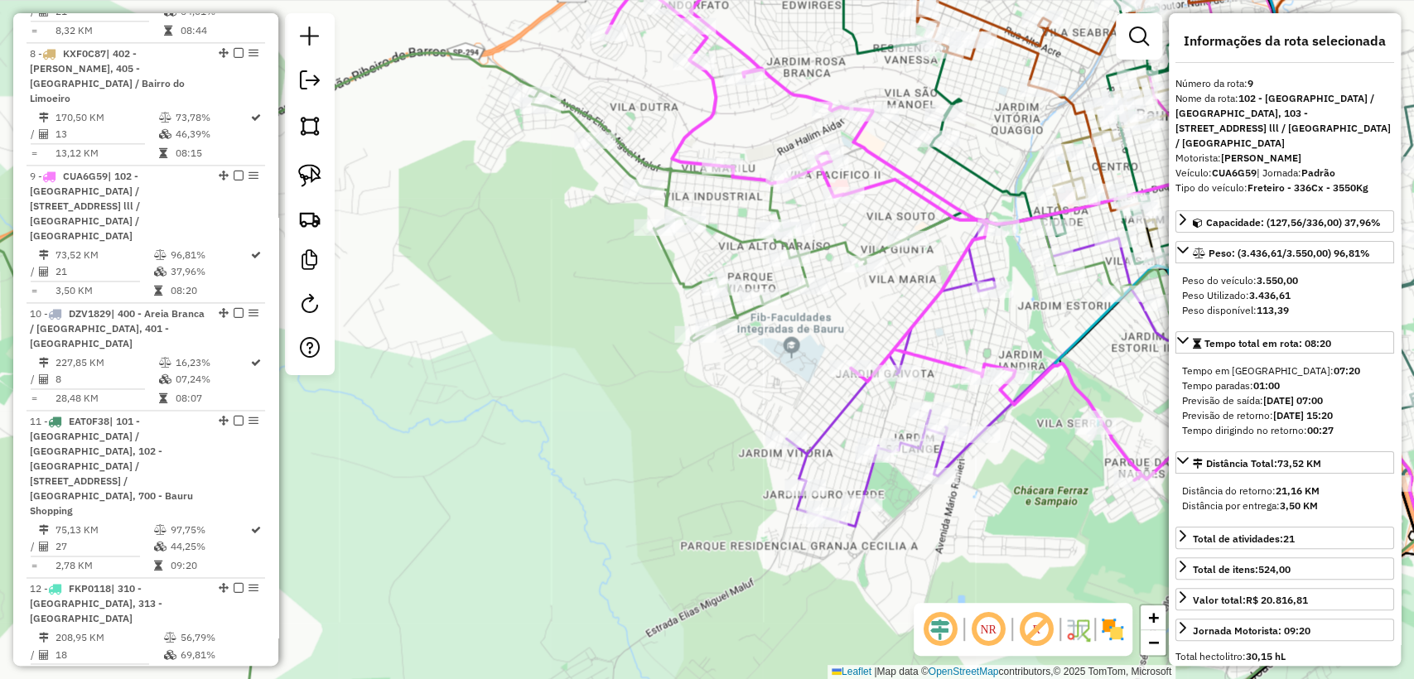
scroll to position [1591, 0]
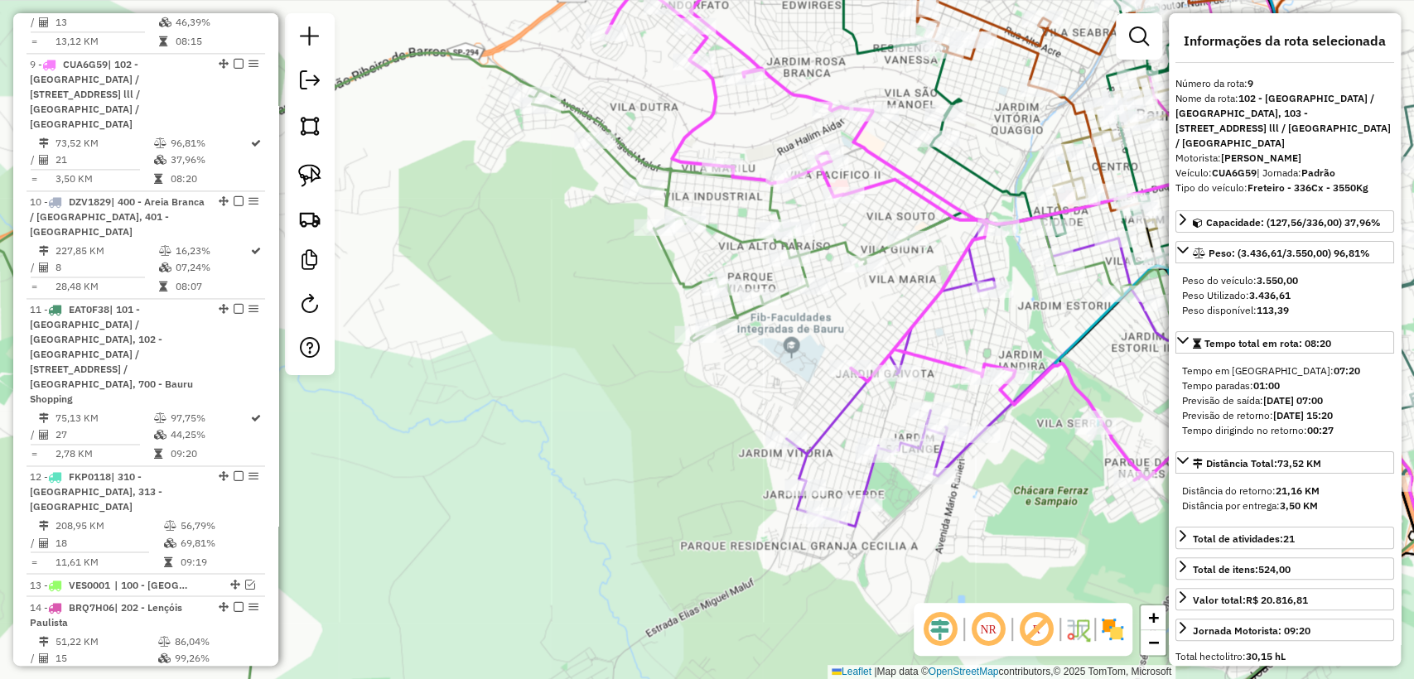
click at [859, 220] on div "Janela de atendimento Grade de atendimento Capacidade Transportadoras Veículos …" at bounding box center [707, 339] width 1414 height 679
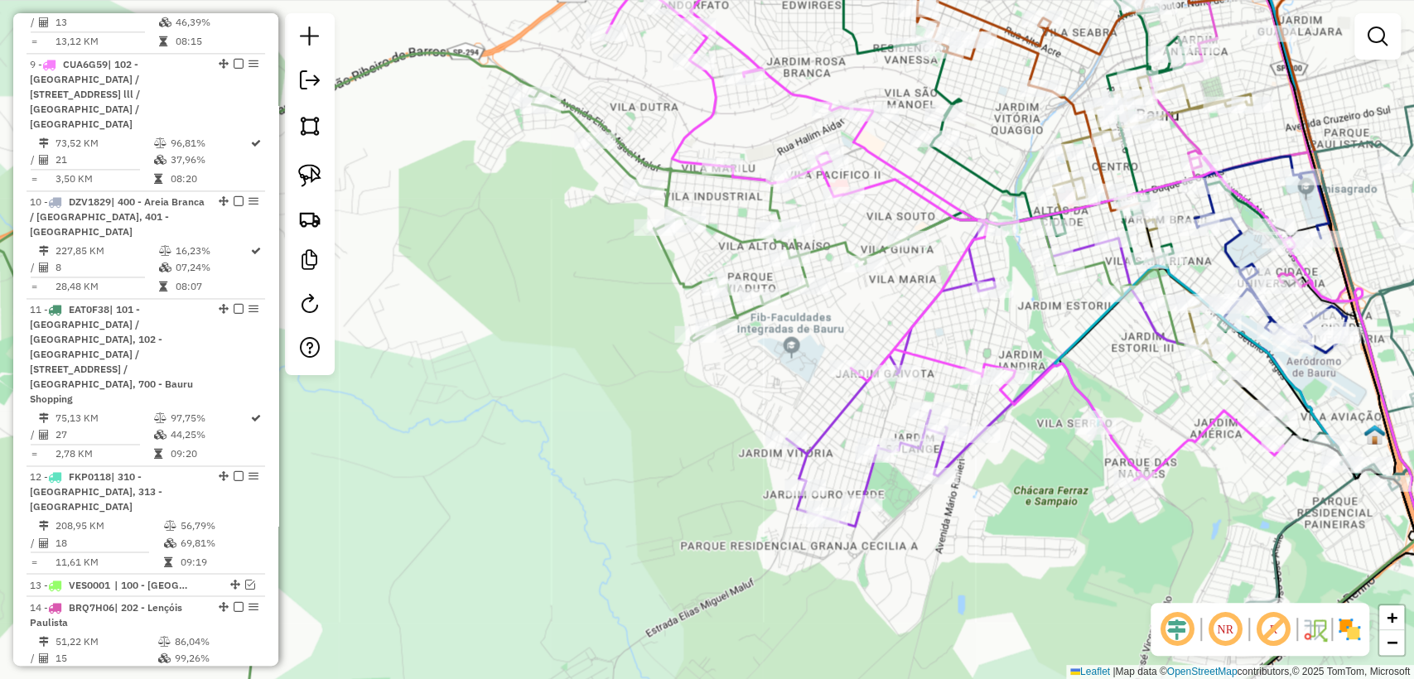
click at [830, 241] on icon at bounding box center [611, 400] width 1236 height 694
select select "**********"
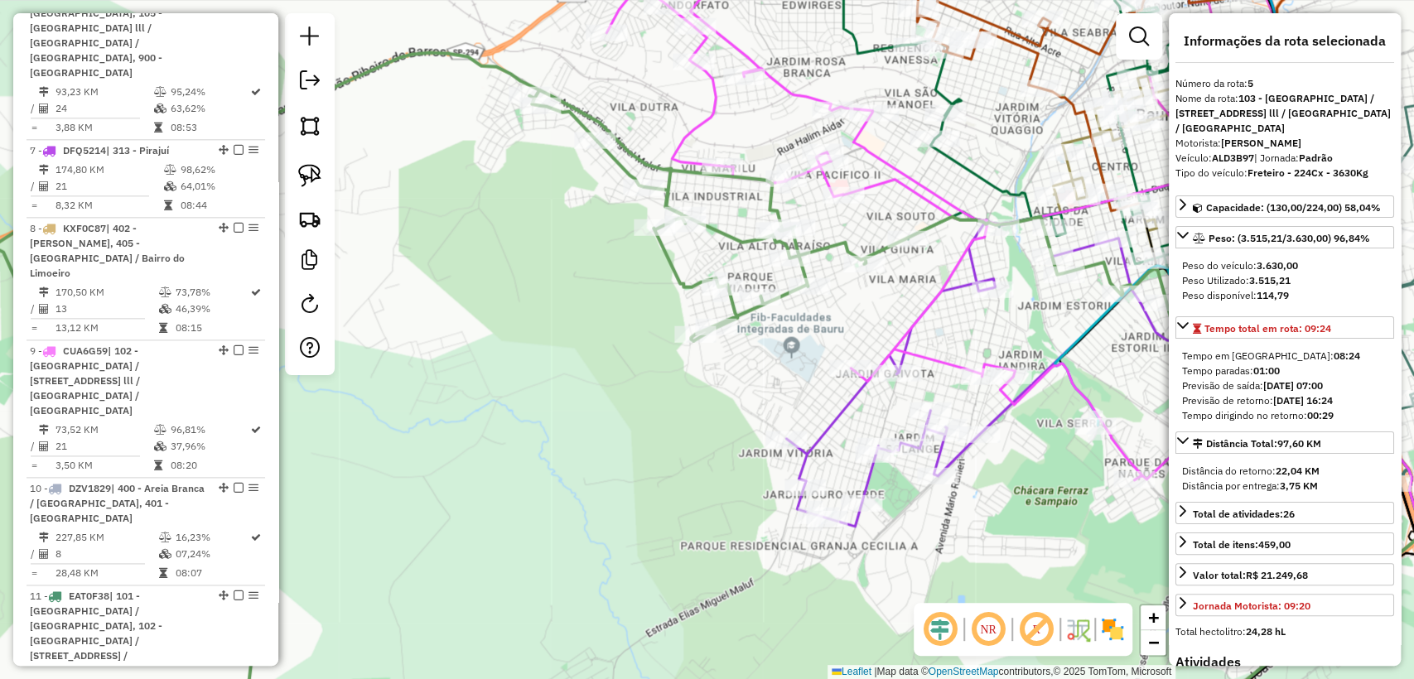
scroll to position [1146, 0]
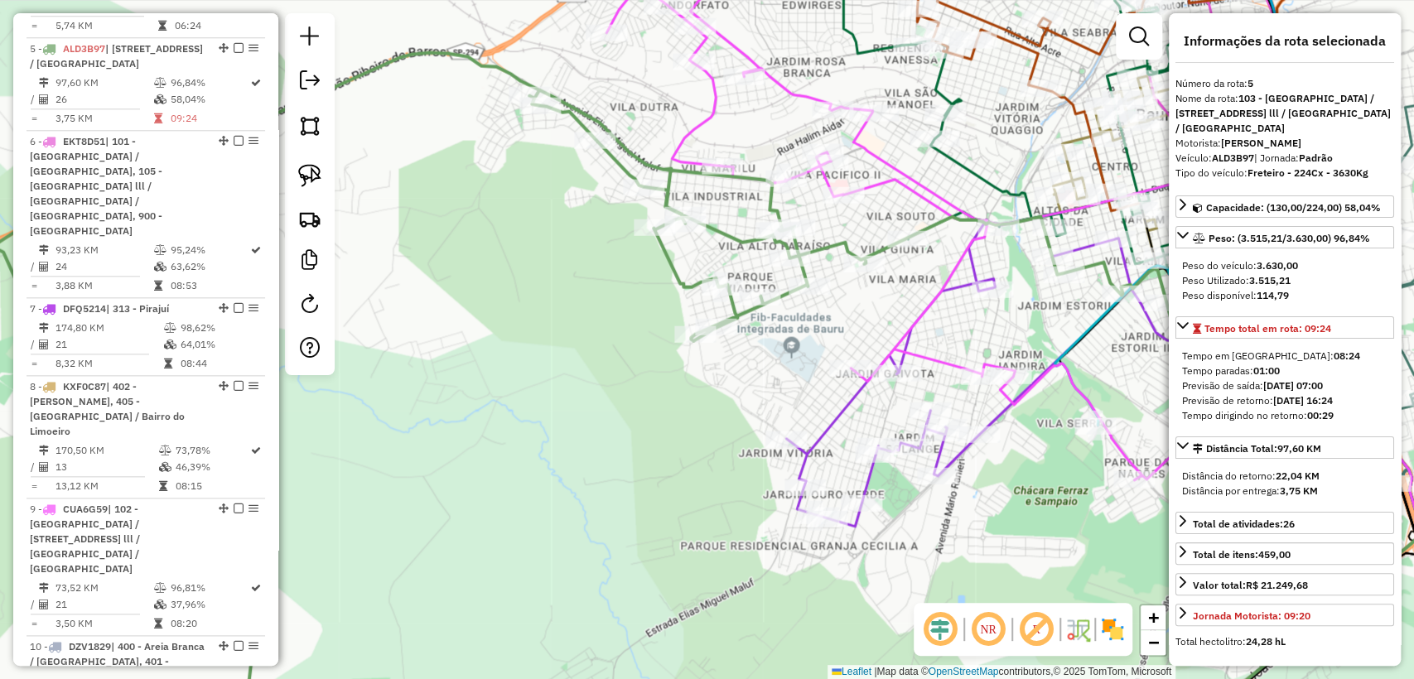
click at [965, 163] on icon at bounding box center [1005, 127] width 551 height 391
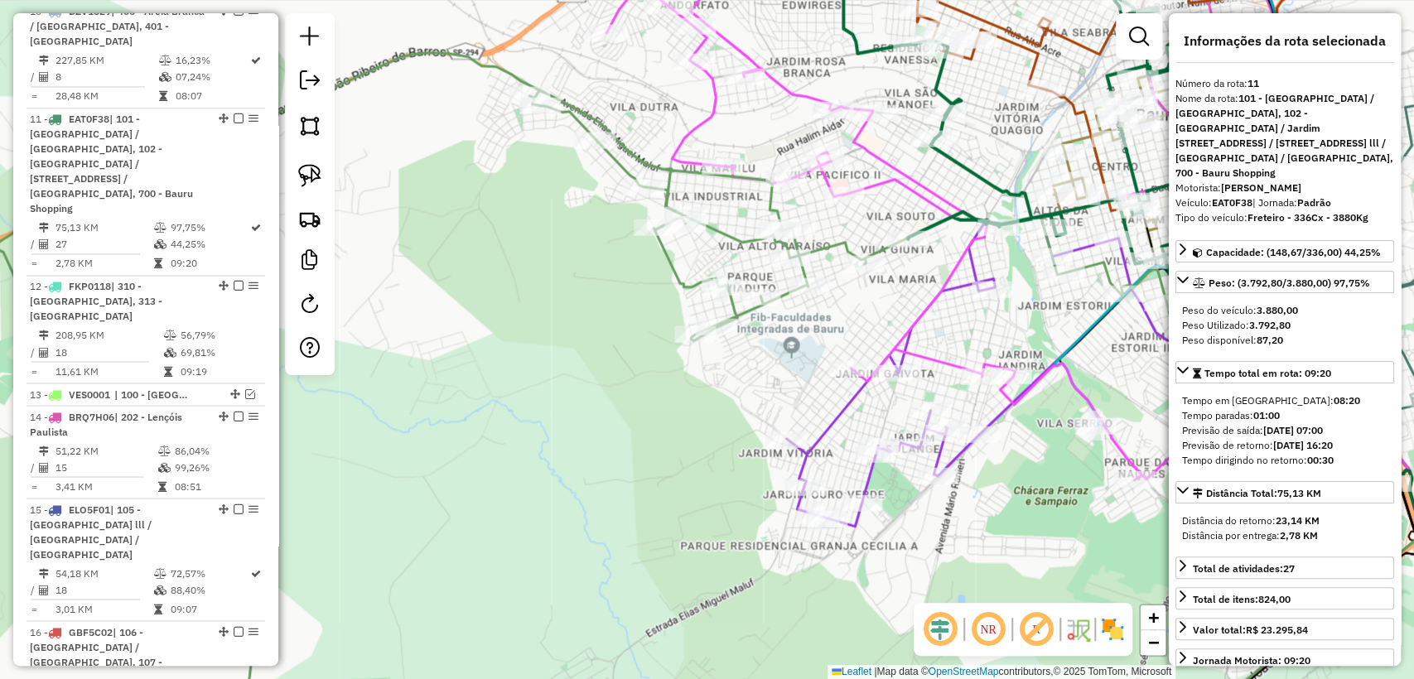
scroll to position [1852, 0]
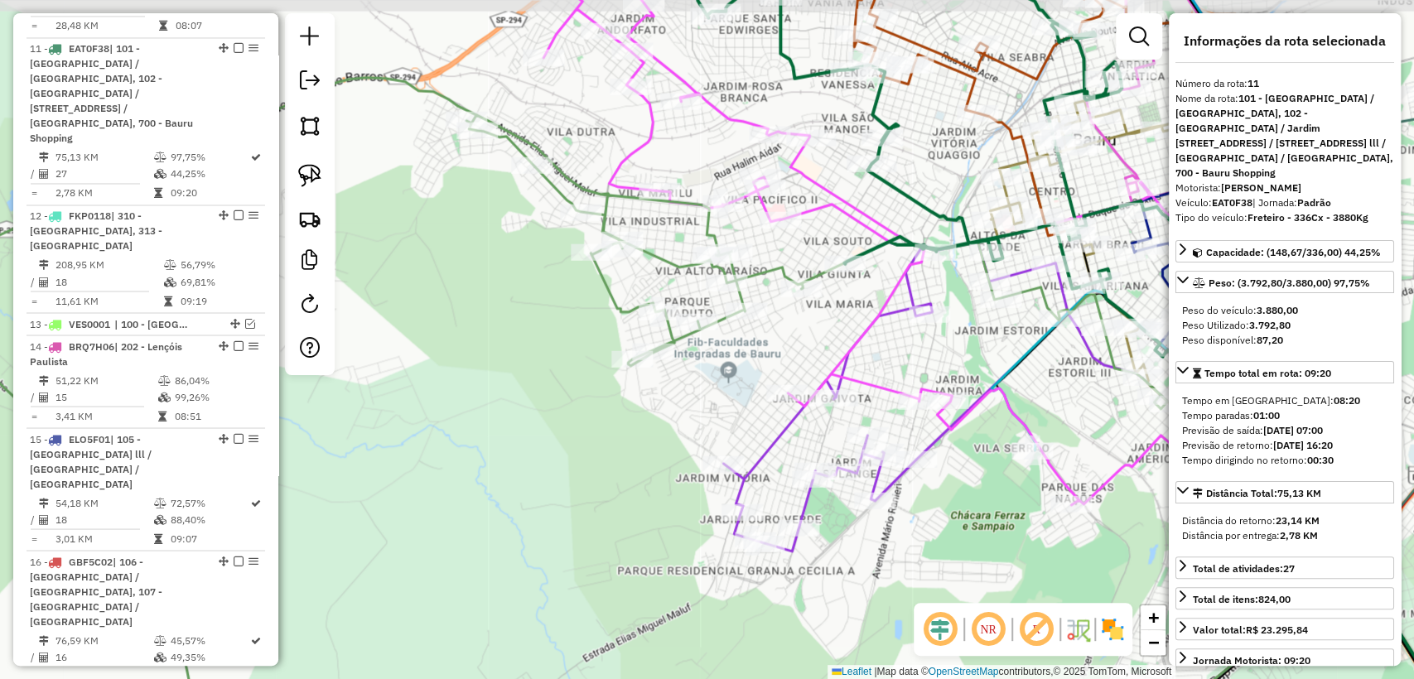
drag, startPoint x: 910, startPoint y: 267, endPoint x: 862, endPoint y: 287, distance: 52.0
click at [862, 287] on div "Janela de atendimento Grade de atendimento Capacidade Transportadoras Veículos …" at bounding box center [707, 339] width 1414 height 679
click at [861, 226] on icon at bounding box center [886, 225] width 686 height 559
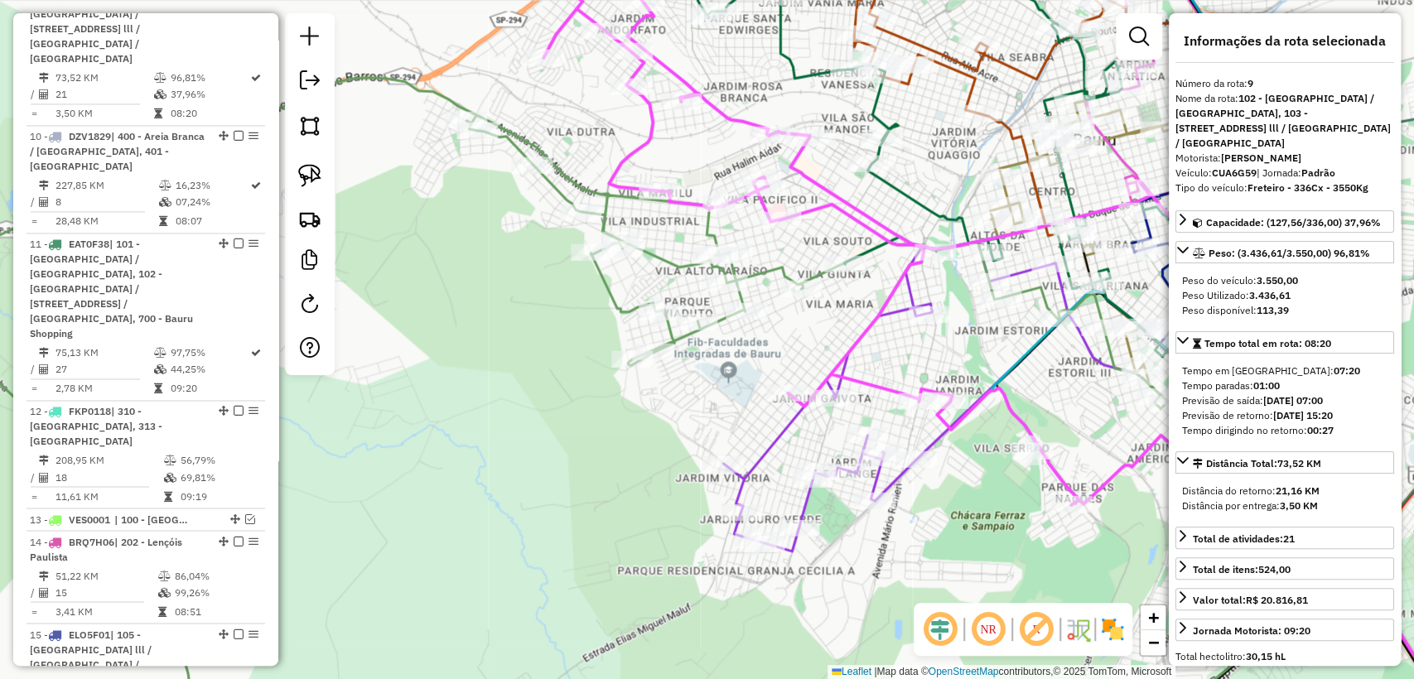
scroll to position [1591, 0]
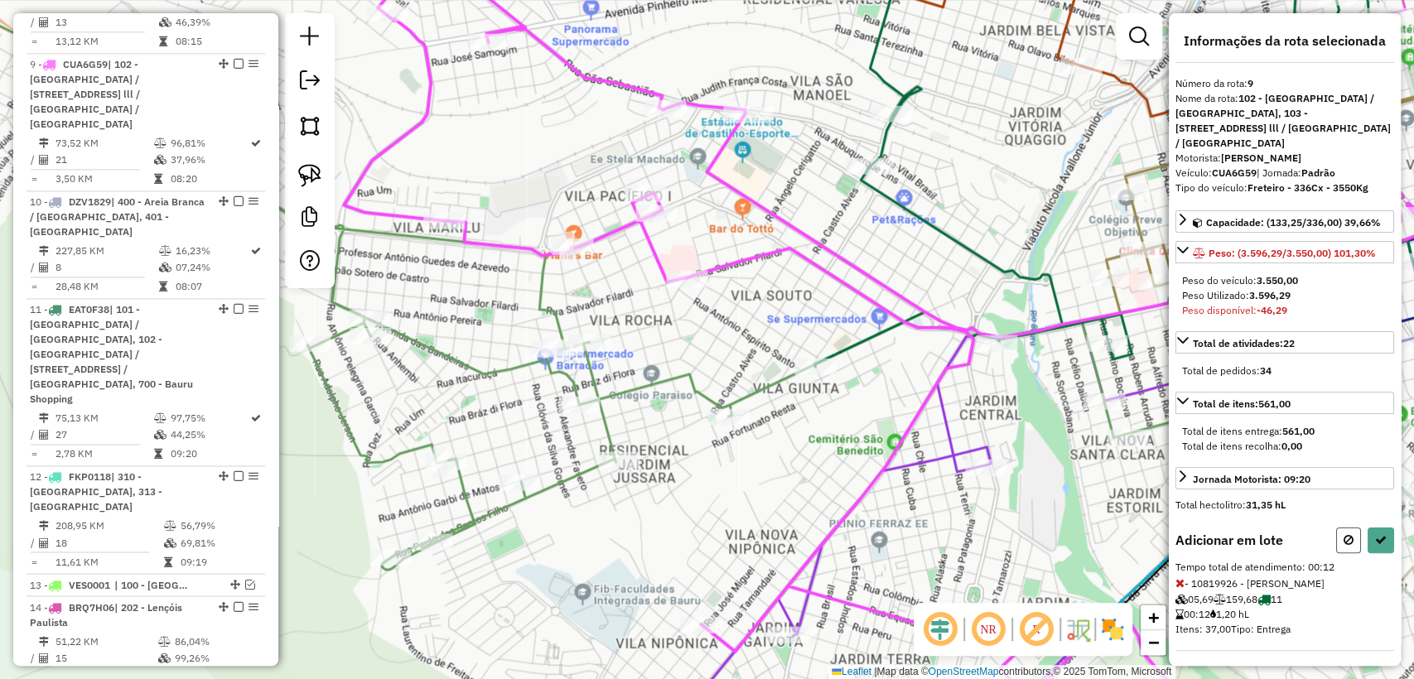
click at [1351, 552] on button at bounding box center [1348, 541] width 25 height 26
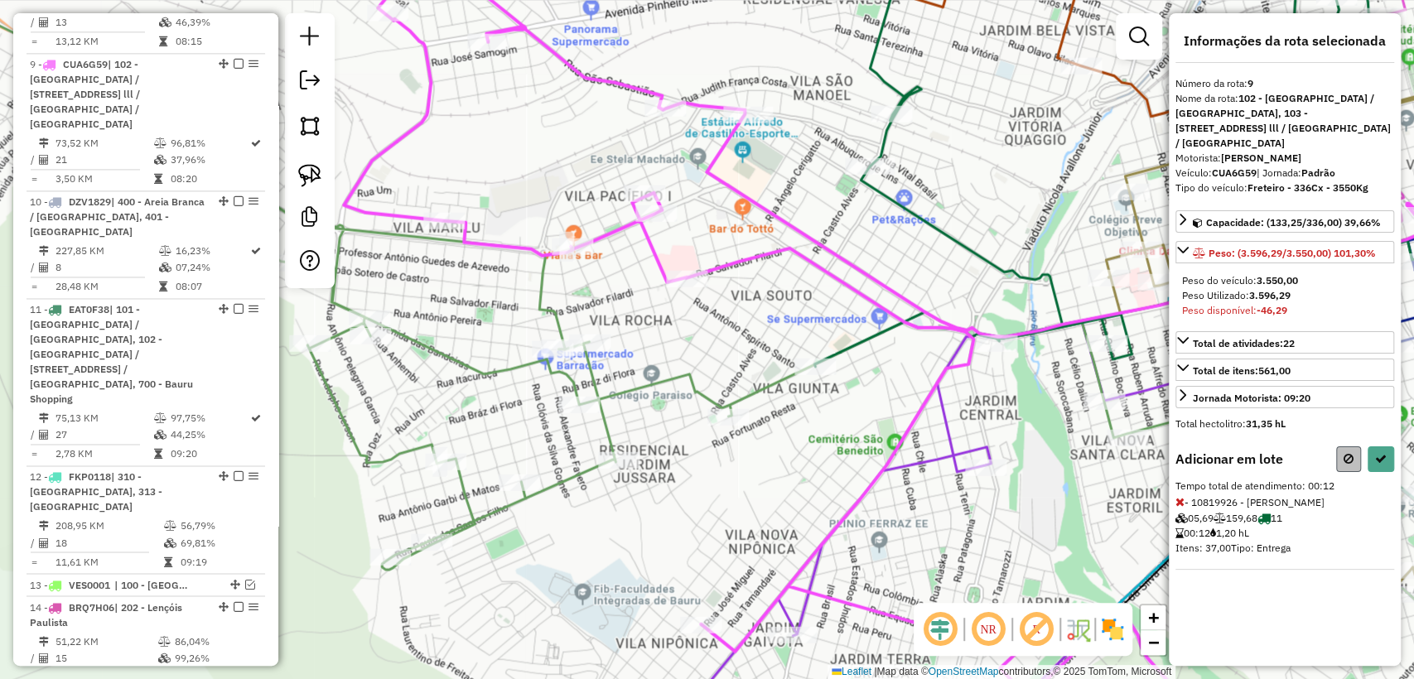
select select "**********"
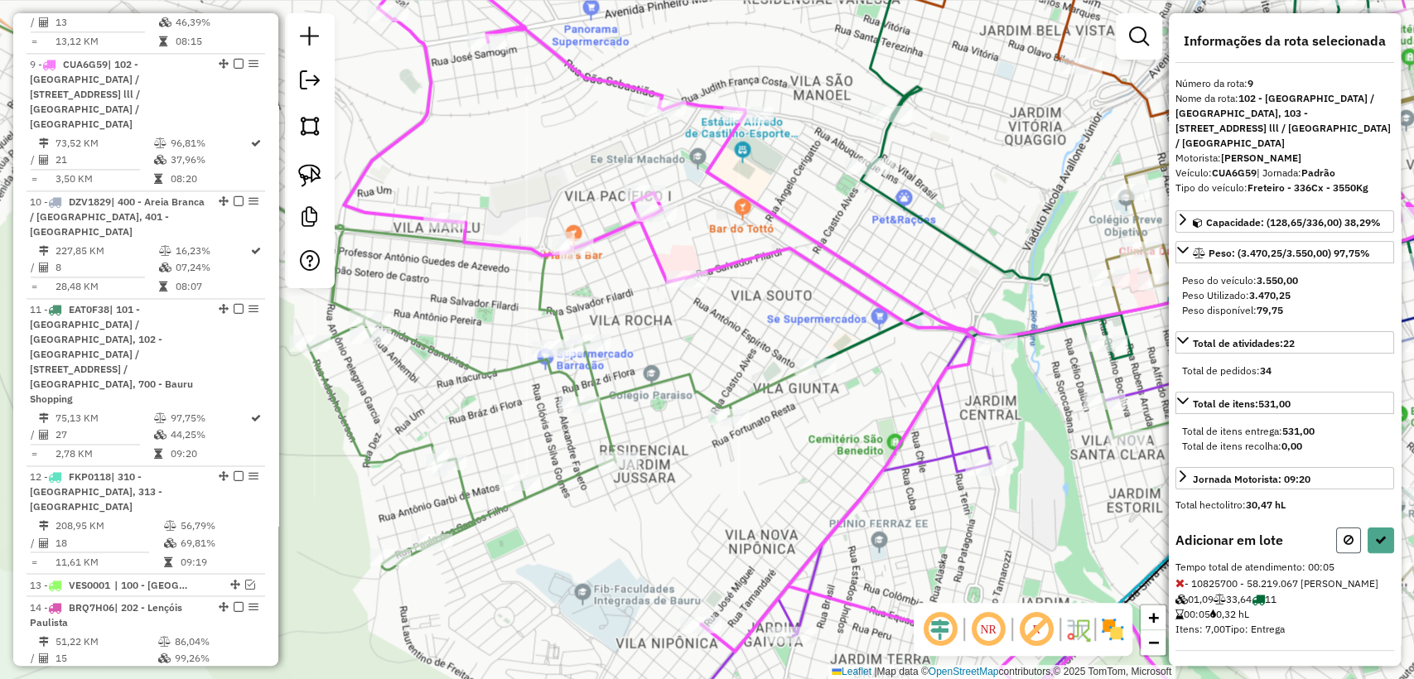
click at [1337, 553] on button at bounding box center [1348, 541] width 25 height 26
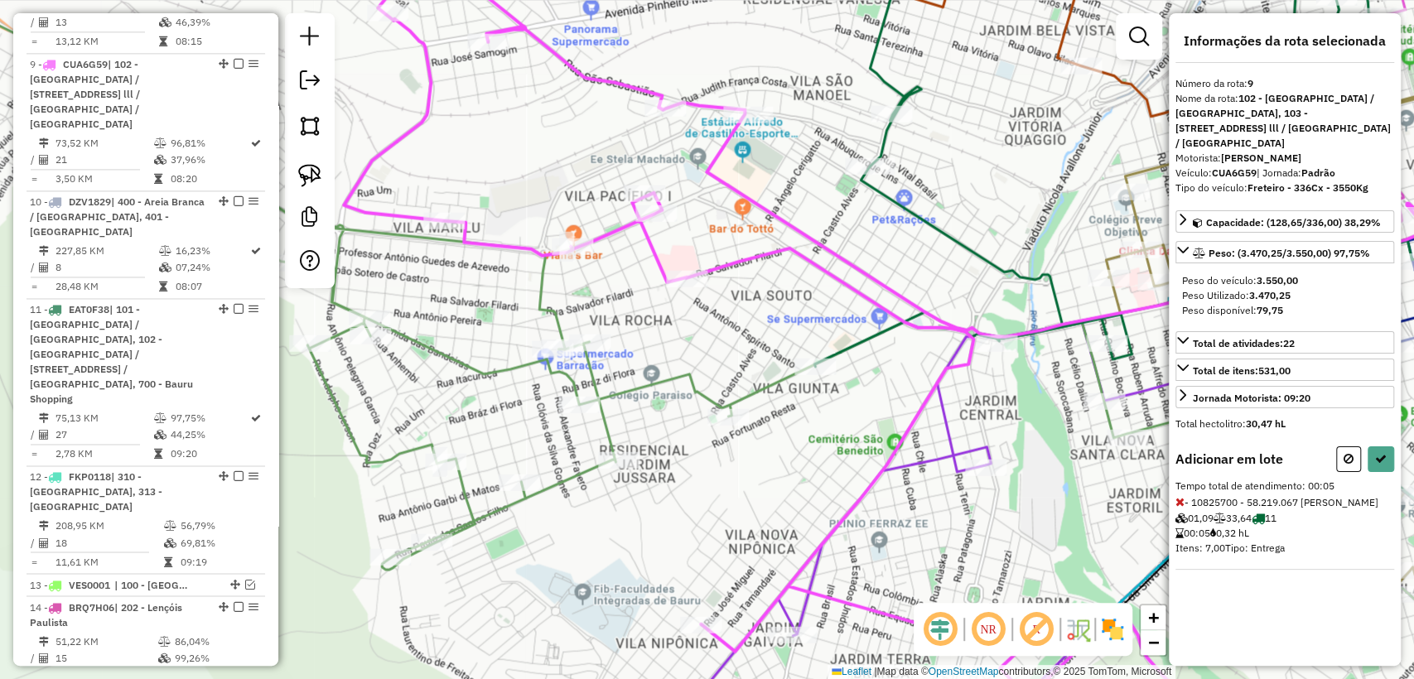
select select "**********"
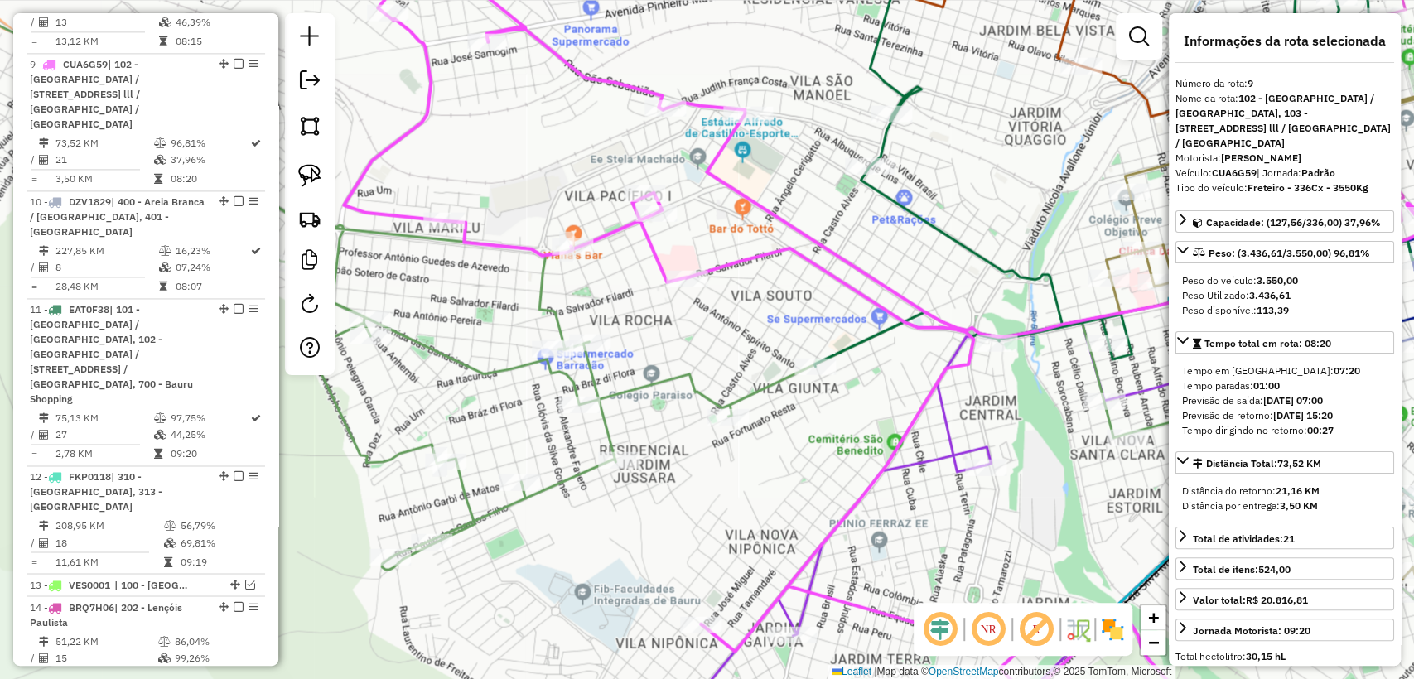
click at [768, 470] on div "Janela de atendimento Grade de atendimento Capacidade Transportadoras Veículos …" at bounding box center [707, 339] width 1414 height 679
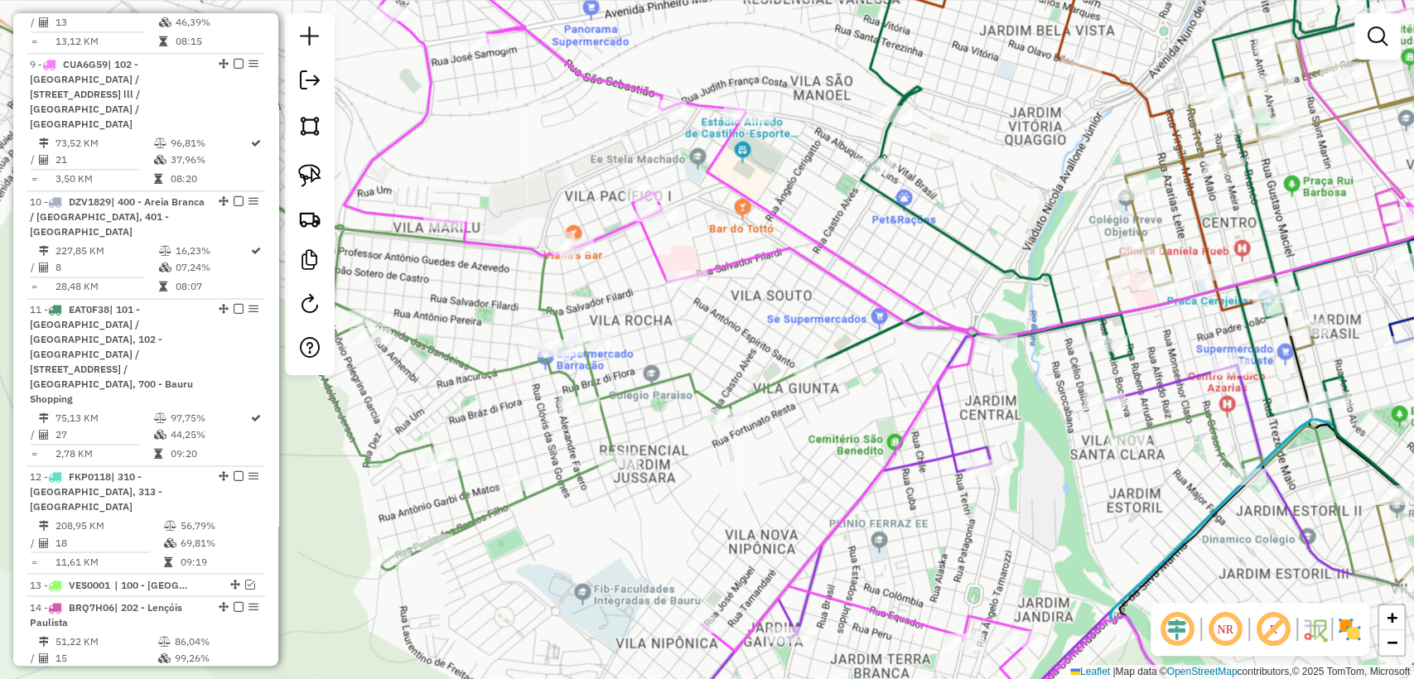
click at [856, 335] on icon at bounding box center [1120, 233] width 869 height 602
select select "**********"
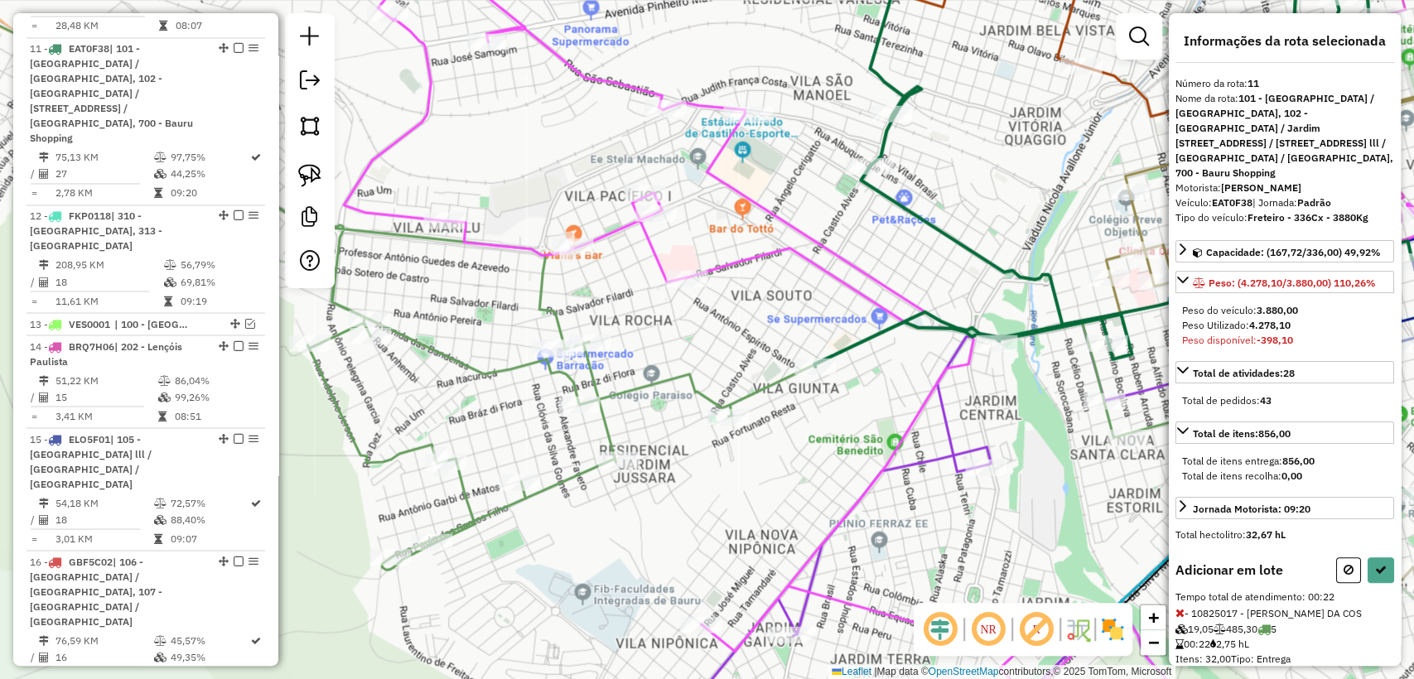
scroll to position [32, 0]
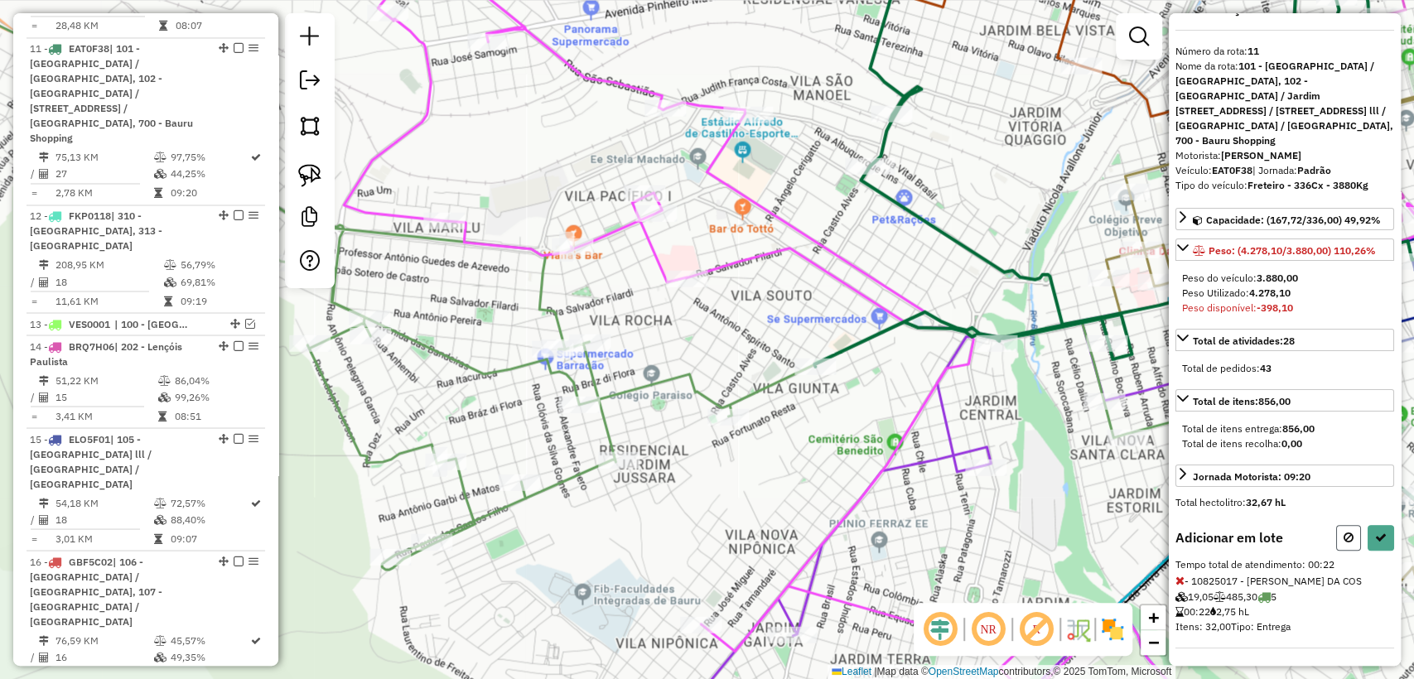
click at [1343, 540] on icon at bounding box center [1348, 538] width 10 height 12
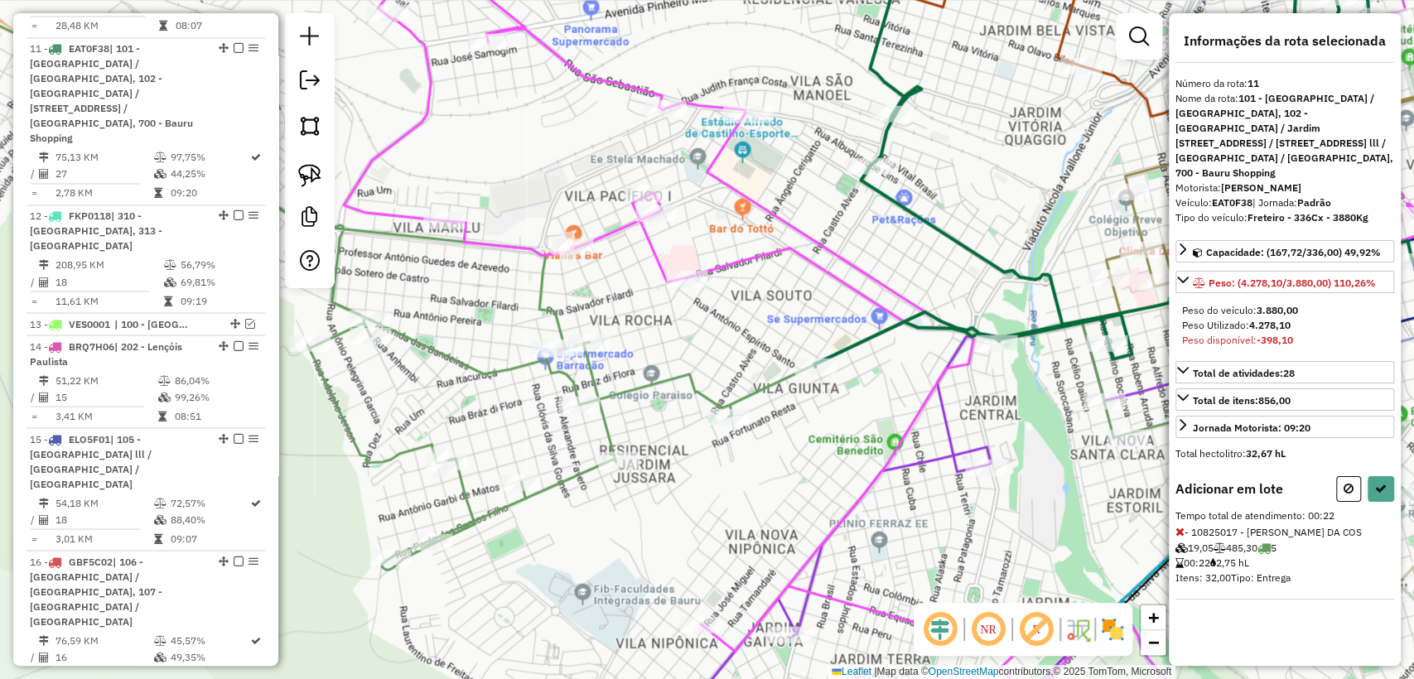
select select "**********"
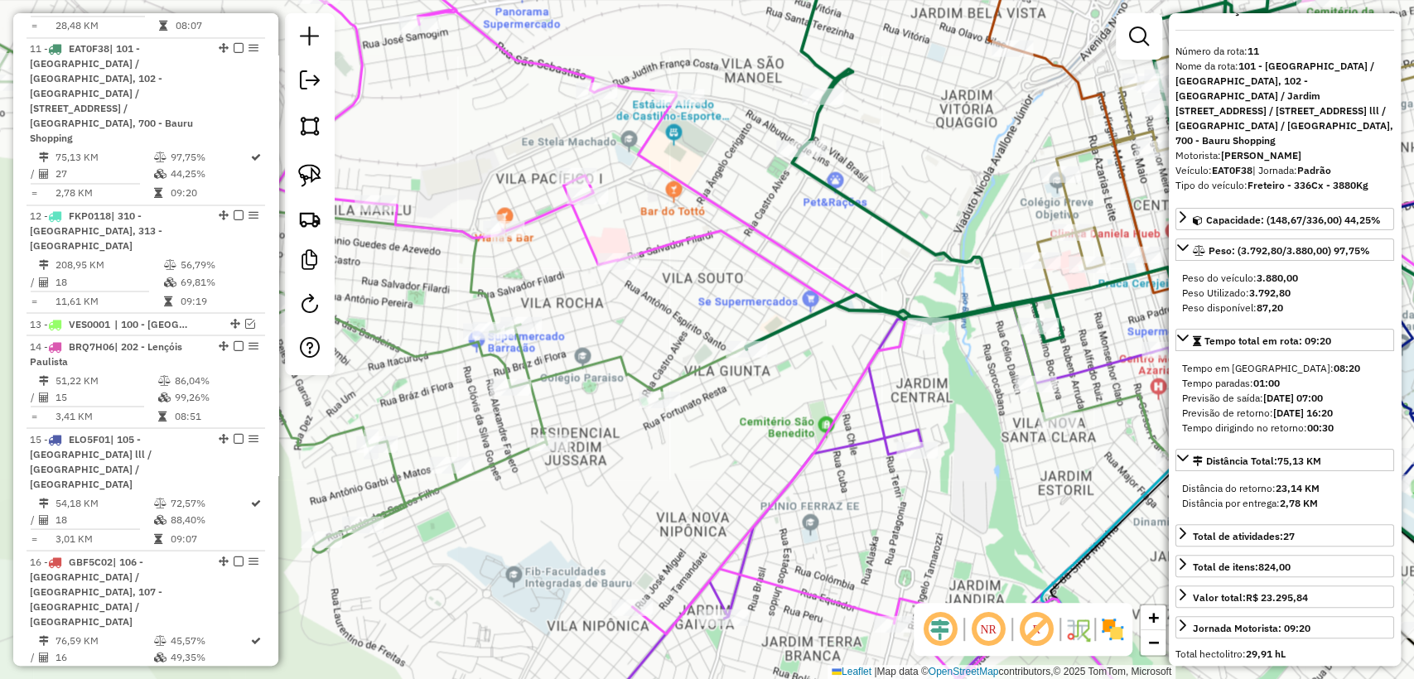
click at [881, 411] on icon at bounding box center [956, 526] width 769 height 441
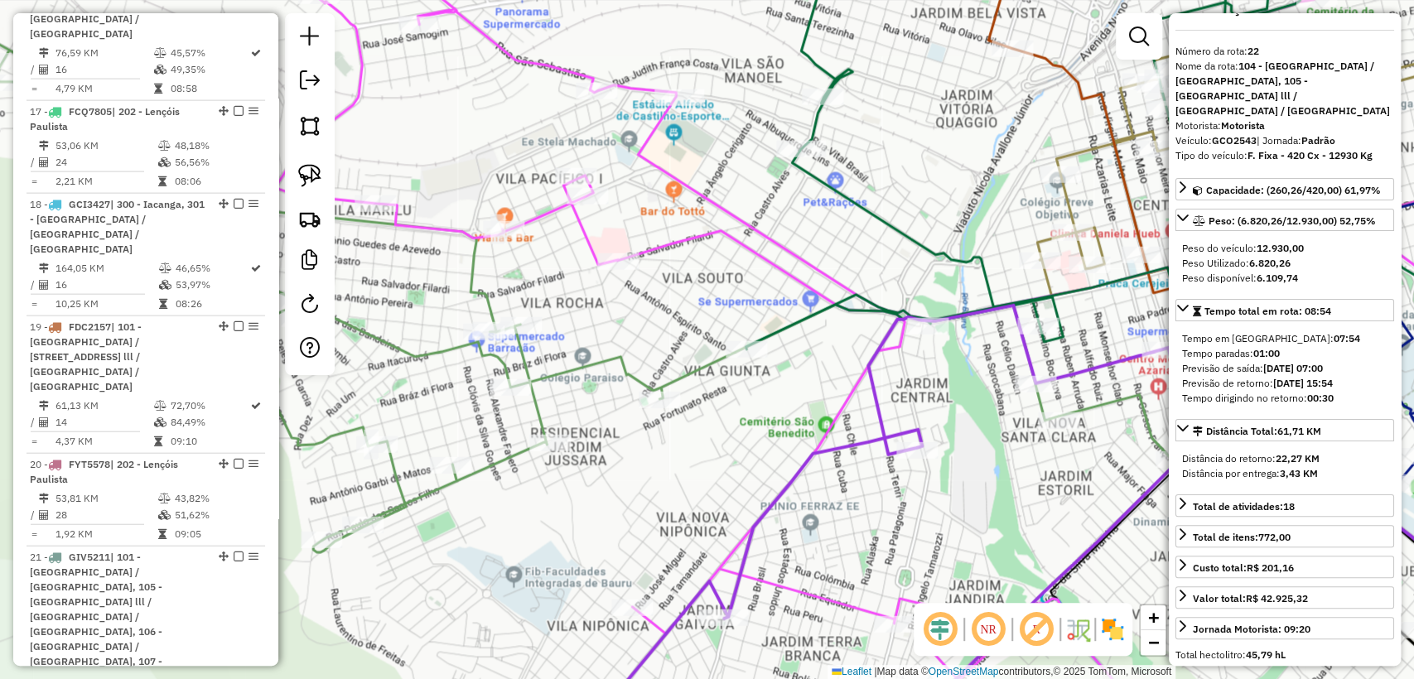
scroll to position [2882, 0]
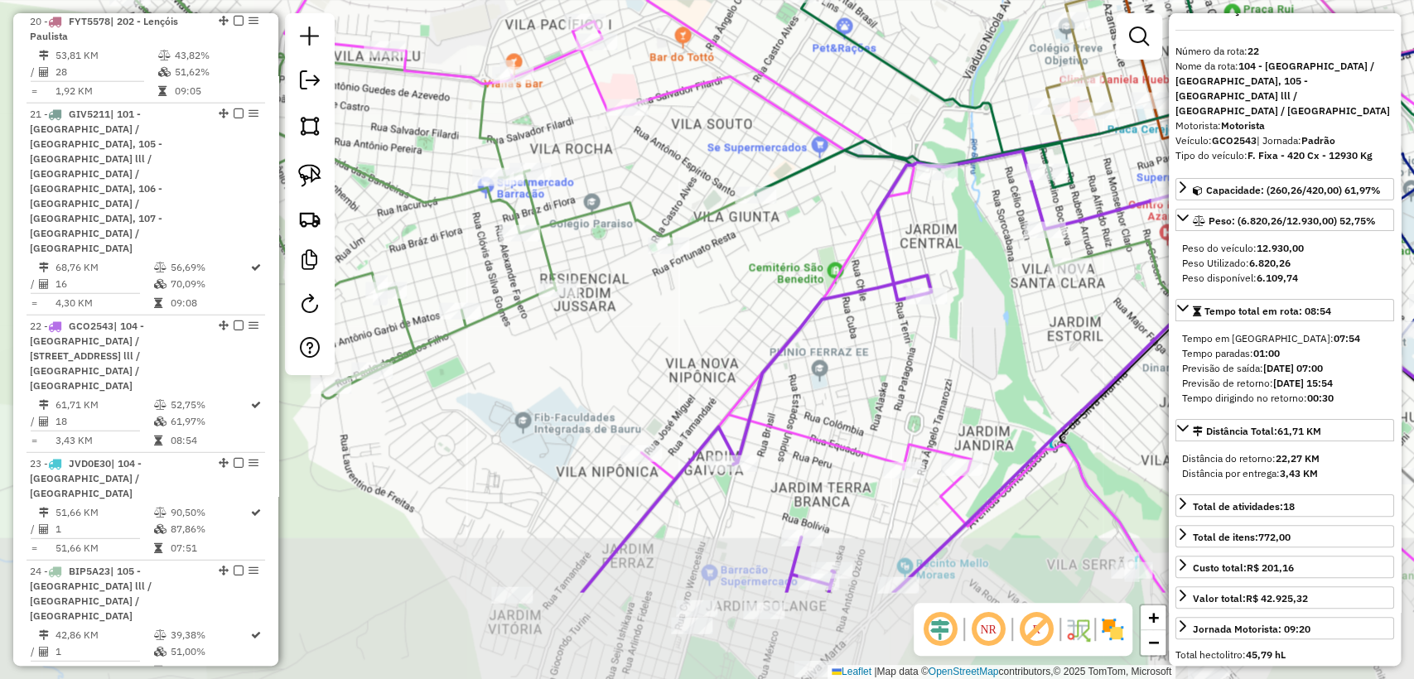
drag, startPoint x: 865, startPoint y: 507, endPoint x: 874, endPoint y: 353, distance: 154.3
click at [874, 353] on div "Janela de atendimento Grade de atendimento Capacidade Transportadoras Veículos …" at bounding box center [707, 339] width 1414 height 679
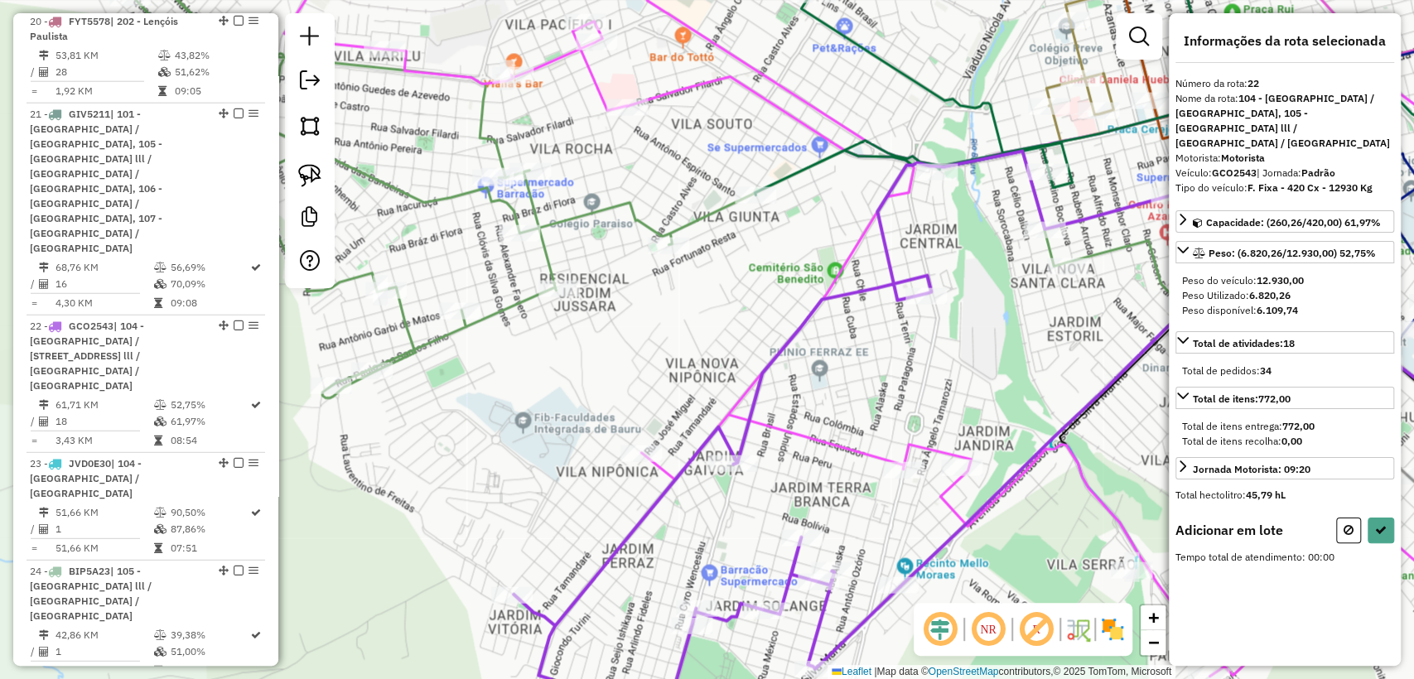
scroll to position [0, 0]
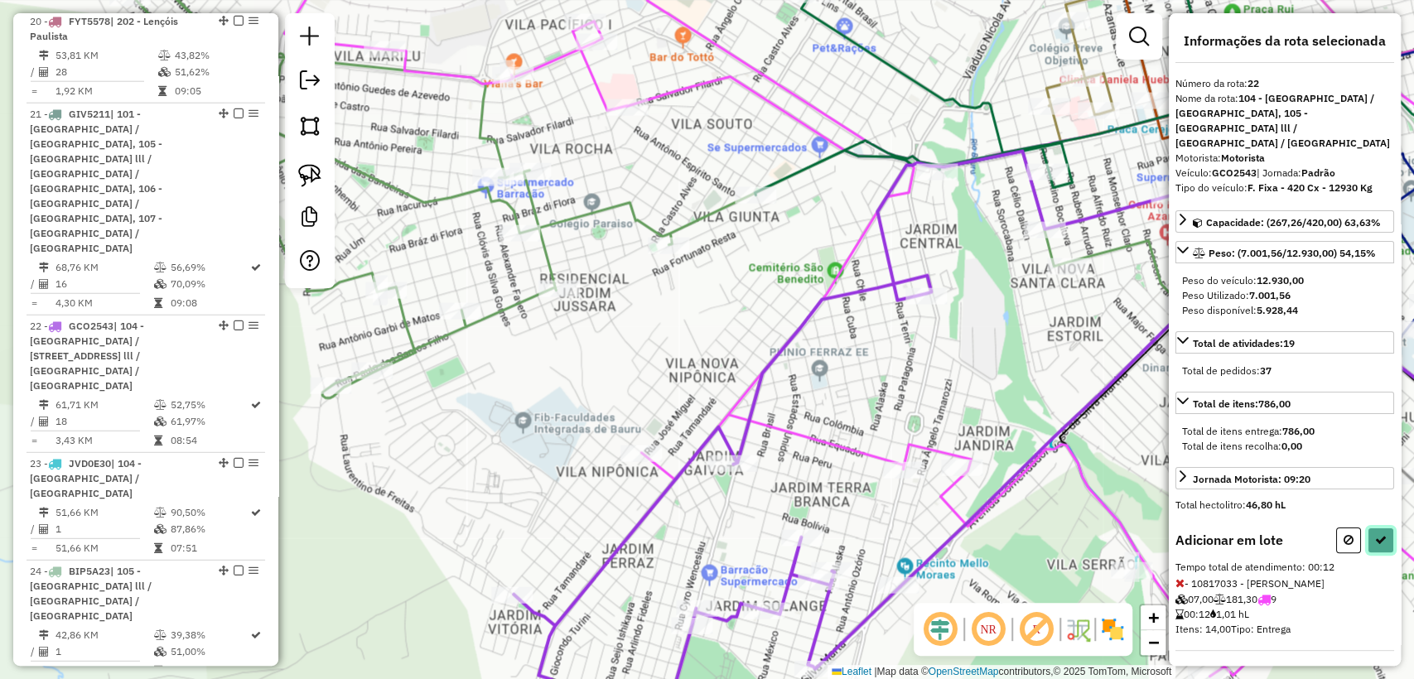
click at [1375, 534] on icon at bounding box center [1381, 540] width 12 height 12
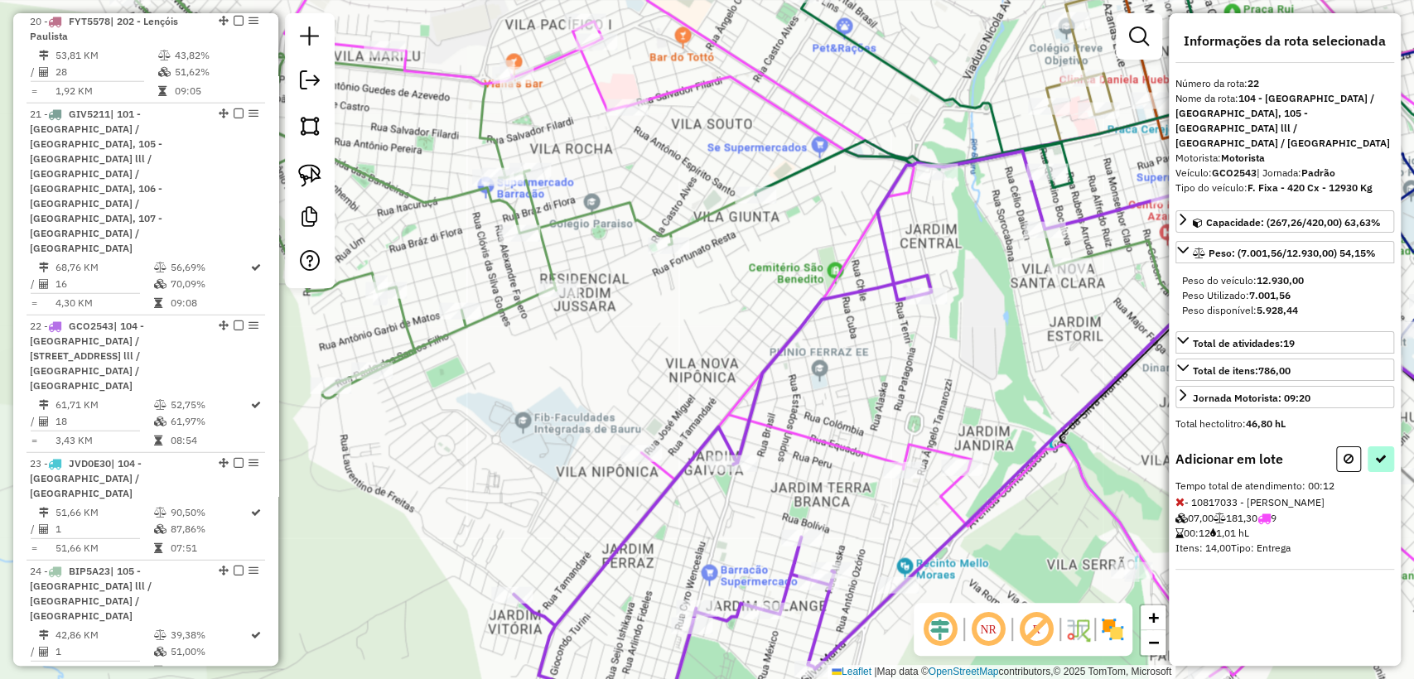
select select "**********"
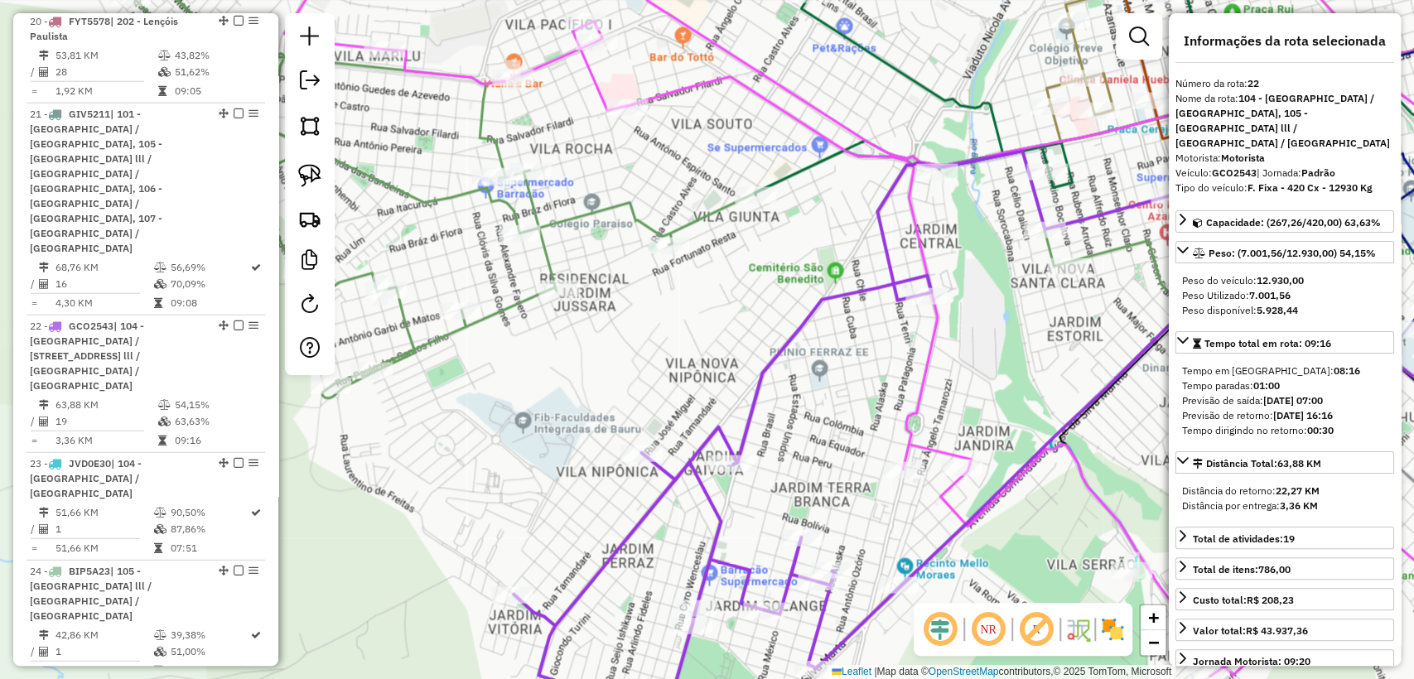
click at [754, 390] on icon at bounding box center [931, 449] width 837 height 595
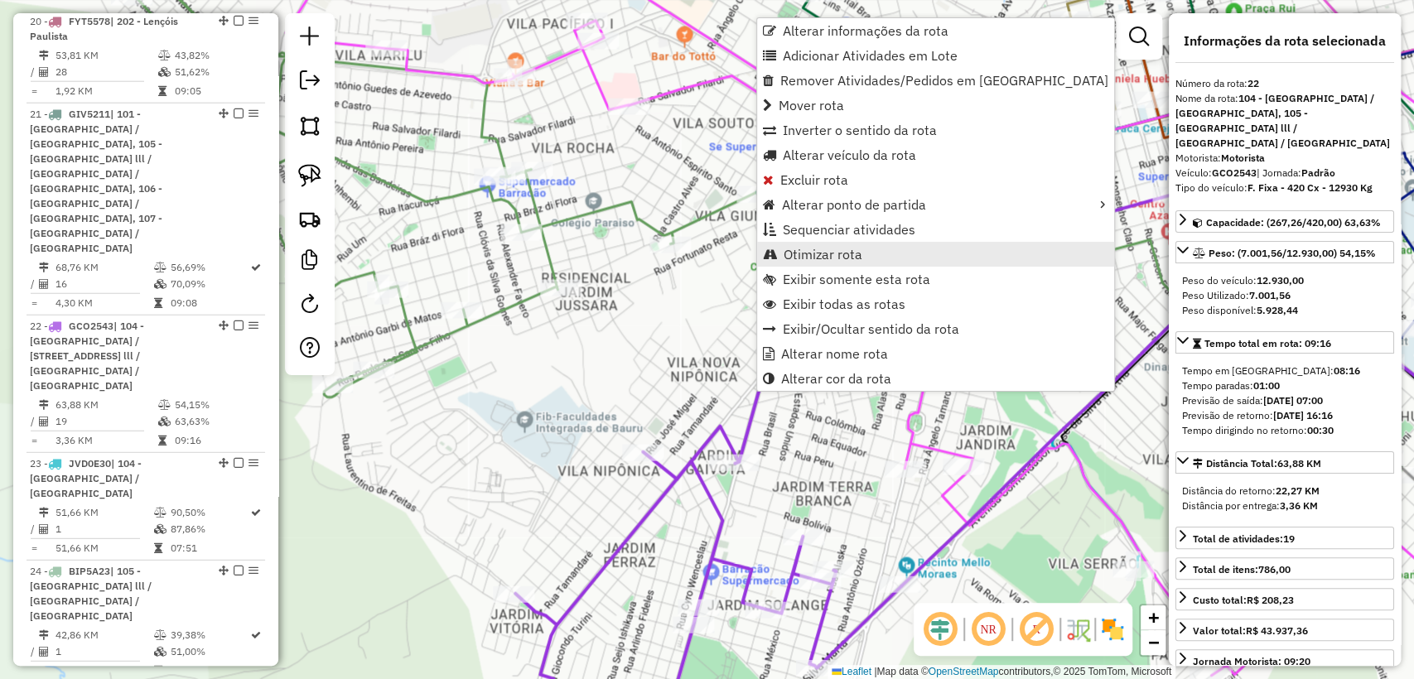
click at [841, 250] on span "Otimizar rota" at bounding box center [822, 254] width 79 height 13
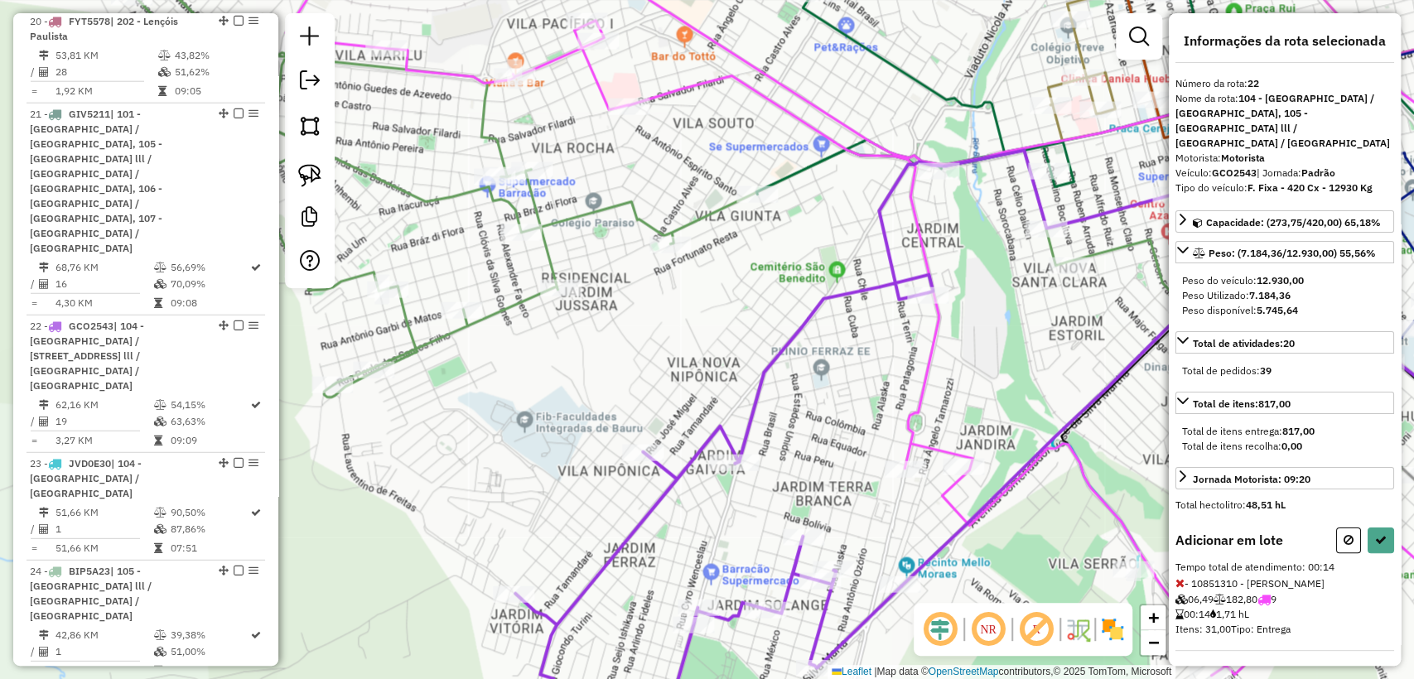
click at [952, 481] on icon at bounding box center [906, 304] width 1241 height 744
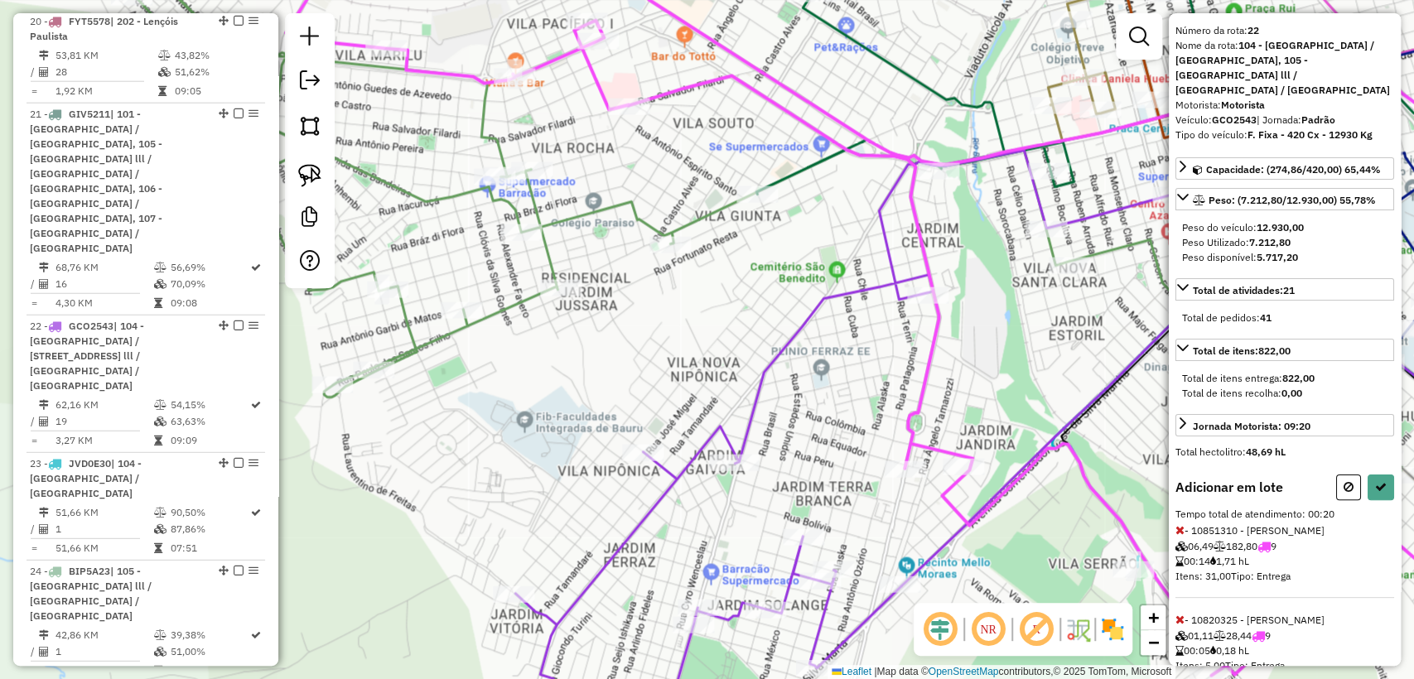
scroll to position [77, 0]
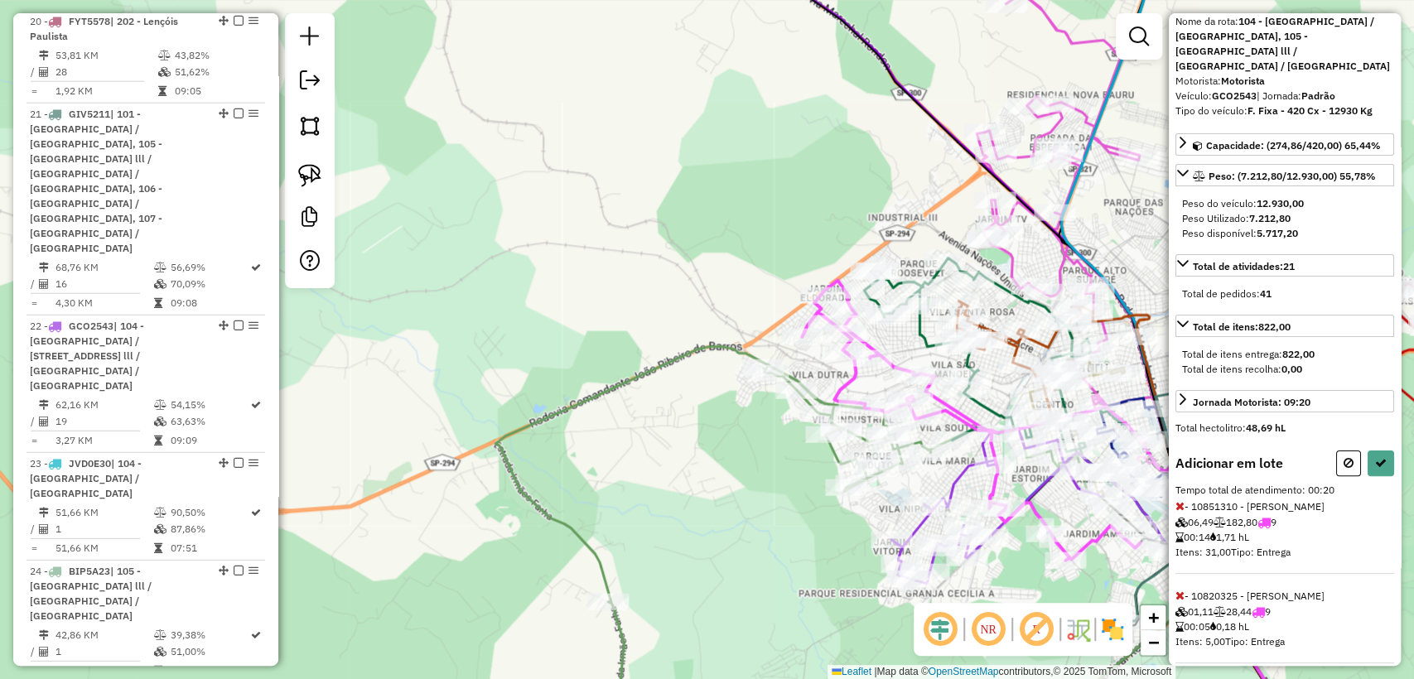
drag, startPoint x: 957, startPoint y: 577, endPoint x: 928, endPoint y: 562, distance: 32.6
click at [928, 562] on div "Janela de atendimento Grade de atendimento Capacidade Transportadoras Veículos …" at bounding box center [707, 339] width 1414 height 679
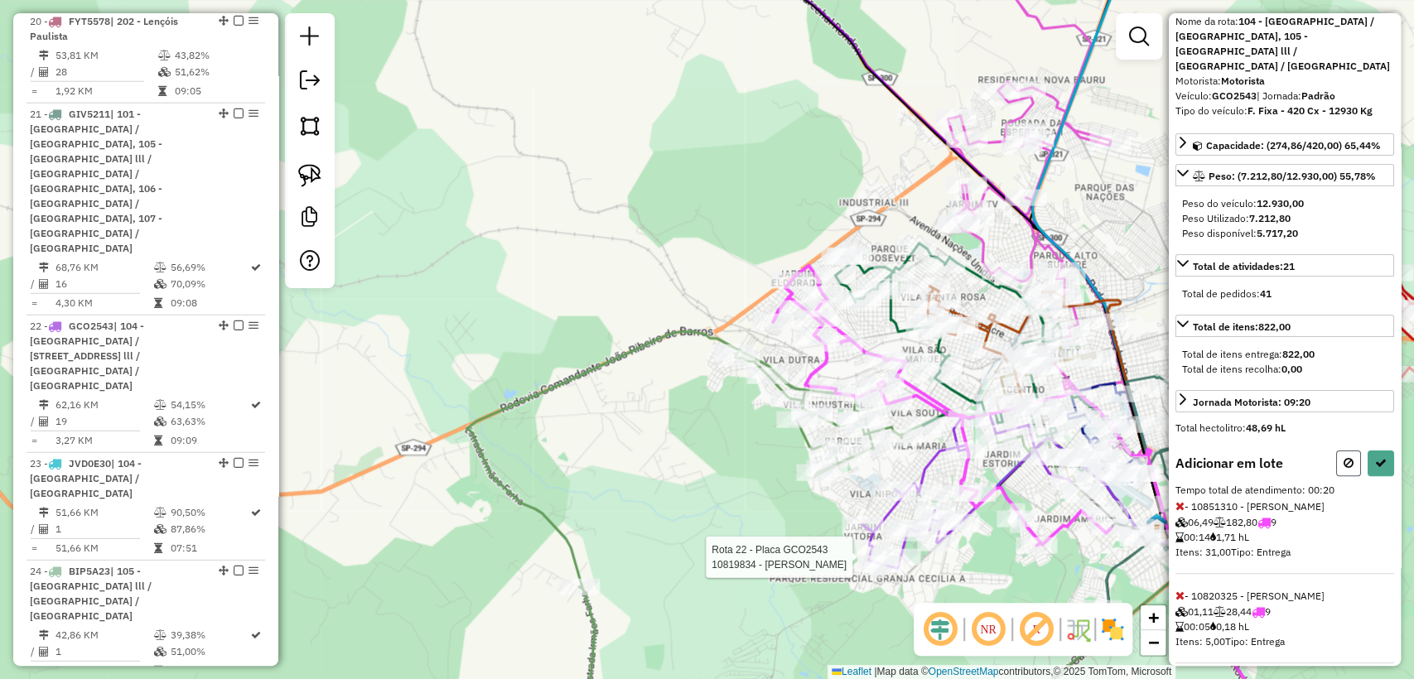
click at [1350, 450] on button at bounding box center [1348, 463] width 25 height 26
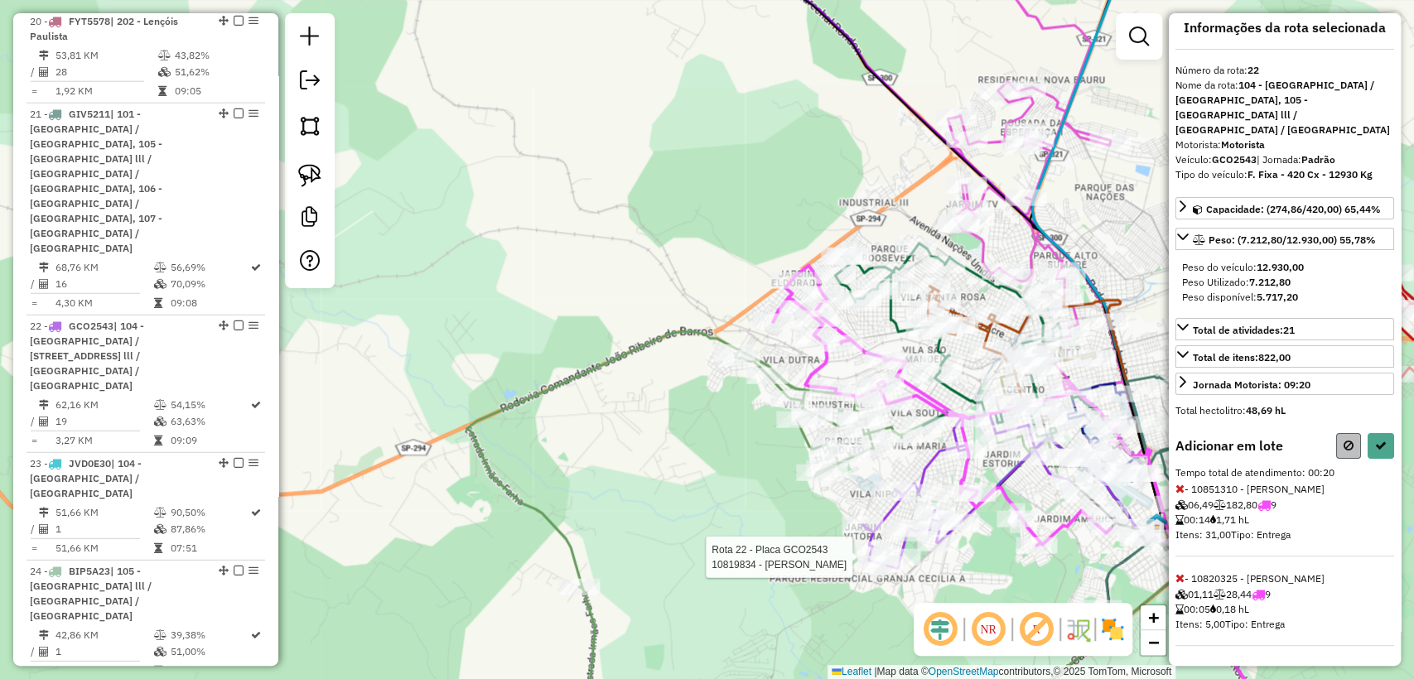
select select "**********"
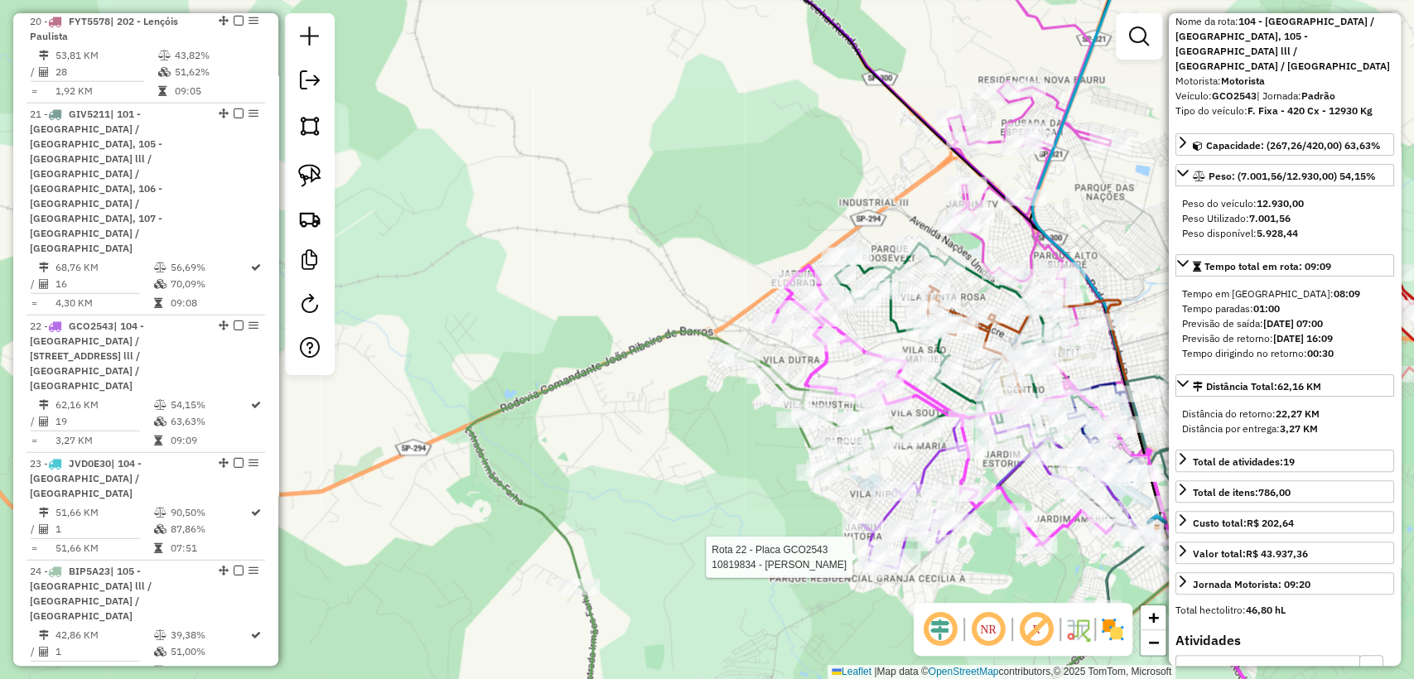
click at [1067, 128] on icon at bounding box center [1159, 339] width 254 height 815
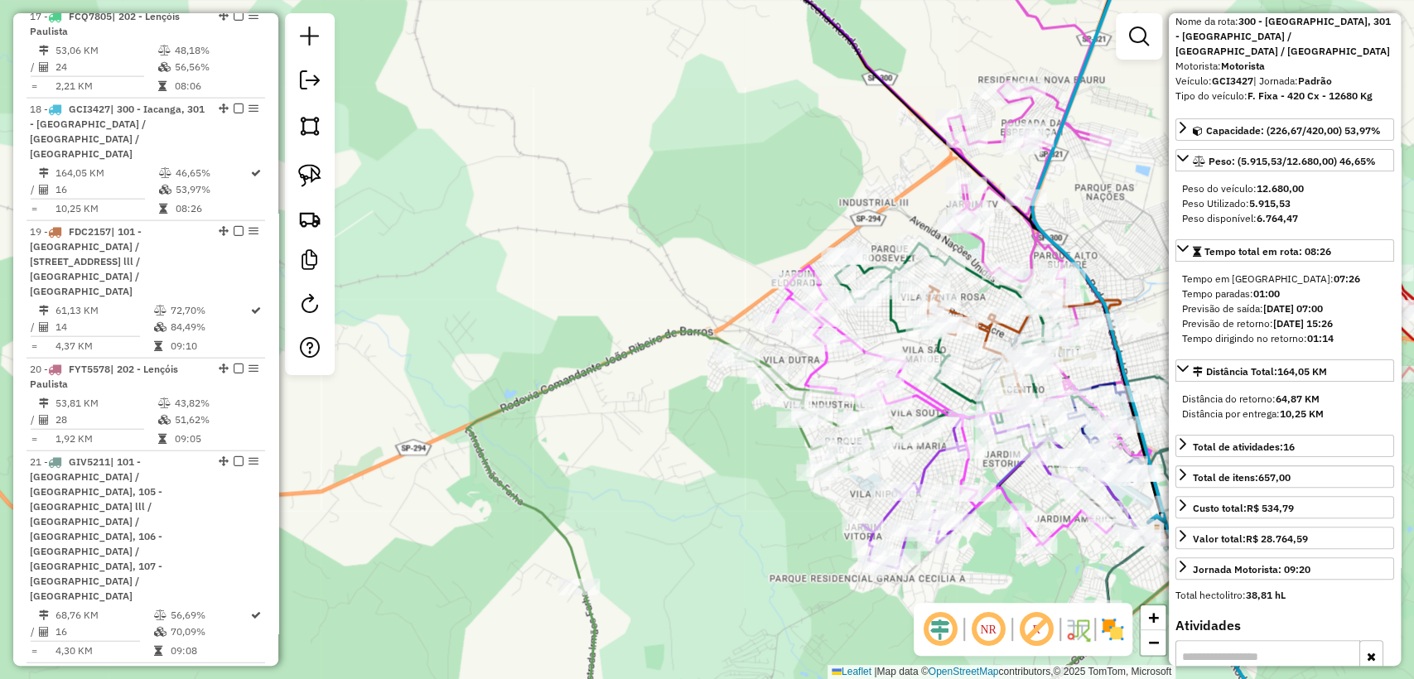
click at [1073, 129] on icon at bounding box center [1044, 217] width 195 height 478
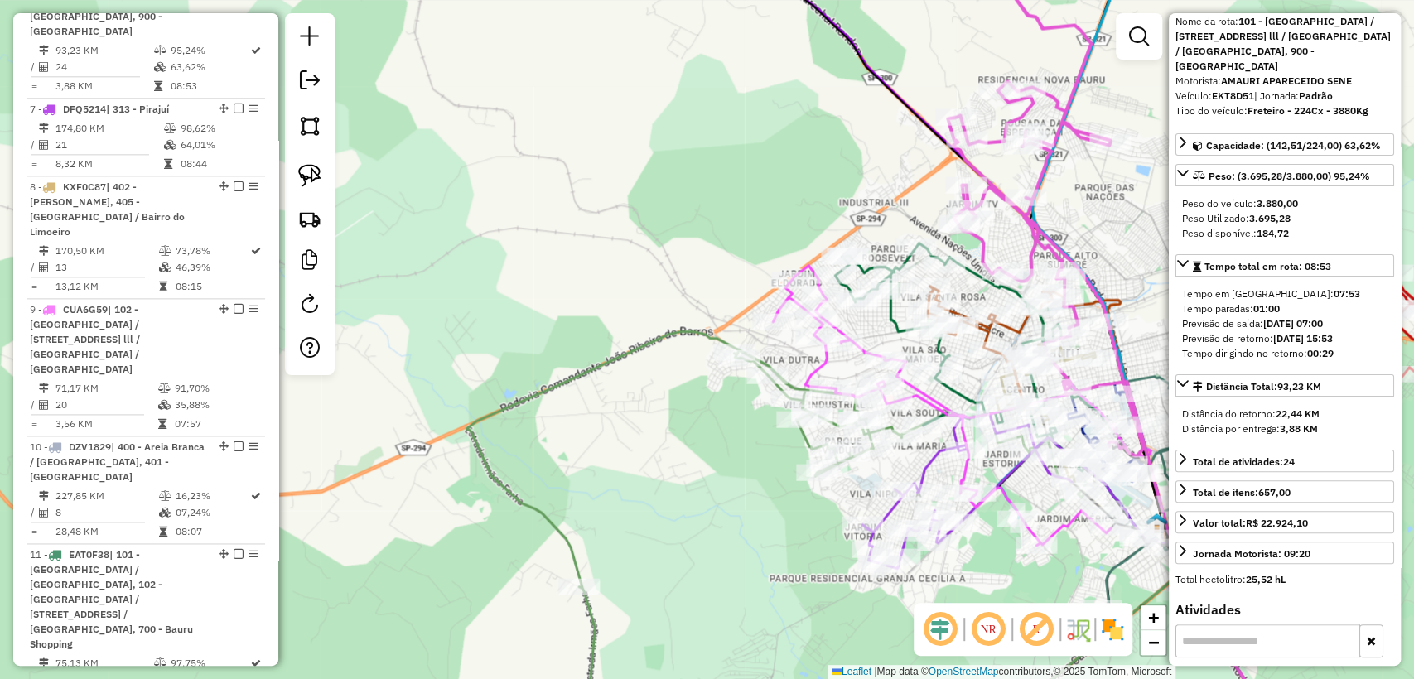
scroll to position [1284, 0]
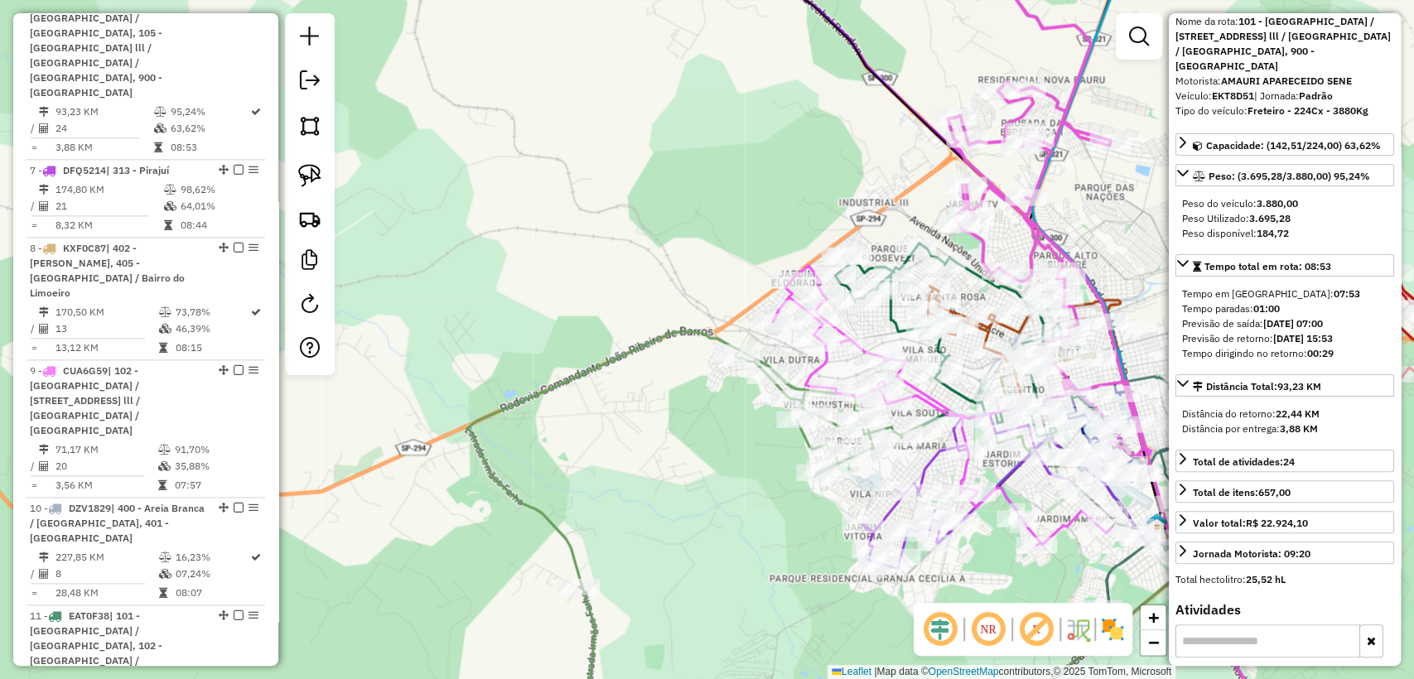
click at [1102, 99] on div "Janela de atendimento Grade de atendimento Capacidade Transportadoras Veículos …" at bounding box center [707, 339] width 1414 height 679
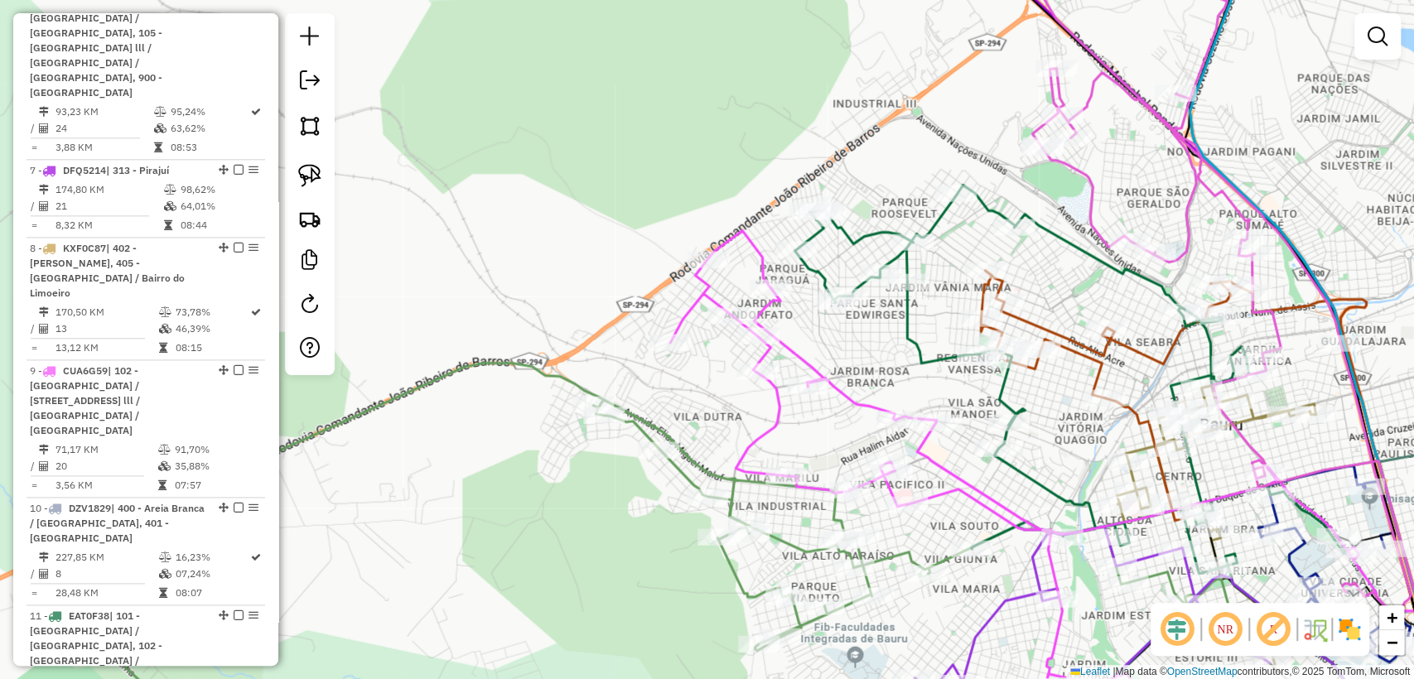
click at [727, 476] on icon at bounding box center [675, 555] width 1236 height 383
select select "**********"
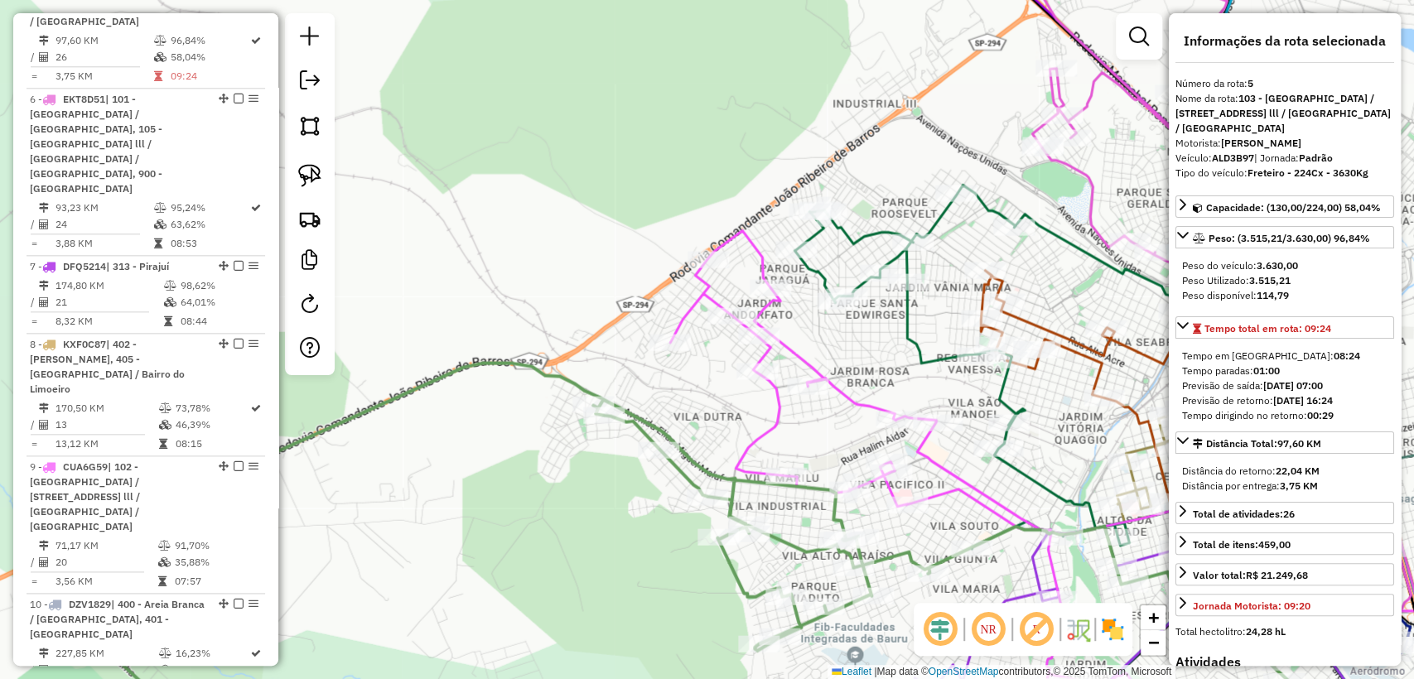
scroll to position [1146, 0]
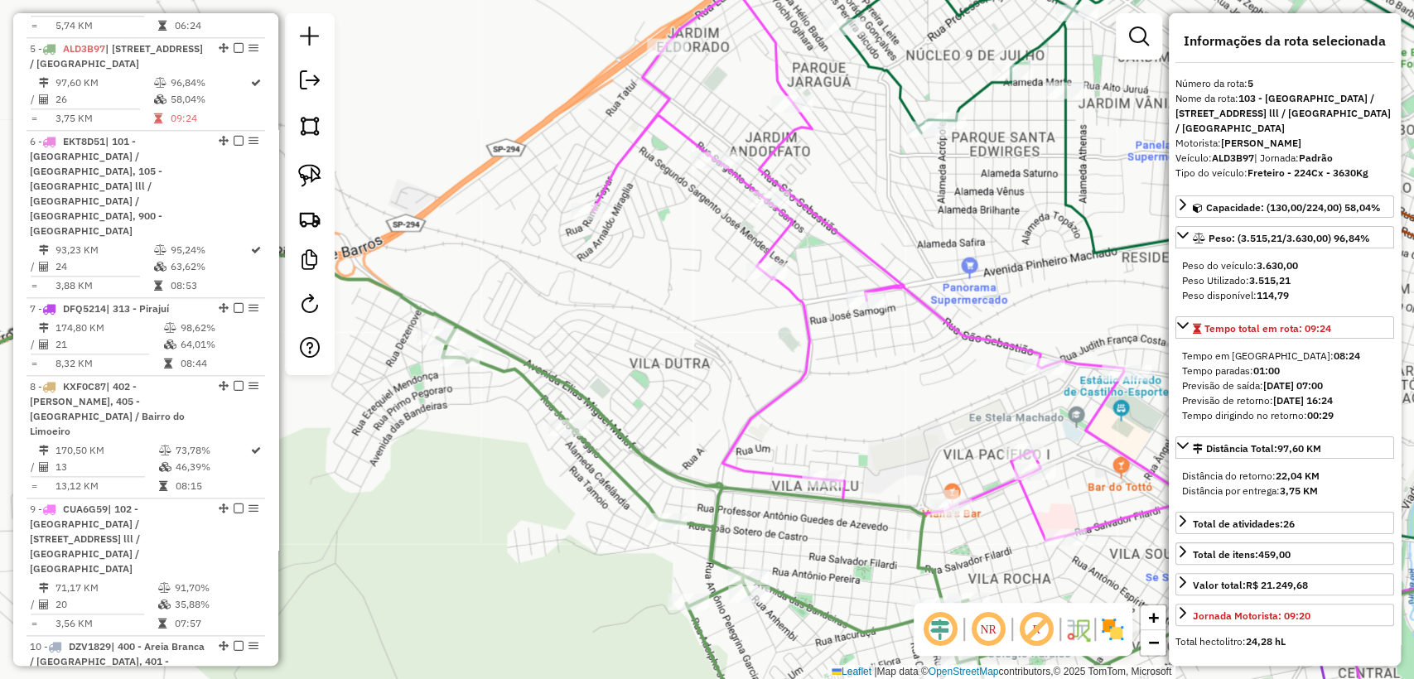
click at [740, 439] on icon at bounding box center [1073, 368] width 962 height 758
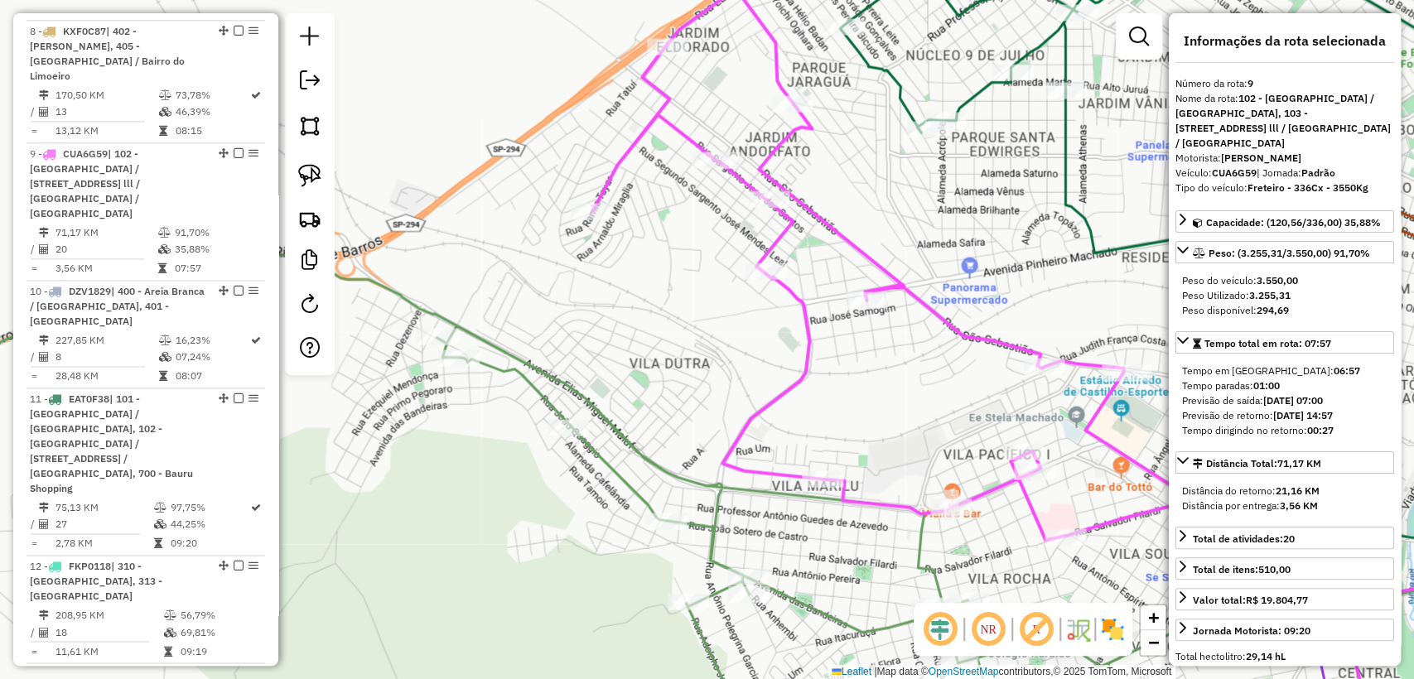
scroll to position [1591, 0]
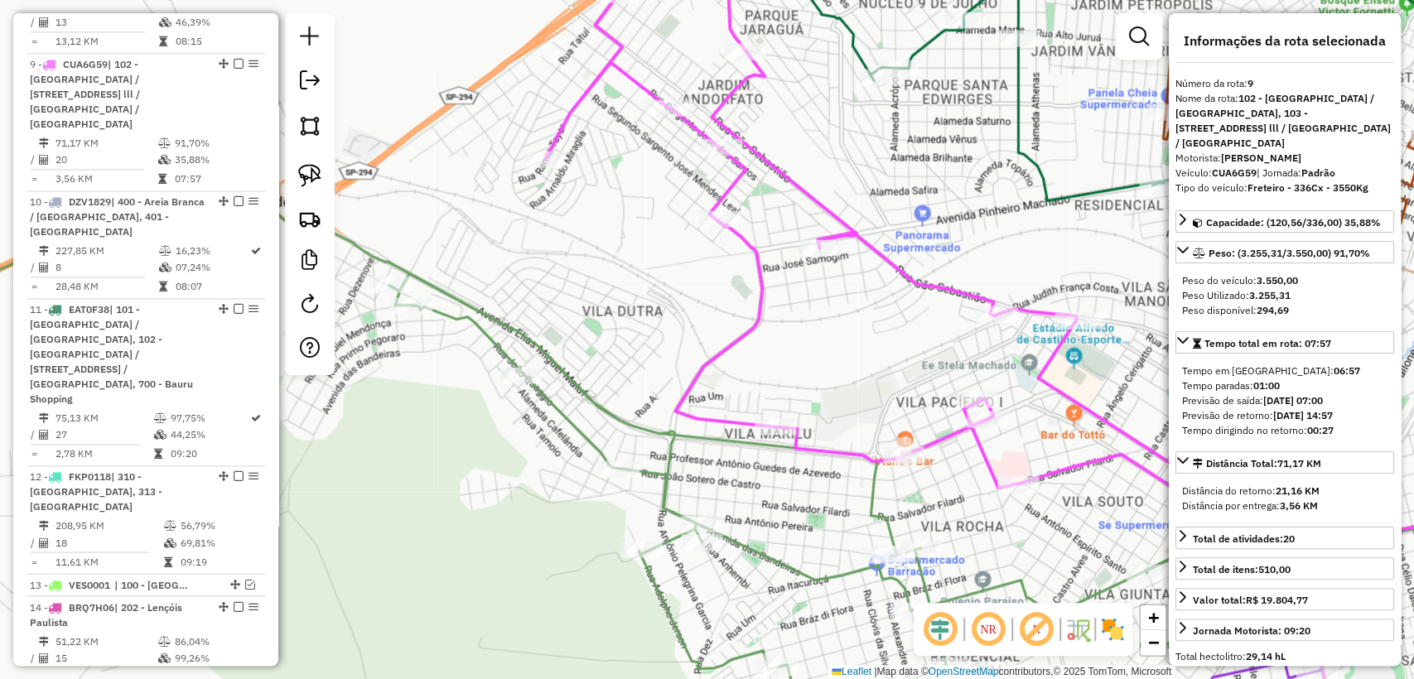
drag, startPoint x: 913, startPoint y: 574, endPoint x: 832, endPoint y: 479, distance: 124.6
click at [832, 479] on div "Janela de atendimento Grade de atendimento Capacidade Transportadoras Veículos …" at bounding box center [707, 339] width 1414 height 679
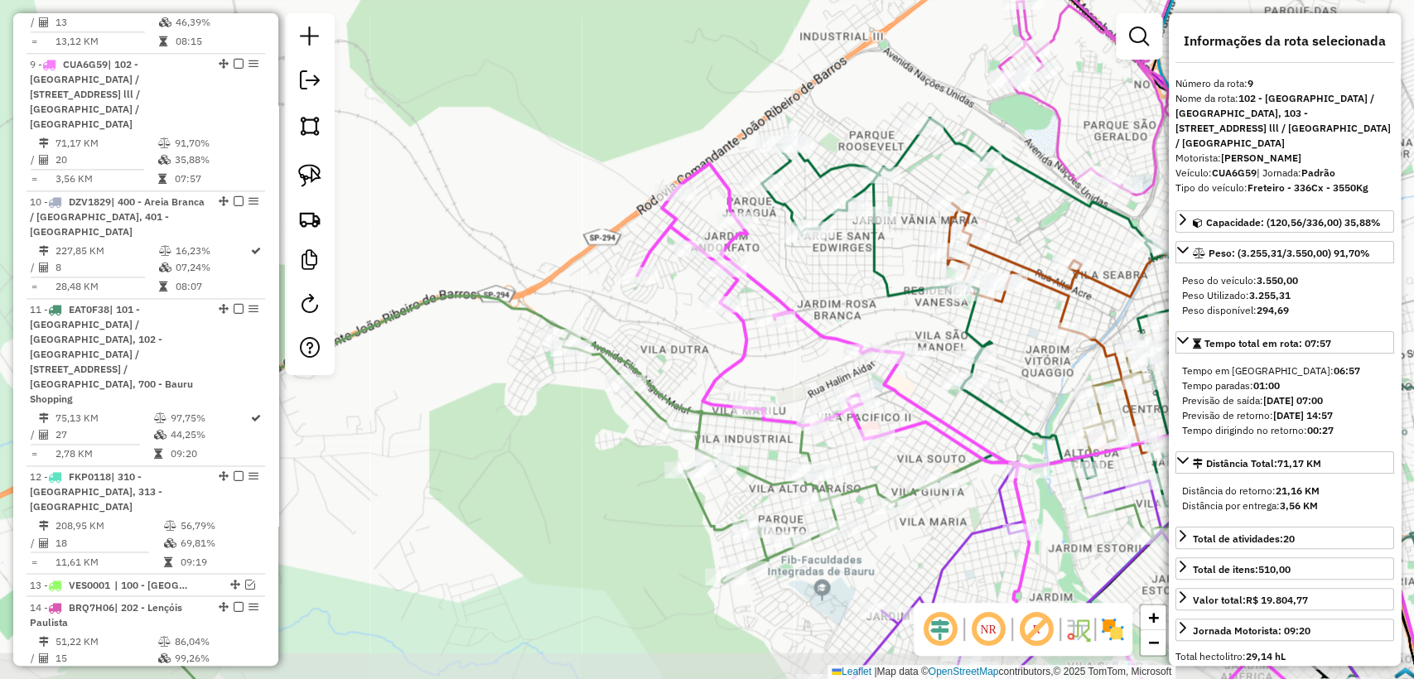
drag, startPoint x: 918, startPoint y: 489, endPoint x: 861, endPoint y: 463, distance: 61.9
click at [861, 463] on div "Janela de atendimento Grade de atendimento Capacidade Transportadoras Veículos …" at bounding box center [707, 339] width 1414 height 679
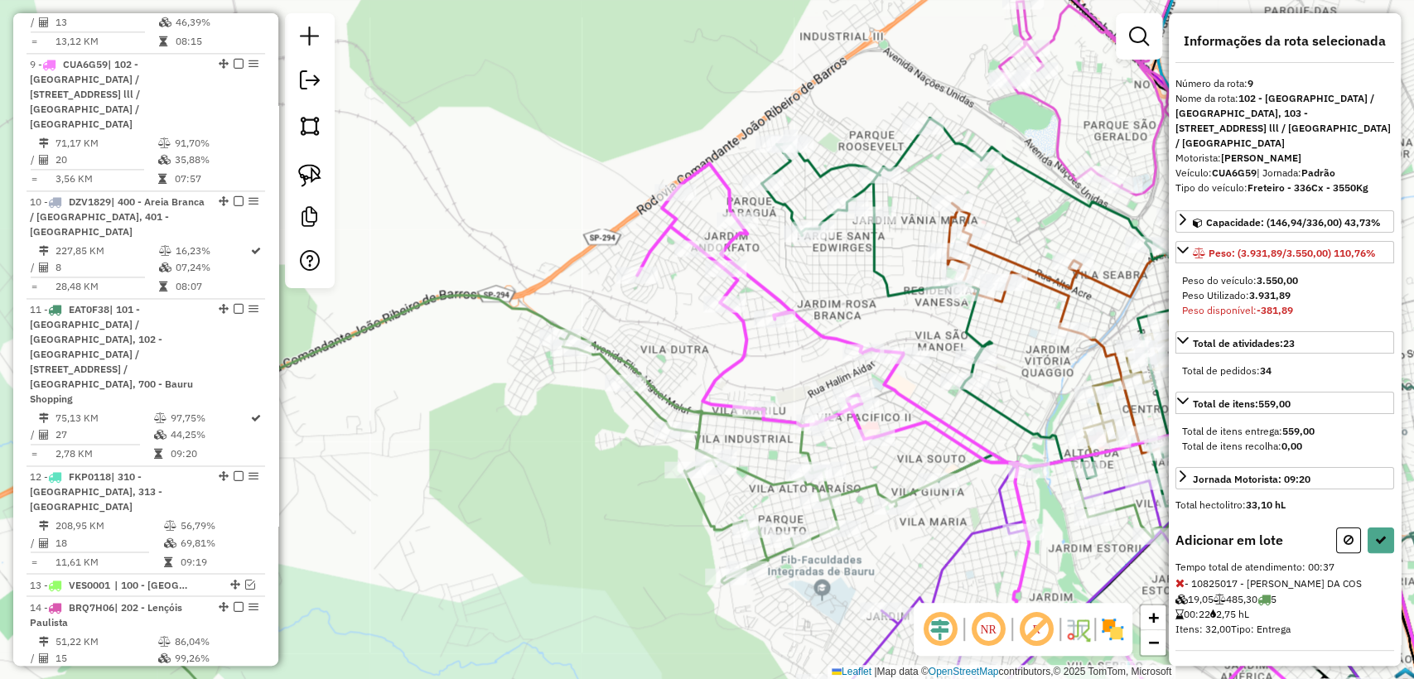
click at [1178, 589] on icon at bounding box center [1179, 583] width 9 height 12
click at [1375, 546] on icon at bounding box center [1381, 540] width 12 height 12
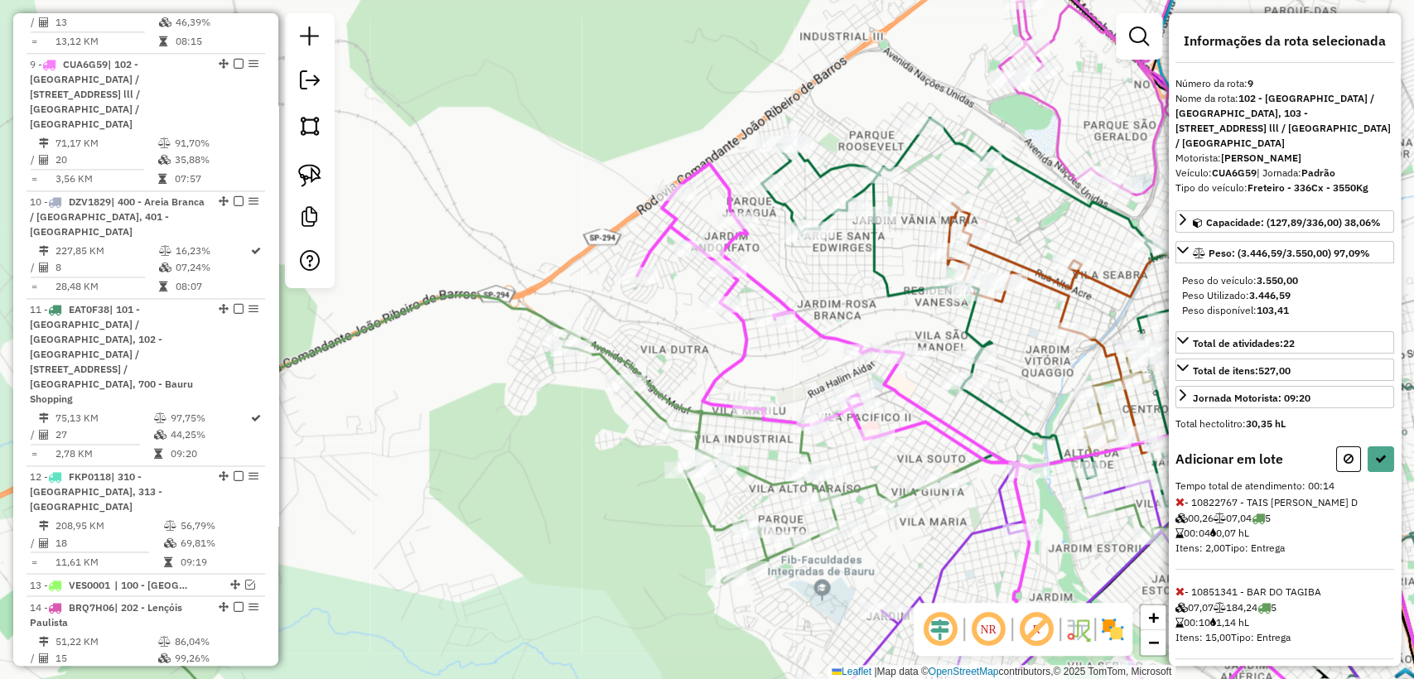
select select "**********"
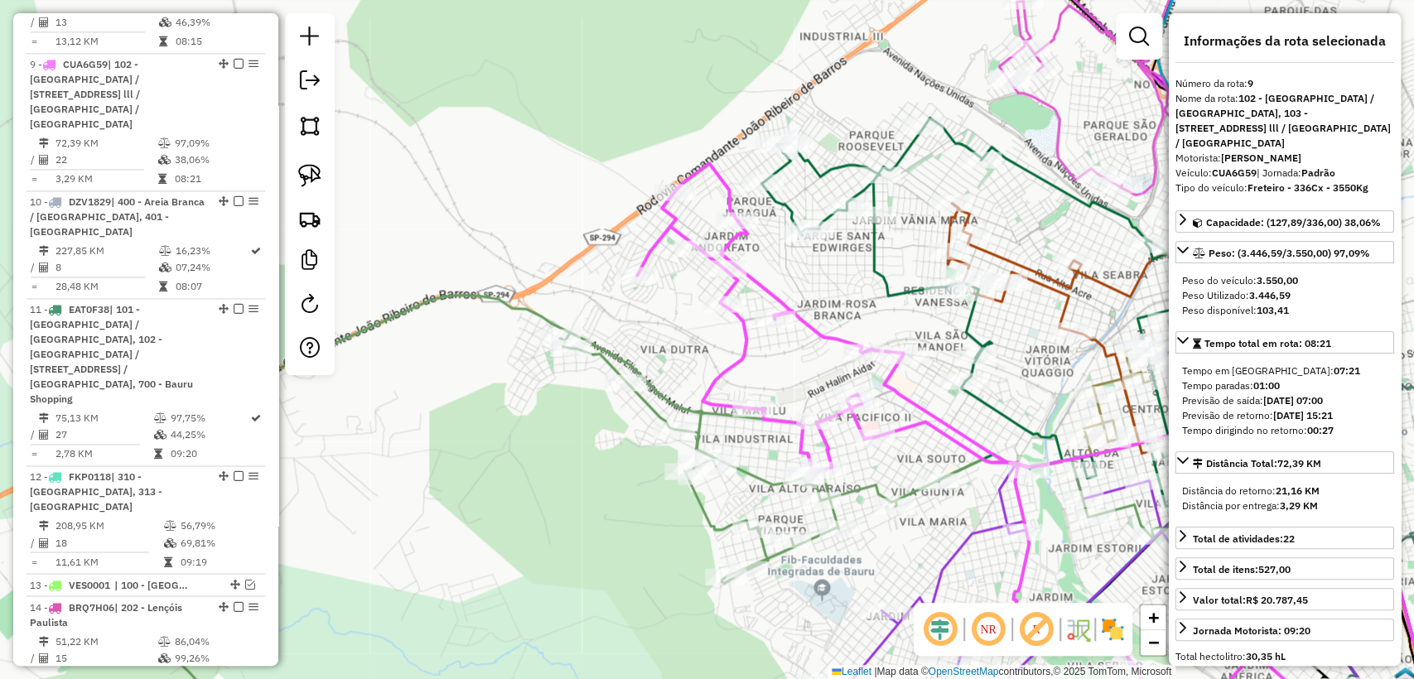
click at [764, 477] on icon at bounding box center [642, 521] width 1236 height 452
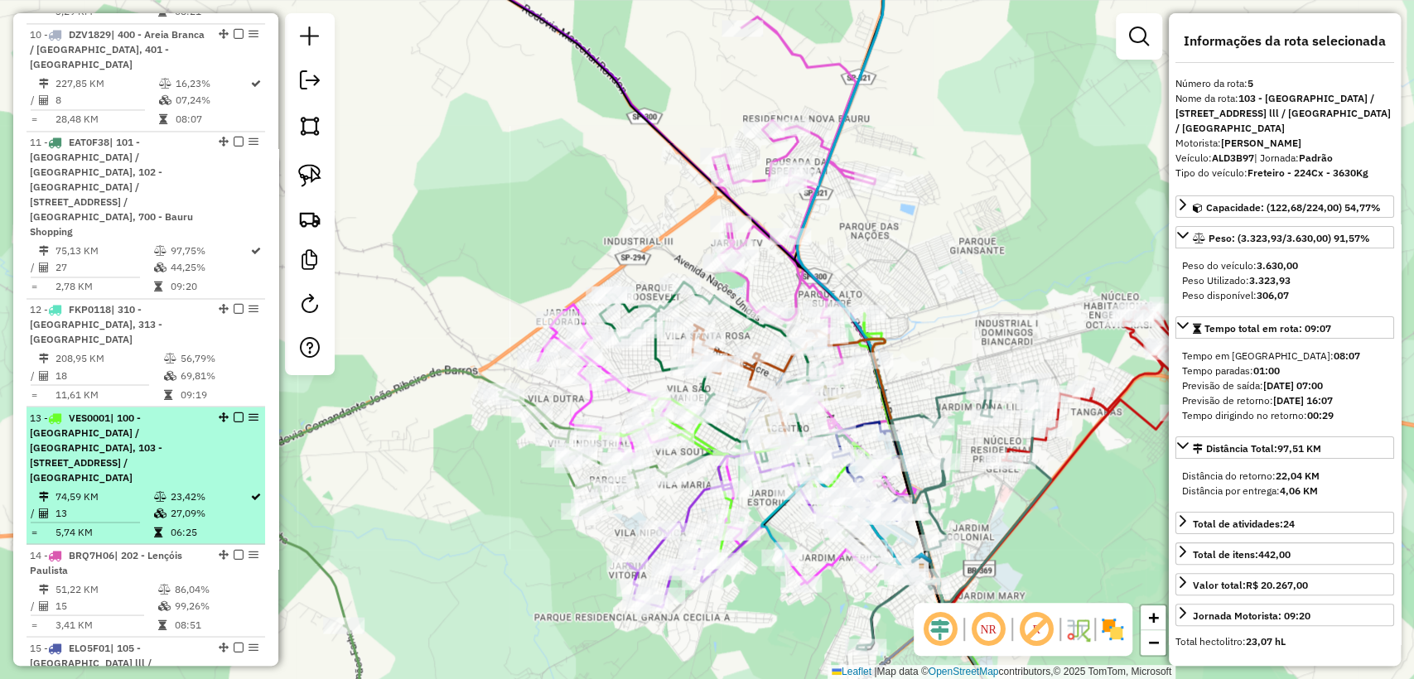
scroll to position [1790, 0]
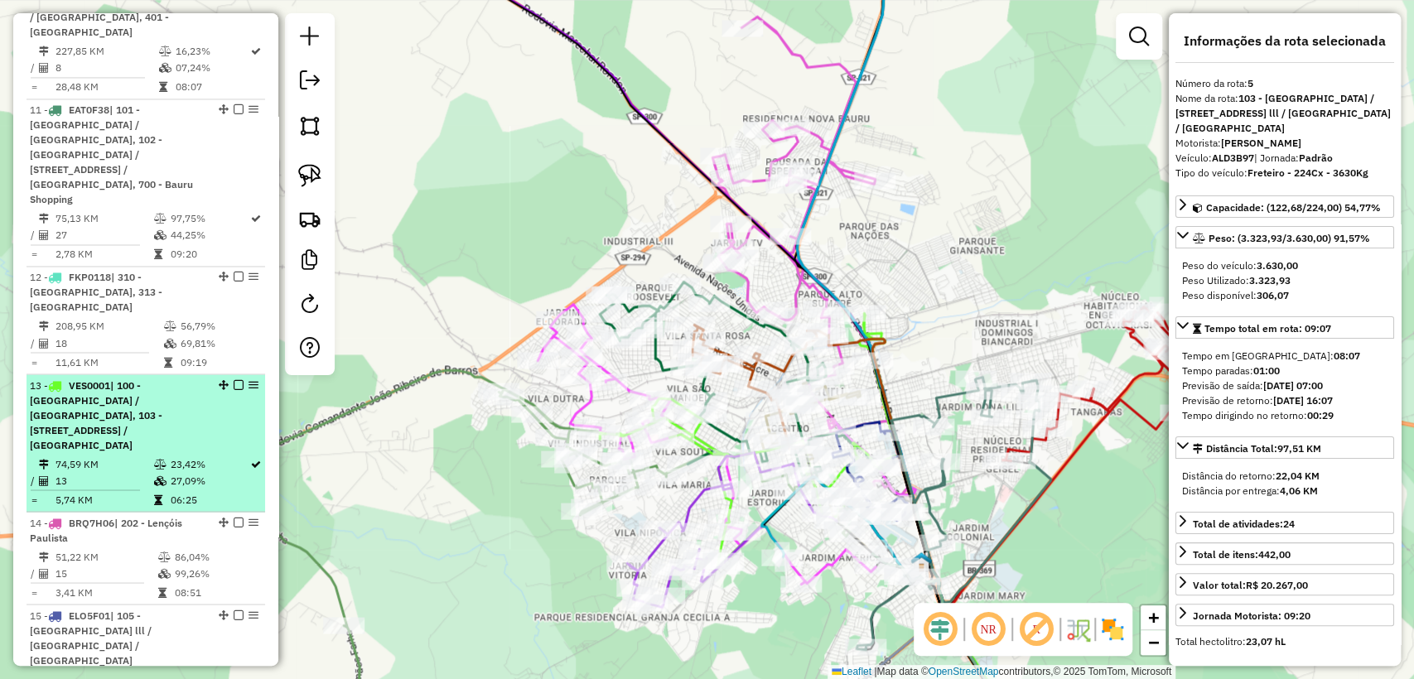
click at [234, 379] on em at bounding box center [239, 384] width 10 height 10
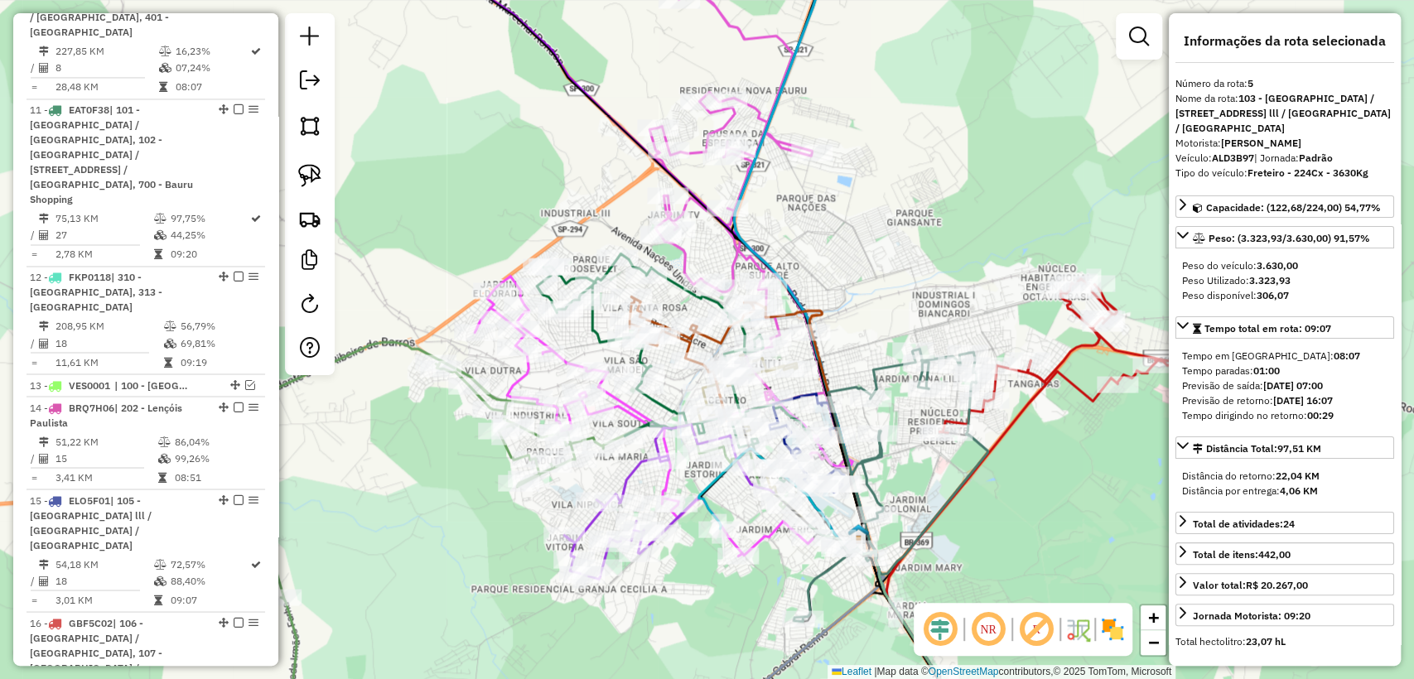
drag, startPoint x: 479, startPoint y: 545, endPoint x: 417, endPoint y: 518, distance: 68.6
click at [417, 518] on div "Janela de atendimento Grade de atendimento Capacidade Transportadoras Veículos …" at bounding box center [707, 339] width 1414 height 679
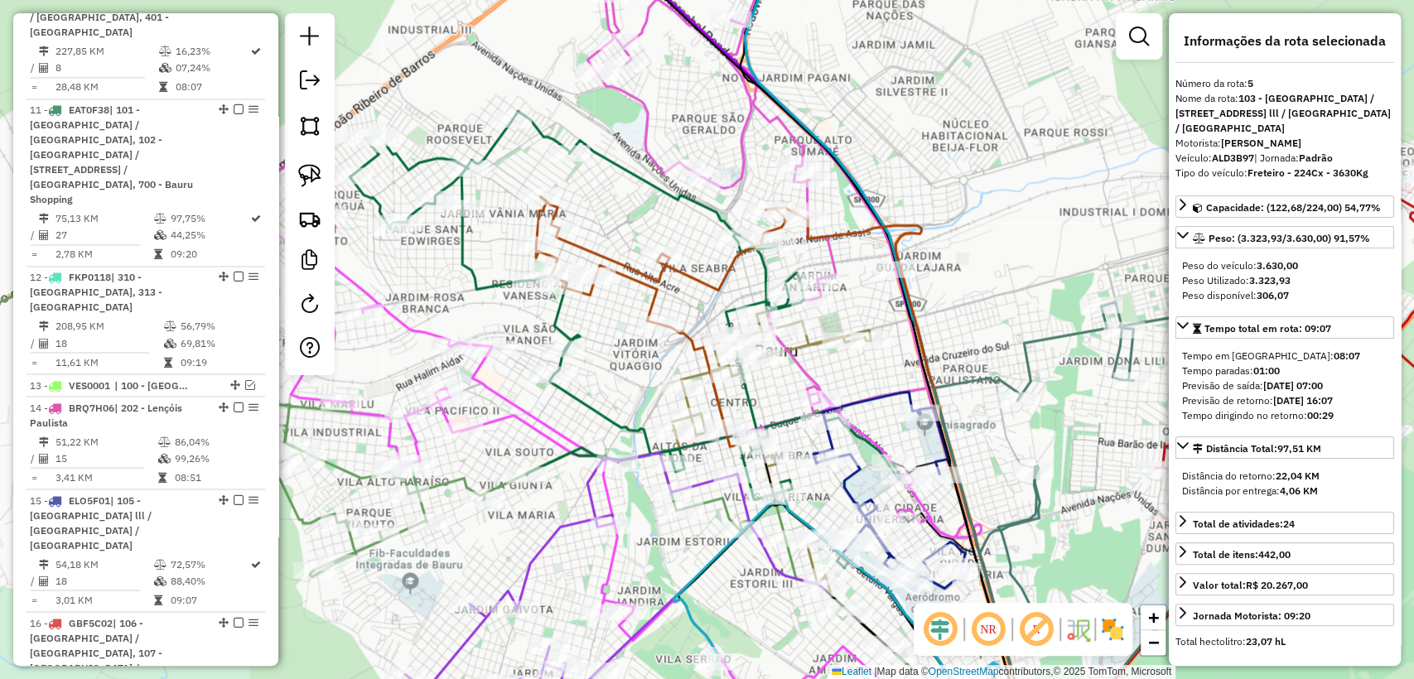
click at [643, 298] on icon at bounding box center [670, 321] width 269 height 250
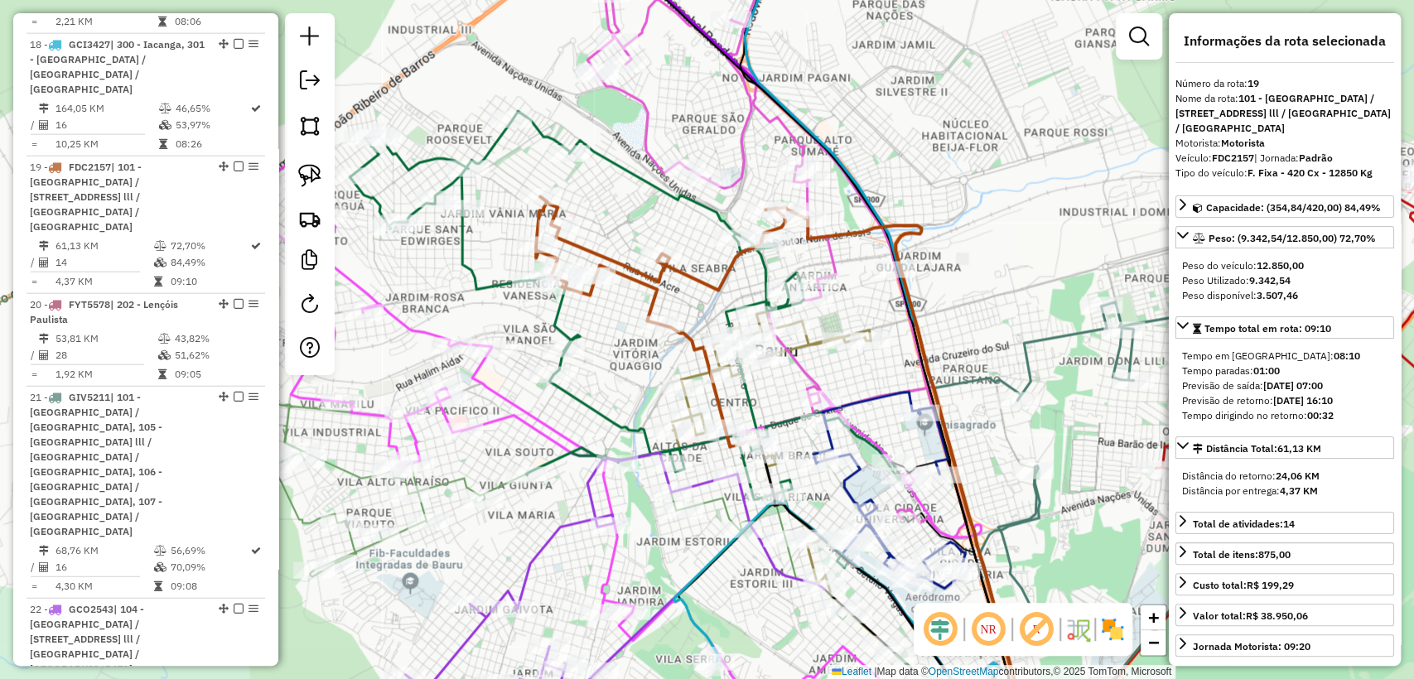
scroll to position [2642, 0]
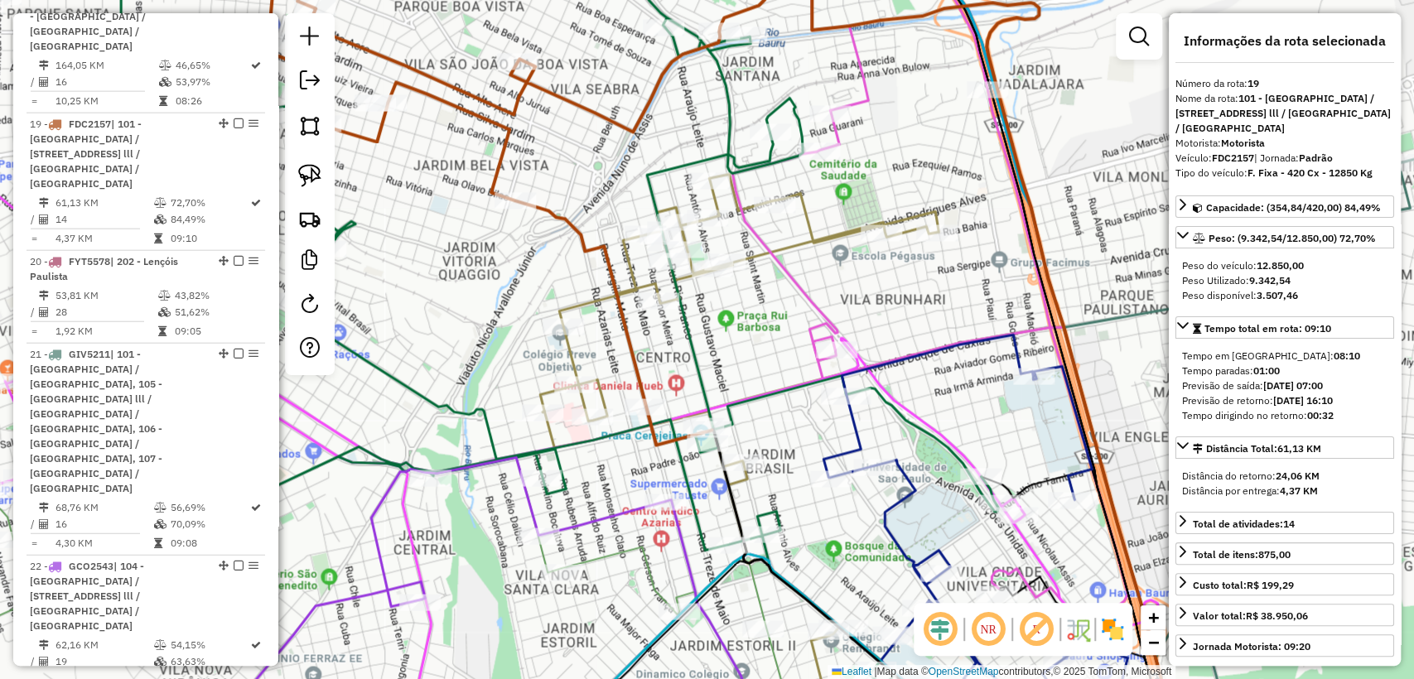
click at [573, 356] on icon at bounding box center [739, 460] width 398 height 573
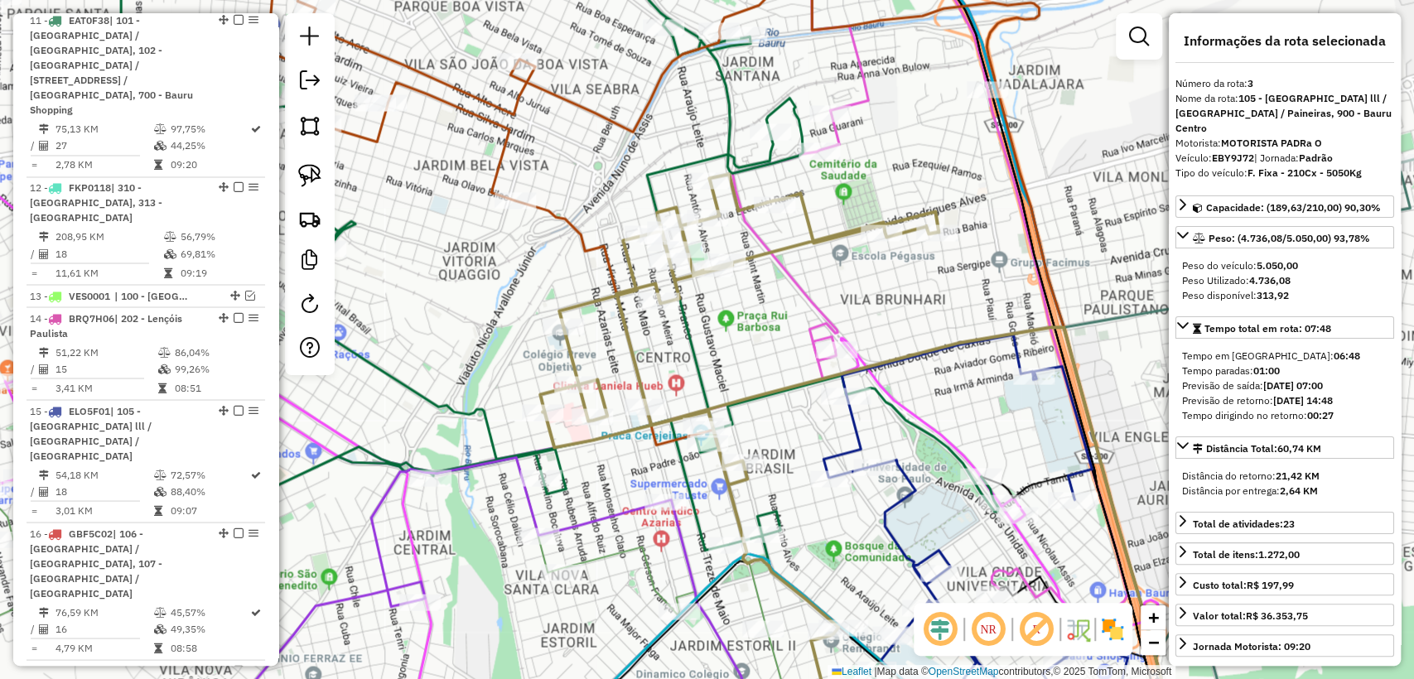
scroll to position [947, 0]
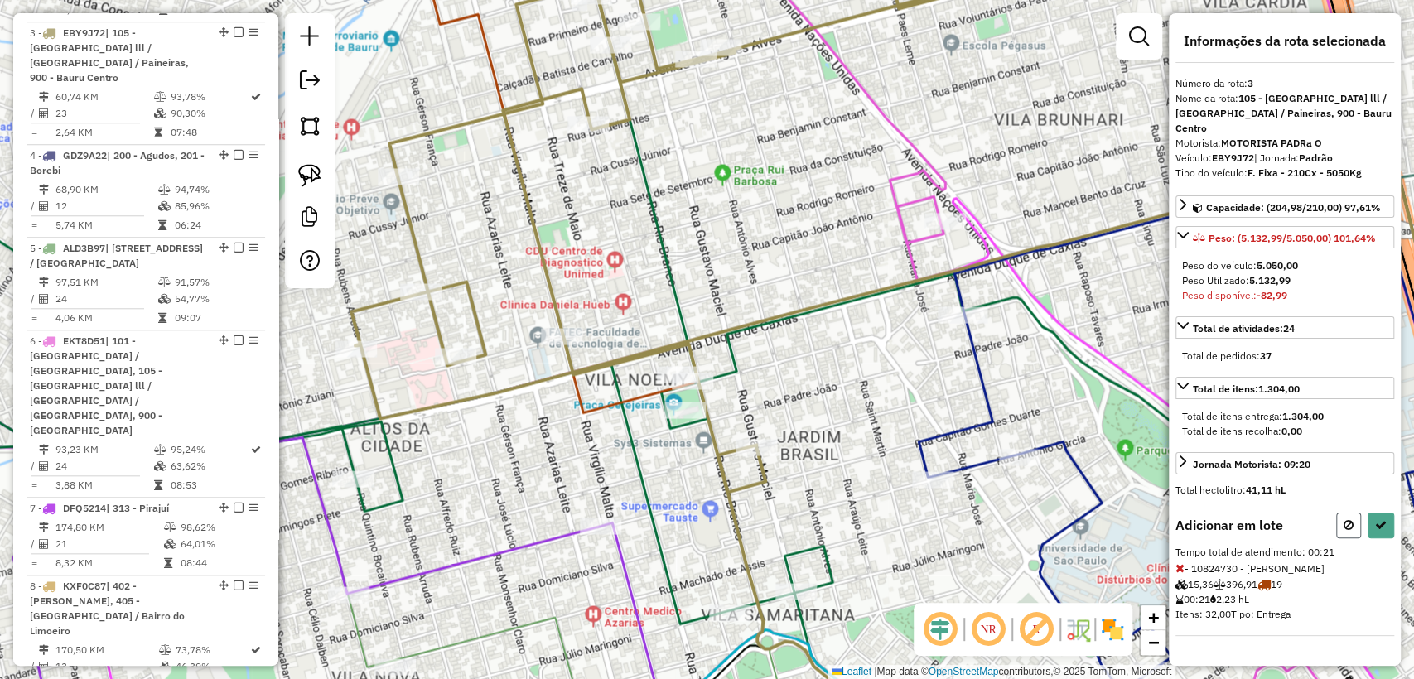
click at [1351, 519] on icon at bounding box center [1348, 525] width 10 height 12
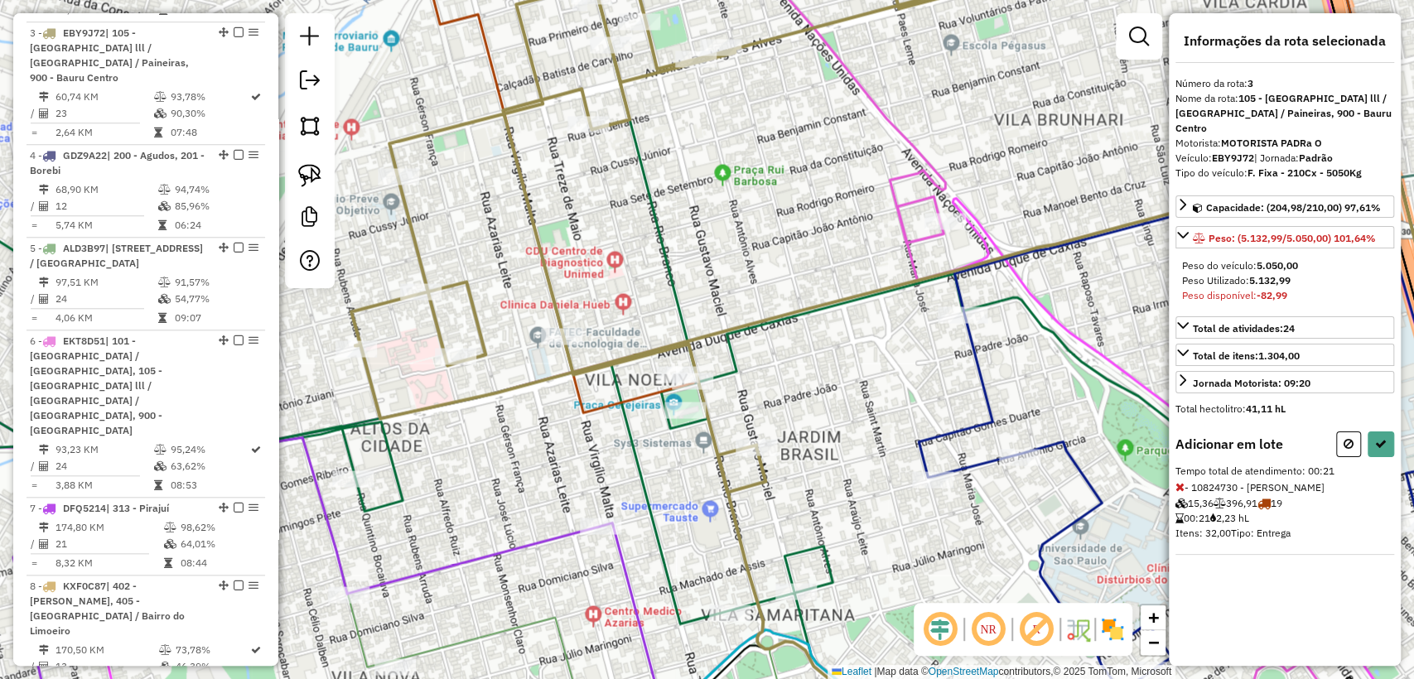
select select "**********"
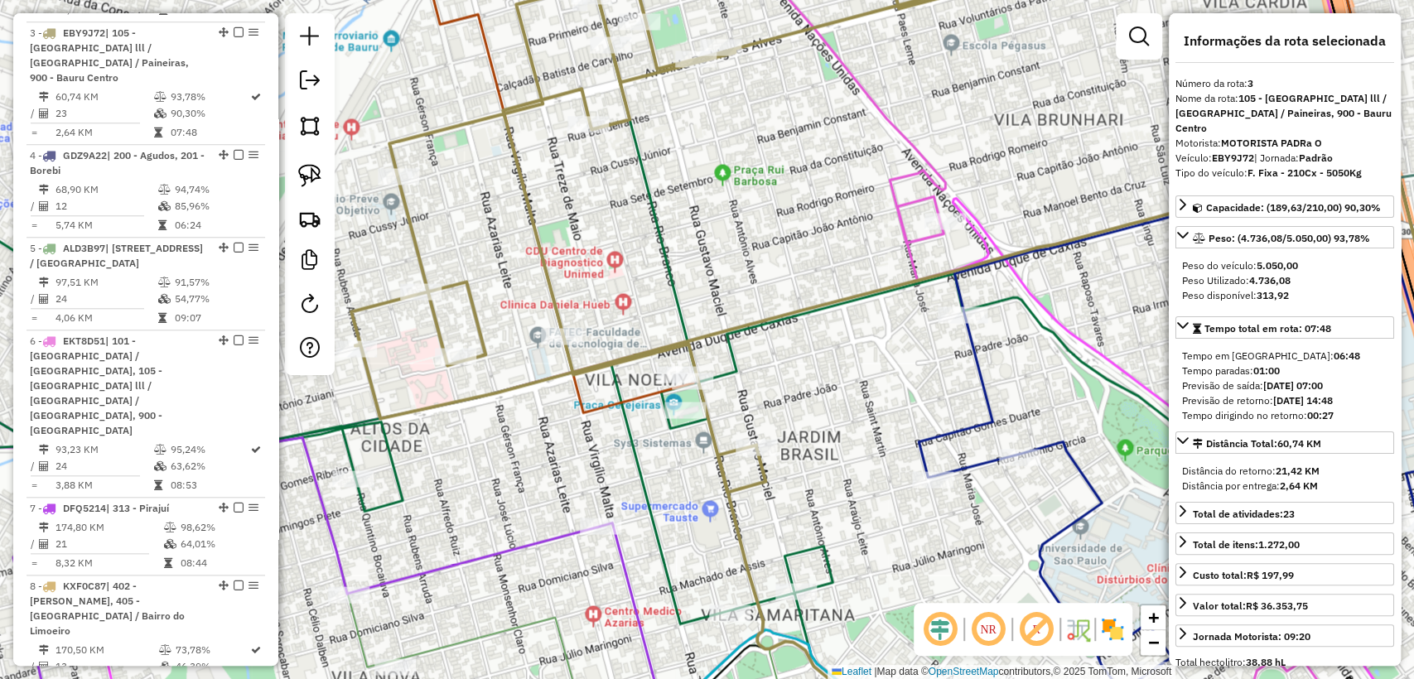
click at [821, 407] on div "Janela de atendimento Grade de atendimento Capacidade Transportadoras Veículos …" at bounding box center [707, 339] width 1414 height 679
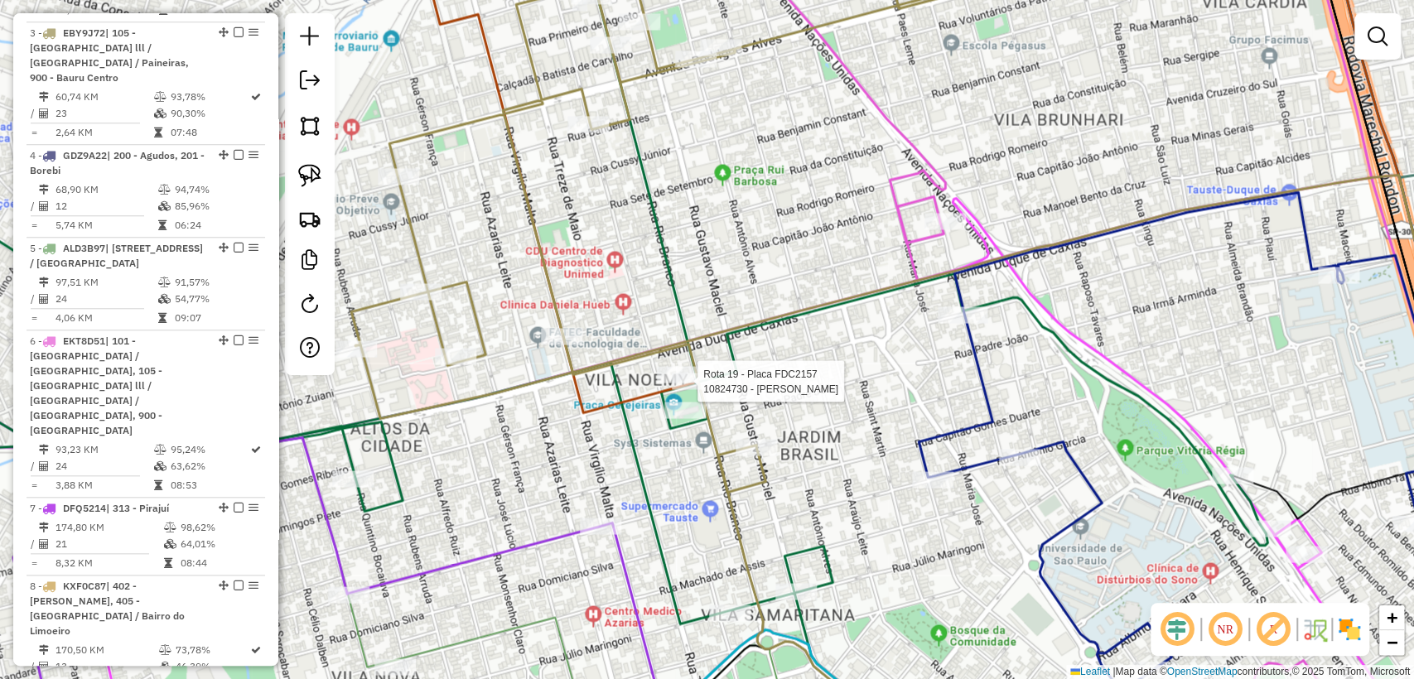
select select "**********"
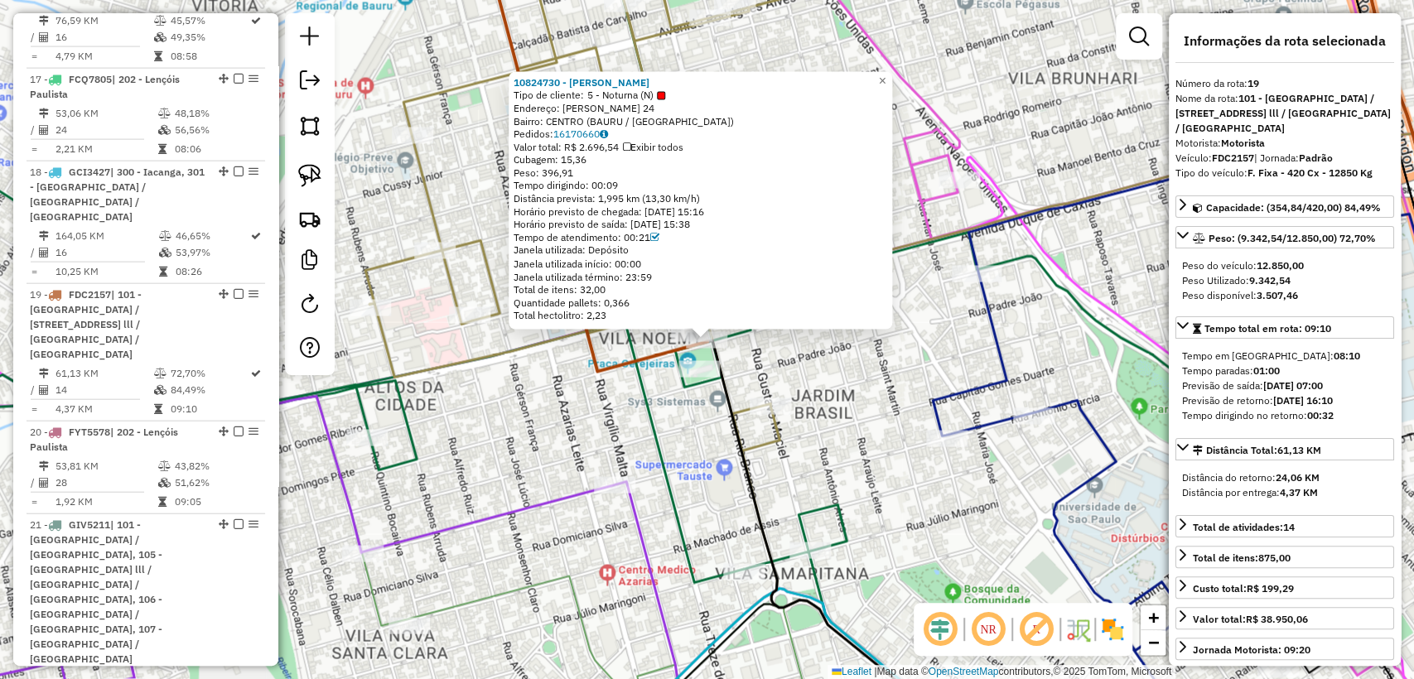
scroll to position [2642, 0]
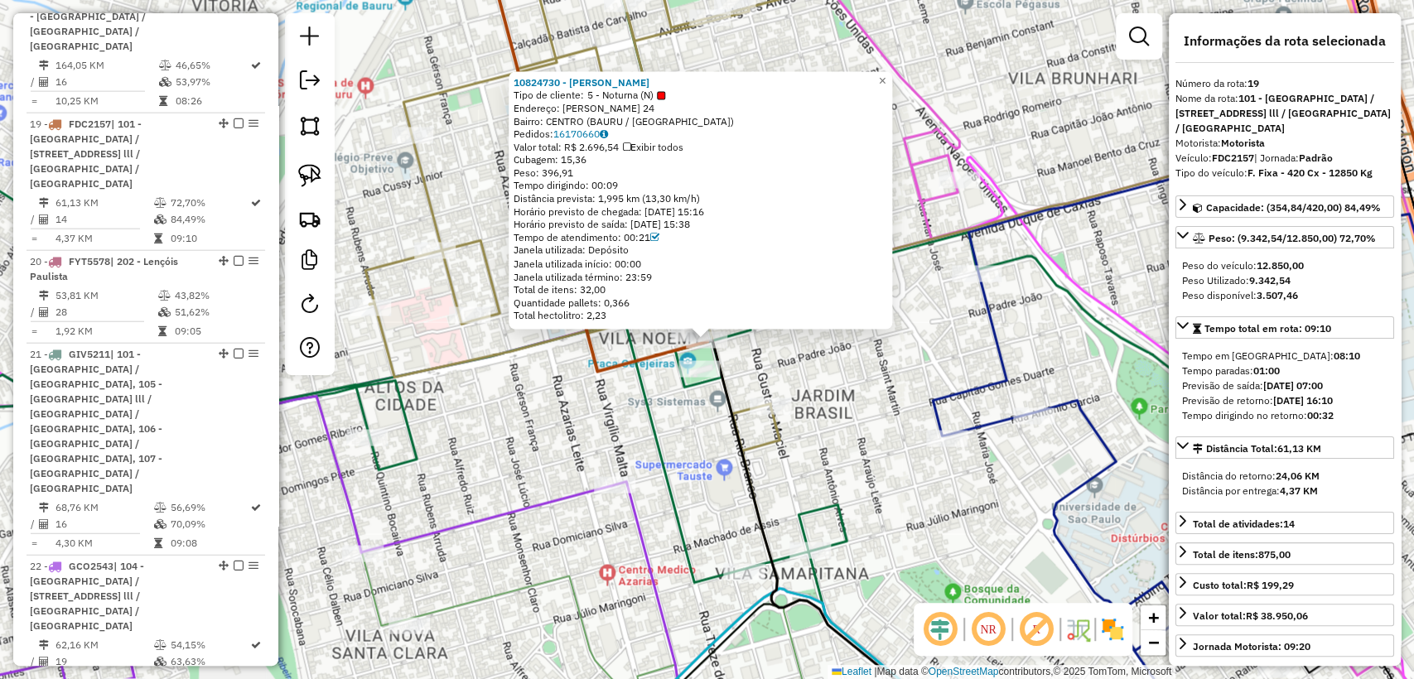
click at [897, 404] on div "10824730 - CARLOS TEODORO Tipo de cliente: 5 - Noturna (N) Endereço: GUSTAVO MA…" at bounding box center [707, 339] width 1414 height 679
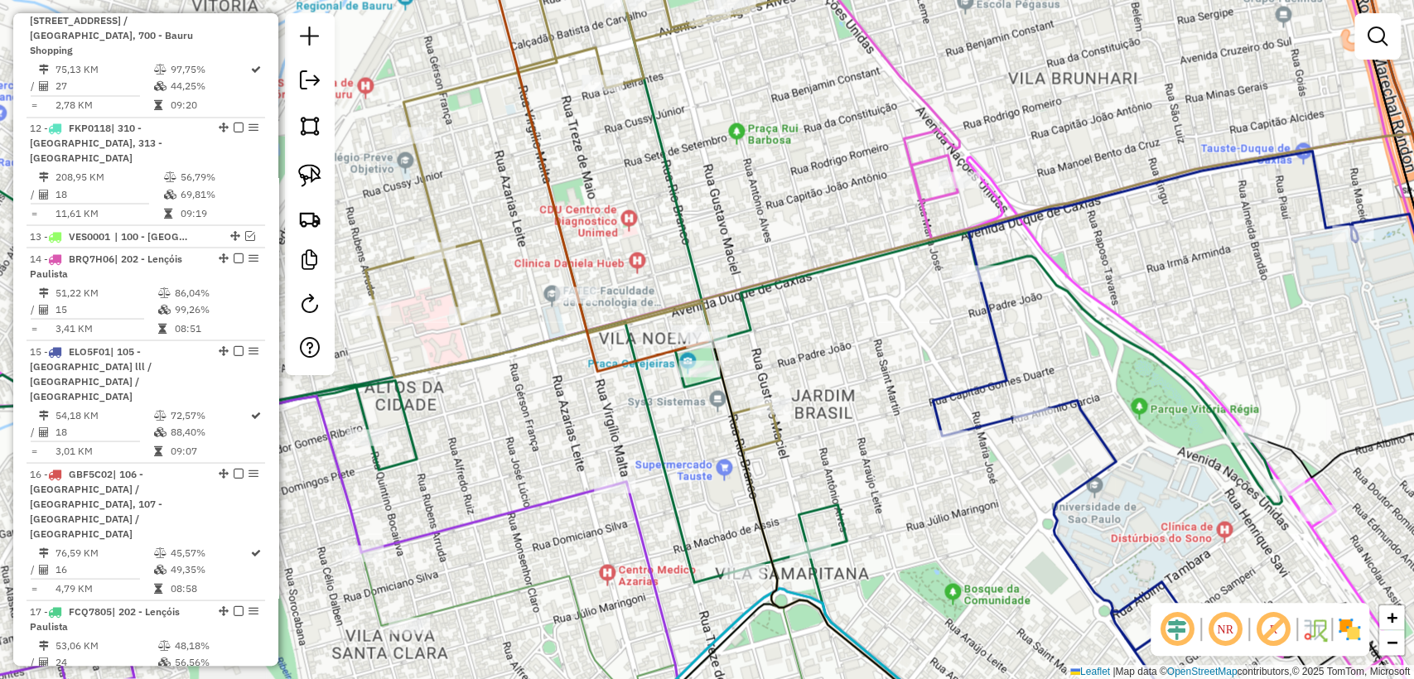
scroll to position [1870, 0]
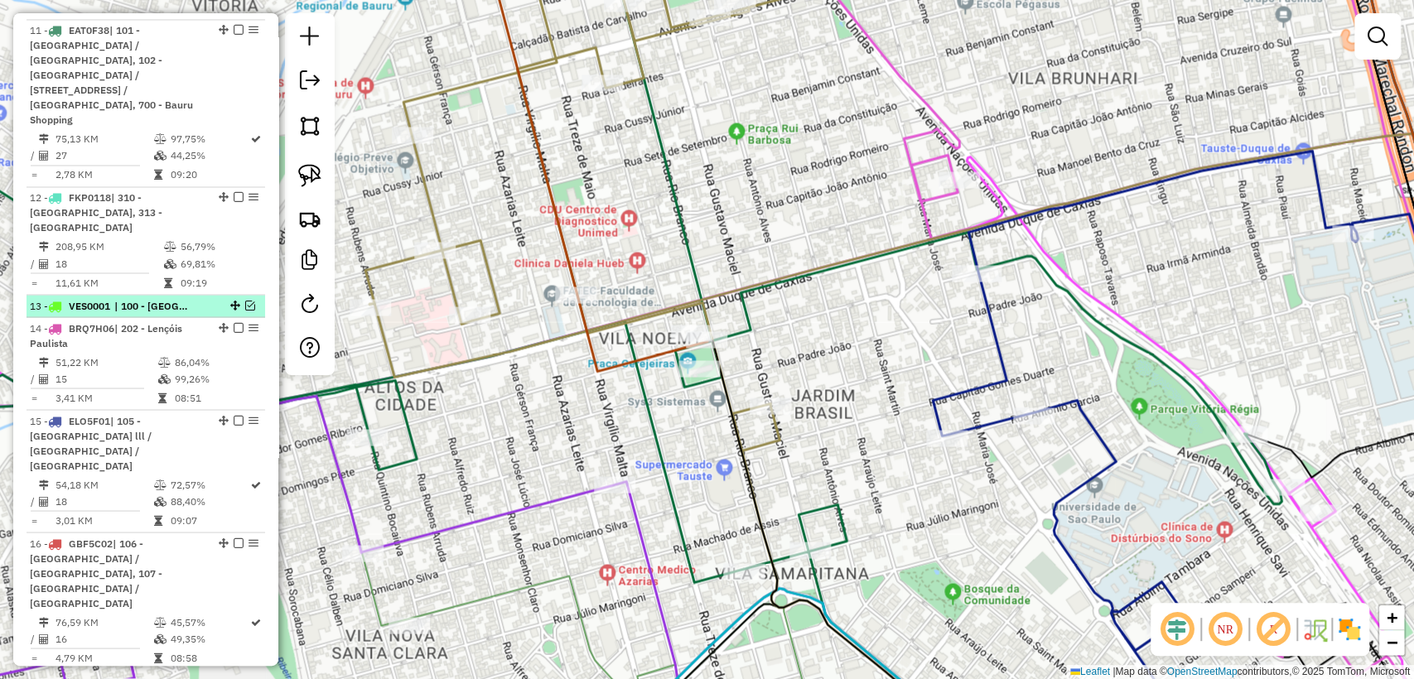
click at [245, 300] on em at bounding box center [250, 305] width 10 height 10
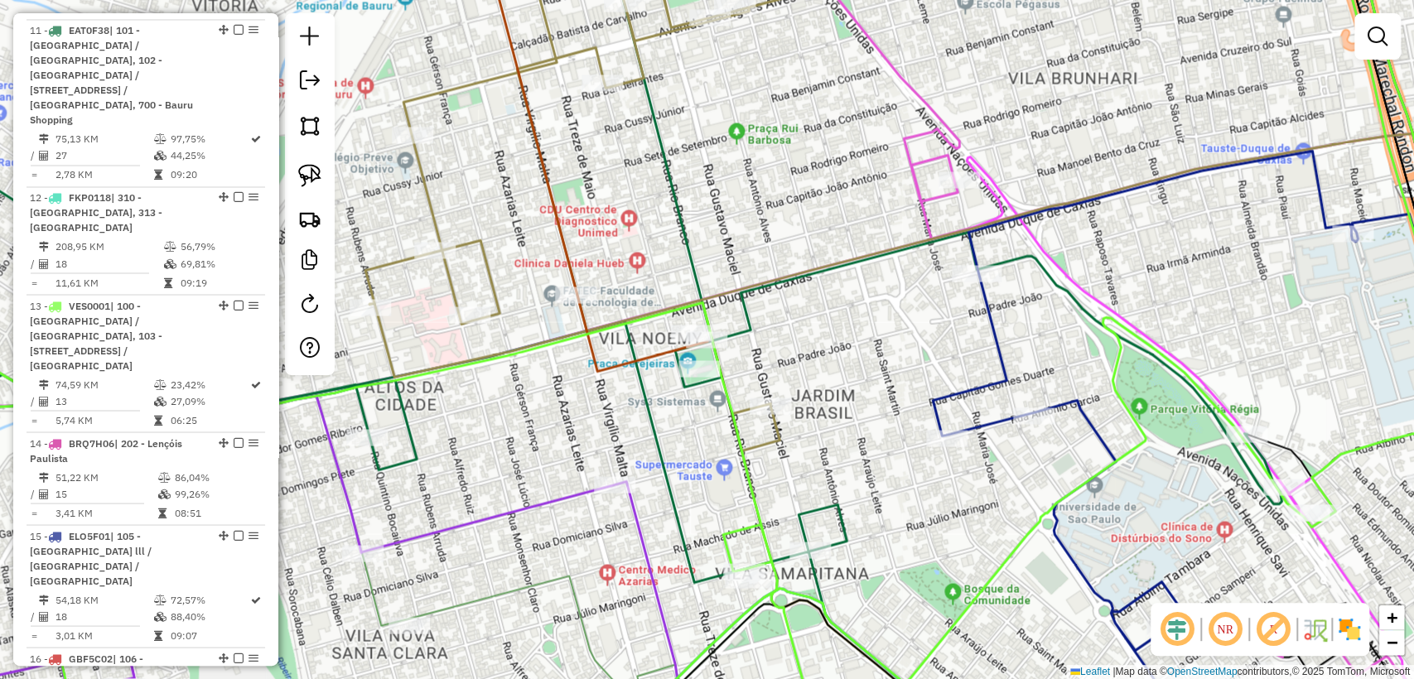
click at [721, 373] on icon at bounding box center [706, 339] width 1696 height 815
select select "**********"
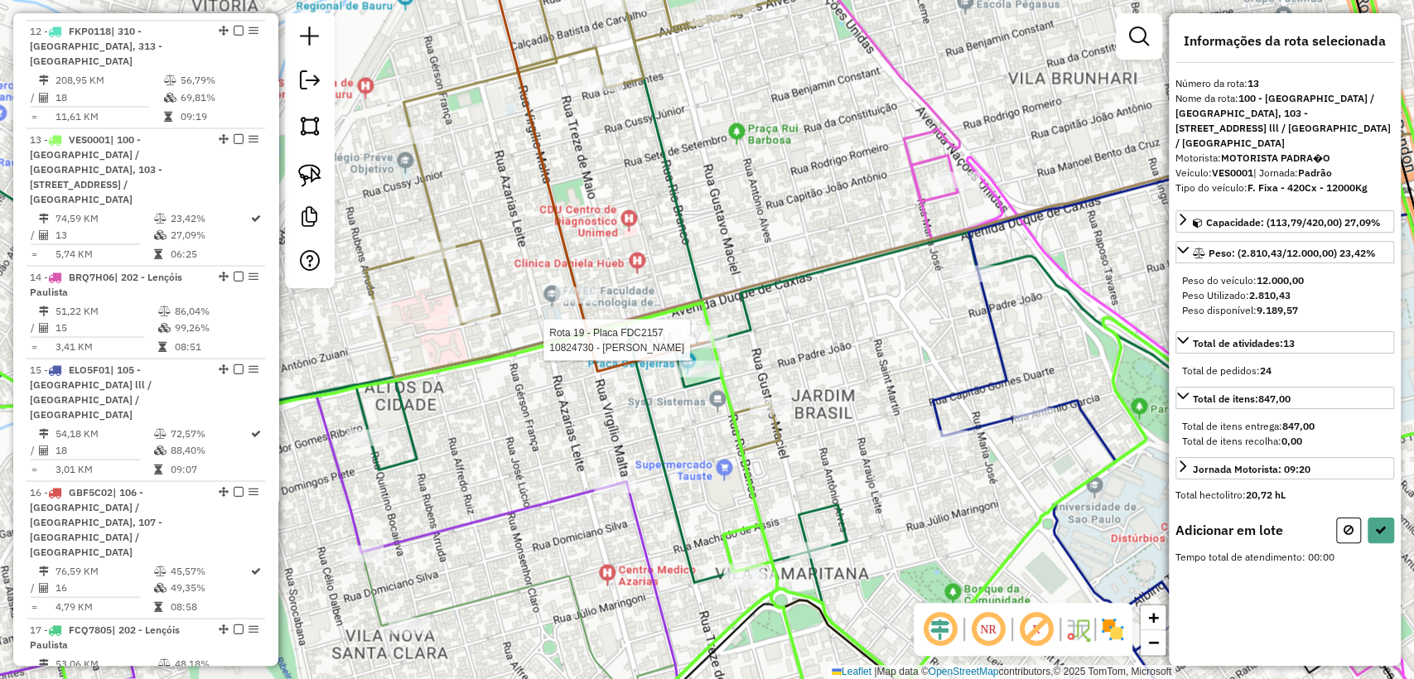
scroll to position [2127, 0]
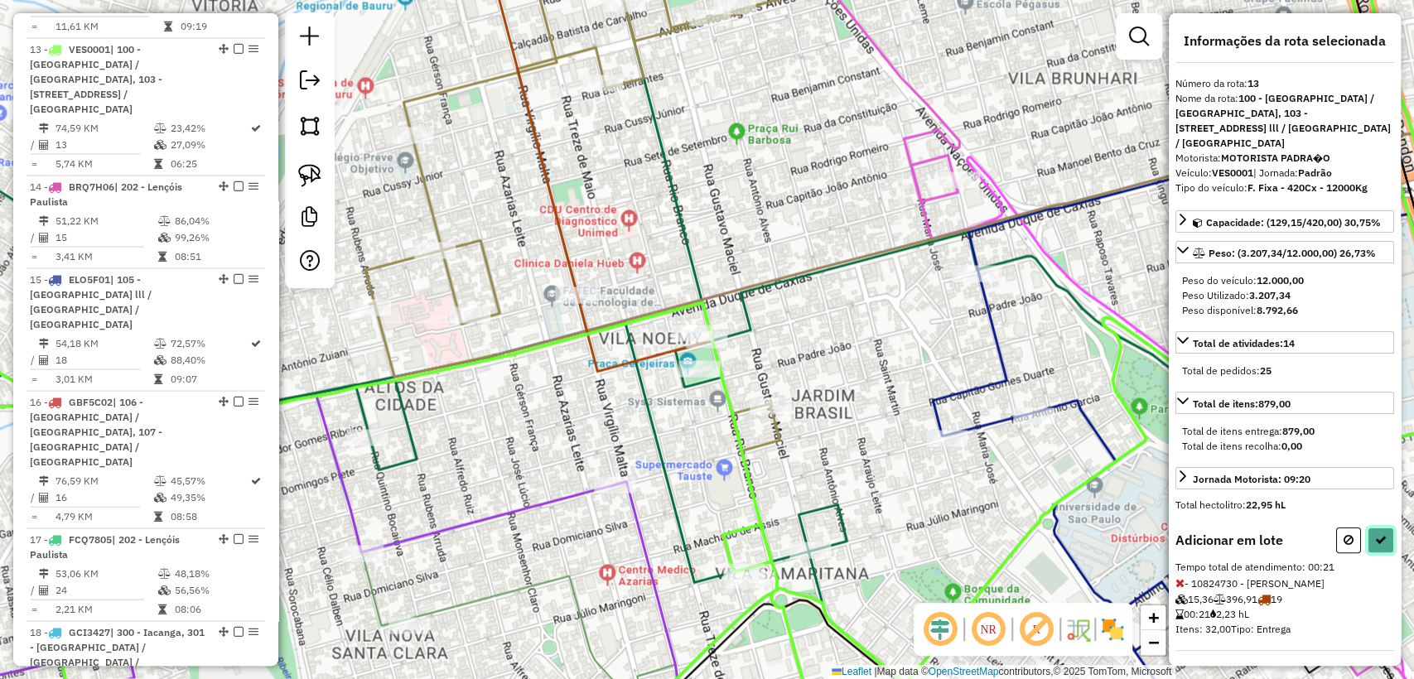
click at [1375, 546] on icon at bounding box center [1381, 540] width 12 height 12
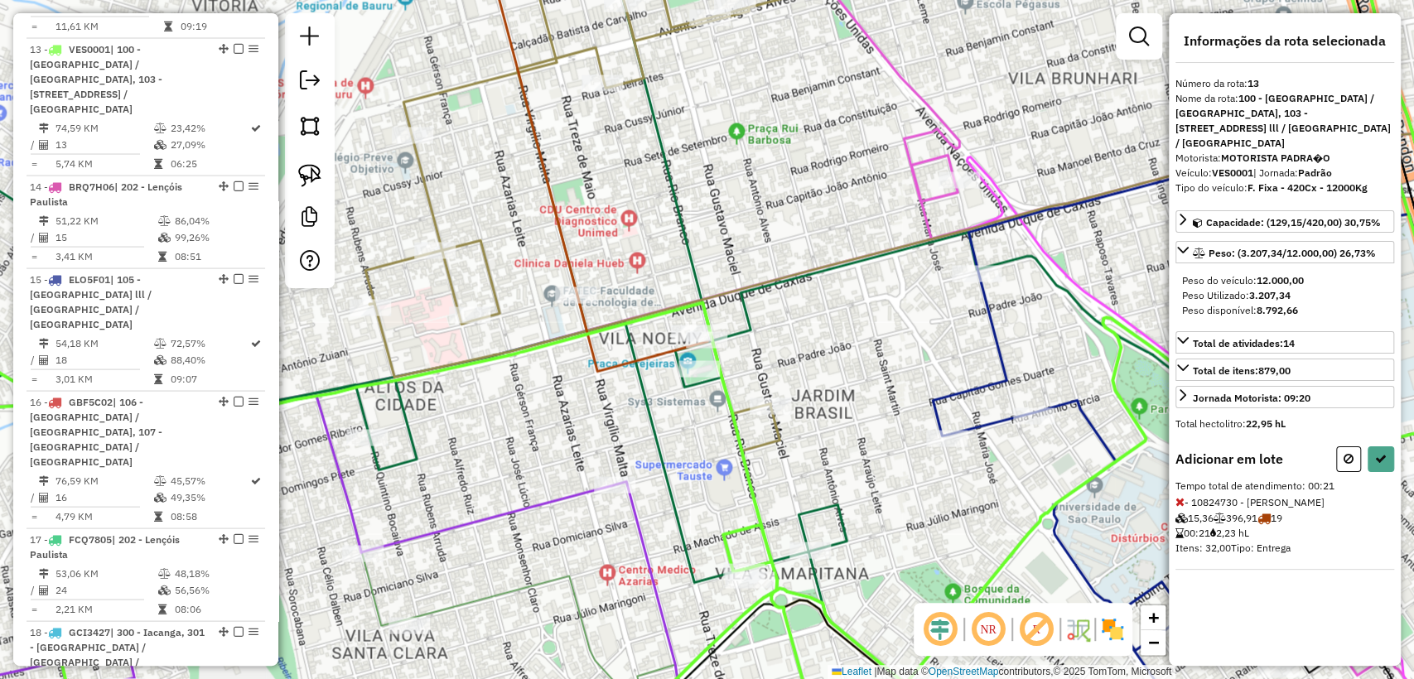
select select "**********"
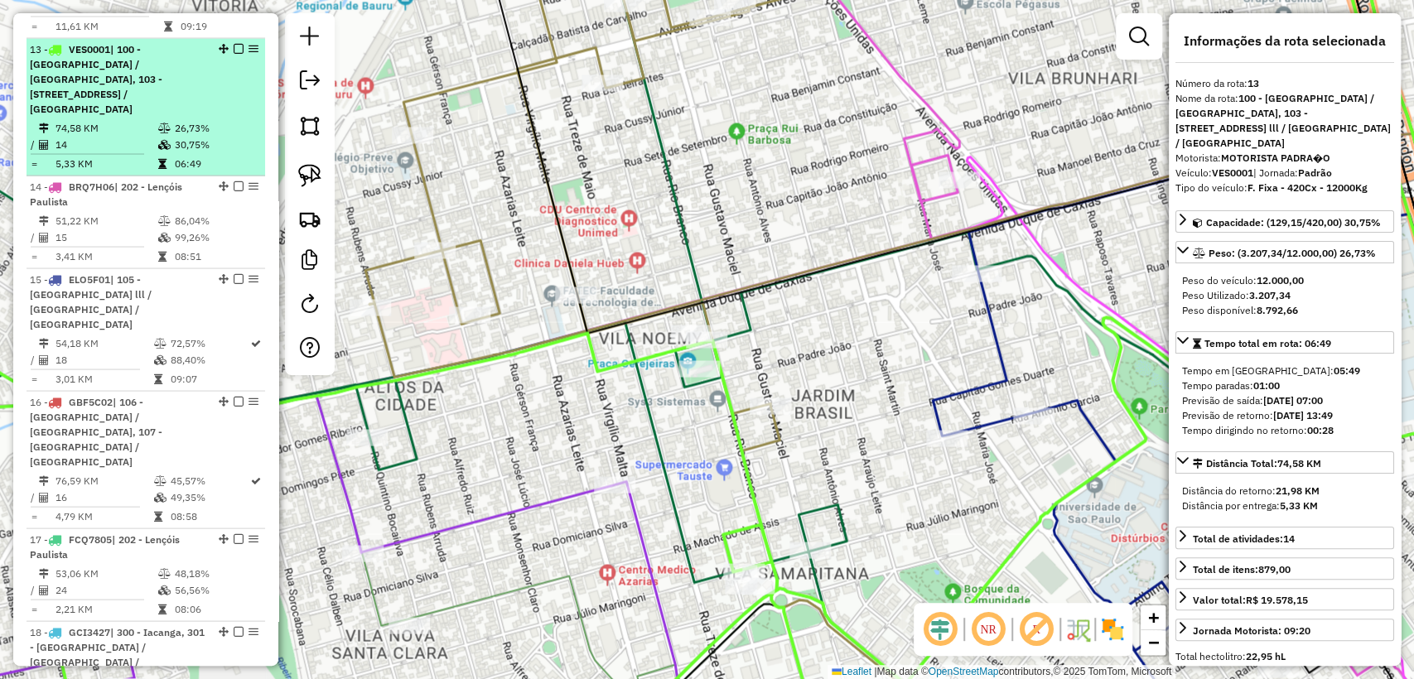
click at [234, 43] on em at bounding box center [239, 48] width 10 height 10
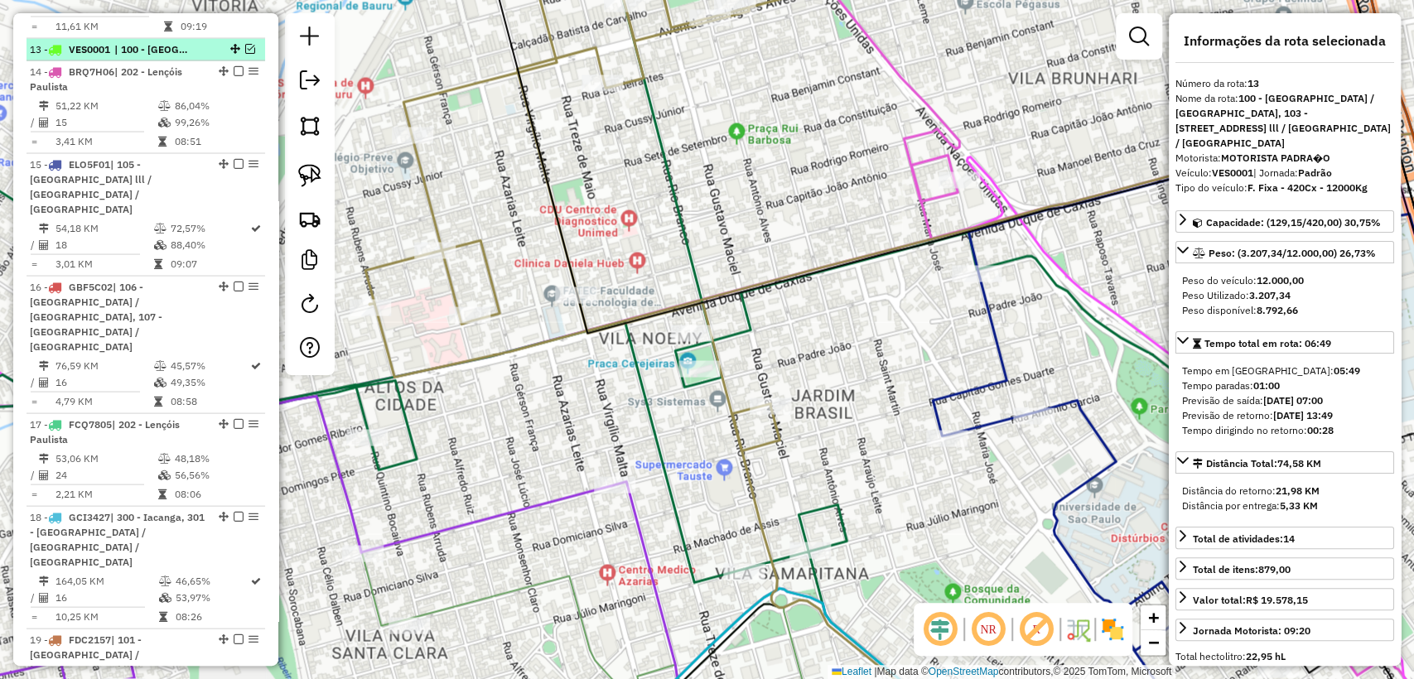
scroll to position [1996, 0]
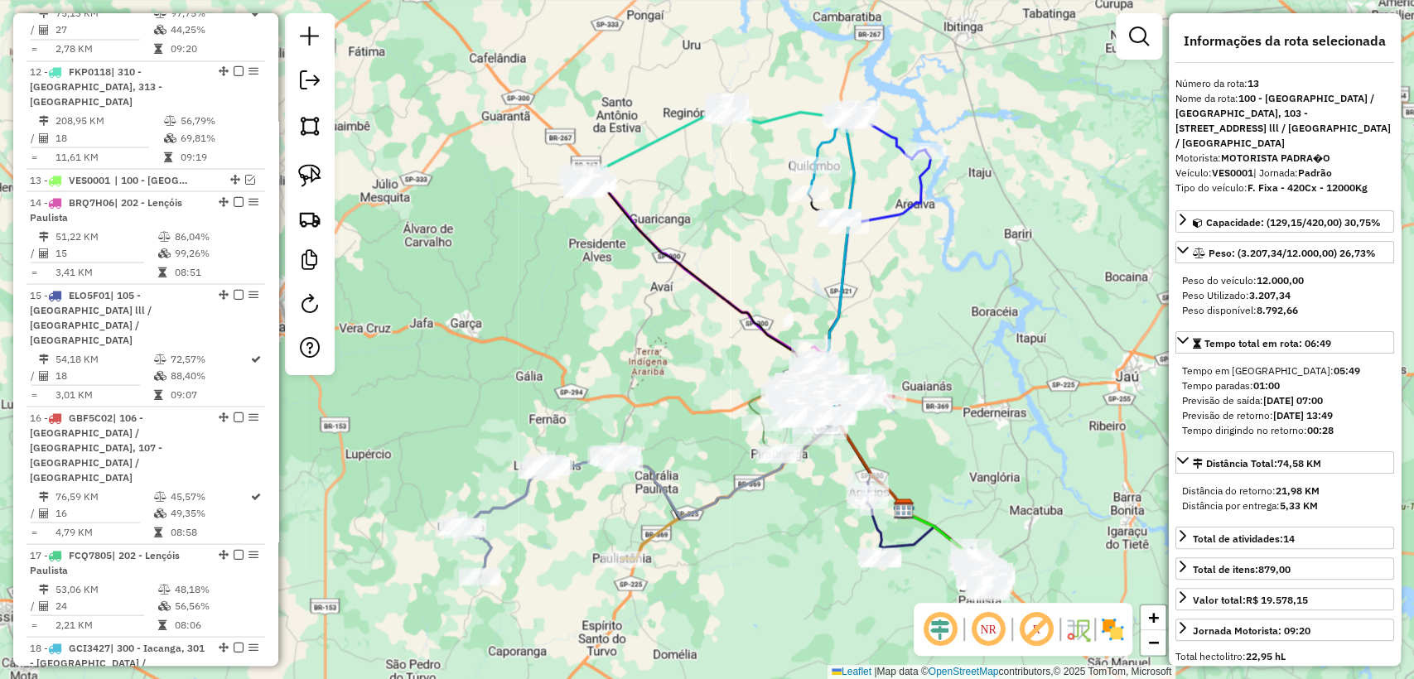
click at [874, 300] on div "Janela de atendimento Grade de atendimento Capacidade Transportadoras Veículos …" at bounding box center [707, 339] width 1414 height 679
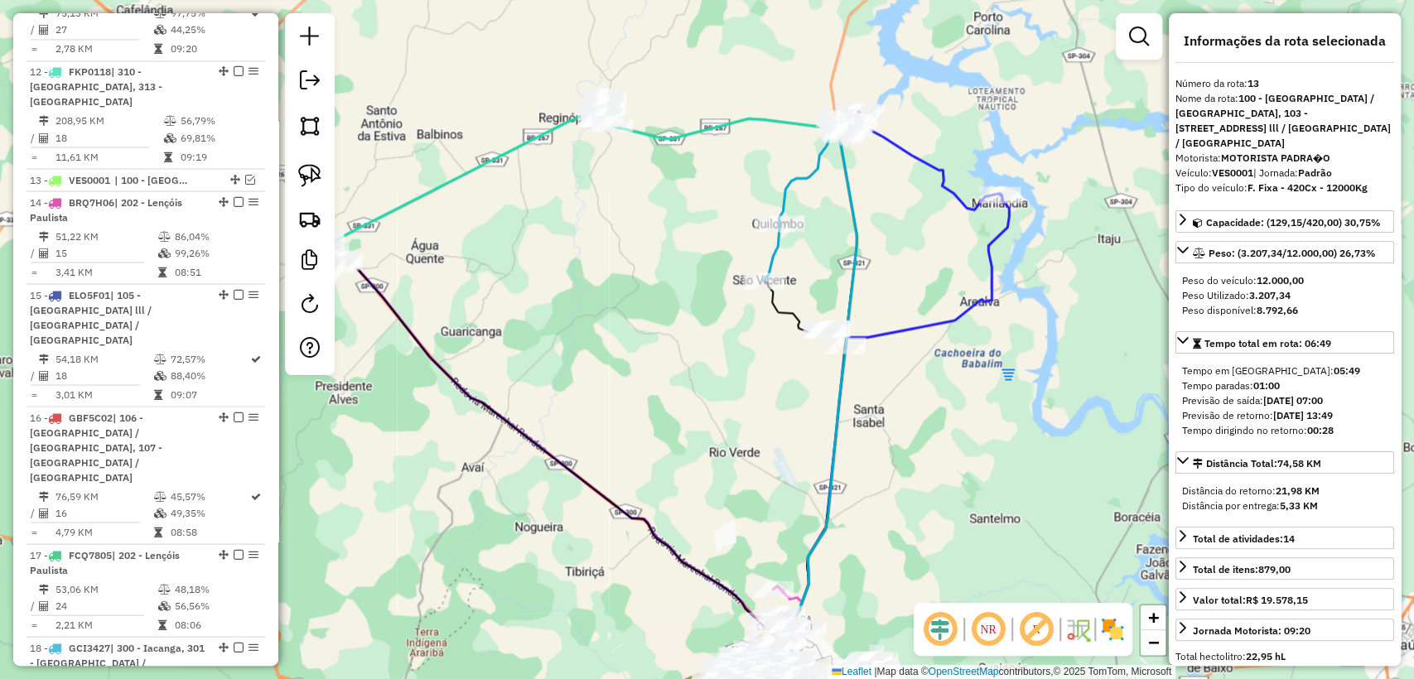
click at [811, 167] on icon at bounding box center [810, 227] width 94 height 219
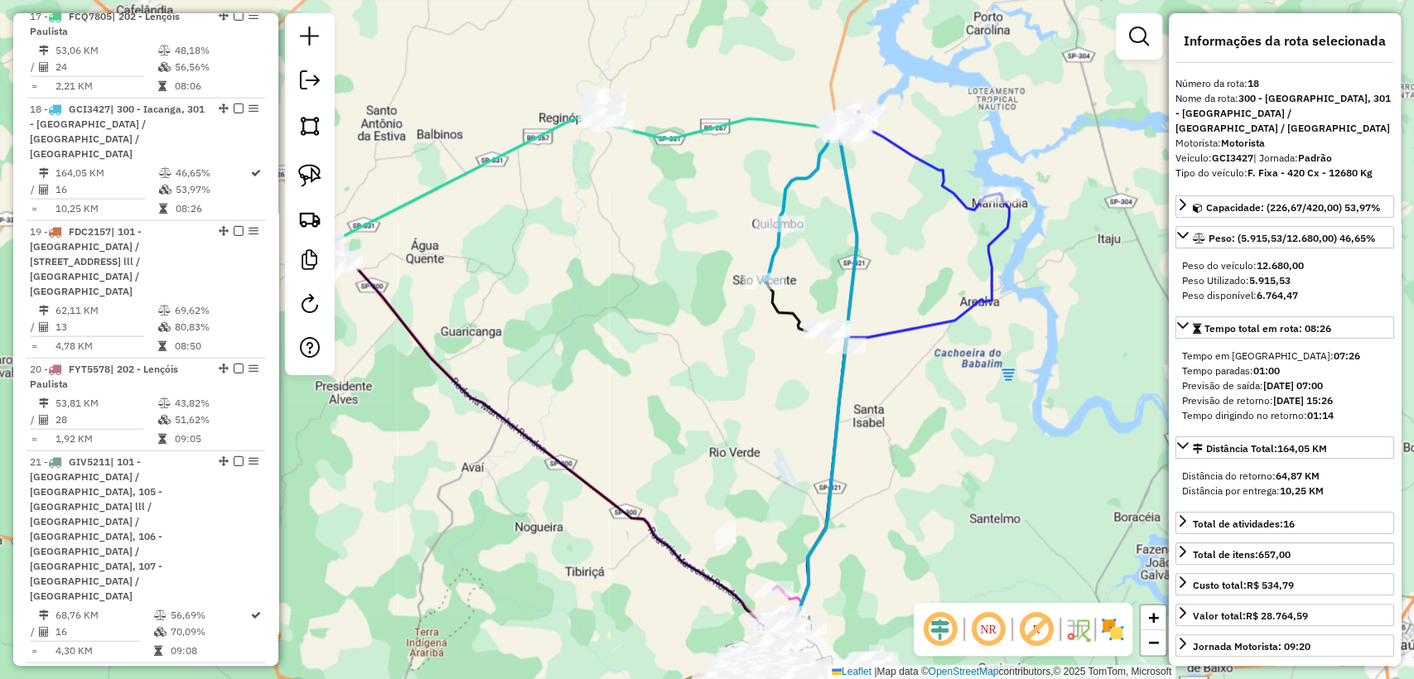
scroll to position [2534, 0]
click at [924, 326] on icon at bounding box center [924, 228] width 169 height 234
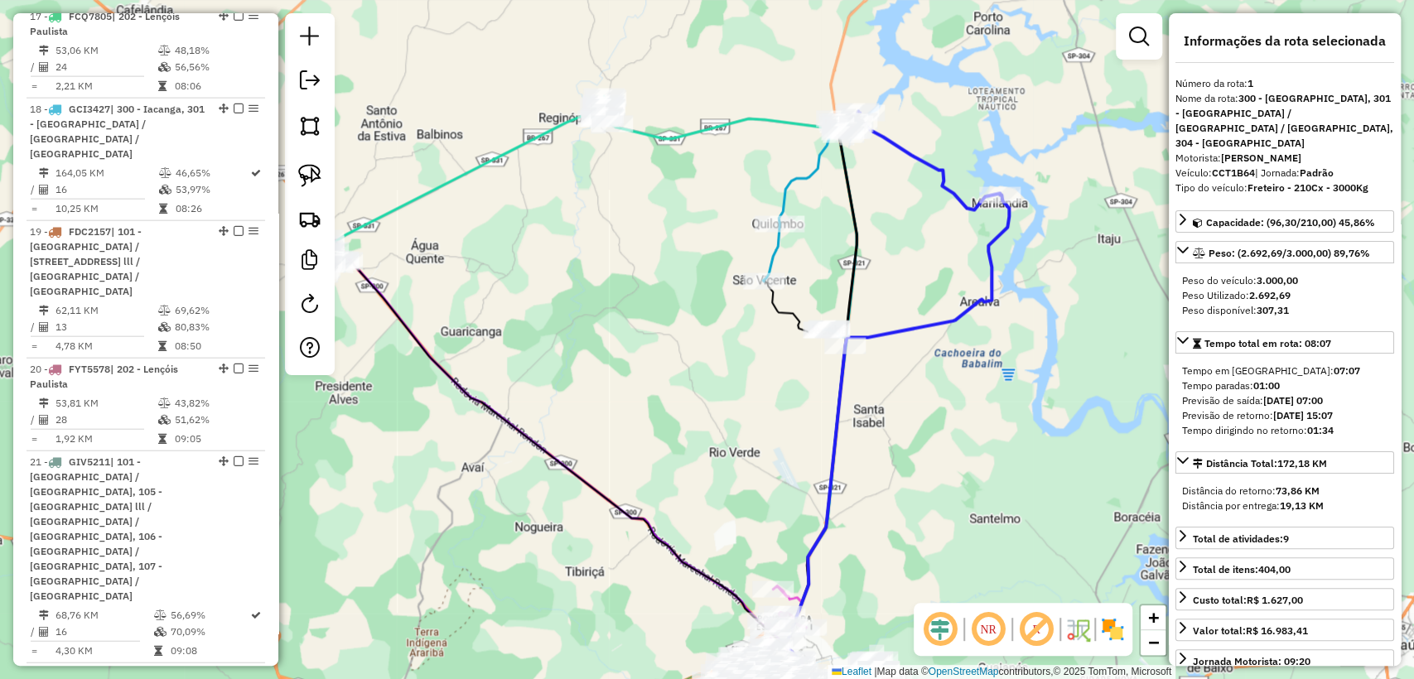
scroll to position [746, 0]
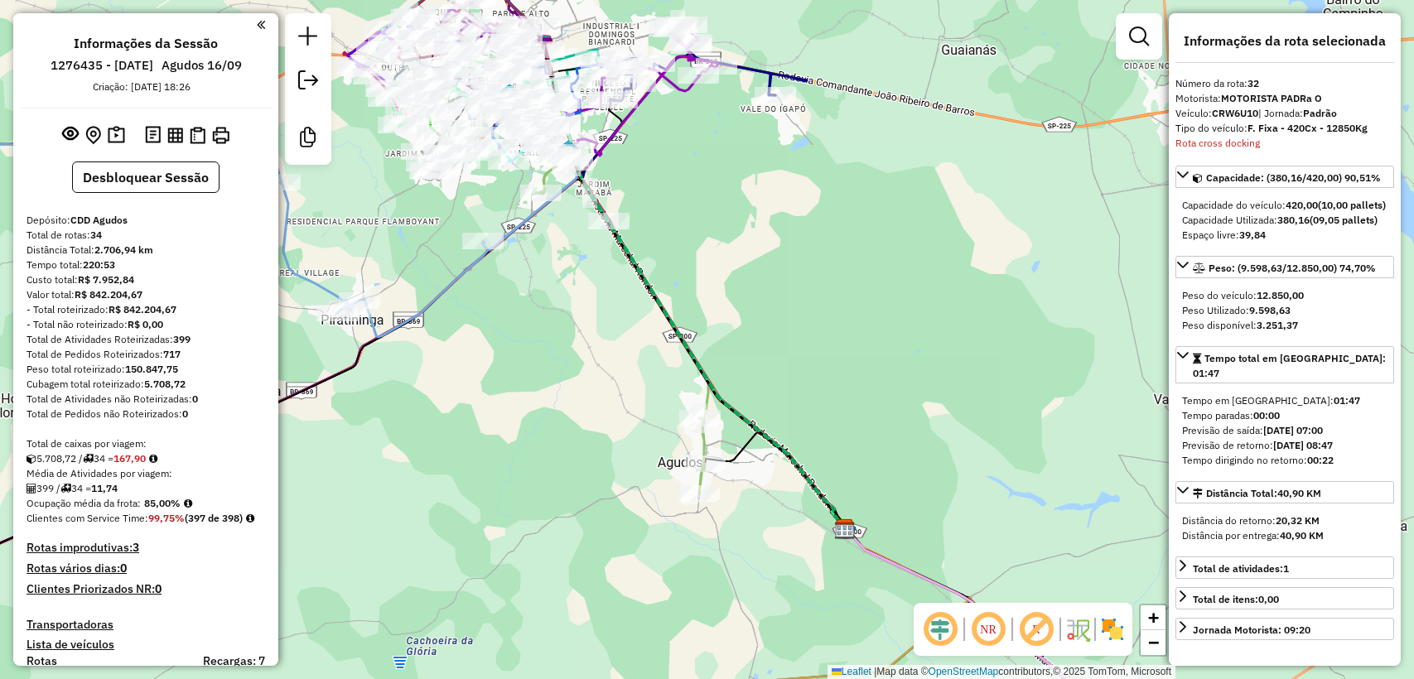
select select "**********"
click at [224, 362] on div "Peso total roteirizado: 150.847,75" at bounding box center [145, 369] width 238 height 15
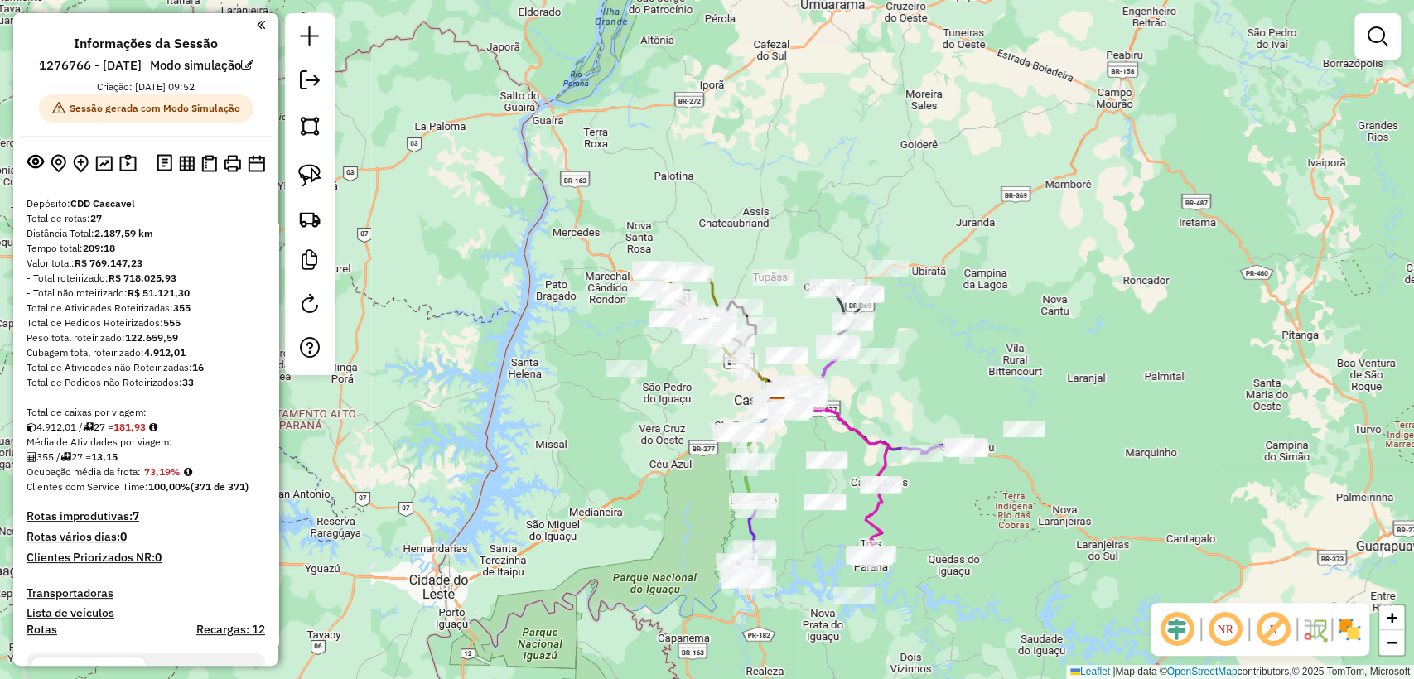
click at [588, 417] on div "Janela de atendimento Grade de atendimento Capacidade Transportadoras Veículos …" at bounding box center [707, 339] width 1414 height 679
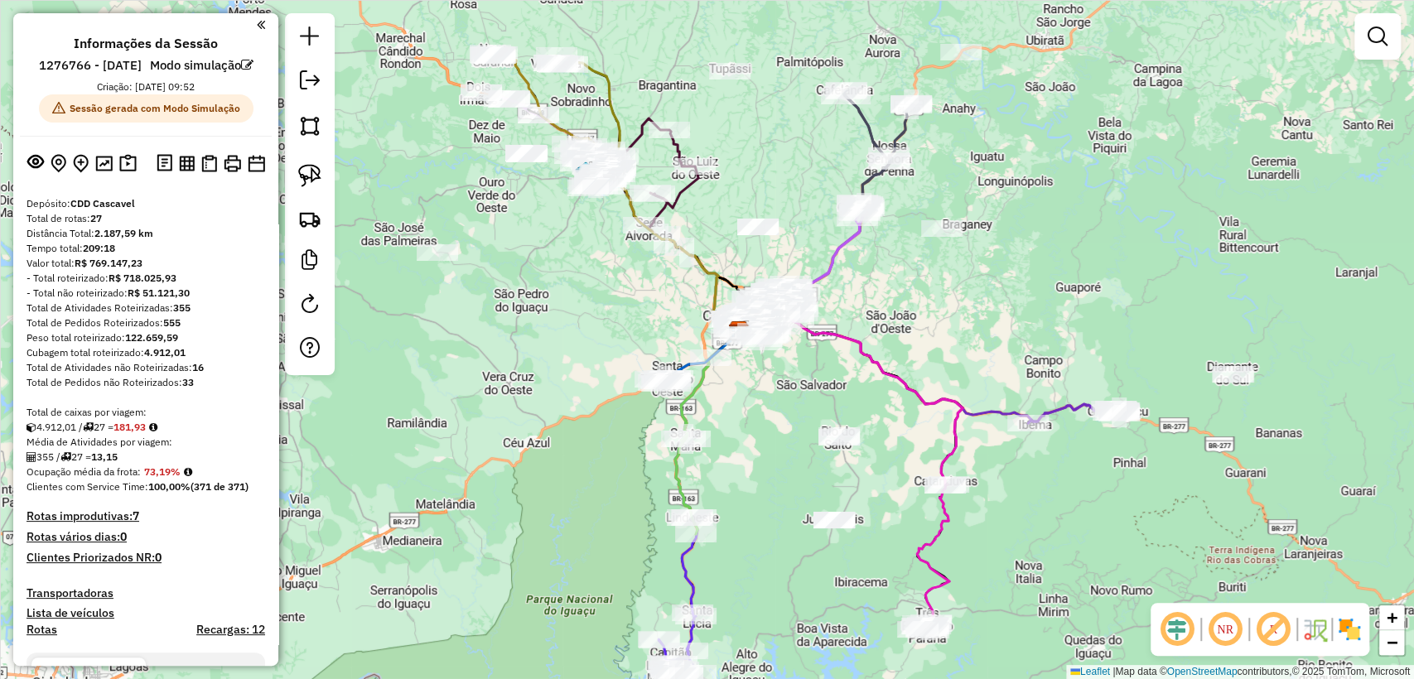
click at [682, 574] on icon at bounding box center [707, 472] width 64 height 282
select select "**********"
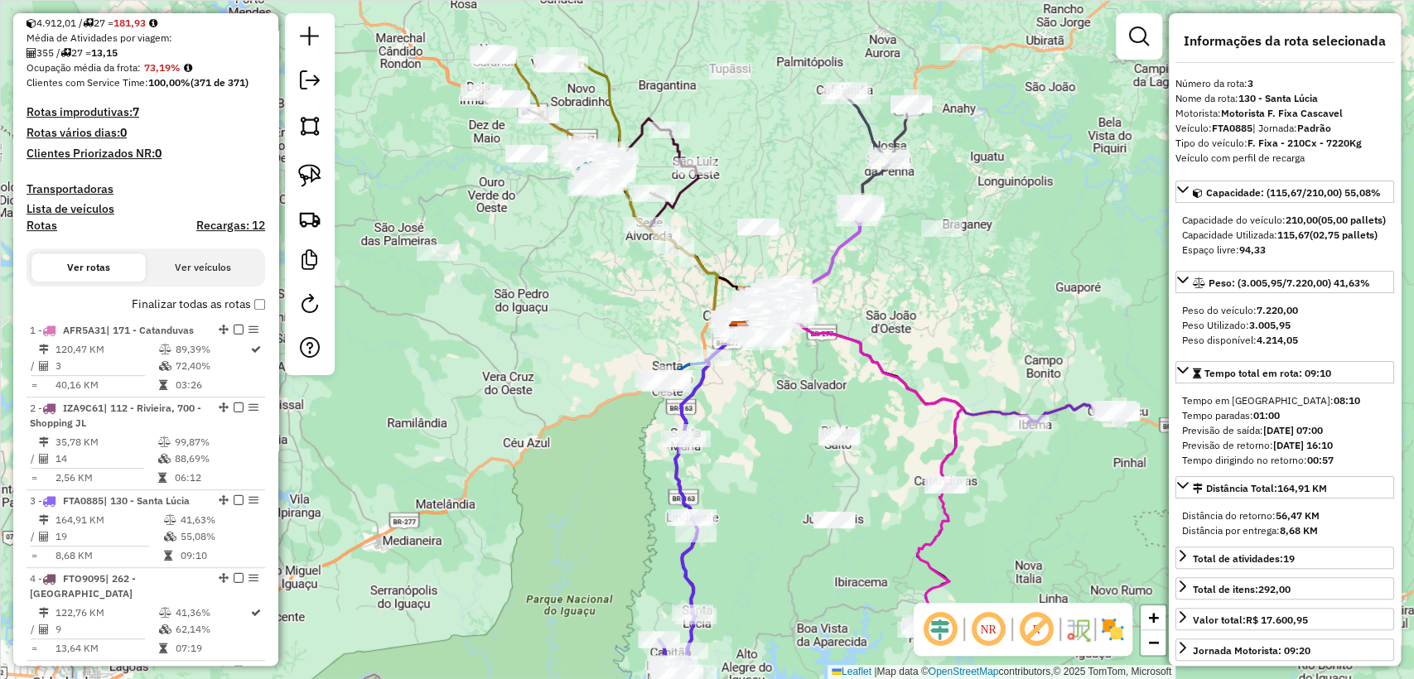
scroll to position [901, 0]
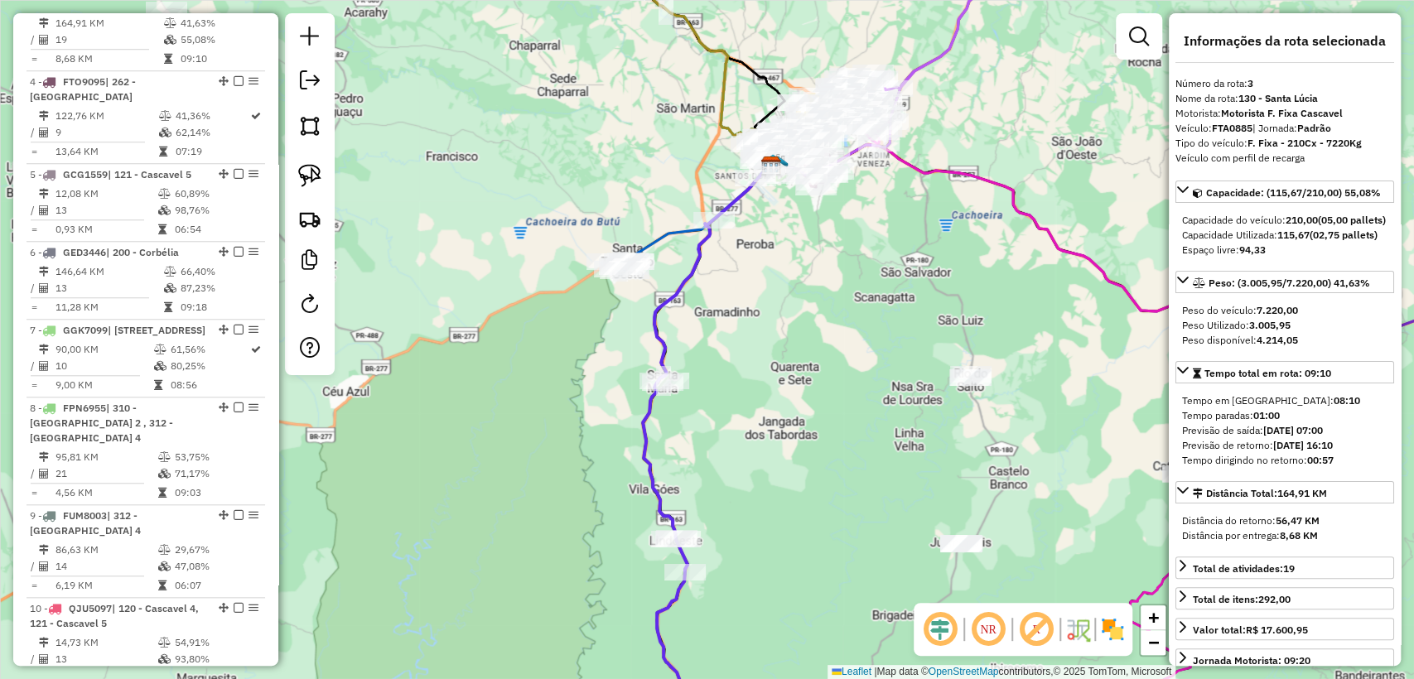
click at [659, 234] on icon at bounding box center [688, 211] width 158 height 117
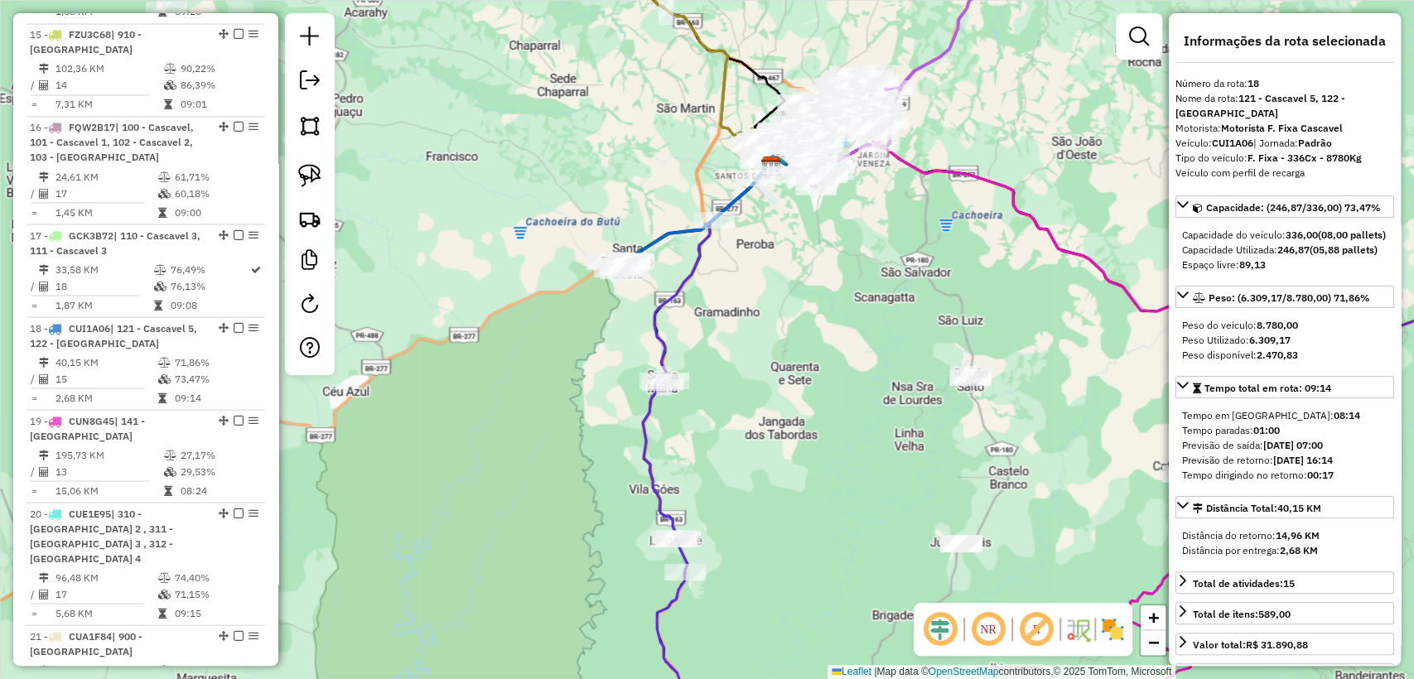
scroll to position [2217, 0]
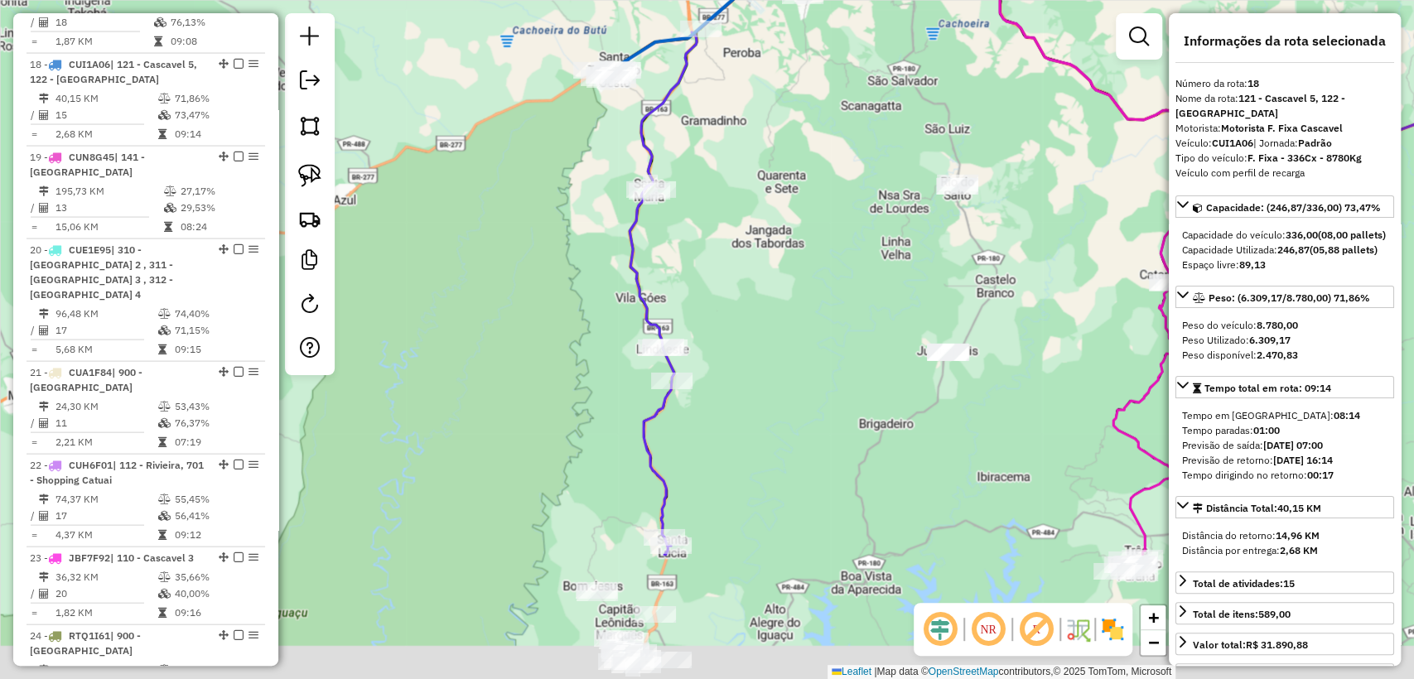
drag, startPoint x: 783, startPoint y: 393, endPoint x: 789, endPoint y: 325, distance: 68.2
click at [803, 236] on div "Janela de atendimento Grade de atendimento Capacidade Transportadoras Veículos …" at bounding box center [707, 339] width 1414 height 679
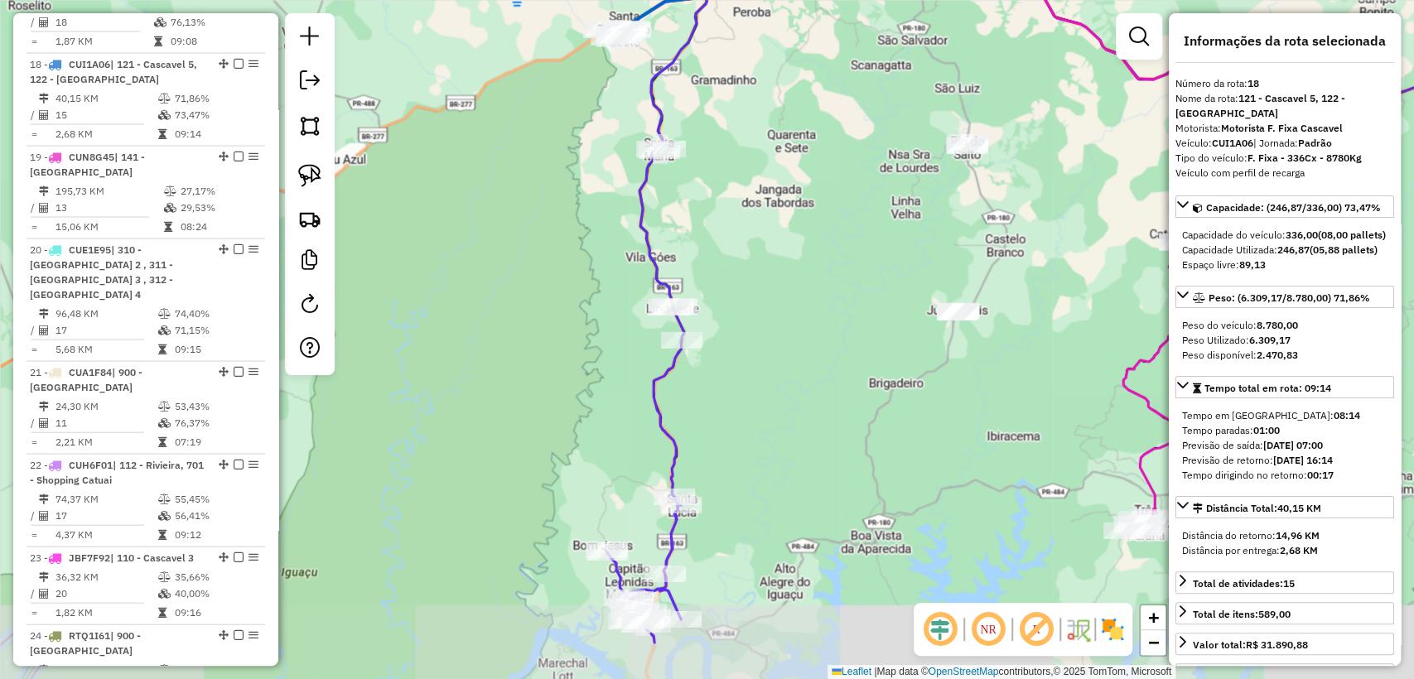
click at [800, 476] on div "Janela de atendimento Grade de atendimento Capacidade Transportadoras Veículos …" at bounding box center [707, 339] width 1414 height 679
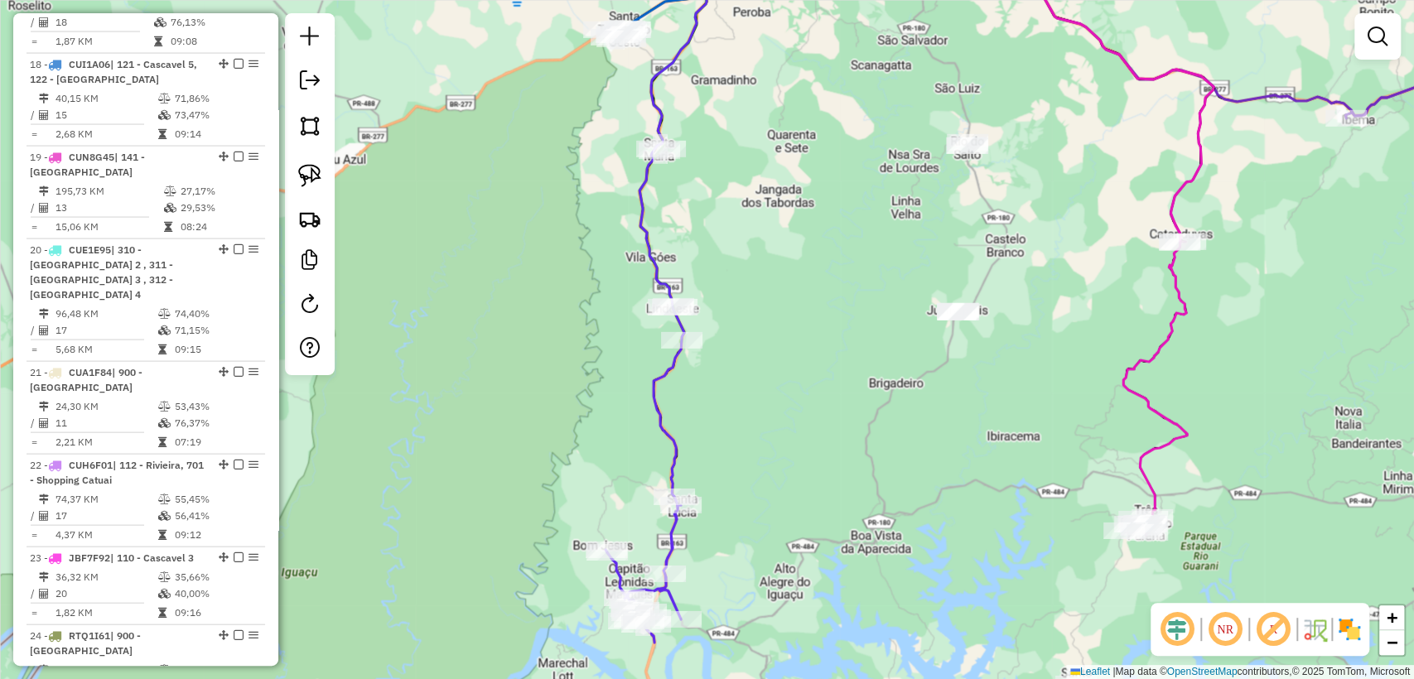
click at [682, 446] on icon at bounding box center [703, 215] width 128 height 563
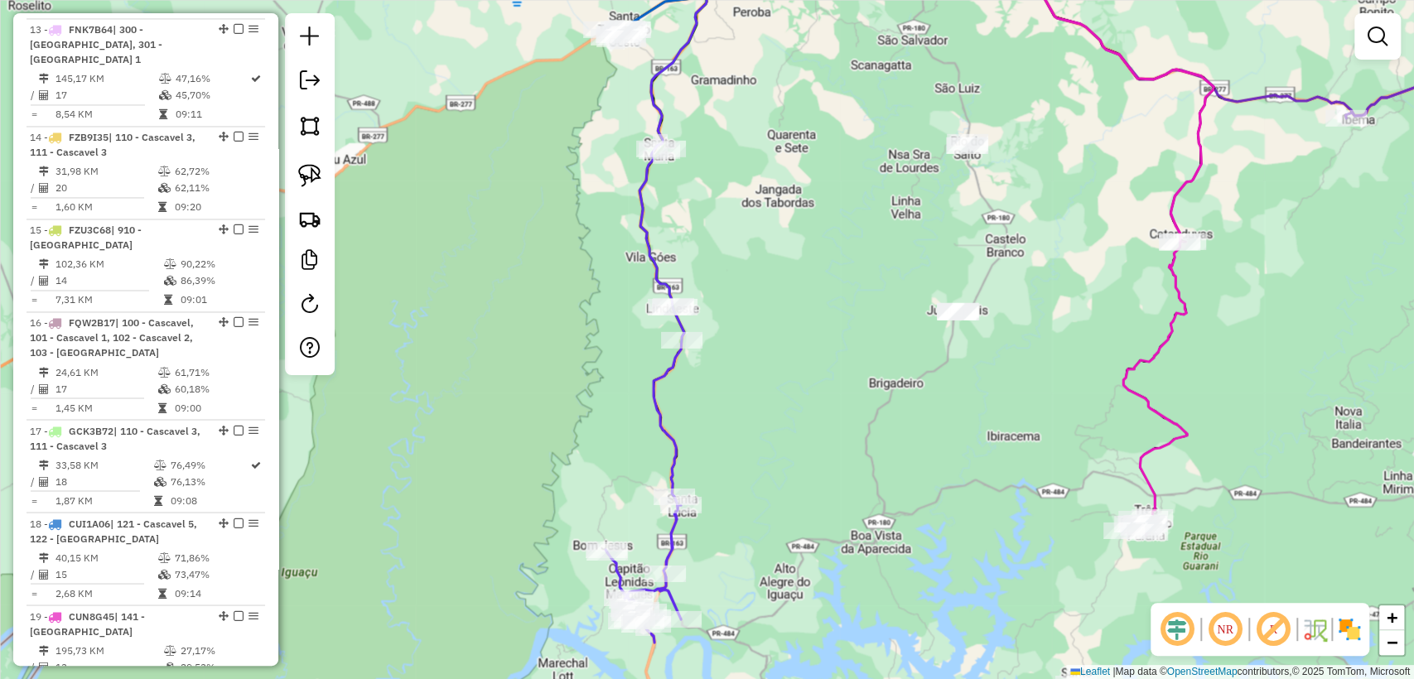
select select "**********"
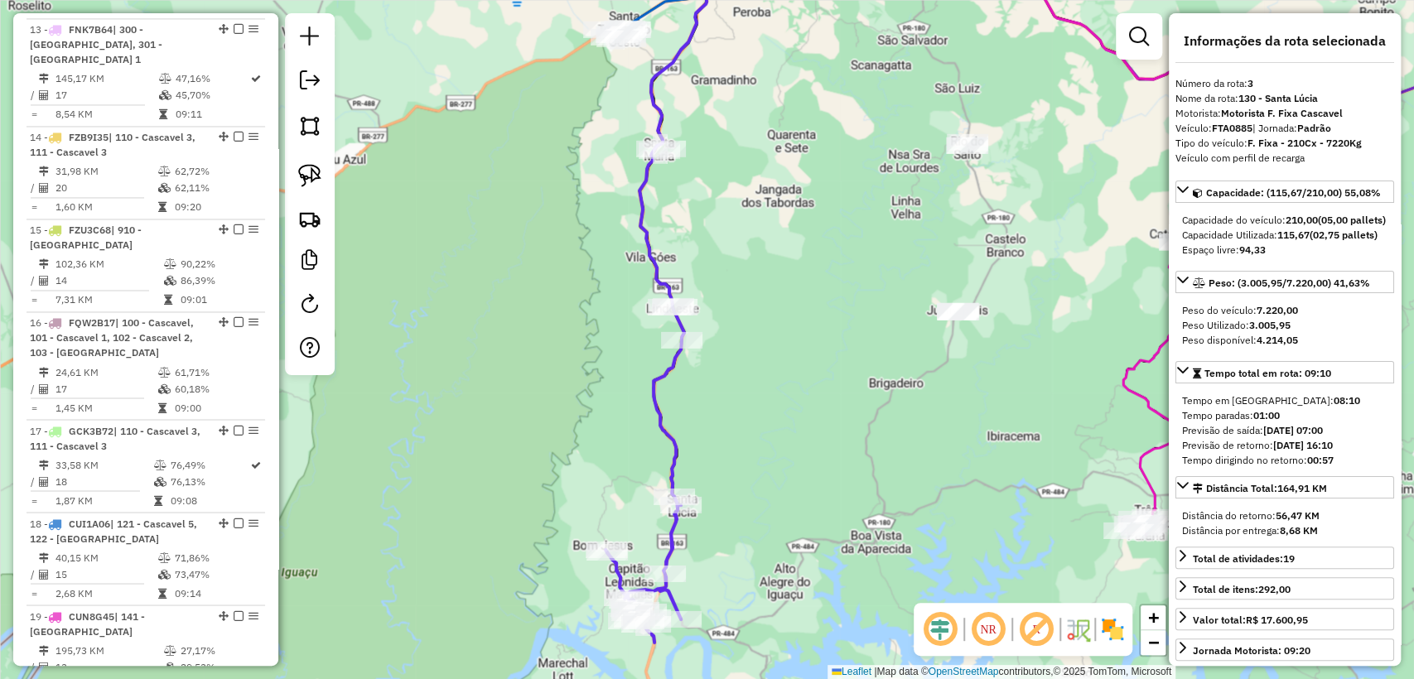
scroll to position [901, 0]
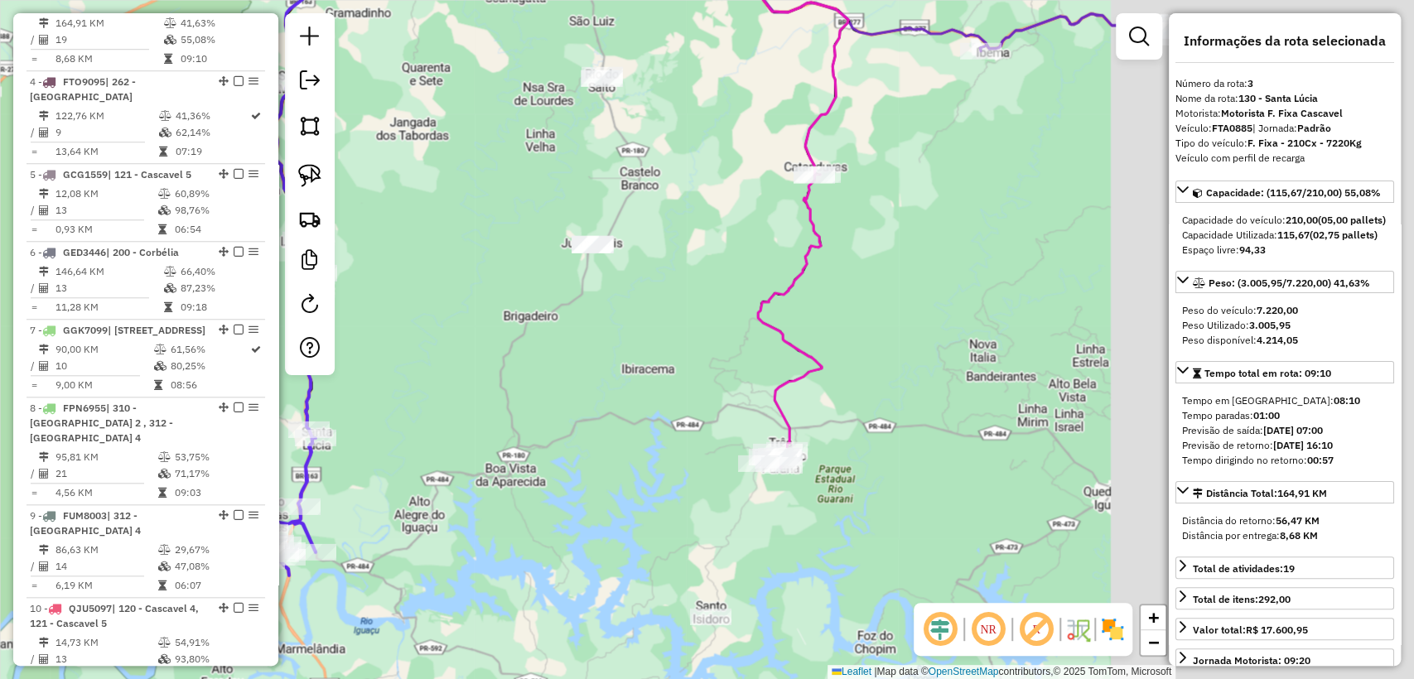
drag, startPoint x: 809, startPoint y: 478, endPoint x: 444, endPoint y: 411, distance: 371.3
click at [444, 411] on div "Janela de atendimento Grade de atendimento Capacidade Transportadoras Veículos …" at bounding box center [707, 339] width 1414 height 679
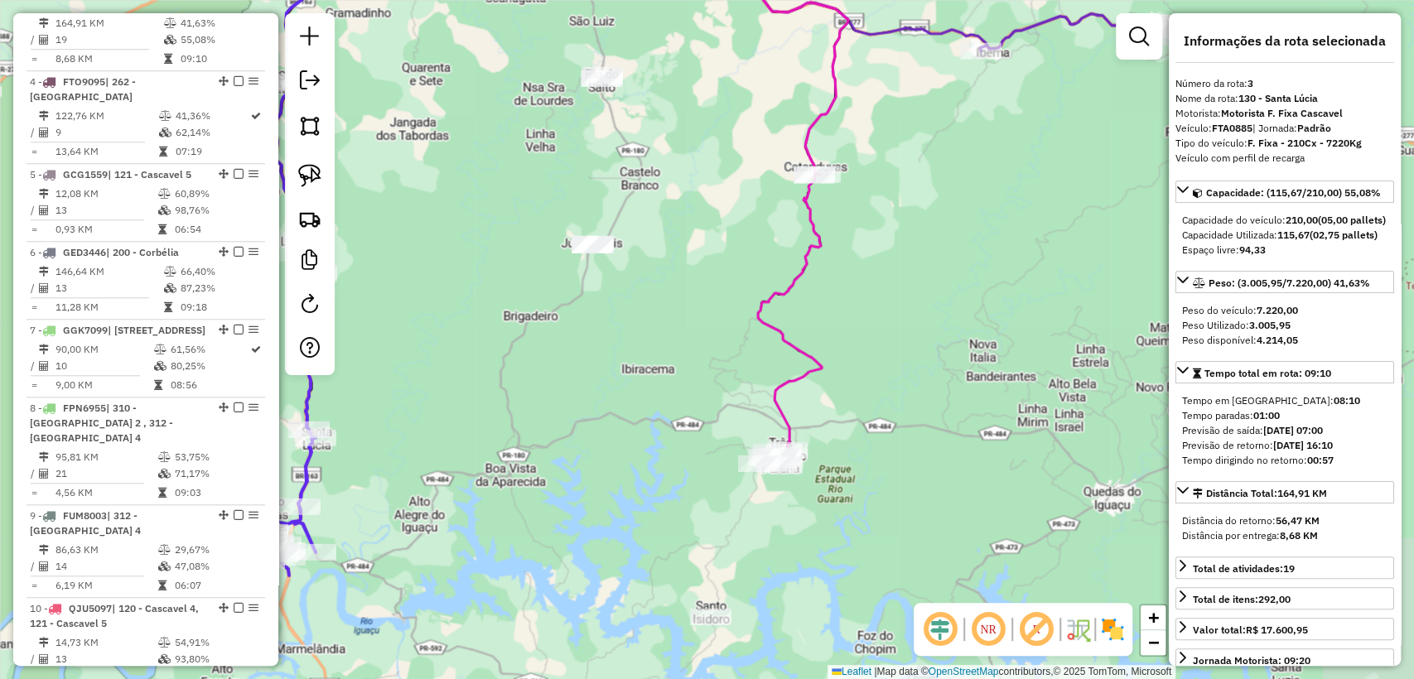
click at [774, 426] on div "Janela de atendimento Grade de atendimento Capacidade Transportadoras Veículos …" at bounding box center [707, 339] width 1414 height 679
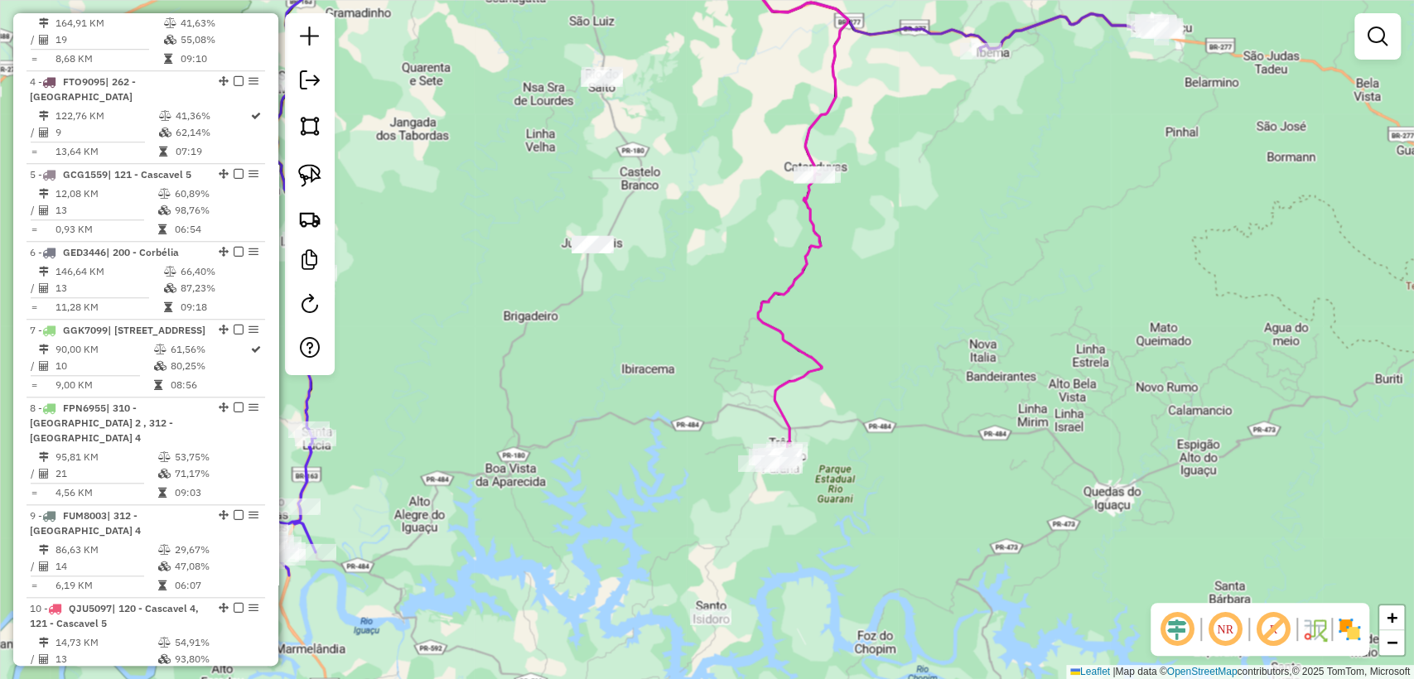
click at [778, 392] on icon at bounding box center [764, 191] width 168 height 518
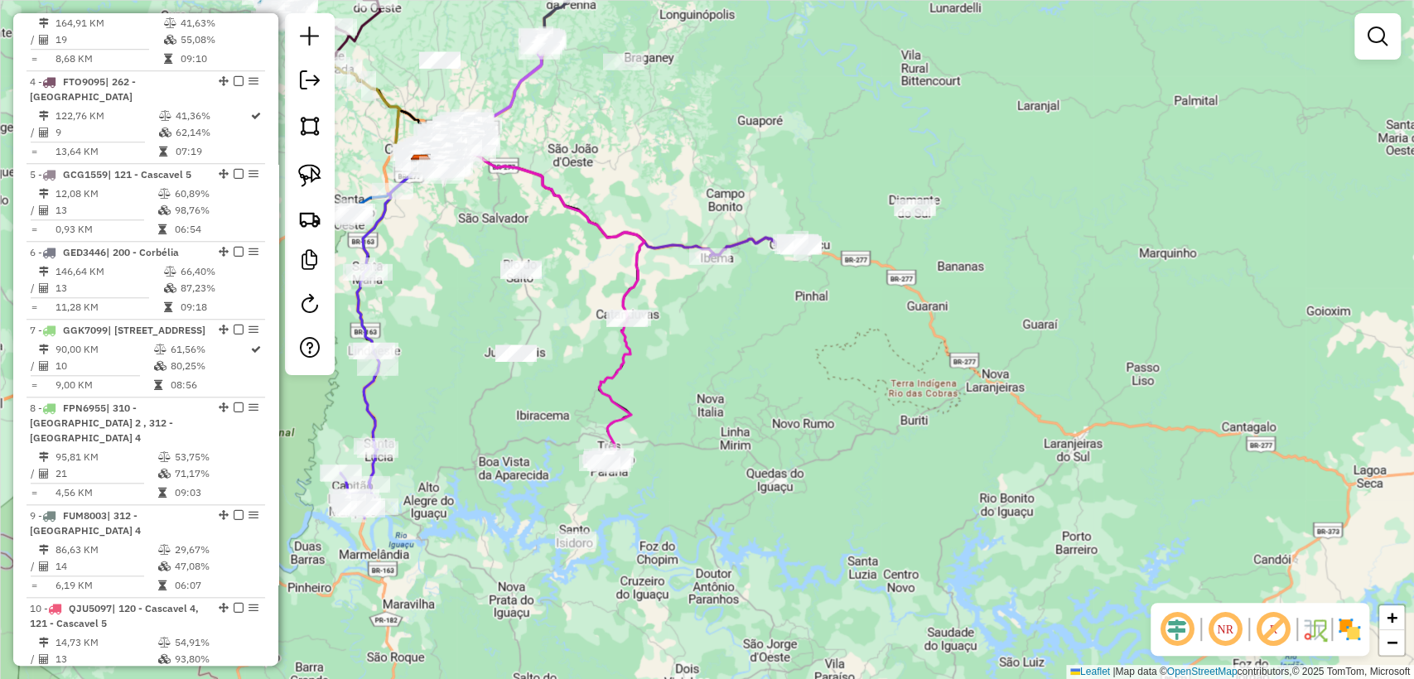
click at [632, 396] on div "Janela de atendimento Grade de atendimento Capacidade Transportadoras Veículos …" at bounding box center [707, 339] width 1414 height 679
click at [623, 396] on icon at bounding box center [531, 307] width 225 height 306
select select "**********"
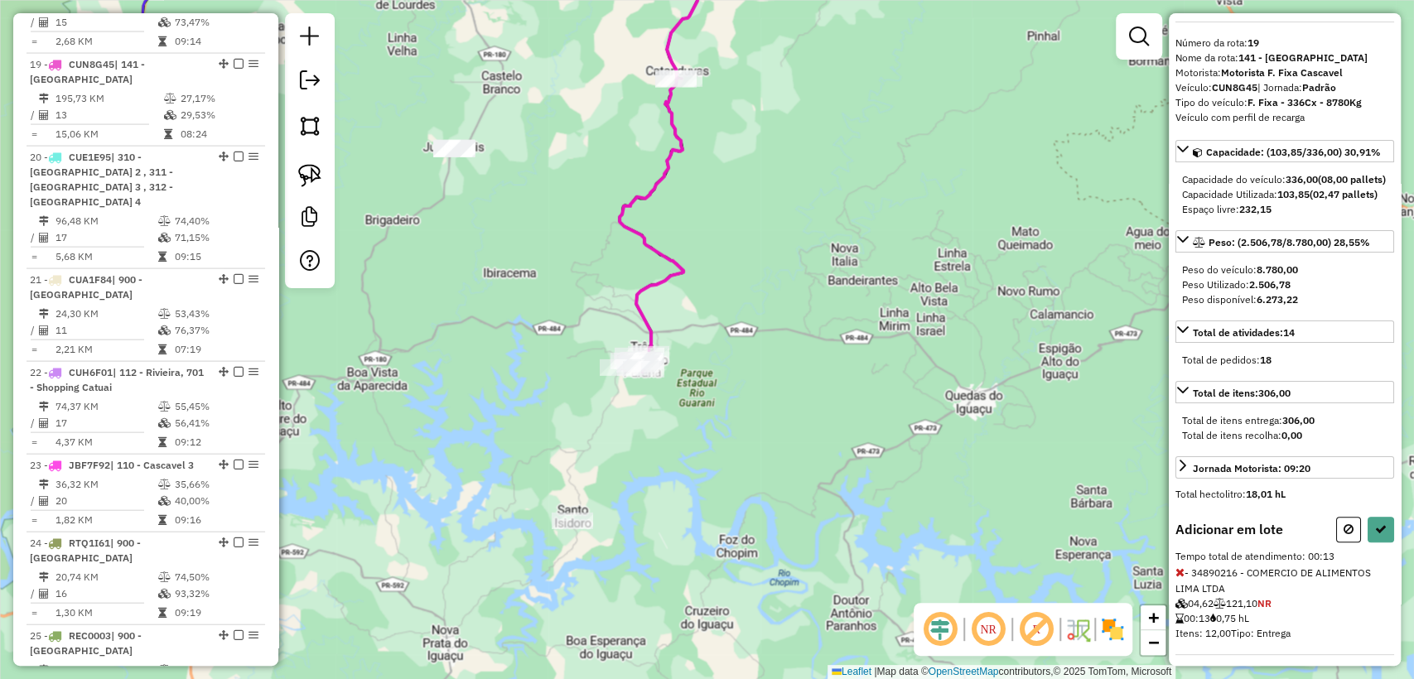
scroll to position [77, 0]
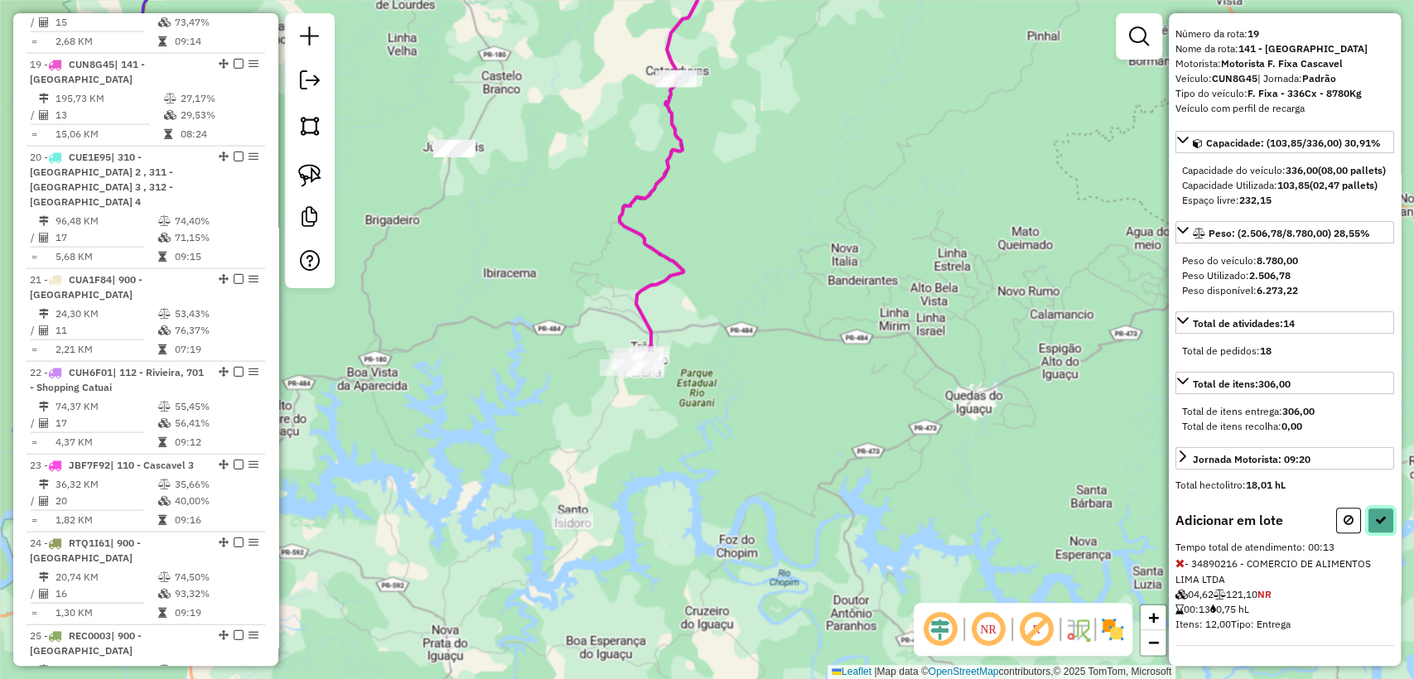
click at [1367, 508] on button at bounding box center [1380, 521] width 26 height 26
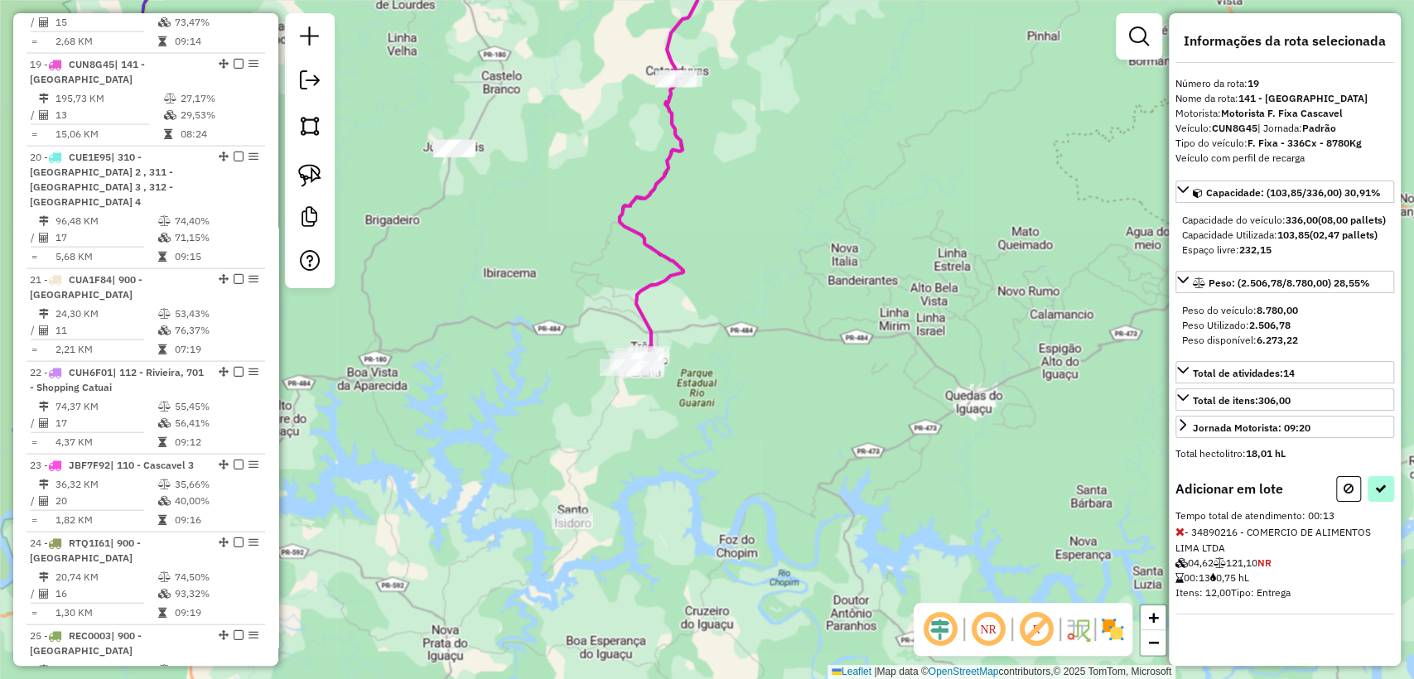
select select "**********"
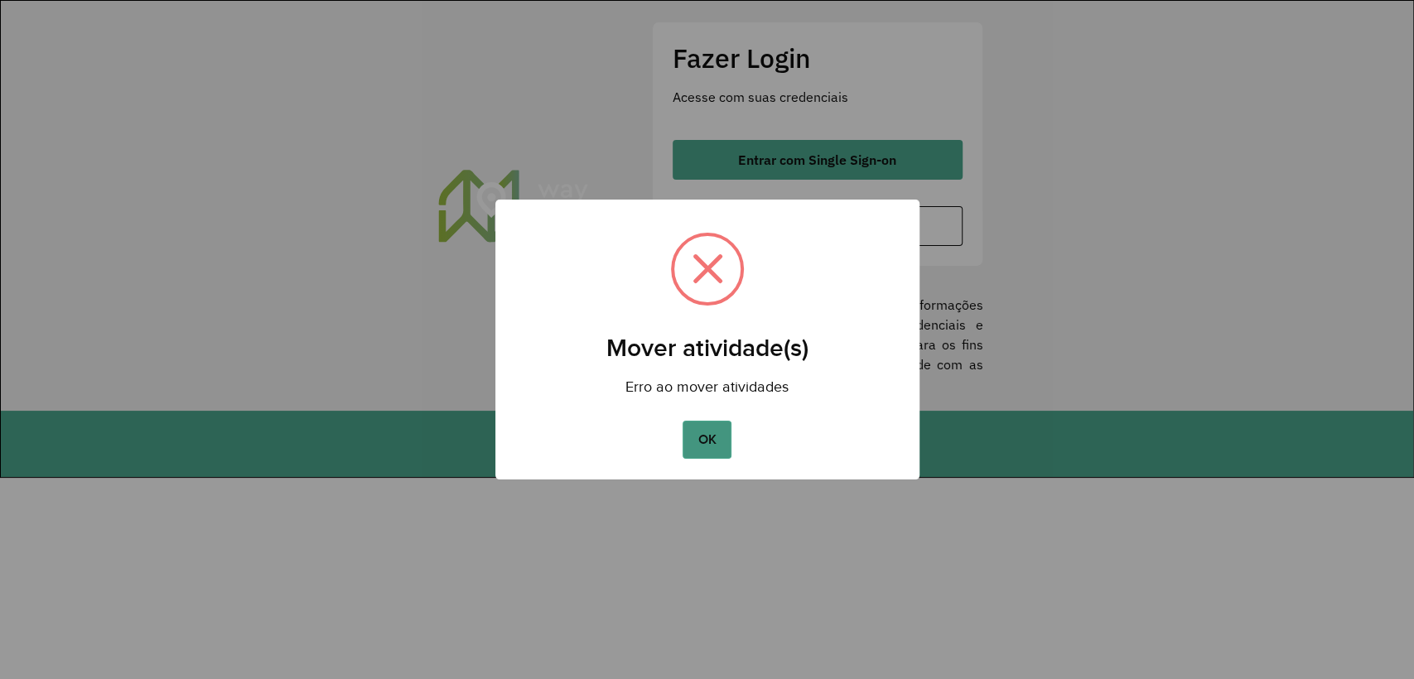
drag, startPoint x: 724, startPoint y: 428, endPoint x: 715, endPoint y: 432, distance: 10.0
click at [715, 432] on button "OK" at bounding box center [706, 440] width 49 height 38
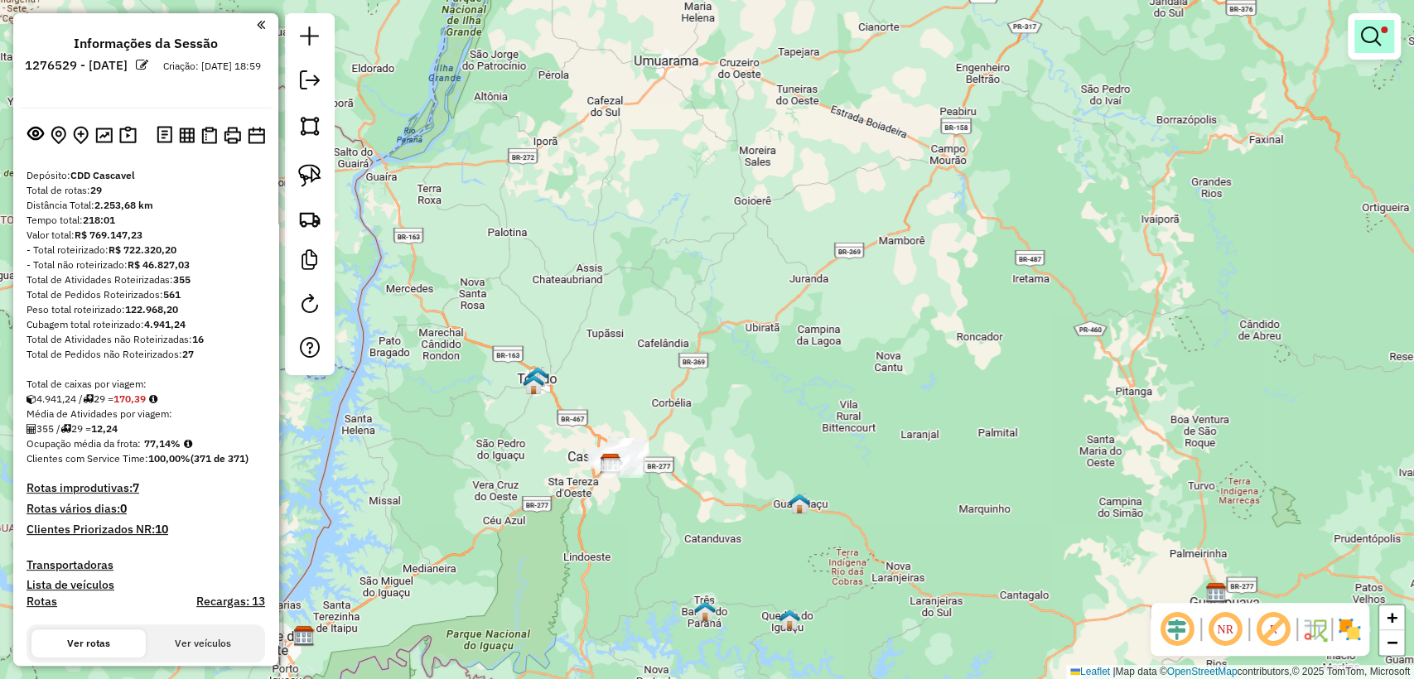
click at [1366, 45] on em at bounding box center [1371, 36] width 20 height 20
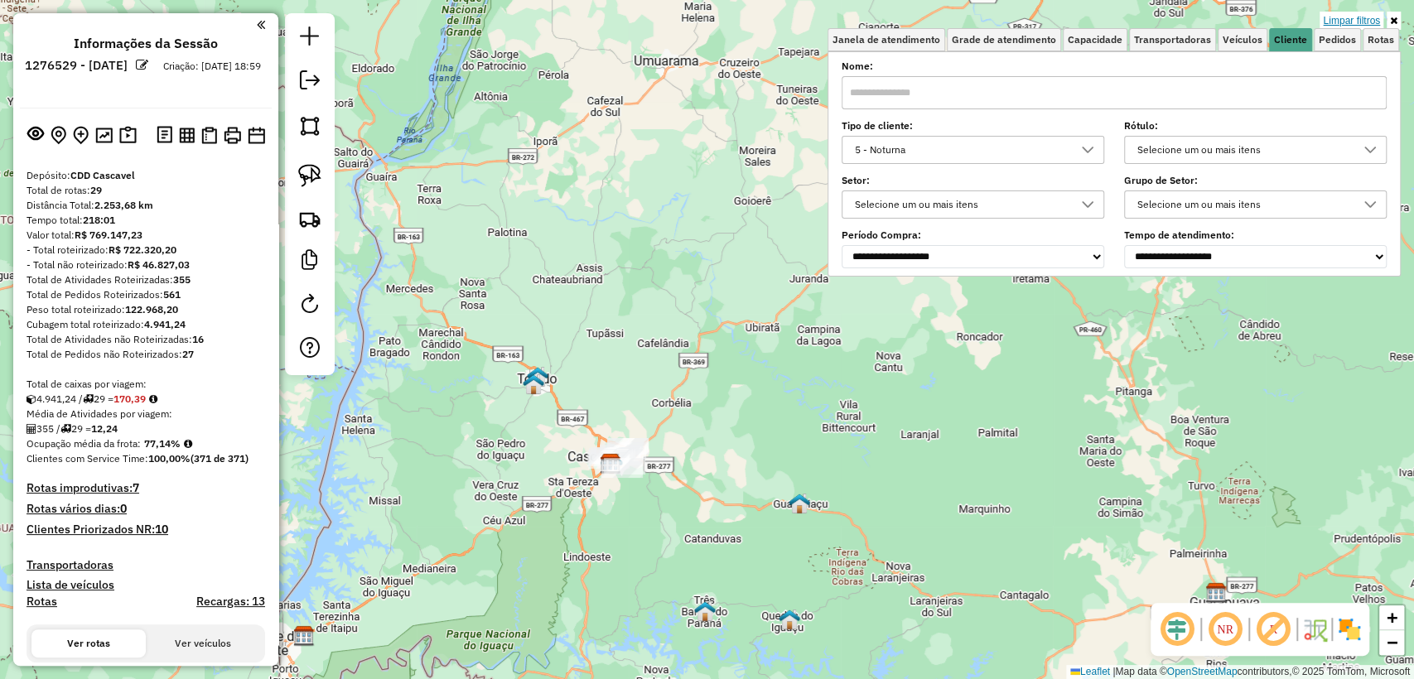
click at [1354, 12] on link "Limpar filtros" at bounding box center [1351, 21] width 64 height 18
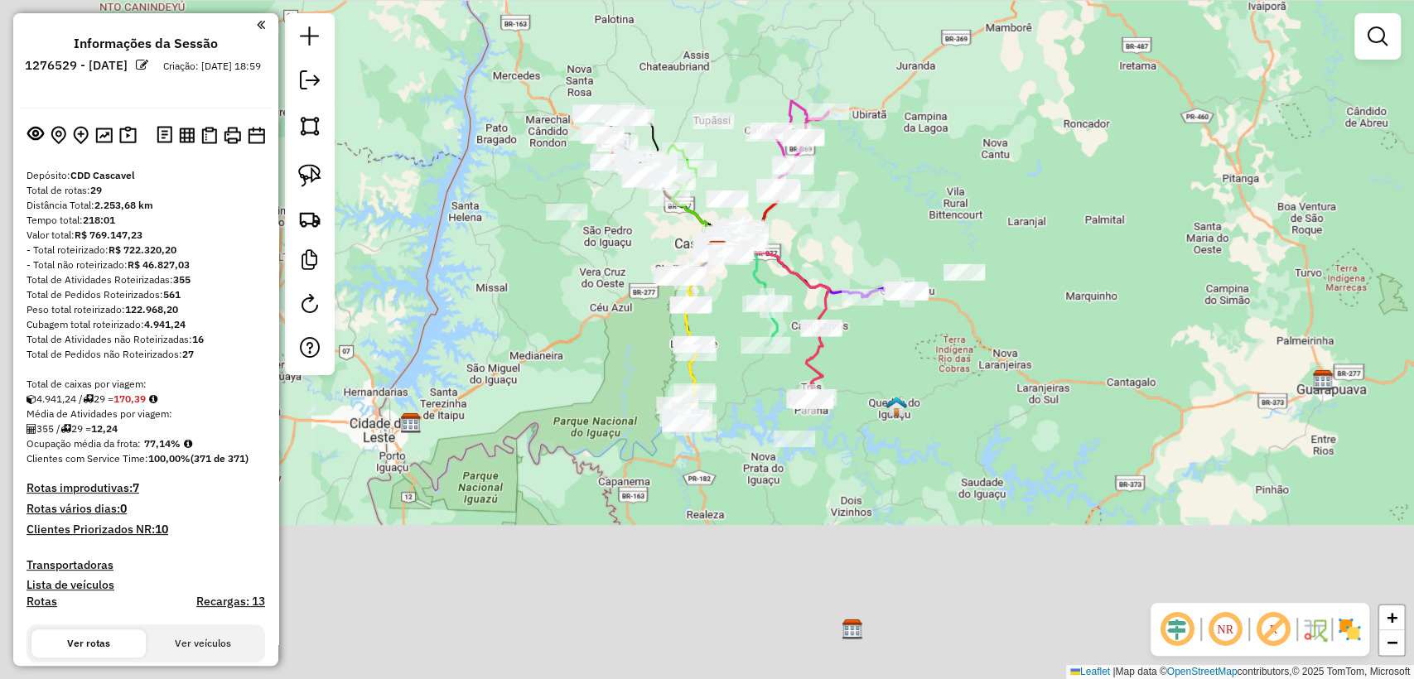
drag, startPoint x: 876, startPoint y: 510, endPoint x: 983, endPoint y: 297, distance: 238.1
click at [983, 297] on div "Janela de atendimento Grade de atendimento Capacidade Transportadoras Veículos …" at bounding box center [707, 339] width 1414 height 679
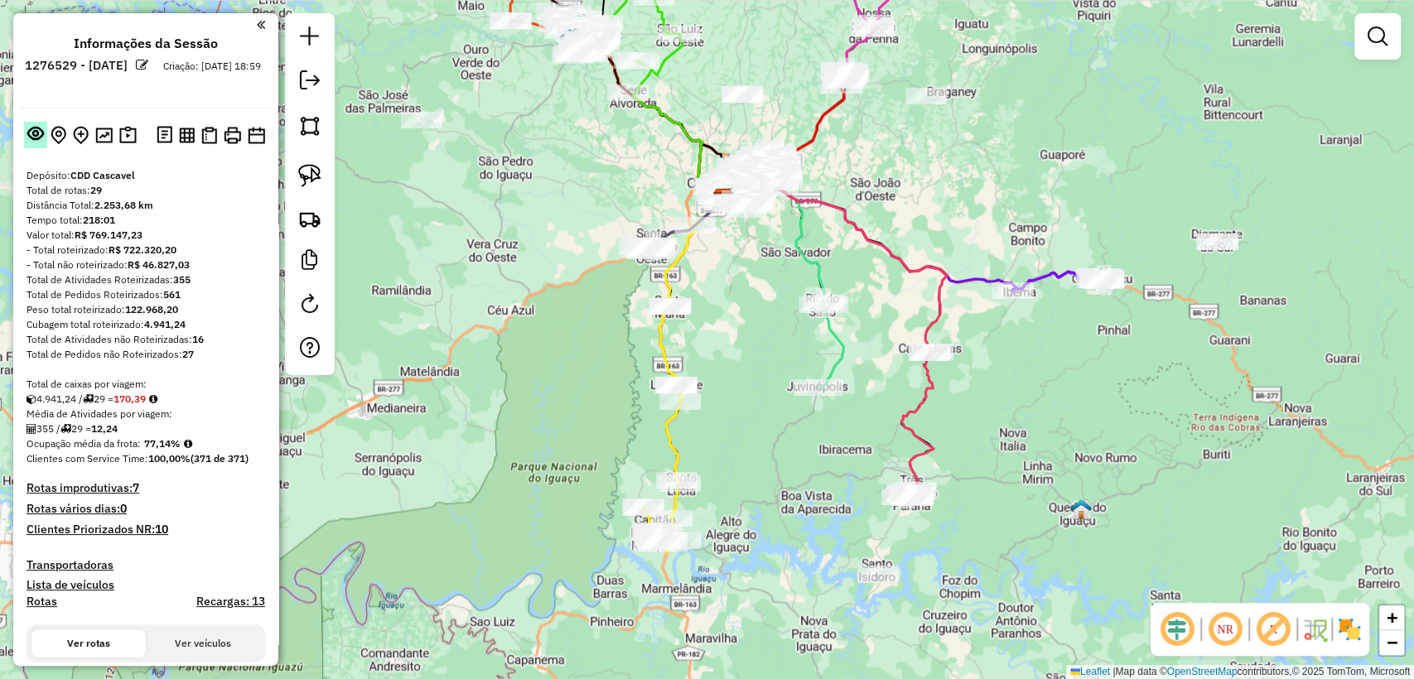
click at [30, 144] on button at bounding box center [35, 135] width 23 height 26
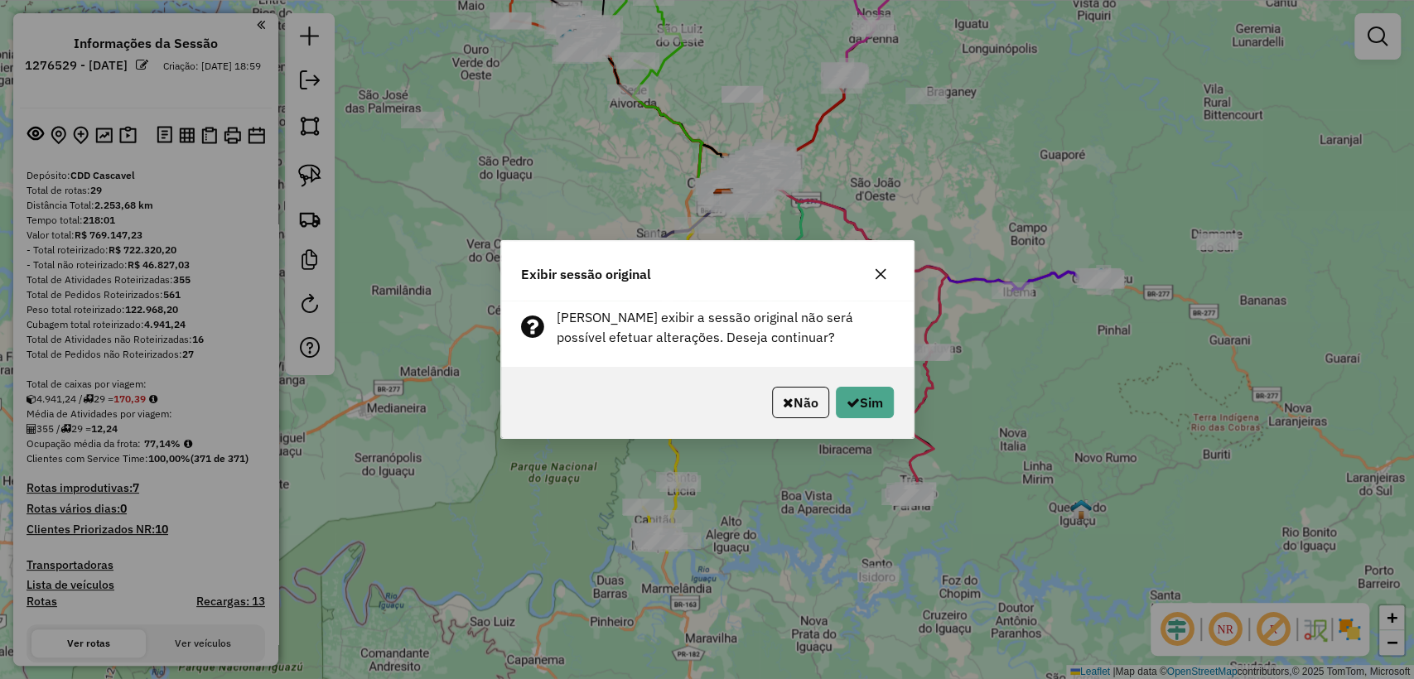
click at [860, 383] on div "Não Sim" at bounding box center [707, 402] width 412 height 71
click at [861, 403] on button "Sim" at bounding box center [865, 402] width 58 height 31
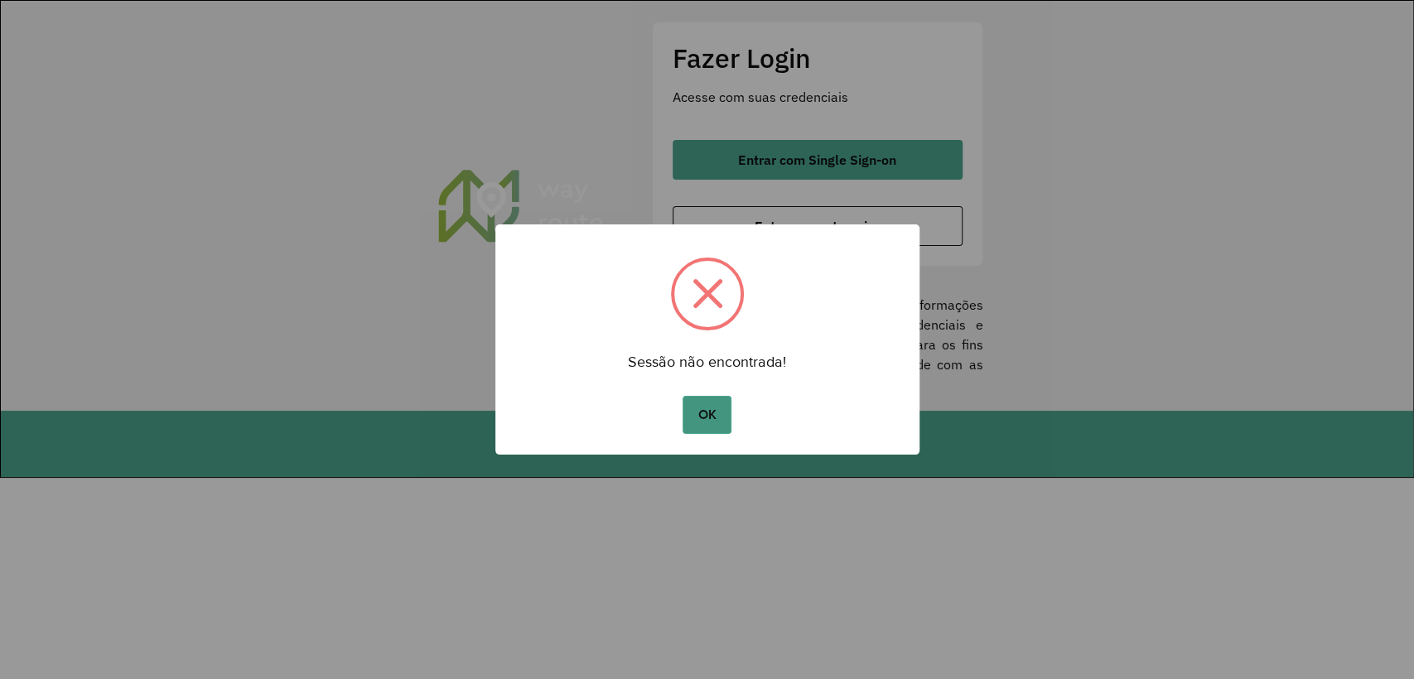
click at [689, 406] on button "OK" at bounding box center [706, 415] width 49 height 38
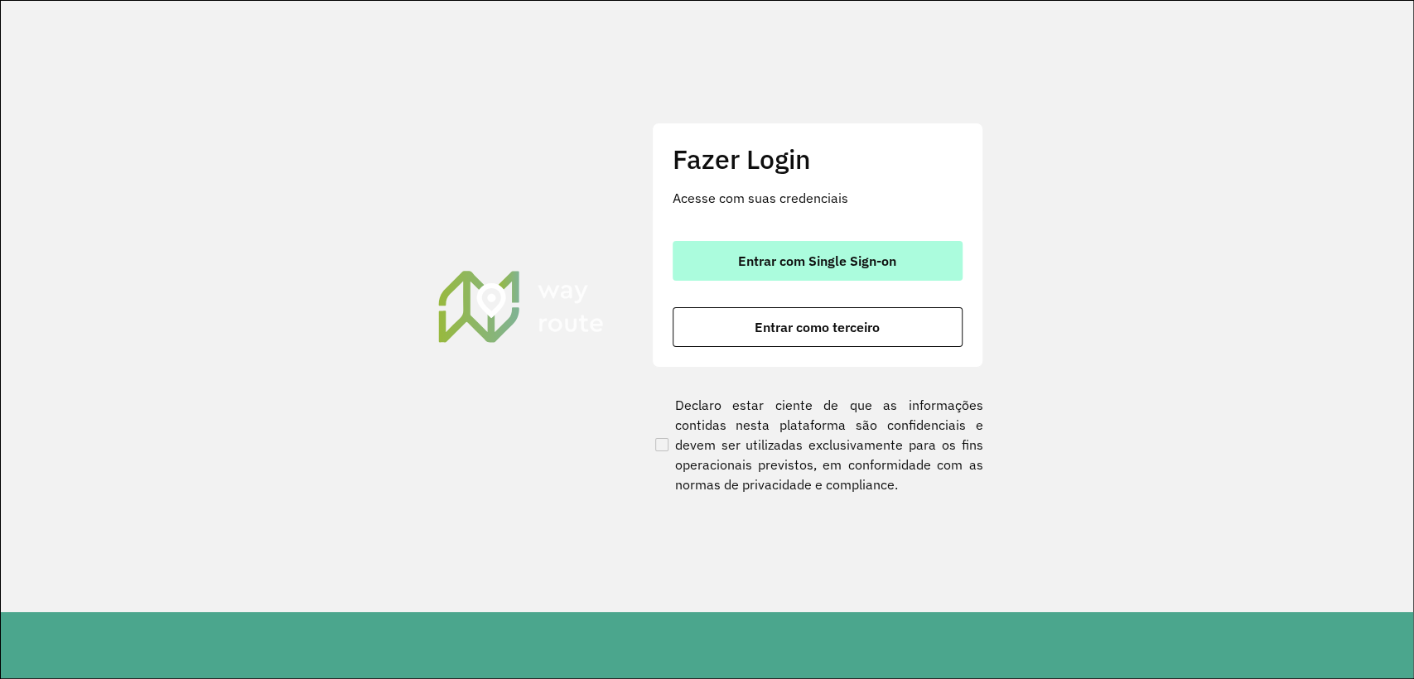
click at [802, 265] on span "Entrar com Single Sign-on" at bounding box center [817, 260] width 158 height 13
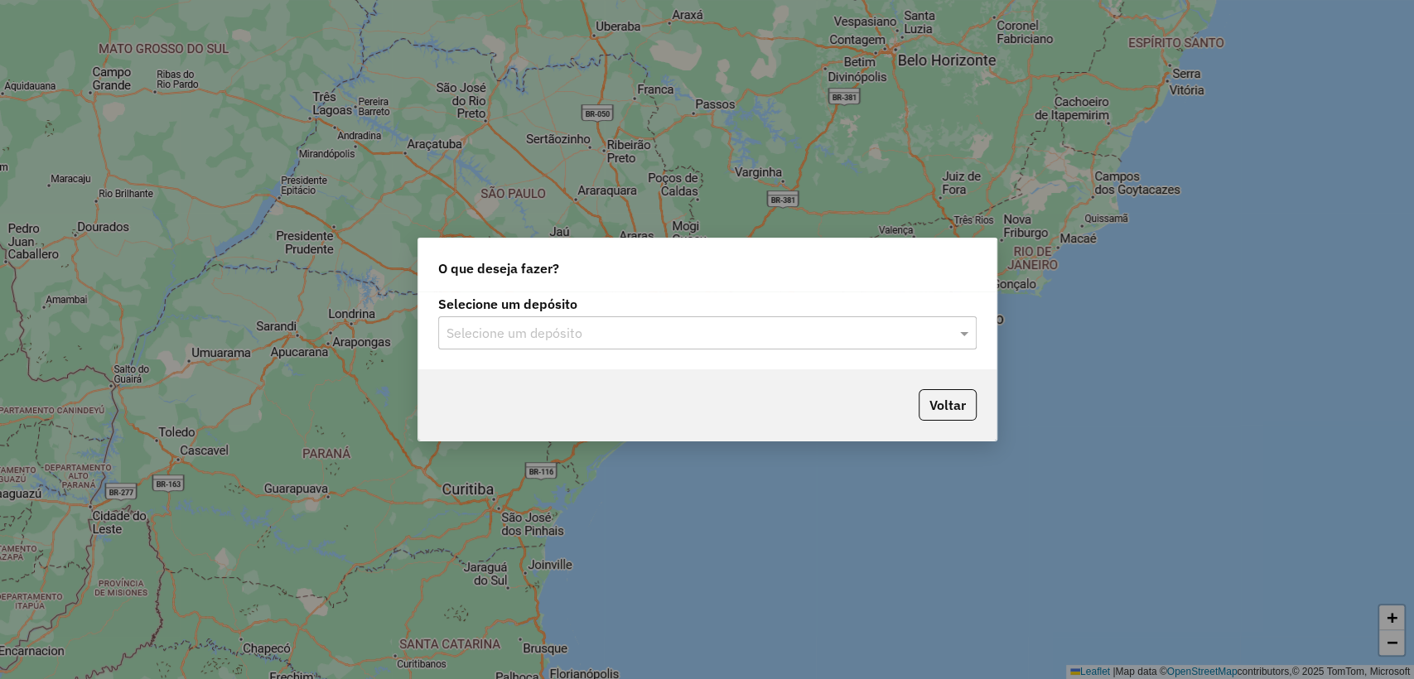
click at [532, 383] on div "Voltar" at bounding box center [707, 404] width 578 height 71
click at [555, 319] on div "Selecione um depósito" at bounding box center [707, 332] width 538 height 33
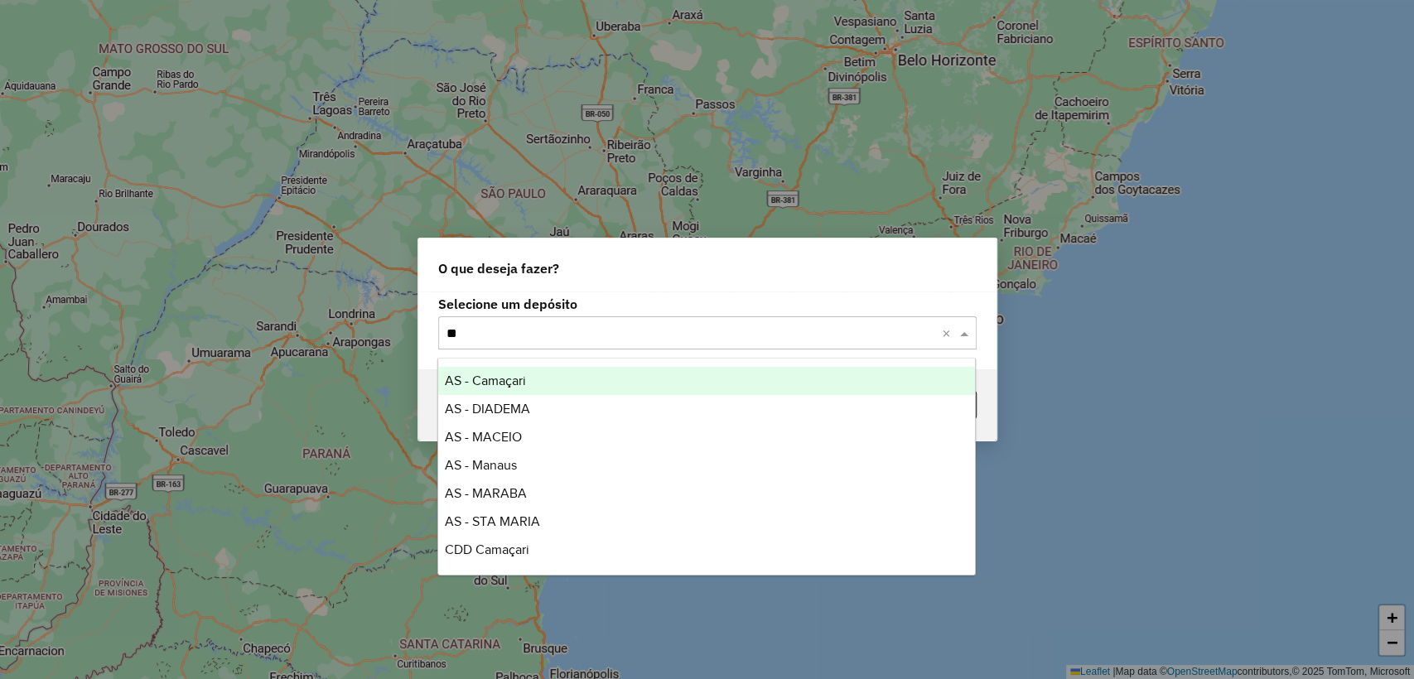
type input "*"
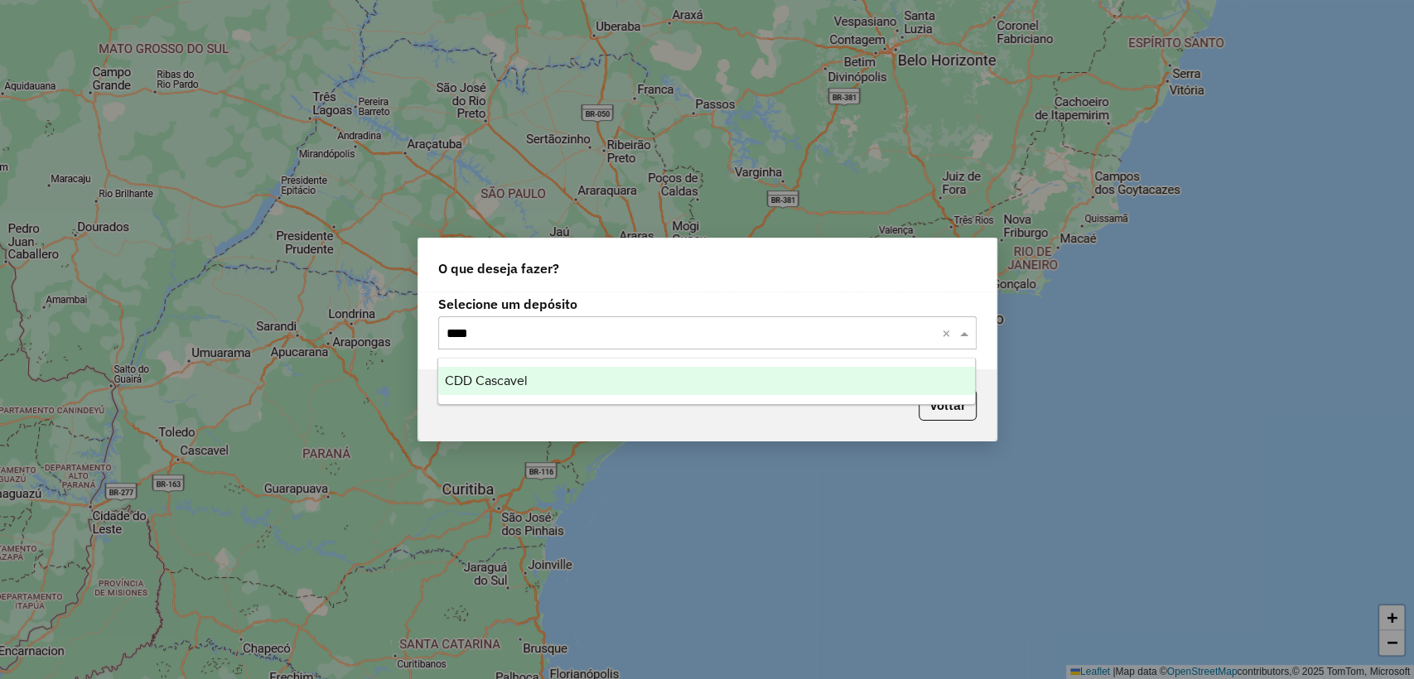
type input "*****"
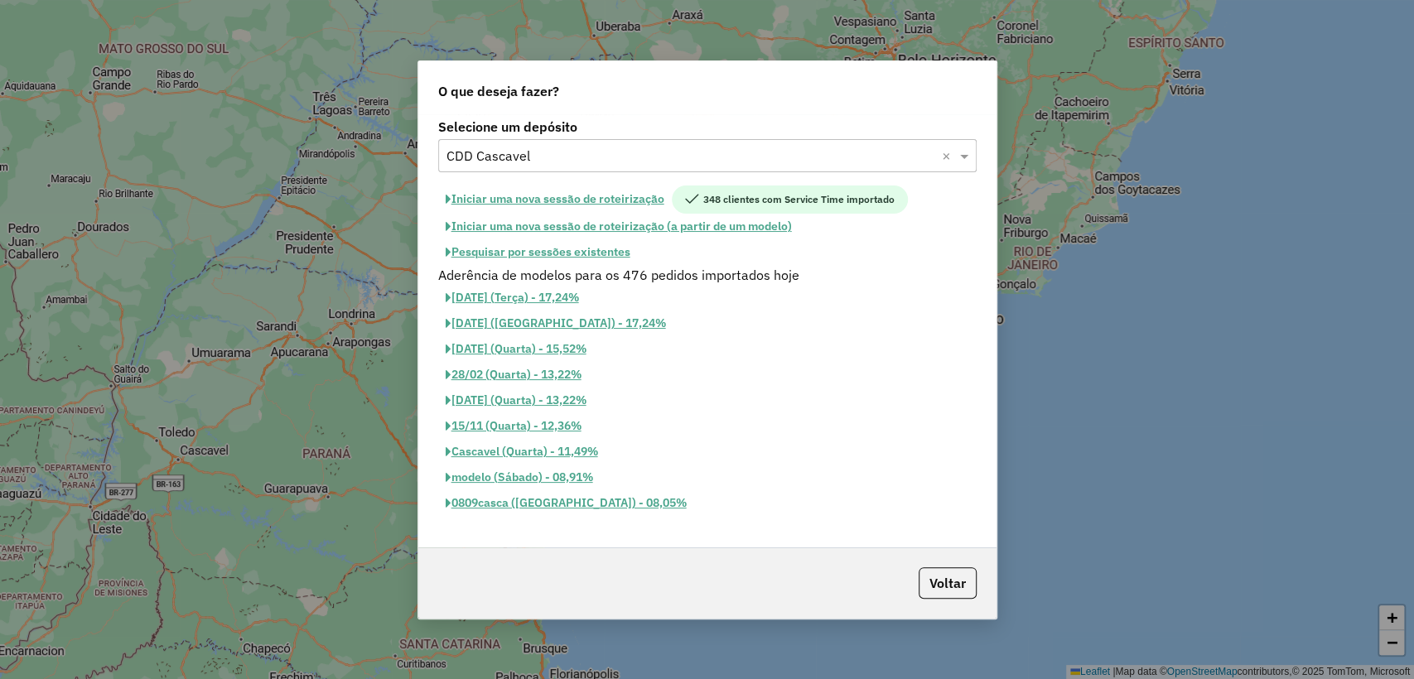
click at [590, 253] on button "Pesquisar por sessões existentes" at bounding box center [538, 252] width 200 height 26
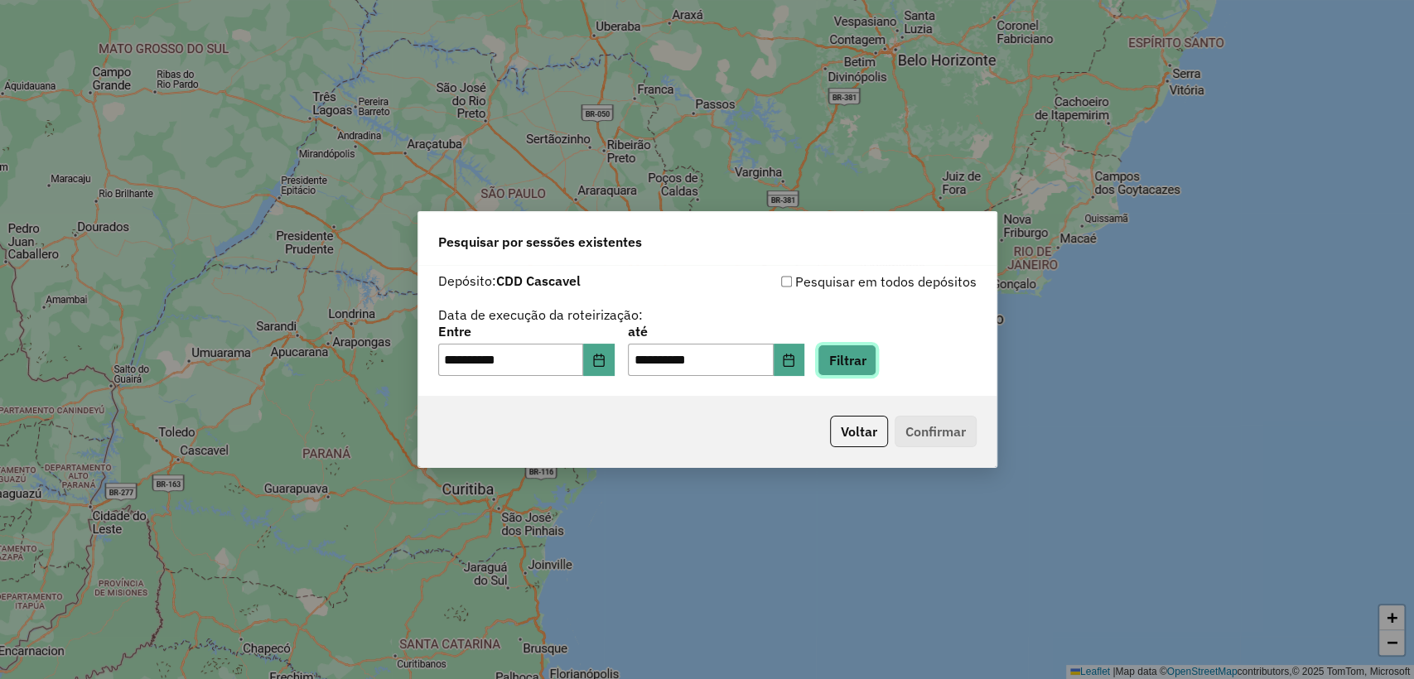
drag, startPoint x: 882, startPoint y: 360, endPoint x: 879, endPoint y: 411, distance: 50.6
click at [876, 360] on button "Filtrar" at bounding box center [846, 359] width 59 height 31
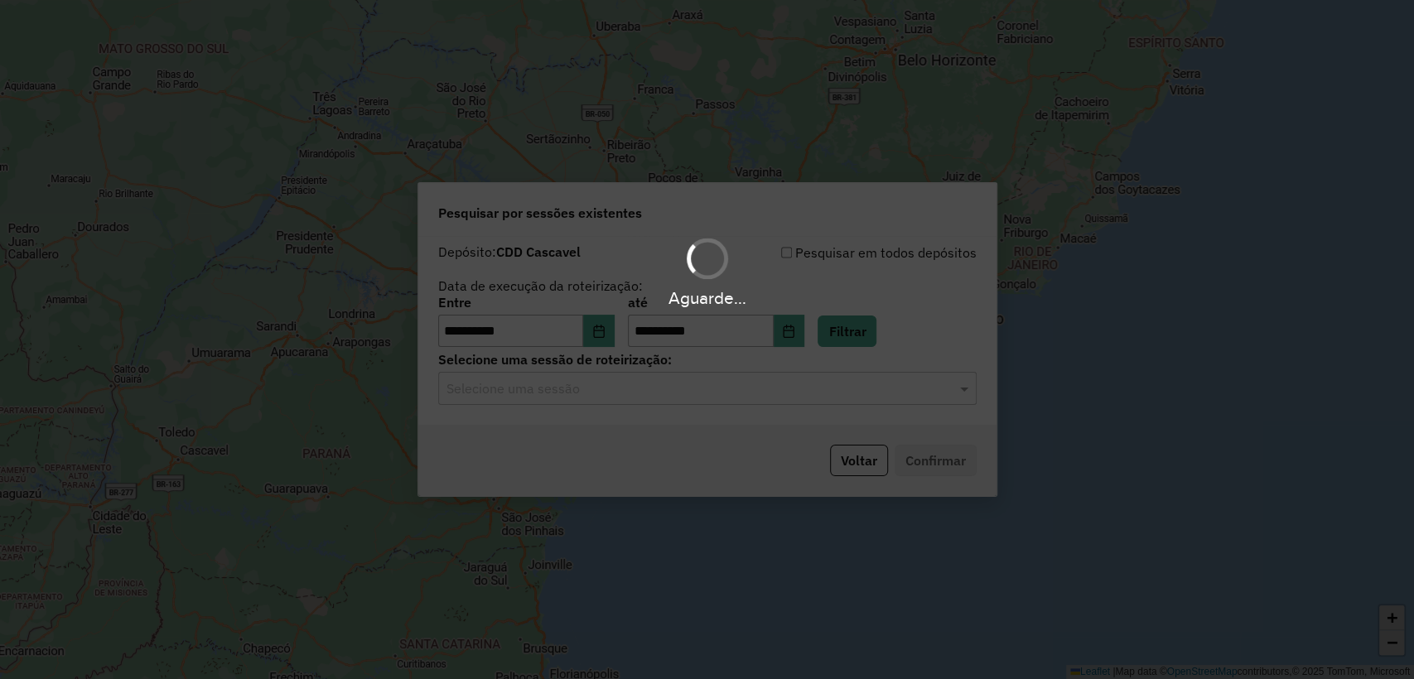
click at [670, 385] on input "text" at bounding box center [690, 389] width 489 height 20
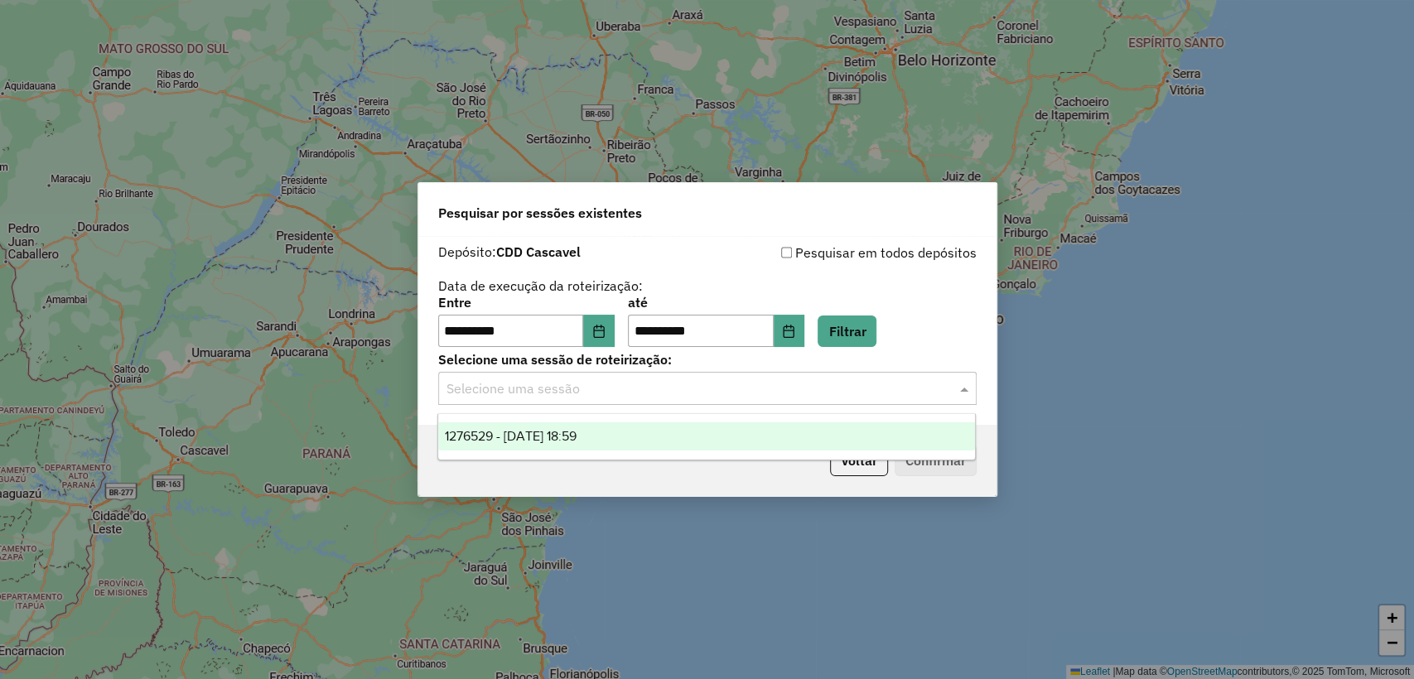
click at [651, 433] on div "1276529 - 16/09/2025 18:59" at bounding box center [706, 436] width 537 height 28
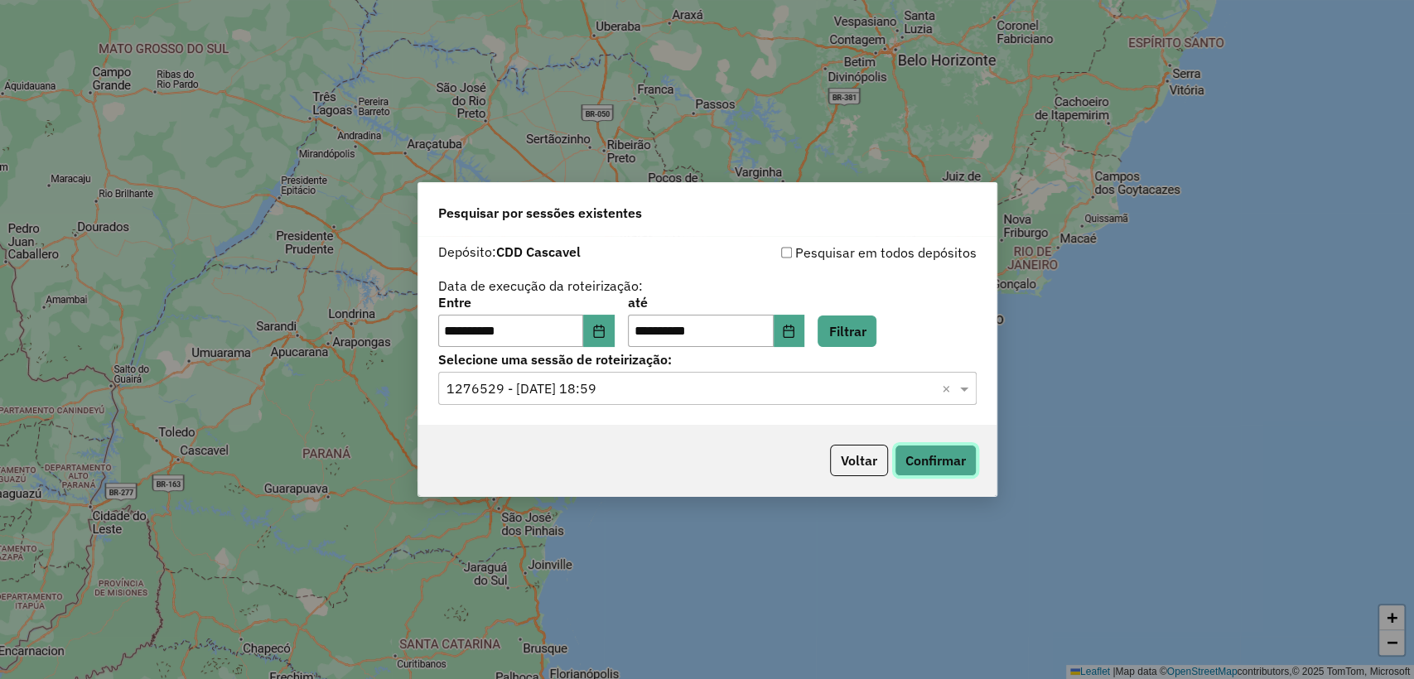
click at [951, 459] on button "Confirmar" at bounding box center [935, 460] width 82 height 31
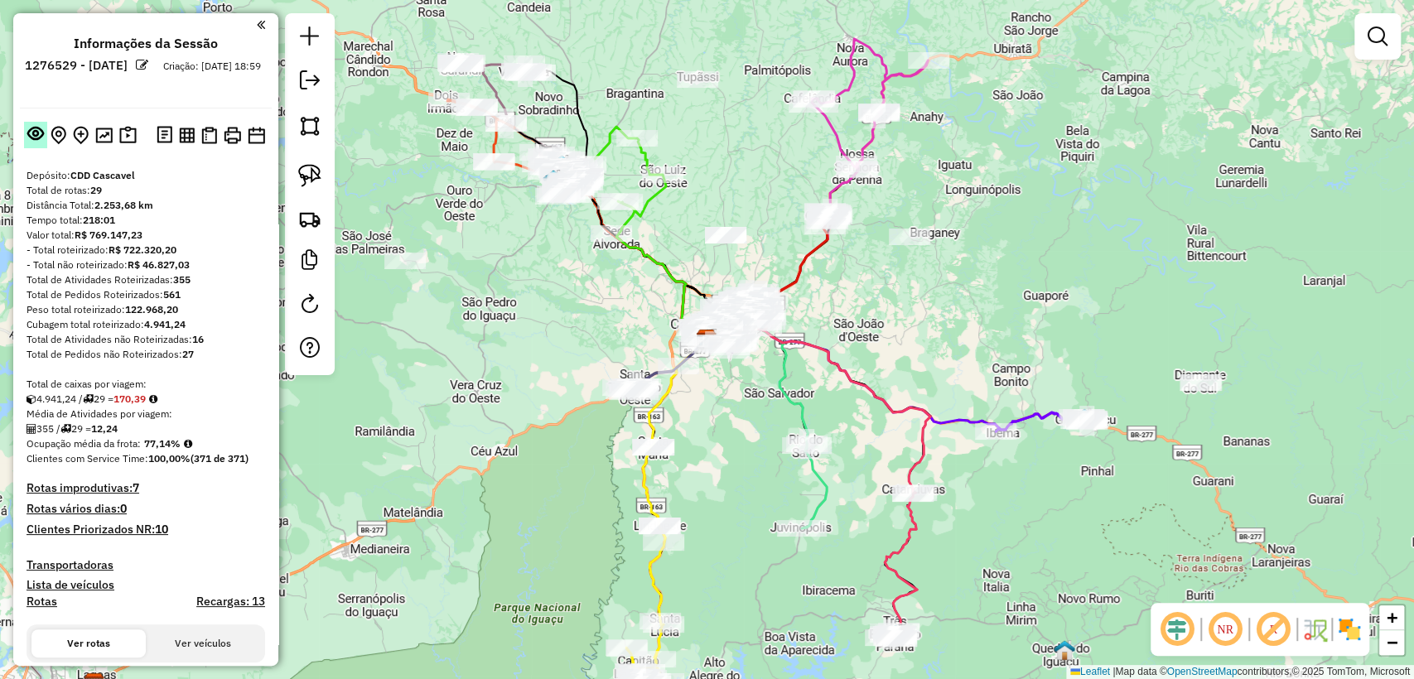
click at [32, 138] on em at bounding box center [35, 133] width 17 height 17
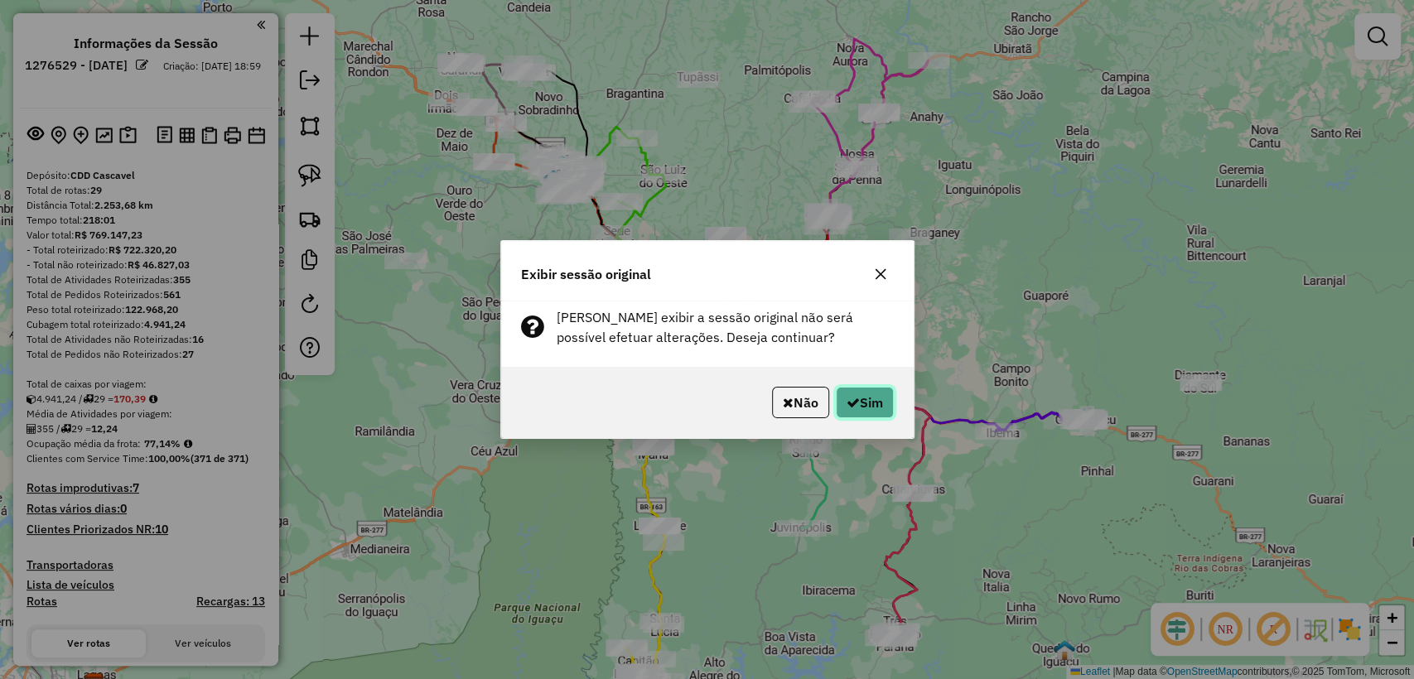
click at [846, 402] on icon "button" at bounding box center [852, 402] width 13 height 13
